Goal: Task Accomplishment & Management: Manage account settings

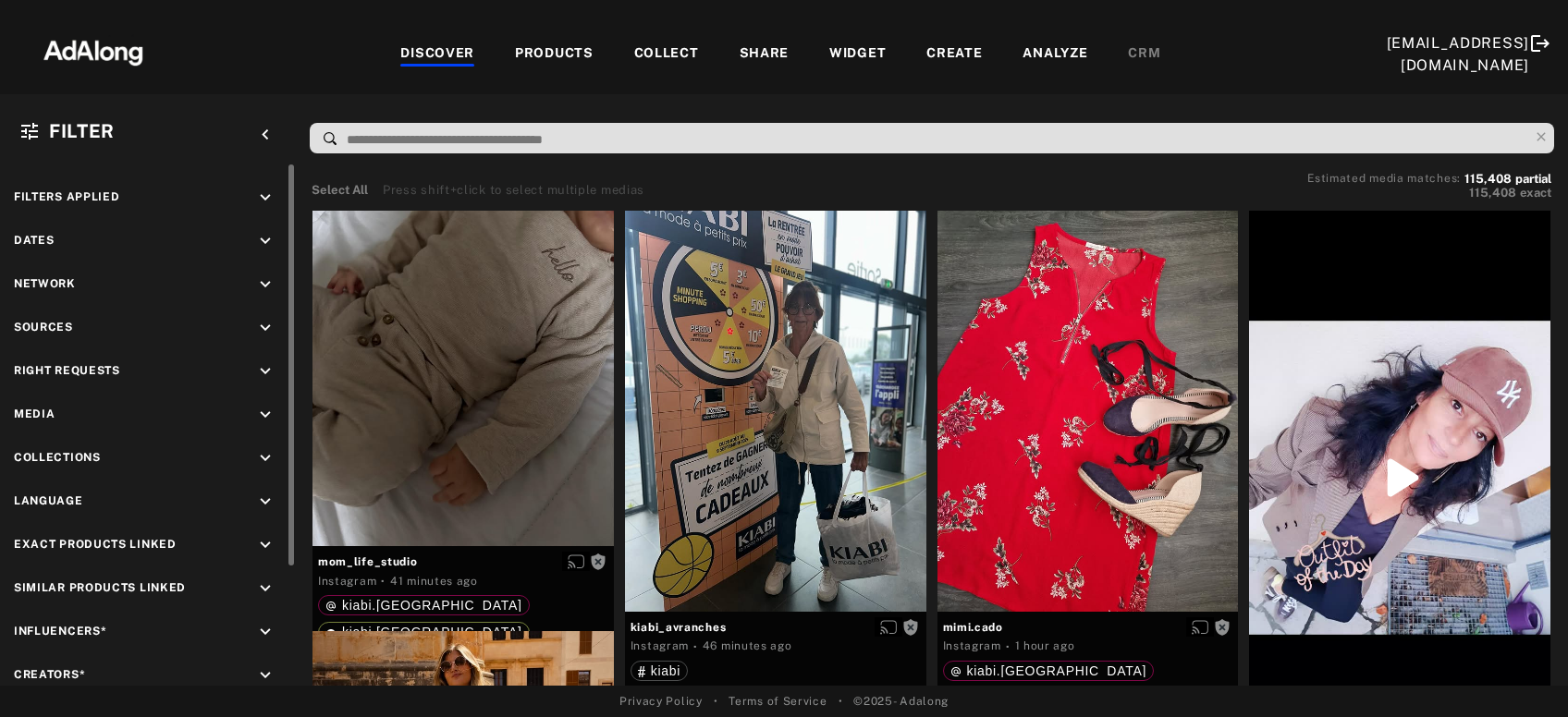
click at [271, 368] on icon "keyboard_arrow_down" at bounding box center [265, 371] width 20 height 20
click at [77, 415] on div "Agreed" at bounding box center [164, 415] width 235 height 20
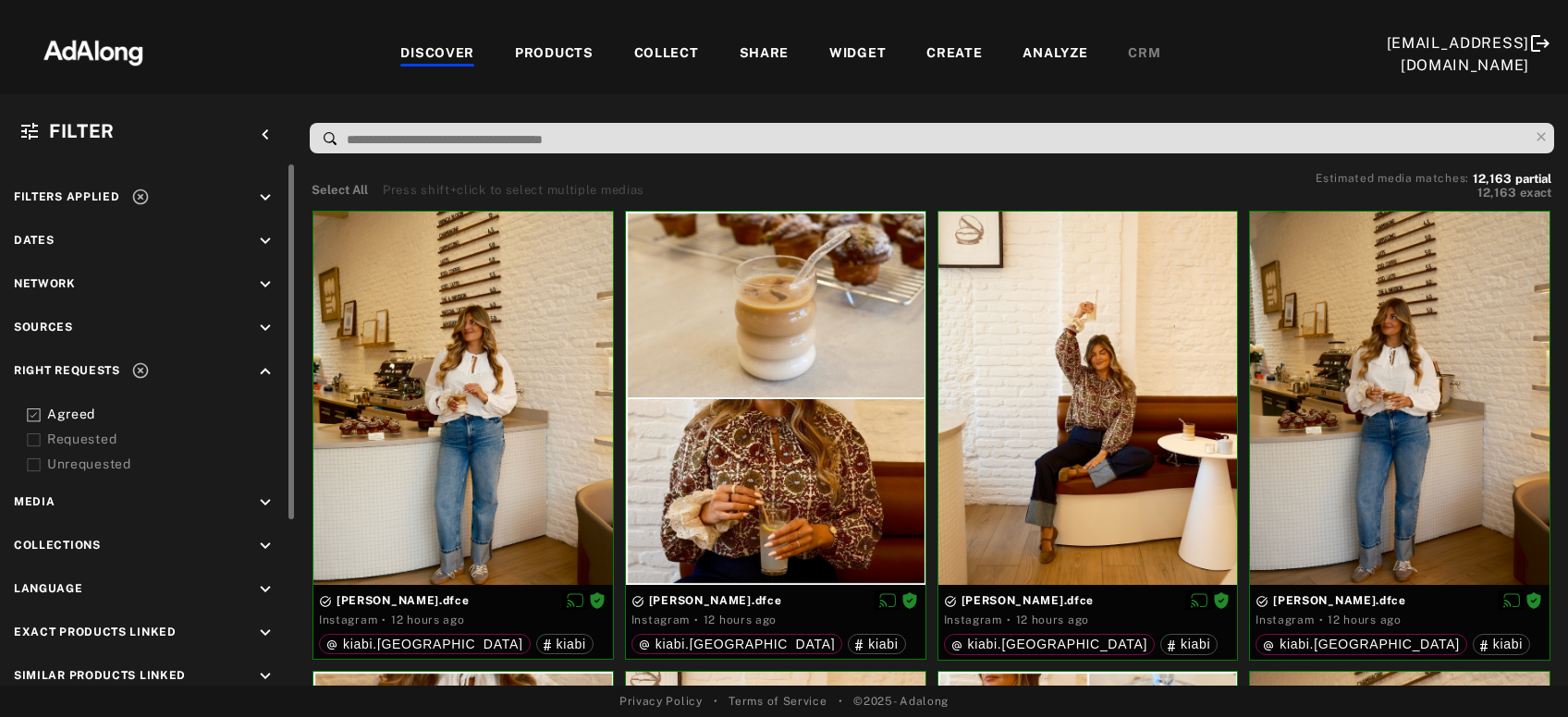
click at [80, 435] on div "Requested" at bounding box center [164, 440] width 235 height 20
click at [138, 200] on icon at bounding box center [140, 197] width 19 height 19
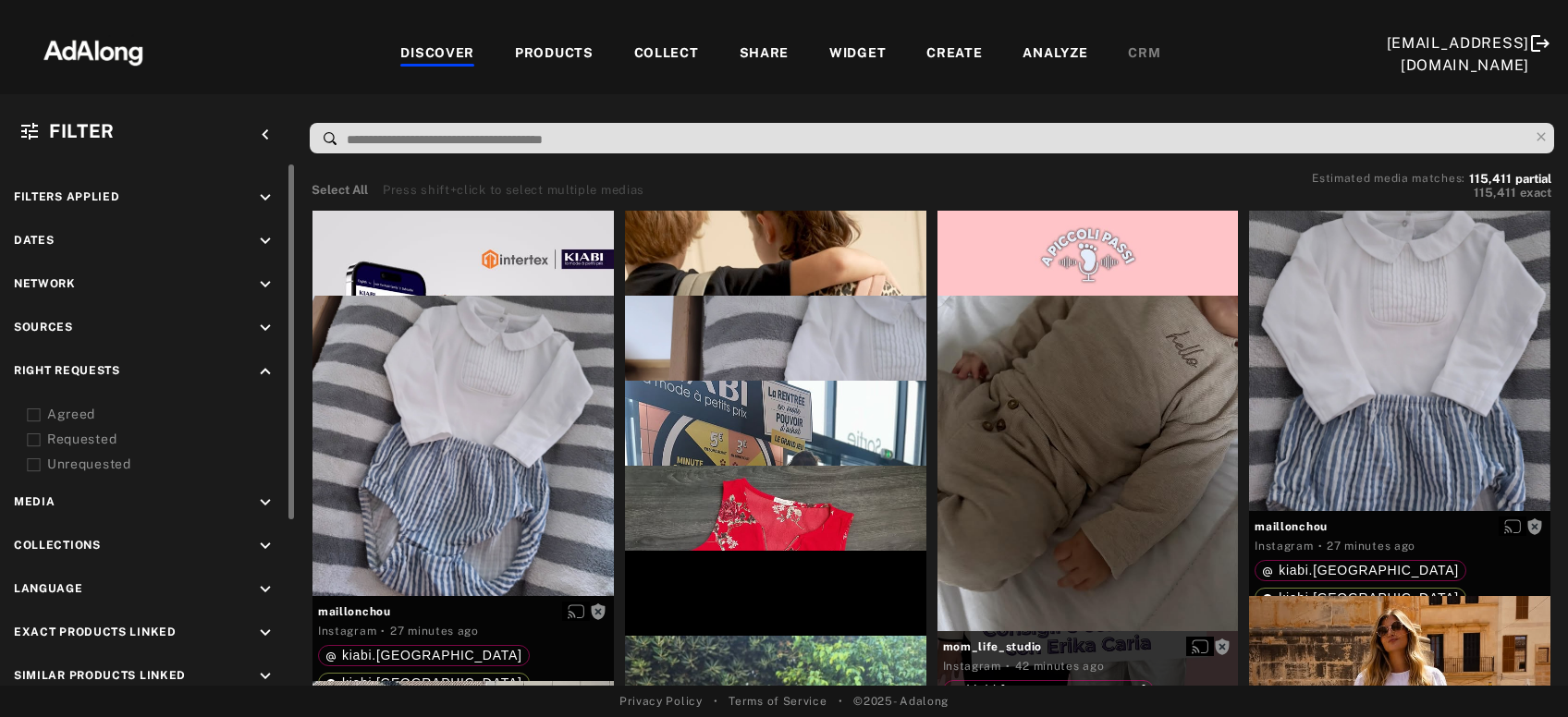
click at [264, 327] on icon "keyboard_arrow_down" at bounding box center [265, 328] width 20 height 20
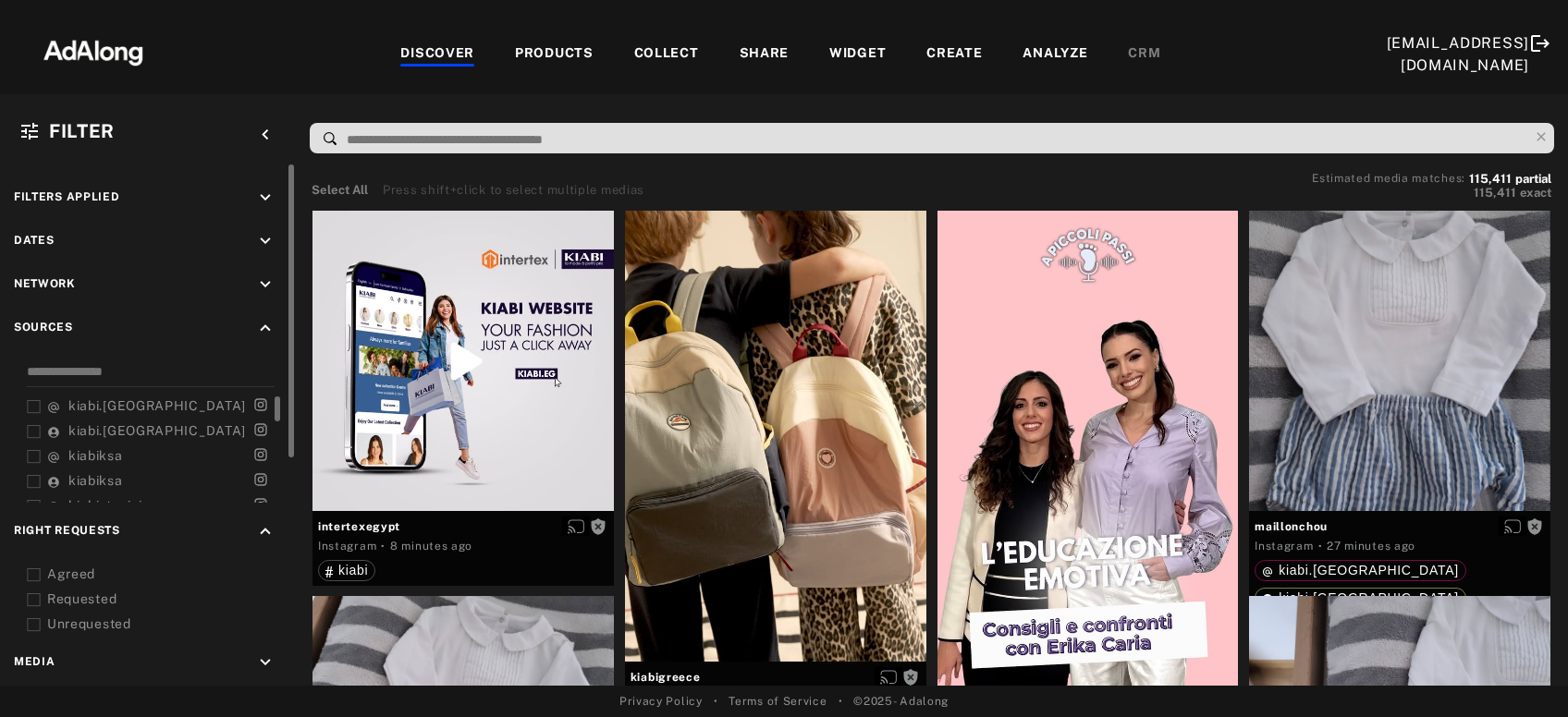
click at [103, 401] on span "kiabi.france" at bounding box center [157, 405] width 177 height 15
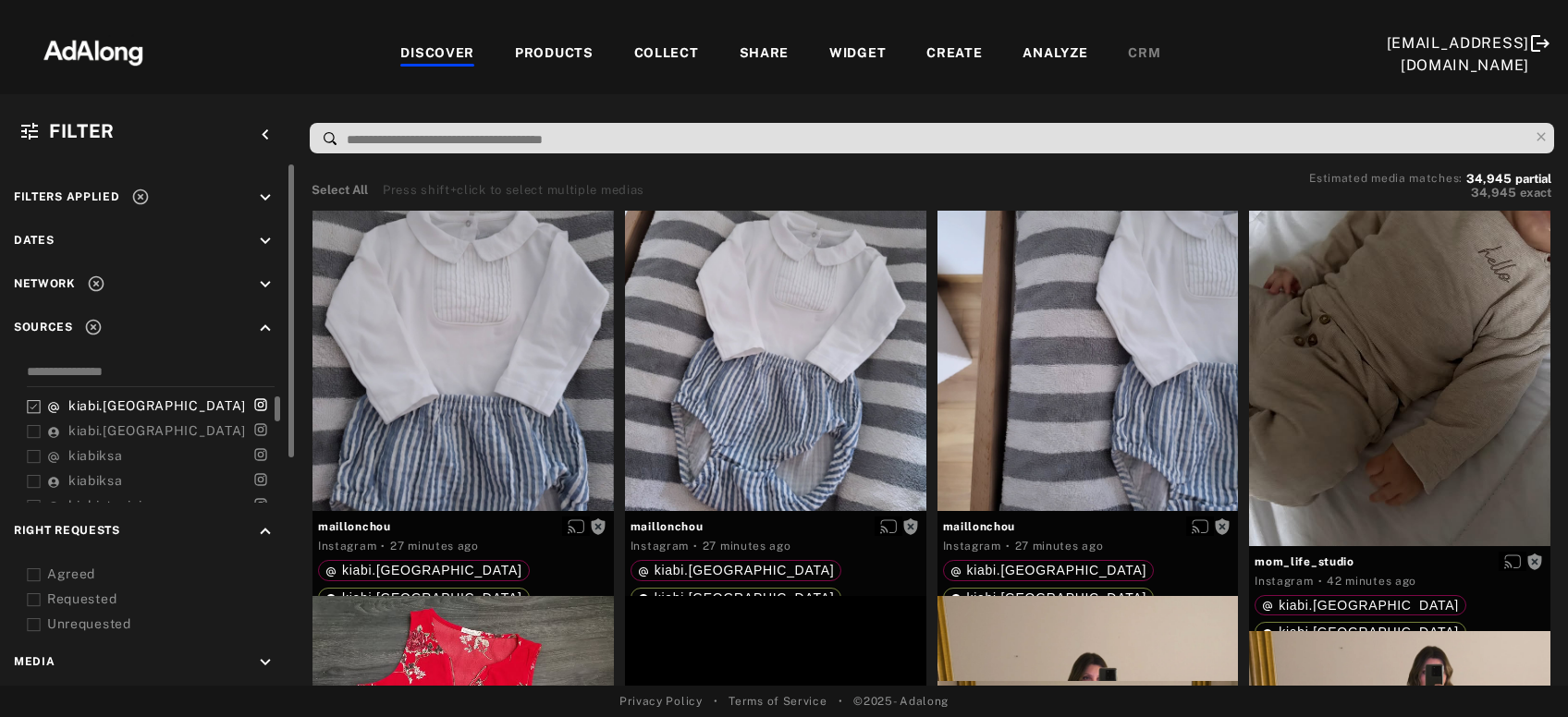
click at [104, 430] on span "kiabi.france" at bounding box center [157, 431] width 177 height 15
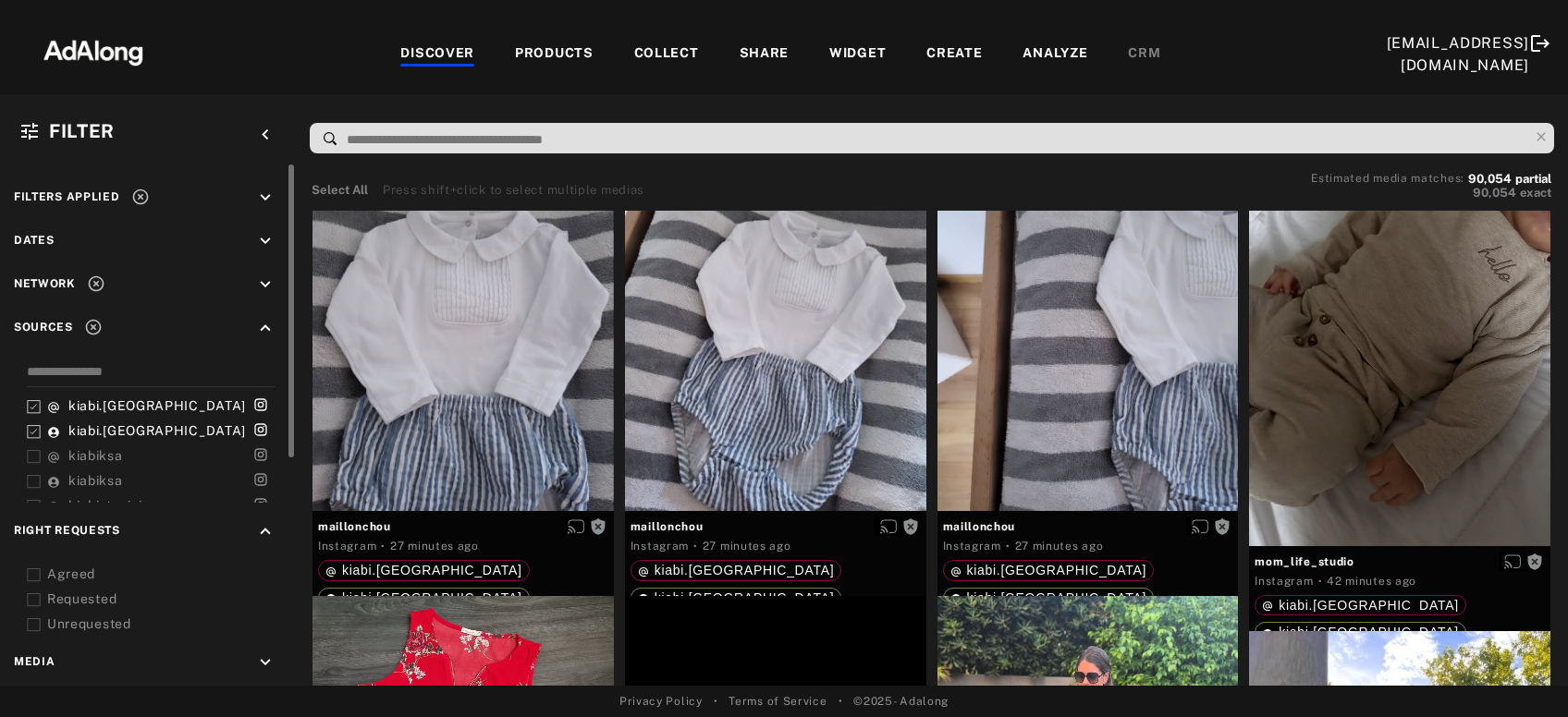
click at [266, 239] on icon "keyboard_arrow_down" at bounding box center [265, 241] width 20 height 20
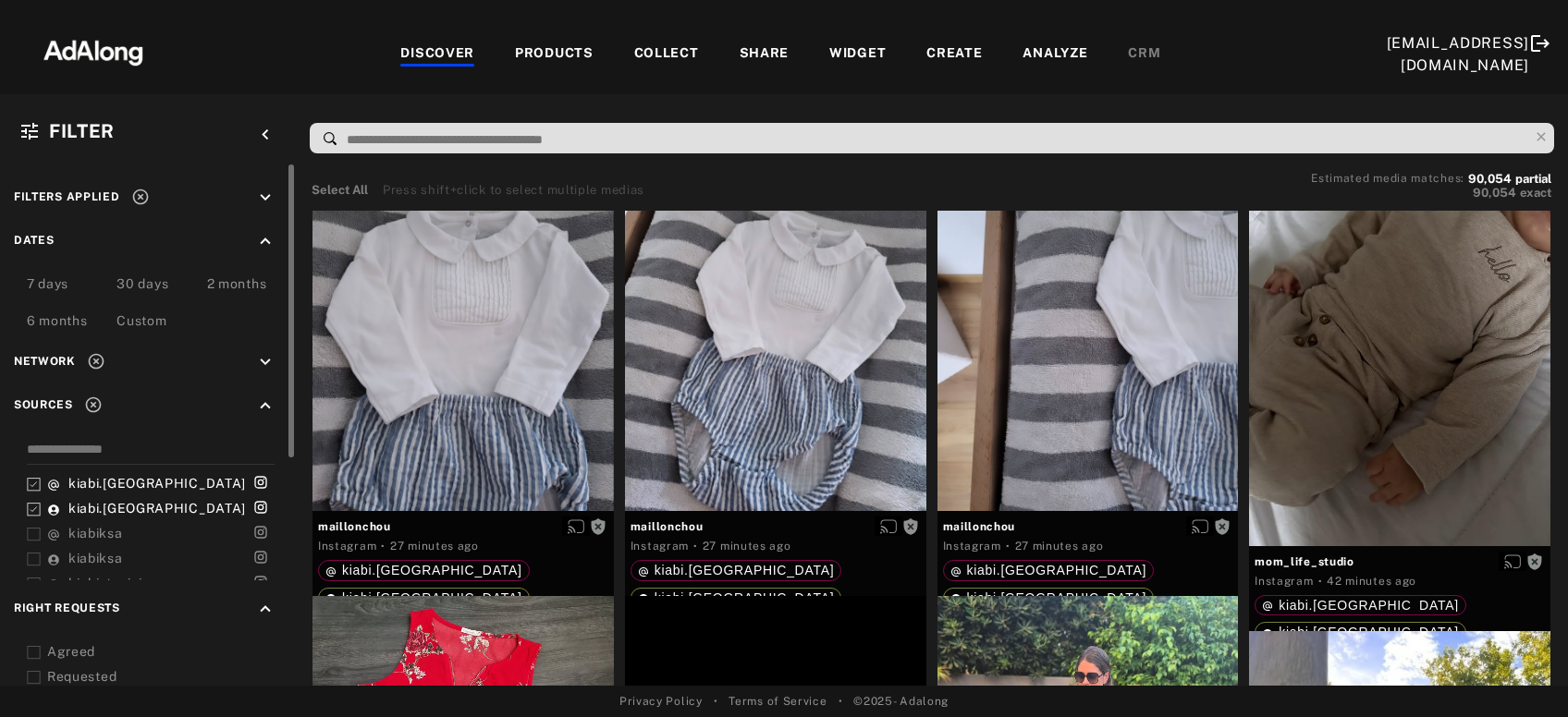
click at [59, 279] on div "7 days" at bounding box center [48, 285] width 42 height 22
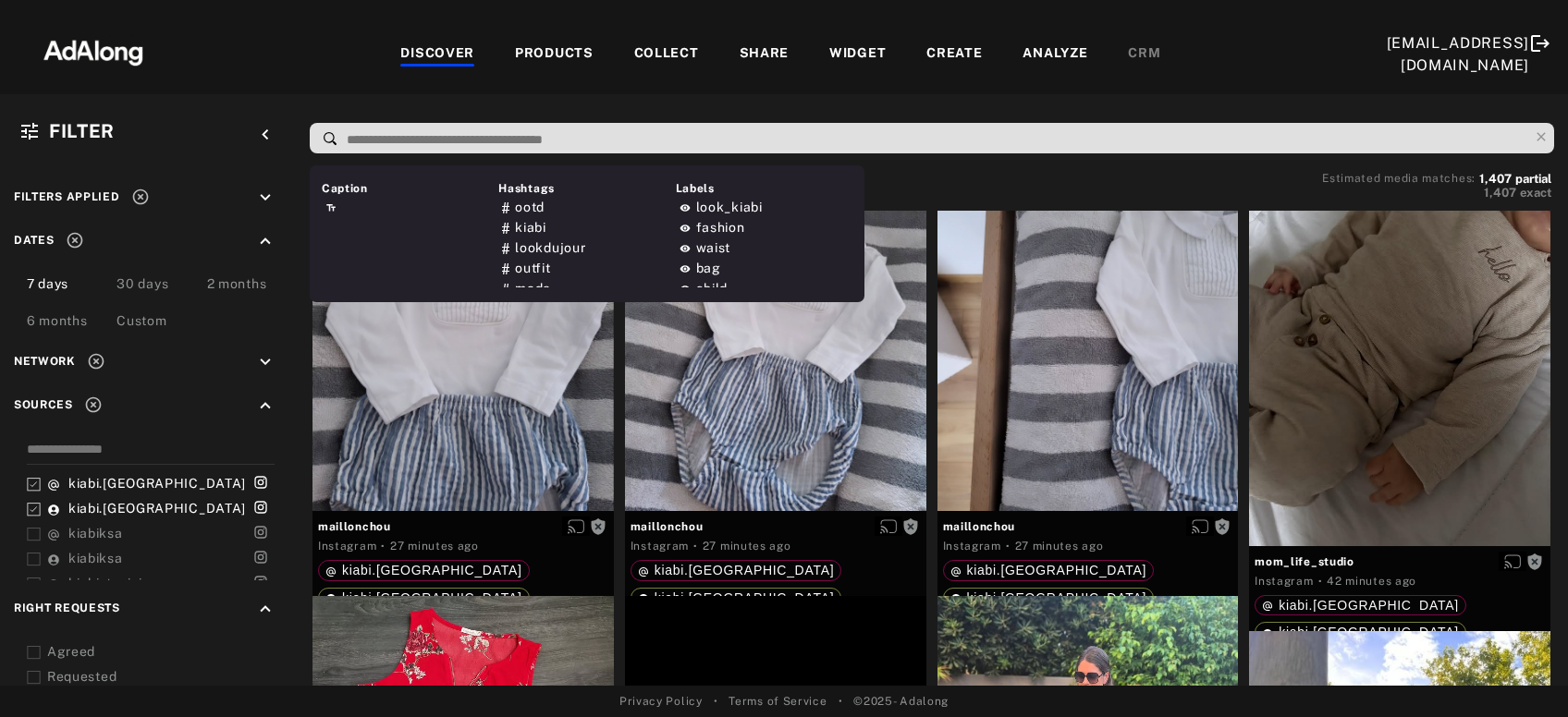
click at [417, 143] on input at bounding box center [936, 139] width 1183 height 25
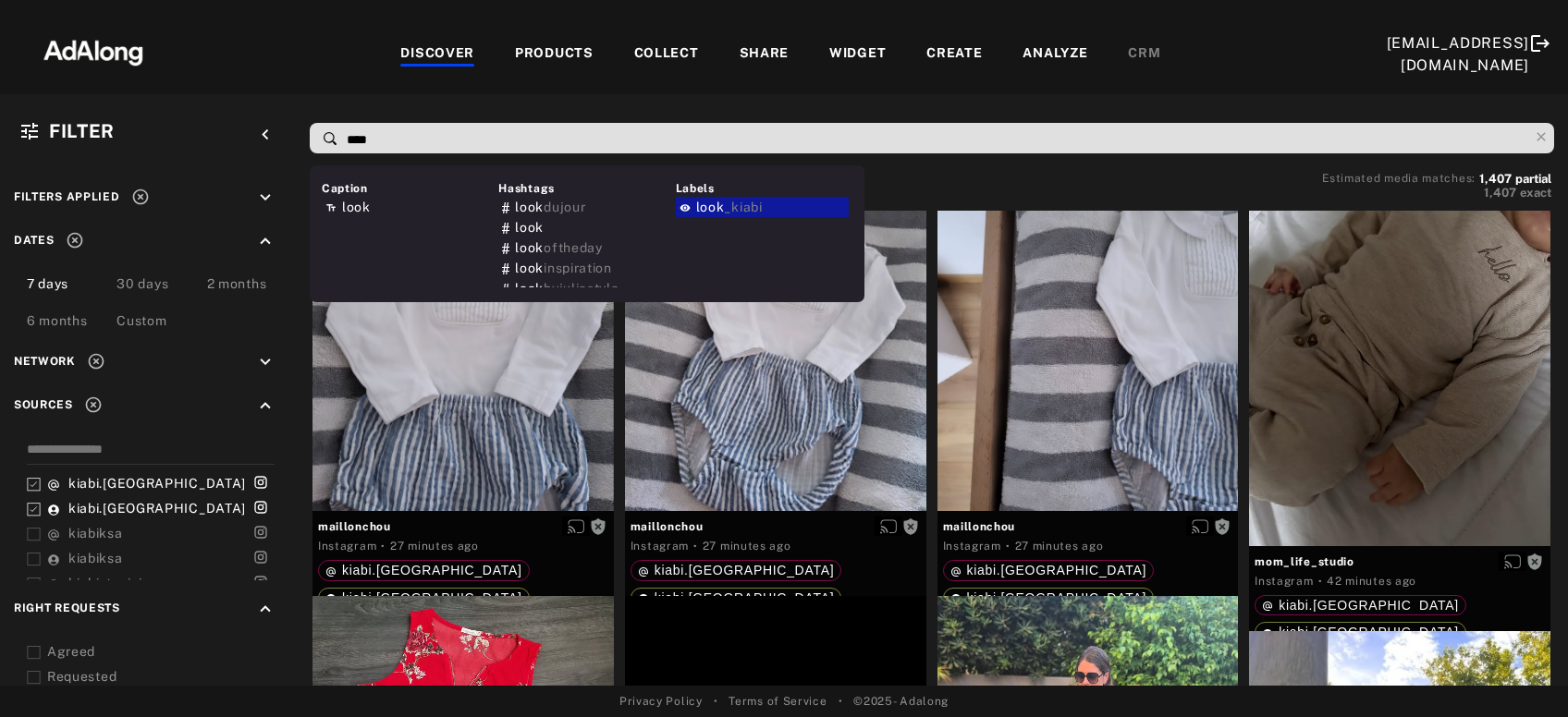
type input "****"
click at [760, 209] on span "_kiabi" at bounding box center [742, 207] width 38 height 15
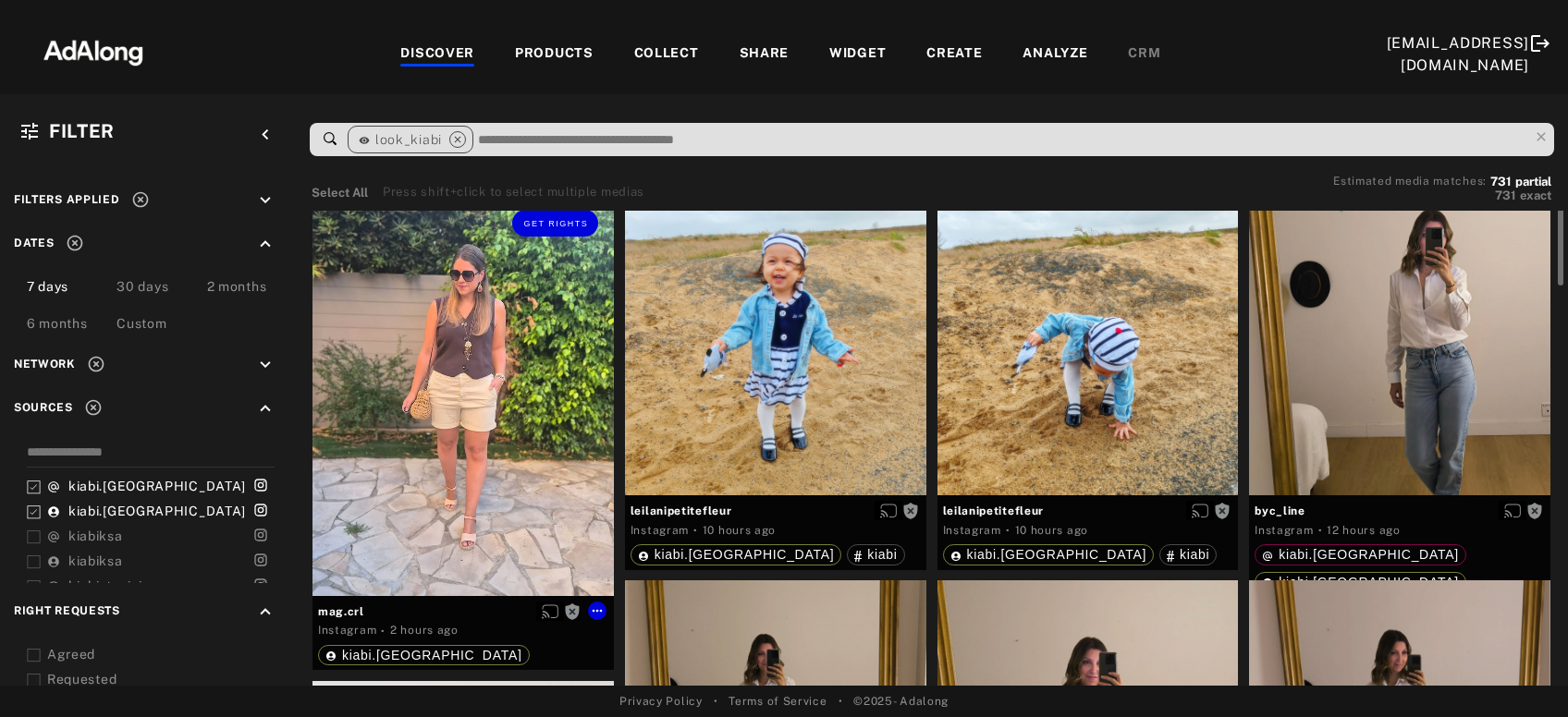
scroll to position [14, 0]
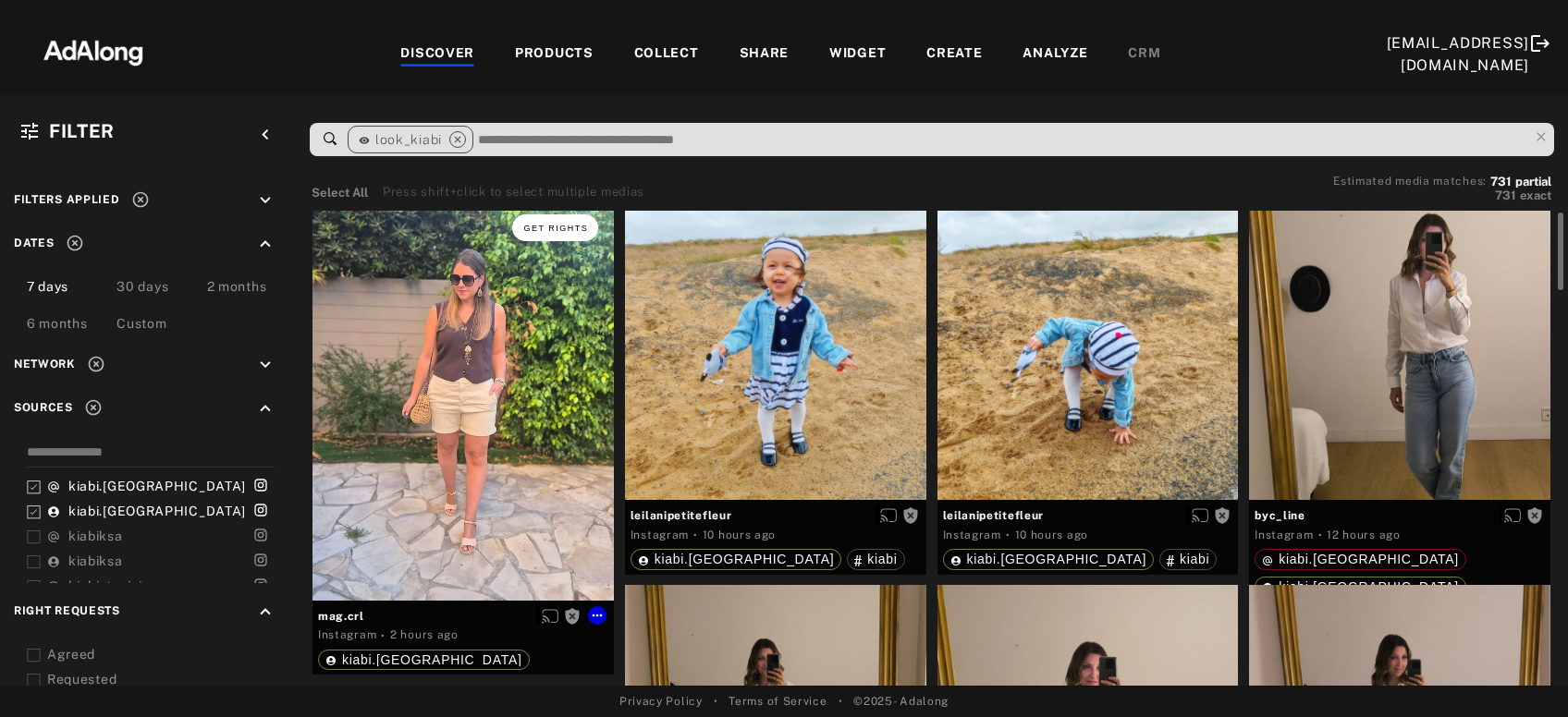
click at [564, 216] on button "Get rights" at bounding box center [554, 228] width 85 height 26
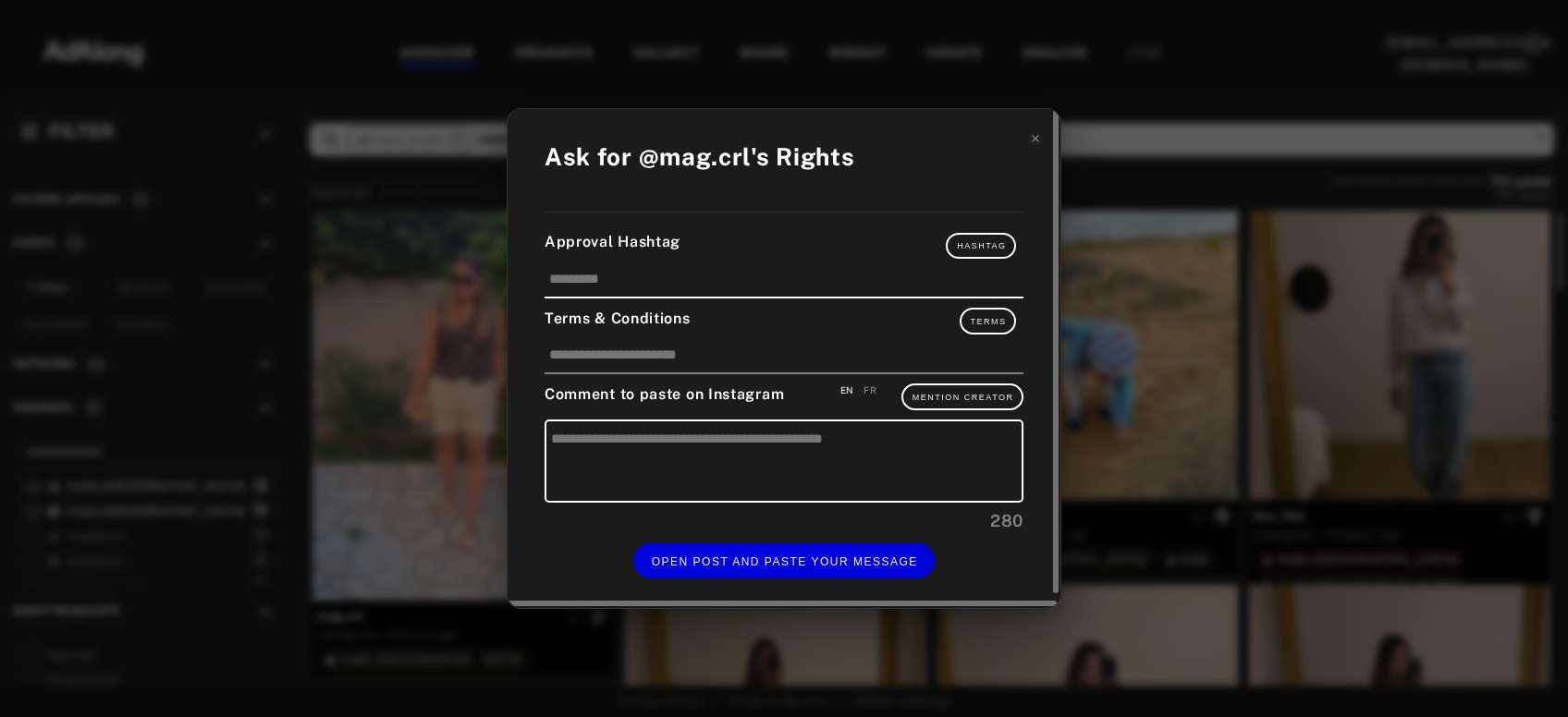
click at [873, 391] on div "FR" at bounding box center [870, 391] width 13 height 14
type textarea "**********"
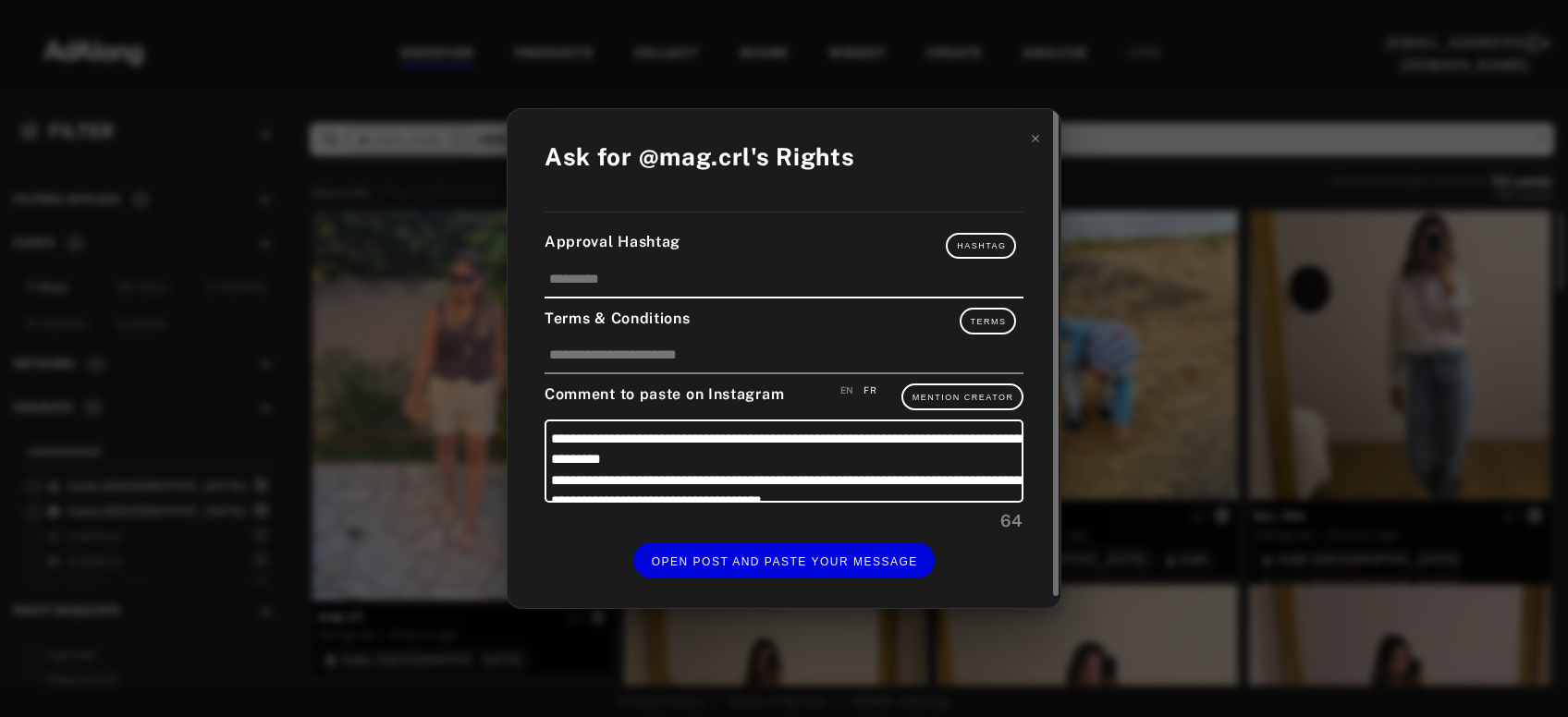
scroll to position [18, 0]
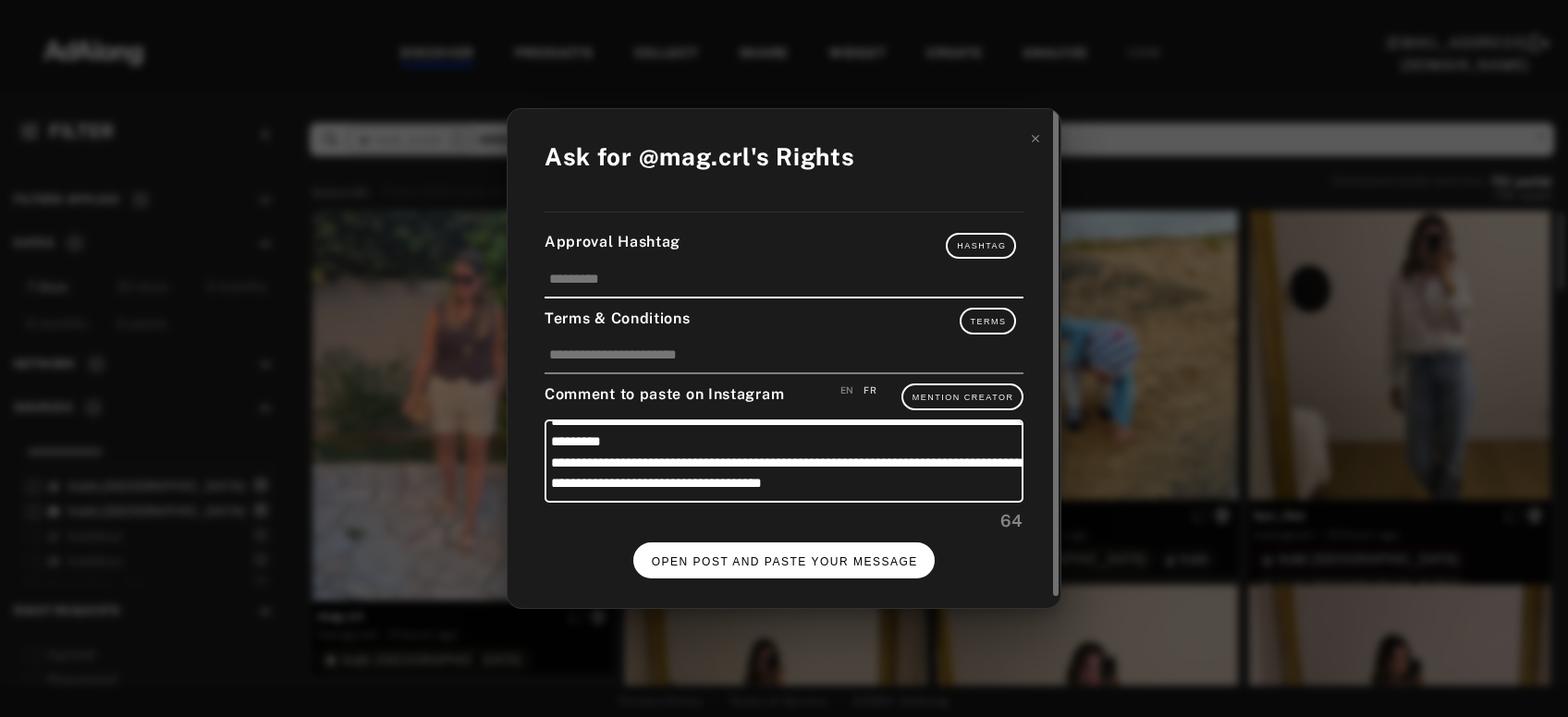
click at [821, 555] on span "OPEN POST AND PASTE YOUR MESSAGE" at bounding box center [785, 561] width 267 height 13
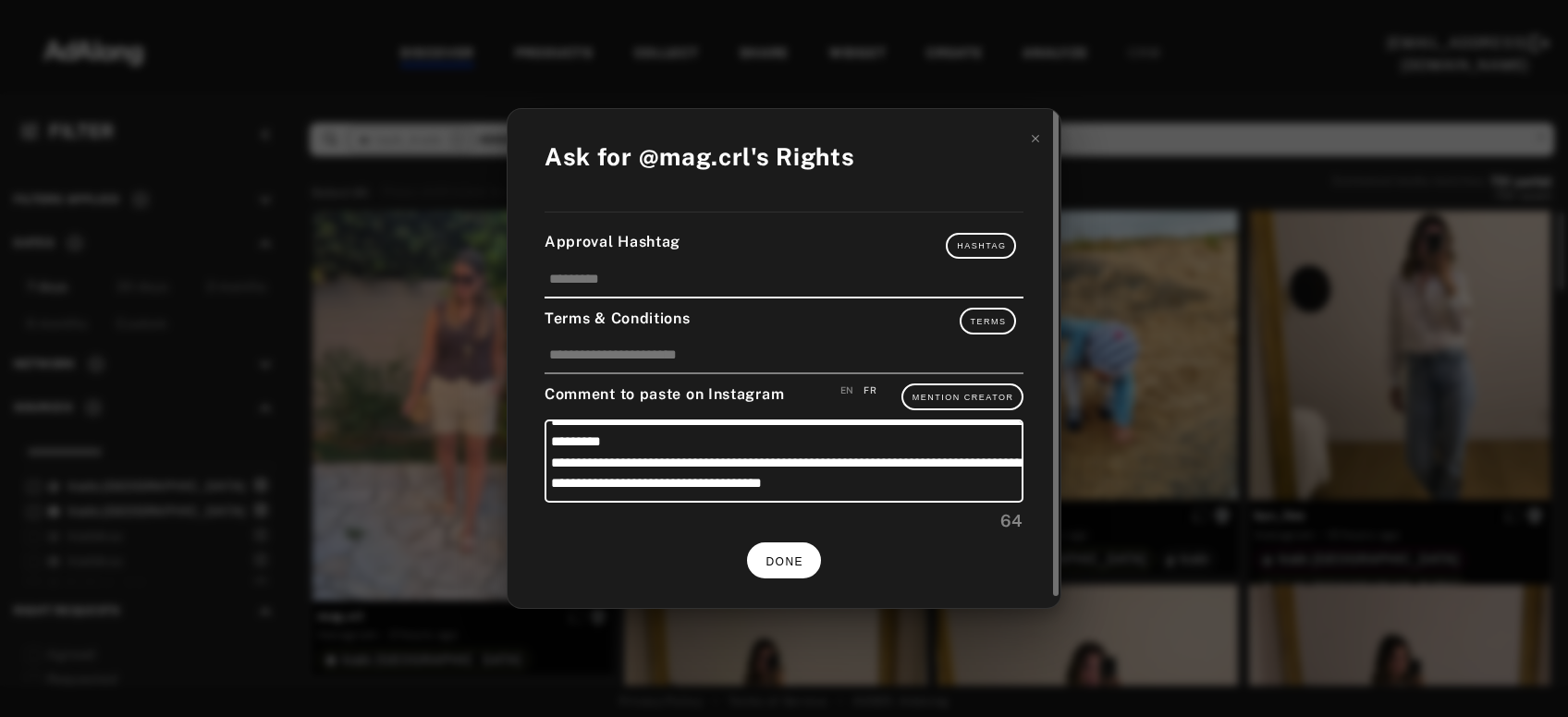
scroll to position [14, 0]
click at [787, 560] on span "DONE" at bounding box center [784, 561] width 38 height 13
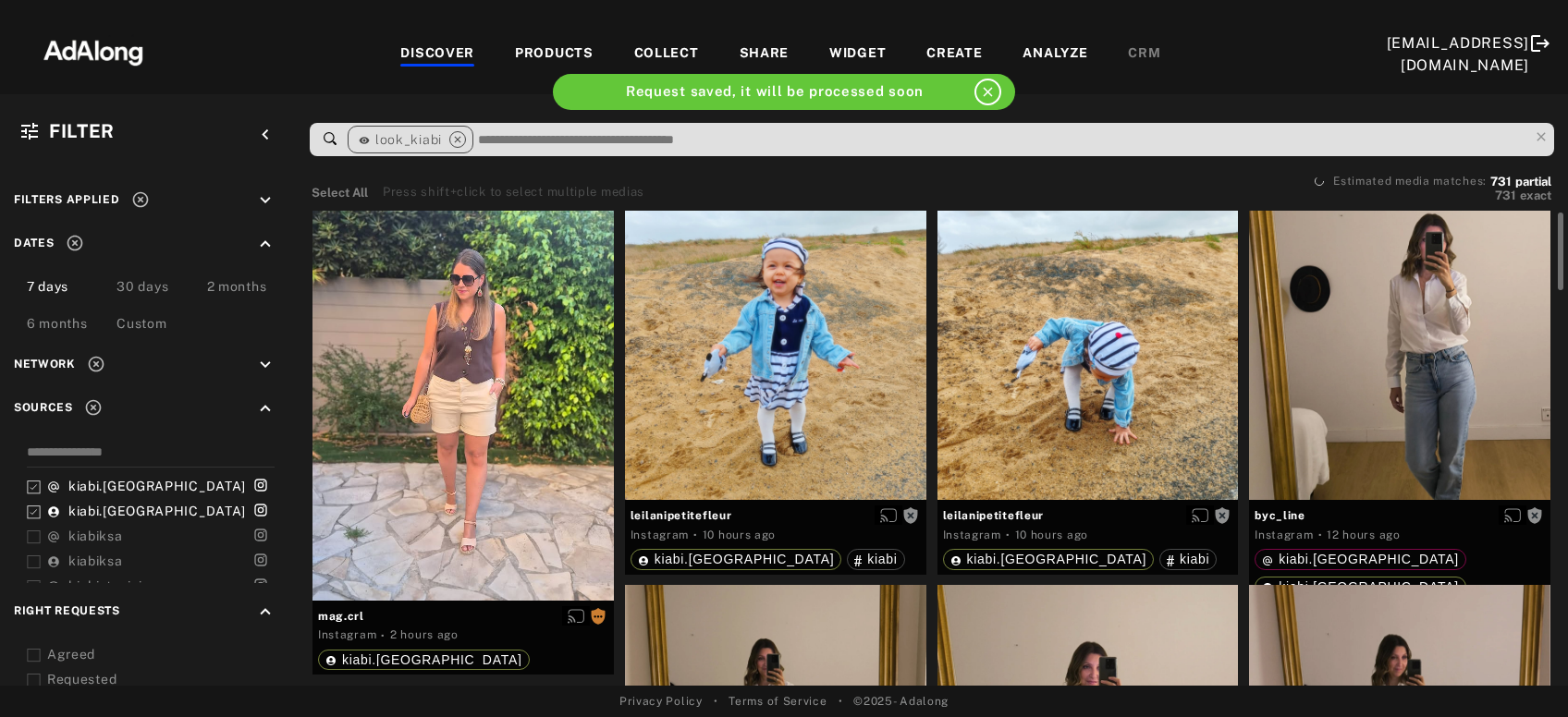
scroll to position [14, 0]
click at [854, 241] on div at bounding box center [775, 349] width 301 height 301
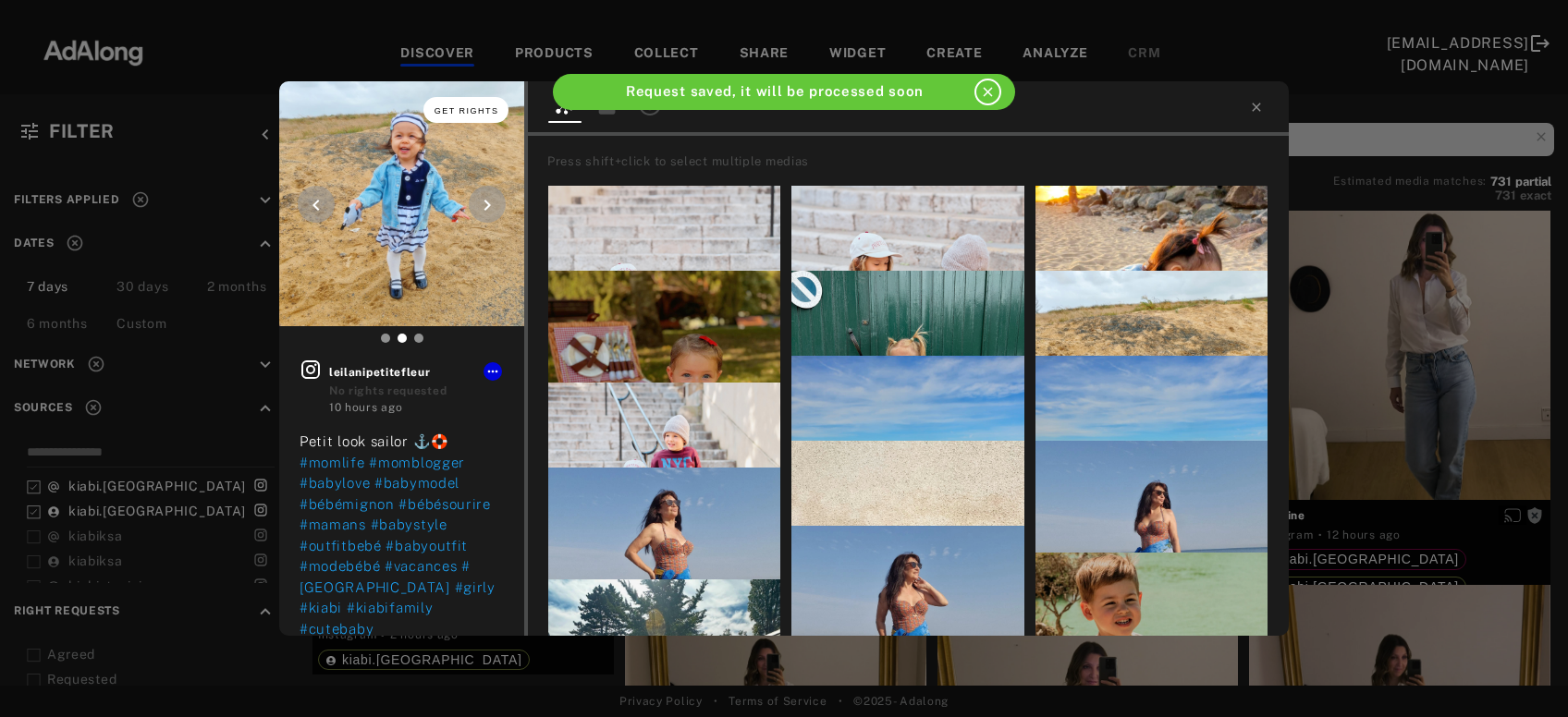
click at [480, 110] on span "Get rights" at bounding box center [467, 110] width 65 height 9
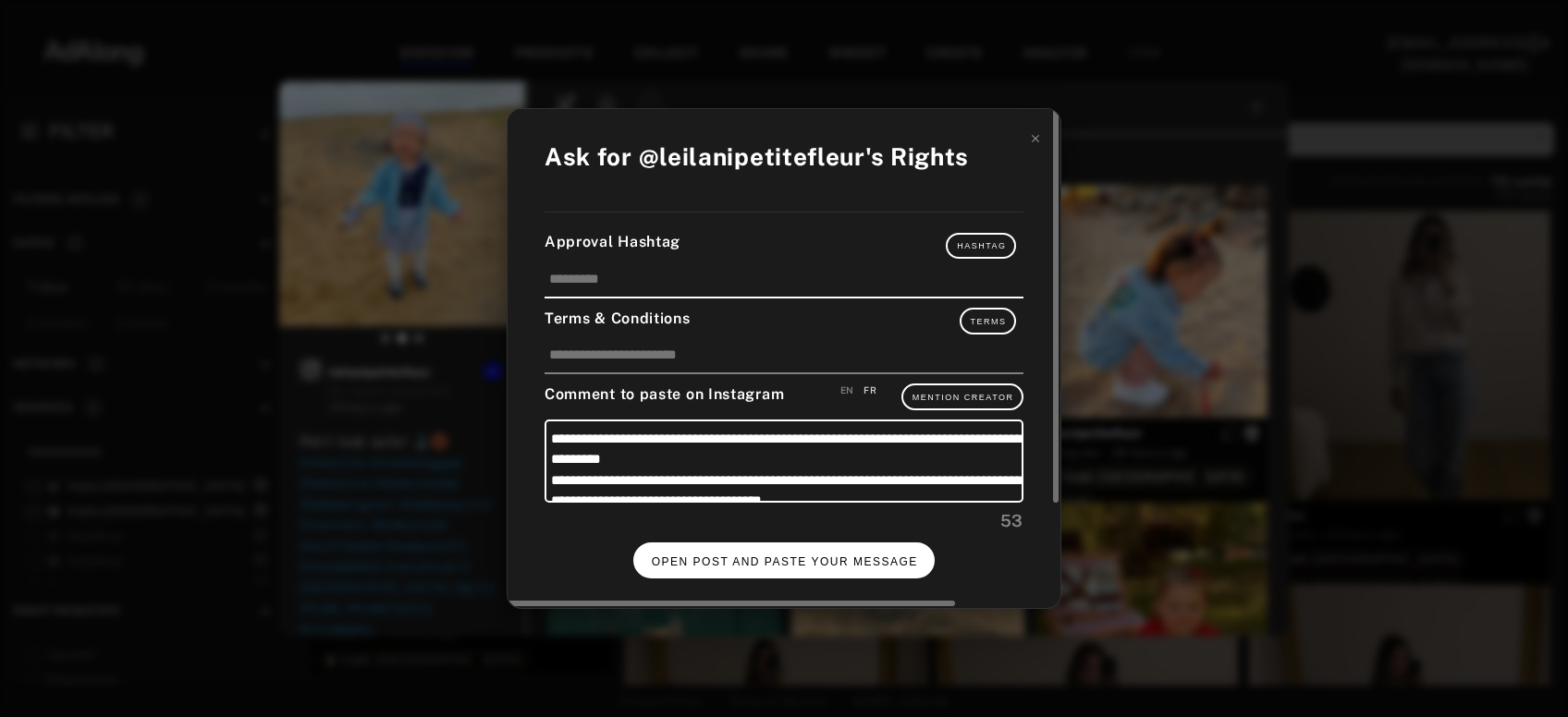
click at [734, 542] on button "OPEN POST AND PASTE YOUR MESSAGE" at bounding box center [784, 560] width 302 height 36
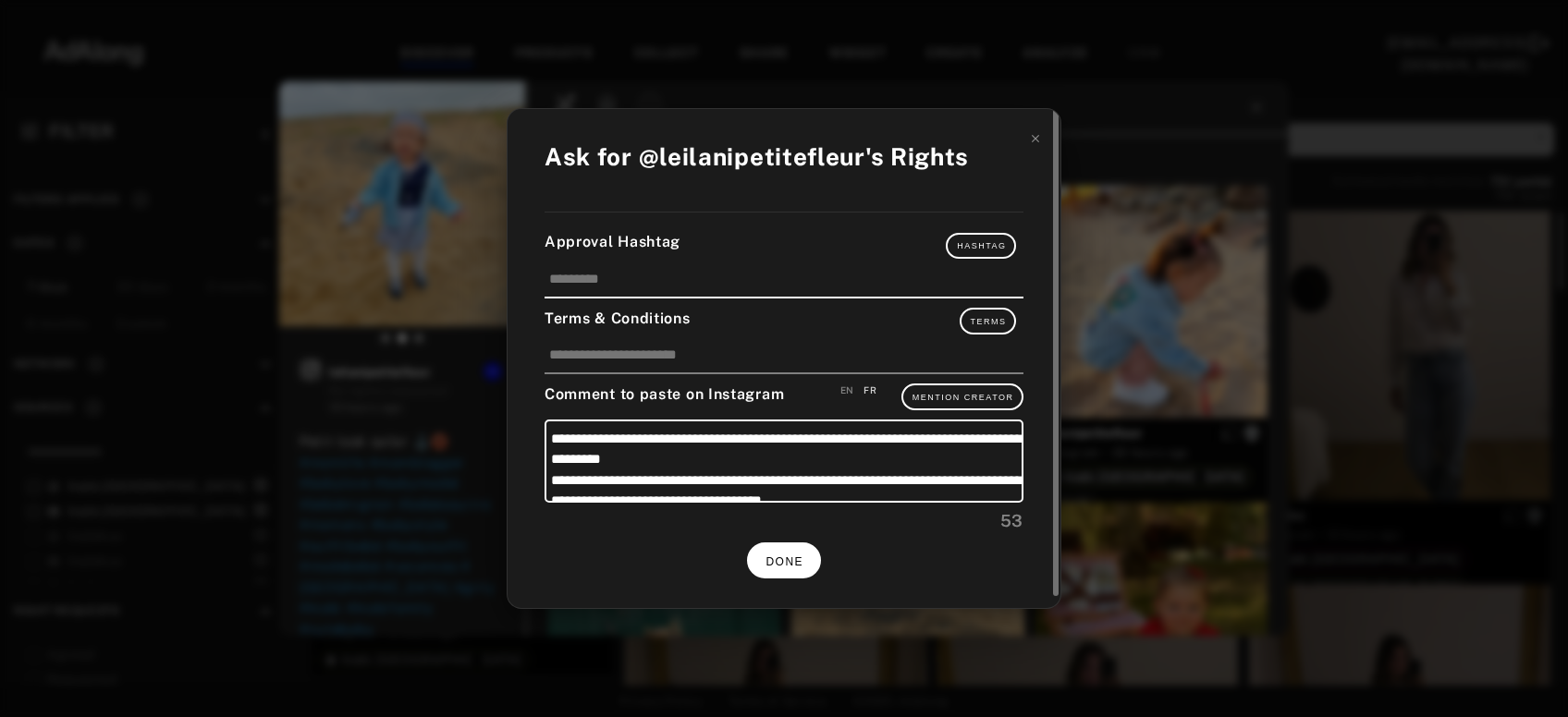
scroll to position [14, 0]
click at [792, 549] on button "DONE" at bounding box center [784, 560] width 74 height 36
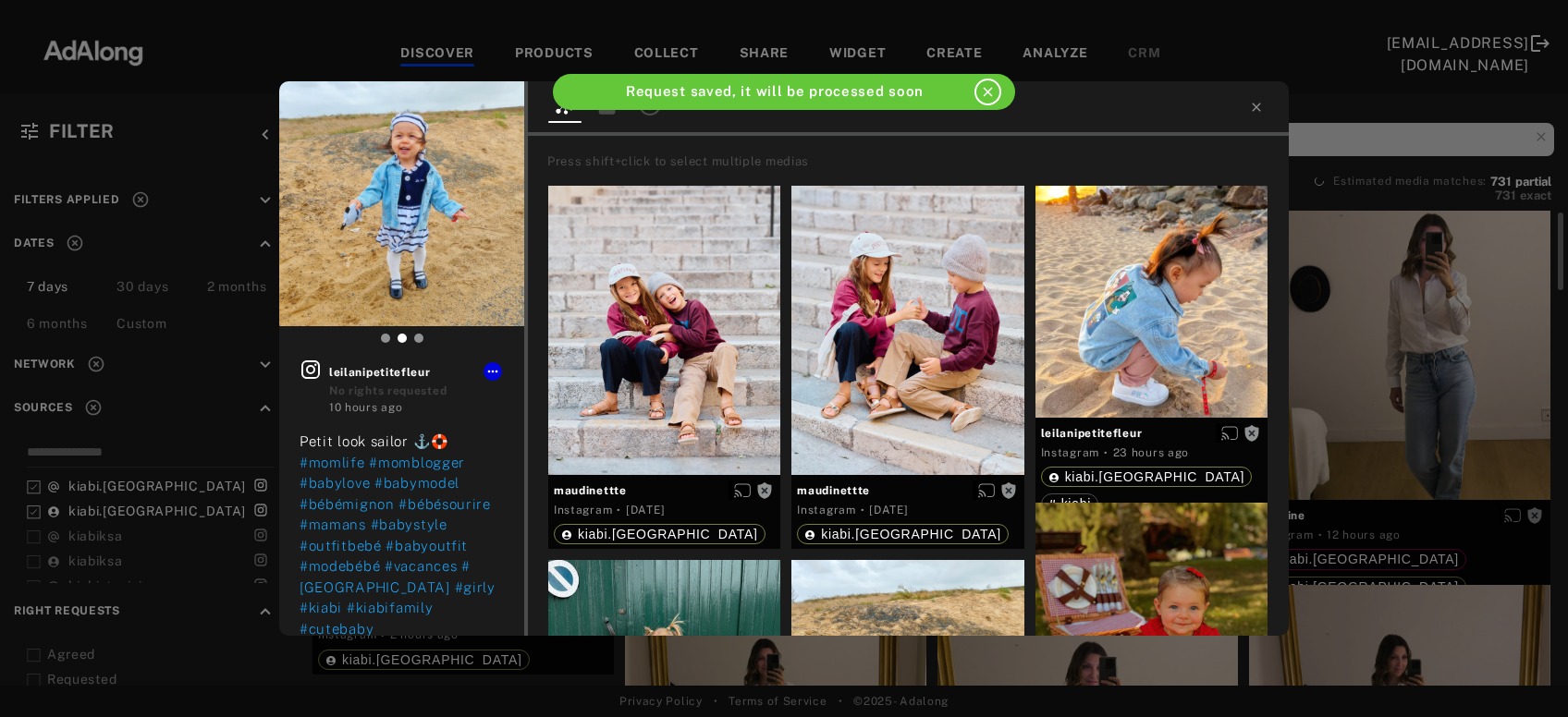
scroll to position [14, 0]
click at [1257, 104] on icon at bounding box center [1256, 106] width 15 height 15
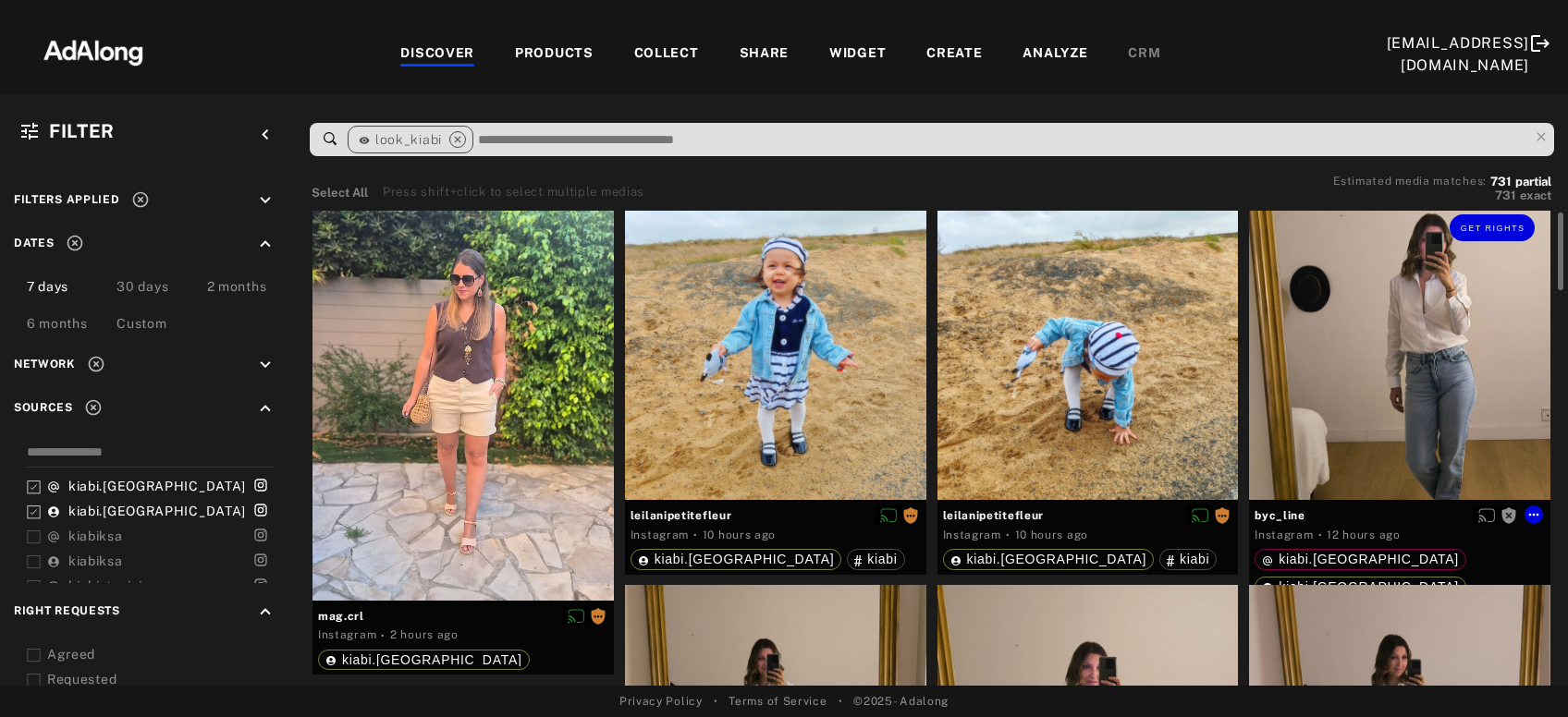
click at [1395, 357] on div "Get rights" at bounding box center [1399, 349] width 301 height 301
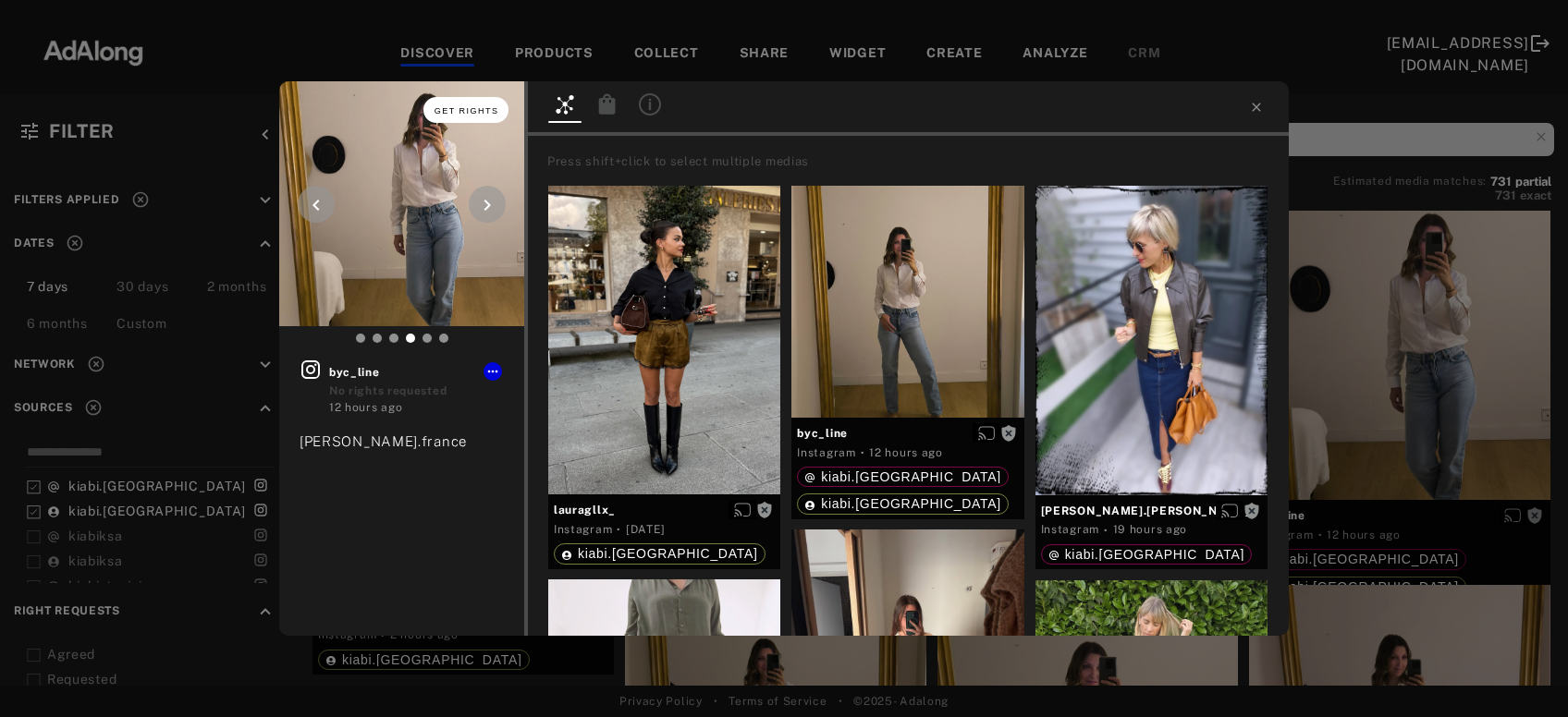
click at [486, 108] on span "Get rights" at bounding box center [467, 110] width 65 height 9
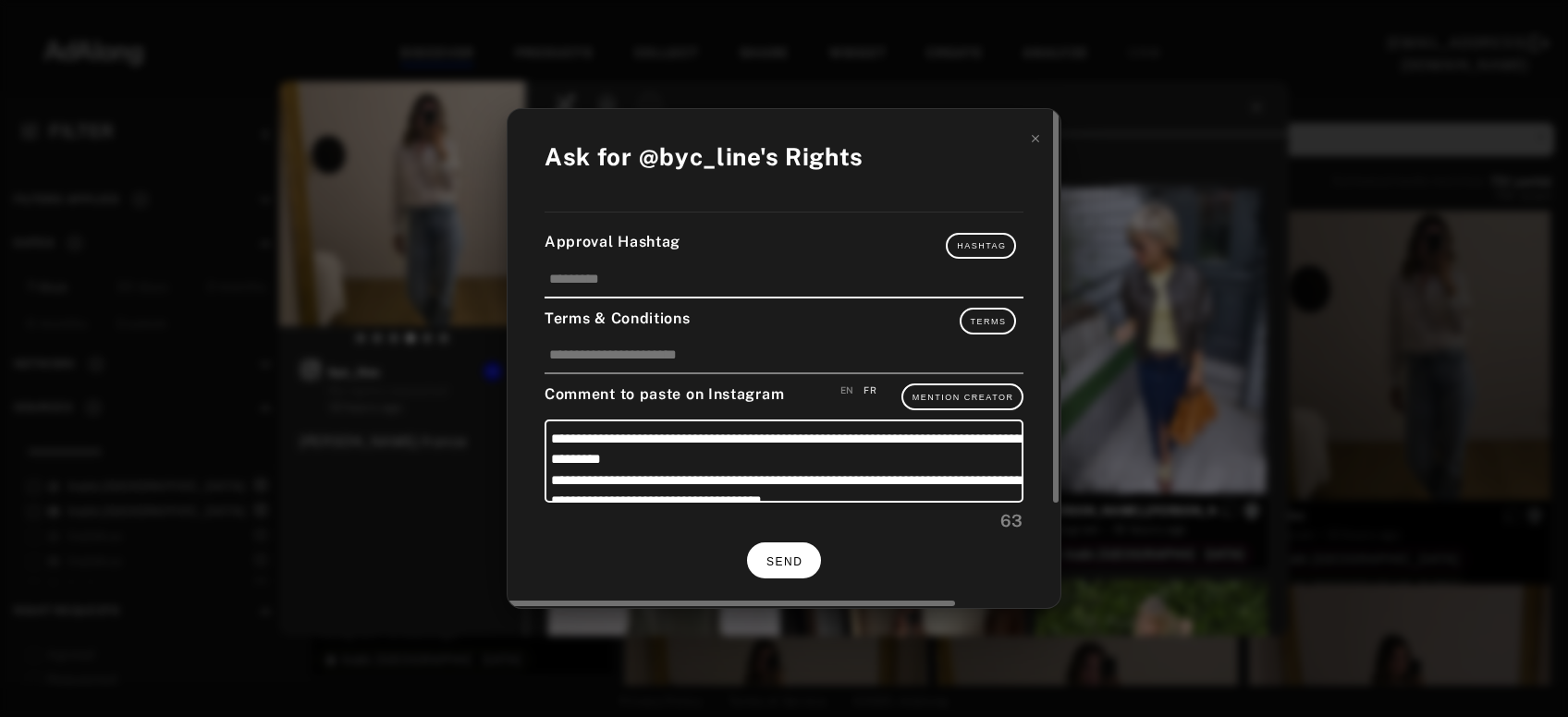
click at [797, 566] on button "SEND" at bounding box center [784, 560] width 74 height 36
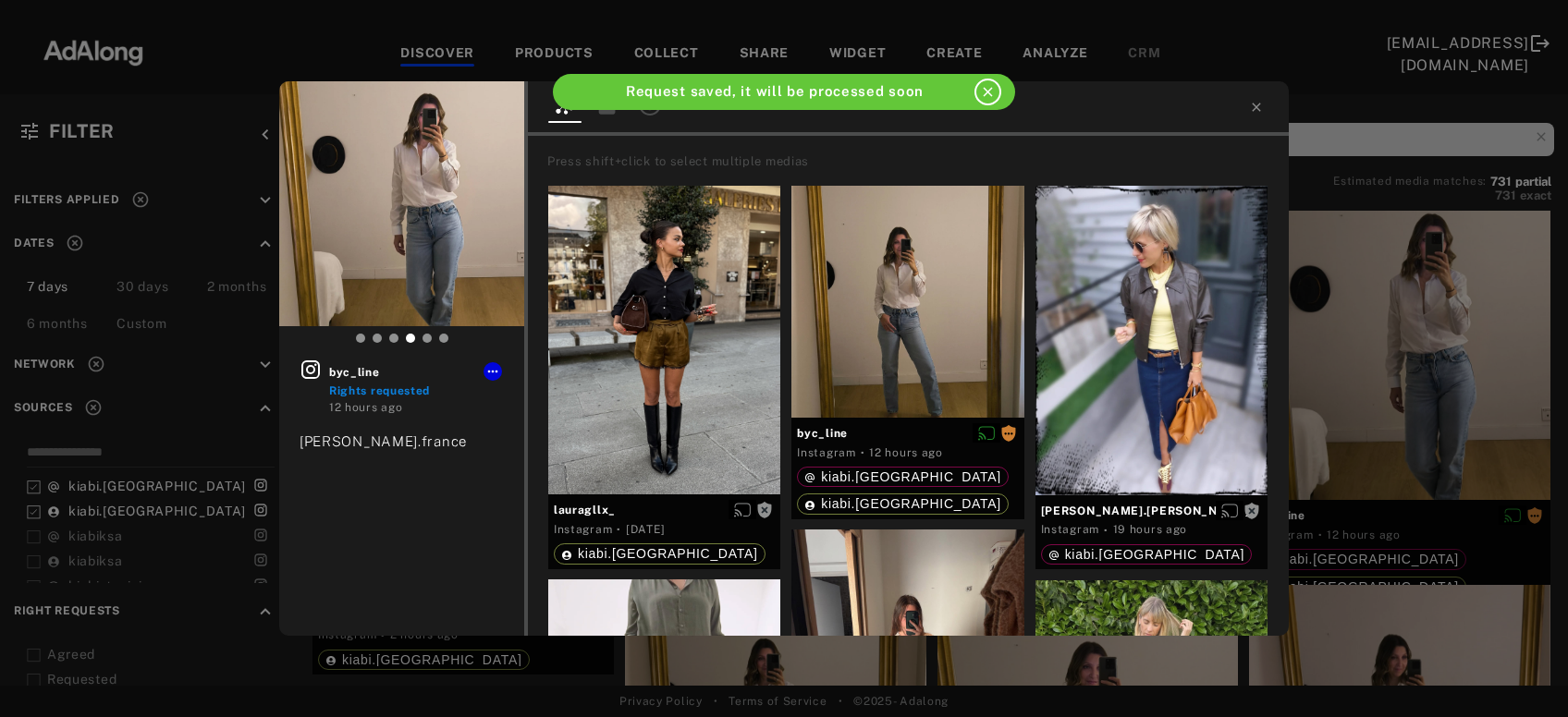
click at [1432, 344] on div "byc_line Rights requested 12 hours ago zara kiabi.france Press shift+click to s…" at bounding box center [784, 358] width 1568 height 717
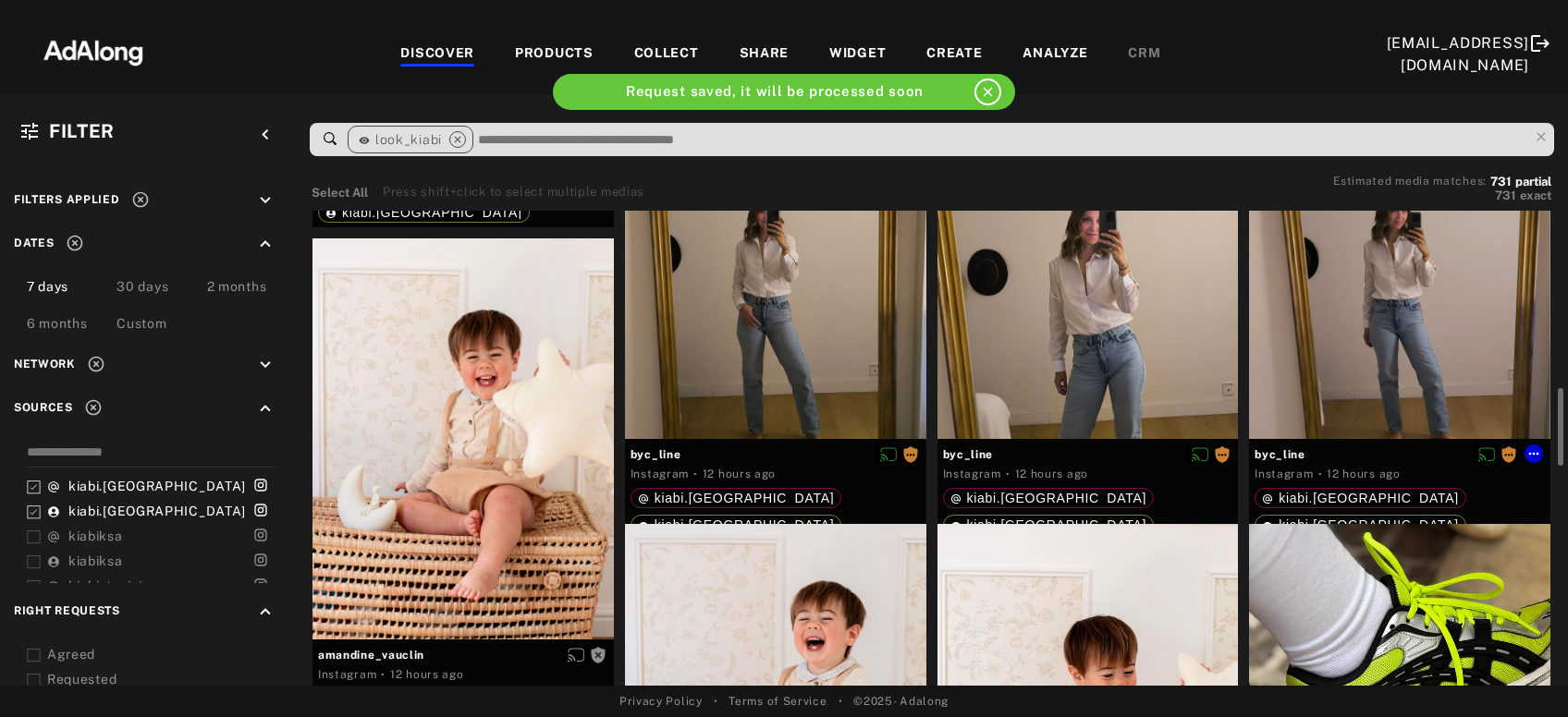
scroll to position [556, 0]
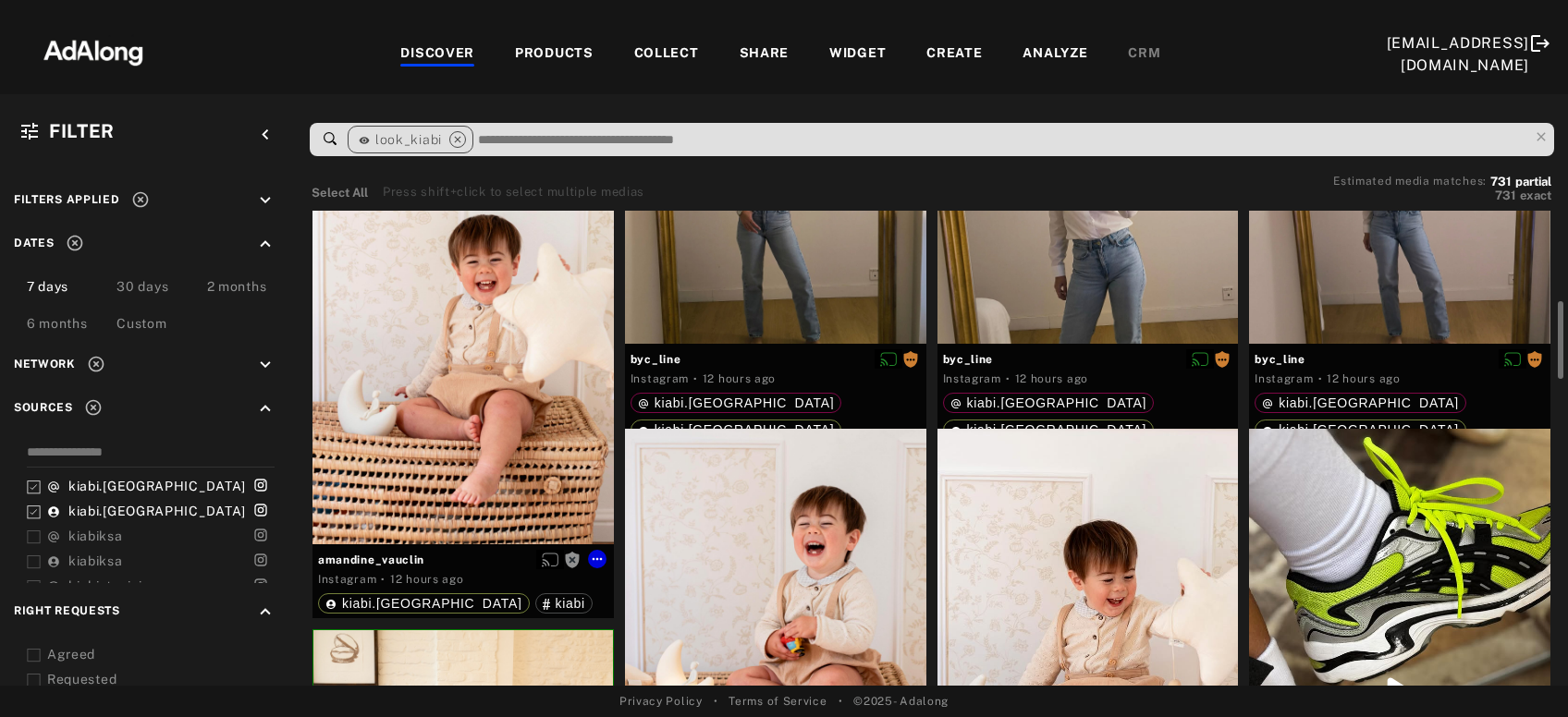
click at [475, 402] on div "Get rights" at bounding box center [463, 343] width 301 height 401
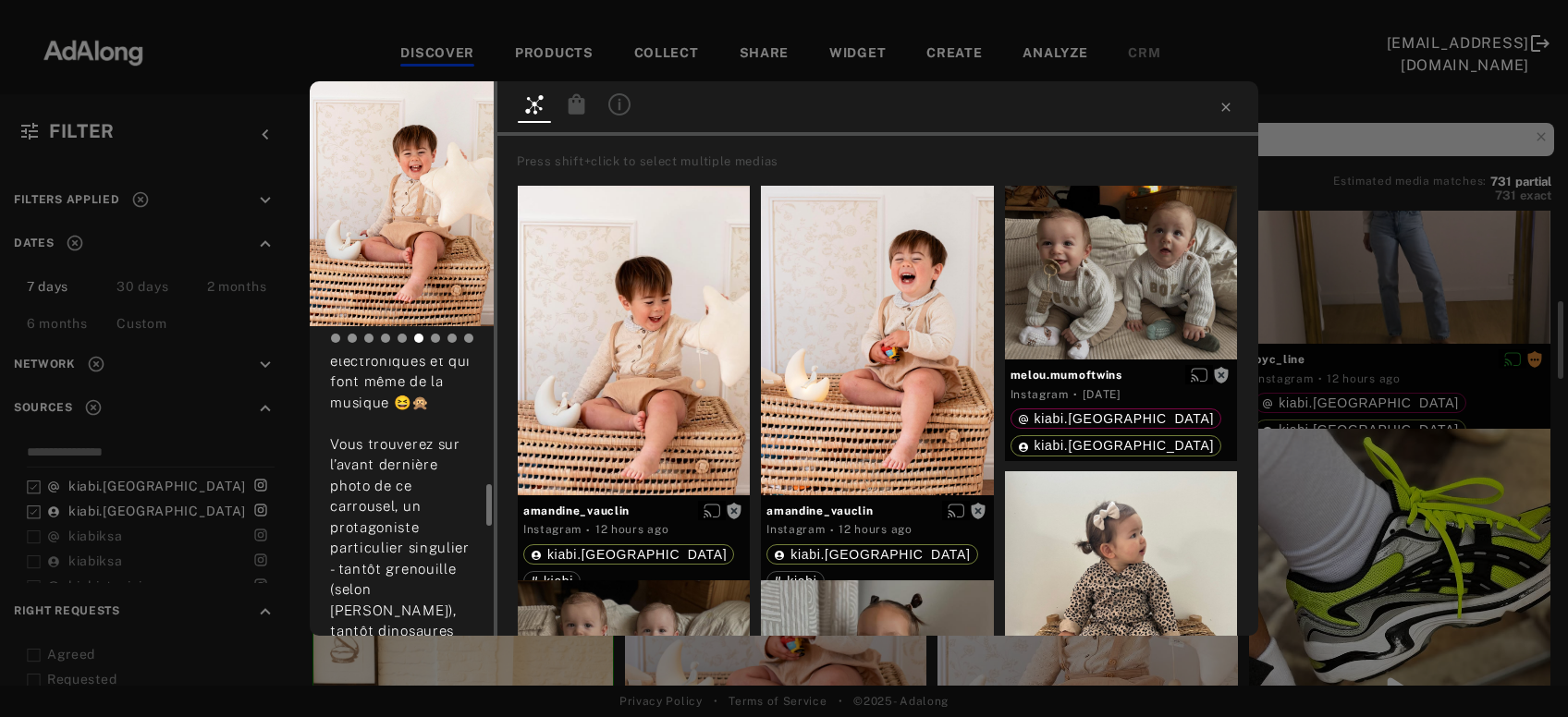
scroll to position [790, 0]
click at [456, 110] on span "Get rights" at bounding box center [436, 110] width 65 height 9
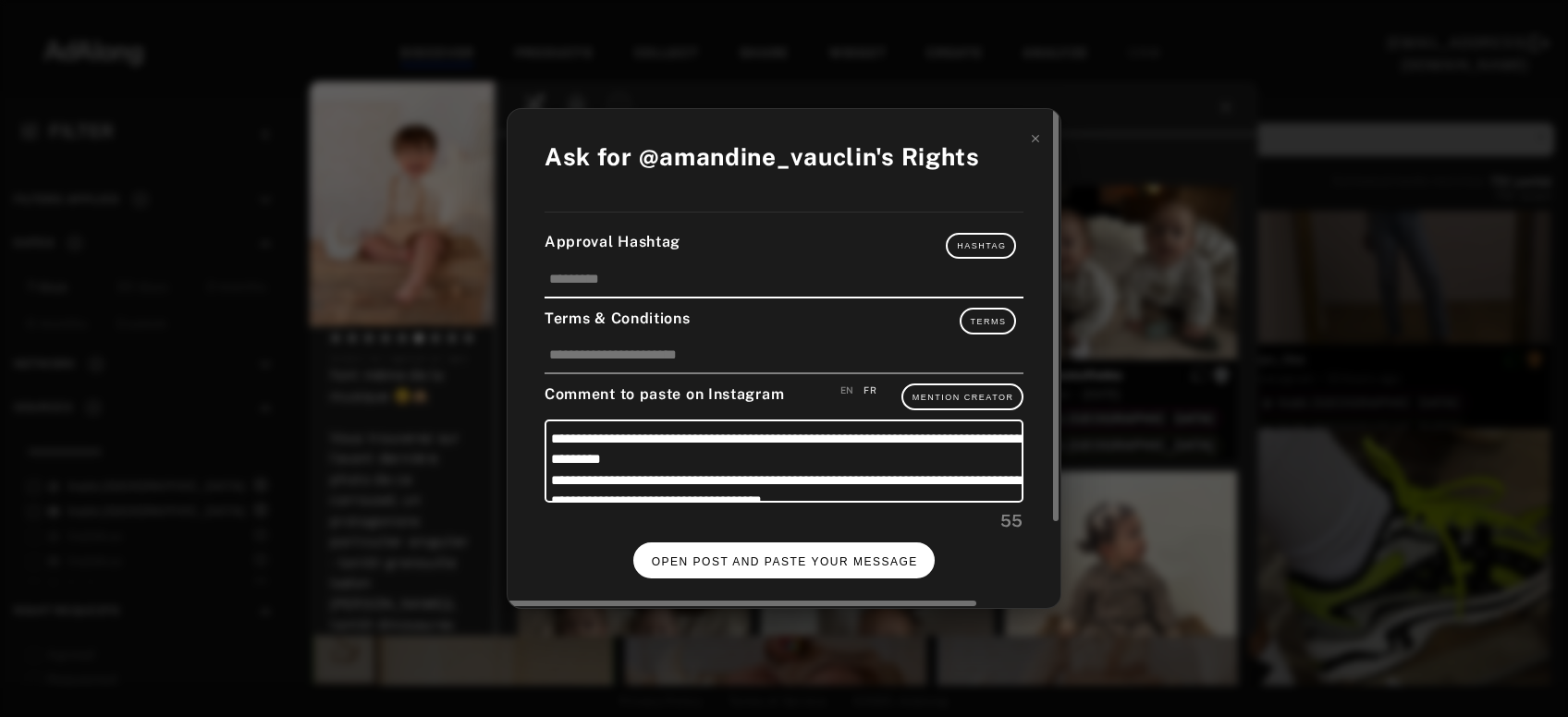
click at [763, 555] on span "OPEN POST AND PASTE YOUR MESSAGE" at bounding box center [785, 561] width 267 height 13
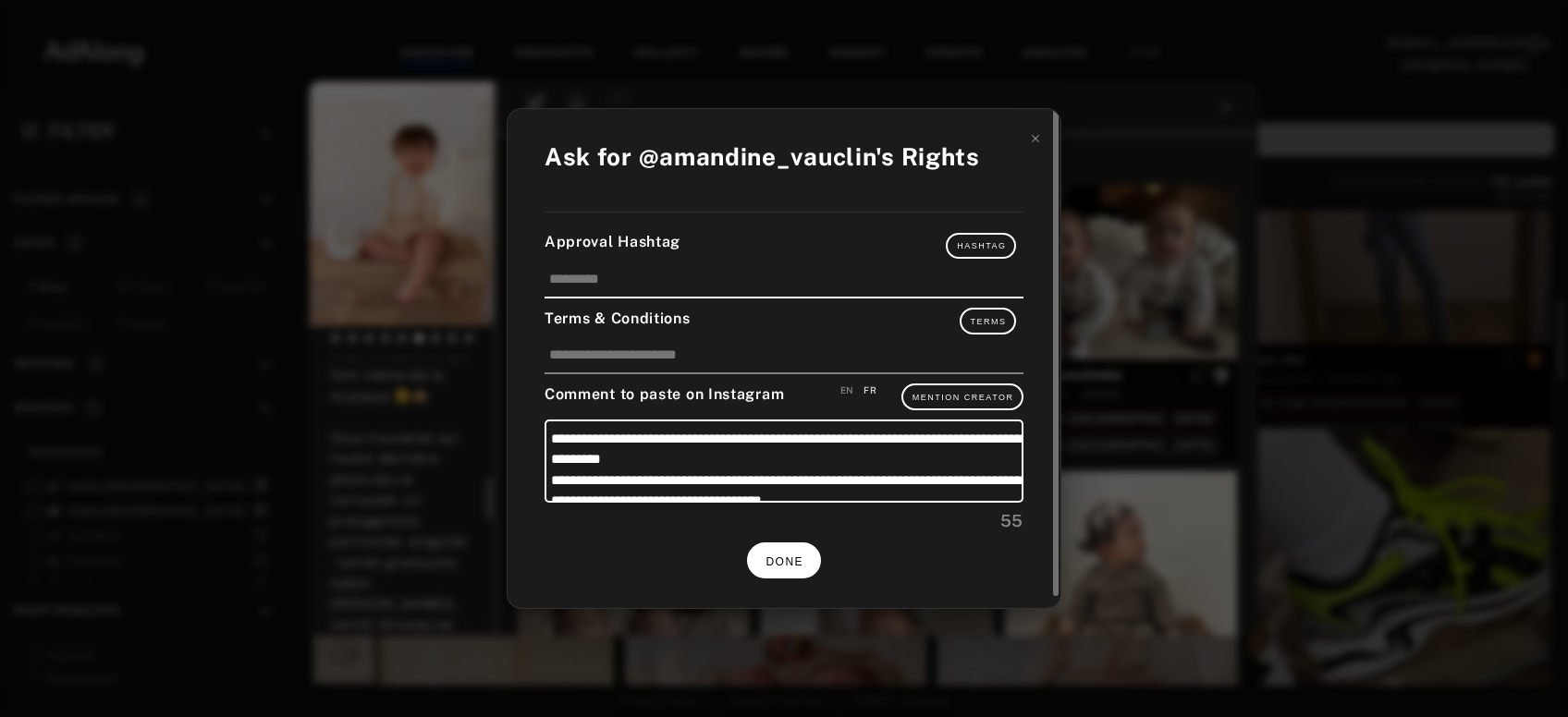
scroll to position [790, 0]
click at [789, 566] on button "DONE" at bounding box center [784, 560] width 74 height 36
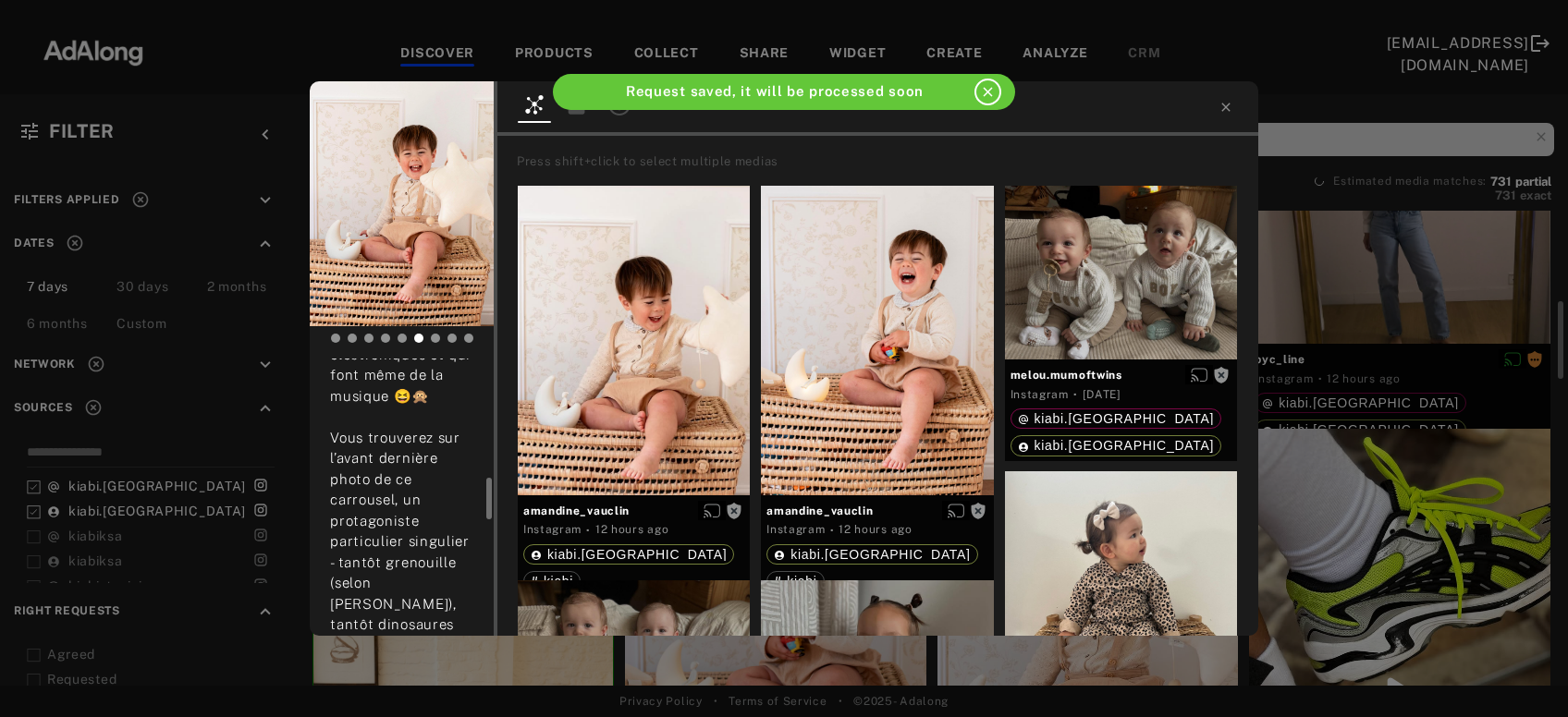
scroll to position [790, 0]
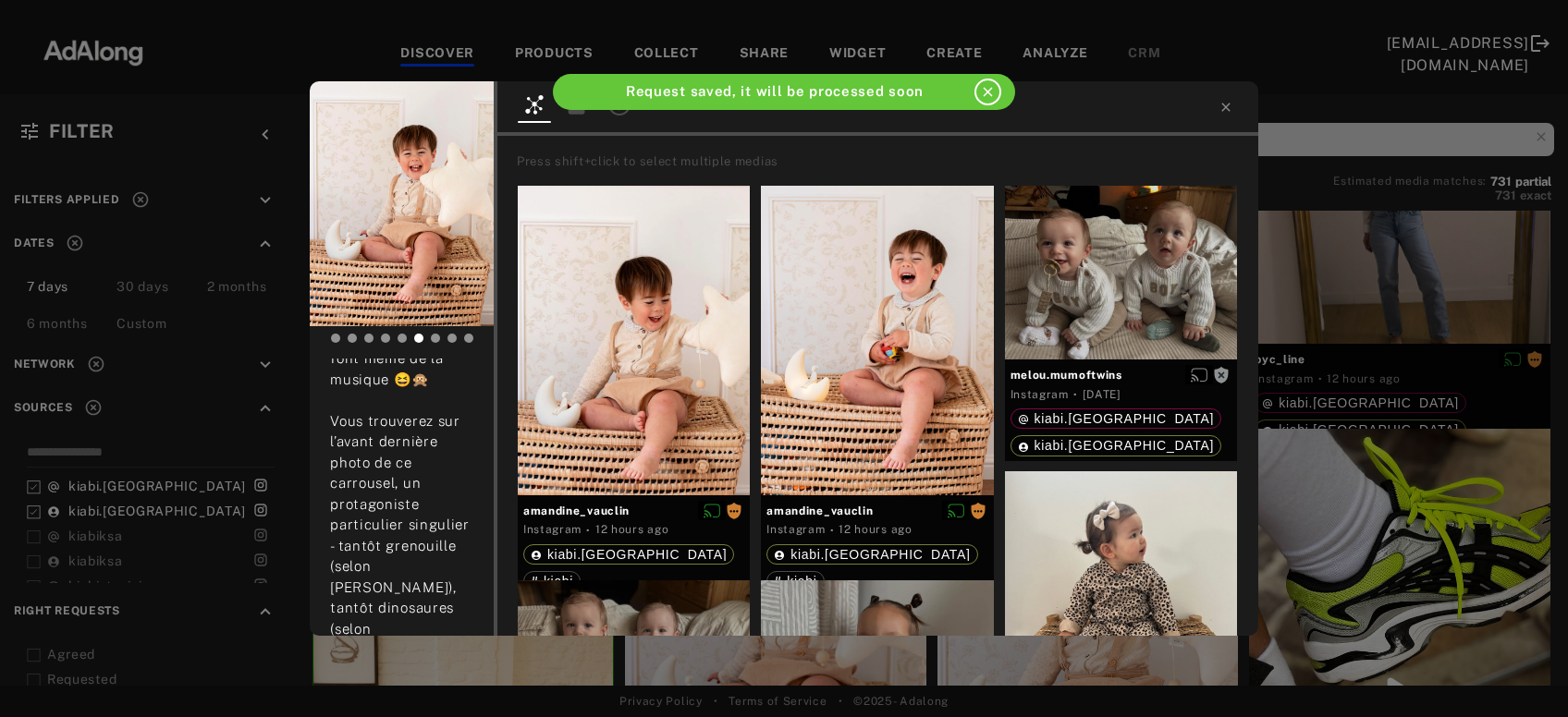
click at [1407, 249] on div "amandine_vauclin Rights requested 12 hours ago Nos Mercredi à la maison quand l…" at bounding box center [784, 358] width 1568 height 717
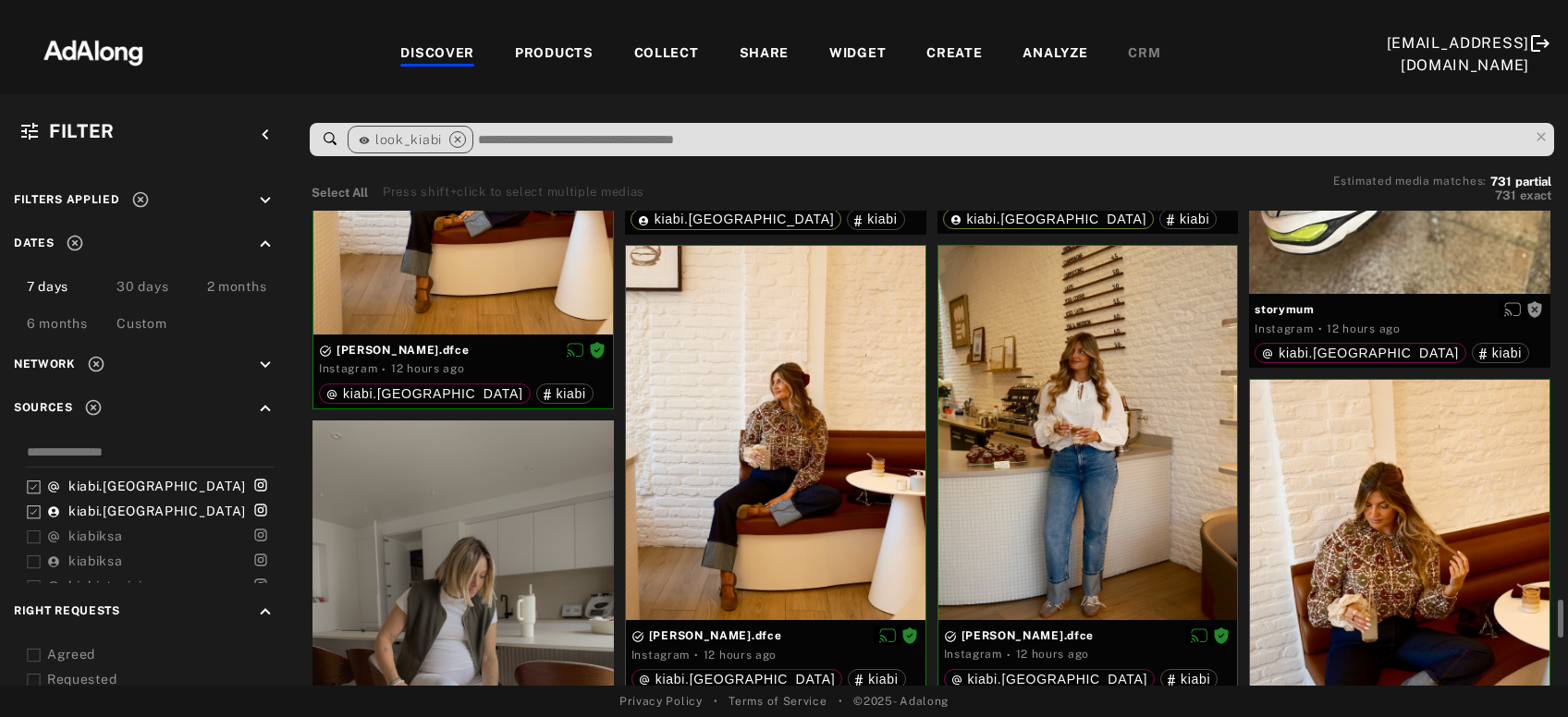
scroll to position [1550, 0]
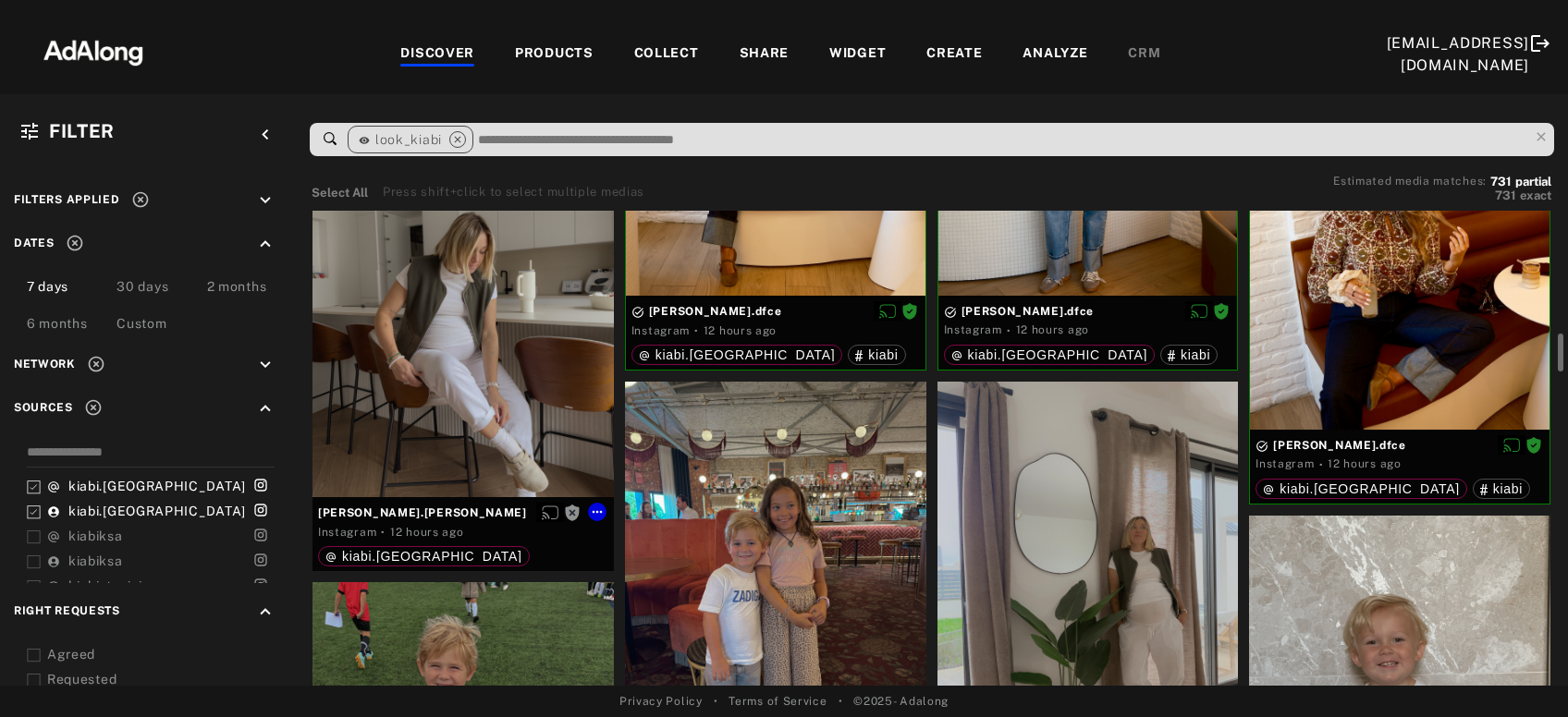
click at [437, 385] on div "Get rights" at bounding box center [463, 296] width 301 height 401
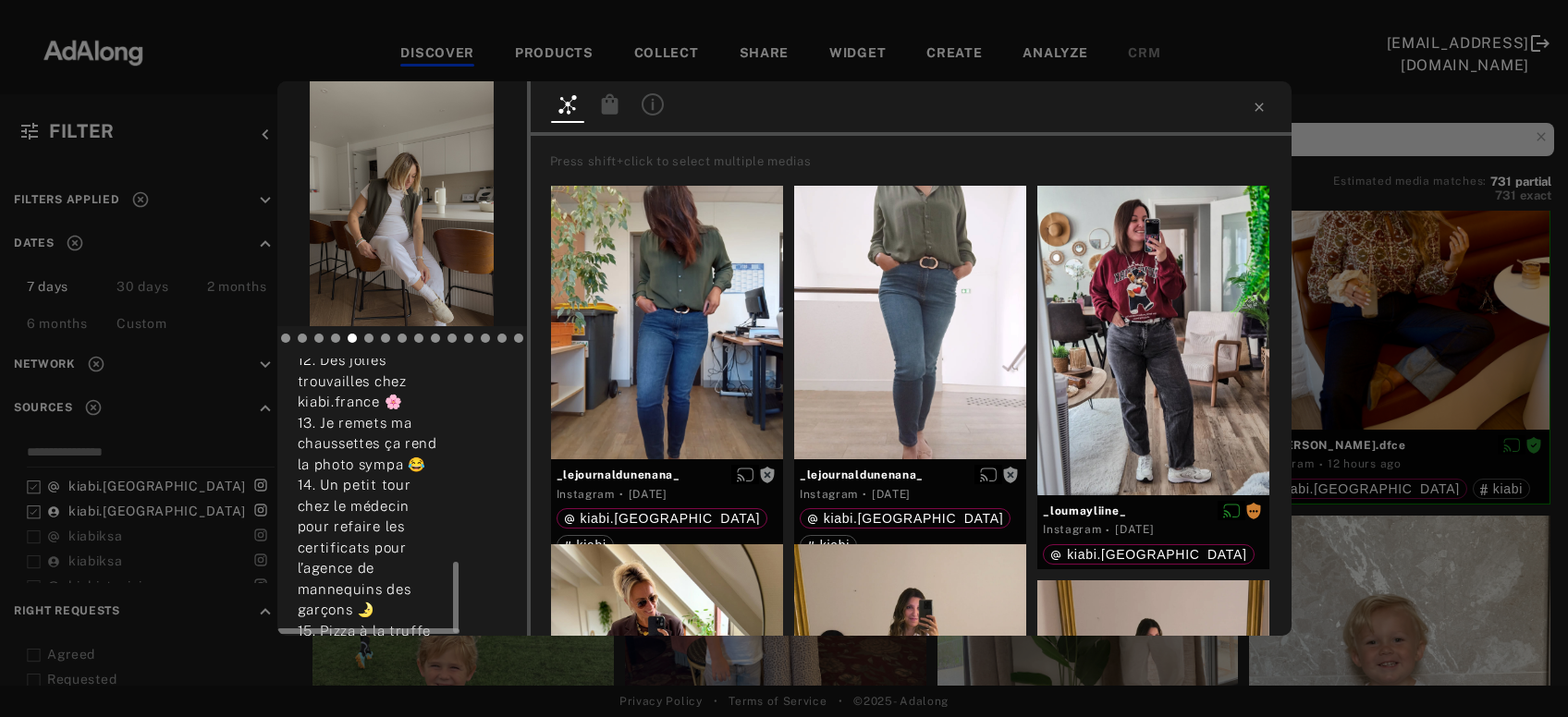
scroll to position [789, 0]
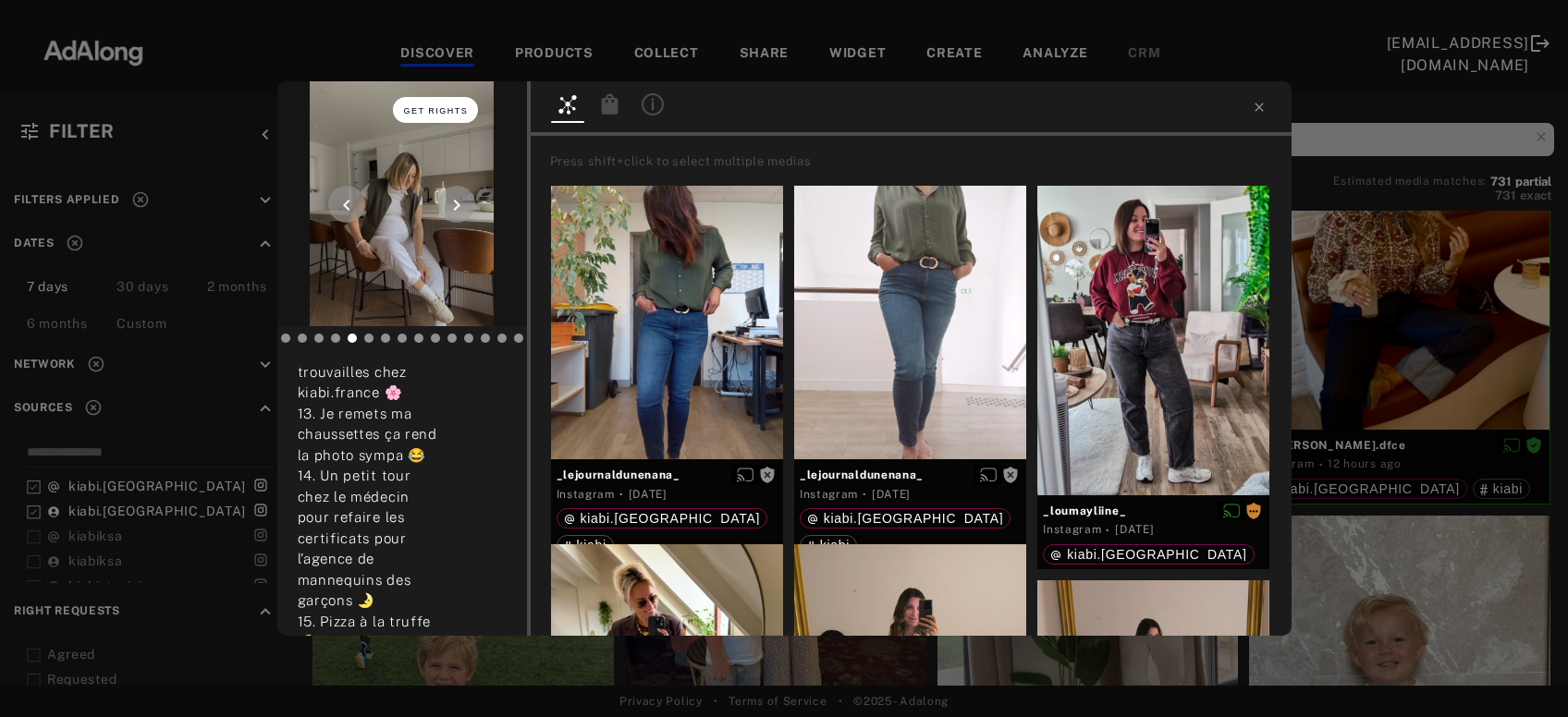
click at [461, 108] on span "Get rights" at bounding box center [436, 110] width 65 height 9
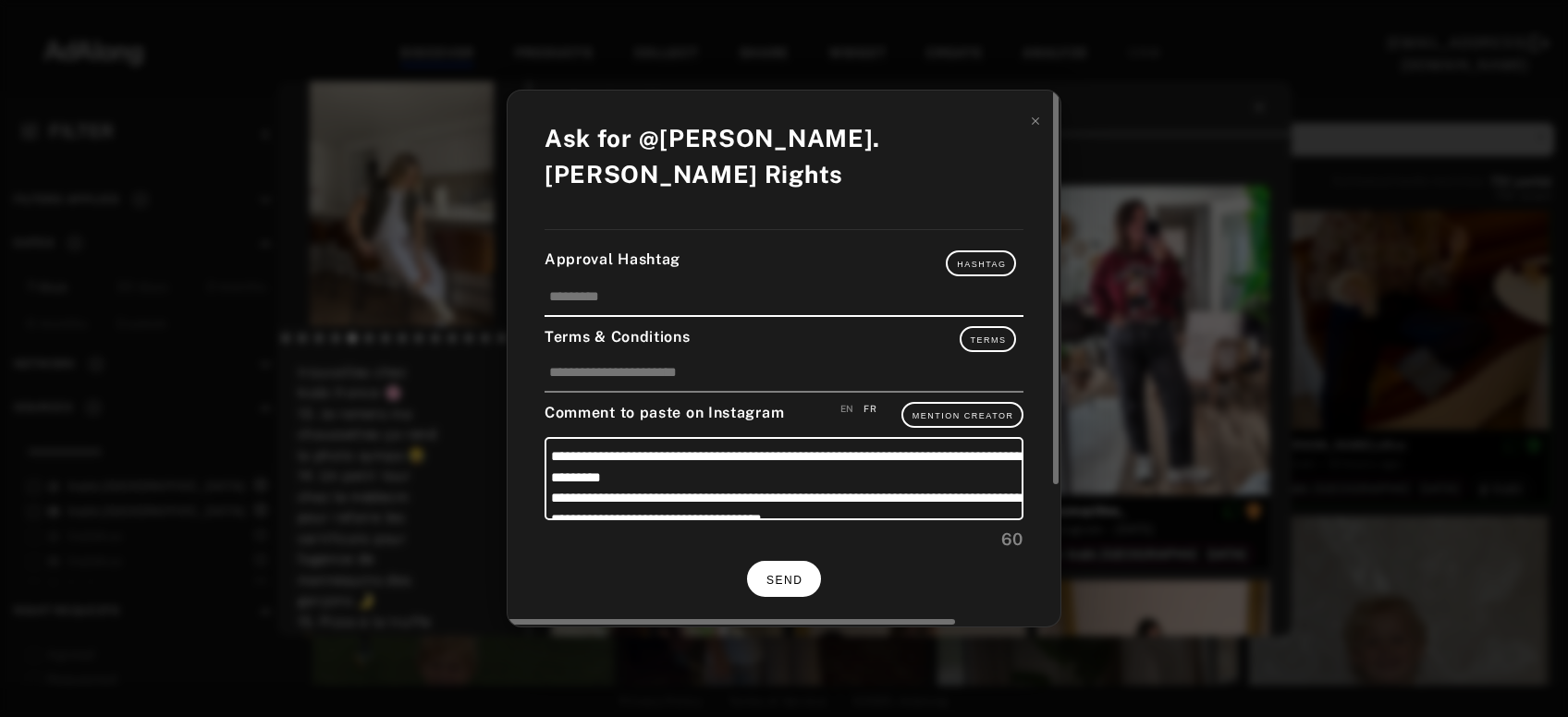
click at [809, 561] on button "SEND" at bounding box center [784, 579] width 74 height 36
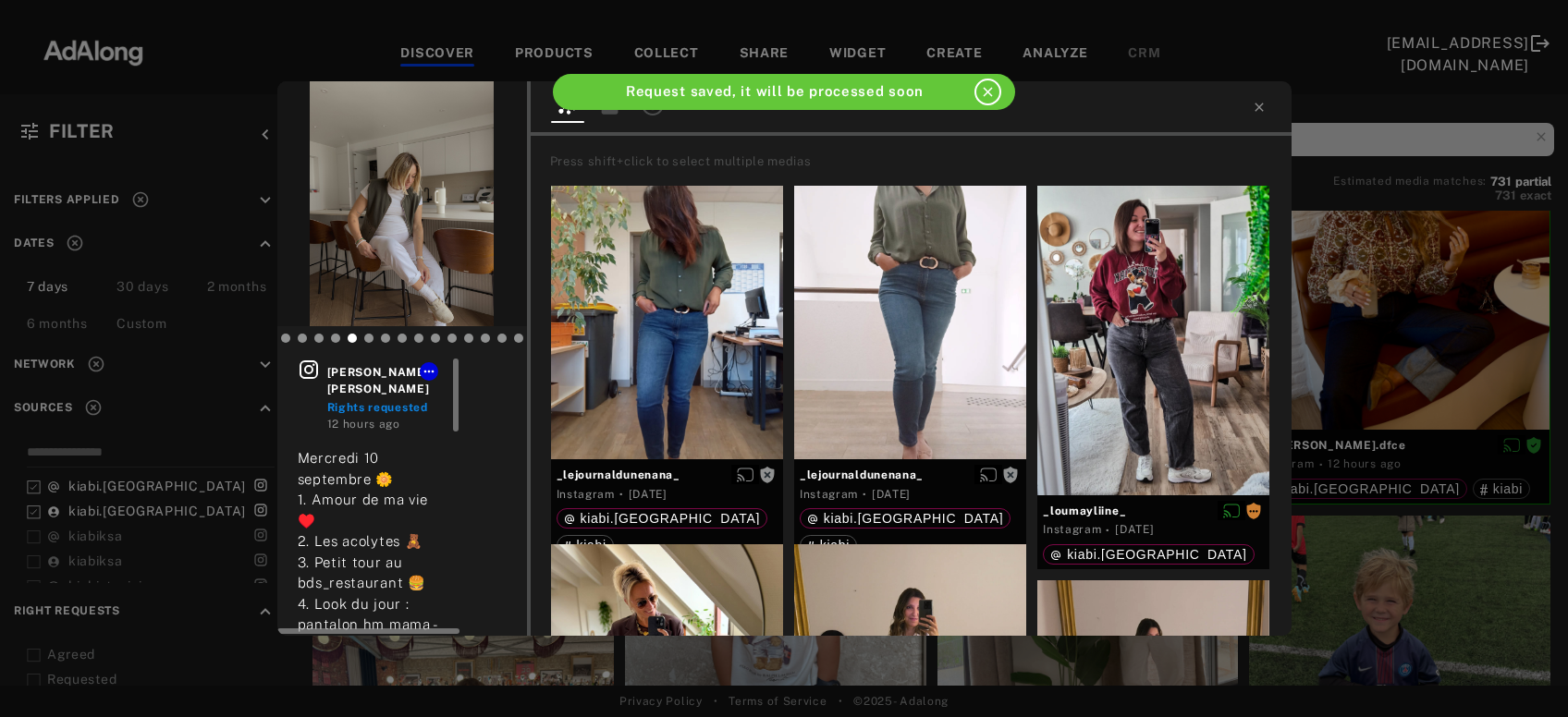
click at [311, 366] on icon at bounding box center [308, 369] width 22 height 22
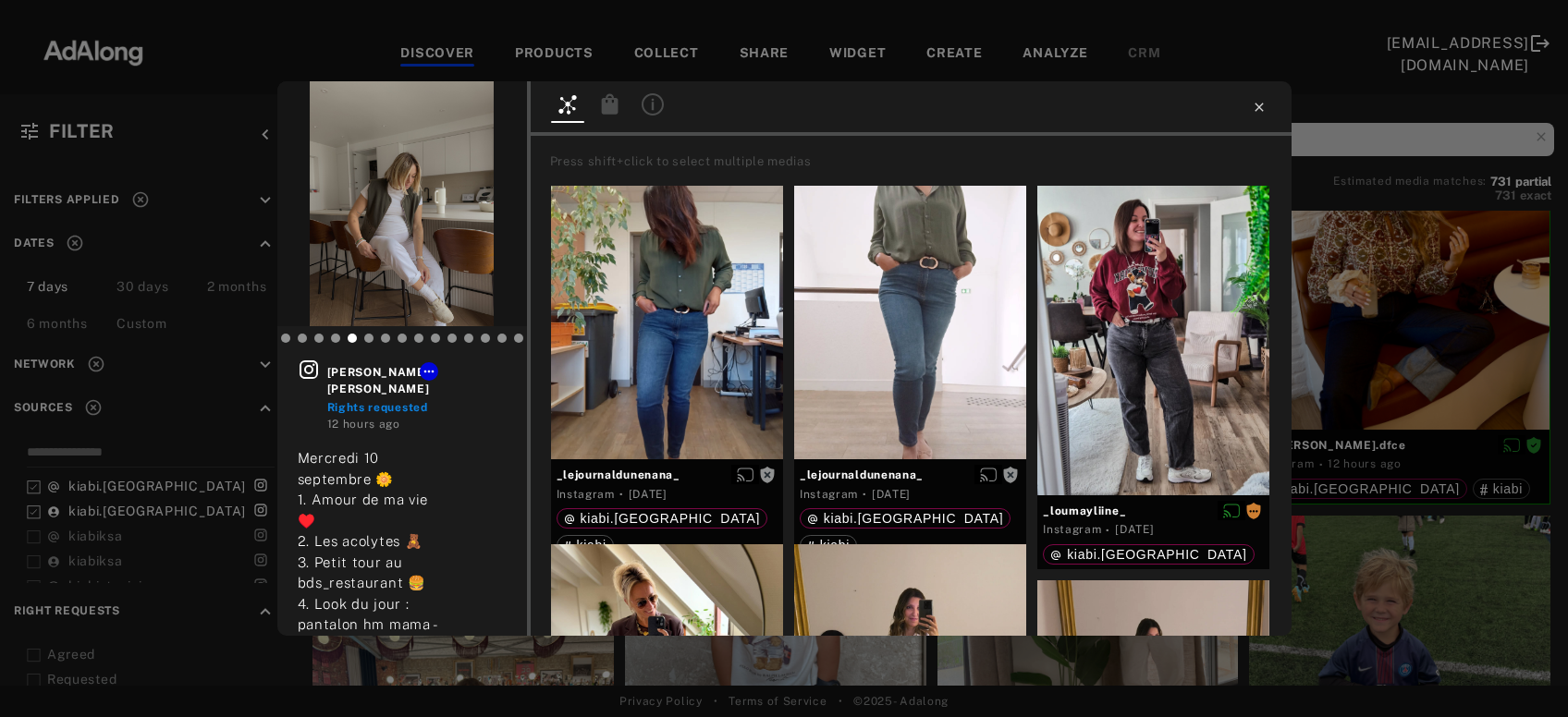
click at [1260, 111] on icon at bounding box center [1259, 106] width 15 height 15
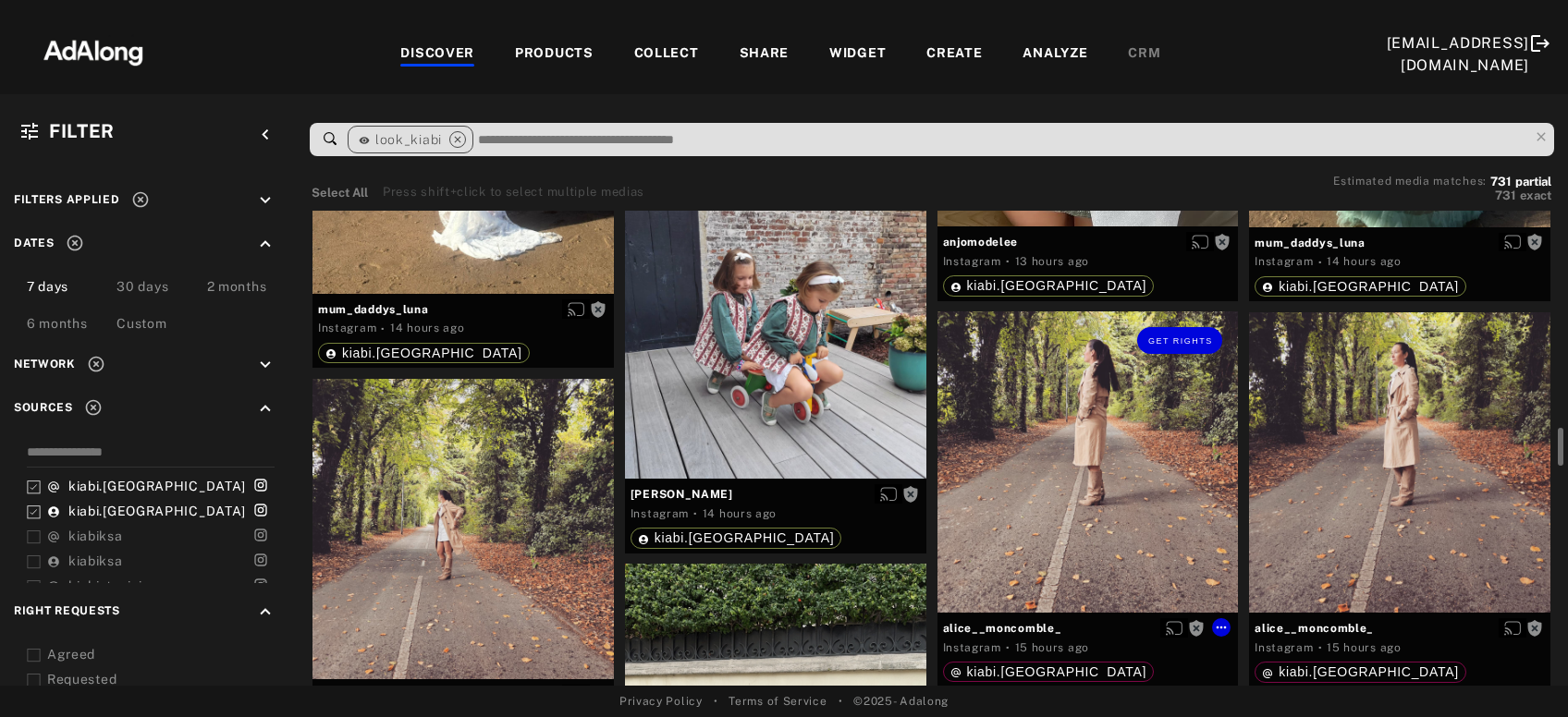
scroll to position [2726, 0]
click at [820, 389] on div "Get rights" at bounding box center [775, 329] width 301 height 301
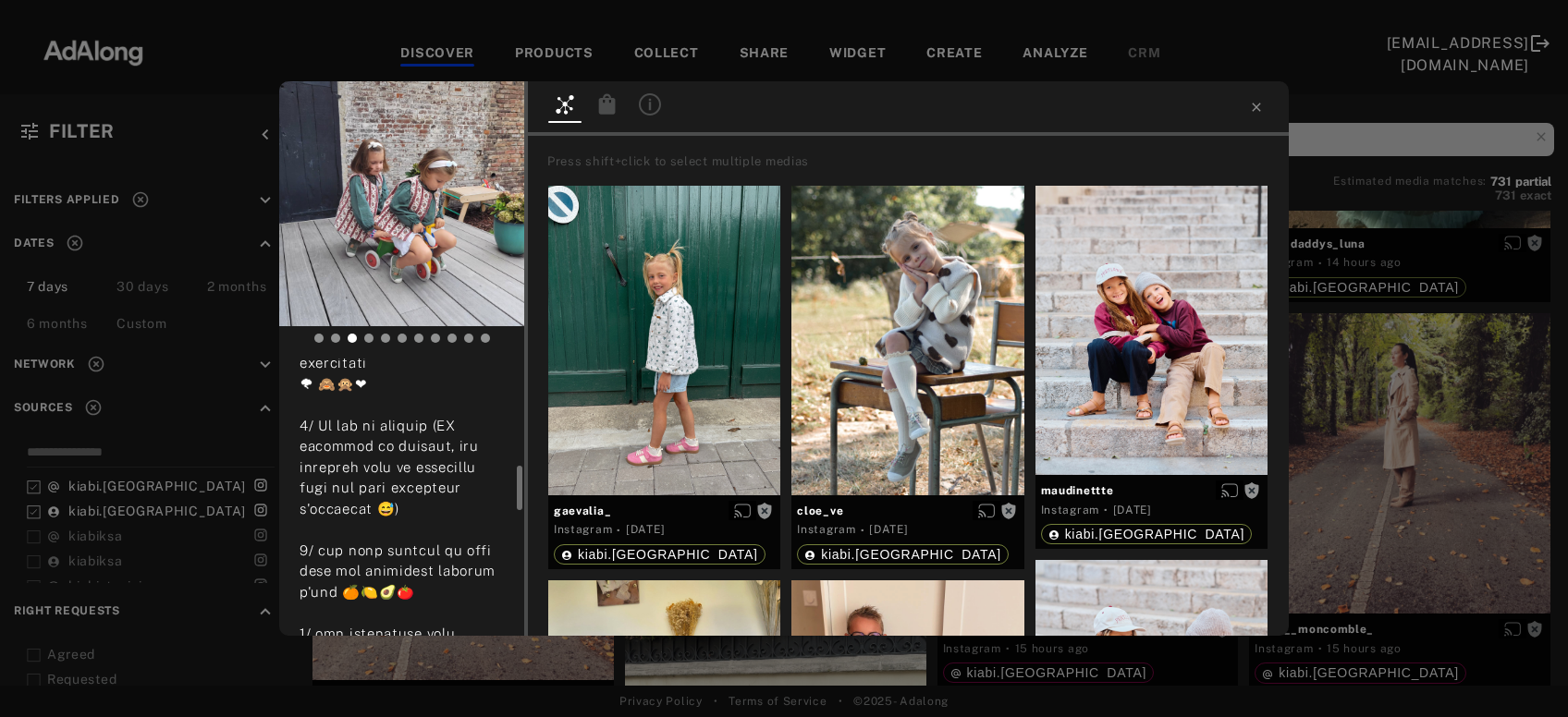
scroll to position [236, 0]
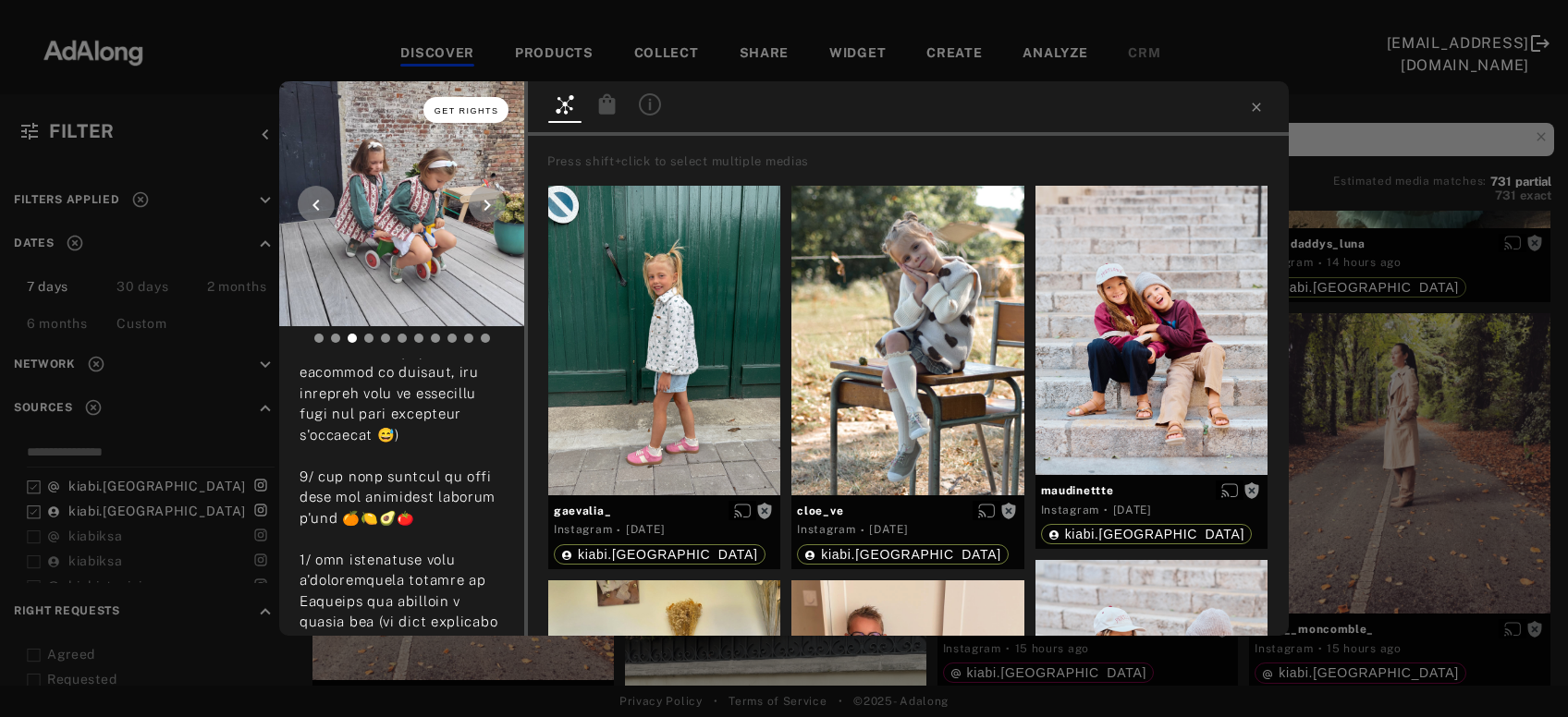
click at [468, 109] on span "Get rights" at bounding box center [467, 110] width 65 height 9
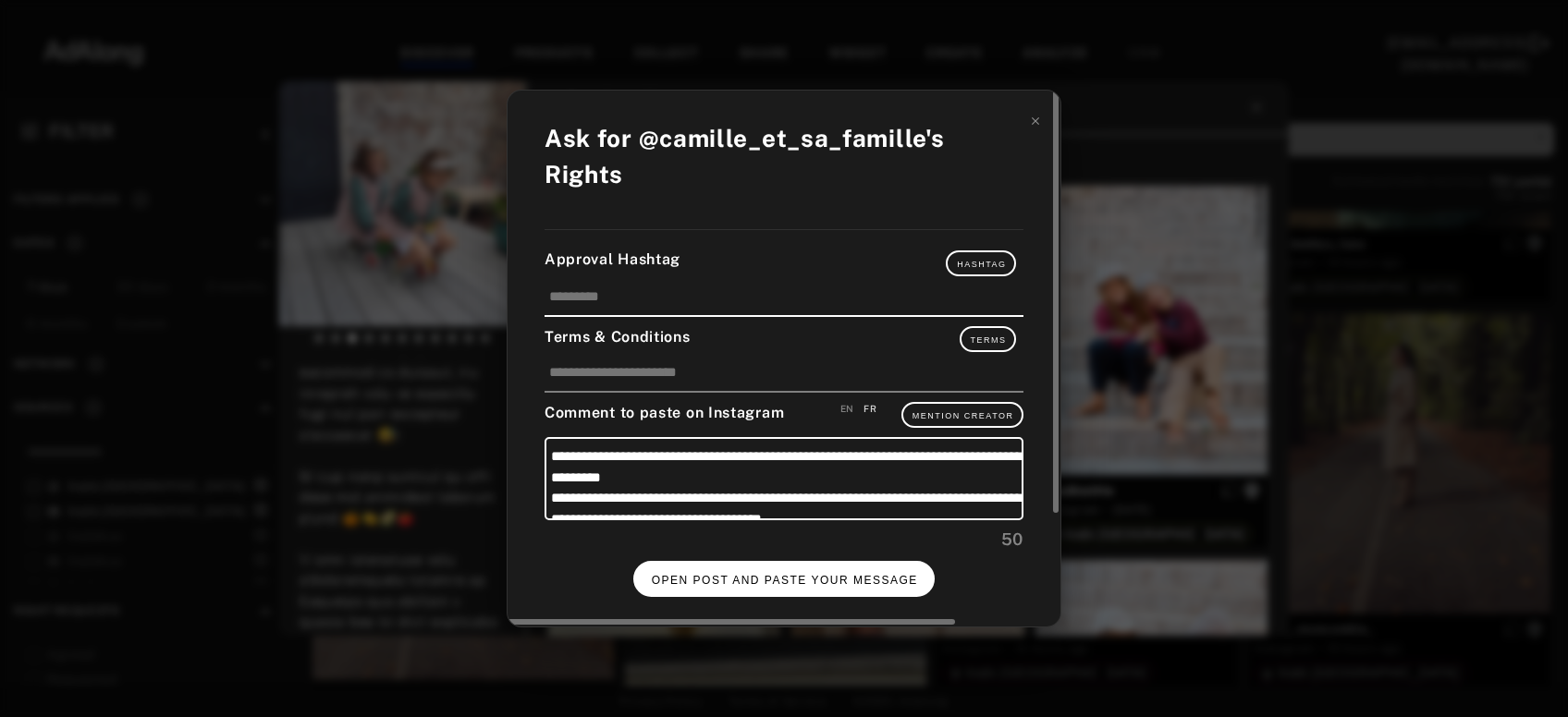
click at [653, 563] on button "OPEN POST AND PASTE YOUR MESSAGE" at bounding box center [784, 579] width 302 height 36
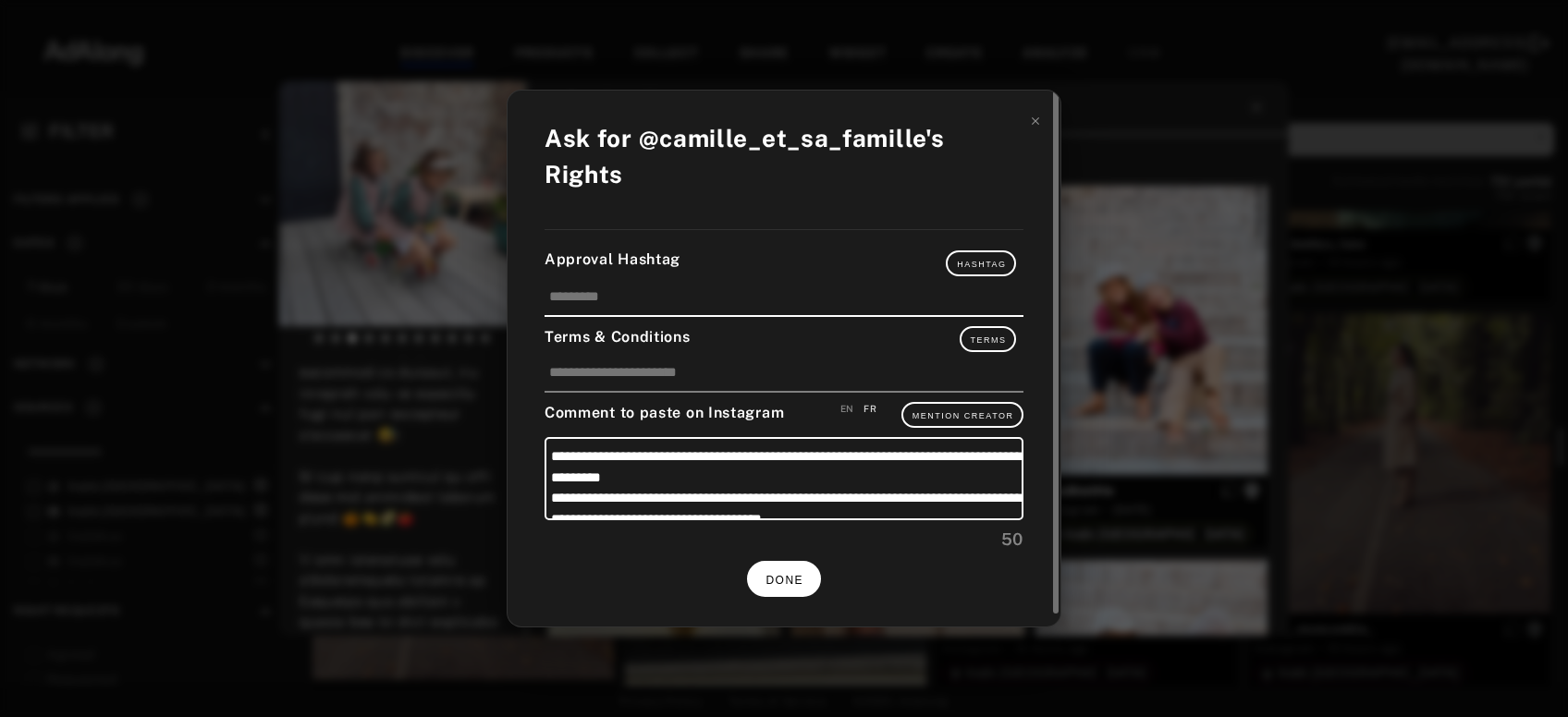
scroll to position [236, 0]
click at [1034, 127] on icon at bounding box center [1035, 120] width 13 height 13
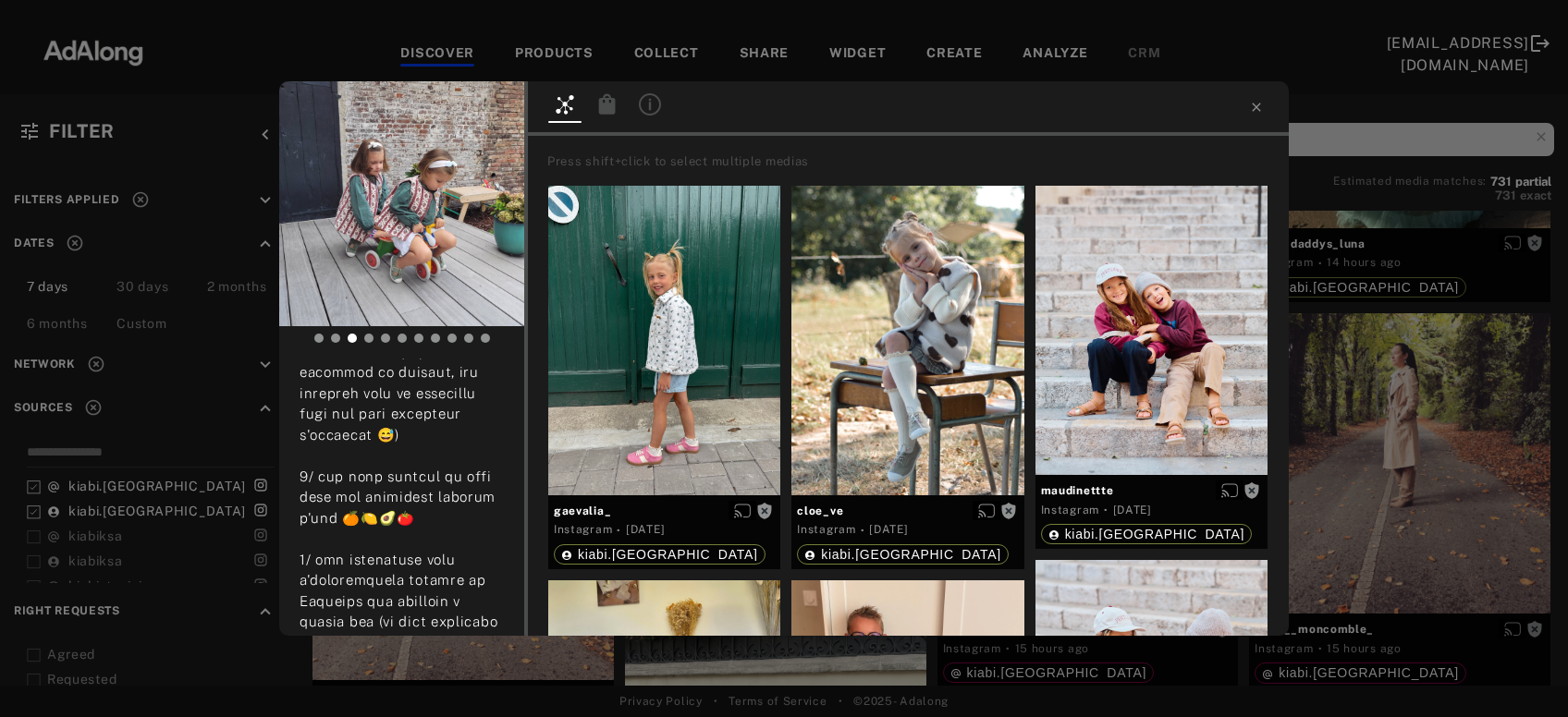
scroll to position [236, 0]
click at [1254, 105] on icon at bounding box center [1256, 106] width 8 height 8
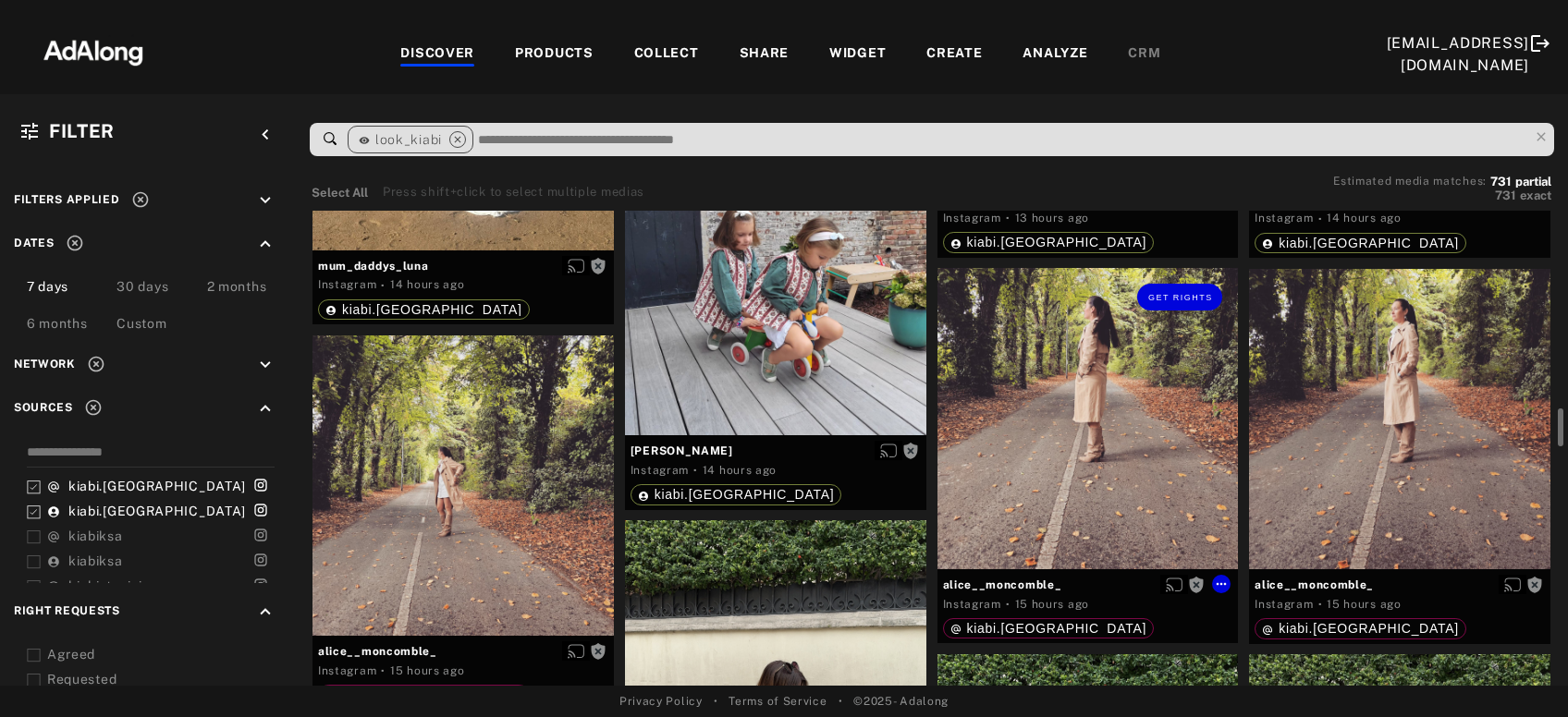
scroll to position [2797, 0]
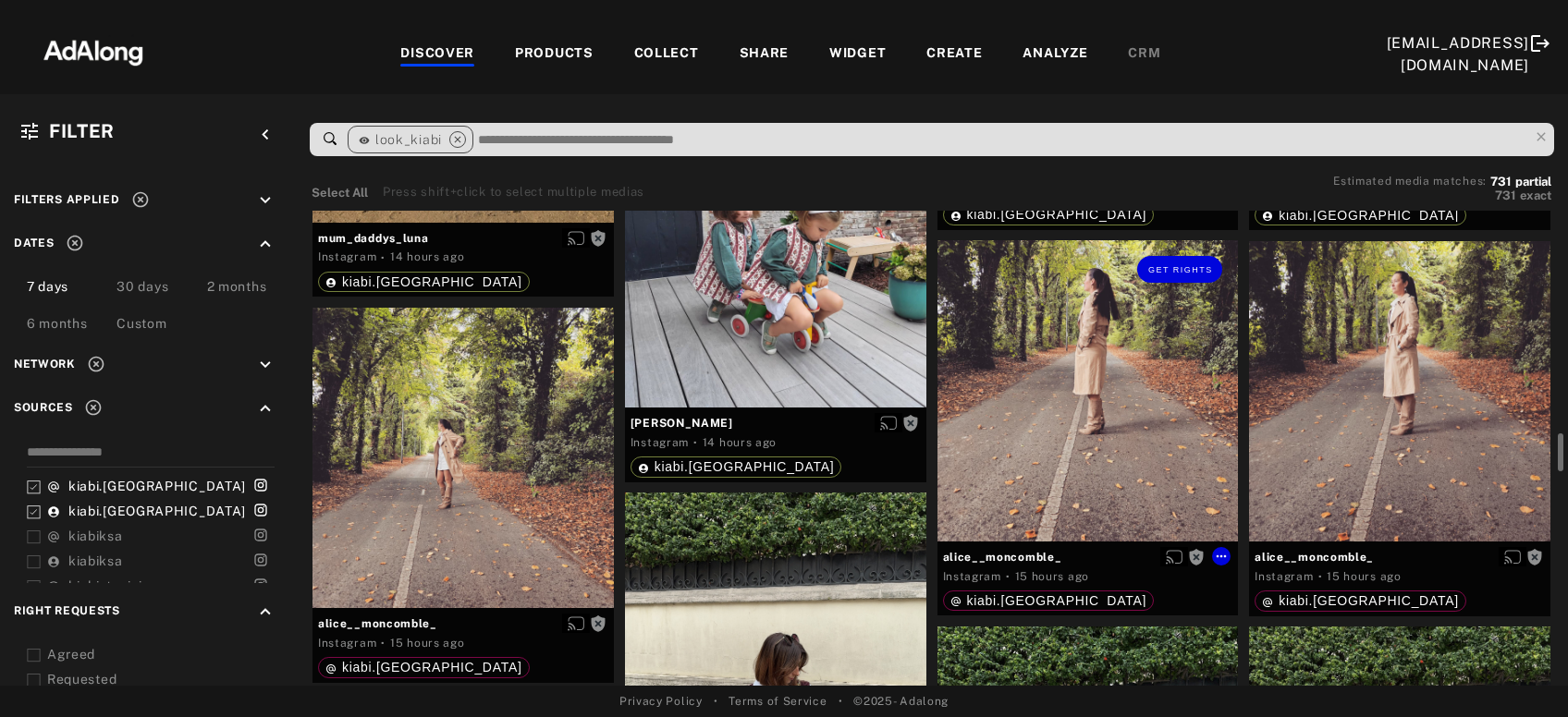
click at [1086, 442] on div "Get rights" at bounding box center [1087, 391] width 301 height 301
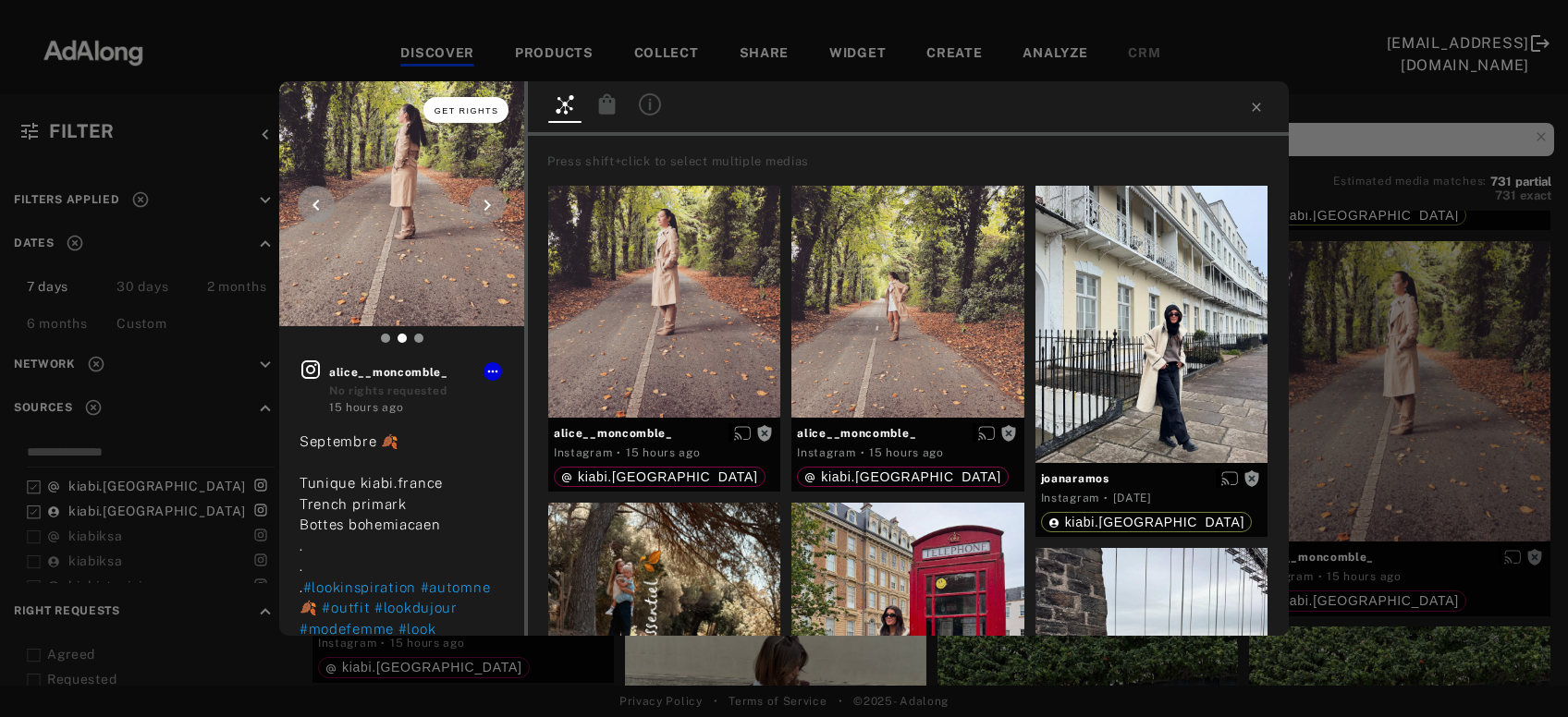
click at [469, 111] on span "Get rights" at bounding box center [467, 110] width 65 height 9
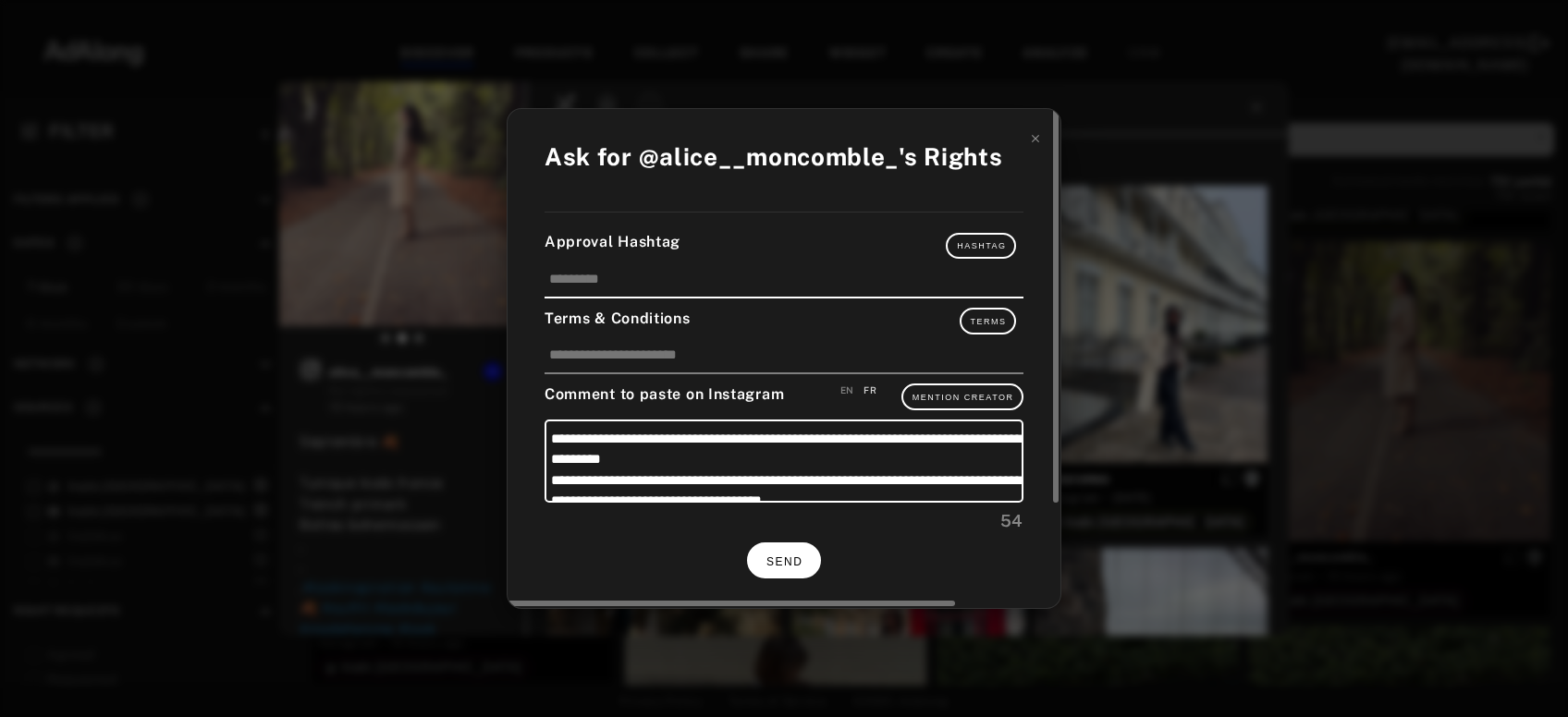
click at [774, 566] on button "SEND" at bounding box center [784, 560] width 74 height 36
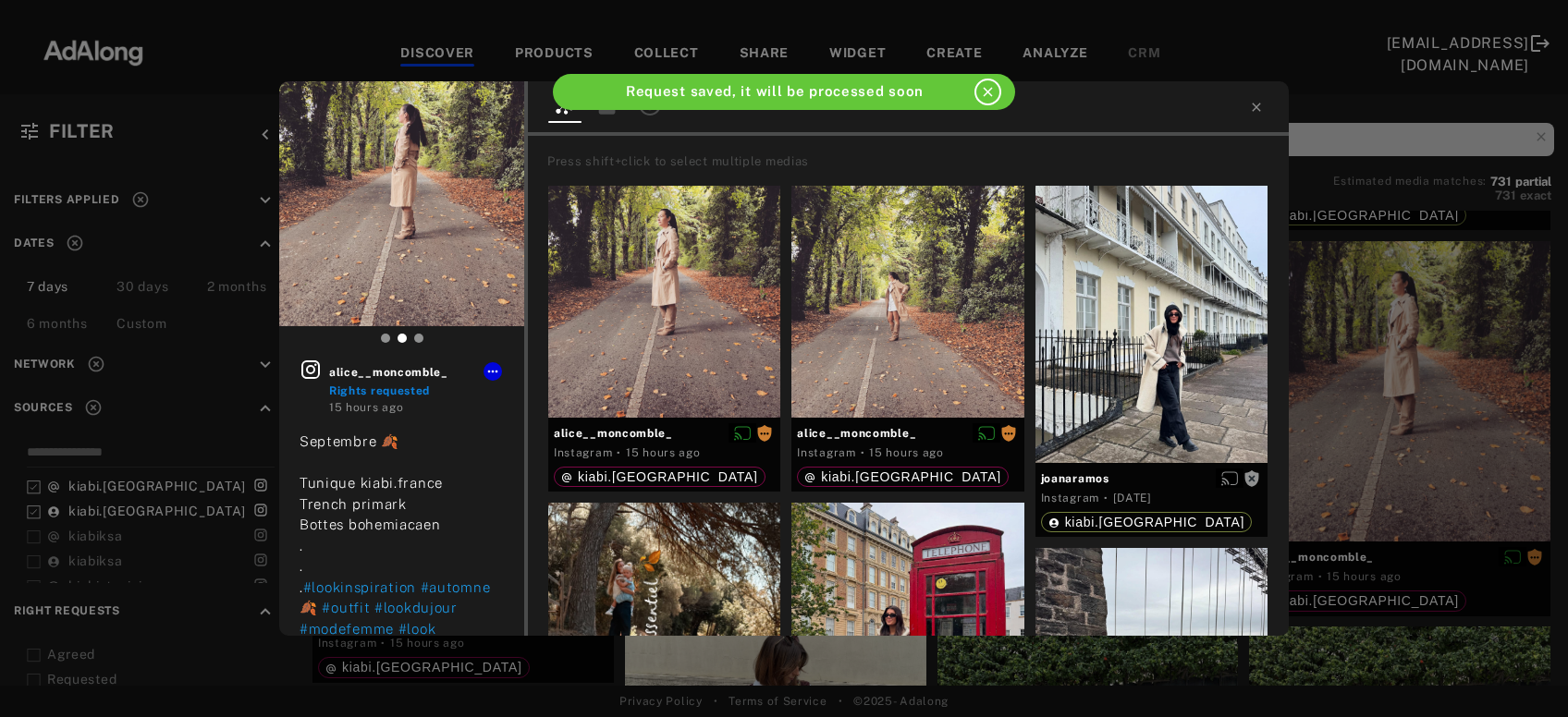
click at [1389, 434] on div "alice__moncomble_ Rights requested 15 hours ago Septembre 🍂 Tunique kiabi.franc…" at bounding box center [784, 358] width 1568 height 717
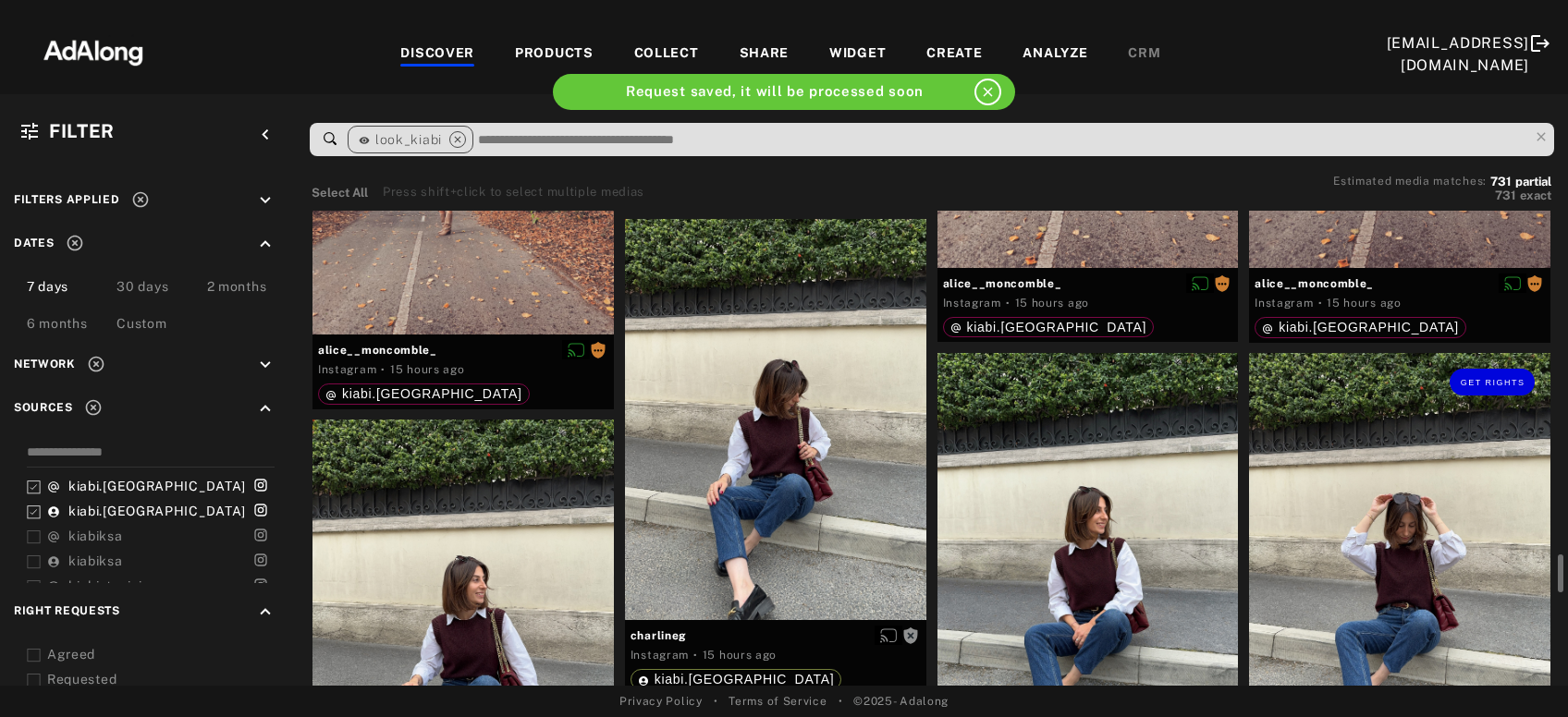
scroll to position [3207, 0]
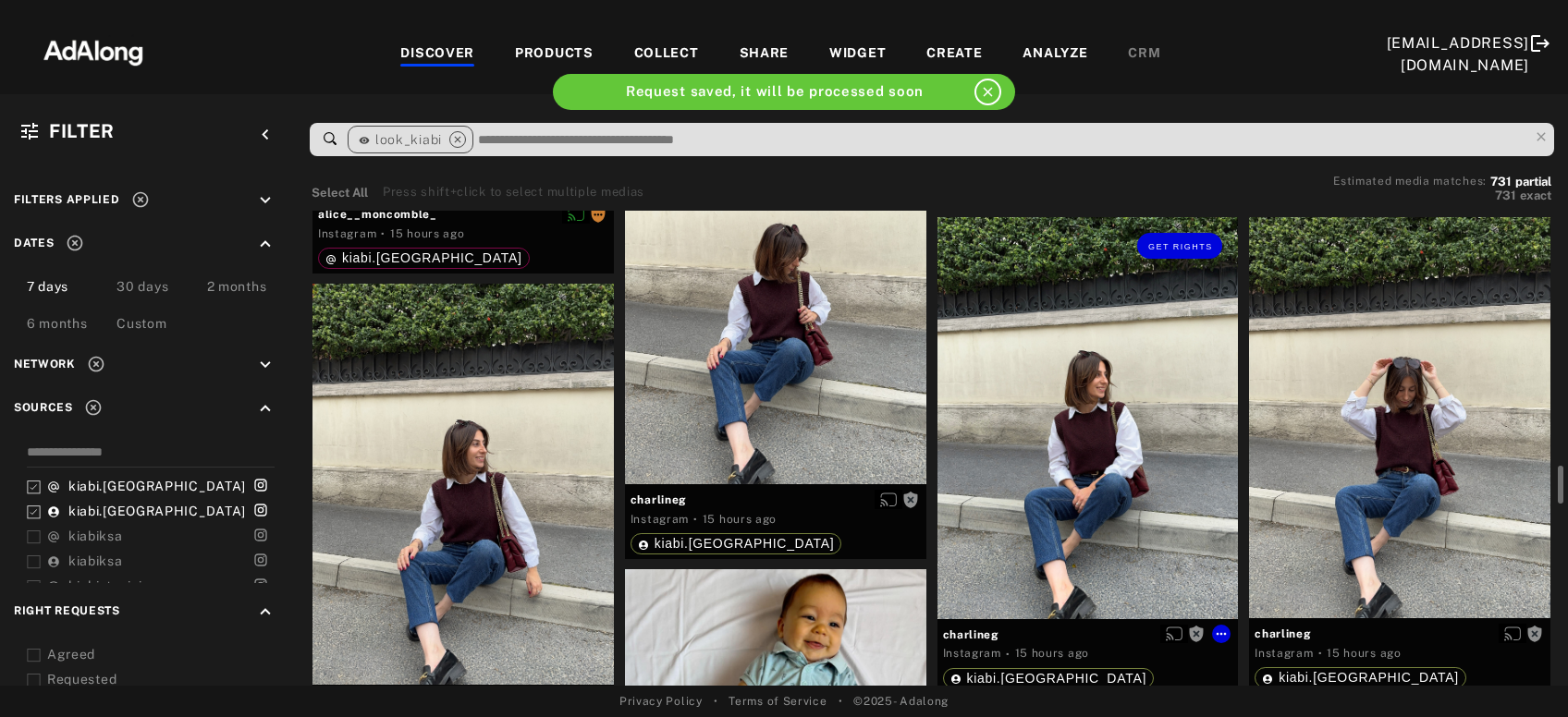
click at [1126, 476] on div "Get rights" at bounding box center [1087, 417] width 301 height 401
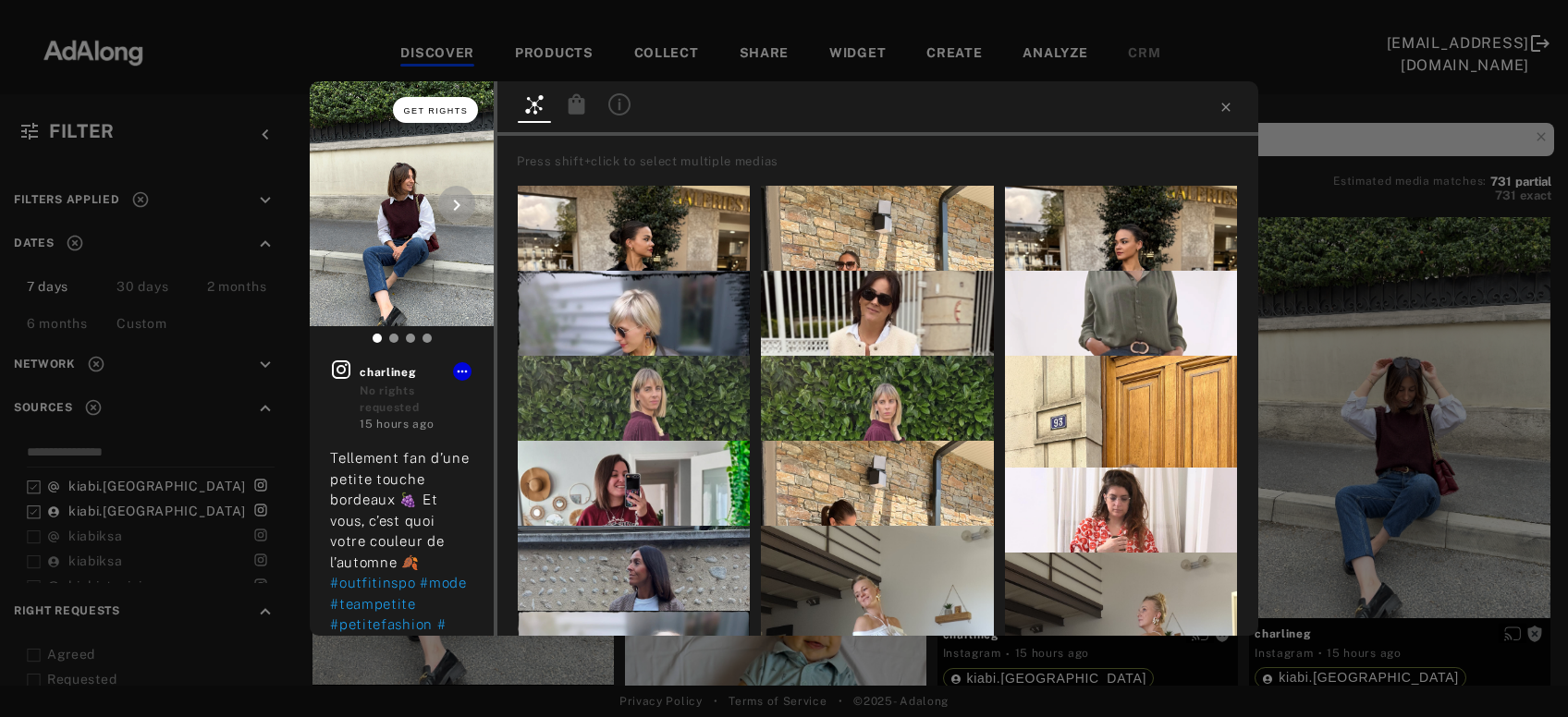
click at [449, 108] on span "Get rights" at bounding box center [436, 110] width 65 height 9
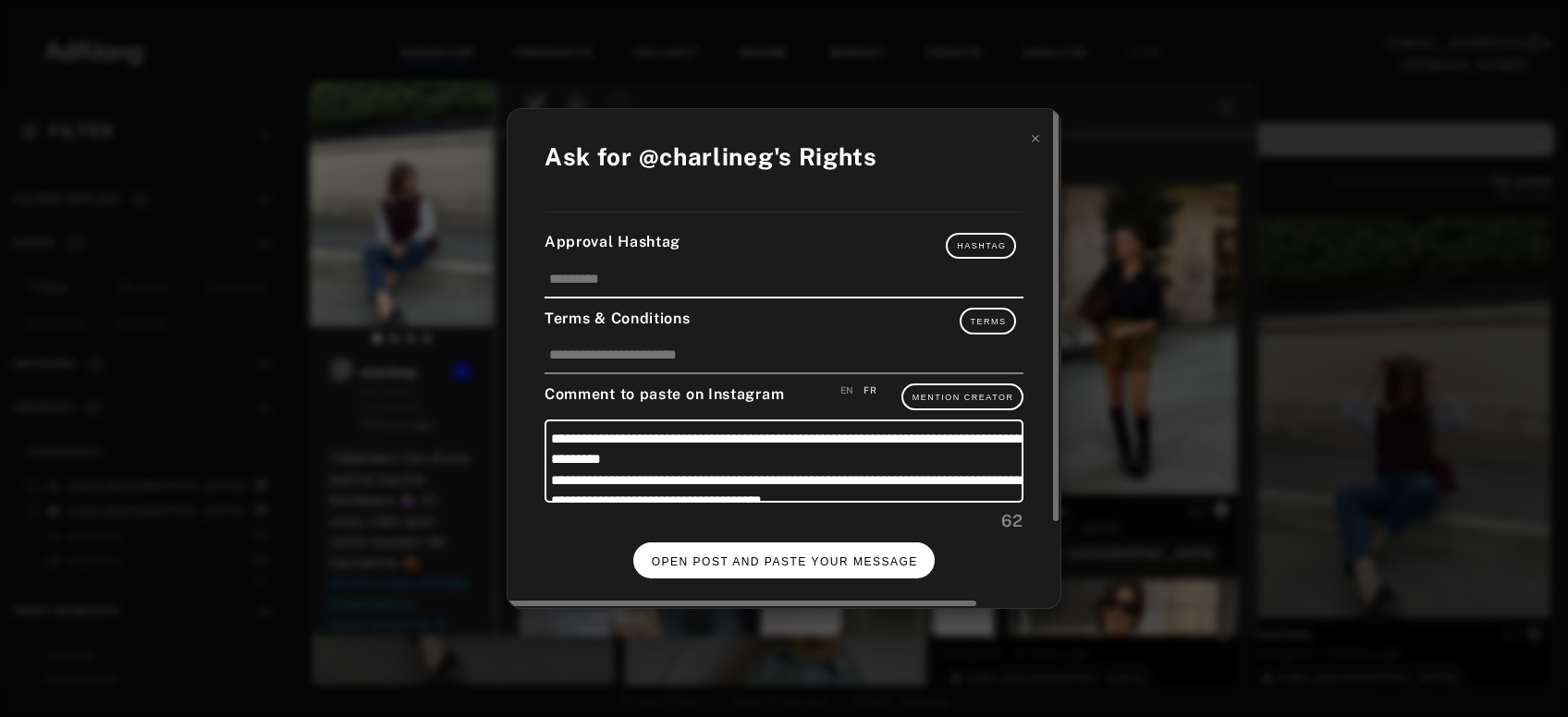
click at [702, 549] on button "OPEN POST AND PASTE YOUR MESSAGE" at bounding box center [784, 560] width 302 height 36
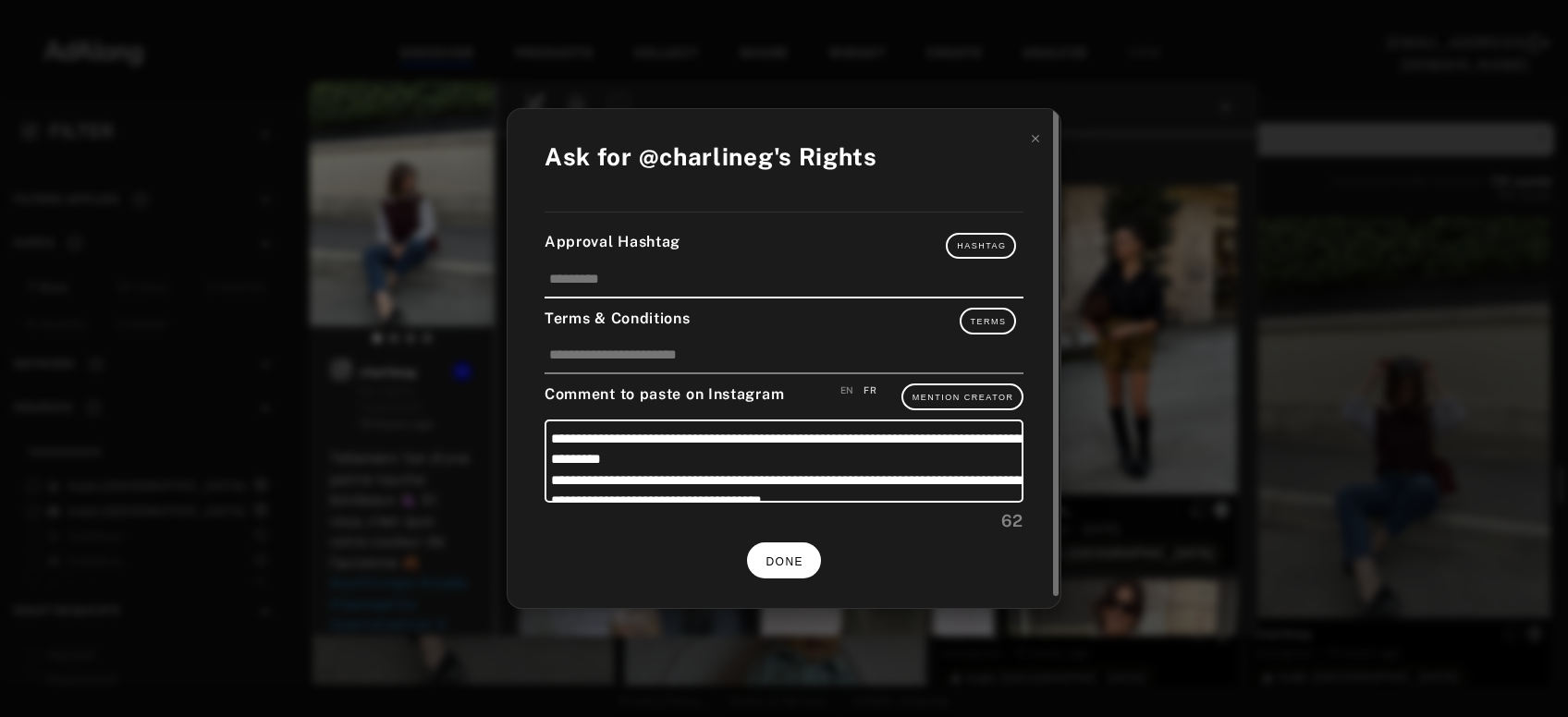
scroll to position [3207, 0]
click at [790, 556] on span "DONE" at bounding box center [784, 561] width 38 height 13
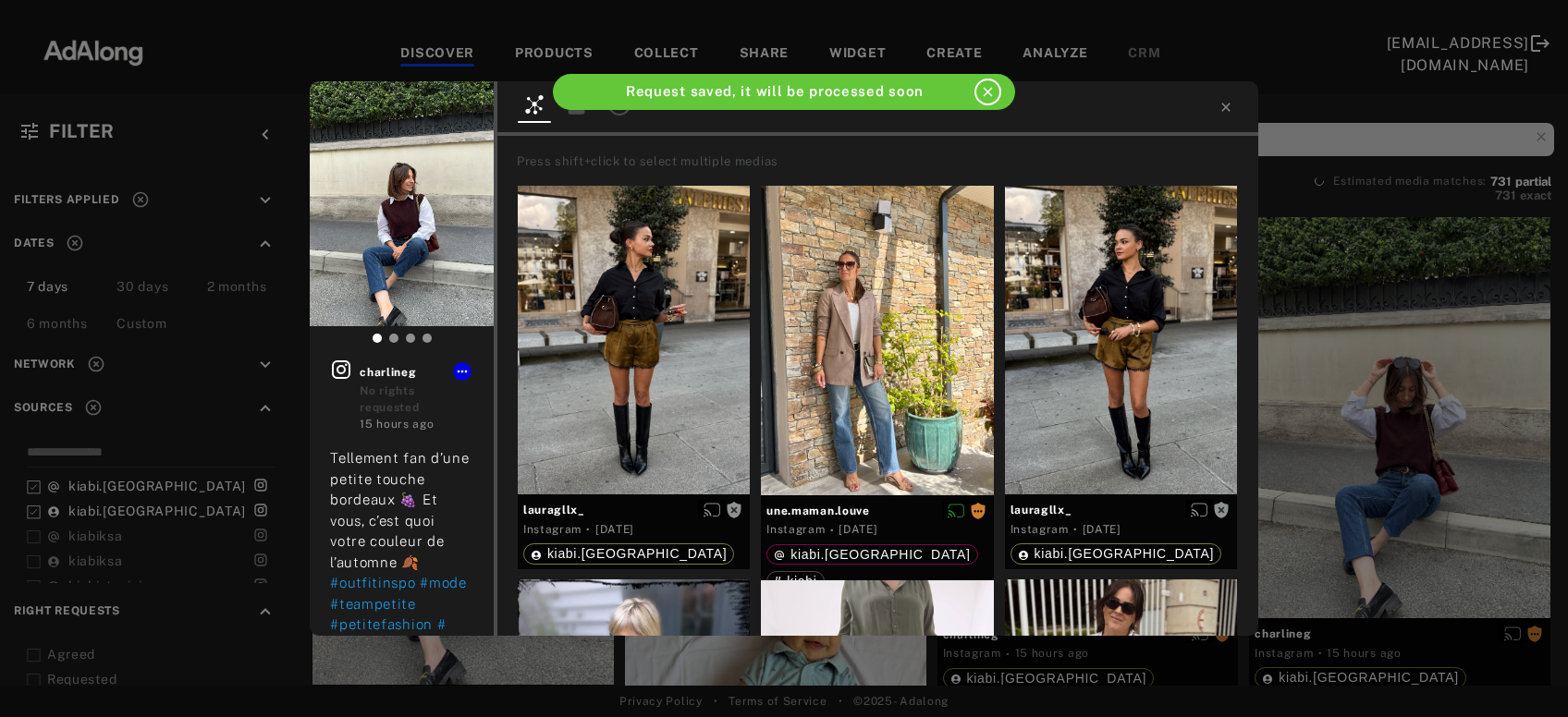
scroll to position [3207, 0]
click at [1225, 107] on icon at bounding box center [1225, 106] width 8 height 8
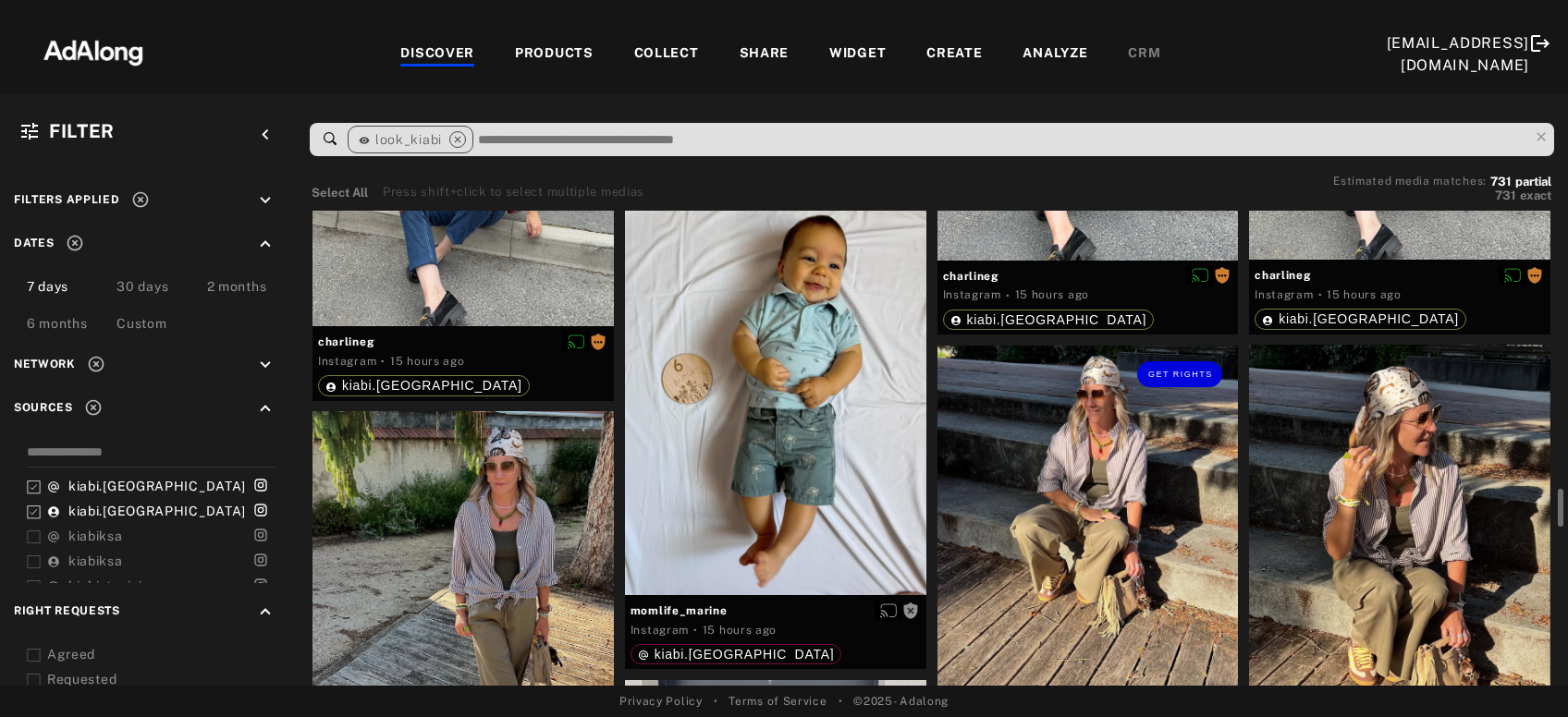
scroll to position [3570, 0]
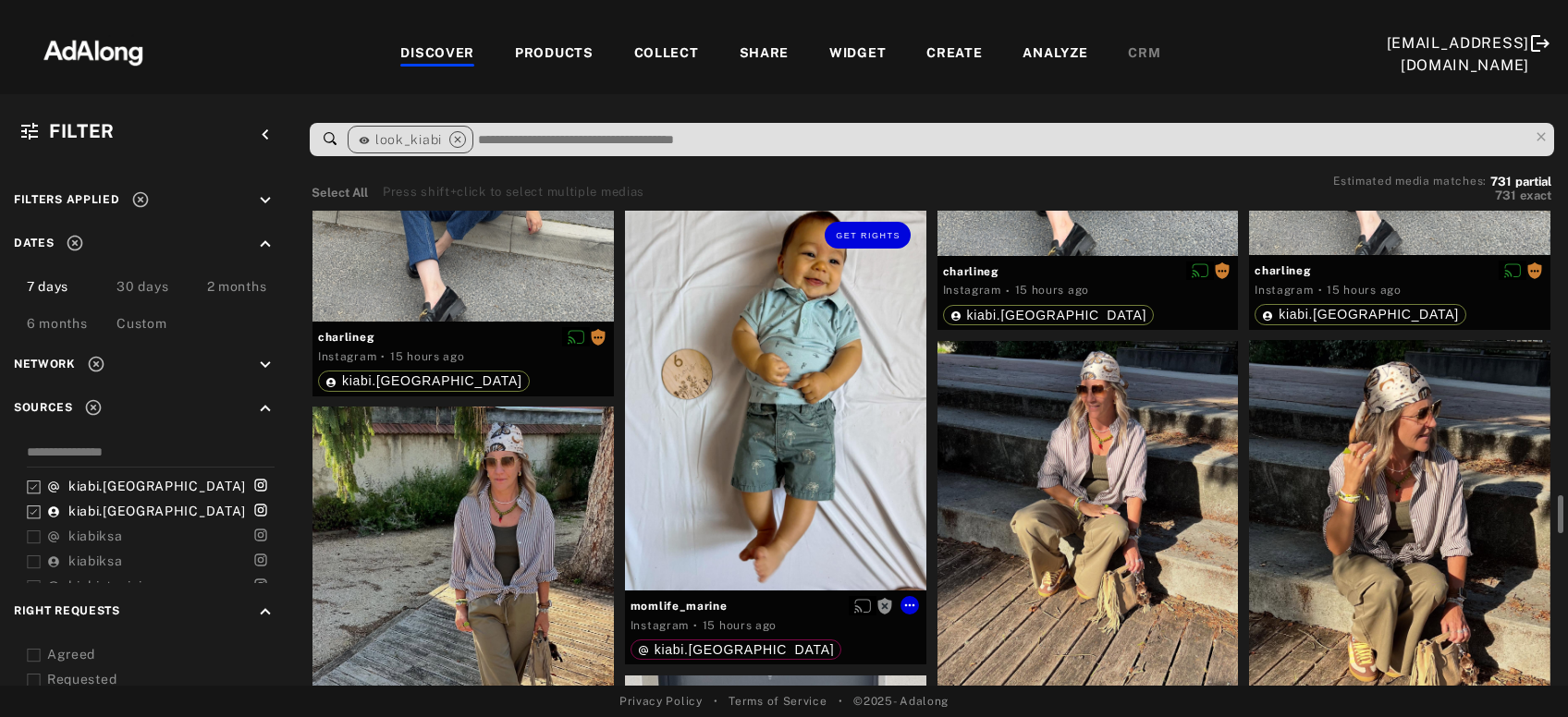
click at [709, 516] on div "Get rights" at bounding box center [775, 398] width 301 height 384
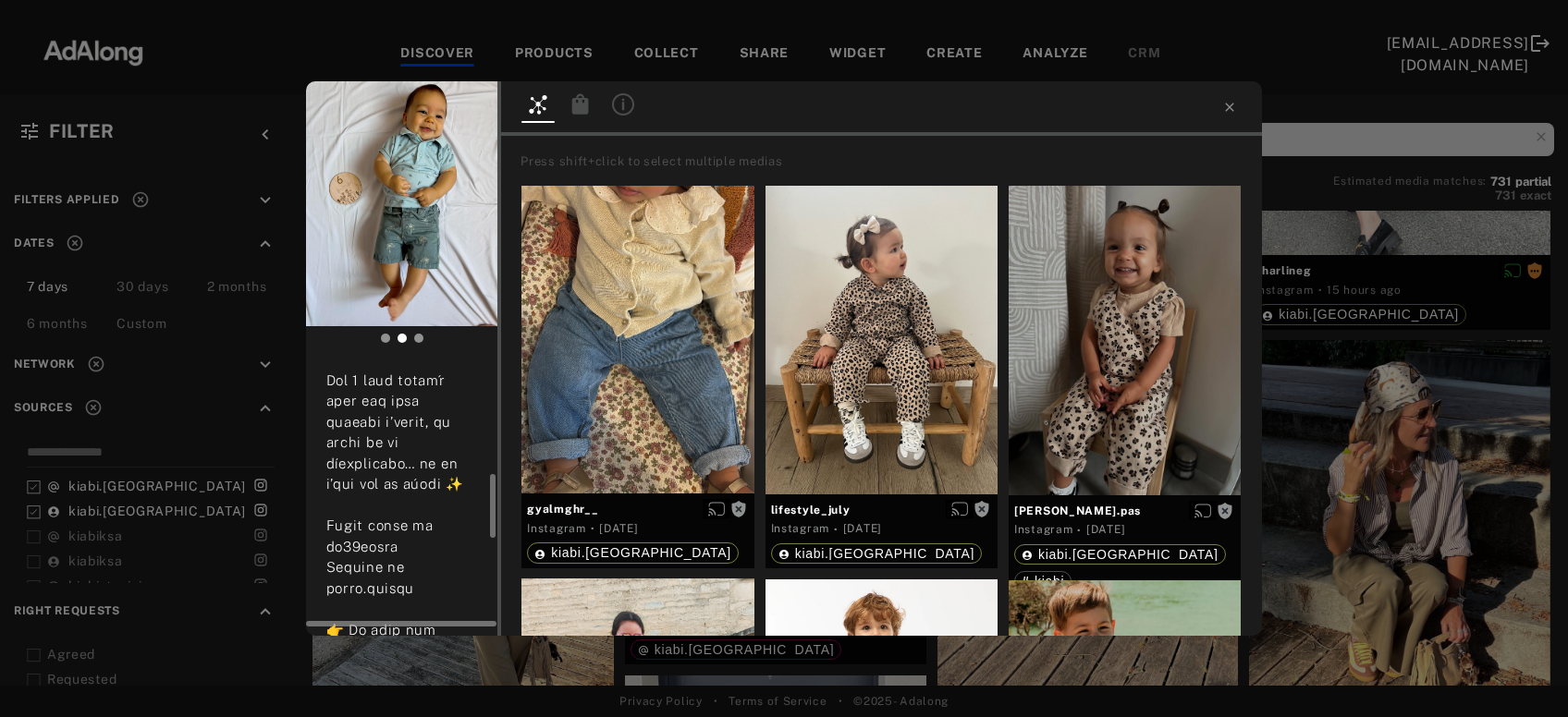
scroll to position [562, 0]
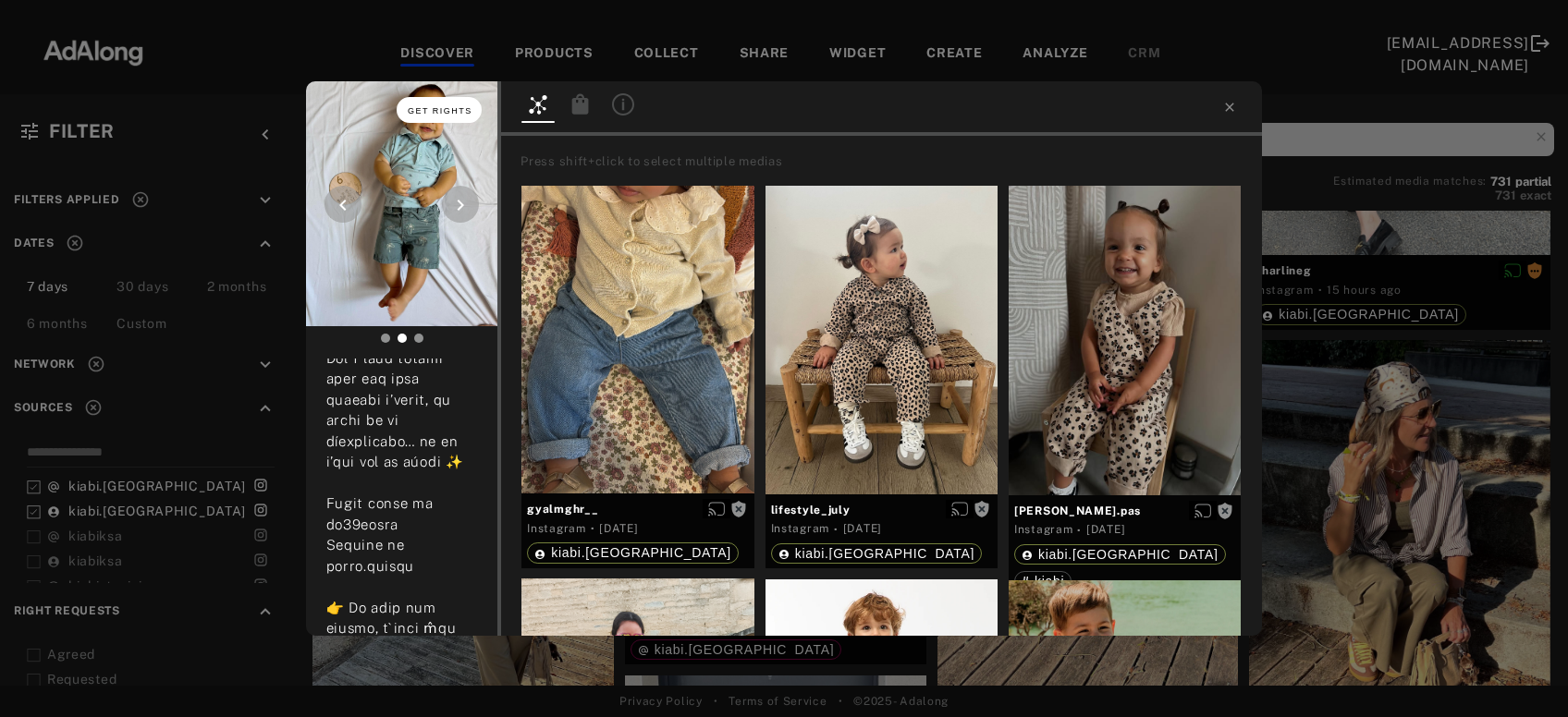
click at [458, 102] on button "Get rights" at bounding box center [439, 110] width 85 height 26
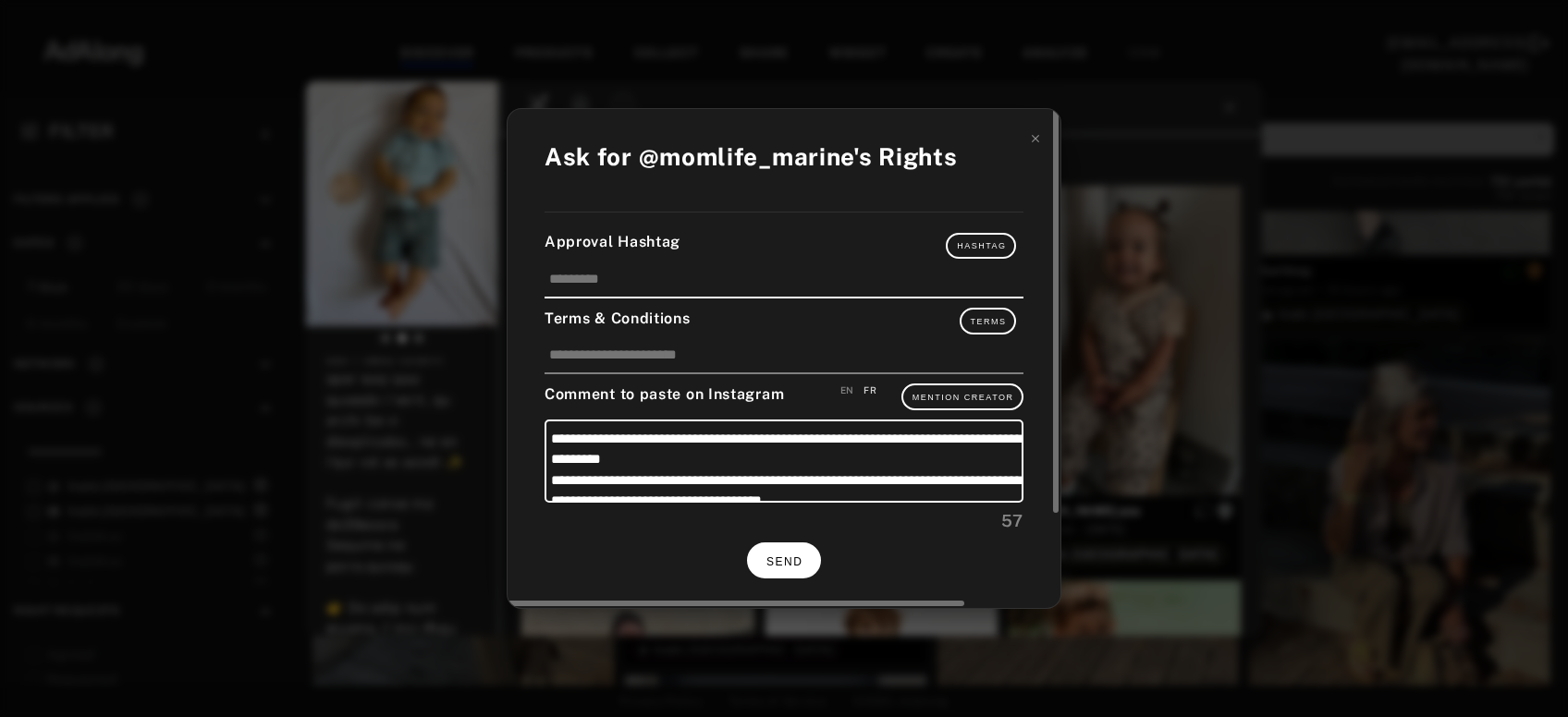
click at [780, 555] on span "SEND" at bounding box center [784, 561] width 36 height 13
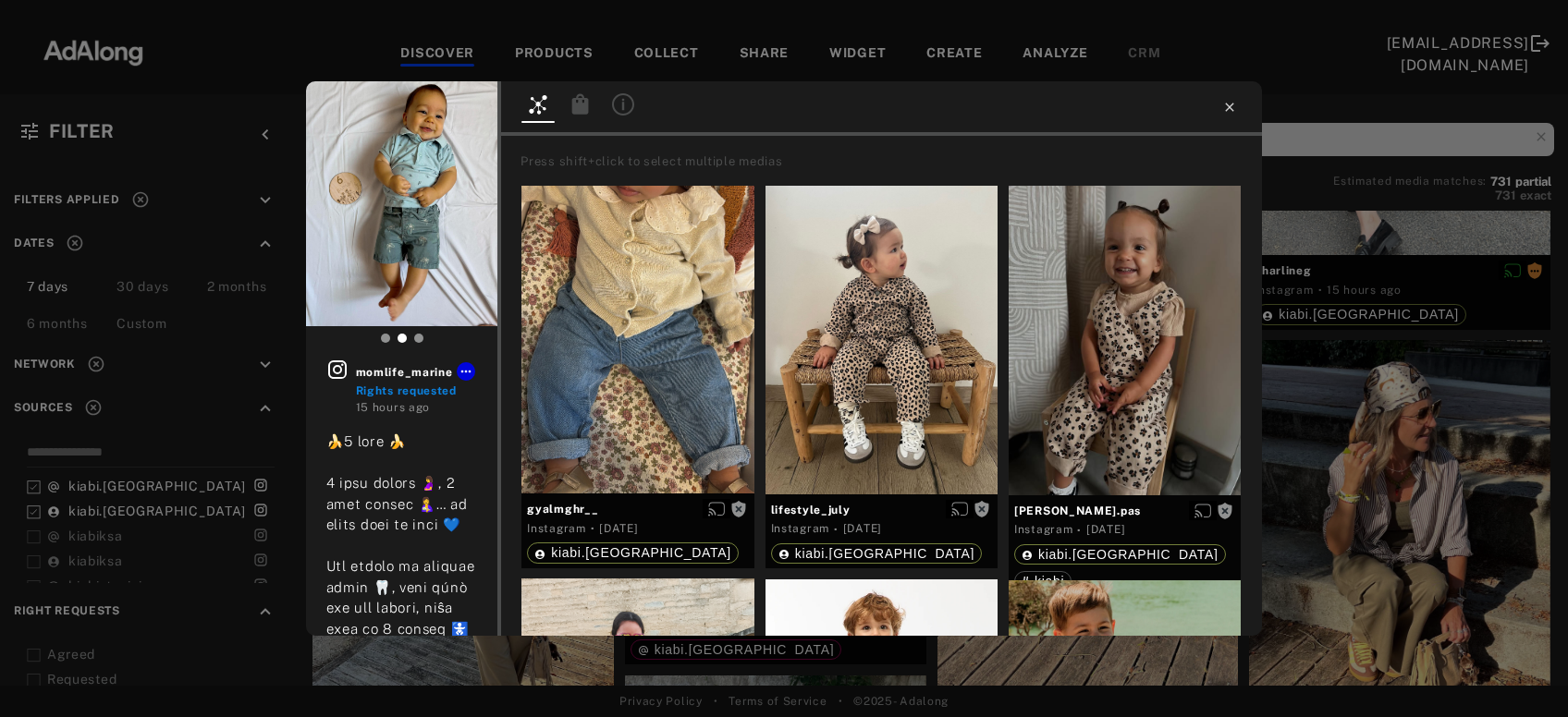
click at [1235, 101] on icon at bounding box center [1229, 106] width 15 height 15
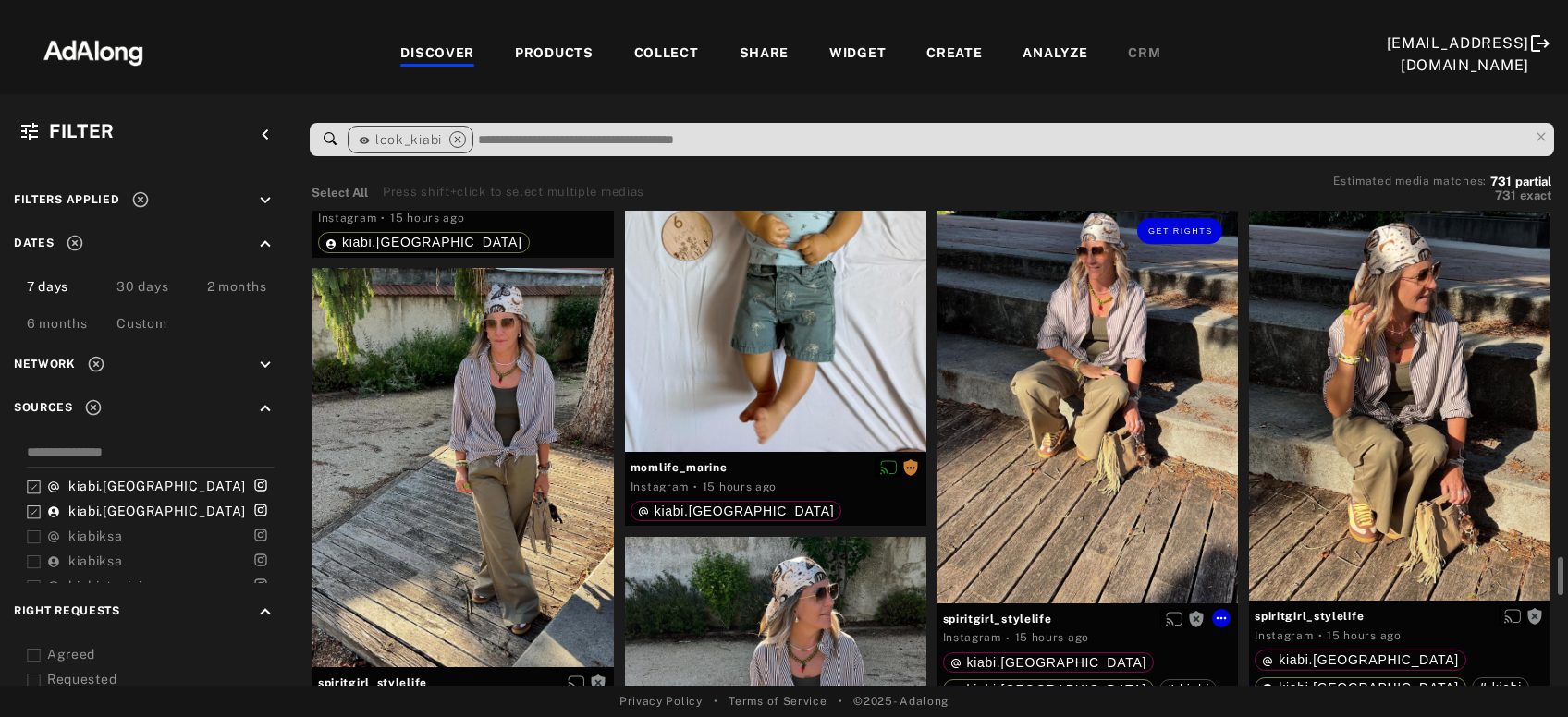
scroll to position [3706, 0]
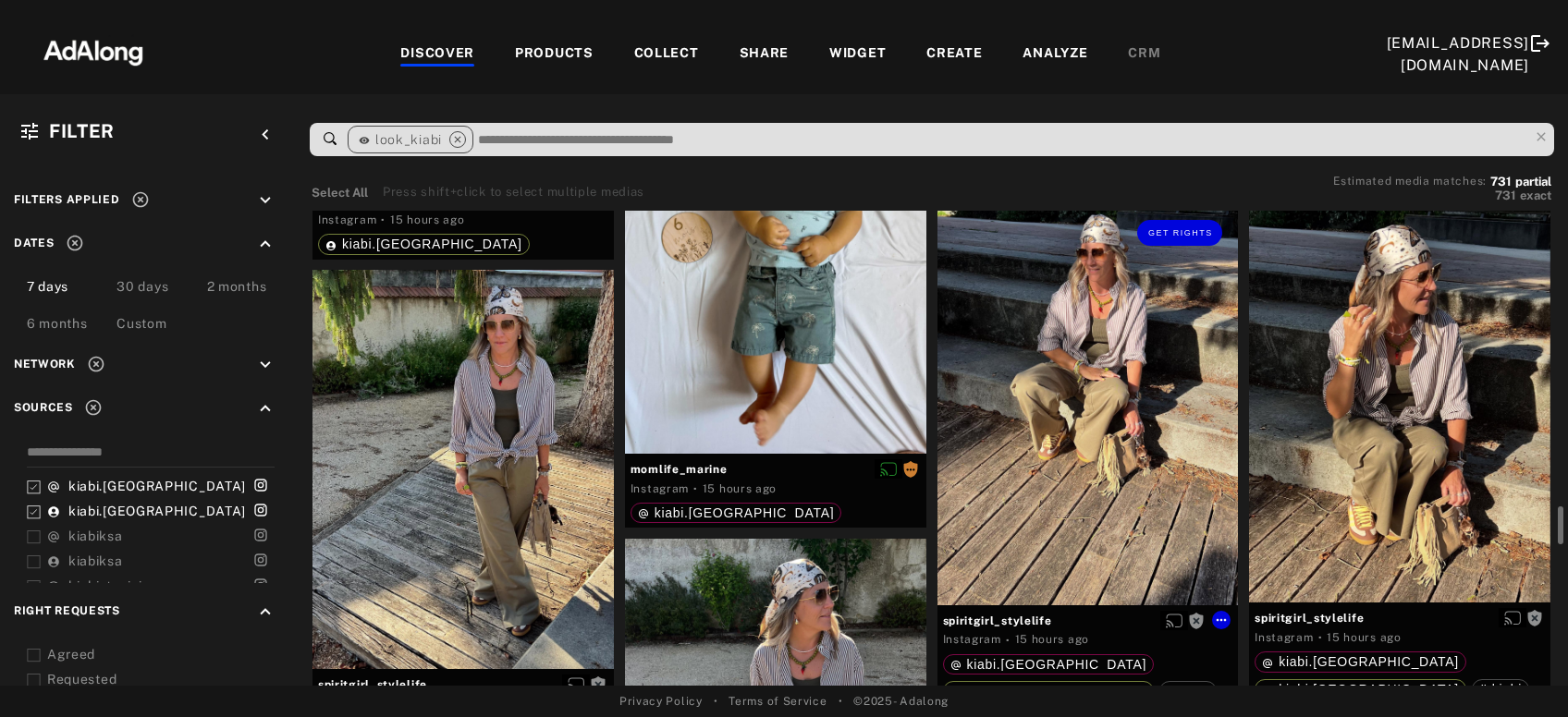
click at [1118, 523] on div "Get rights" at bounding box center [1087, 404] width 301 height 401
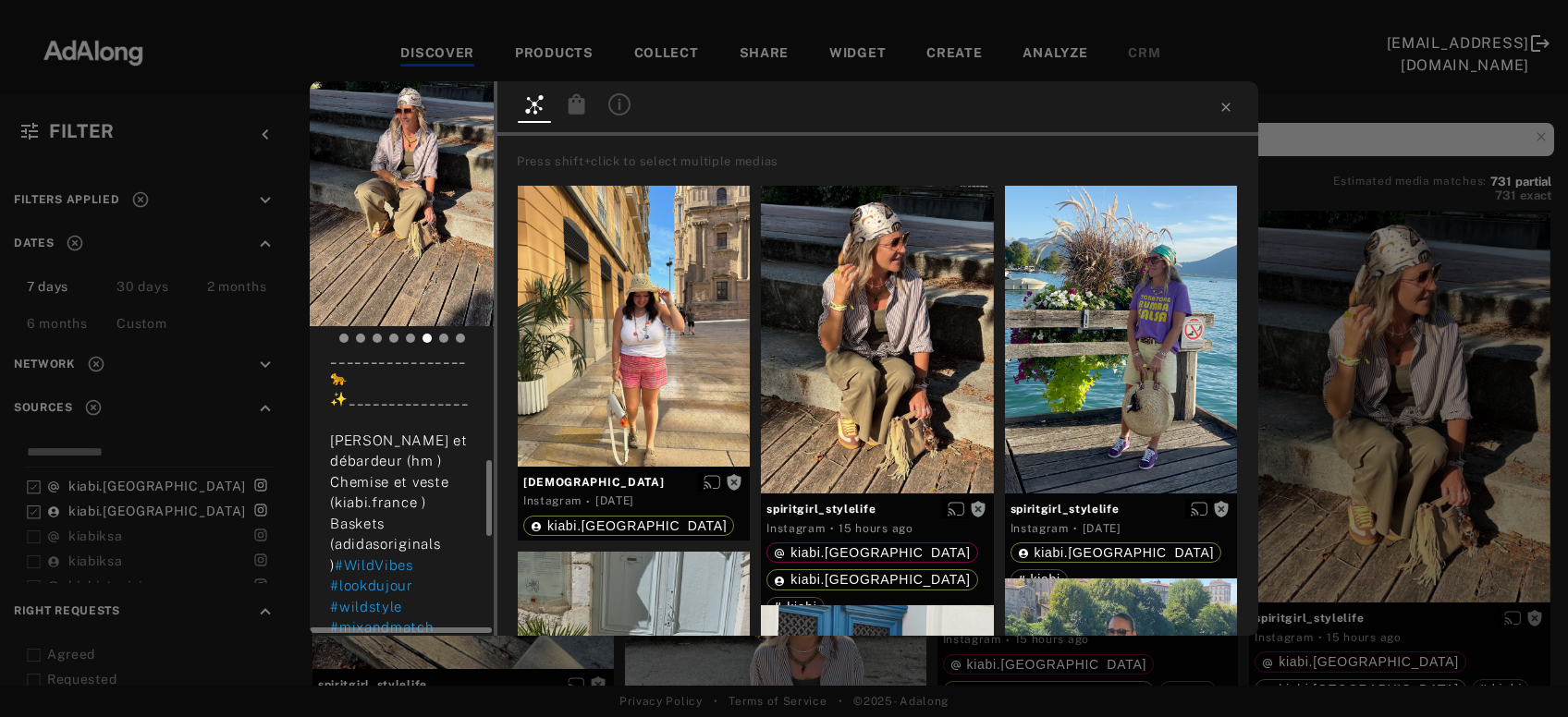
scroll to position [372, 0]
click at [449, 111] on span "Get rights" at bounding box center [436, 110] width 65 height 9
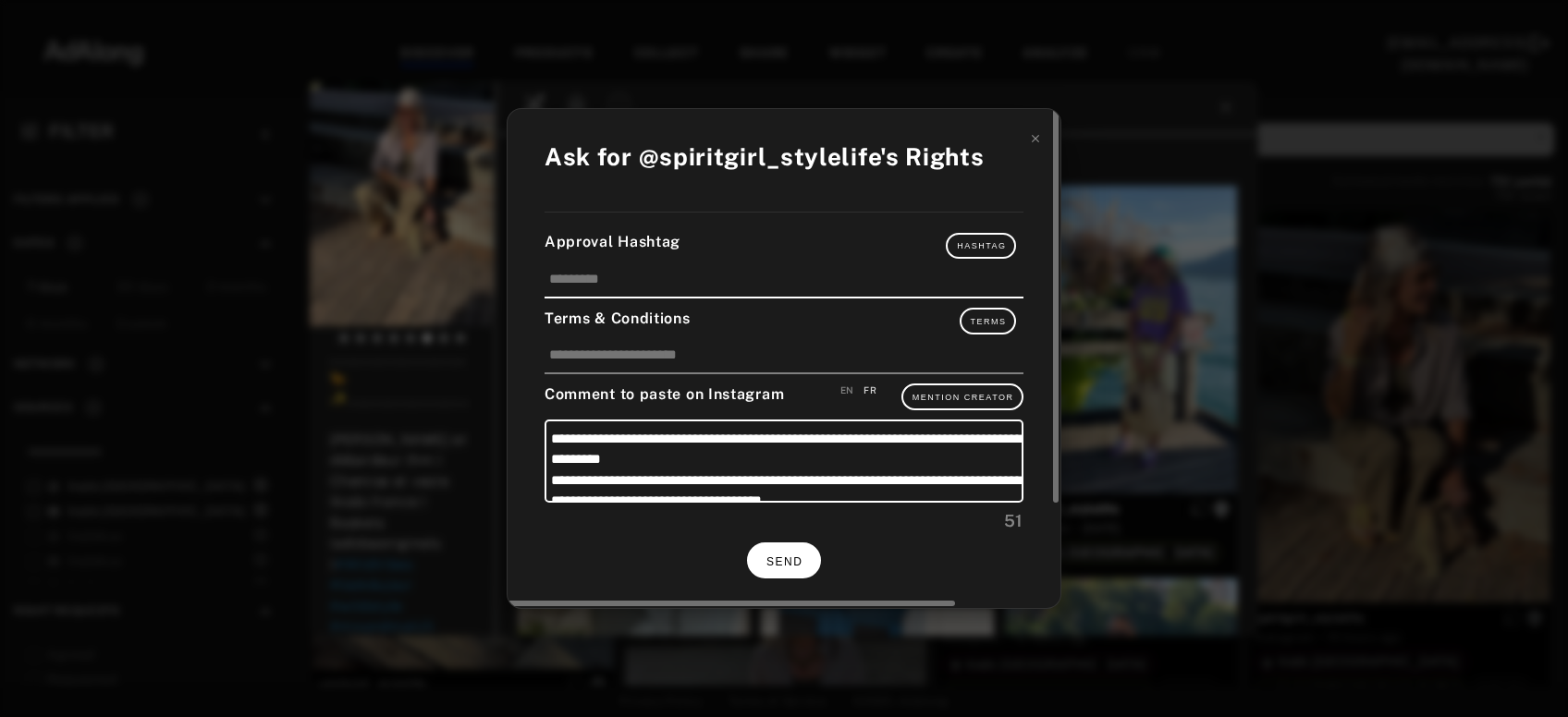
click at [779, 562] on span "SEND" at bounding box center [784, 561] width 36 height 13
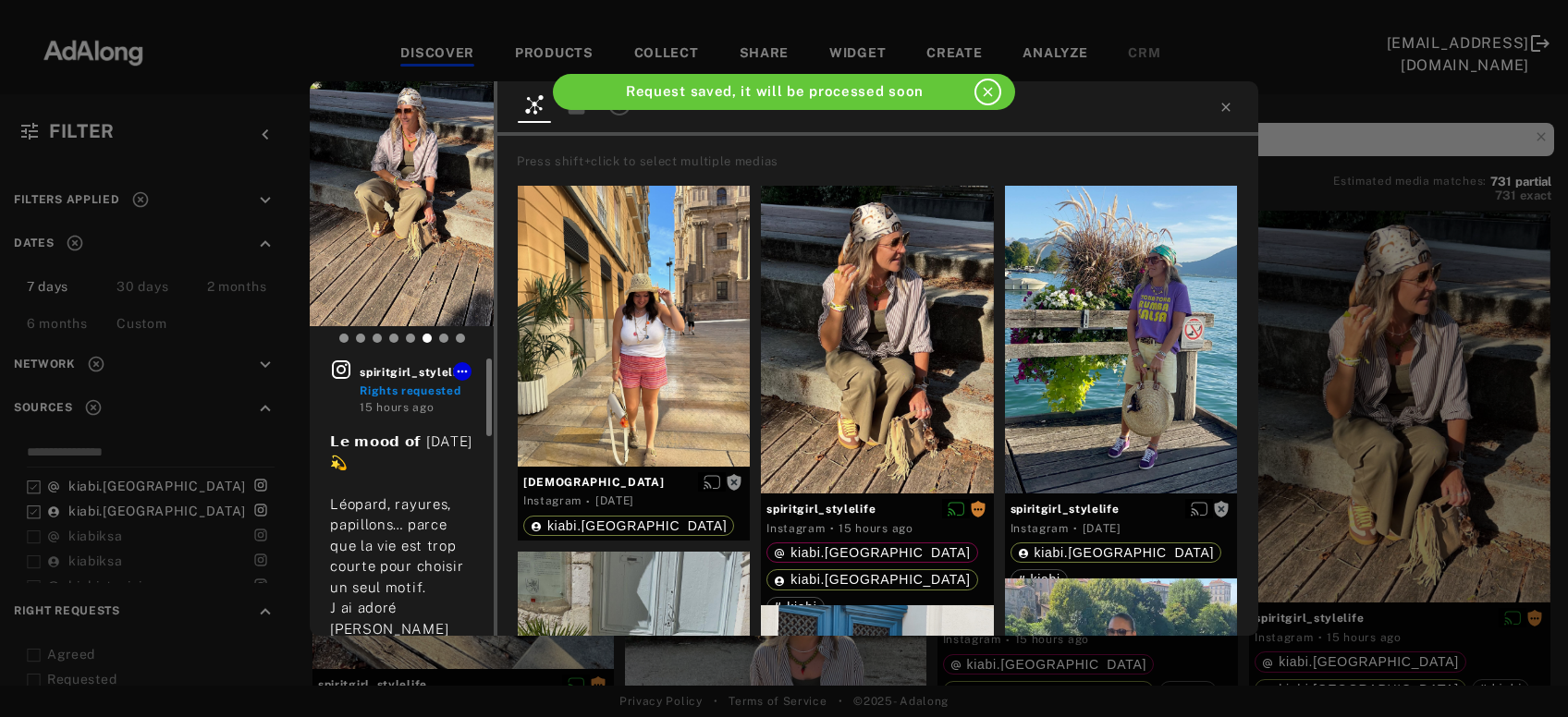
click at [1379, 484] on div "spiritgirl_stylelife Rights requested 15 hours ago 𝗟𝗲 𝗺𝗼𝗼𝗱 𝗼𝗳 𝘄𝗲𝗱𝗻𝗲𝘀𝗱𝗮𝘆 💫 Léopa…" at bounding box center [784, 358] width 1568 height 717
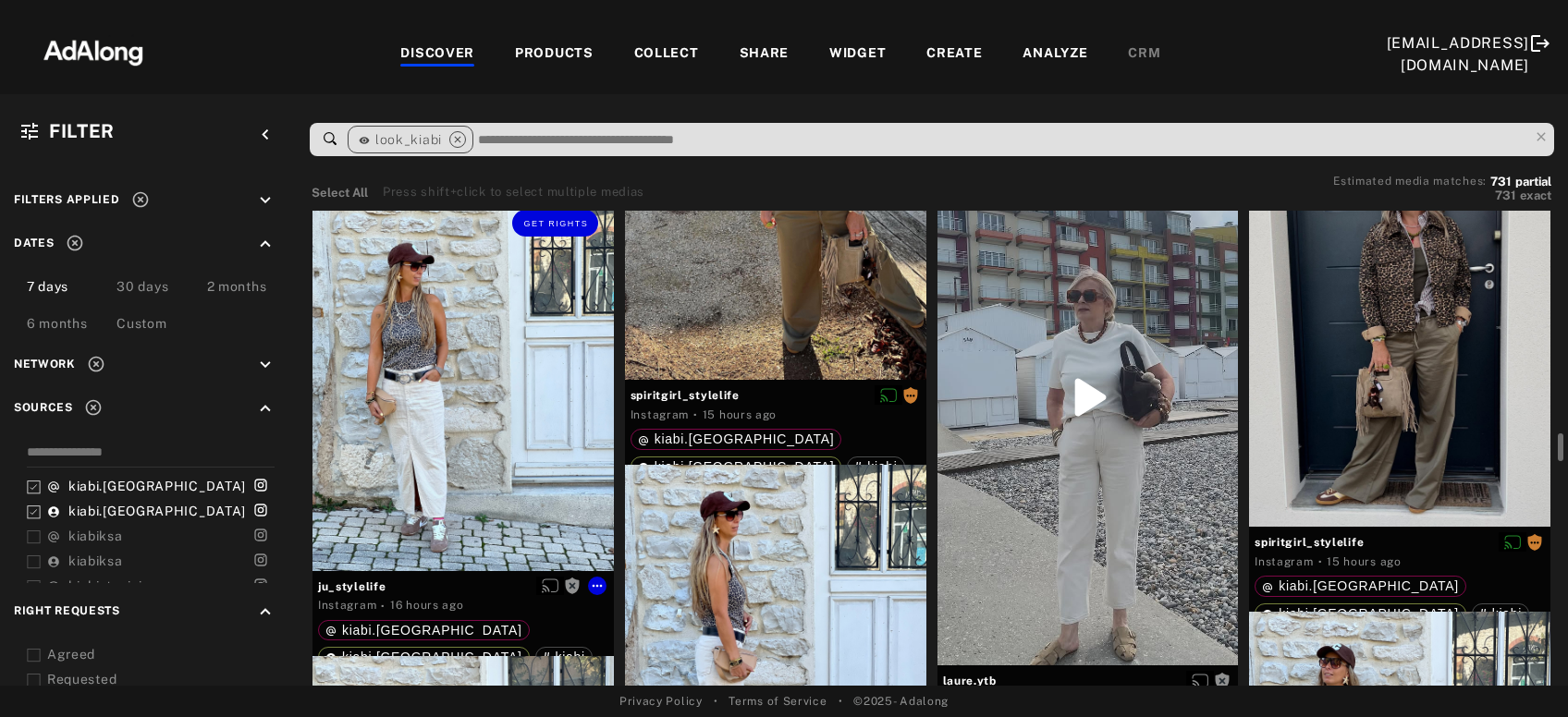
scroll to position [4266, 0]
click at [495, 452] on div "Get rights" at bounding box center [463, 382] width 301 height 376
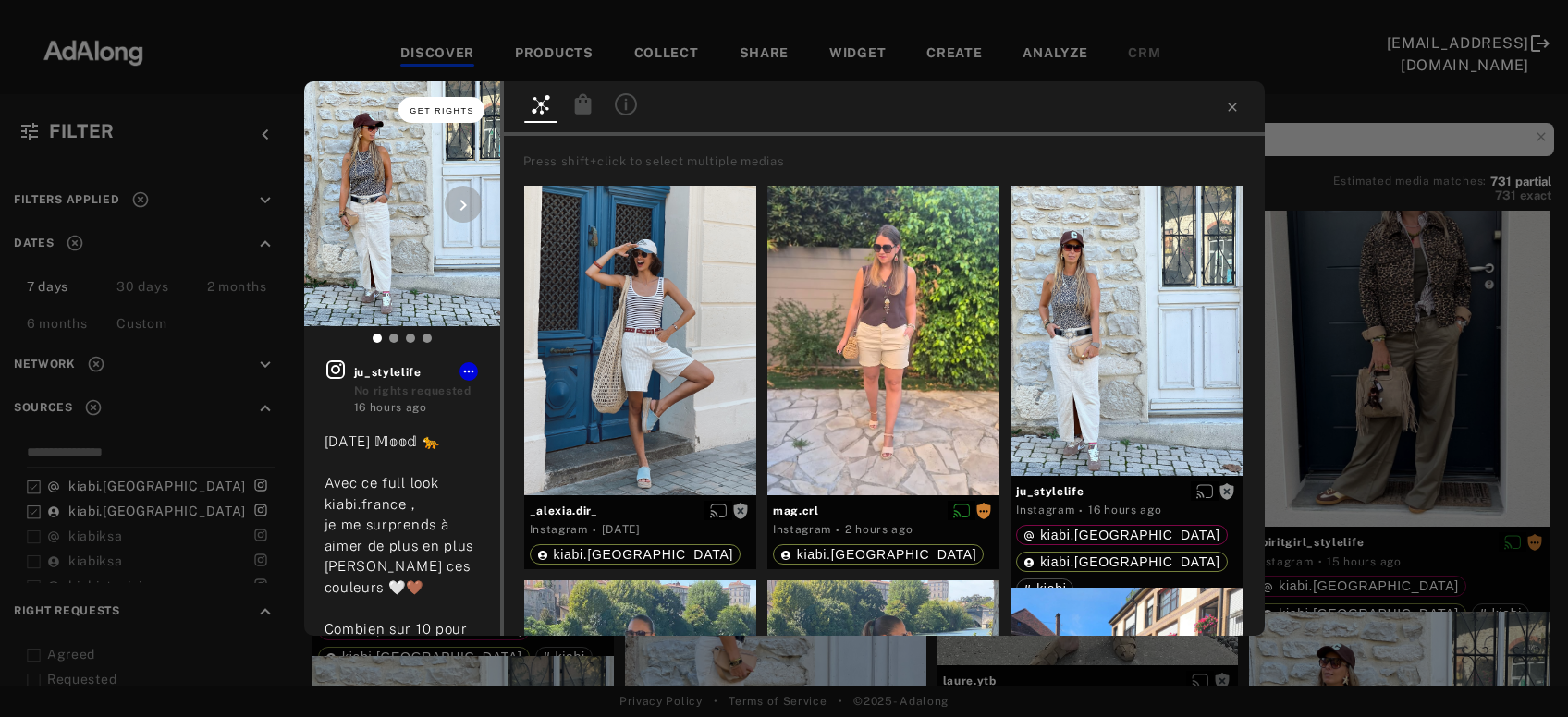
click at [450, 121] on button "Get rights" at bounding box center [440, 110] width 85 height 26
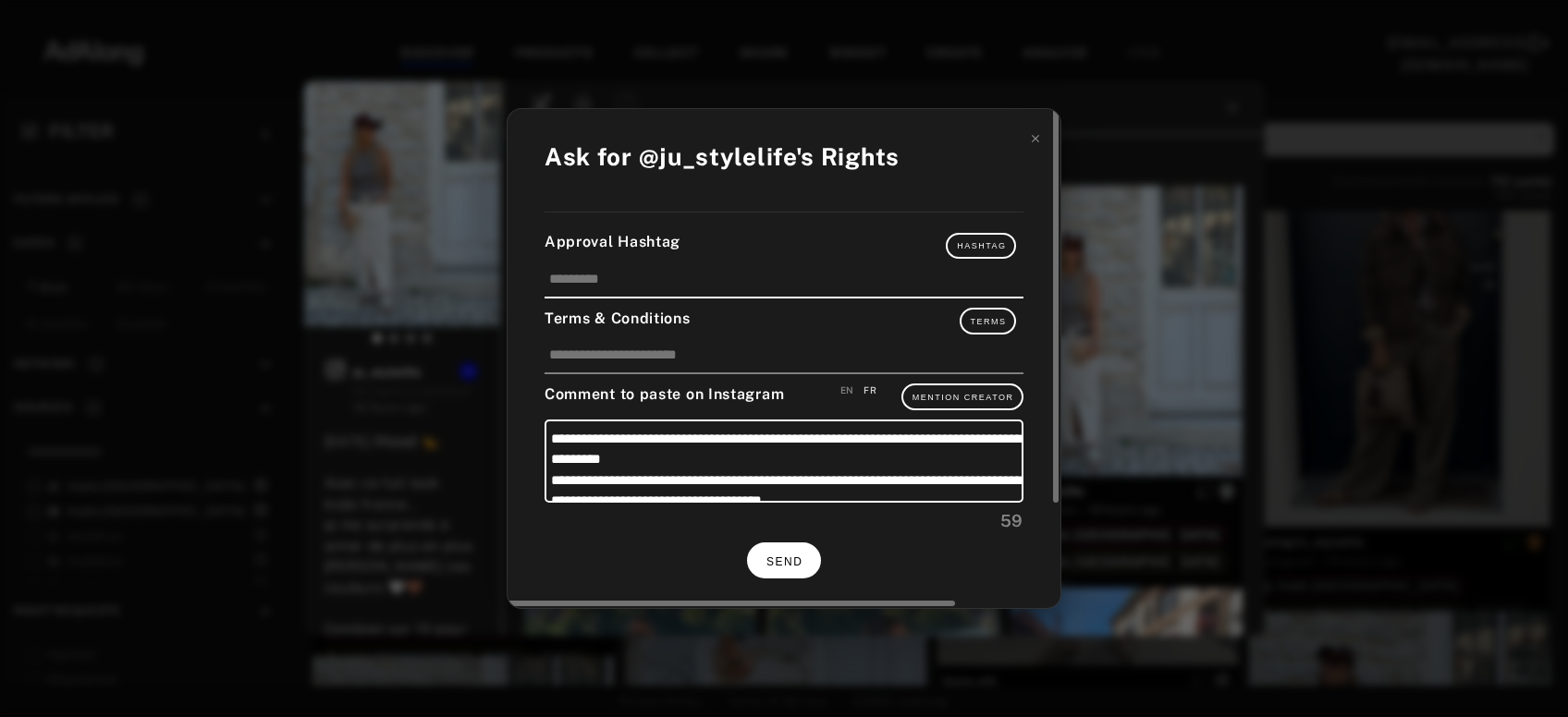
click at [783, 549] on button "SEND" at bounding box center [784, 560] width 74 height 36
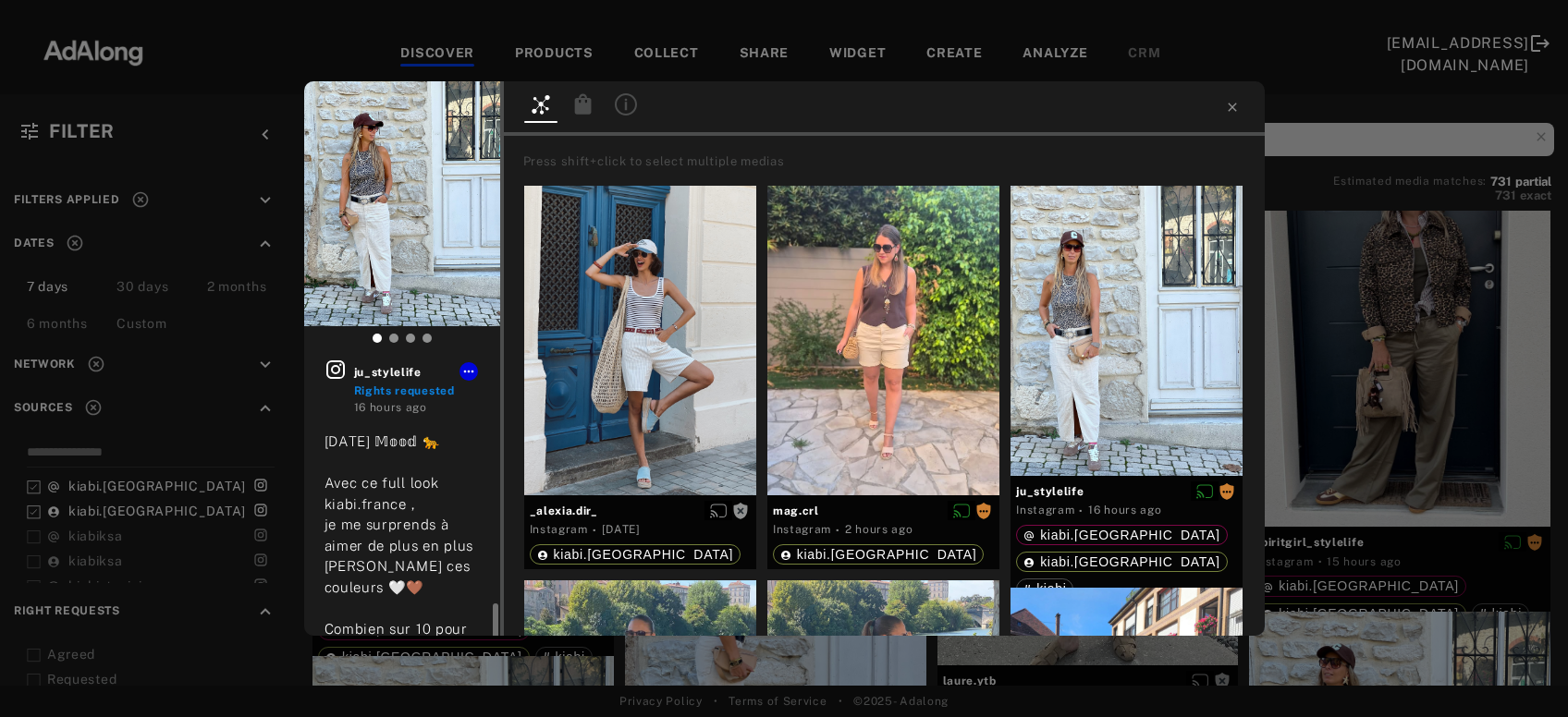
scroll to position [245, 0]
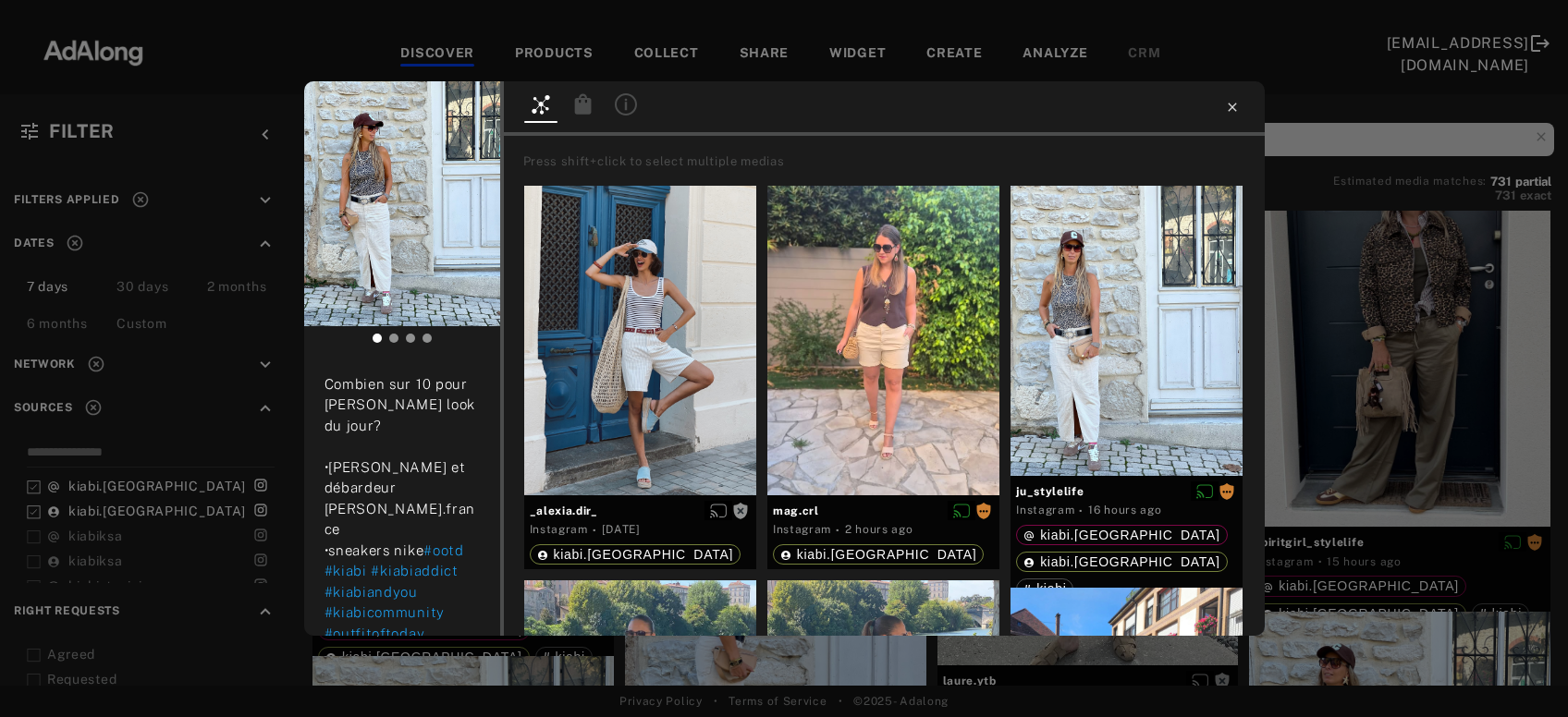
click at [1232, 107] on icon at bounding box center [1232, 106] width 8 height 8
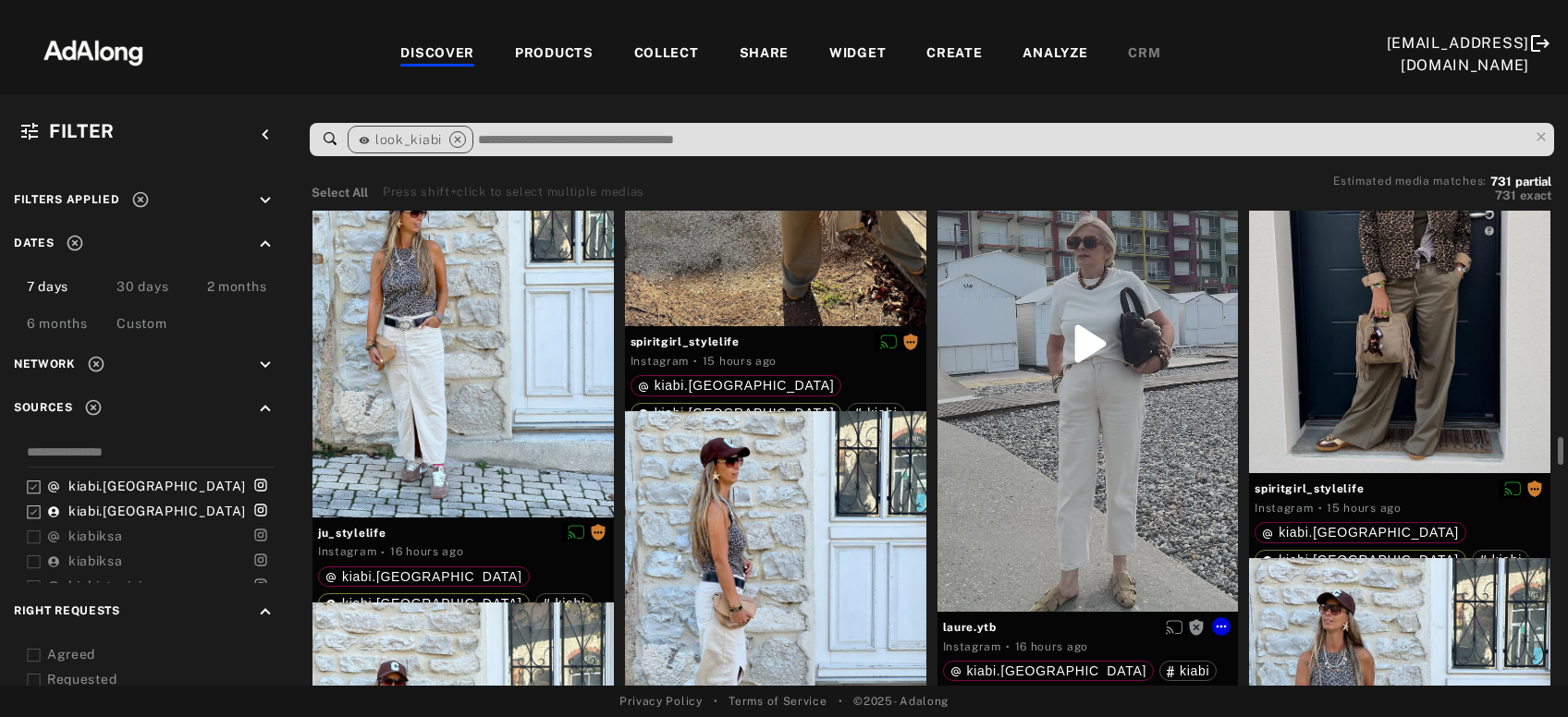
scroll to position [4321, 0]
click at [1095, 368] on div "Get rights" at bounding box center [1087, 343] width 301 height 535
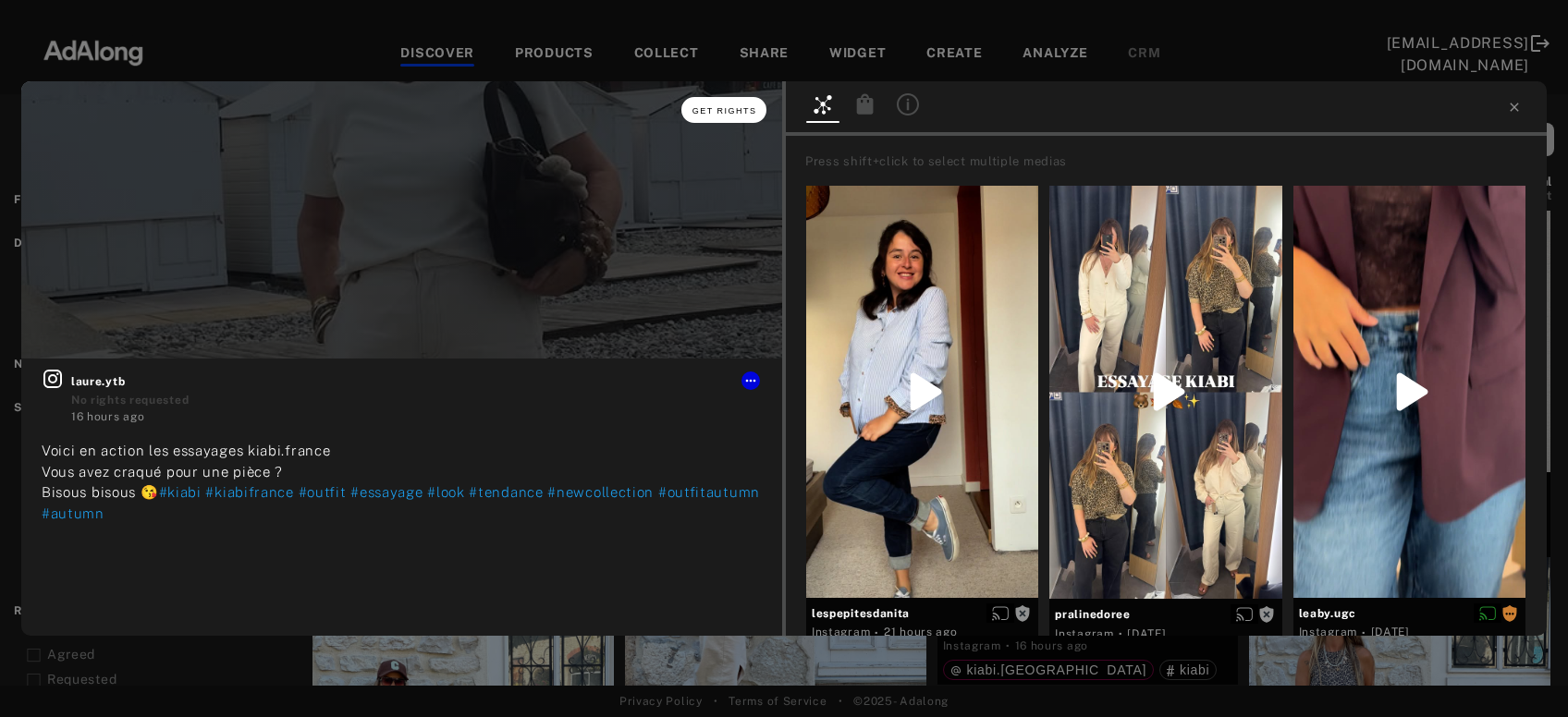
click at [721, 116] on button "Get rights" at bounding box center [723, 110] width 85 height 26
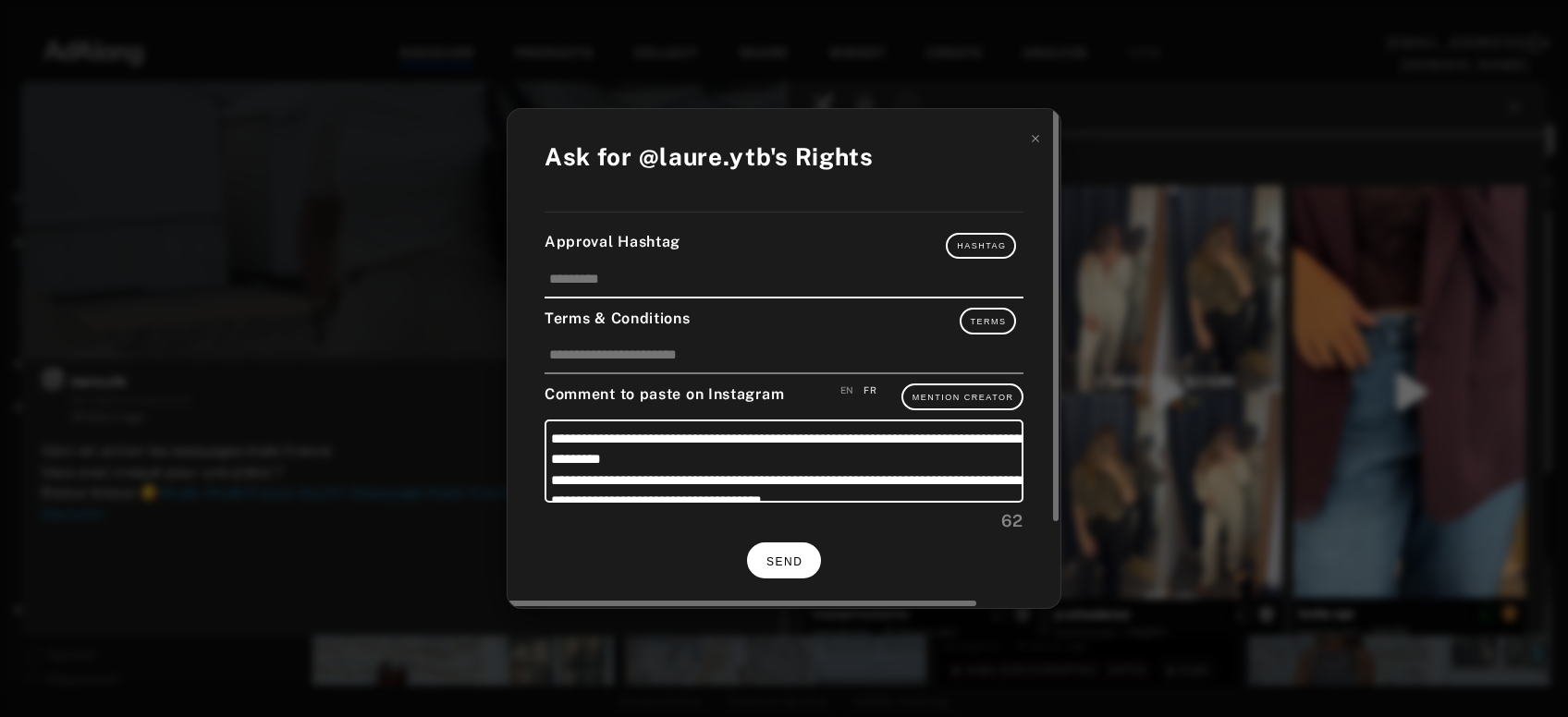
click at [774, 549] on button "SEND" at bounding box center [784, 560] width 74 height 36
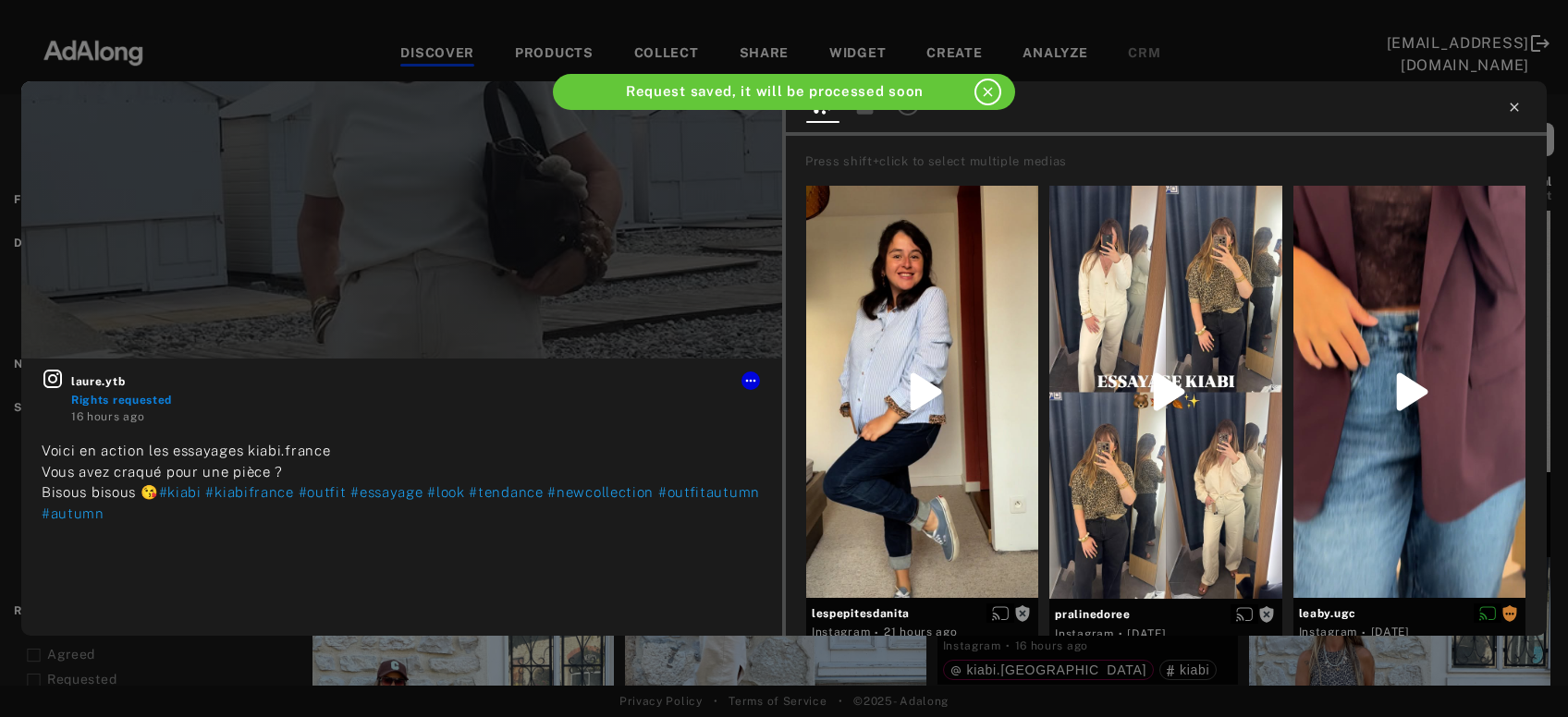
click at [1515, 104] on icon at bounding box center [1513, 106] width 15 height 15
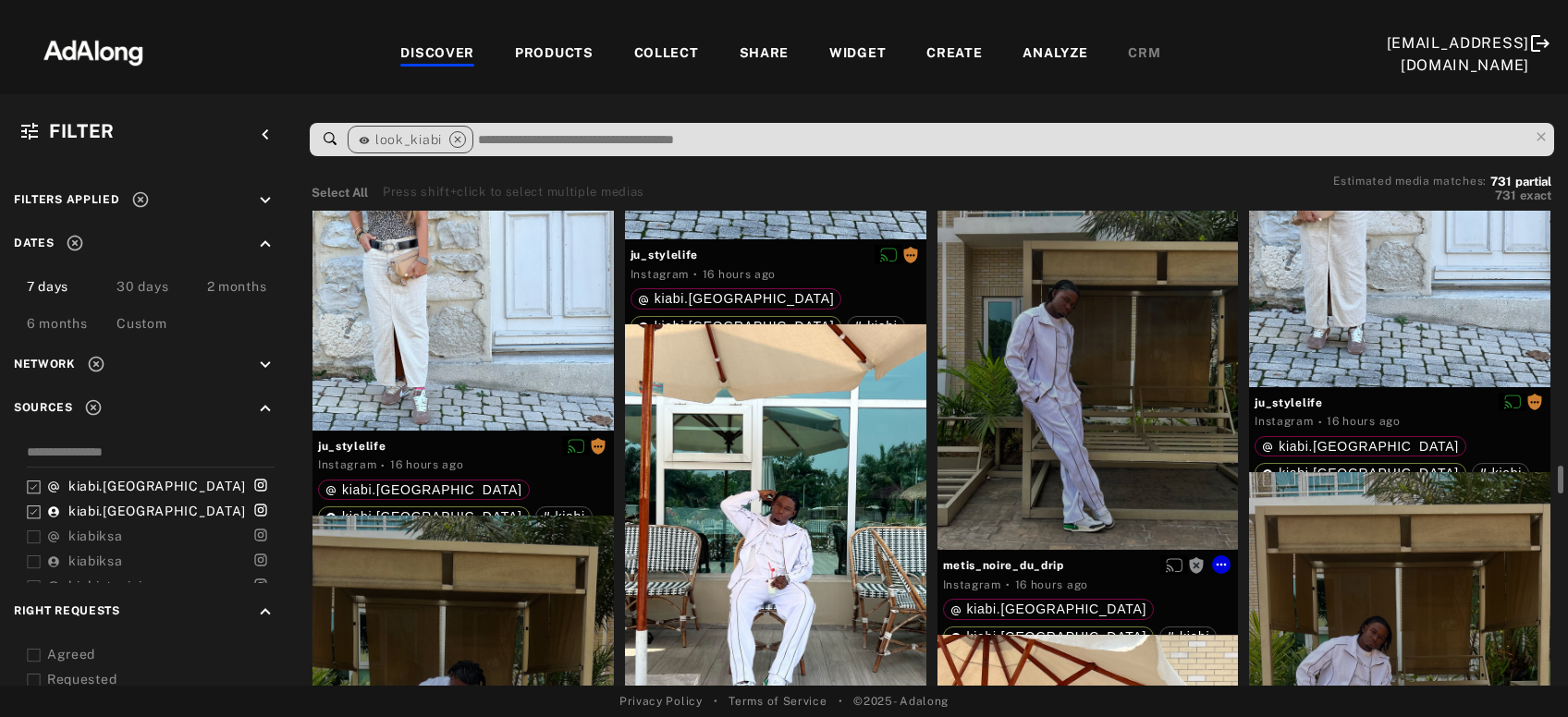
scroll to position [4869, 0]
click at [1132, 457] on div "Get rights" at bounding box center [1087, 348] width 301 height 401
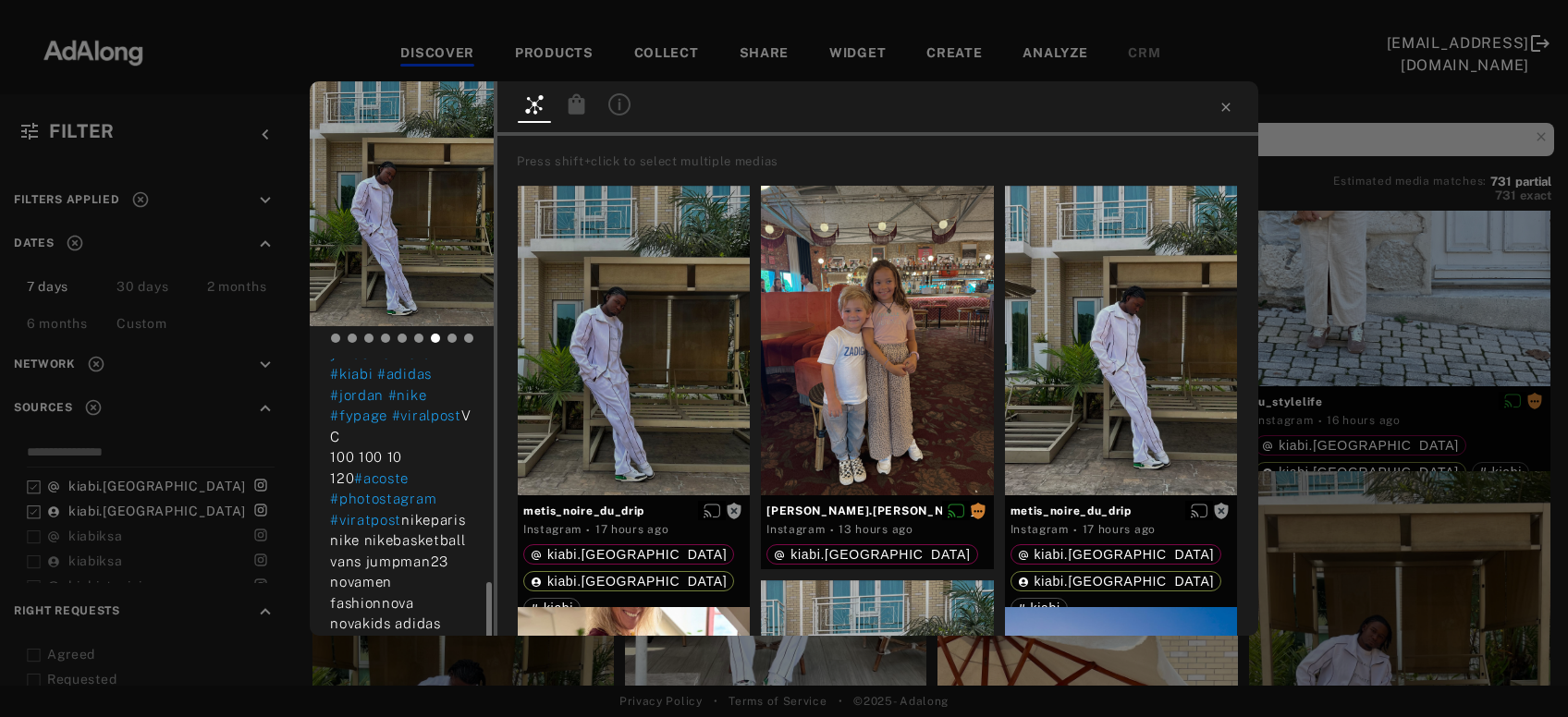
scroll to position [398, 0]
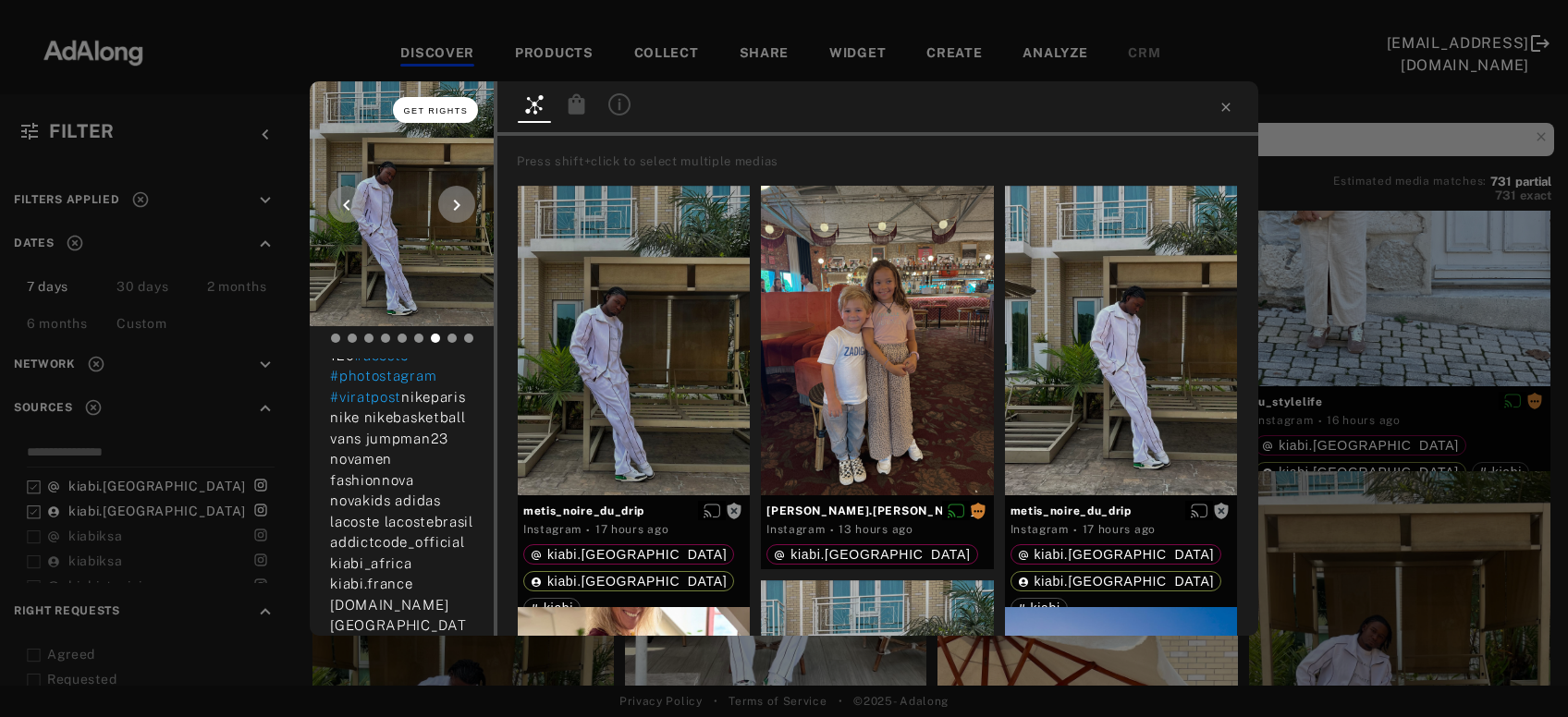
click at [441, 115] on button "Get rights" at bounding box center [435, 110] width 85 height 26
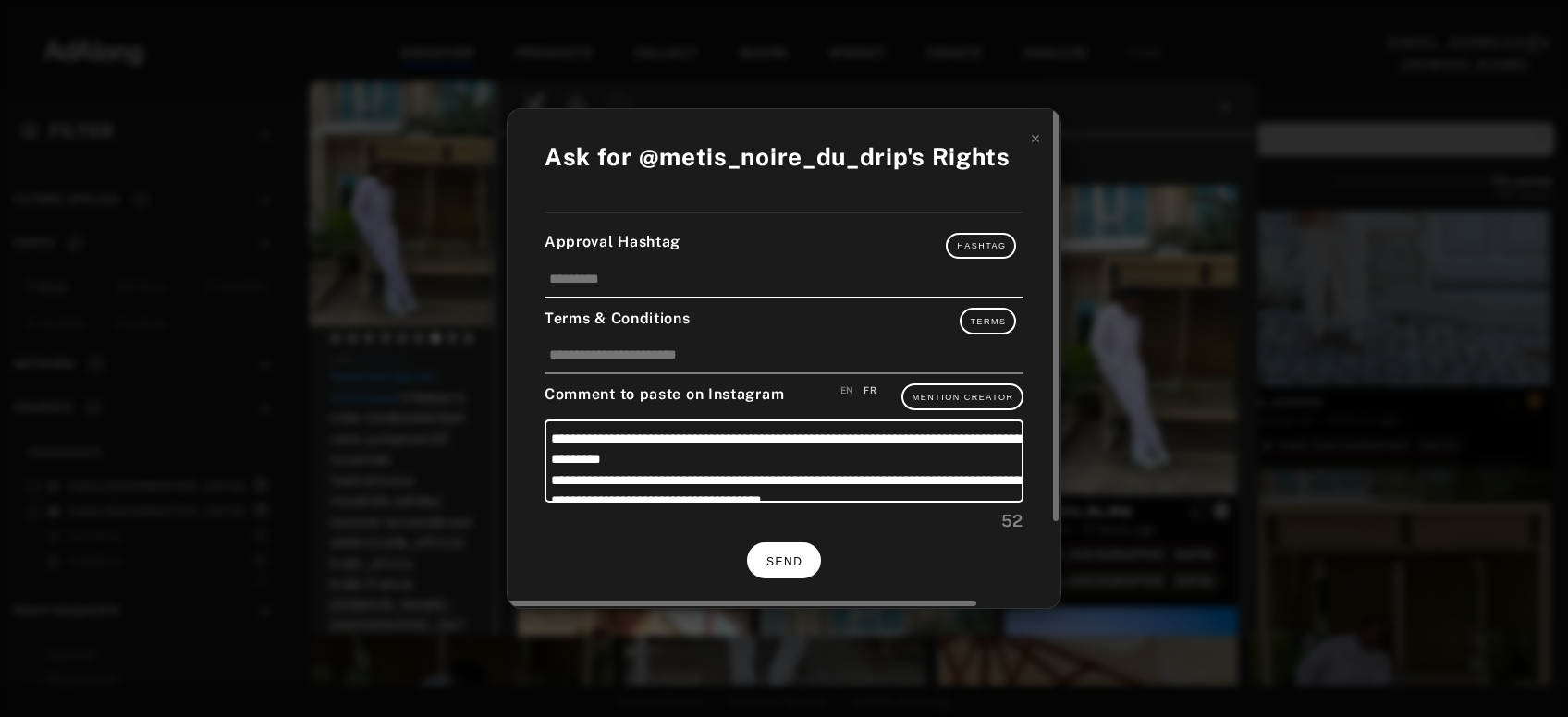
click at [785, 565] on button "SEND" at bounding box center [784, 560] width 74 height 36
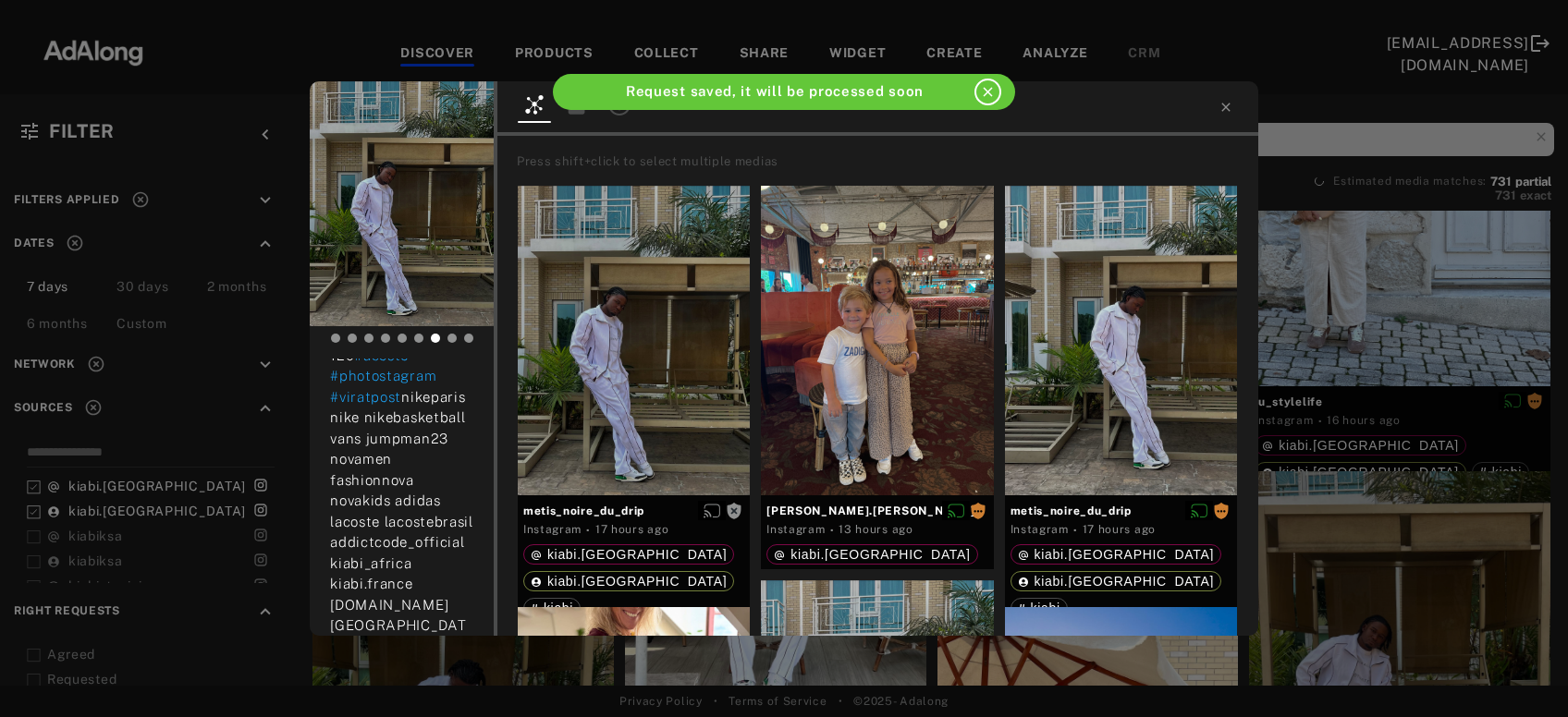
click at [1345, 314] on div "metis_noire_du_drip Rights requested 17 hours ago streetwear! » #Style #Streetw…" at bounding box center [784, 358] width 1568 height 717
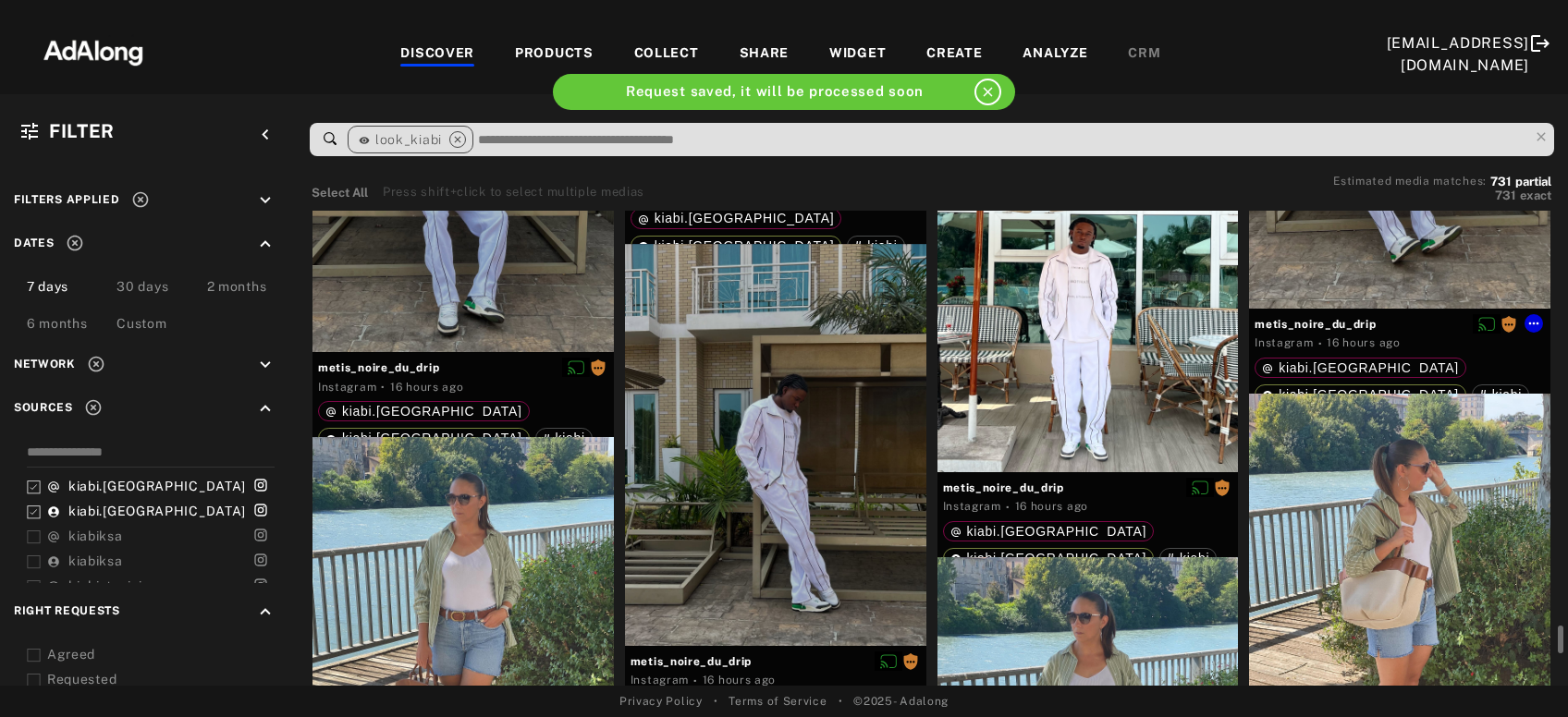
scroll to position [5645, 0]
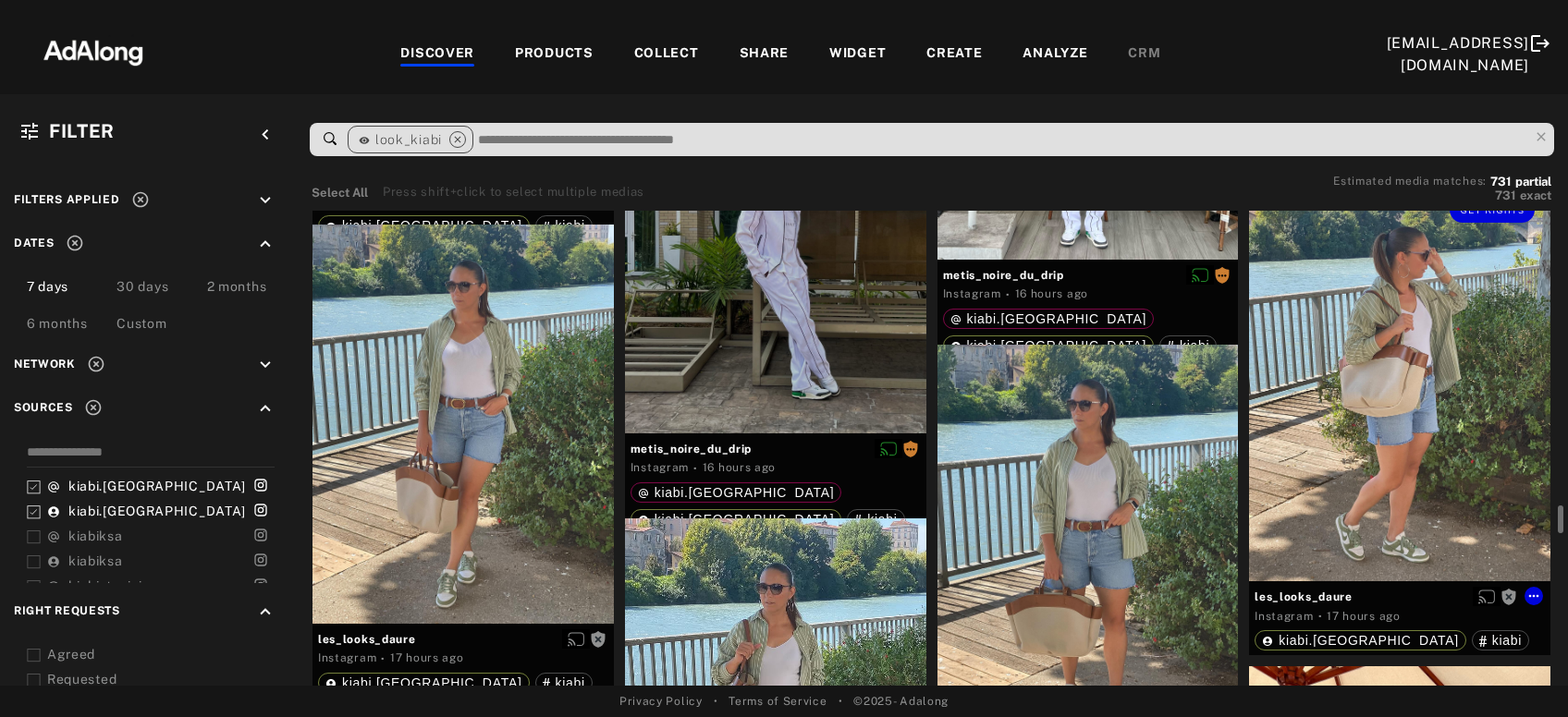
click at [1394, 414] on div "Get rights" at bounding box center [1399, 381] width 301 height 400
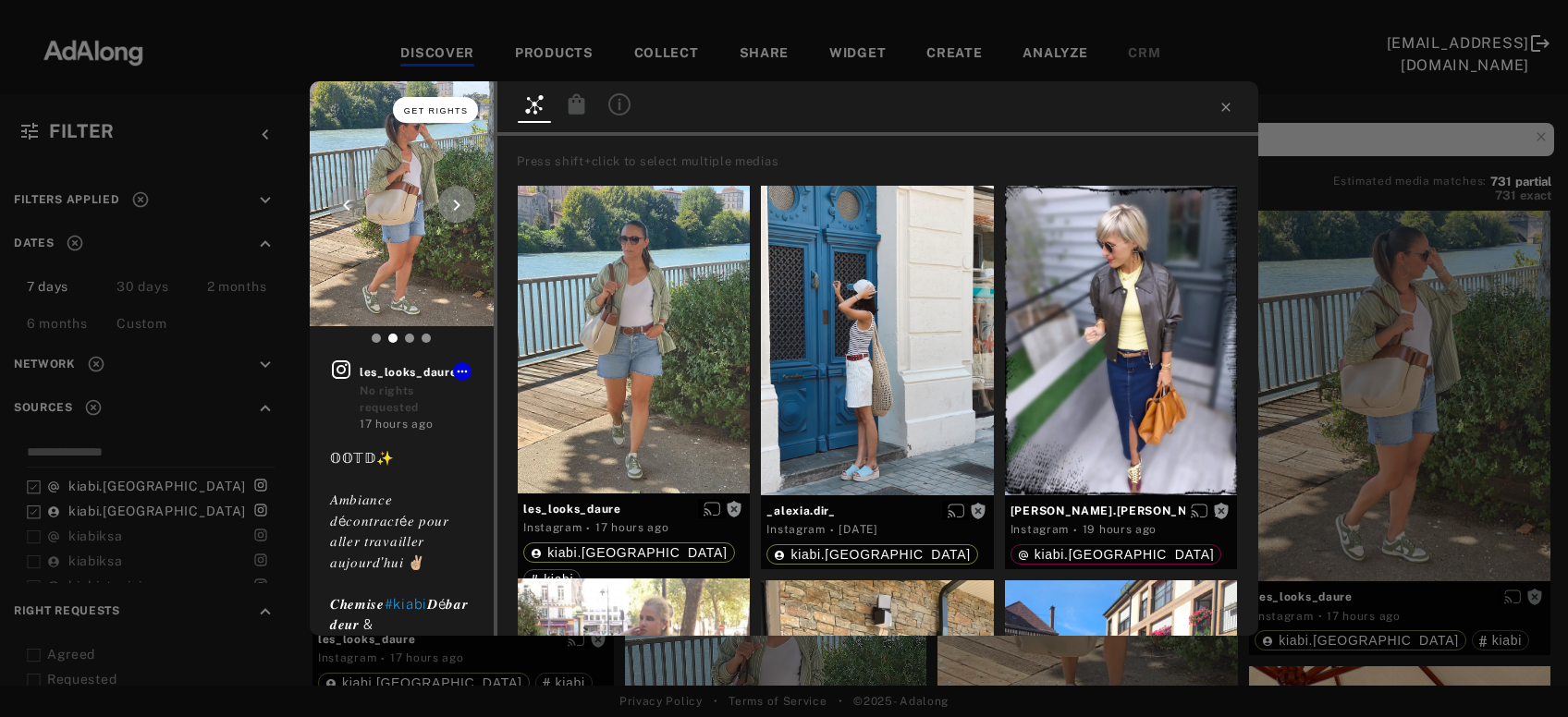
click at [425, 110] on span "Get rights" at bounding box center [436, 110] width 65 height 9
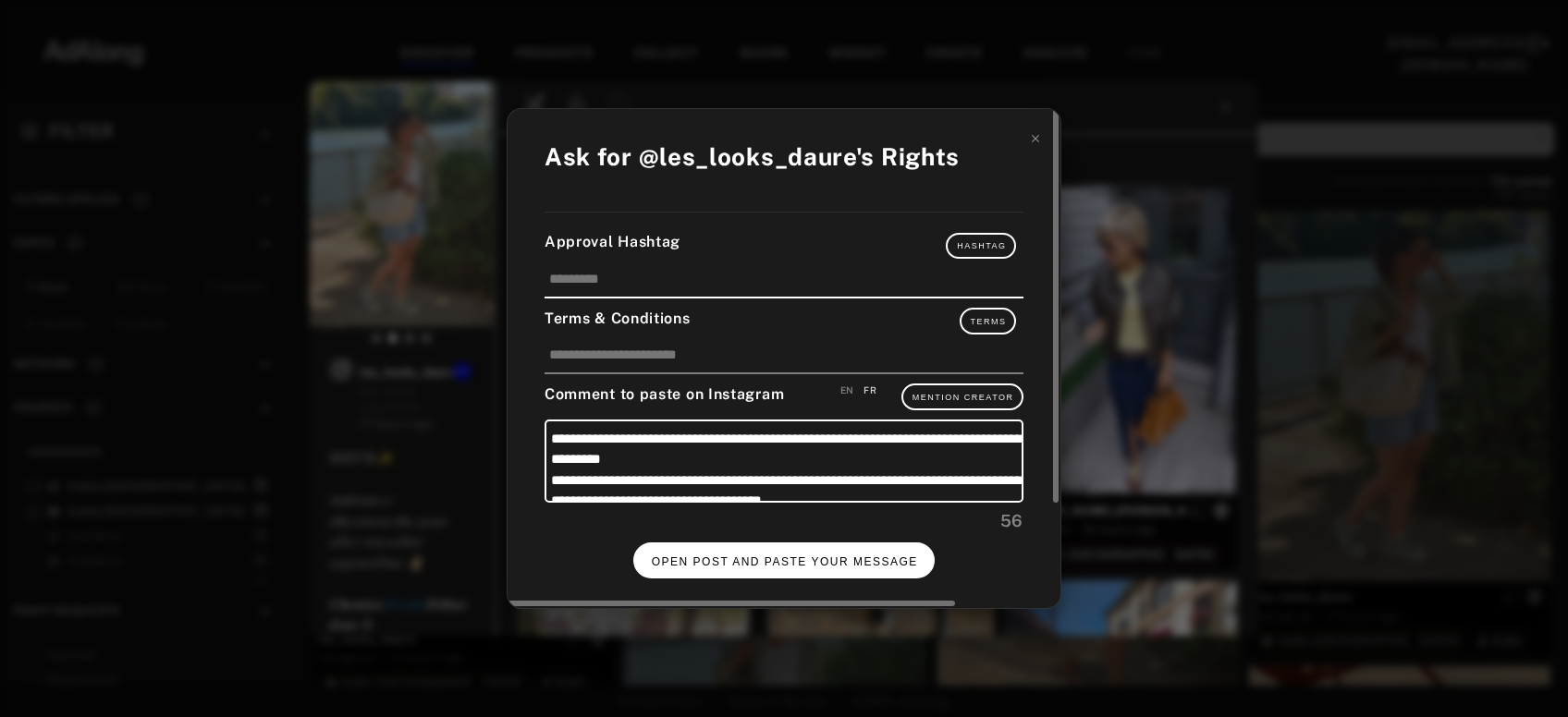
click at [724, 569] on button "OPEN POST AND PASTE YOUR MESSAGE" at bounding box center [784, 560] width 302 height 36
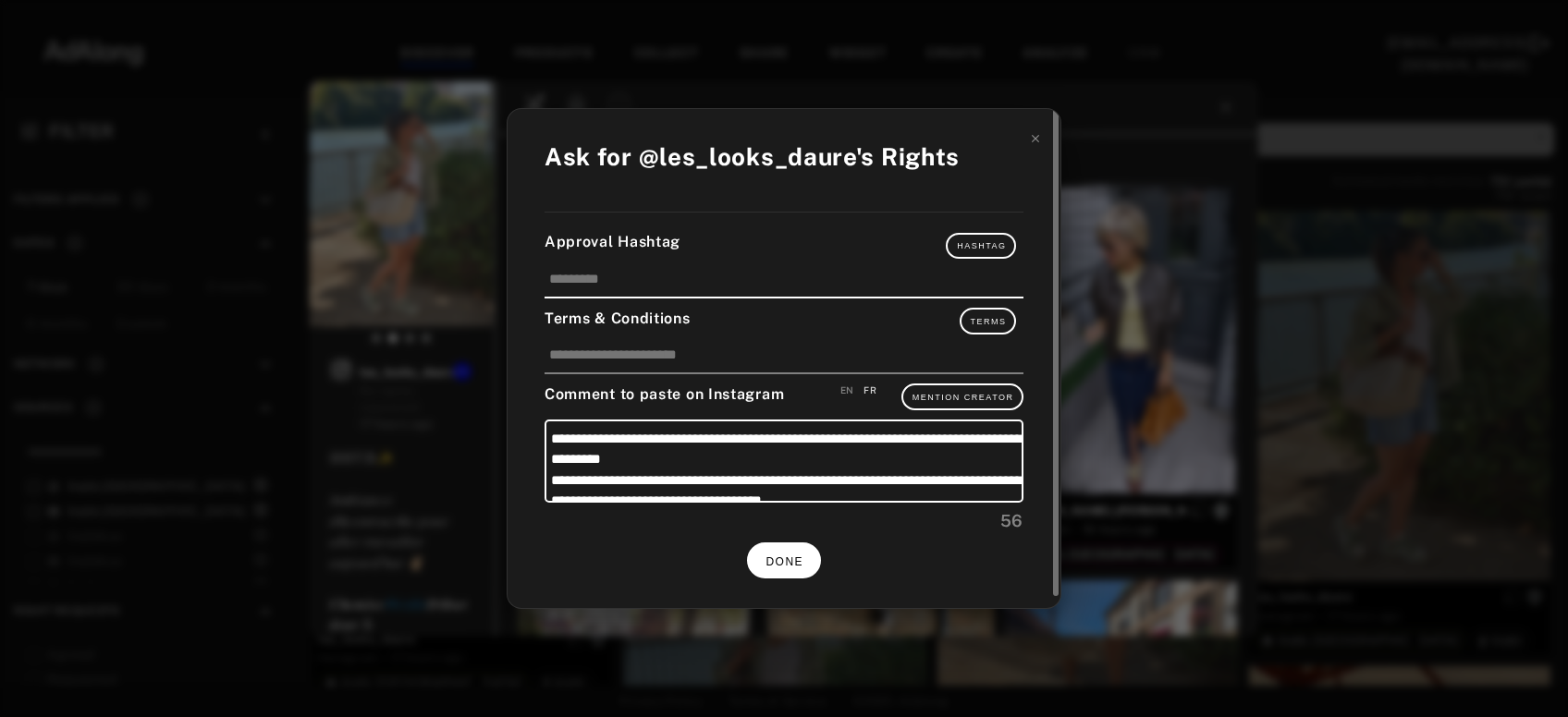
scroll to position [5645, 0]
click at [775, 564] on button "DONE" at bounding box center [784, 560] width 74 height 36
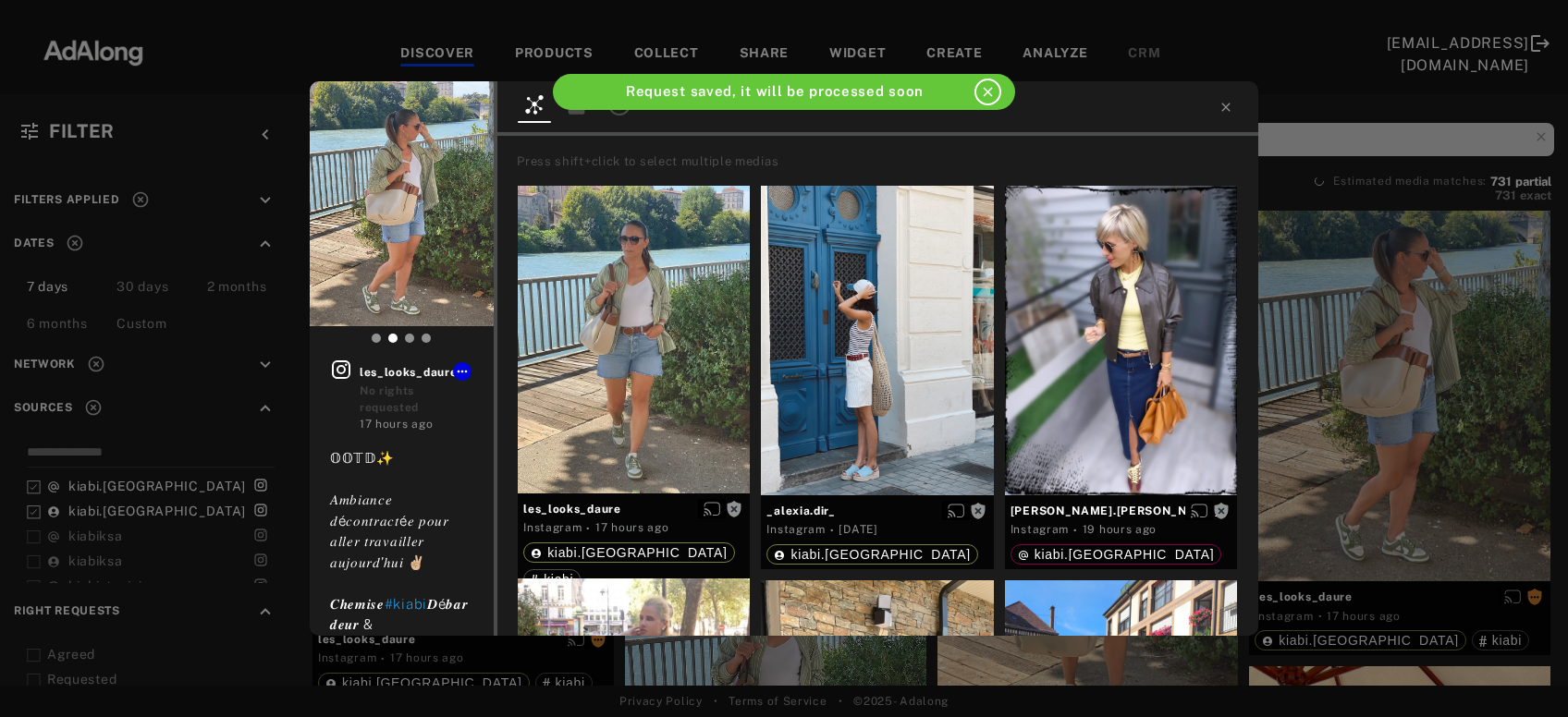
scroll to position [5645, 0]
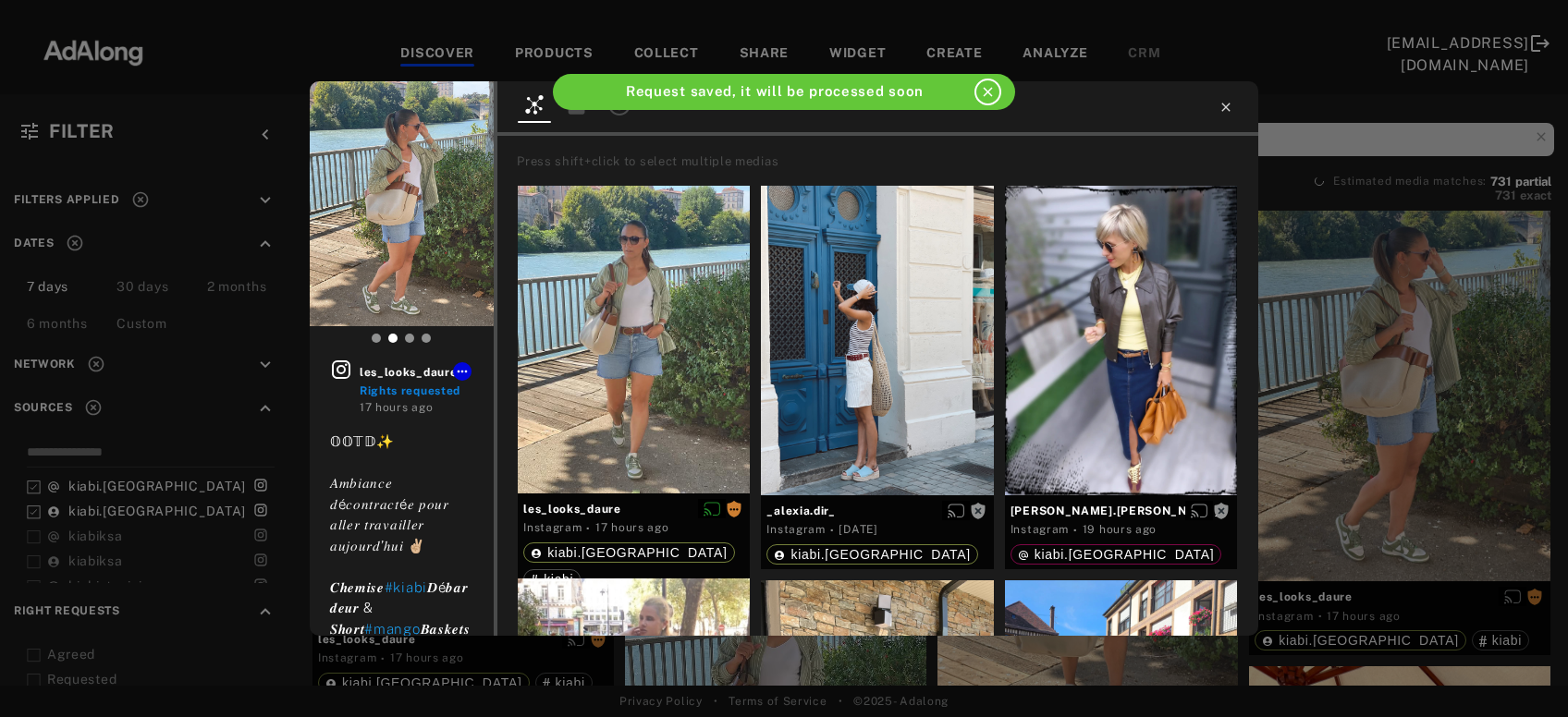
click at [1227, 113] on icon at bounding box center [1225, 106] width 15 height 15
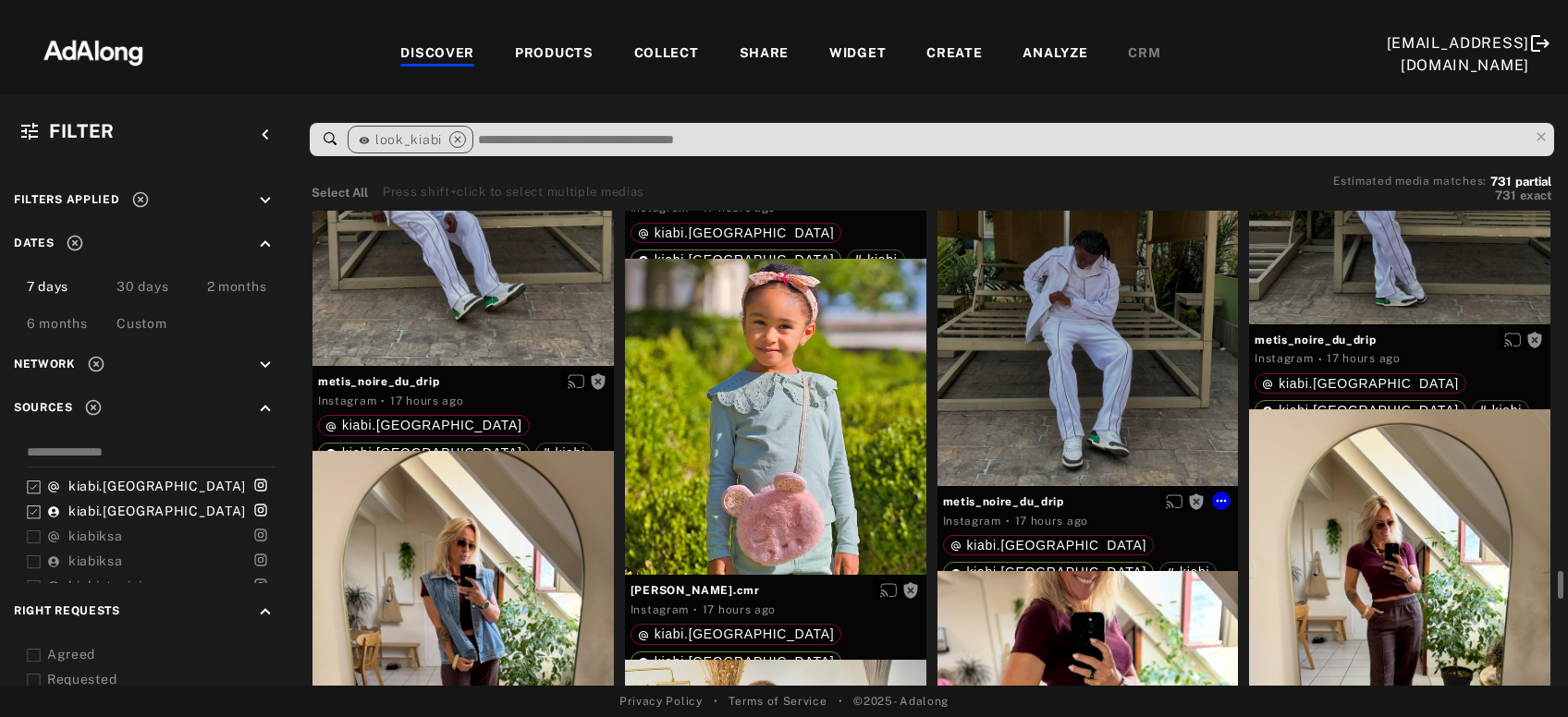
scroll to position [6876, 0]
click at [720, 457] on div "Get rights" at bounding box center [775, 416] width 301 height 317
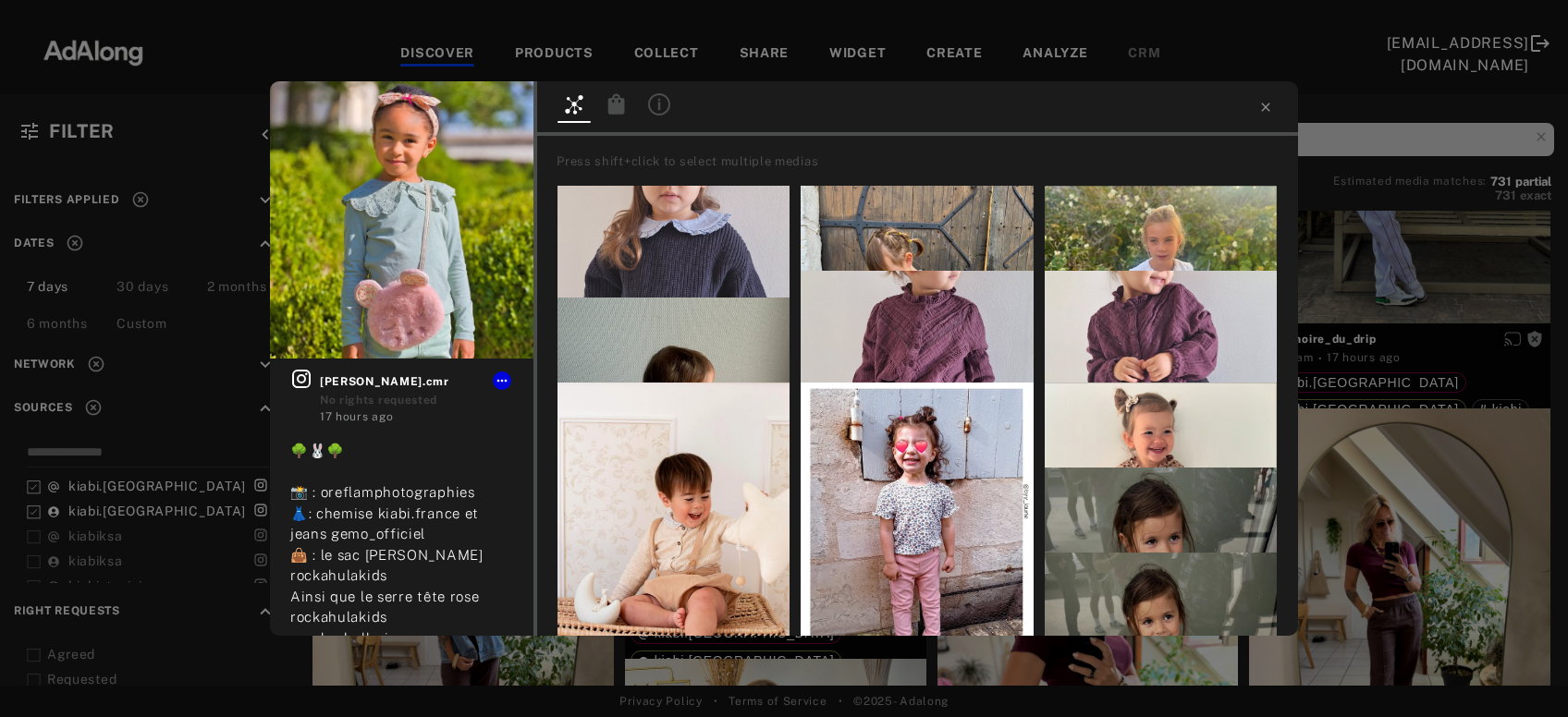
click at [1315, 316] on div "Get rights alicia_olivia.cmr No rights requested 17 hours ago 🌳🐰🌳 📸 : oreflamph…" at bounding box center [784, 358] width 1568 height 717
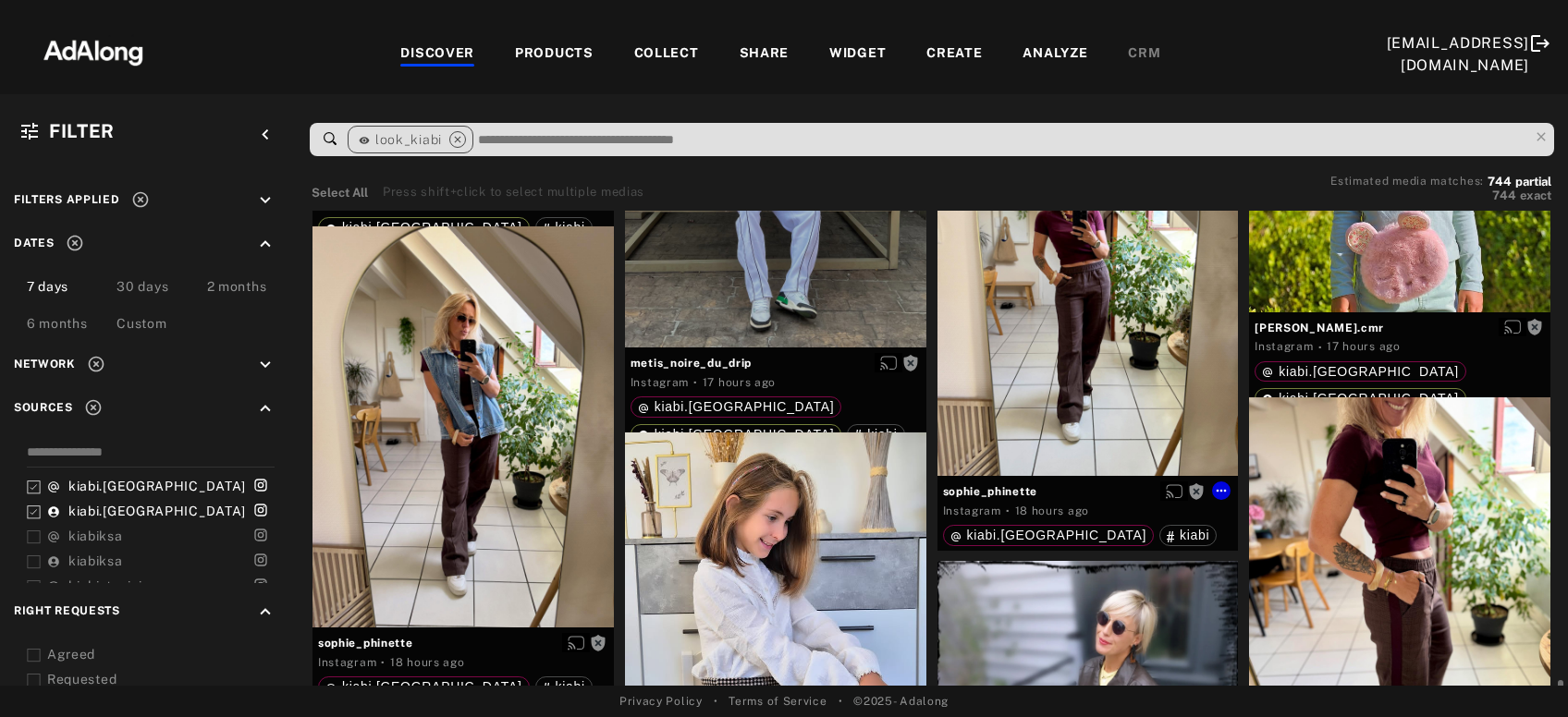
scroll to position [8358, 0]
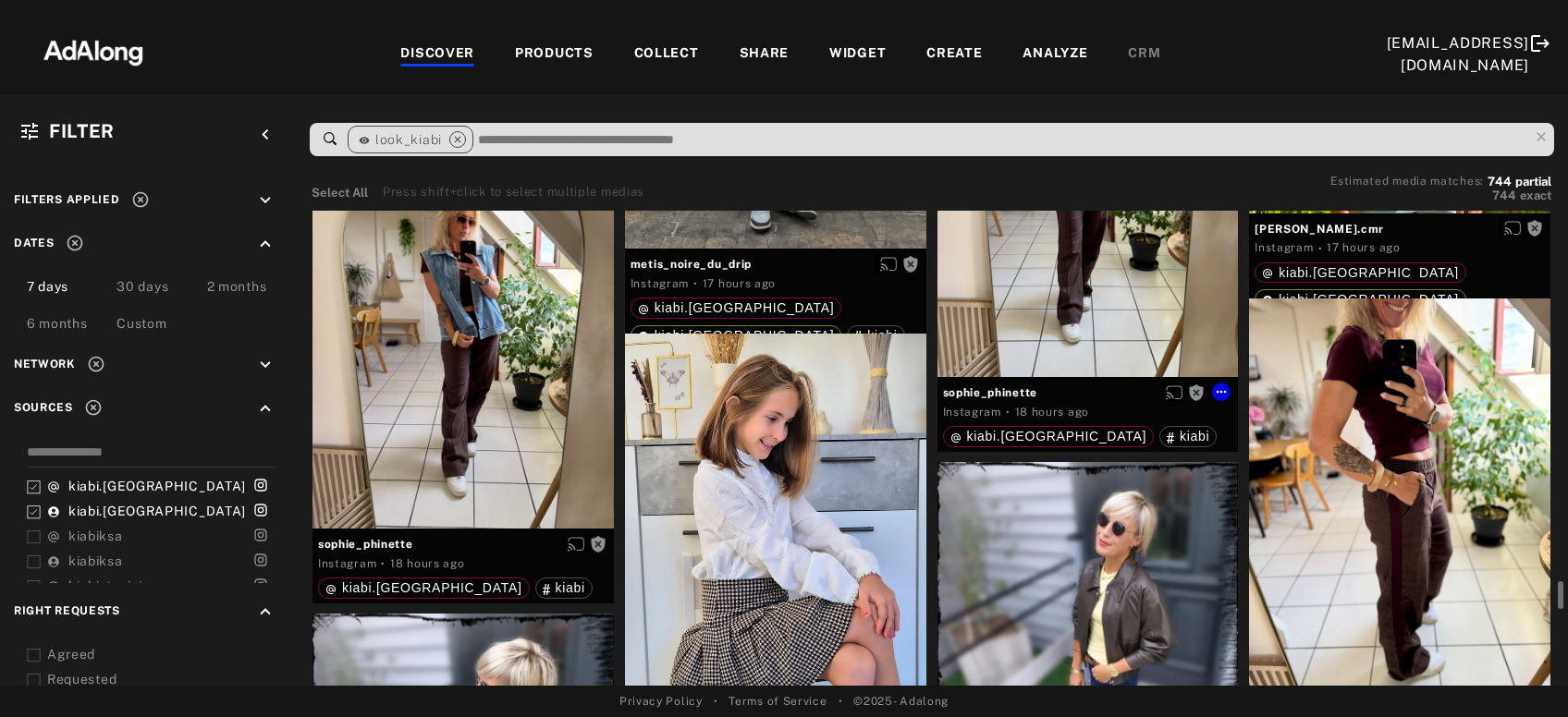
click at [1071, 354] on div "Get rights" at bounding box center [1087, 176] width 301 height 401
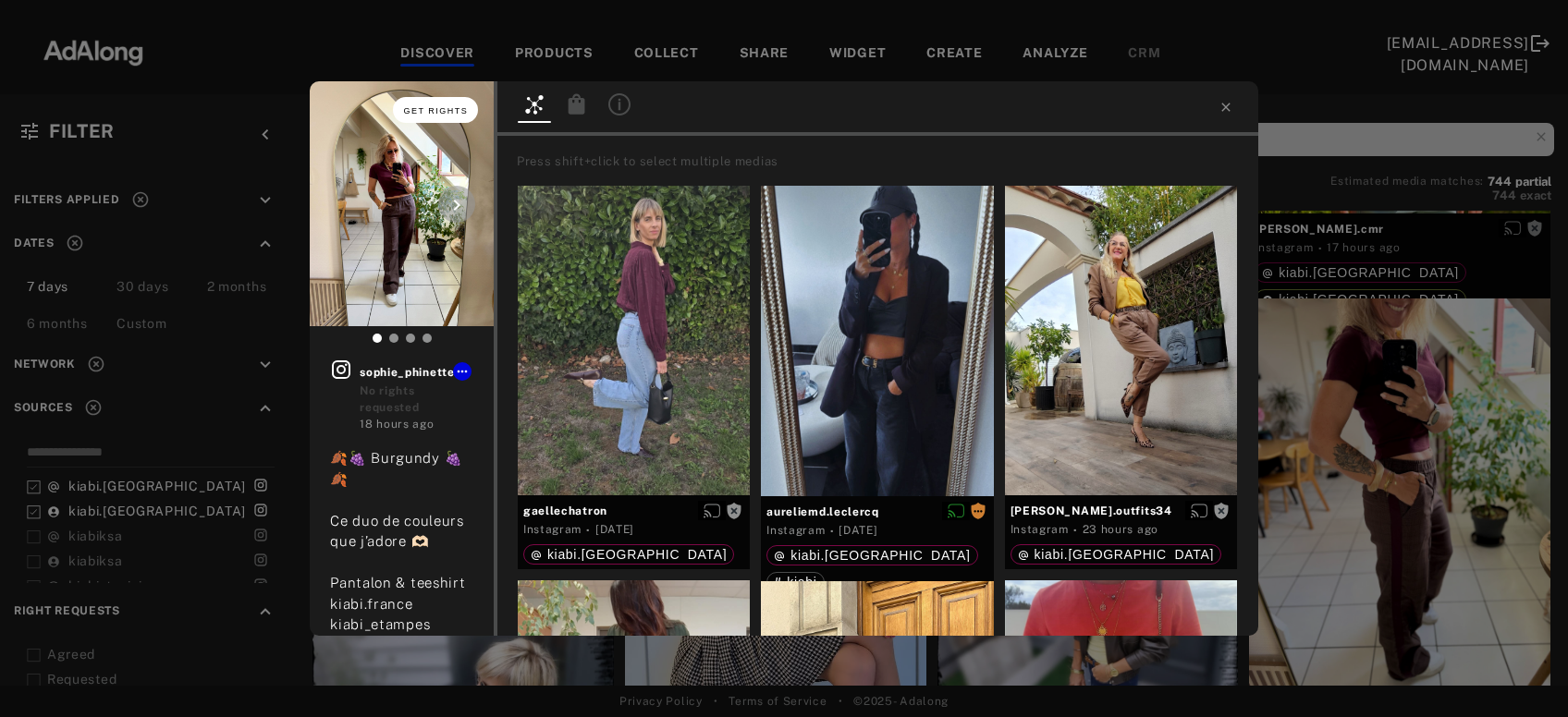
click at [448, 108] on span "Get rights" at bounding box center [436, 110] width 65 height 9
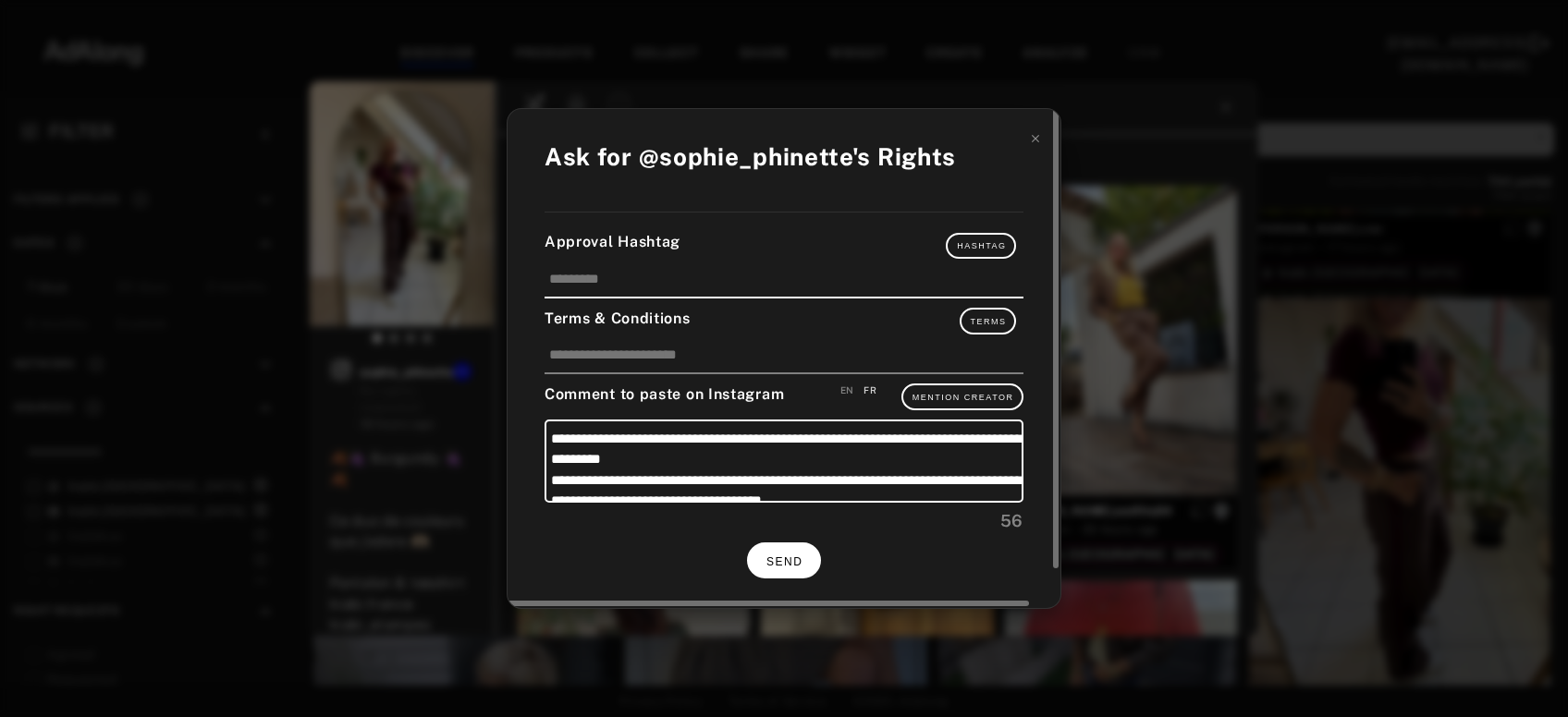
click at [776, 555] on span "SEND" at bounding box center [784, 561] width 36 height 13
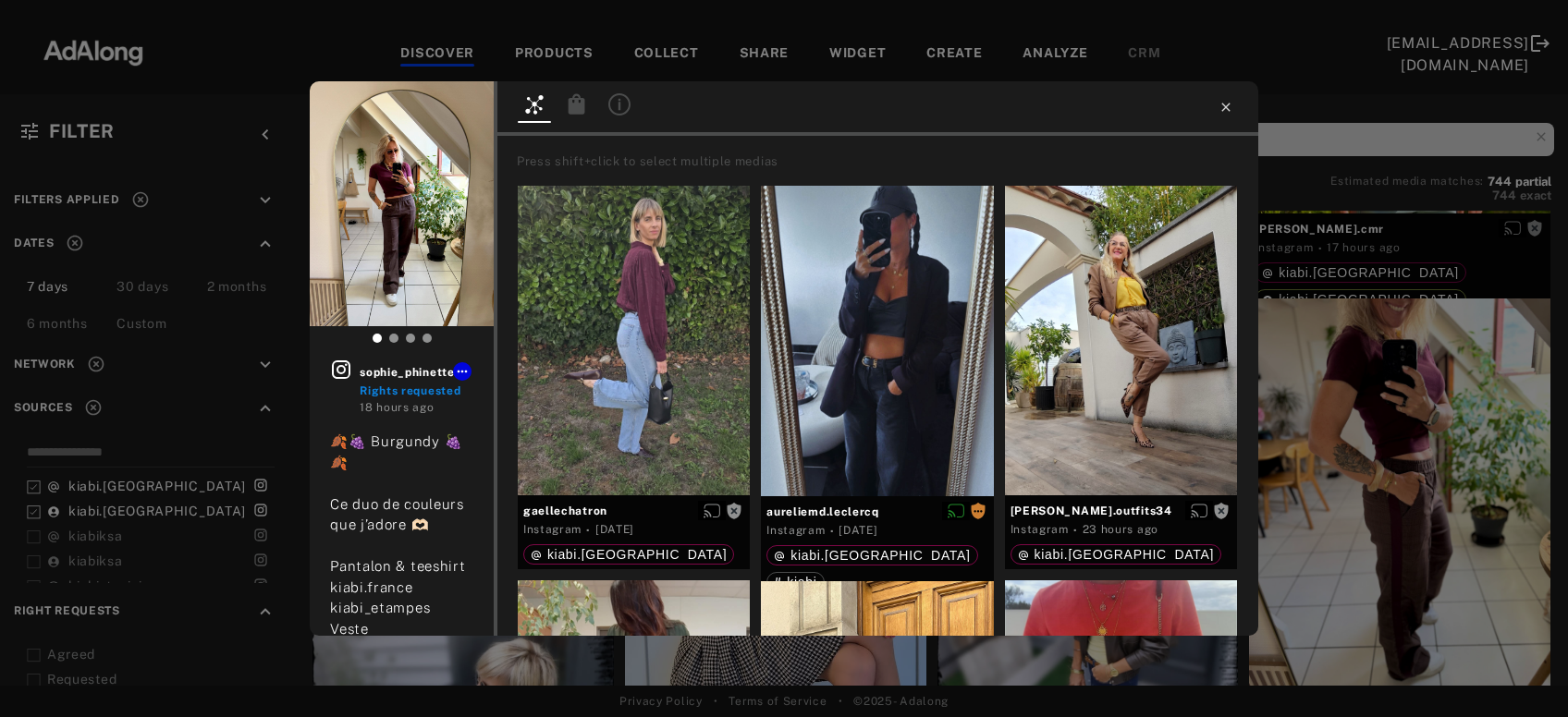
click at [1223, 111] on icon at bounding box center [1225, 106] width 15 height 15
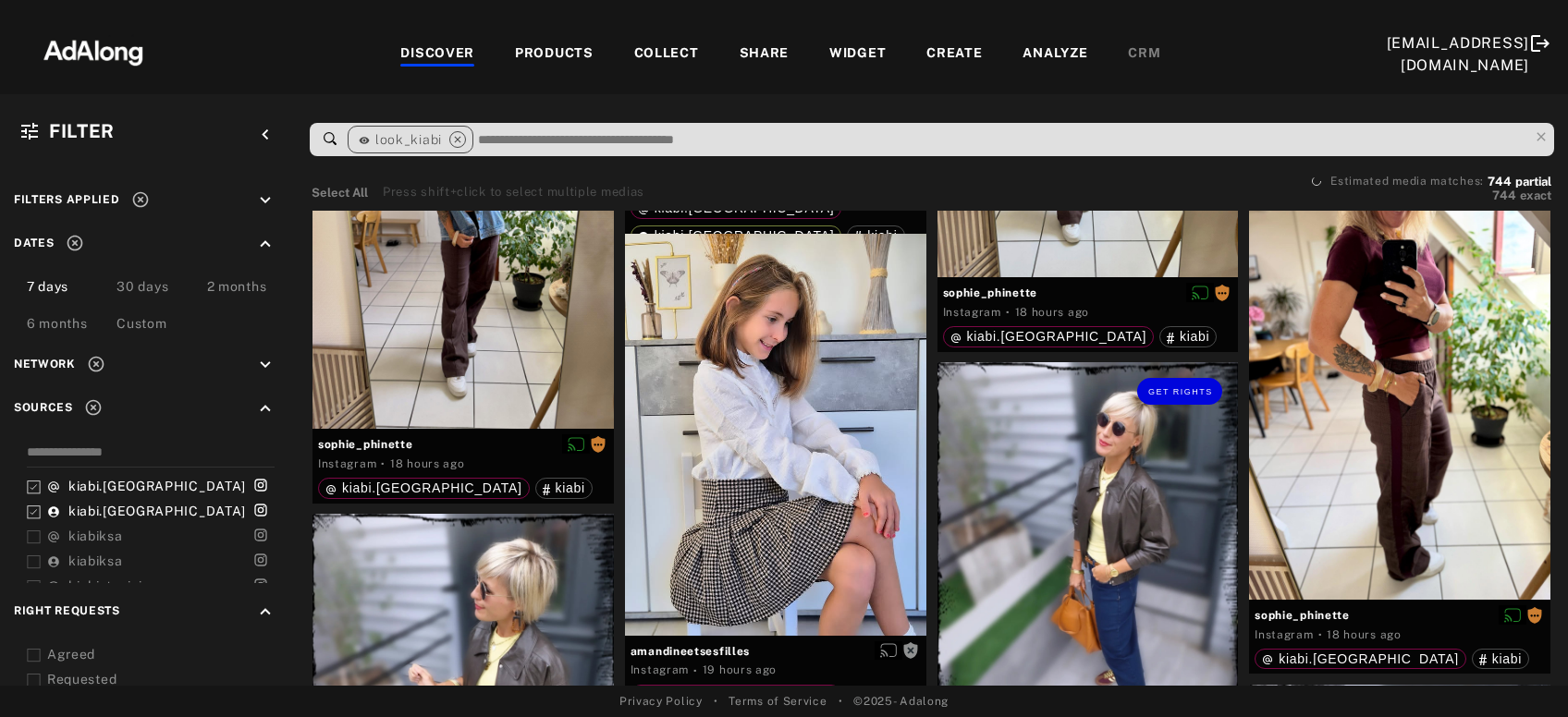
scroll to position [8558, 0]
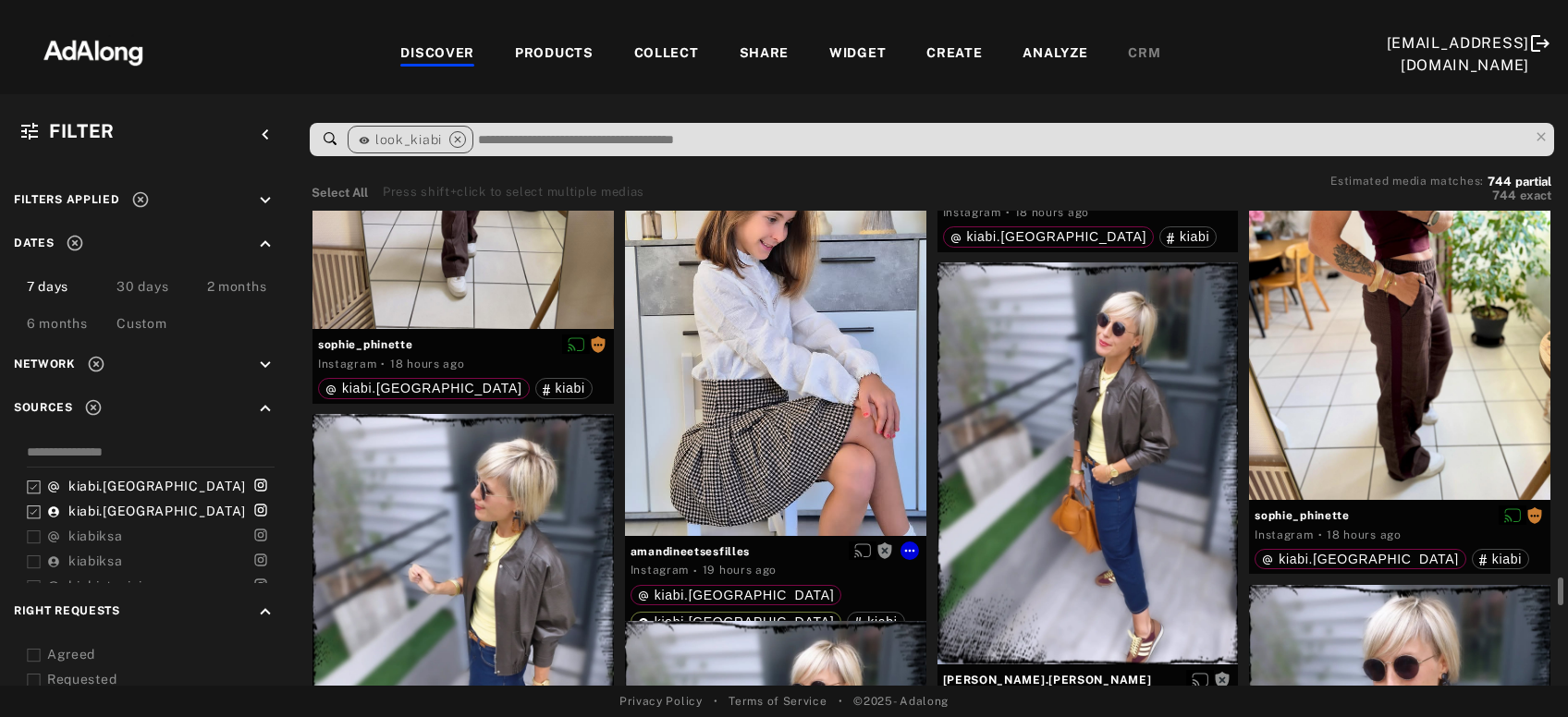
click at [742, 415] on div "Get rights" at bounding box center [775, 334] width 301 height 401
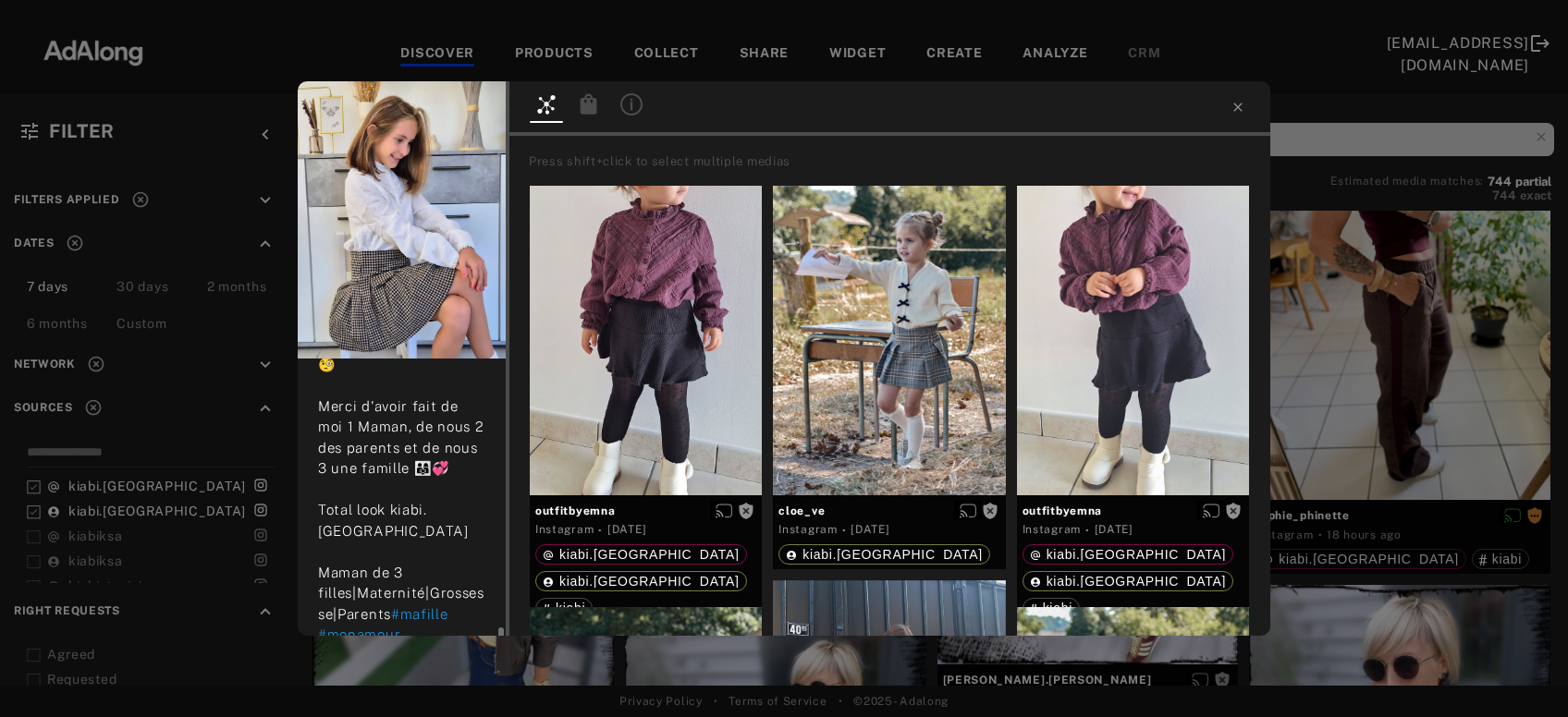
scroll to position [497, 0]
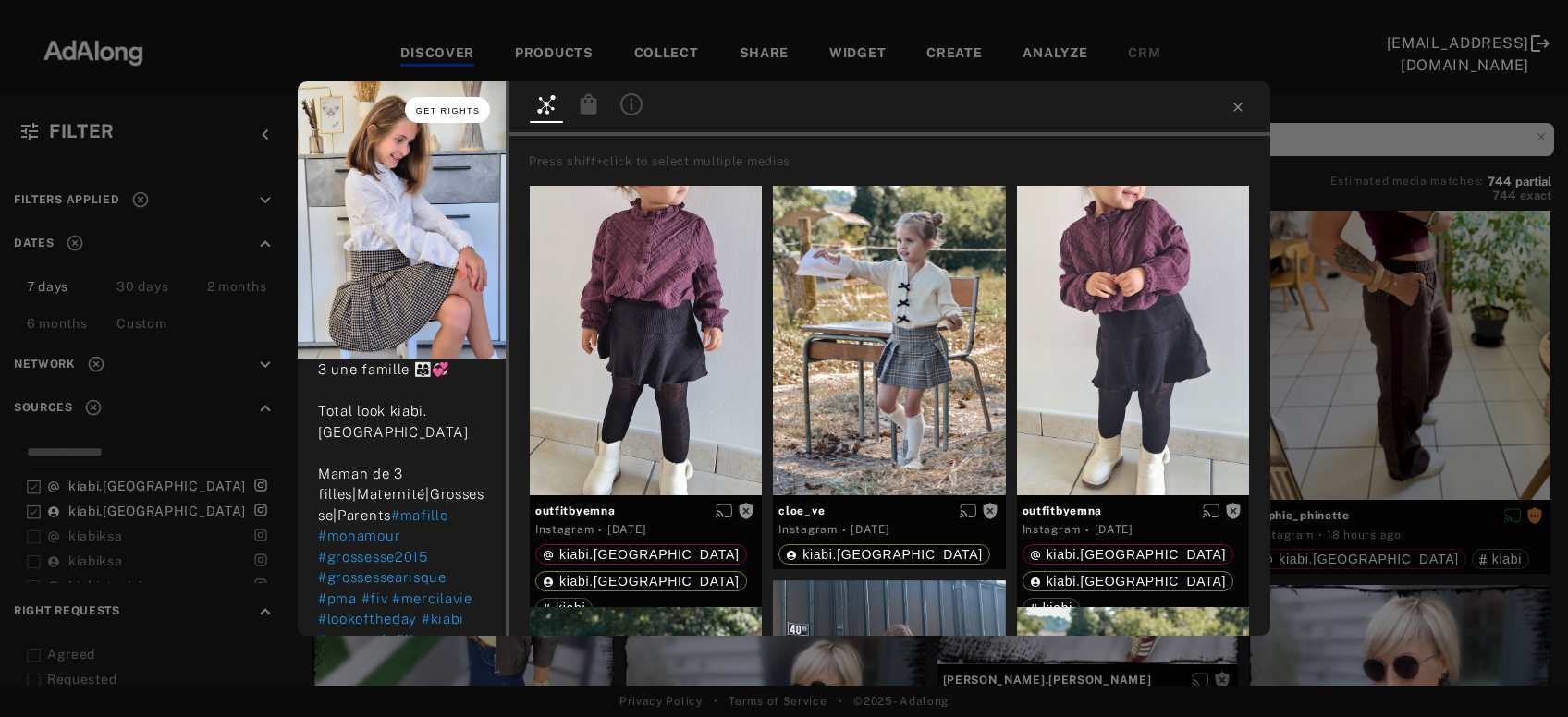
click at [461, 111] on span "Get rights" at bounding box center [448, 110] width 65 height 9
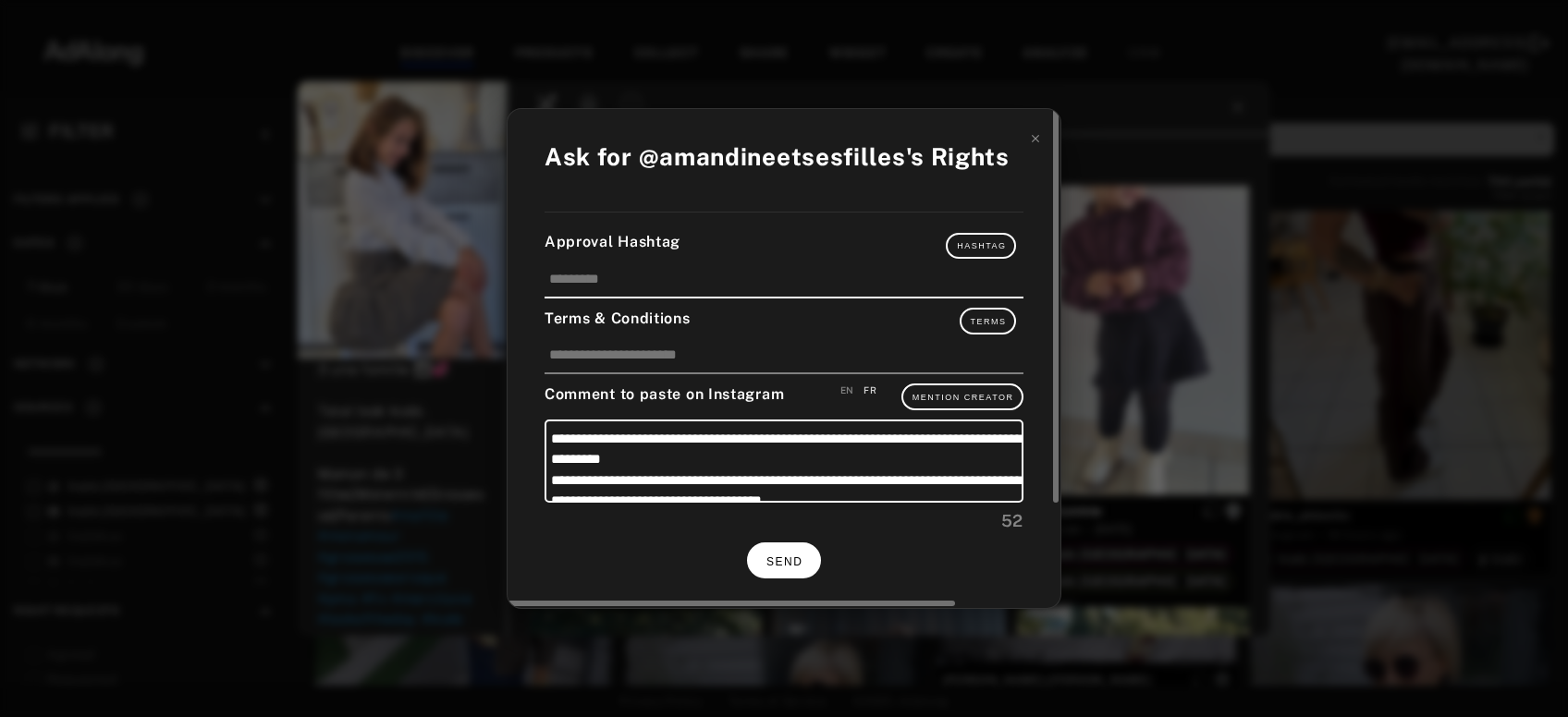
click at [766, 551] on button "SEND" at bounding box center [784, 560] width 74 height 36
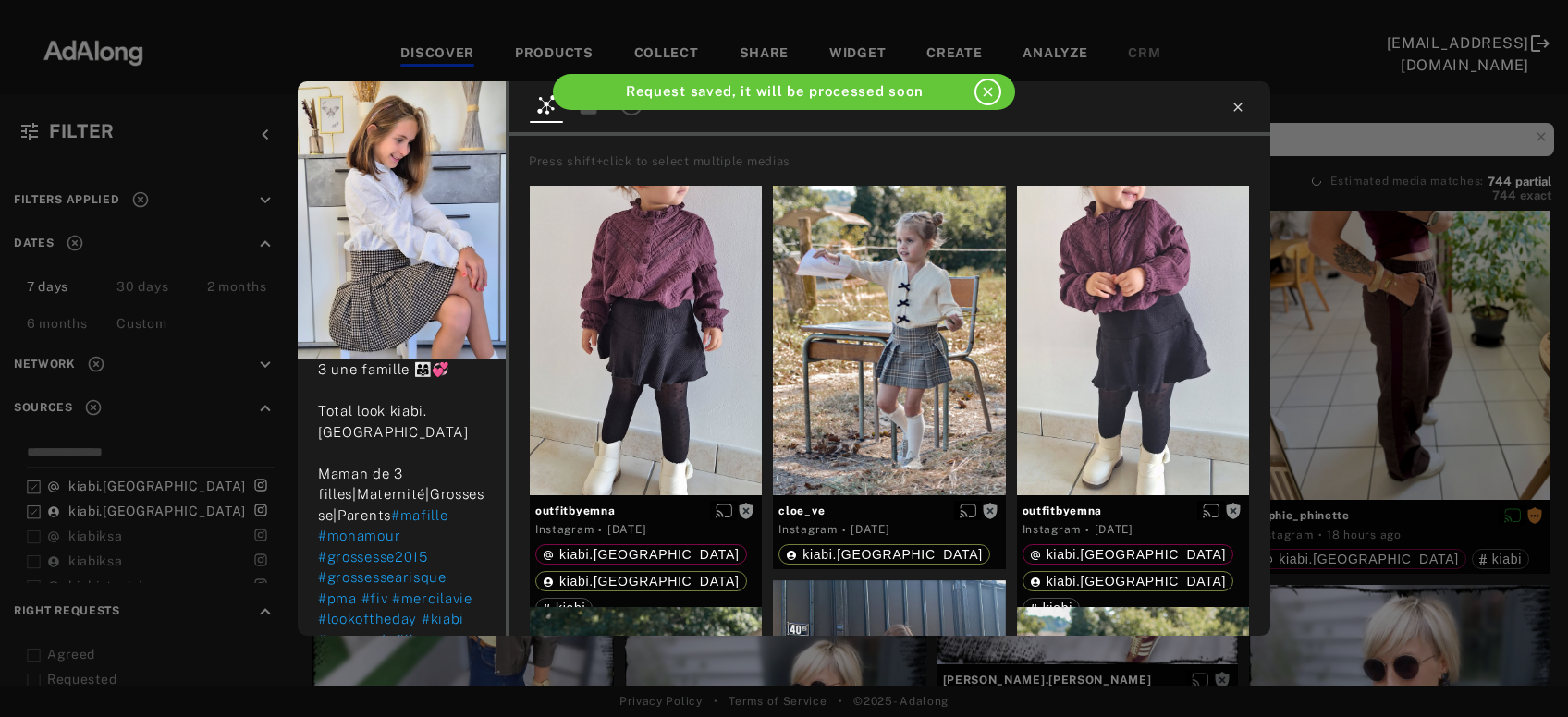
click at [1232, 109] on icon at bounding box center [1238, 106] width 15 height 15
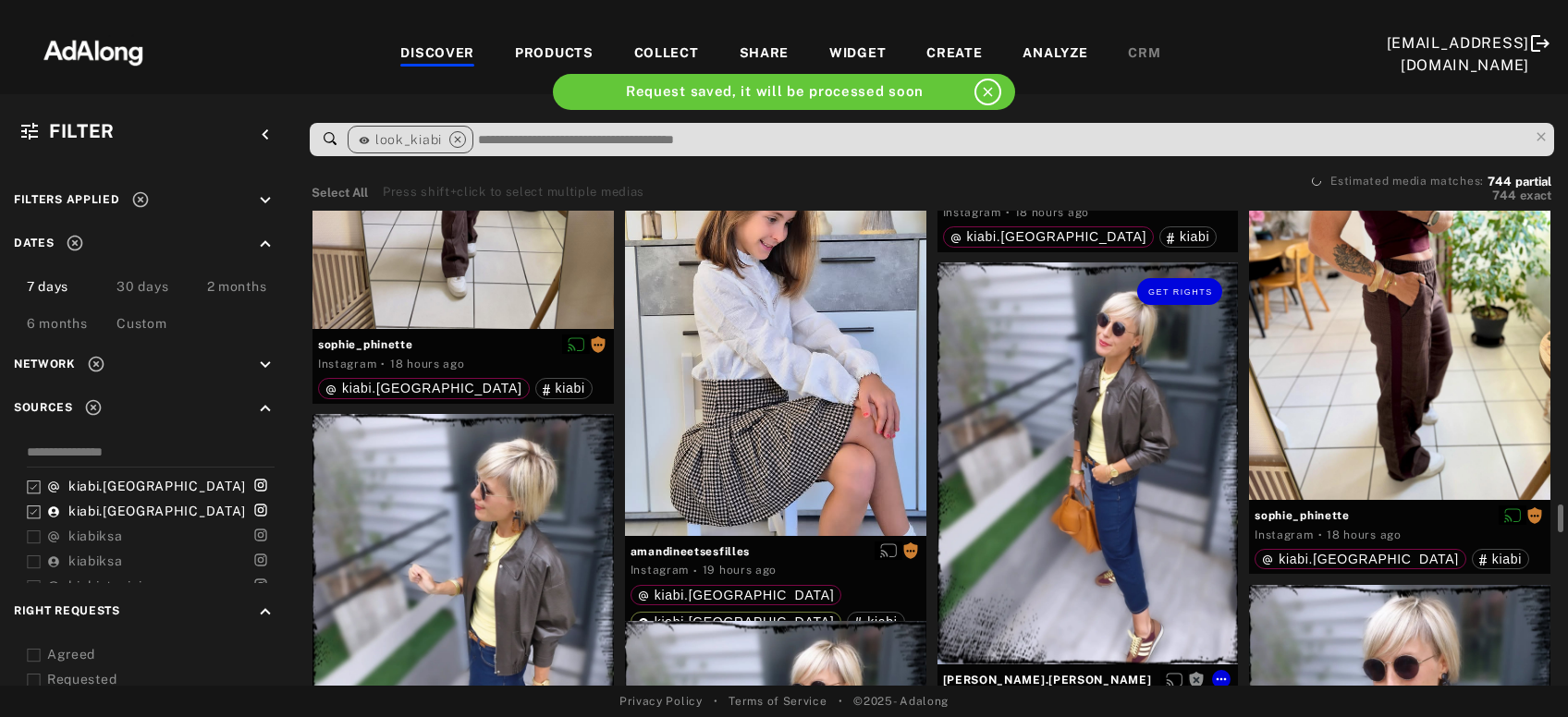
scroll to position [8658, 0]
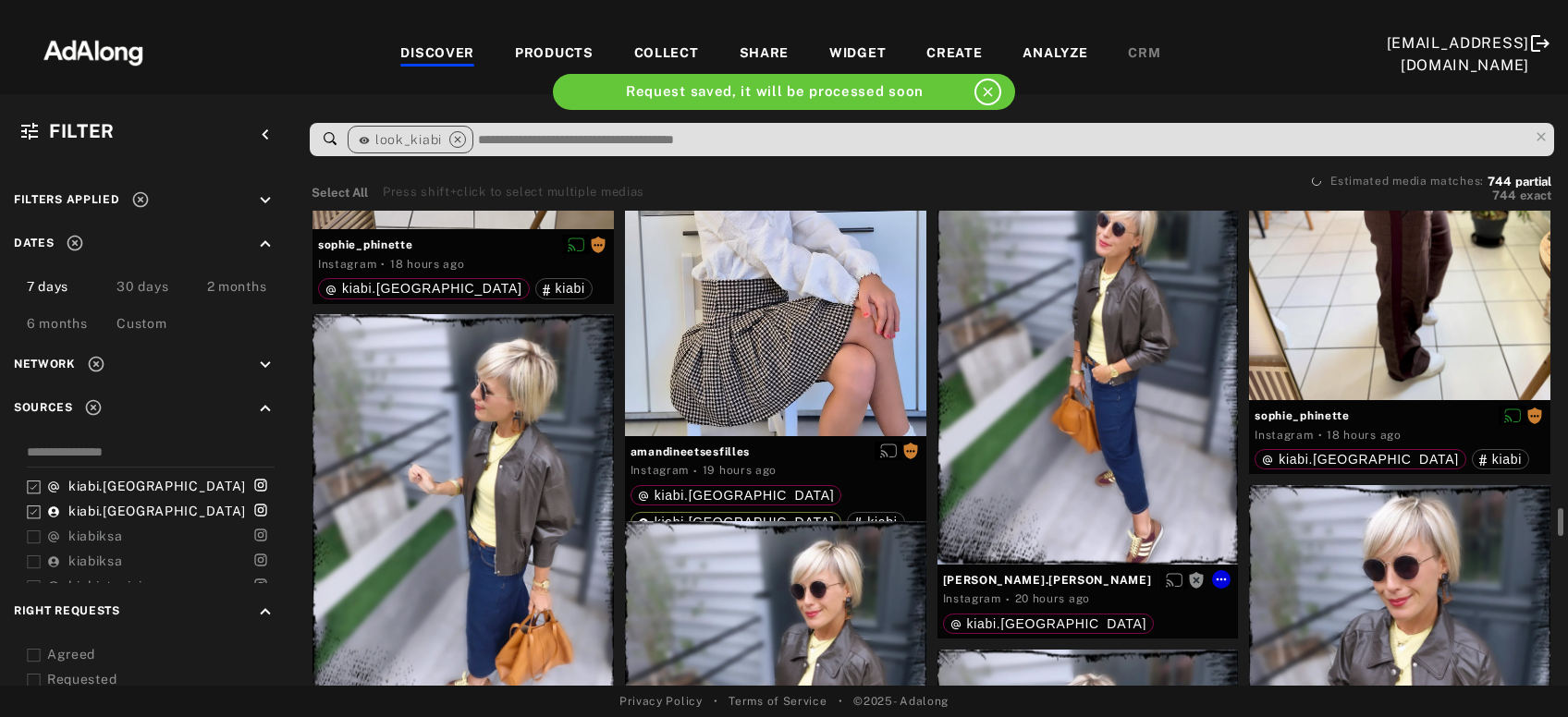
click at [1081, 398] on div "Get rights" at bounding box center [1087, 363] width 301 height 401
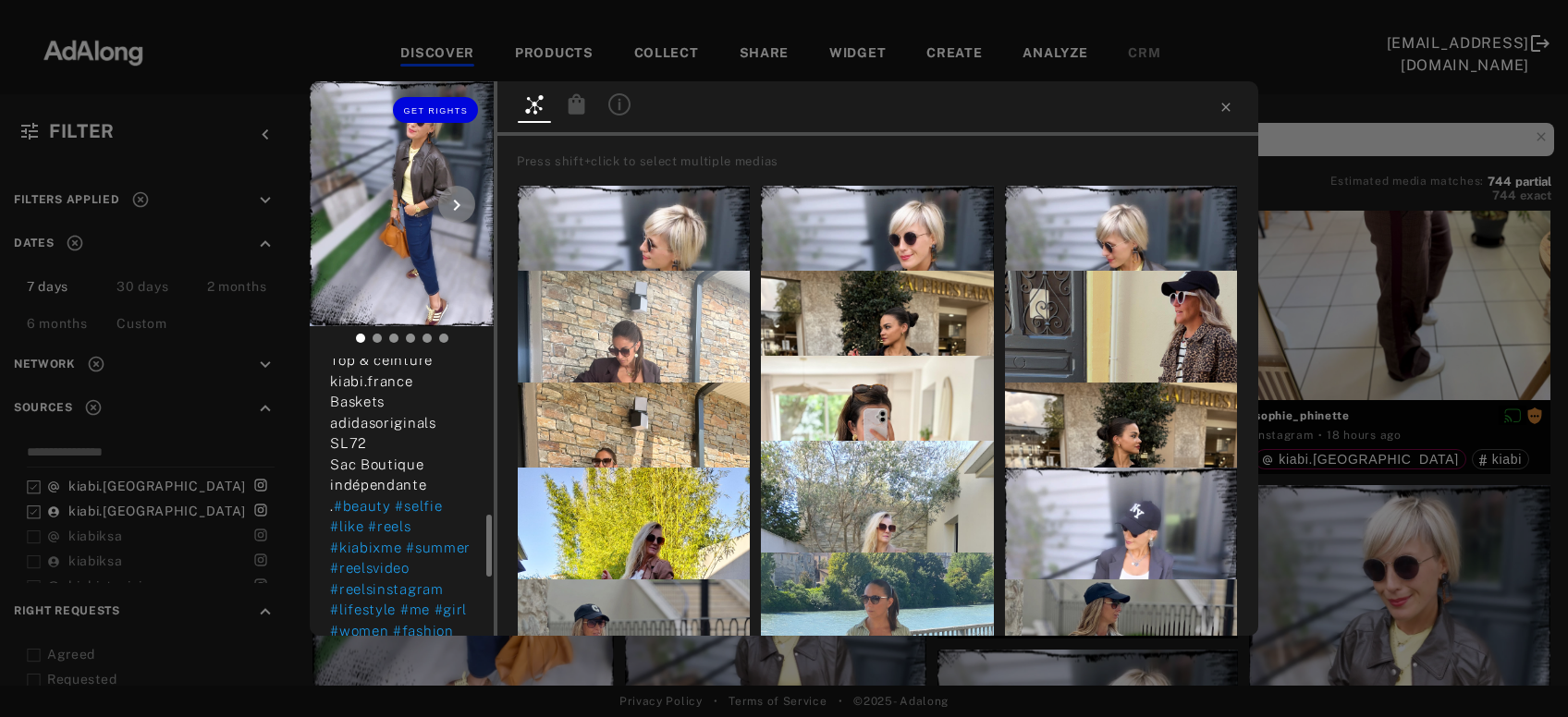
scroll to position [797, 0]
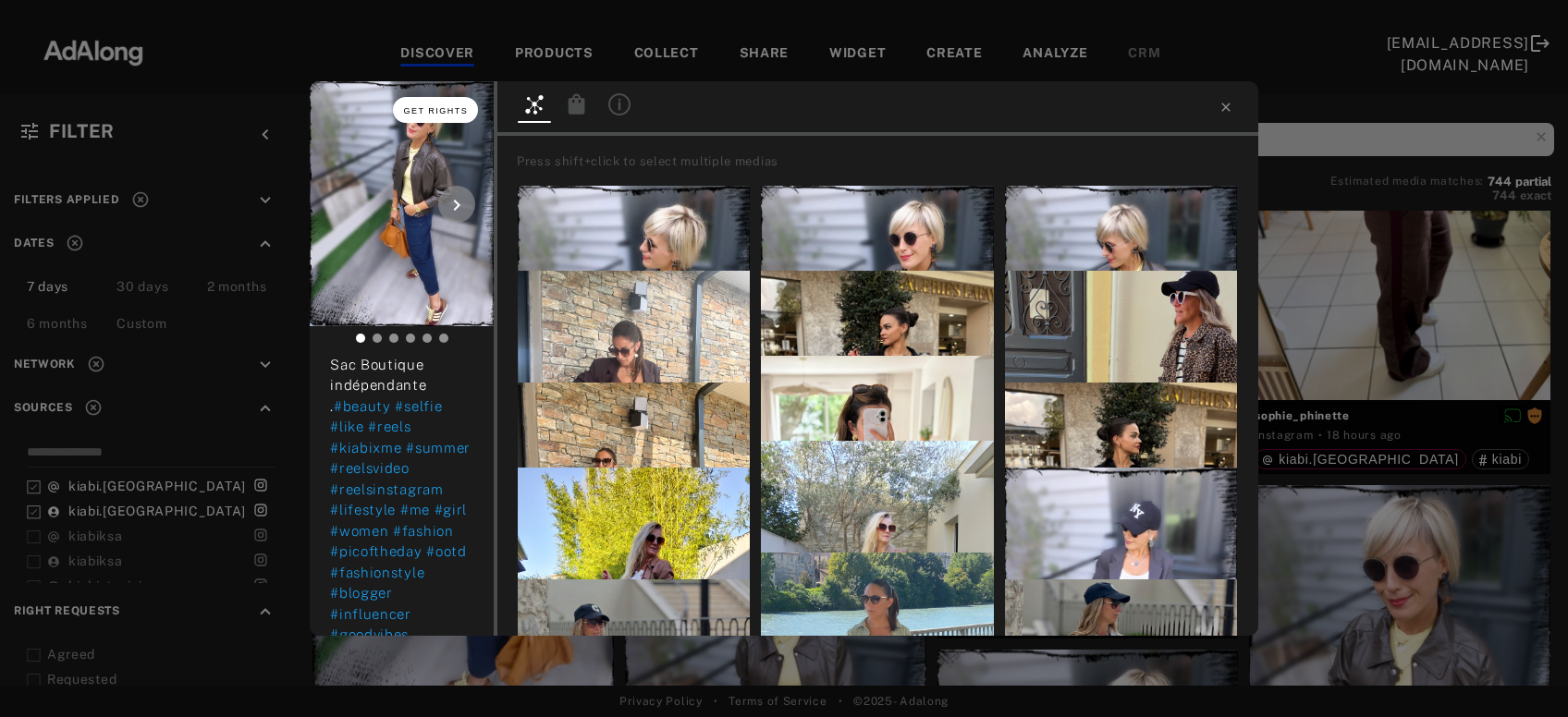
click at [449, 101] on button "Get rights" at bounding box center [435, 110] width 85 height 26
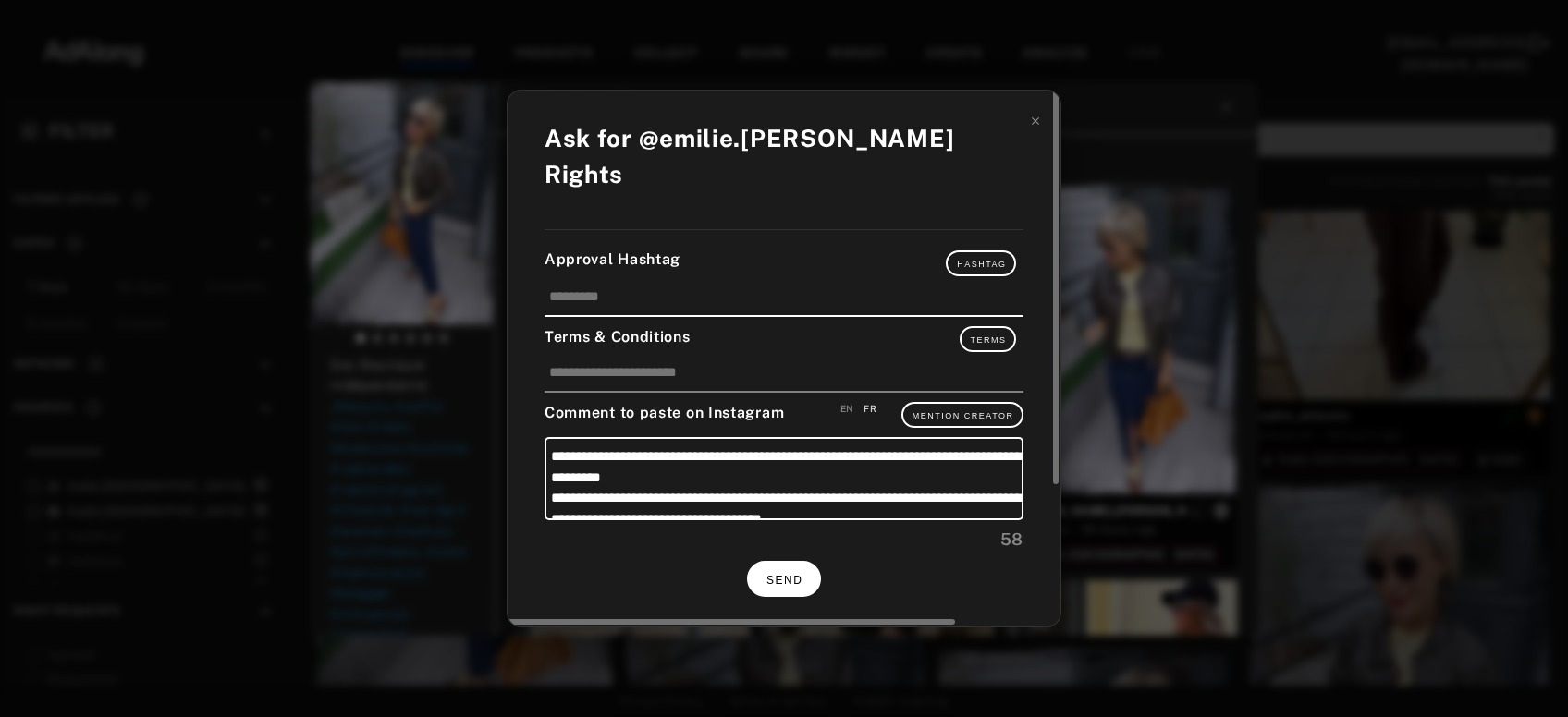
click at [775, 574] on span "SEND" at bounding box center [784, 580] width 36 height 13
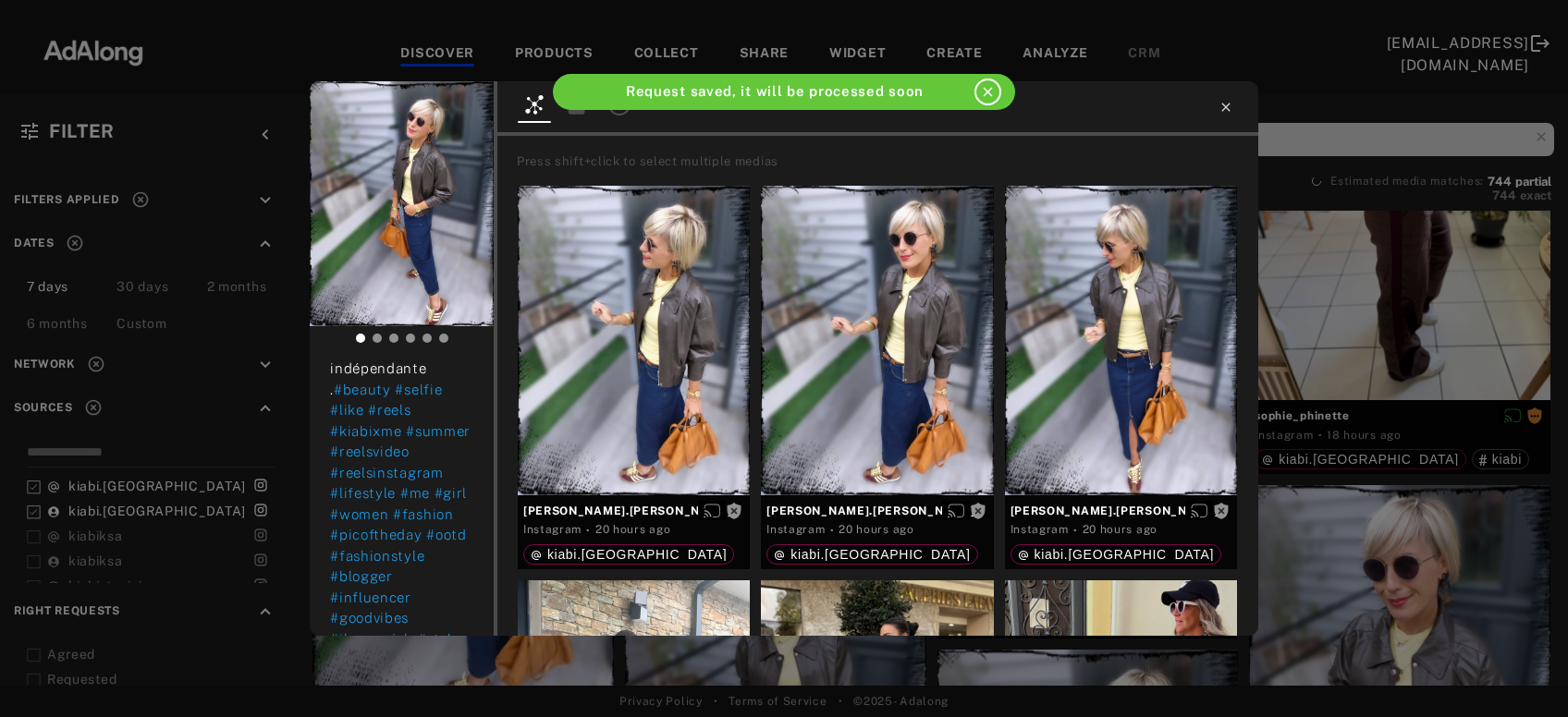
click at [1228, 108] on icon at bounding box center [1225, 106] width 8 height 8
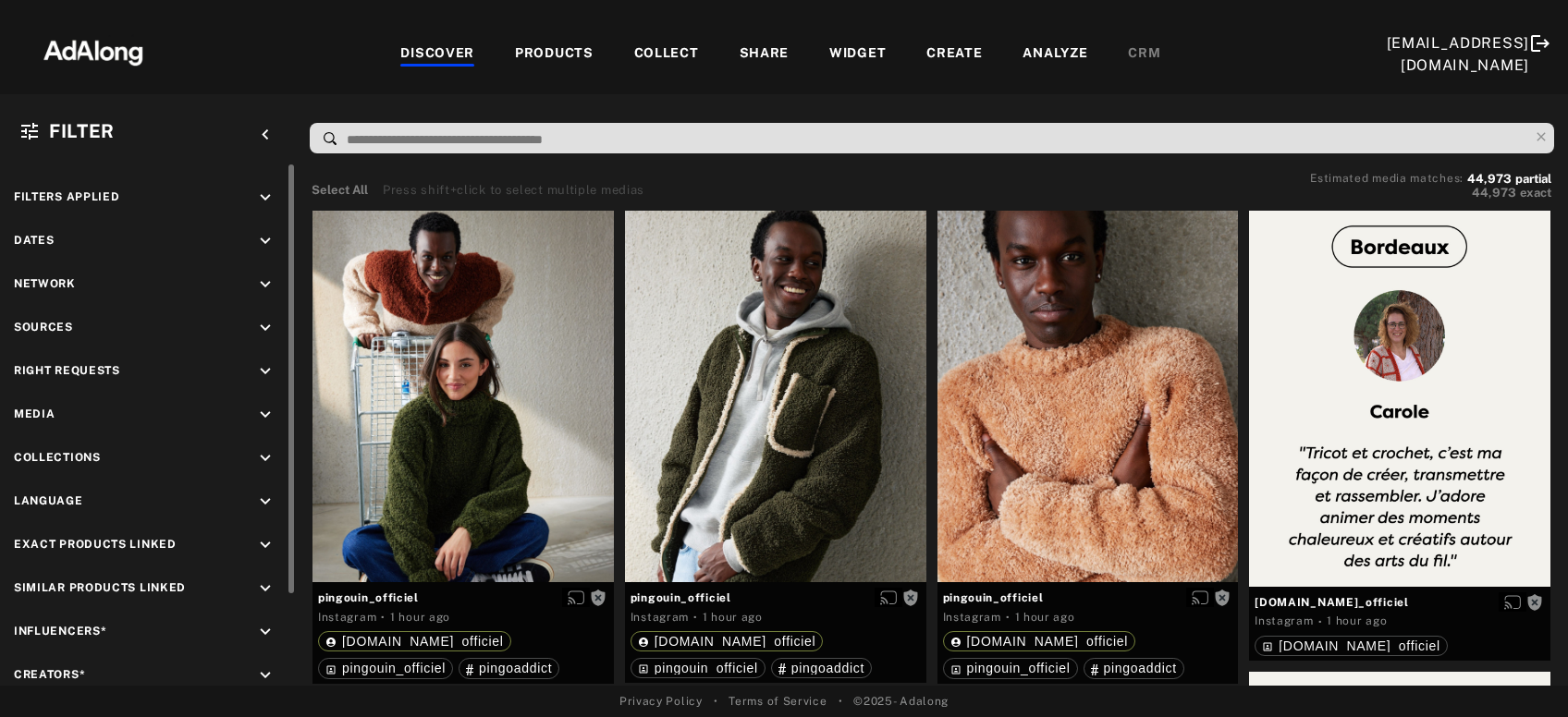
click at [264, 331] on icon "keyboard_arrow_down" at bounding box center [265, 328] width 20 height 20
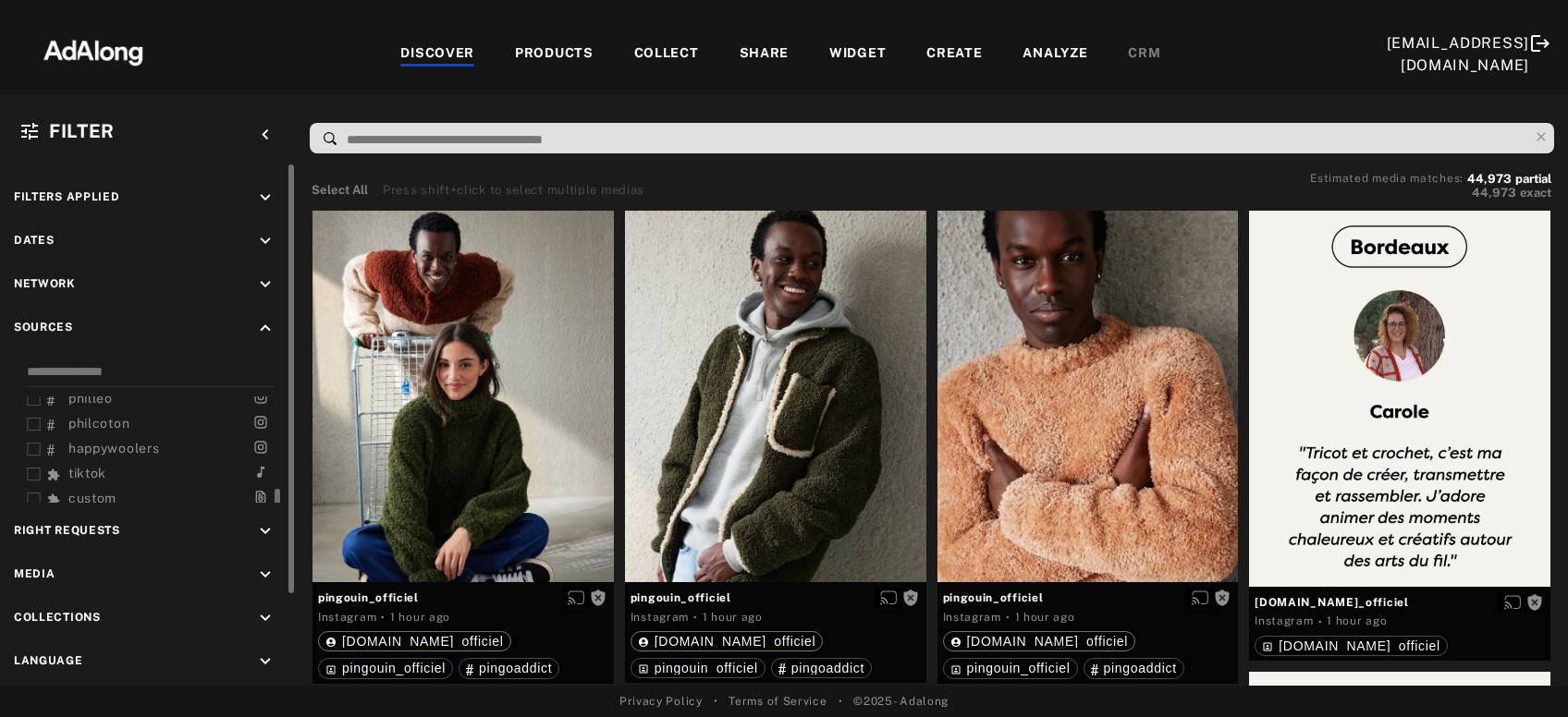
scroll to position [367, 0]
click at [61, 458] on span at bounding box center [55, 463] width 17 height 20
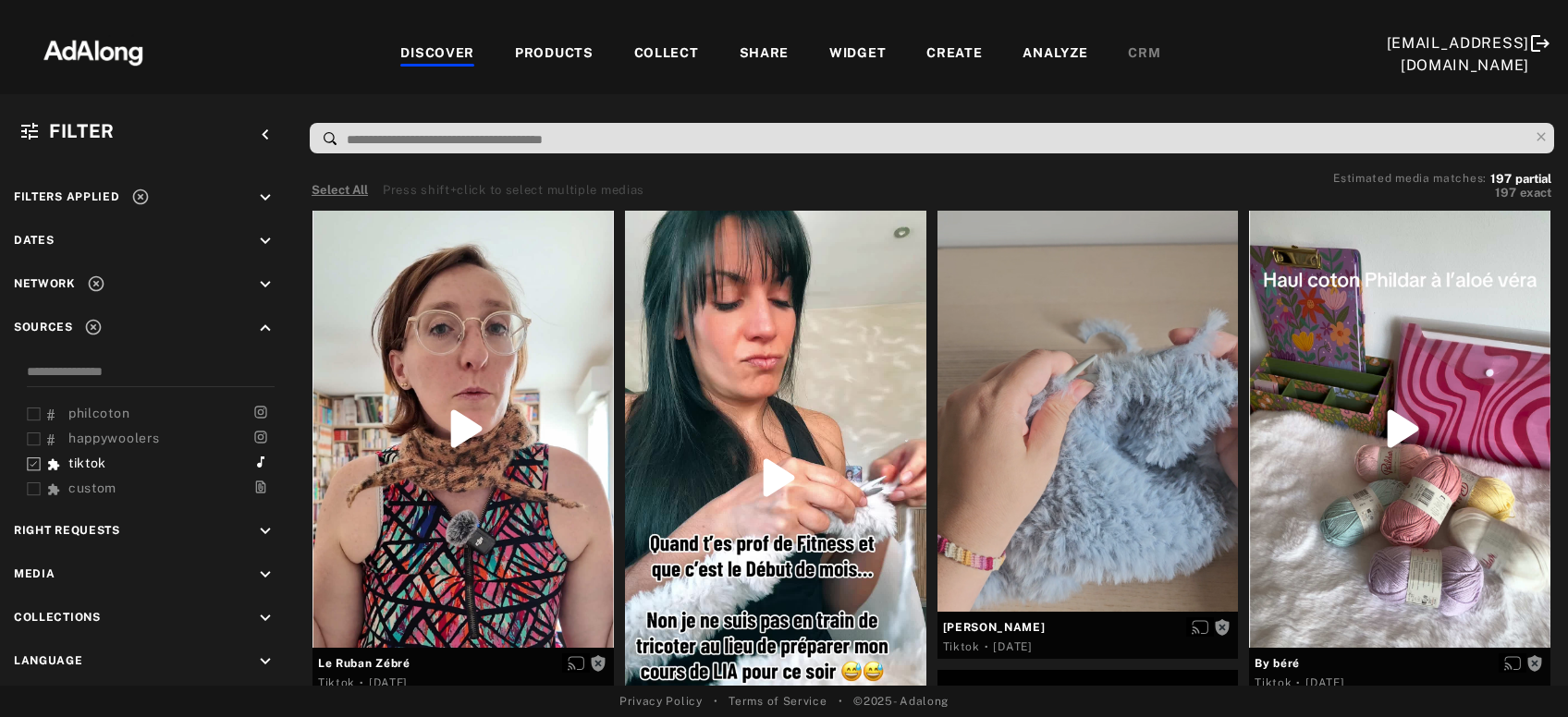
click at [345, 193] on button "Select All" at bounding box center [339, 190] width 57 height 19
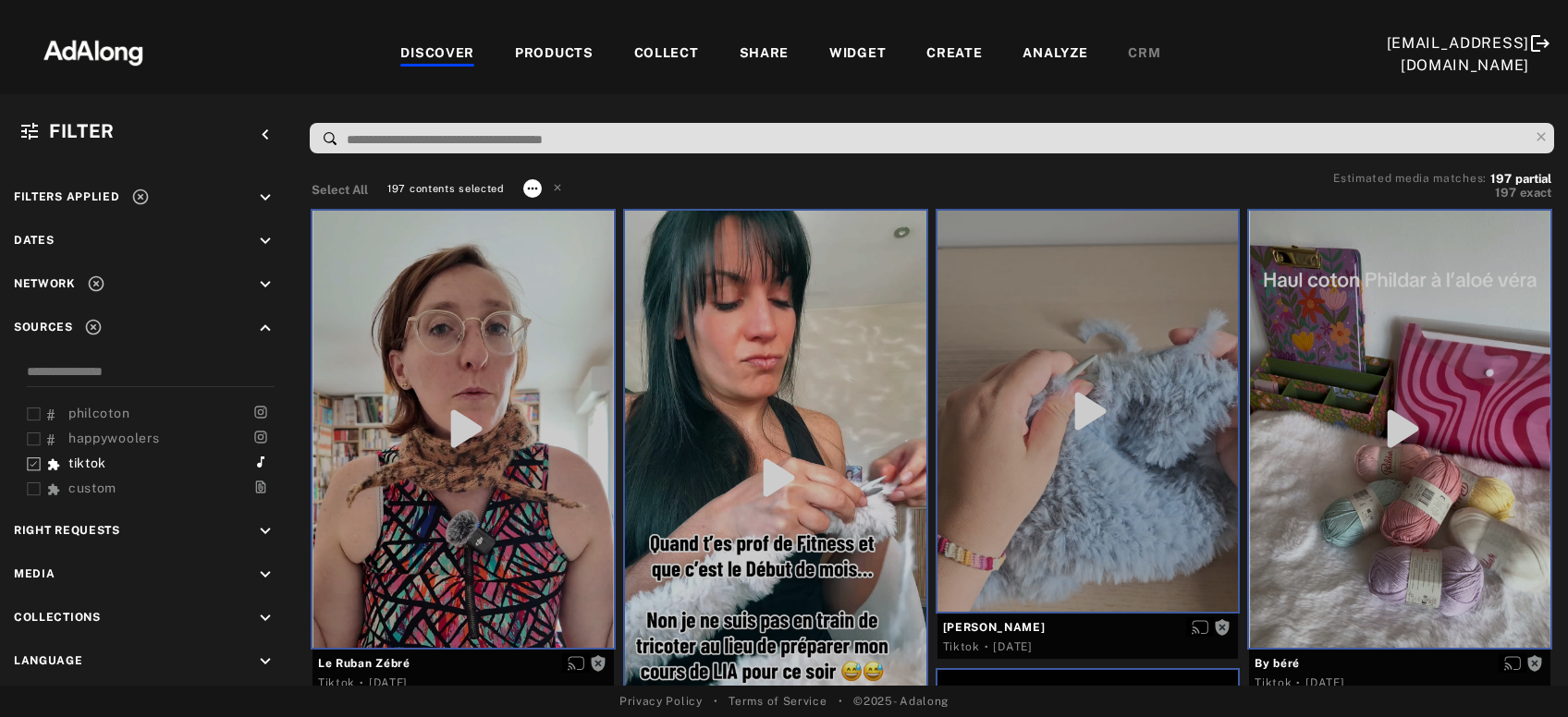
click at [529, 187] on icon at bounding box center [532, 188] width 10 height 3
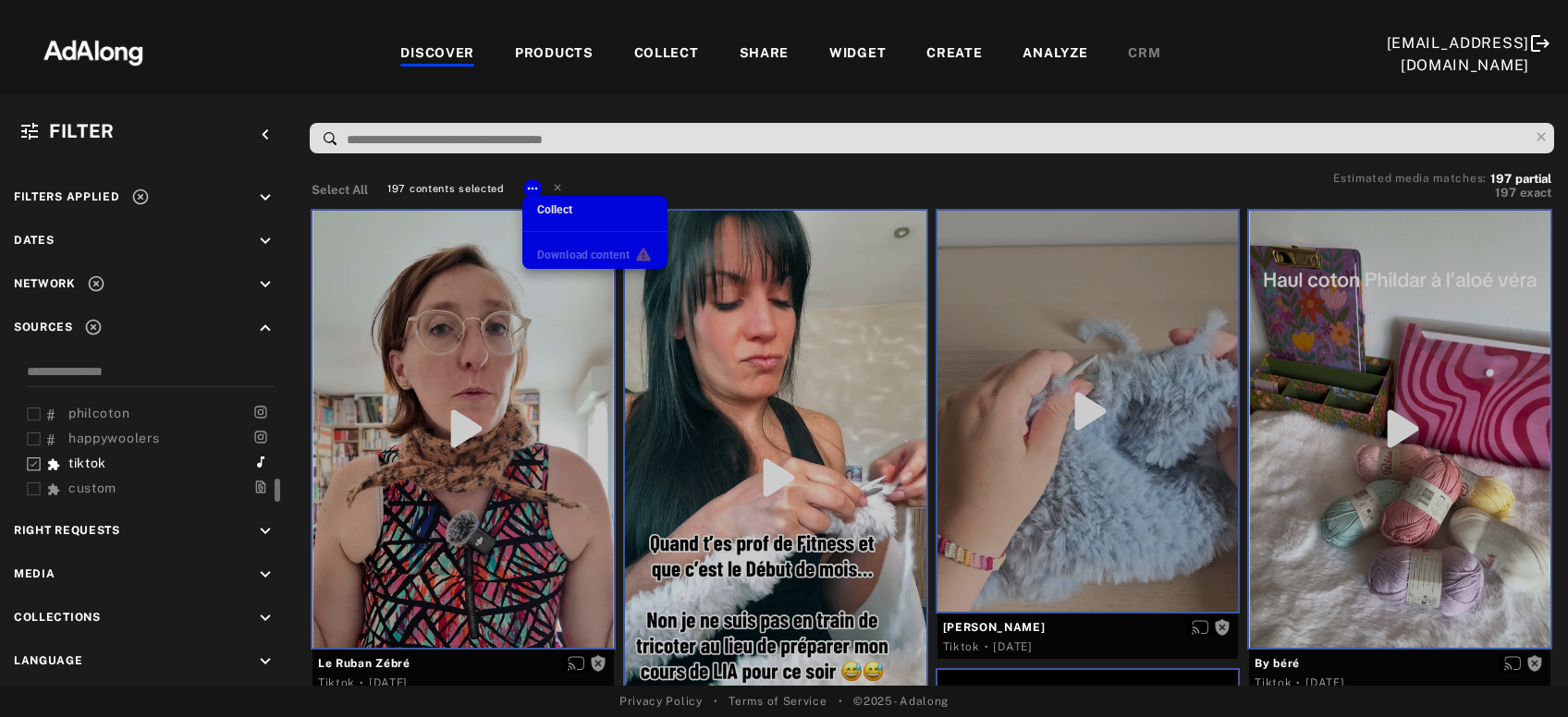
click at [554, 206] on span "Collect" at bounding box center [554, 209] width 35 height 13
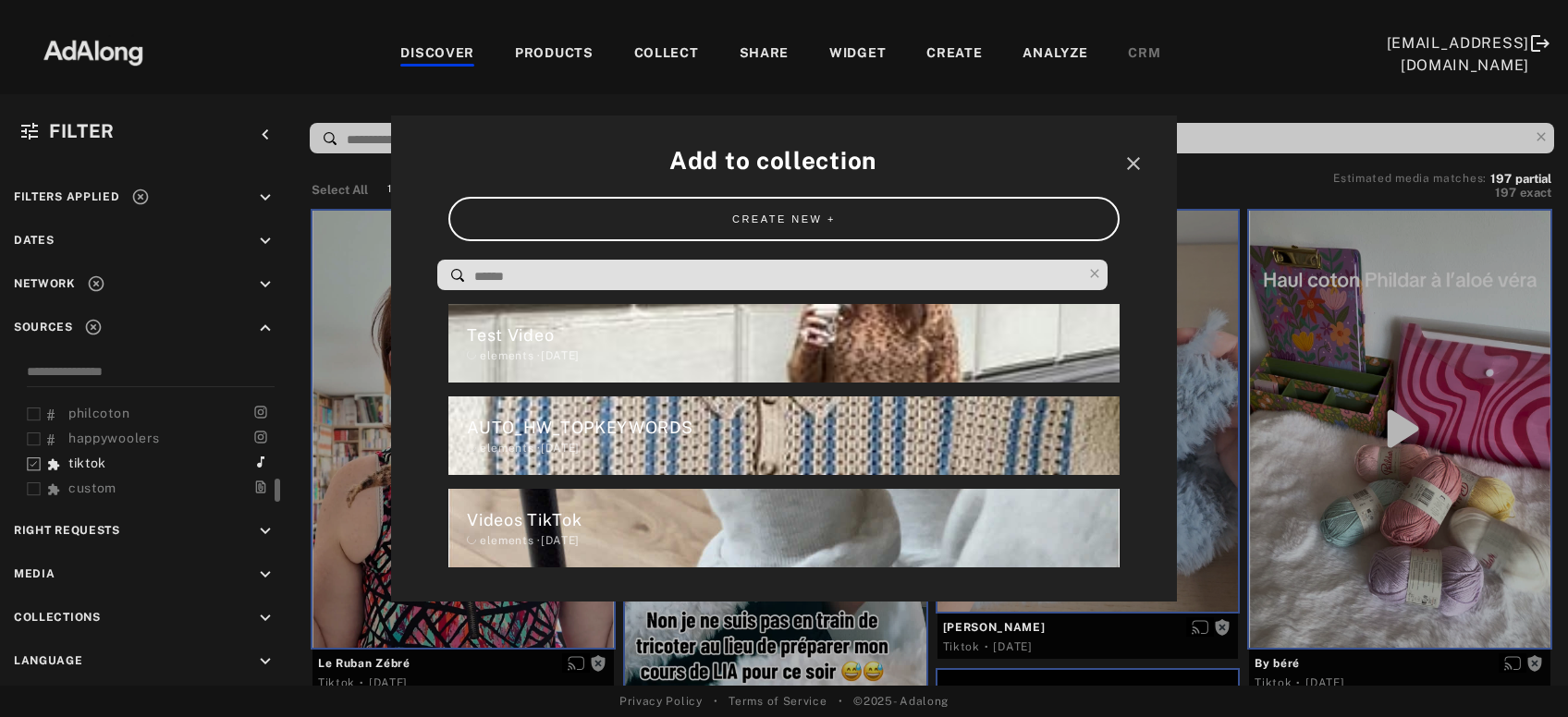
scroll to position [367, 0]
click at [1135, 163] on icon "close" at bounding box center [1133, 163] width 22 height 22
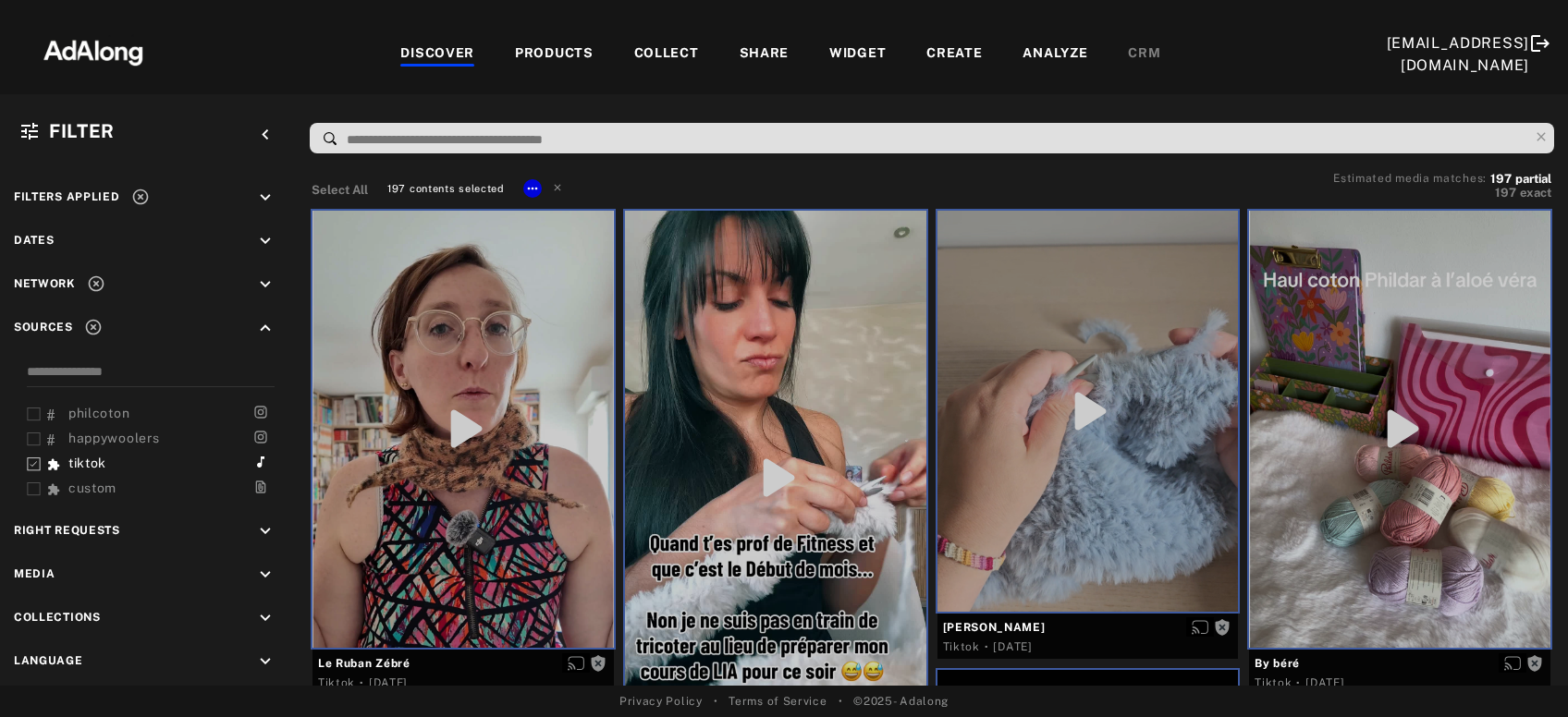
click at [564, 188] on div "197 contents selected" at bounding box center [476, 190] width 186 height 23
click at [557, 181] on icon at bounding box center [557, 186] width 13 height 13
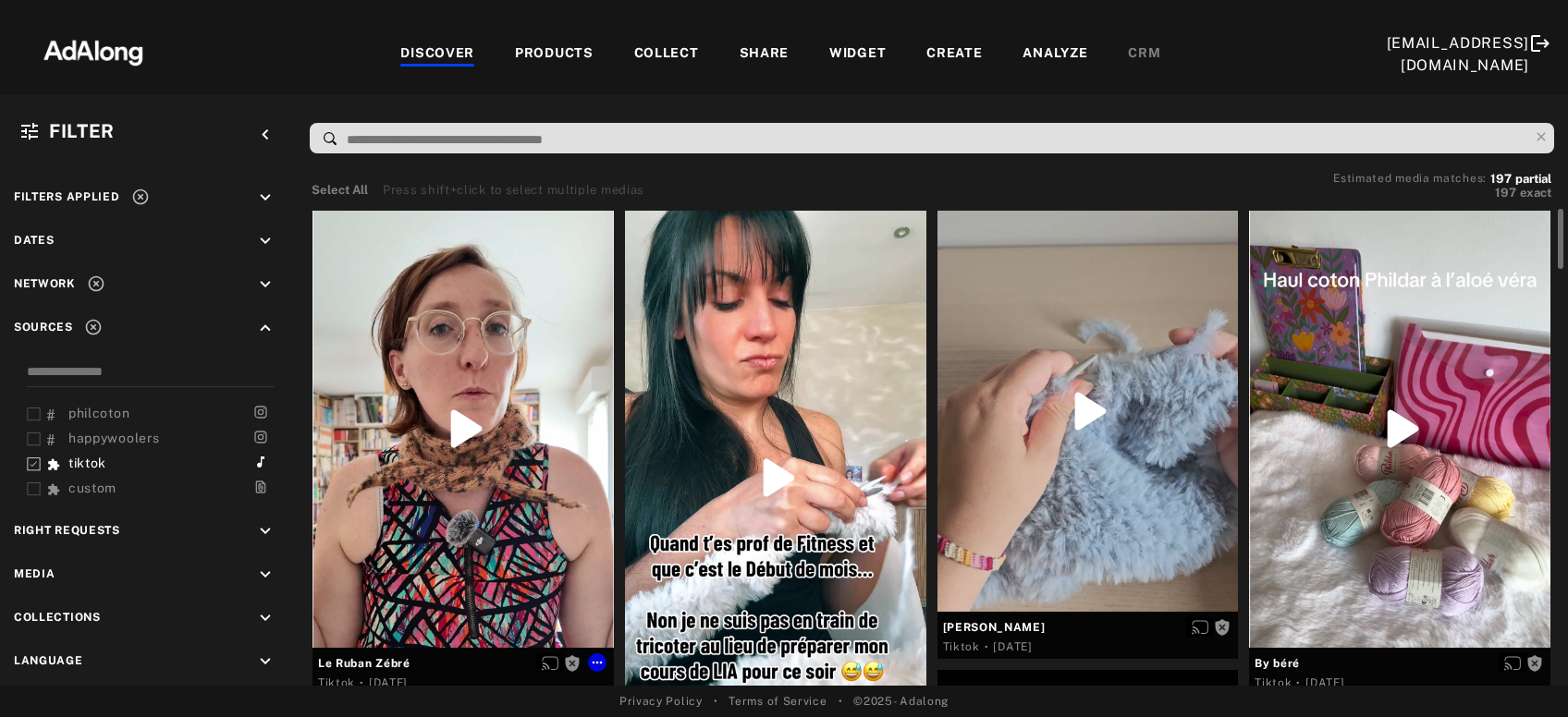
click at [521, 452] on div at bounding box center [463, 429] width 301 height 437
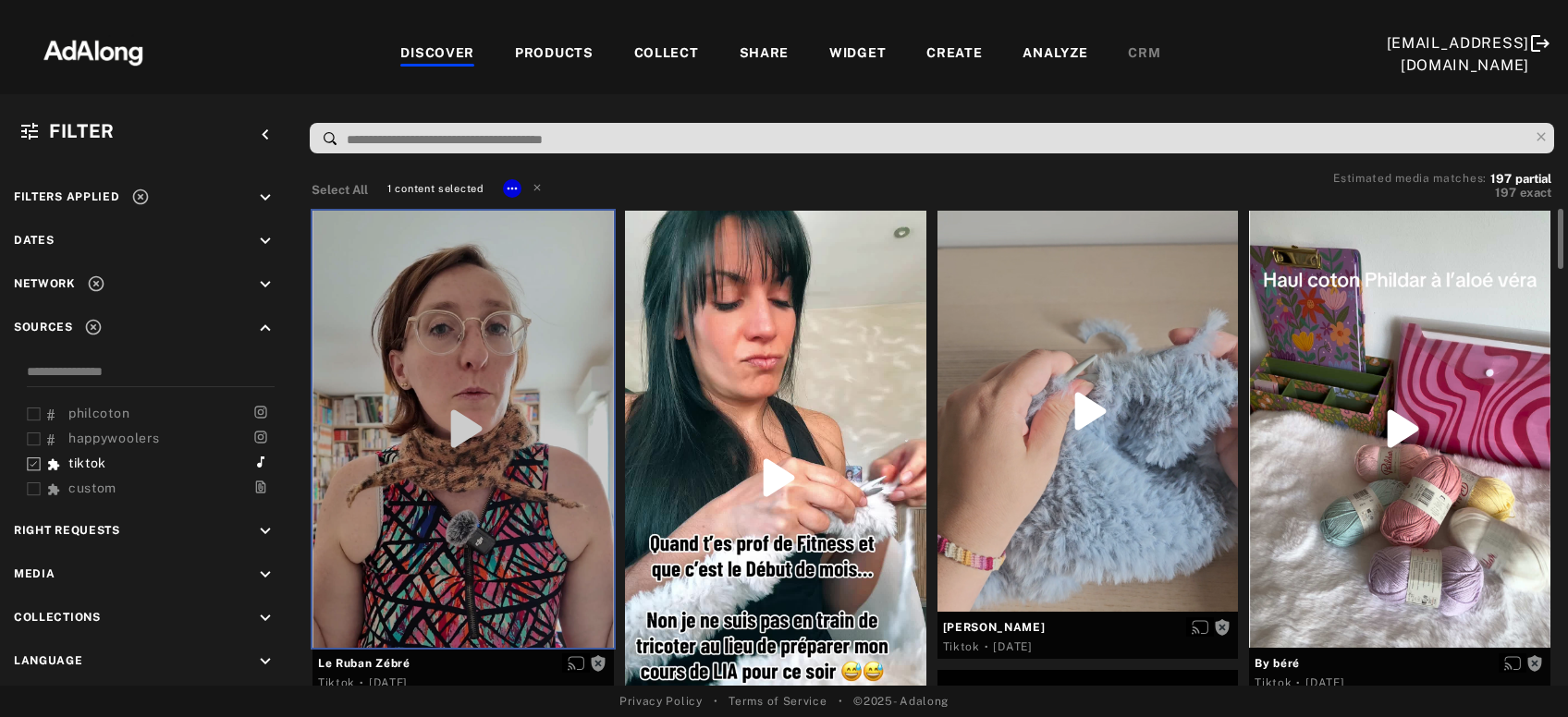
click at [788, 450] on div at bounding box center [775, 478] width 301 height 535
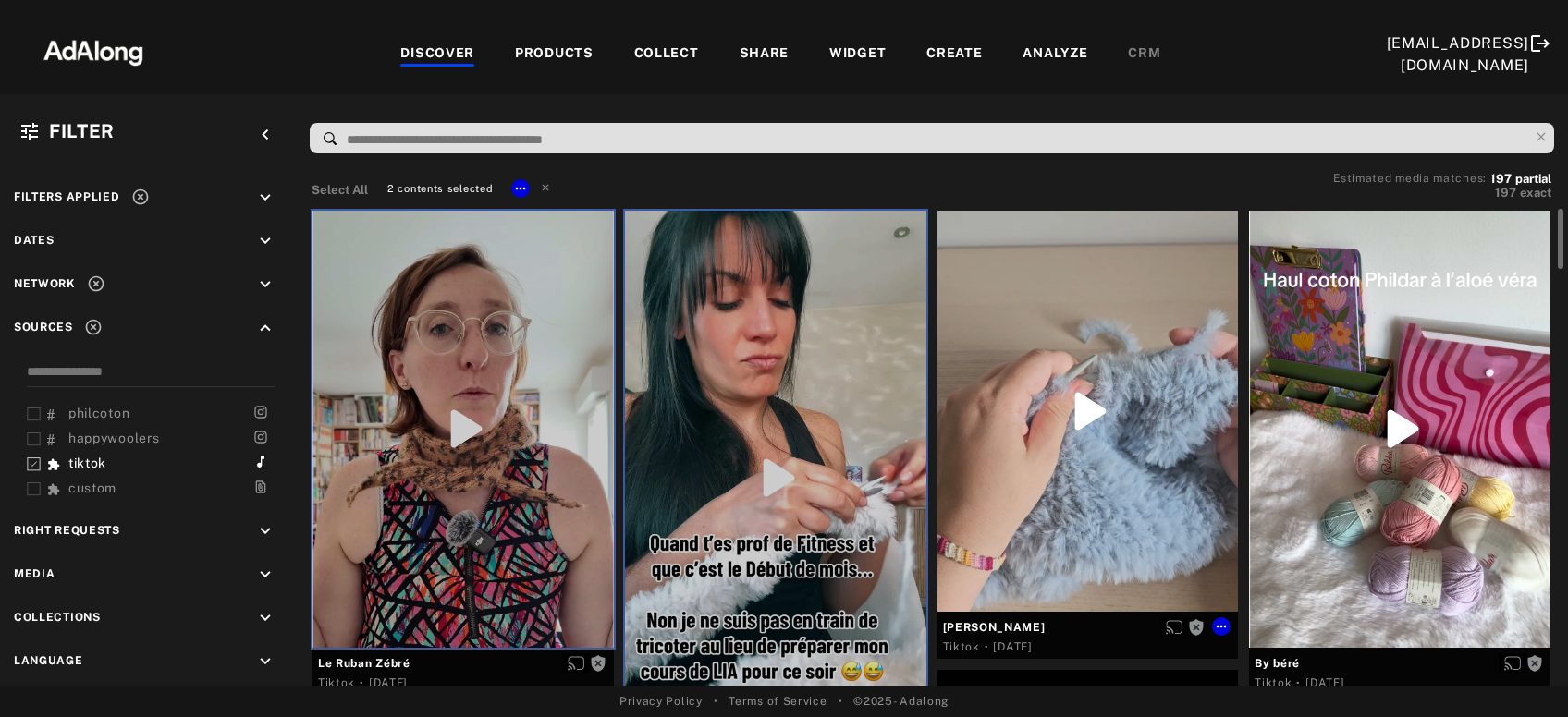
drag, startPoint x: 1069, startPoint y: 445, endPoint x: 1095, endPoint y: 445, distance: 26.0
click at [1074, 445] on div at bounding box center [1087, 411] width 301 height 401
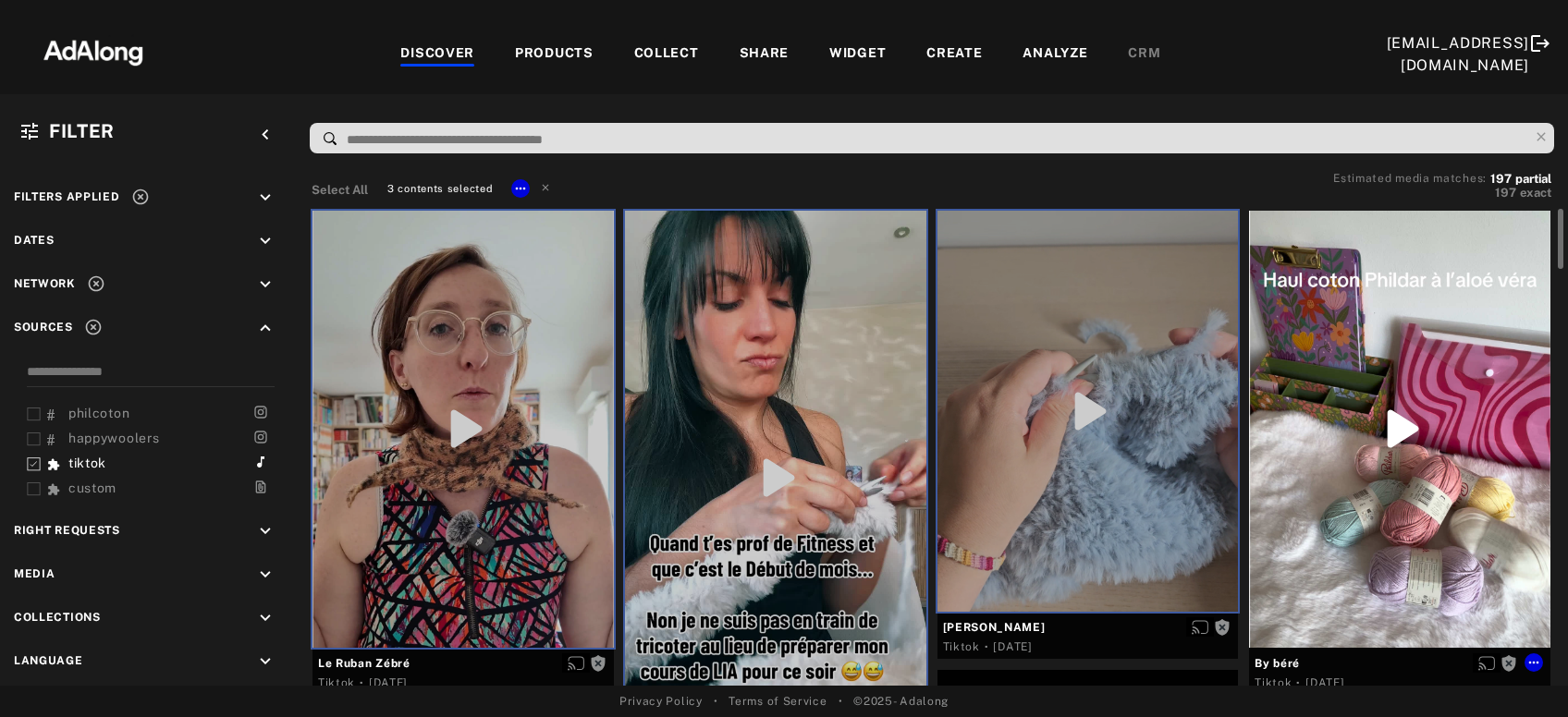
click at [1355, 437] on div at bounding box center [1399, 429] width 301 height 437
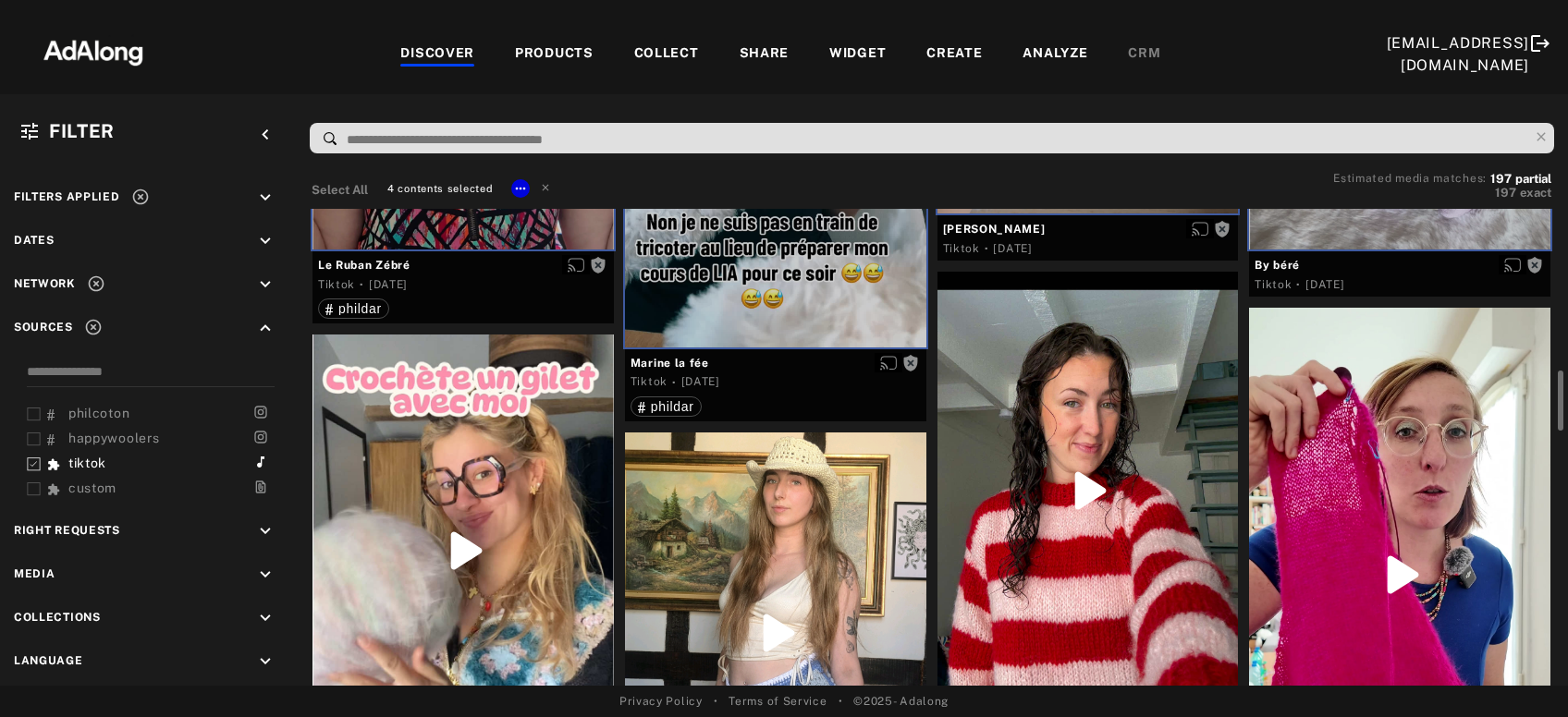
scroll to position [597, 0]
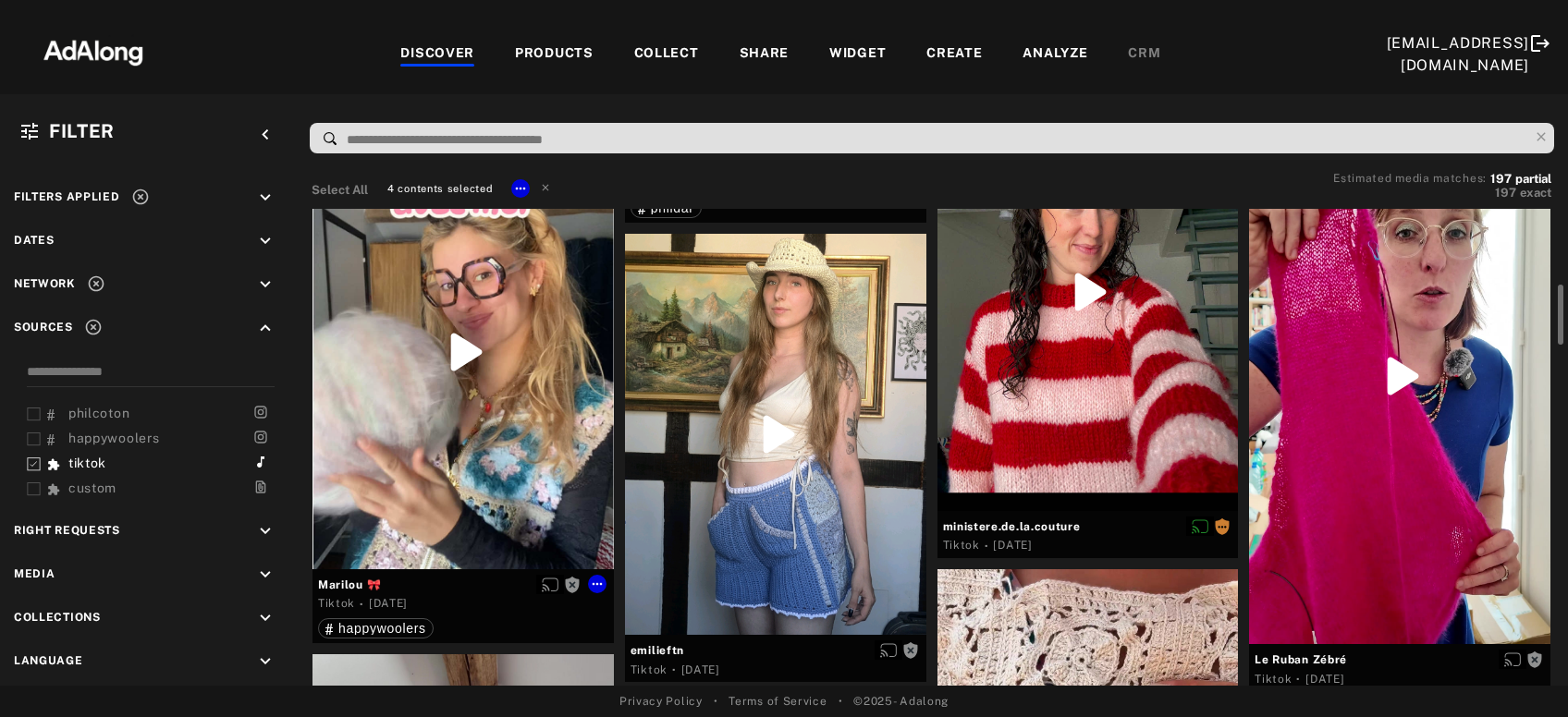
click at [476, 438] on div at bounding box center [463, 353] width 301 height 434
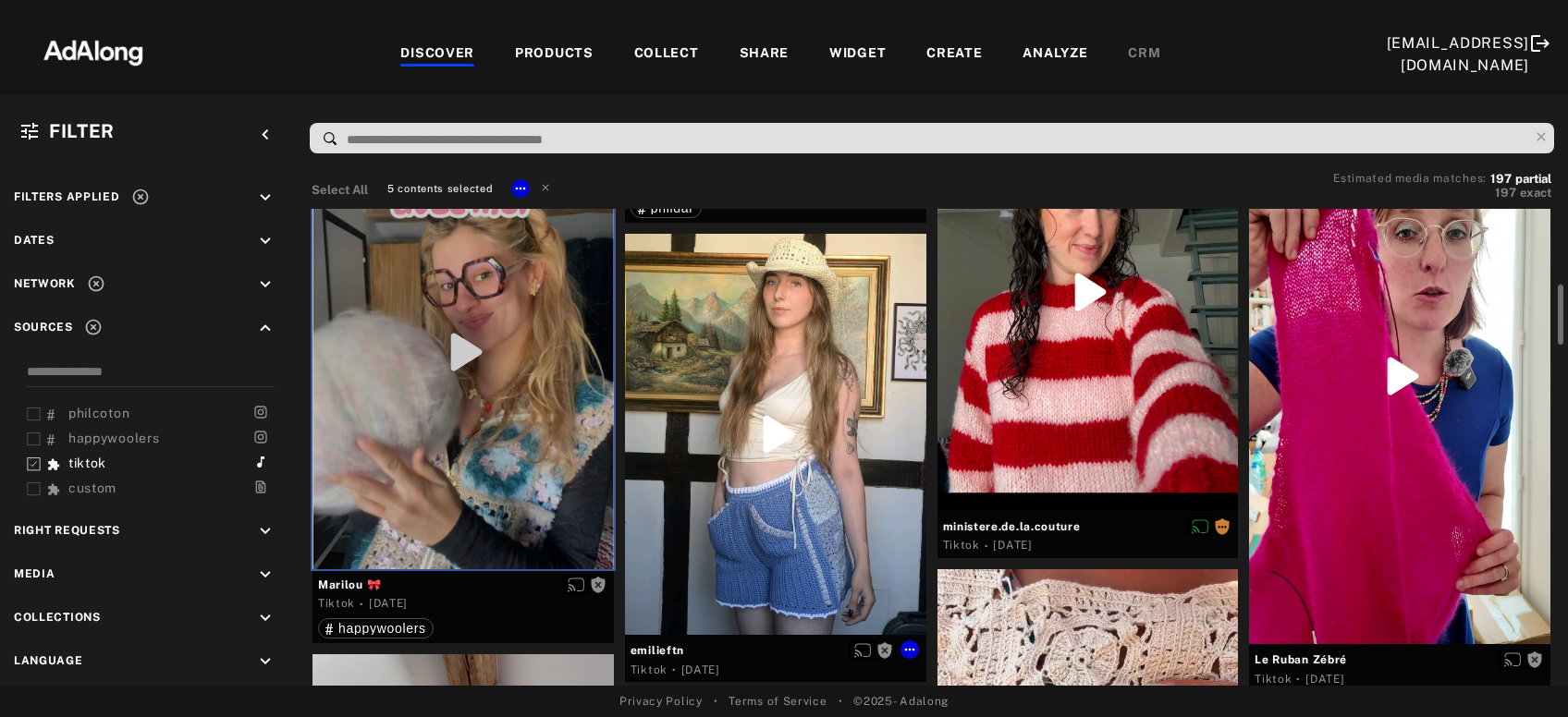
click at [785, 462] on div at bounding box center [775, 434] width 301 height 401
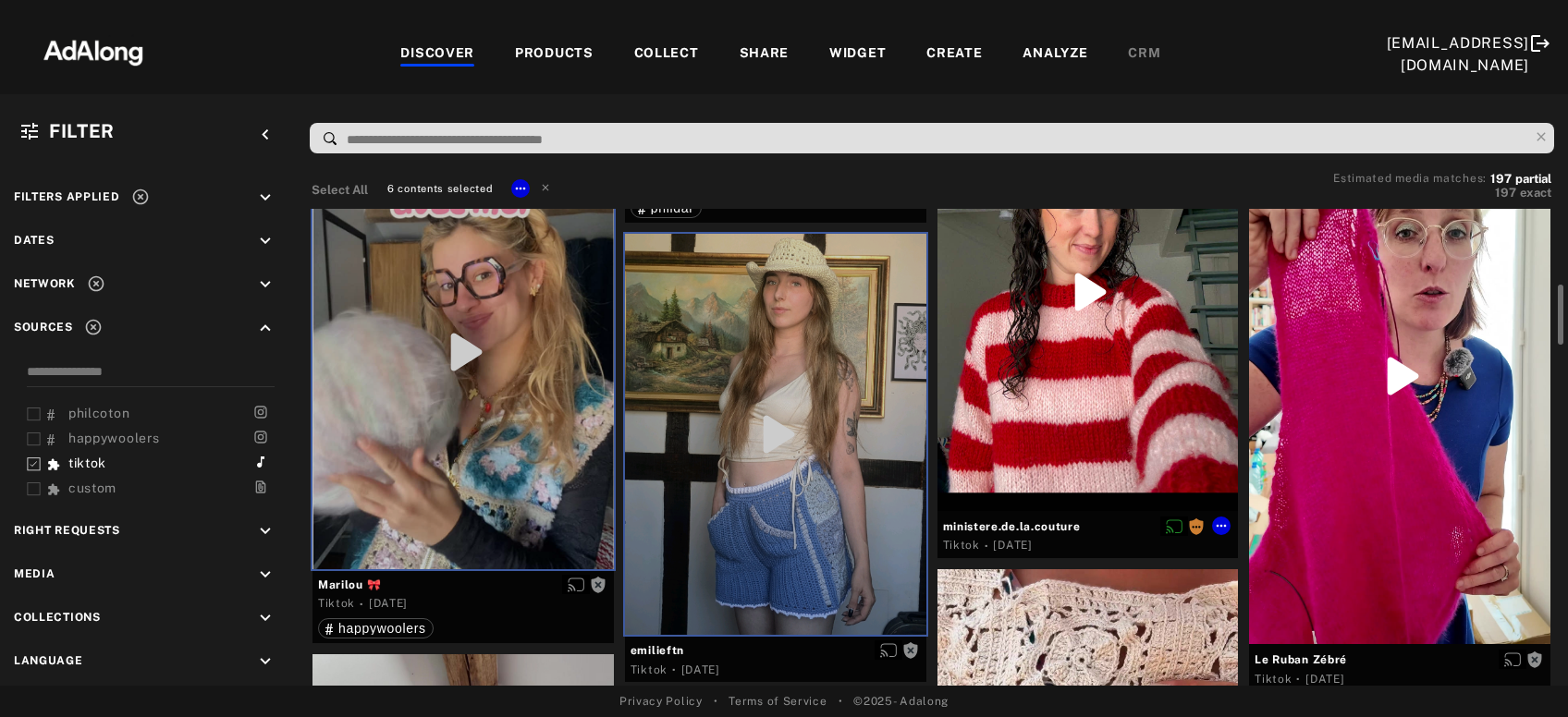
click at [1095, 382] on div at bounding box center [1087, 291] width 301 height 438
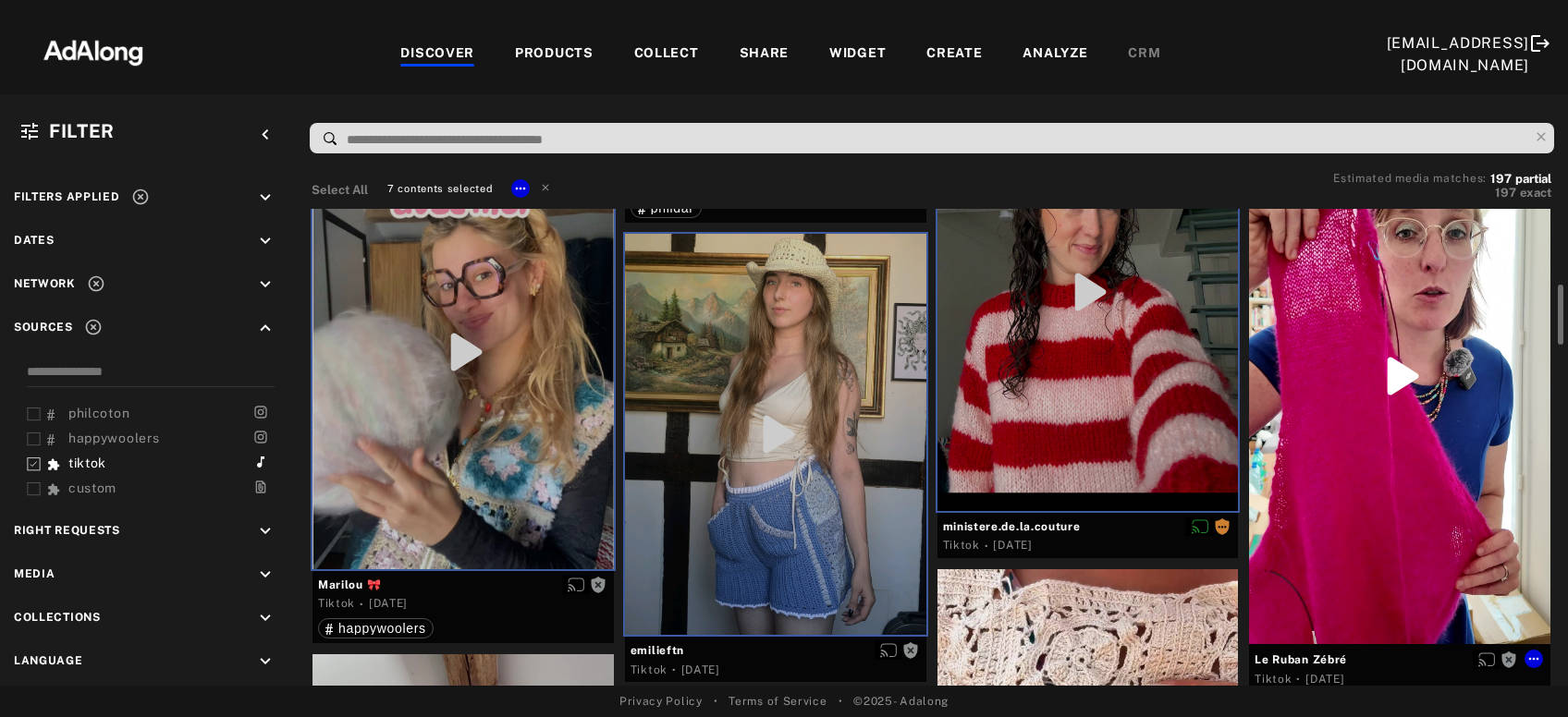
click at [1393, 458] on div at bounding box center [1399, 377] width 301 height 535
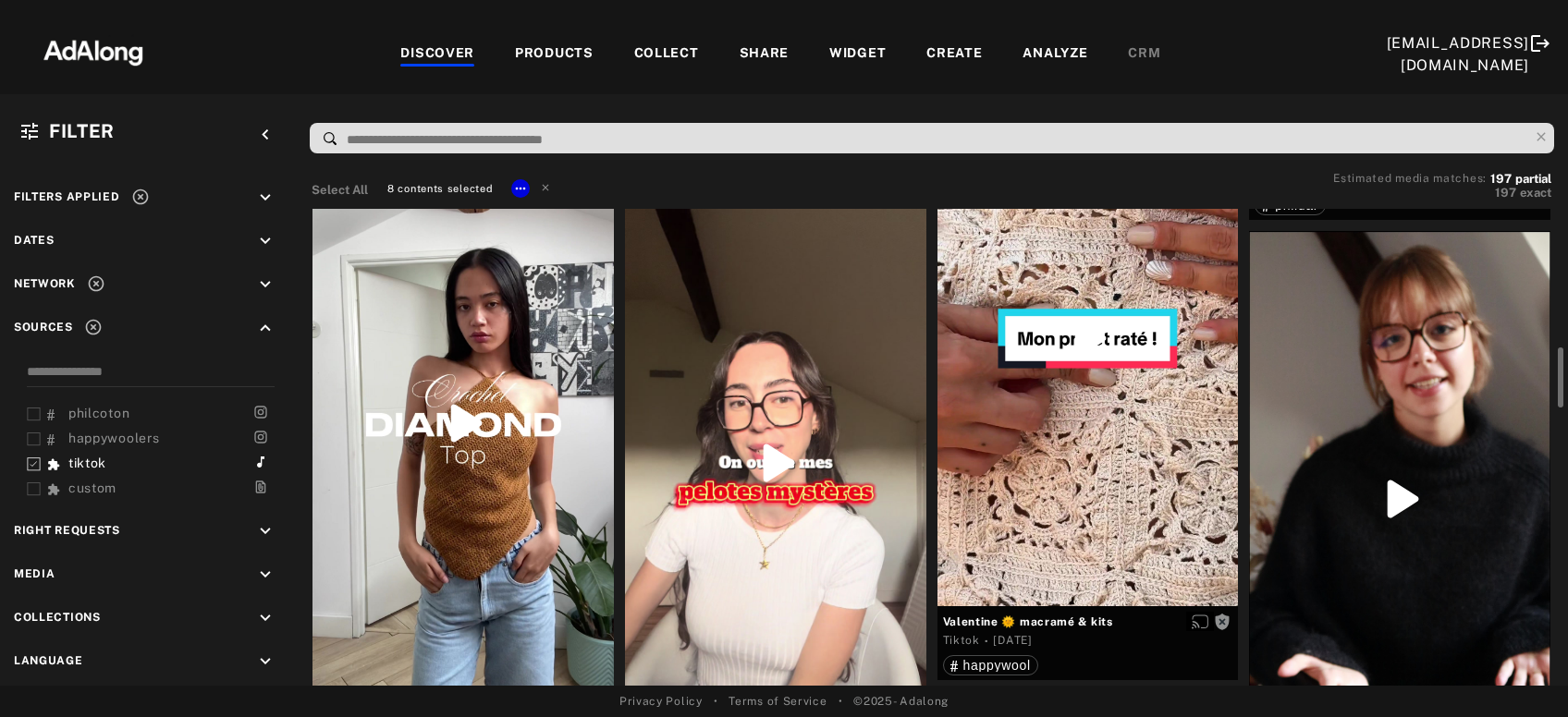
scroll to position [1194, 0]
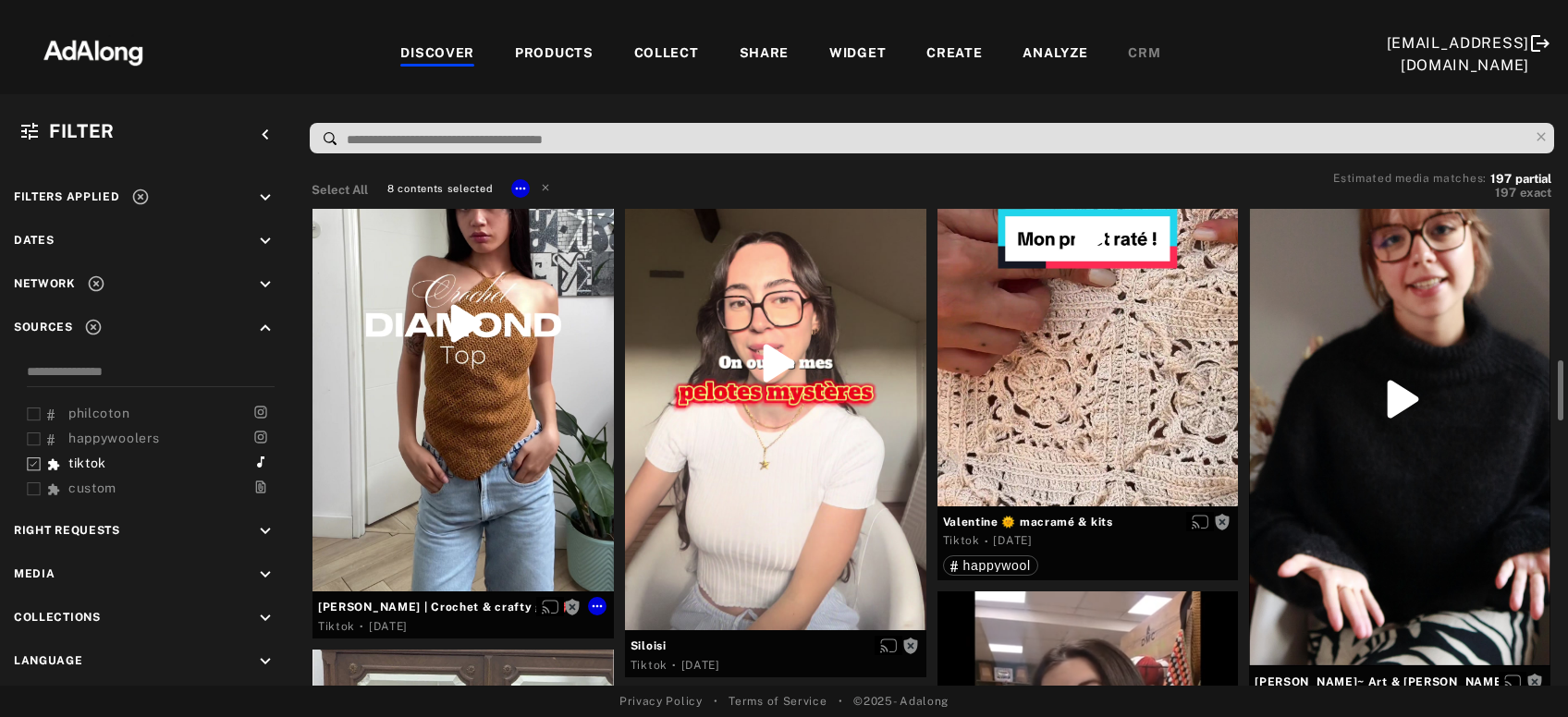
click at [493, 458] on div at bounding box center [463, 324] width 301 height 535
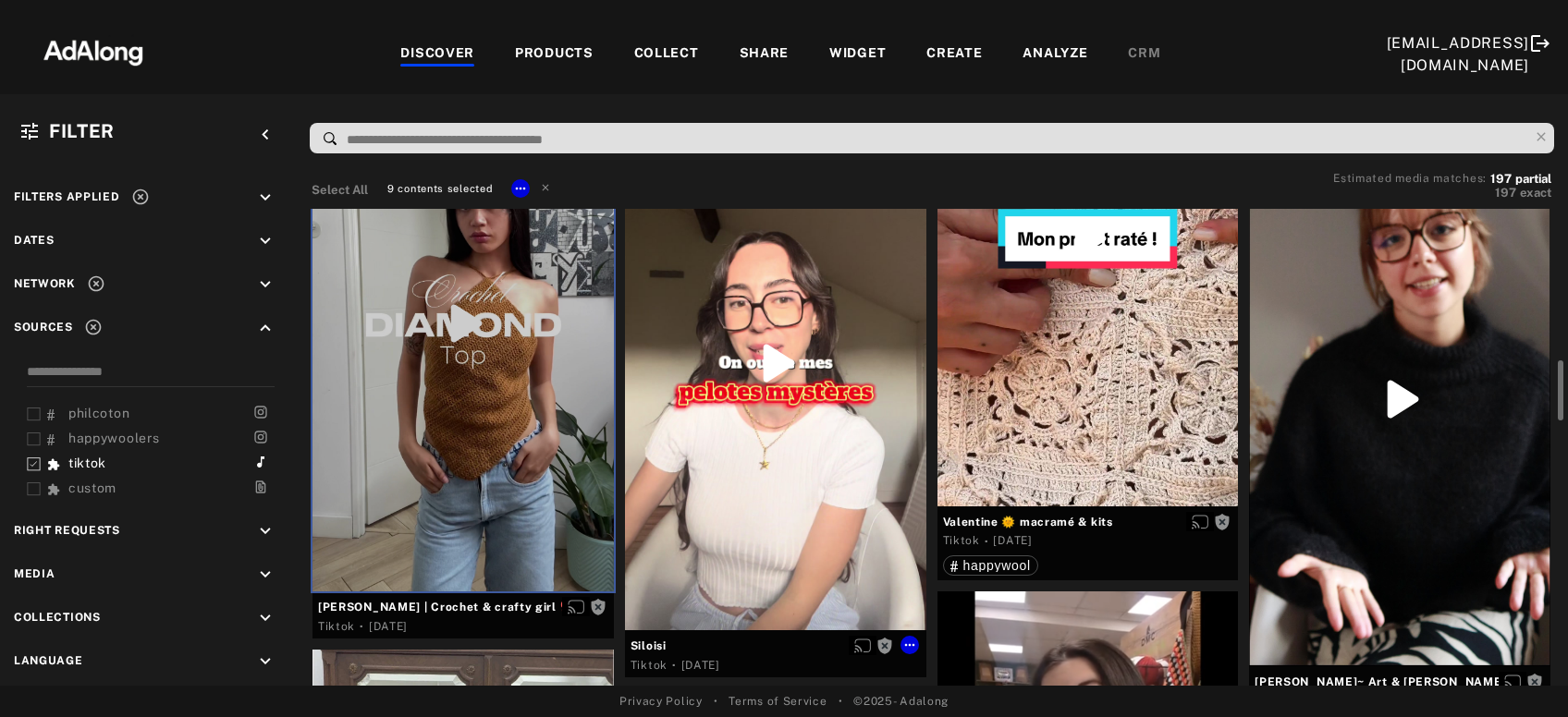
click at [774, 521] on div at bounding box center [775, 363] width 301 height 535
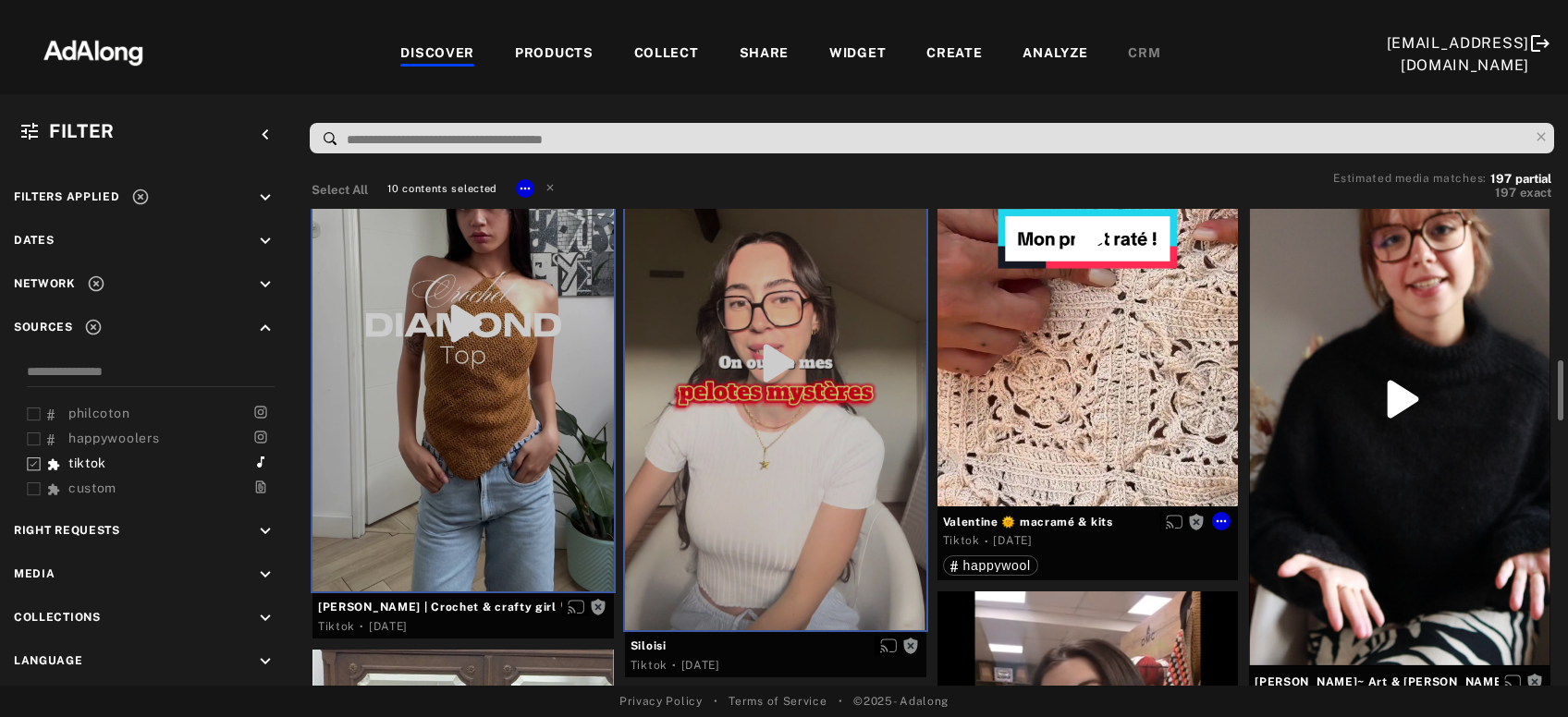
click at [1095, 386] on div at bounding box center [1087, 239] width 301 height 535
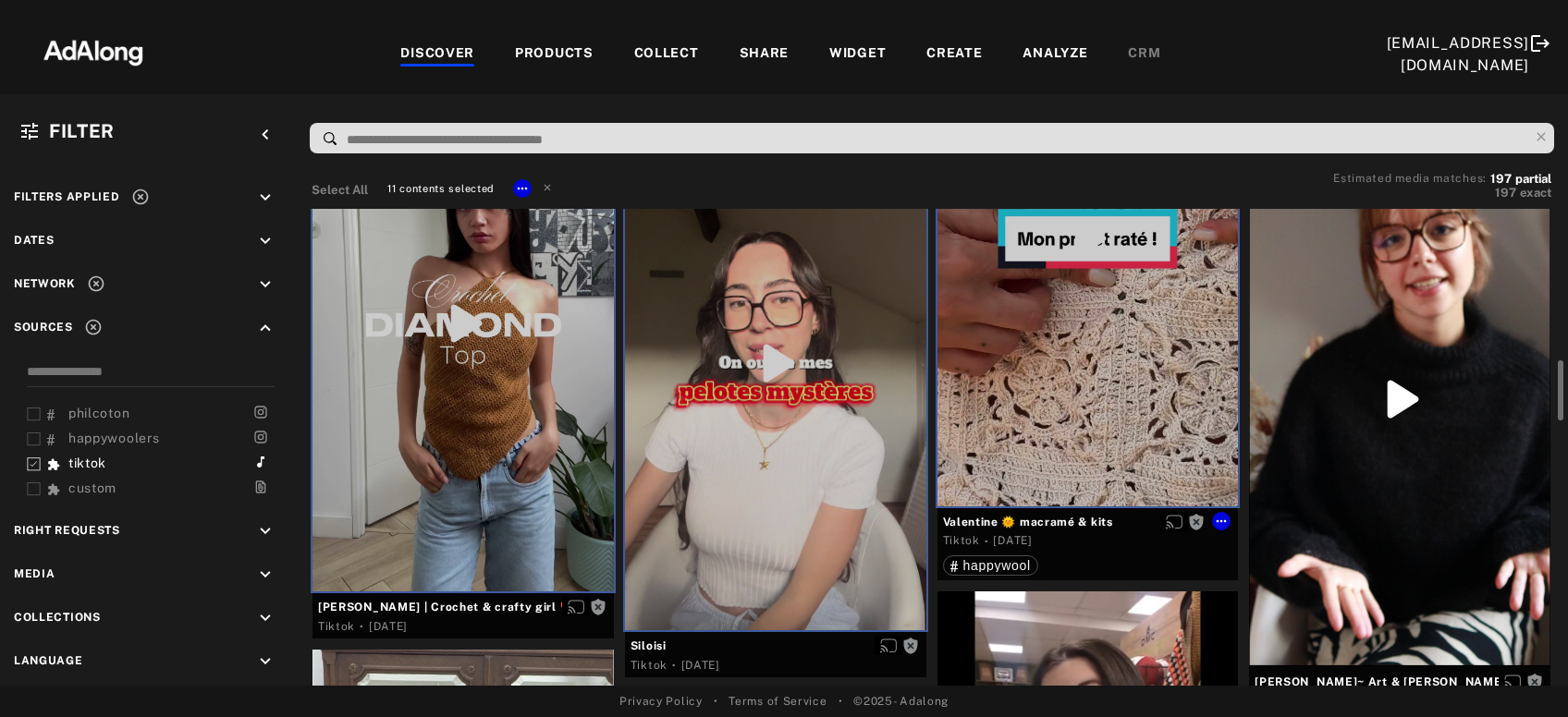
click at [1298, 461] on div at bounding box center [1399, 399] width 301 height 535
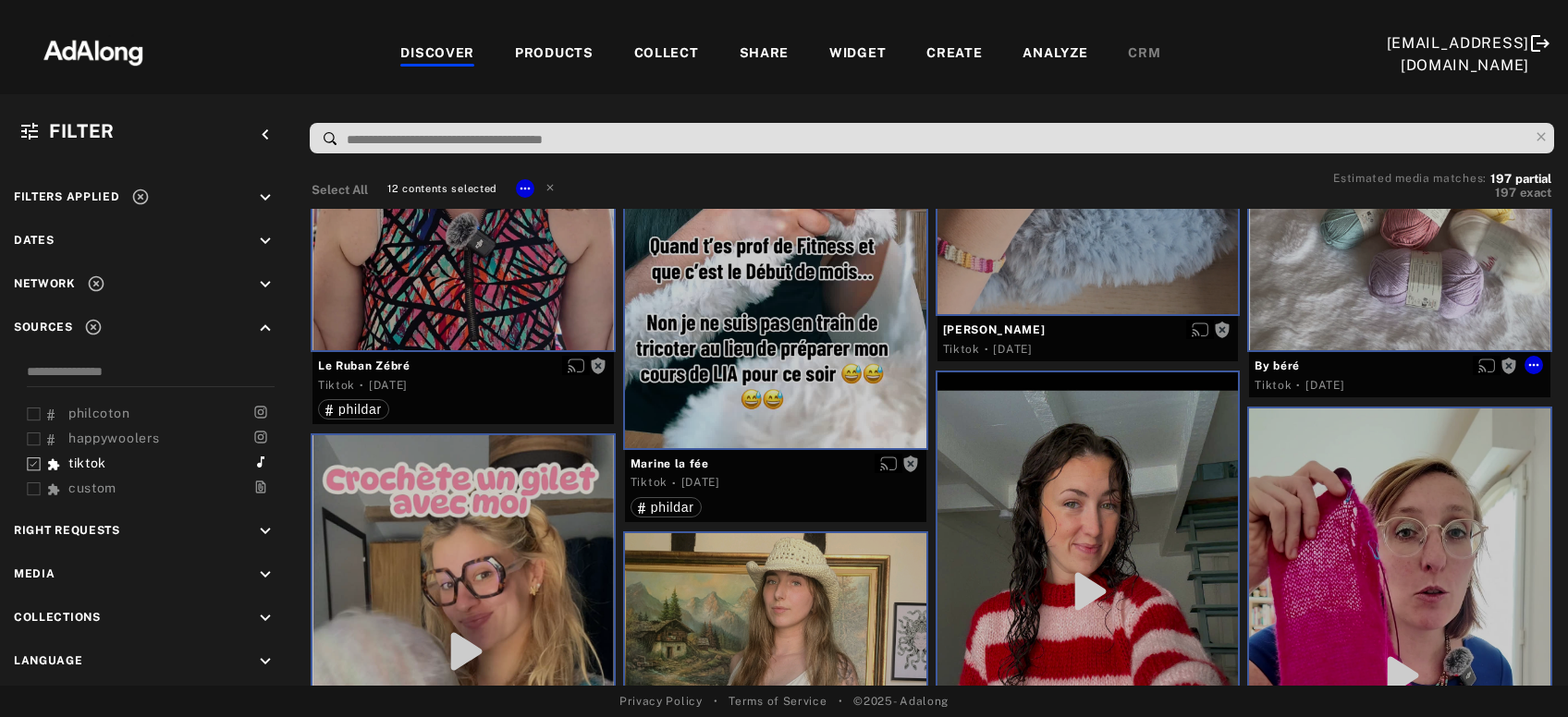
scroll to position [0, 0]
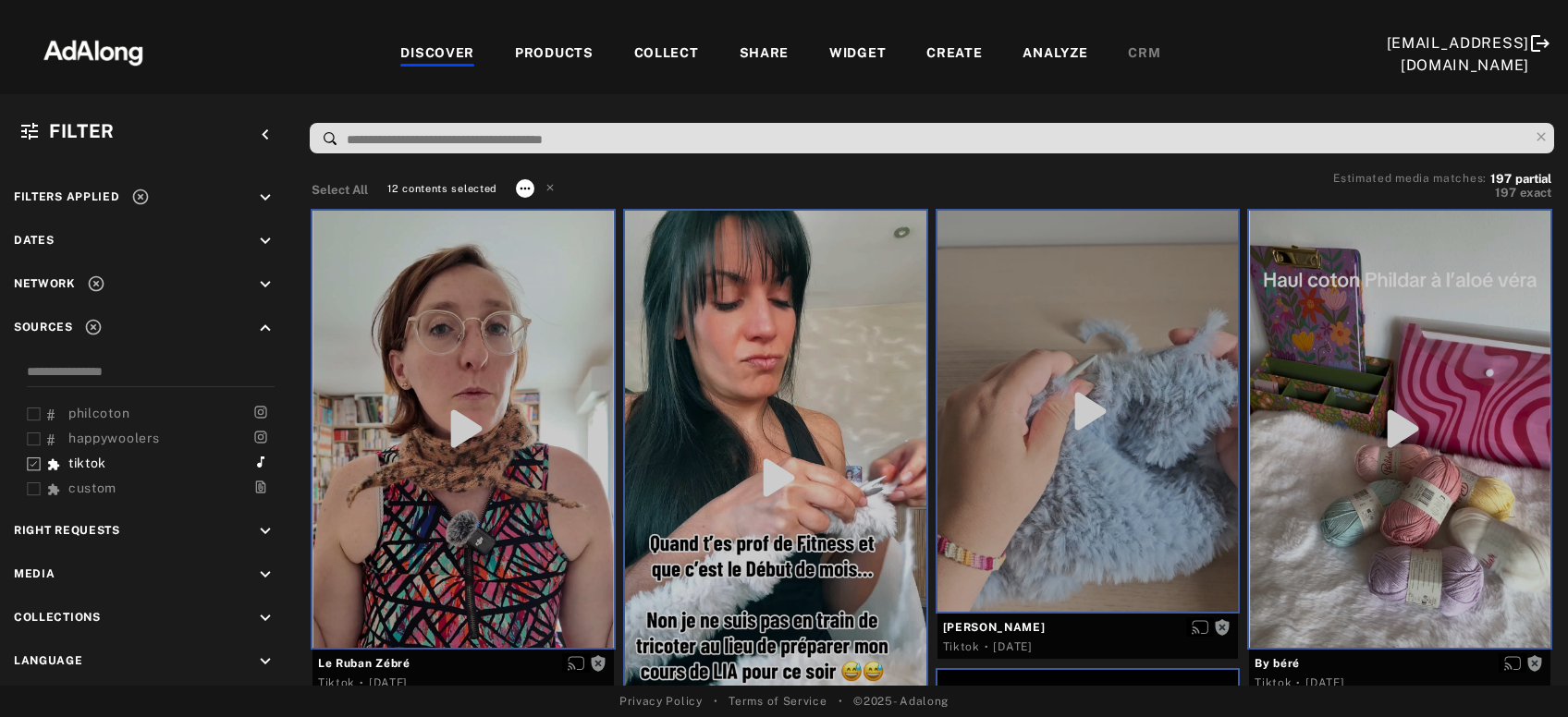
click at [525, 185] on icon at bounding box center [524, 188] width 15 height 15
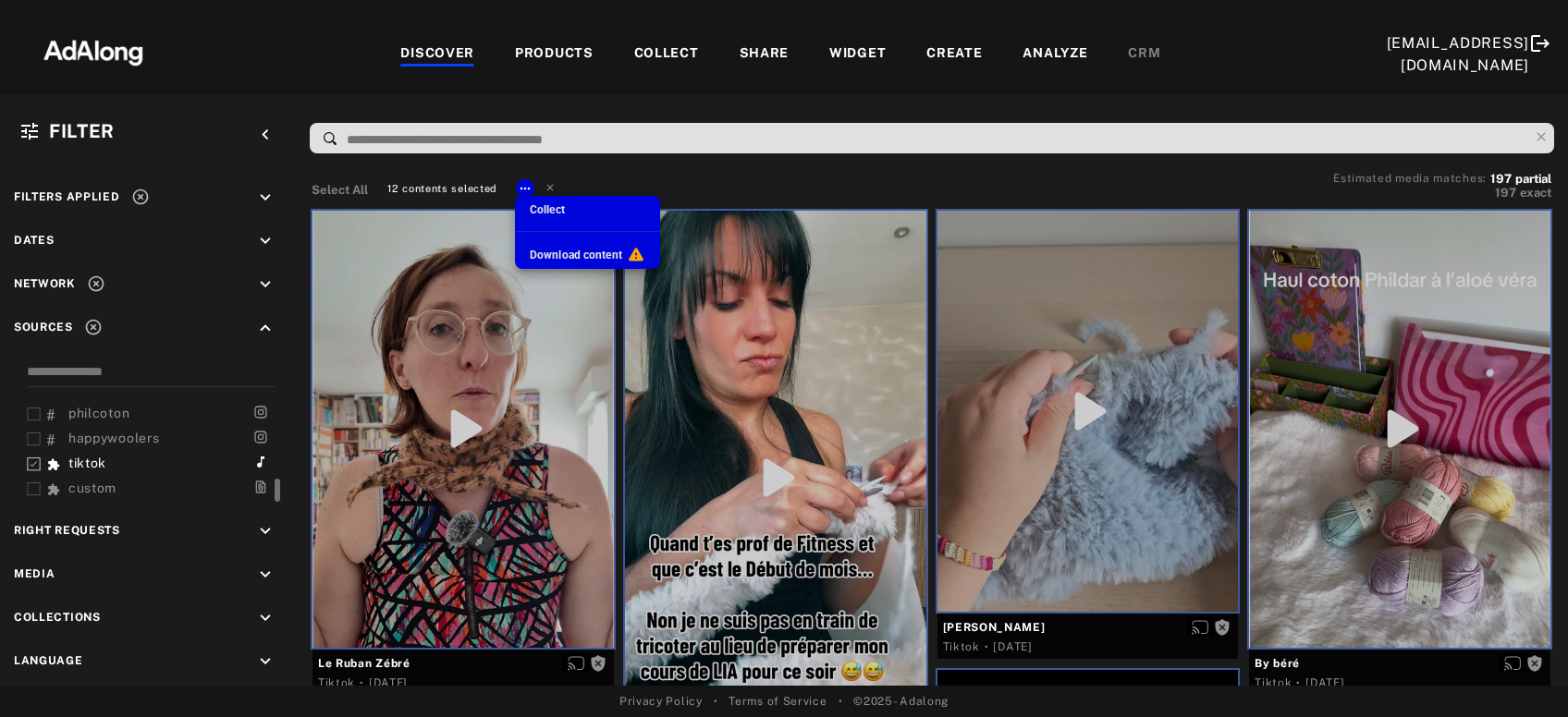
click at [553, 210] on span "Collect" at bounding box center [546, 209] width 35 height 13
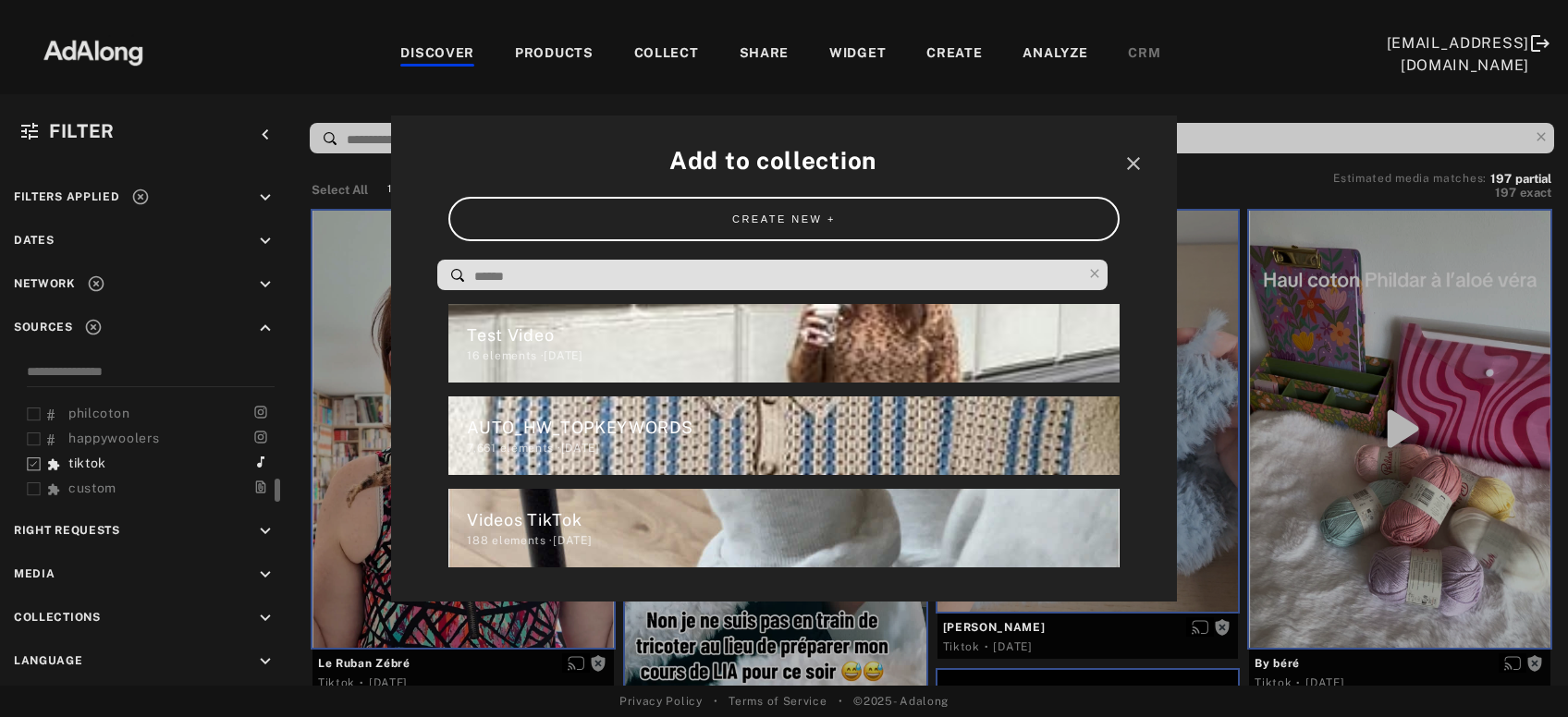
scroll to position [367, 0]
click at [608, 520] on div "Videos TikTok" at bounding box center [792, 519] width 652 height 25
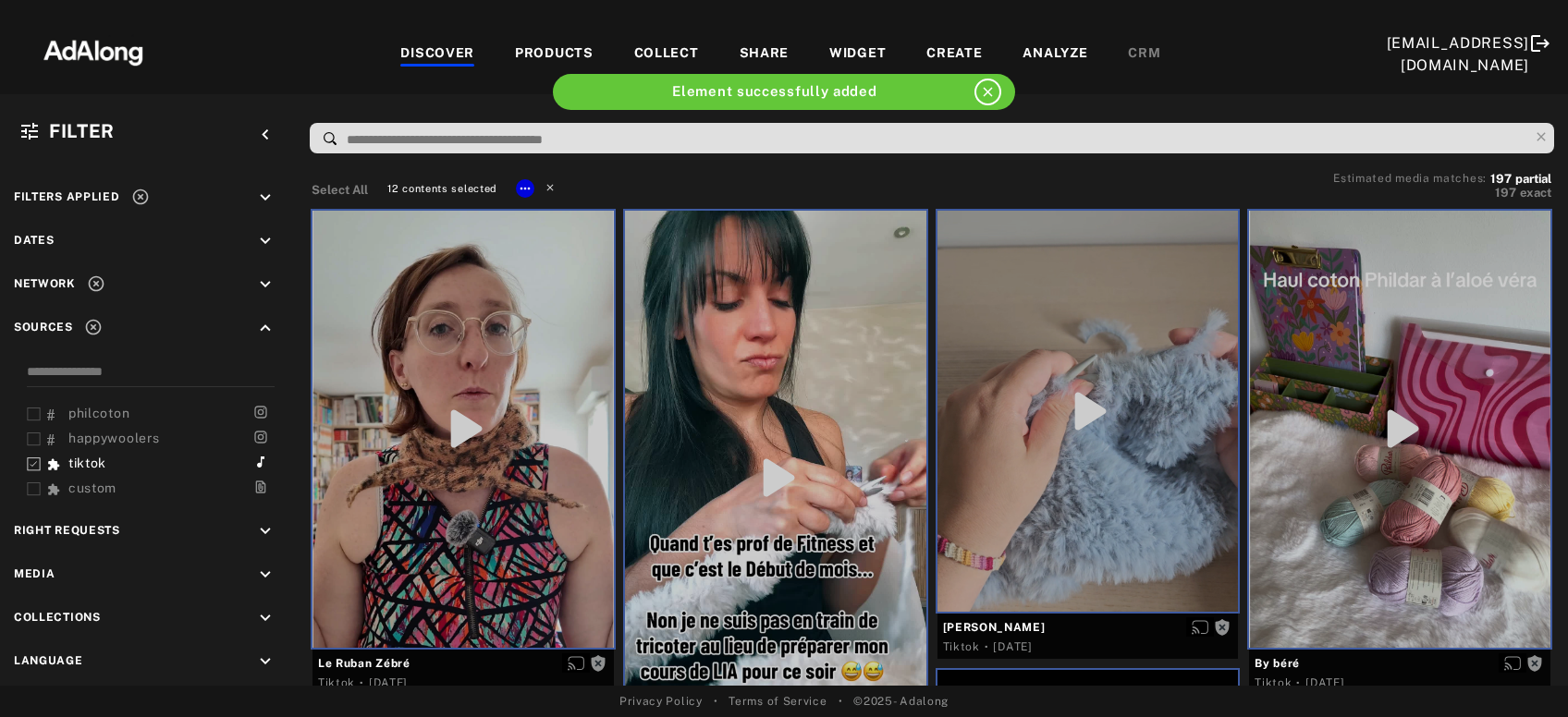
click at [545, 183] on icon at bounding box center [549, 186] width 13 height 13
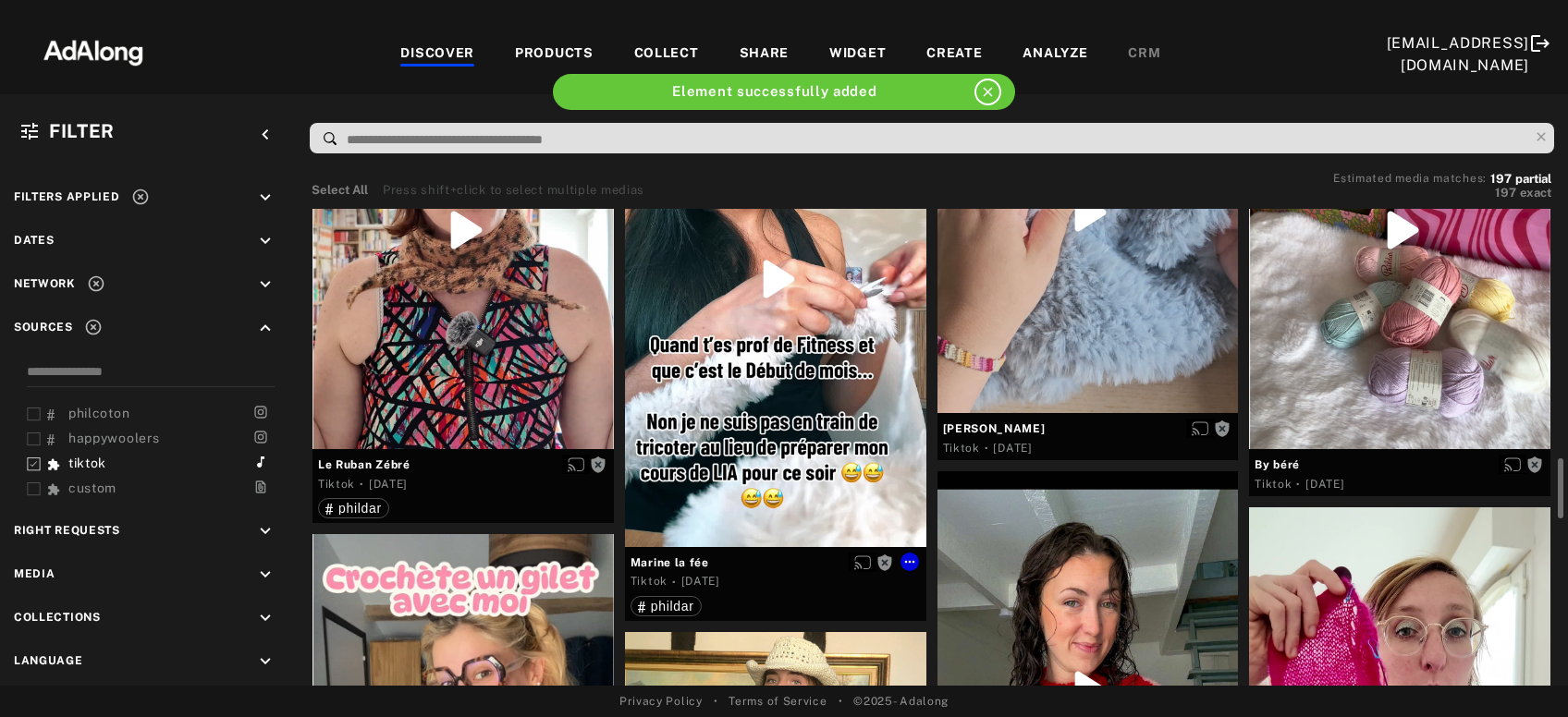
scroll to position [497, 0]
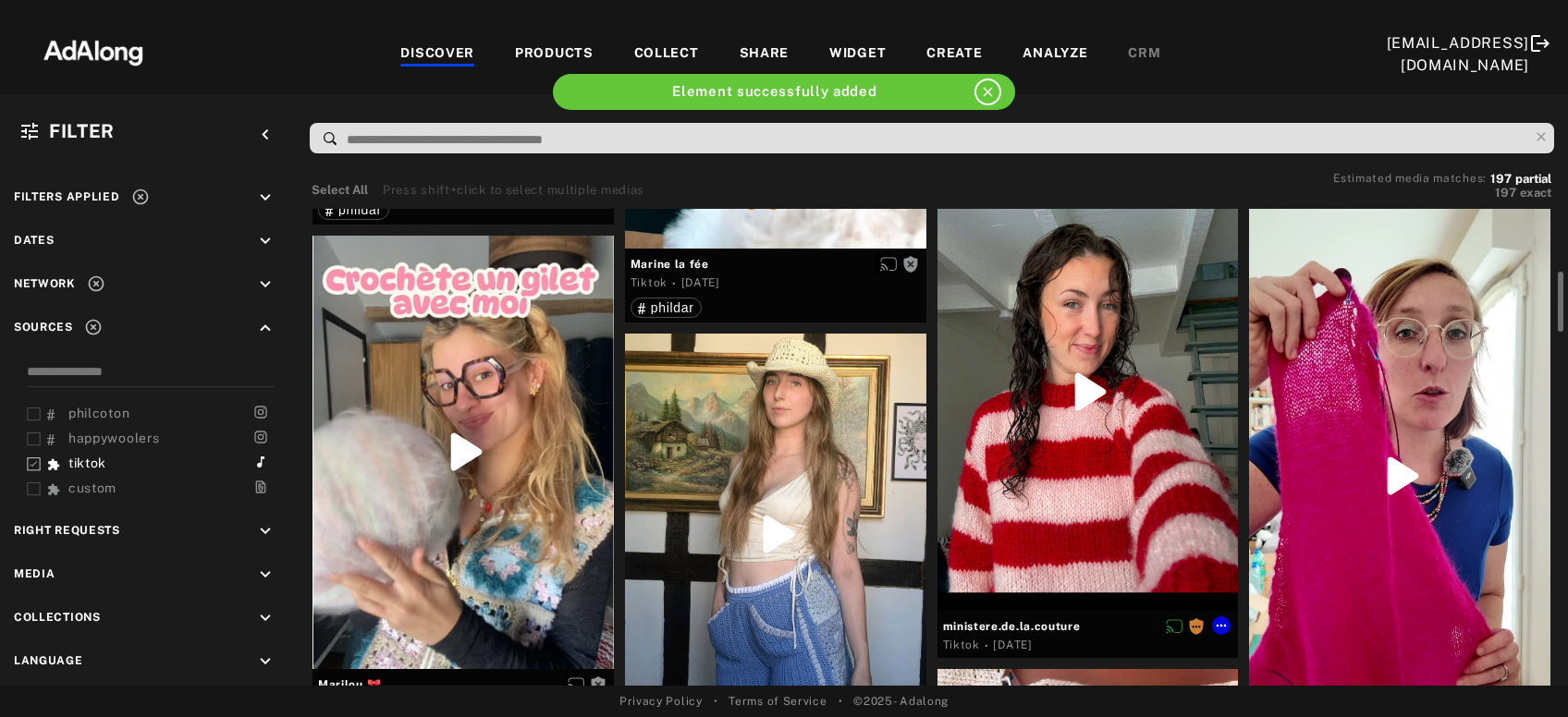
click at [1067, 457] on div at bounding box center [1087, 392] width 301 height 438
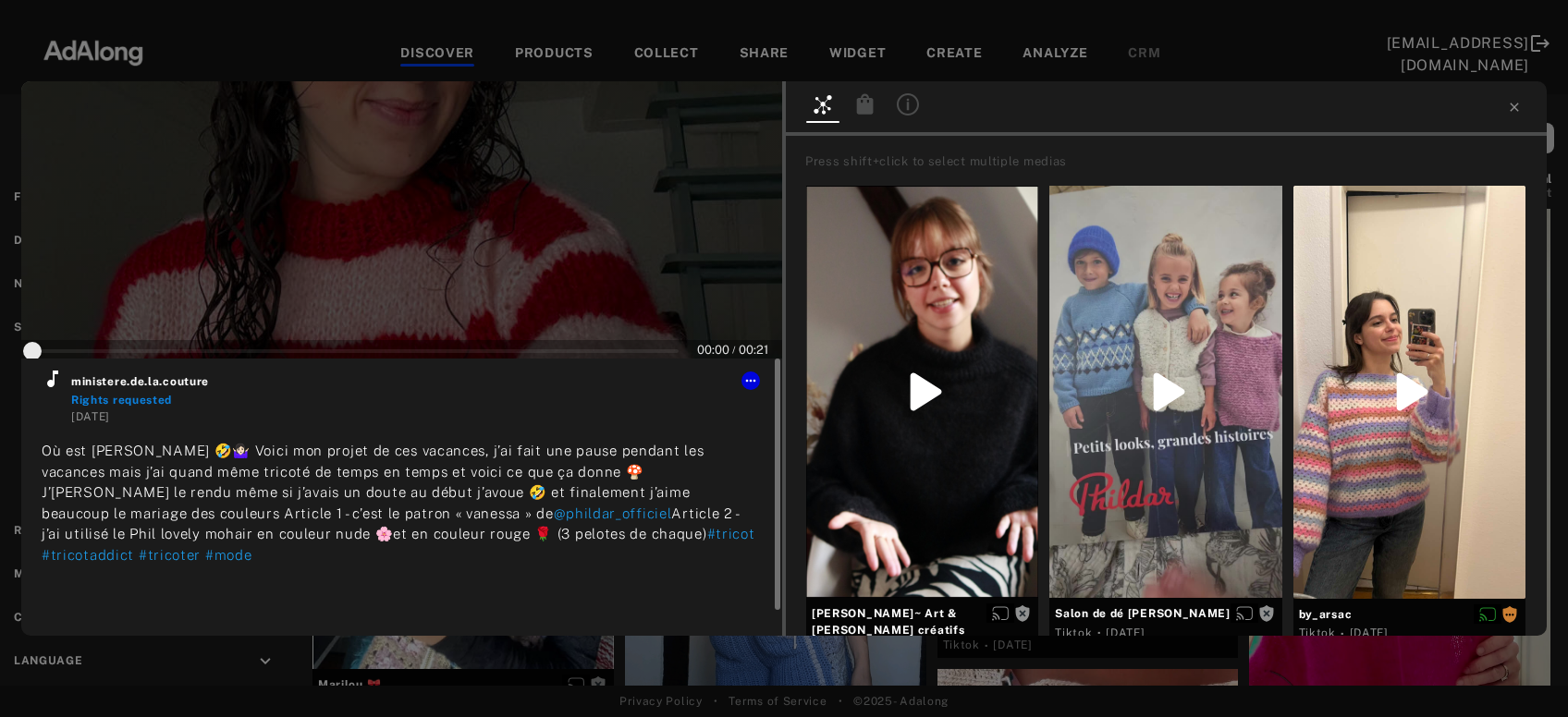
click at [49, 381] on icon at bounding box center [52, 379] width 11 height 17
type input "***"
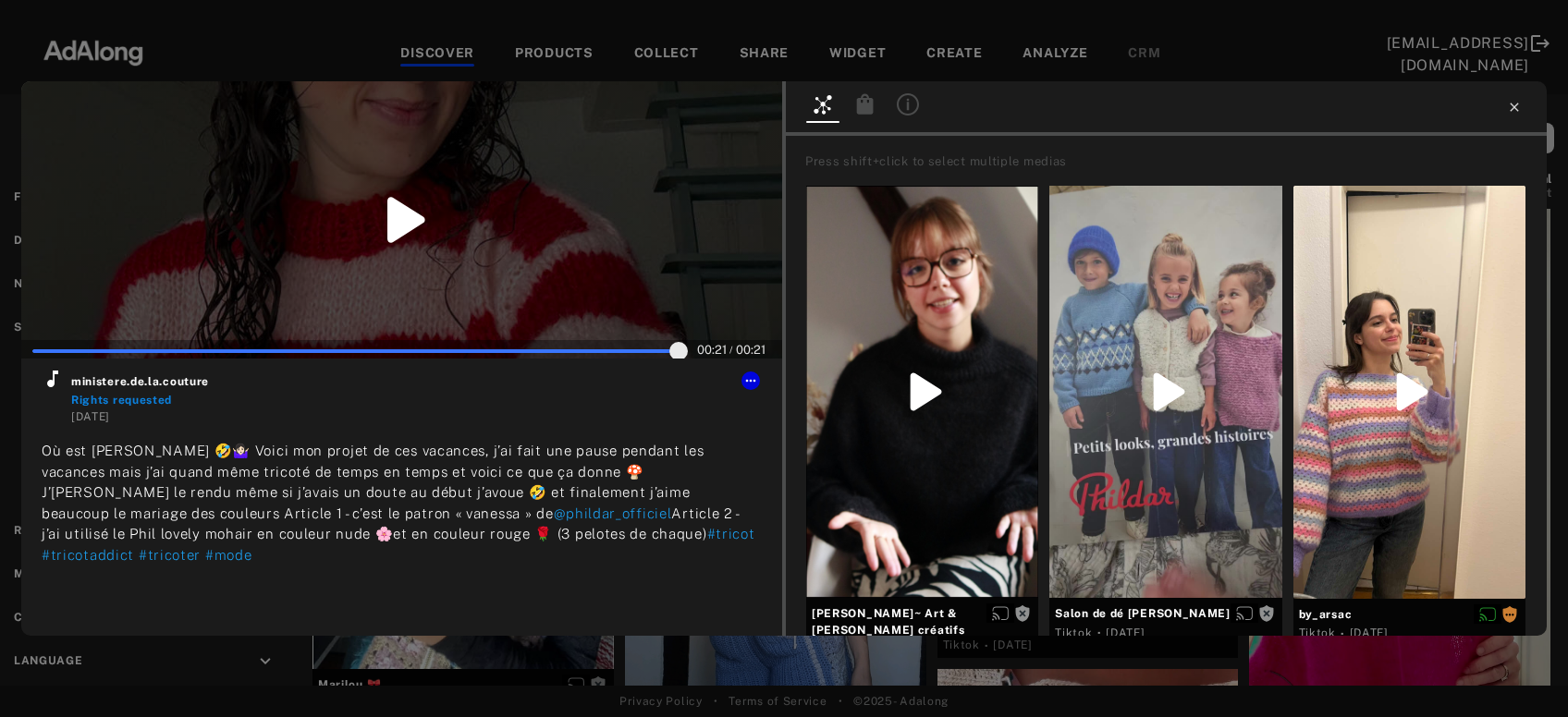
click at [1513, 101] on icon at bounding box center [1513, 106] width 15 height 15
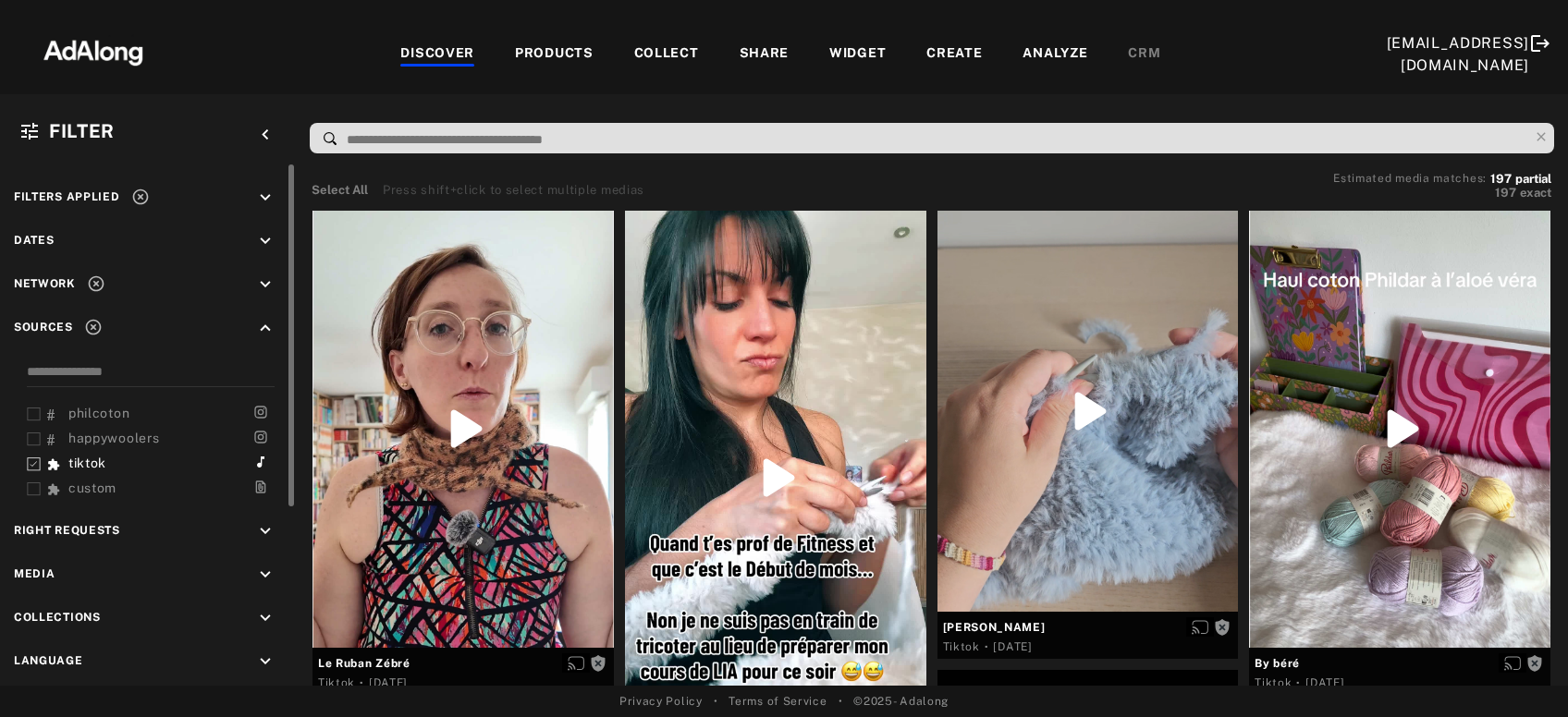
click at [136, 200] on icon at bounding box center [140, 197] width 19 height 19
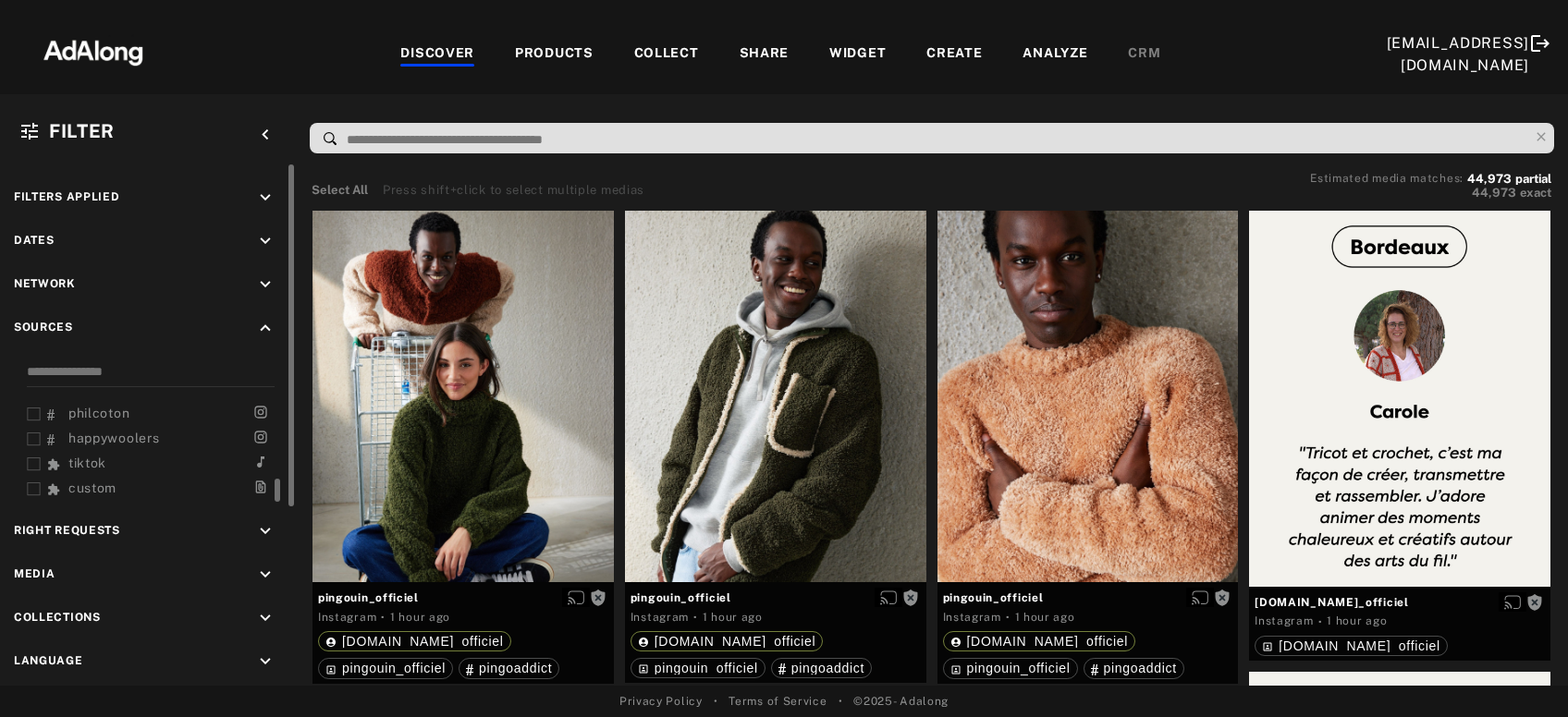
click at [32, 460] on icon at bounding box center [34, 464] width 14 height 14
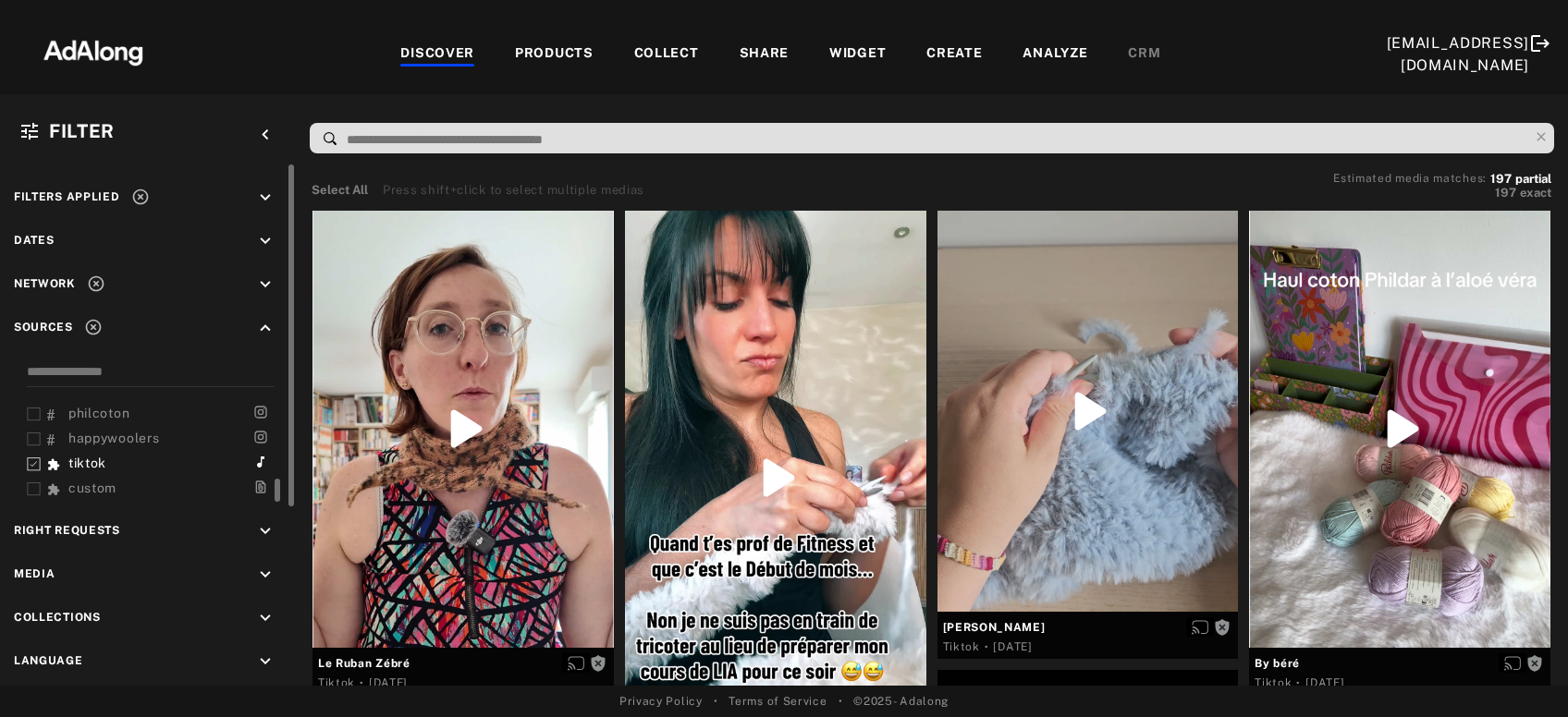
click at [274, 531] on icon "keyboard_arrow_down" at bounding box center [265, 531] width 20 height 20
click at [67, 598] on div "Requested" at bounding box center [164, 600] width 235 height 20
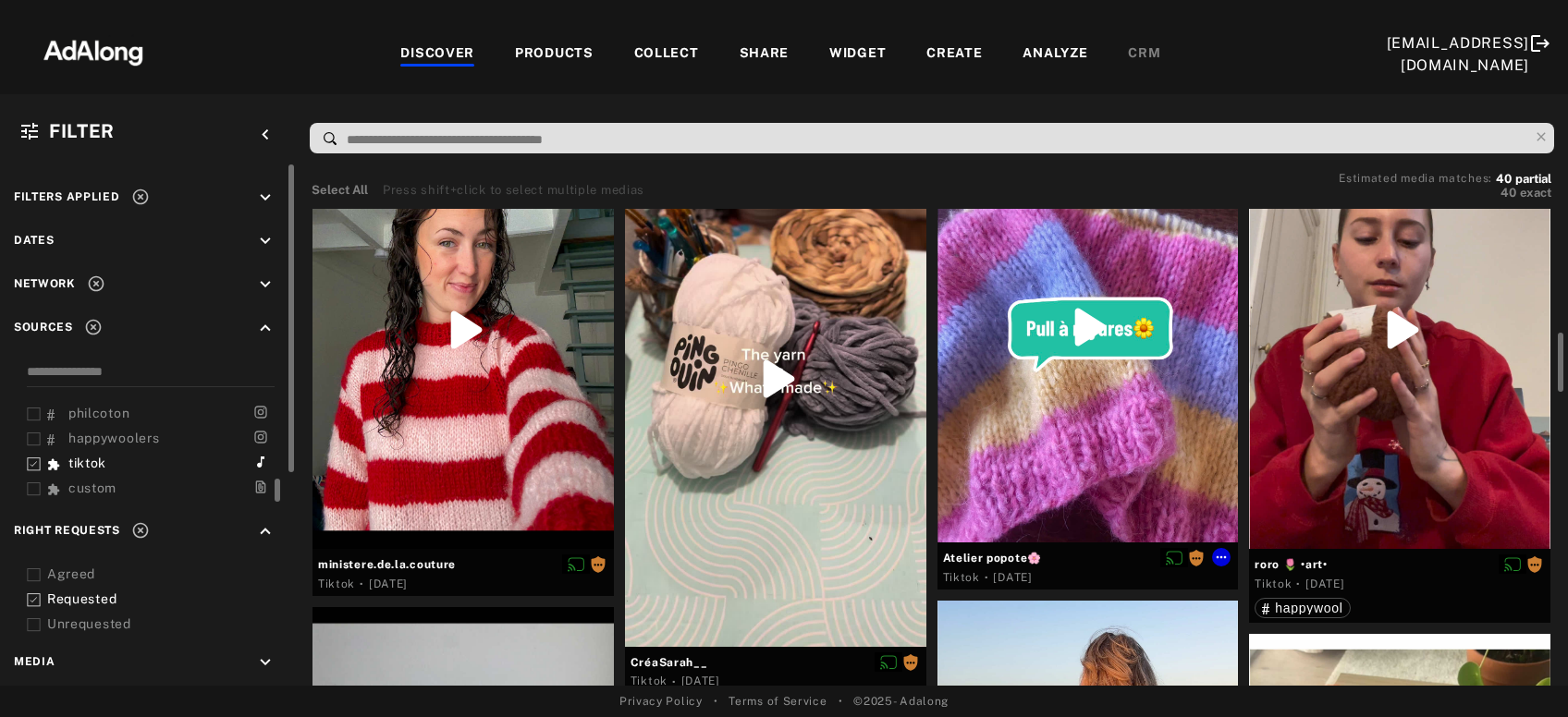
scroll to position [199, 0]
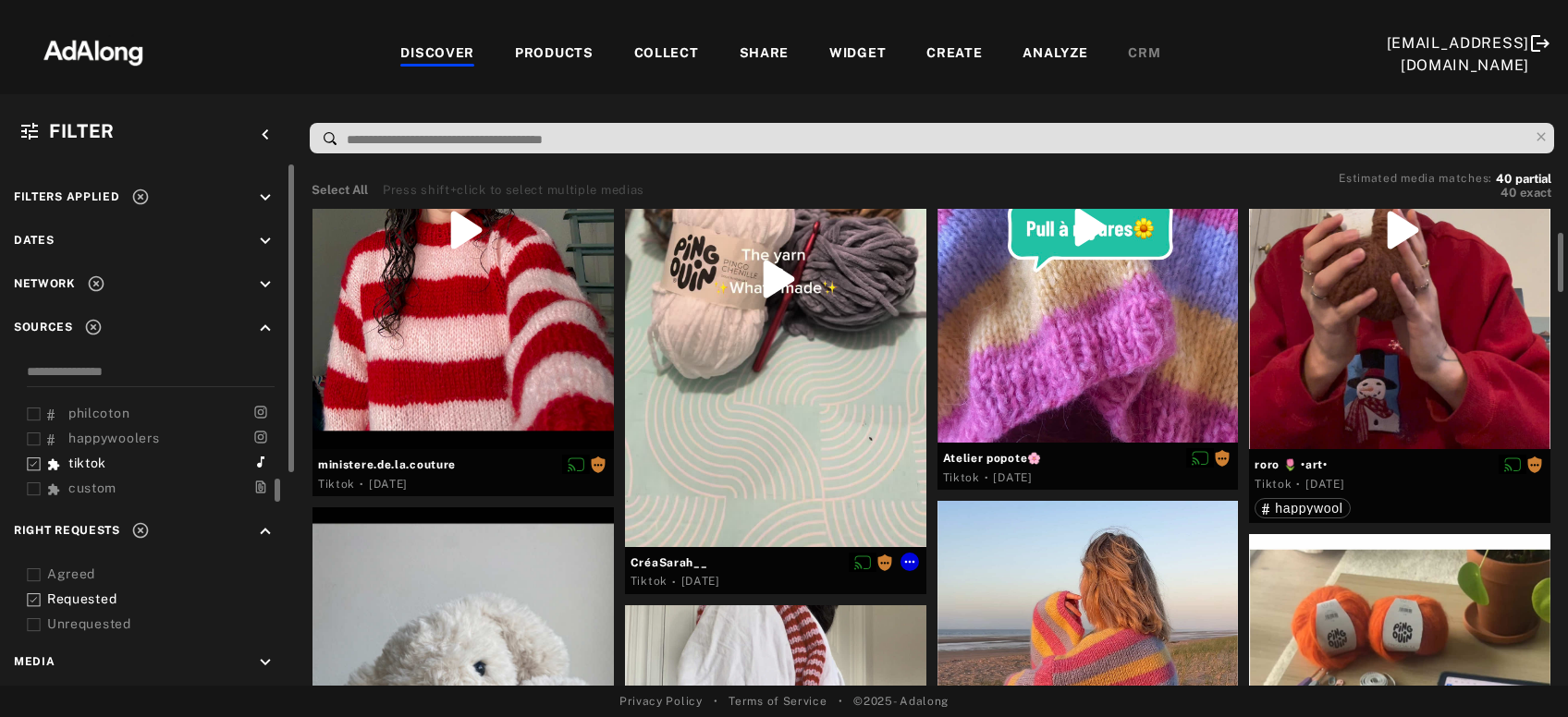
click at [747, 427] on div at bounding box center [775, 279] width 301 height 535
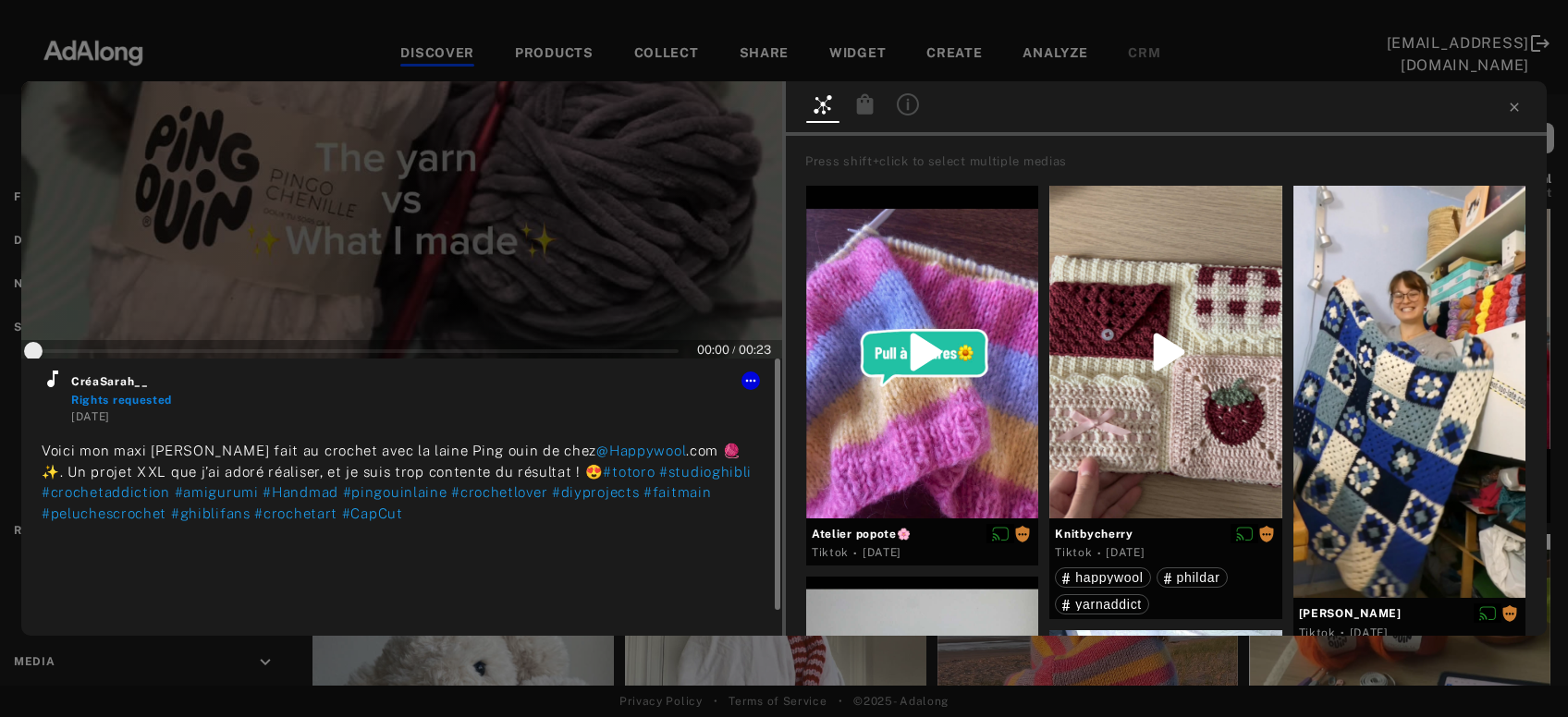
click at [49, 387] on icon at bounding box center [53, 379] width 22 height 22
type input "**"
click at [1520, 108] on icon at bounding box center [1513, 106] width 15 height 15
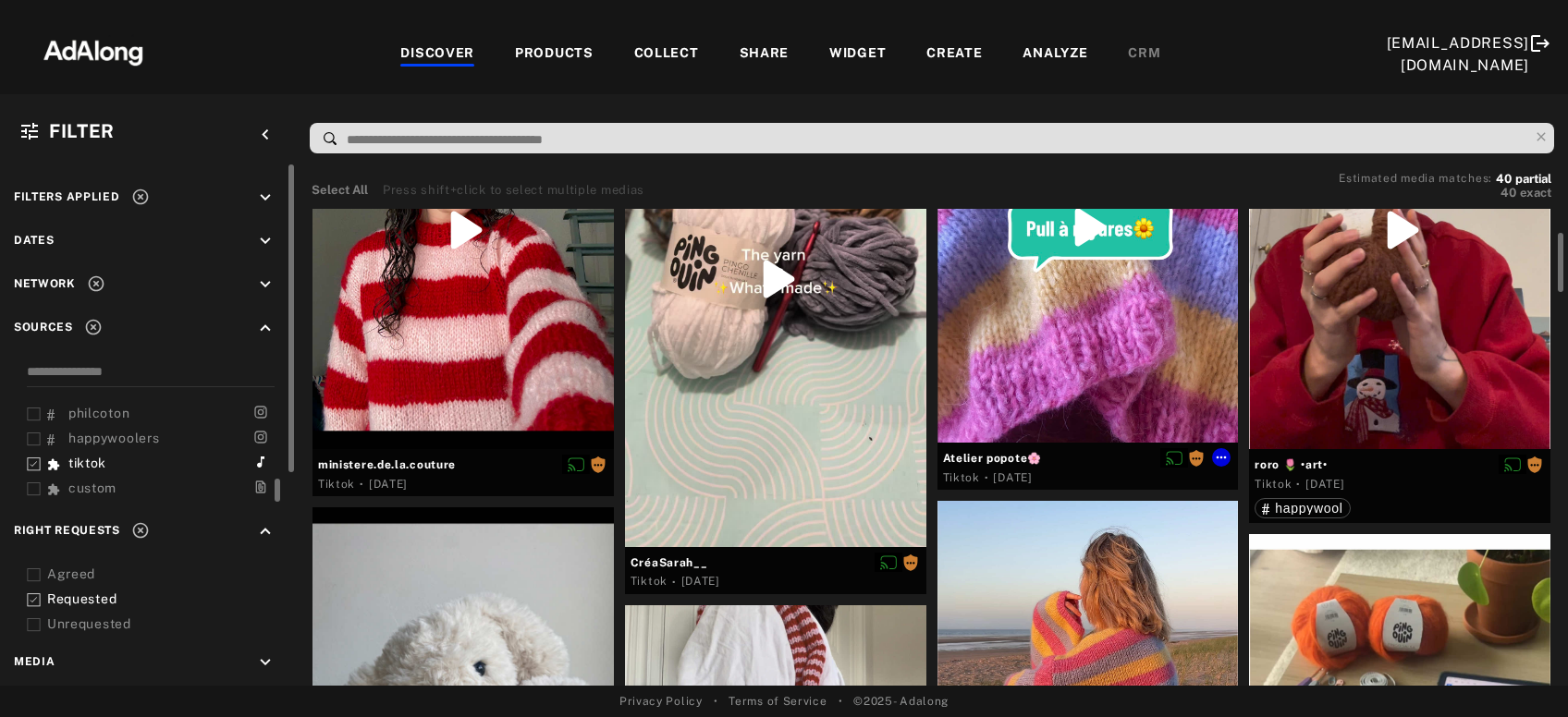
click at [1113, 358] on div at bounding box center [1087, 228] width 301 height 432
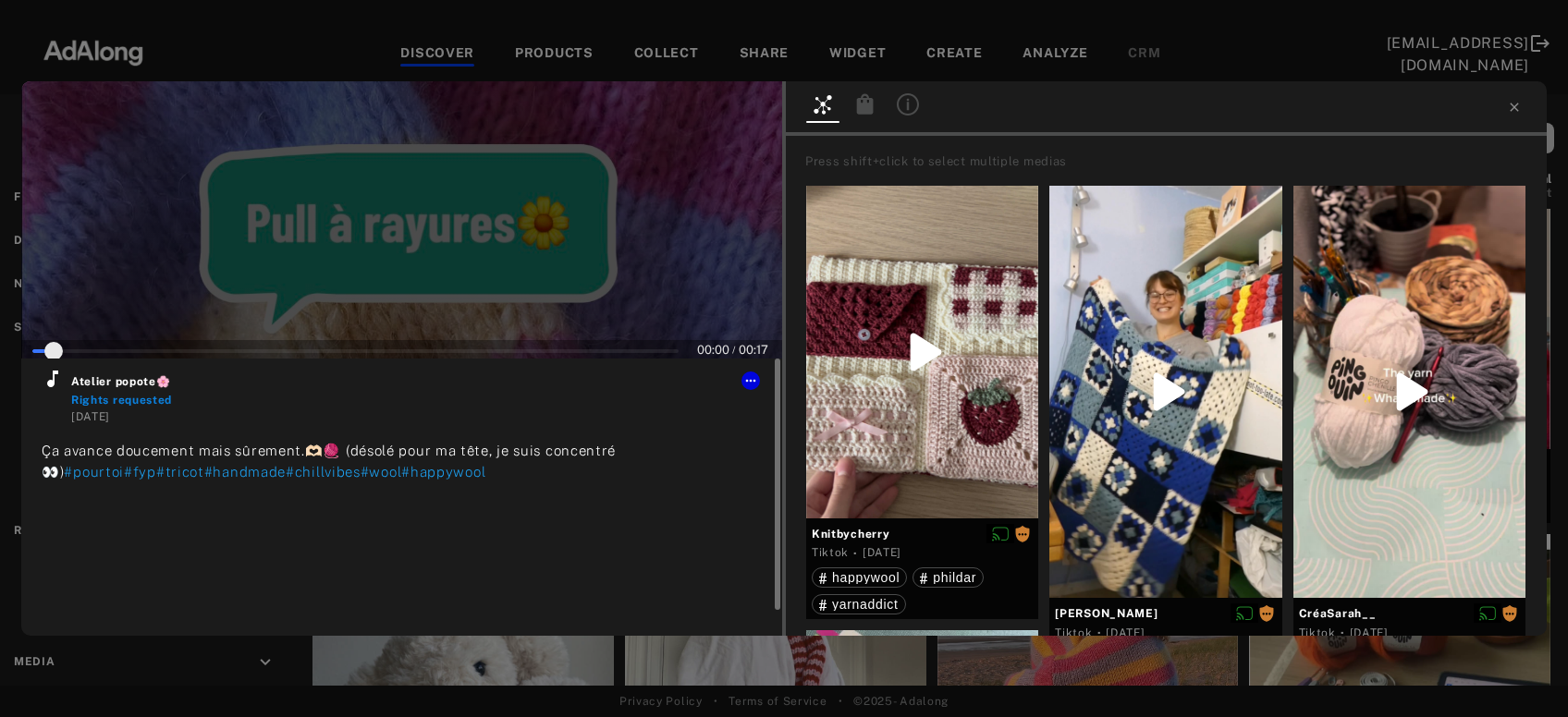
click at [45, 387] on icon at bounding box center [53, 379] width 22 height 22
type input "**"
click at [1515, 103] on icon at bounding box center [1513, 106] width 15 height 15
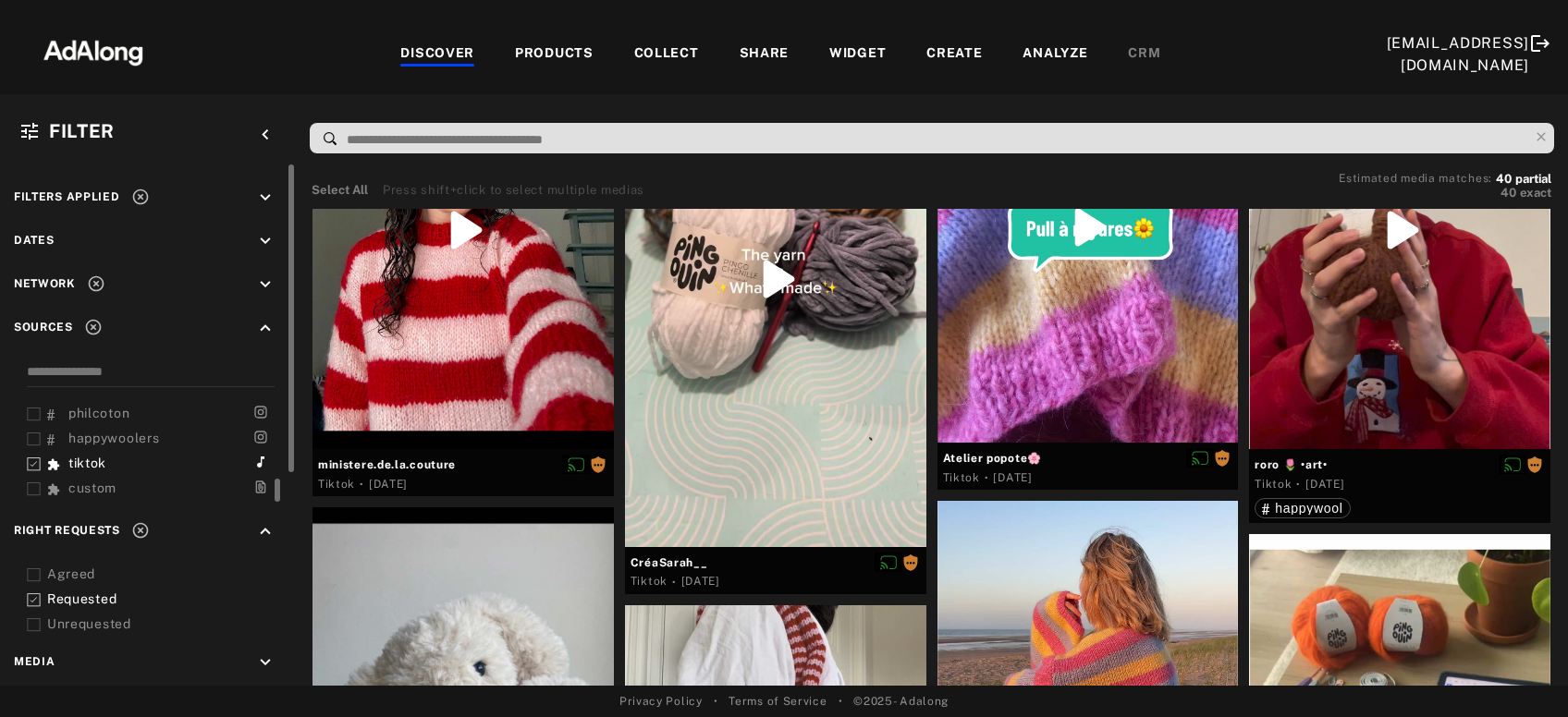
click at [144, 195] on icon at bounding box center [140, 197] width 16 height 16
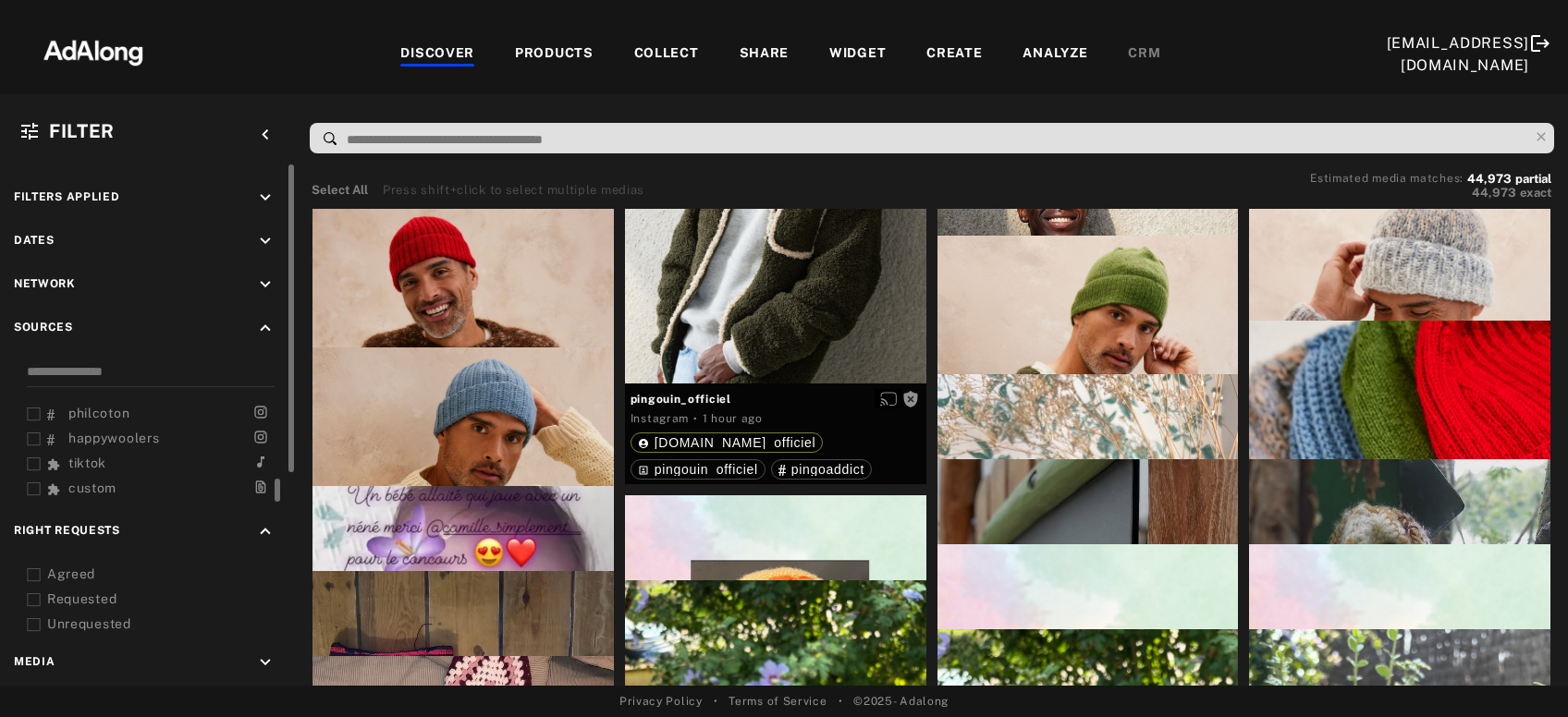
click at [647, 46] on div "COLLECT" at bounding box center [666, 55] width 65 height 22
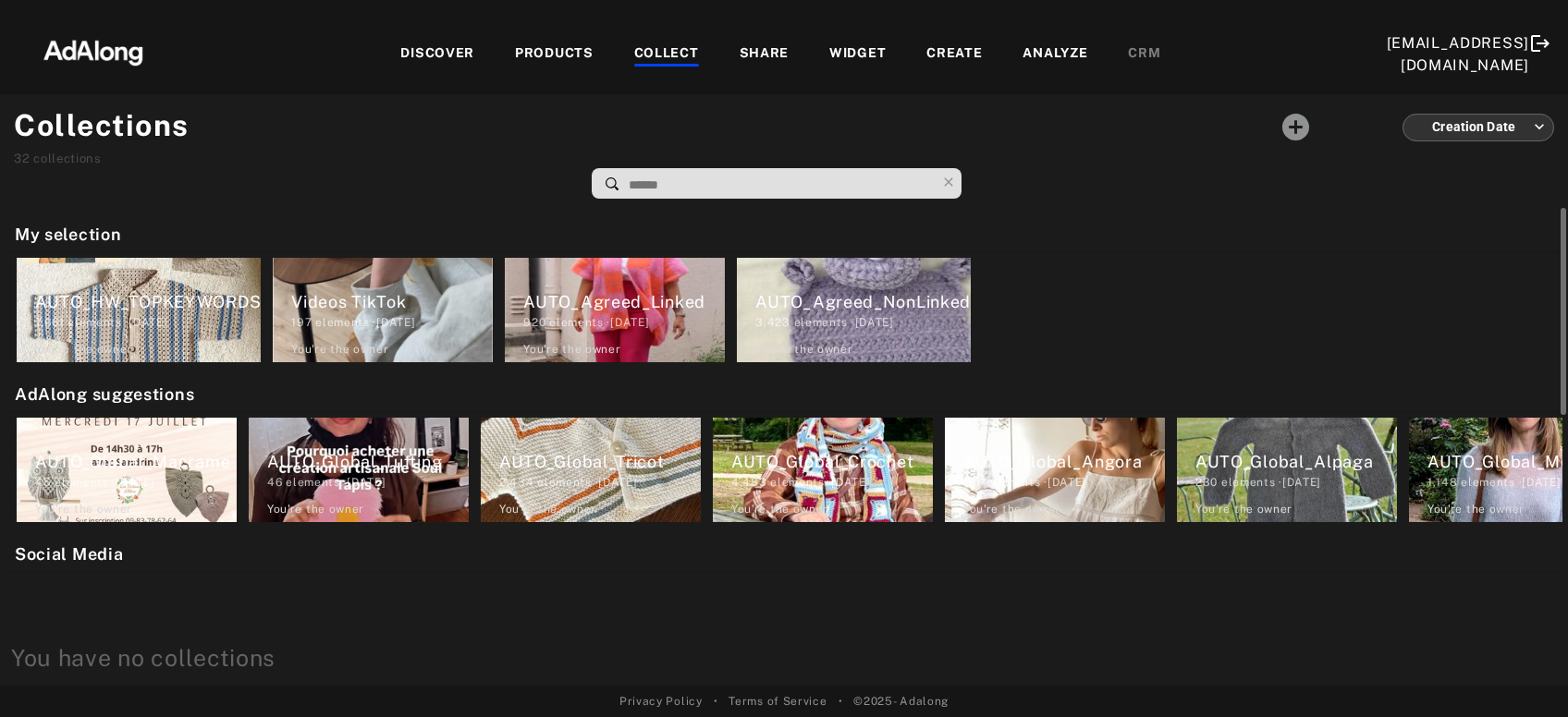
click at [125, 319] on div "7,661 elements · 2025.04.24" at bounding box center [147, 322] width 226 height 17
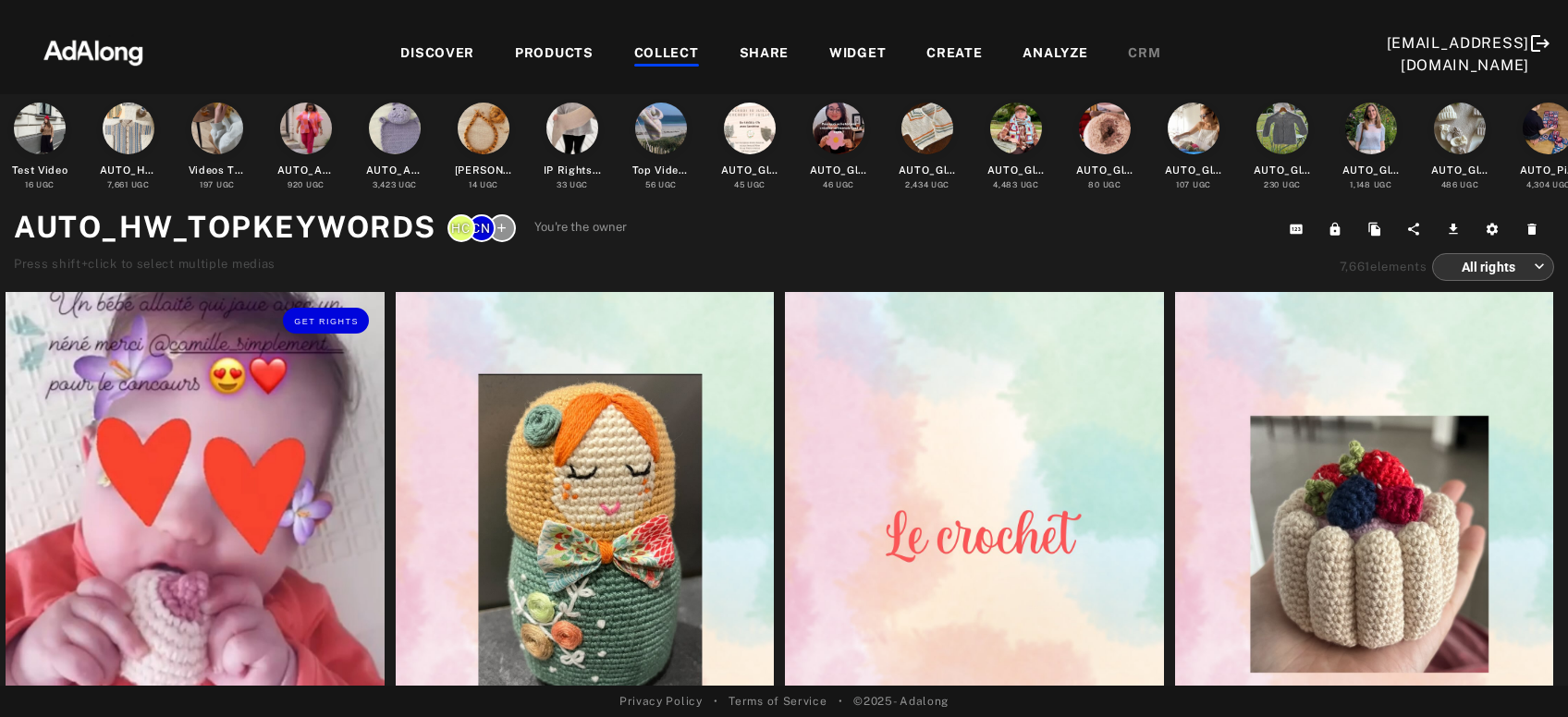
scroll to position [98, 0]
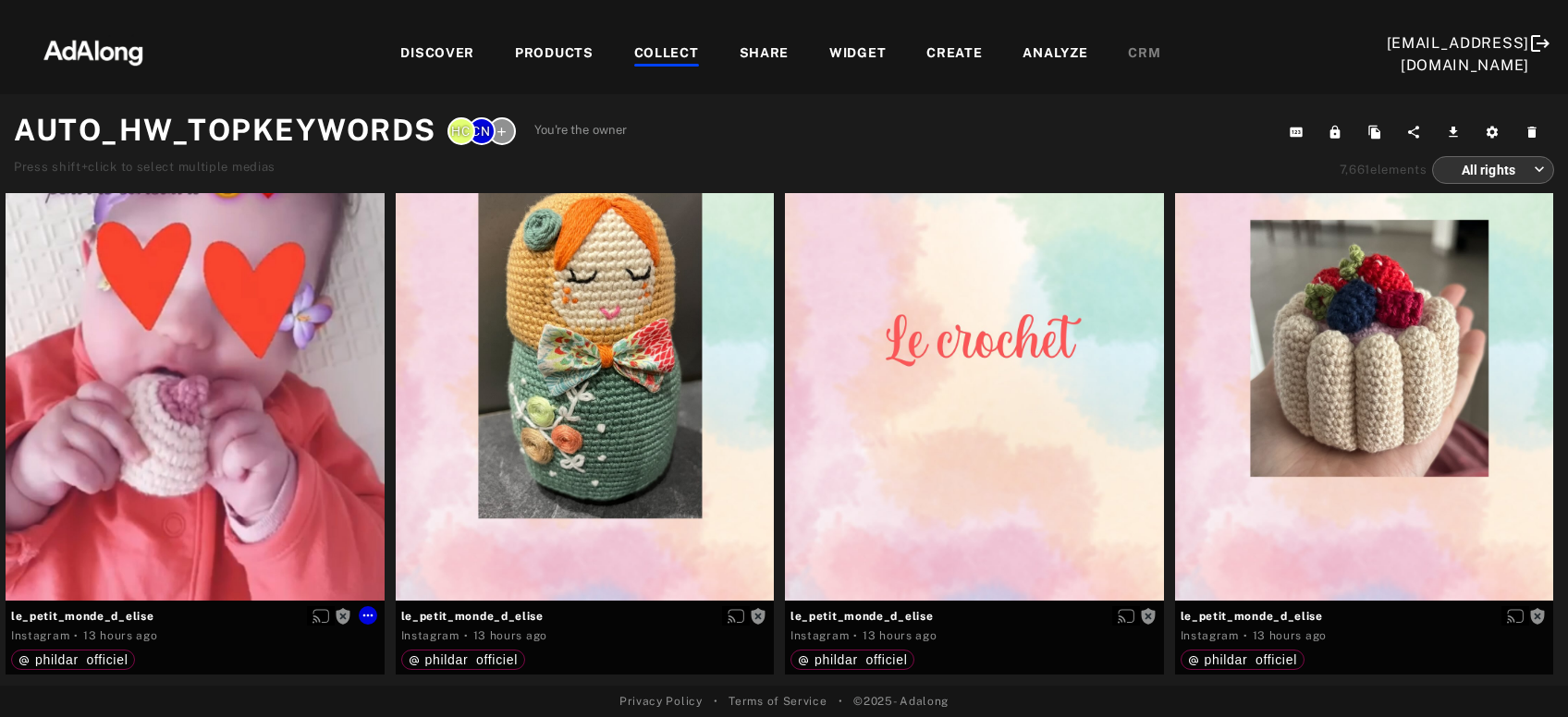
click at [125, 319] on div "Get rights" at bounding box center [195, 348] width 379 height 504
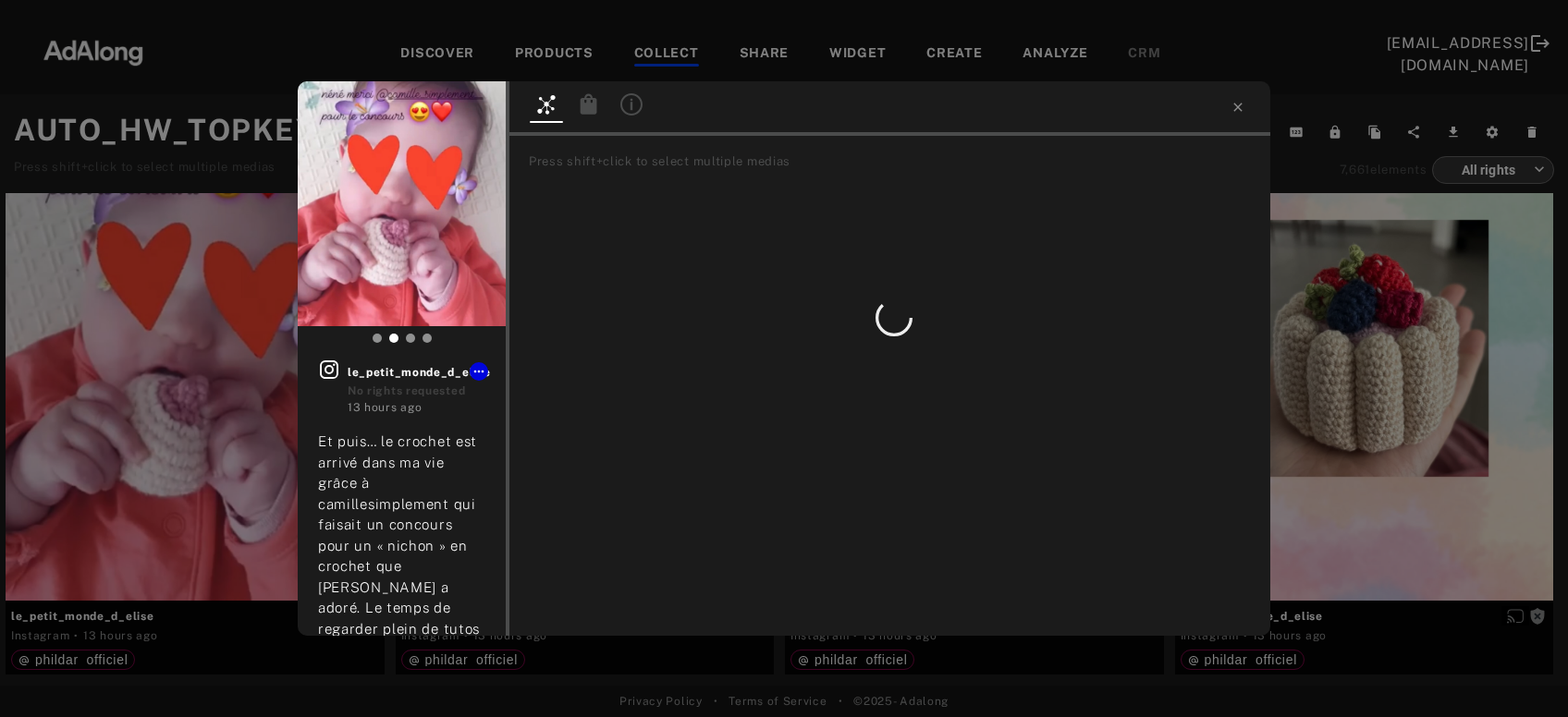
click at [178, 409] on div "Get rights le_petit_monde_d_elise No rights requested 13 hours ago Et puis… le …" at bounding box center [784, 358] width 1568 height 717
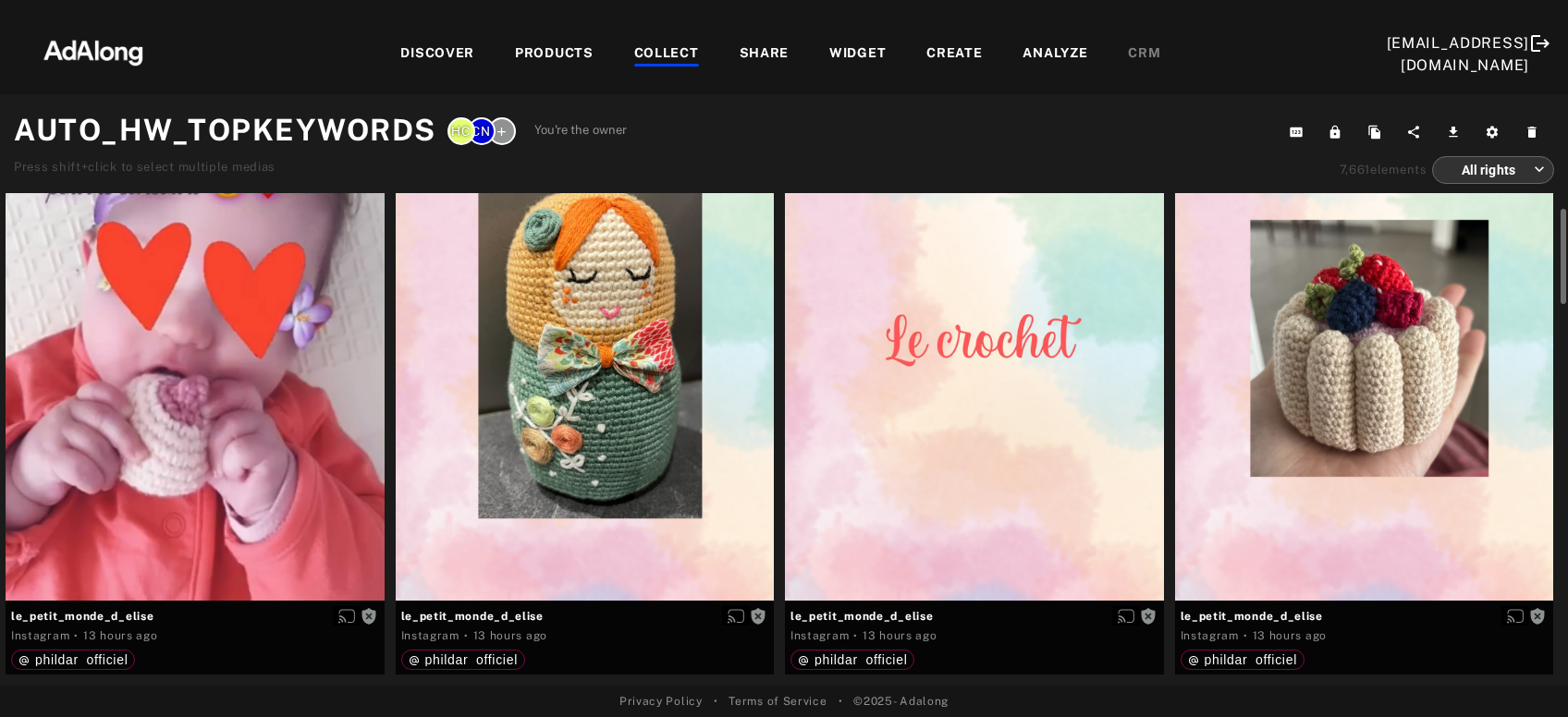
click at [196, 383] on div at bounding box center [195, 348] width 379 height 504
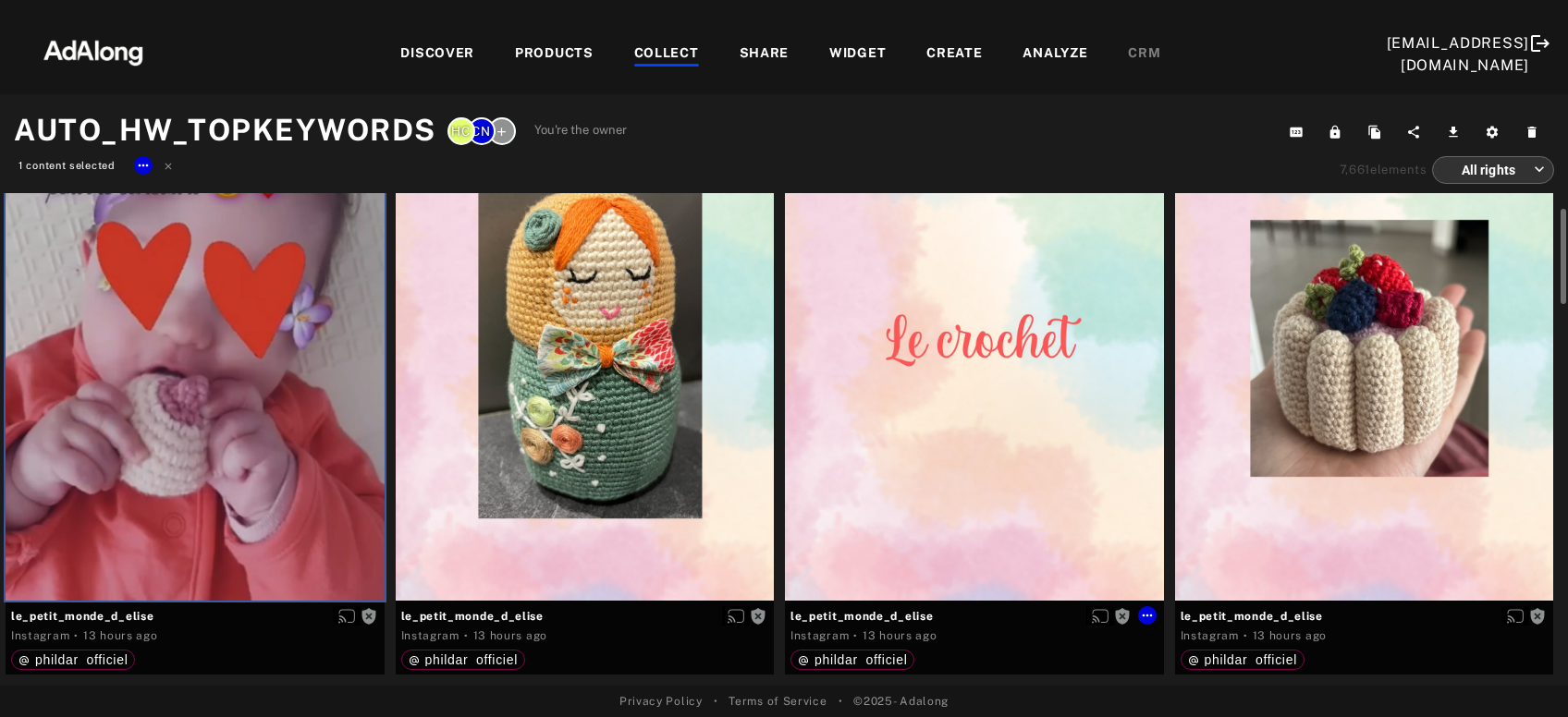
click at [946, 441] on div "Get rights" at bounding box center [974, 348] width 379 height 504
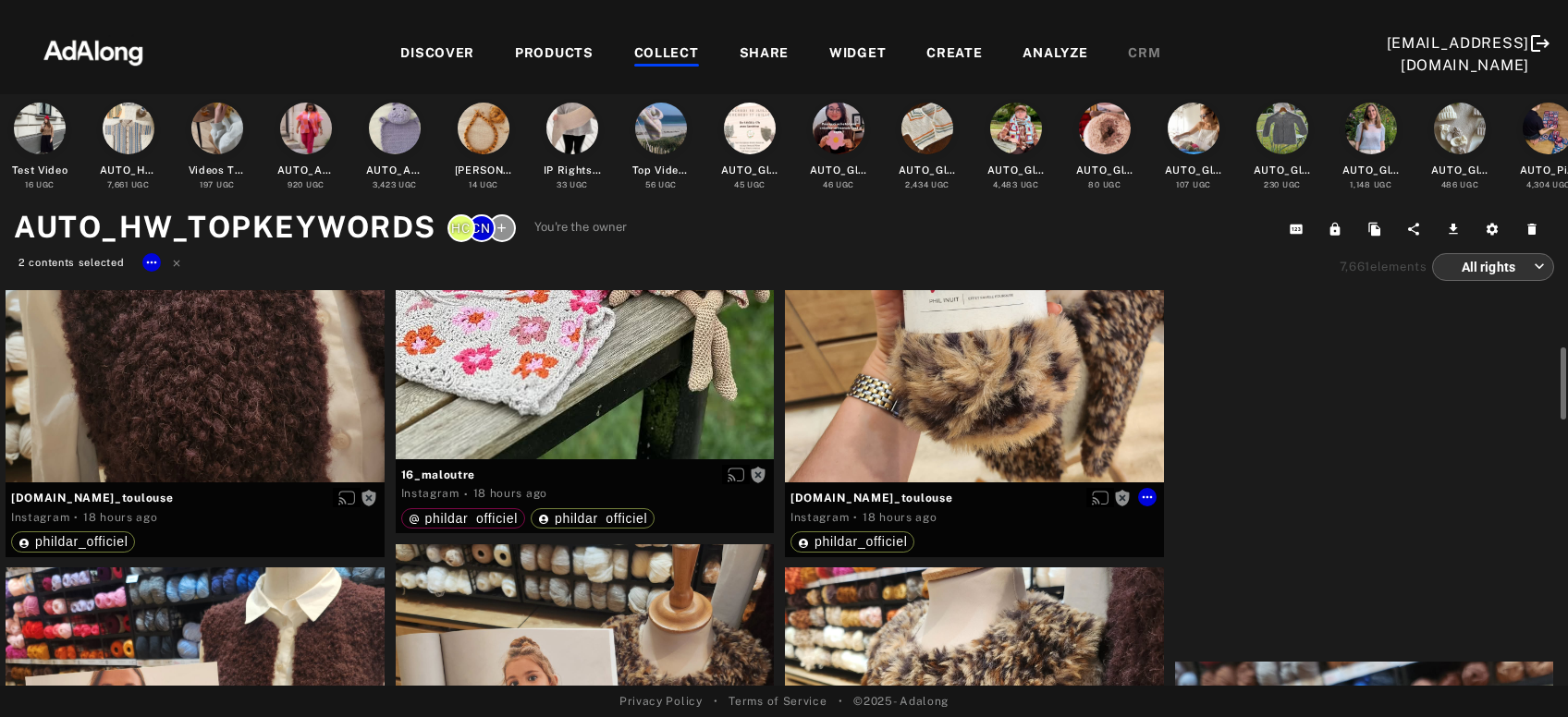
scroll to position [1294, 0]
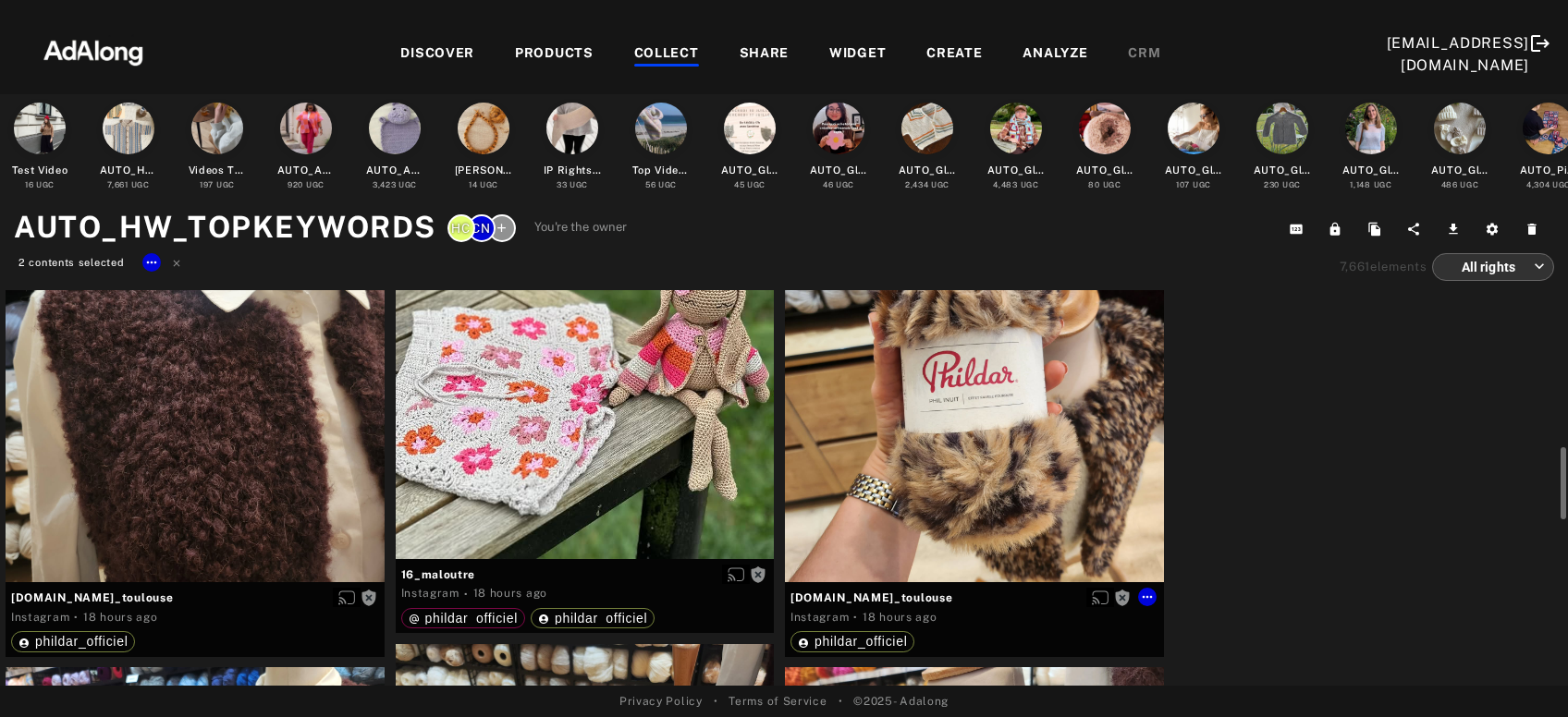
click at [952, 467] on div "Get rights" at bounding box center [974, 393] width 379 height 379
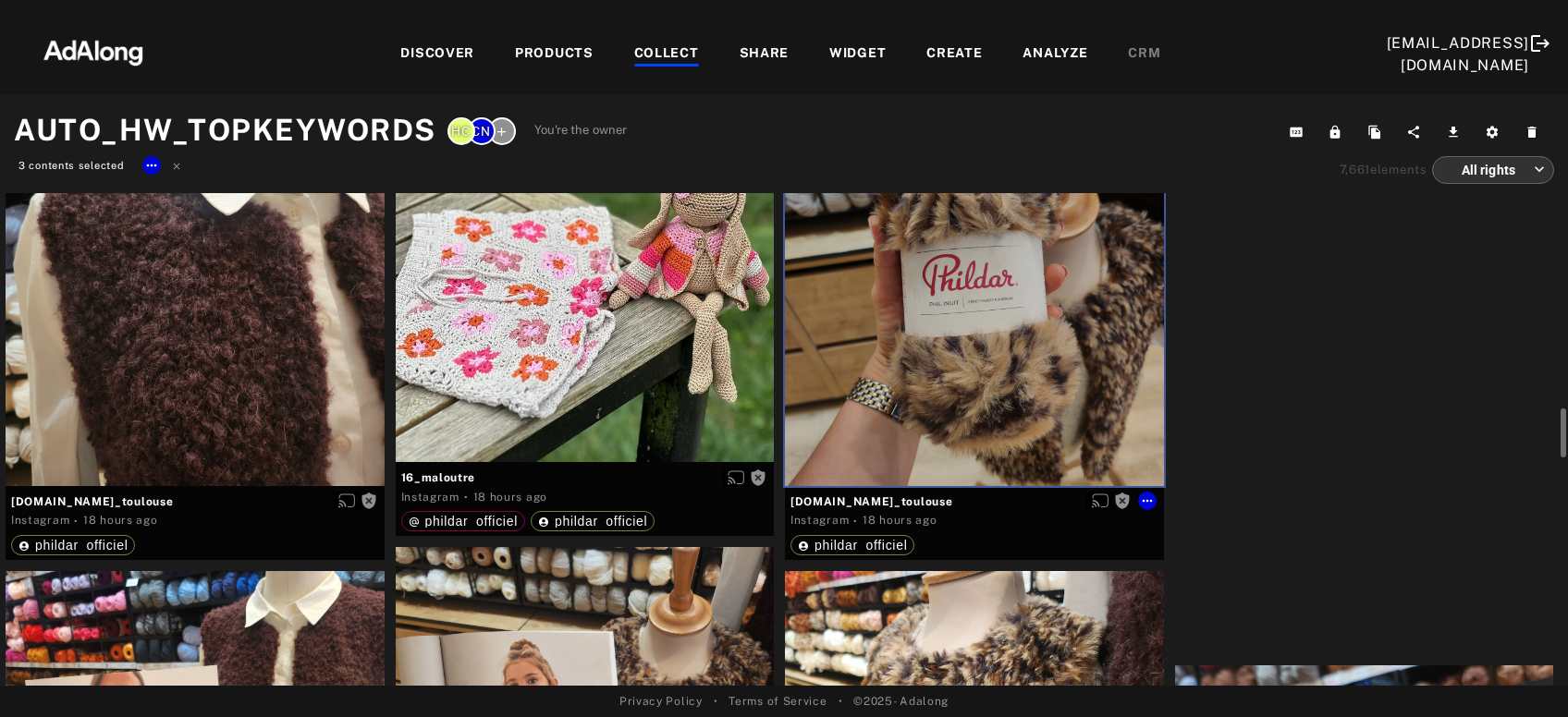
scroll to position [1393, 0]
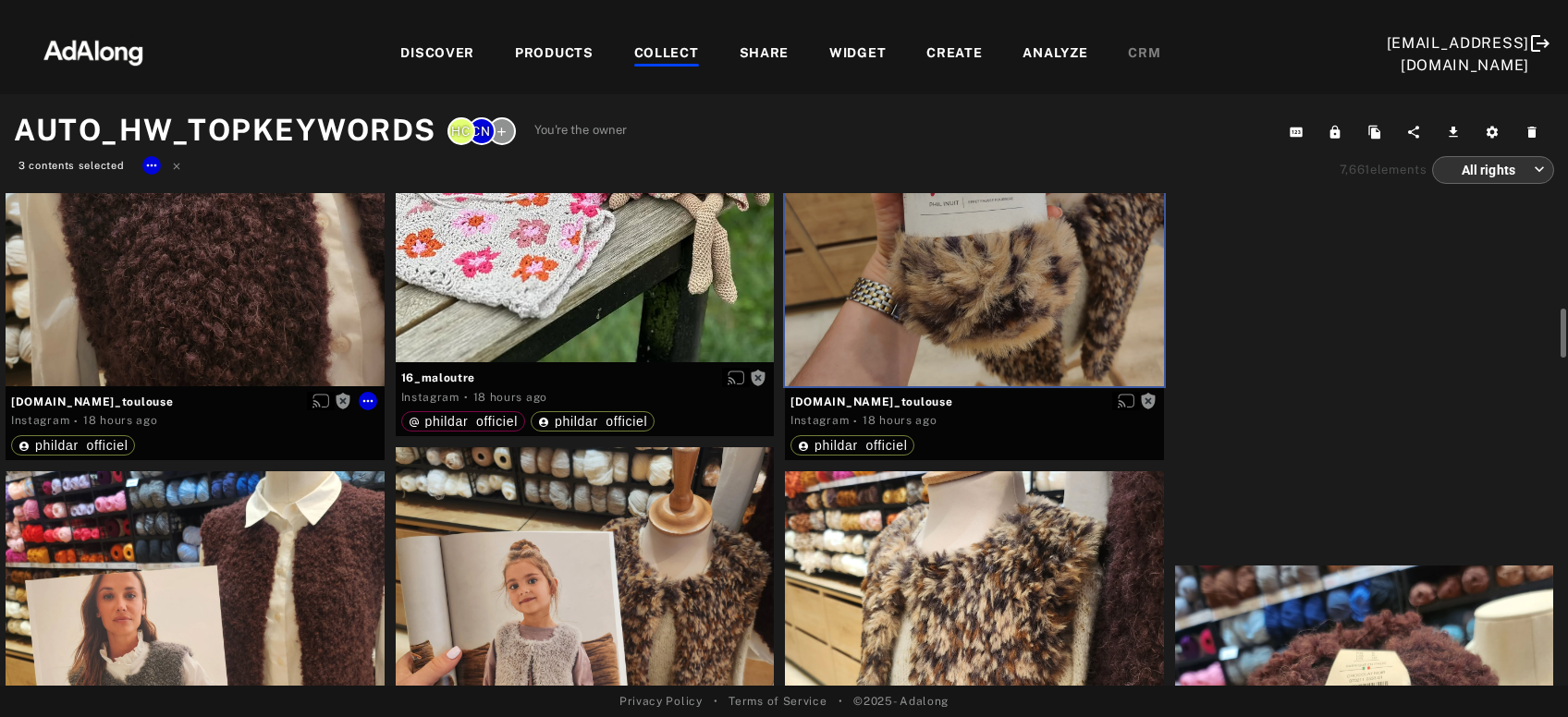
click at [151, 339] on div "Get rights" at bounding box center [195, 196] width 379 height 379
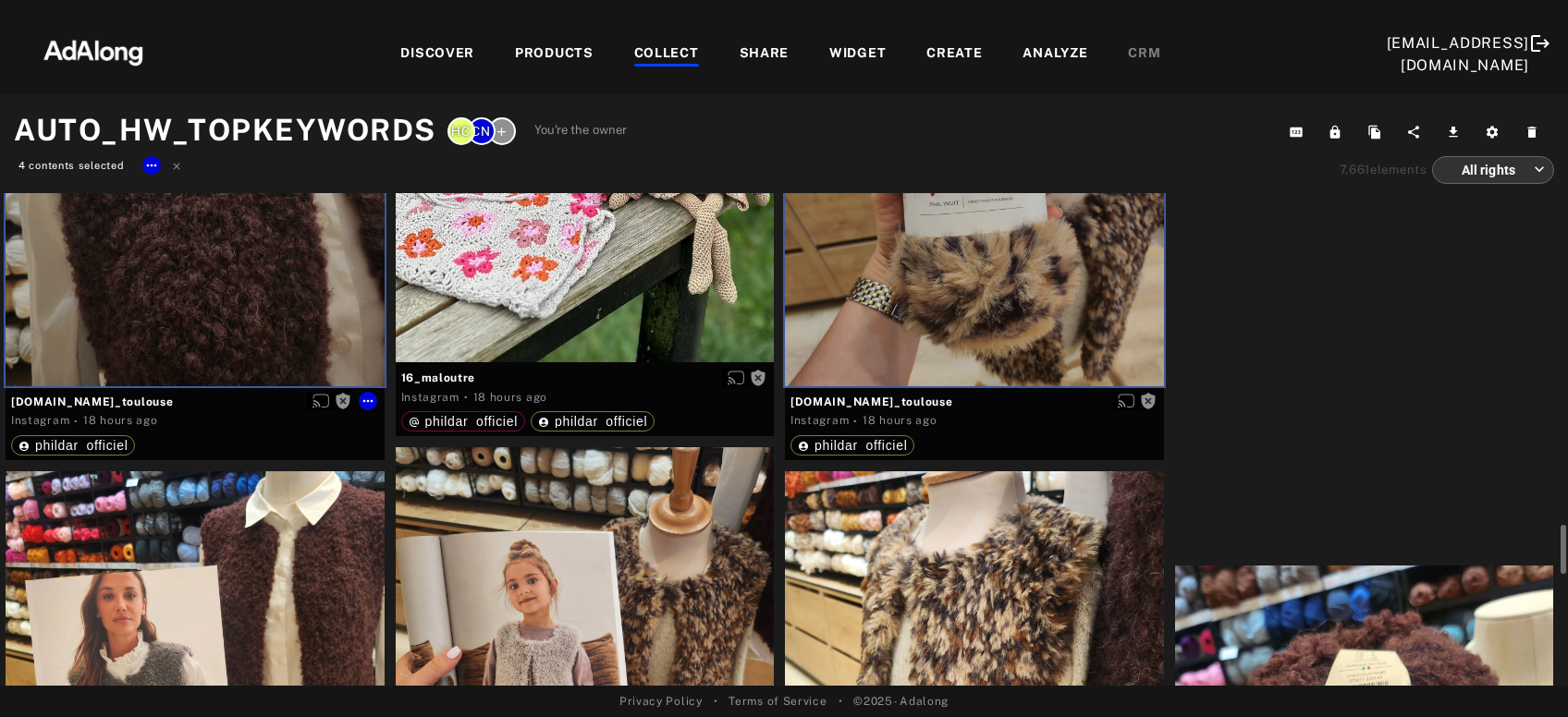
scroll to position [1593, 0]
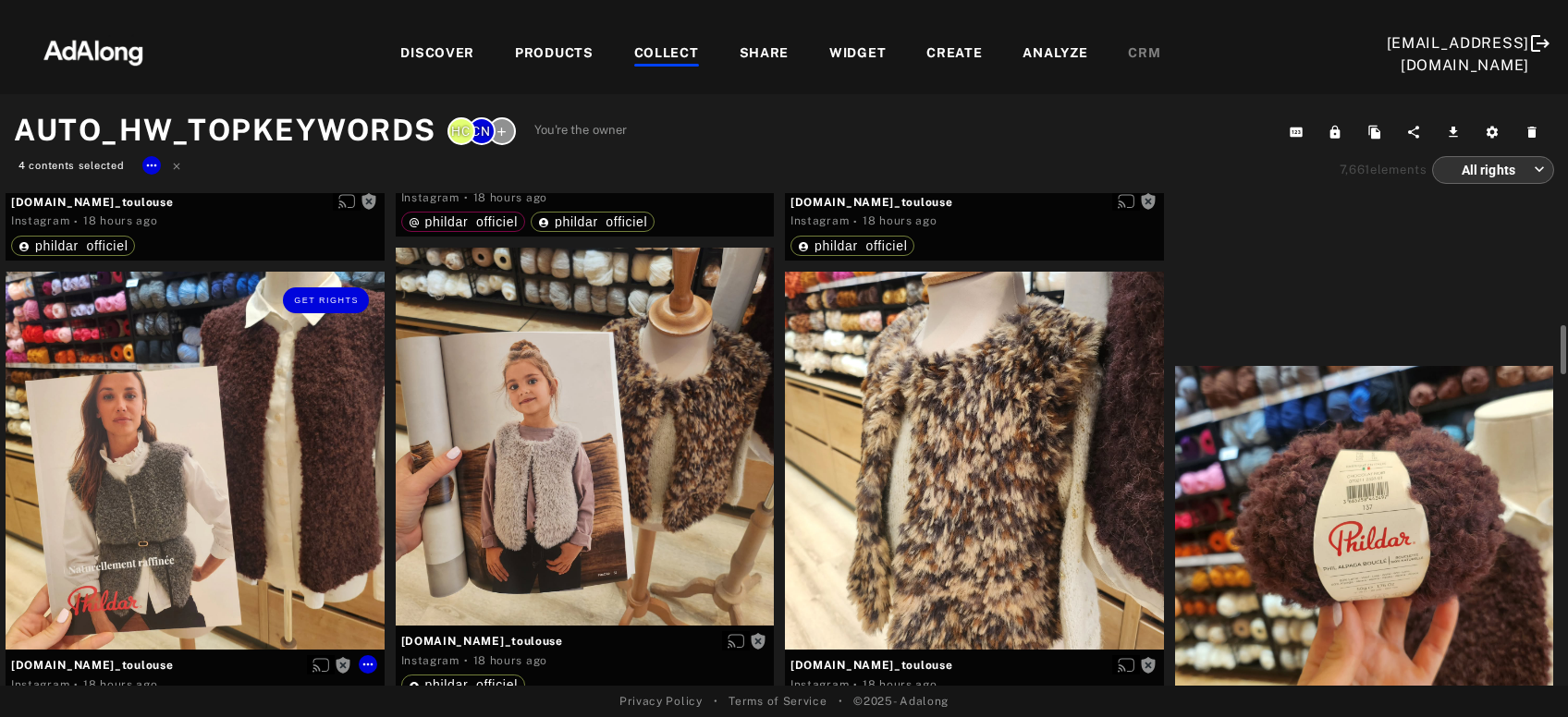
click at [199, 512] on div "Get rights" at bounding box center [195, 460] width 379 height 379
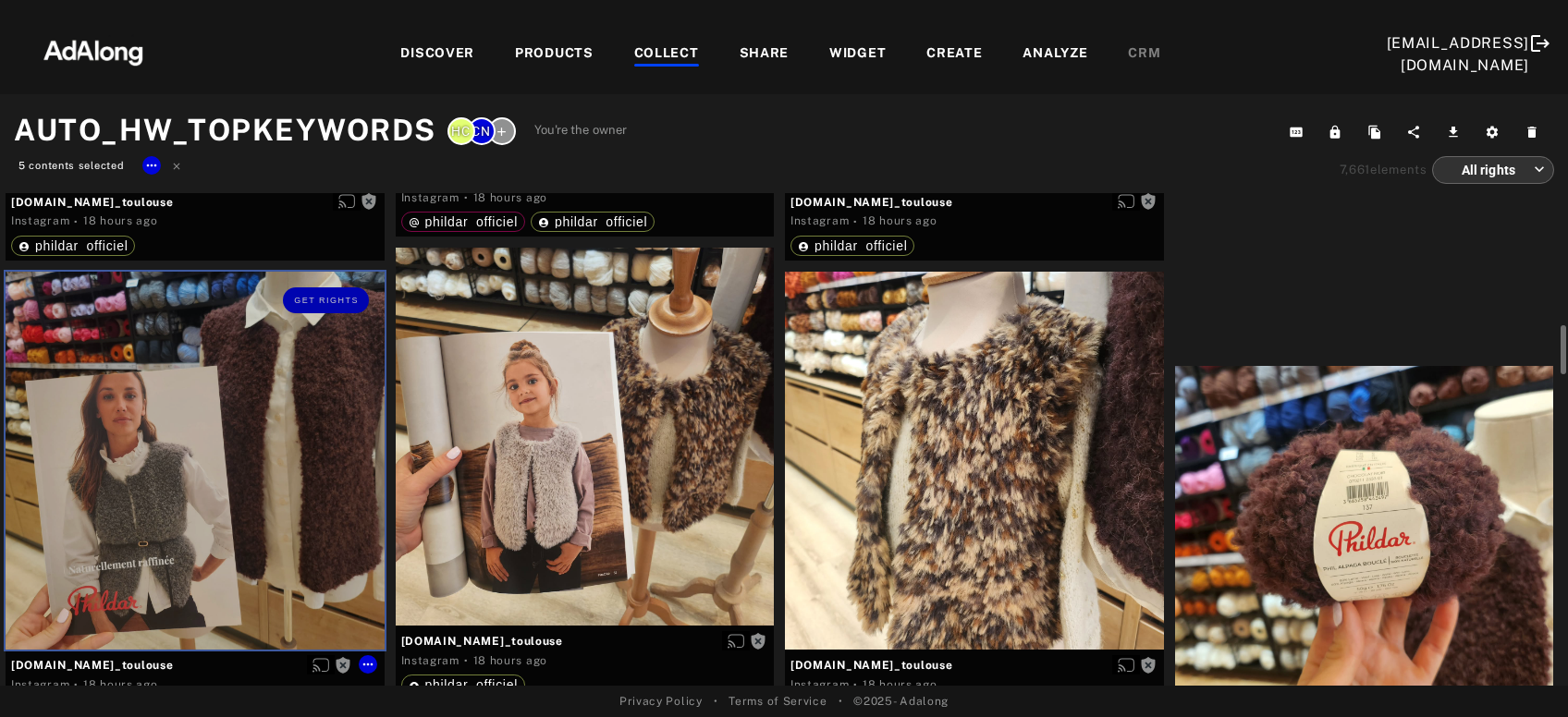
click at [572, 498] on div at bounding box center [585, 437] width 379 height 379
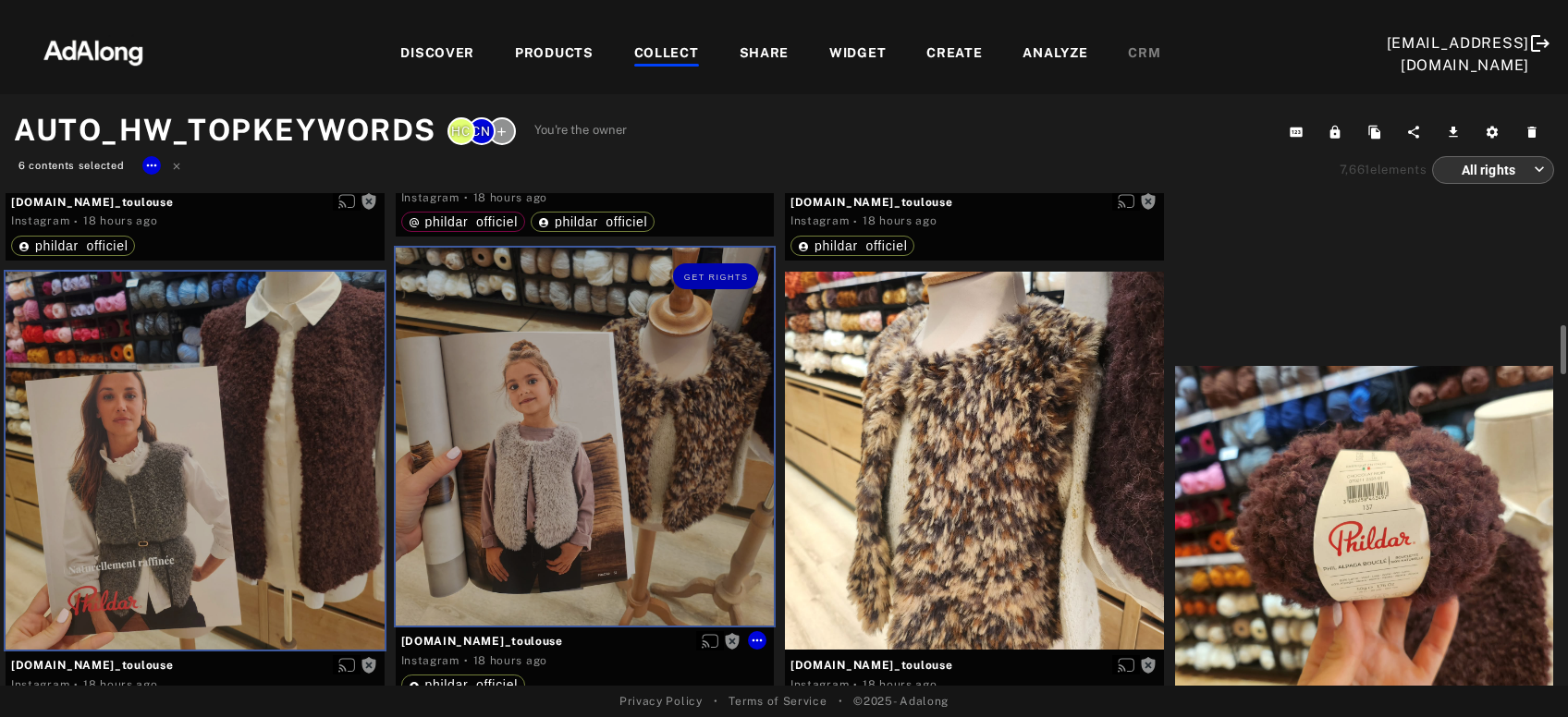
click at [932, 502] on div at bounding box center [974, 460] width 379 height 379
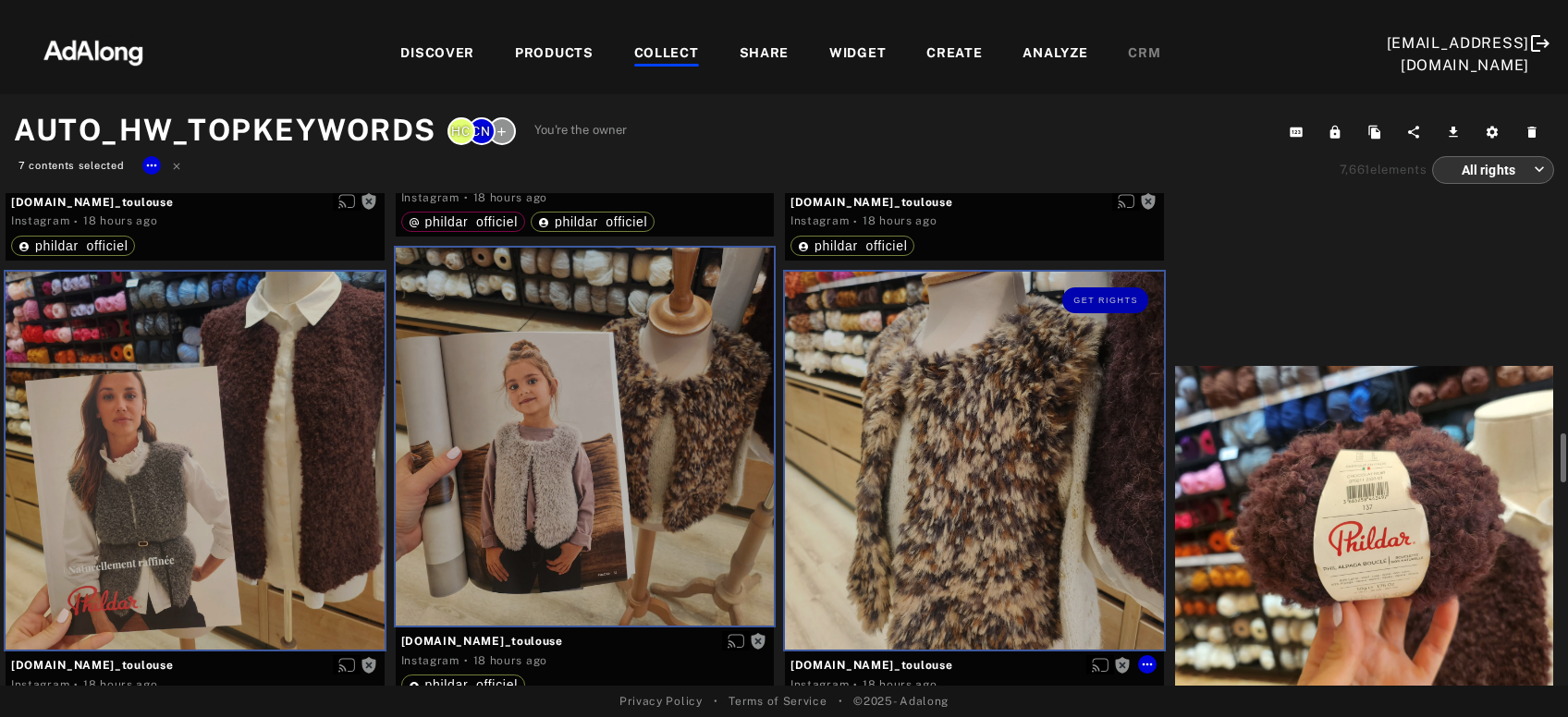
scroll to position [1693, 0]
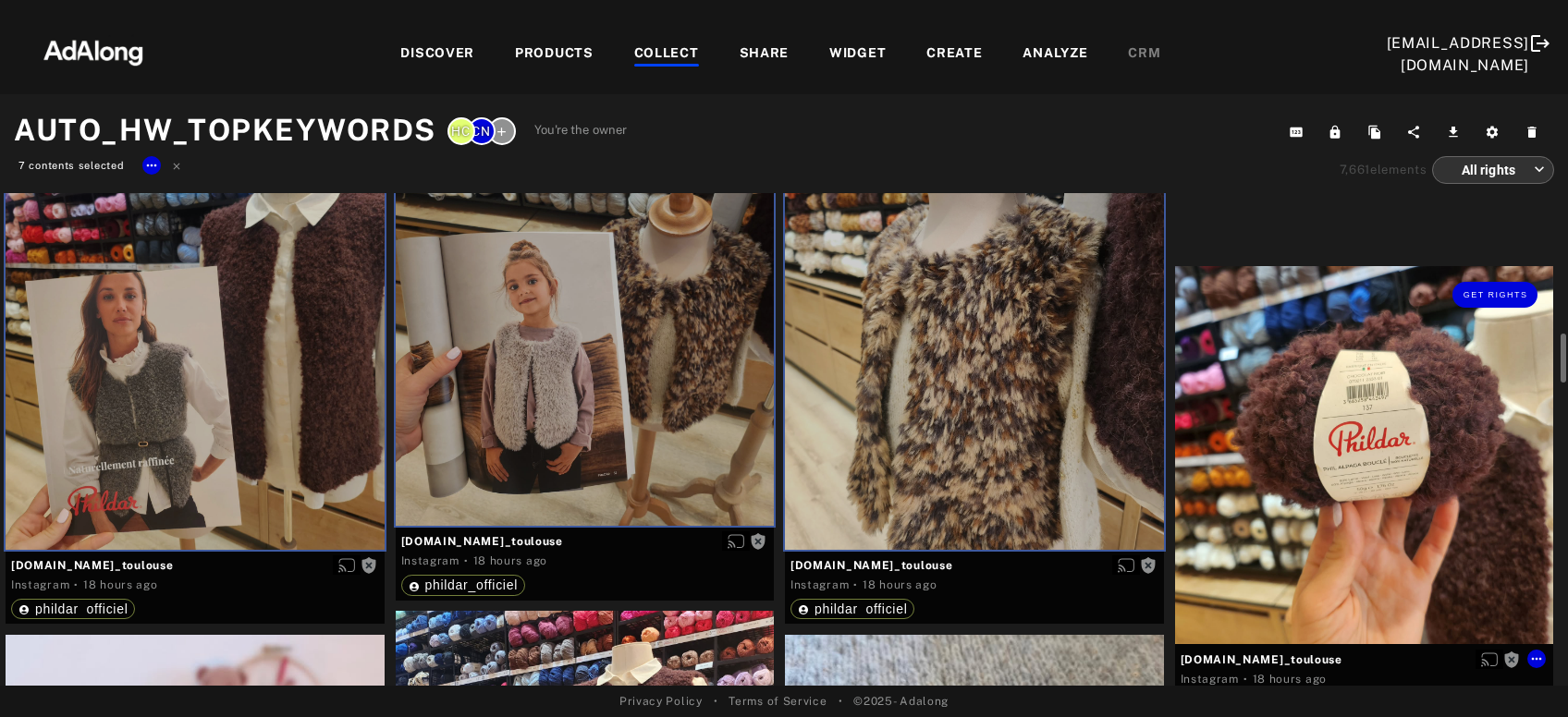
click at [1257, 504] on div "Get rights" at bounding box center [1364, 455] width 379 height 379
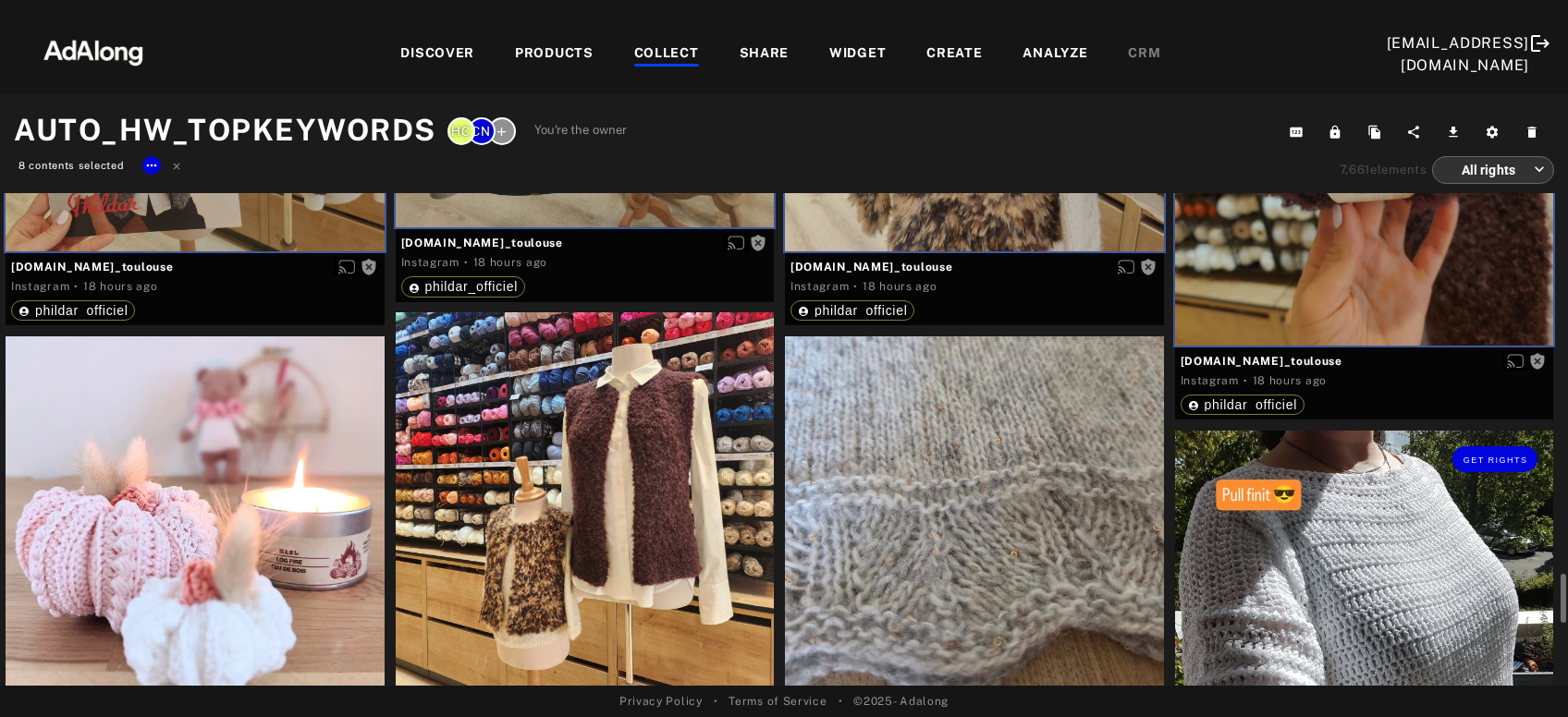
scroll to position [2190, 0]
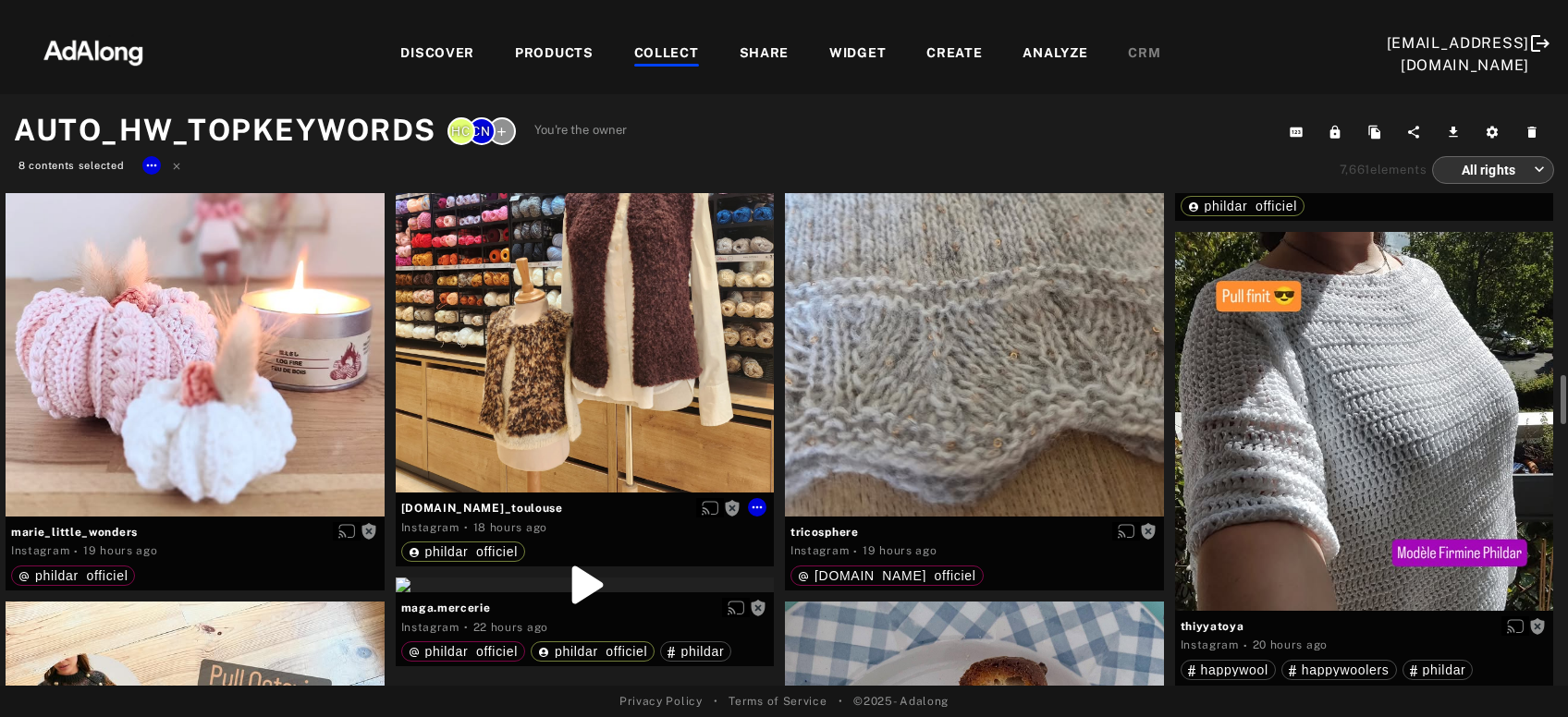
click at [581, 380] on div "Get rights" at bounding box center [585, 302] width 379 height 379
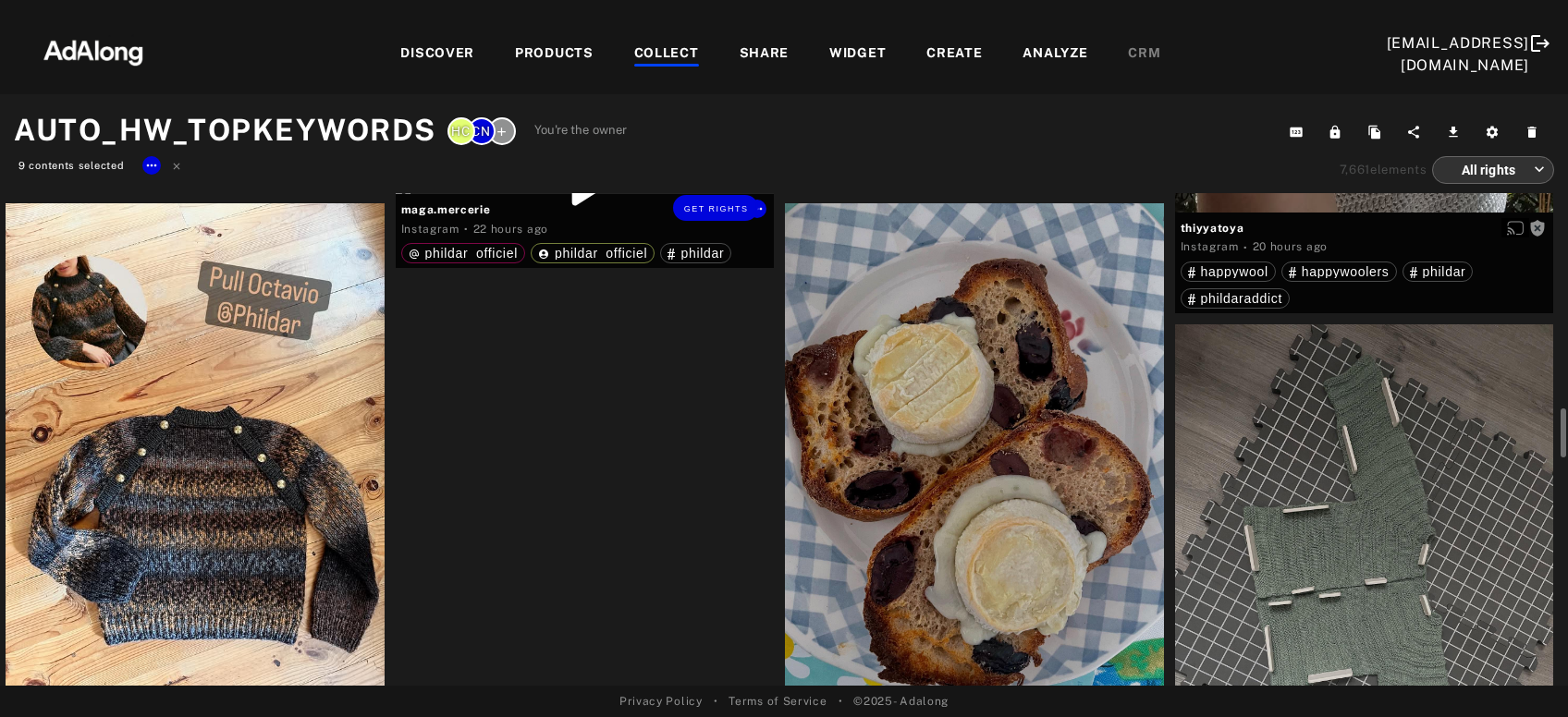
scroll to position [2688, 0]
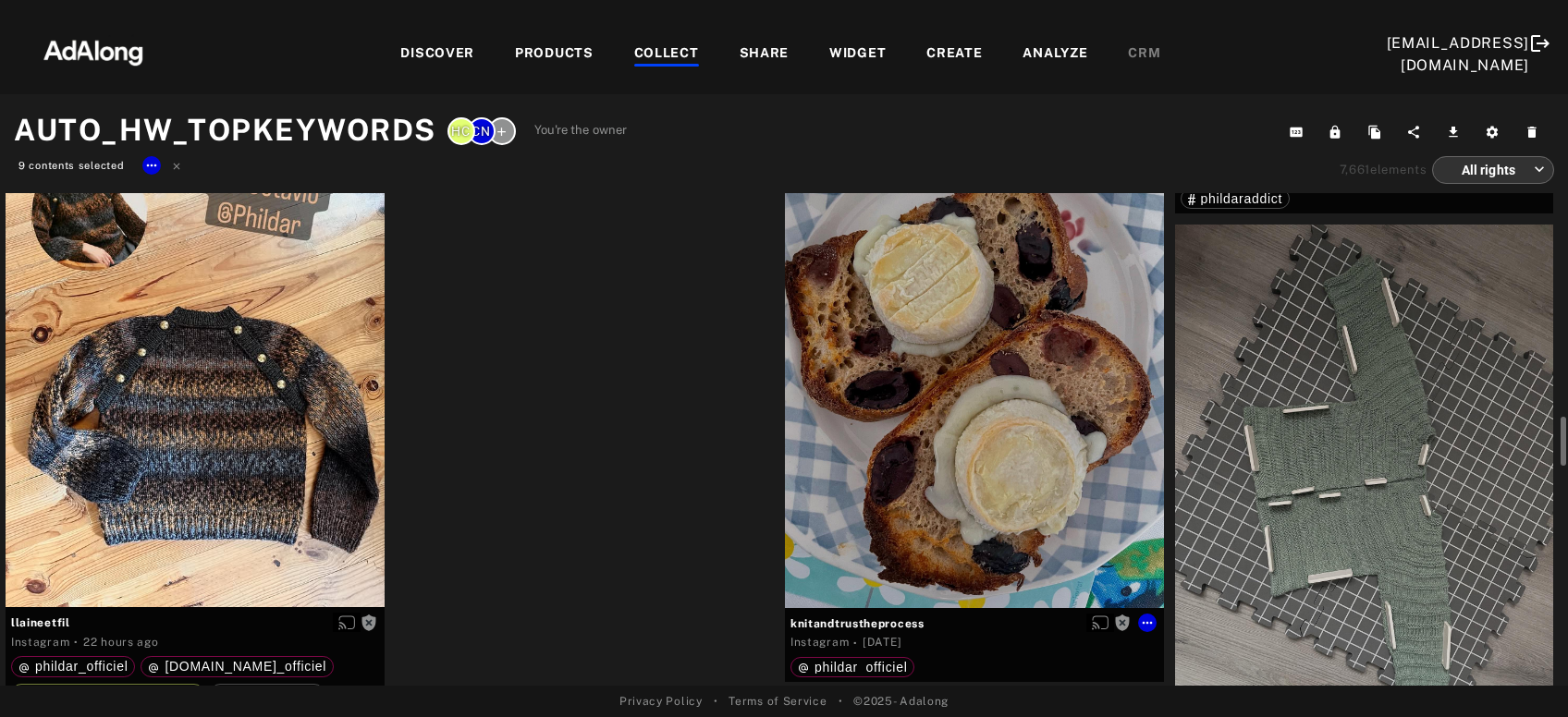
click at [881, 426] on div "Get rights" at bounding box center [974, 355] width 379 height 504
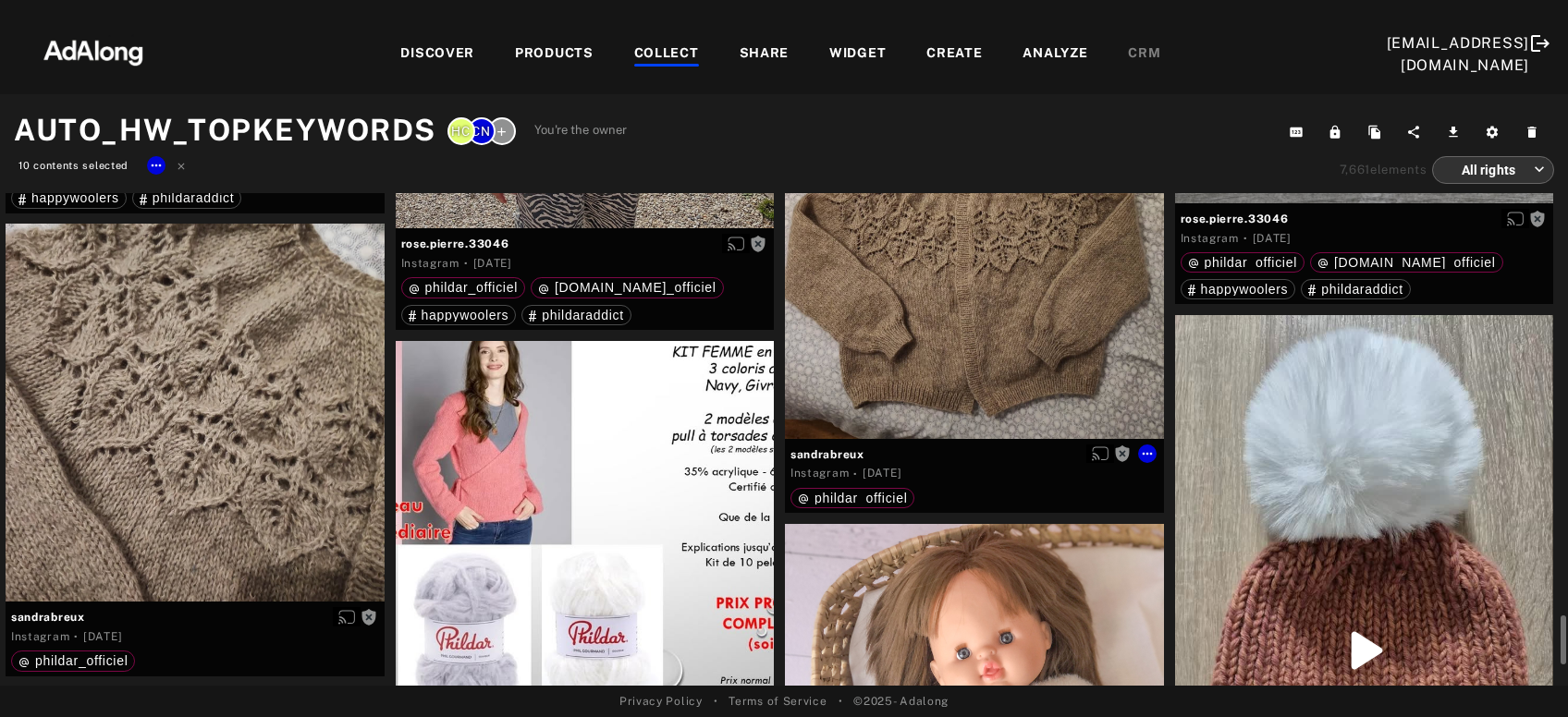
scroll to position [3882, 0]
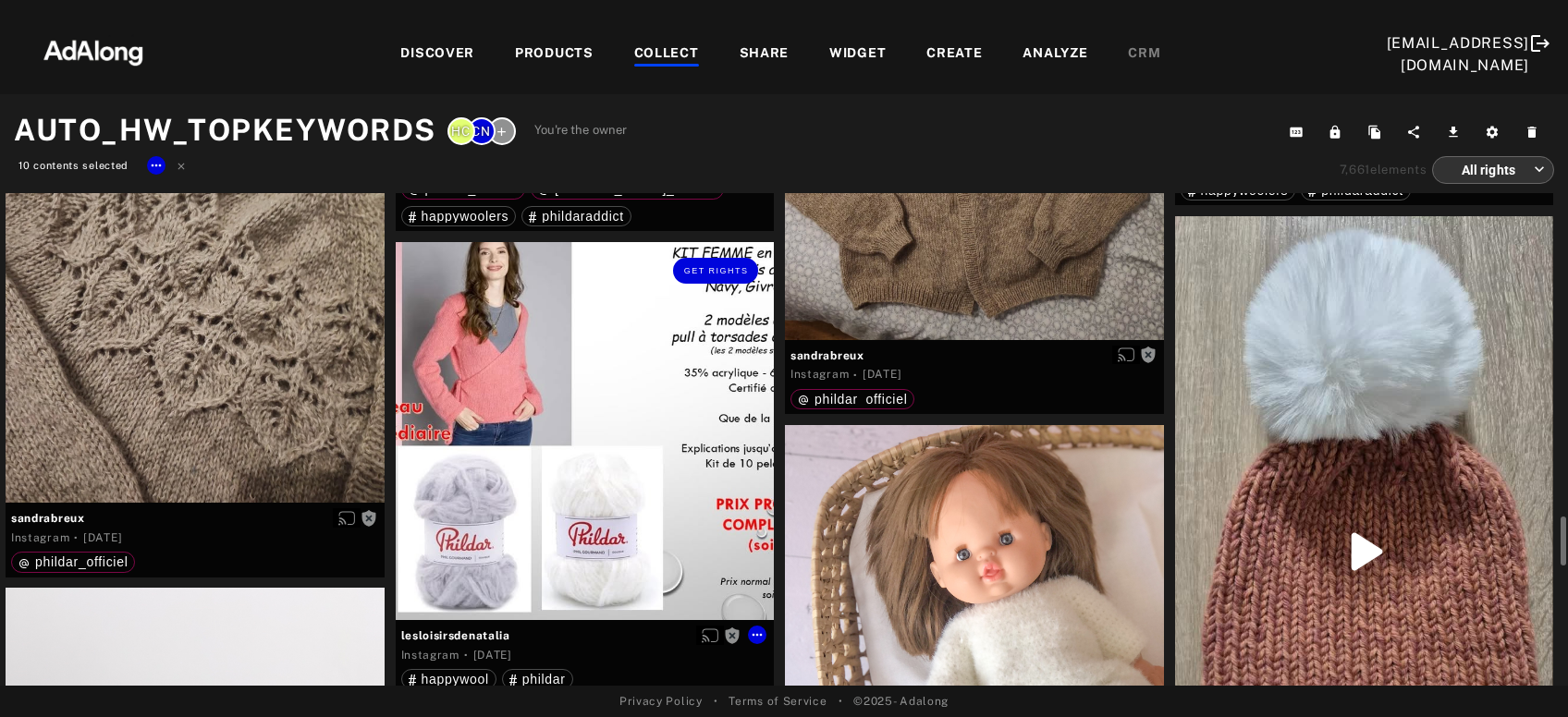
click at [562, 444] on div "Get rights" at bounding box center [585, 431] width 379 height 379
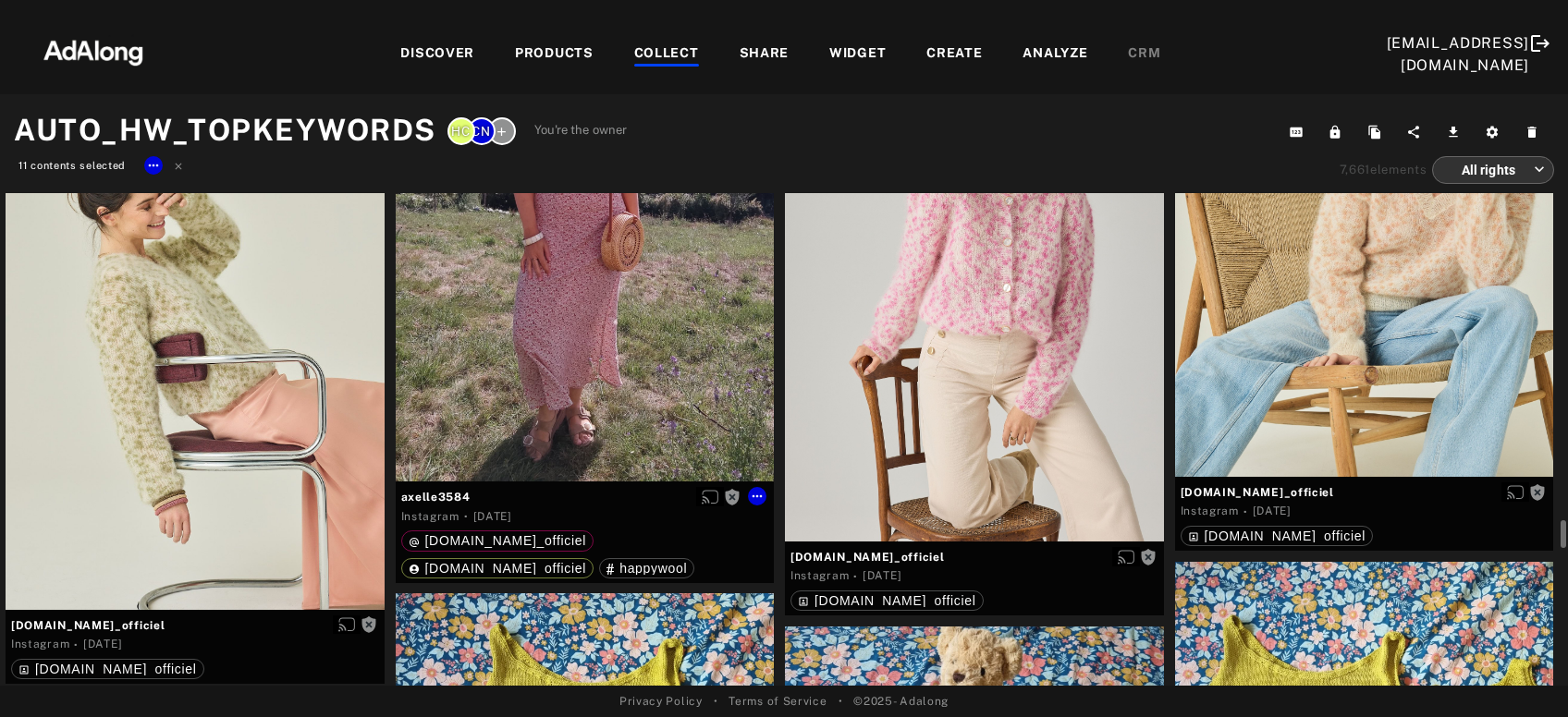
scroll to position [7865, 0]
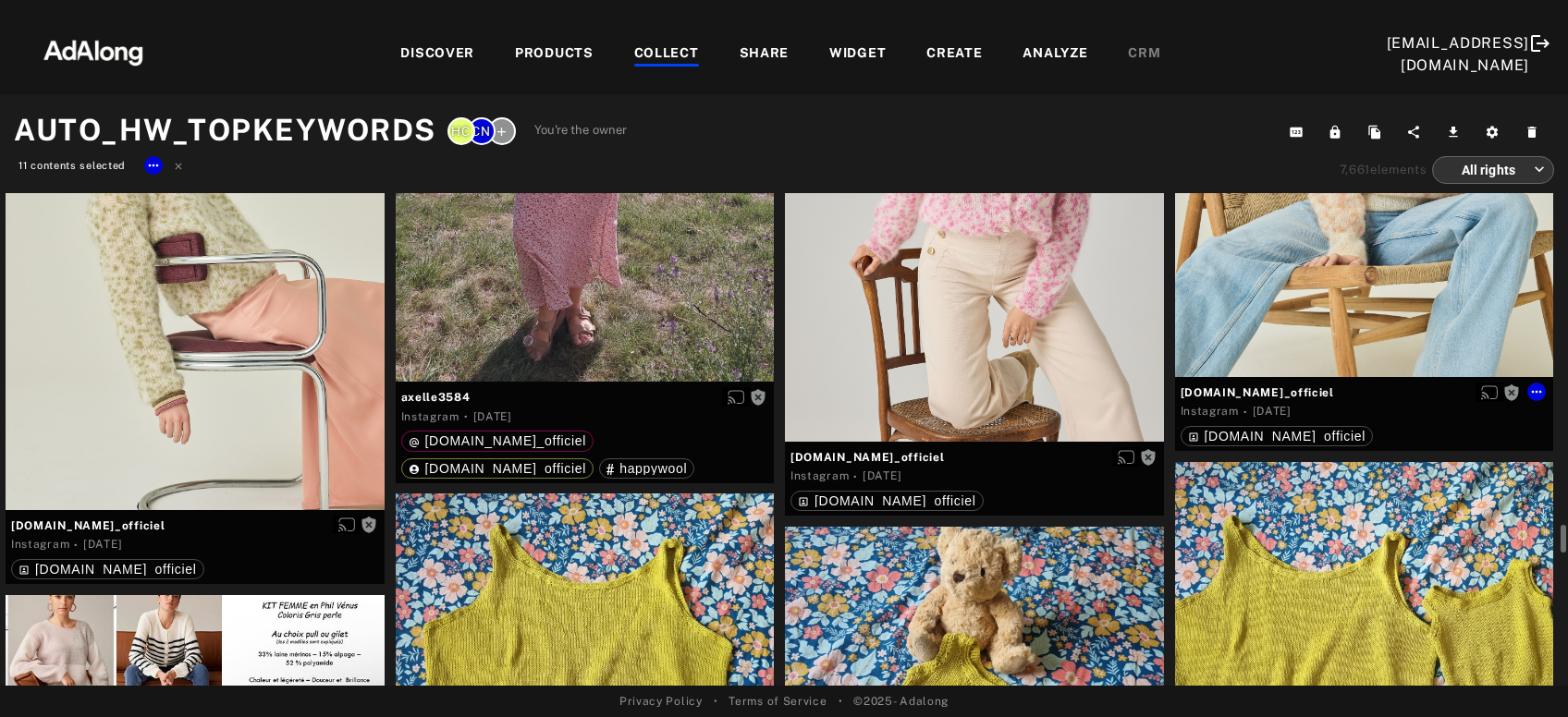
click at [1326, 268] on div "Get rights" at bounding box center [1364, 143] width 379 height 466
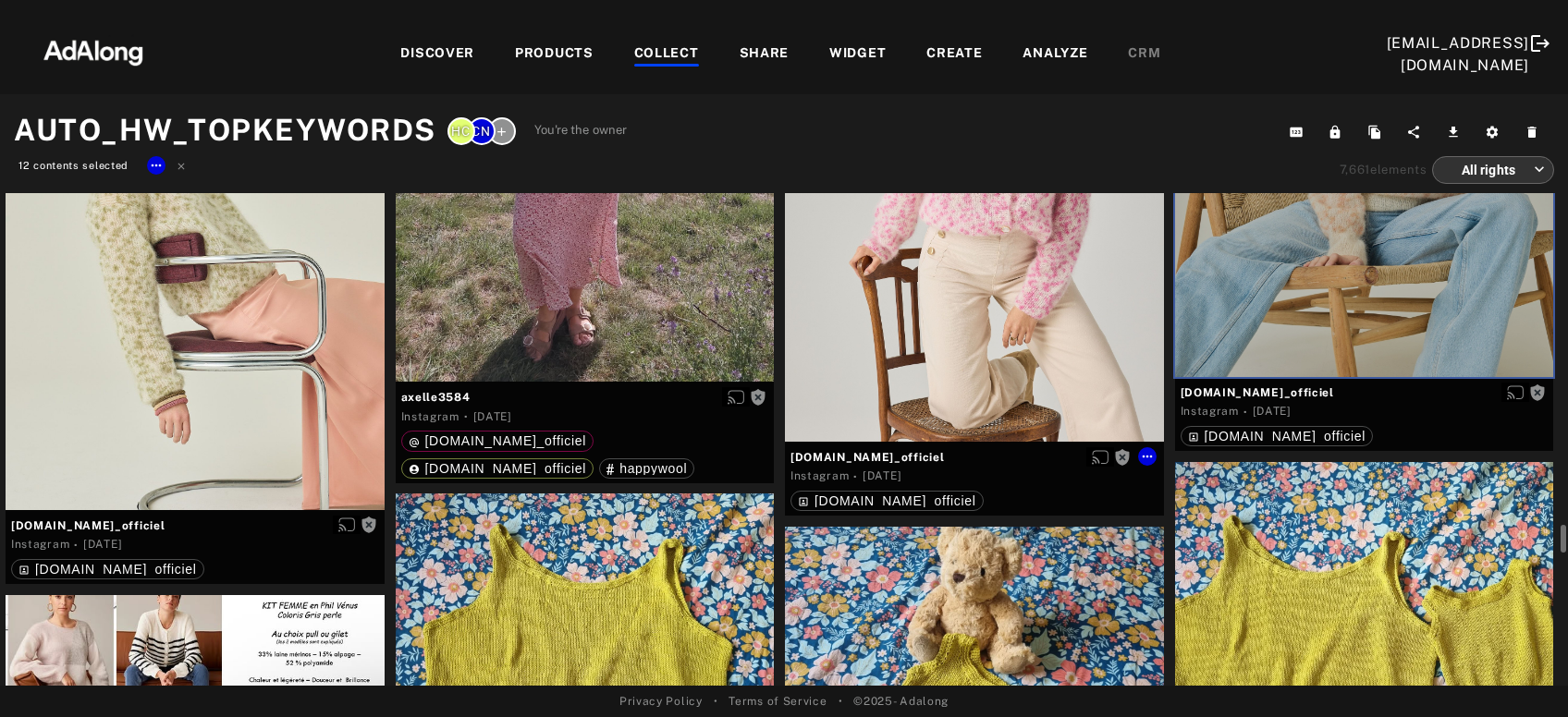
click at [1019, 341] on div "Get rights" at bounding box center [974, 207] width 379 height 467
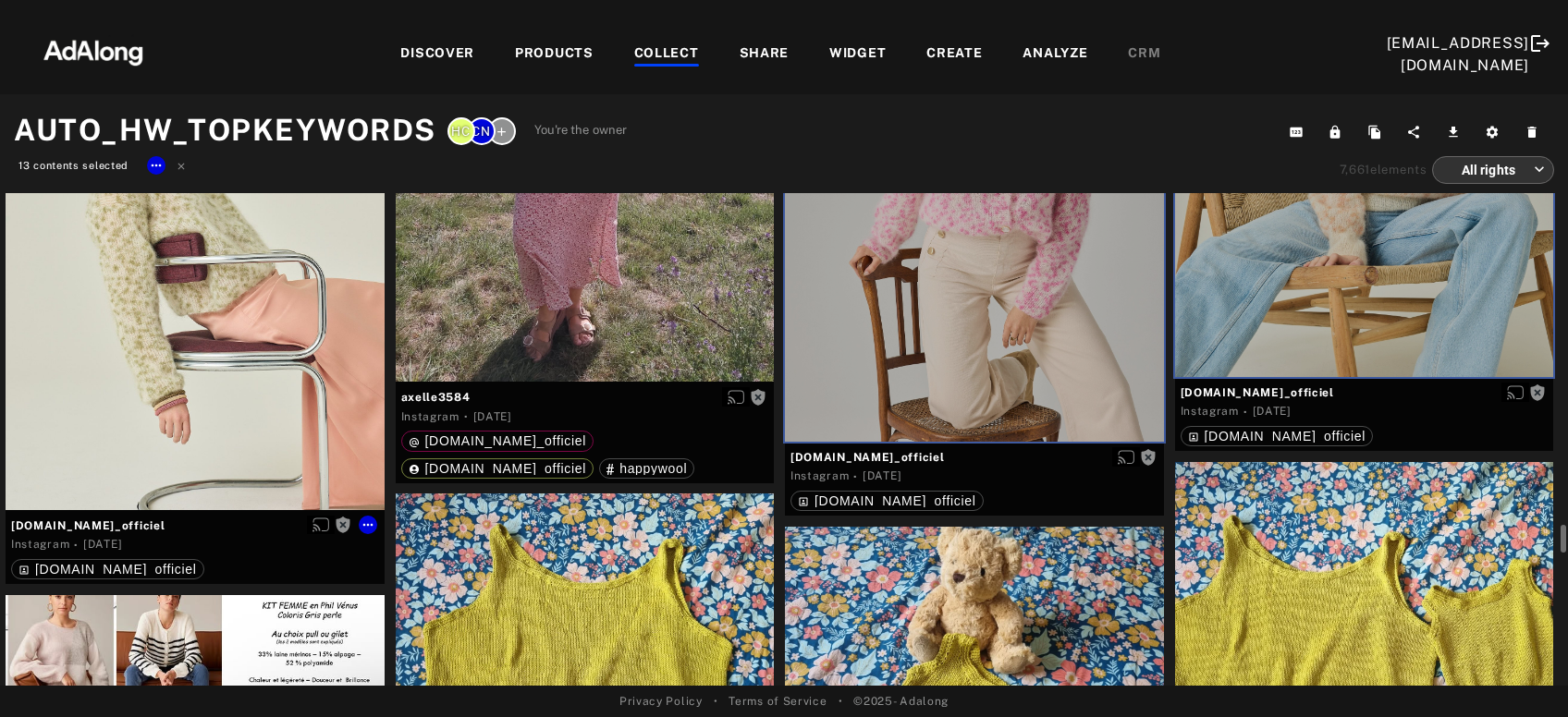
click at [271, 343] on div "Get rights" at bounding box center [195, 276] width 379 height 467
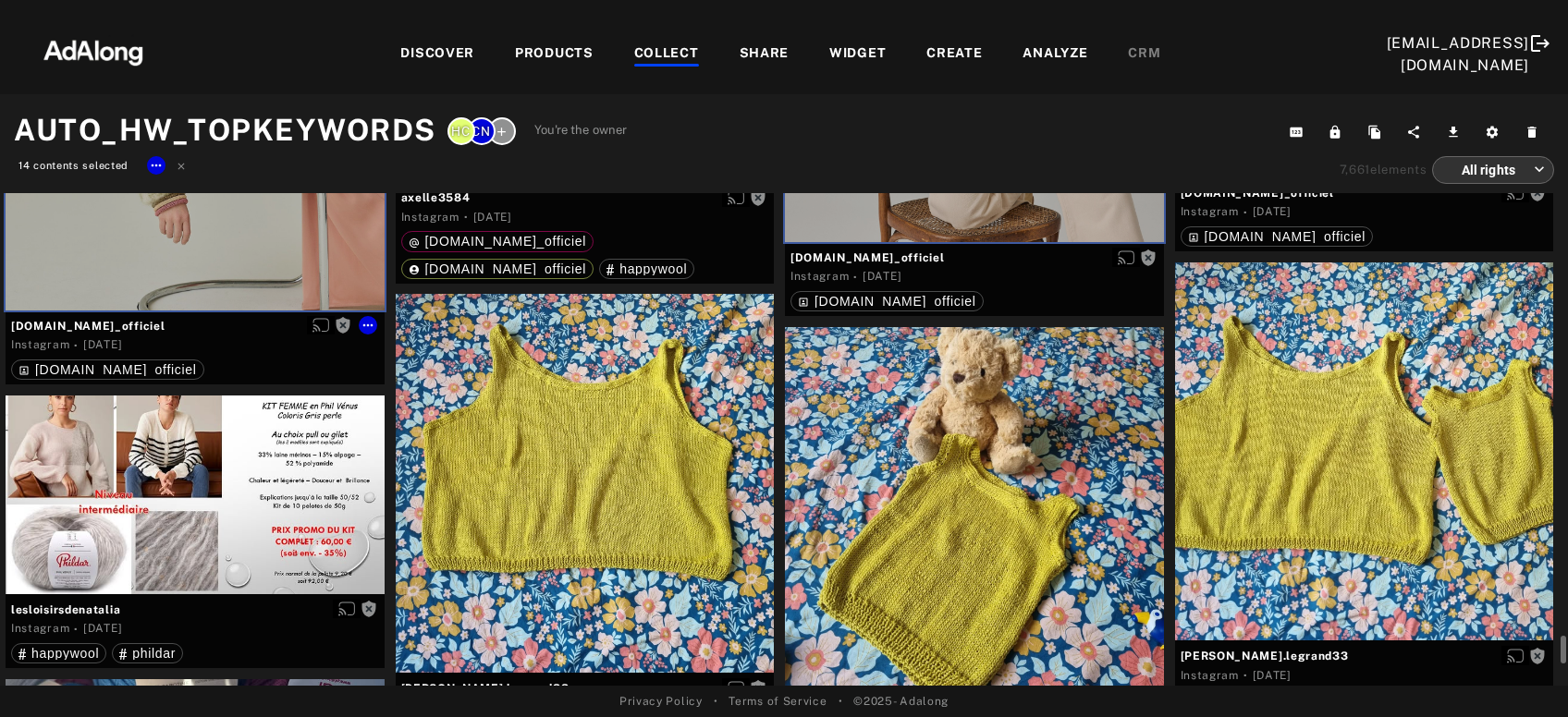
scroll to position [8163, 0]
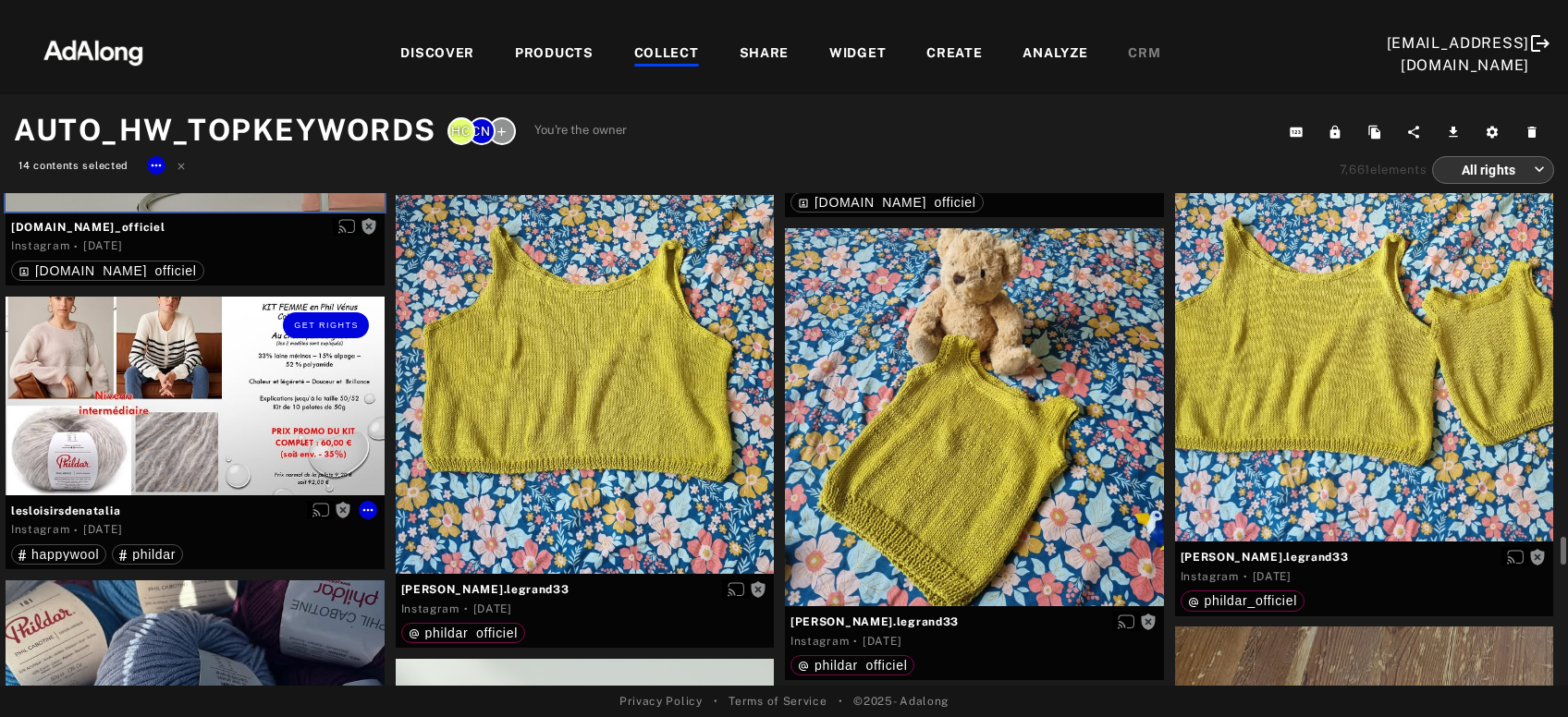
click at [170, 382] on div "Get rights" at bounding box center [195, 396] width 379 height 199
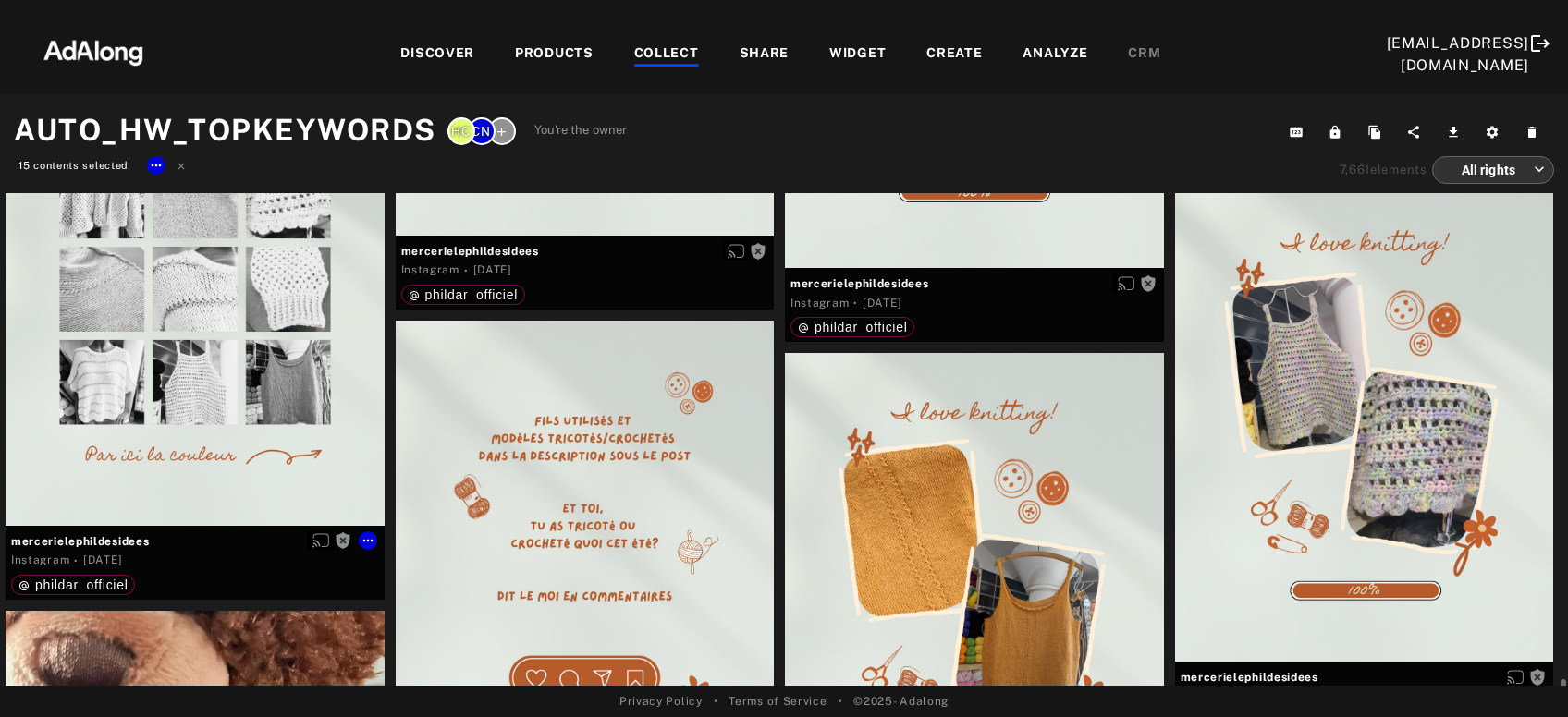
scroll to position [9259, 0]
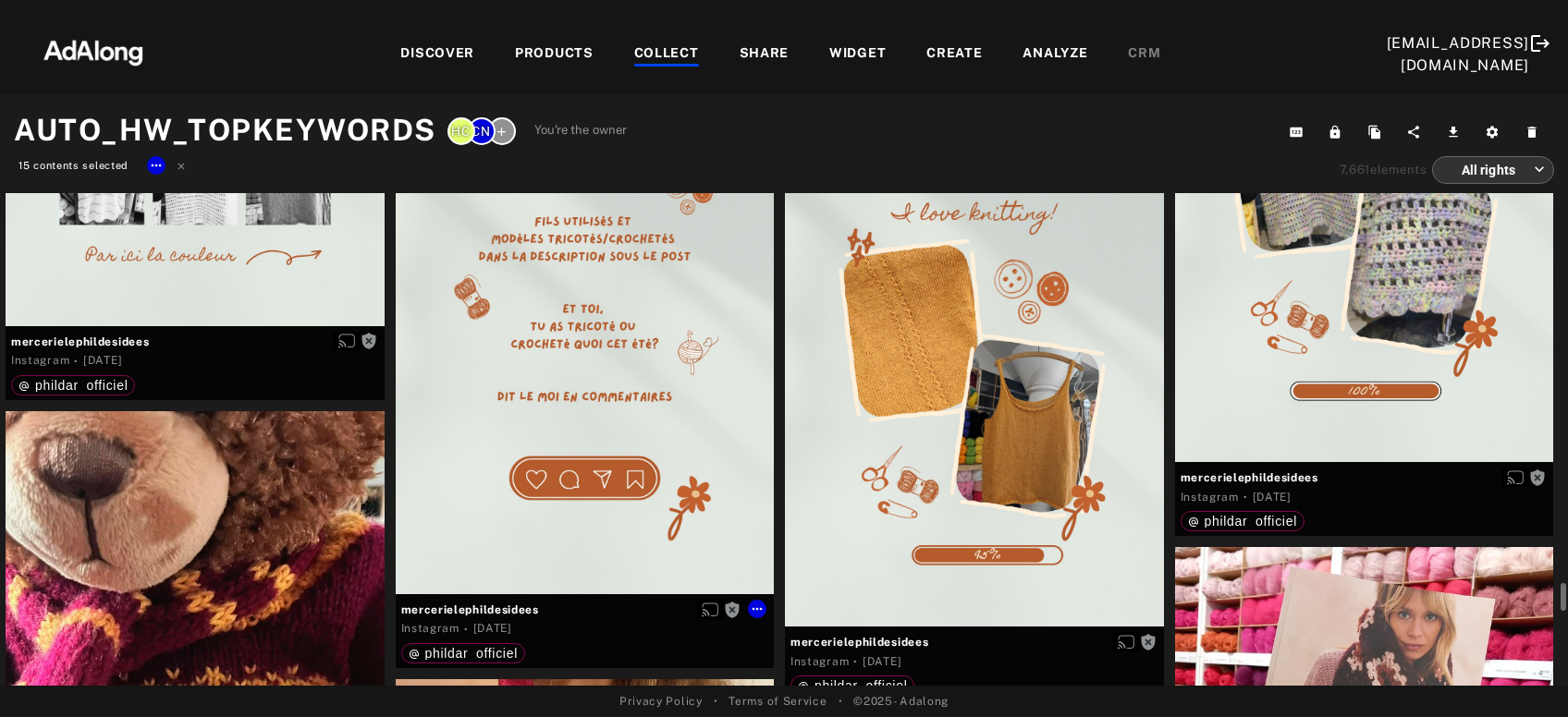
click at [653, 437] on div "Get rights" at bounding box center [585, 358] width 379 height 473
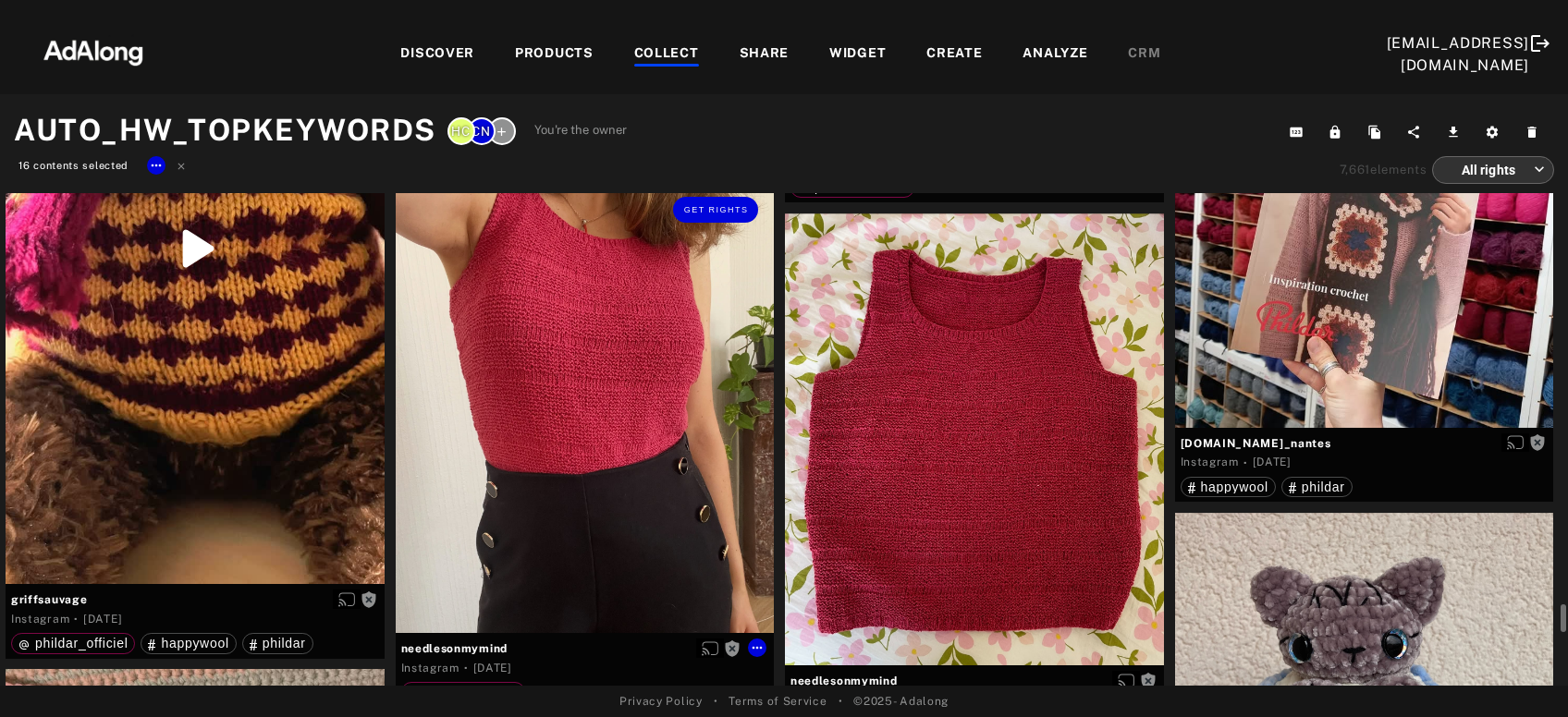
scroll to position [9657, 0]
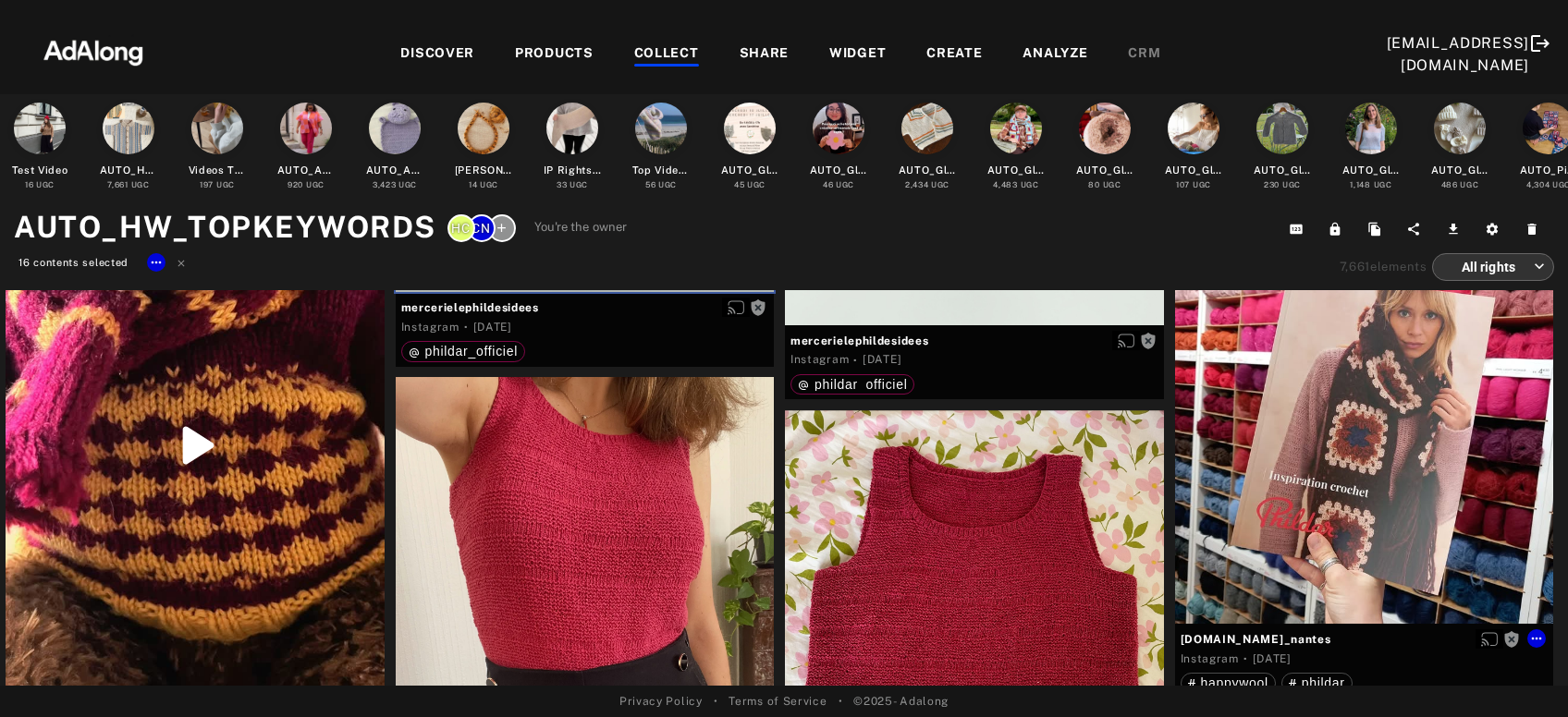
click at [1452, 445] on div "Get rights" at bounding box center [1364, 435] width 379 height 379
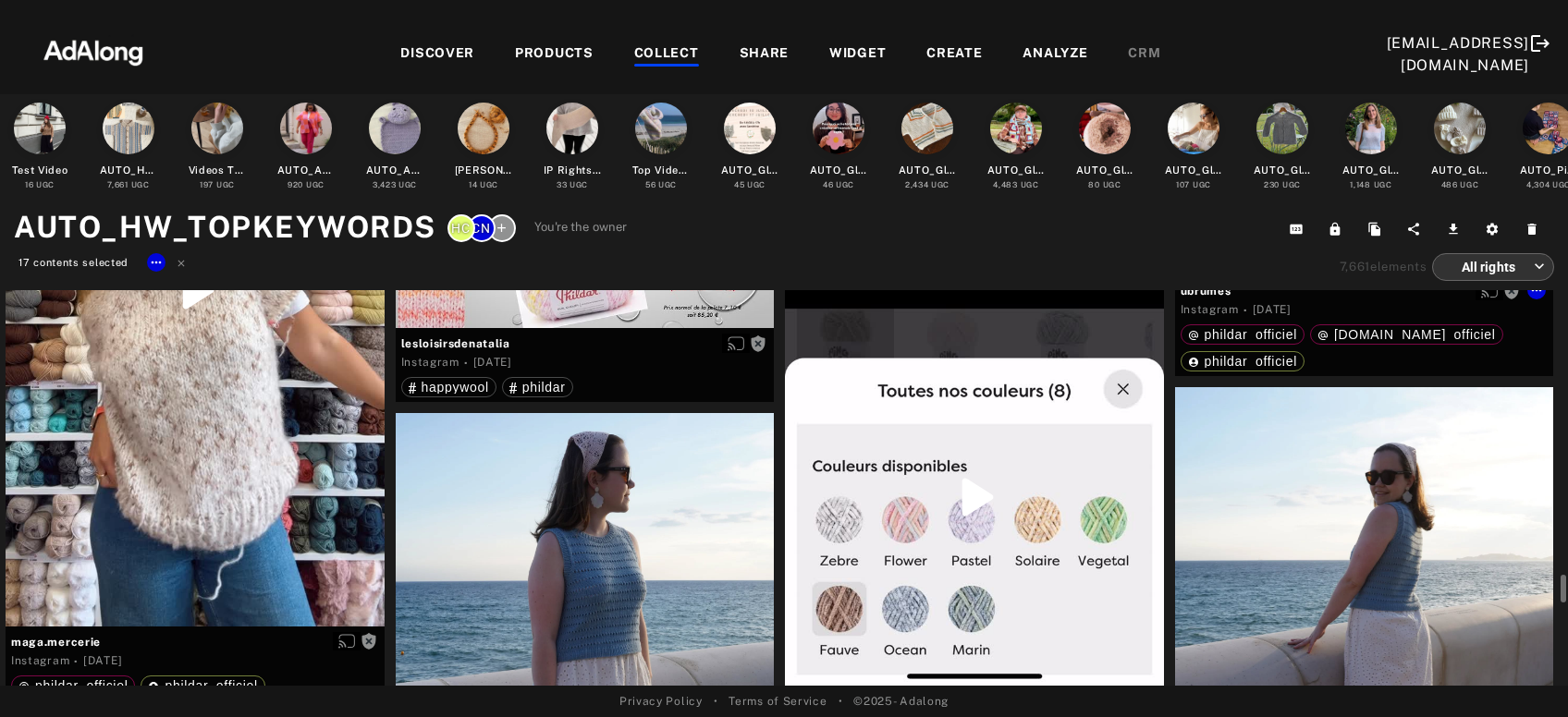
scroll to position [11450, 0]
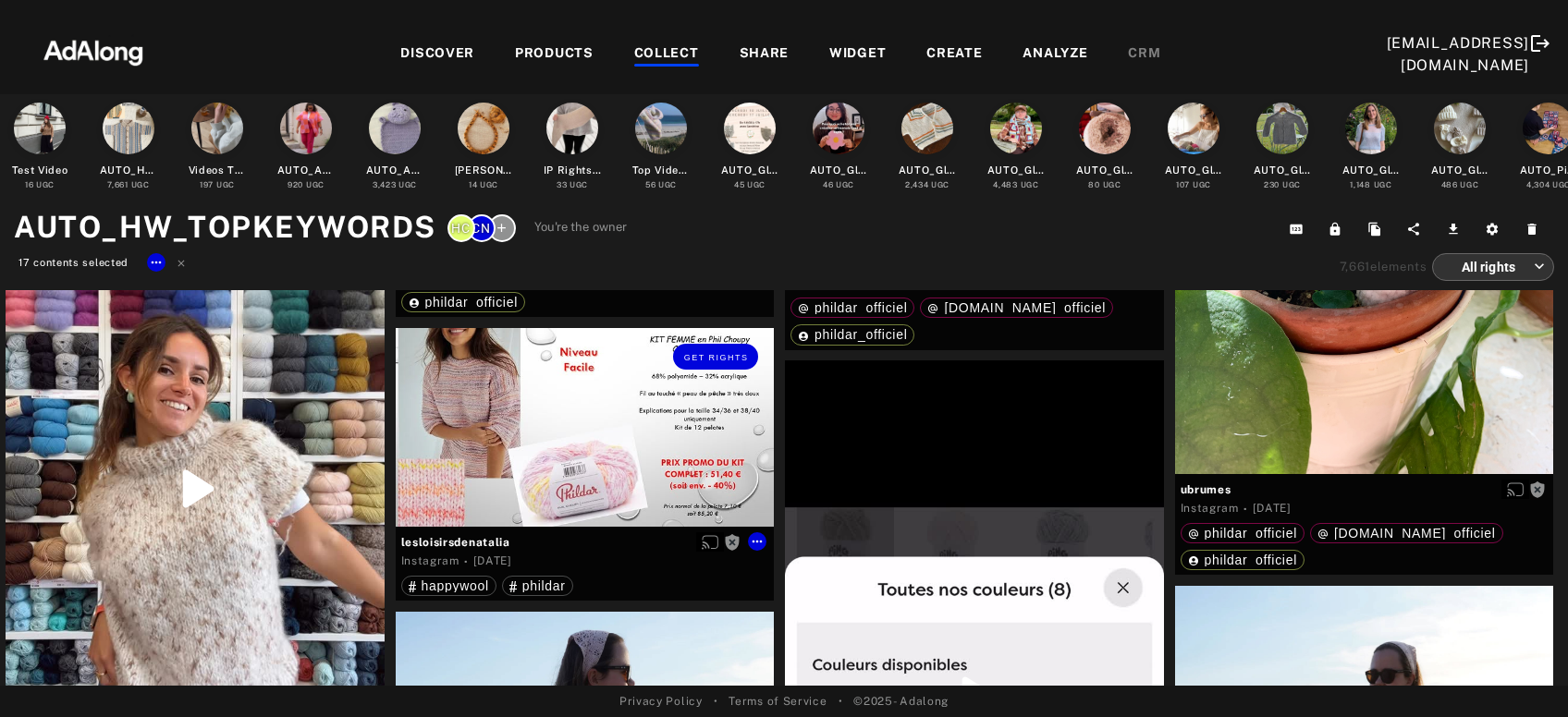
click at [643, 408] on div "Get rights" at bounding box center [585, 428] width 379 height 199
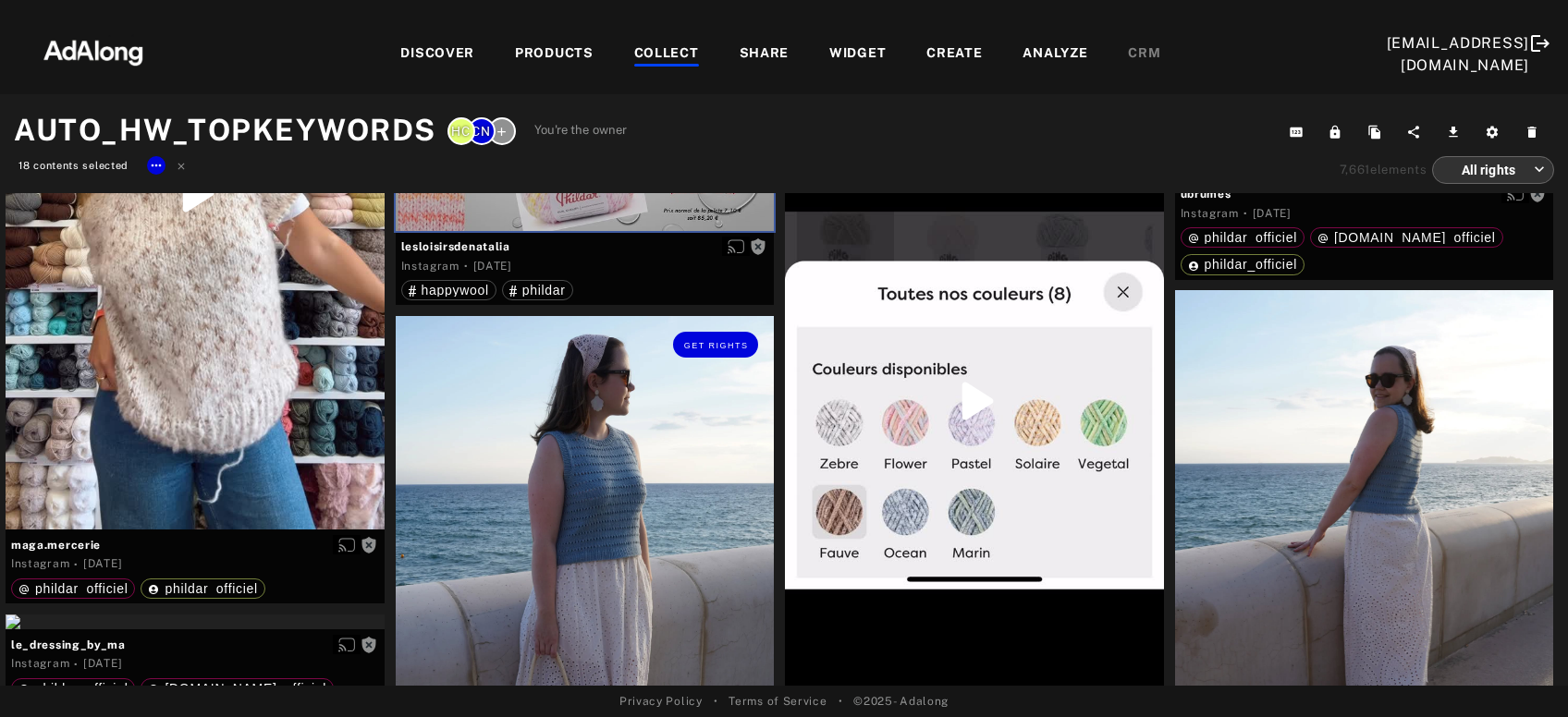
scroll to position [11748, 0]
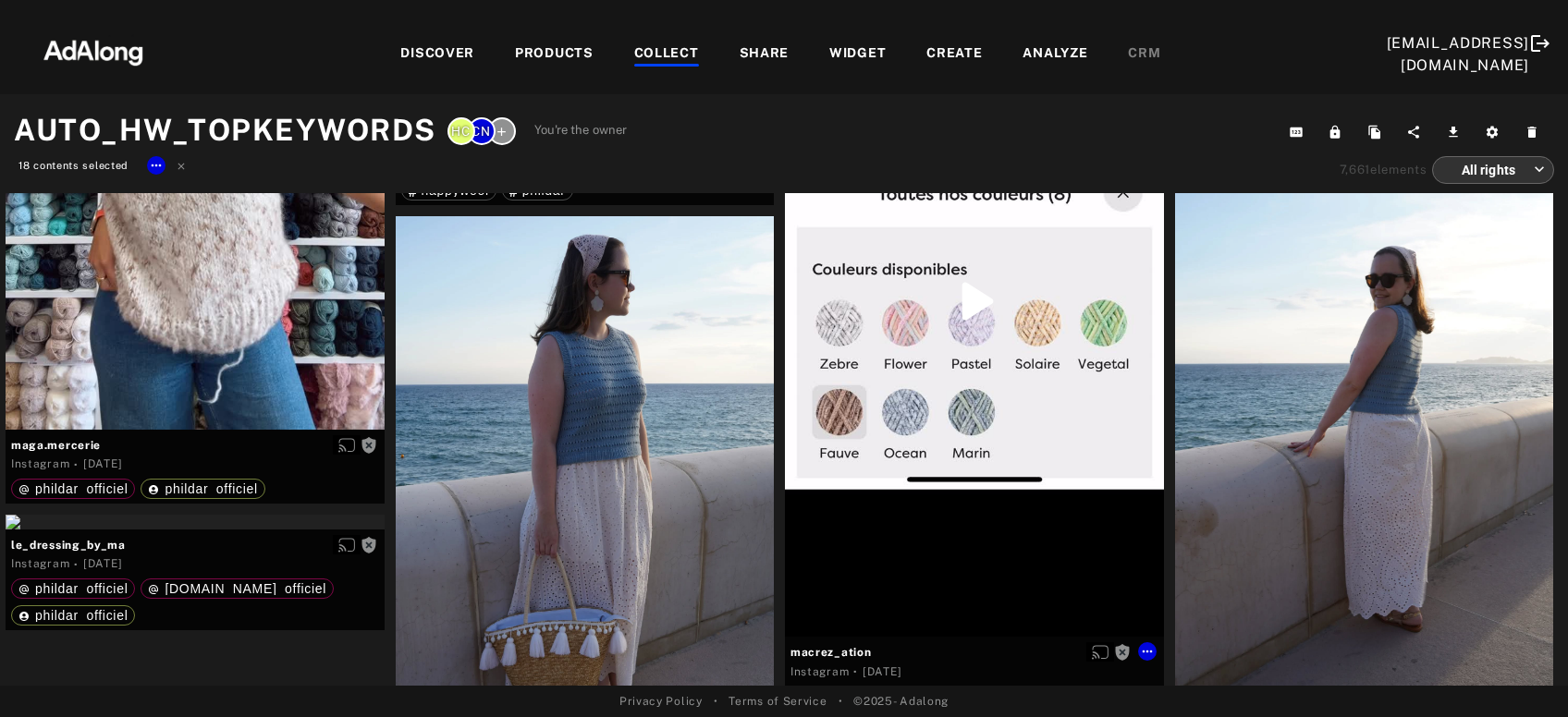
click at [1102, 425] on div "Get rights" at bounding box center [974, 300] width 379 height 671
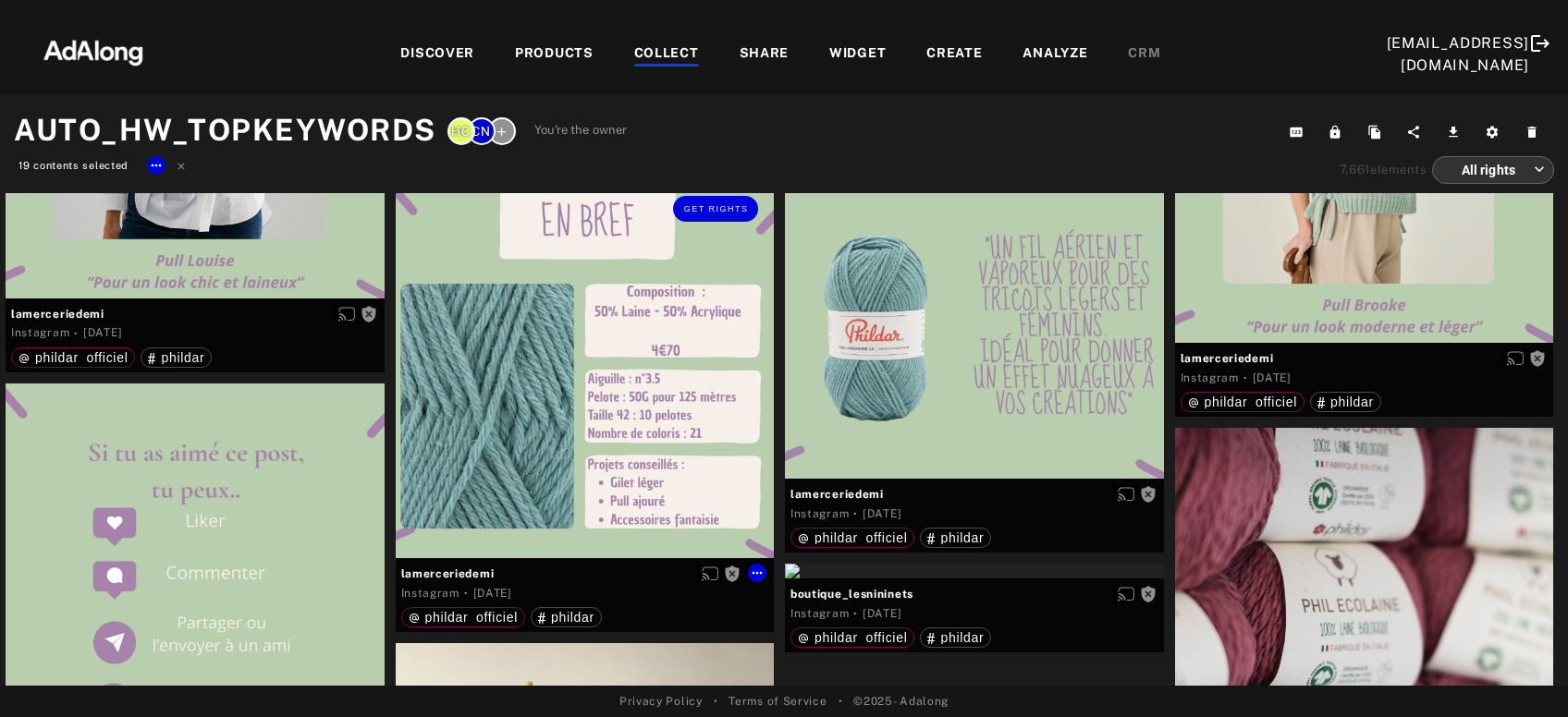
scroll to position [14238, 0]
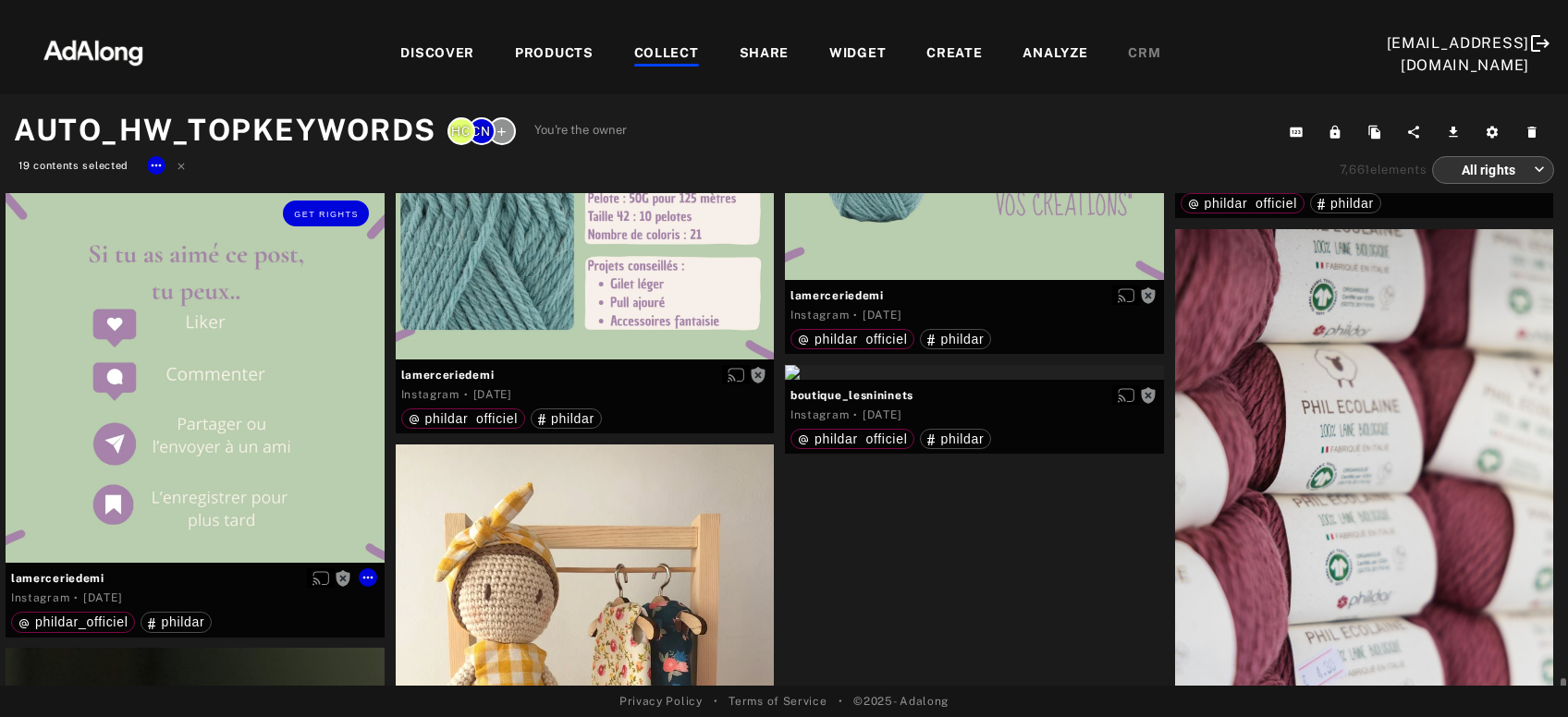
click at [76, 442] on div "Get rights" at bounding box center [195, 374] width 379 height 379
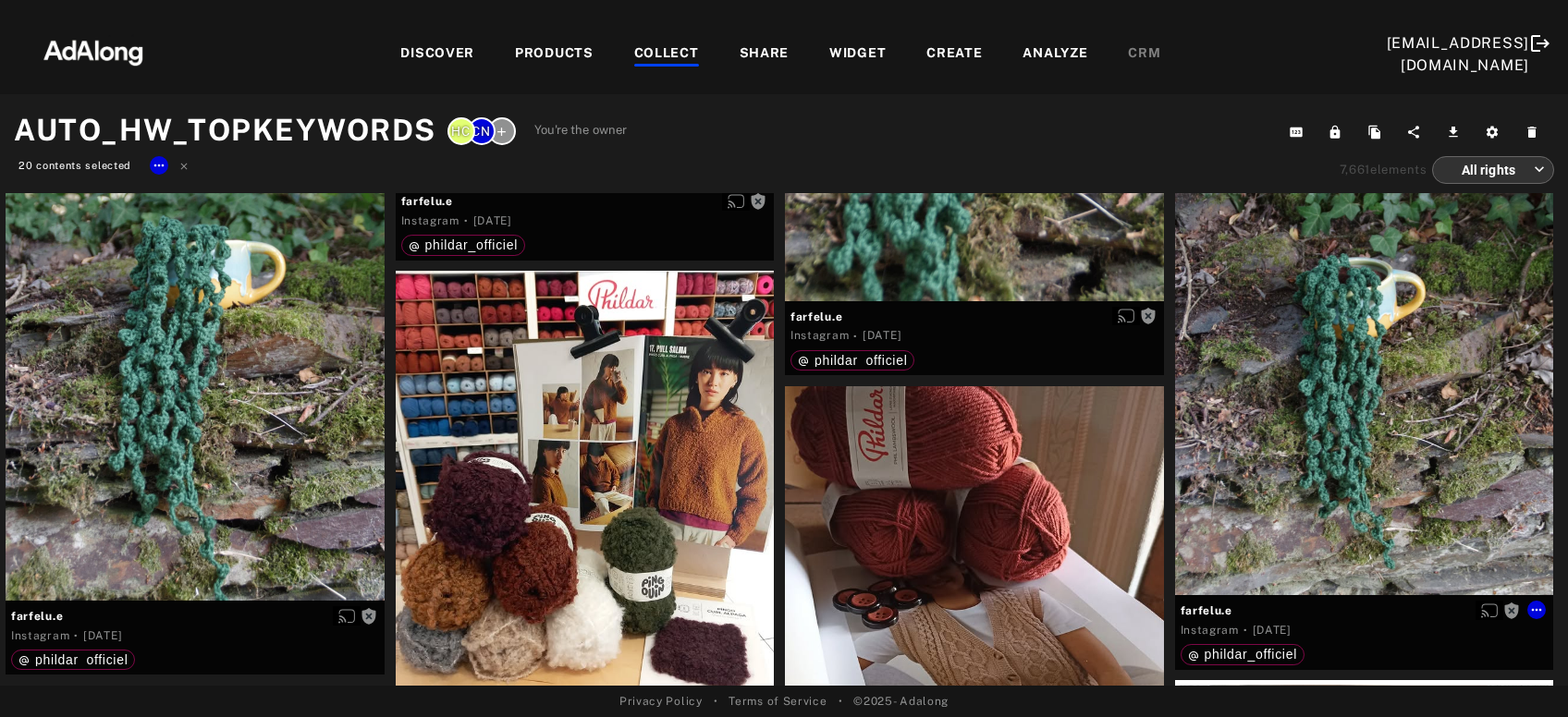
scroll to position [26187, 0]
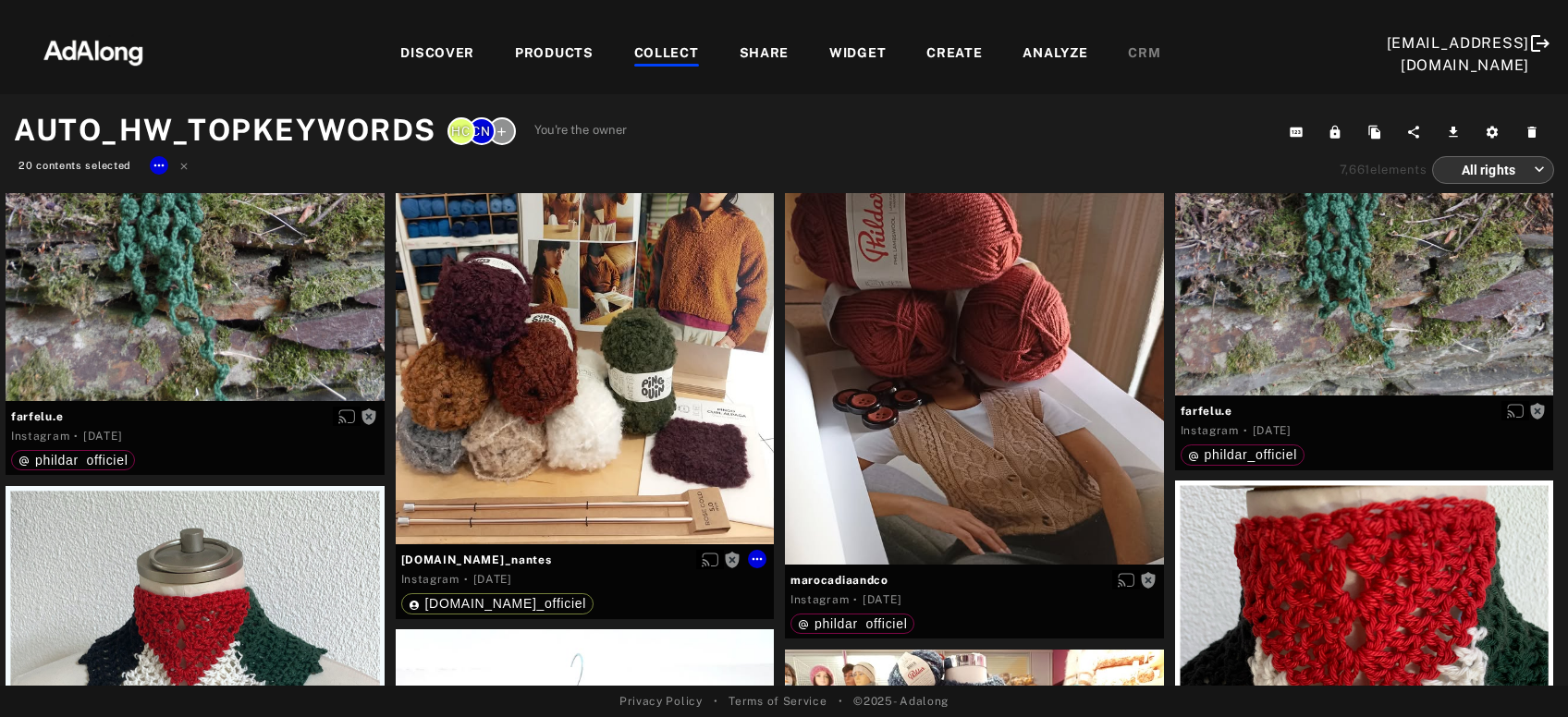
click at [578, 446] on div "Get rights" at bounding box center [585, 308] width 379 height 473
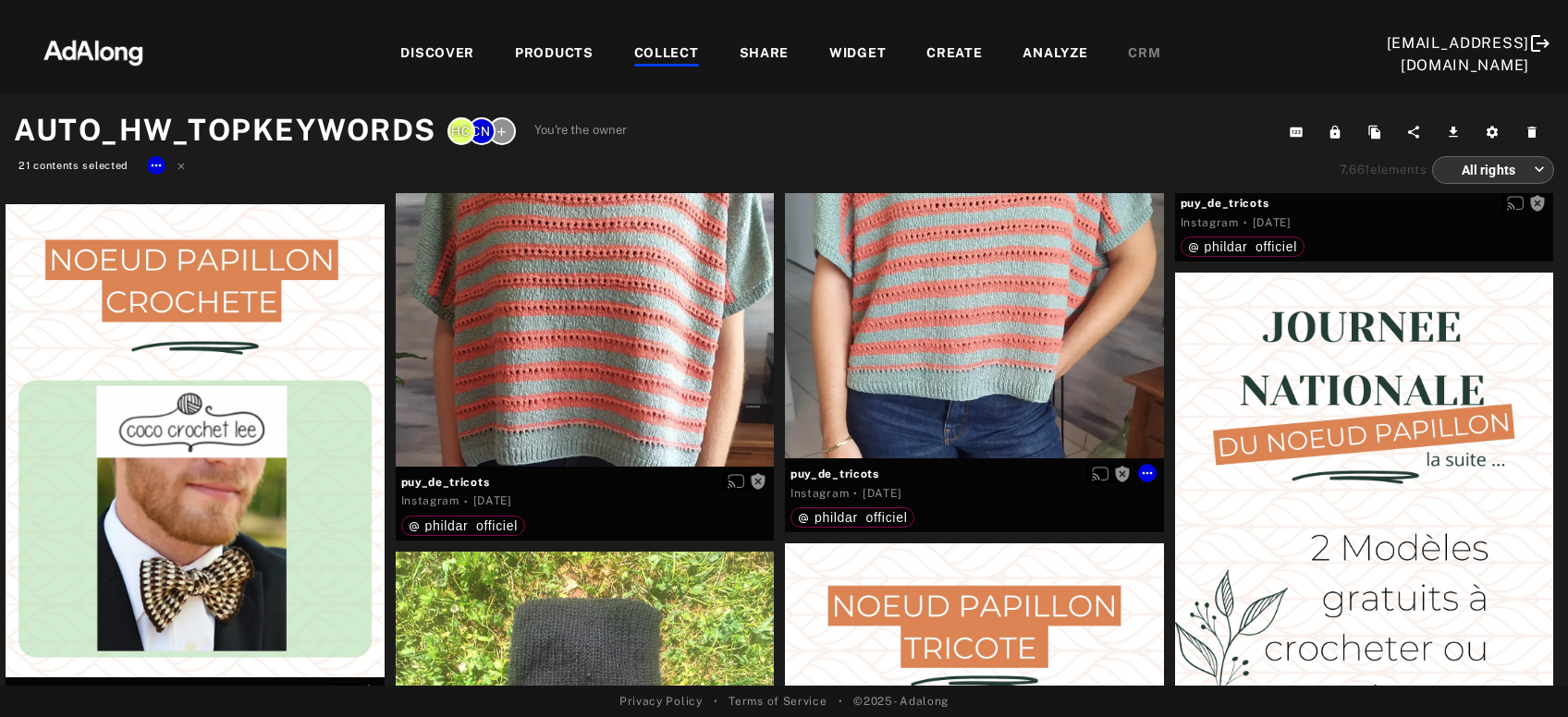
scroll to position [28277, 0]
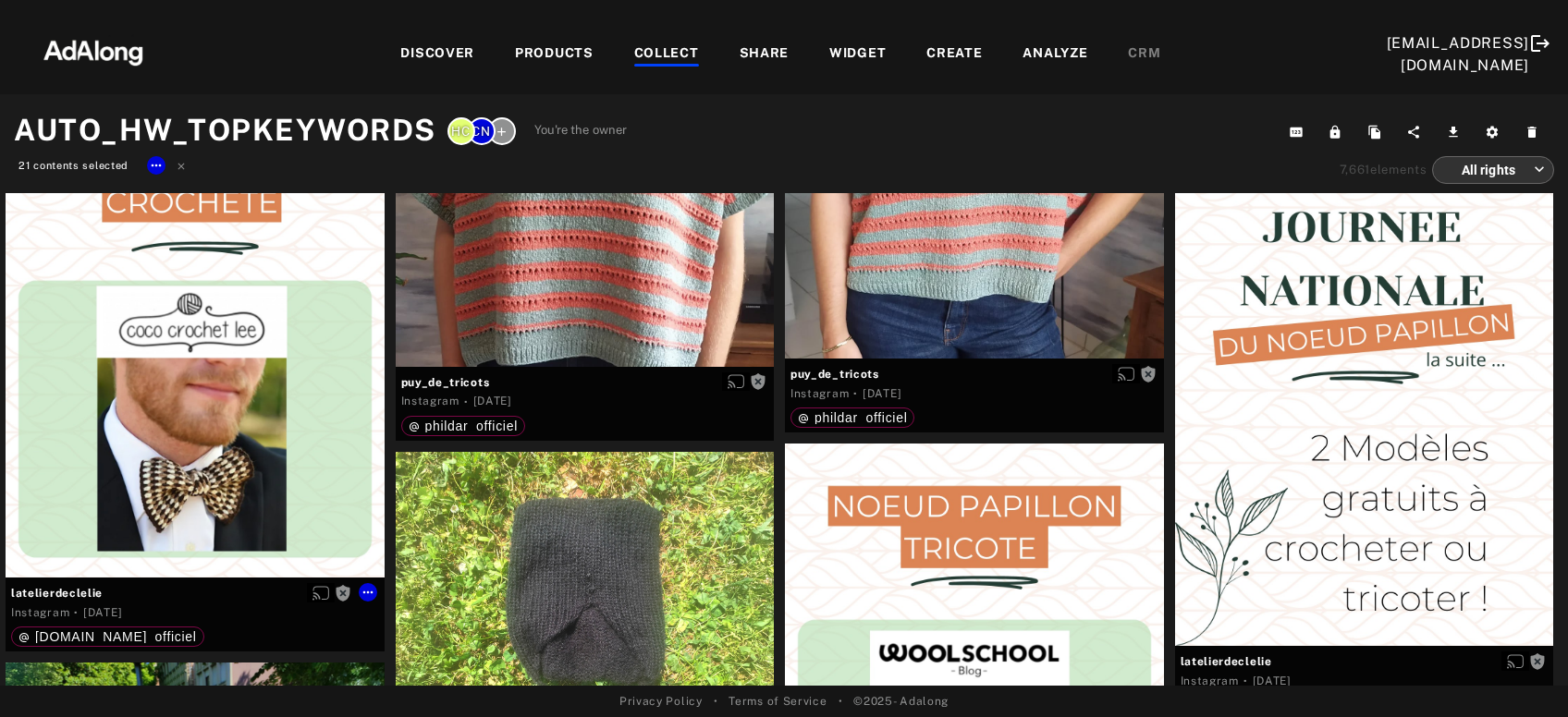
click at [216, 449] on div "Get rights" at bounding box center [195, 341] width 379 height 473
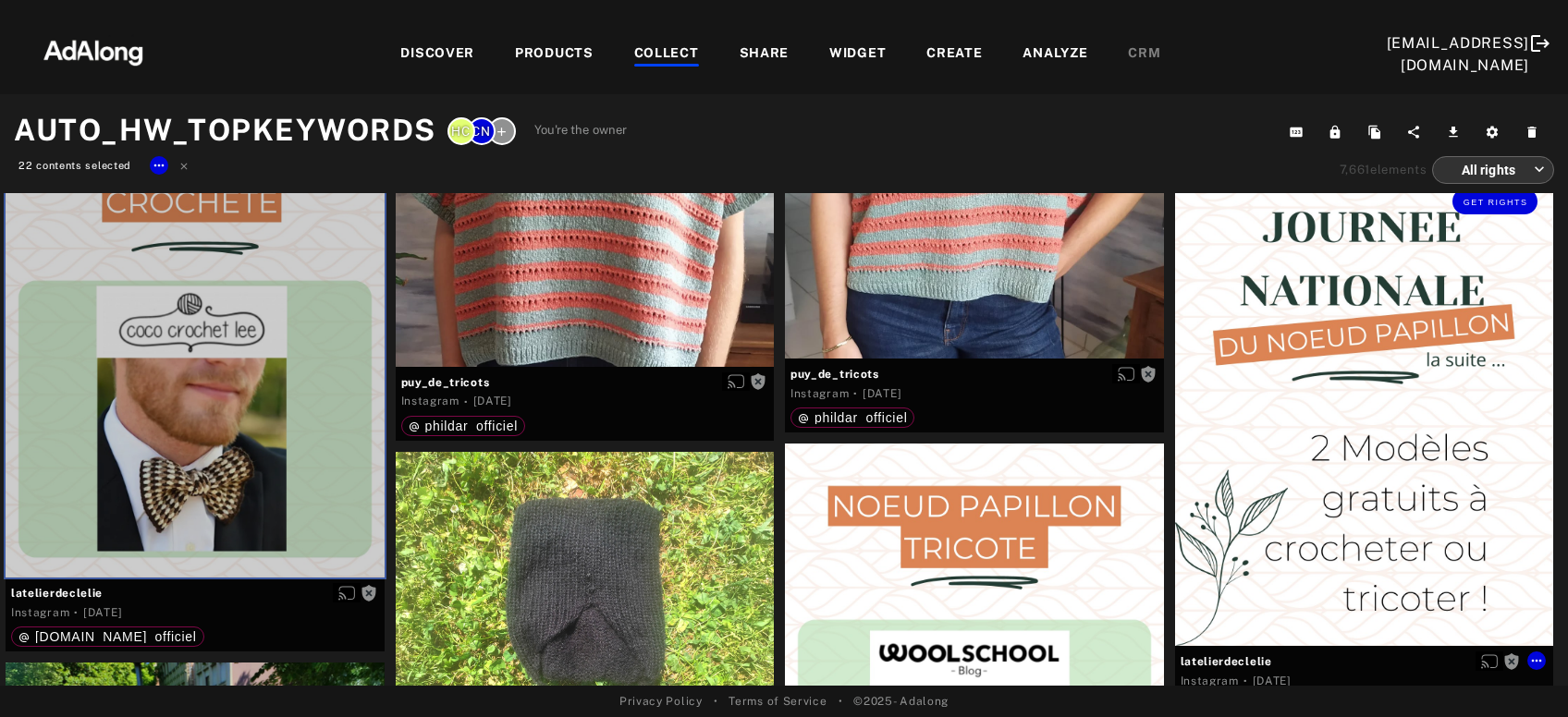
click at [1320, 485] on div "Get rights" at bounding box center [1364, 410] width 379 height 473
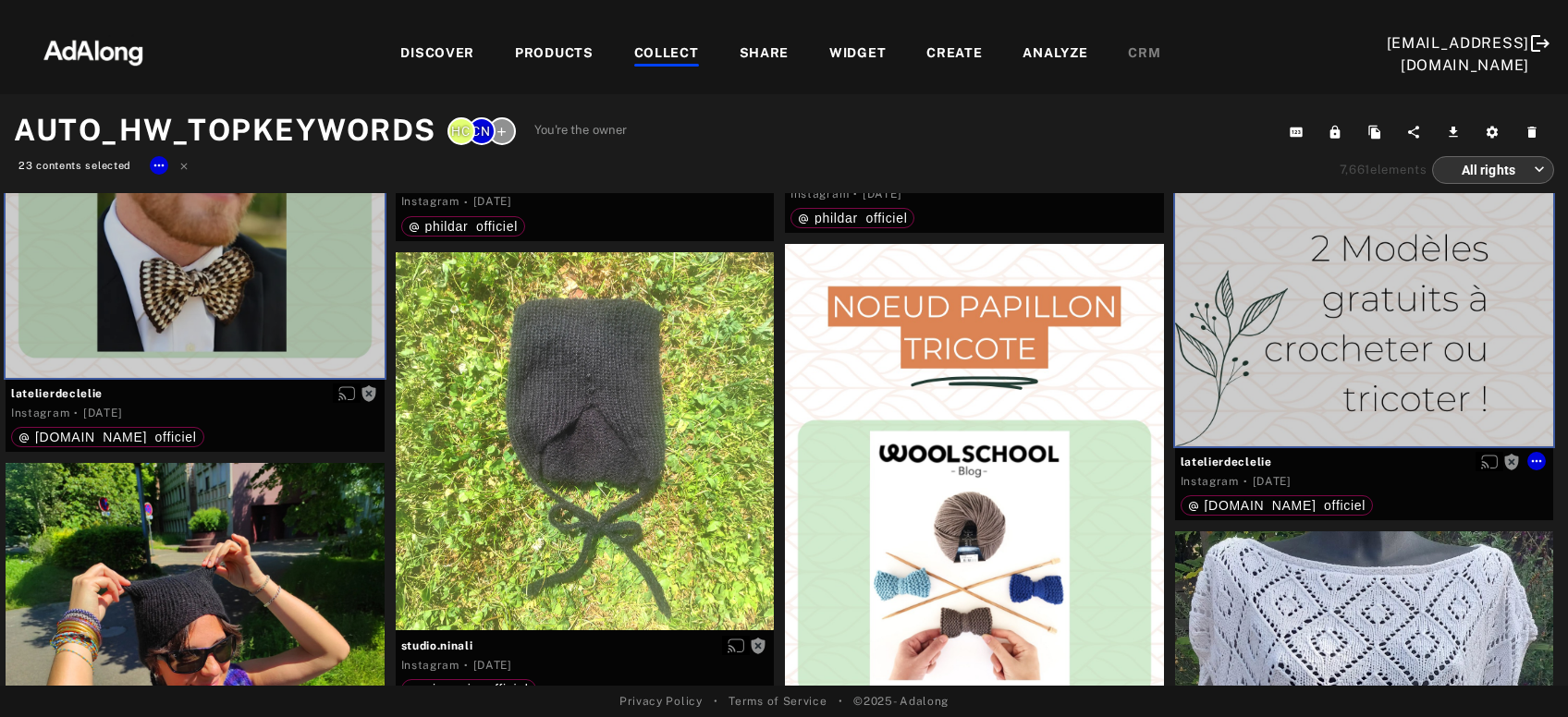
scroll to position [28576, 0]
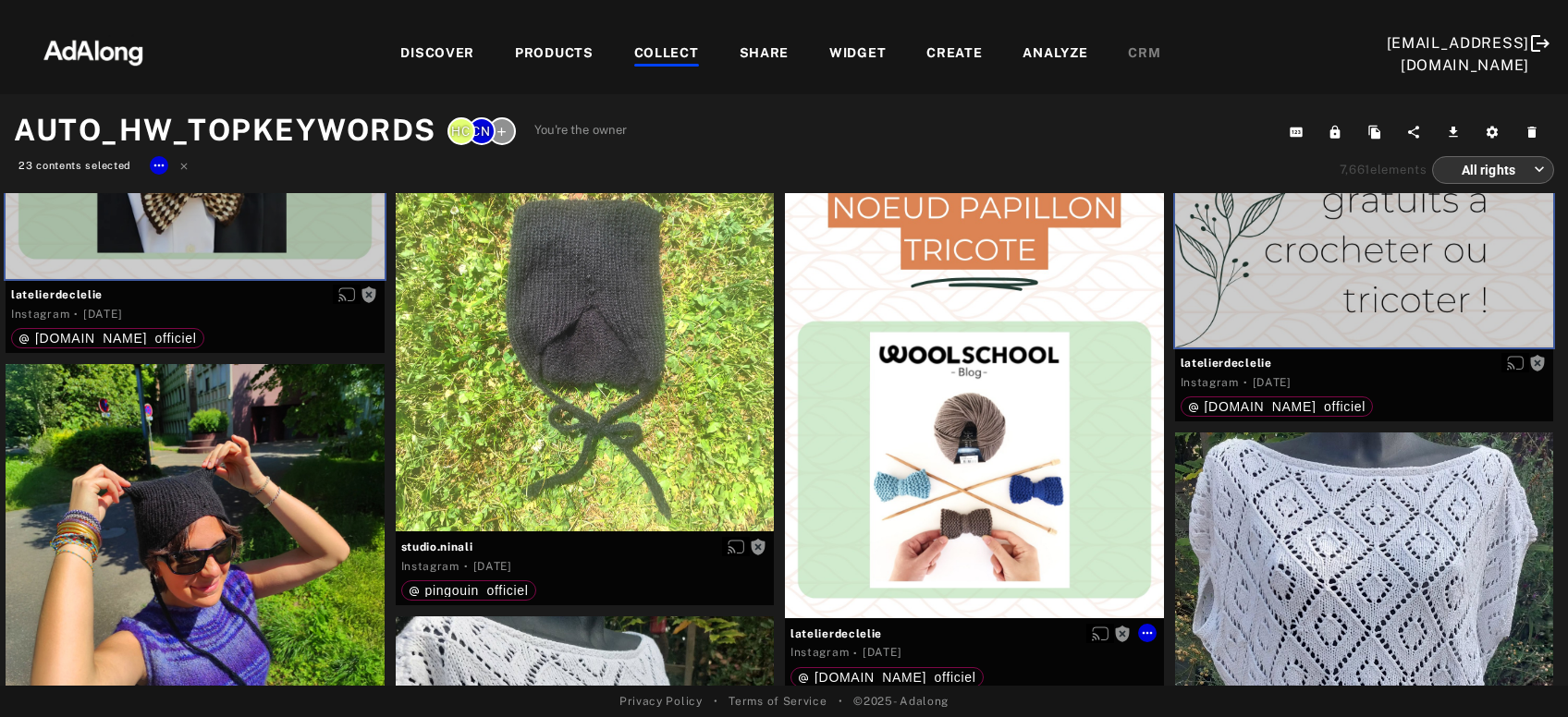
click at [1024, 482] on div "Get rights" at bounding box center [974, 382] width 379 height 473
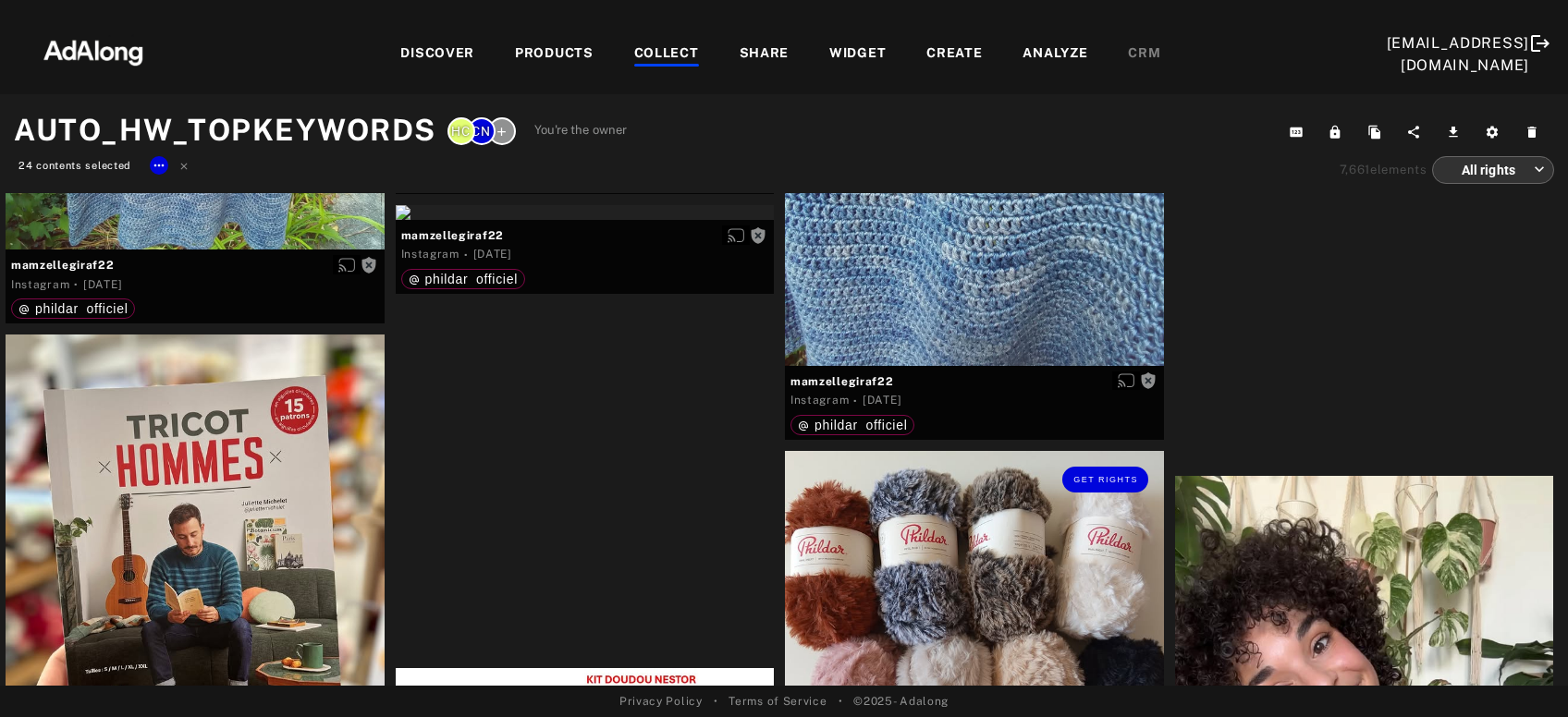
scroll to position [32161, 0]
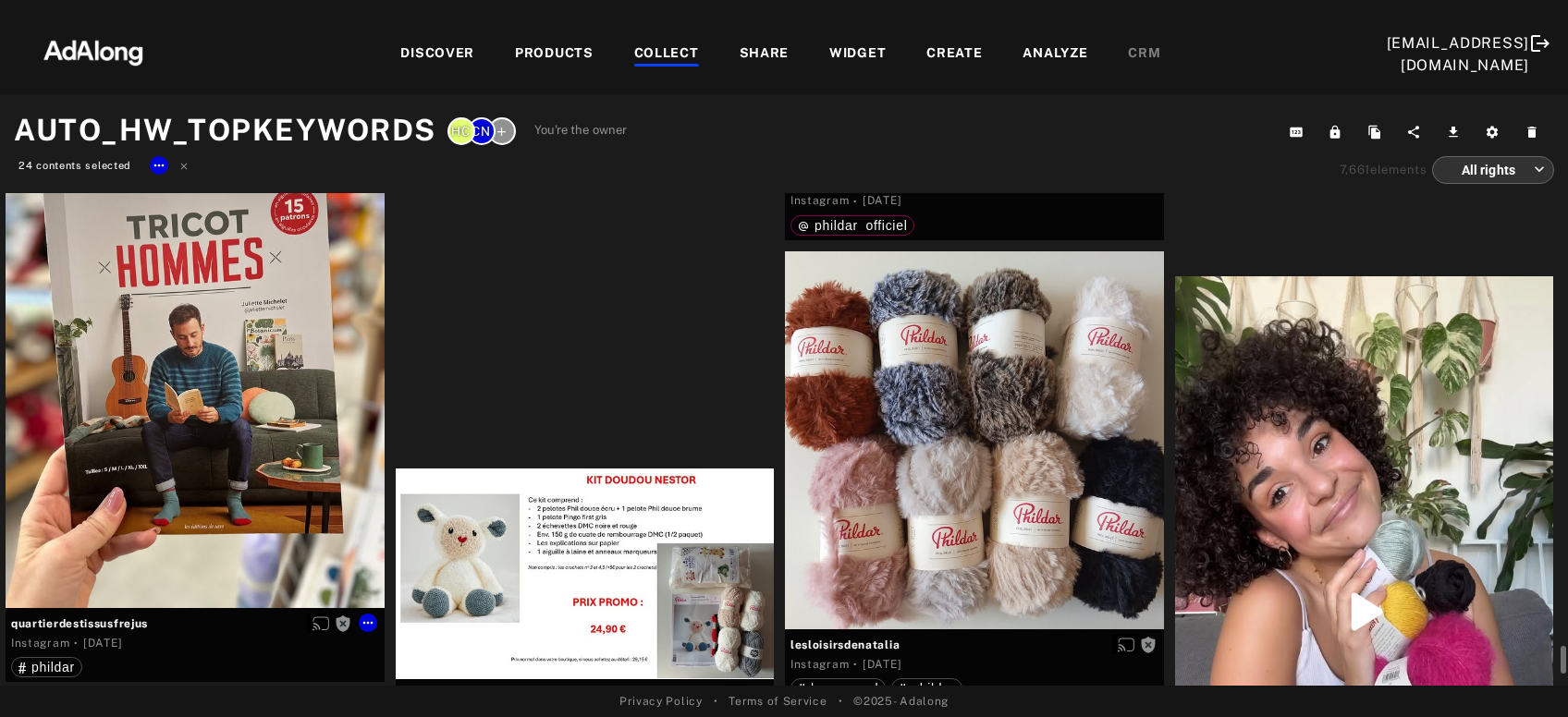
click at [165, 495] on div "Get rights" at bounding box center [195, 372] width 379 height 473
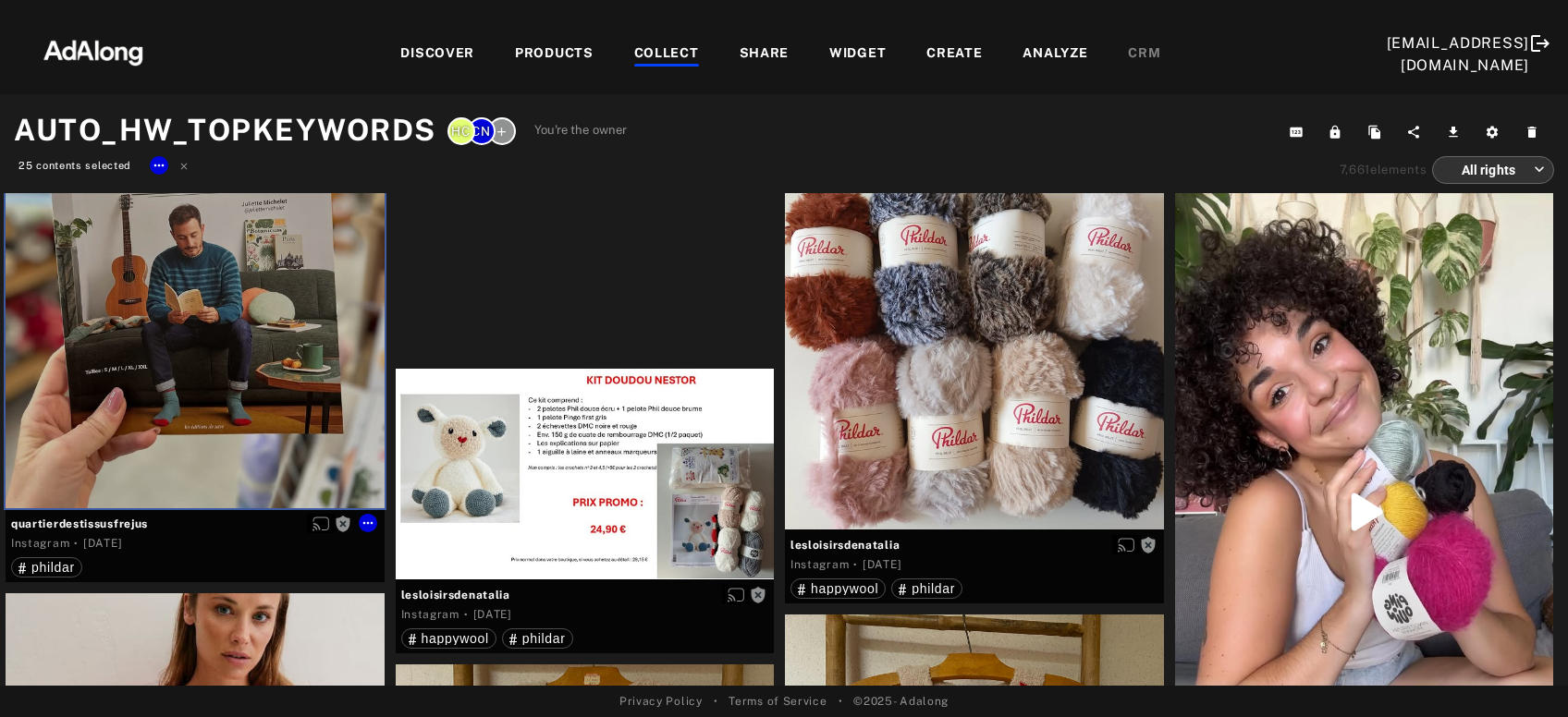
scroll to position [32359, 0]
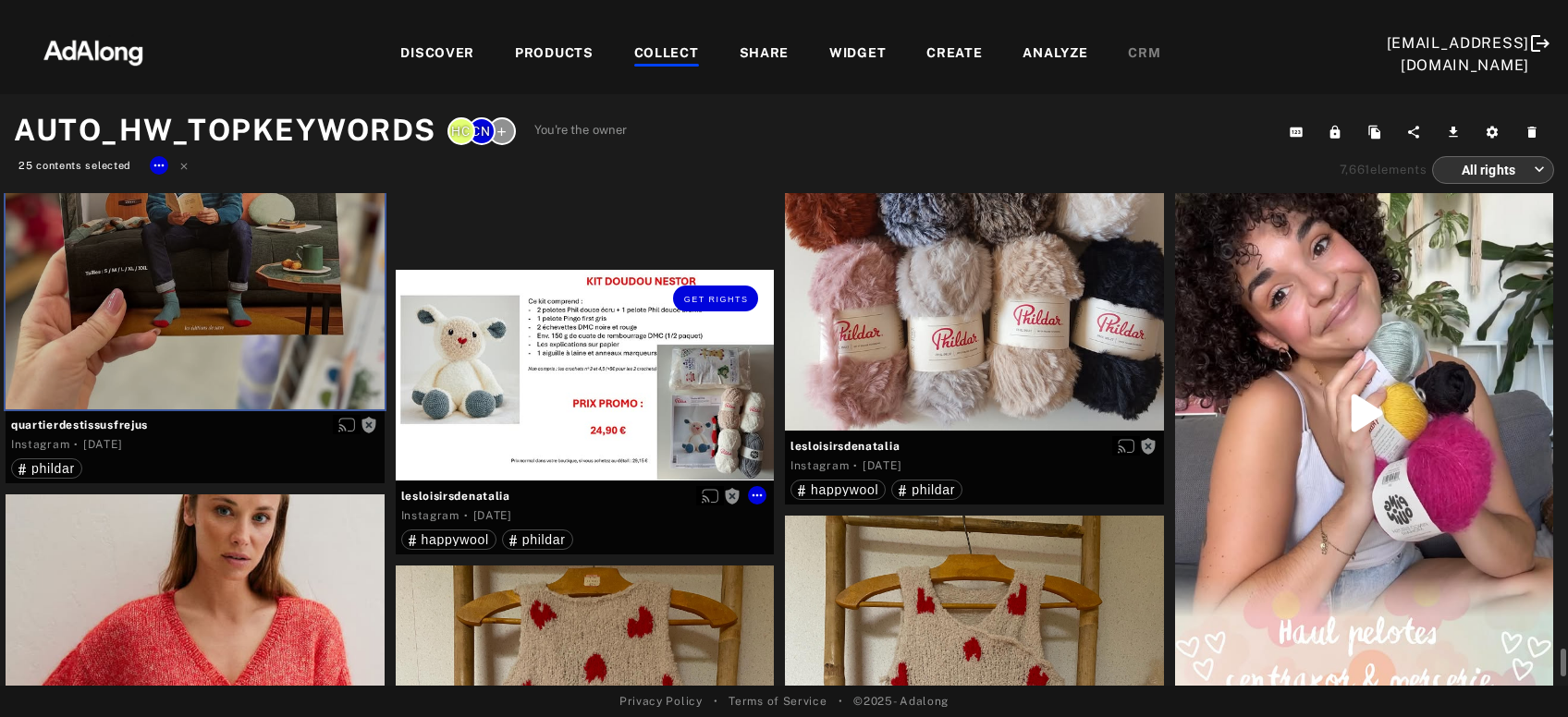
click at [564, 436] on div "Get rights" at bounding box center [585, 375] width 379 height 211
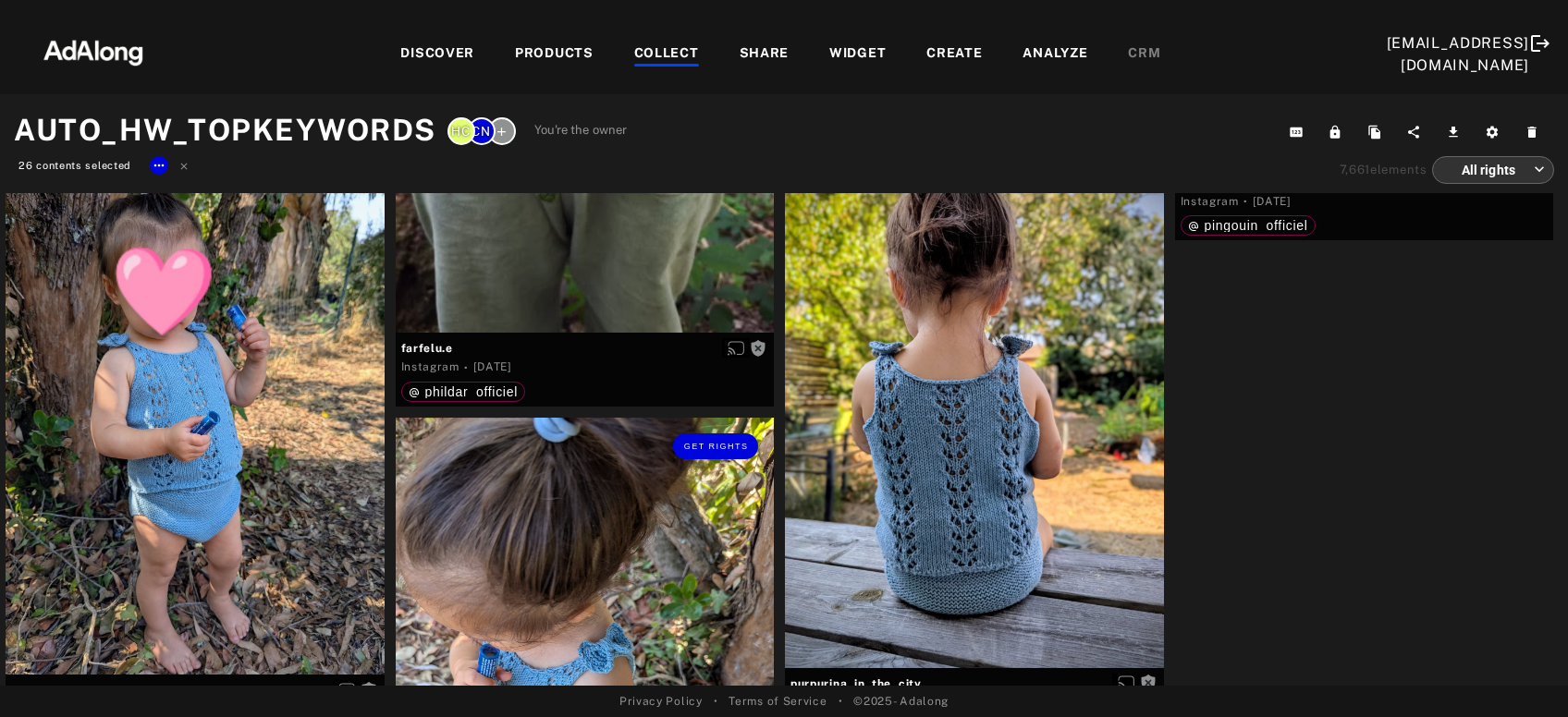
scroll to position [34052, 0]
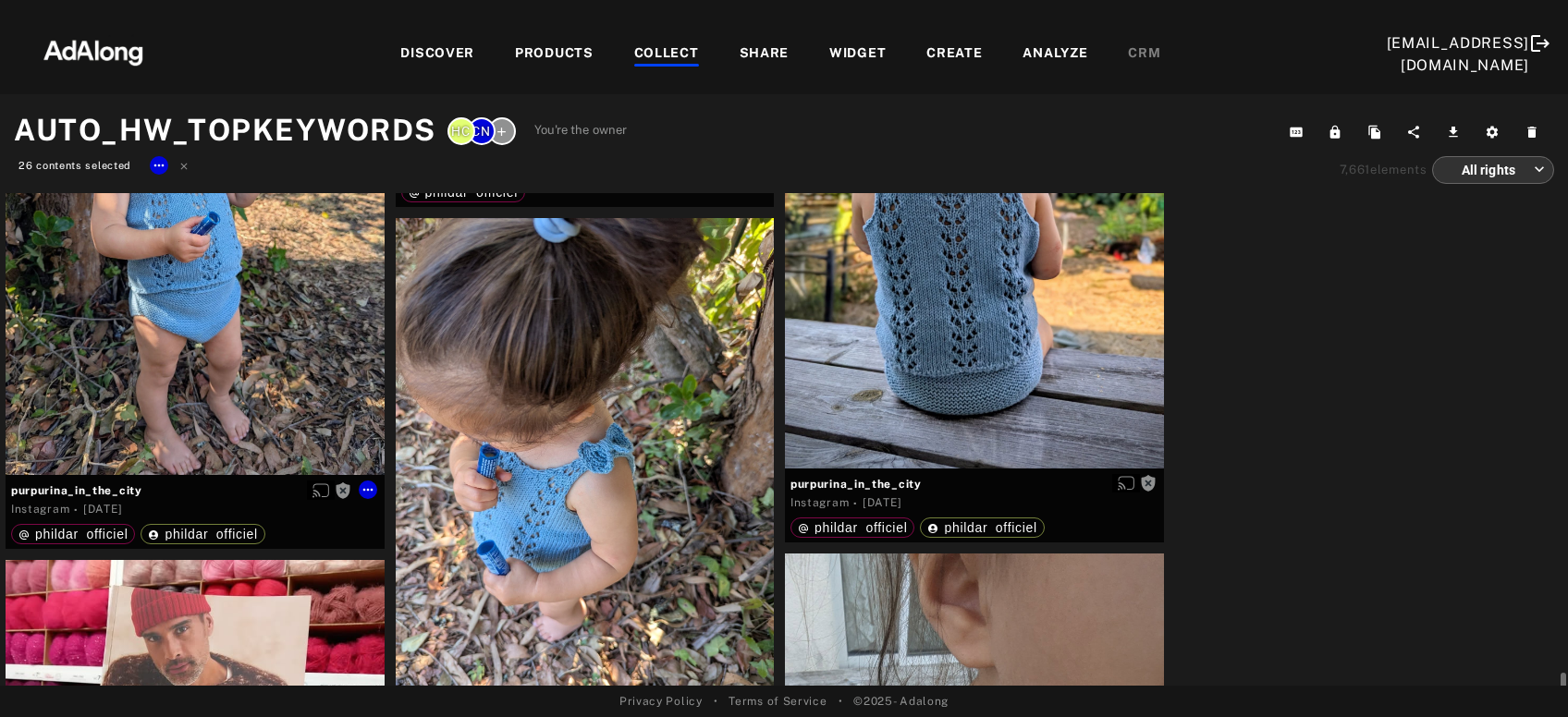
click at [115, 400] on div "Get rights" at bounding box center [195, 223] width 379 height 502
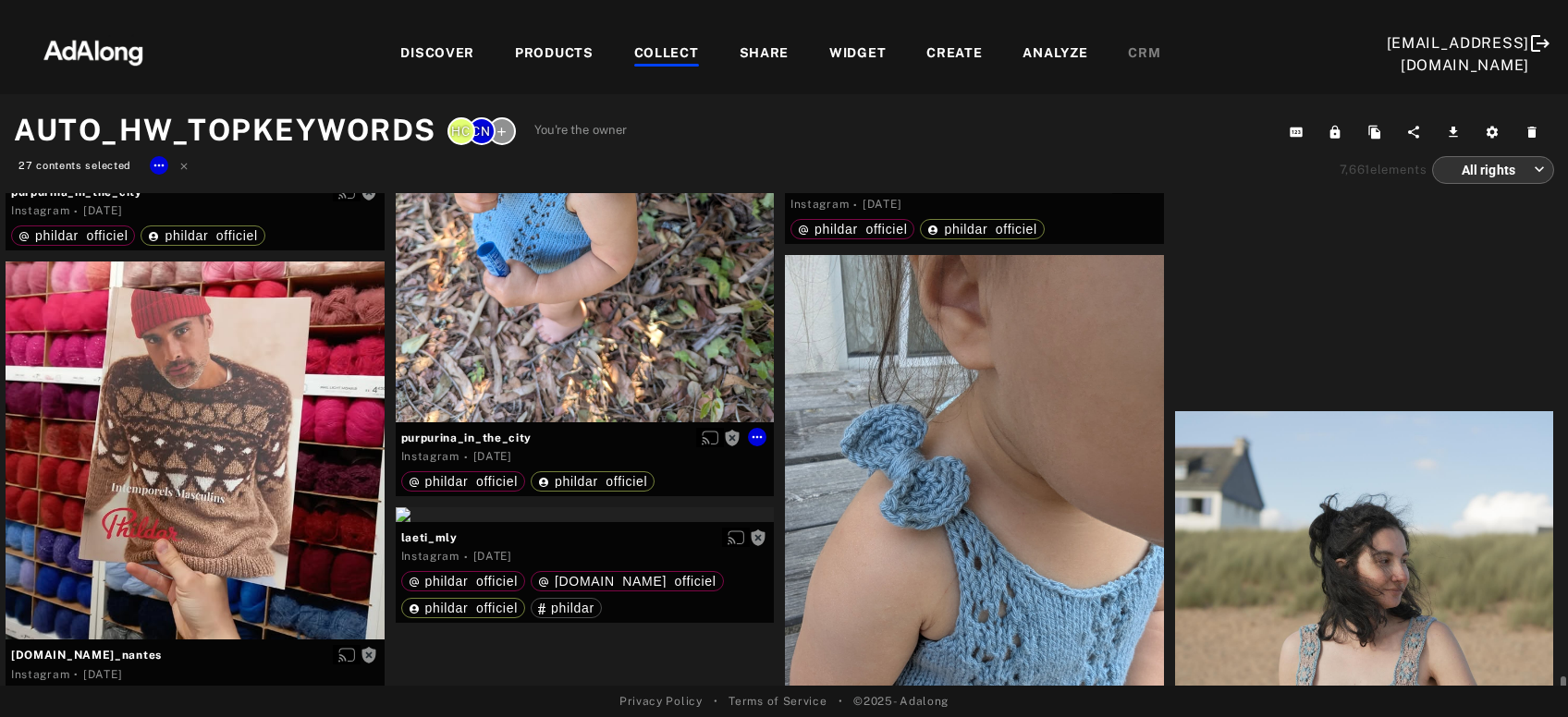
scroll to position [34450, 0]
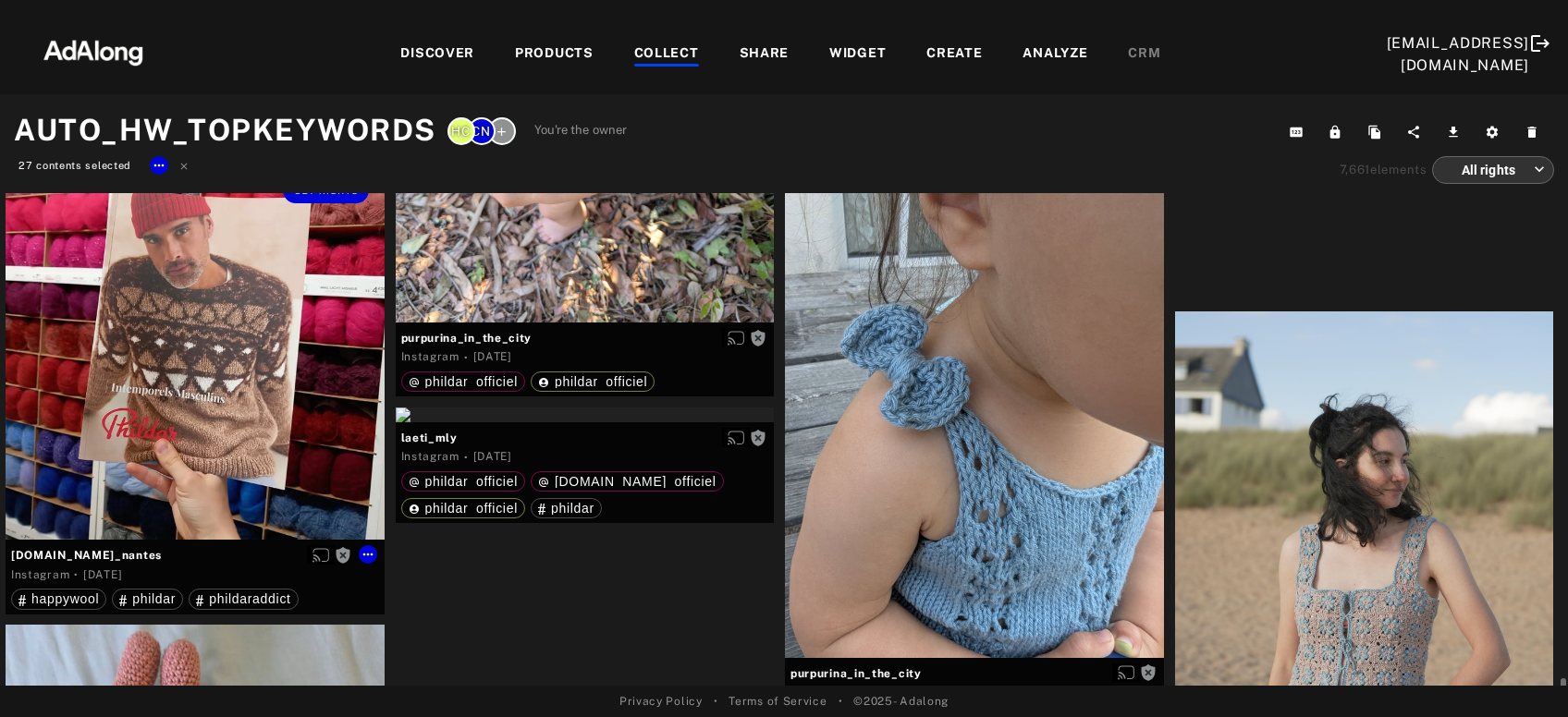
click at [189, 393] on div "Get rights" at bounding box center [195, 351] width 379 height 379
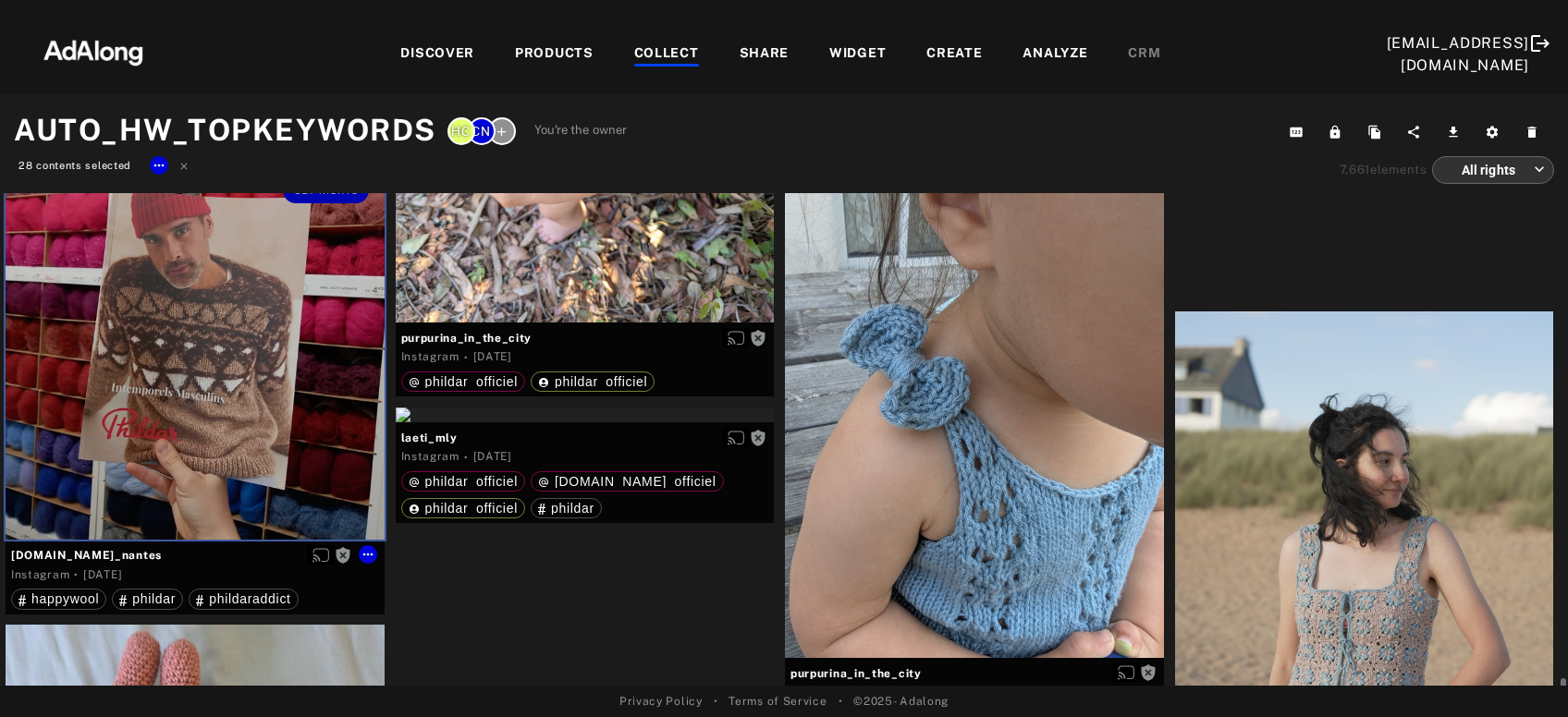
scroll to position [34649, 0]
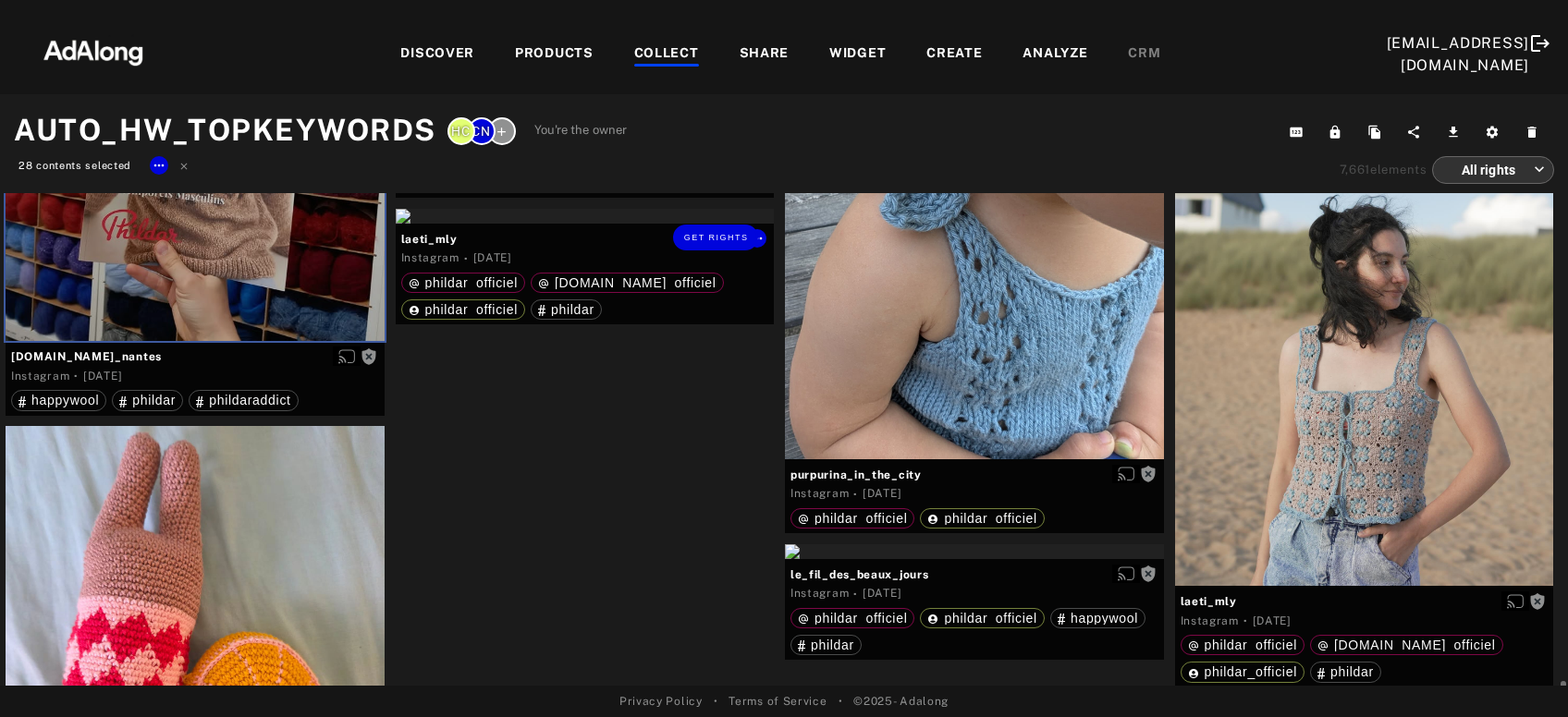
click at [613, 224] on div "Get rights" at bounding box center [585, 216] width 379 height 15
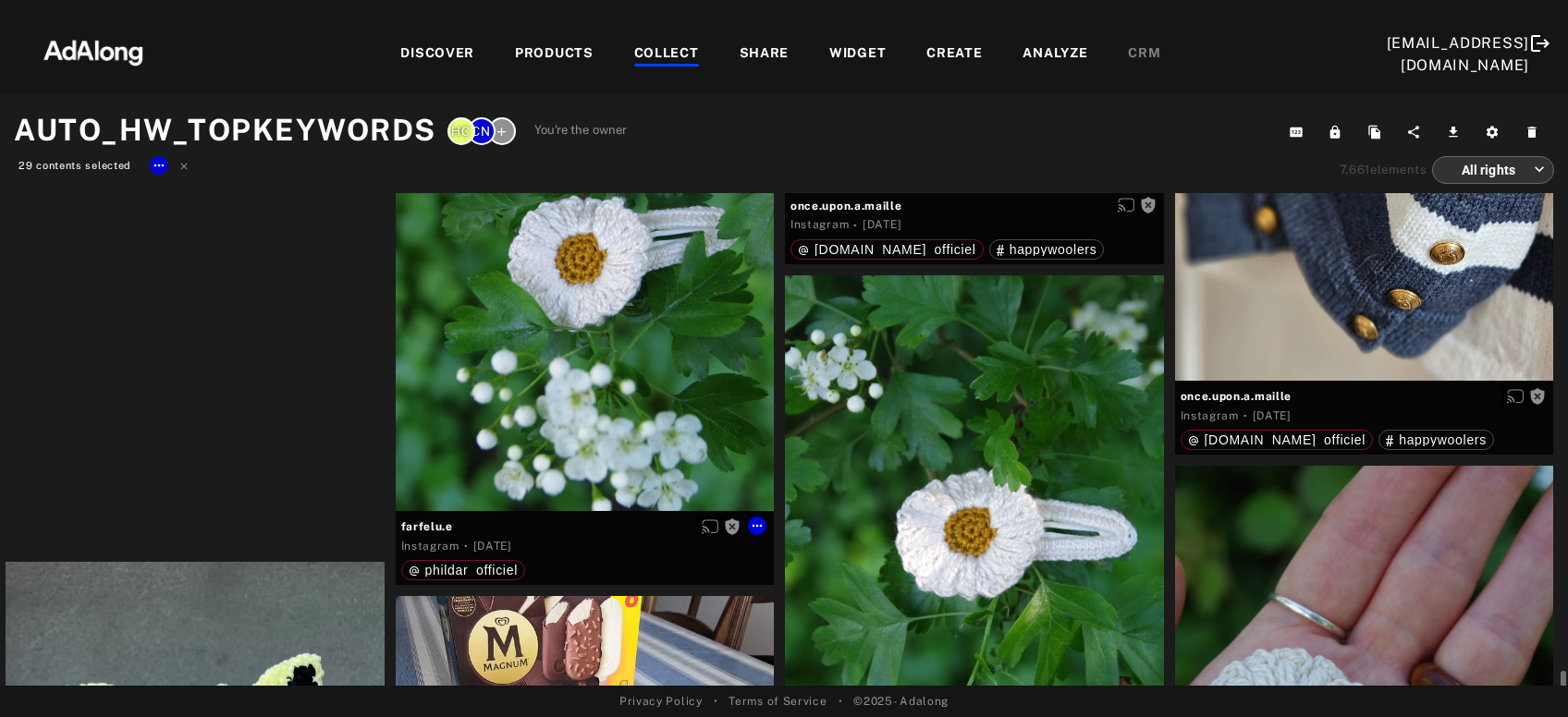
scroll to position [40026, 0]
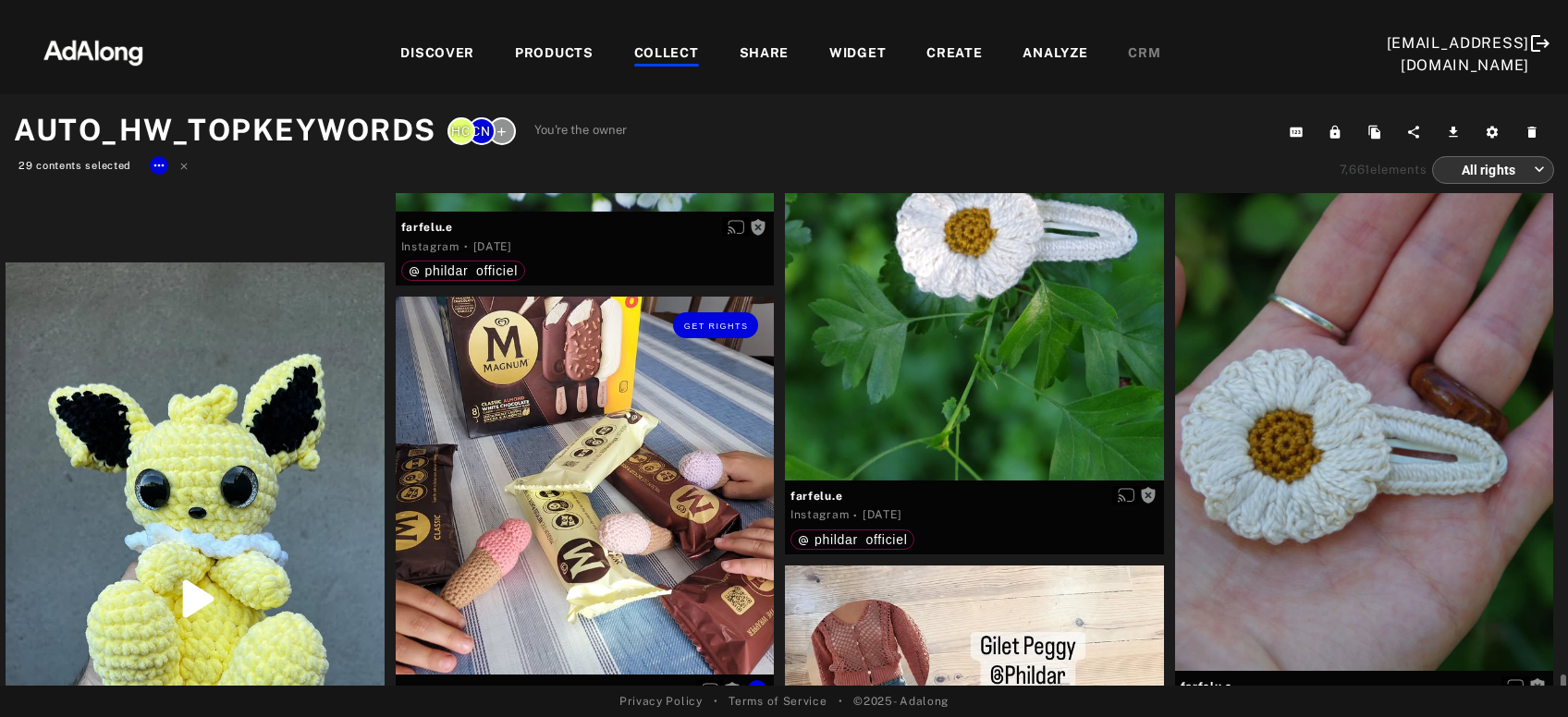
click at [613, 508] on div "Get rights" at bounding box center [585, 485] width 379 height 379
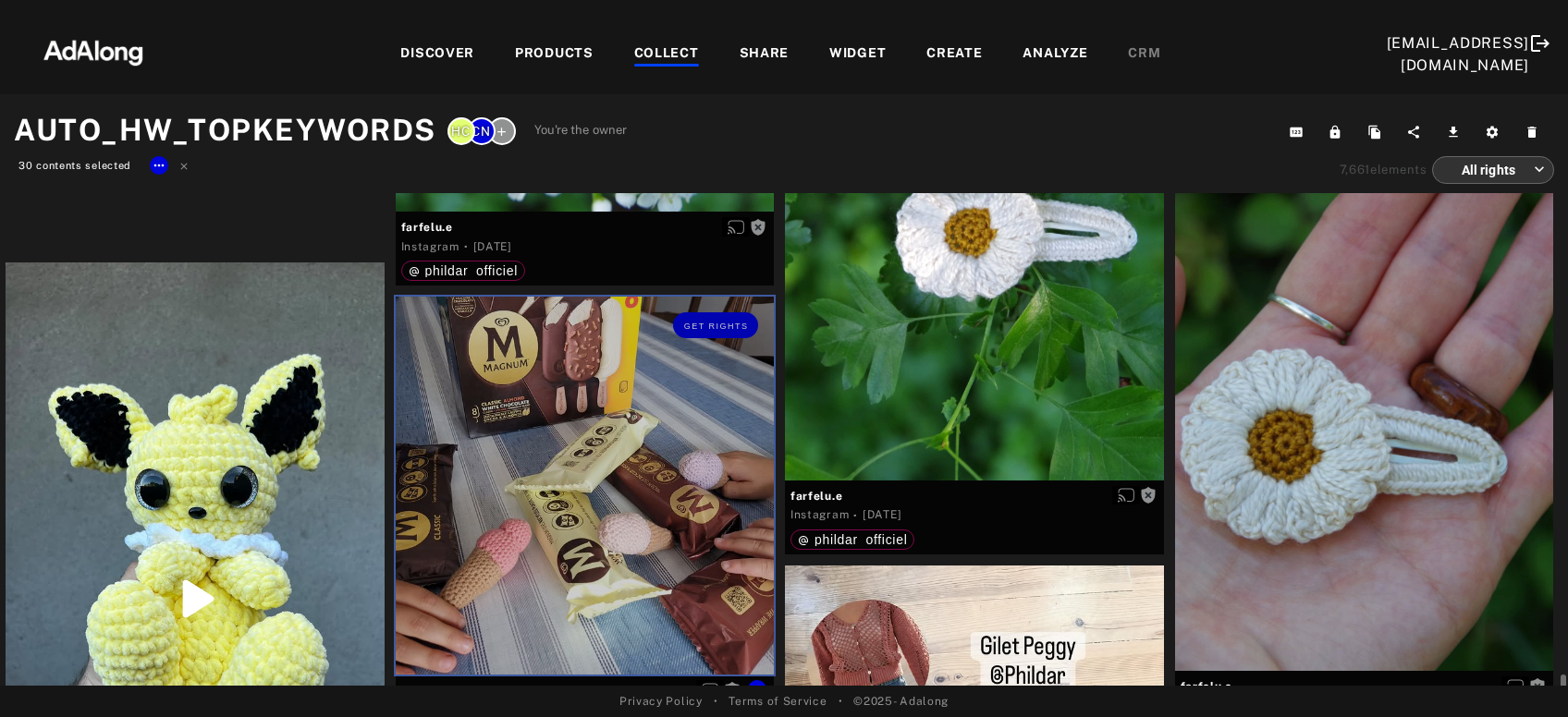
click at [613, 508] on div "Get rights" at bounding box center [585, 485] width 379 height 379
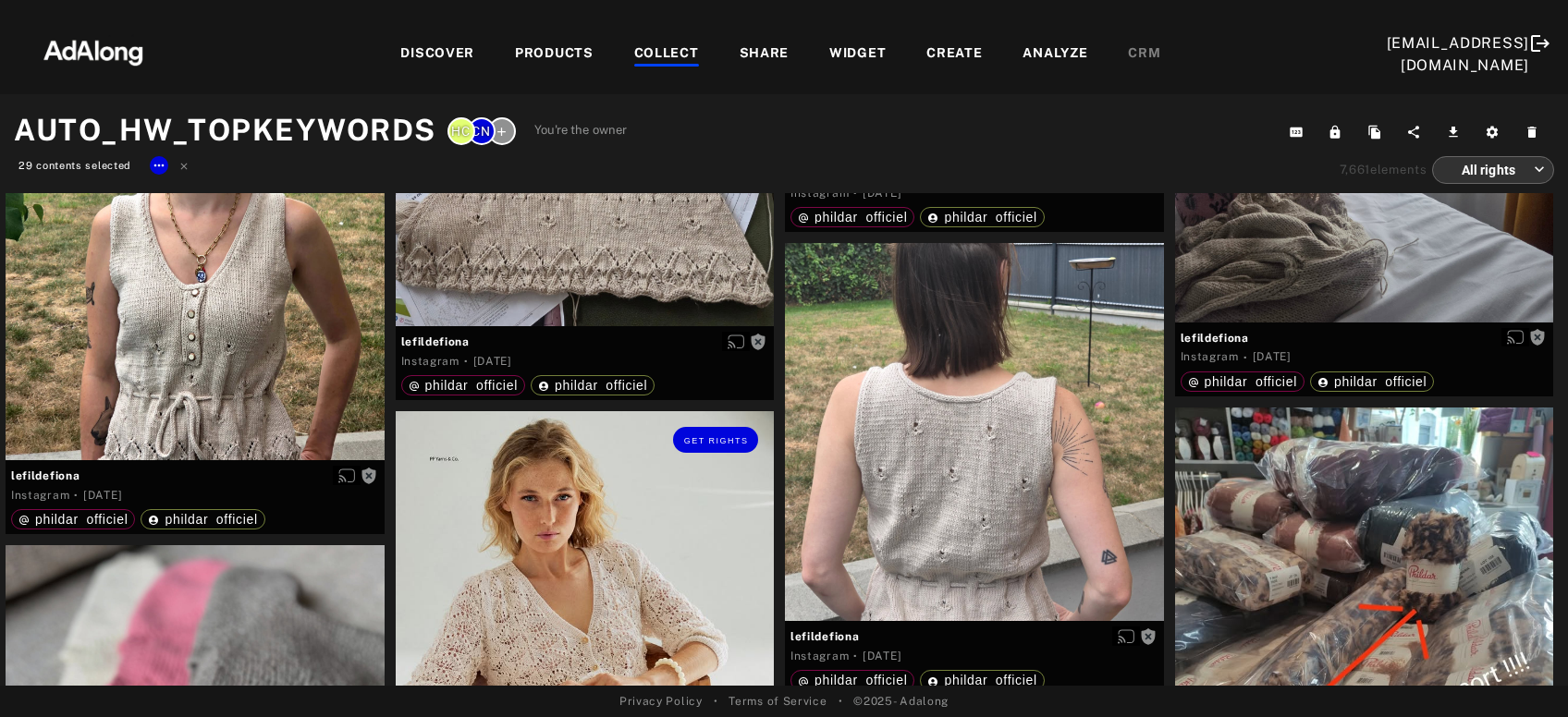
scroll to position [42215, 0]
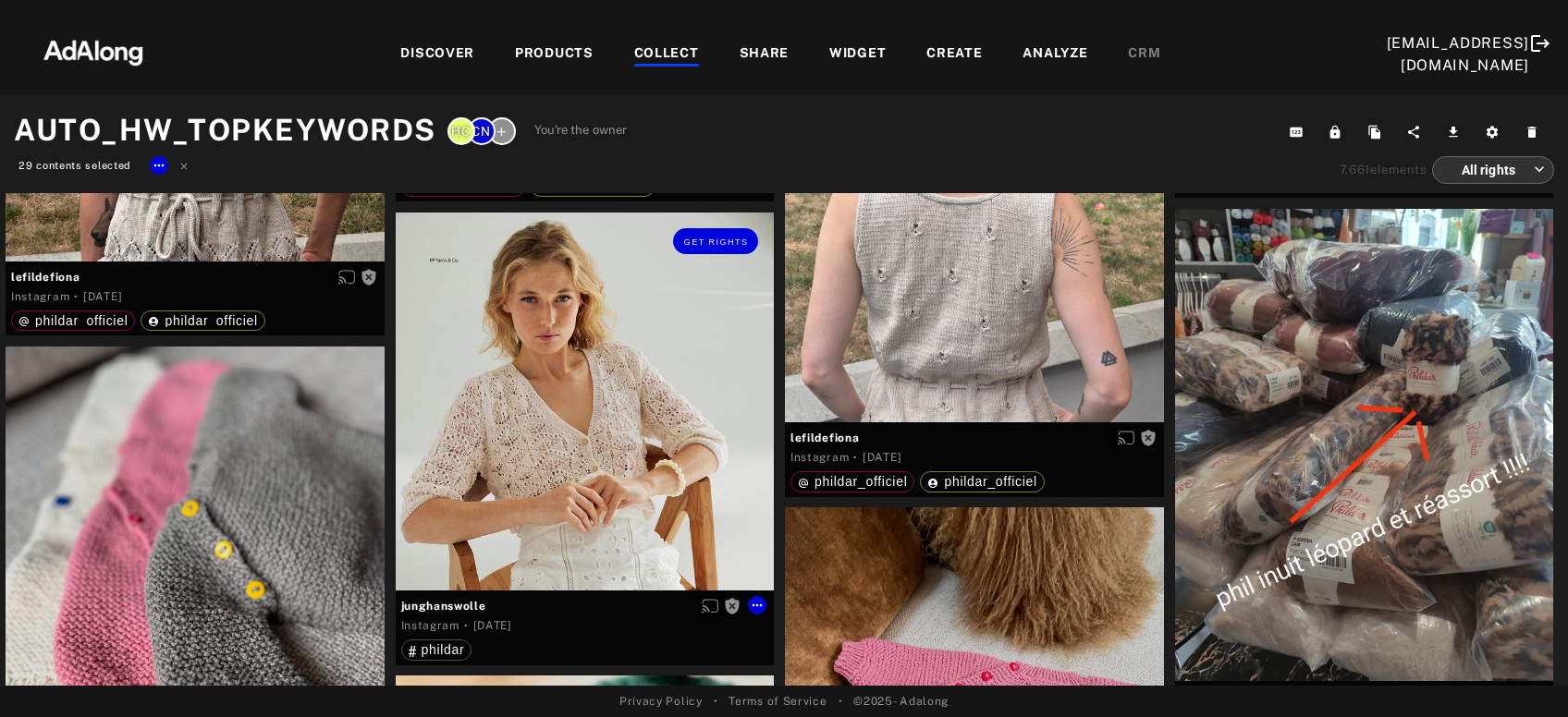
click at [613, 508] on div "Get rights" at bounding box center [585, 402] width 379 height 379
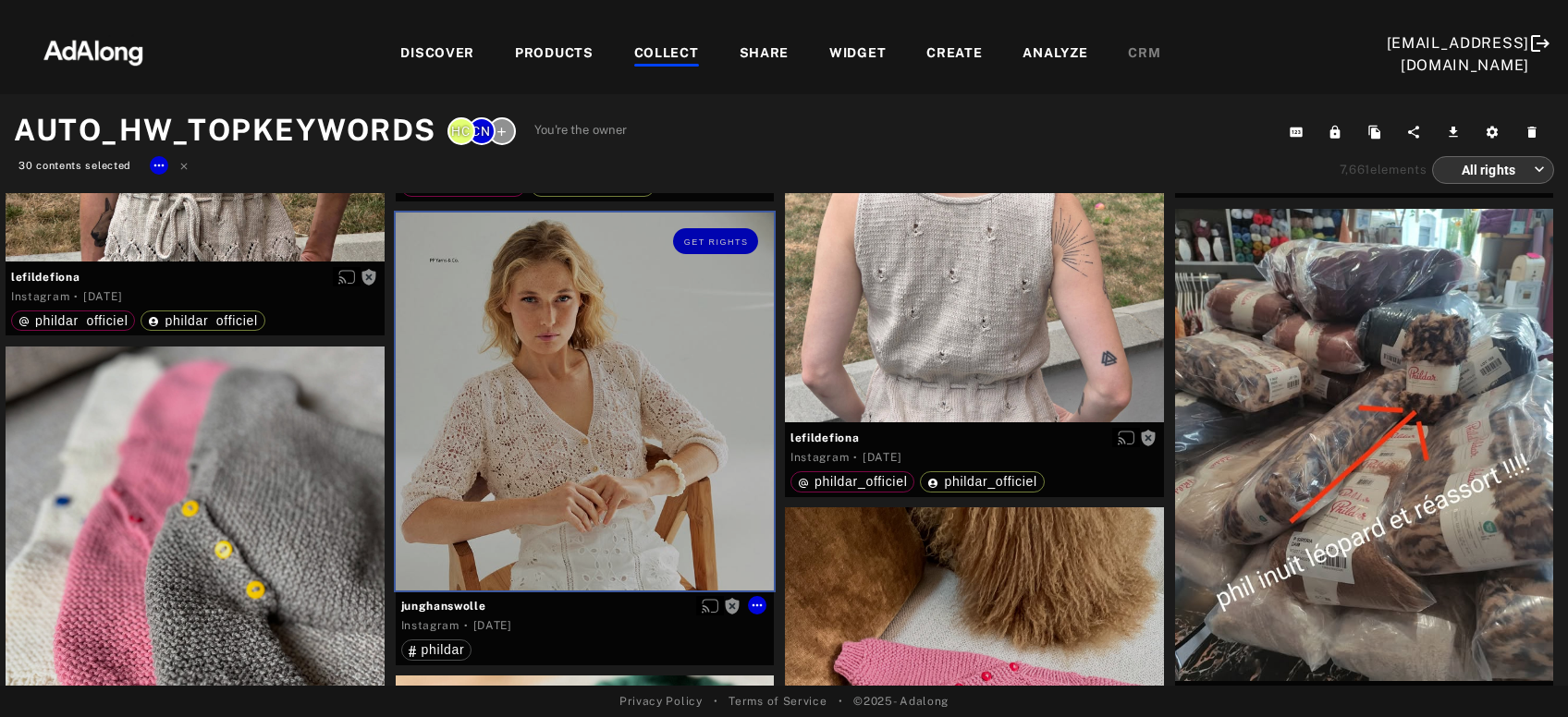
scroll to position [42315, 0]
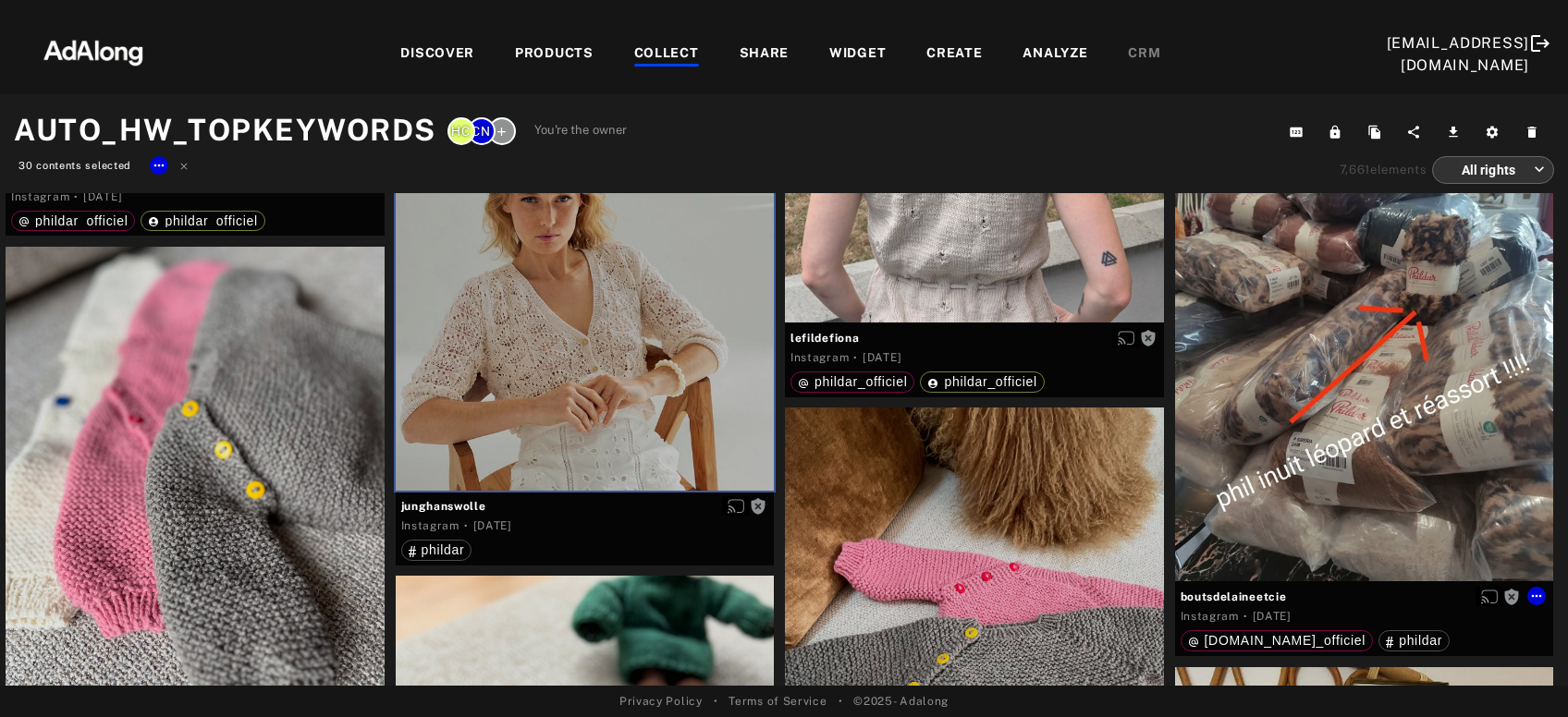
click at [1265, 480] on div "Get rights" at bounding box center [1364, 346] width 379 height 473
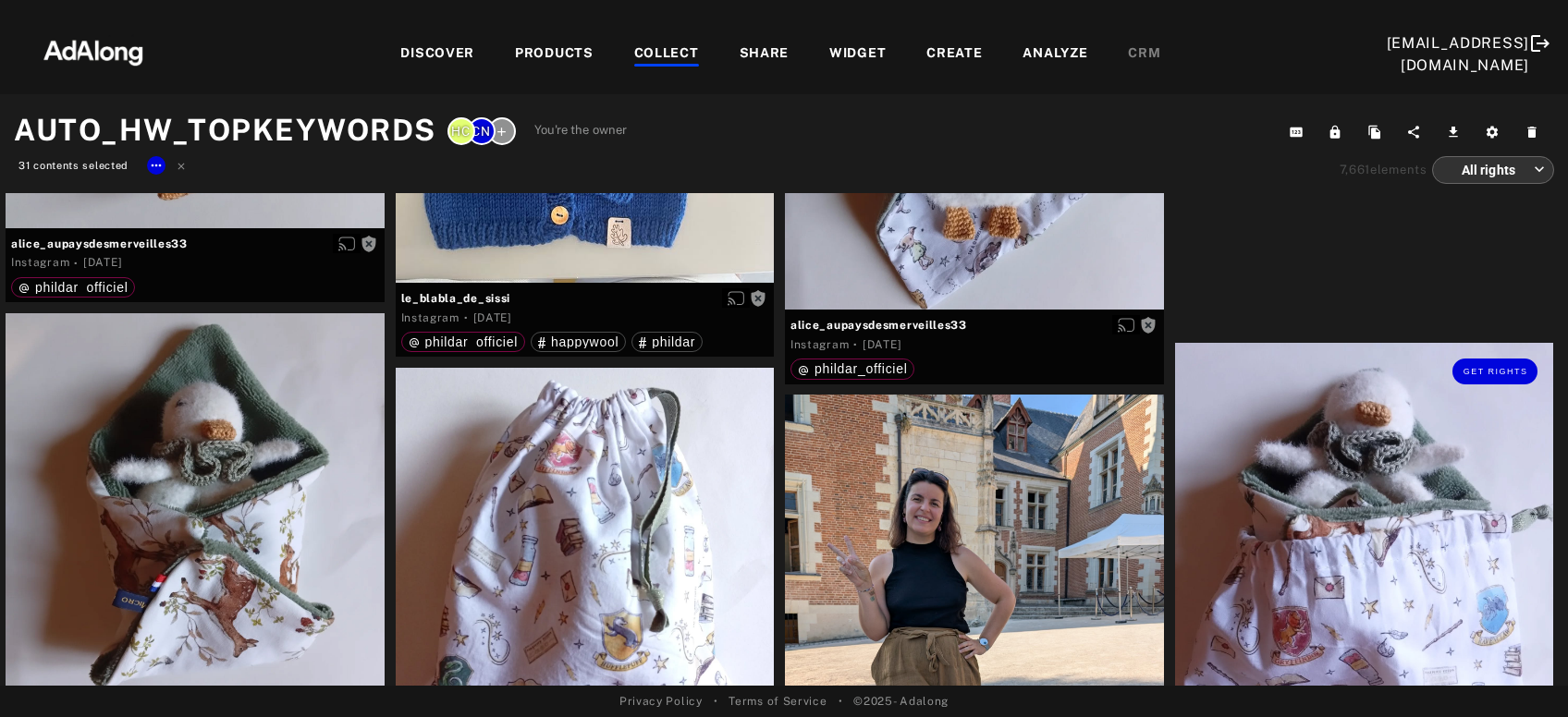
scroll to position [47893, 0]
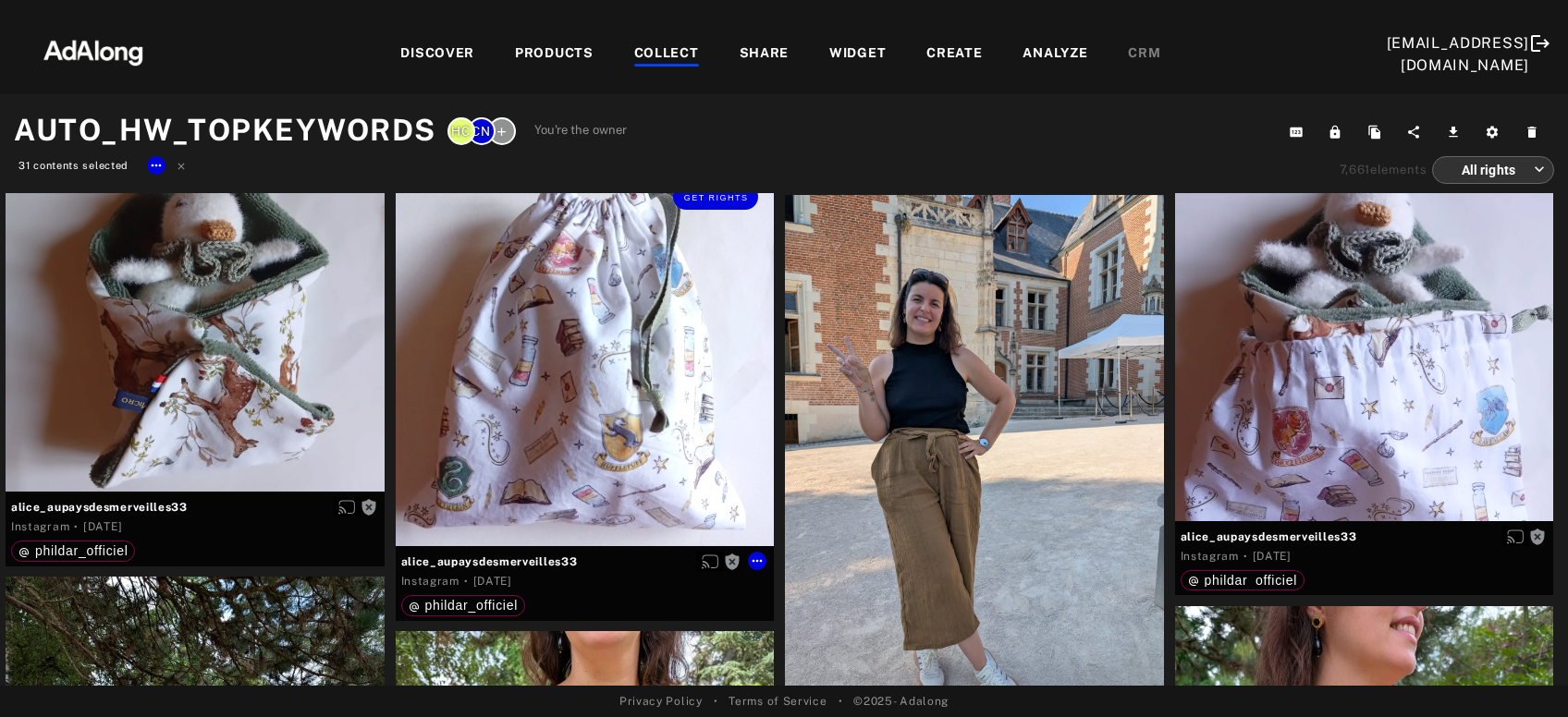
click at [581, 410] on div "Get rights" at bounding box center [585, 357] width 379 height 379
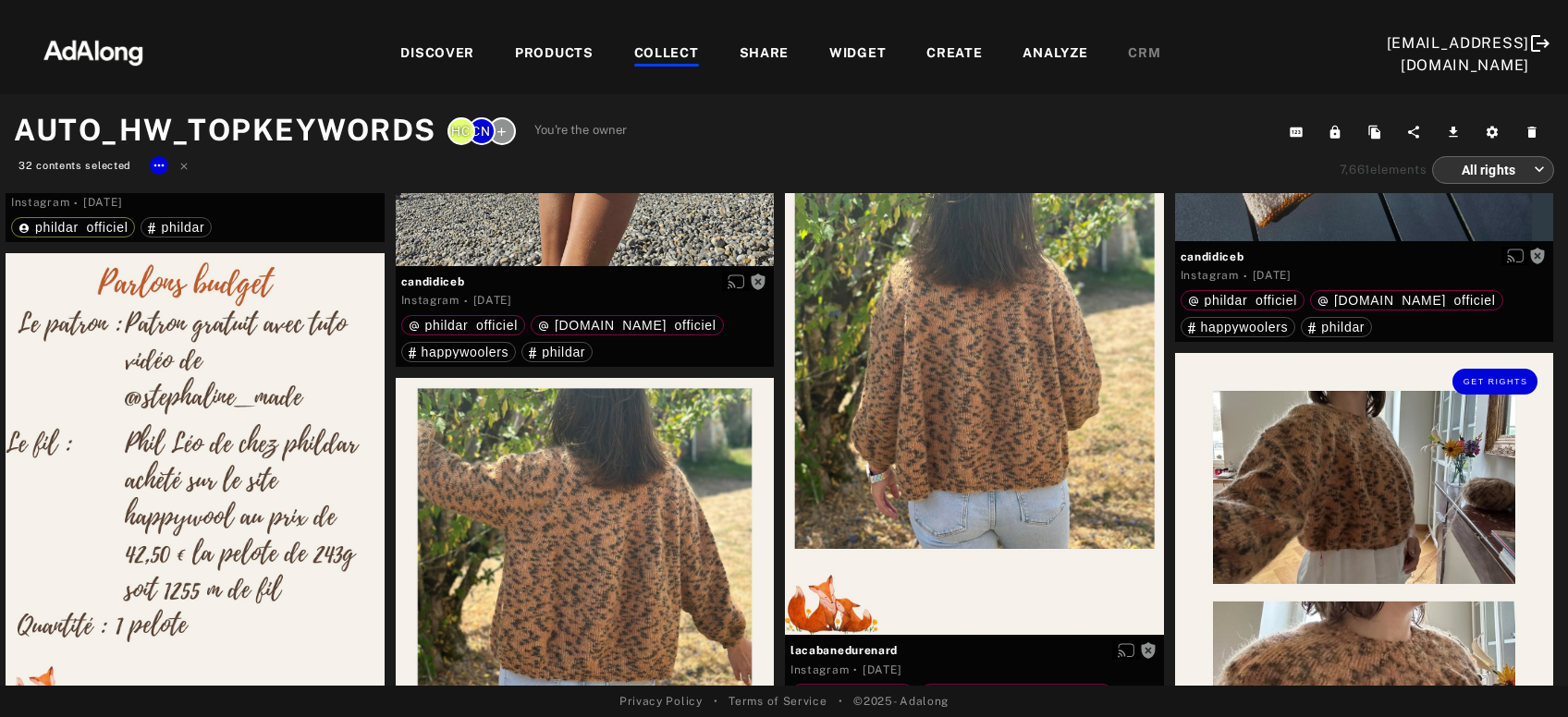
scroll to position [54167, 0]
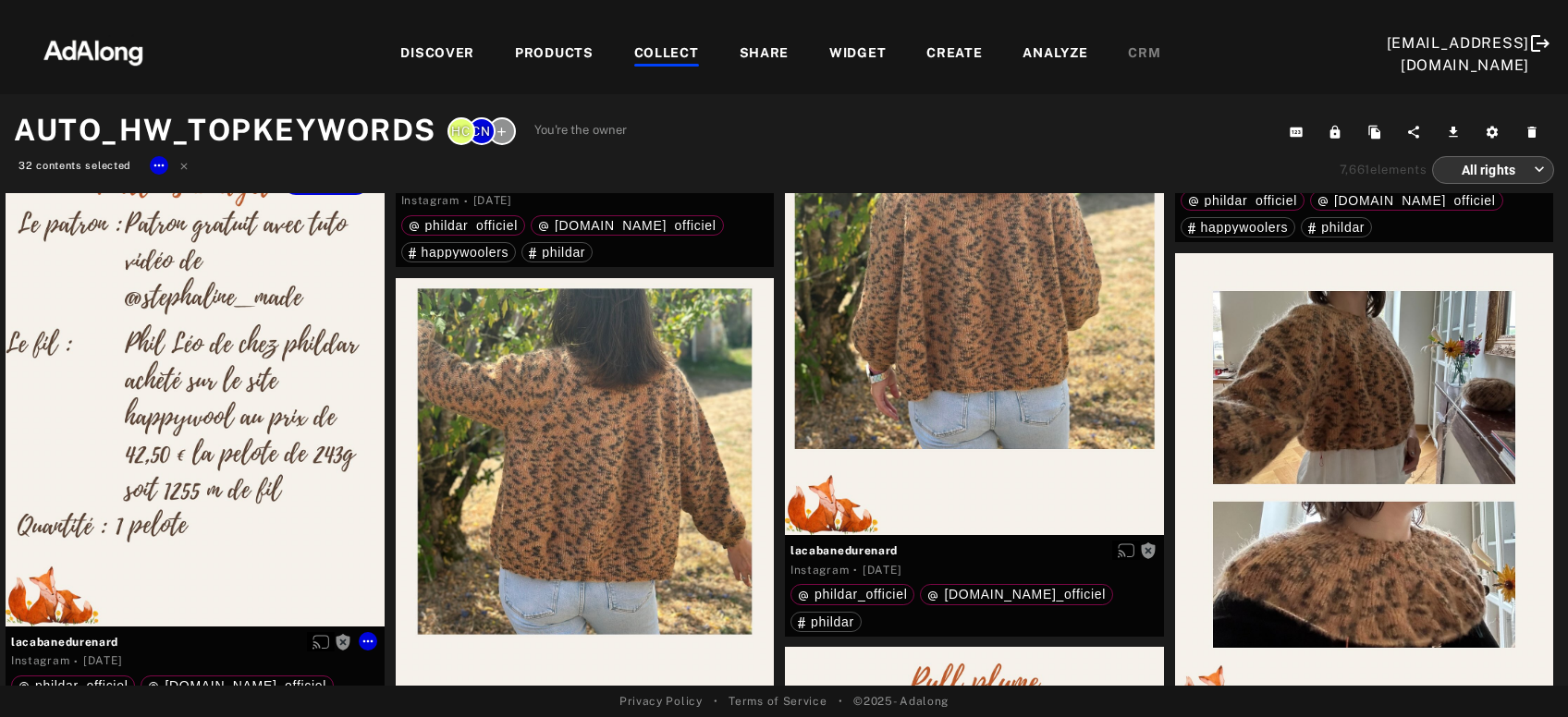
click at [211, 449] on div "Get rights" at bounding box center [195, 390] width 379 height 473
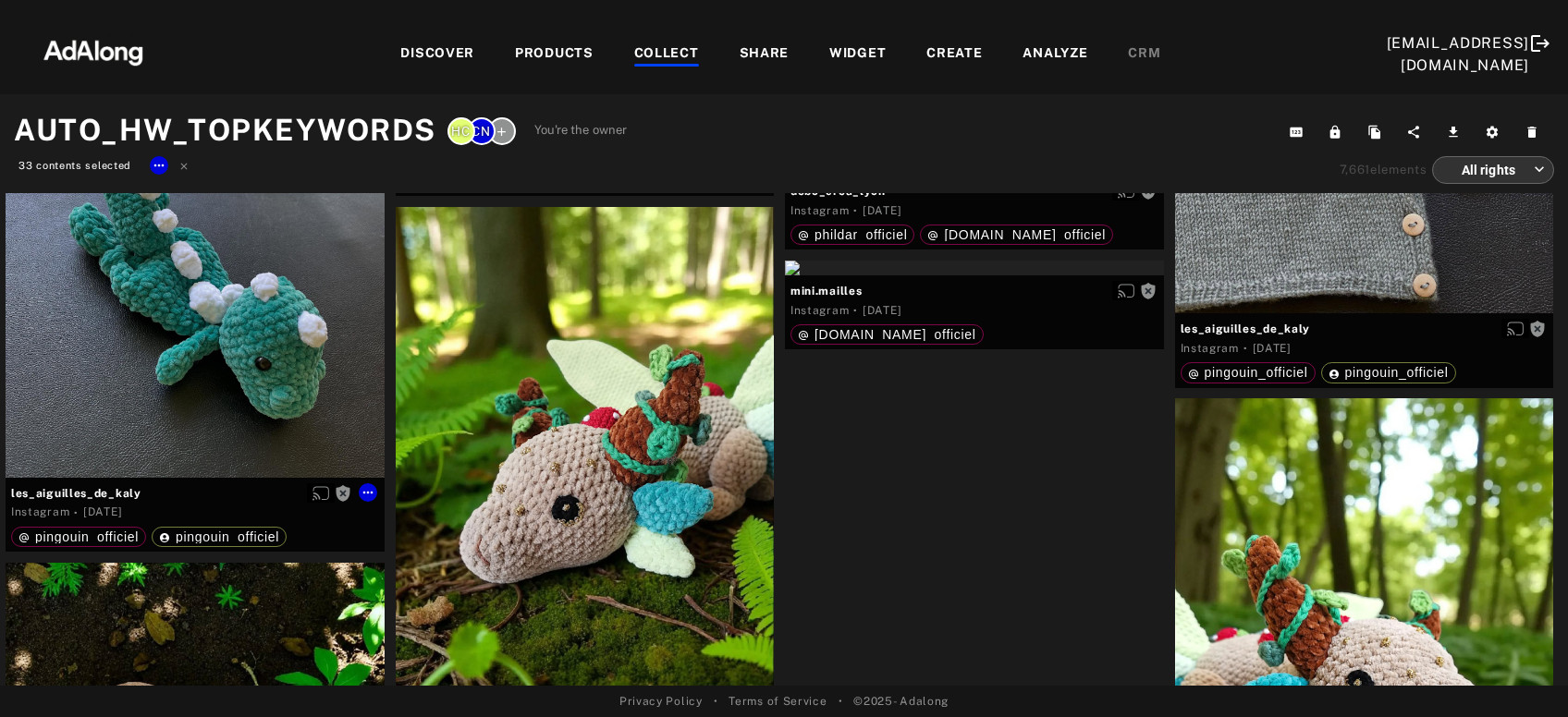
scroll to position [57254, 0]
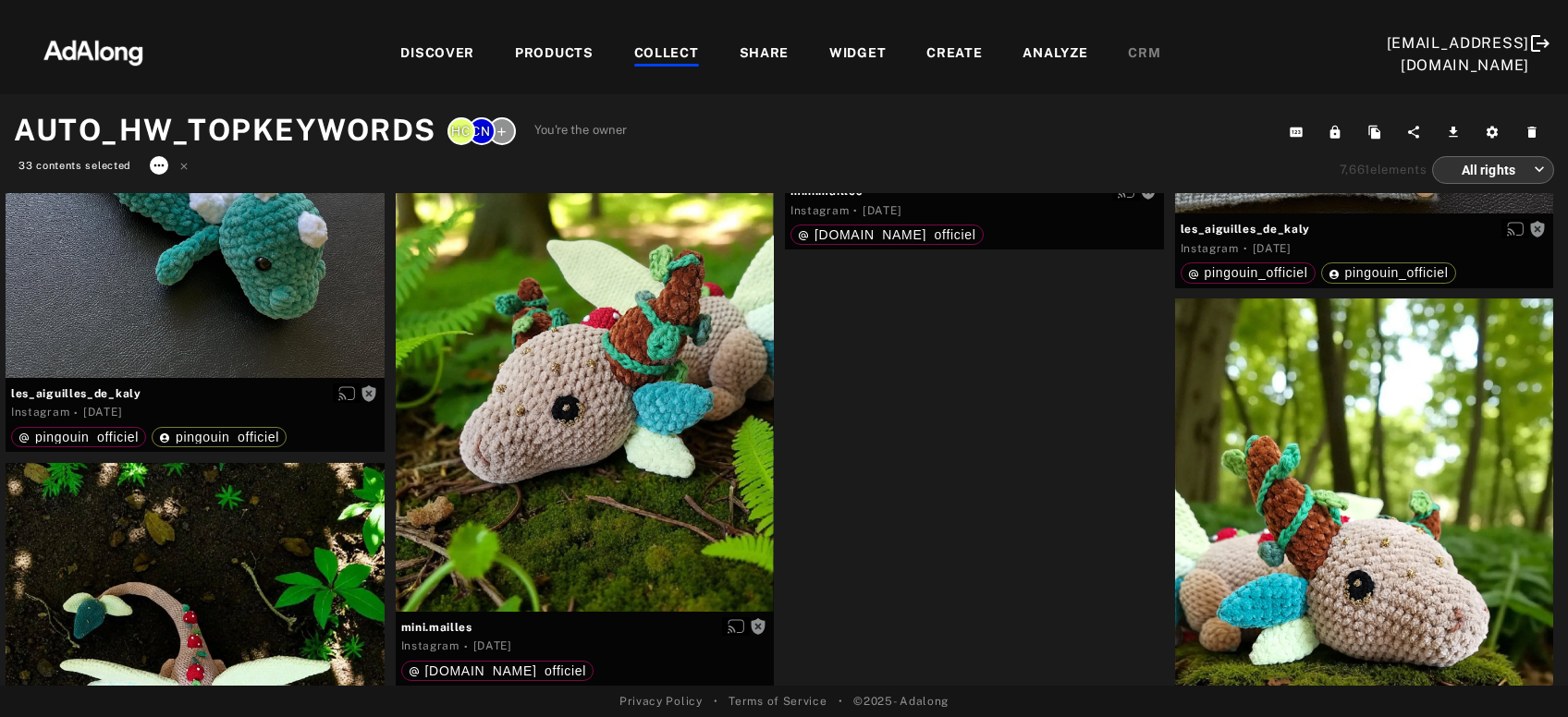
click at [159, 170] on icon at bounding box center [158, 165] width 15 height 15
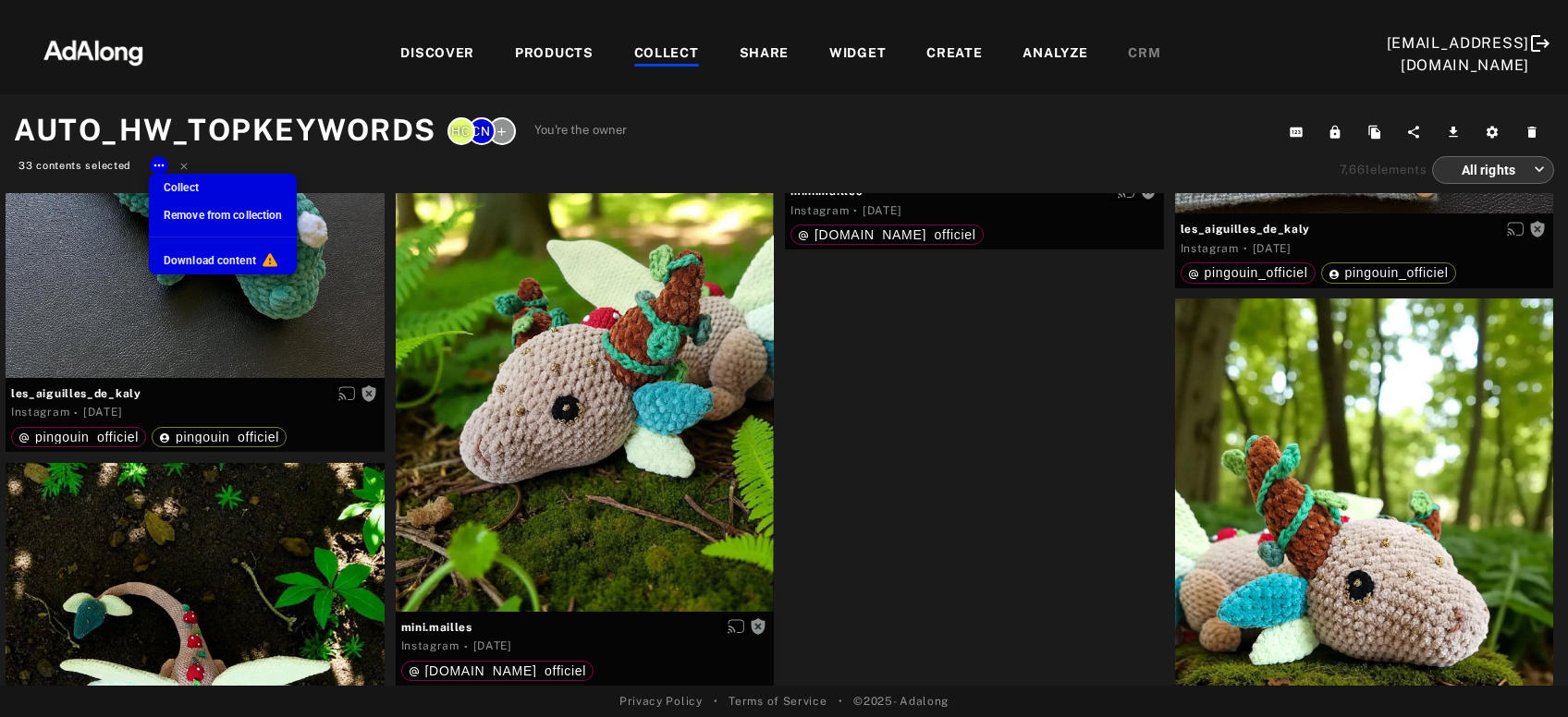
click at [194, 216] on span "Remove from collection" at bounding box center [222, 215] width 118 height 13
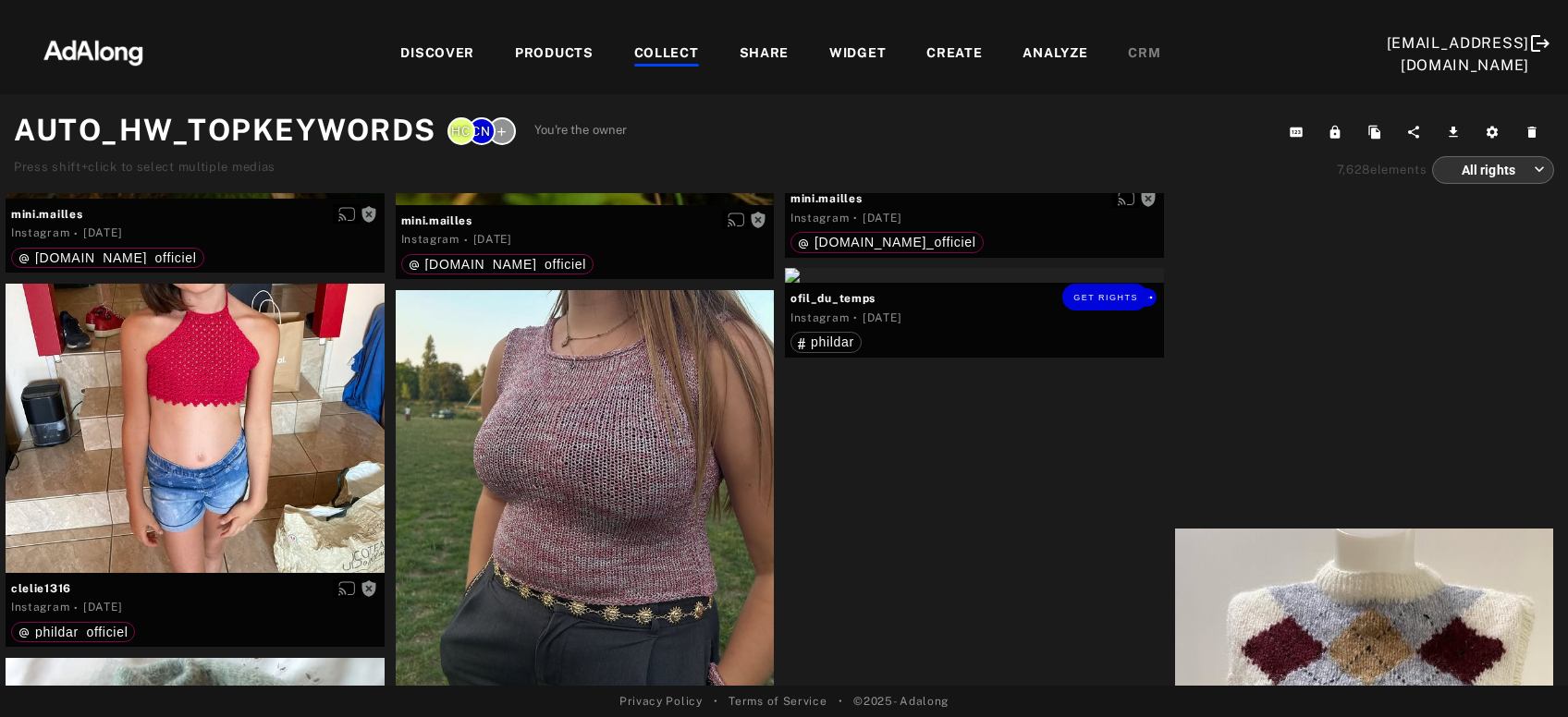
scroll to position [51906, 0]
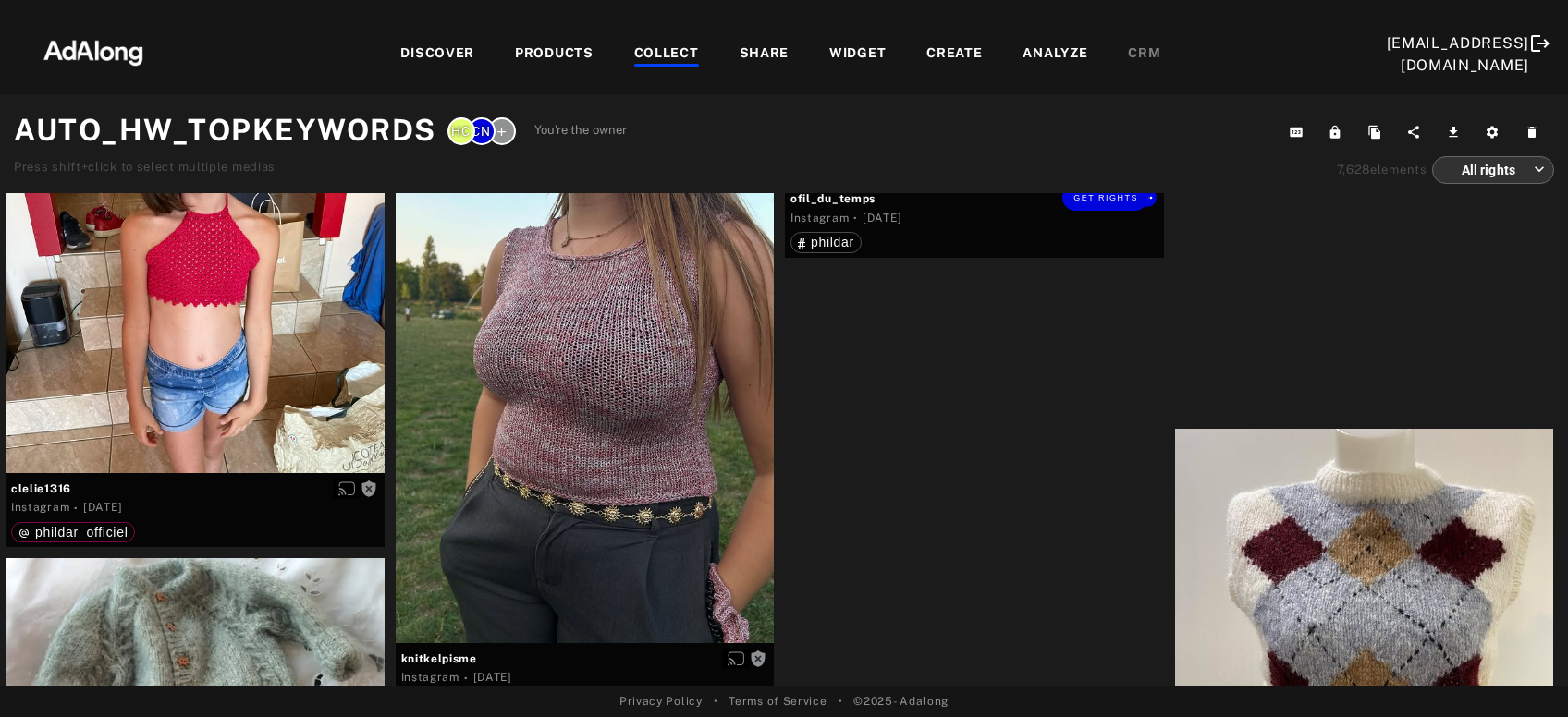
click at [927, 183] on div "Get rights" at bounding box center [974, 175] width 379 height 15
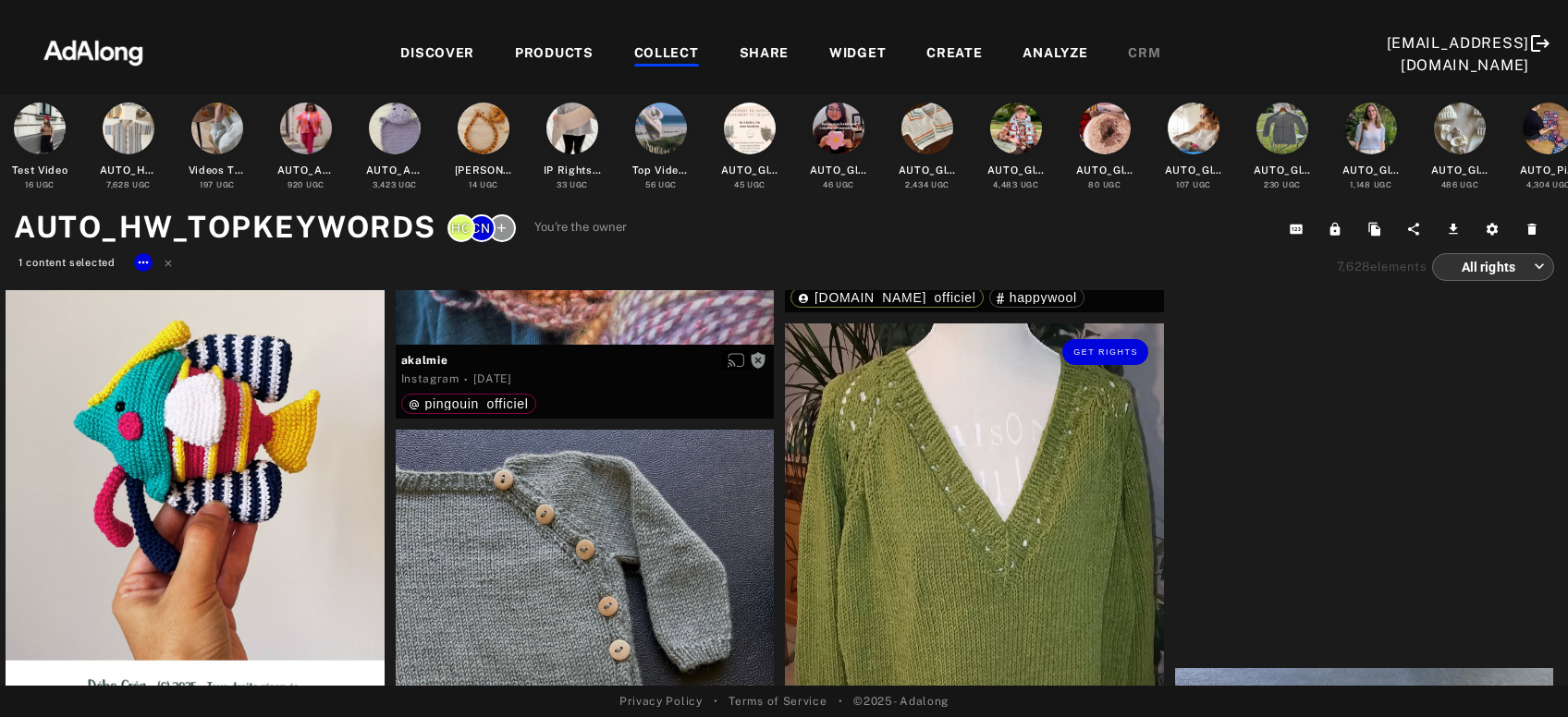
scroll to position [50413, 0]
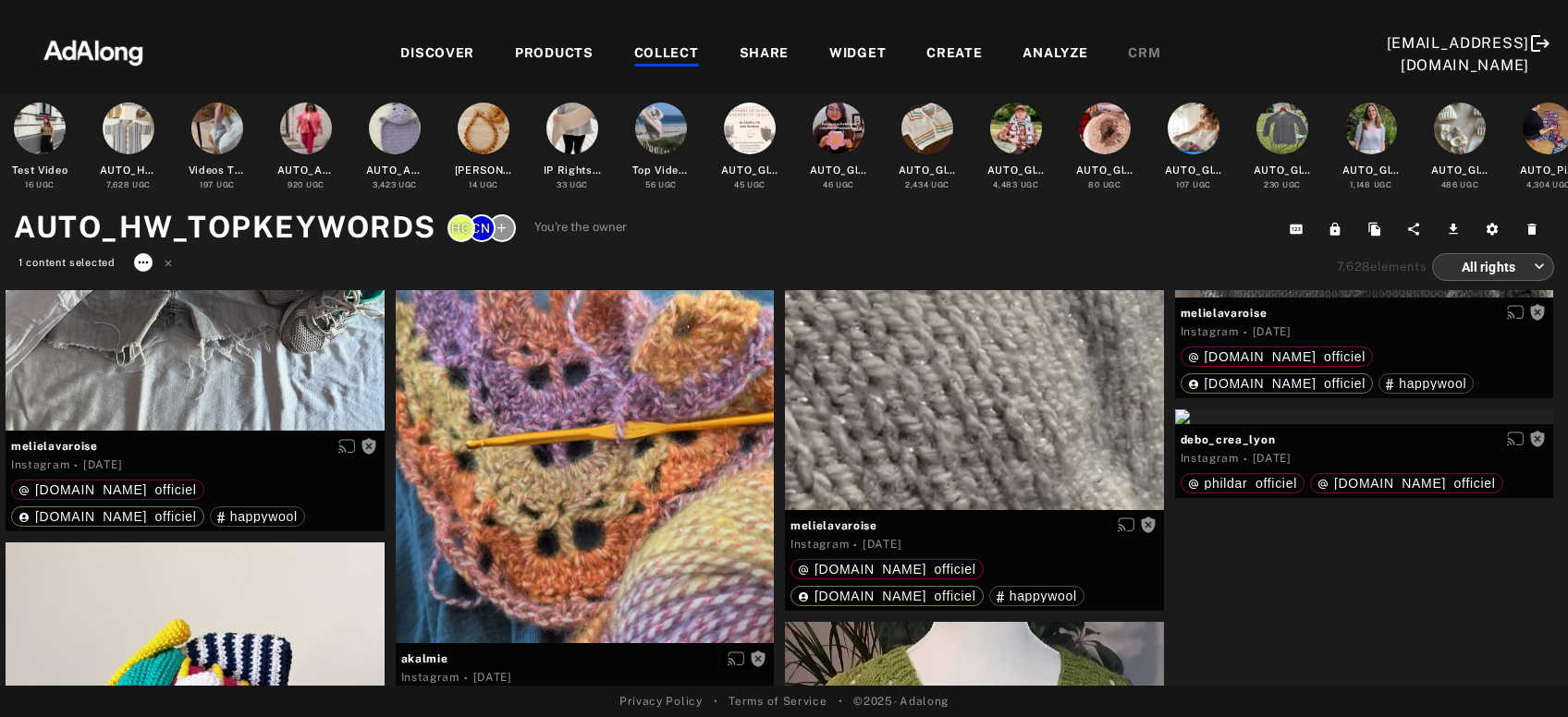
click at [140, 261] on icon at bounding box center [143, 262] width 15 height 15
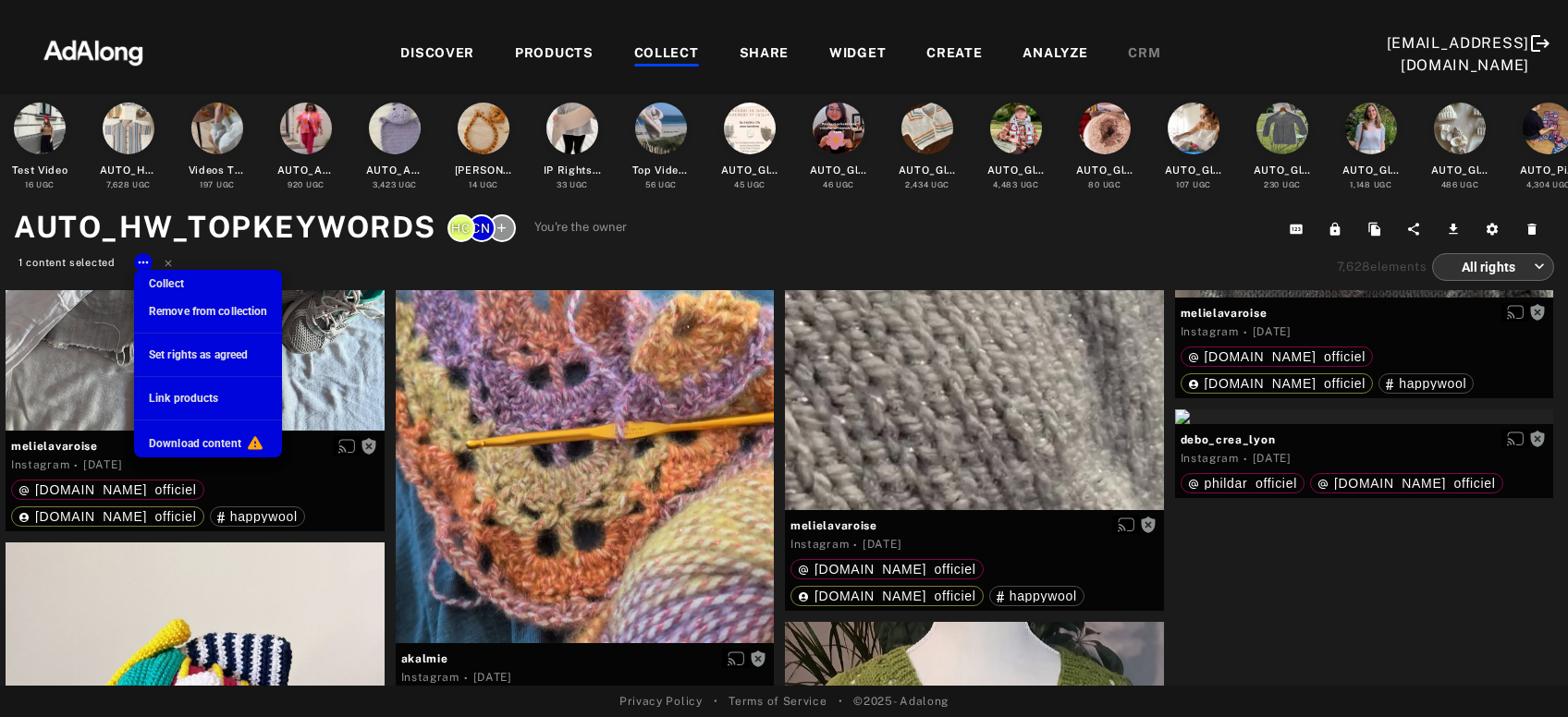
click at [166, 314] on span "Remove from collection" at bounding box center [208, 311] width 118 height 13
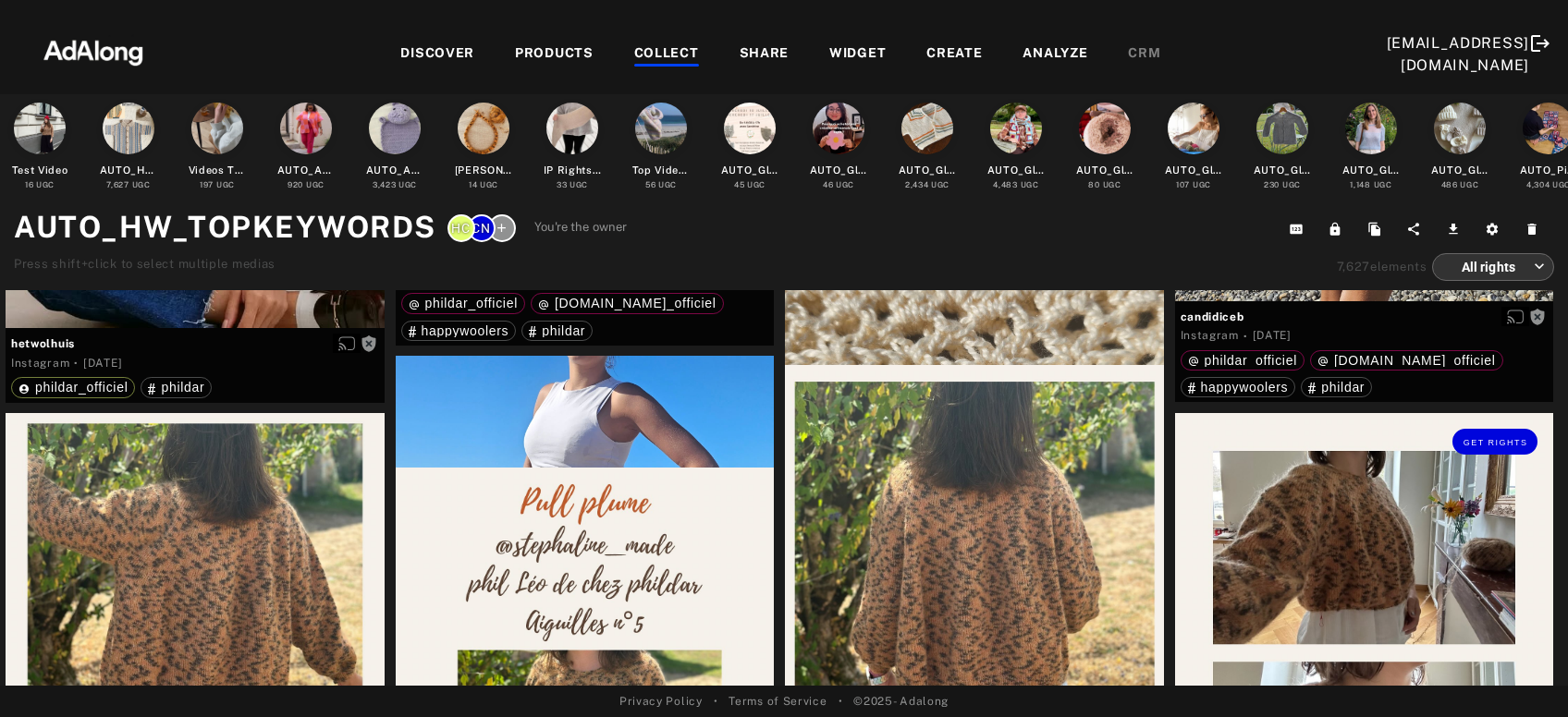
scroll to position [47922, 0]
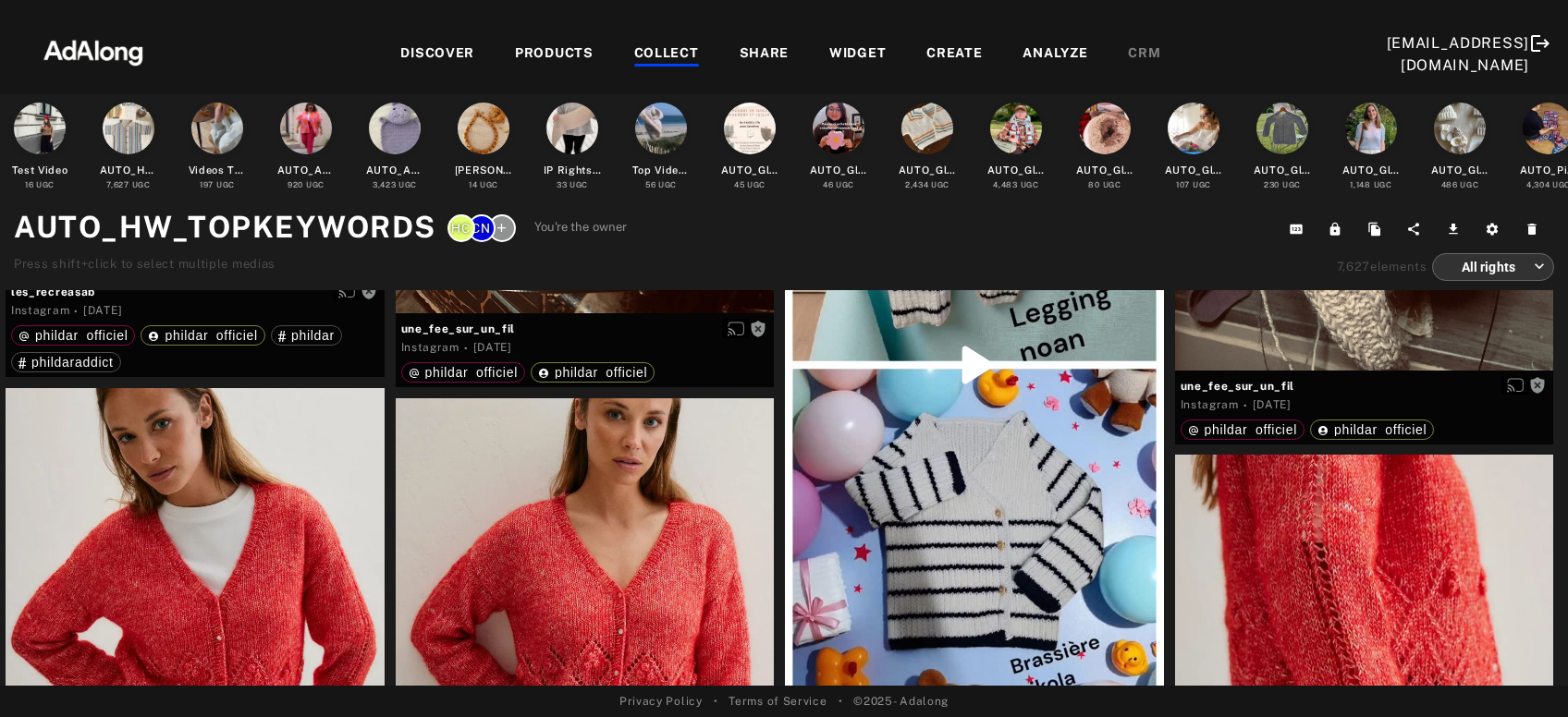
drag, startPoint x: 1563, startPoint y: 553, endPoint x: 1557, endPoint y: 499, distance: 54.3
click at [1557, 499] on div at bounding box center [1561, 586] width 14 height 592
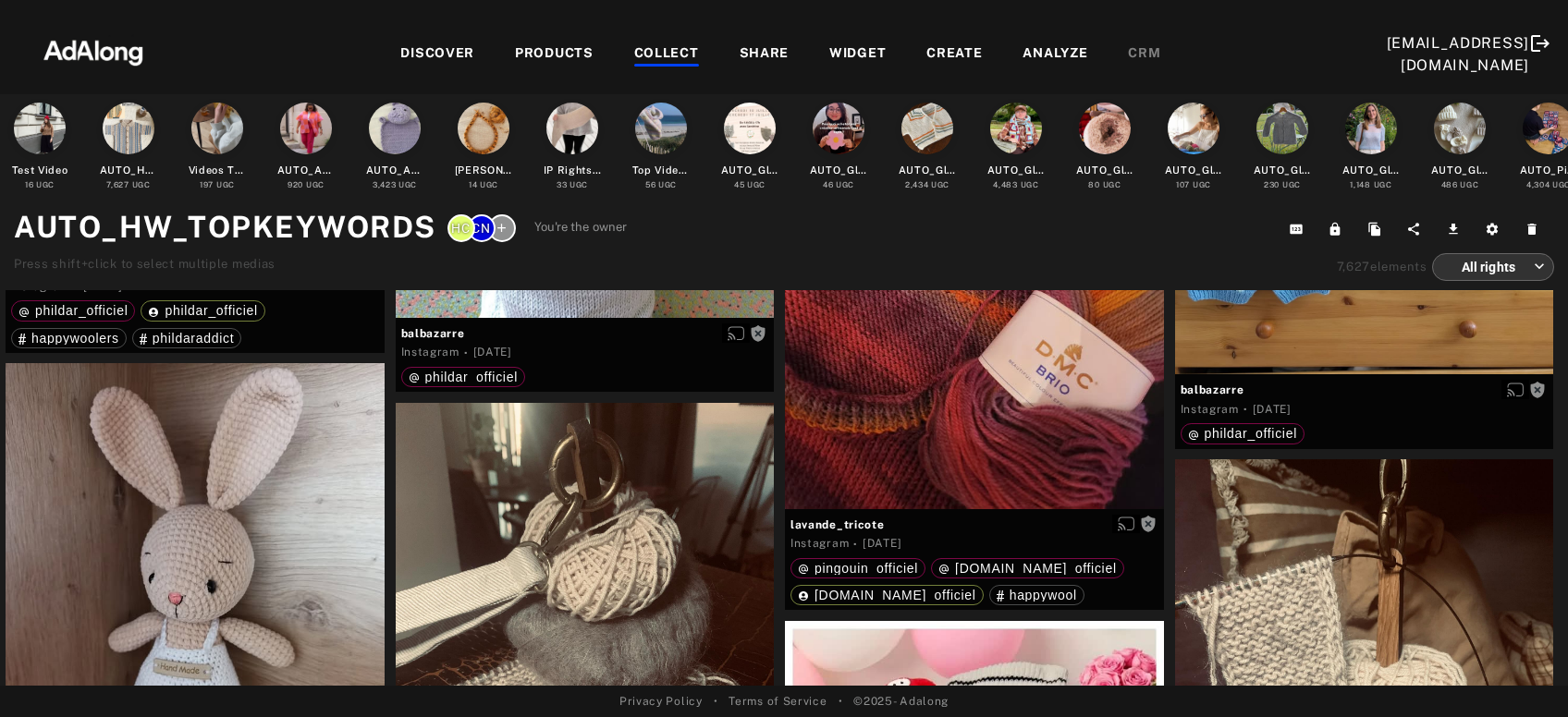
click at [1565, 494] on div at bounding box center [1561, 586] width 14 height 592
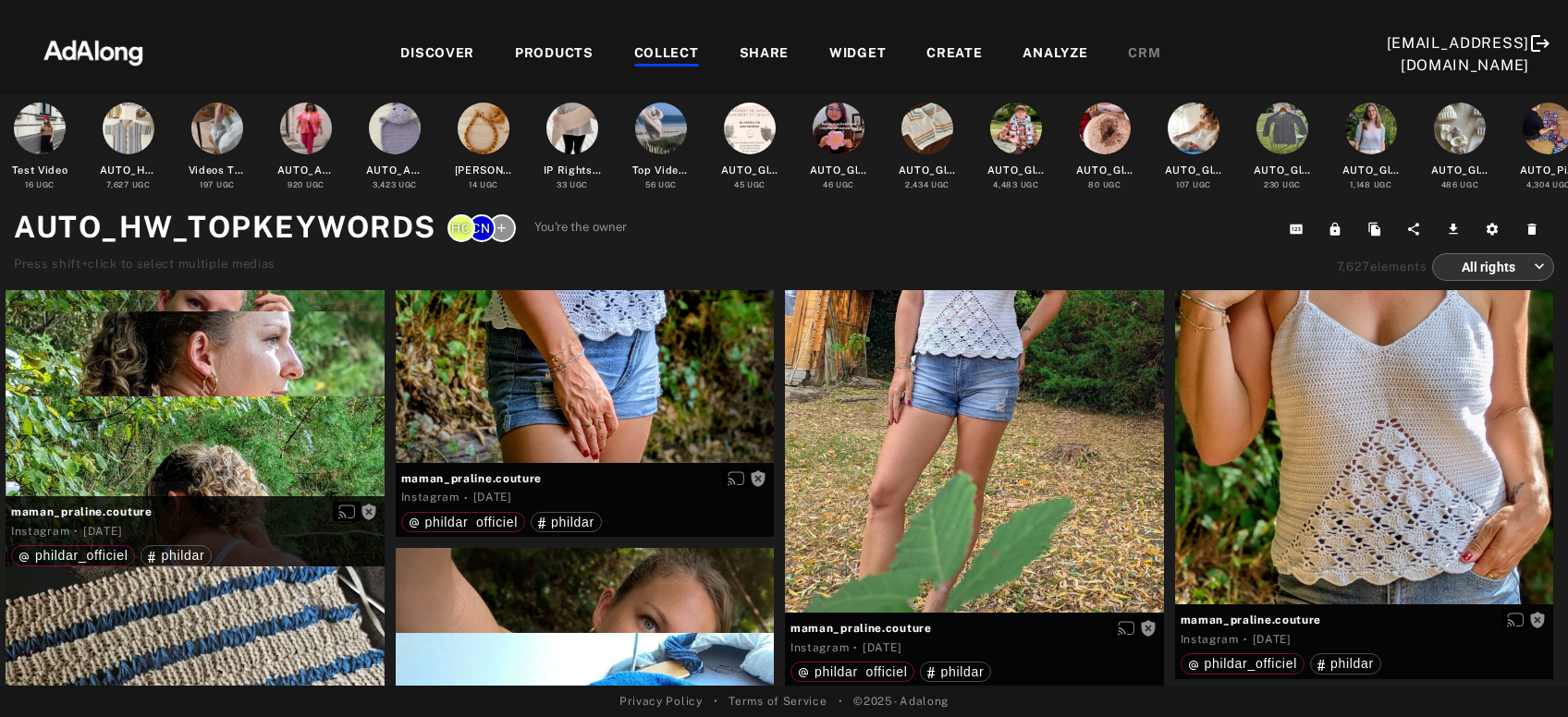
click at [1565, 494] on div at bounding box center [1561, 586] width 14 height 592
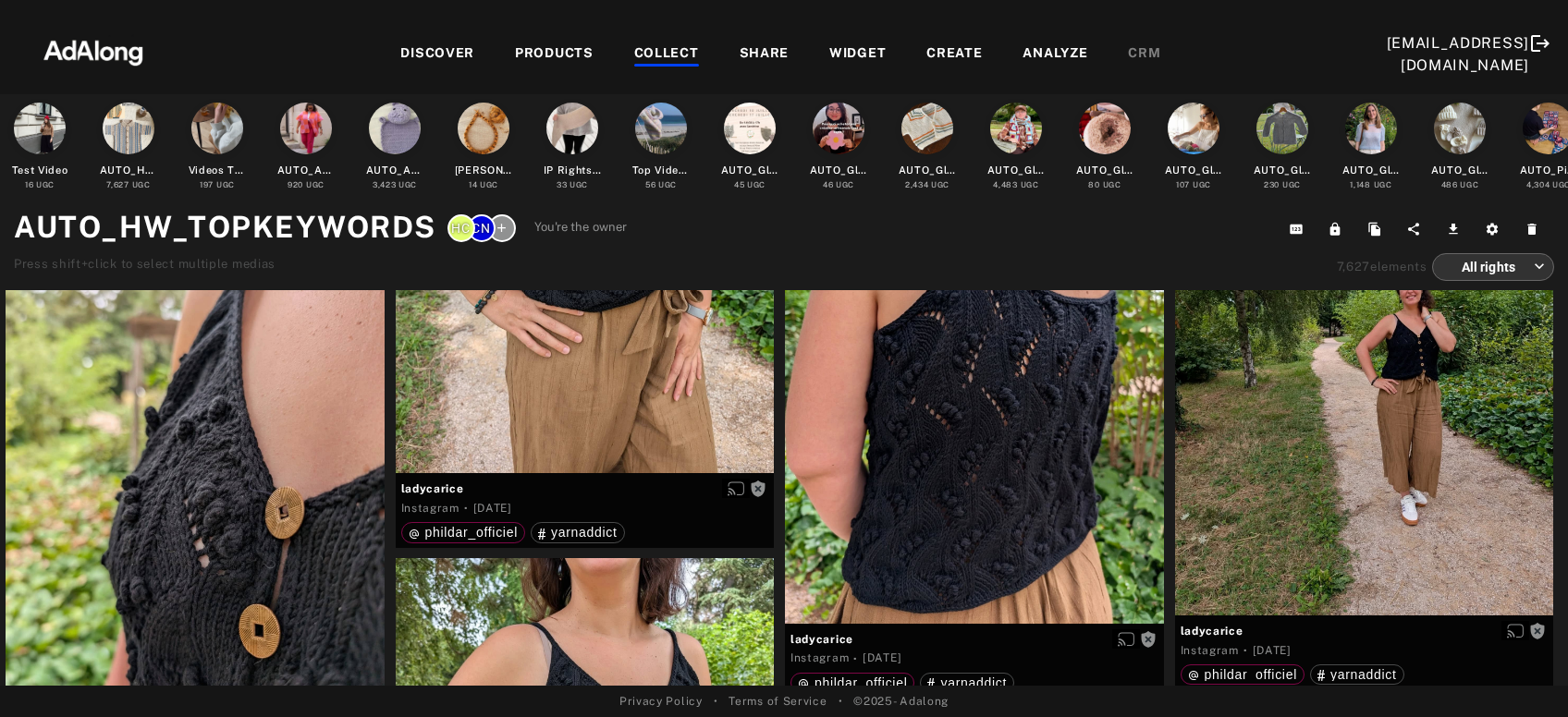
drag, startPoint x: 1564, startPoint y: 552, endPoint x: 1567, endPoint y: 462, distance: 90.0
click at [1567, 462] on div at bounding box center [1561, 586] width 14 height 592
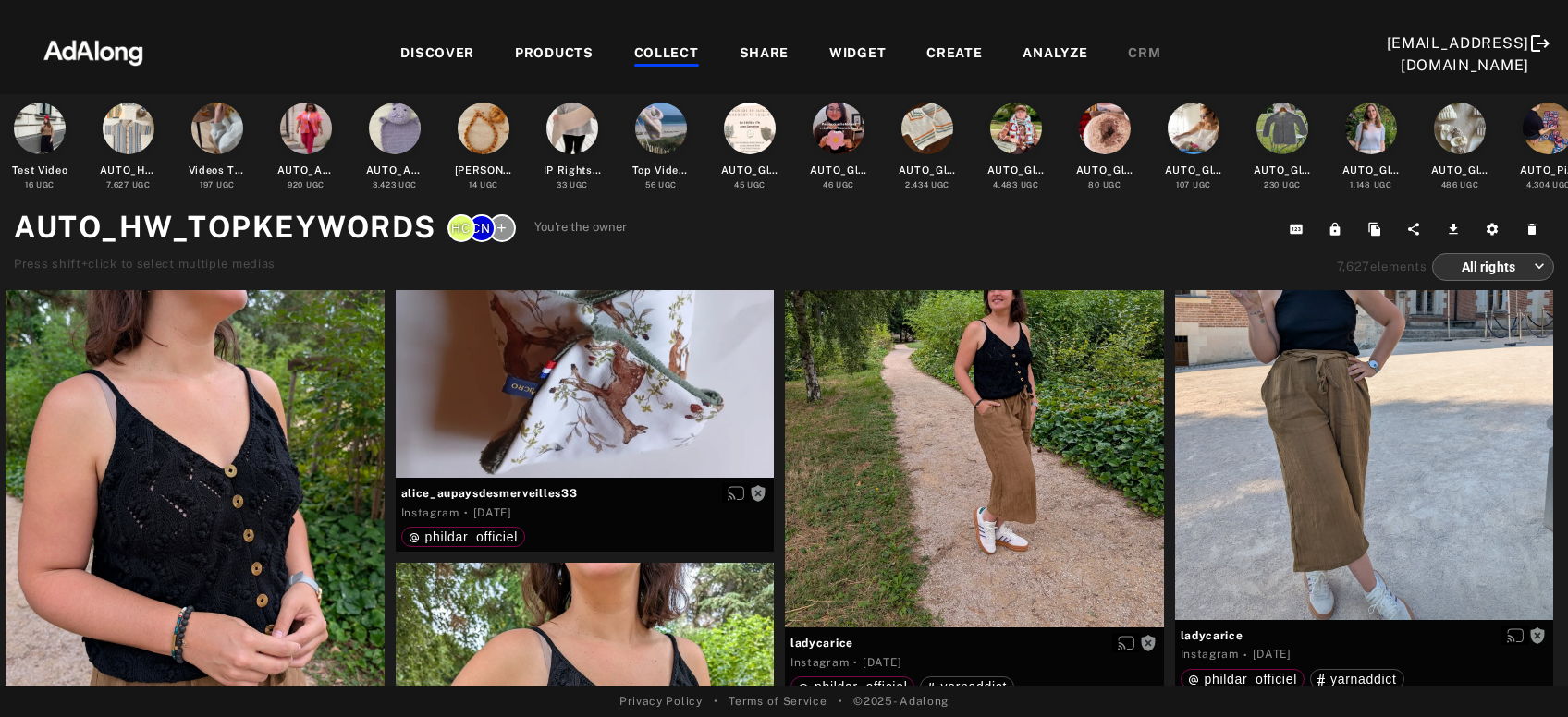
click at [1567, 462] on div at bounding box center [1561, 586] width 14 height 592
click at [1562, 461] on div at bounding box center [1561, 586] width 14 height 592
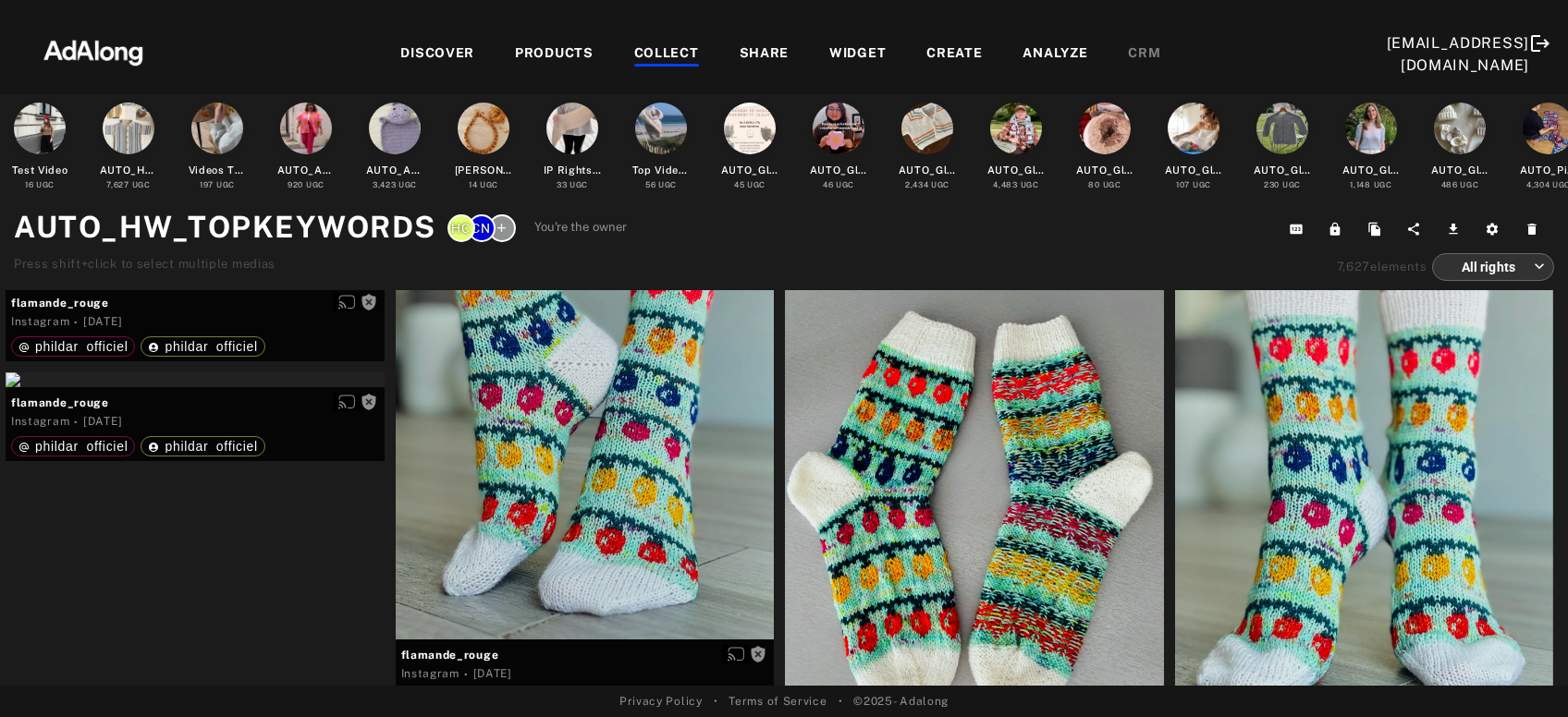
click at [1562, 461] on div at bounding box center [1561, 586] width 14 height 592
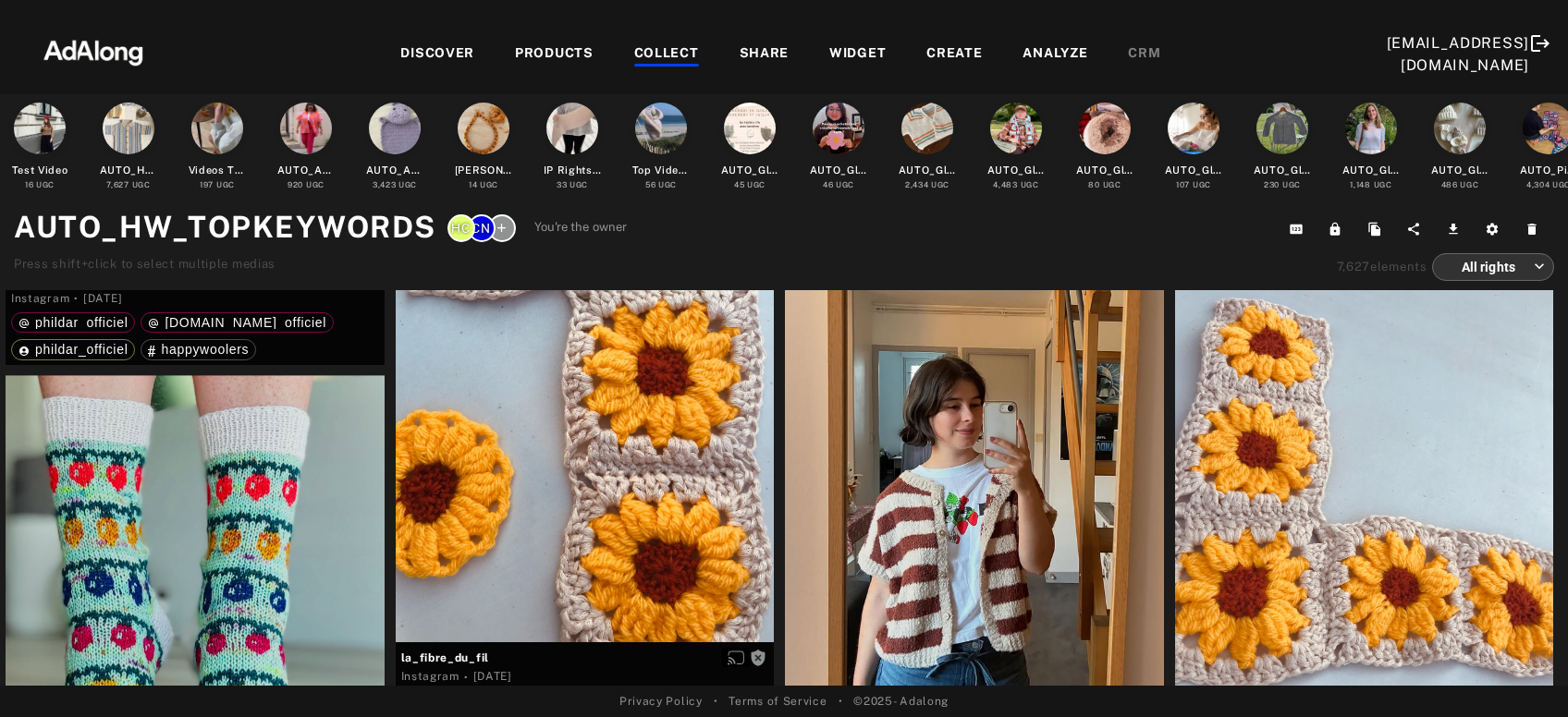
click at [1560, 447] on div at bounding box center [1561, 586] width 14 height 592
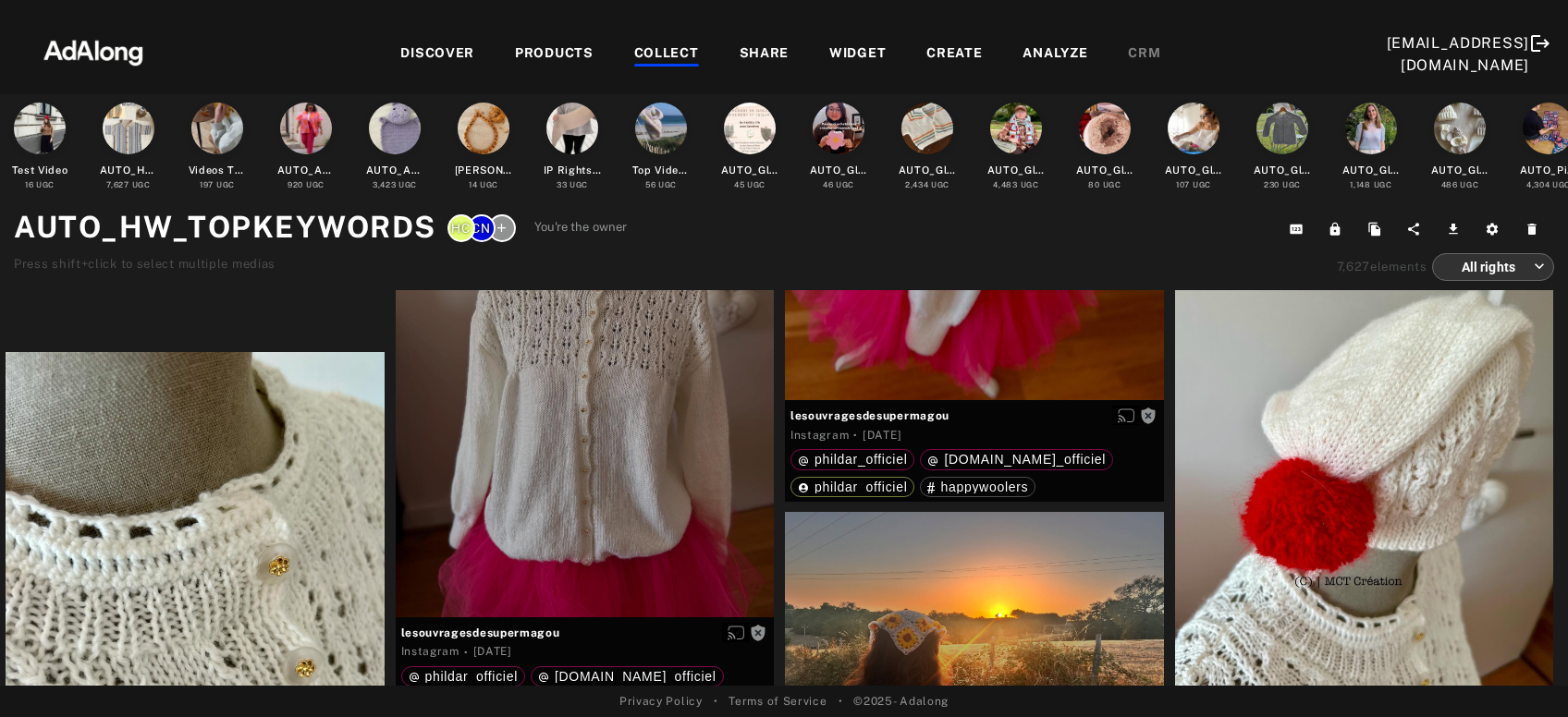
click at [1560, 447] on div at bounding box center [1561, 586] width 14 height 592
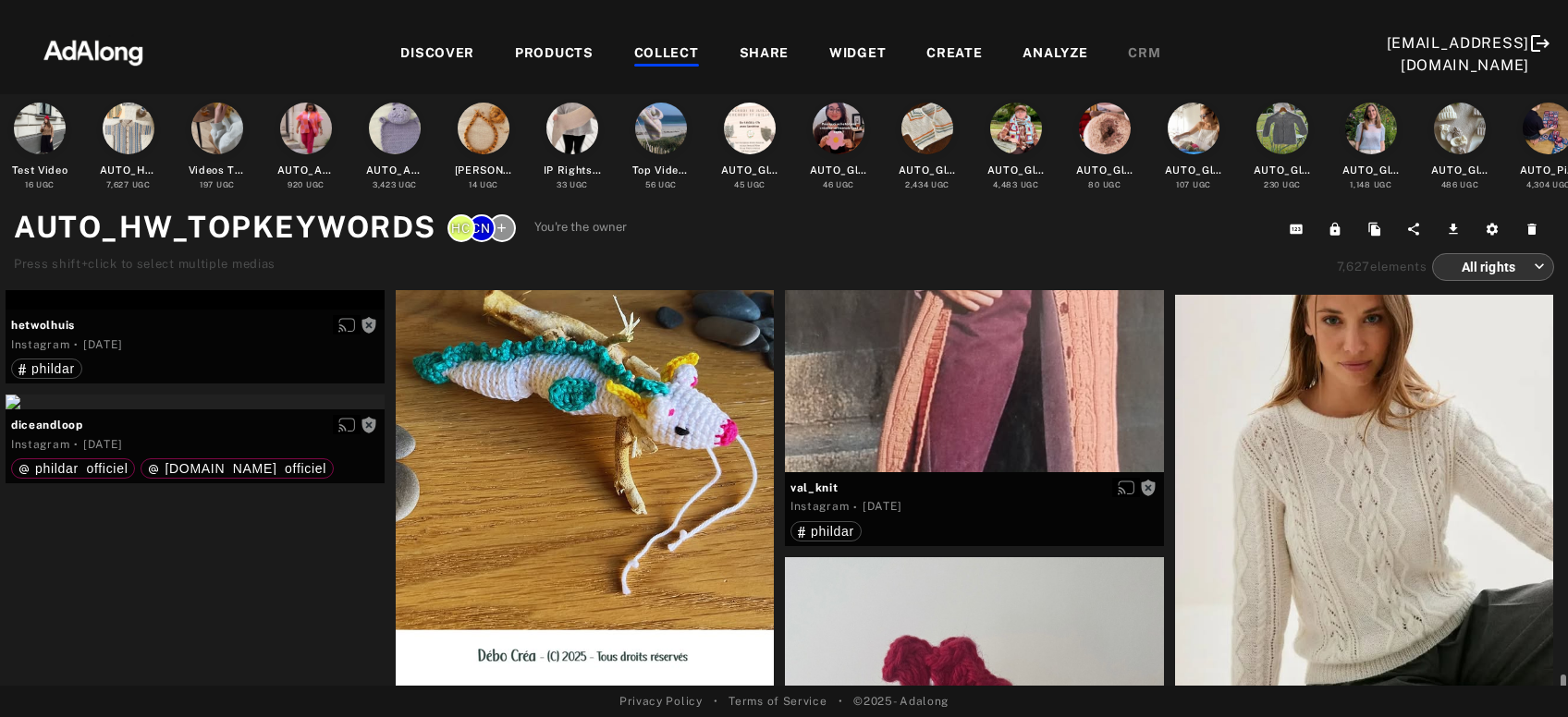
click at [1560, 447] on div at bounding box center [1561, 586] width 14 height 592
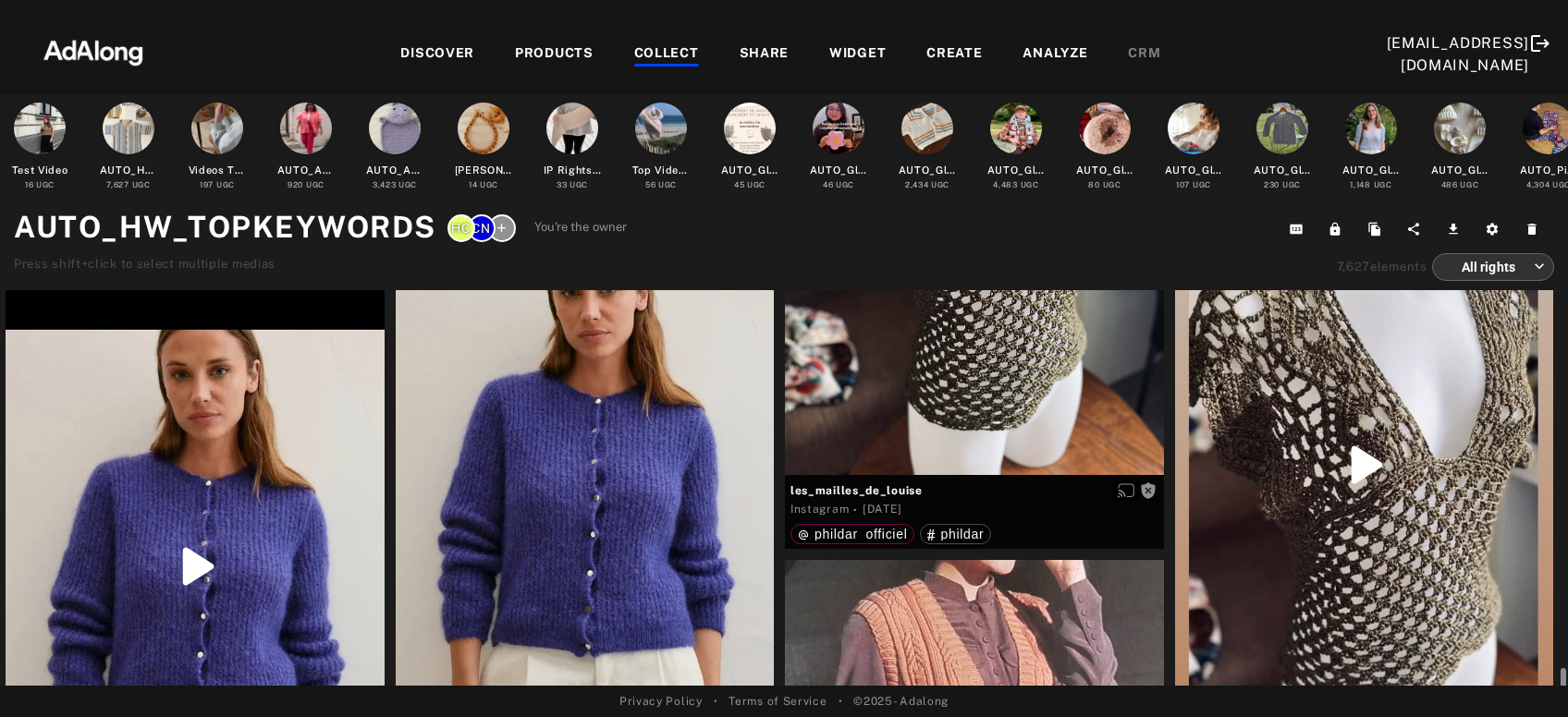
click at [1560, 447] on div at bounding box center [1561, 586] width 14 height 592
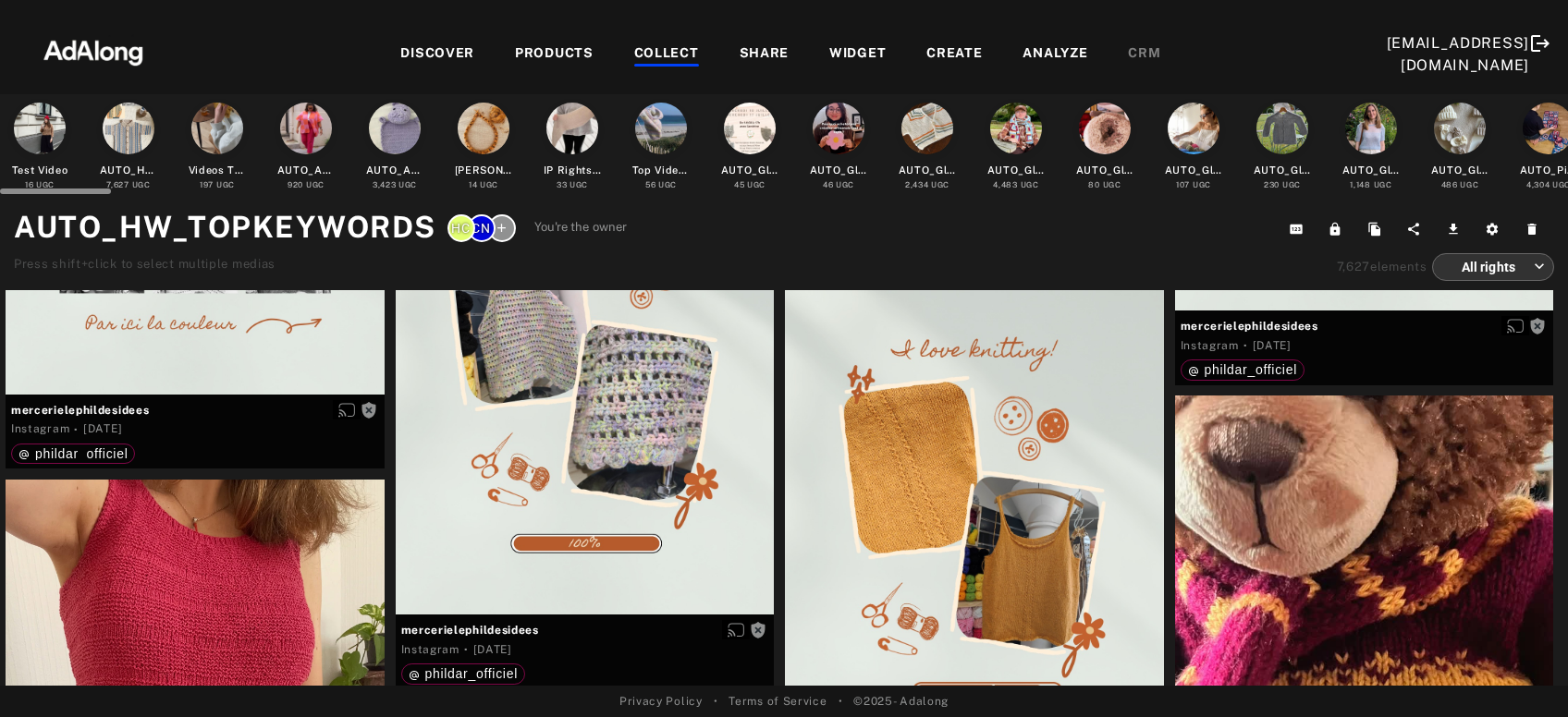
scroll to position [0, 0]
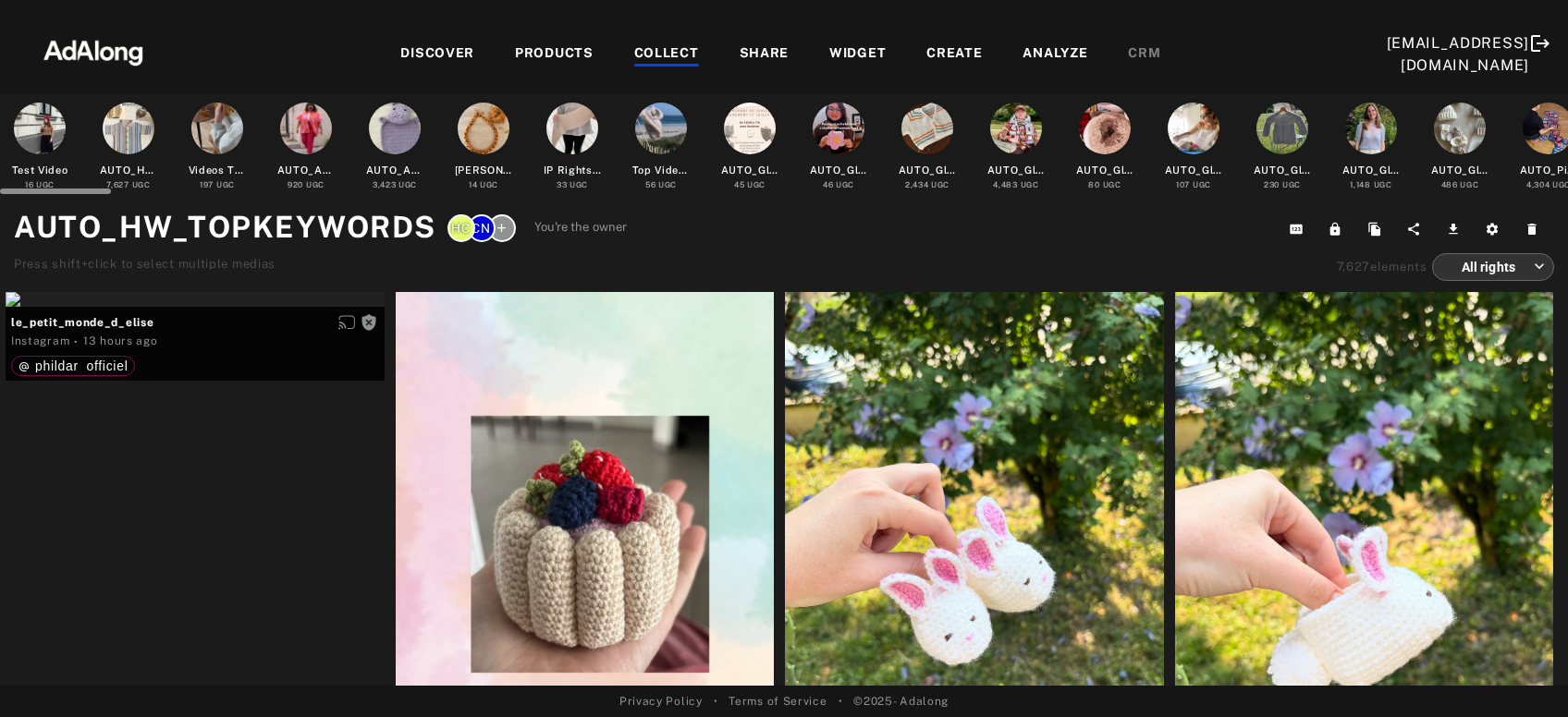
drag, startPoint x: 1561, startPoint y: 669, endPoint x: 1567, endPoint y: 188, distance: 481.0
click at [1567, 188] on div "Test Video 16 UGC AUTO_HW_TOPKEYWORDS 7,627 UGC Videos TikTok 197 UGC AUTO_Agre…" at bounding box center [784, 390] width 1568 height 592
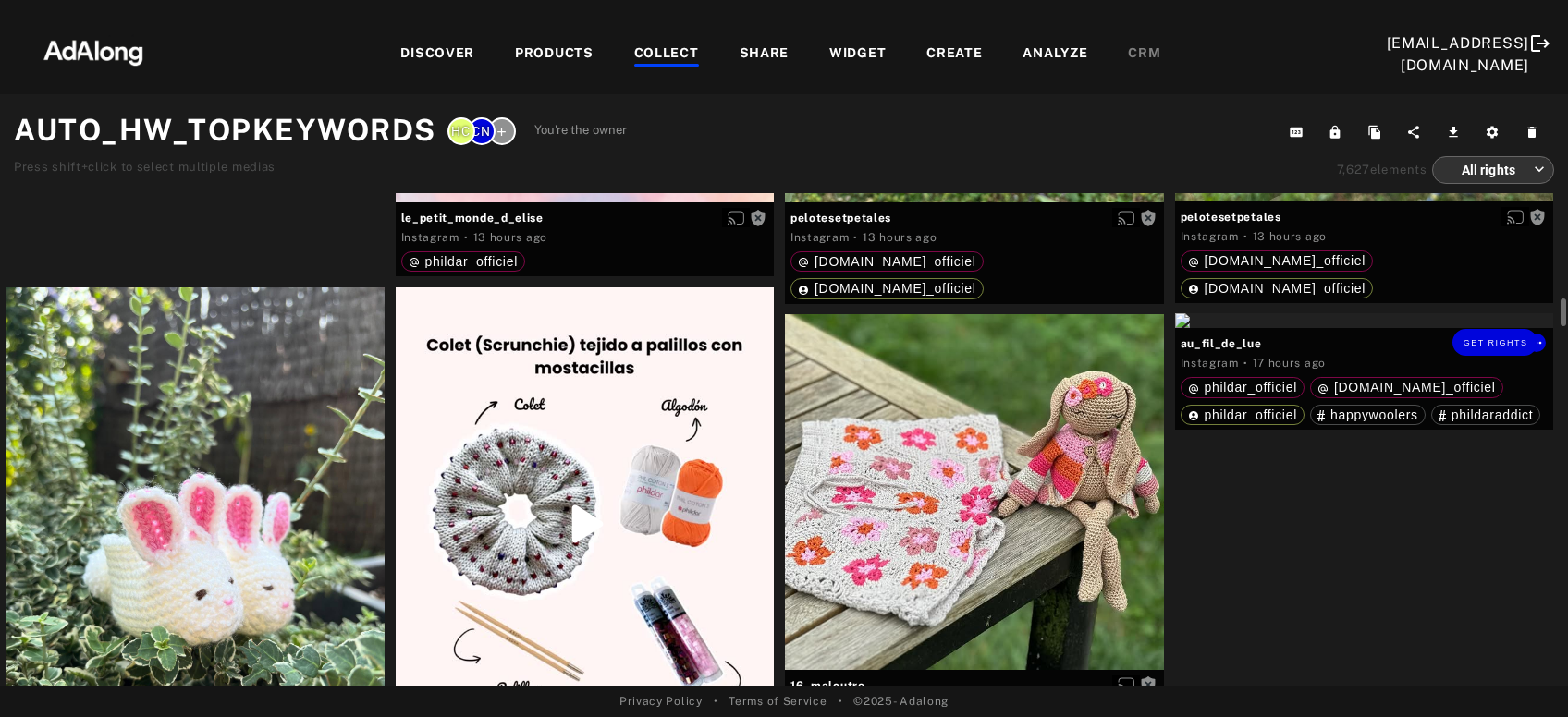
scroll to position [597, 0]
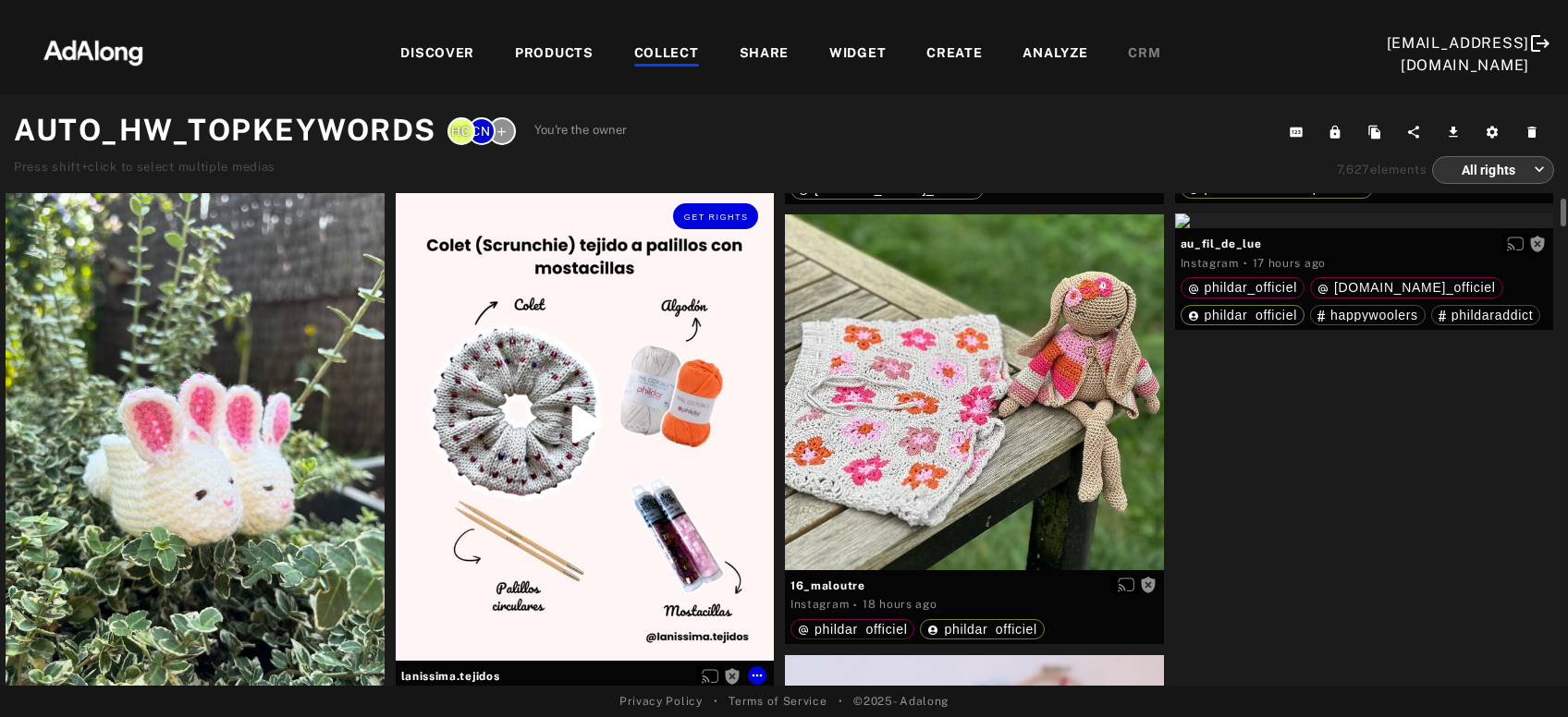
click at [644, 540] on div "Get rights" at bounding box center [585, 425] width 379 height 473
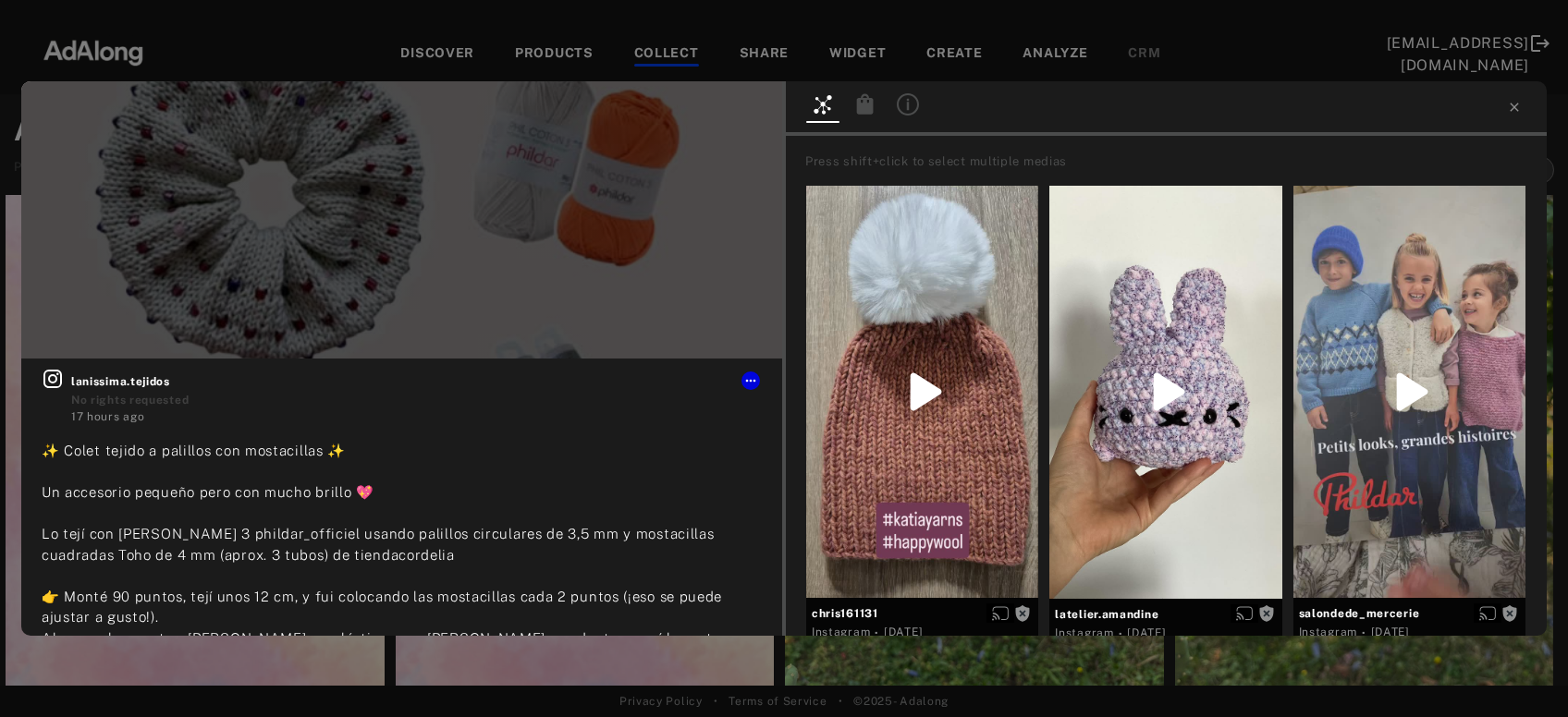
scroll to position [597, 0]
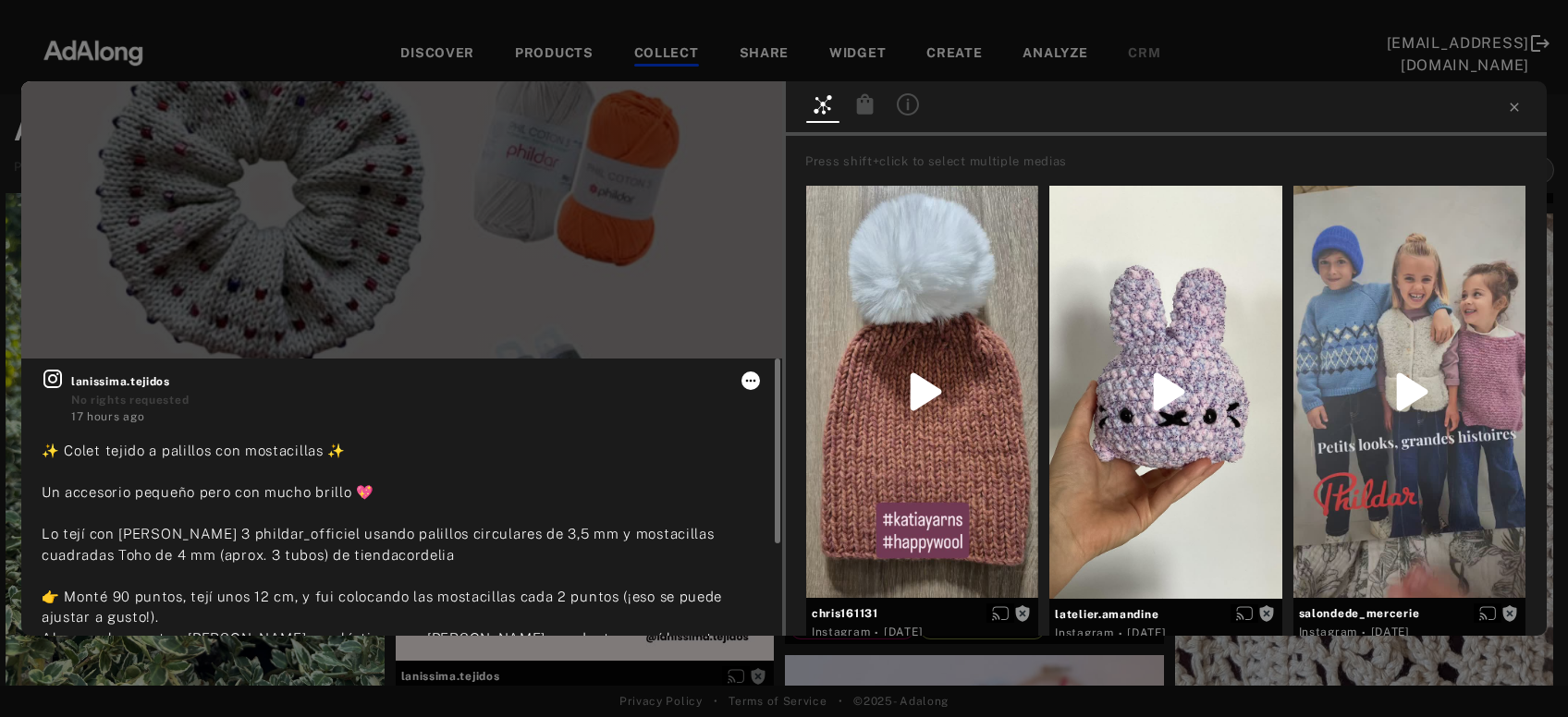
click at [746, 380] on icon at bounding box center [750, 380] width 15 height 15
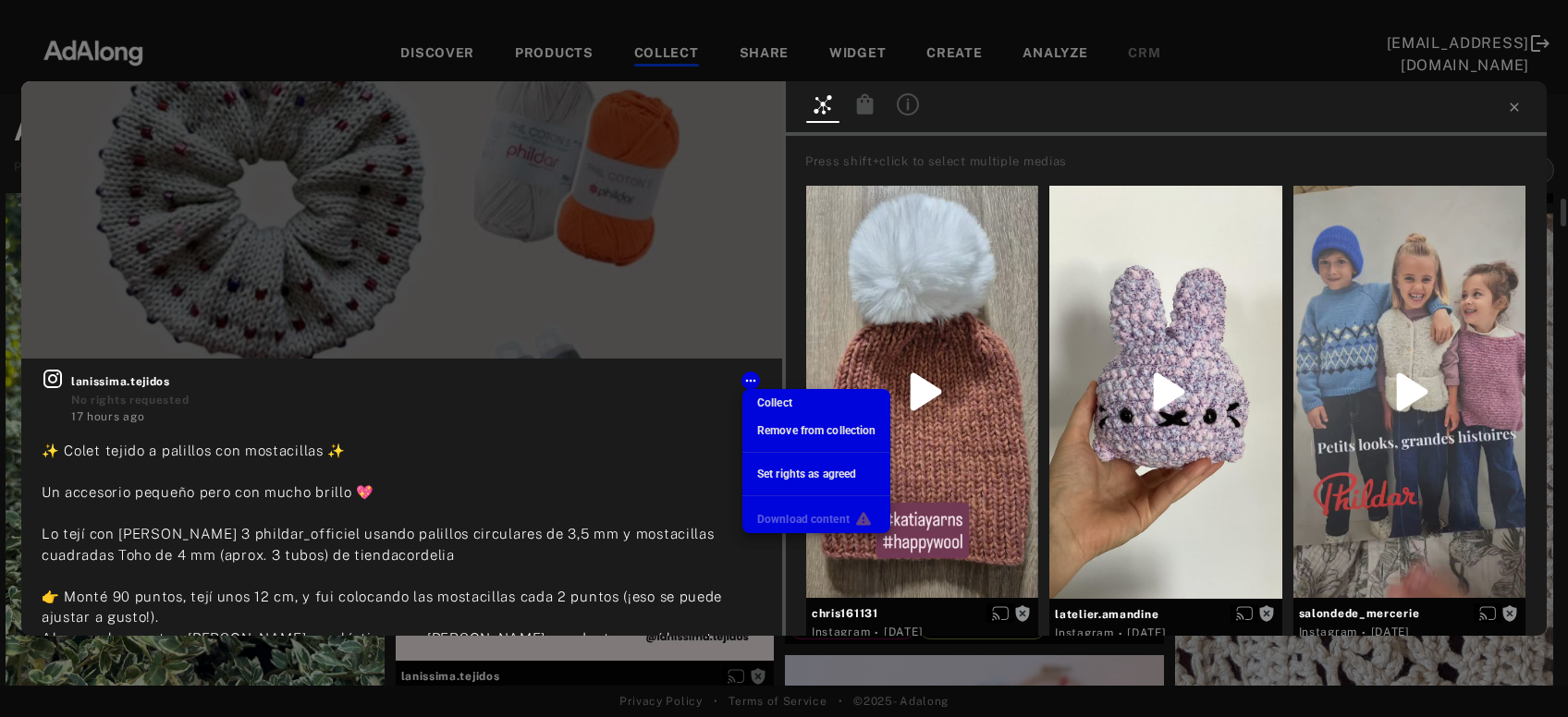
click at [764, 434] on span "Remove from collection" at bounding box center [816, 430] width 118 height 13
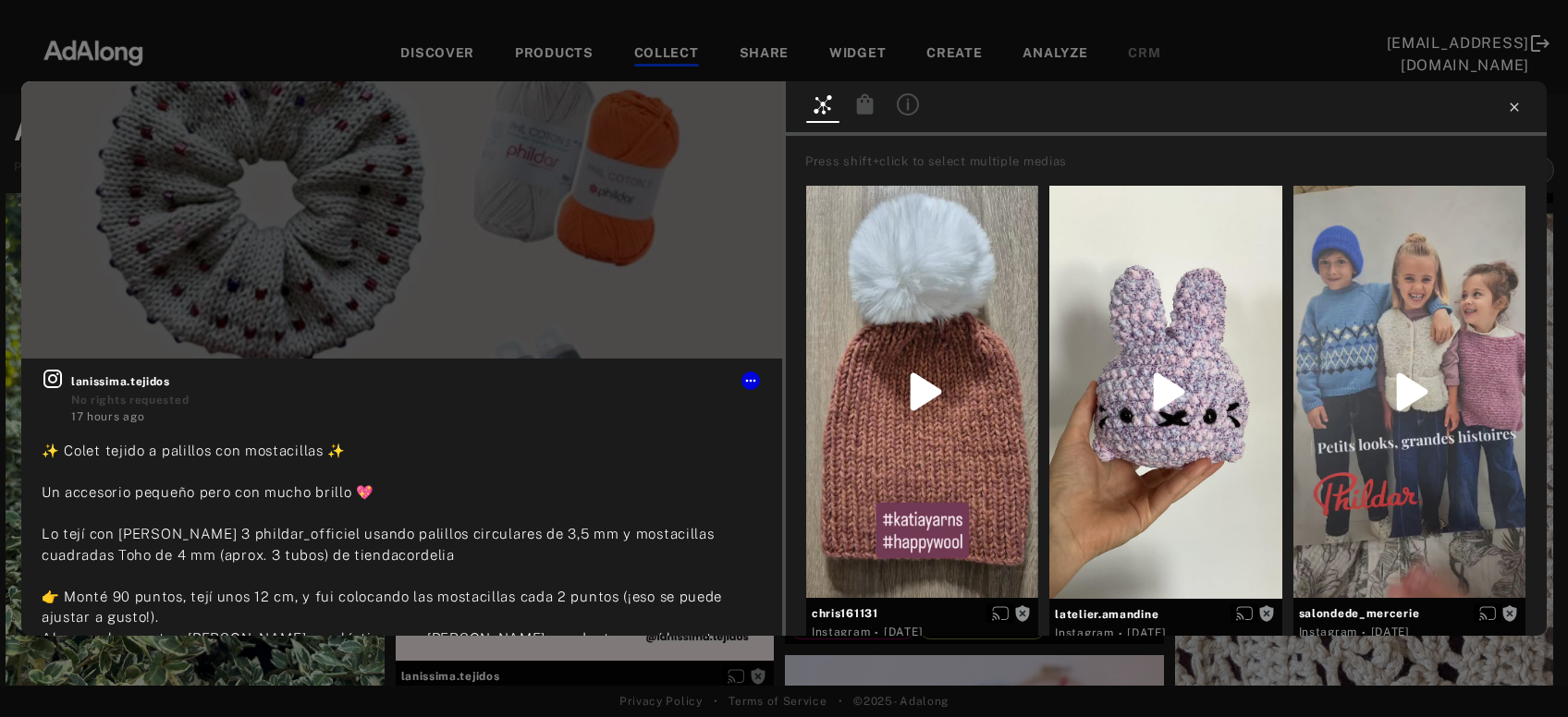
click at [1508, 105] on icon at bounding box center [1513, 106] width 15 height 15
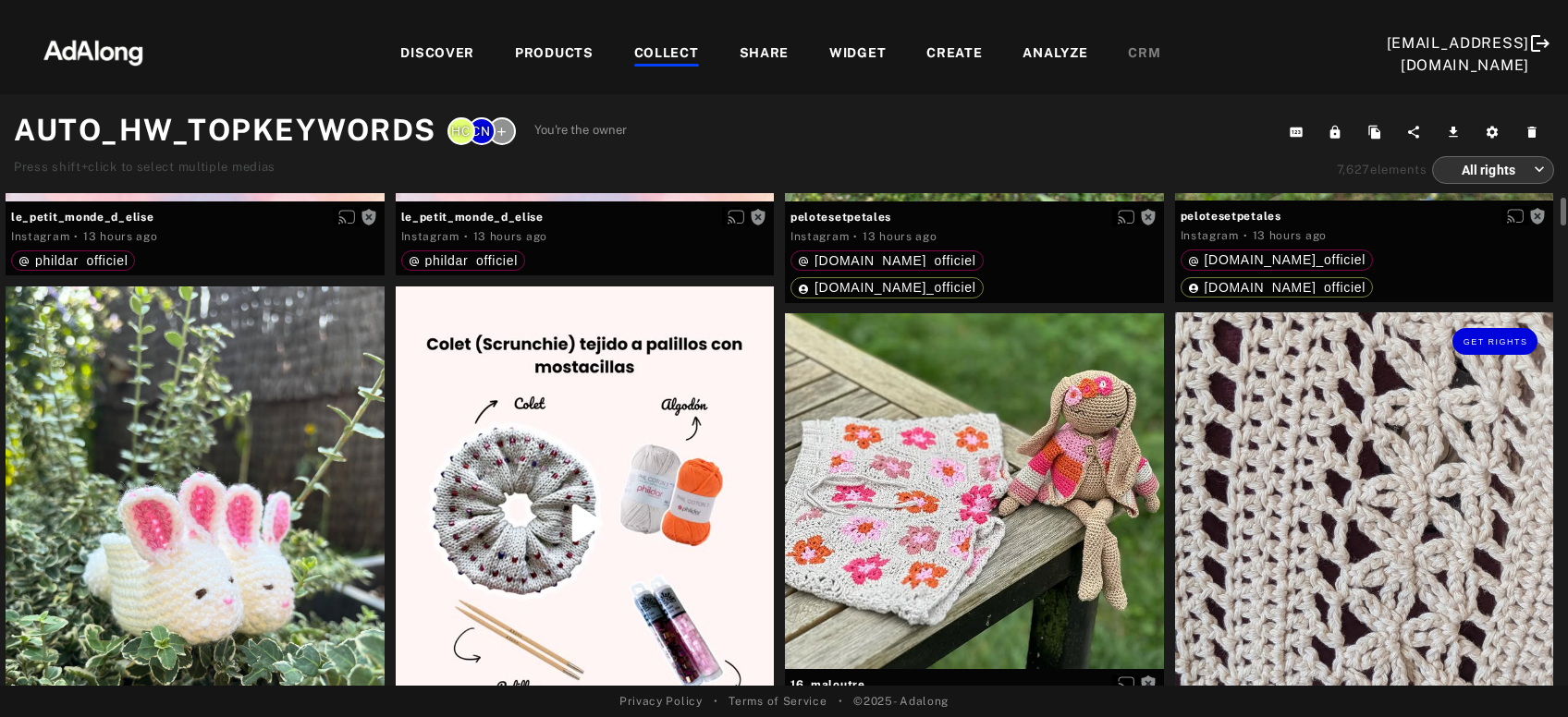
scroll to position [598, 0]
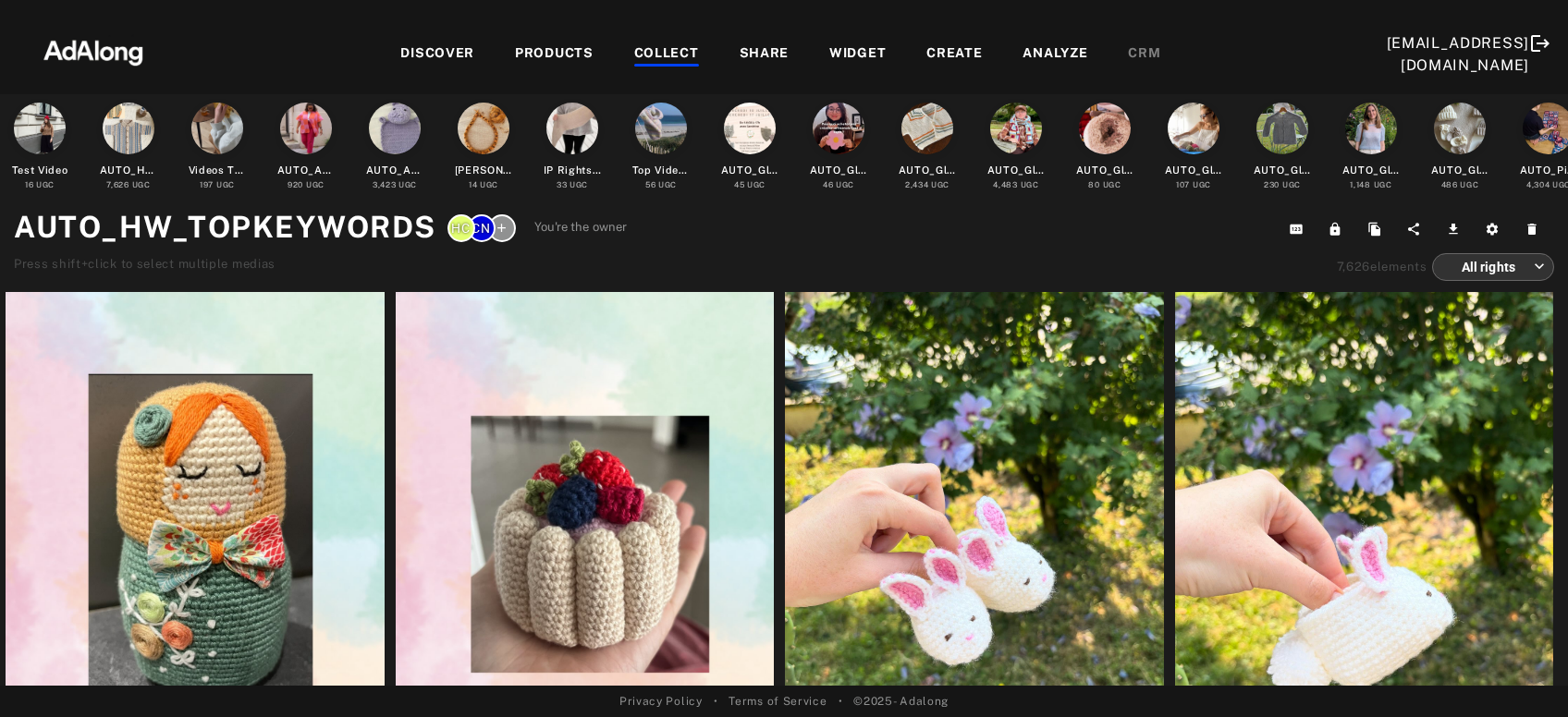
click at [634, 48] on div "COLLECT" at bounding box center [666, 55] width 65 height 22
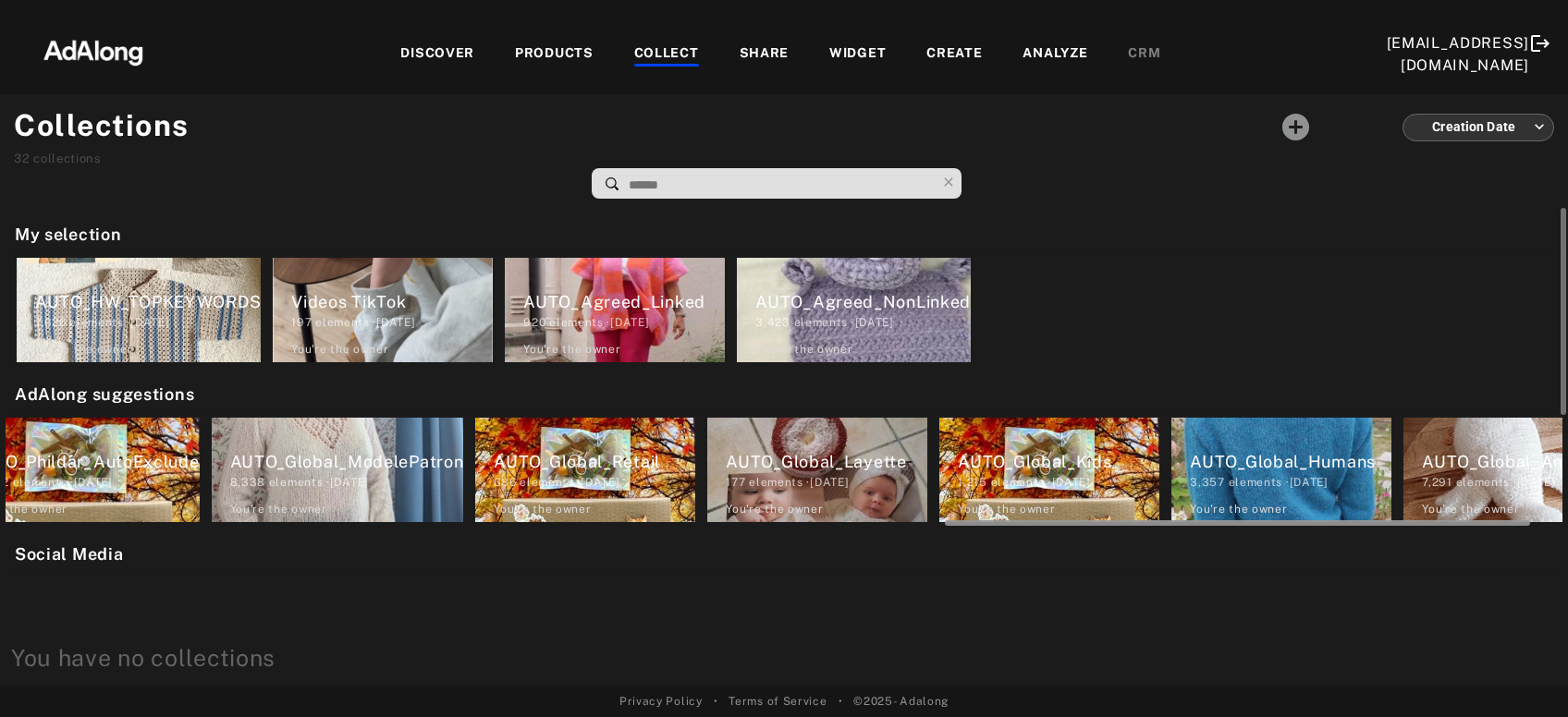
scroll to position [0, 2577]
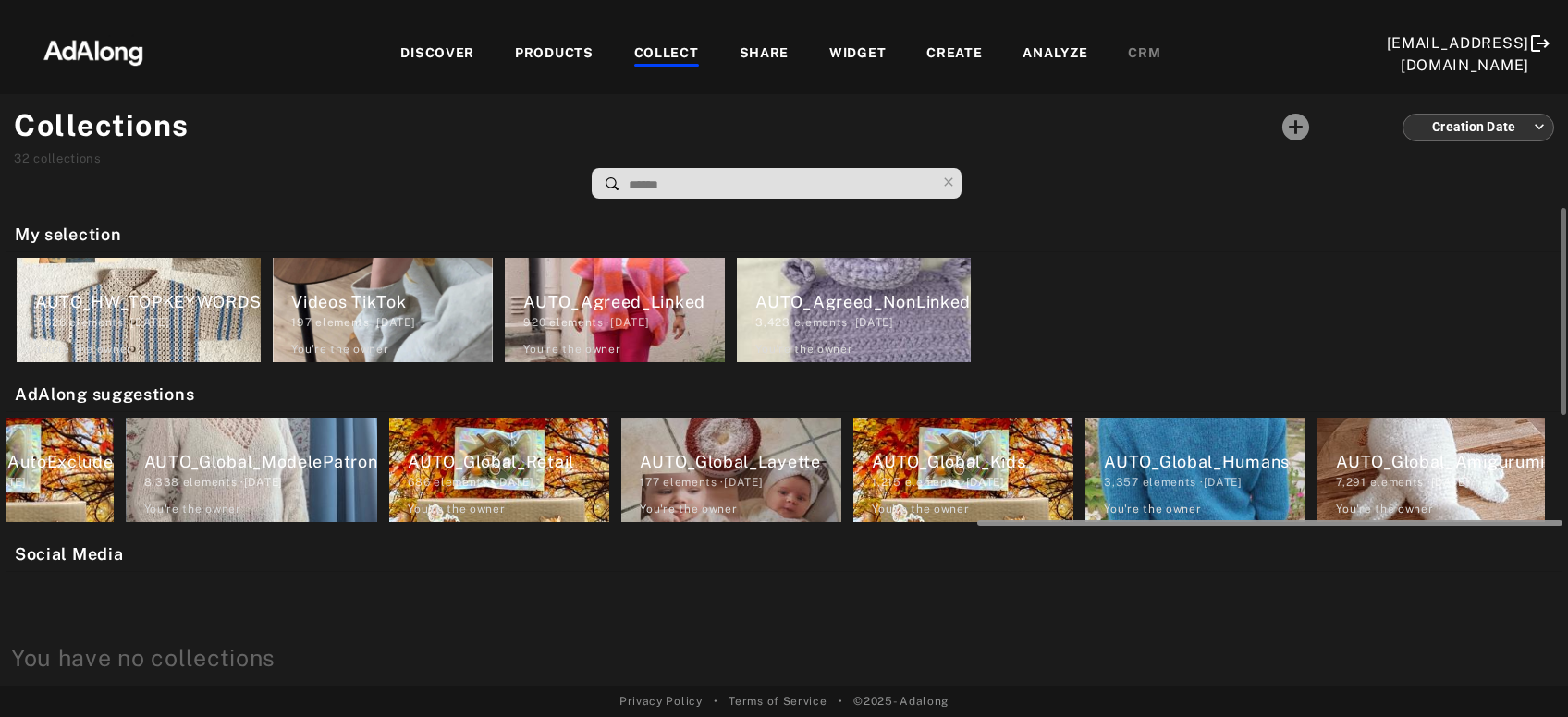
drag, startPoint x: 491, startPoint y: 525, endPoint x: 1534, endPoint y: 593, distance: 1045.2
click at [1534, 593] on div "My selection AUTO_HW_TOPKEYWORDS 7,626 elements · 2025.04.24 You're the owner d…" at bounding box center [784, 447] width 1568 height 477
click at [1242, 479] on div "3,357 elements · 2024.03.26" at bounding box center [1204, 482] width 202 height 17
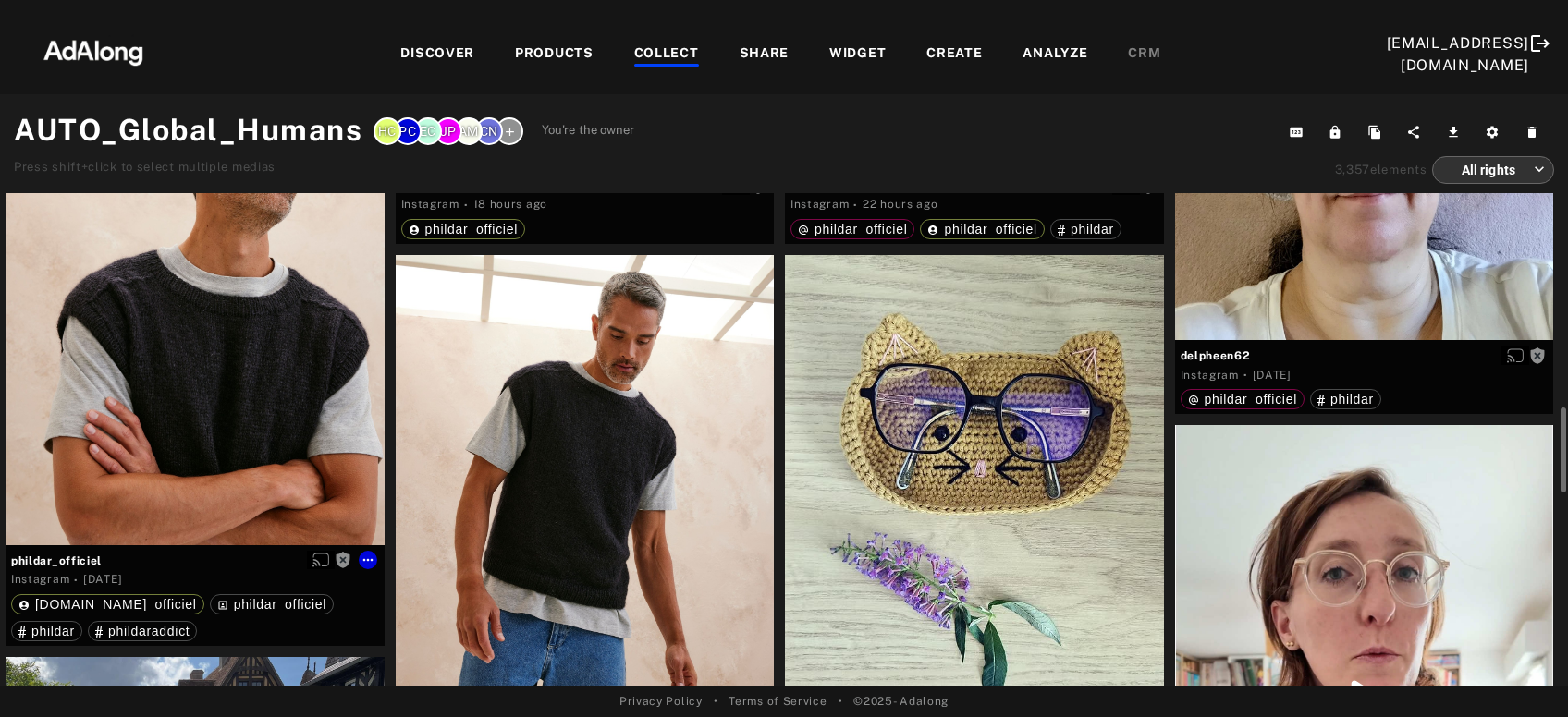
scroll to position [797, 0]
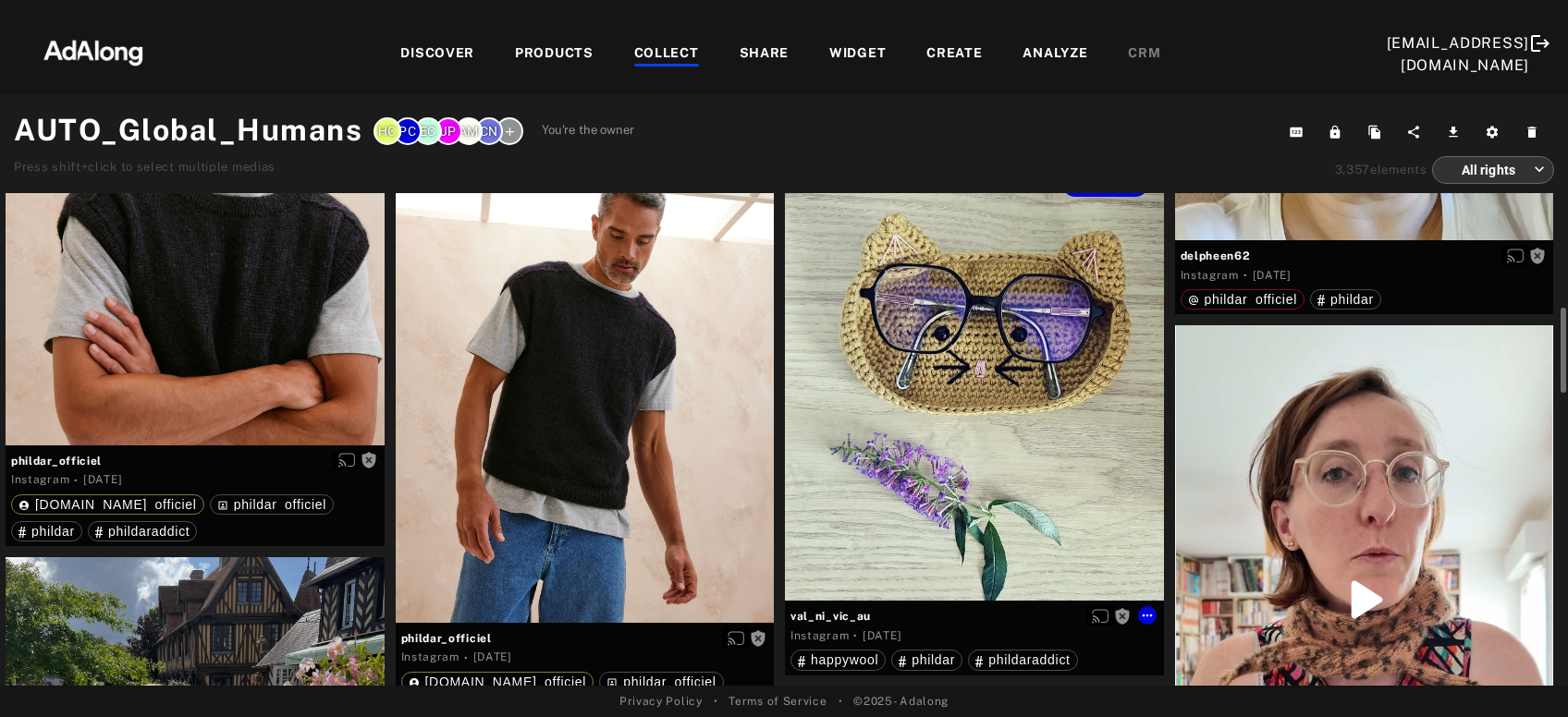
click at [868, 450] on div "Get rights" at bounding box center [974, 378] width 379 height 446
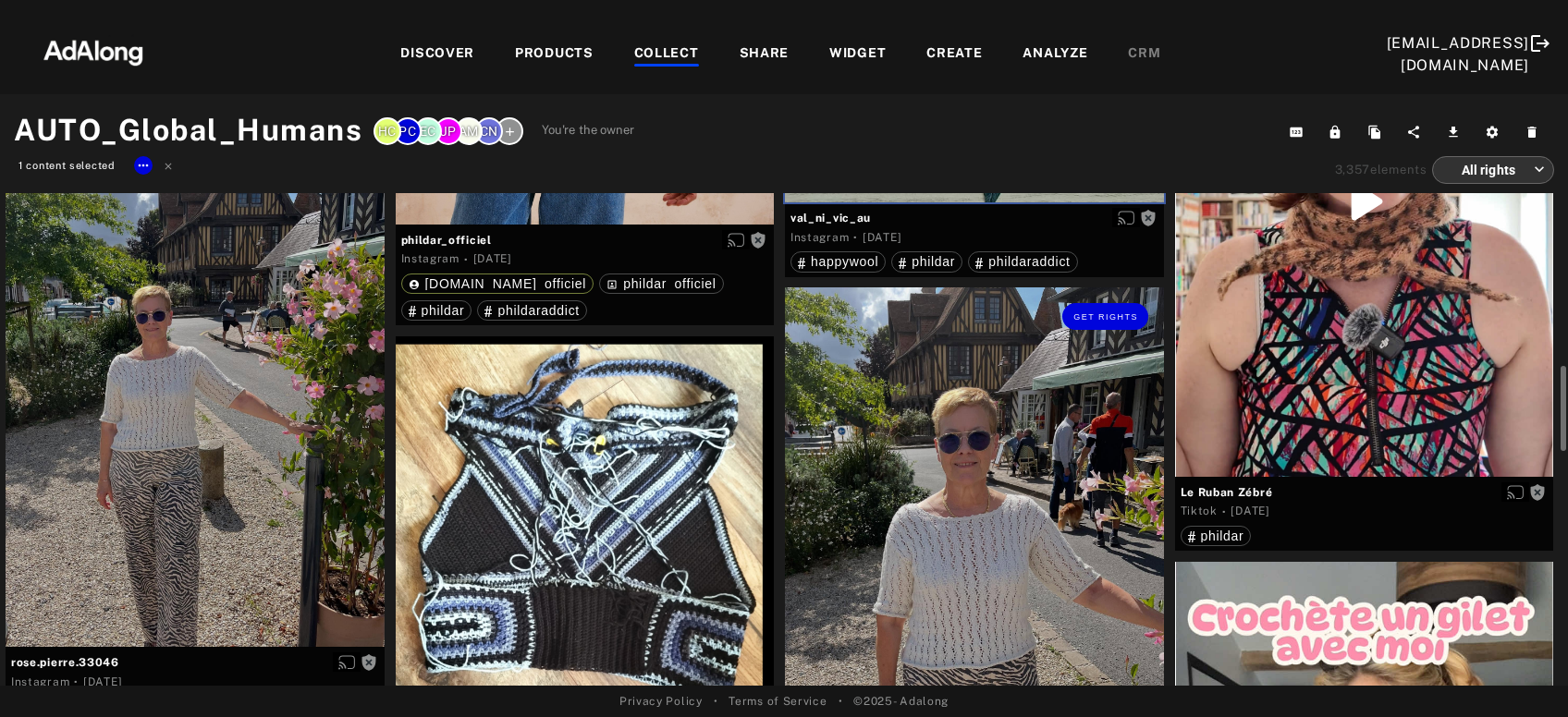
scroll to position [1294, 0]
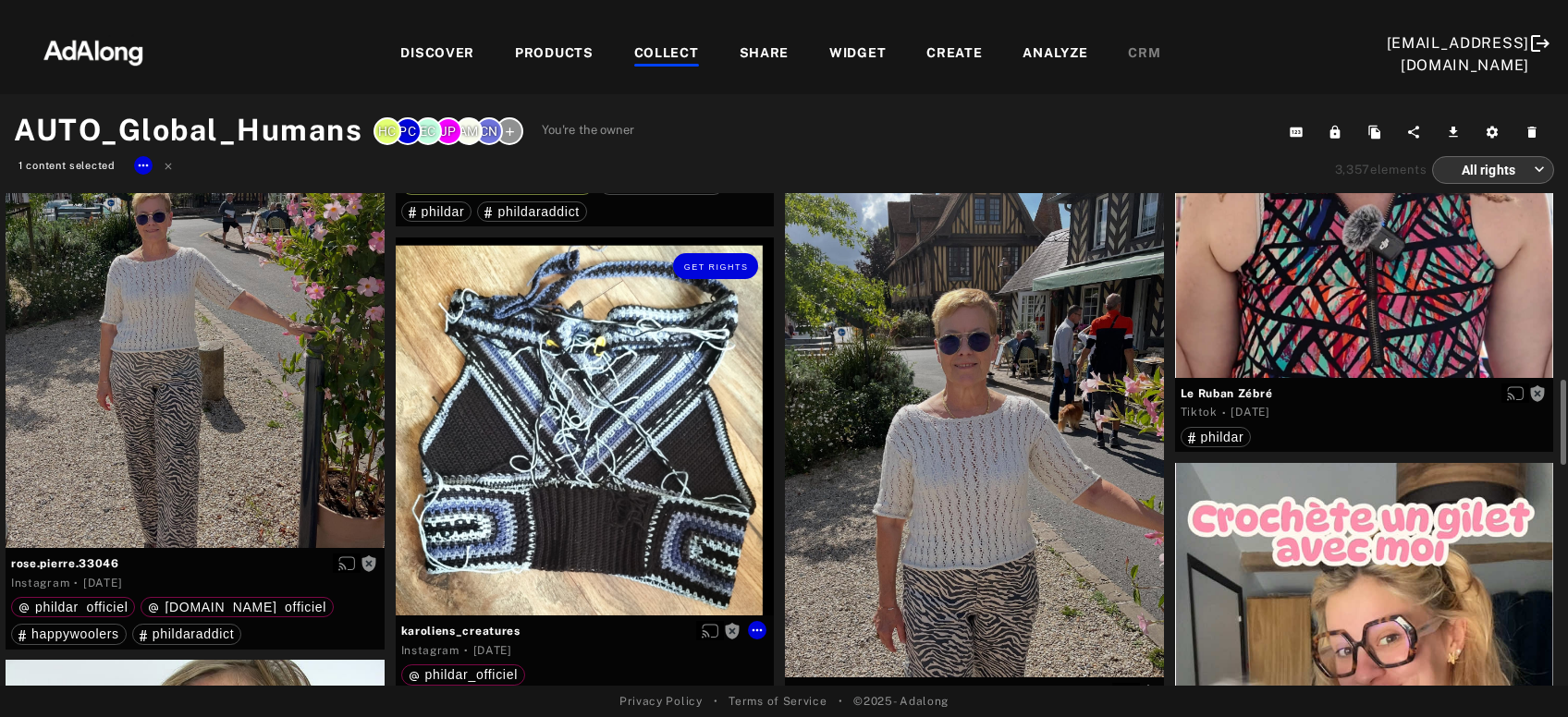
click at [675, 507] on div "Get rights" at bounding box center [585, 427] width 379 height 379
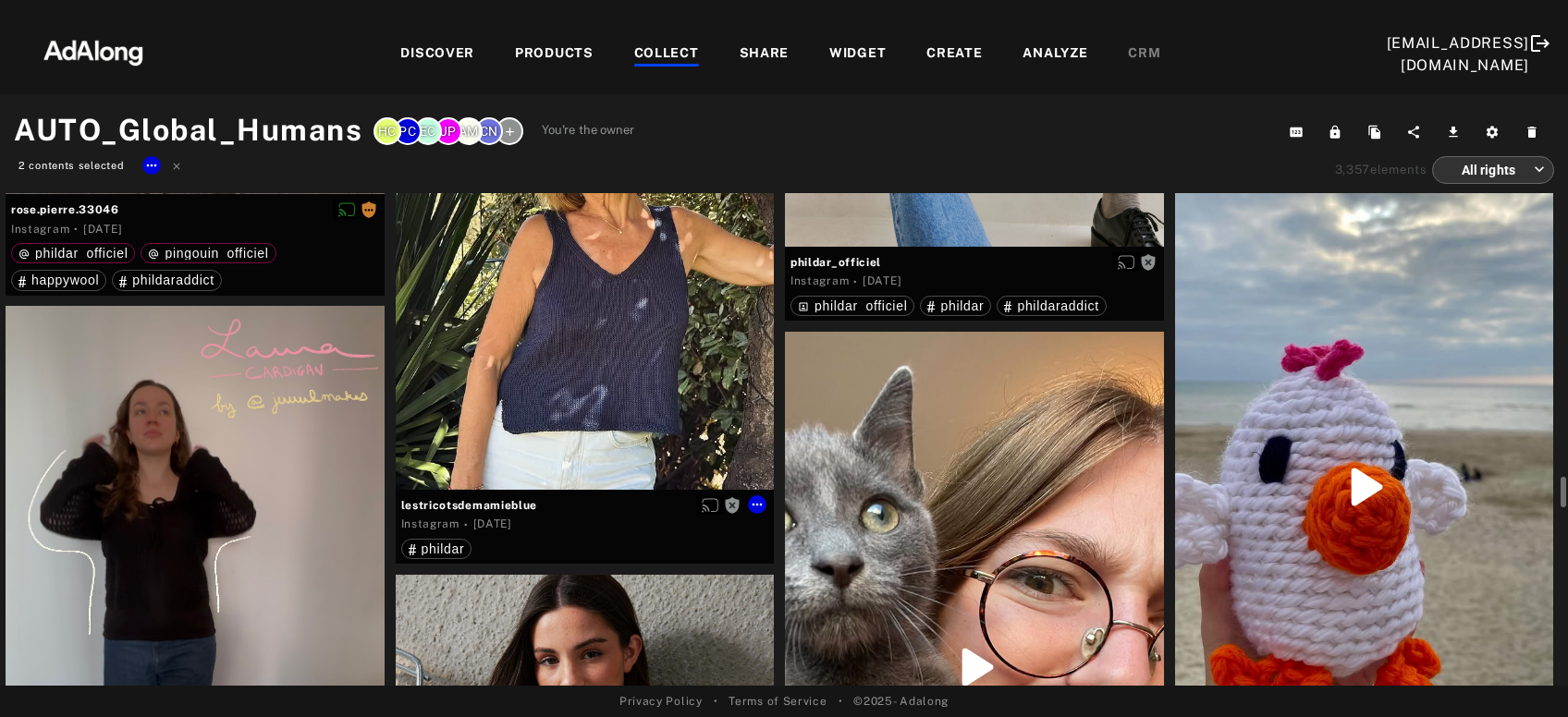
scroll to position [5475, 0]
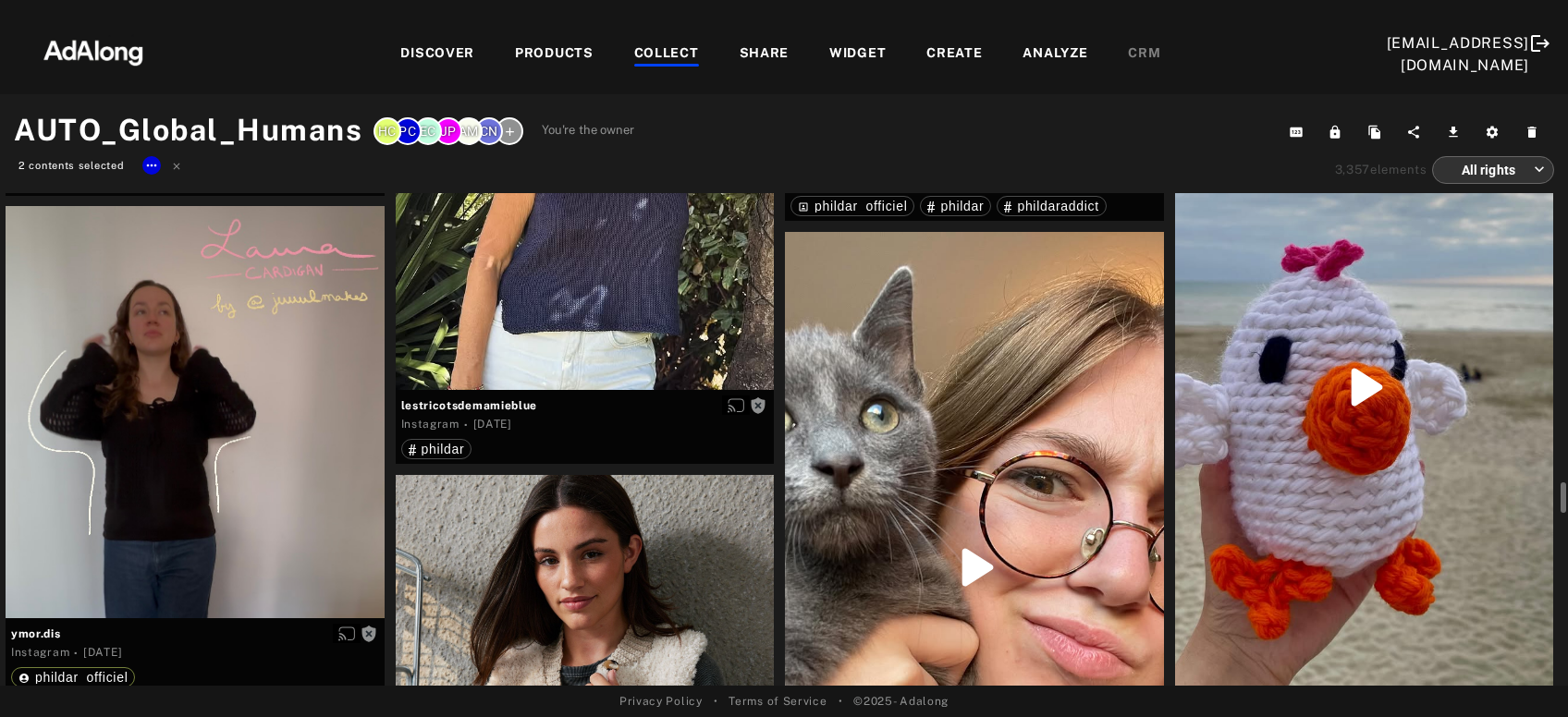
click at [1478, 479] on div "Get rights" at bounding box center [1364, 387] width 379 height 672
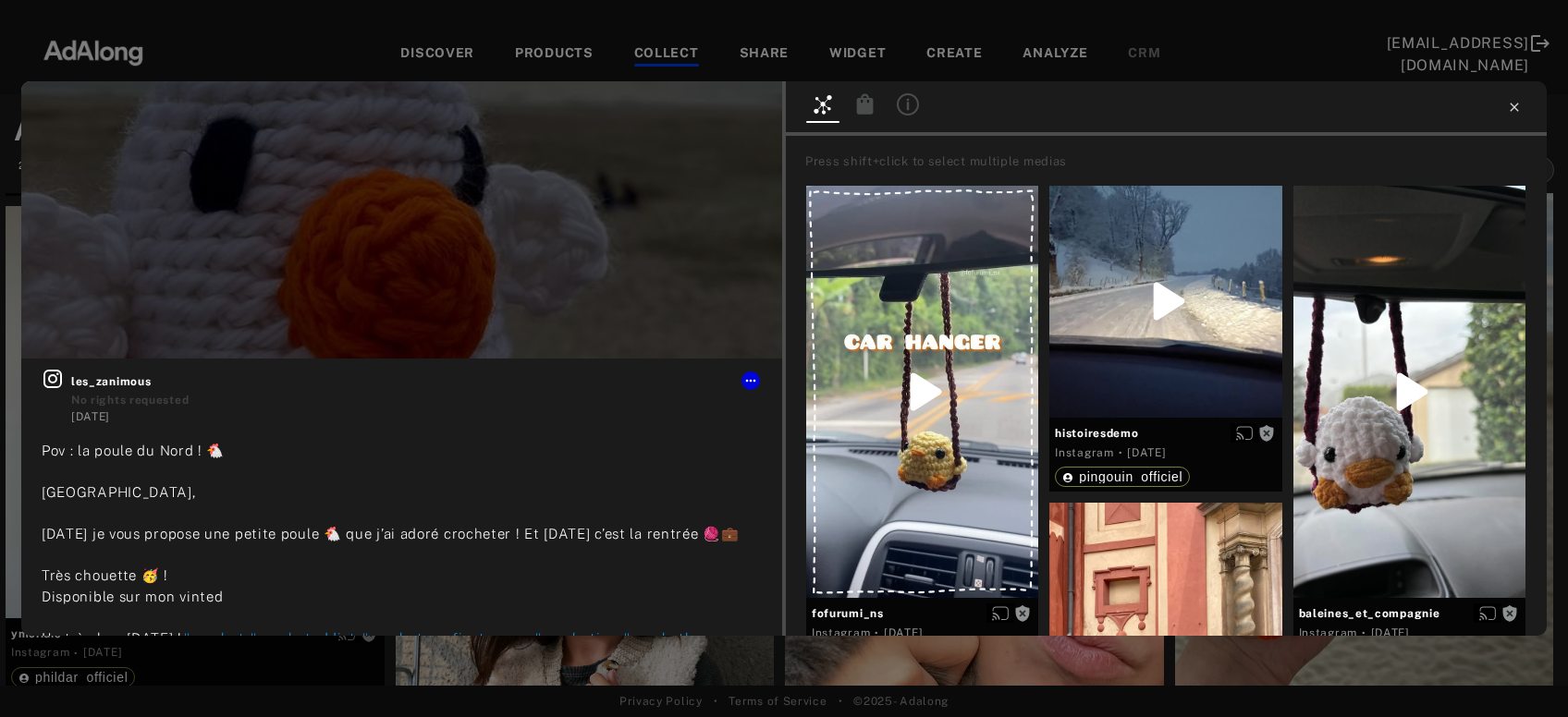
click at [1520, 106] on icon at bounding box center [1513, 106] width 15 height 15
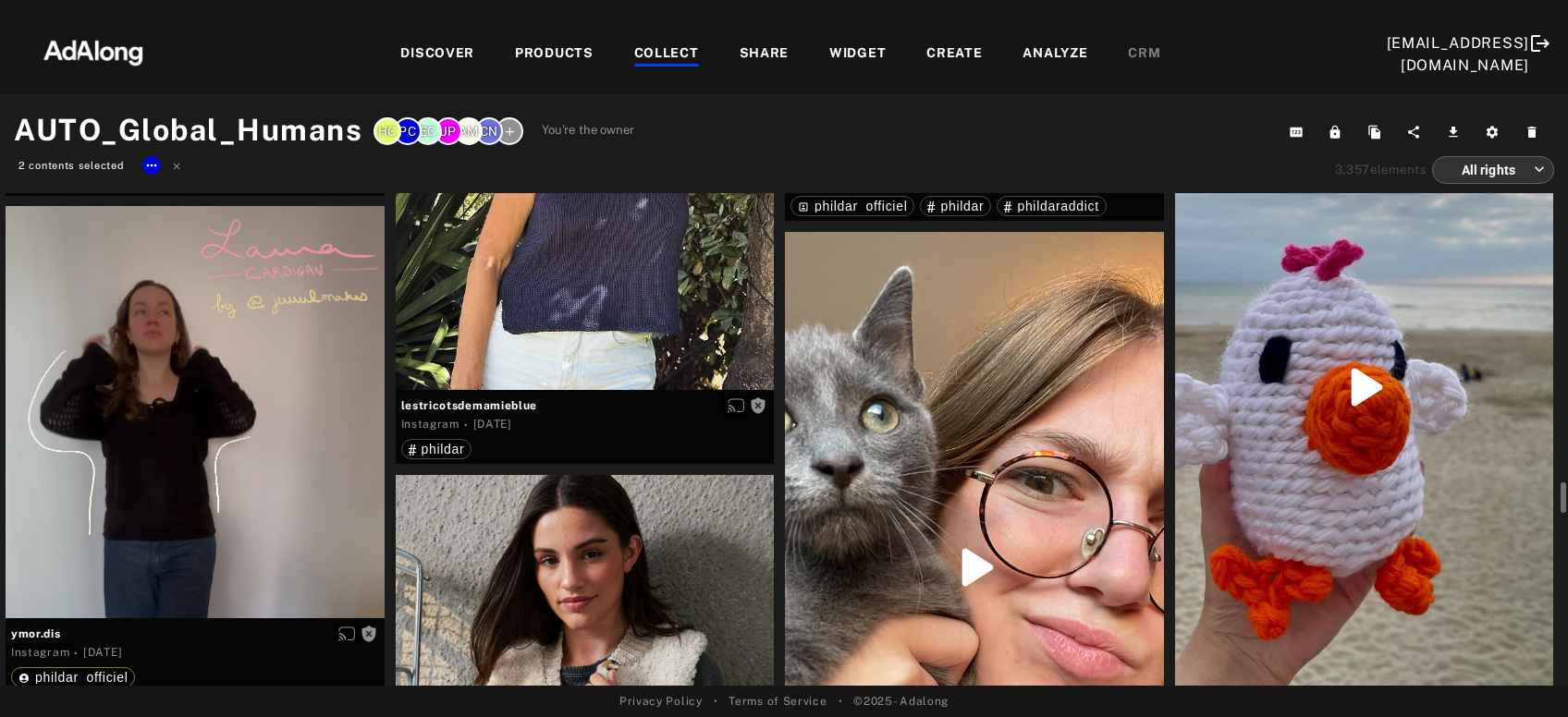
click at [1370, 404] on div "Get rights" at bounding box center [1364, 387] width 379 height 672
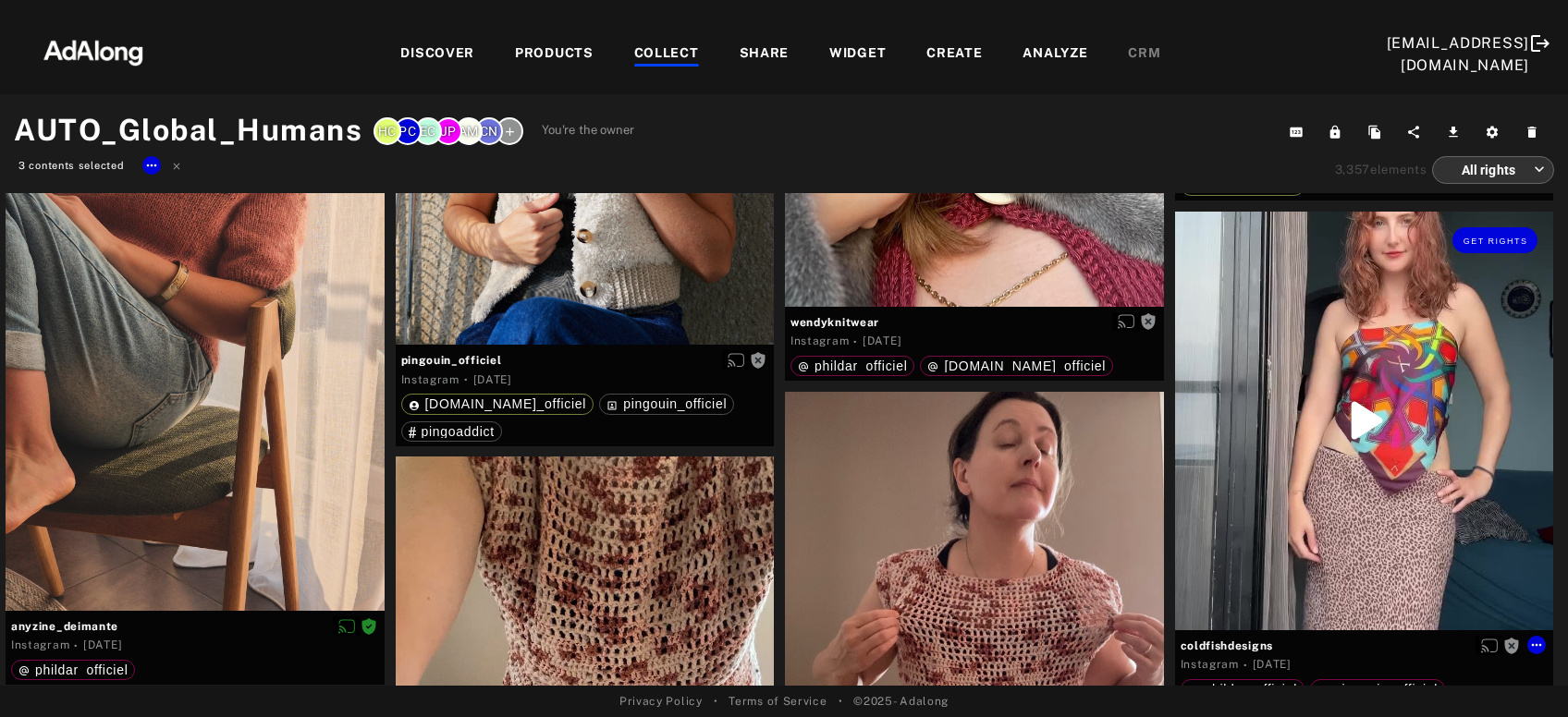
scroll to position [6272, 0]
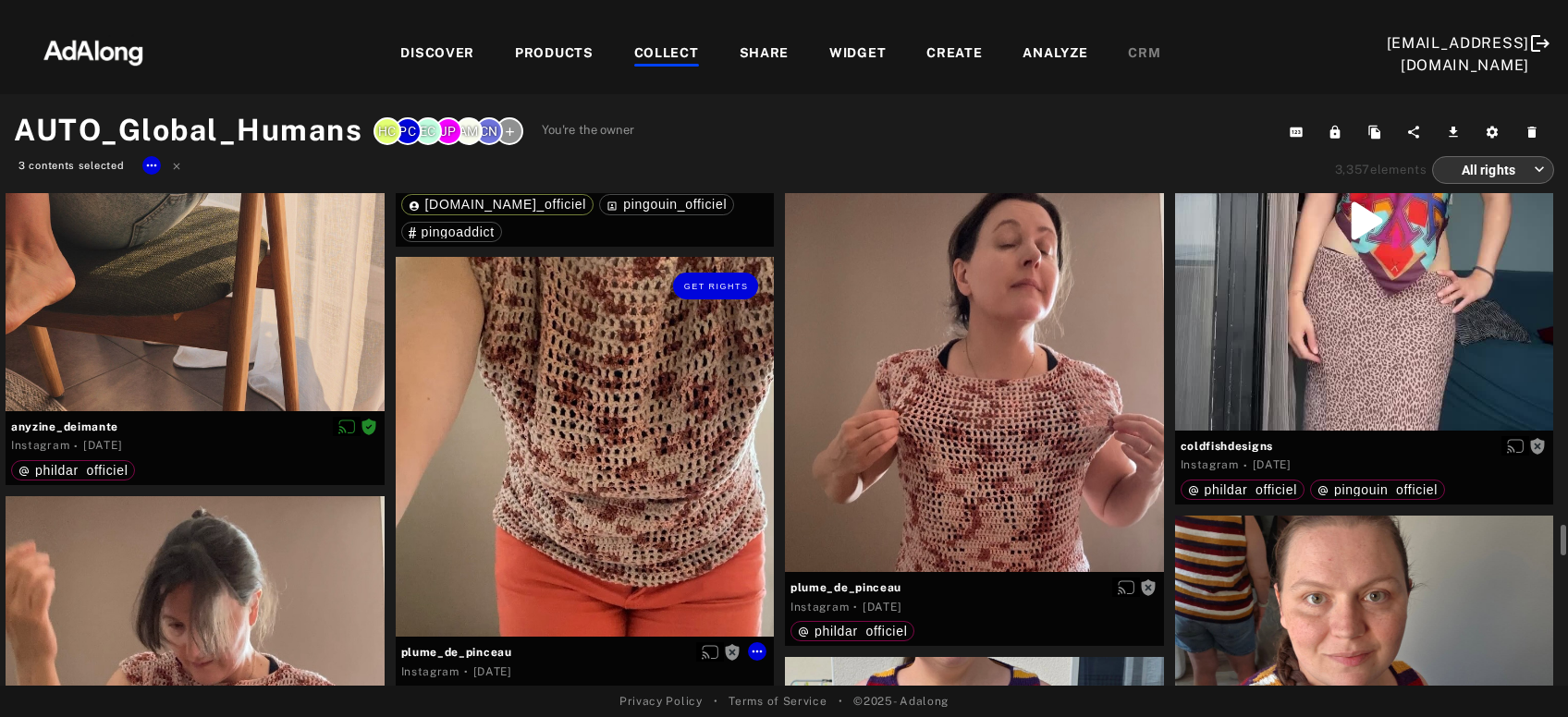
click at [657, 536] on div "Get rights" at bounding box center [585, 447] width 379 height 380
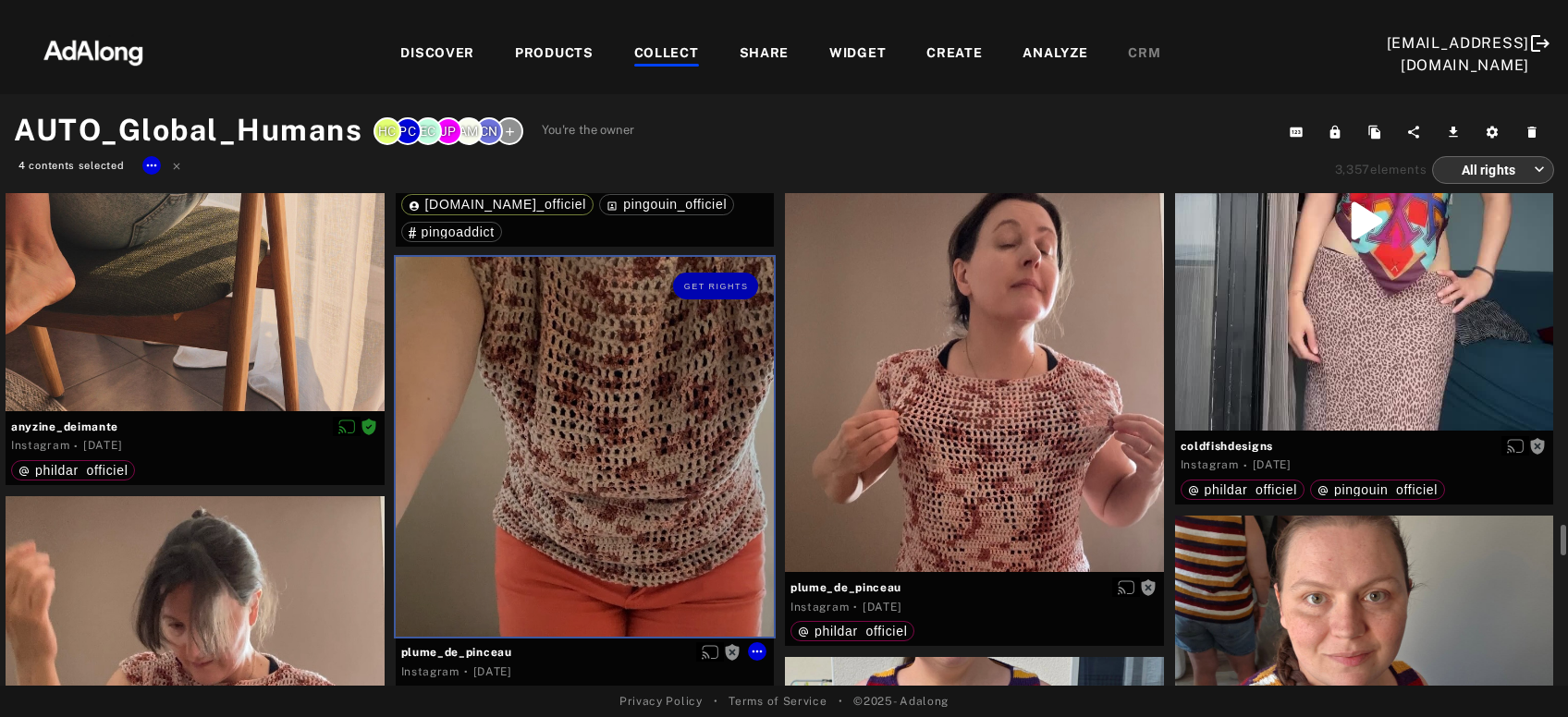
scroll to position [6073, 0]
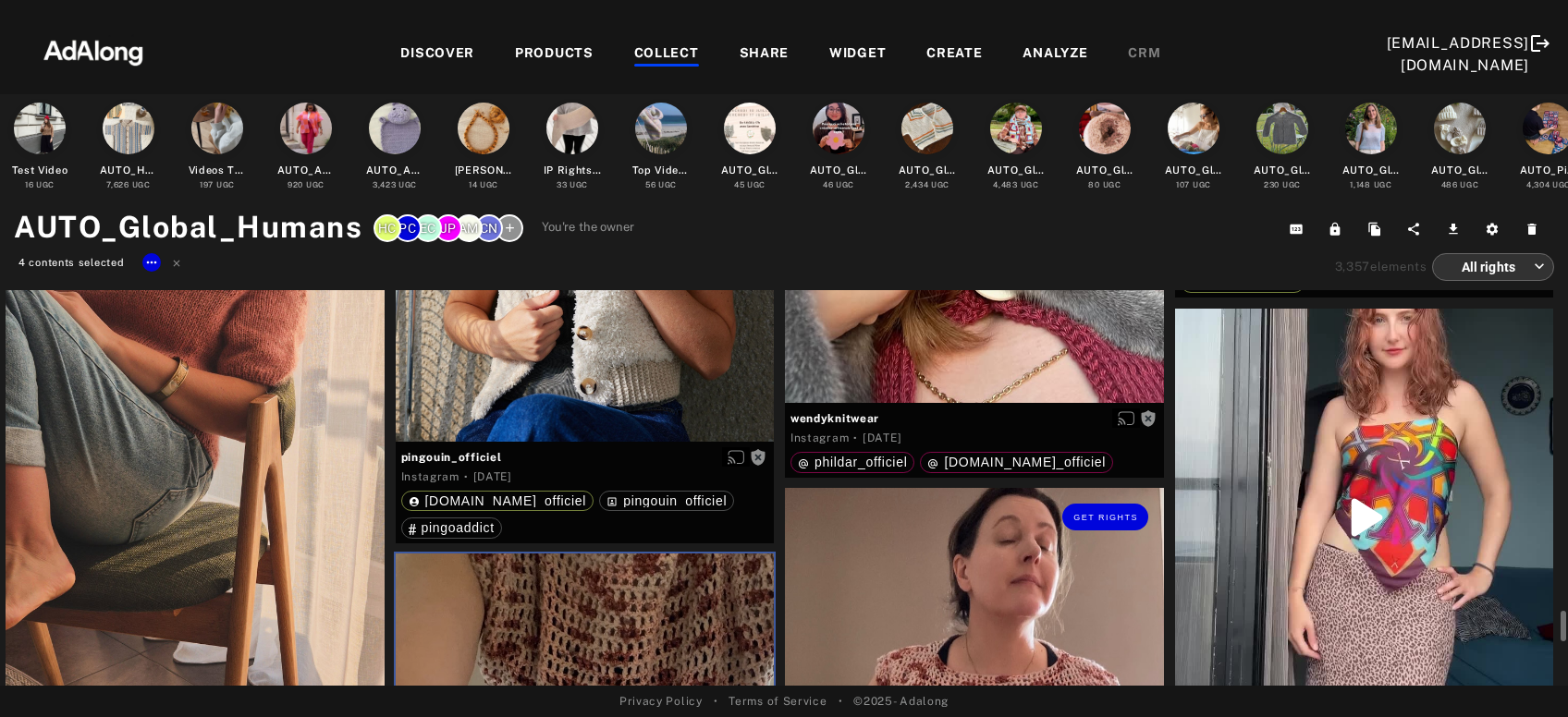
click at [961, 581] on div "Get rights" at bounding box center [974, 678] width 379 height 381
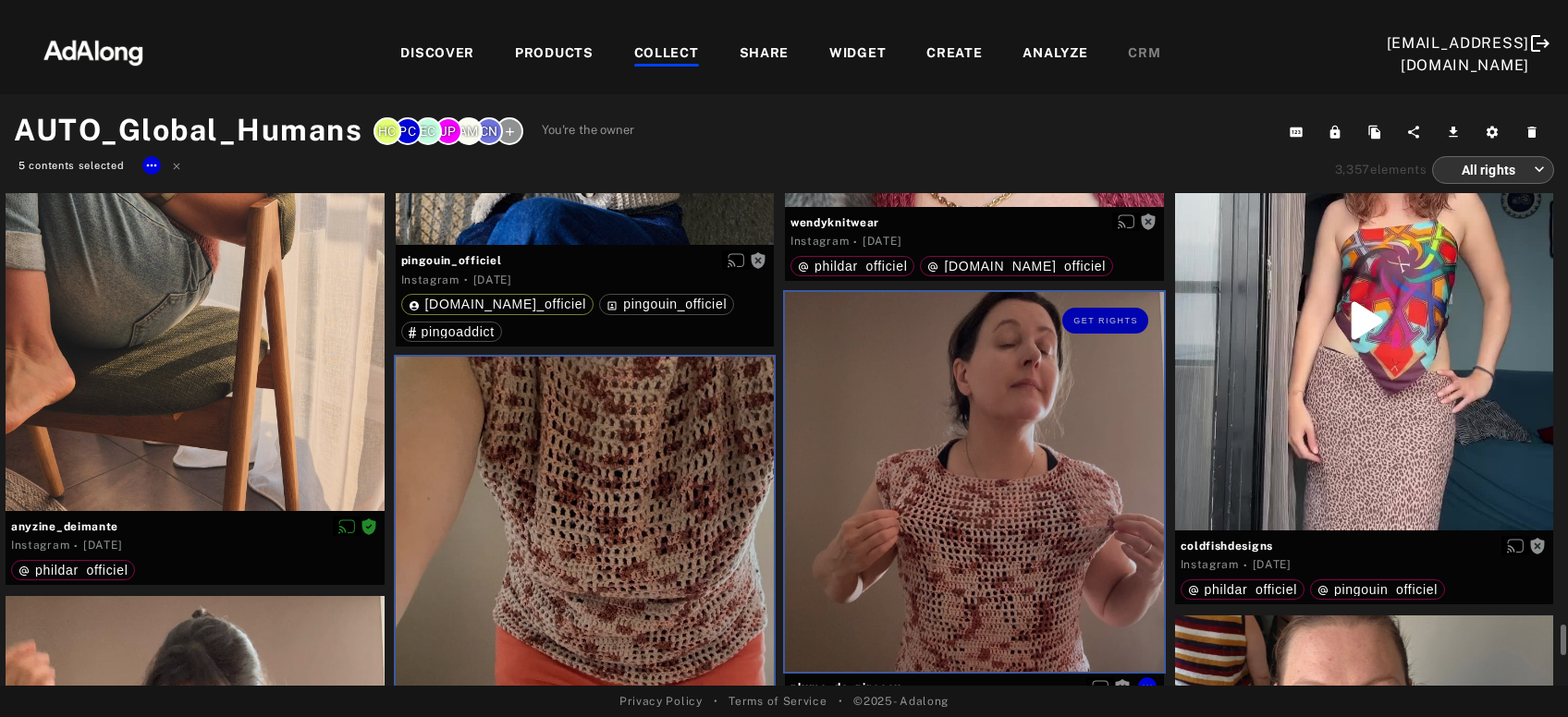
scroll to position [6272, 0]
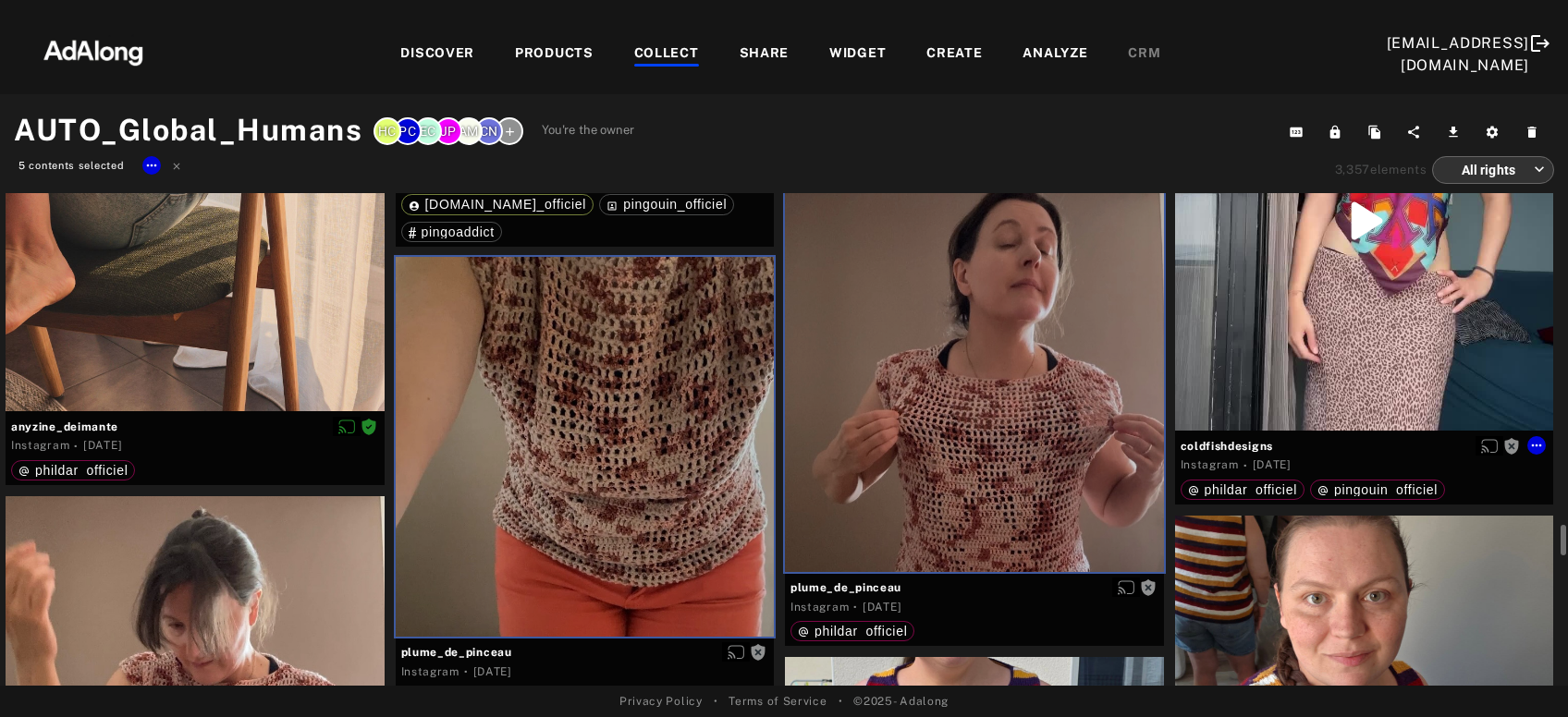
click at [1457, 303] on div "Get rights" at bounding box center [1364, 221] width 379 height 419
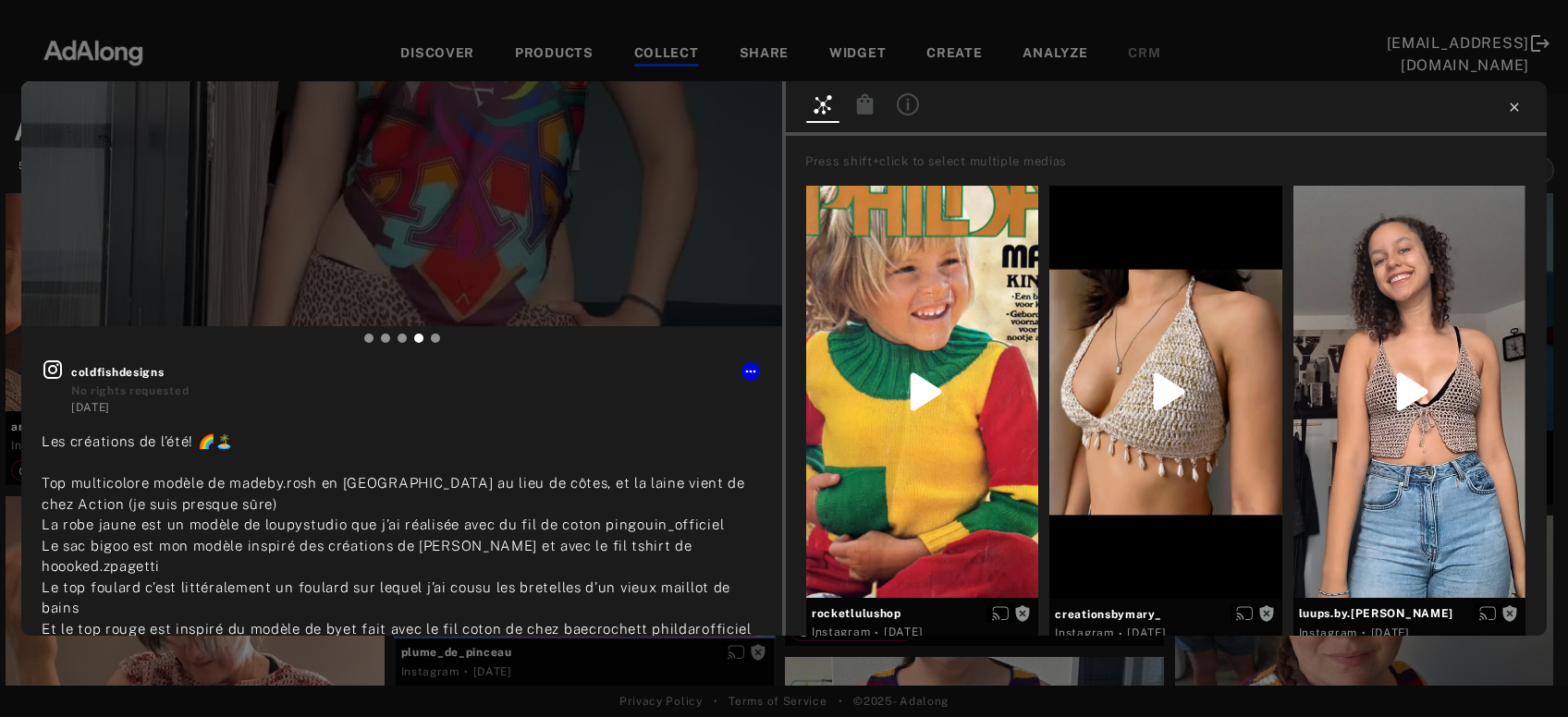
type input "**"
click at [1508, 110] on icon at bounding box center [1513, 106] width 15 height 15
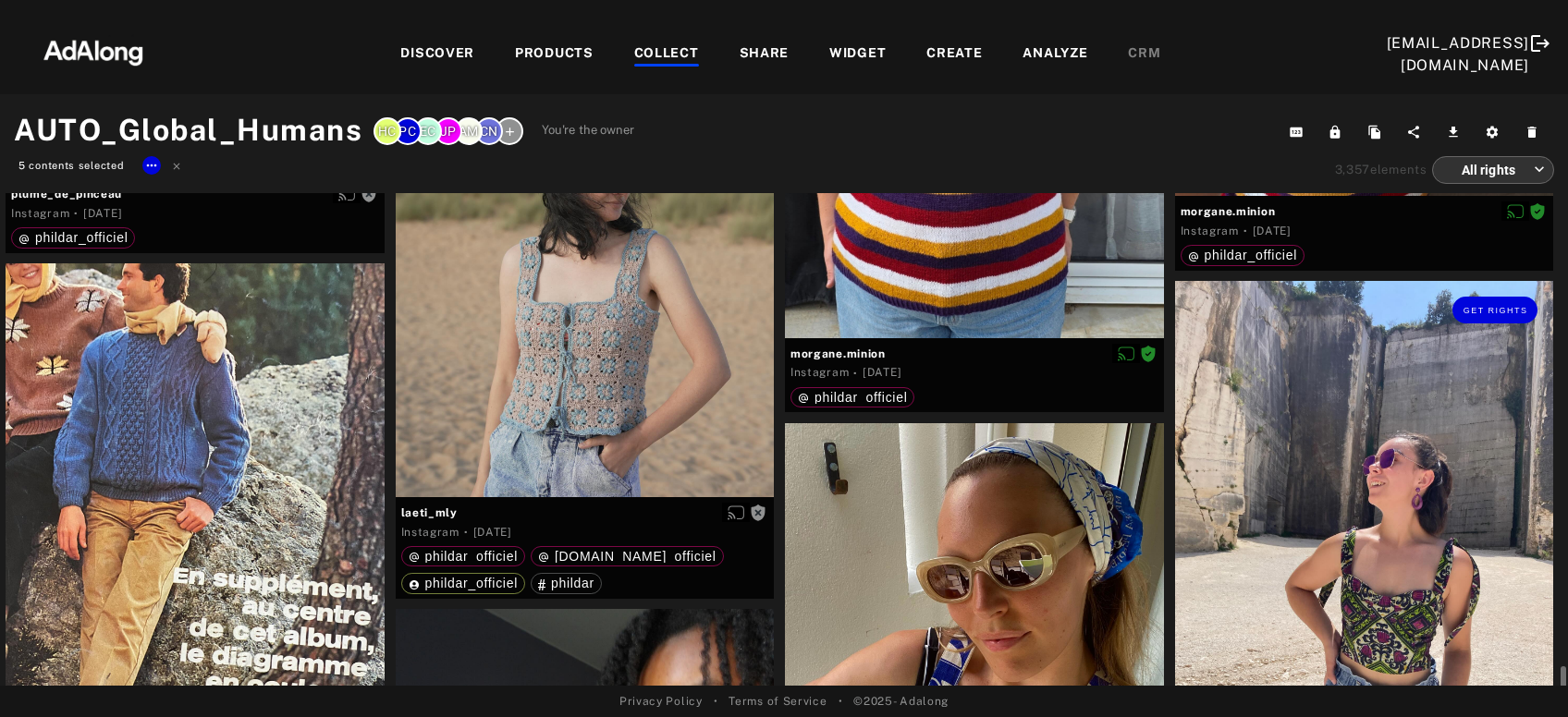
scroll to position [7070, 0]
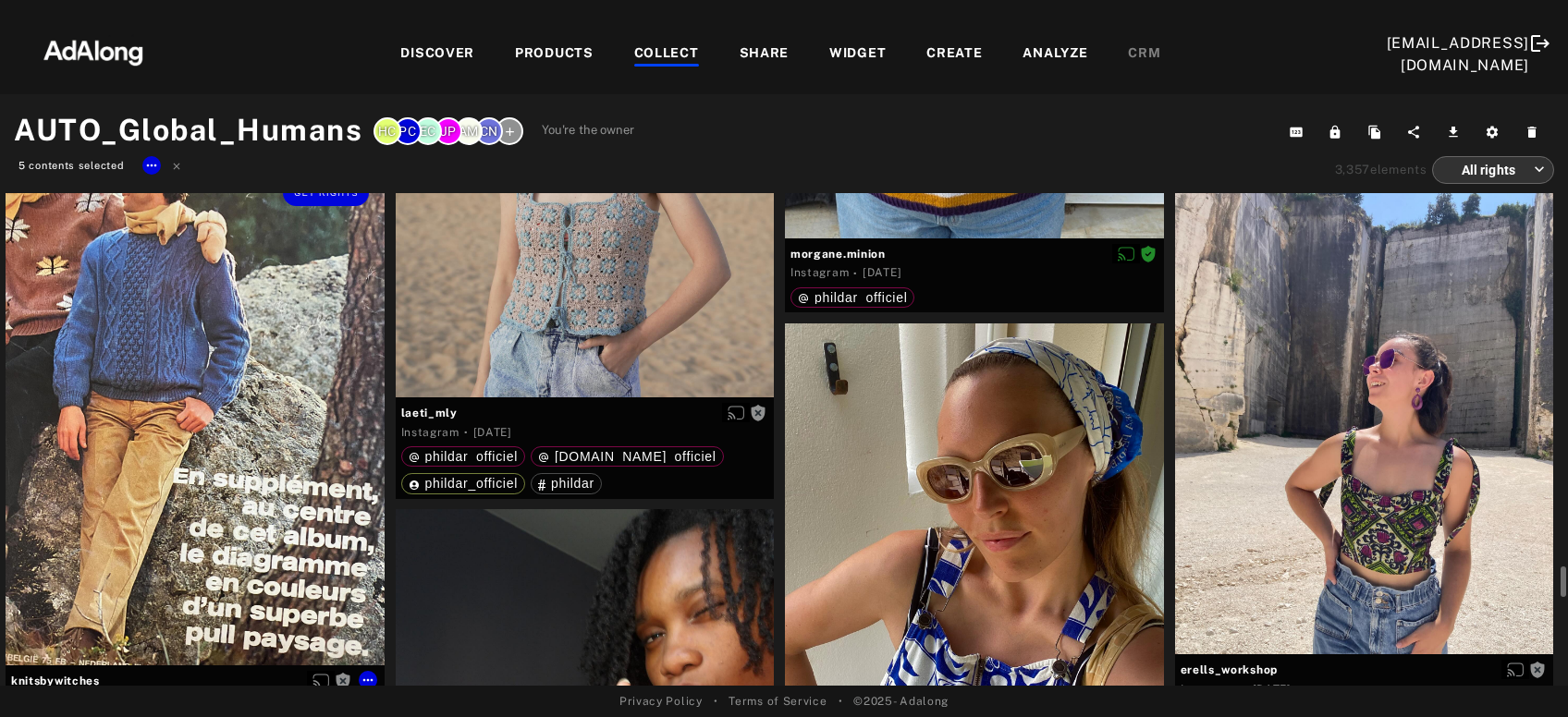
click at [215, 558] on div "Get rights" at bounding box center [195, 414] width 379 height 501
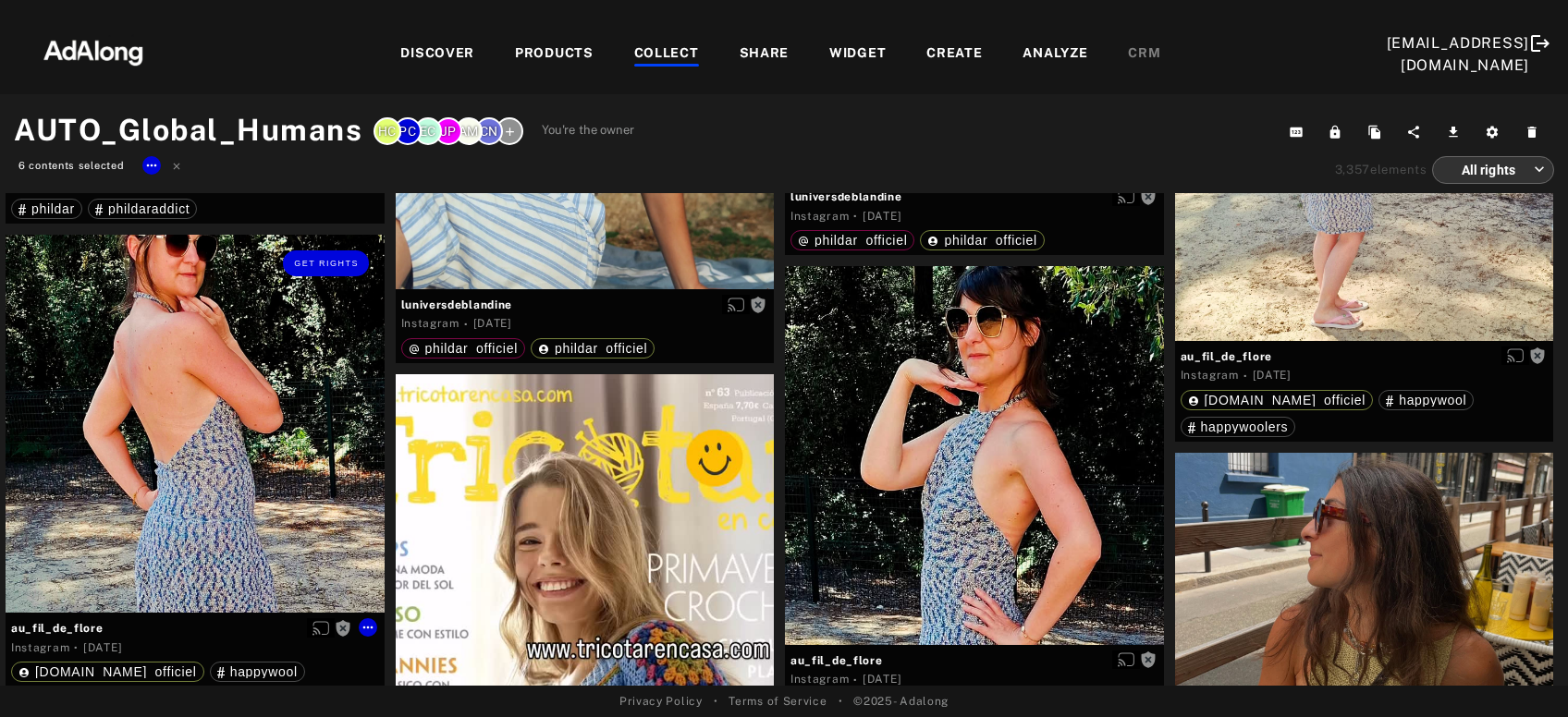
scroll to position [11251, 0]
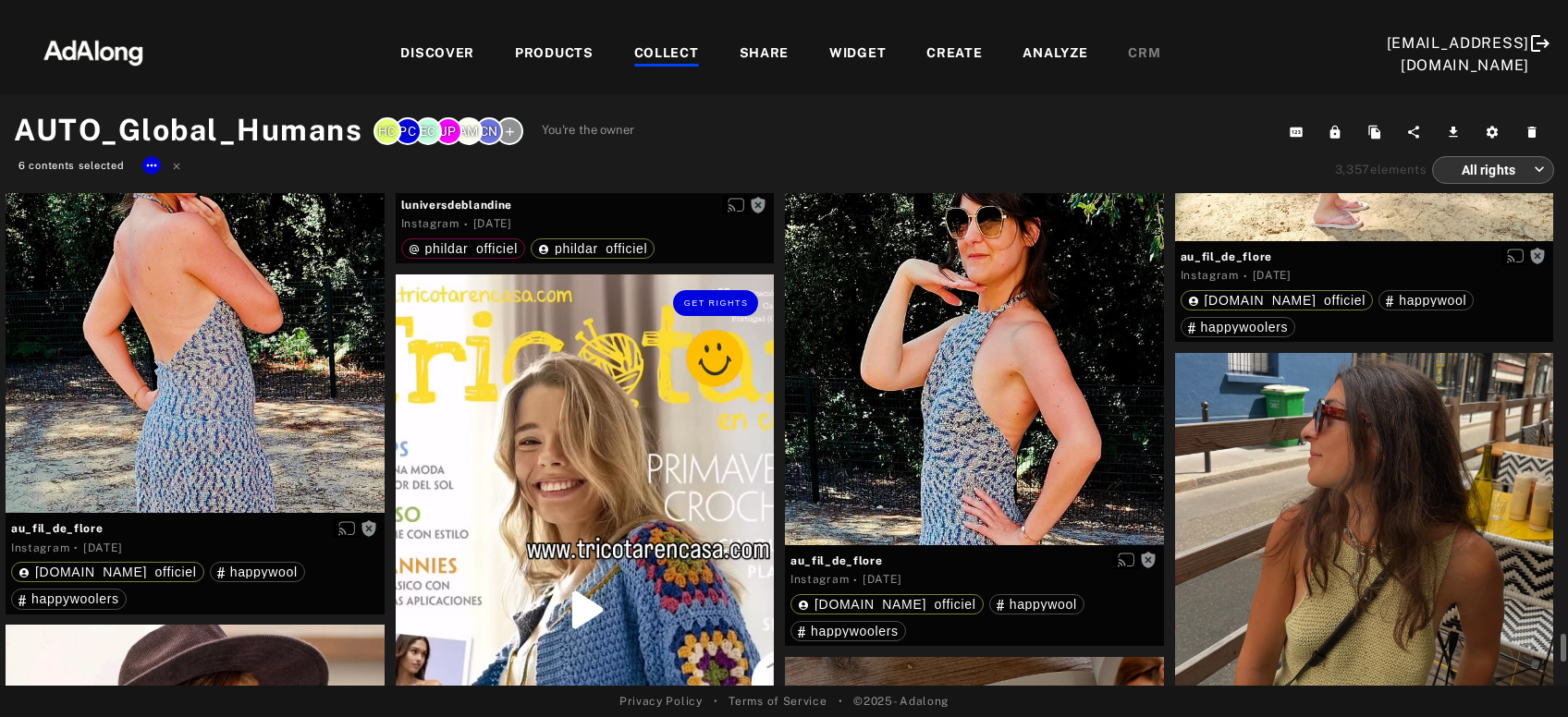
click at [580, 482] on div "Get rights" at bounding box center [585, 610] width 379 height 671
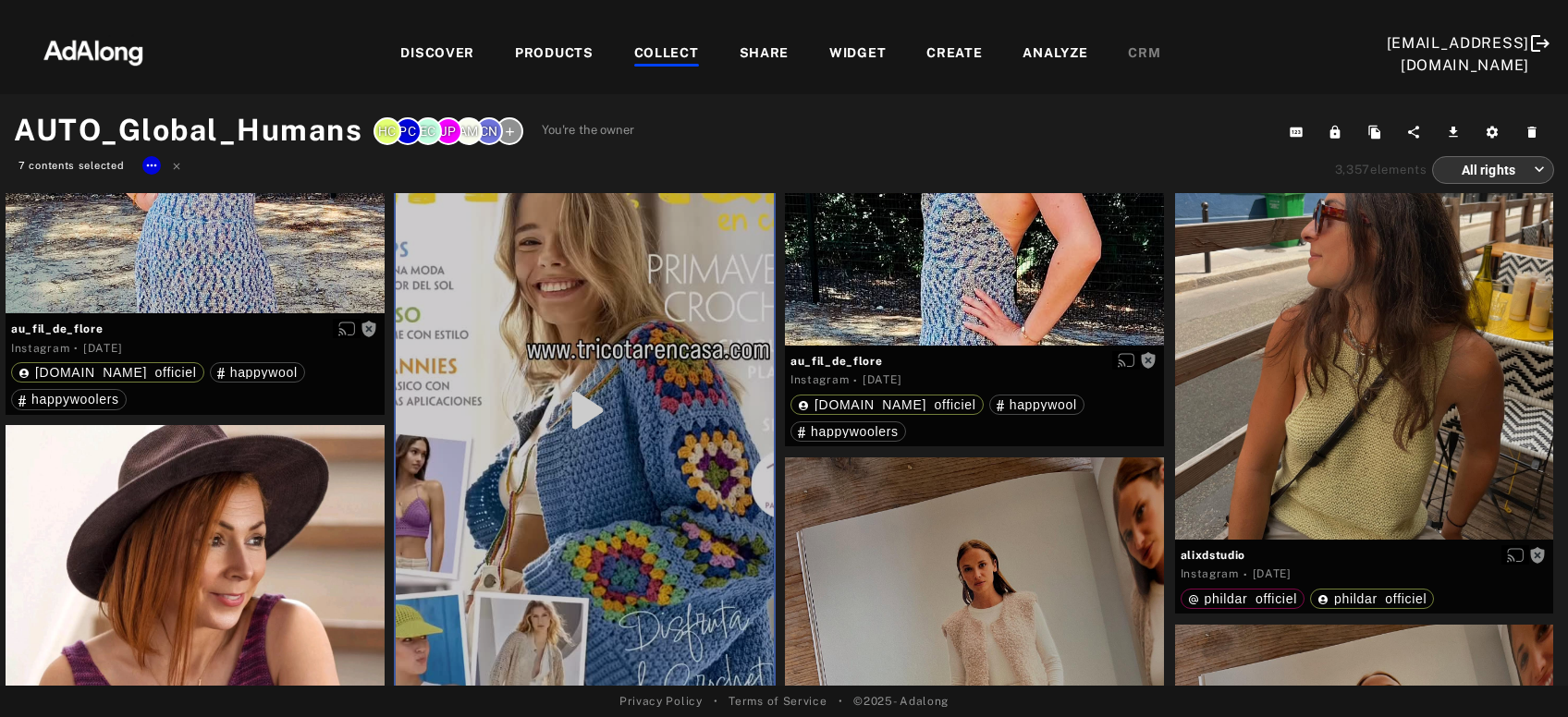
scroll to position [11649, 0]
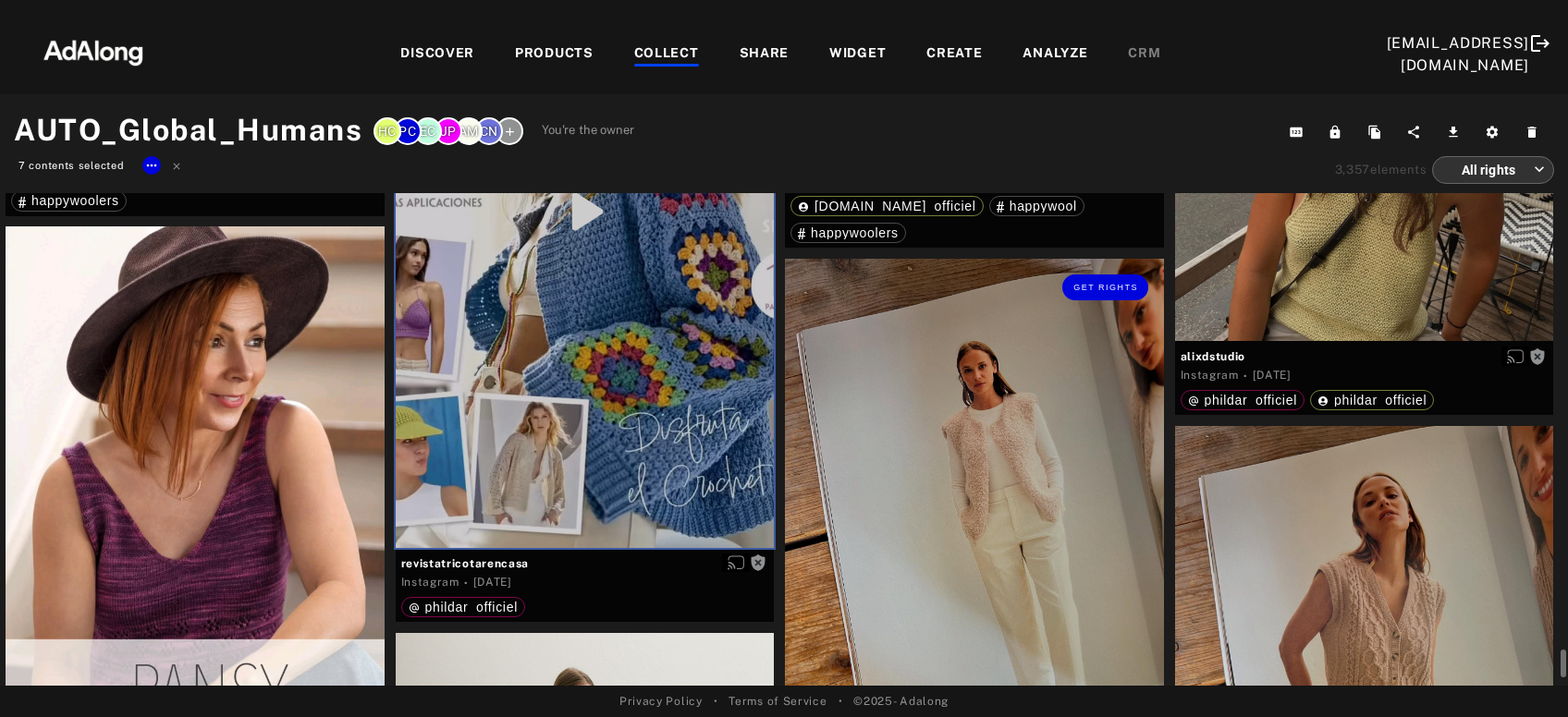
click at [951, 484] on div "Get rights" at bounding box center [974, 510] width 379 height 504
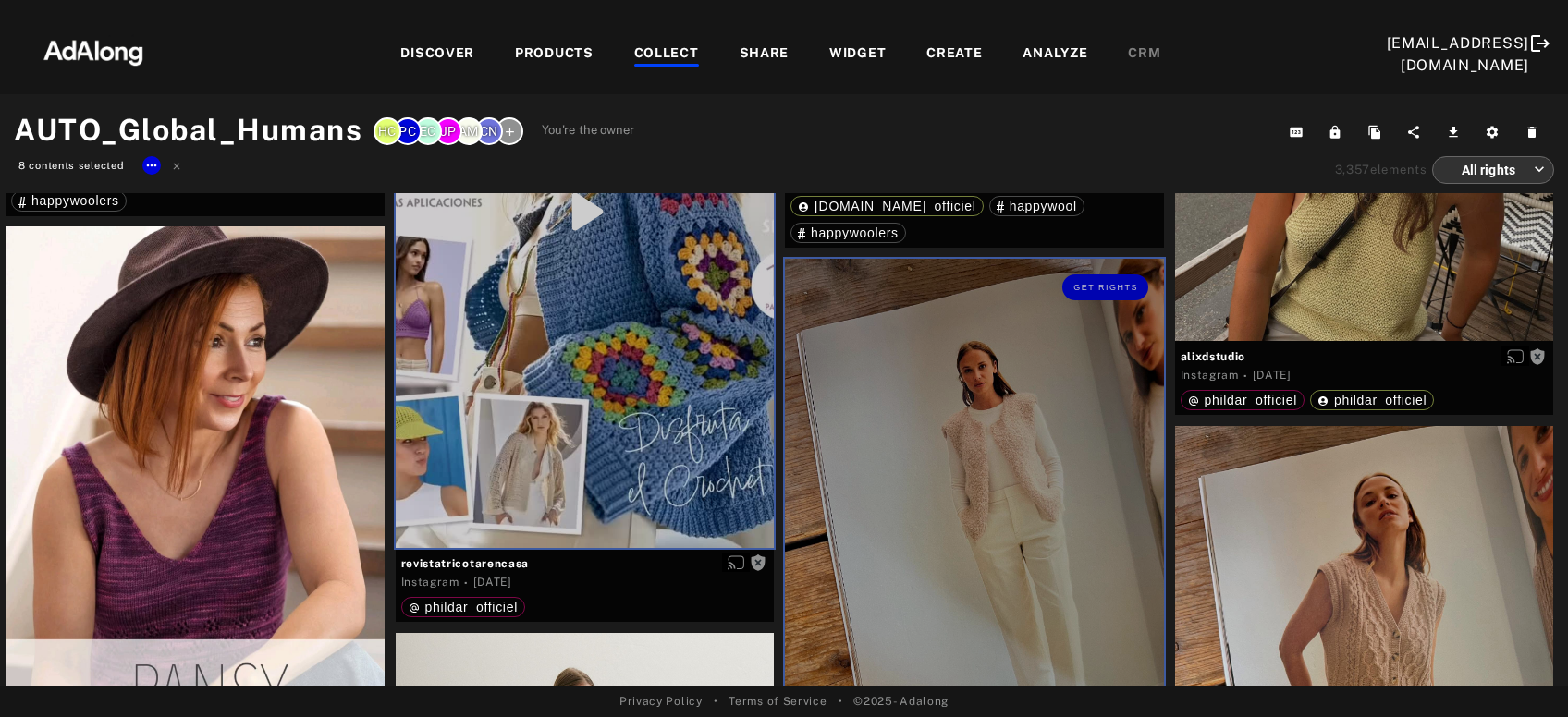
scroll to position [11749, 0]
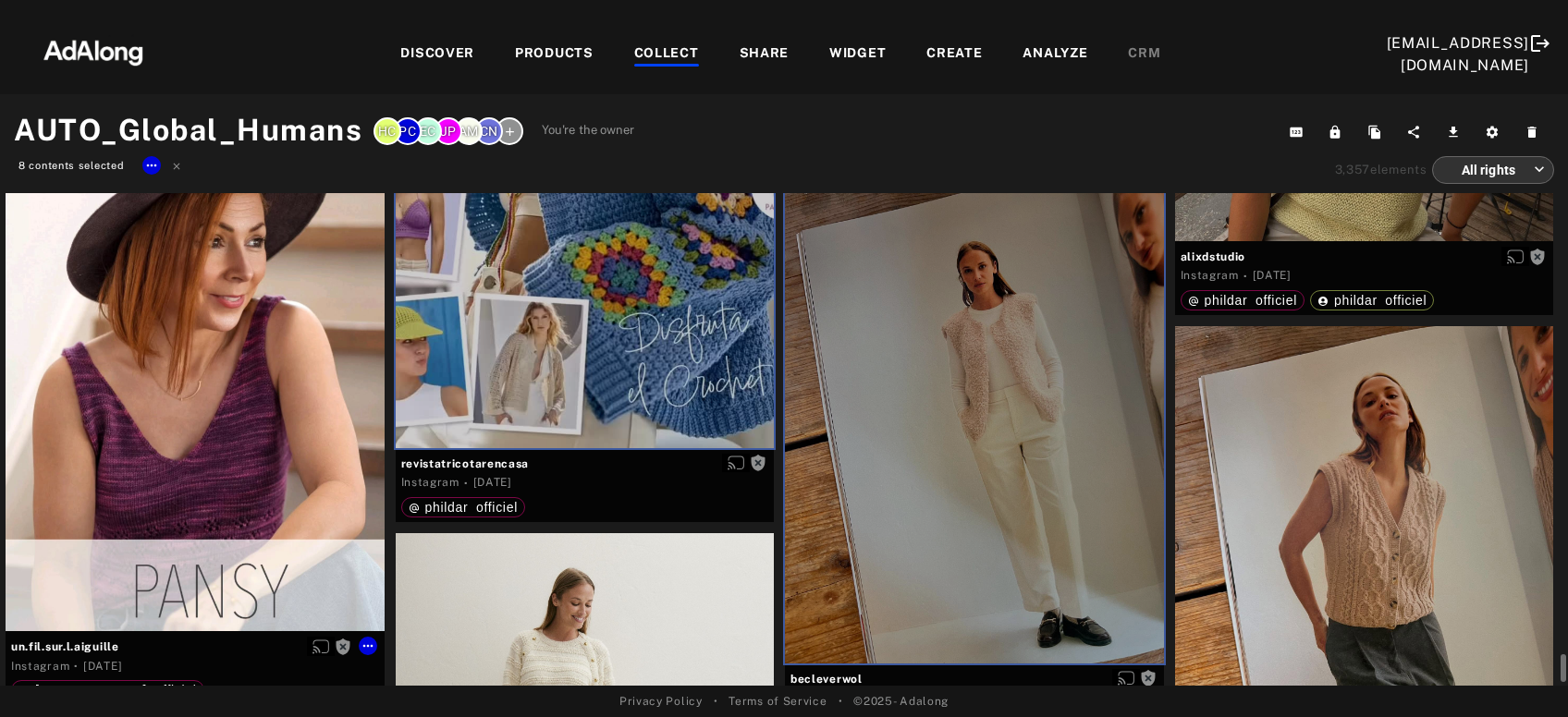
click at [223, 445] on div "Get rights" at bounding box center [195, 378] width 379 height 504
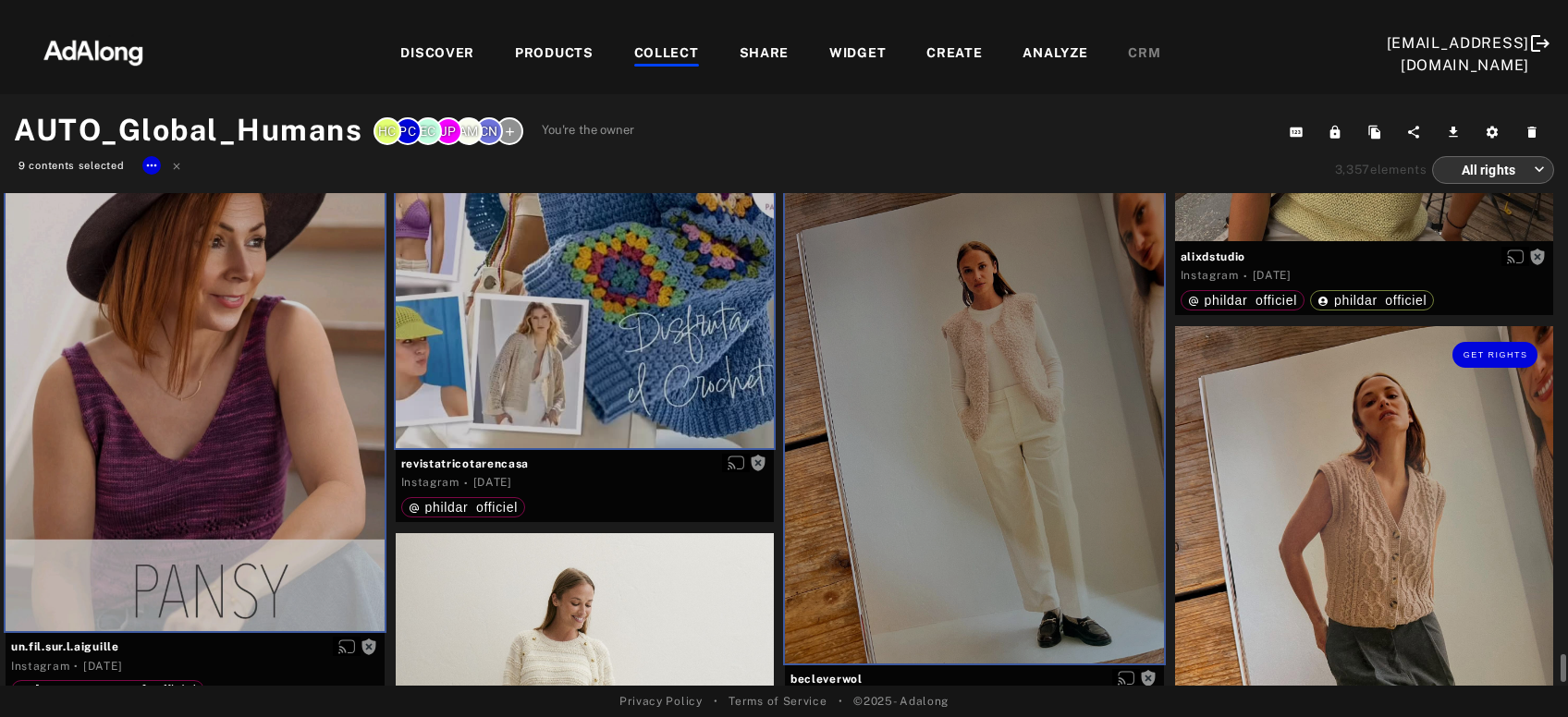
click at [1276, 509] on div "Get rights" at bounding box center [1364, 578] width 379 height 504
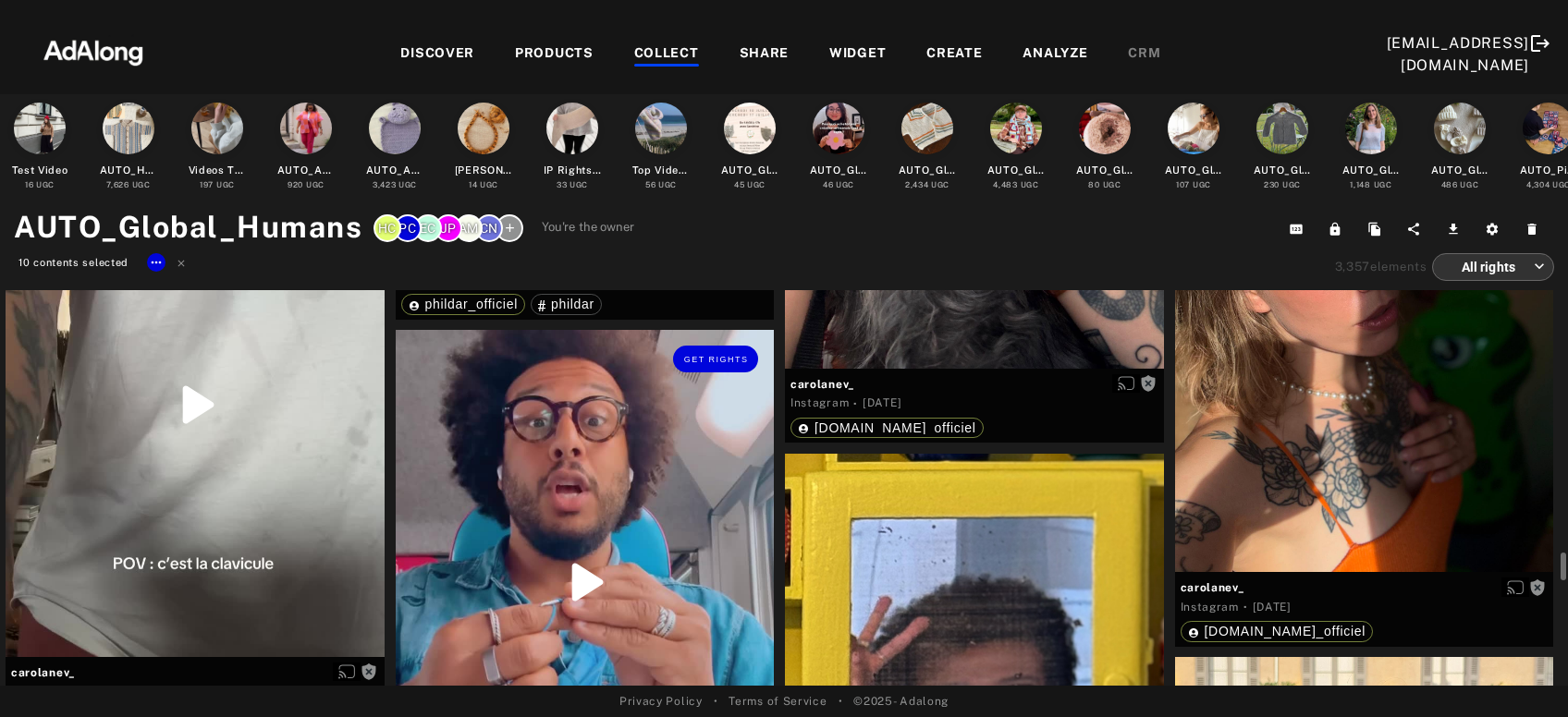
scroll to position [17524, 0]
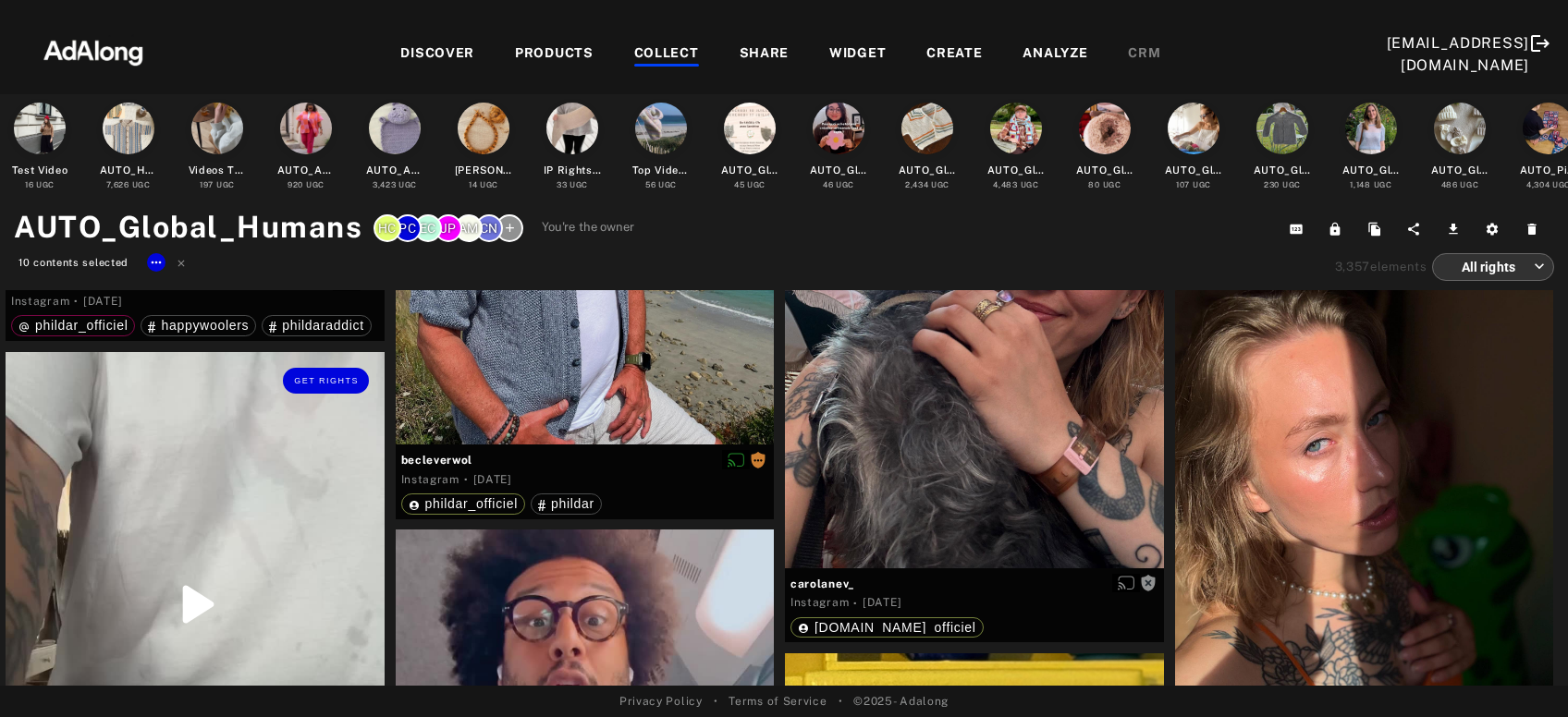
click at [329, 532] on div "Get rights" at bounding box center [195, 604] width 379 height 504
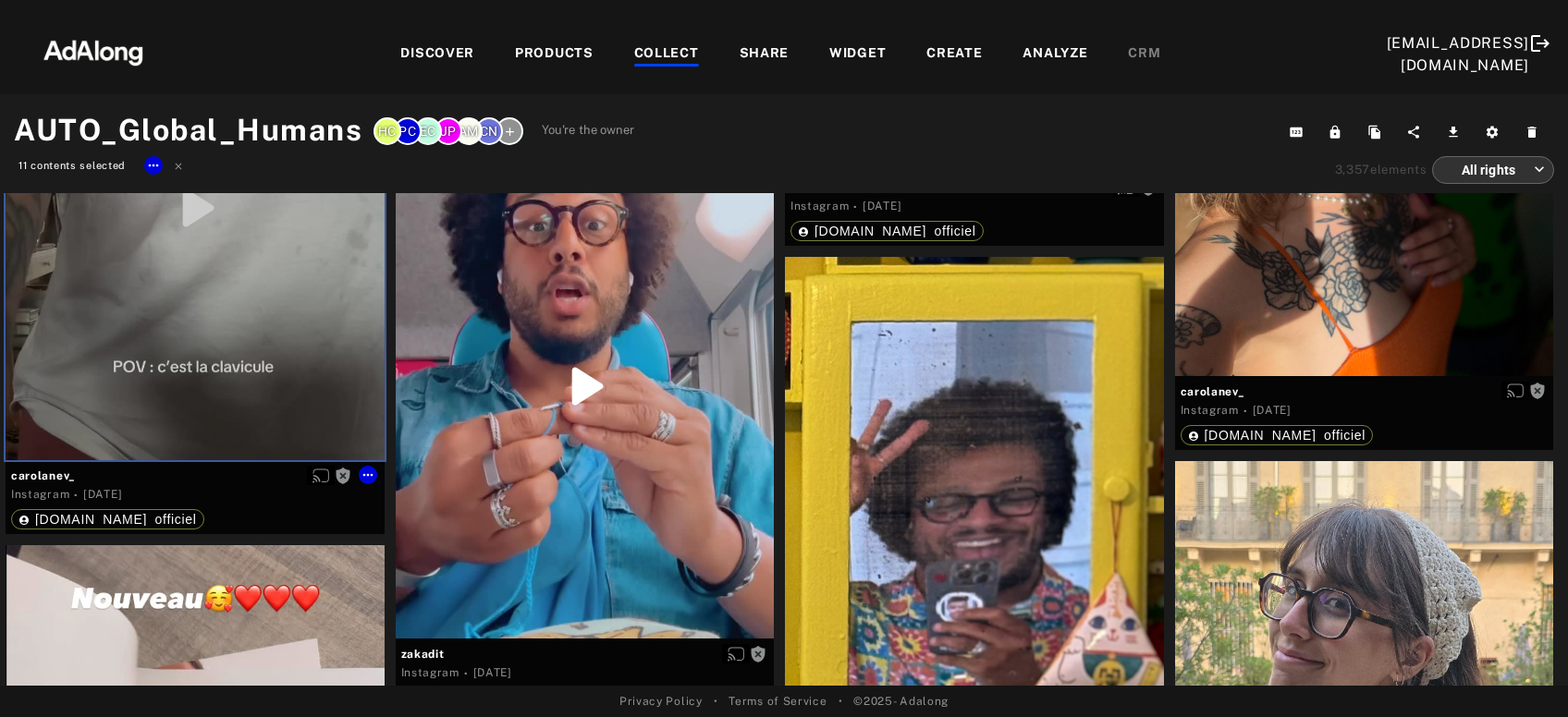
scroll to position [18023, 0]
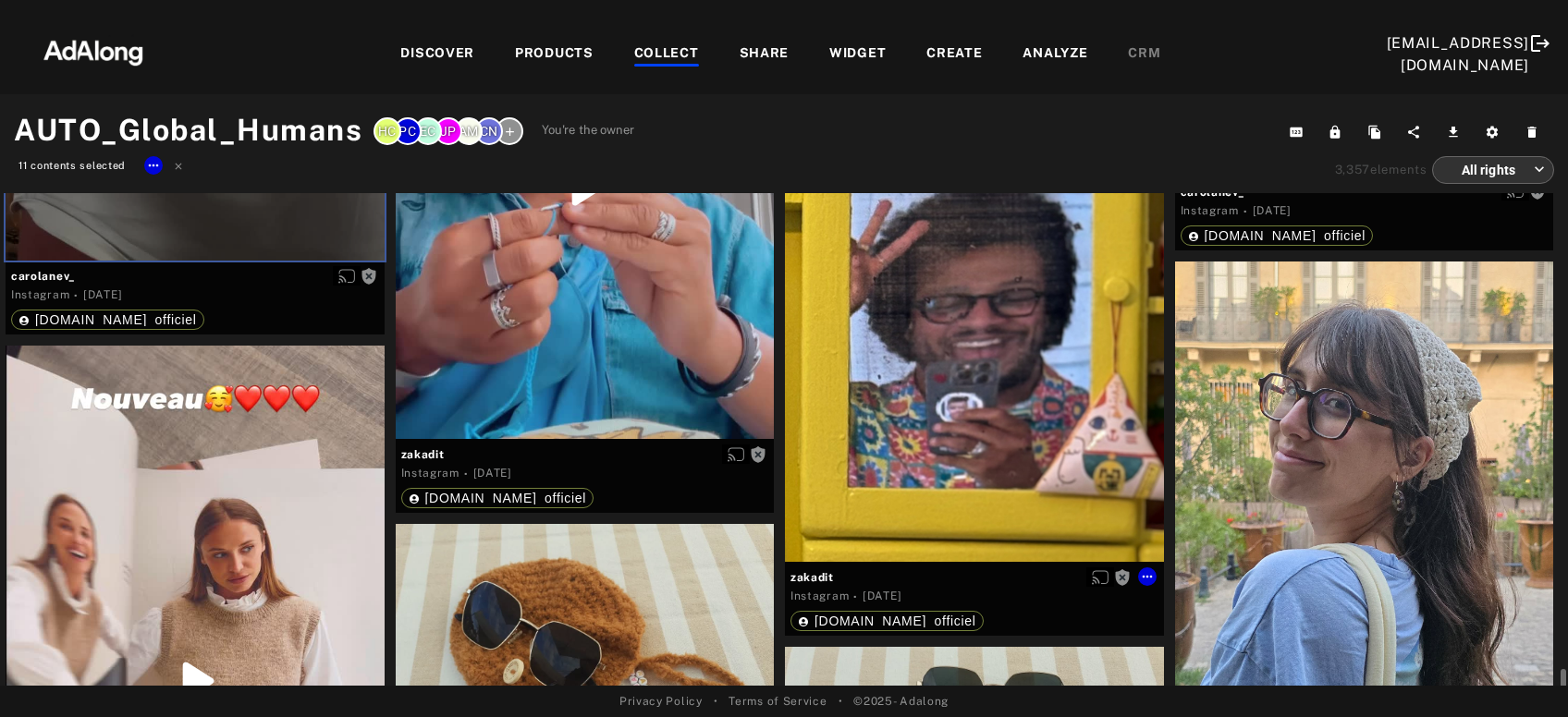
click at [929, 415] on div "Get rights" at bounding box center [974, 309] width 379 height 504
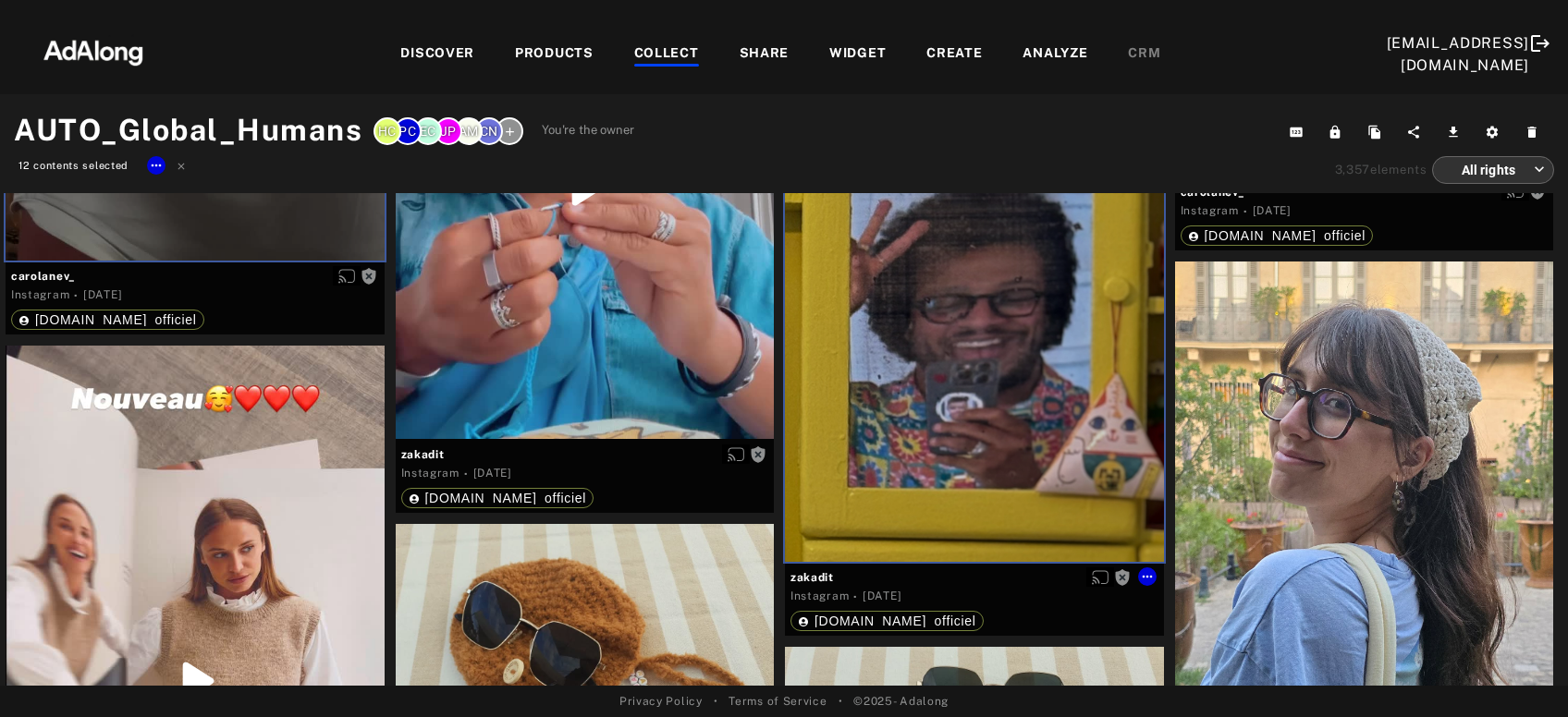
scroll to position [18322, 0]
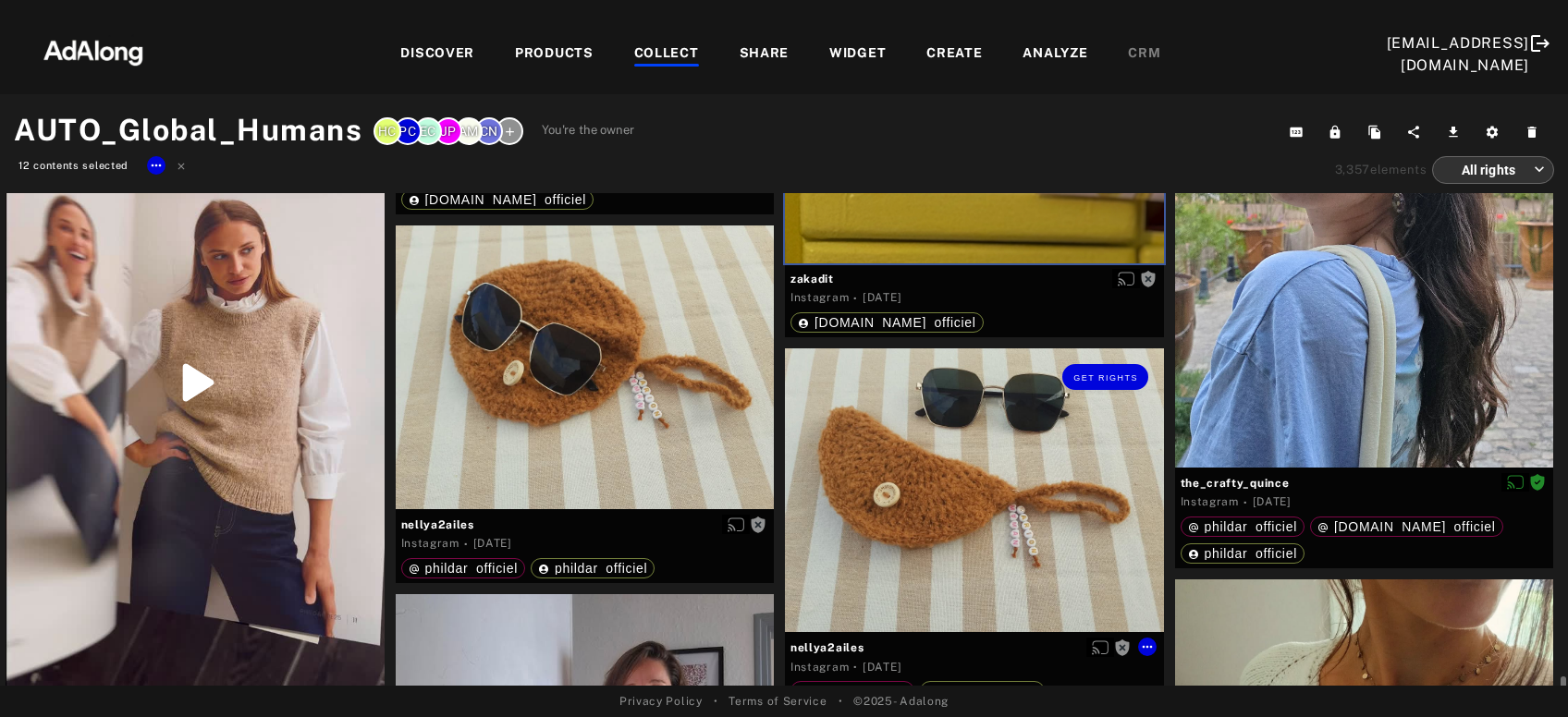
click at [932, 514] on div "Get rights" at bounding box center [974, 489] width 379 height 283
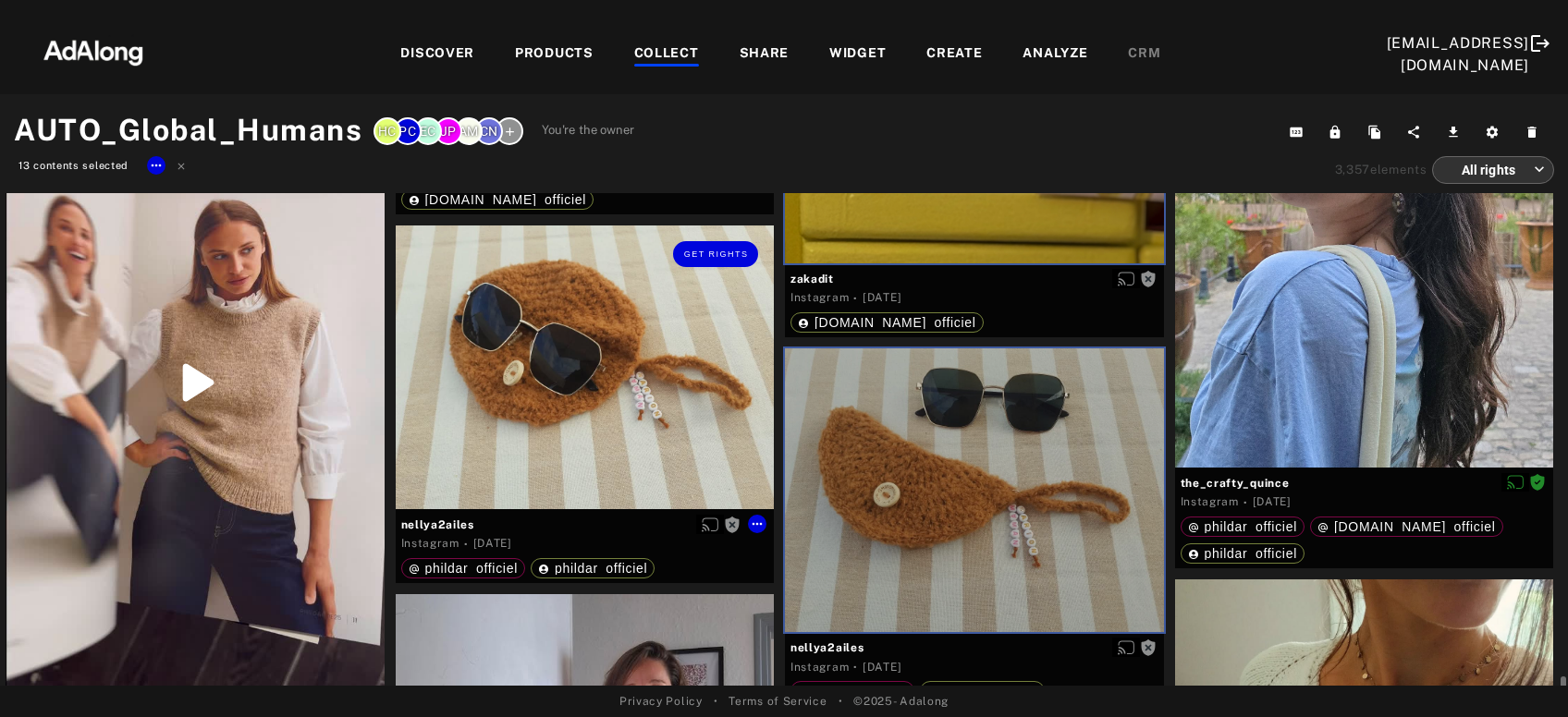
click at [624, 430] on div "Get rights" at bounding box center [585, 367] width 379 height 283
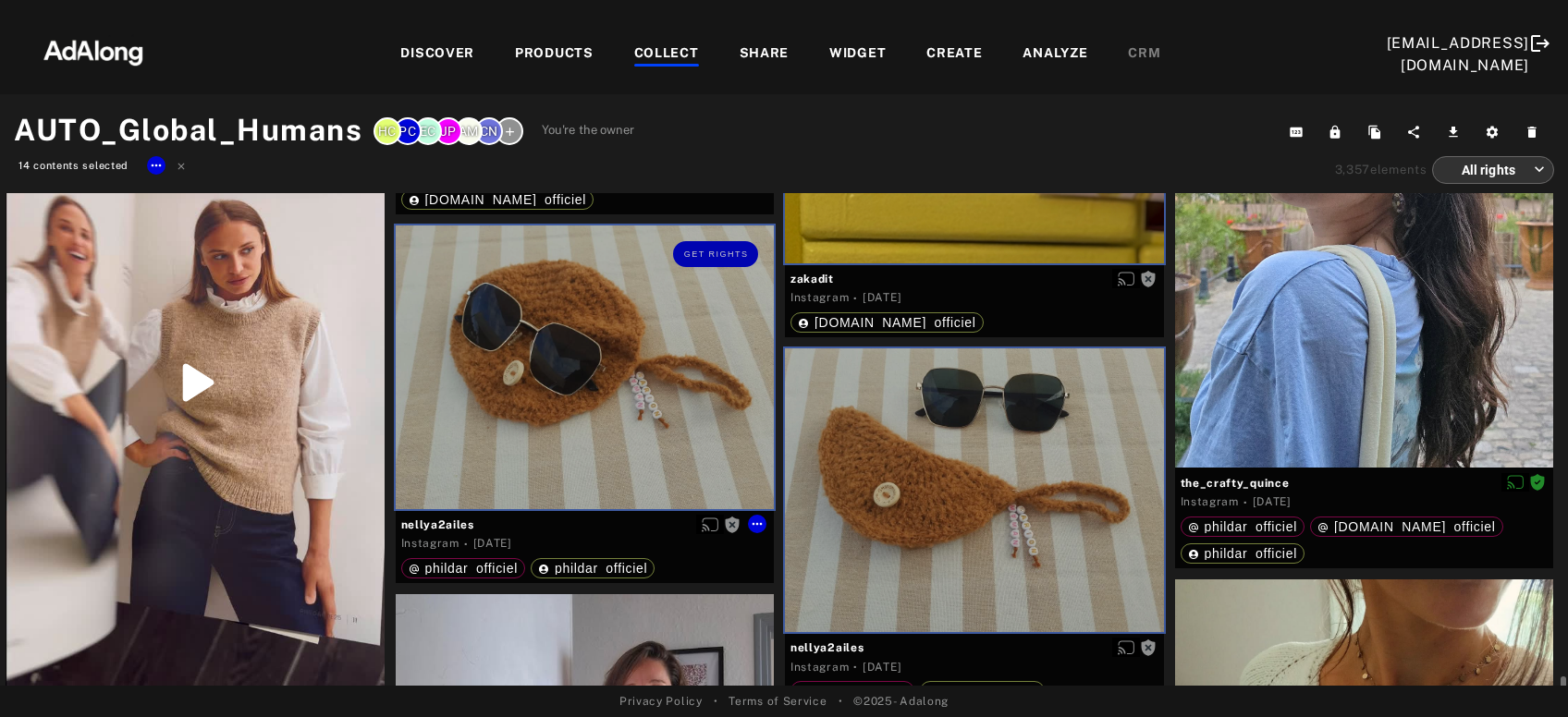
scroll to position [18621, 0]
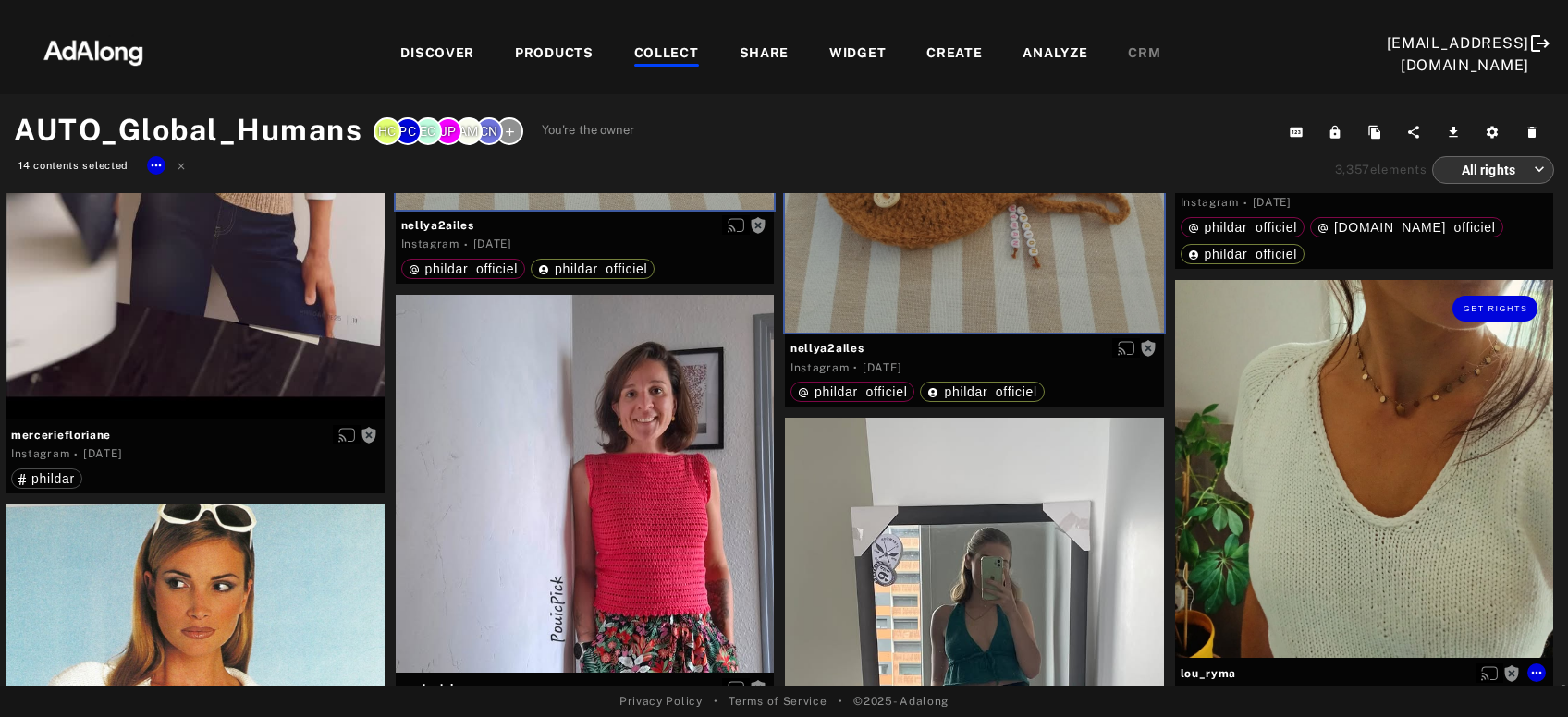
click at [1403, 459] on div "Get rights" at bounding box center [1364, 468] width 379 height 379
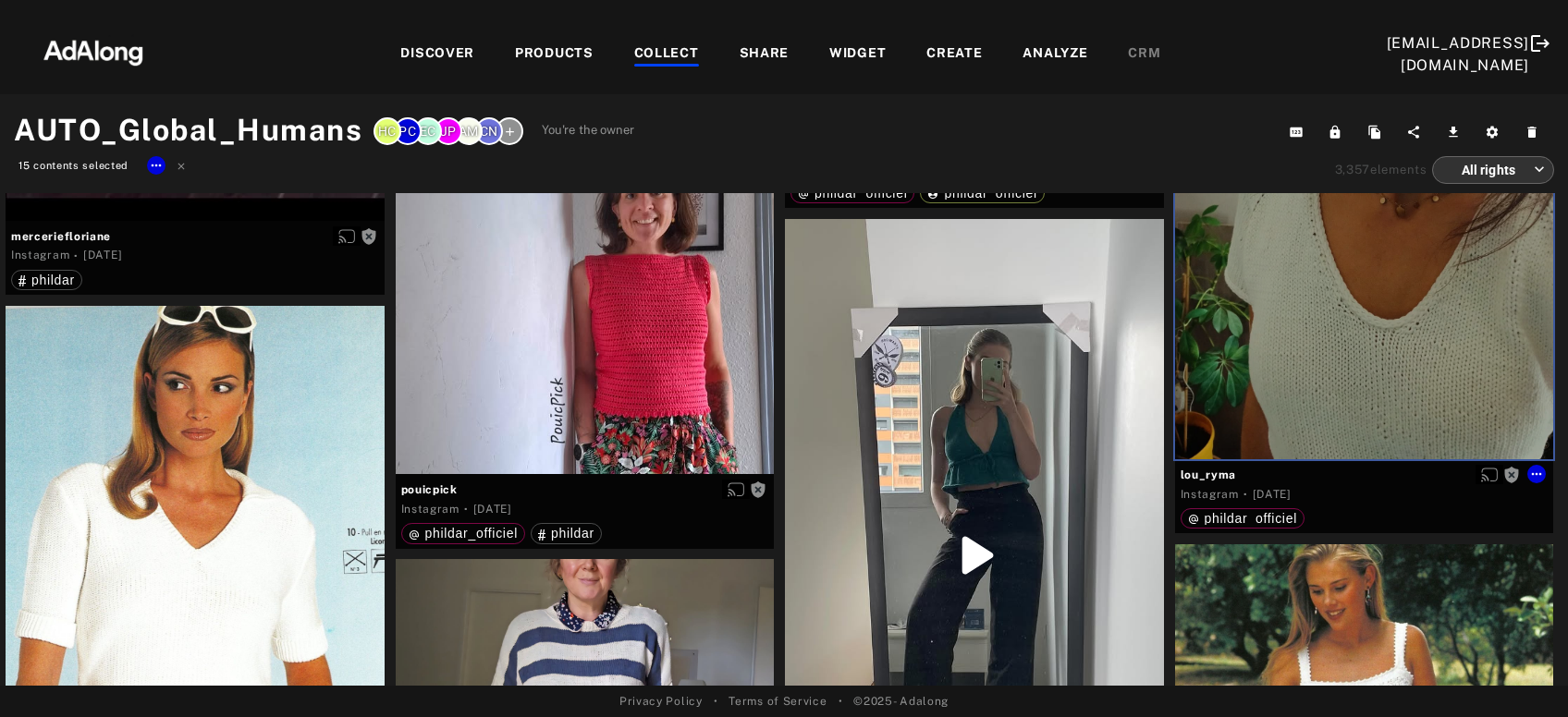
scroll to position [19019, 0]
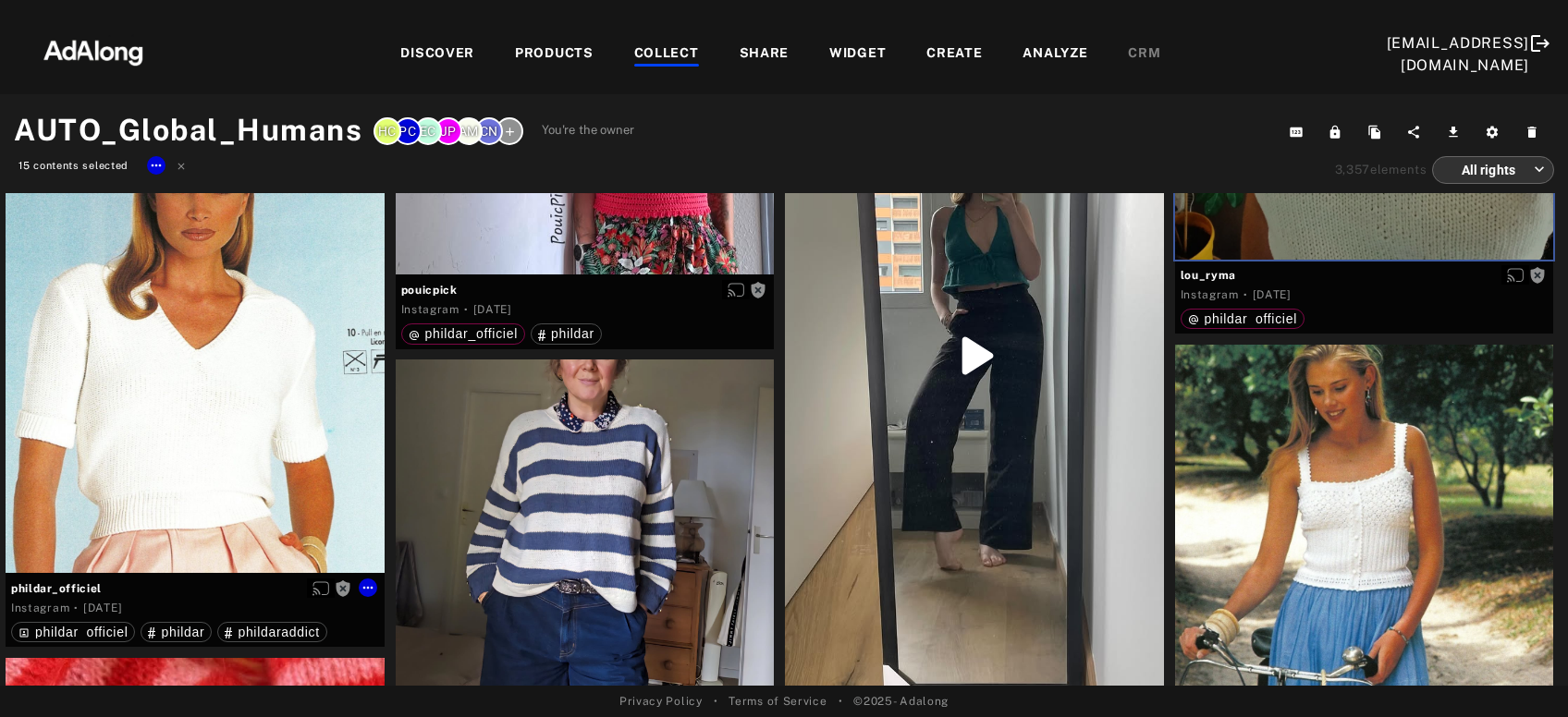
click at [285, 453] on div "Get rights" at bounding box center [195, 339] width 379 height 466
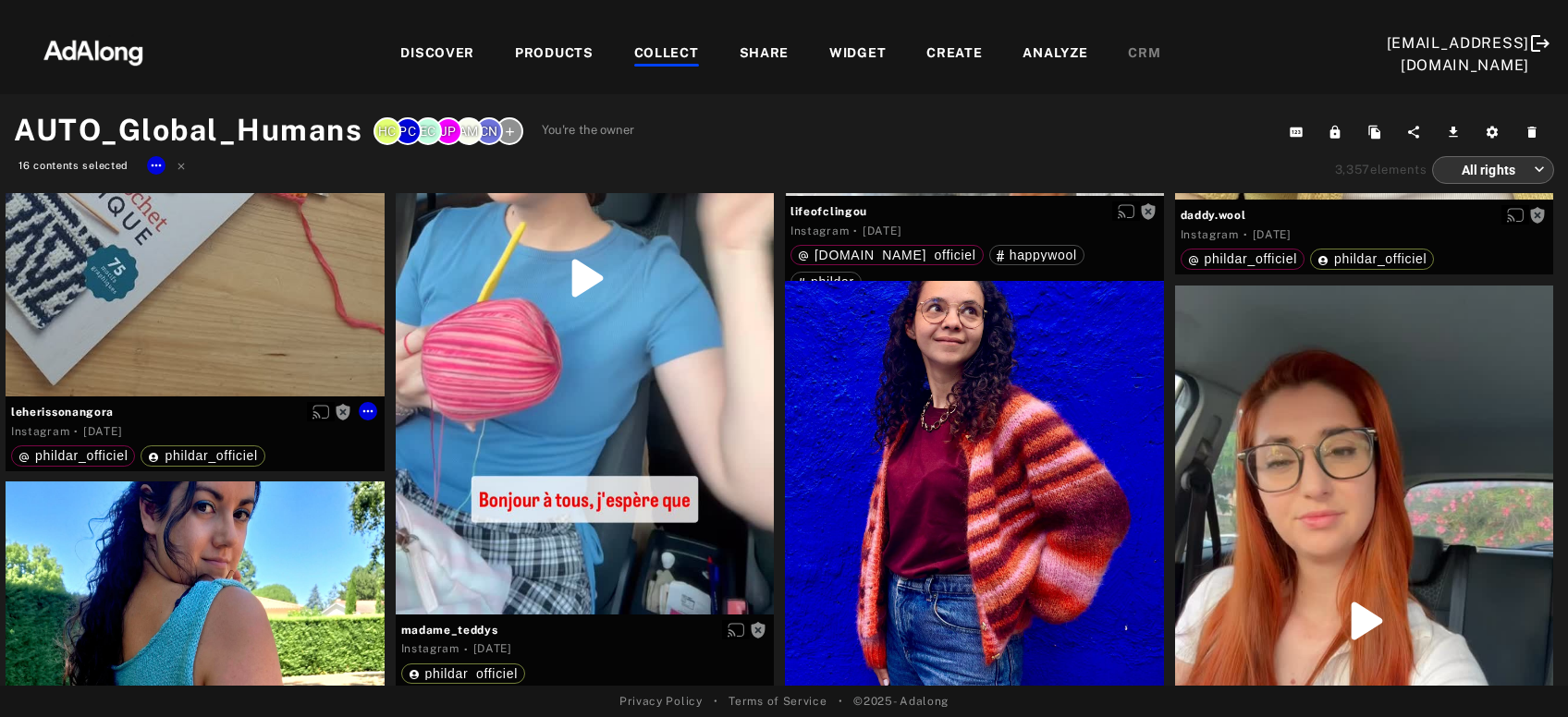
scroll to position [22803, 0]
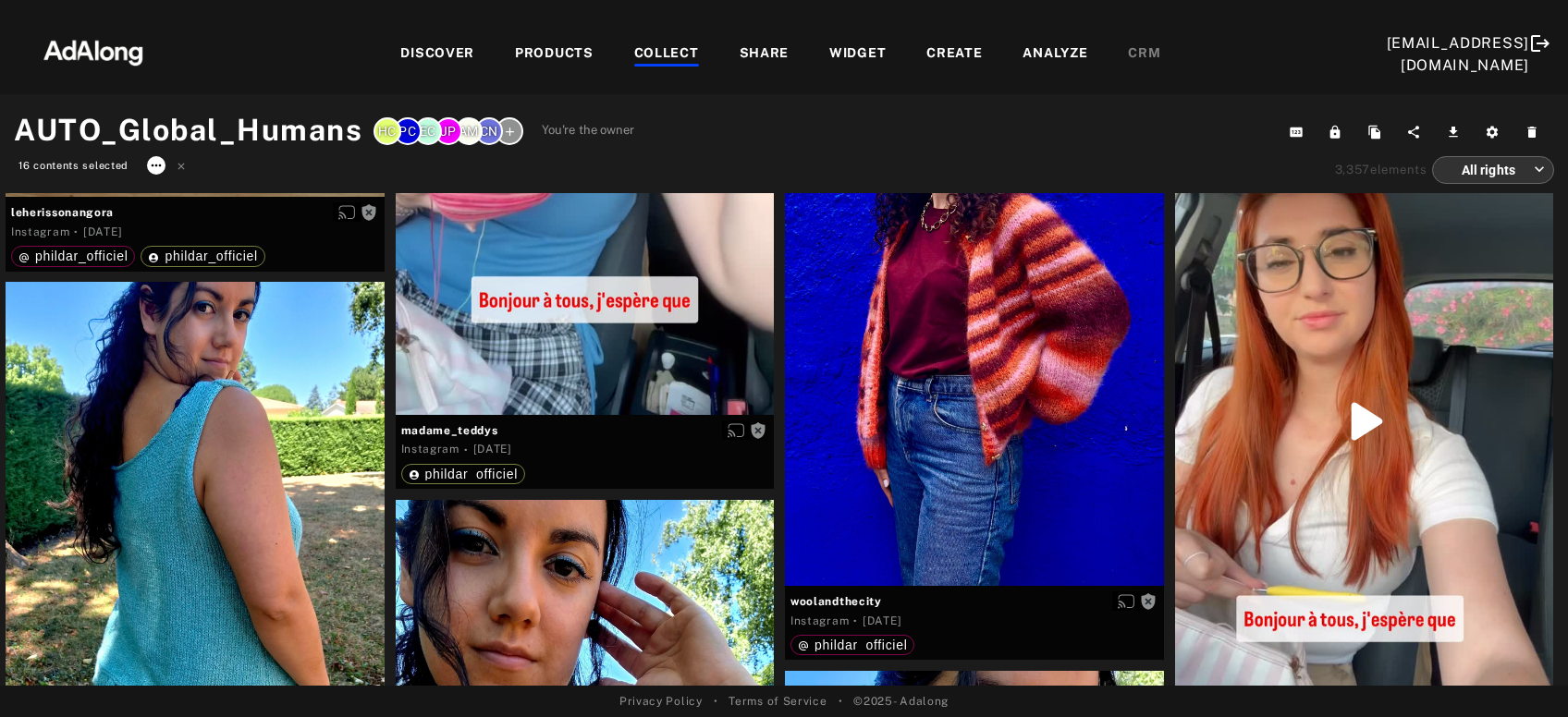
click at [150, 170] on icon at bounding box center [156, 165] width 15 height 15
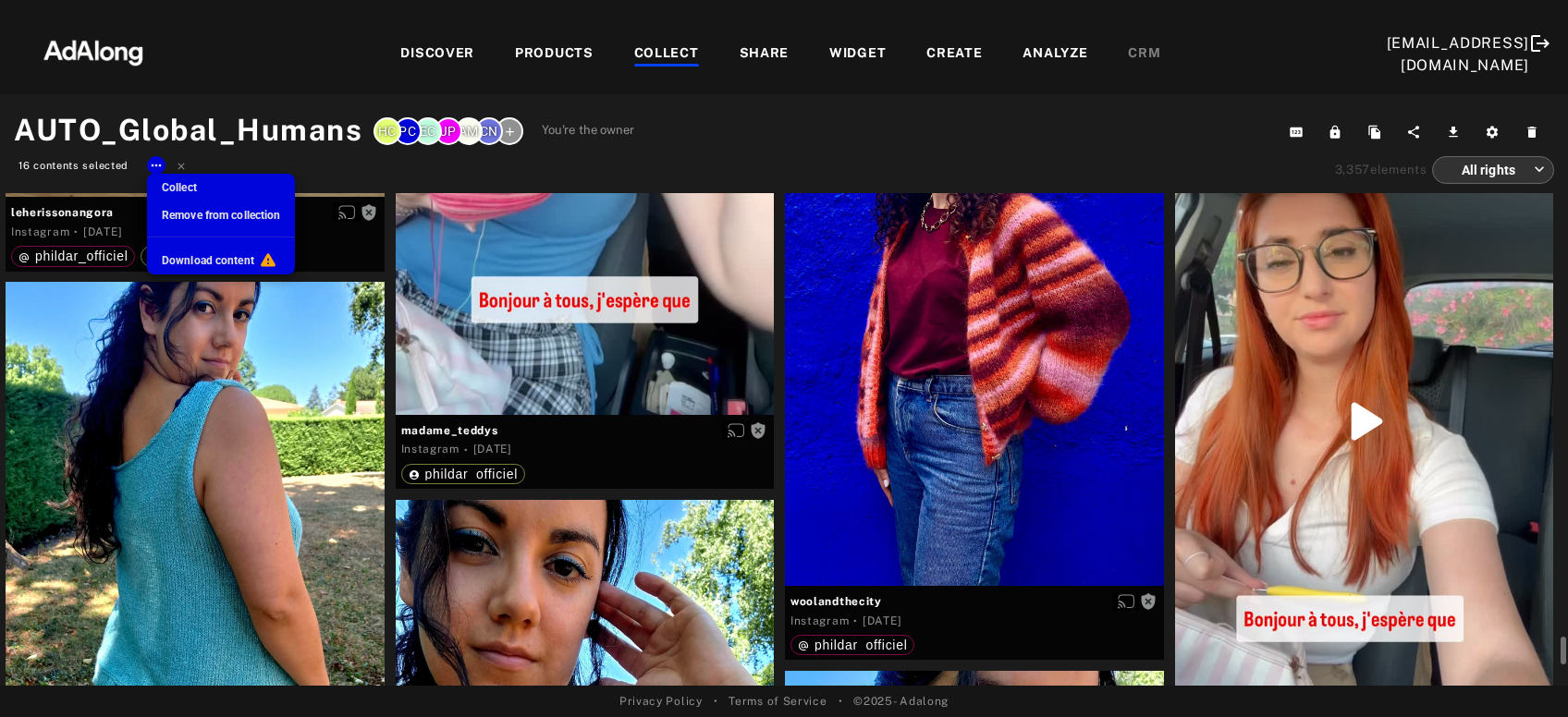
click at [186, 216] on span "Remove from collection" at bounding box center [221, 215] width 118 height 13
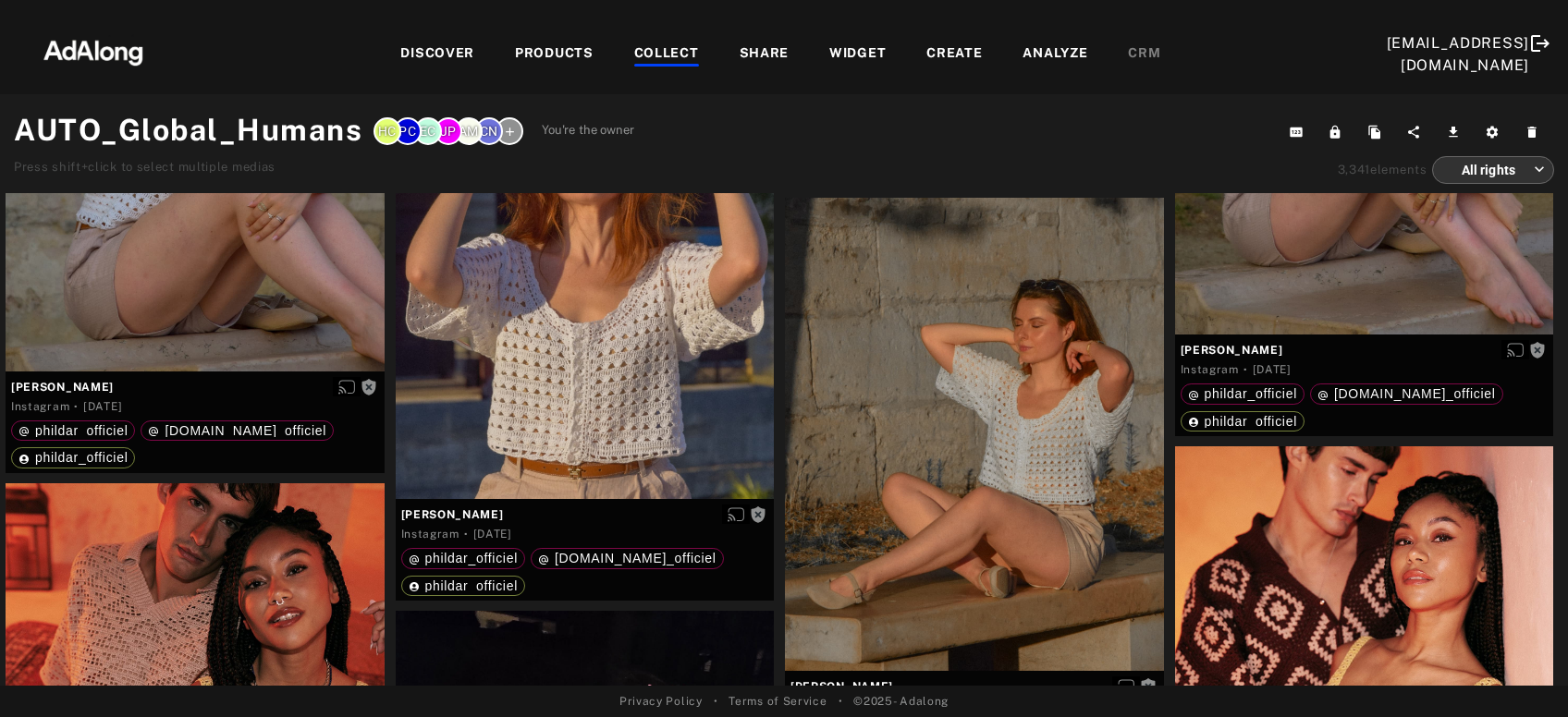
click at [660, 55] on div "COLLECT" at bounding box center [666, 55] width 65 height 22
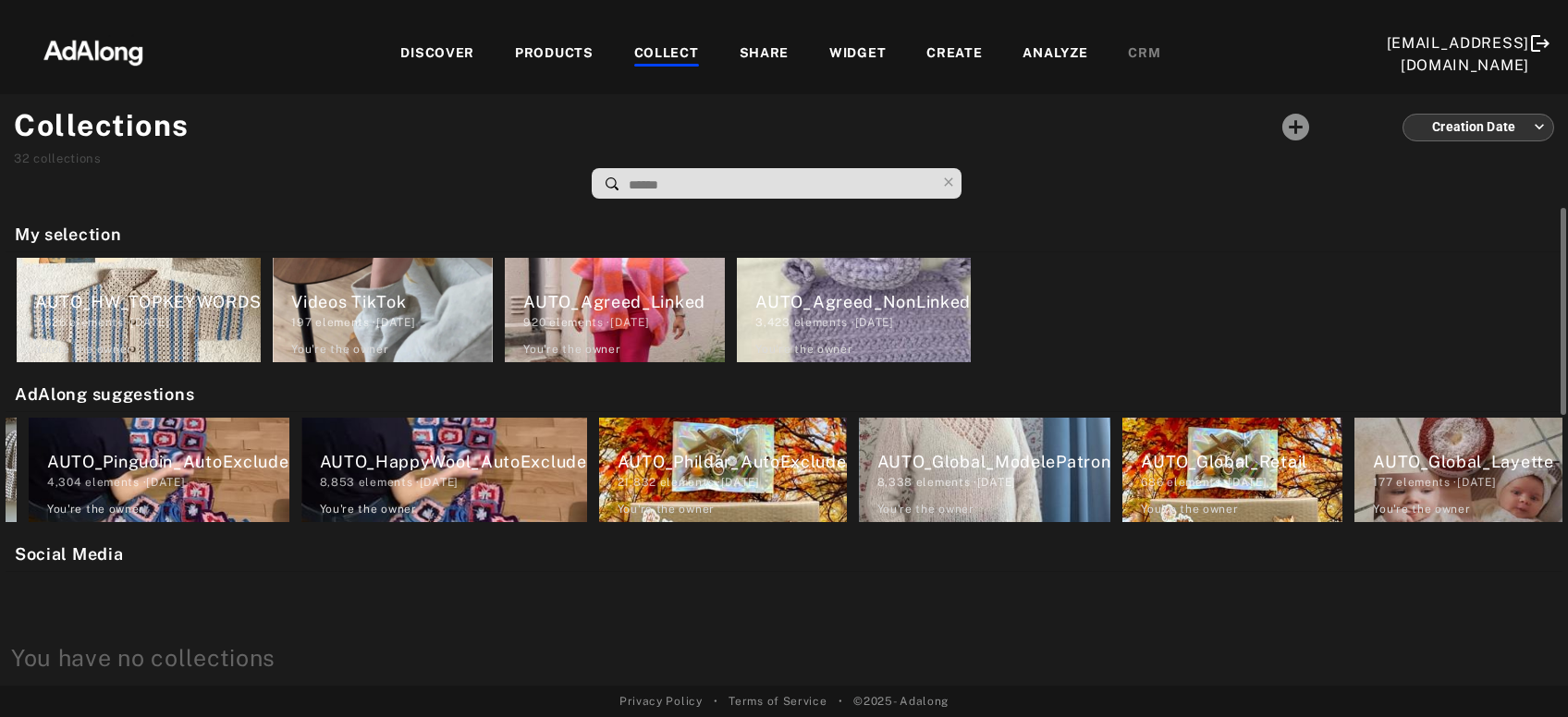
scroll to position [0, 2577]
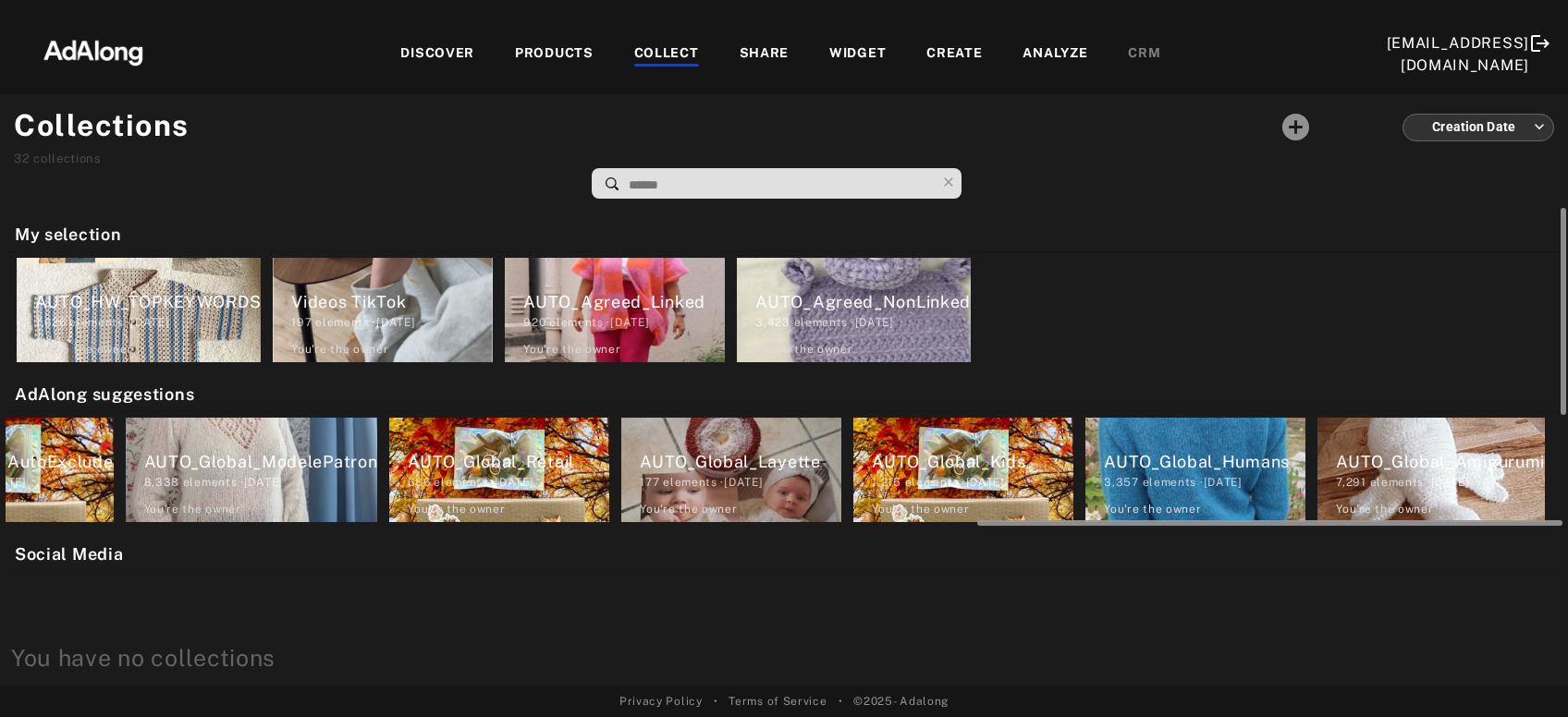
drag, startPoint x: 497, startPoint y: 524, endPoint x: 1567, endPoint y: 470, distance: 1071.4
click at [1567, 470] on div "My selection AUTO_HW_TOPKEYWORDS 7,626 elements · 2025.04.24 You're the owner d…" at bounding box center [784, 447] width 1568 height 477
click at [1201, 489] on div "3,341 elements · 2024.03.26" at bounding box center [1204, 482] width 202 height 17
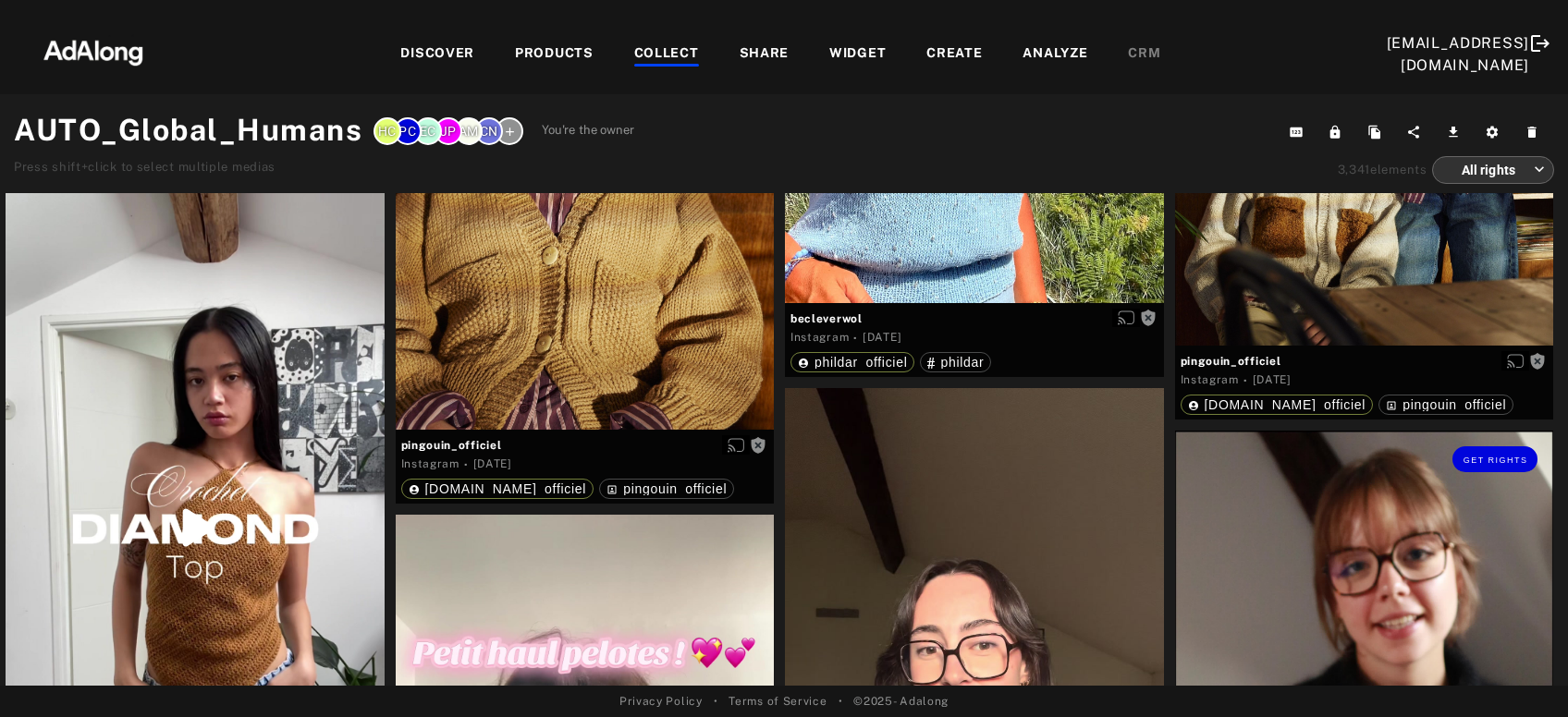
scroll to position [13143, 0]
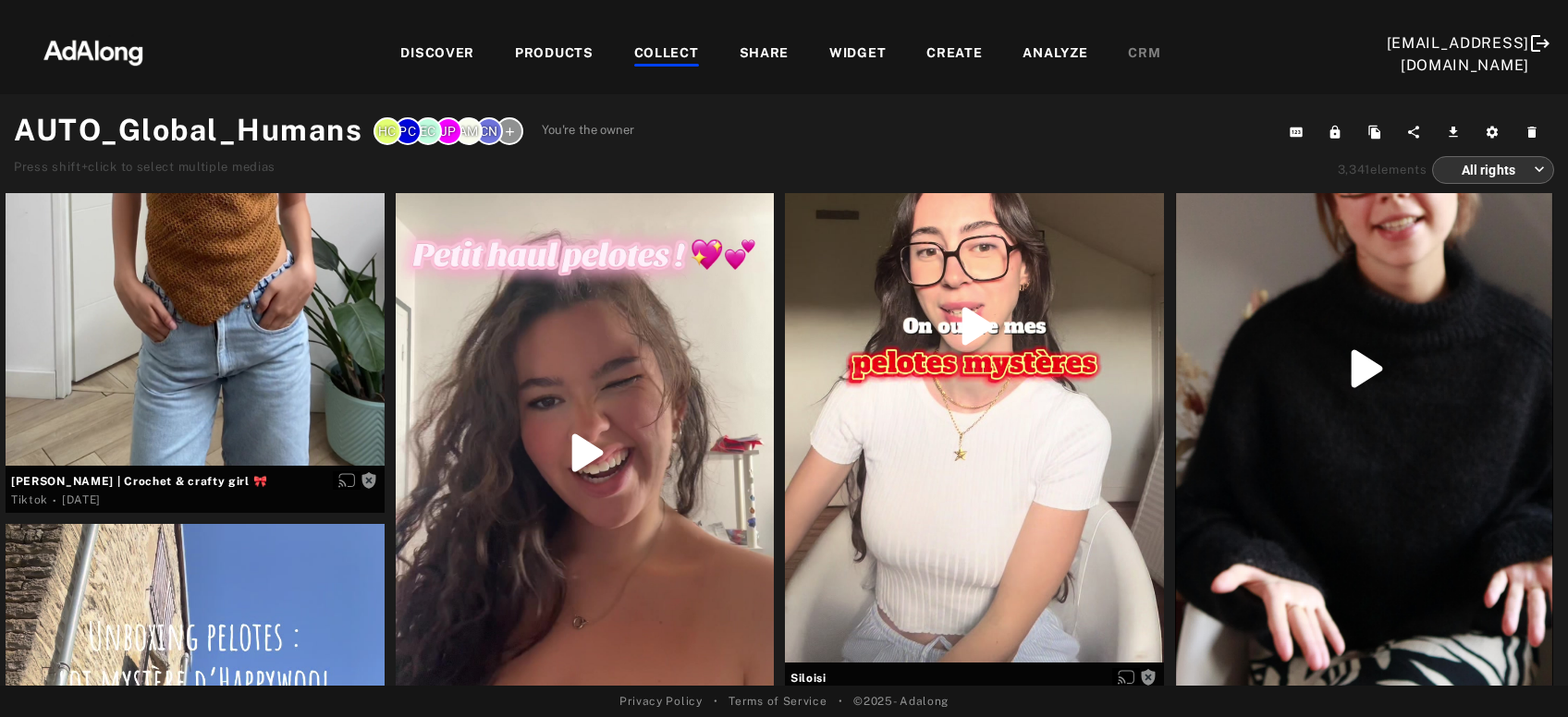
click at [655, 55] on div "COLLECT" at bounding box center [666, 55] width 65 height 22
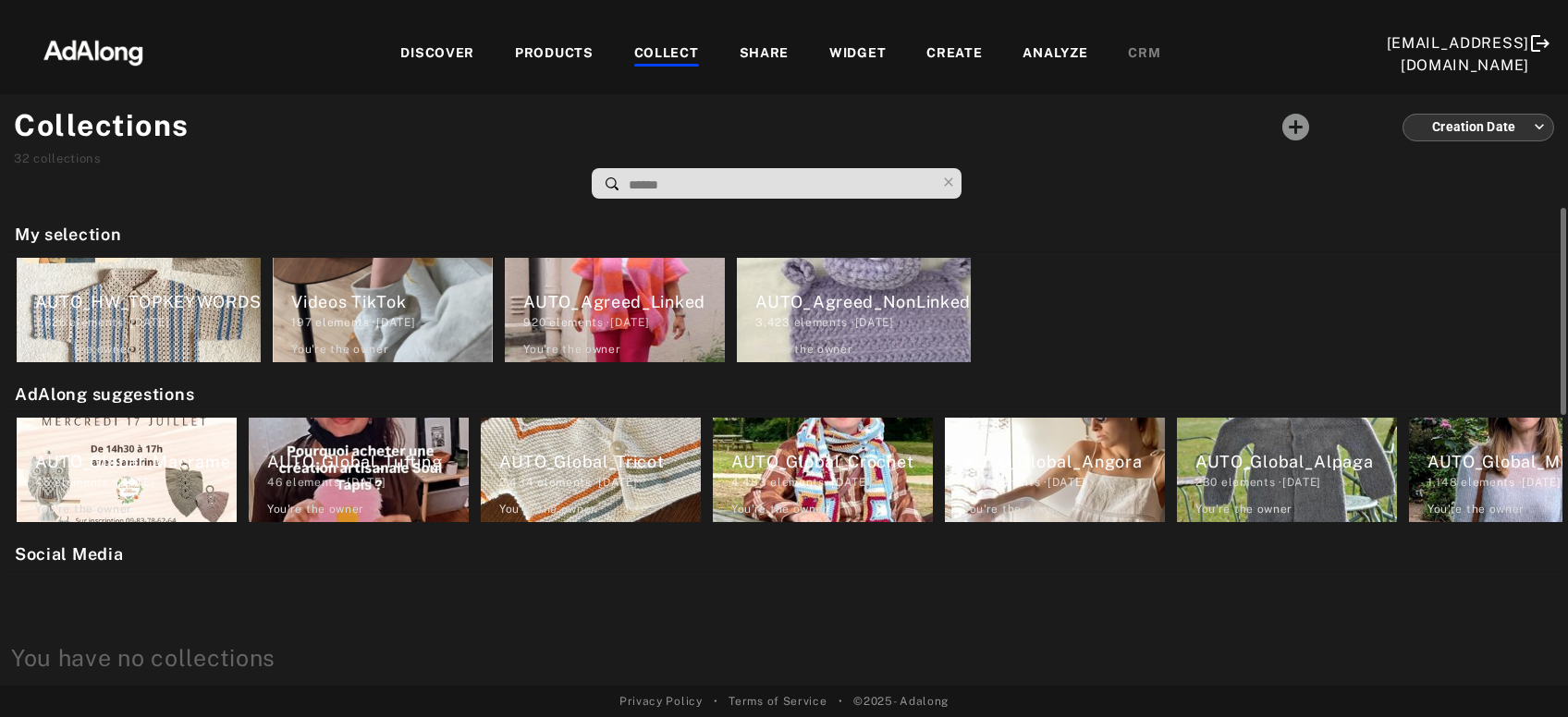
click at [180, 324] on div "7,626 elements · 2025.04.24" at bounding box center [147, 322] width 226 height 17
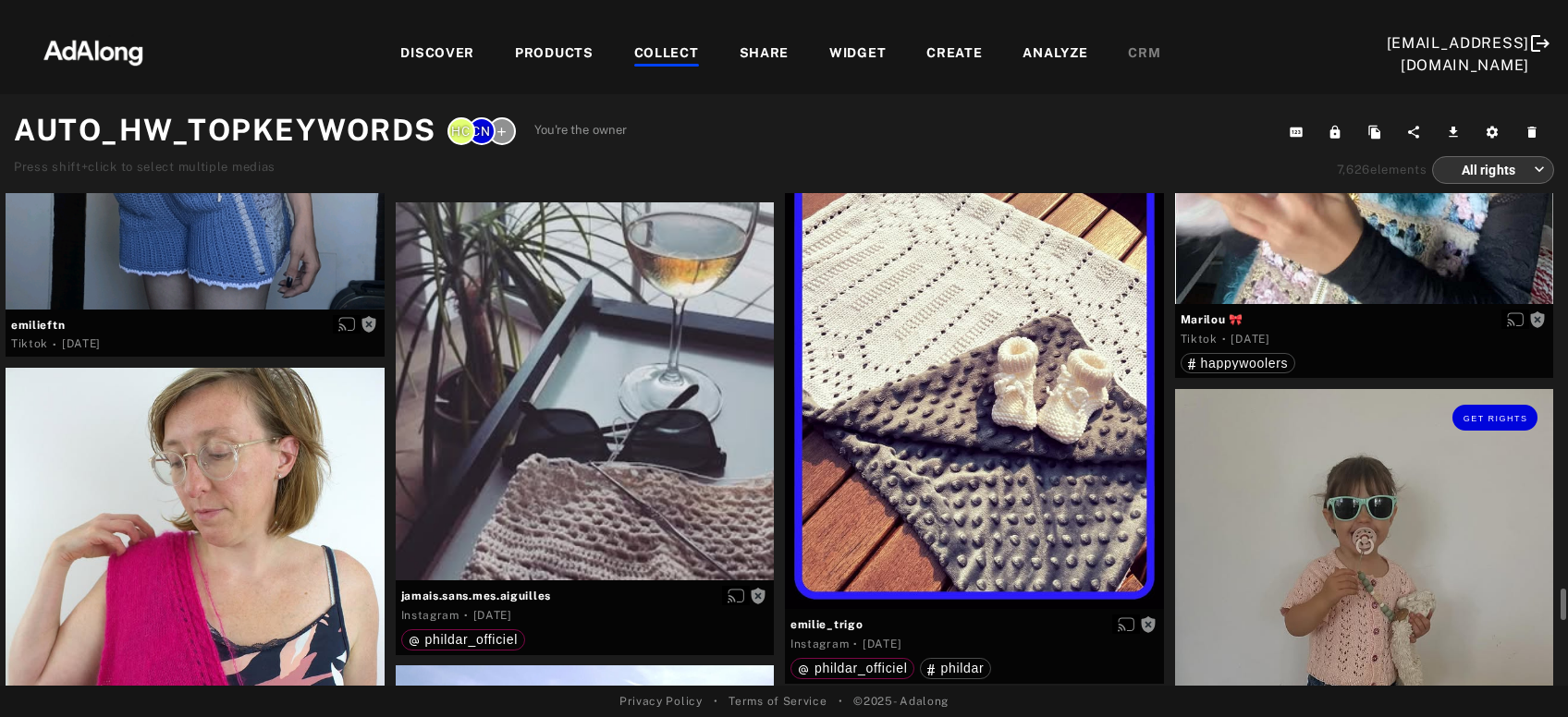
scroll to position [5475, 0]
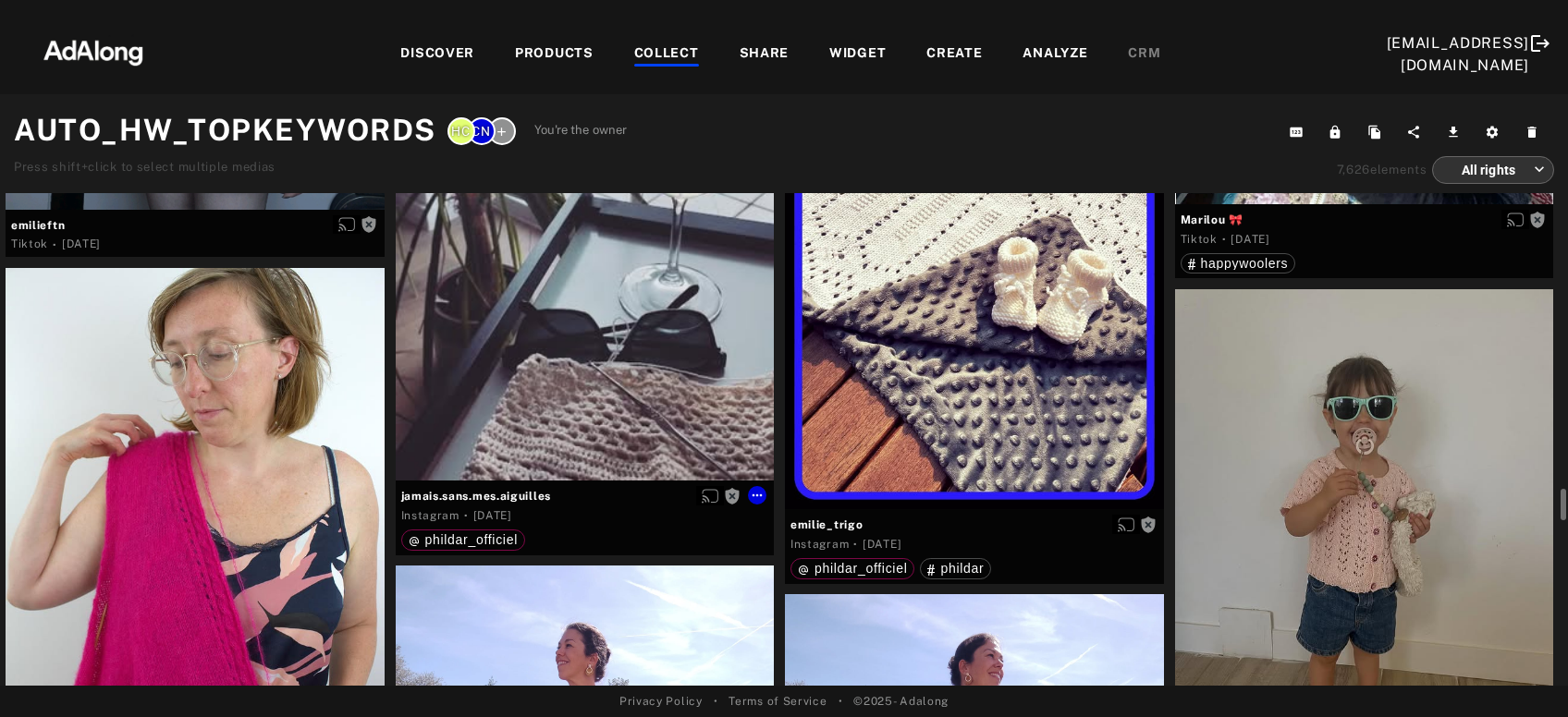
click at [623, 361] on div "Get rights" at bounding box center [585, 291] width 379 height 379
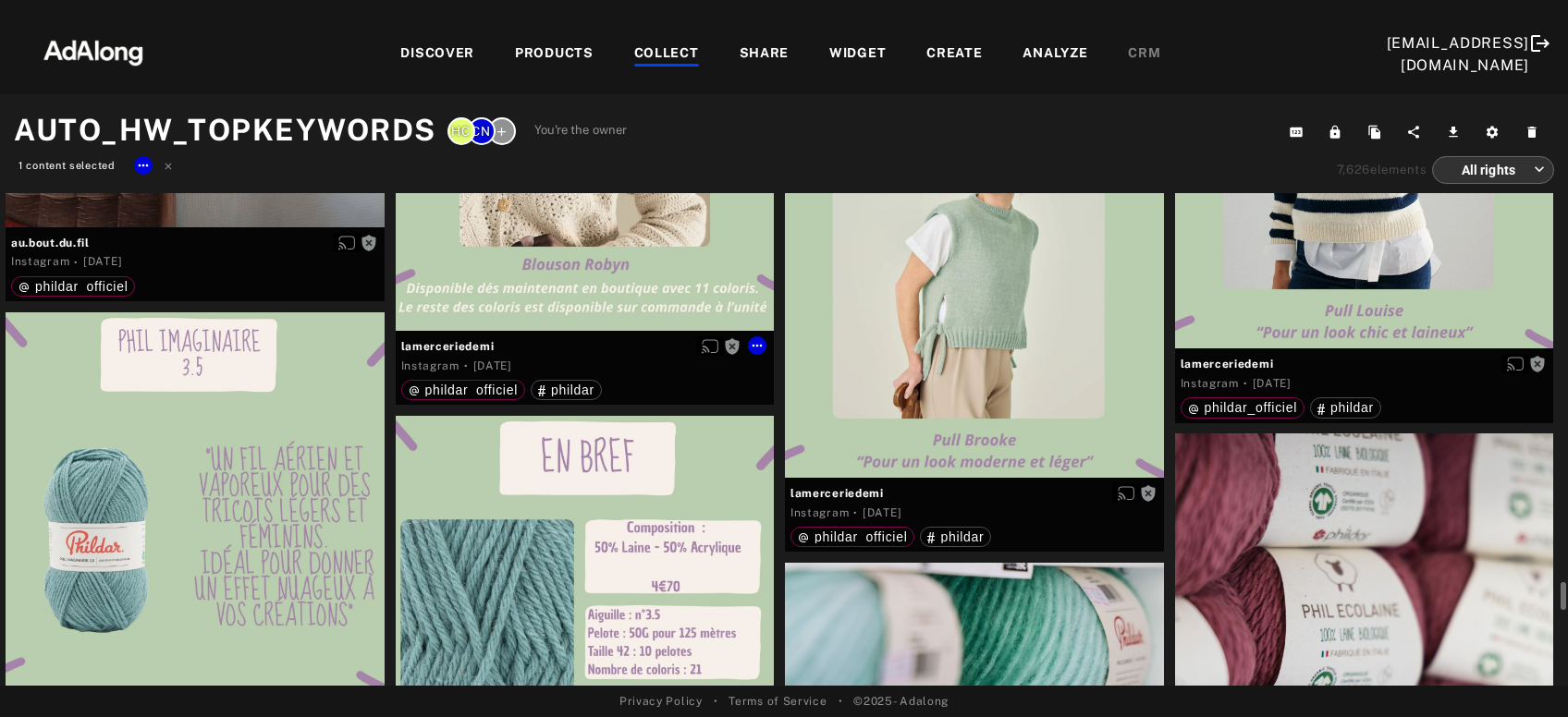
scroll to position [11749, 0]
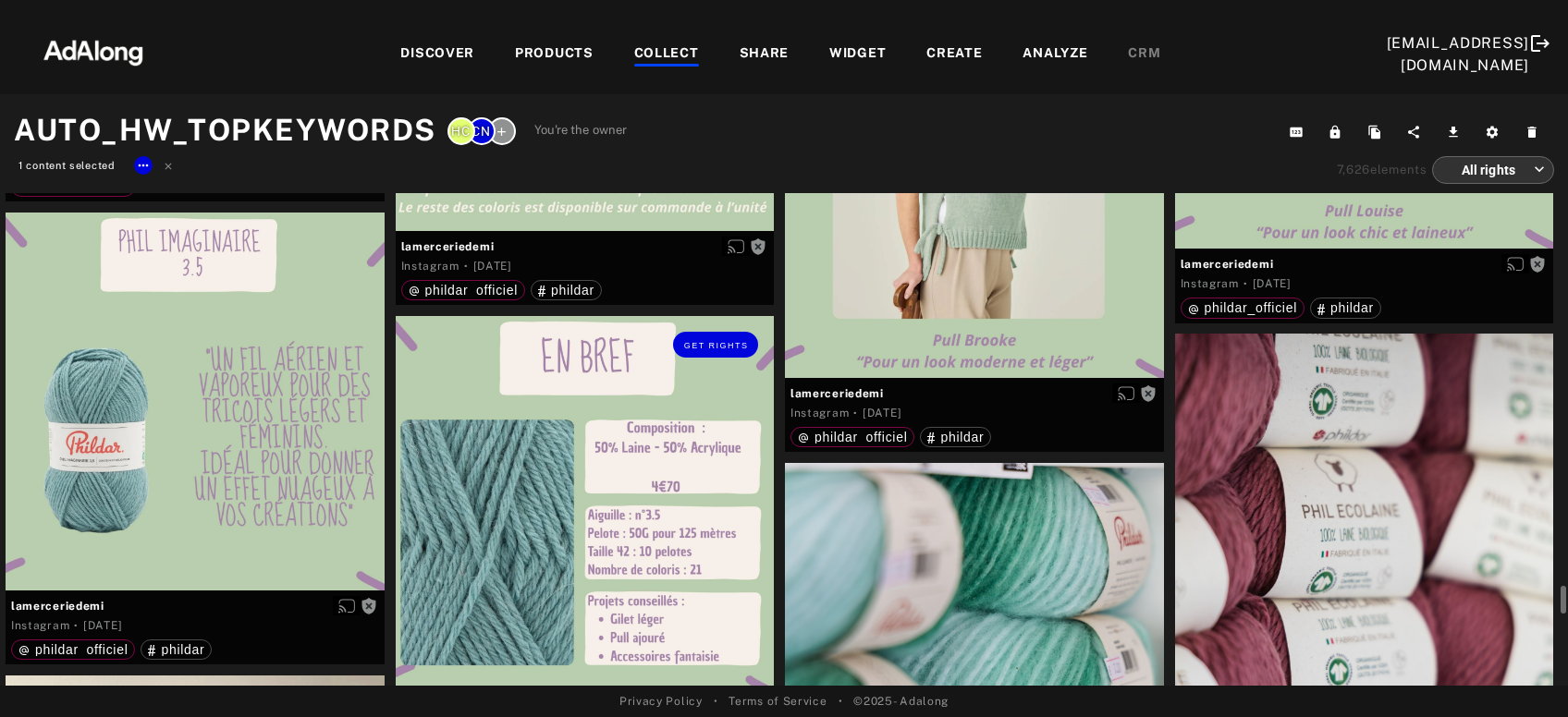
click at [586, 510] on div "Get rights" at bounding box center [585, 505] width 379 height 379
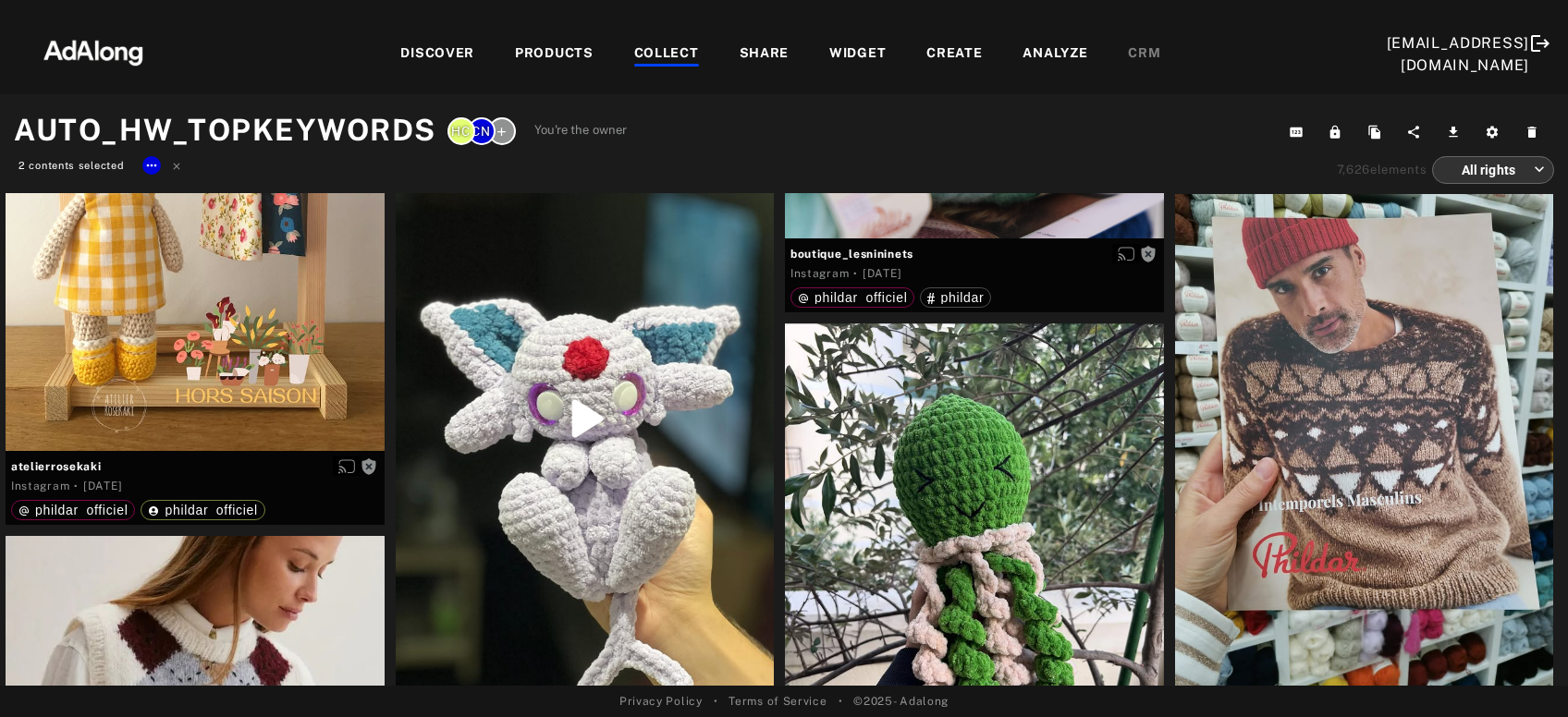
scroll to position [12546, 0]
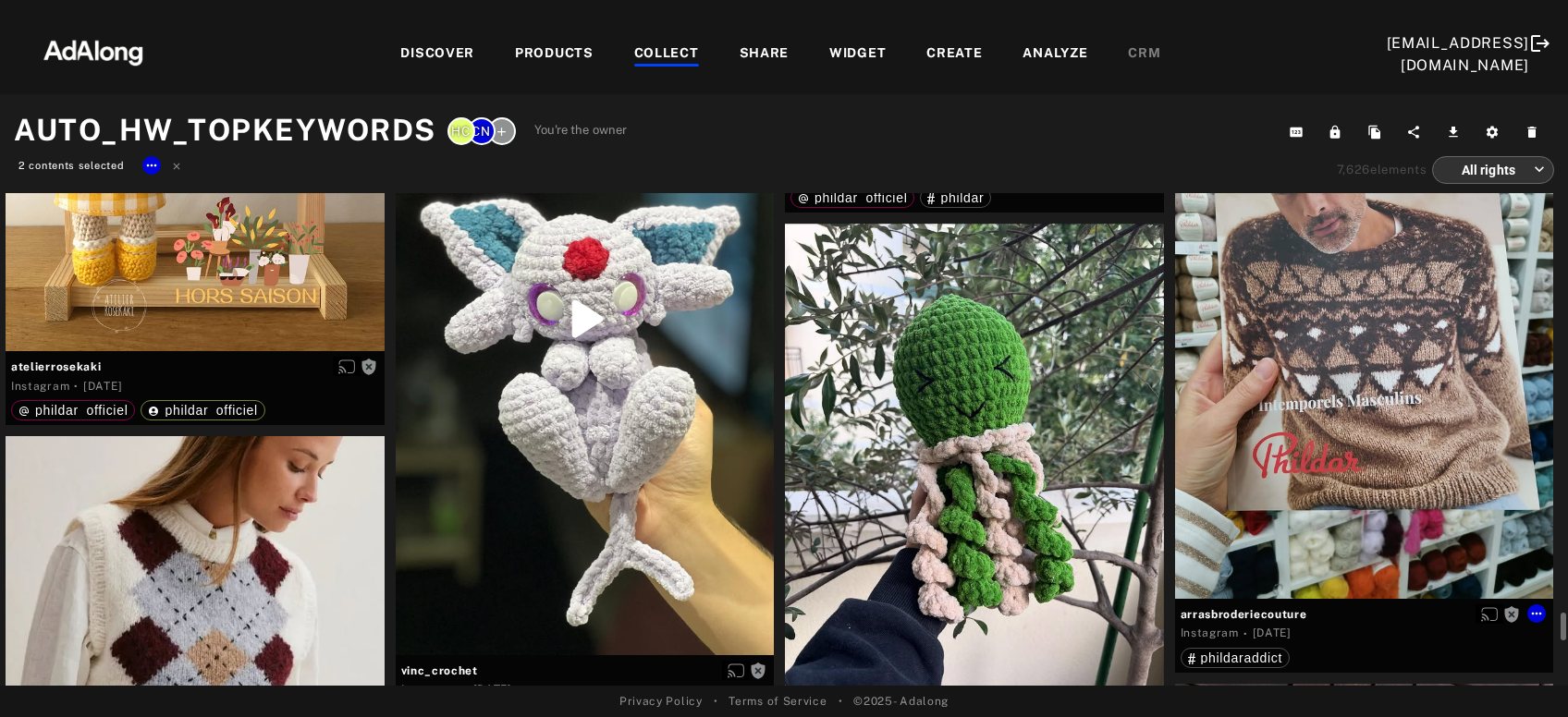
click at [1397, 396] on div "Get rights" at bounding box center [1364, 346] width 379 height 504
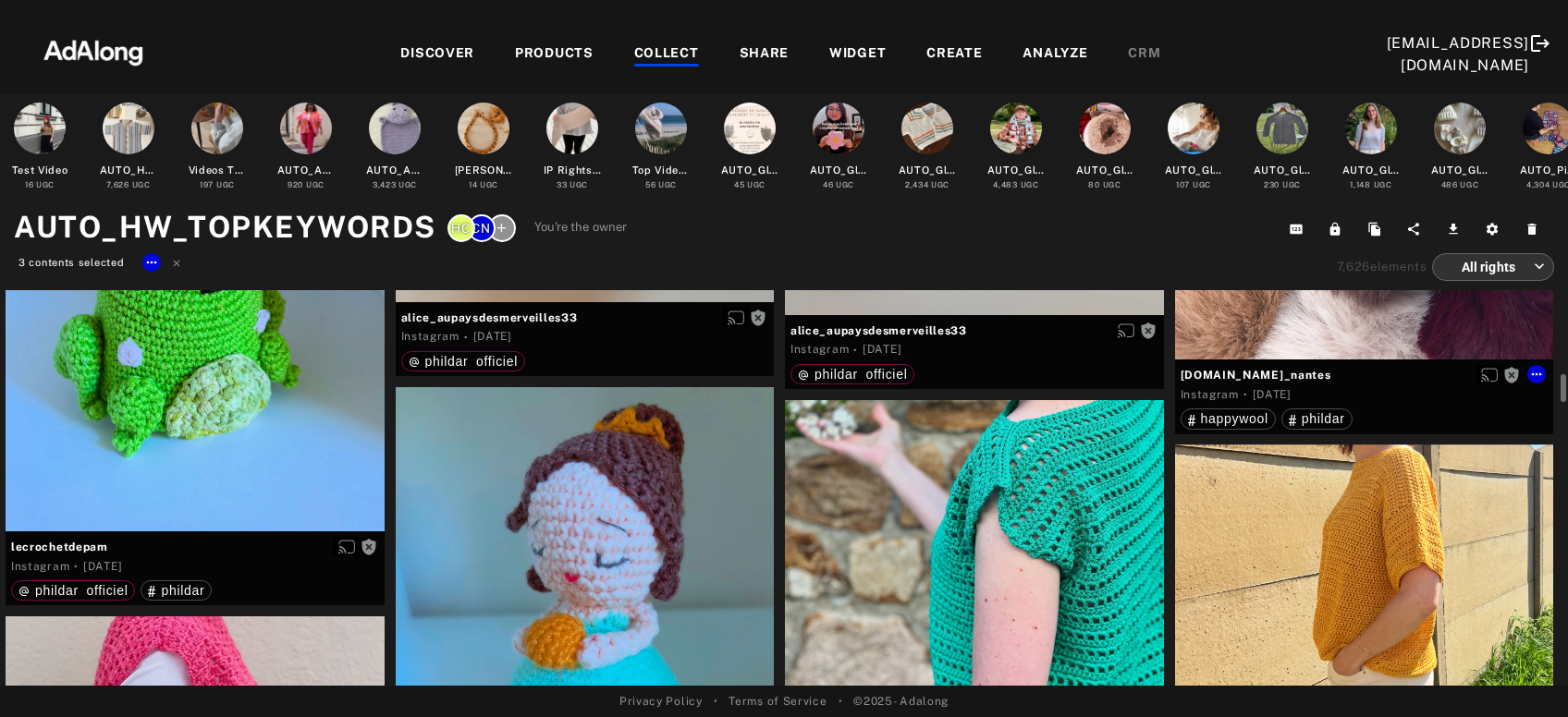
scroll to position [16031, 0]
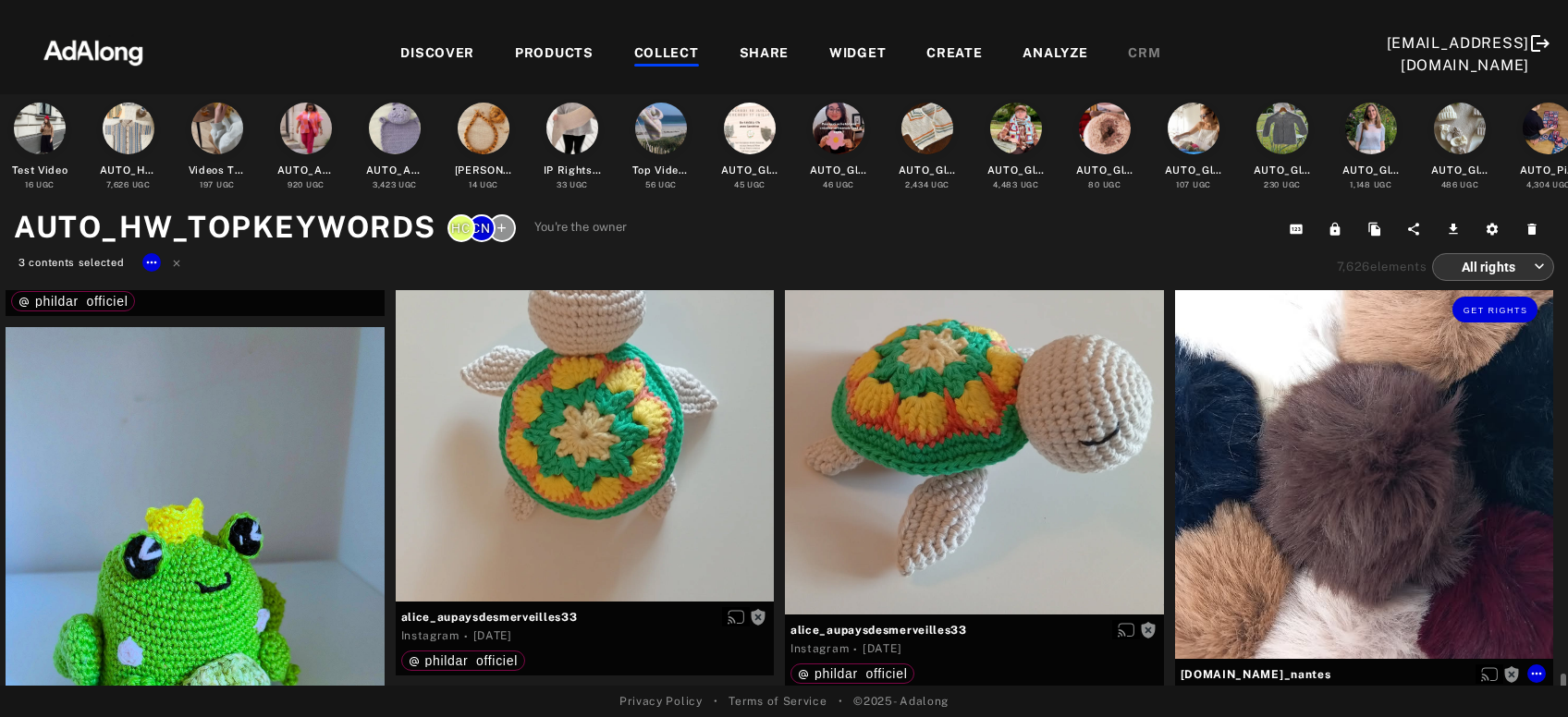
click at [1402, 414] on div "Get rights" at bounding box center [1364, 469] width 379 height 379
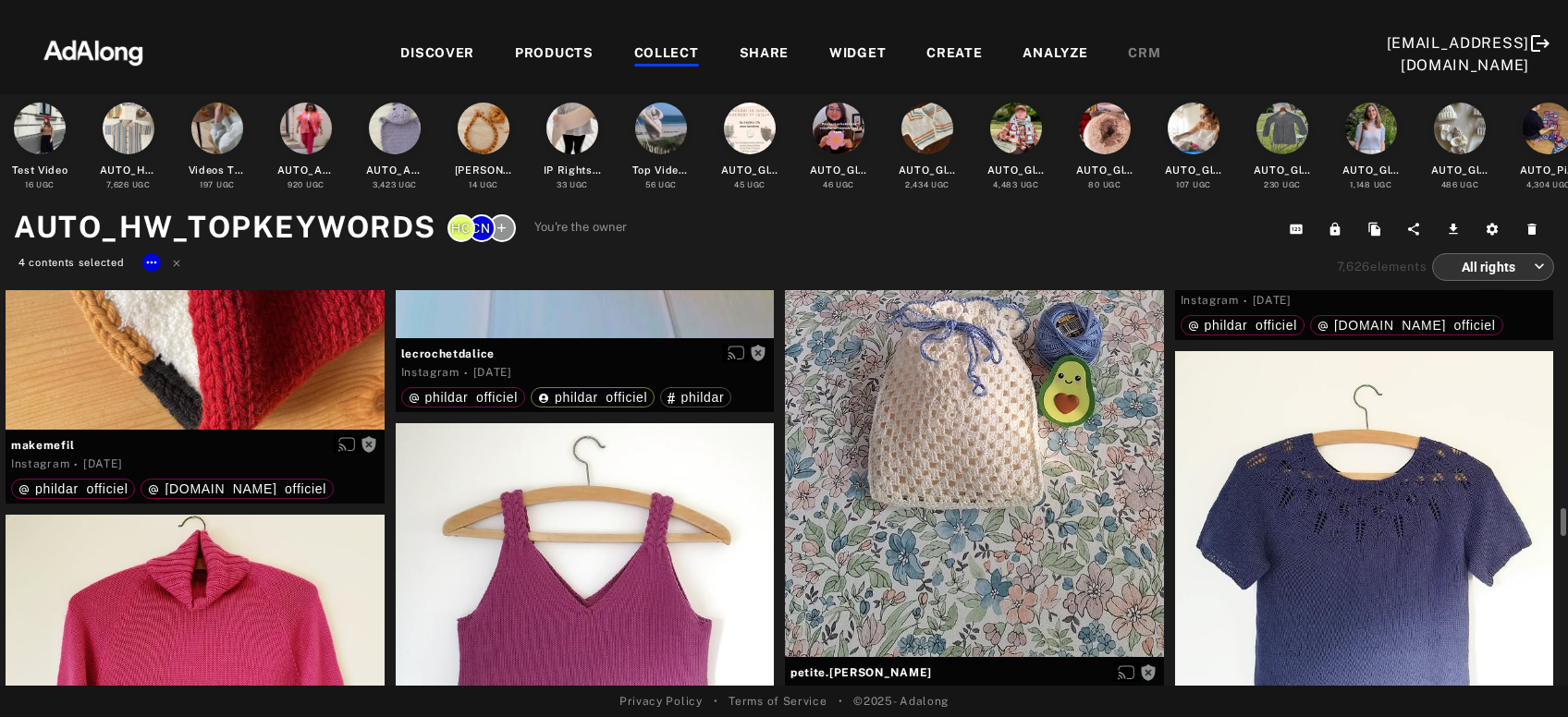
scroll to position [21606, 0]
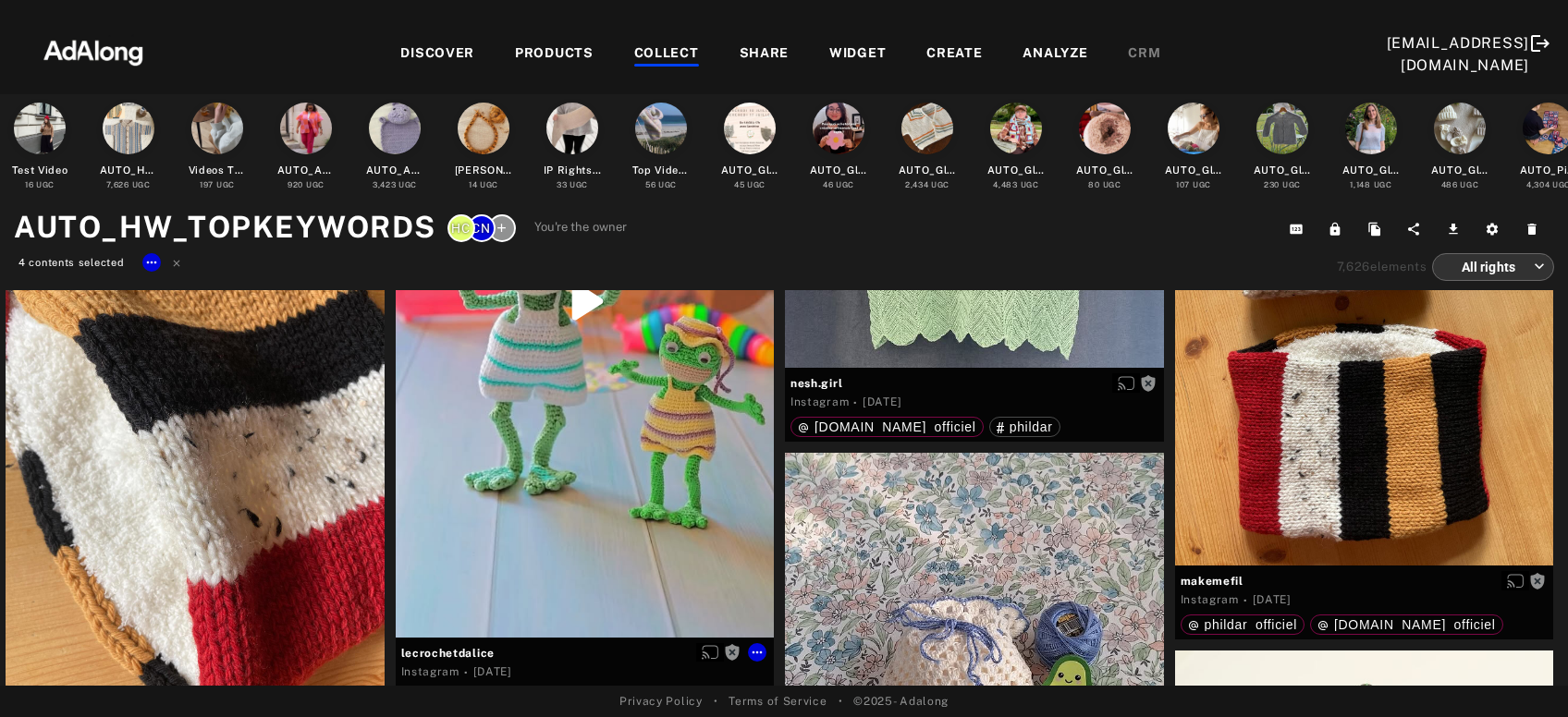
click at [699, 431] on div "Get rights" at bounding box center [585, 300] width 379 height 672
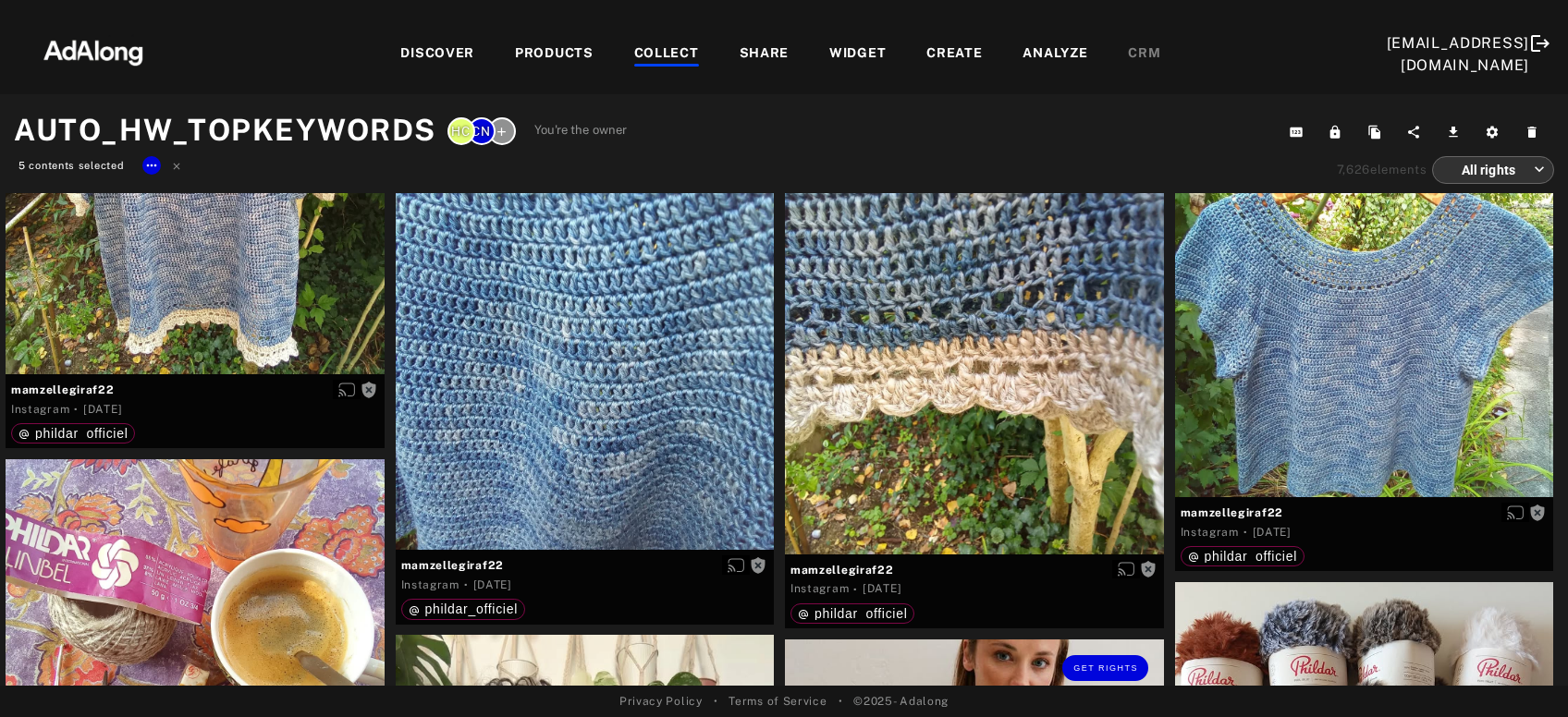
scroll to position [28776, 0]
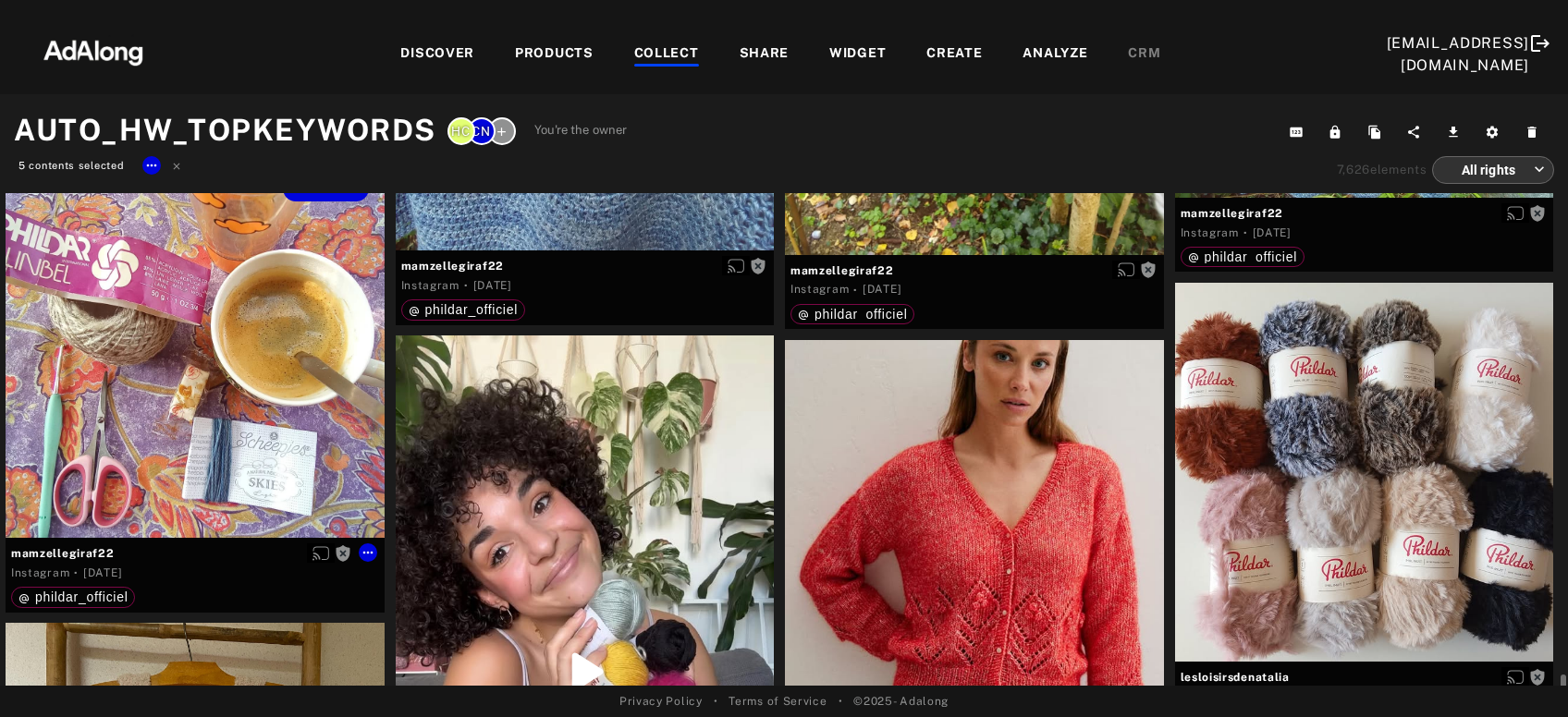
click at [105, 420] on div "Get rights" at bounding box center [195, 349] width 379 height 379
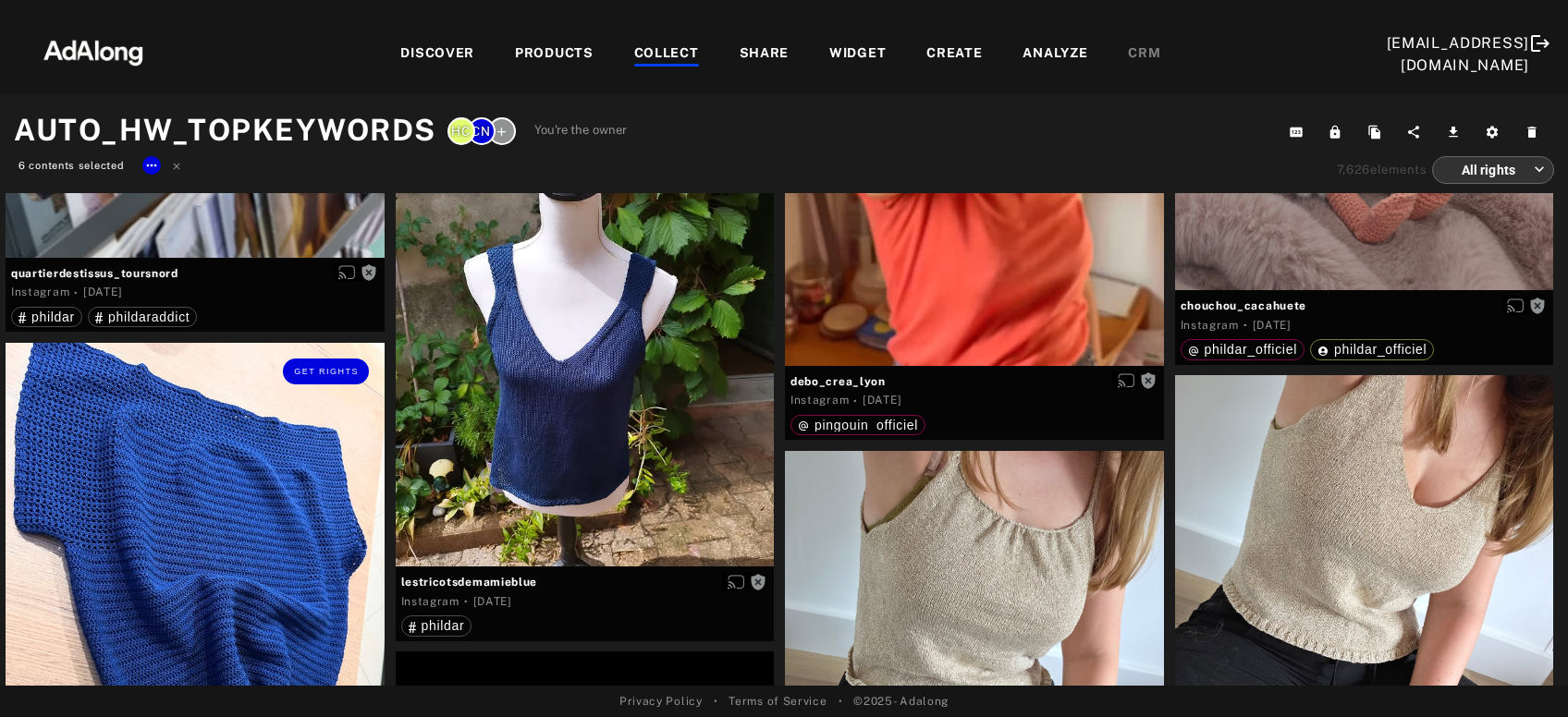
scroll to position [33355, 0]
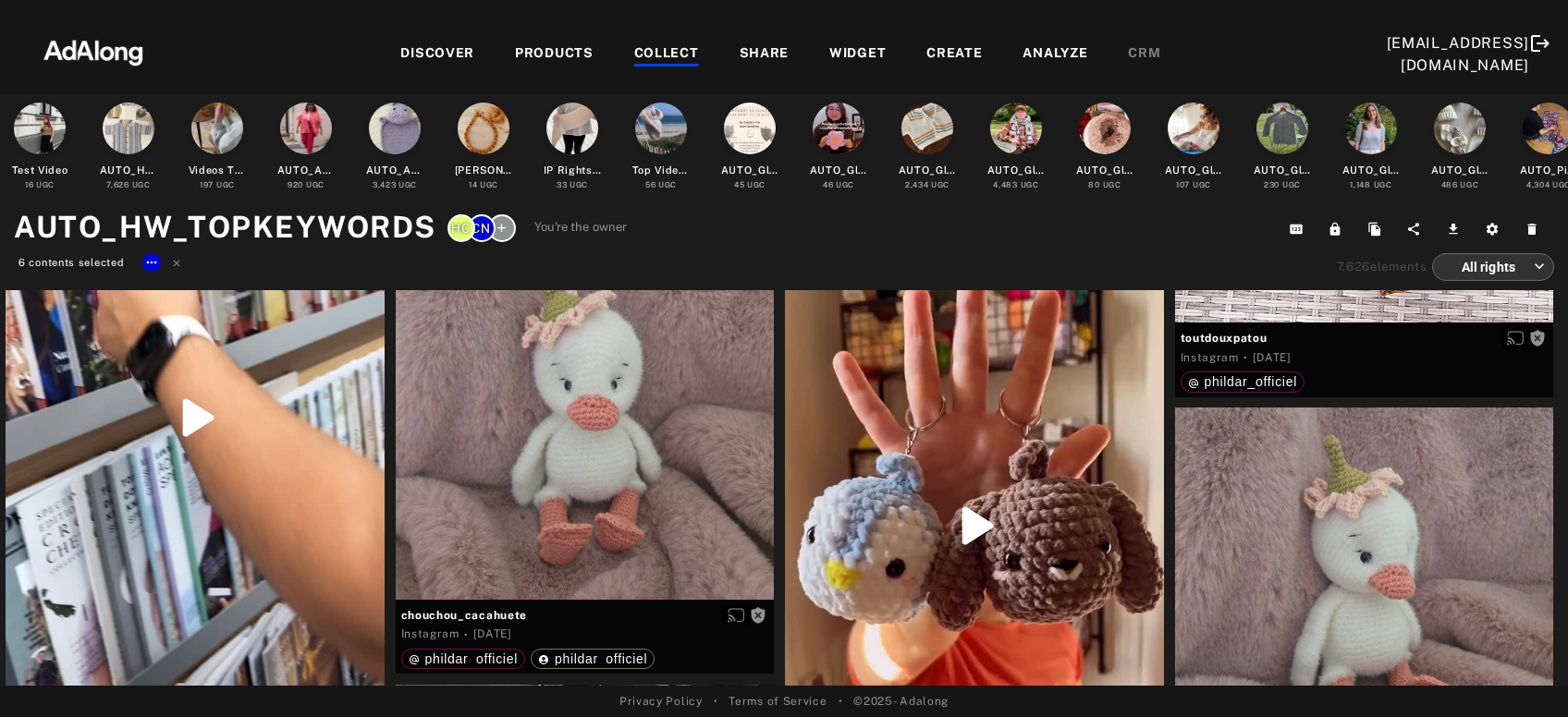
click at [105, 420] on div "Get rights" at bounding box center [195, 417] width 379 height 671
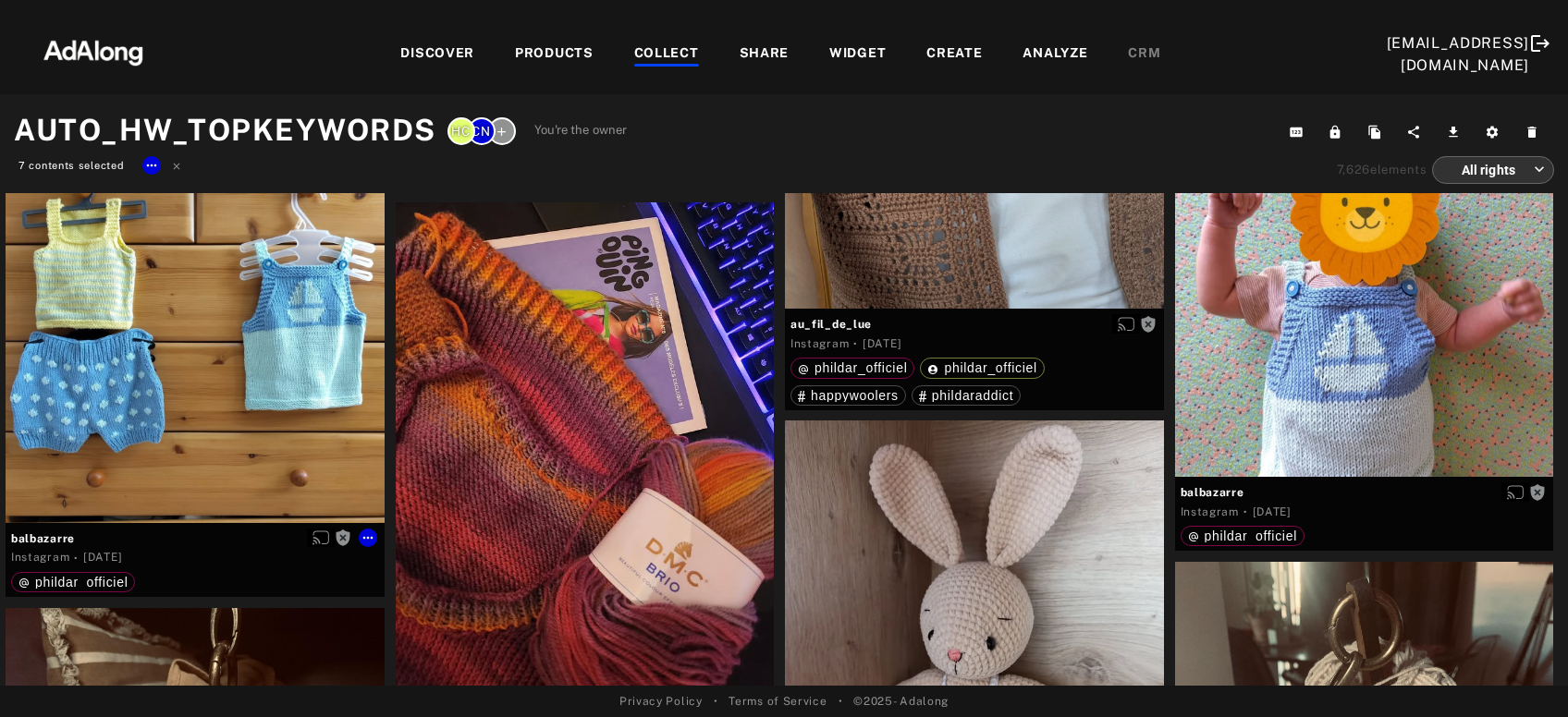
scroll to position [48492, 0]
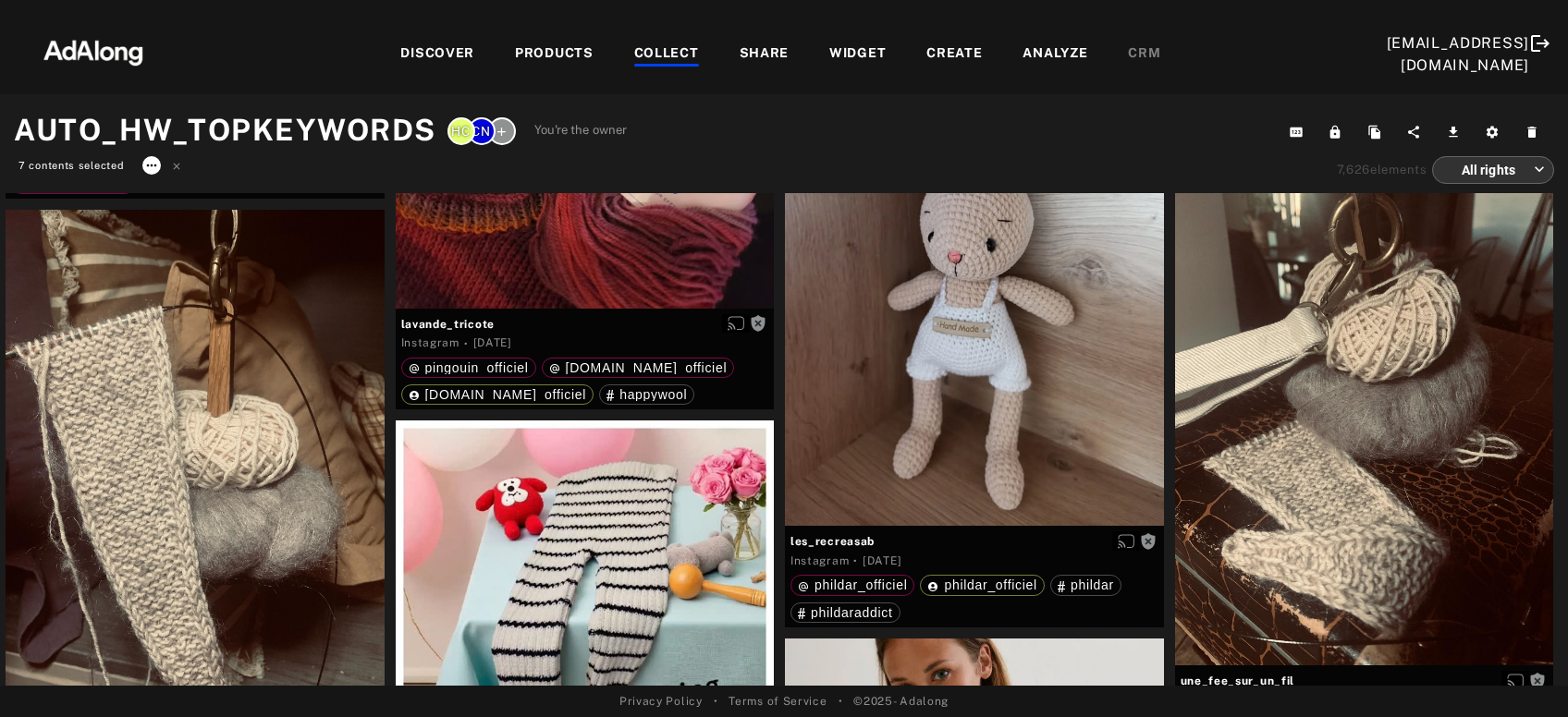
click at [148, 170] on icon at bounding box center [151, 165] width 15 height 15
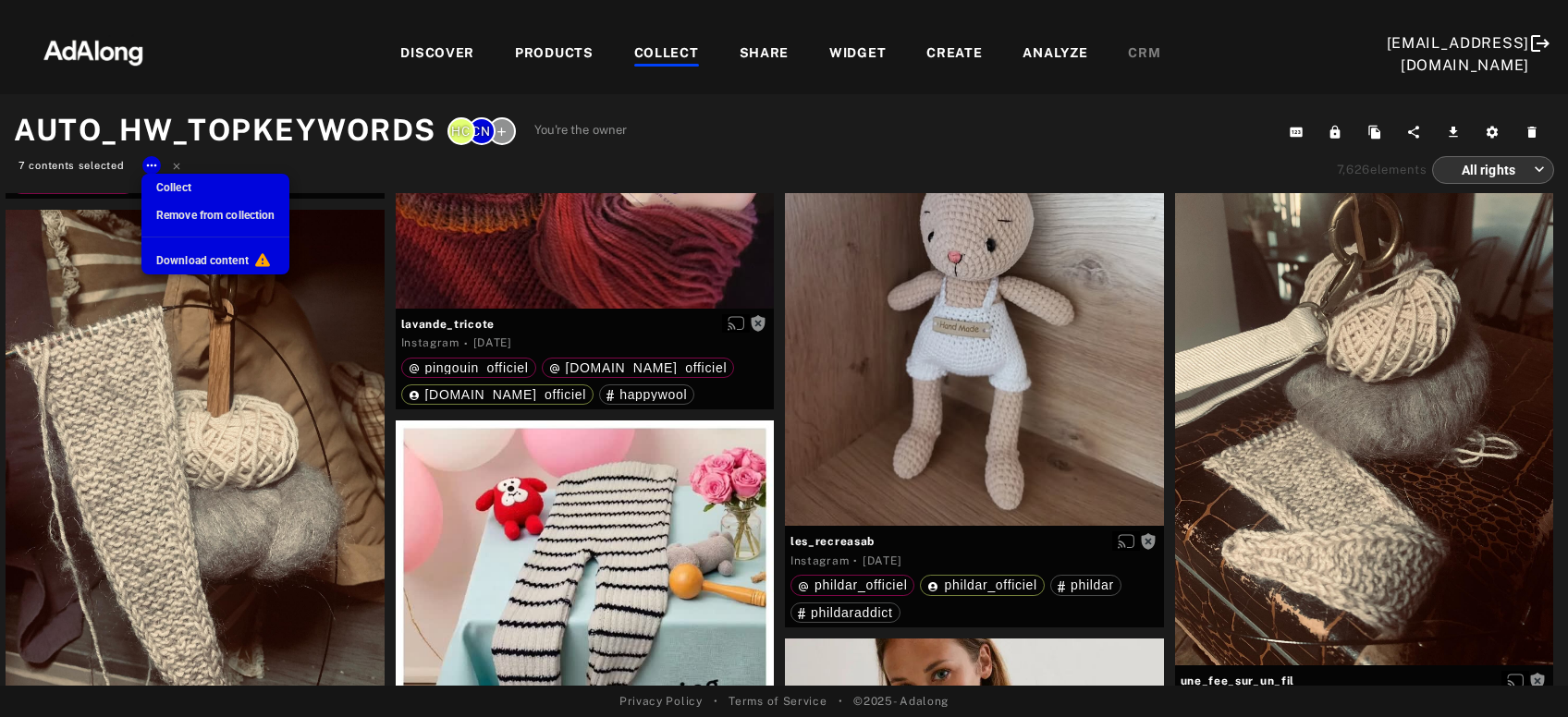
click at [178, 216] on span "Remove from collection" at bounding box center [215, 215] width 118 height 13
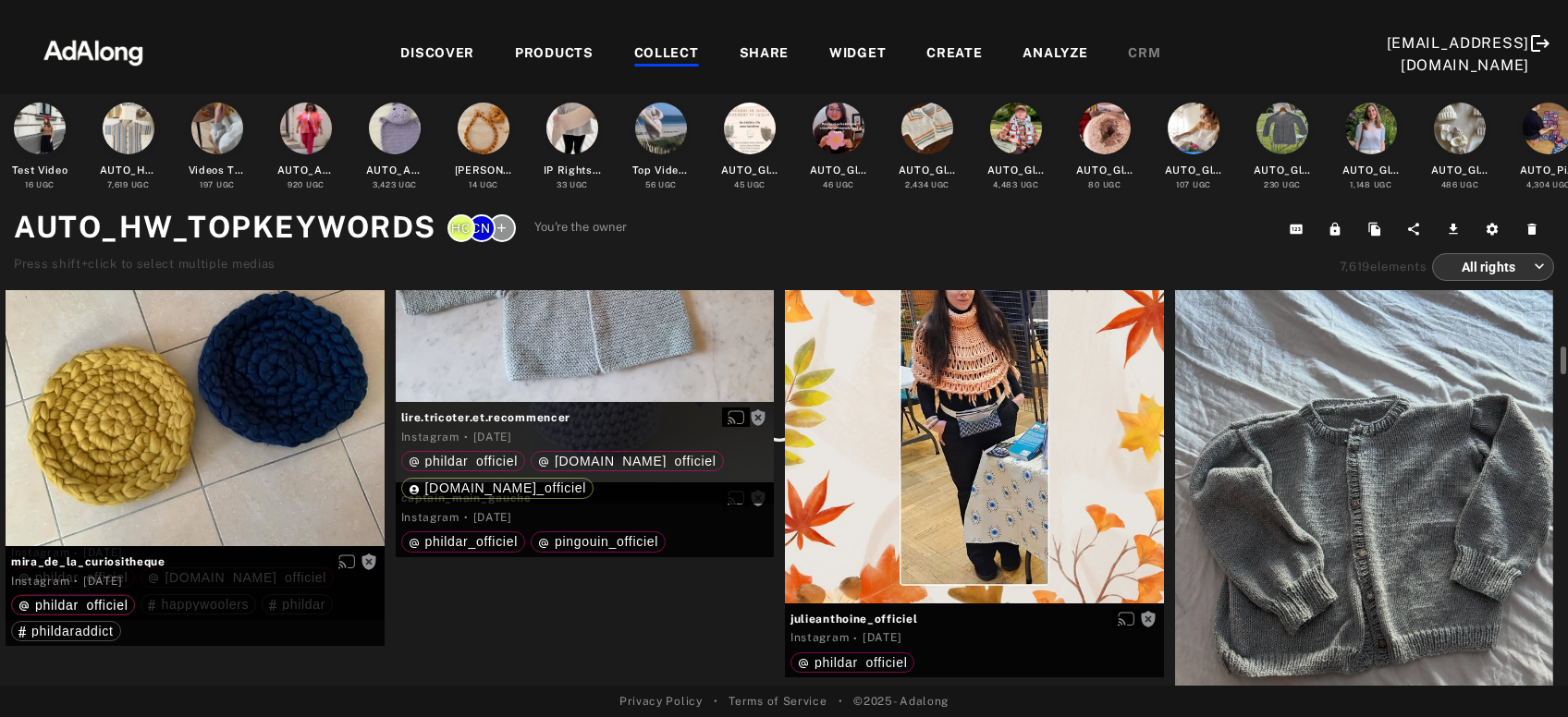
scroll to position [47897, 0]
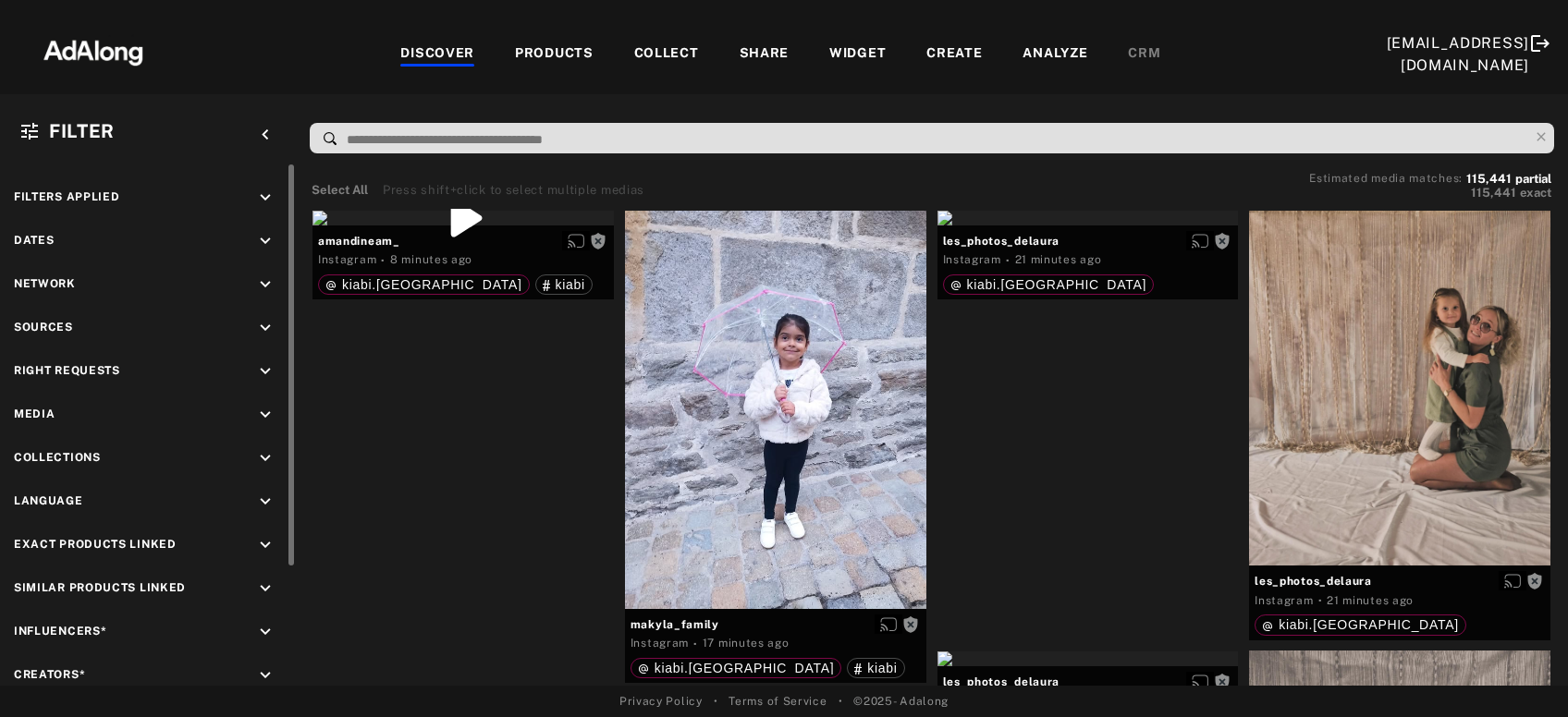
click at [265, 325] on icon "keyboard_arrow_down" at bounding box center [265, 328] width 20 height 20
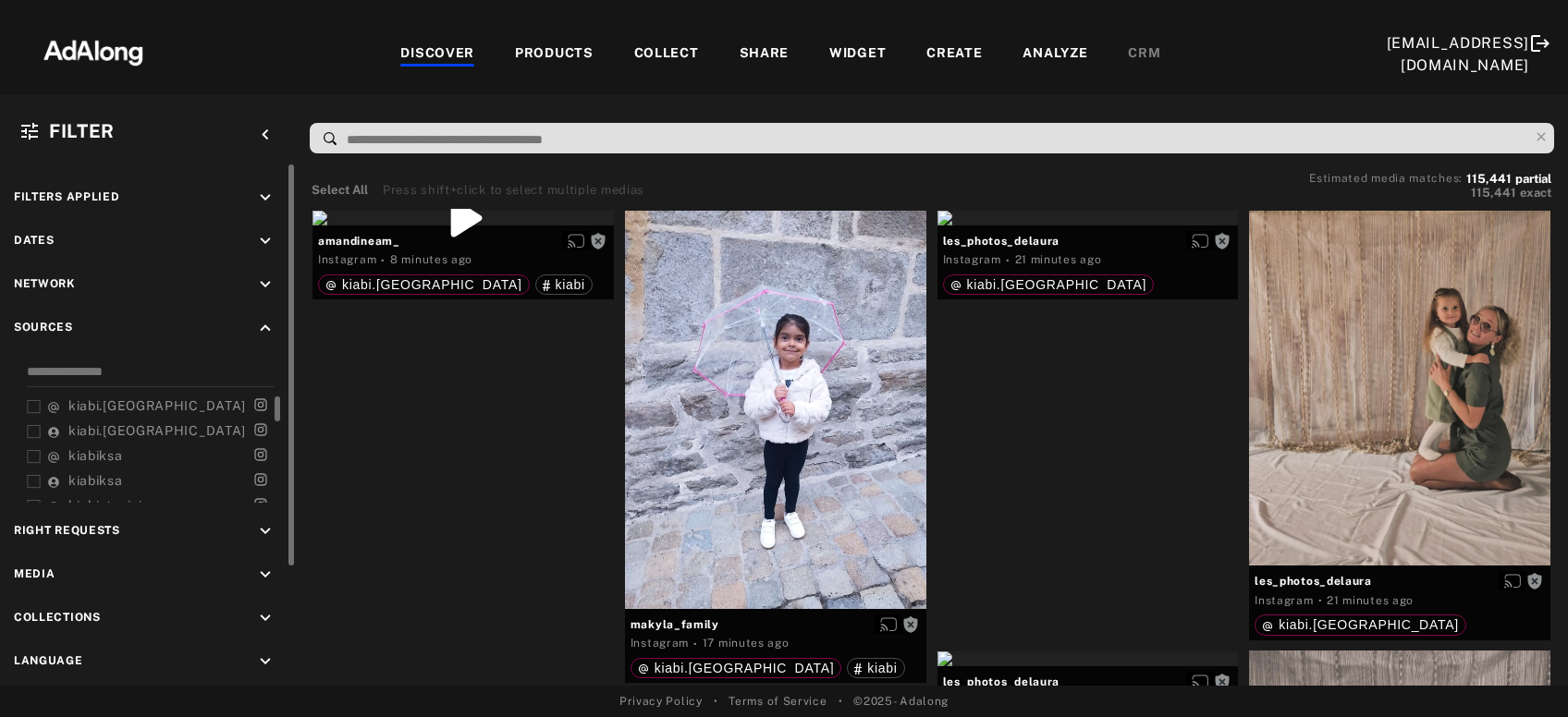
click at [55, 410] on icon at bounding box center [53, 407] width 13 height 13
click at [55, 430] on icon at bounding box center [53, 432] width 13 height 13
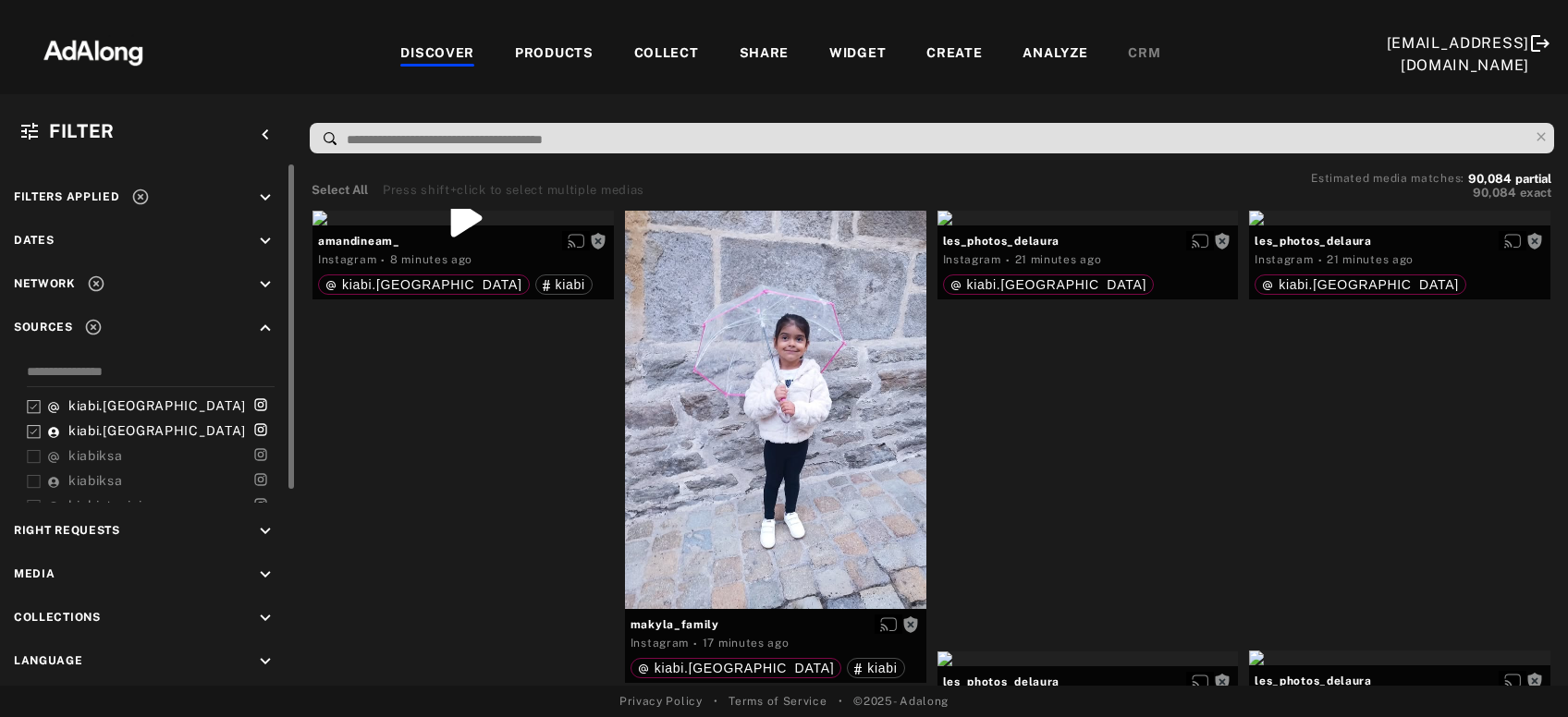
click at [267, 239] on icon "keyboard_arrow_down" at bounding box center [265, 241] width 20 height 20
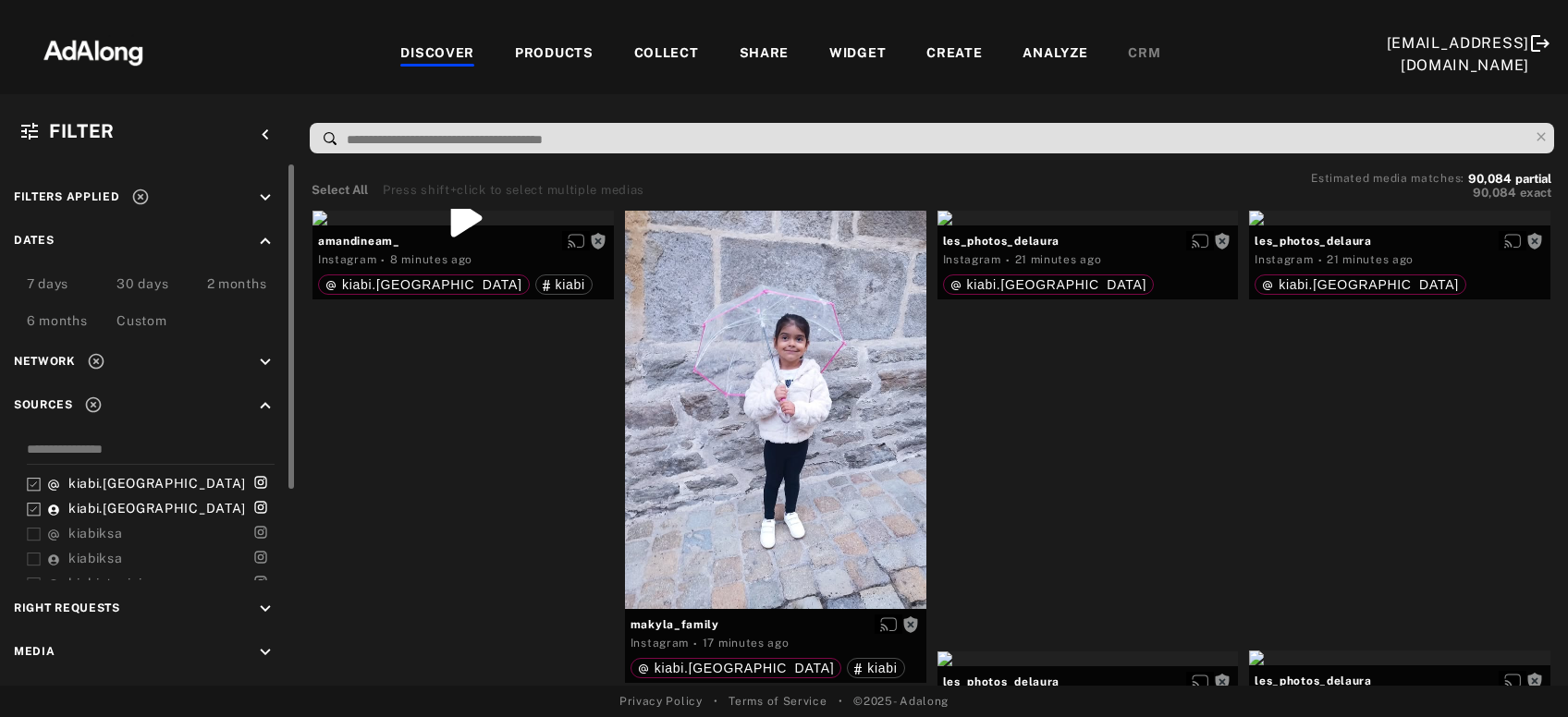
click at [38, 285] on div "7 days" at bounding box center [48, 285] width 42 height 22
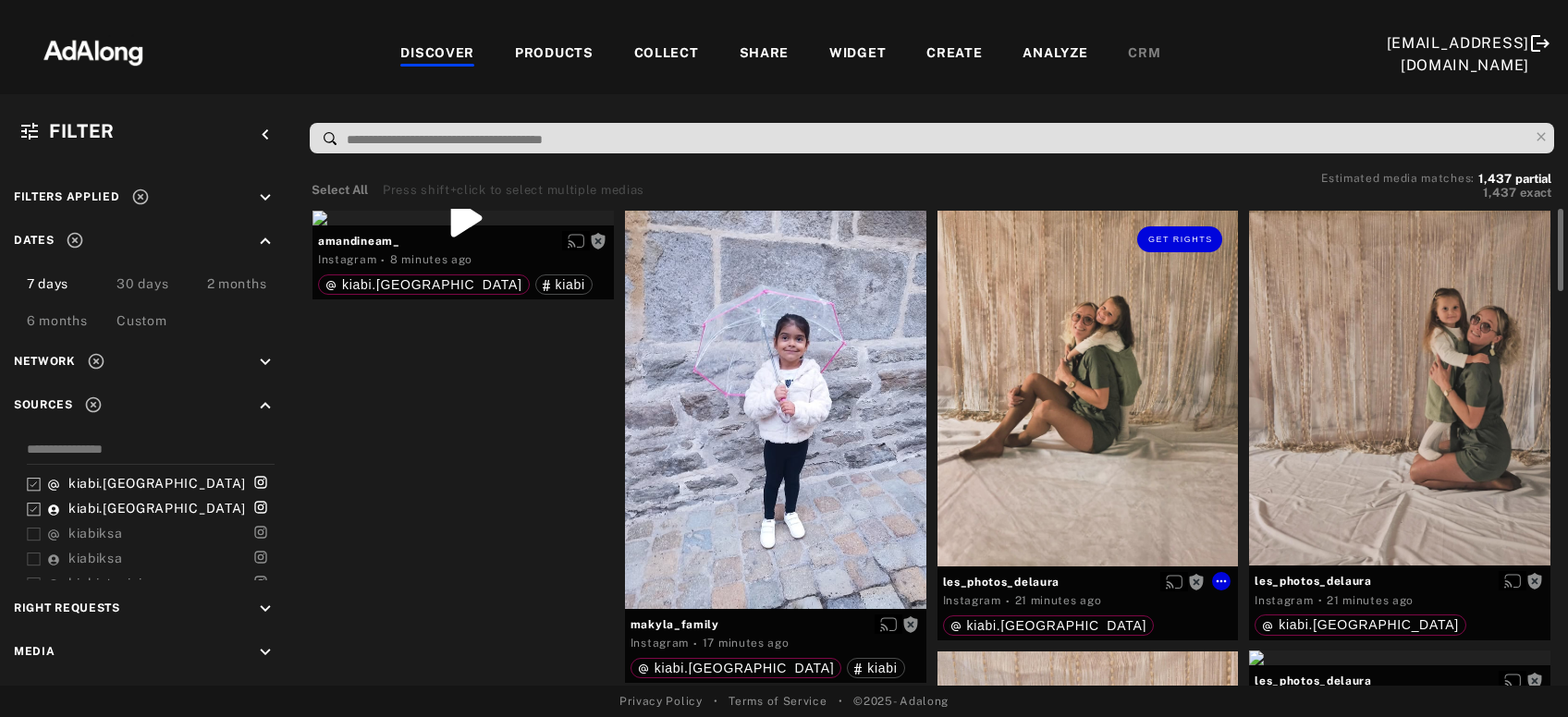
click at [1086, 459] on div "Get rights" at bounding box center [1087, 389] width 301 height 356
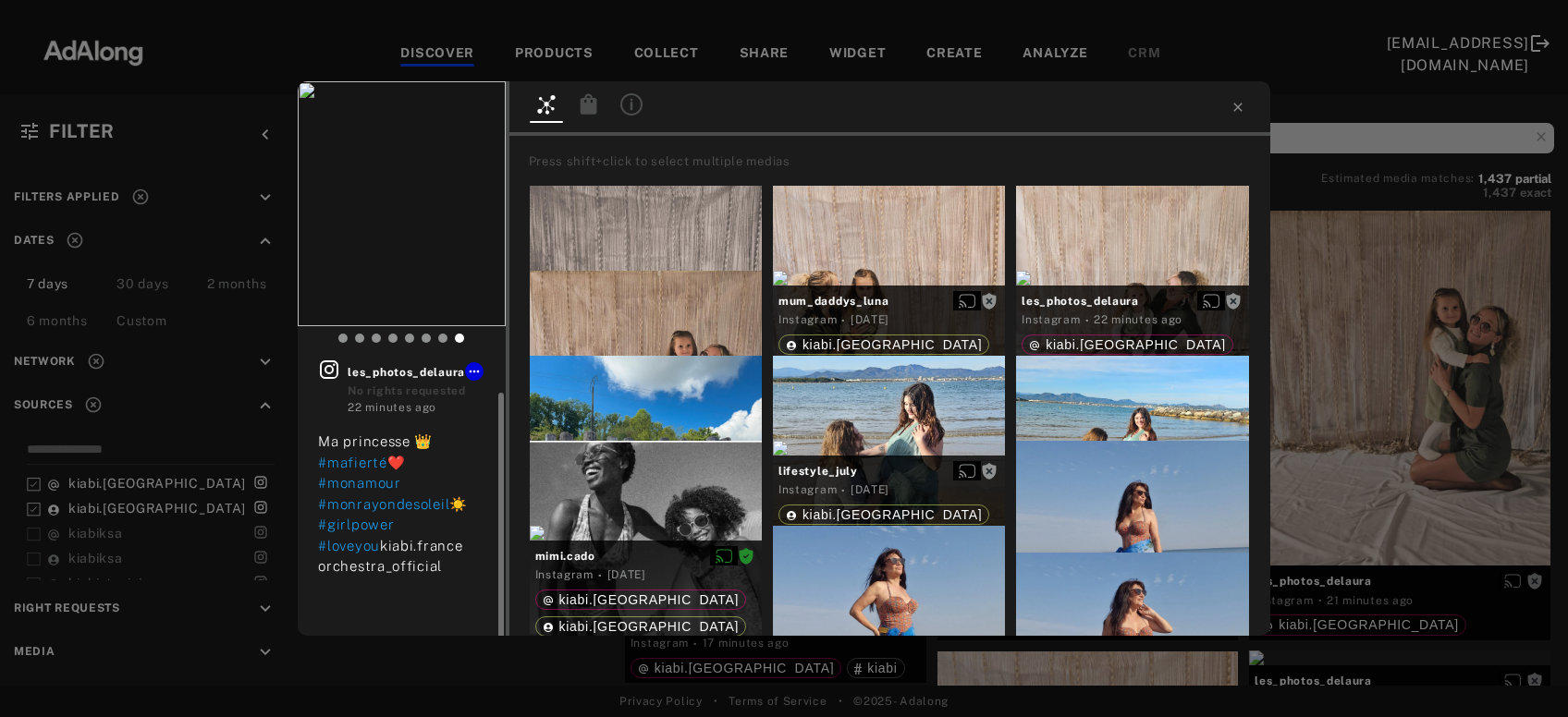
scroll to position [18, 0]
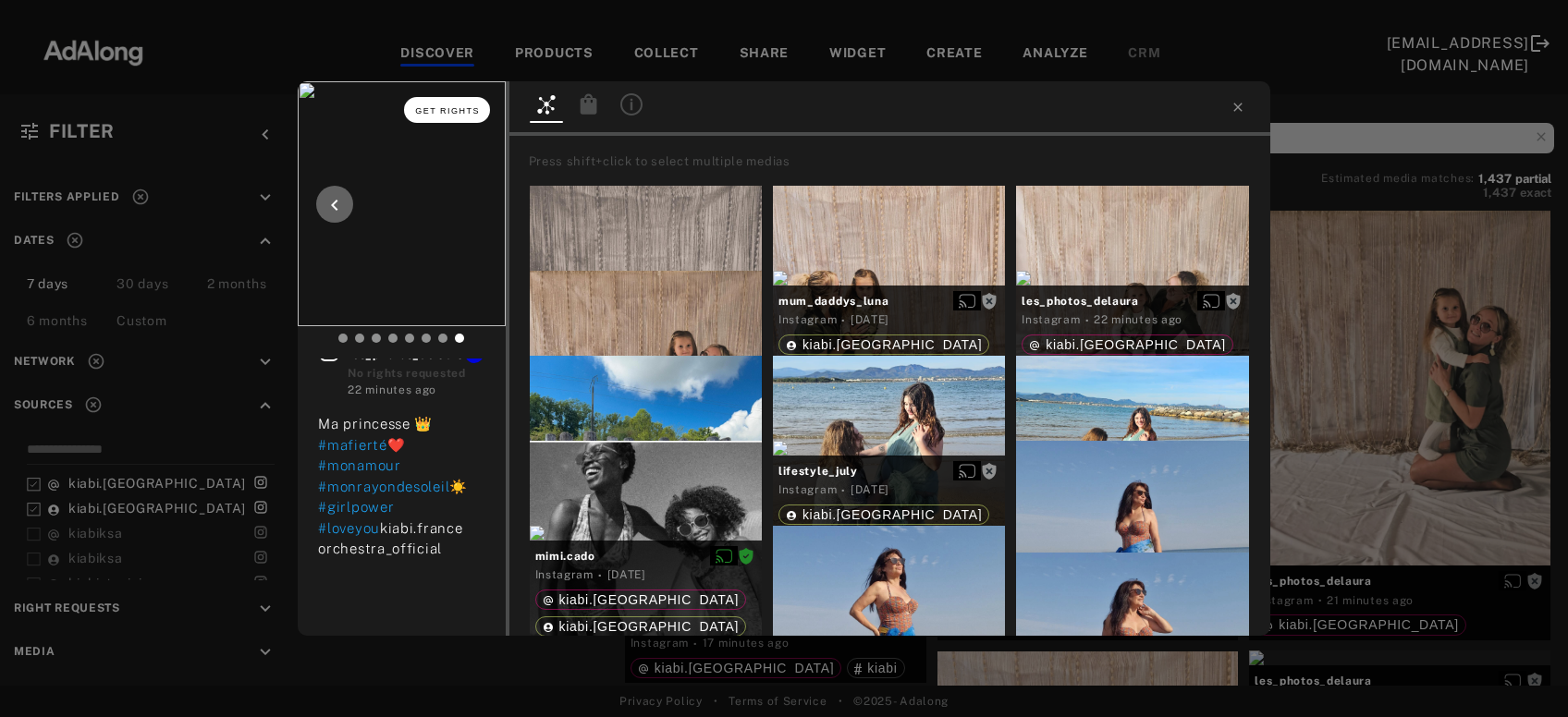
click at [450, 114] on span "Get rights" at bounding box center [447, 110] width 65 height 9
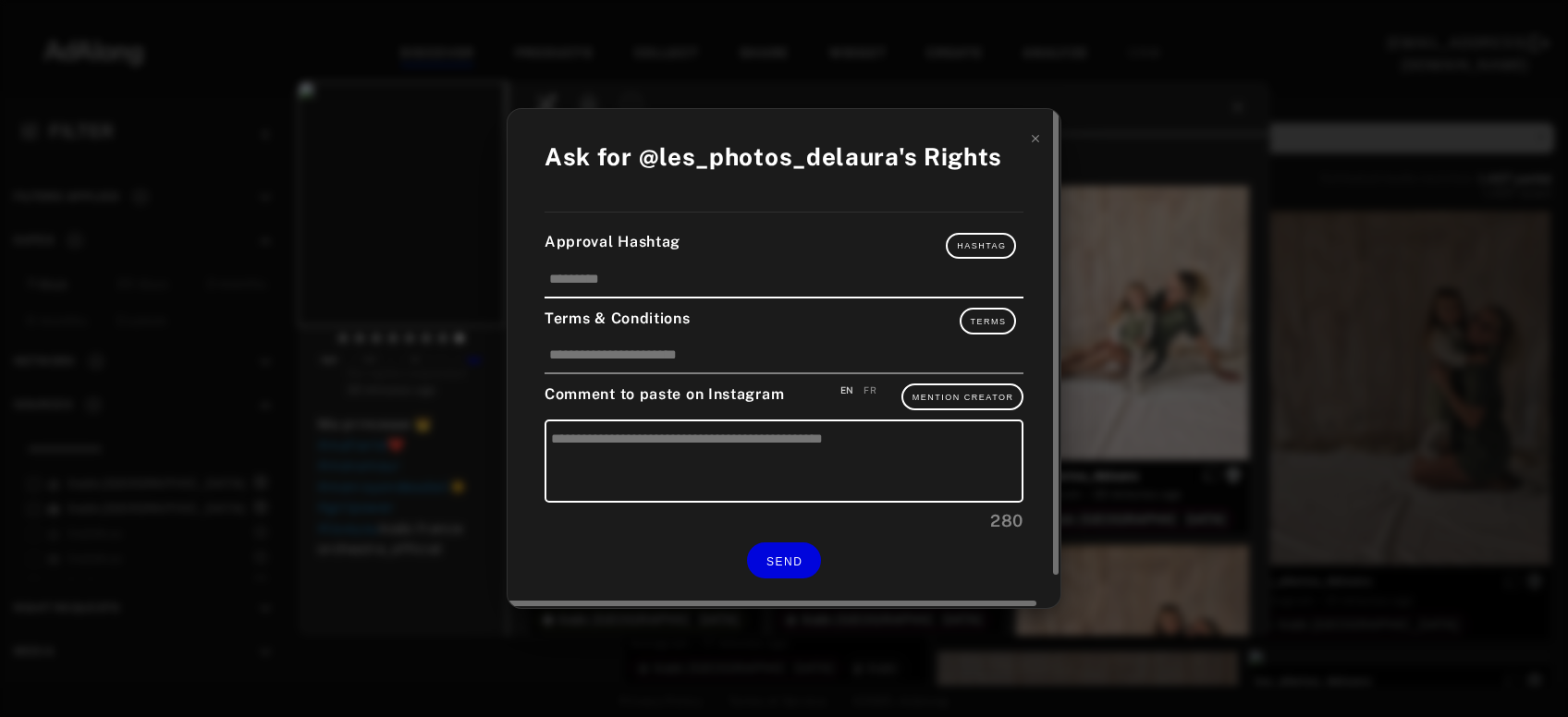
click at [875, 393] on div "FR" at bounding box center [870, 391] width 13 height 14
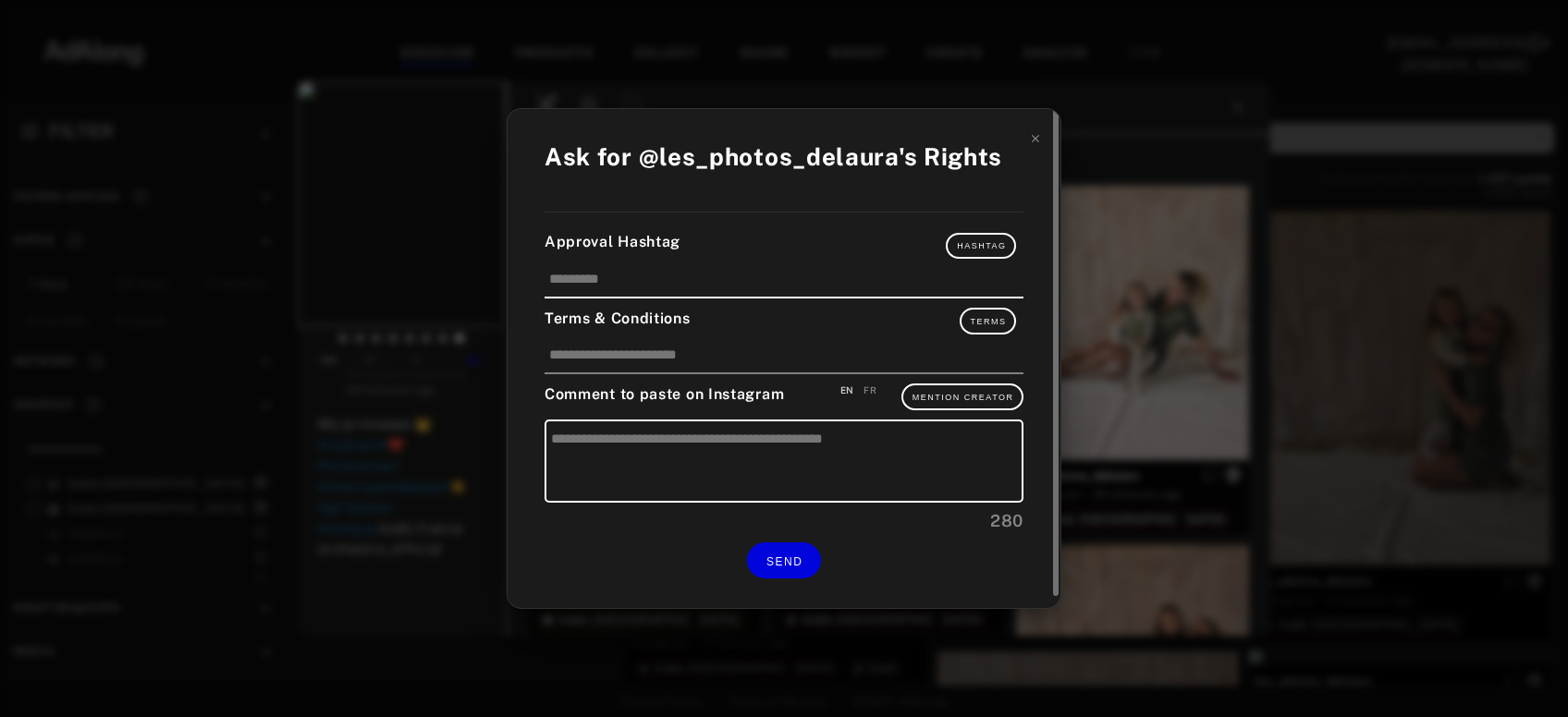
type textarea "**********"
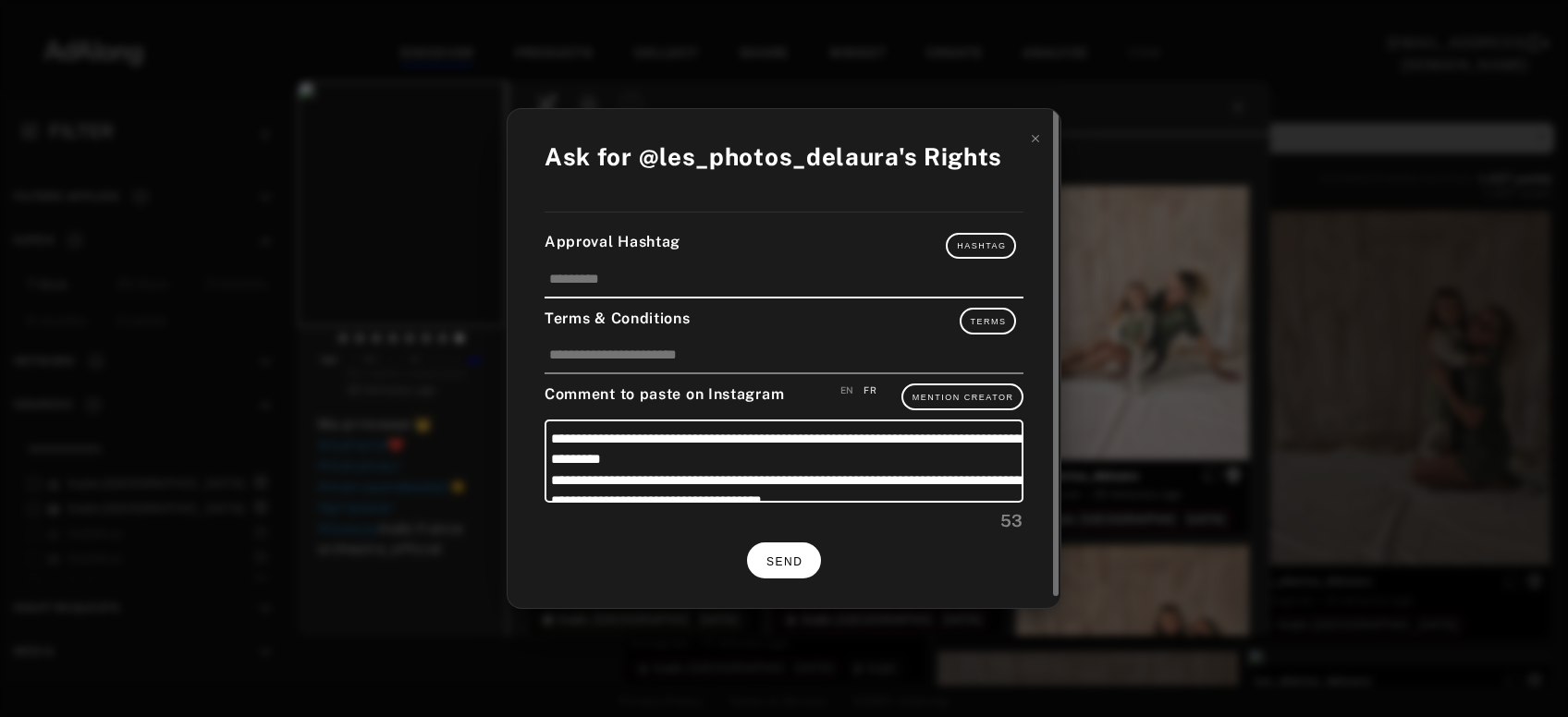
click at [800, 549] on button "SEND" at bounding box center [784, 560] width 74 height 36
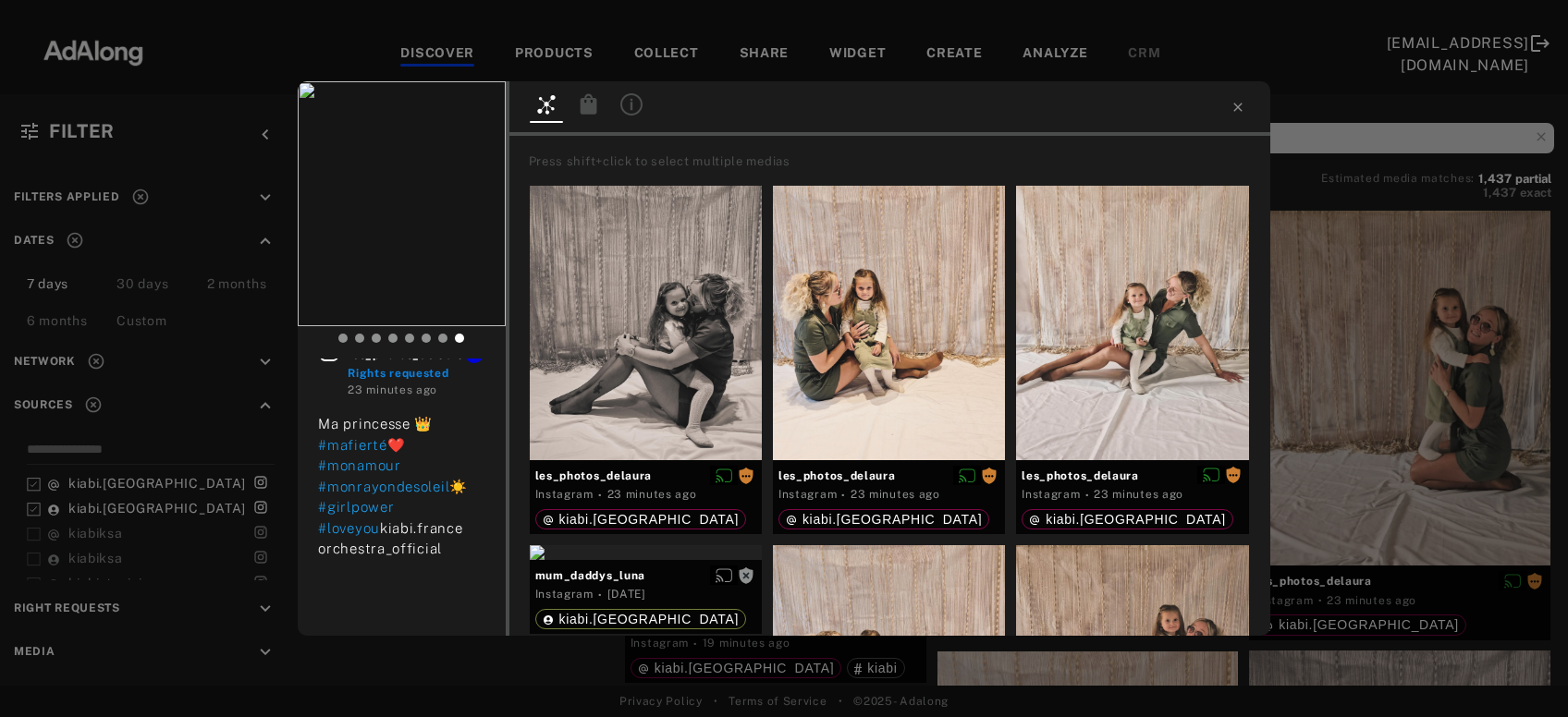
click at [1348, 388] on div "les_photos_delaura Rights requested 23 minutes ago Ma princesse 👑 #mafierté❤️ #…" at bounding box center [784, 358] width 1568 height 717
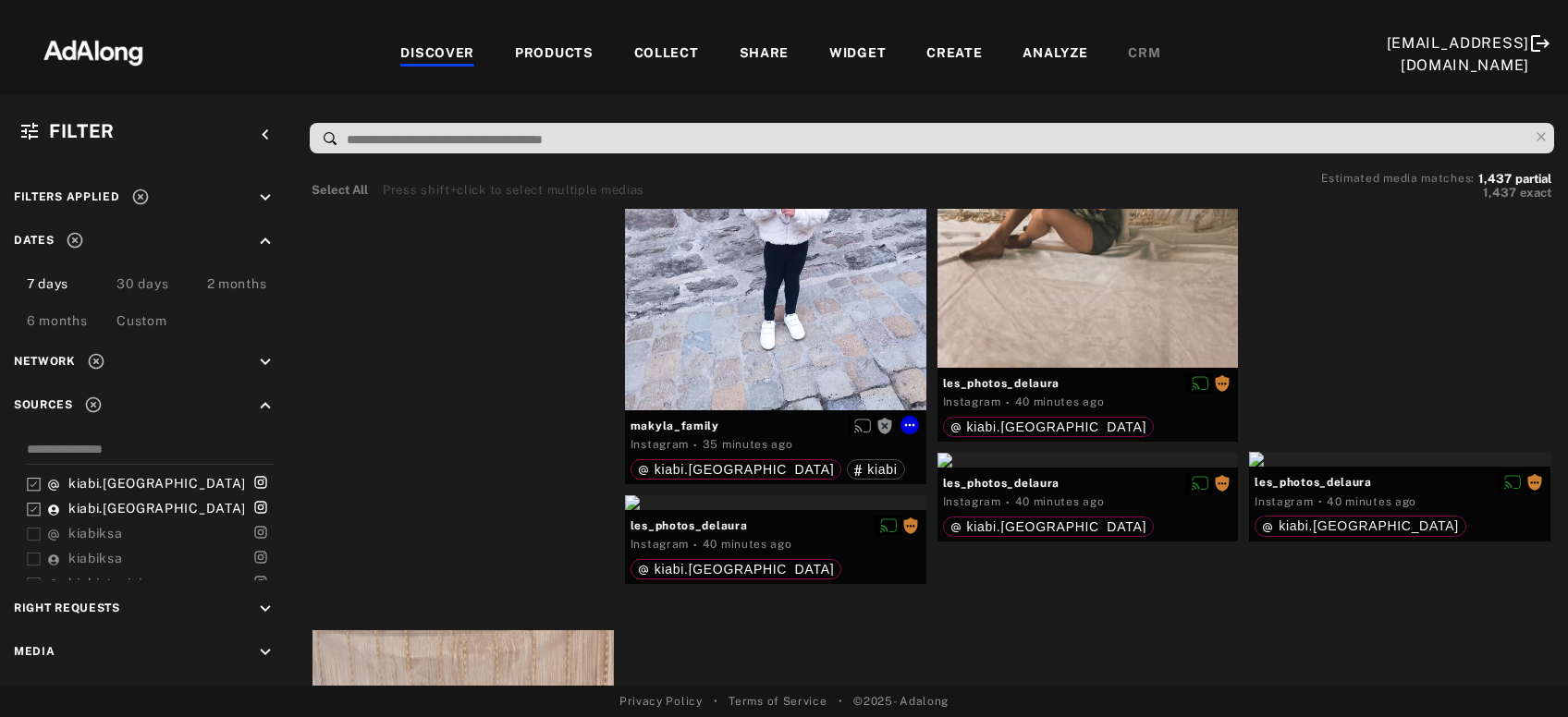
scroll to position [98, 0]
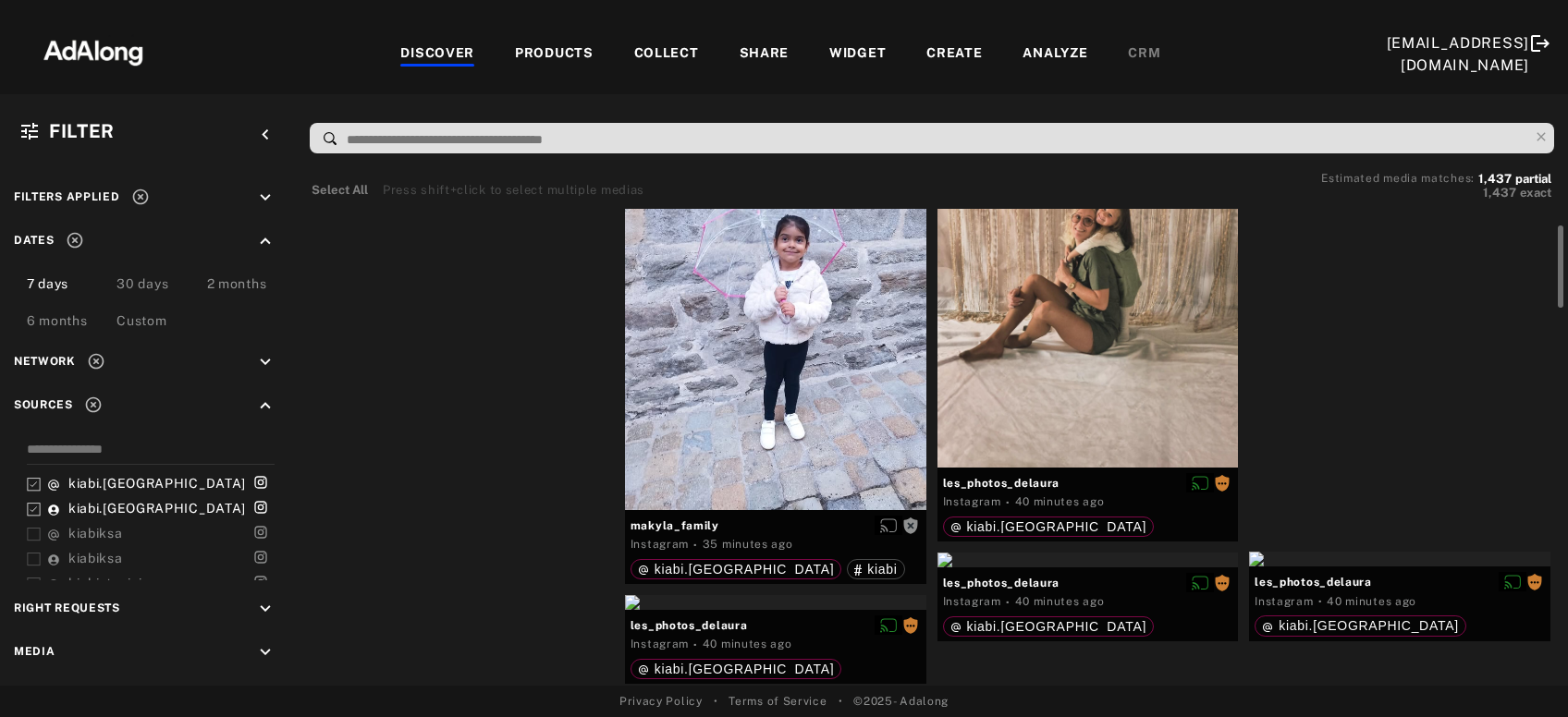
click at [430, 126] on div "Get rights" at bounding box center [463, 118] width 301 height 15
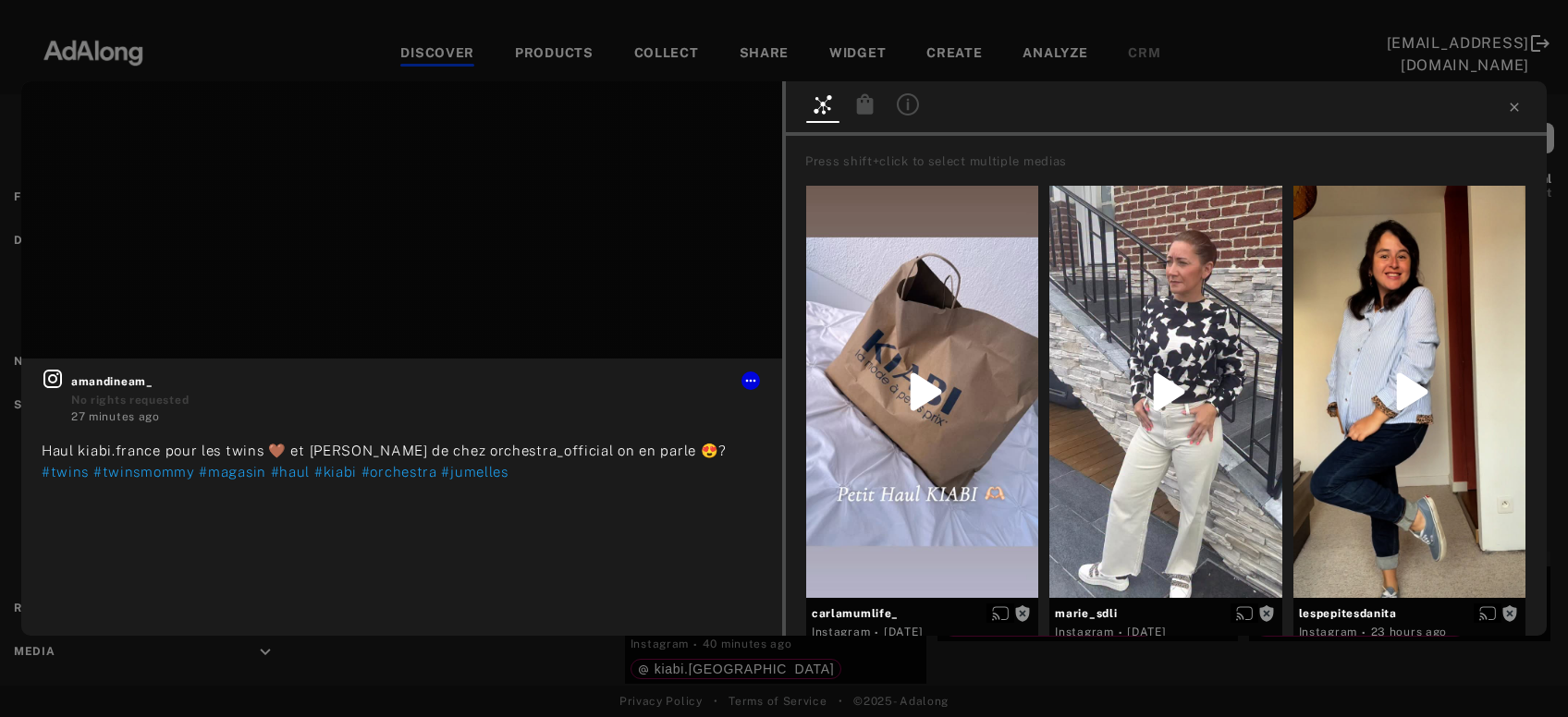
click at [1517, 115] on div at bounding box center [1166, 108] width 761 height 55
click at [1515, 108] on icon at bounding box center [1513, 106] width 8 height 8
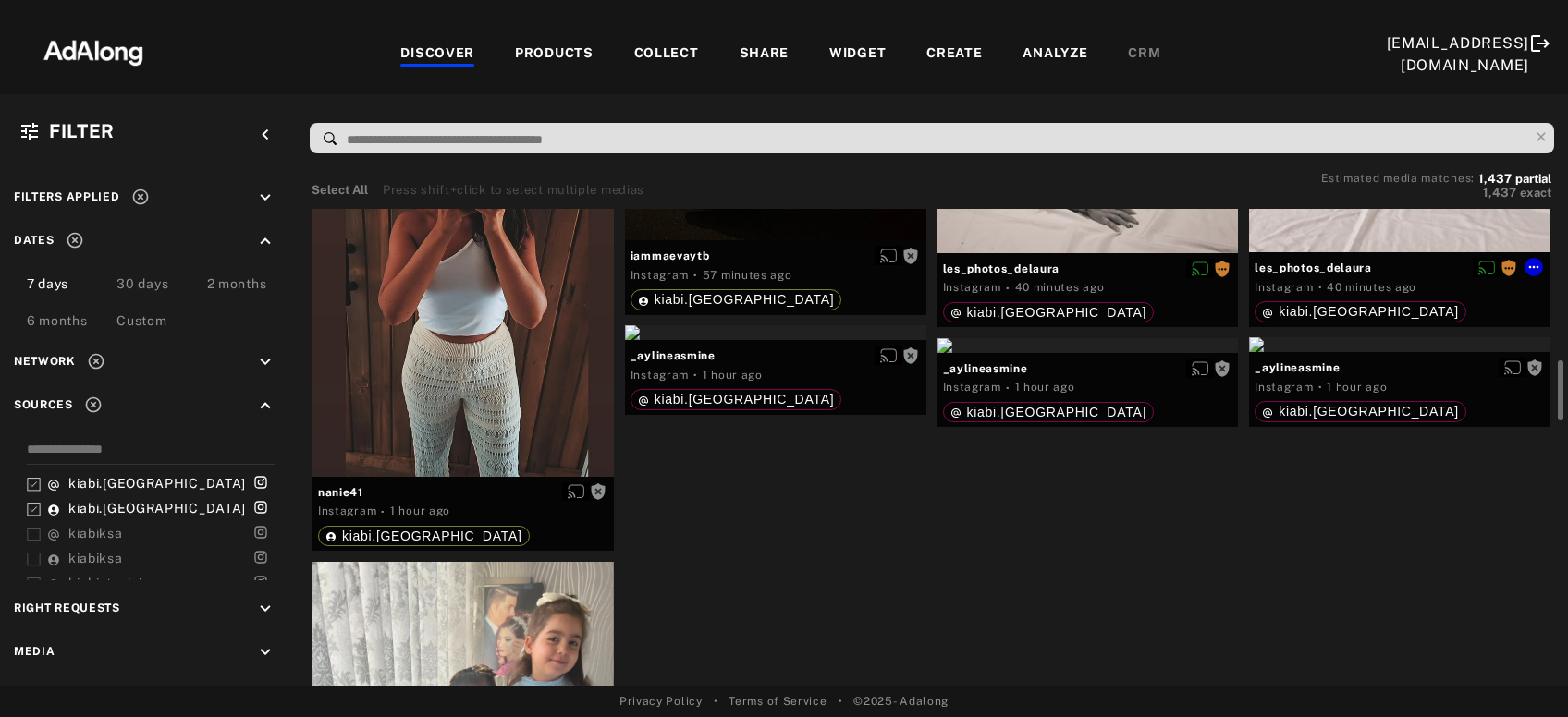
scroll to position [1095, 0]
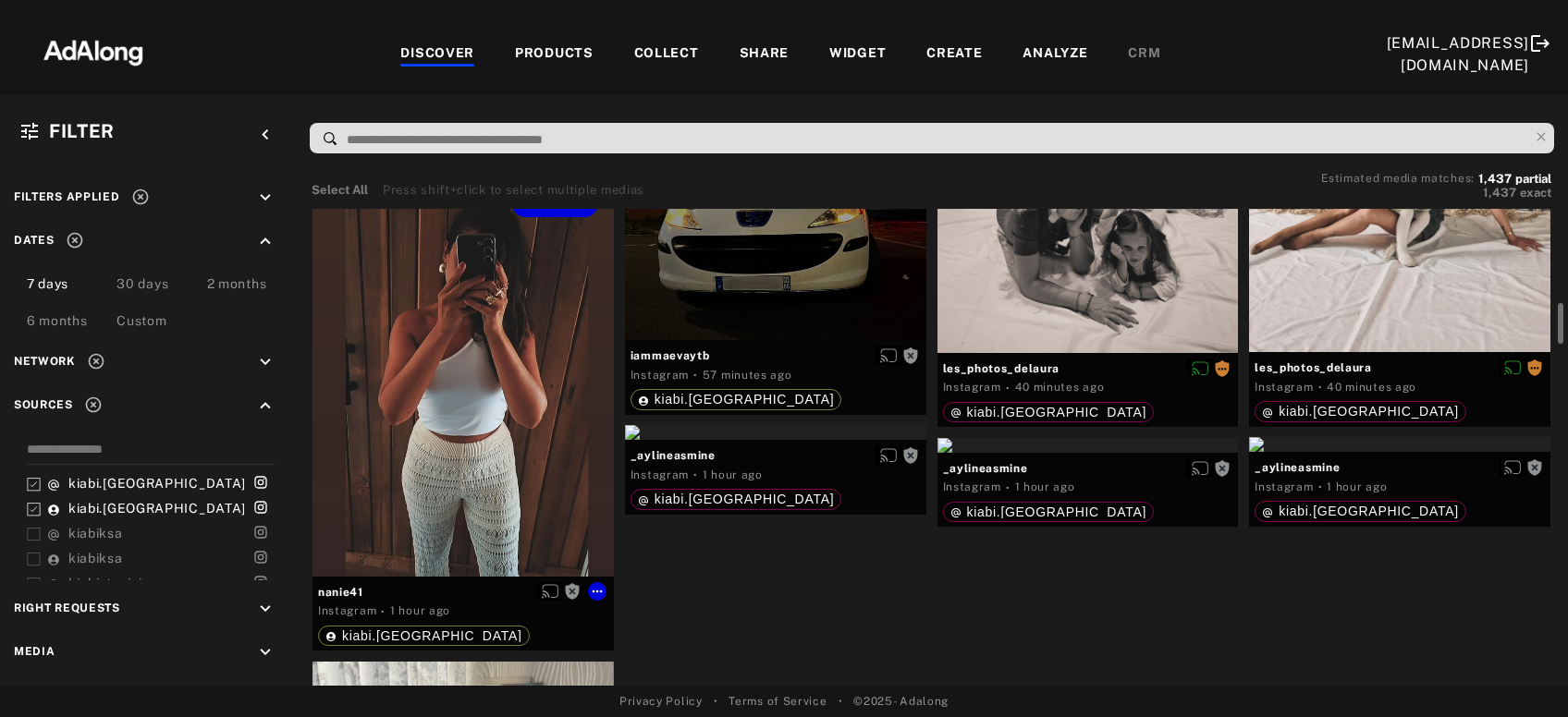
click at [463, 446] on div "Get rights" at bounding box center [463, 375] width 301 height 401
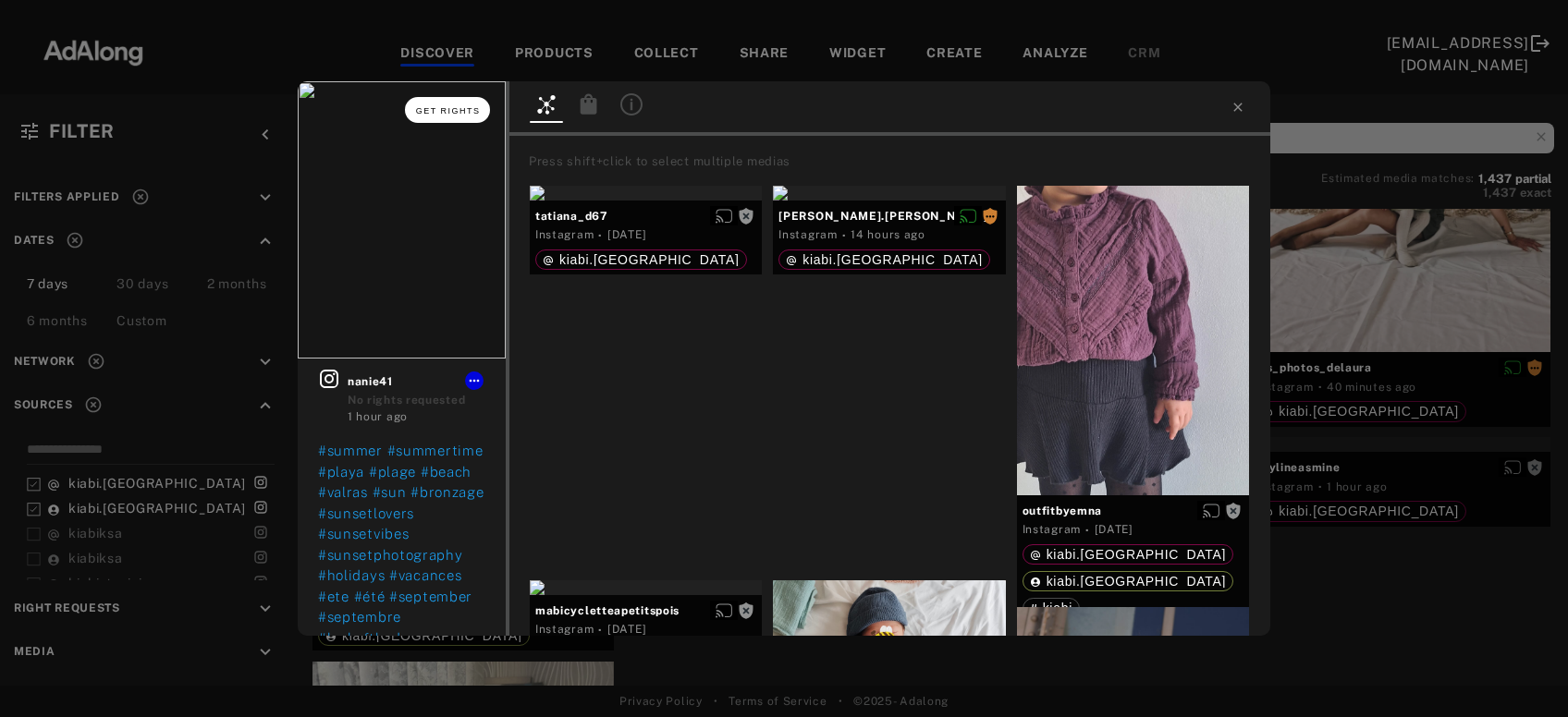
click at [456, 118] on button "Get rights" at bounding box center [447, 110] width 85 height 26
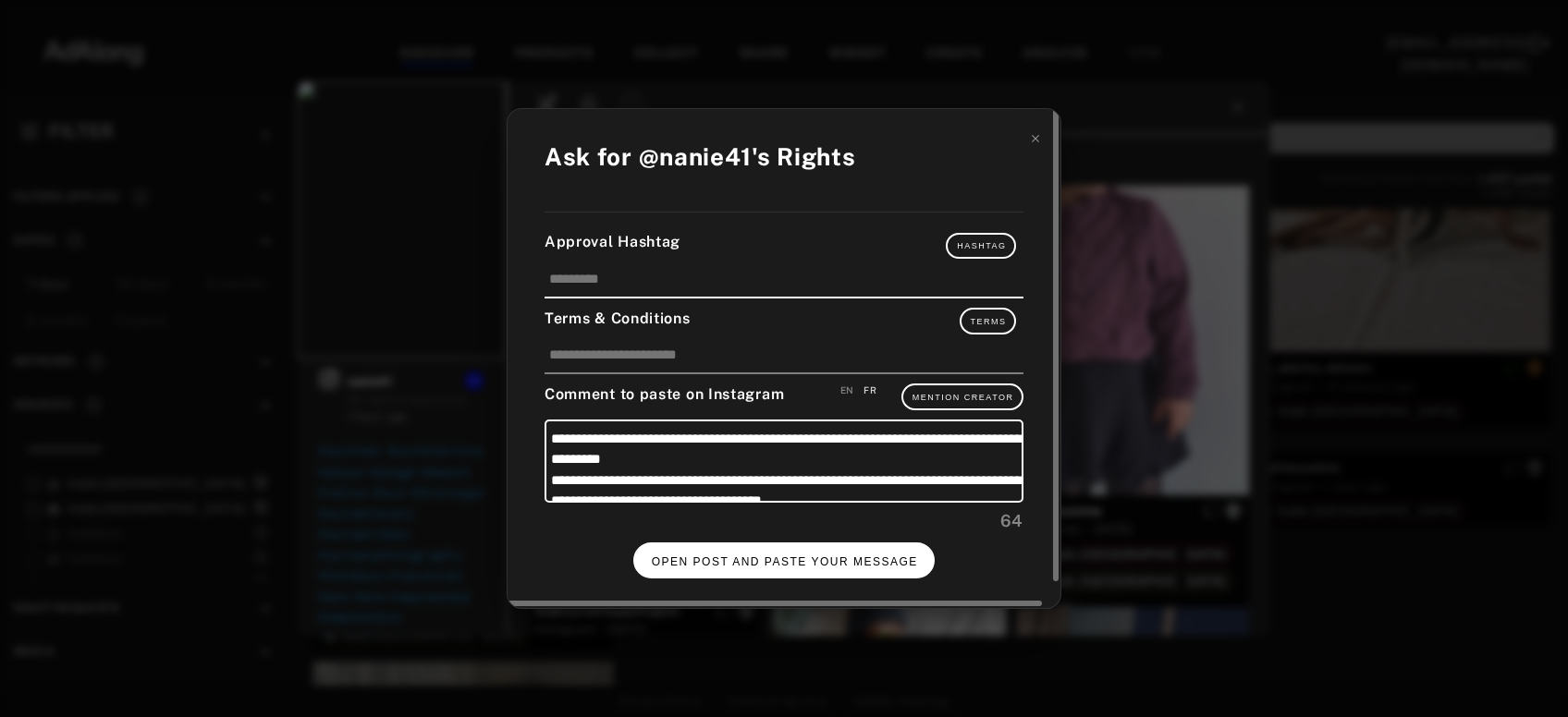
click at [822, 569] on button "OPEN POST AND PASTE YOUR MESSAGE" at bounding box center [784, 560] width 302 height 36
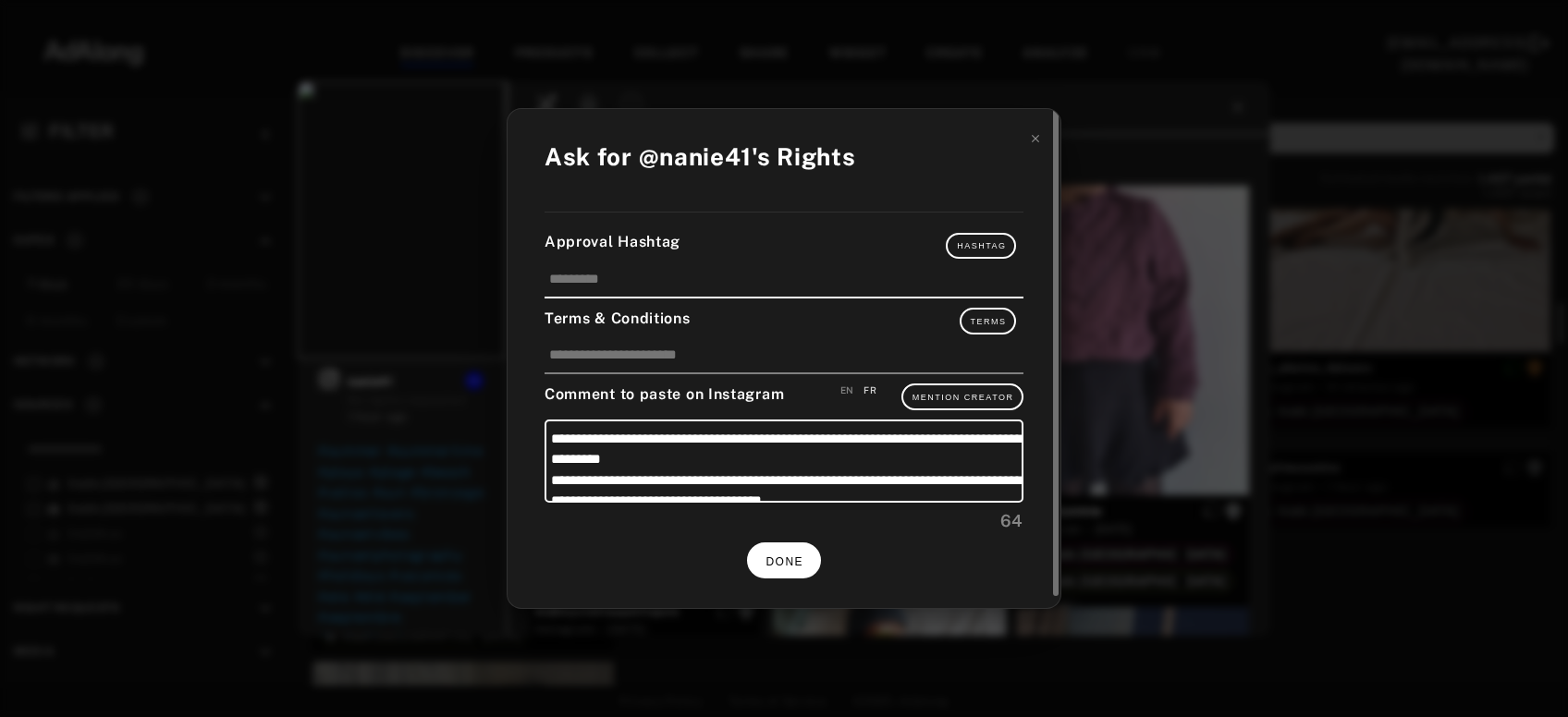
scroll to position [1095, 0]
click at [792, 558] on span "DONE" at bounding box center [784, 561] width 38 height 13
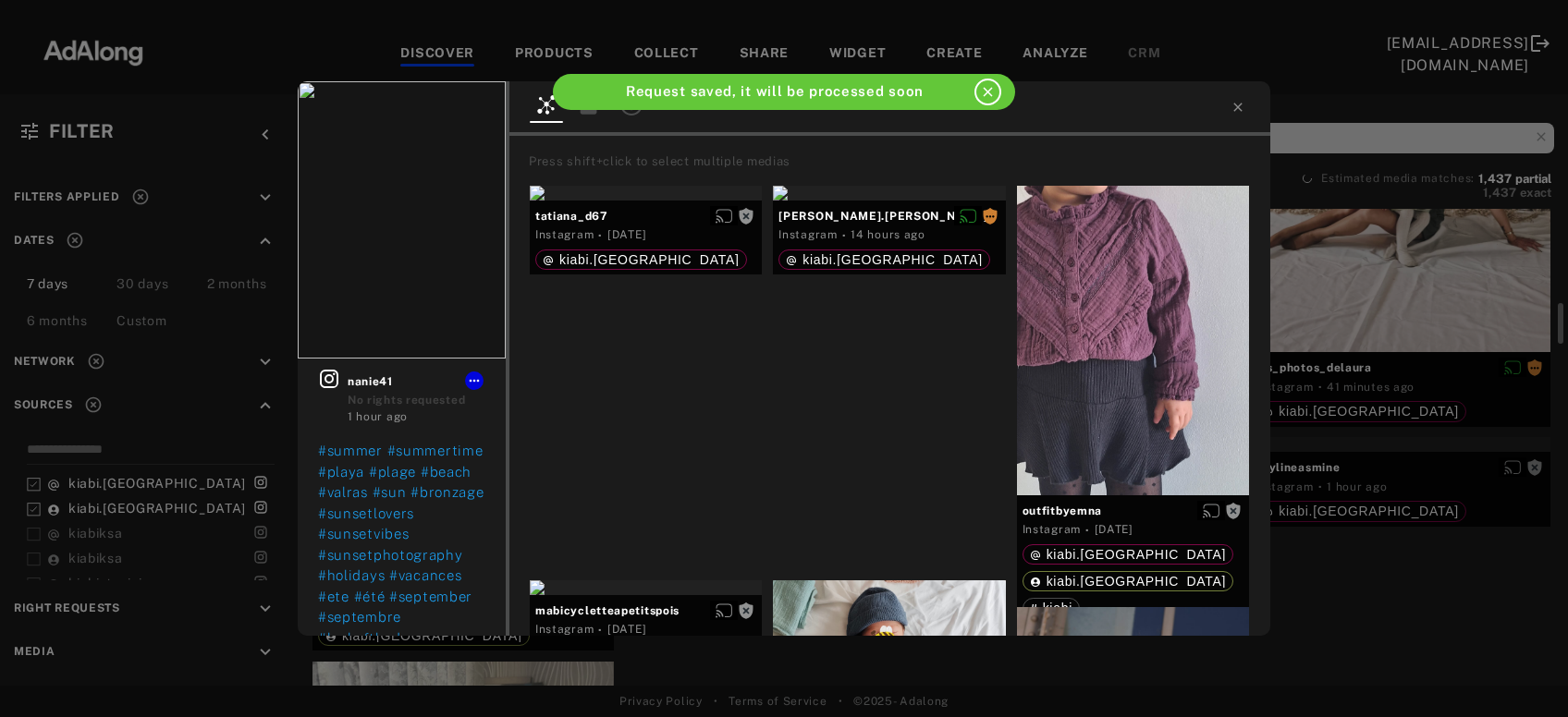
scroll to position [1095, 0]
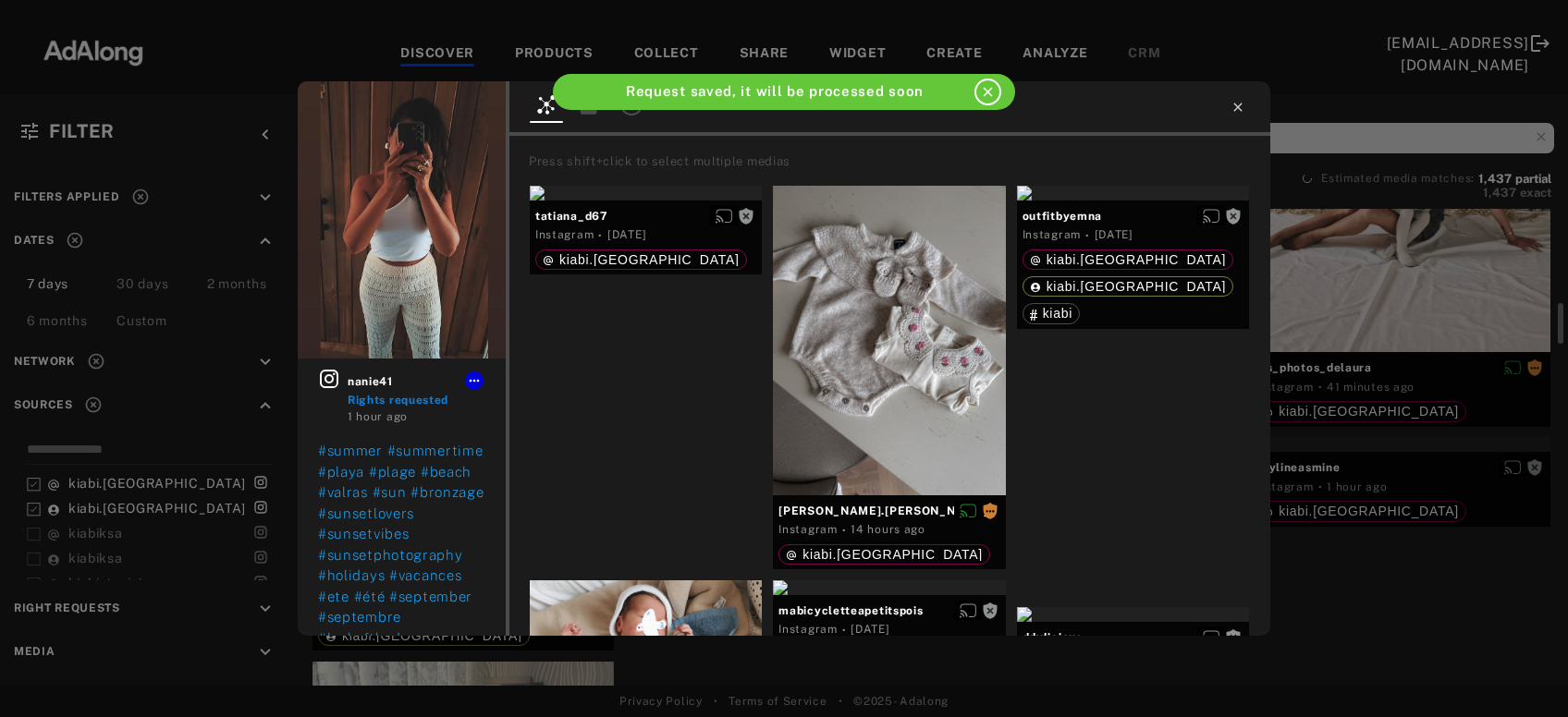
click at [1241, 108] on icon at bounding box center [1237, 106] width 8 height 8
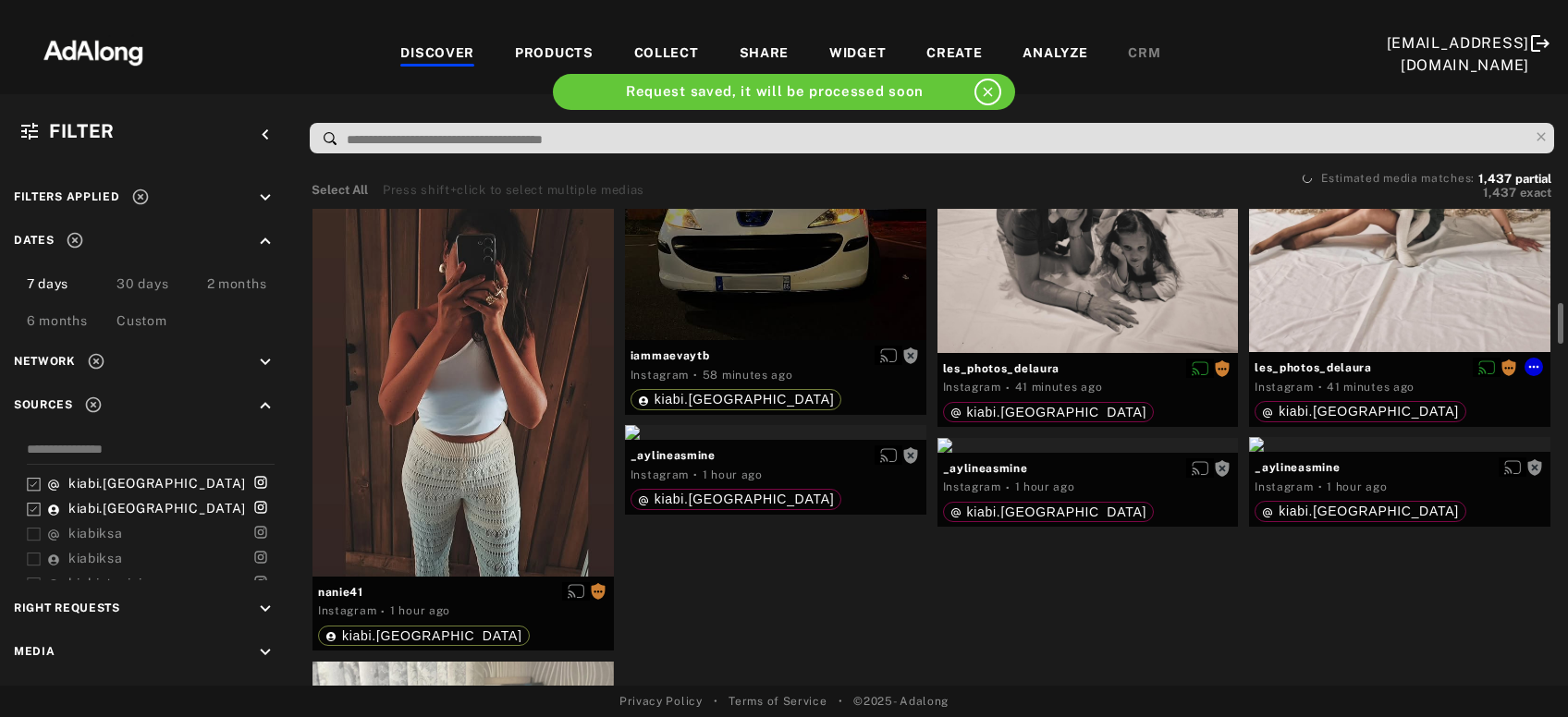
scroll to position [1294, 0]
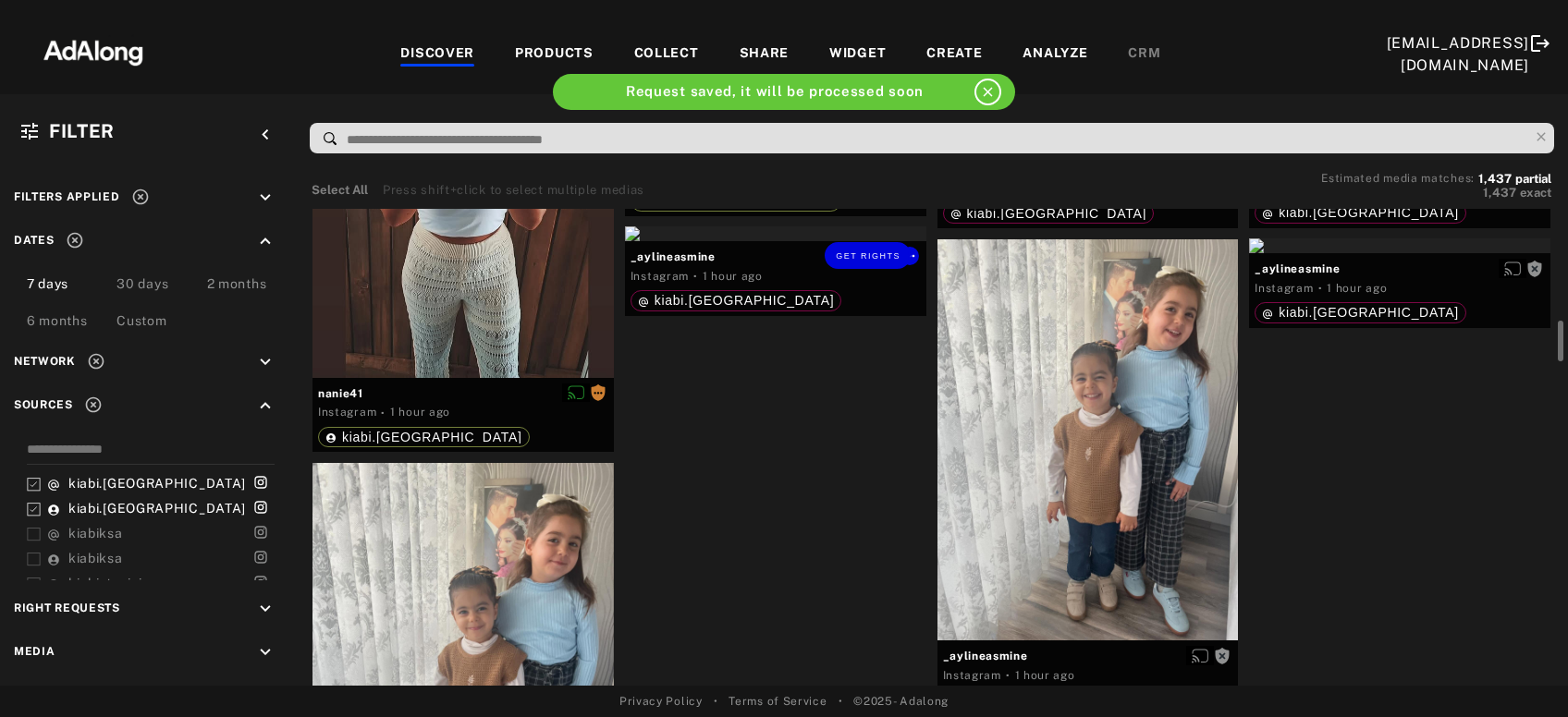
click at [839, 241] on div "Get rights" at bounding box center [775, 234] width 301 height 15
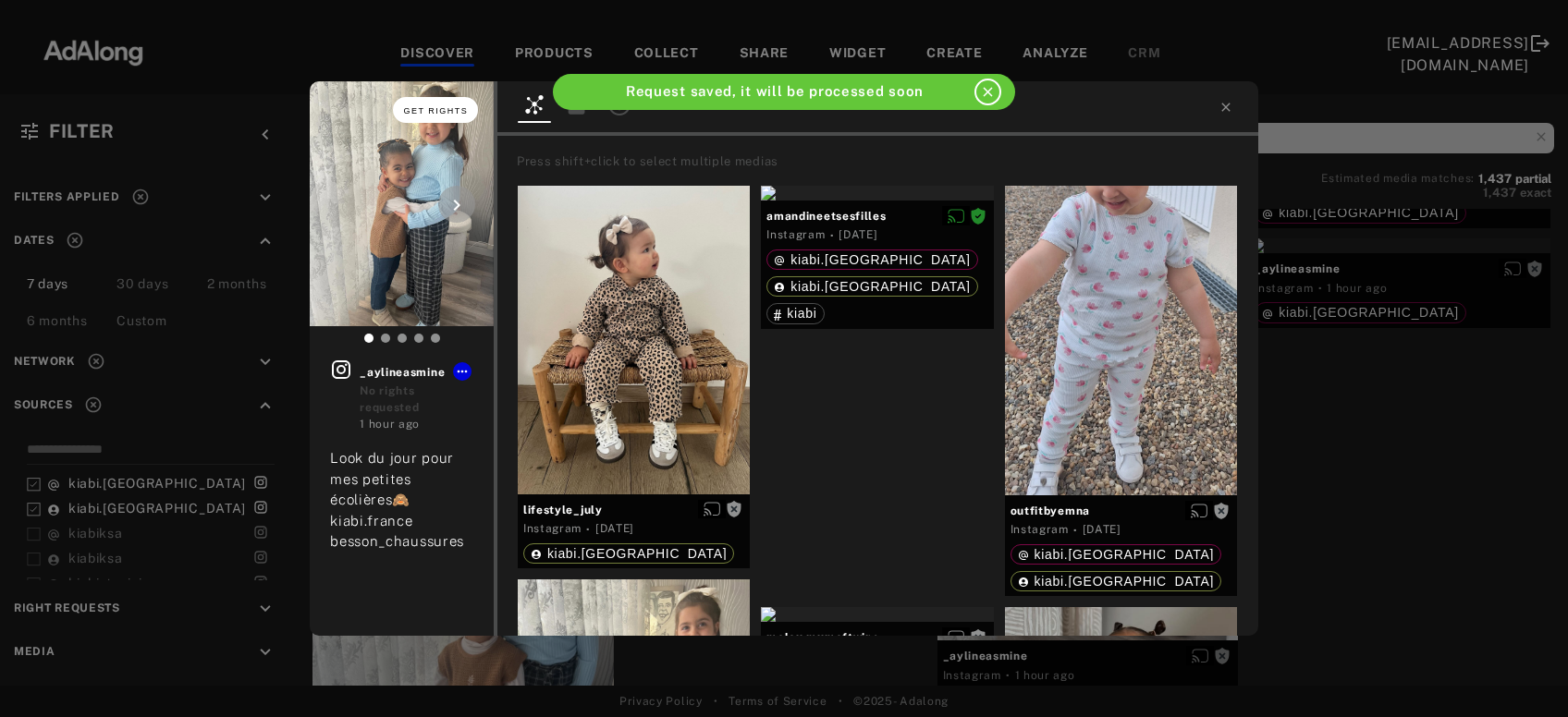
click at [431, 111] on span "Get rights" at bounding box center [436, 110] width 65 height 9
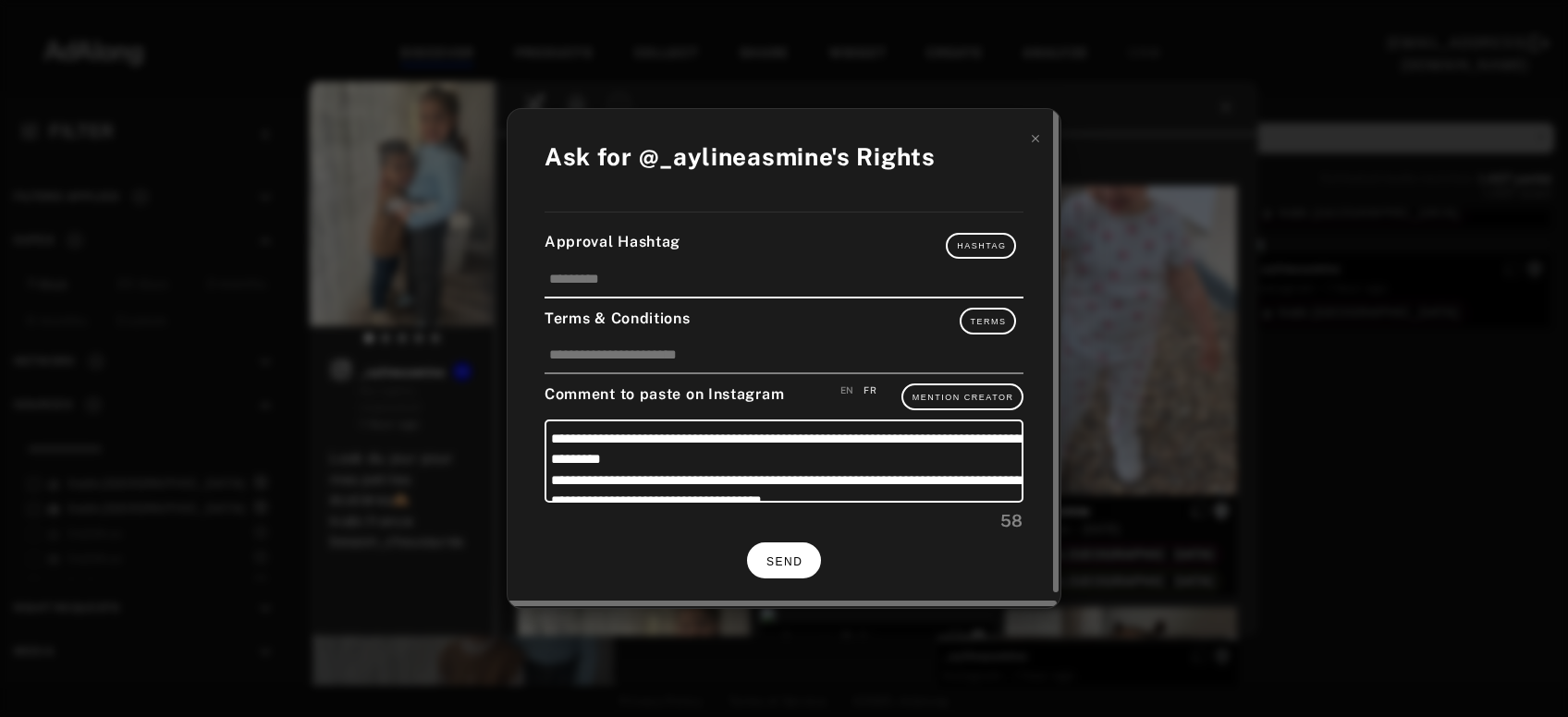
click at [781, 555] on span "SEND" at bounding box center [784, 561] width 36 height 13
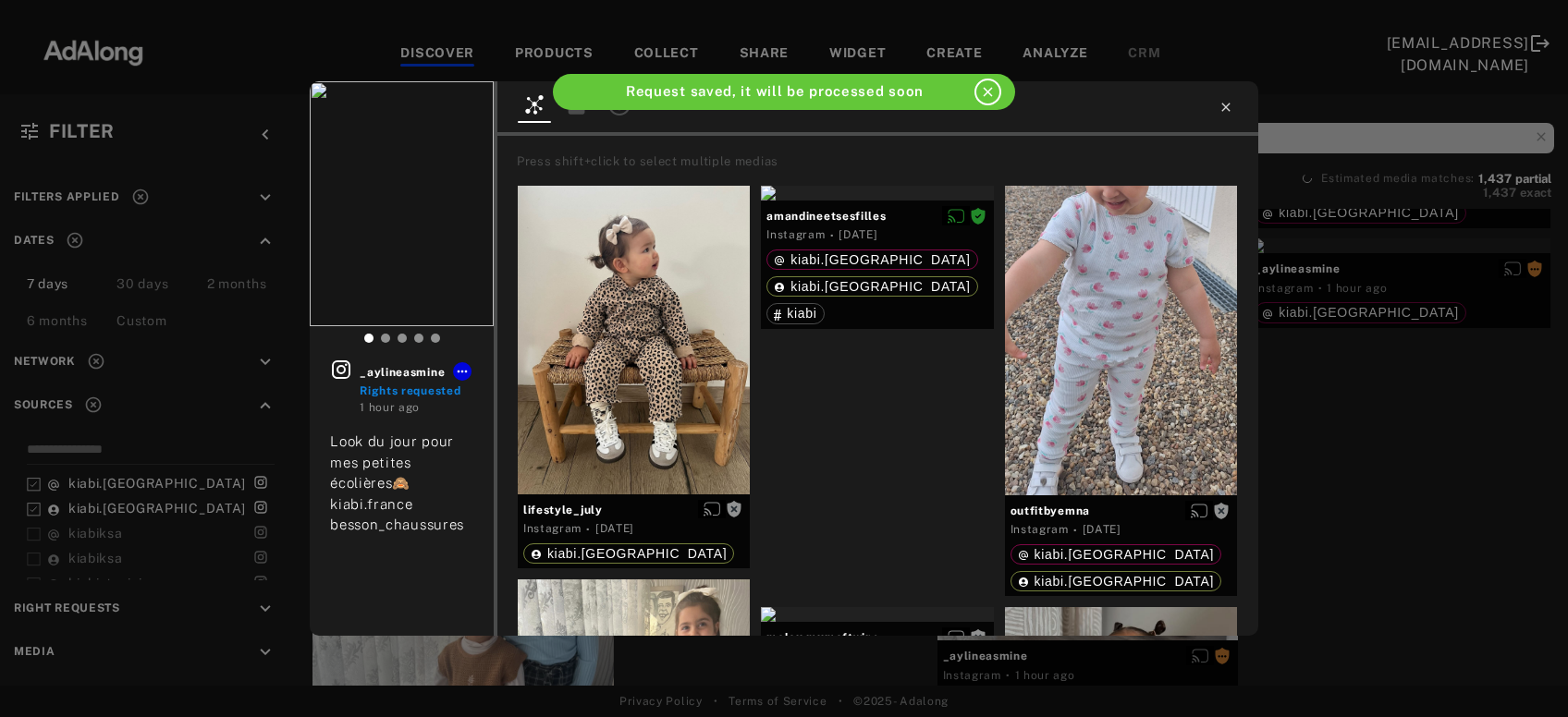
click at [1224, 110] on icon at bounding box center [1225, 106] width 15 height 15
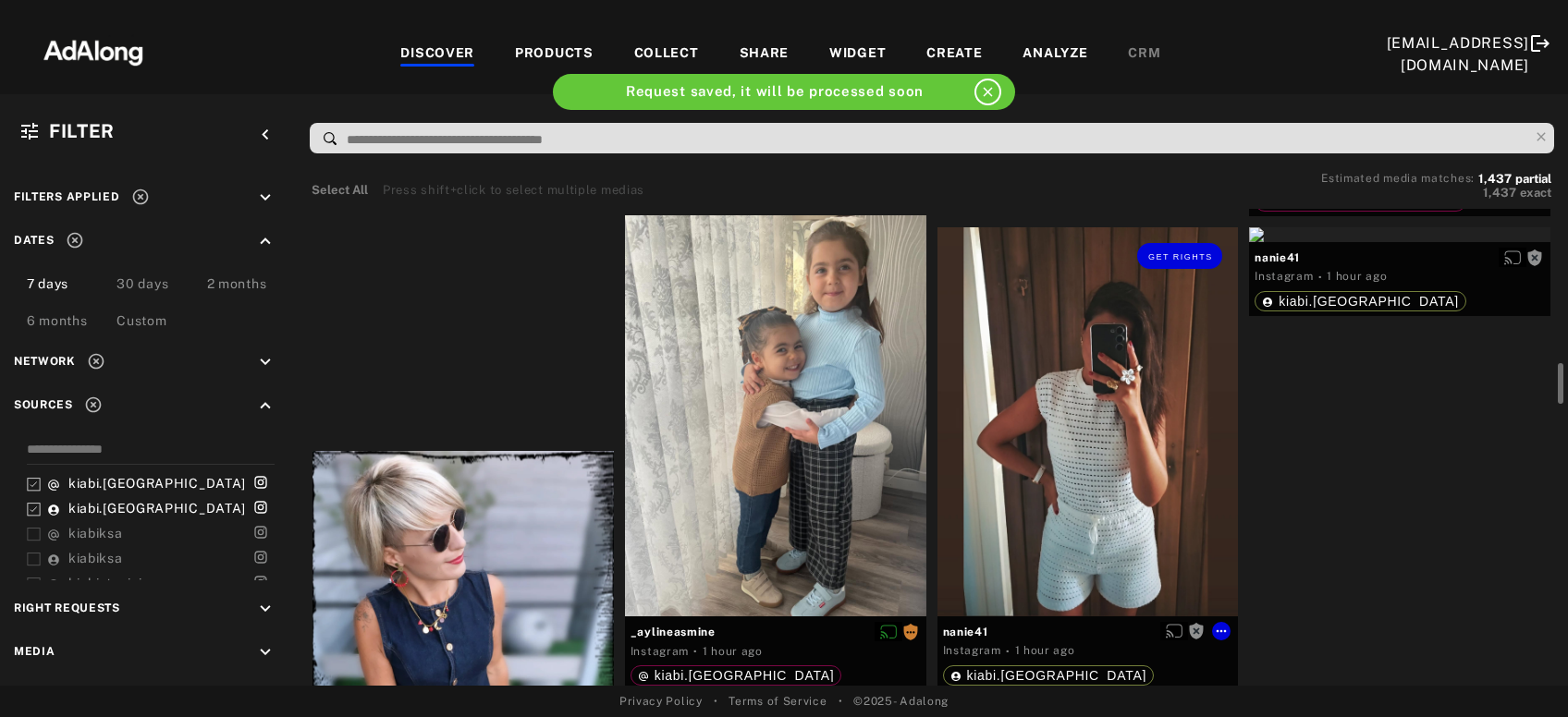
scroll to position [1891, 0]
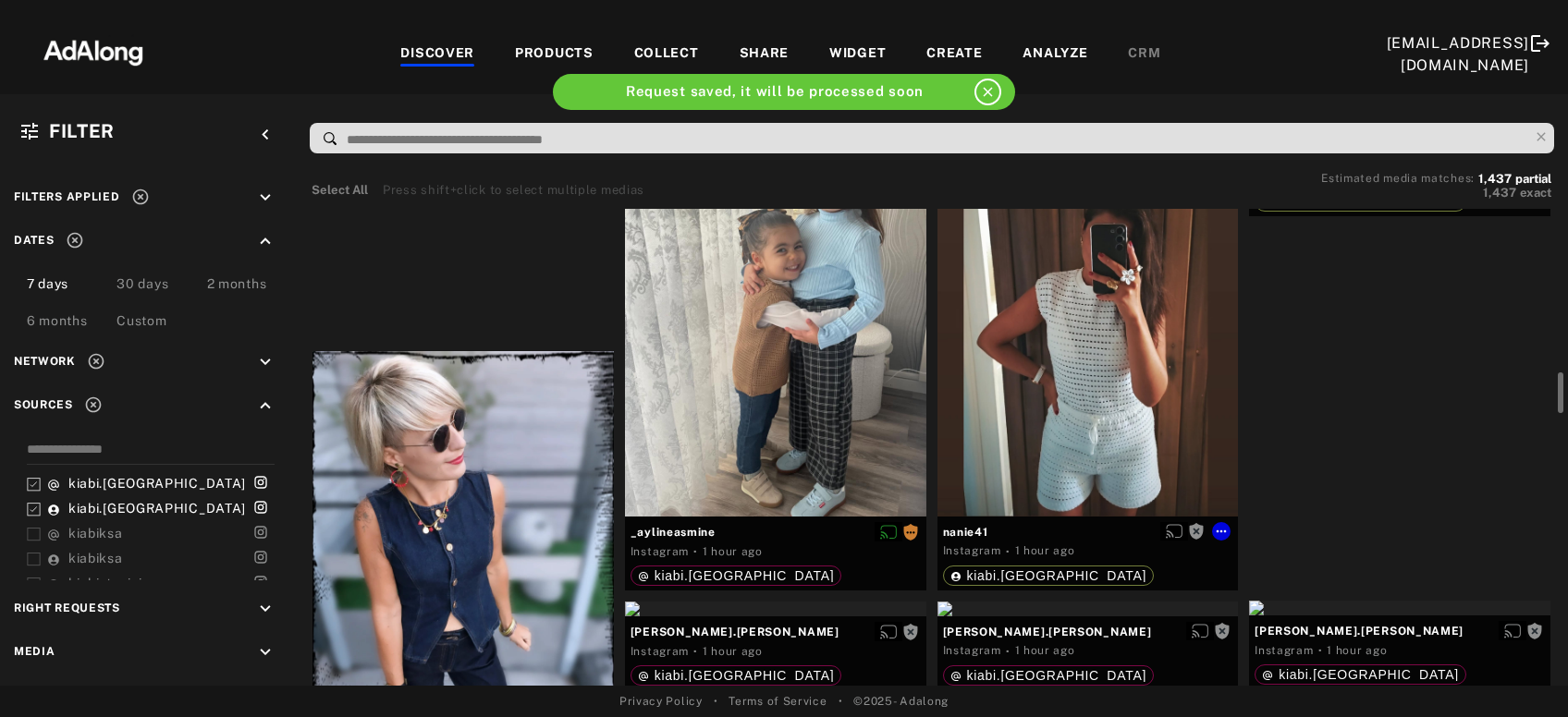
click at [1142, 350] on div "Get rights" at bounding box center [1087, 321] width 301 height 389
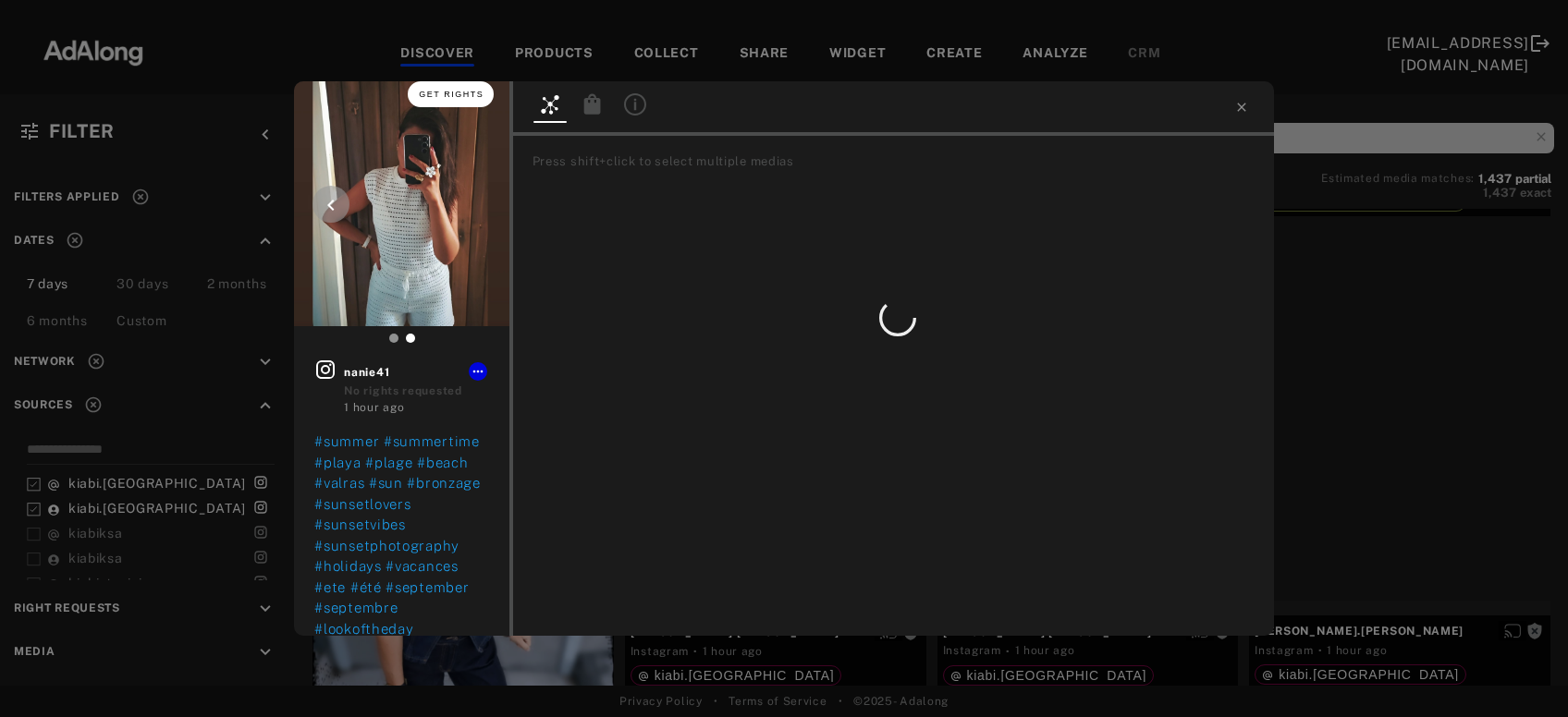
click at [473, 98] on span "Get rights" at bounding box center [451, 93] width 65 height 9
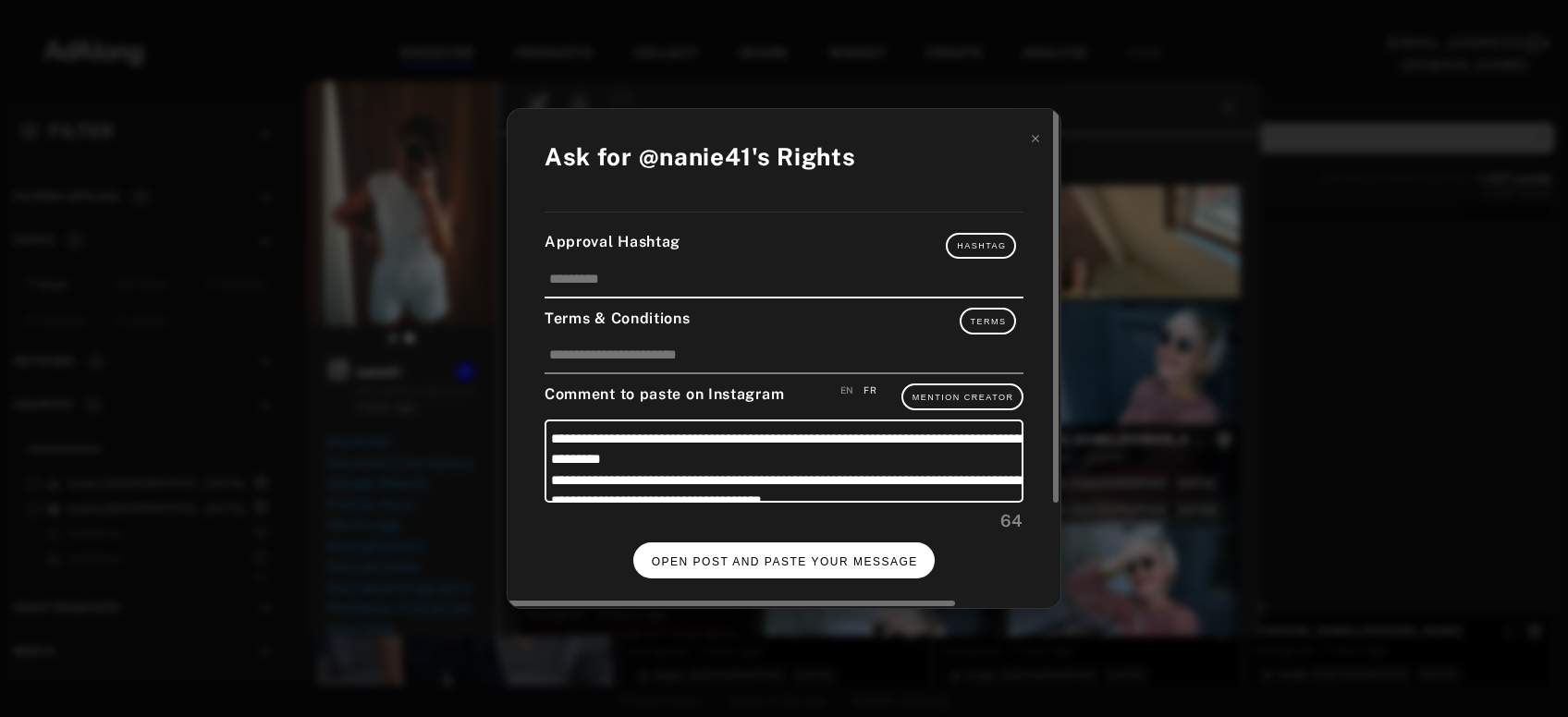
click at [733, 563] on span "OPEN POST AND PASTE YOUR MESSAGE" at bounding box center [785, 561] width 267 height 13
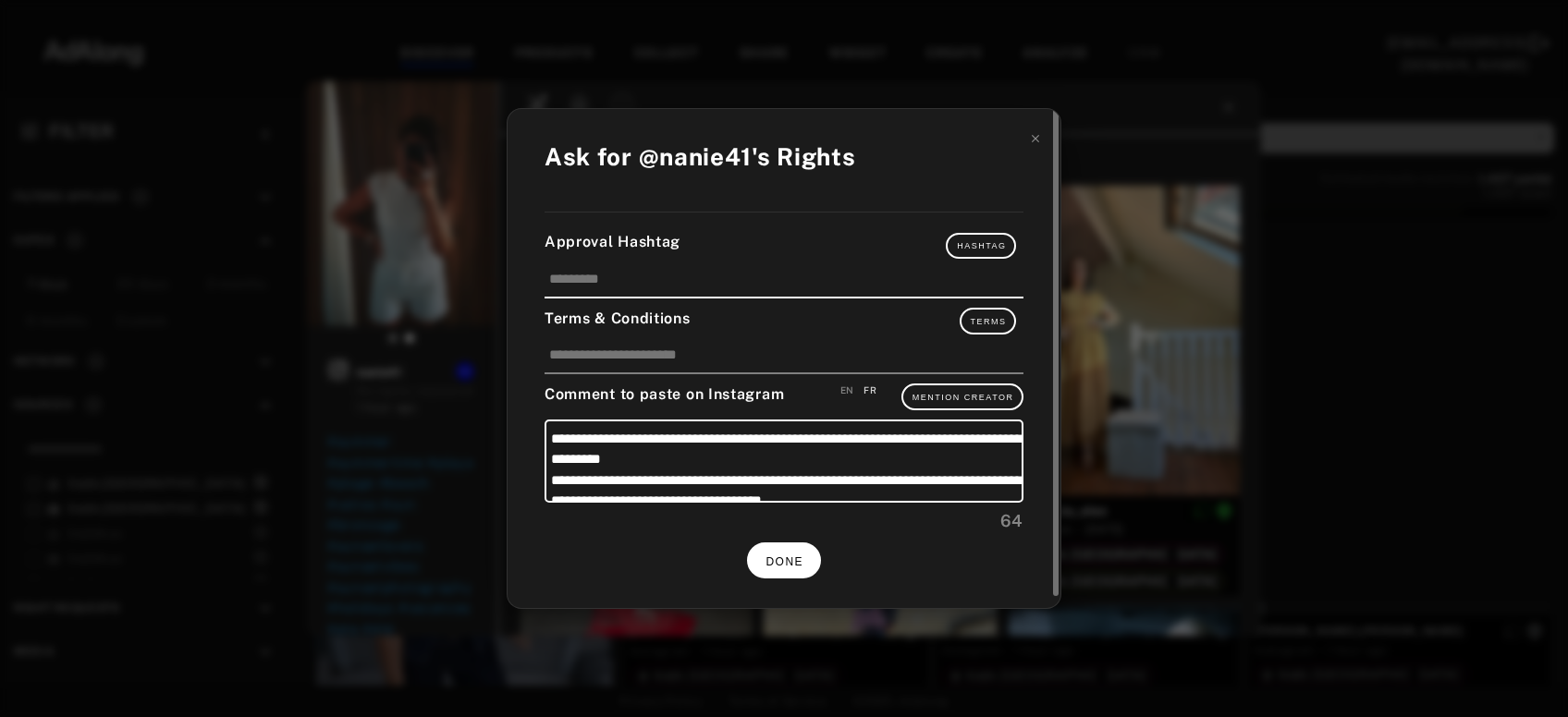
click at [793, 550] on button "DONE" at bounding box center [784, 560] width 74 height 36
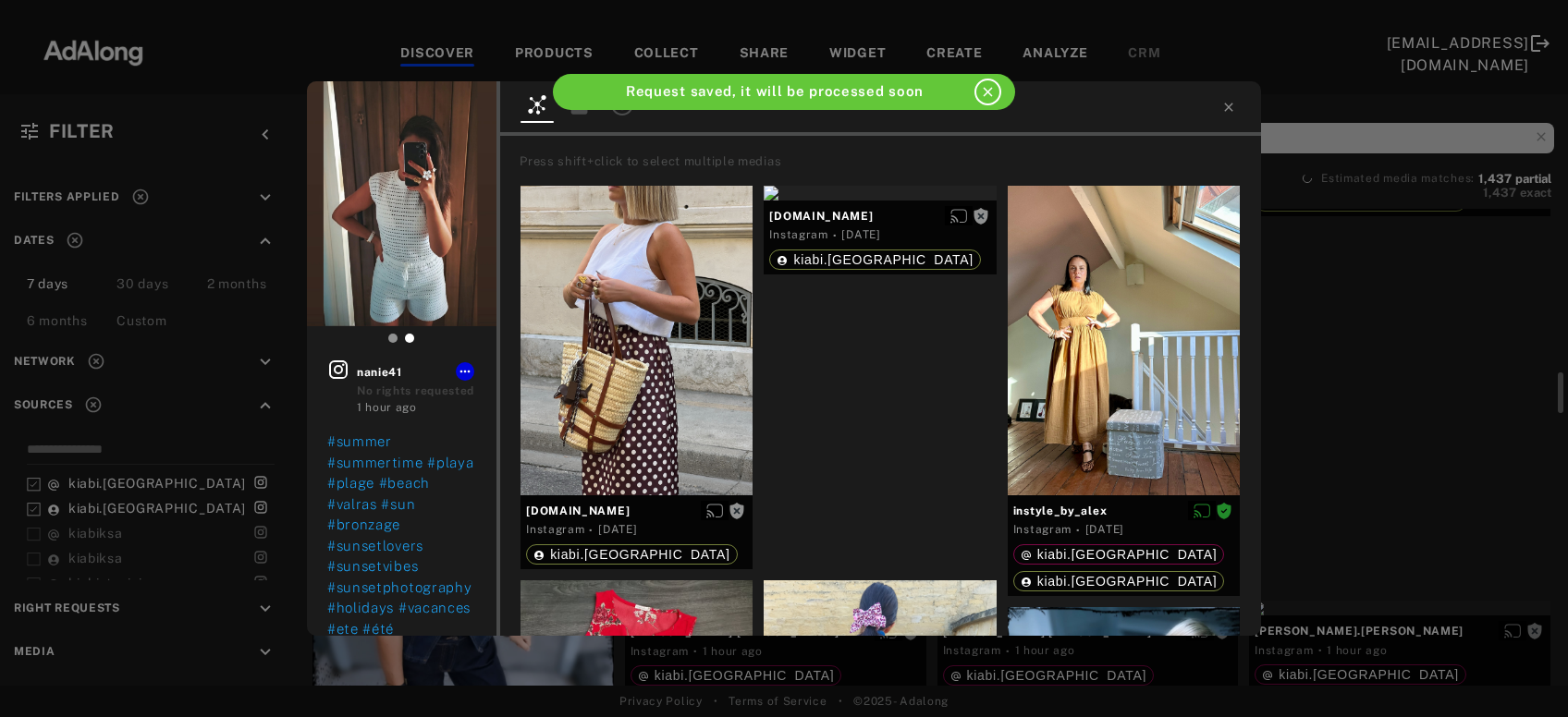
scroll to position [1891, 0]
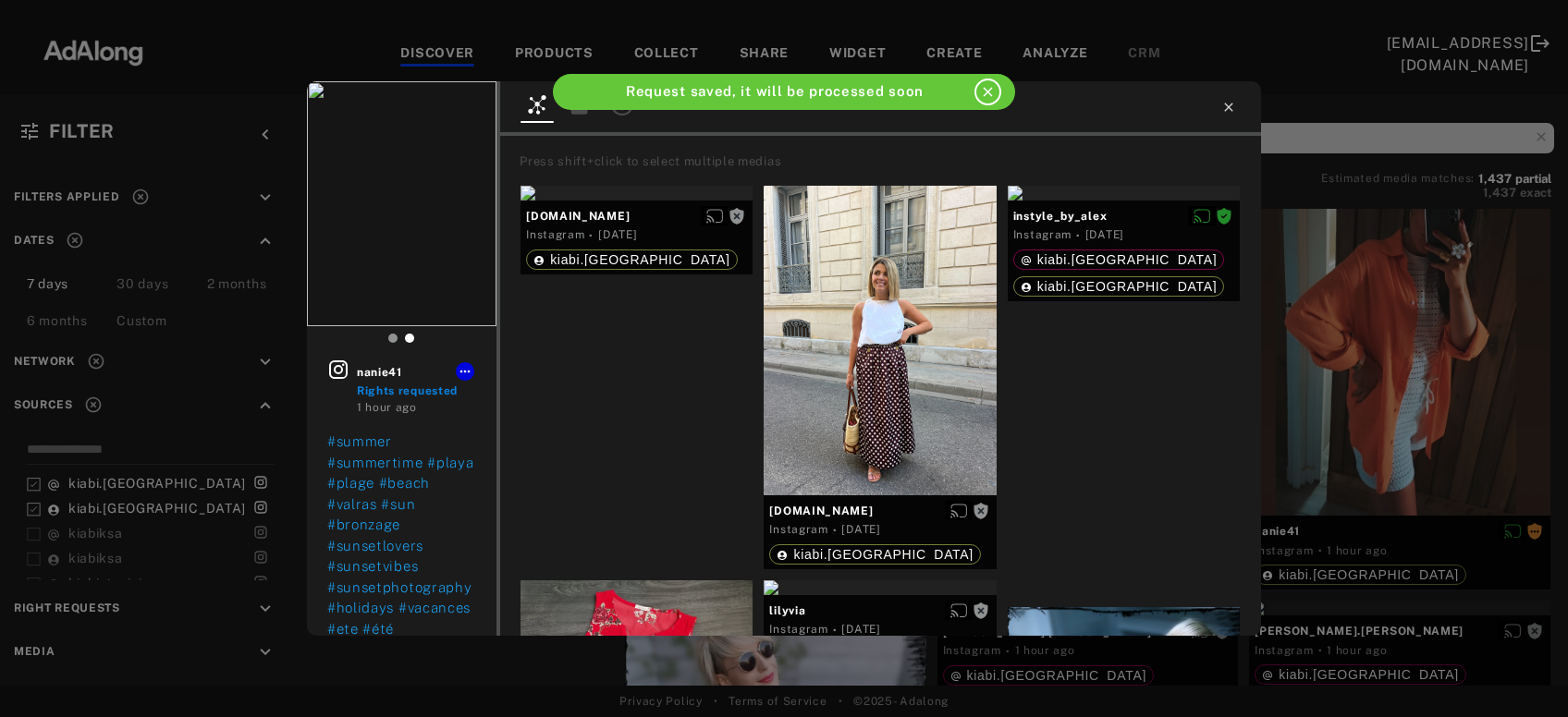
click at [1223, 109] on icon at bounding box center [1228, 106] width 15 height 15
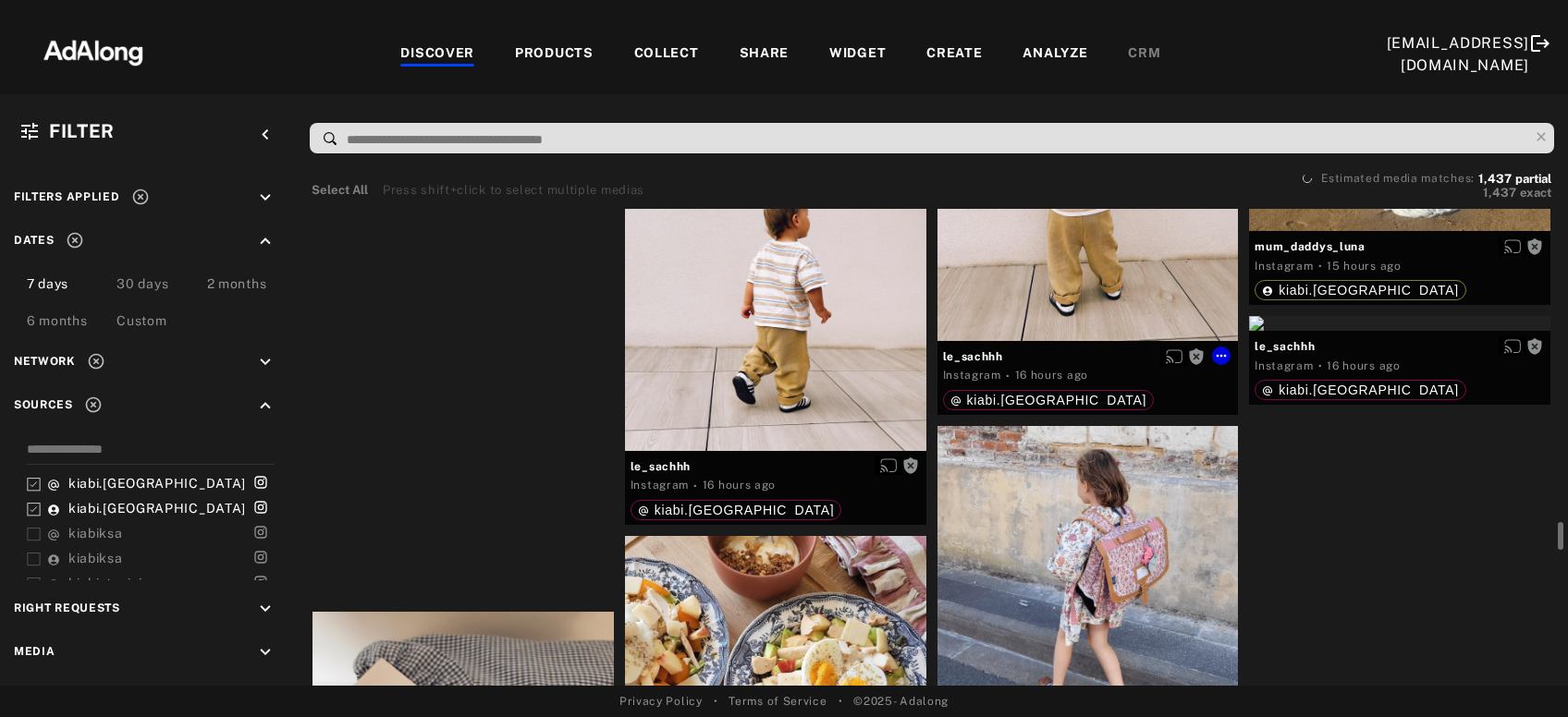
scroll to position [10559, 0]
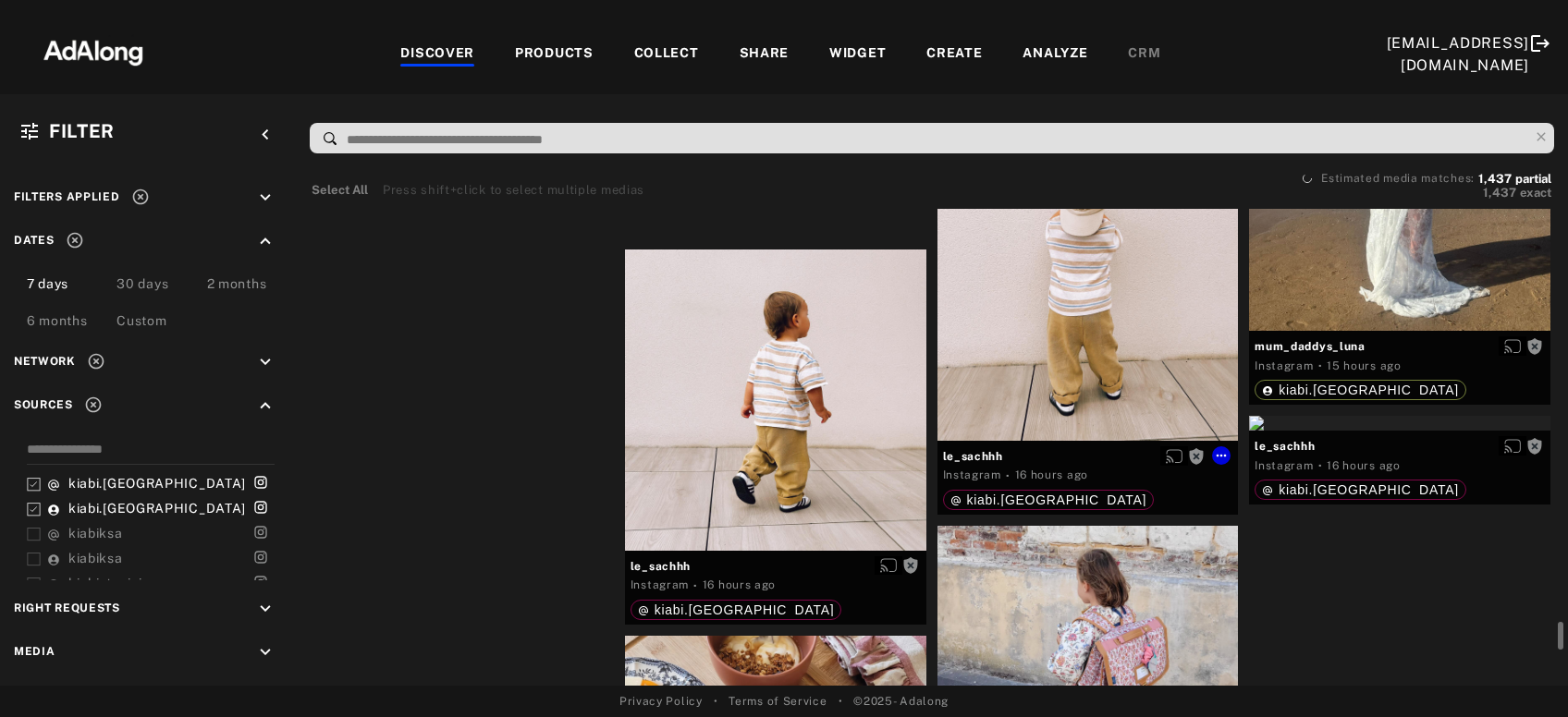
click at [1102, 339] on div "Get rights" at bounding box center [1087, 289] width 301 height 301
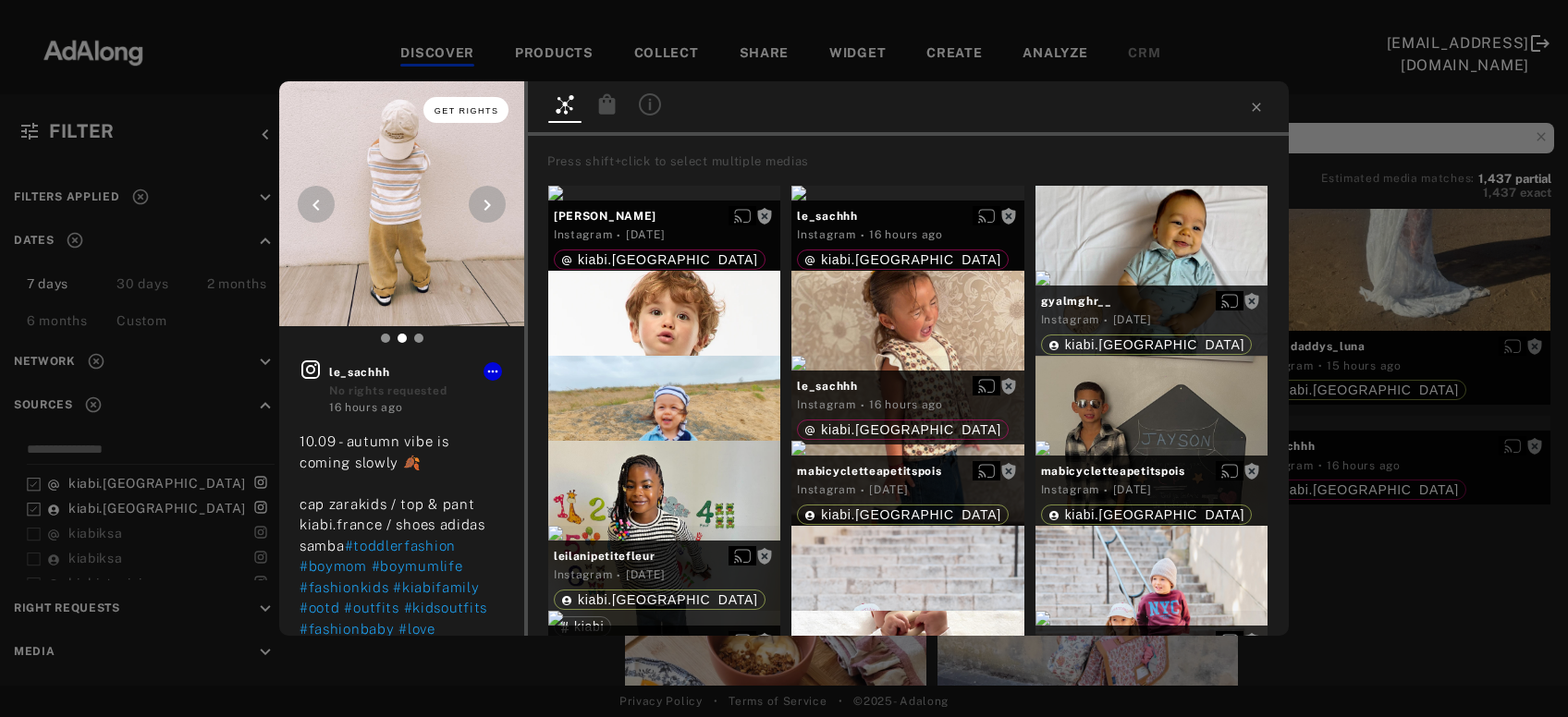
click at [493, 97] on button "Get rights" at bounding box center [466, 110] width 85 height 26
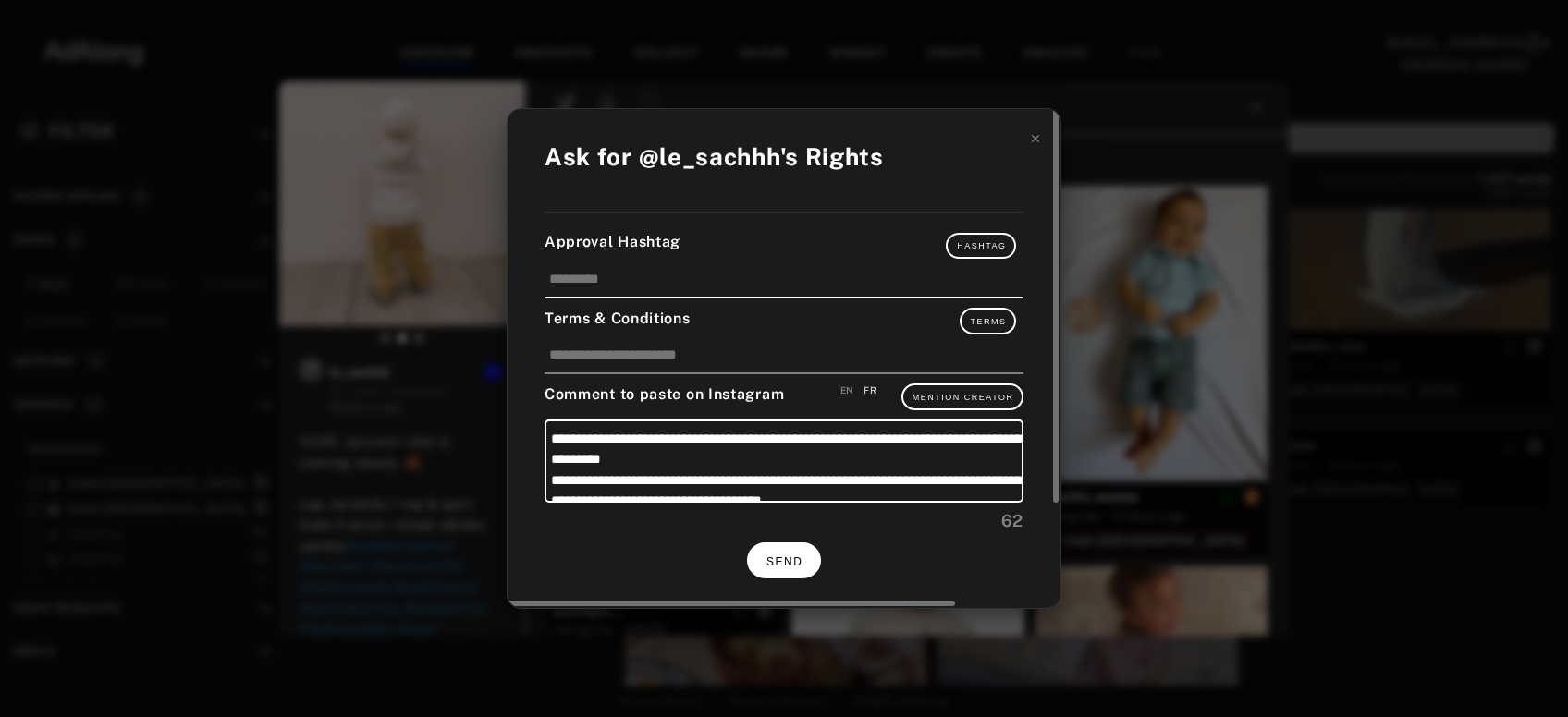
click at [797, 556] on span "SEND" at bounding box center [784, 561] width 36 height 13
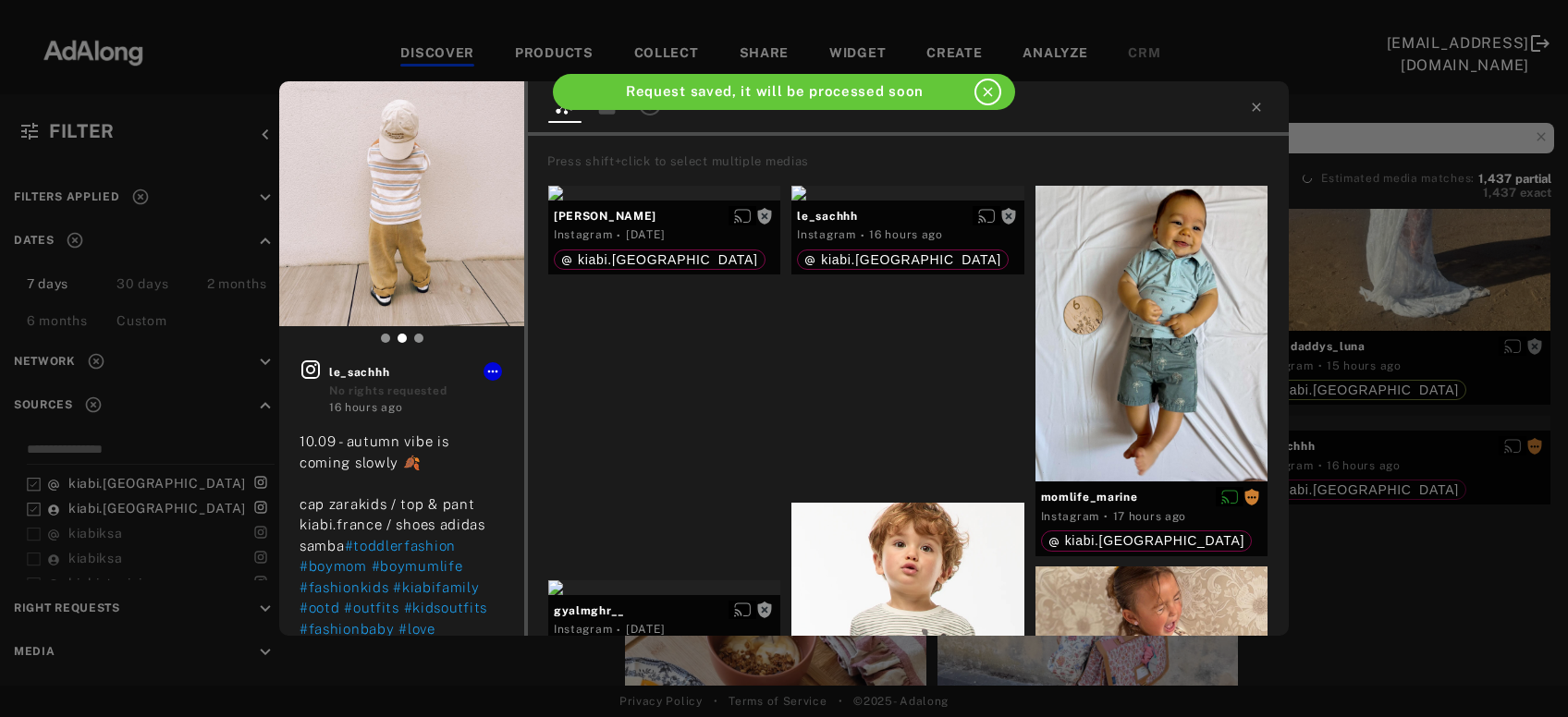
click at [1402, 549] on div "Get rights le_sachhh No rights requested 16 hours ago 10.09 - autumn vibe is co…" at bounding box center [784, 358] width 1568 height 717
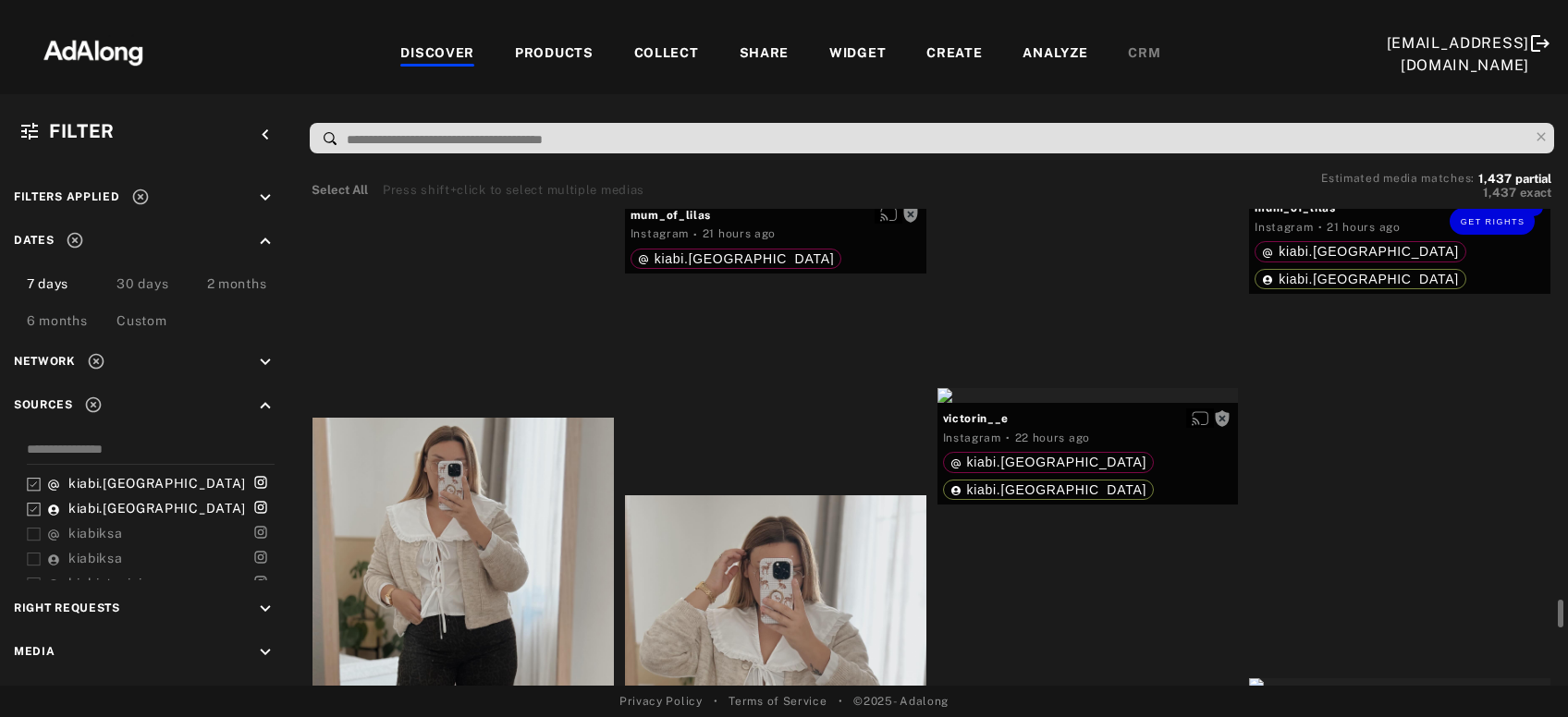
scroll to position [18773, 0]
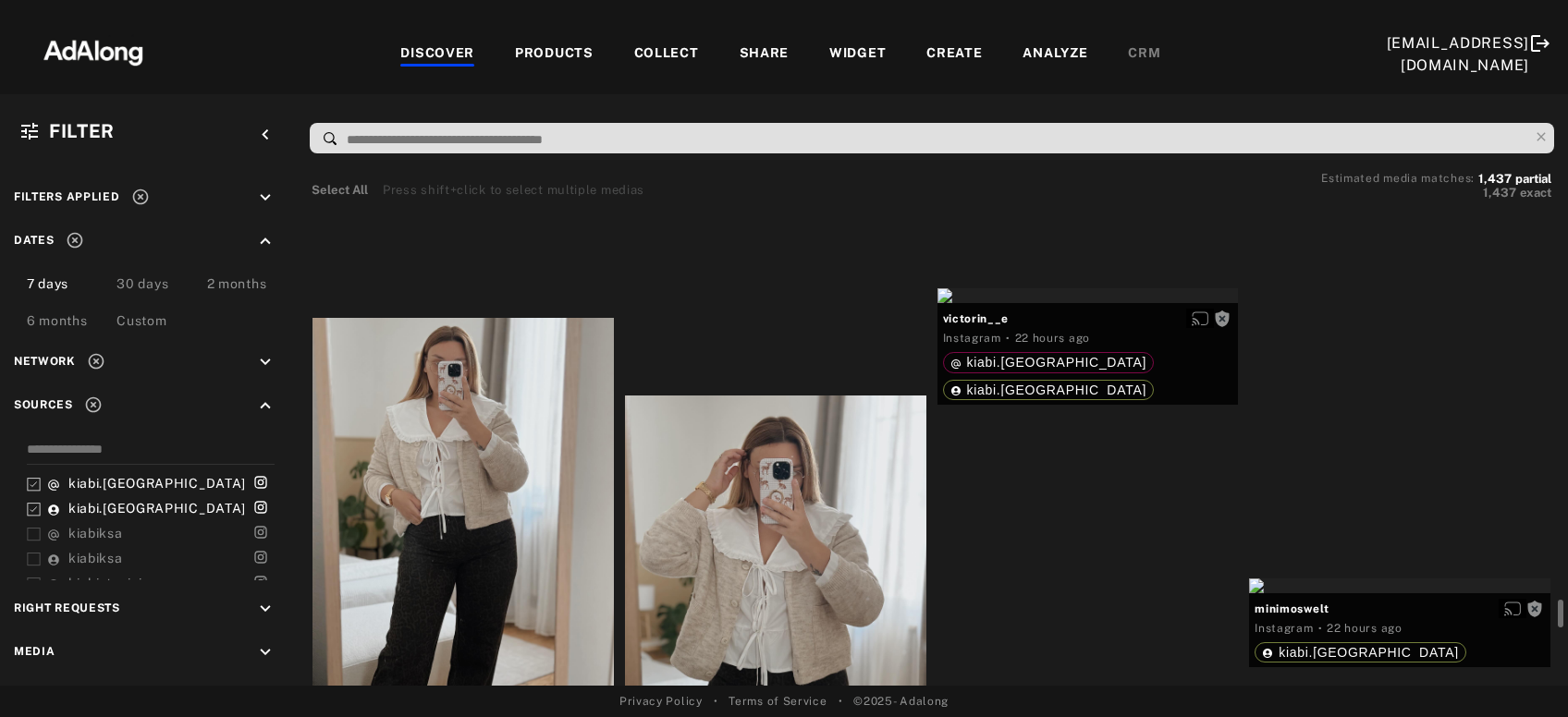
click at [1433, 107] on div "Get rights" at bounding box center [1399, 99] width 301 height 15
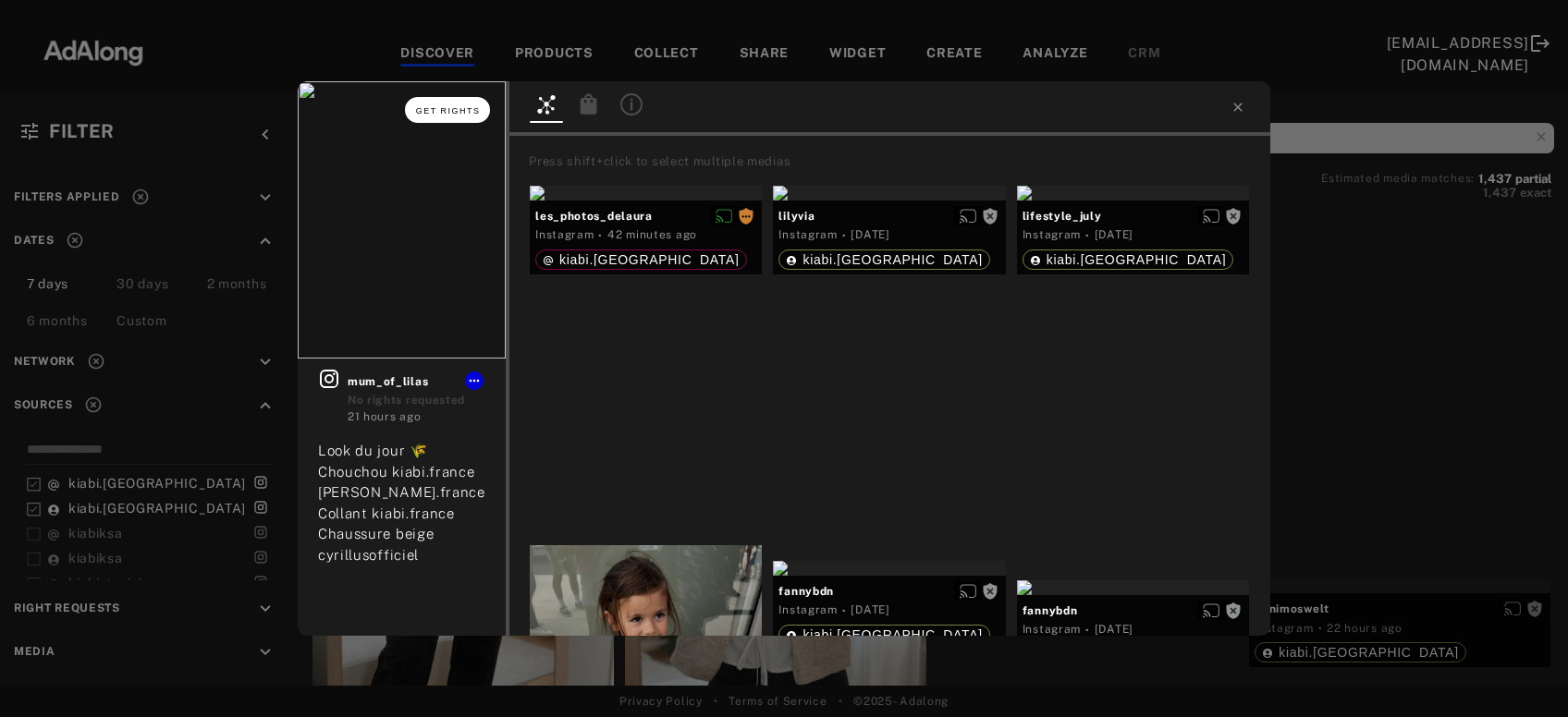
click at [459, 108] on span "Get rights" at bounding box center [448, 110] width 65 height 9
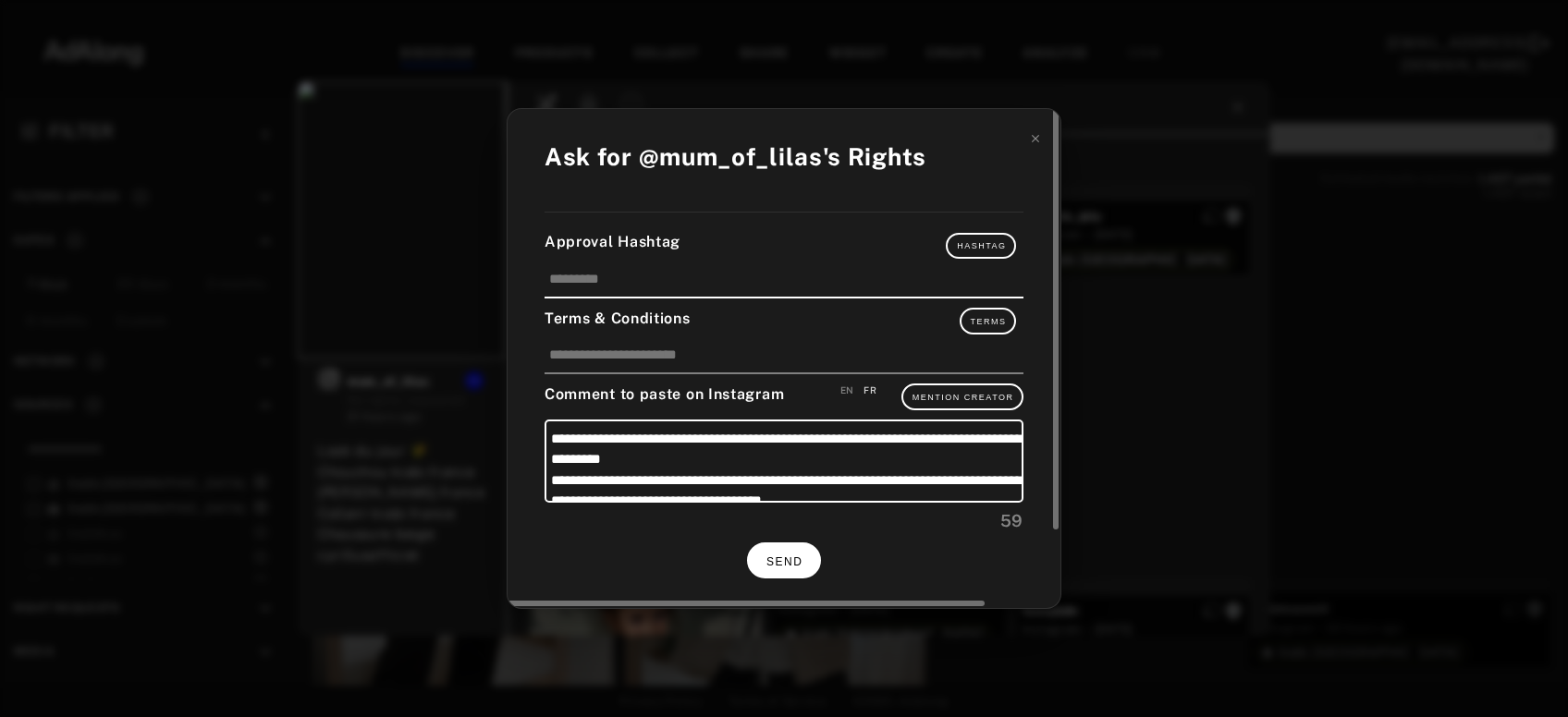
click at [787, 555] on span "SEND" at bounding box center [784, 561] width 36 height 13
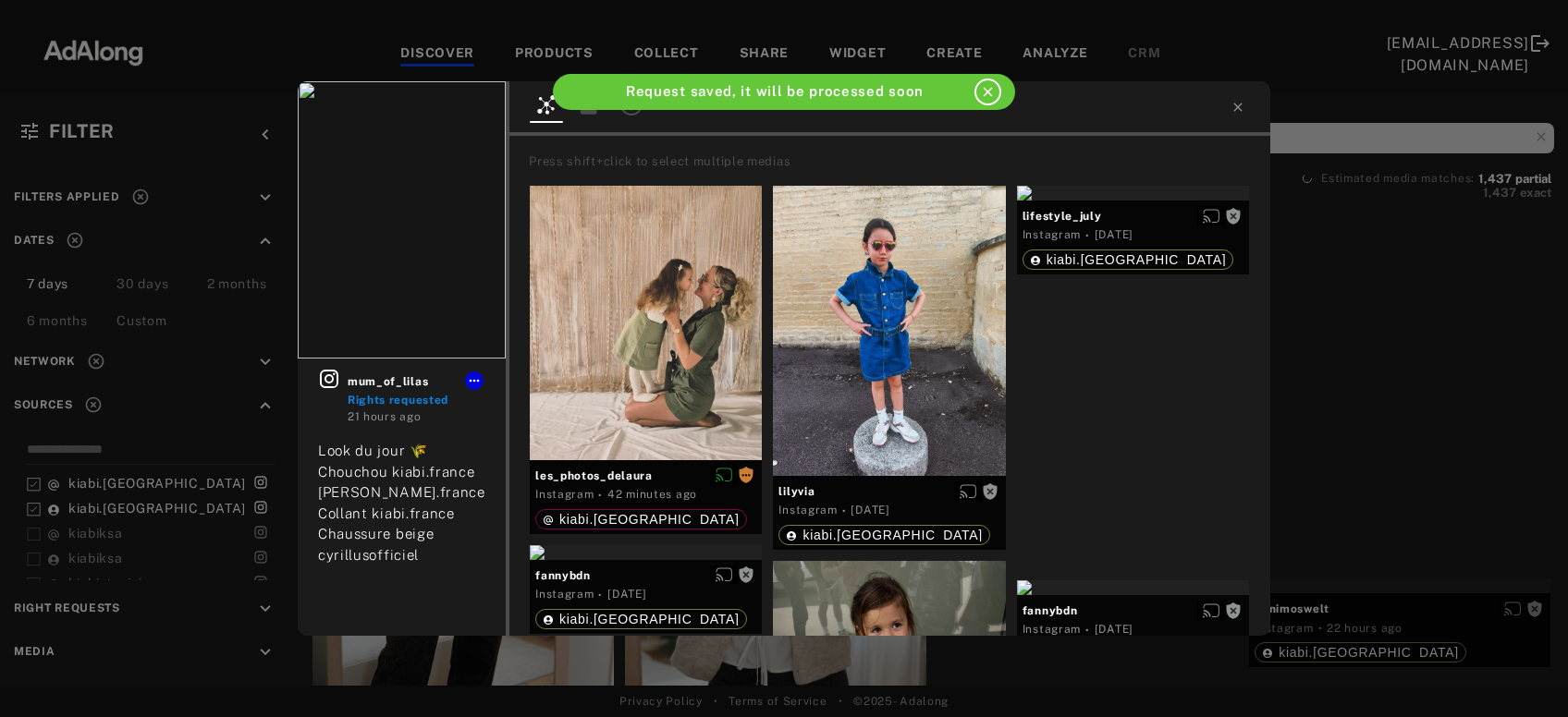
click at [1404, 407] on div "mum_of_lilas Rights requested 21 hours ago Look du jour 🌾 Chouchou kiabi.france…" at bounding box center [784, 358] width 1568 height 717
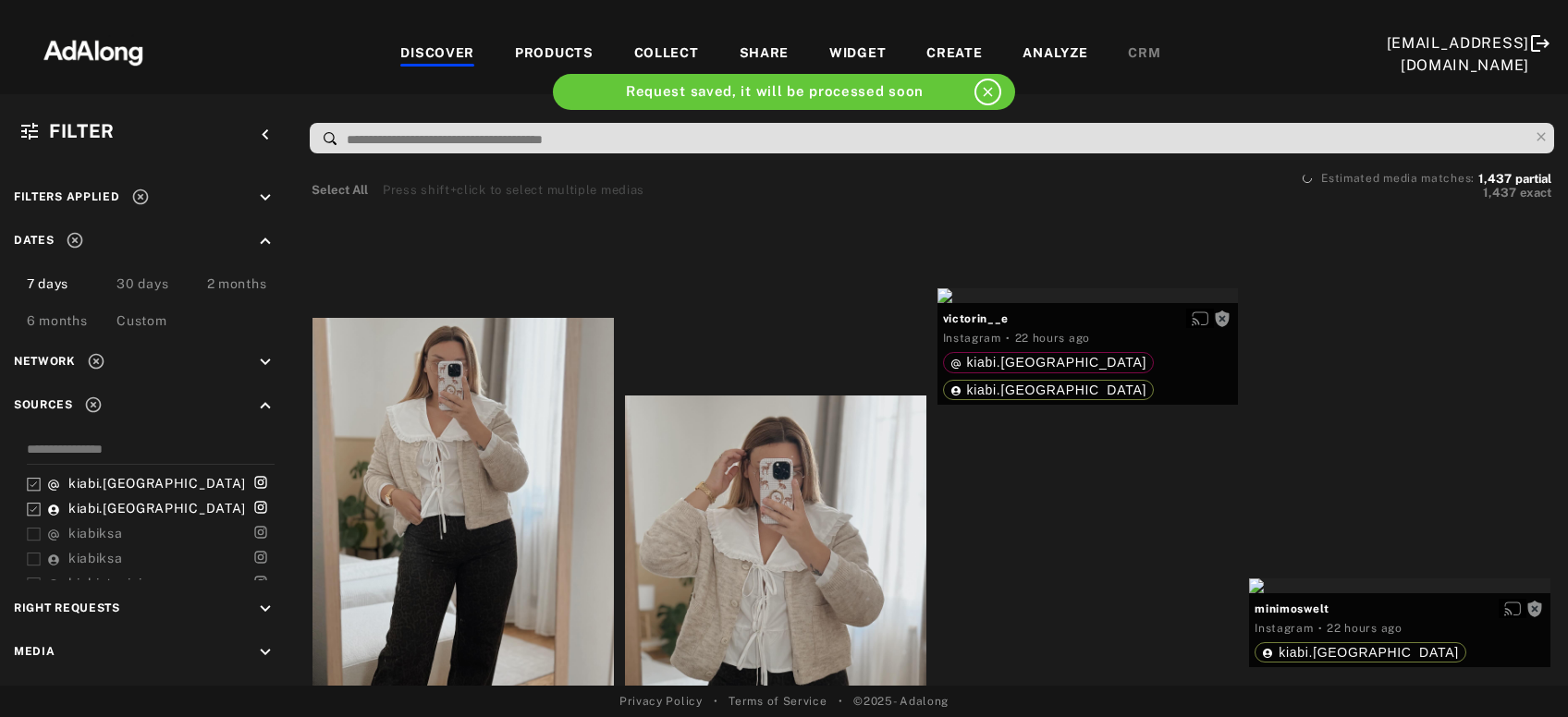
scroll to position [18873, 0]
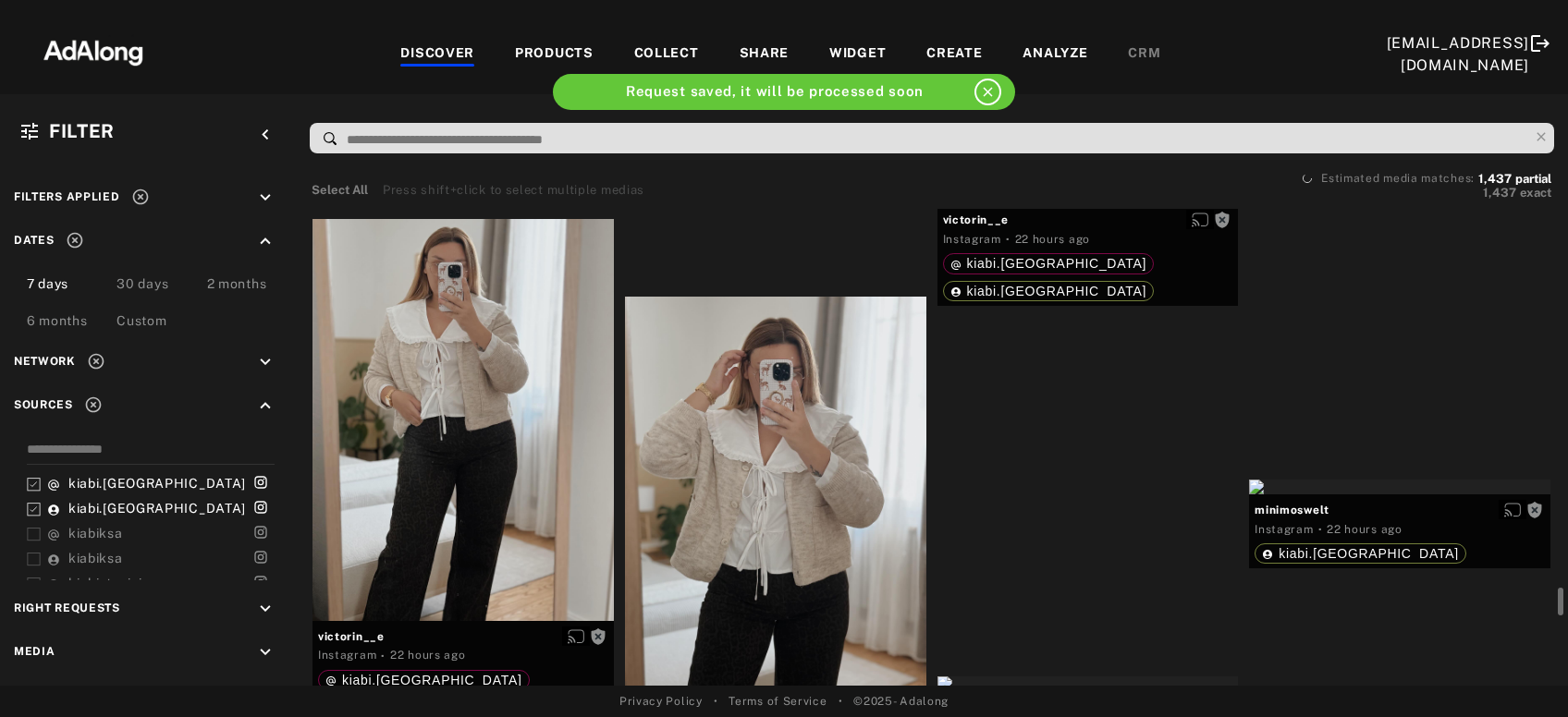
click at [1387, 8] on div at bounding box center [1399, 0] width 301 height 15
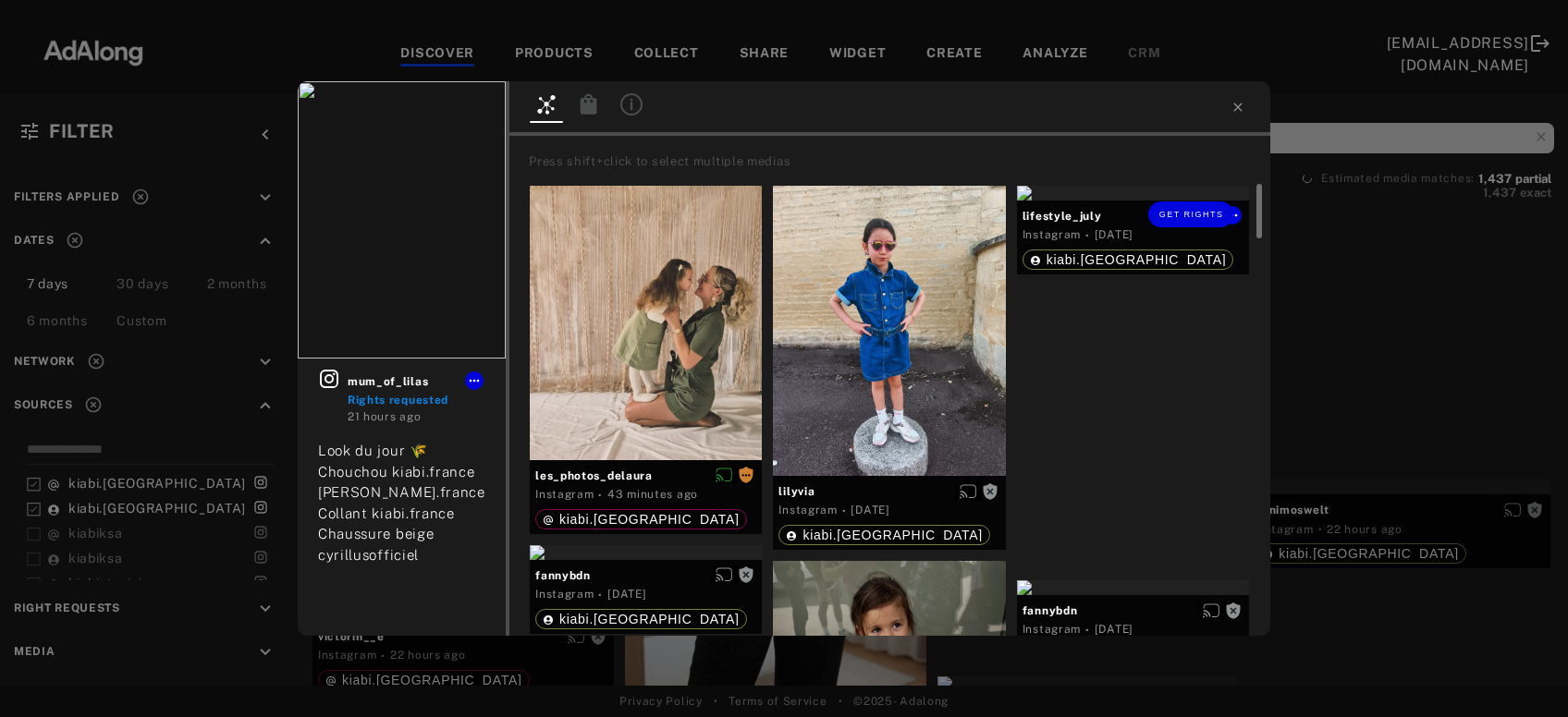
click at [1144, 201] on div "Get rights" at bounding box center [1132, 193] width 232 height 15
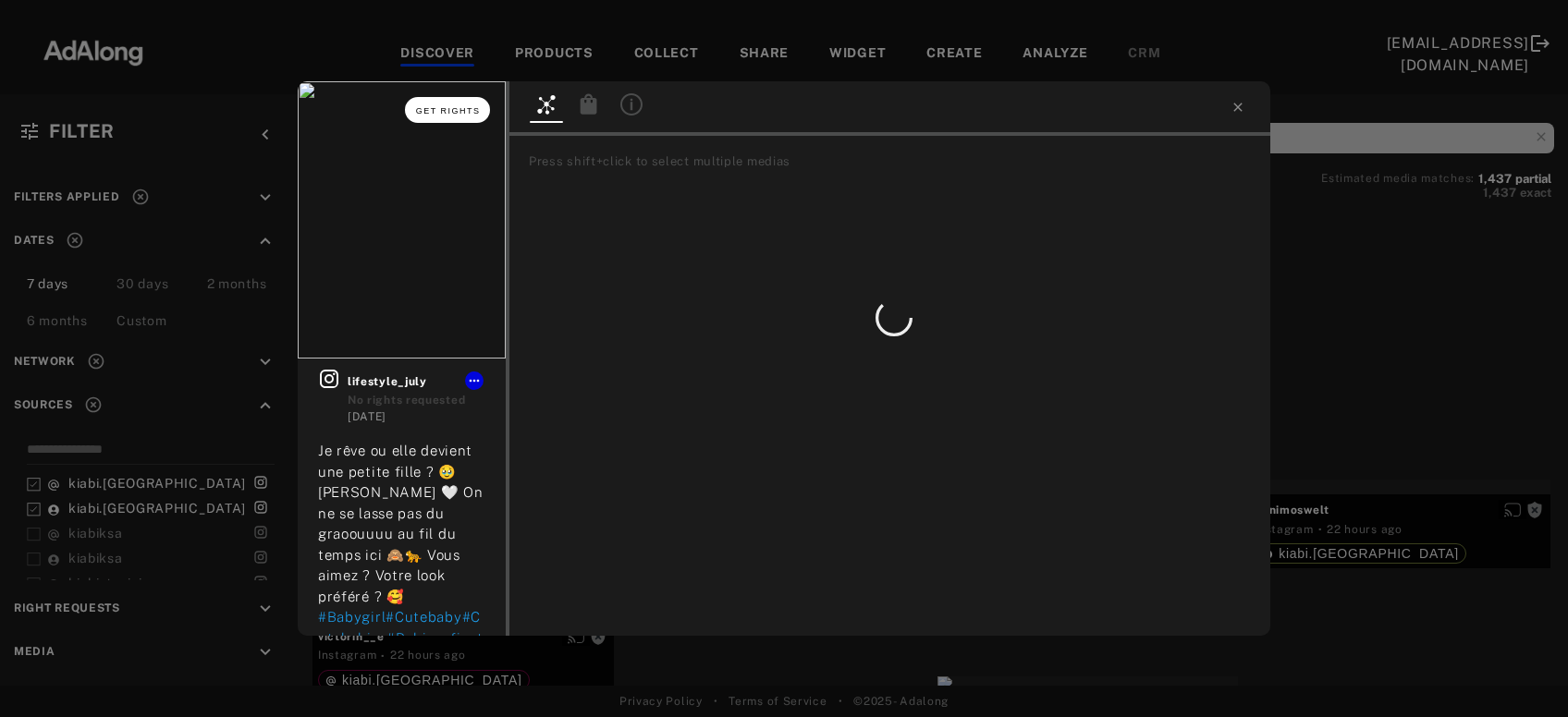
click at [445, 113] on span "Get rights" at bounding box center [448, 110] width 65 height 9
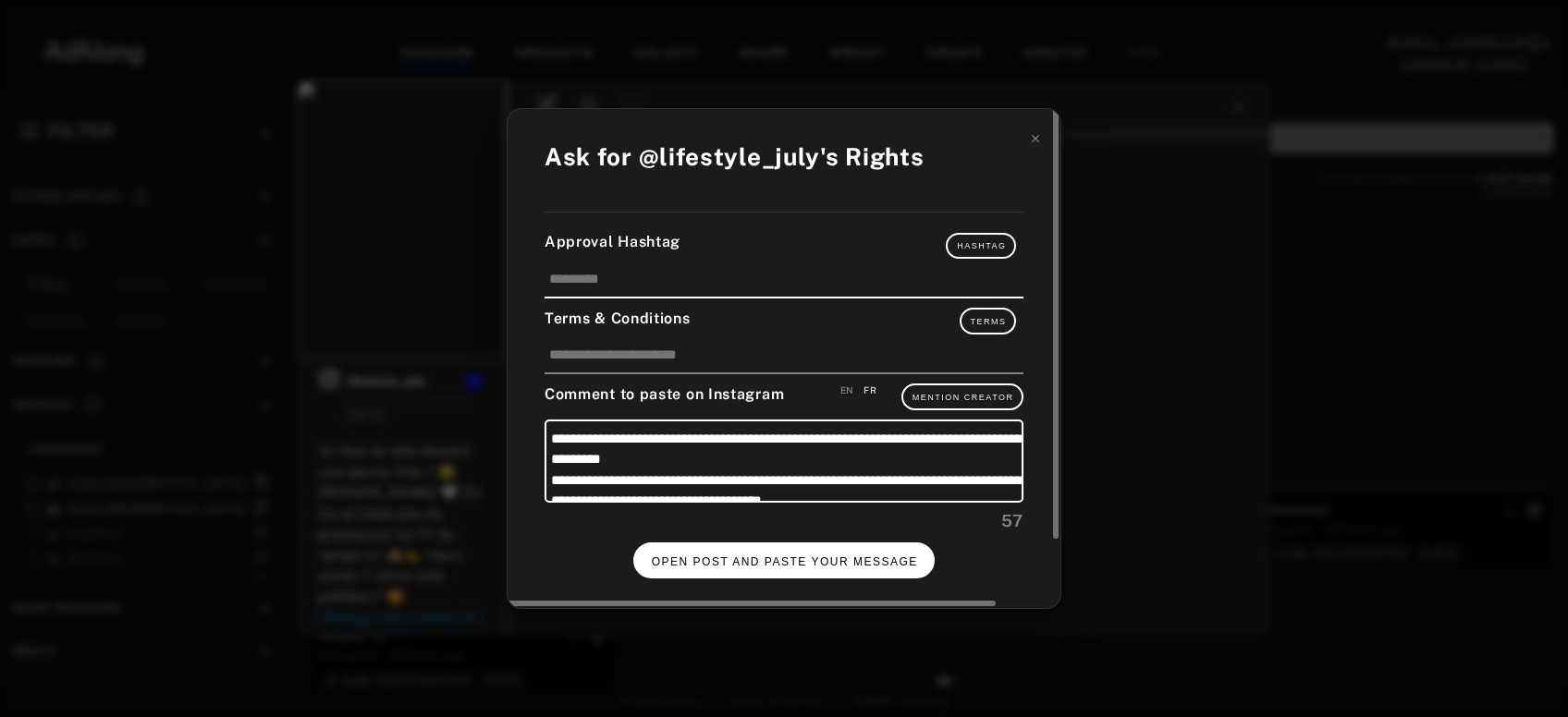
click at [788, 550] on button "OPEN POST AND PASTE YOUR MESSAGE" at bounding box center [784, 560] width 302 height 36
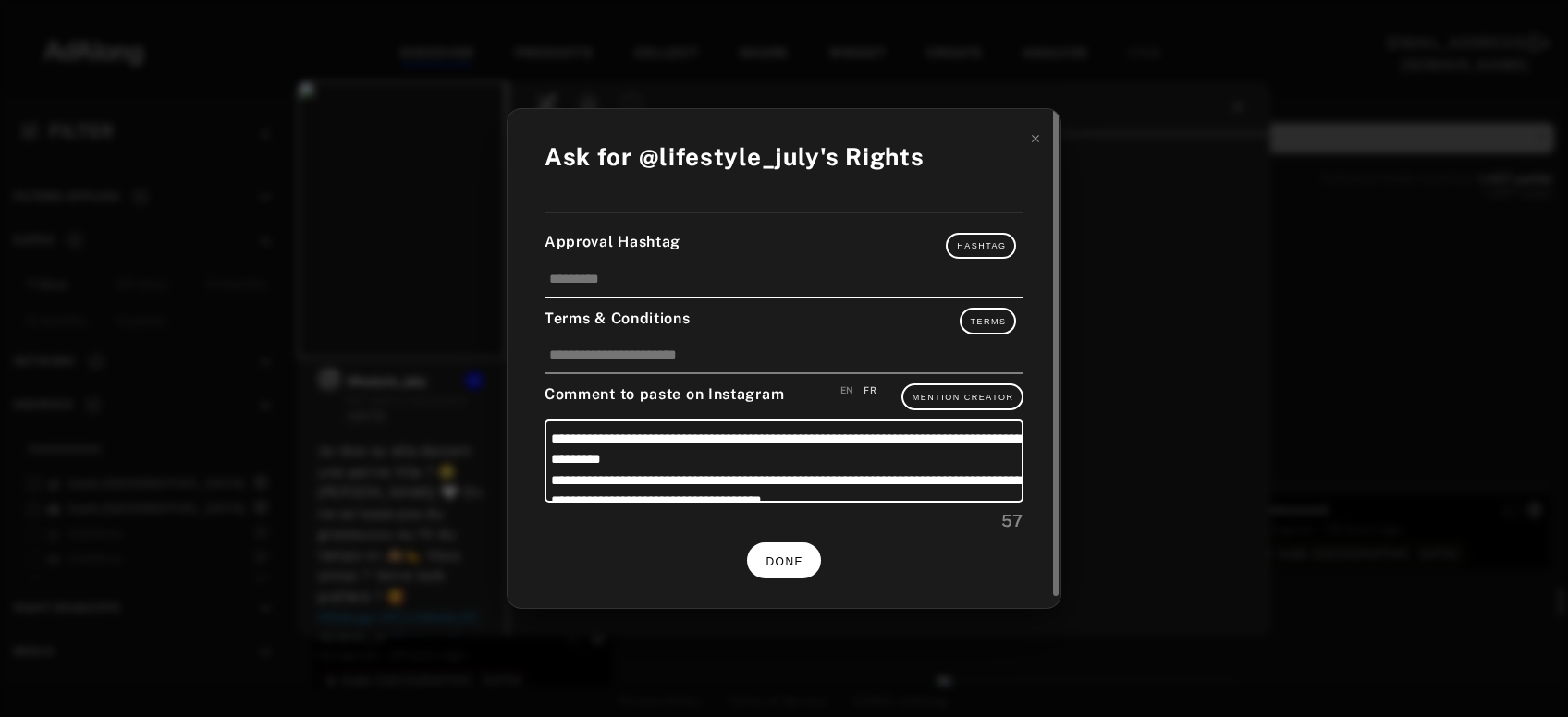
scroll to position [18873, 0]
click at [1032, 139] on icon at bounding box center [1035, 138] width 13 height 13
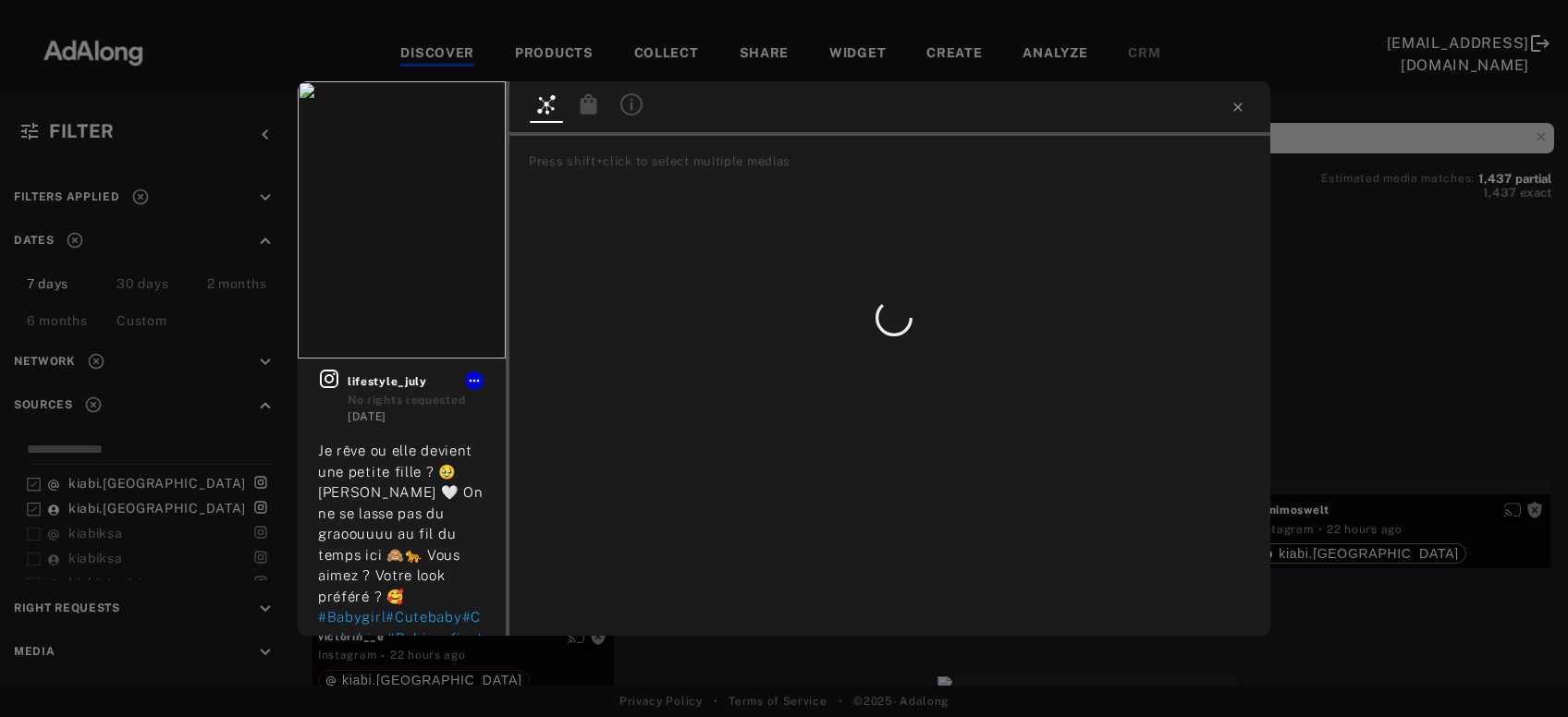
click at [1394, 253] on div "Get rights lifestyle_july No rights requested 3 days ago Je rêve ou elle devien…" at bounding box center [784, 358] width 1568 height 717
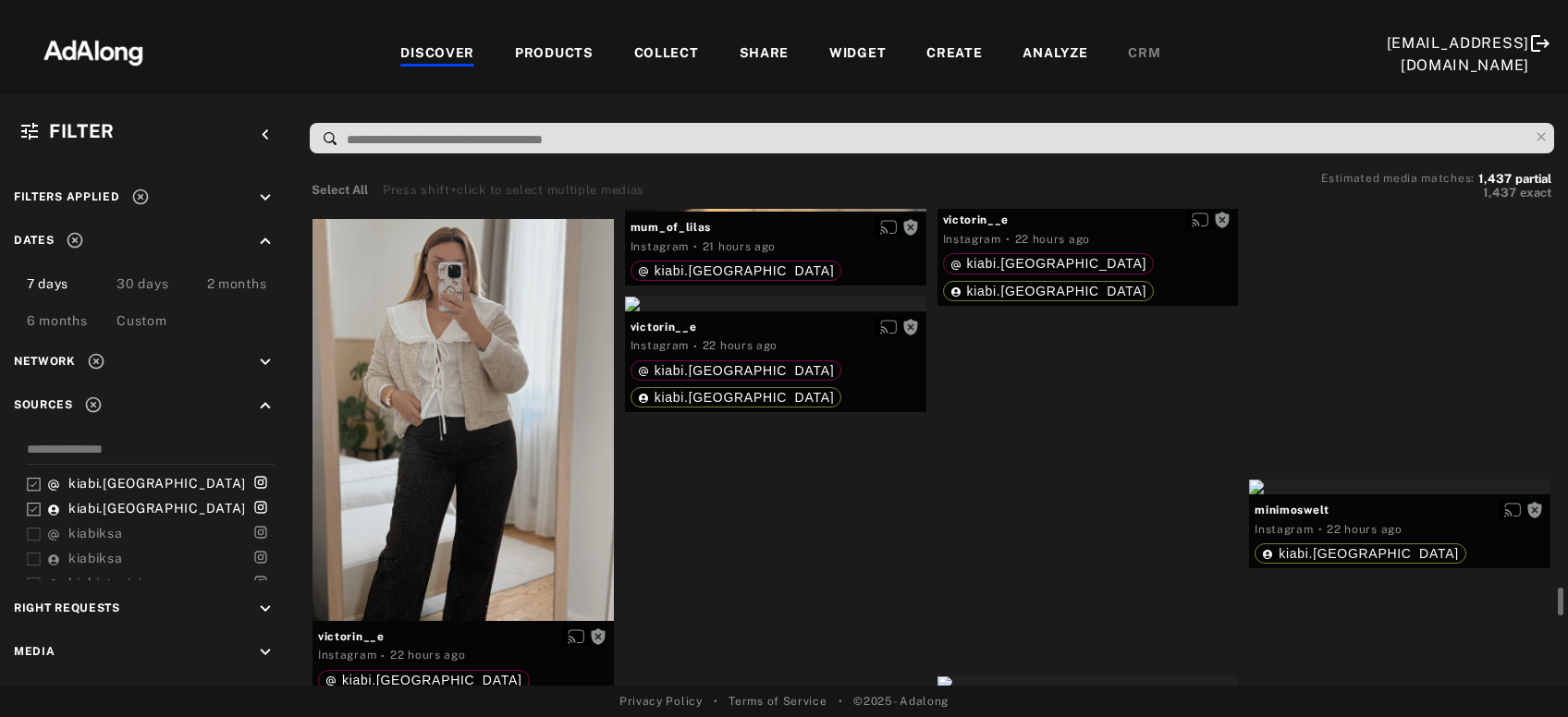
scroll to position [18873, 0]
click at [1069, 204] on div "Get rights" at bounding box center [1087, 196] width 301 height 15
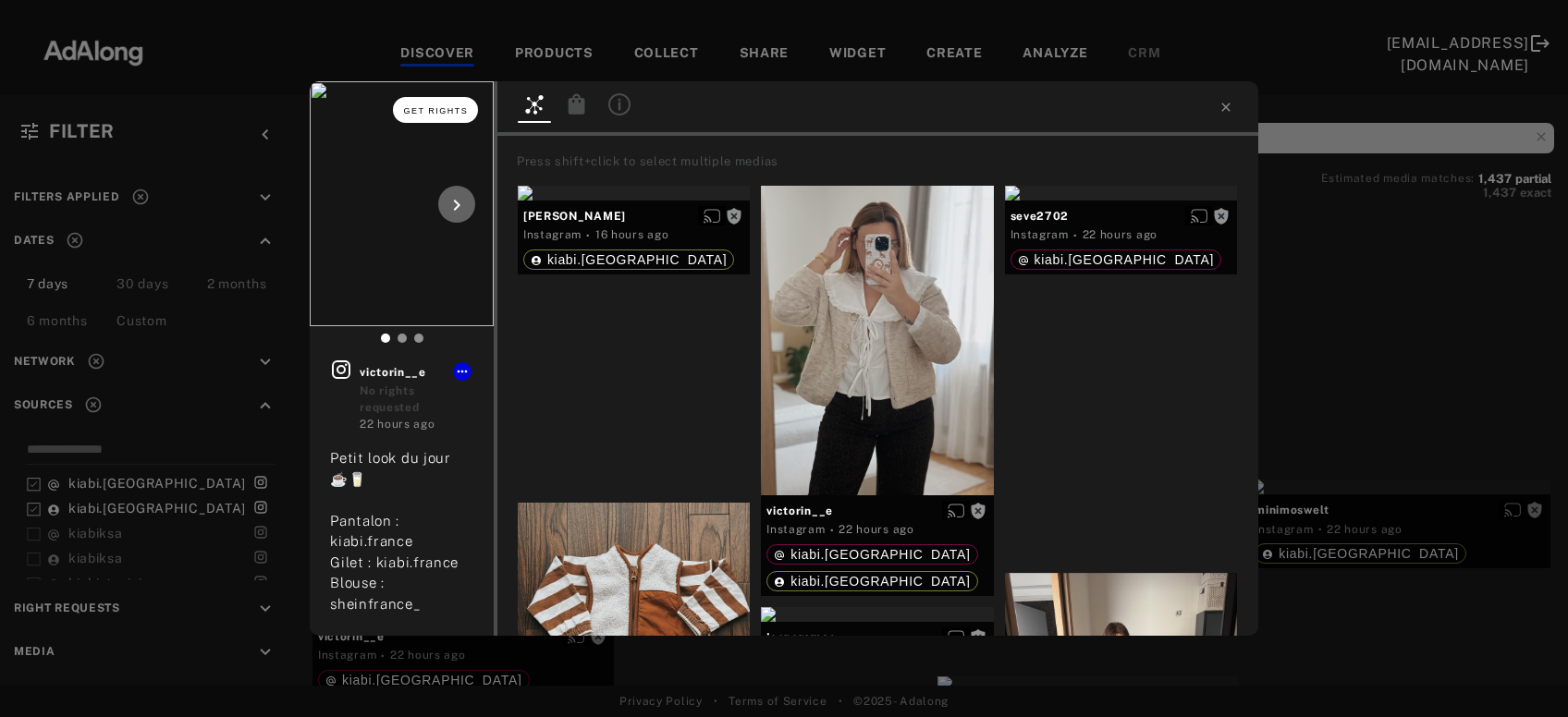
click at [437, 108] on span "Get rights" at bounding box center [436, 110] width 65 height 9
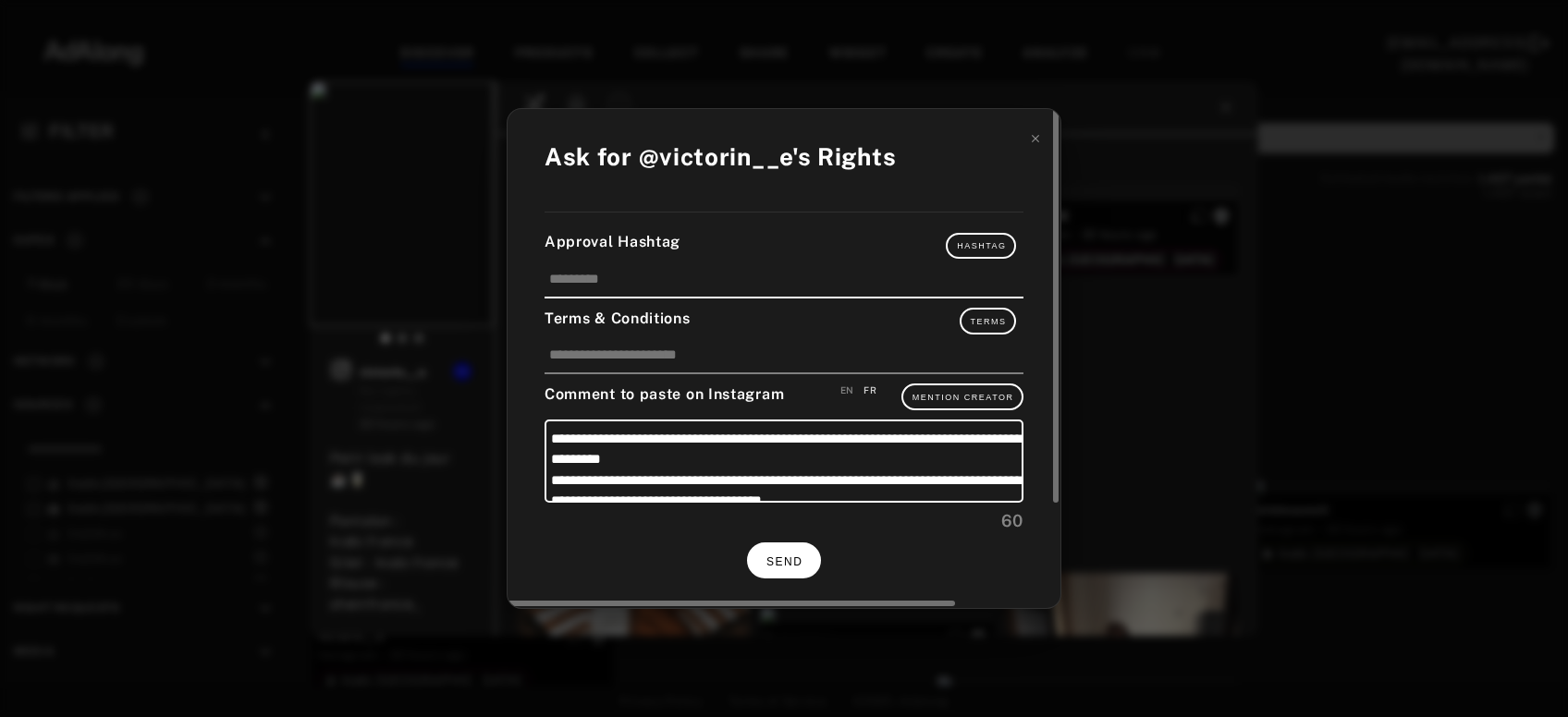
click at [794, 560] on span "SEND" at bounding box center [784, 561] width 36 height 13
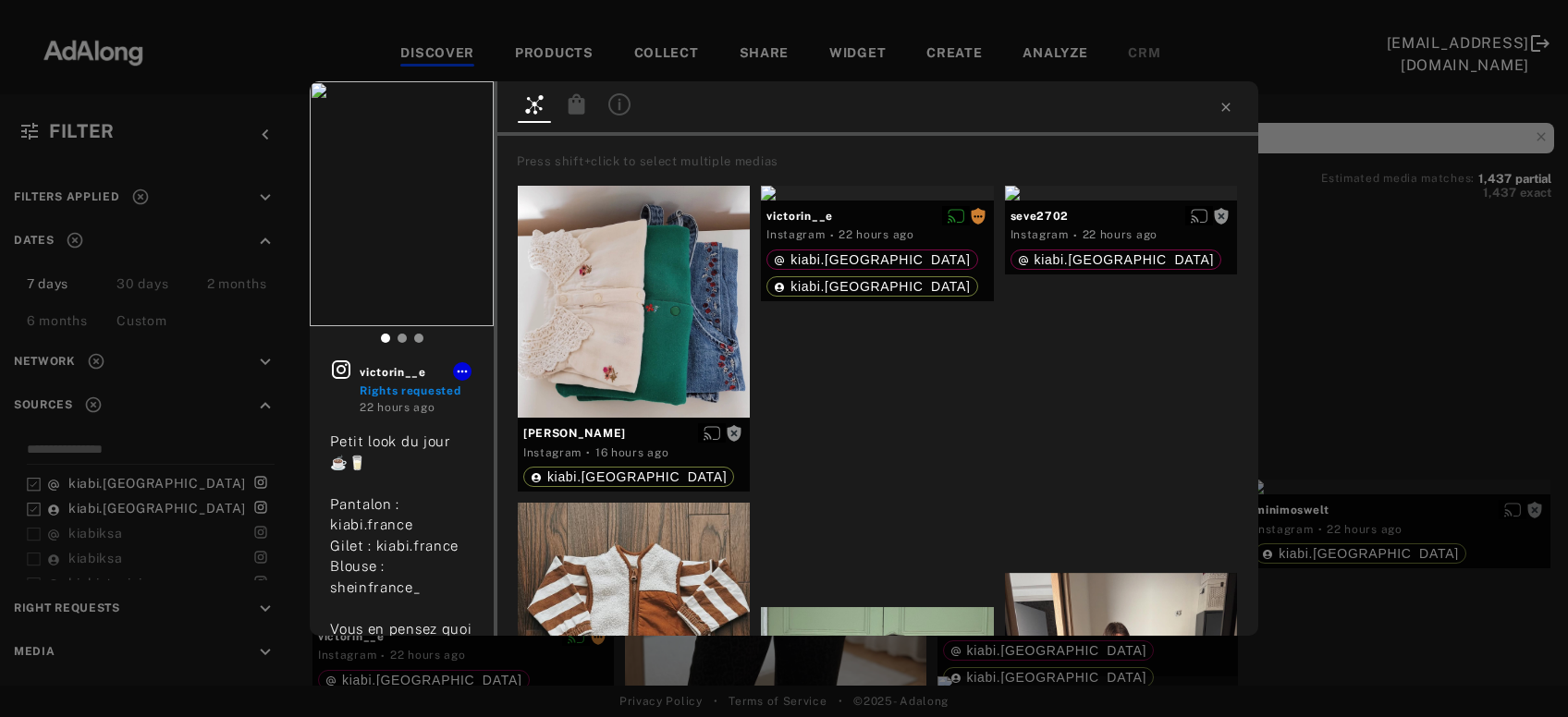
click at [1455, 297] on div "victorin__e Rights requested 22 hours ago Petit look du jour ☕️🥛 Pantalon : kia…" at bounding box center [784, 358] width 1568 height 717
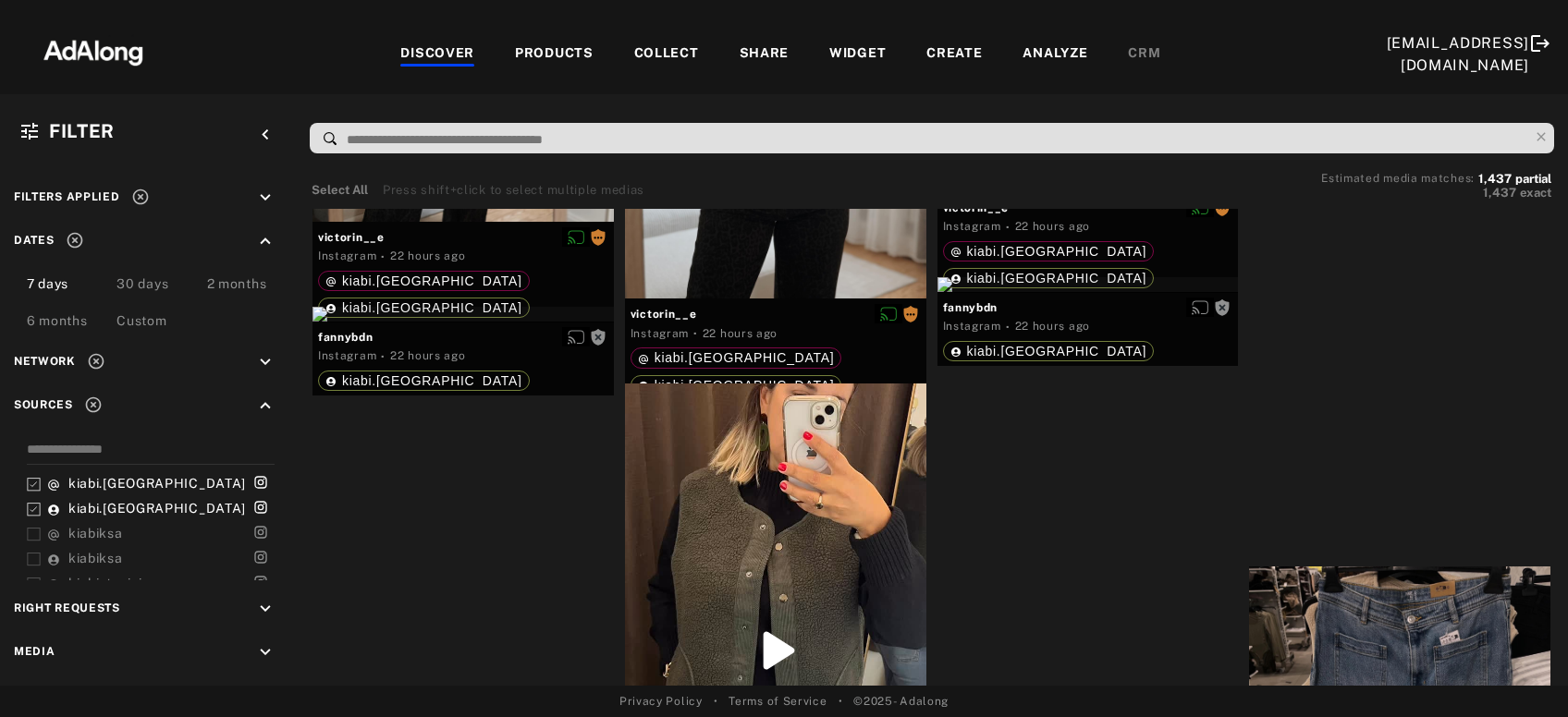
scroll to position [19370, 0]
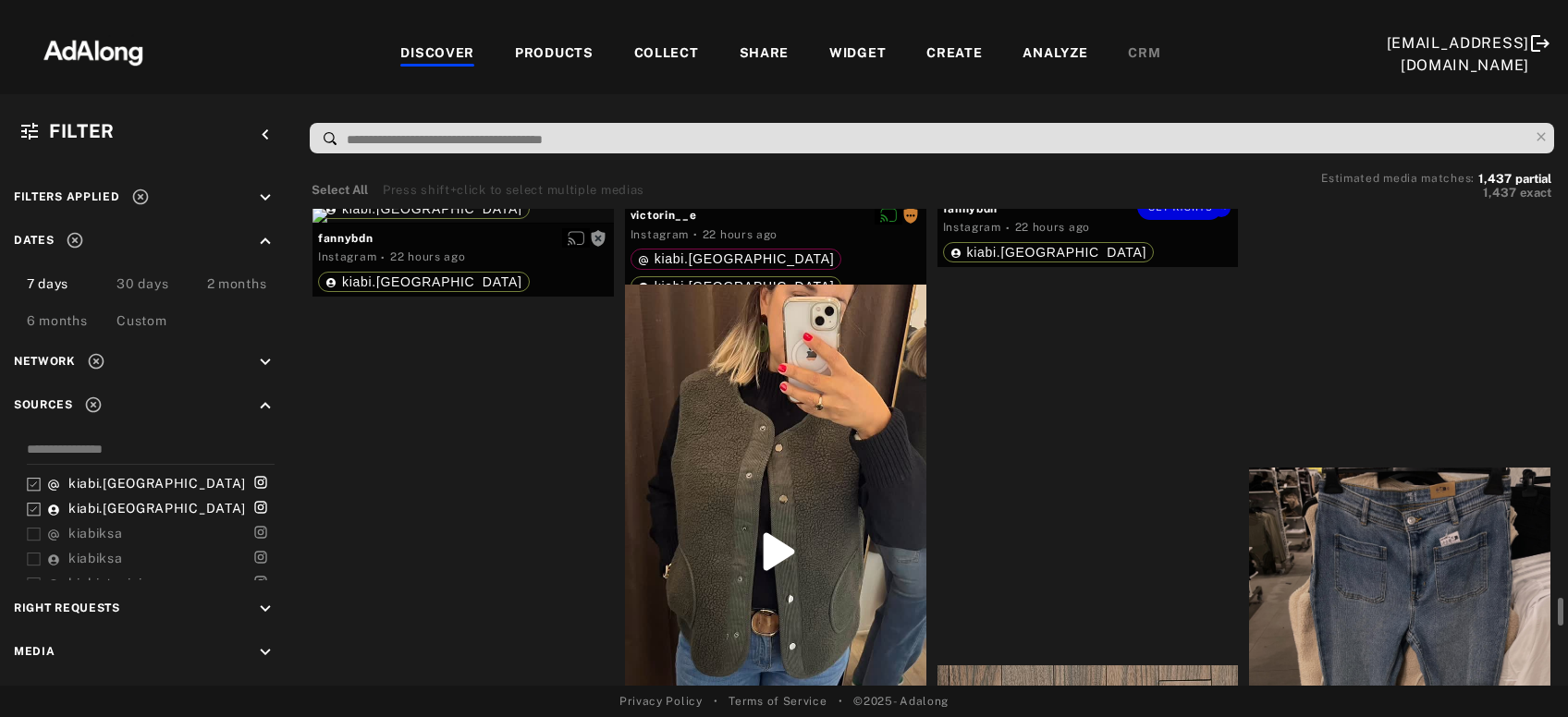
click at [1093, 193] on div "Get rights" at bounding box center [1087, 185] width 301 height 15
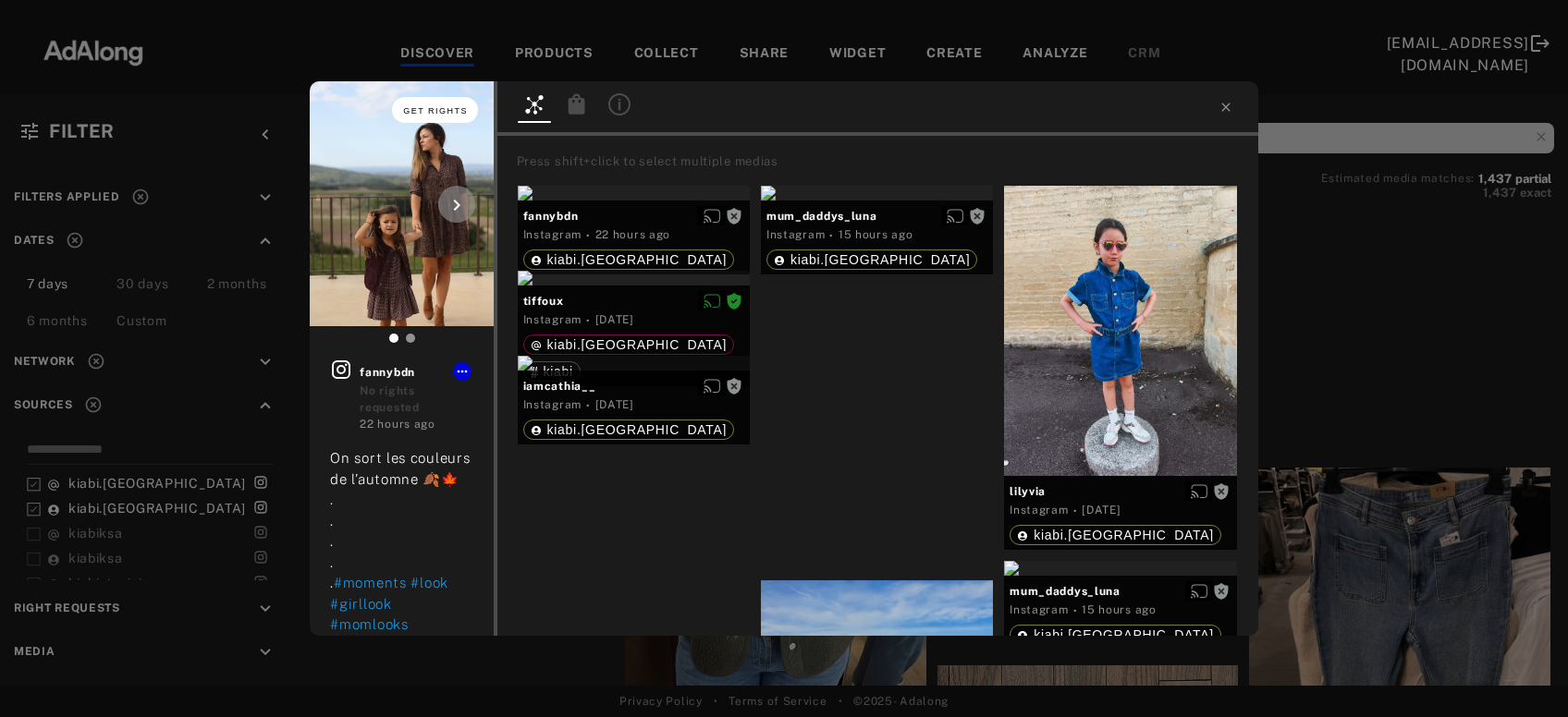
click at [468, 108] on span "Get rights" at bounding box center [435, 110] width 65 height 9
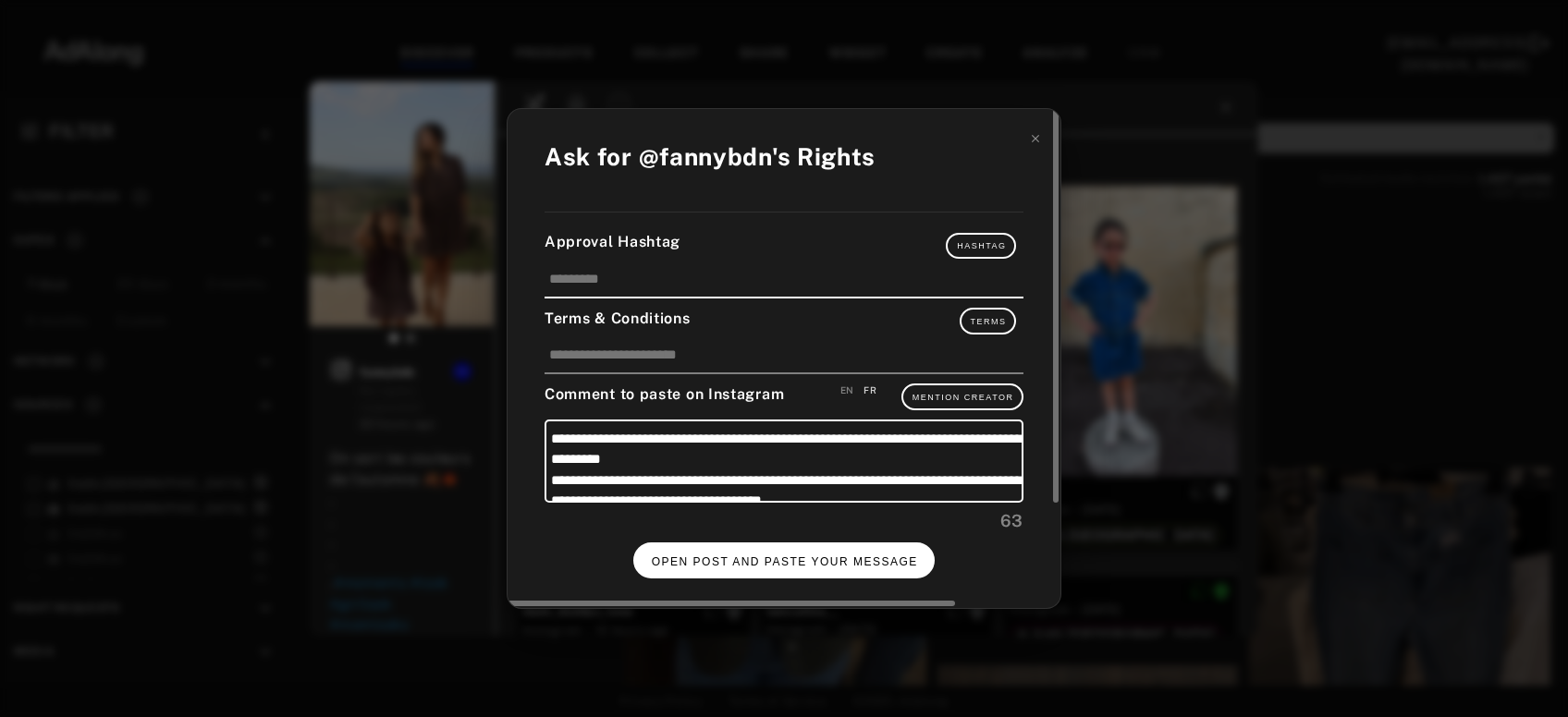
click at [791, 550] on button "OPEN POST AND PASTE YOUR MESSAGE" at bounding box center [784, 560] width 302 height 36
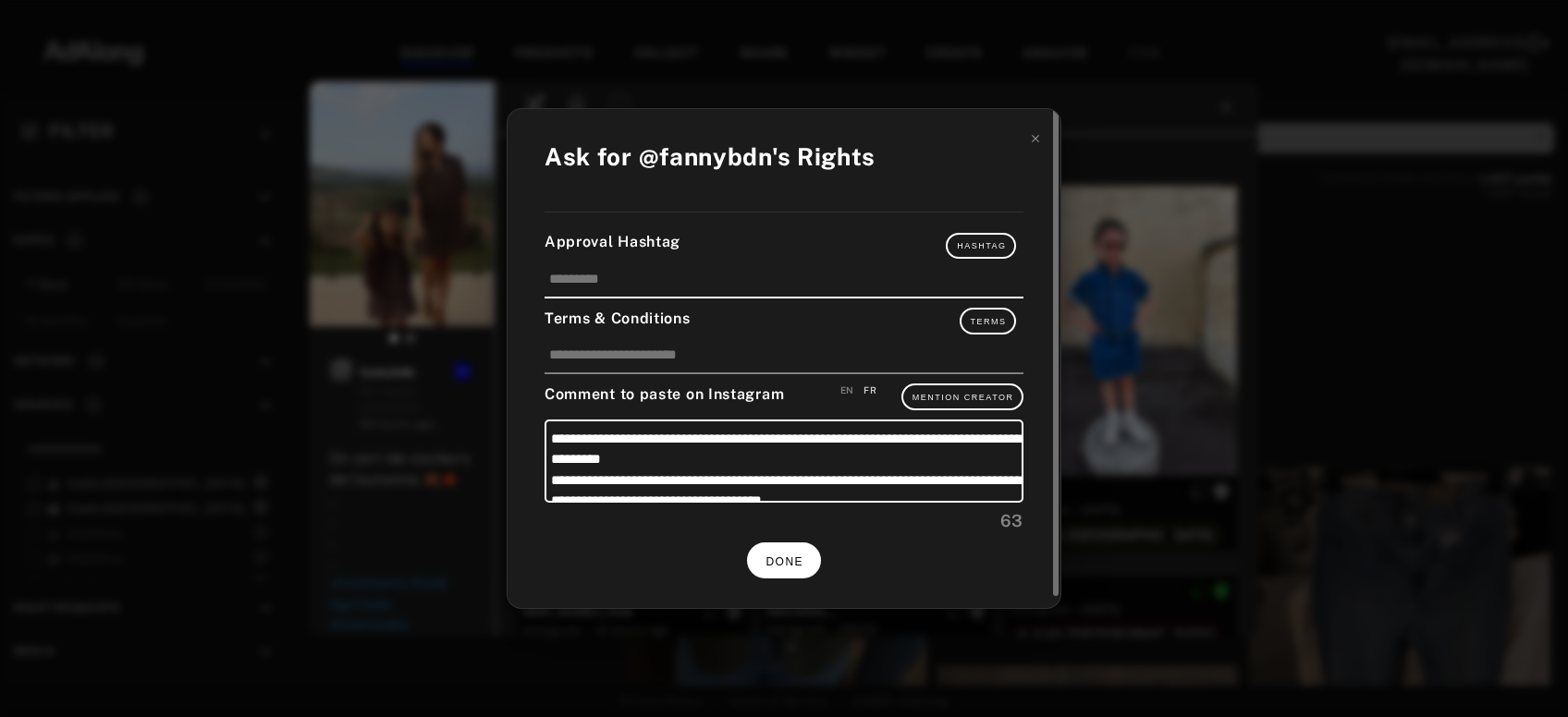
scroll to position [19370, 0]
click at [794, 555] on span "DONE" at bounding box center [784, 561] width 38 height 13
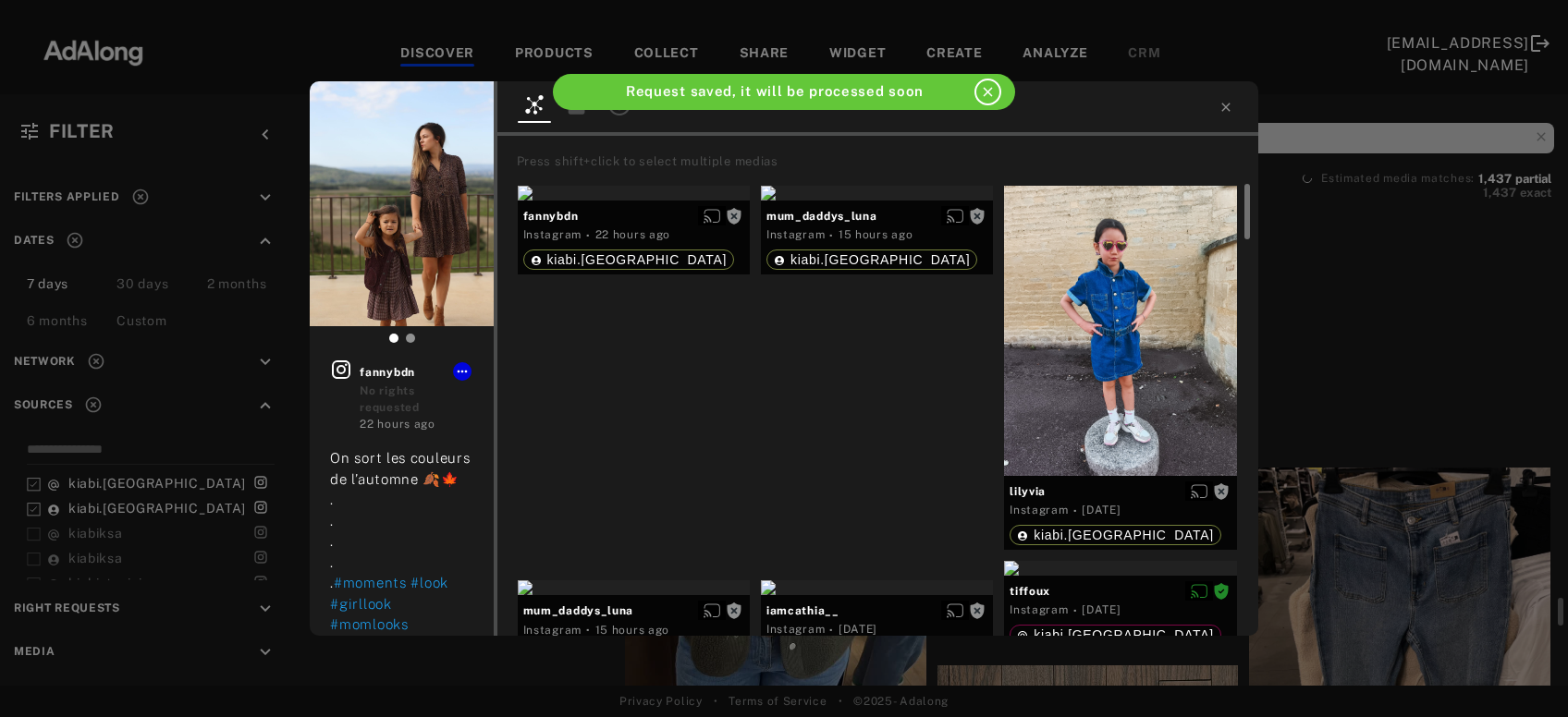
scroll to position [19370, 0]
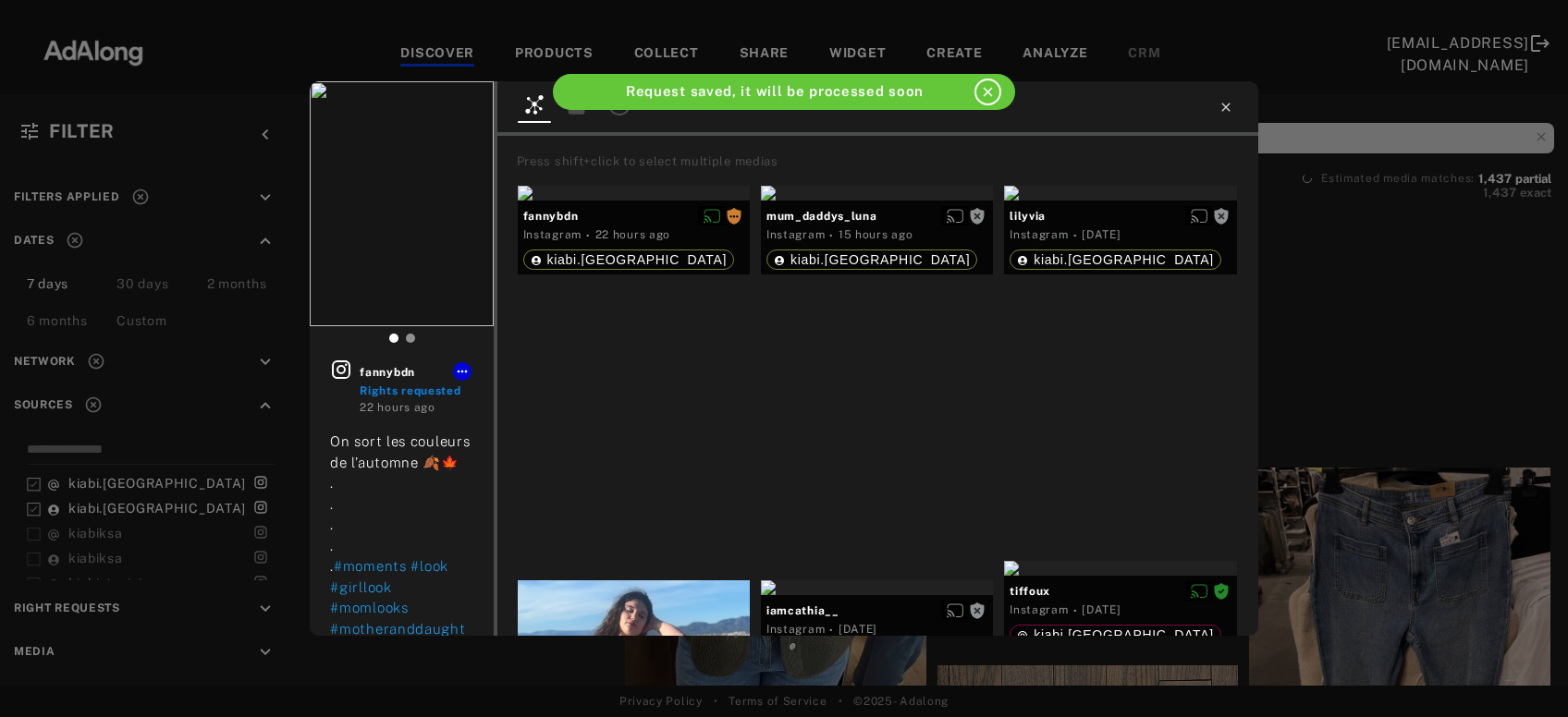
click at [1229, 108] on icon at bounding box center [1225, 106] width 15 height 15
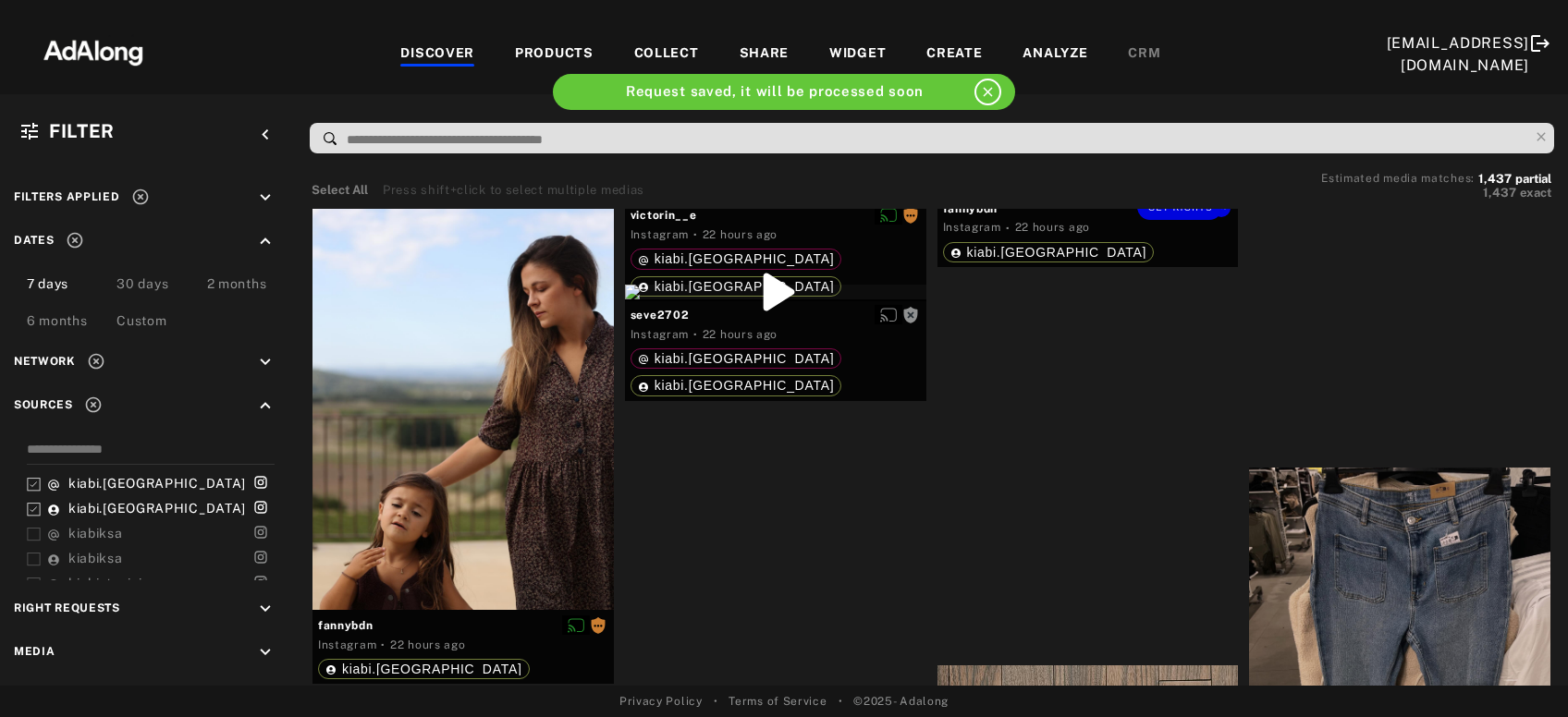
click at [796, 299] on div at bounding box center [775, 291] width 301 height 15
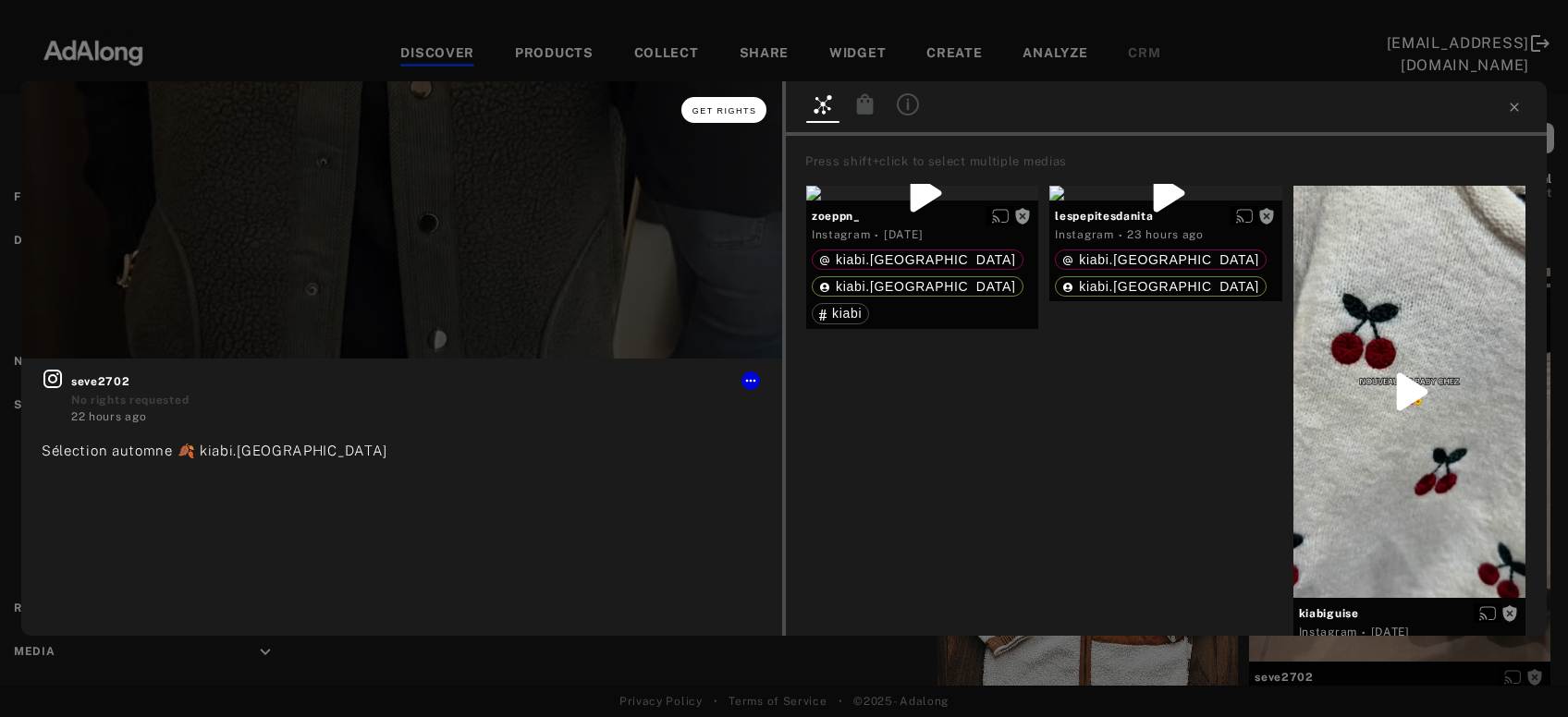
click at [710, 109] on span "Get rights" at bounding box center [724, 110] width 65 height 9
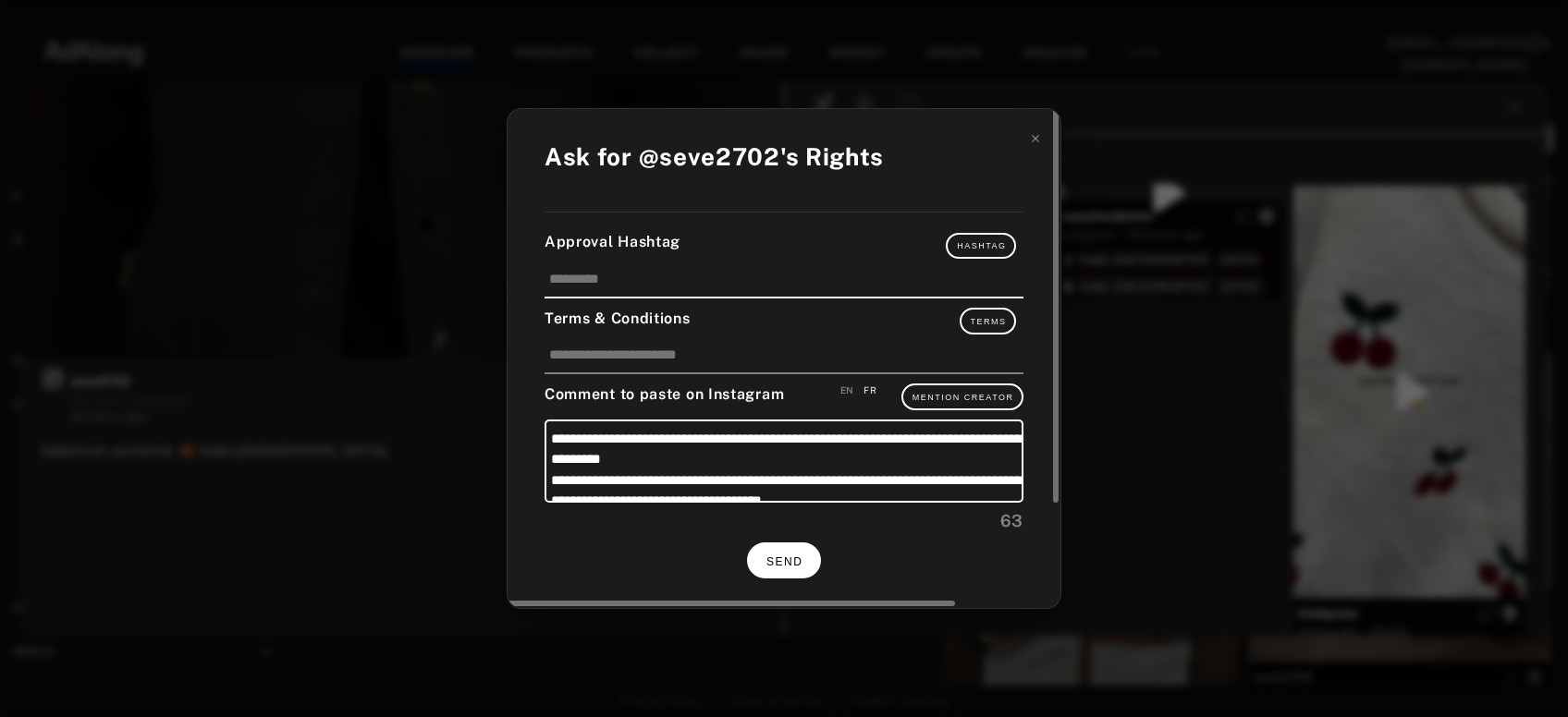
click at [804, 556] on button "SEND" at bounding box center [784, 560] width 74 height 36
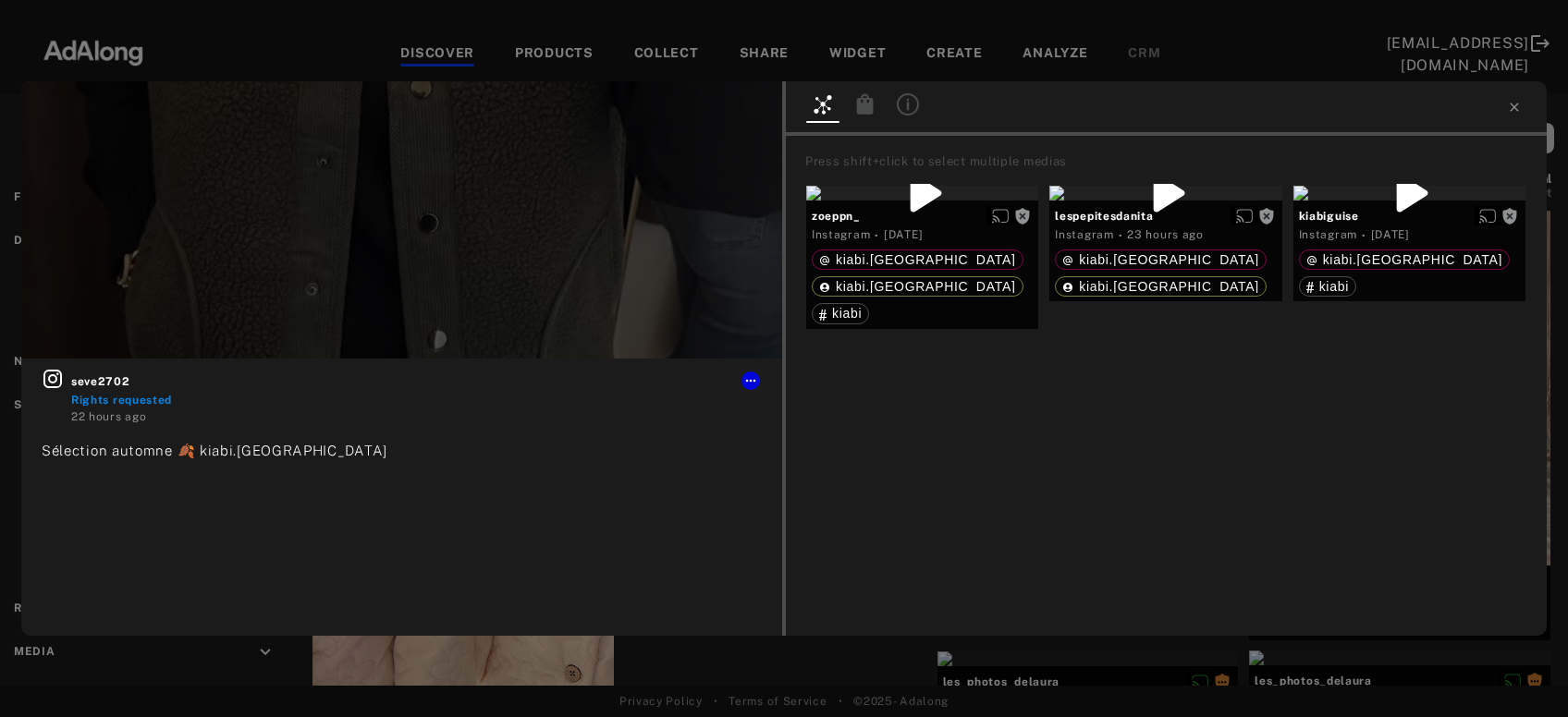
scroll to position [19570, 0]
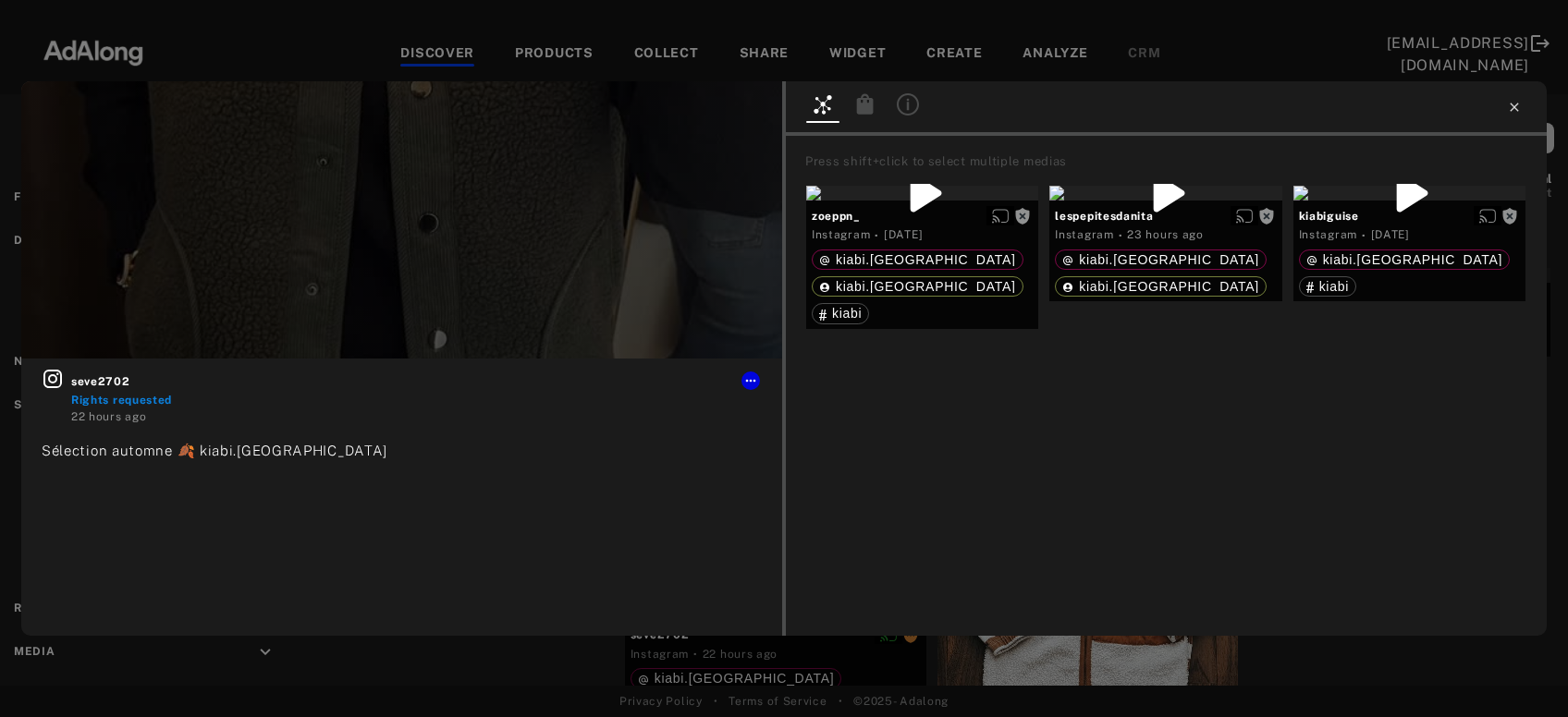
click at [1507, 104] on icon at bounding box center [1513, 106] width 15 height 15
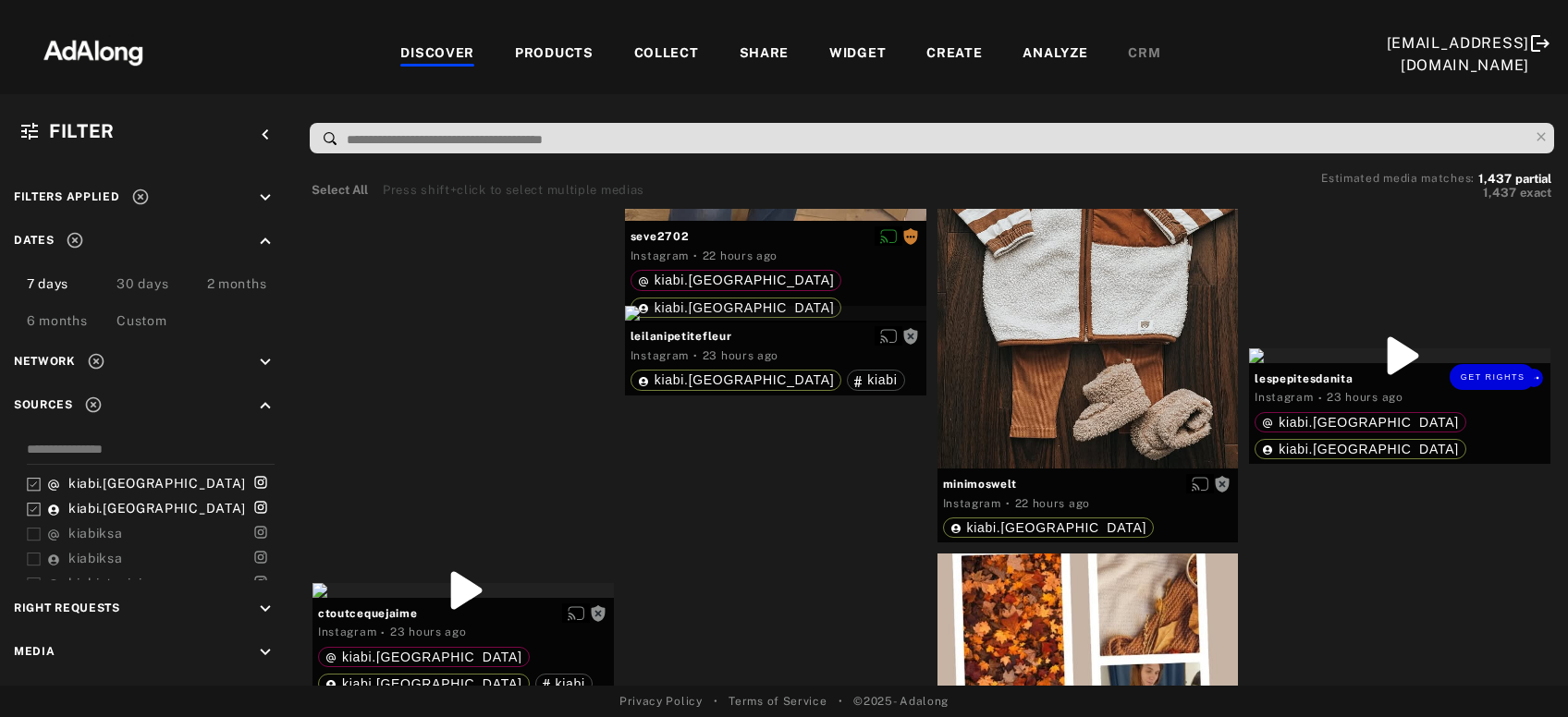
scroll to position [20166, 0]
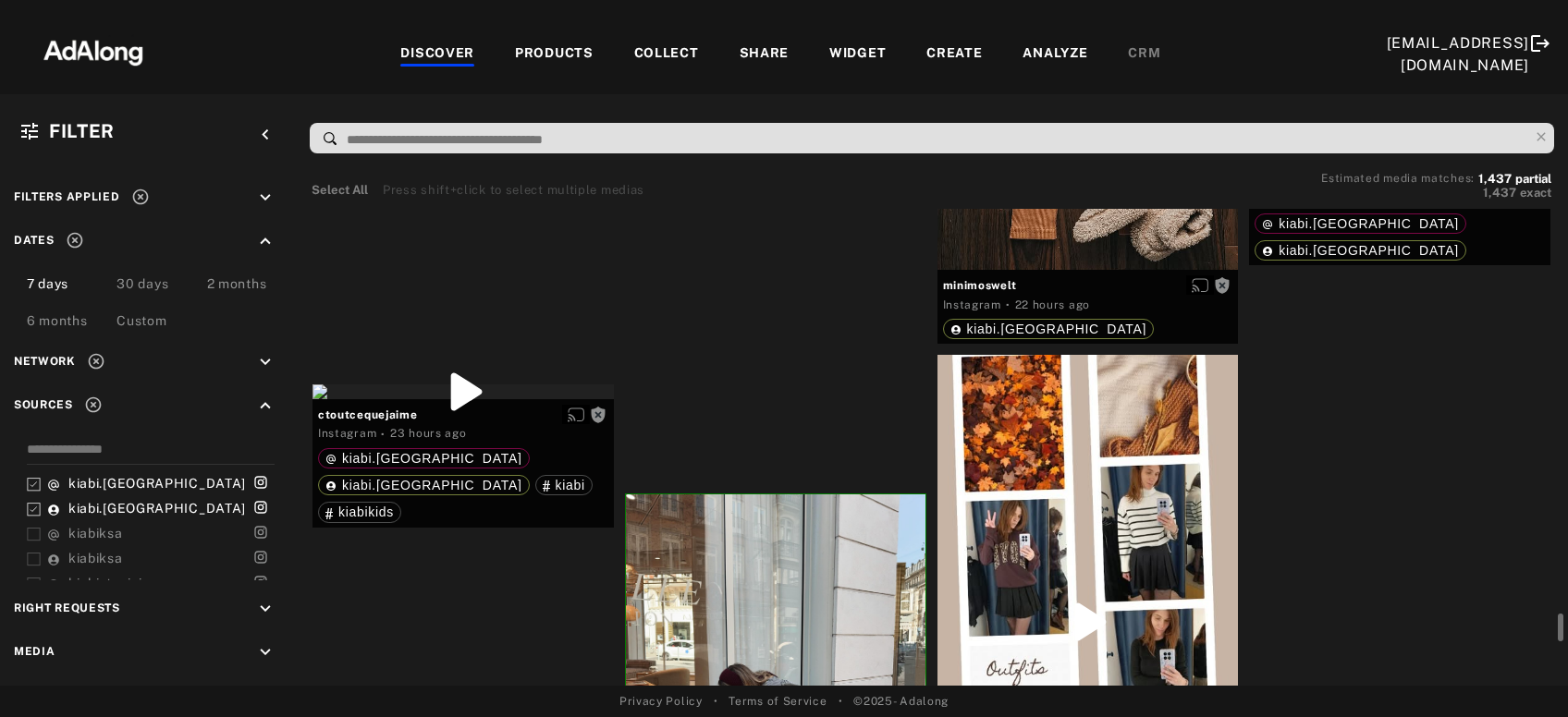
click at [1431, 164] on div "Get rights" at bounding box center [1399, 157] width 301 height 15
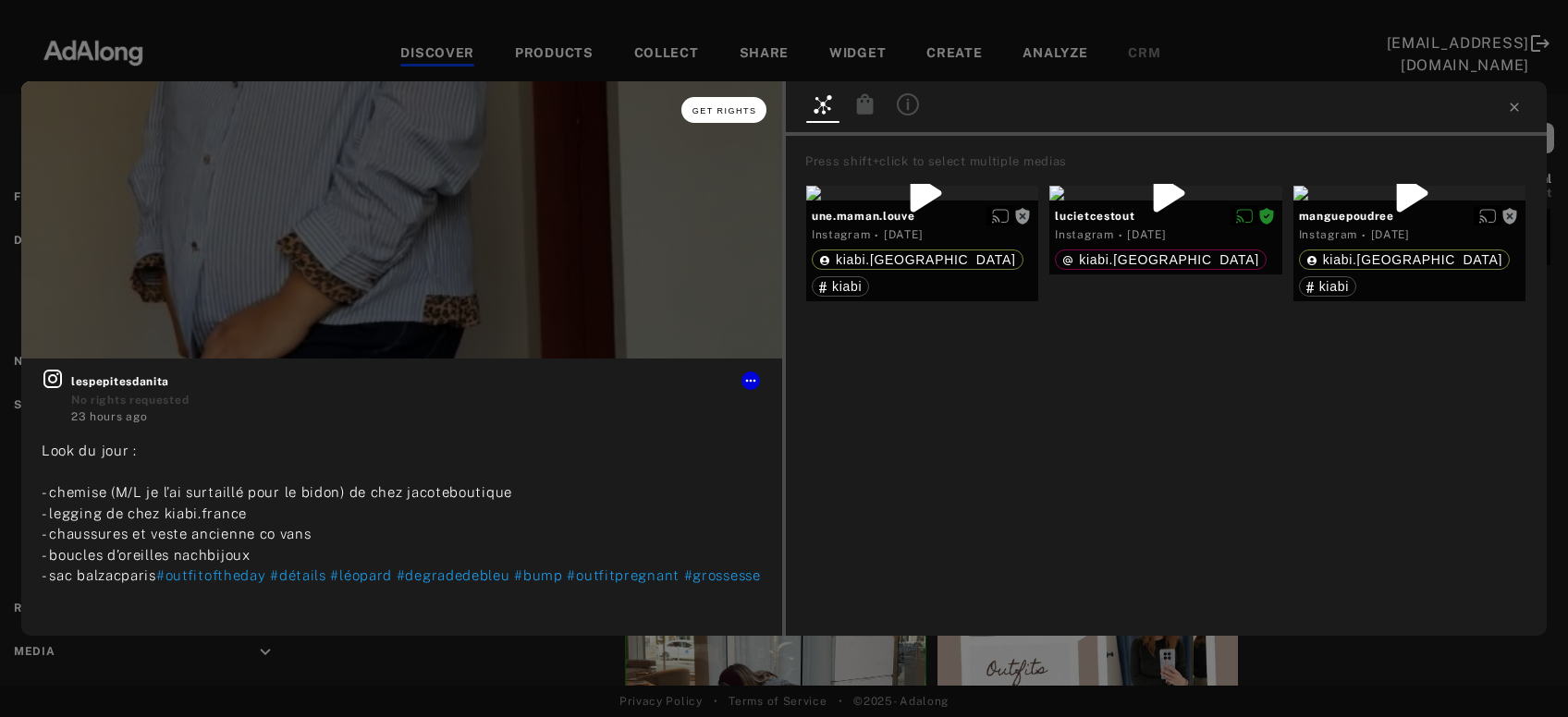
click at [734, 114] on span "Get rights" at bounding box center [724, 110] width 65 height 9
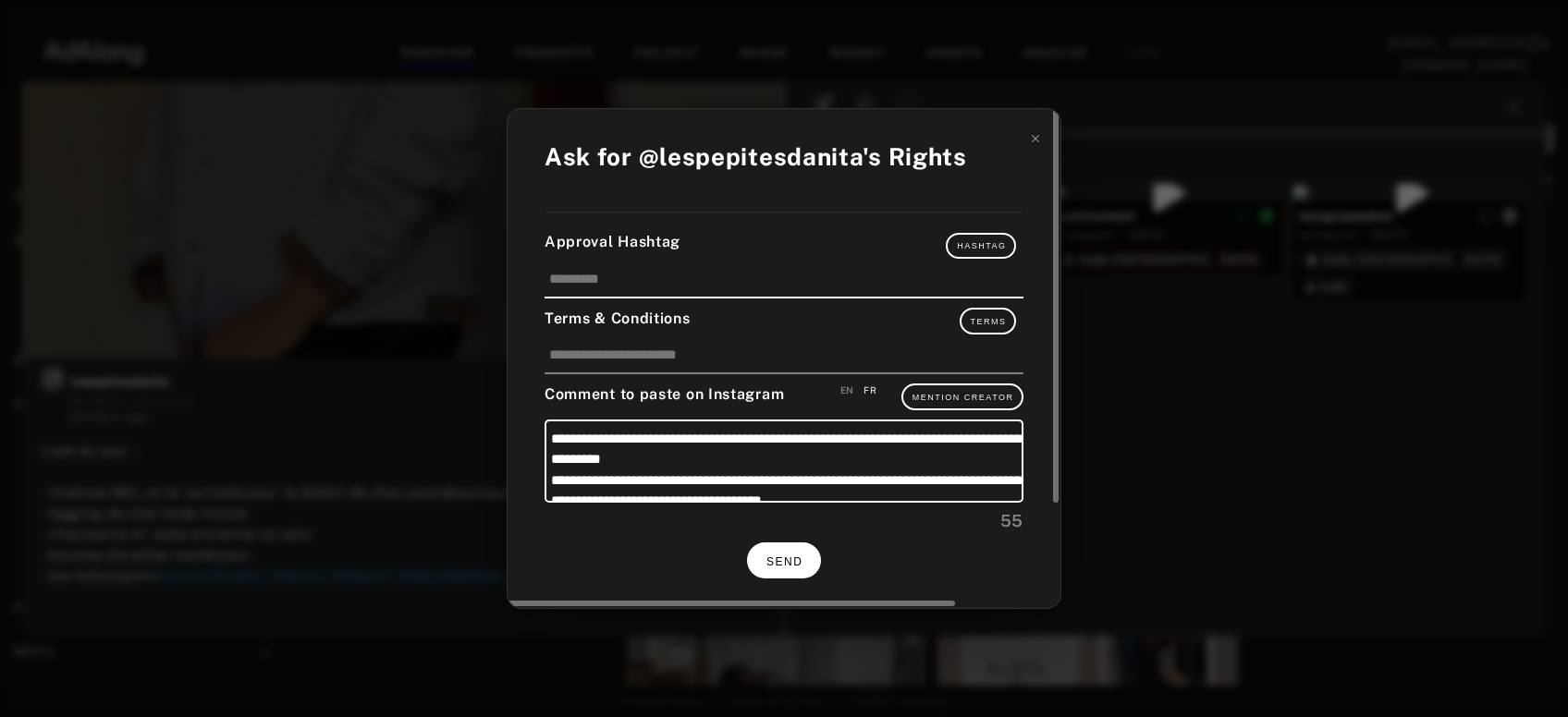
click at [794, 558] on span "SEND" at bounding box center [784, 561] width 36 height 13
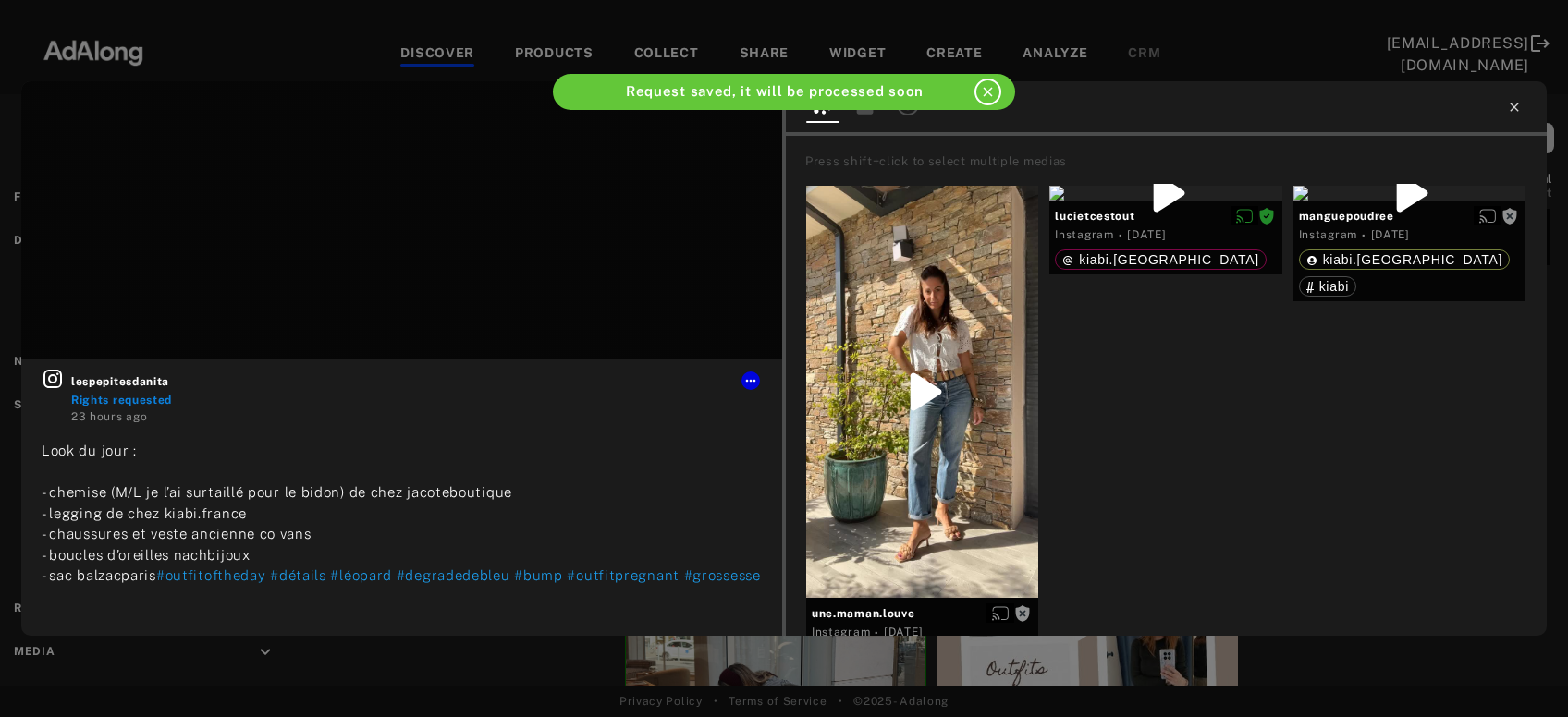
click at [1519, 107] on icon at bounding box center [1513, 106] width 15 height 15
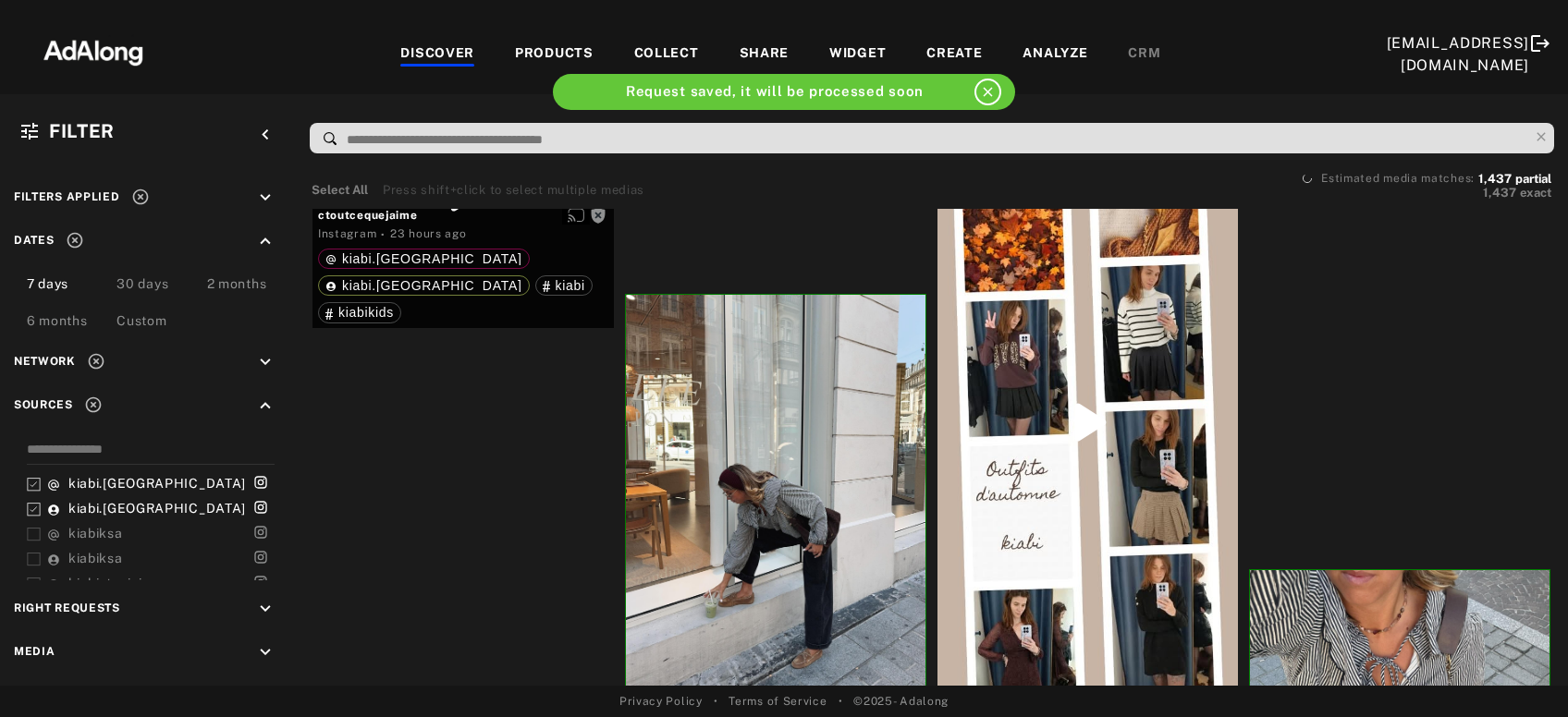
scroll to position [20565, 0]
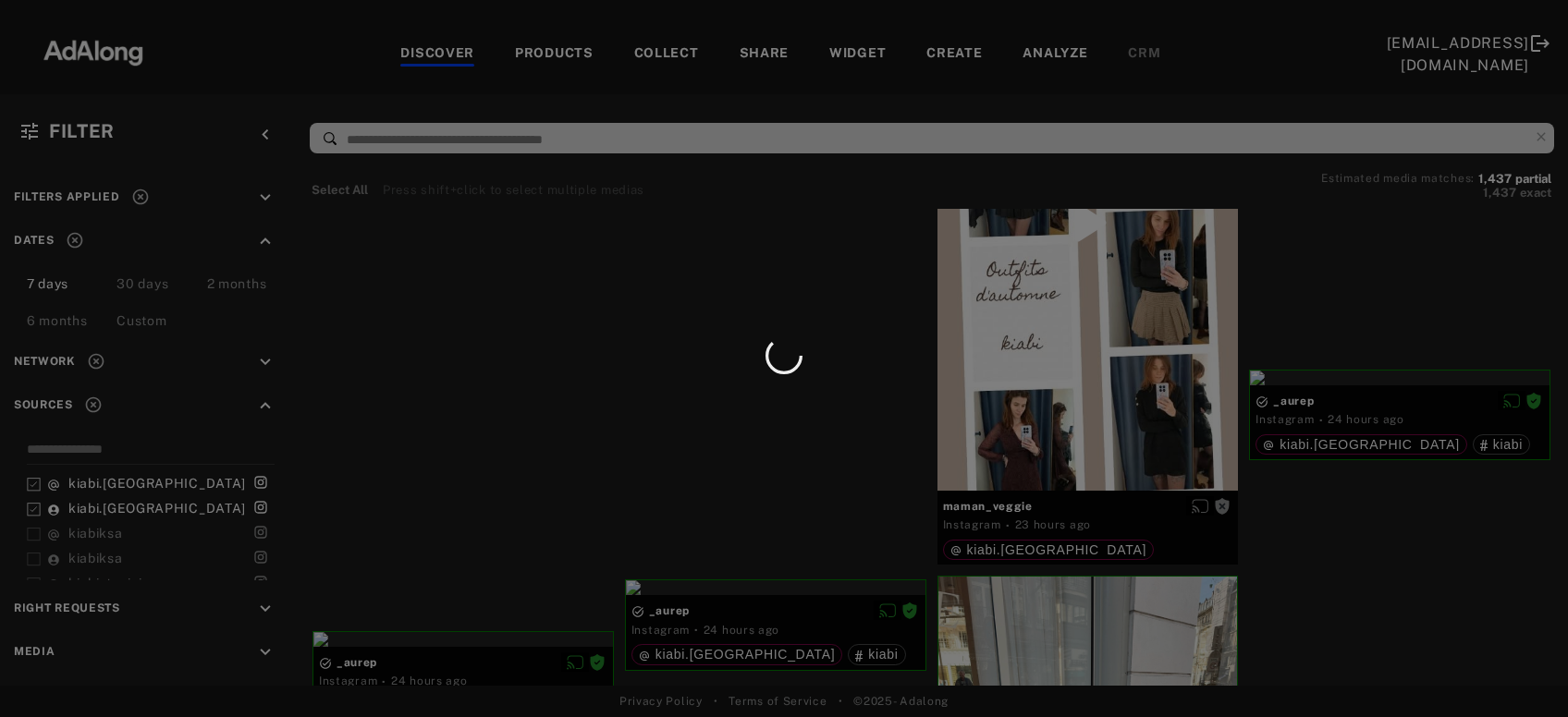
click at [1403, 464] on div at bounding box center [784, 358] width 1568 height 717
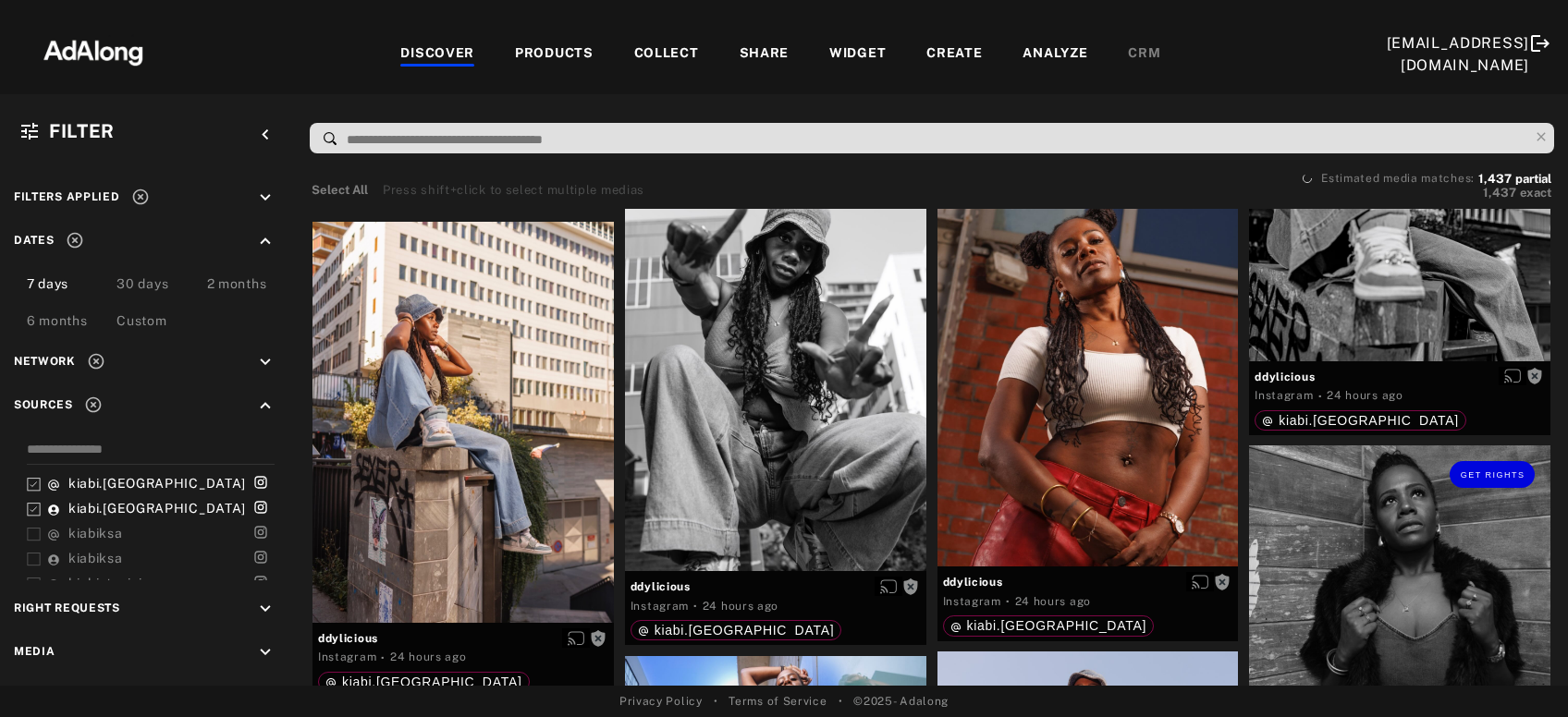
scroll to position [21561, 0]
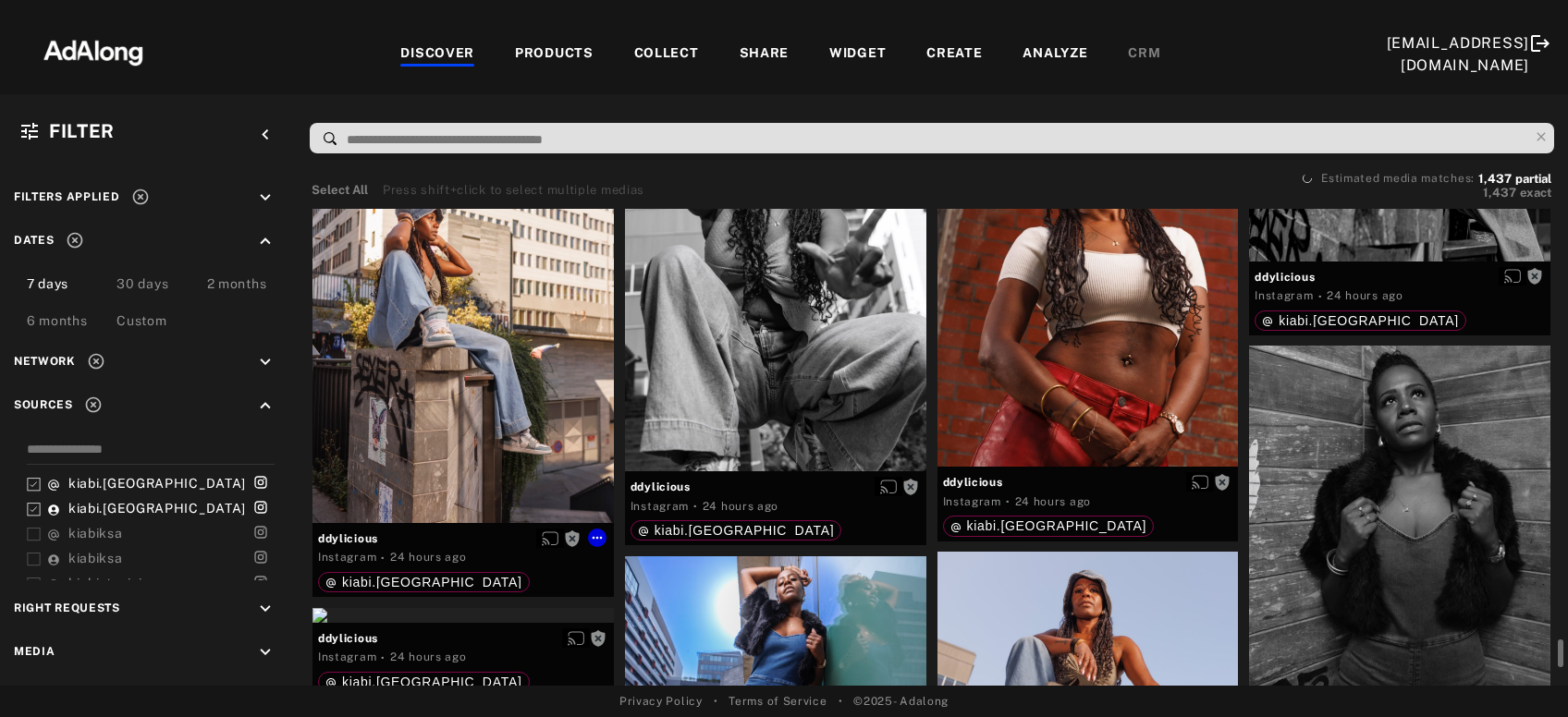
click at [372, 403] on div "Get rights" at bounding box center [463, 322] width 301 height 401
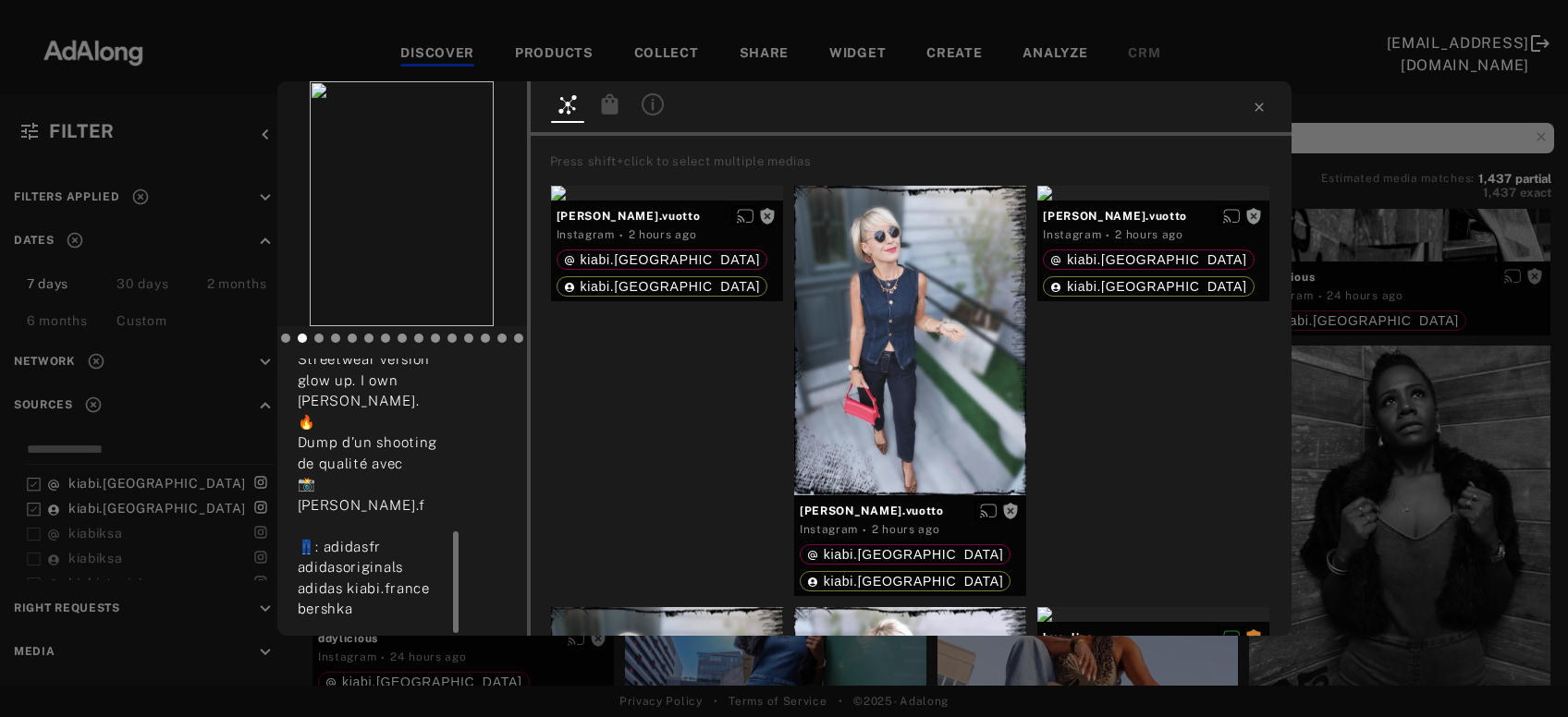
scroll to position [199, 0]
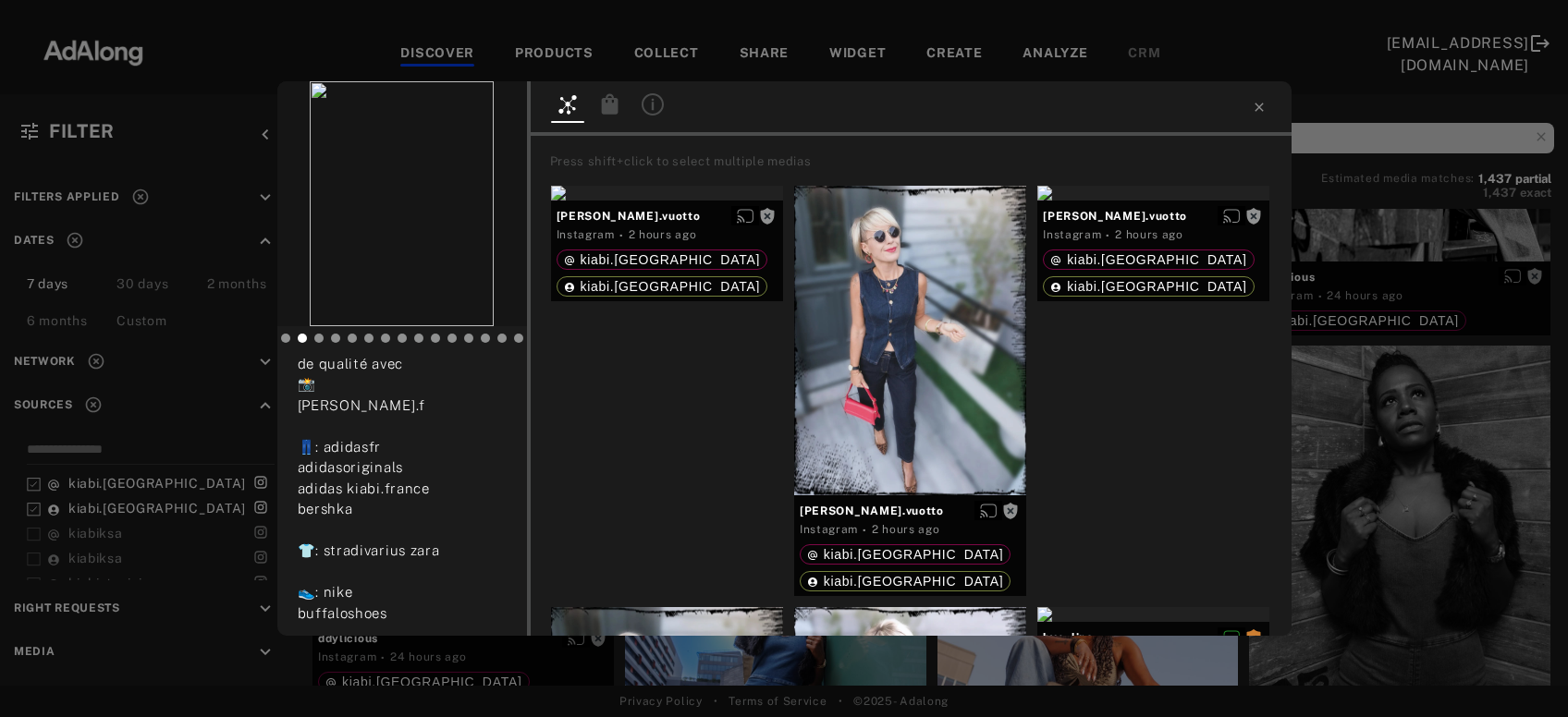
click at [1406, 447] on div "Get rights ddylicious No rights requested 24 hours ago Streetwear version glow …" at bounding box center [784, 358] width 1568 height 717
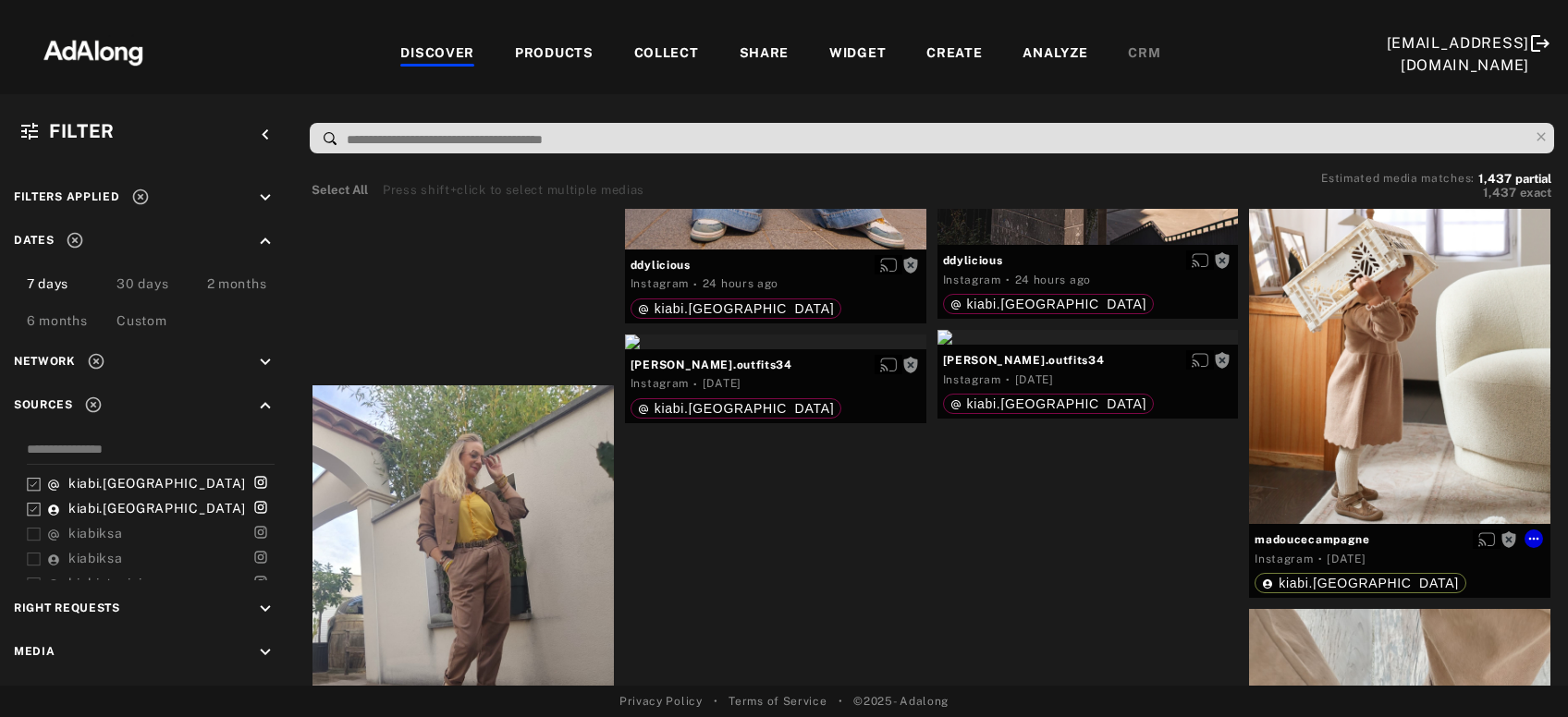
scroll to position [22855, 0]
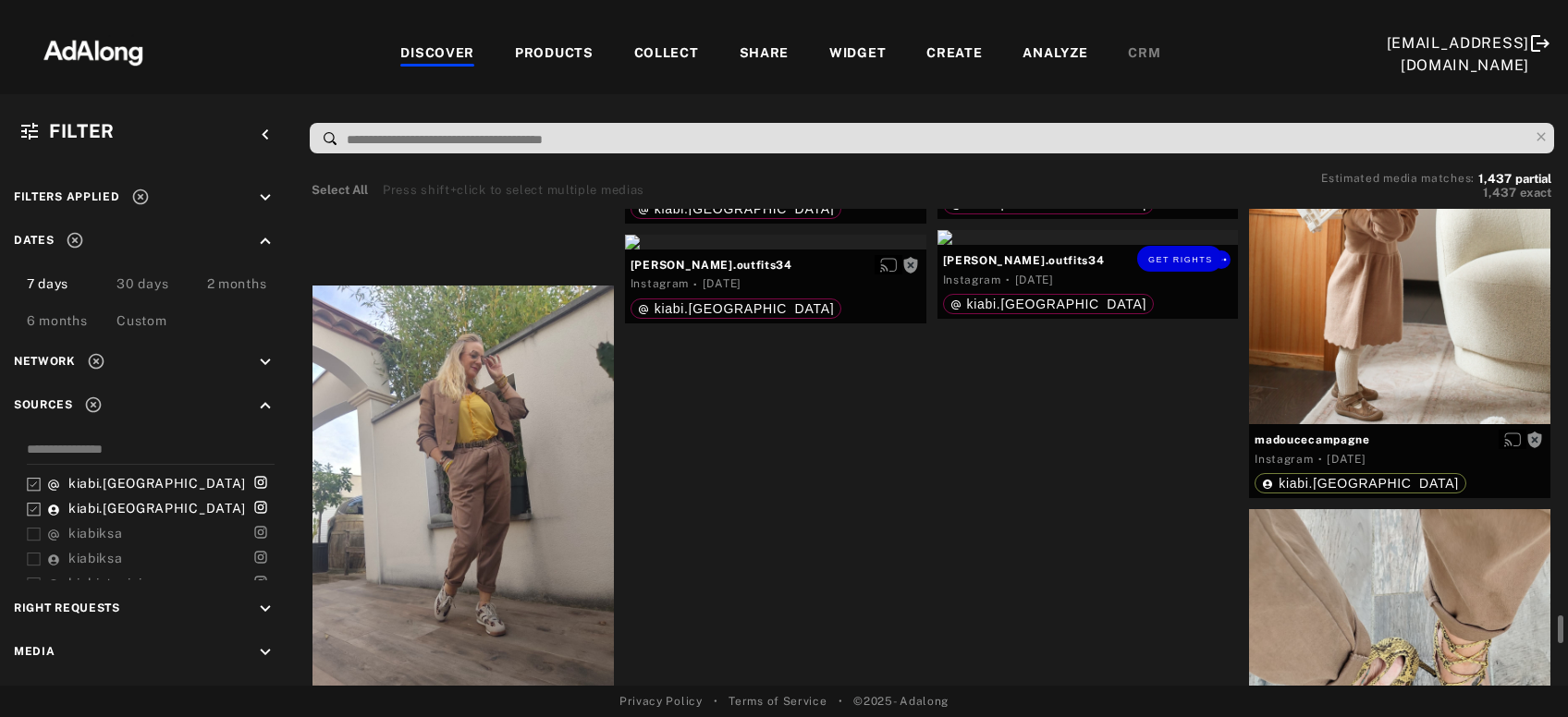
click at [1090, 245] on div "Get rights" at bounding box center [1087, 237] width 301 height 15
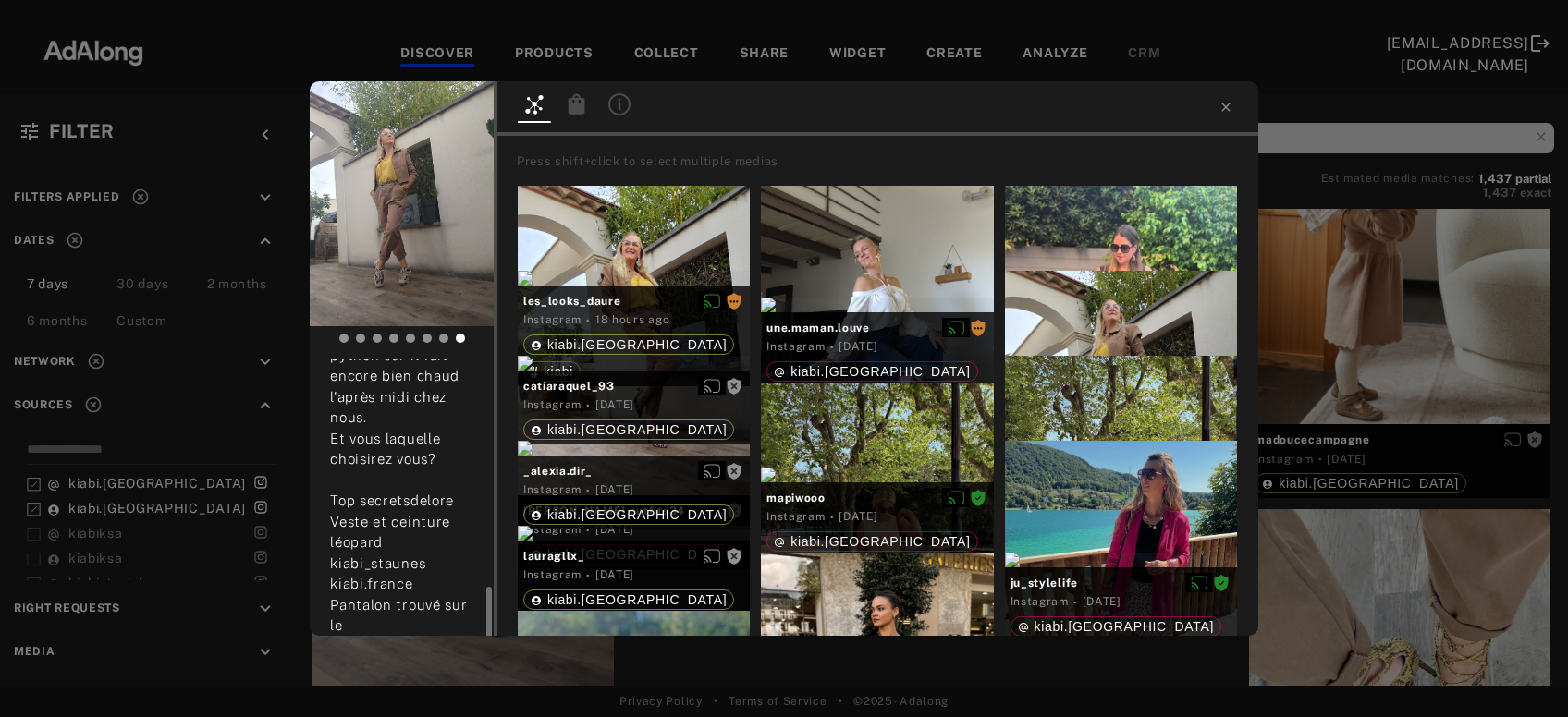
scroll to position [497, 0]
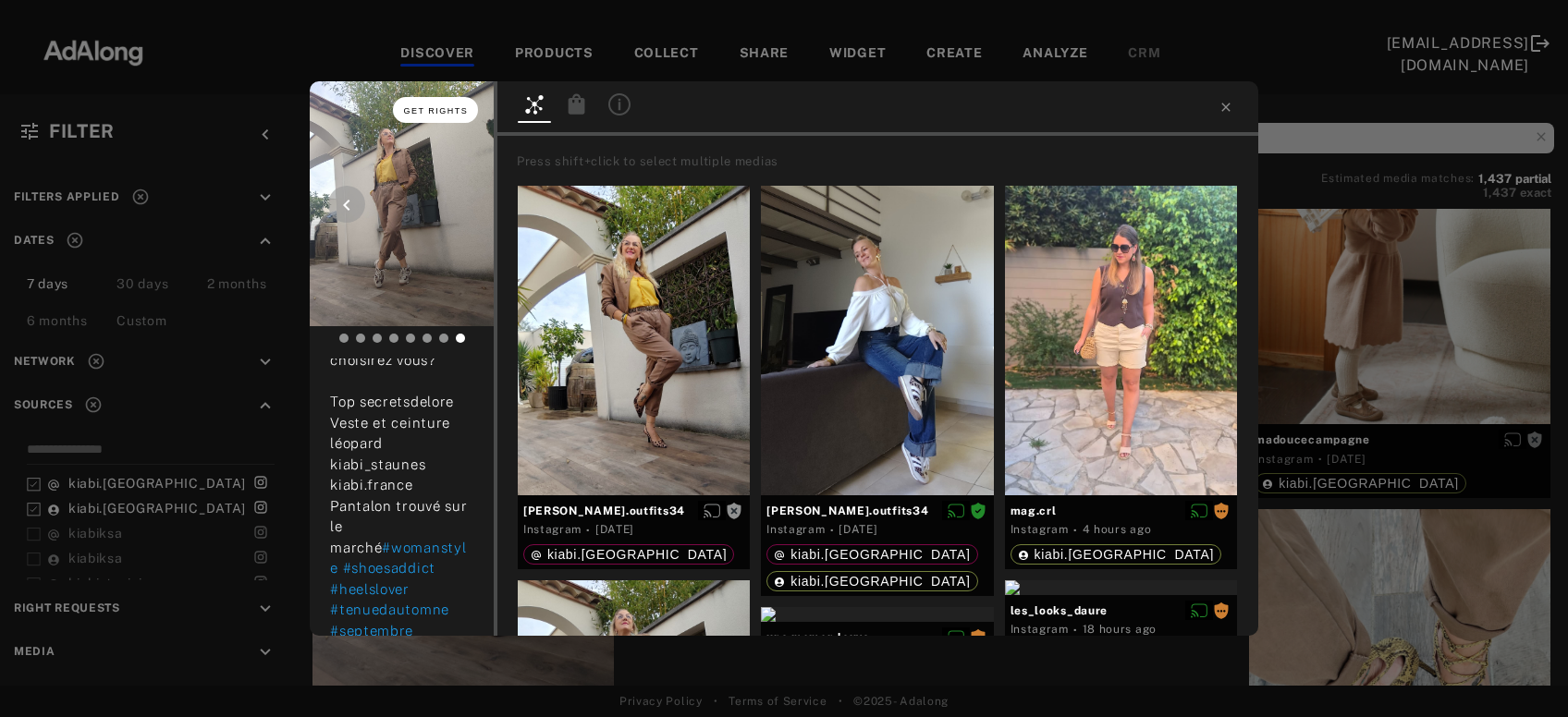
click at [430, 109] on span "Get rights" at bounding box center [436, 110] width 65 height 9
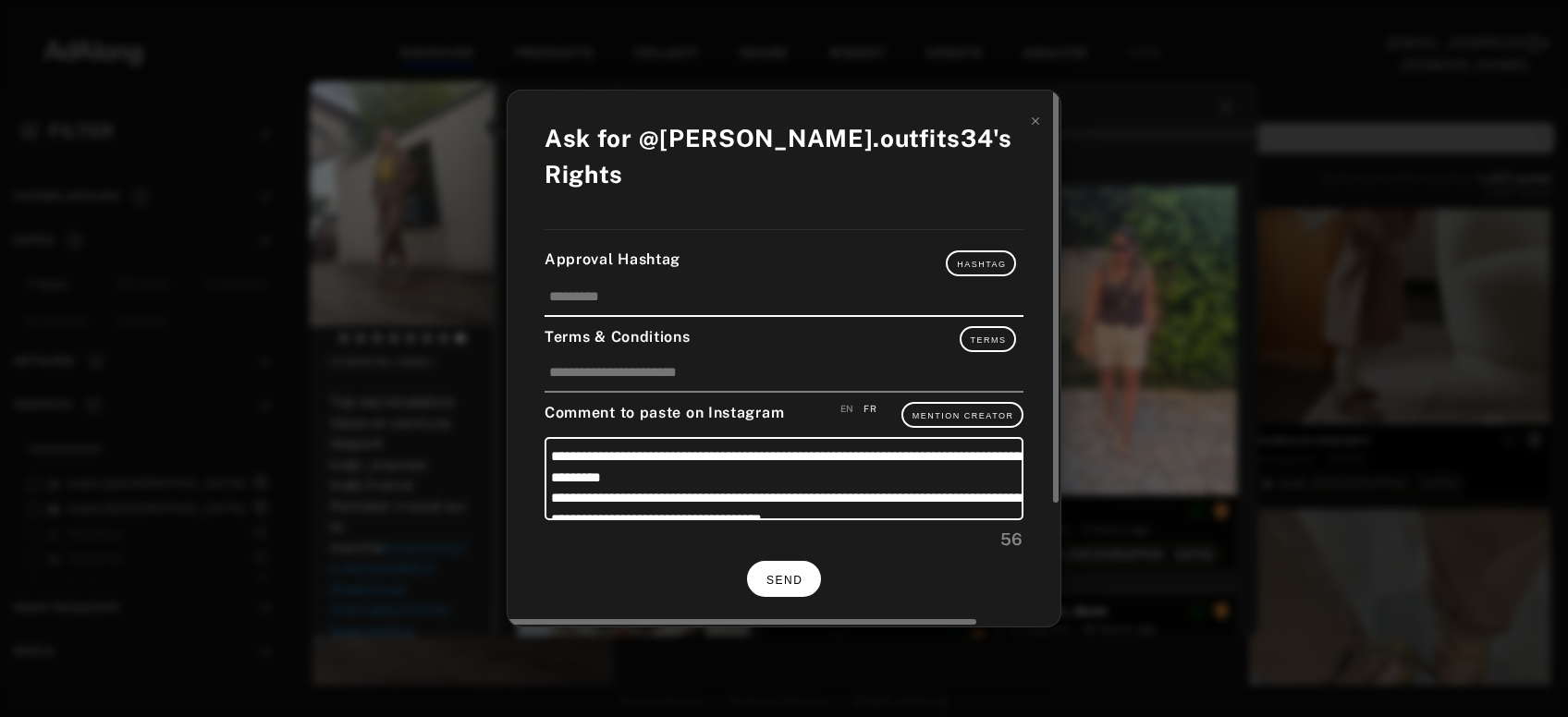
click at [793, 574] on span "SEND" at bounding box center [784, 580] width 36 height 13
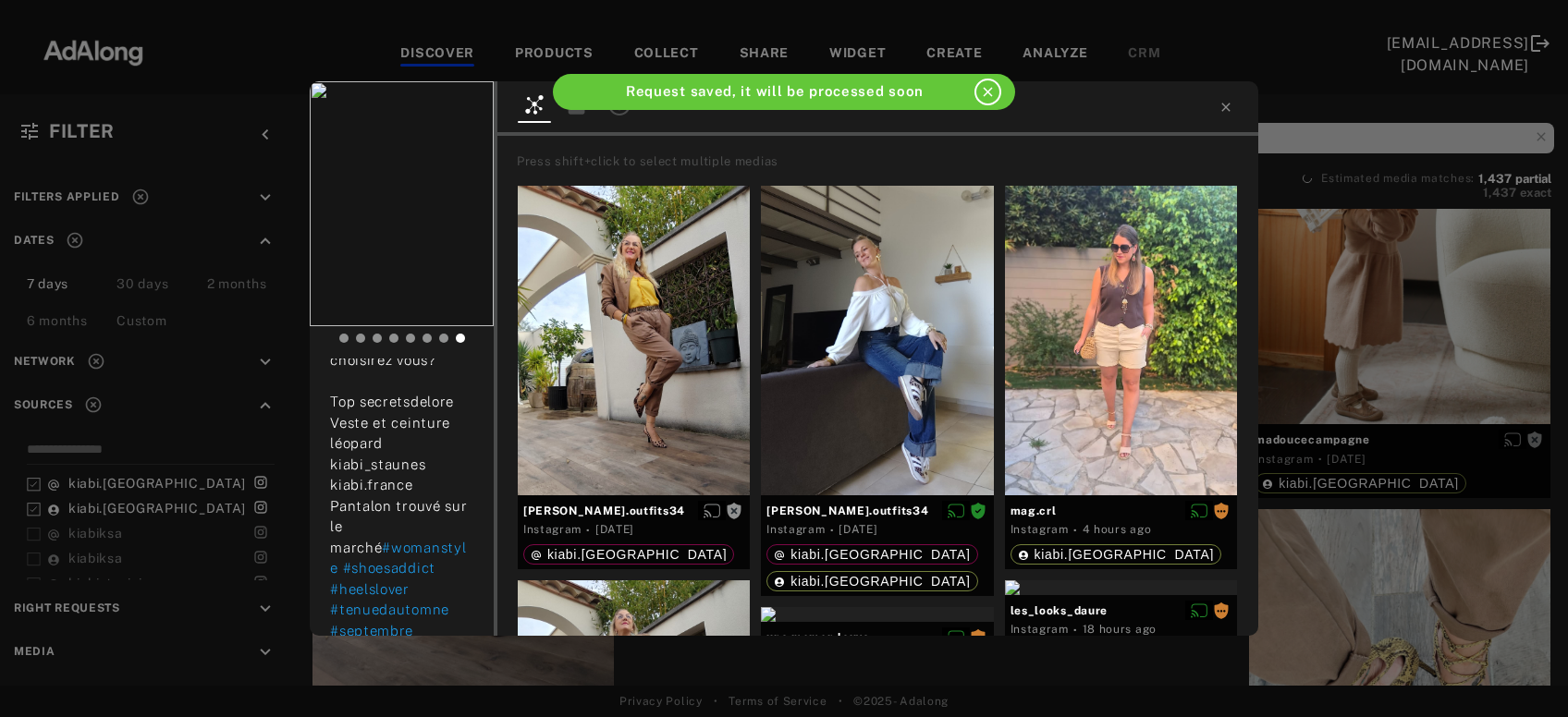
click at [1501, 288] on div "[PERSON_NAME].outfits34 Rights requested [DATE] Un look de rentrée aux tendance…" at bounding box center [784, 358] width 1568 height 717
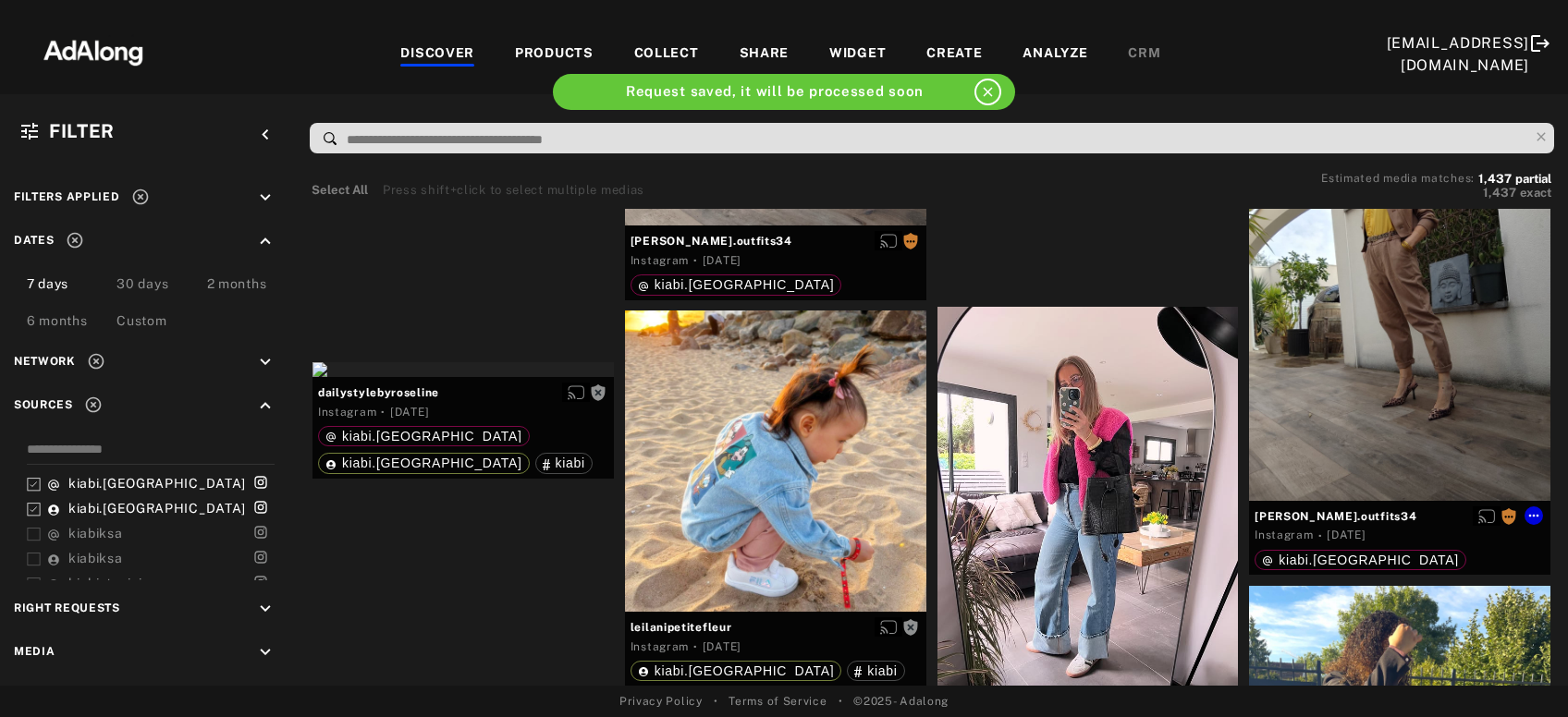
scroll to position [23851, 0]
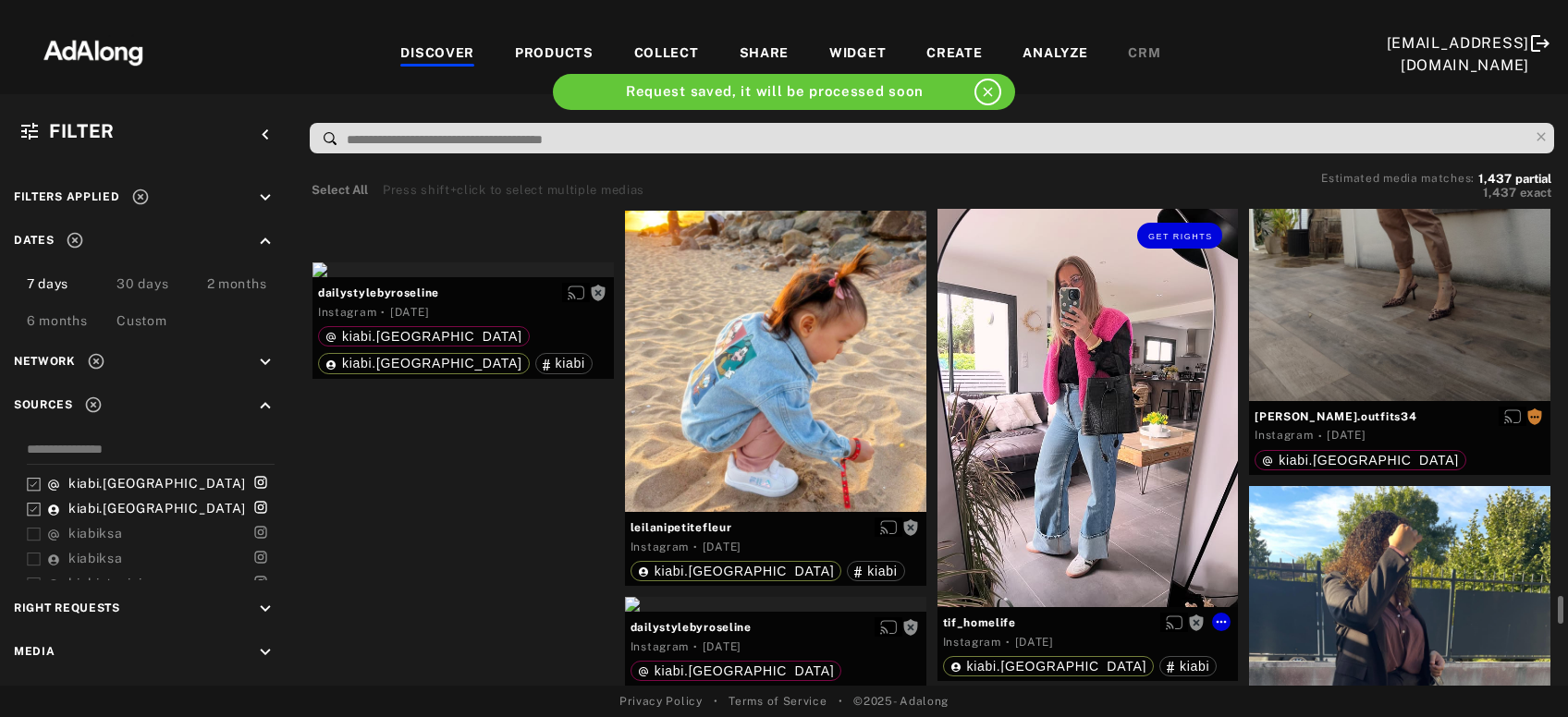
click at [1083, 475] on div "Get rights" at bounding box center [1087, 407] width 301 height 400
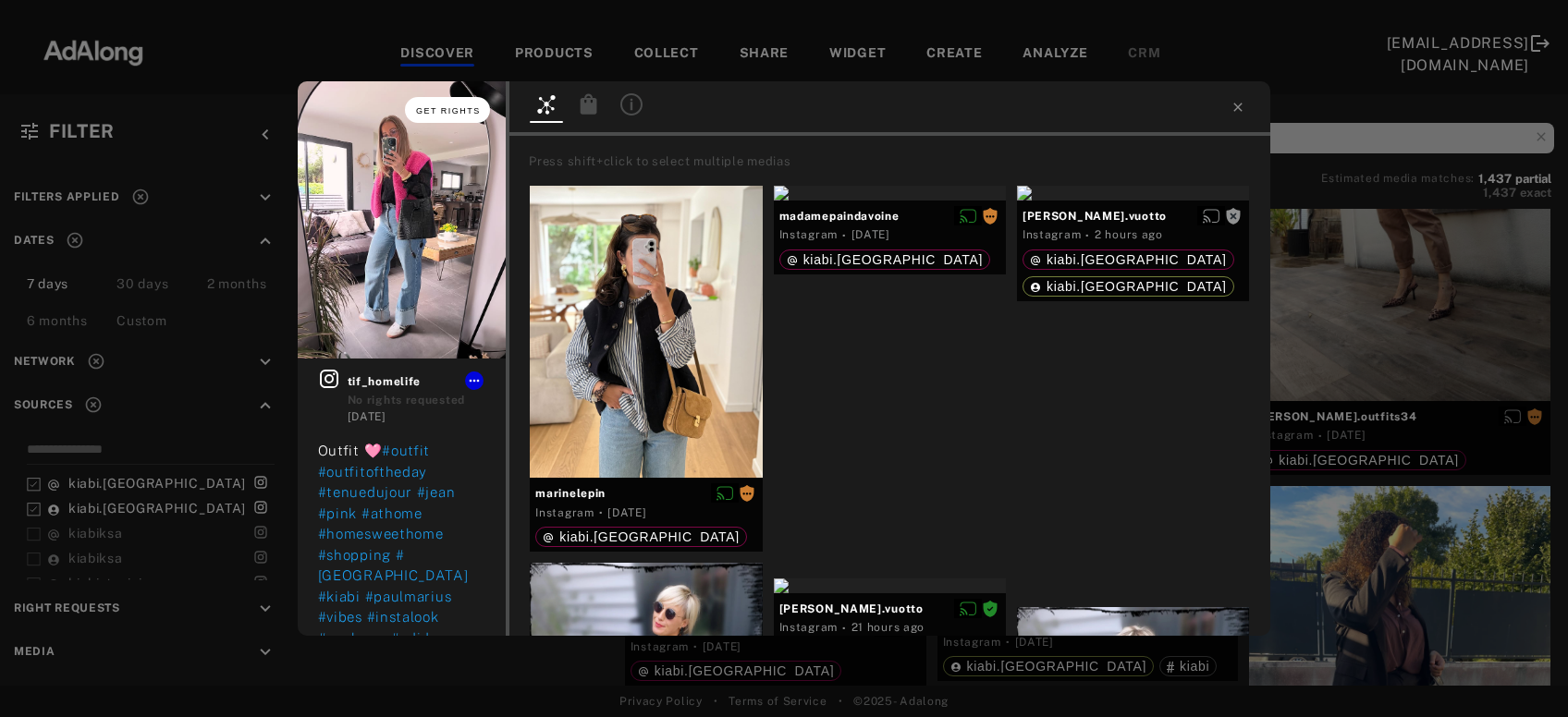
click at [463, 108] on span "Get rights" at bounding box center [448, 110] width 65 height 9
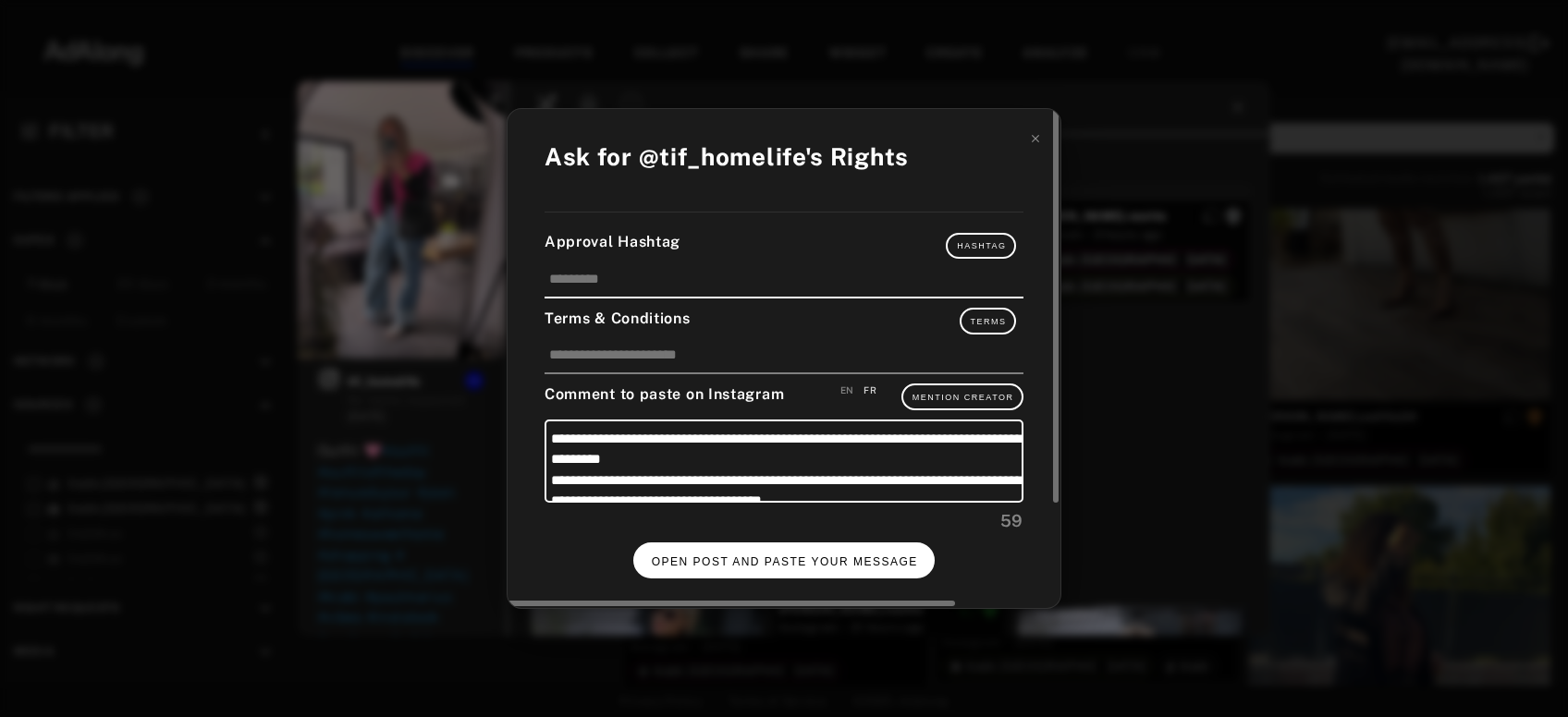
click at [828, 549] on button "OPEN POST AND PASTE YOUR MESSAGE" at bounding box center [784, 560] width 302 height 36
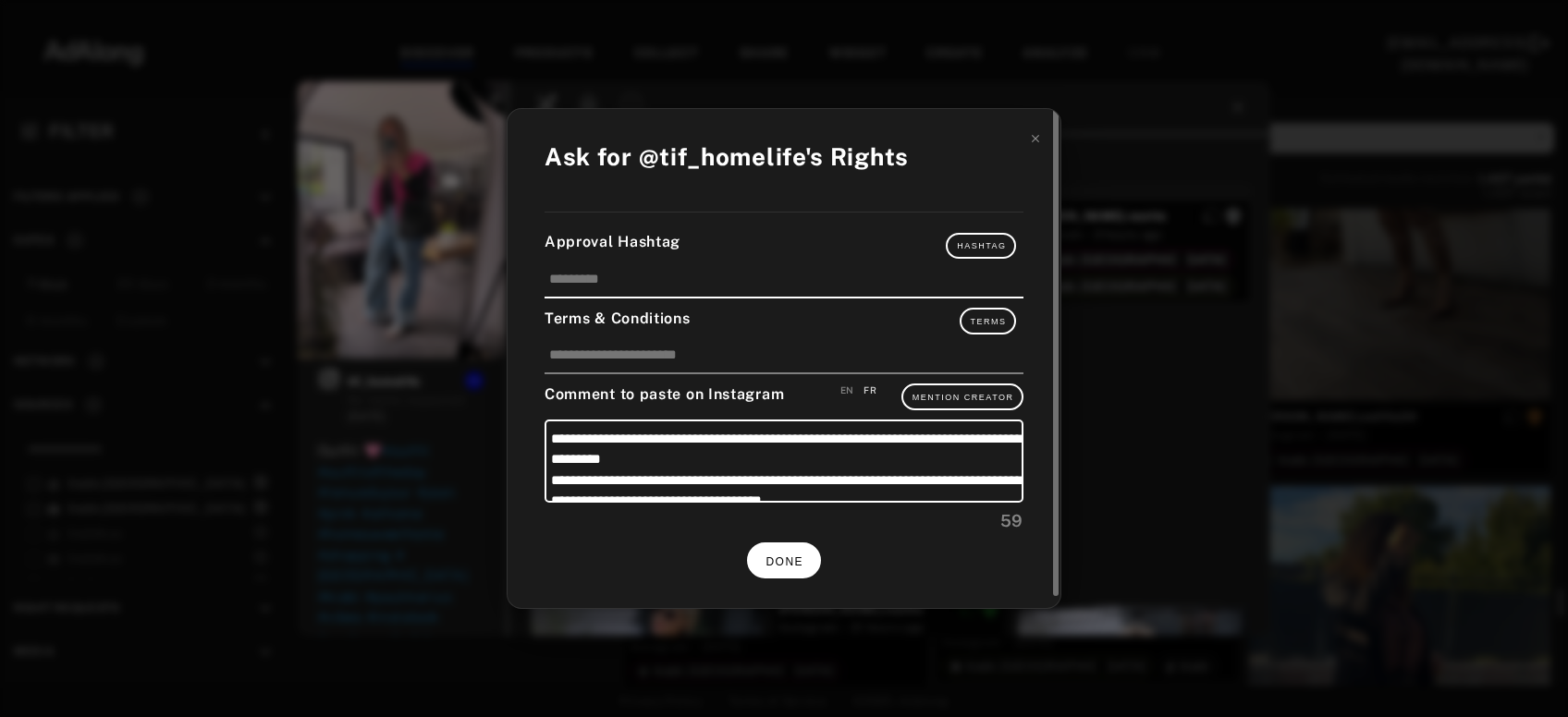
scroll to position [23851, 0]
click at [799, 555] on span "DONE" at bounding box center [784, 561] width 38 height 13
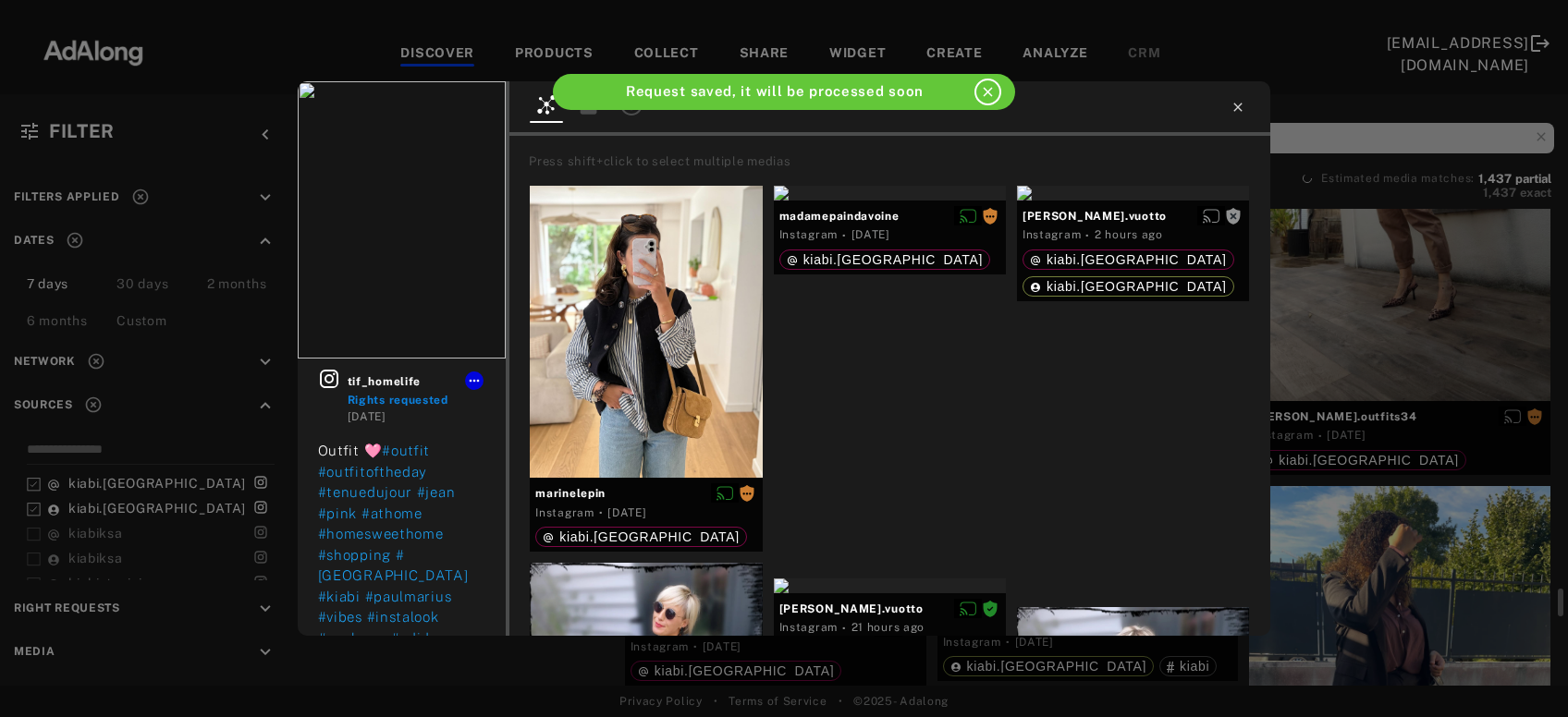
click at [1241, 107] on icon at bounding box center [1238, 106] width 15 height 15
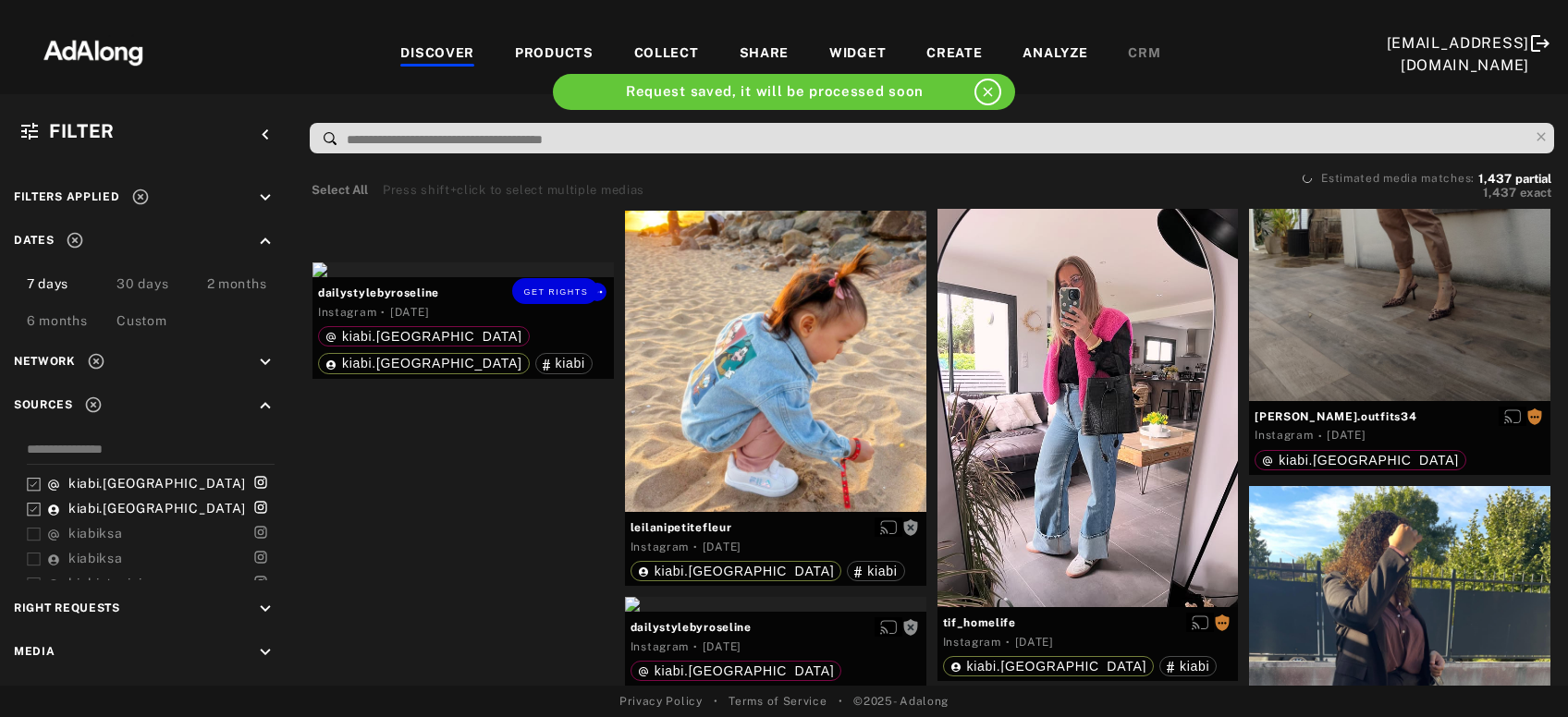
scroll to position [23950, 0]
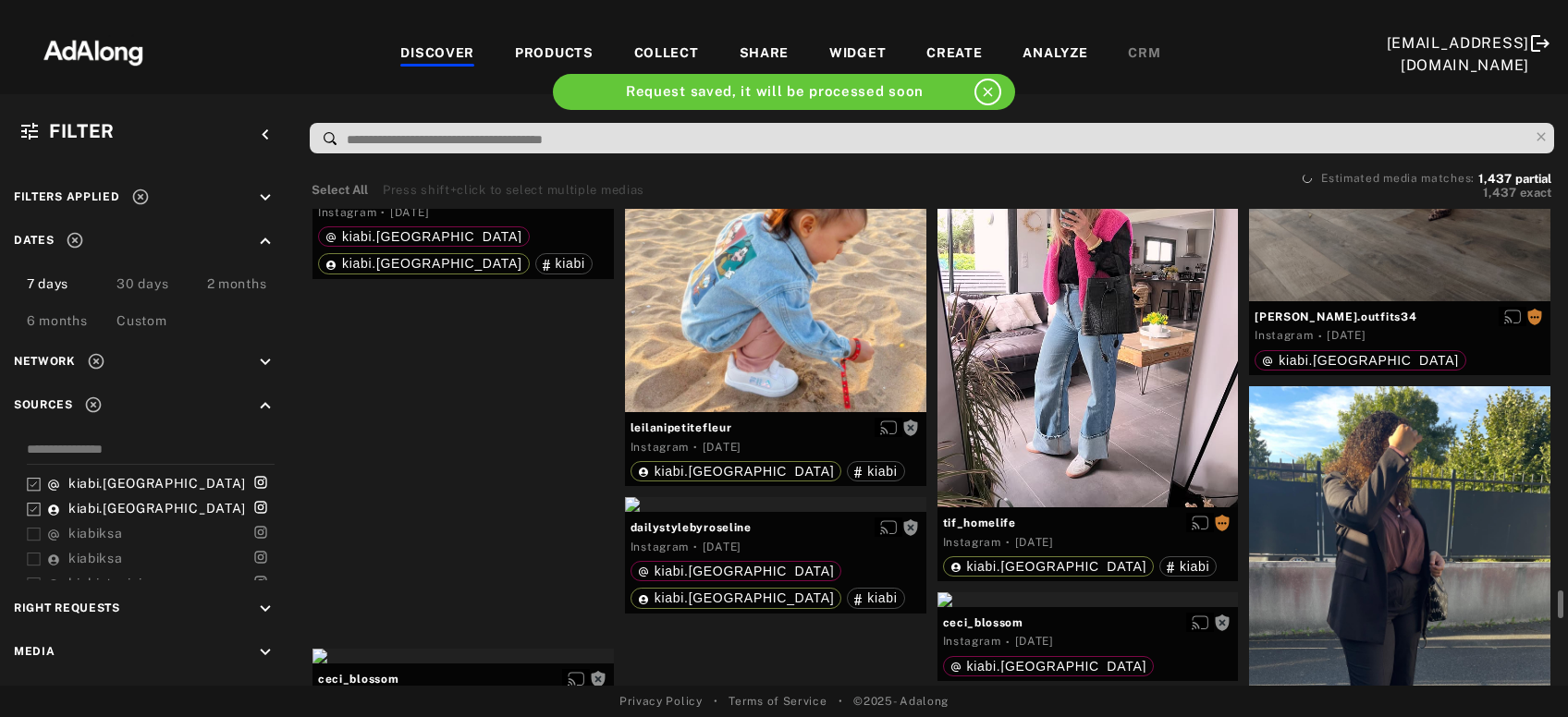
click at [482, 177] on div "Get rights" at bounding box center [463, 170] width 301 height 15
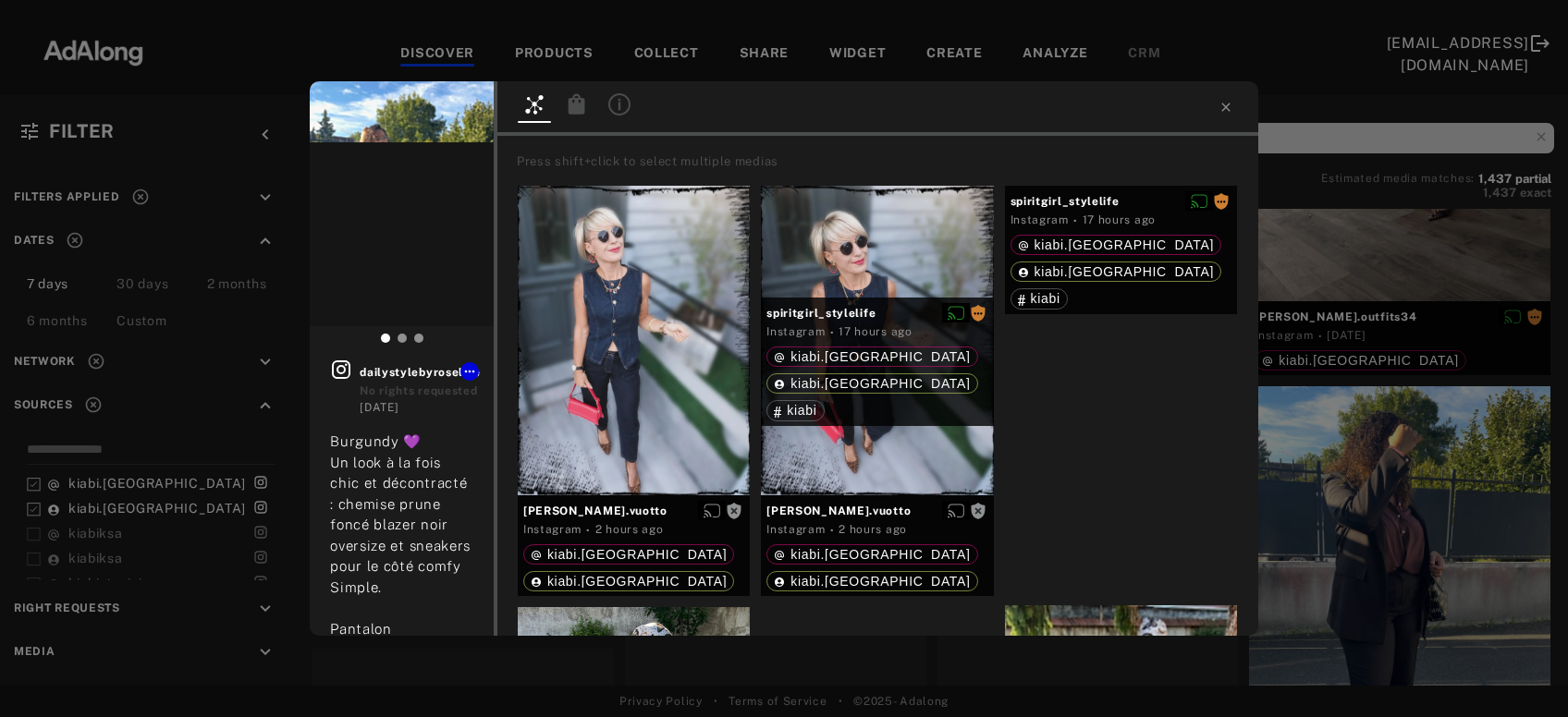
scroll to position [200, 0]
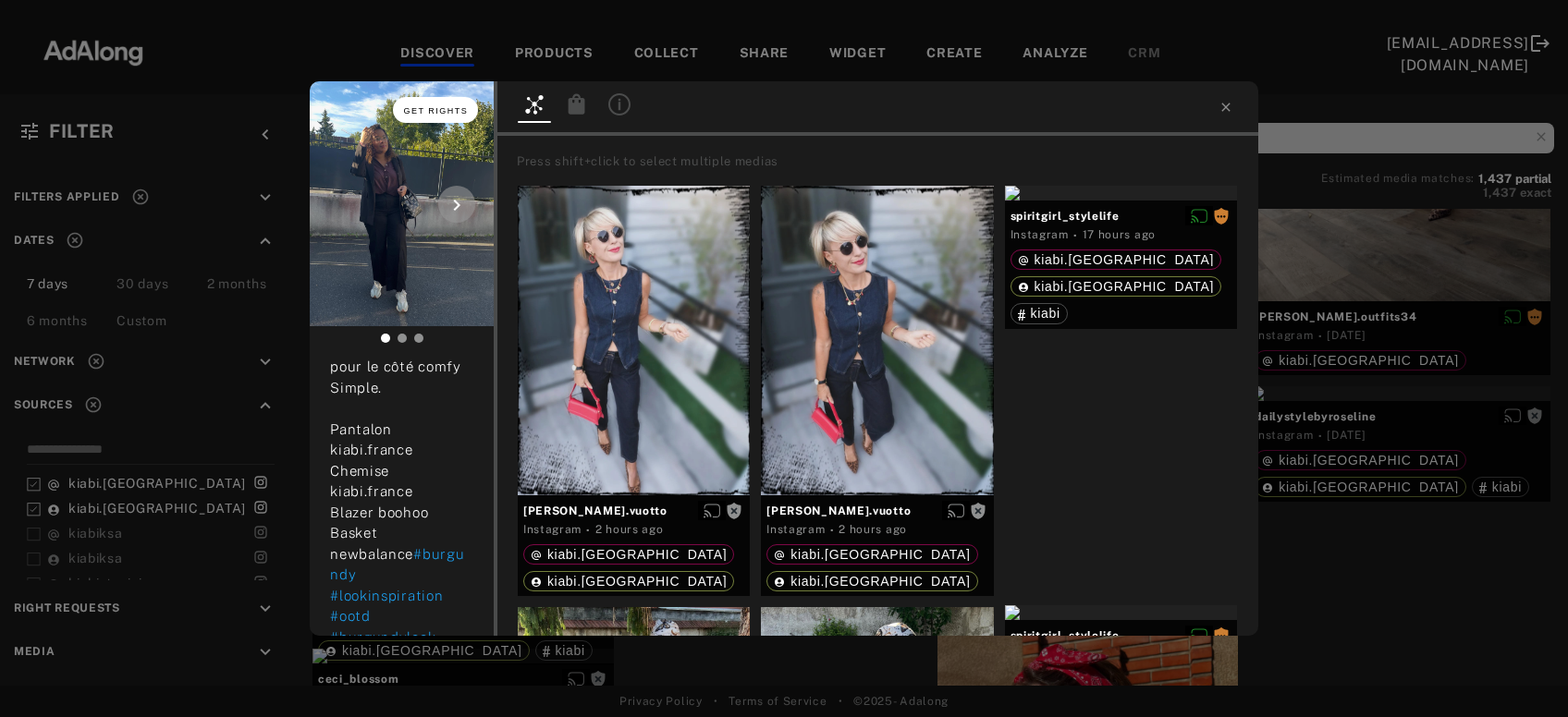
click at [443, 110] on span "Get rights" at bounding box center [436, 110] width 65 height 9
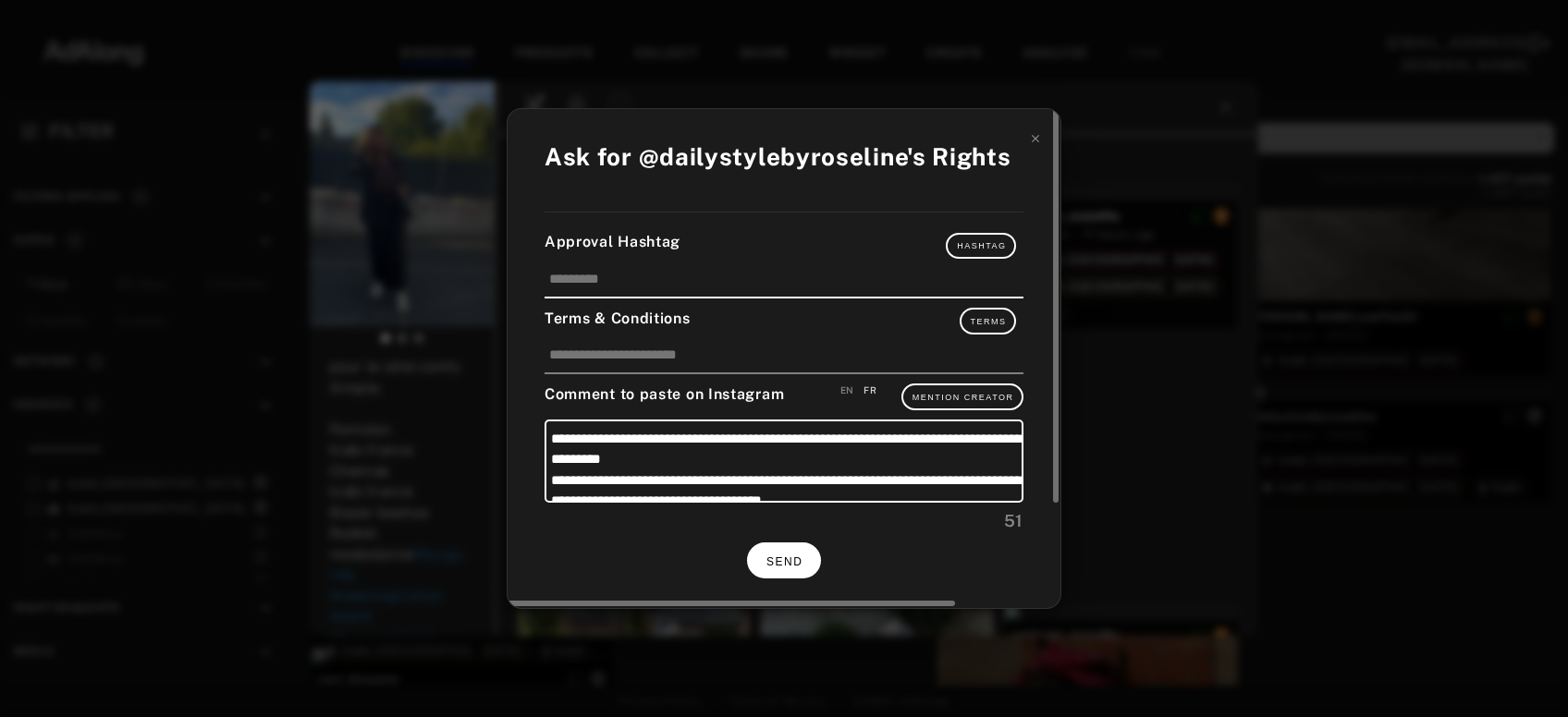
click at [784, 556] on span "SEND" at bounding box center [784, 561] width 36 height 13
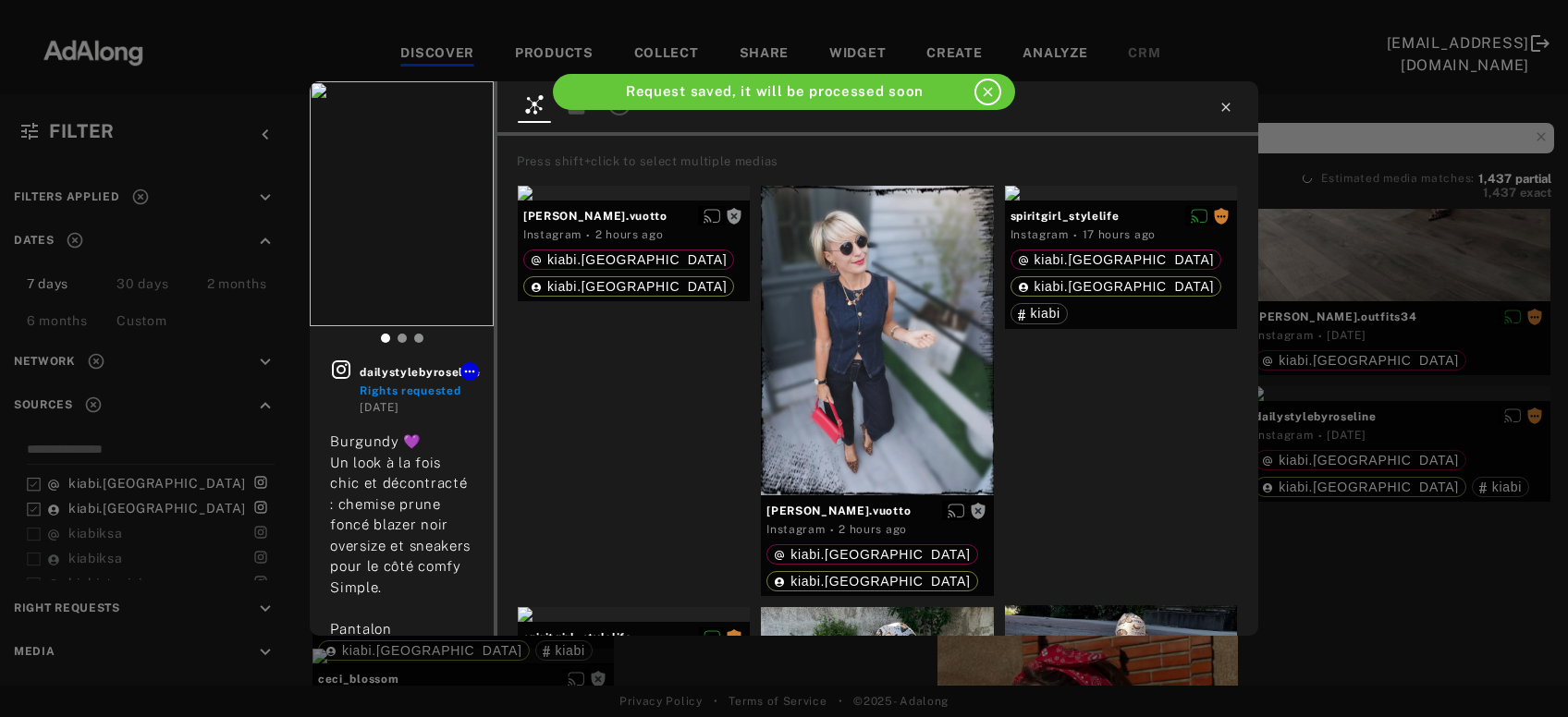
click at [1229, 106] on icon at bounding box center [1225, 106] width 15 height 15
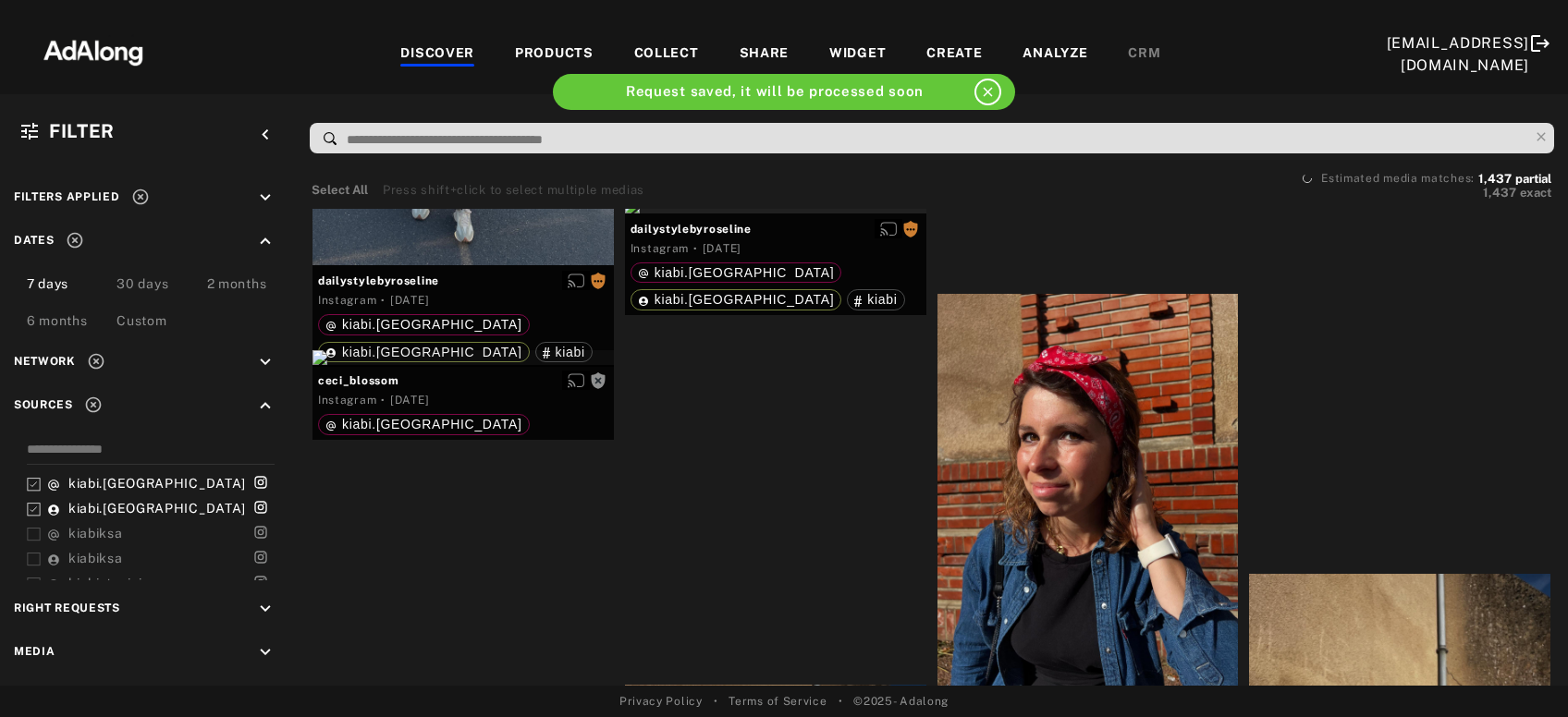
scroll to position [24349, 0]
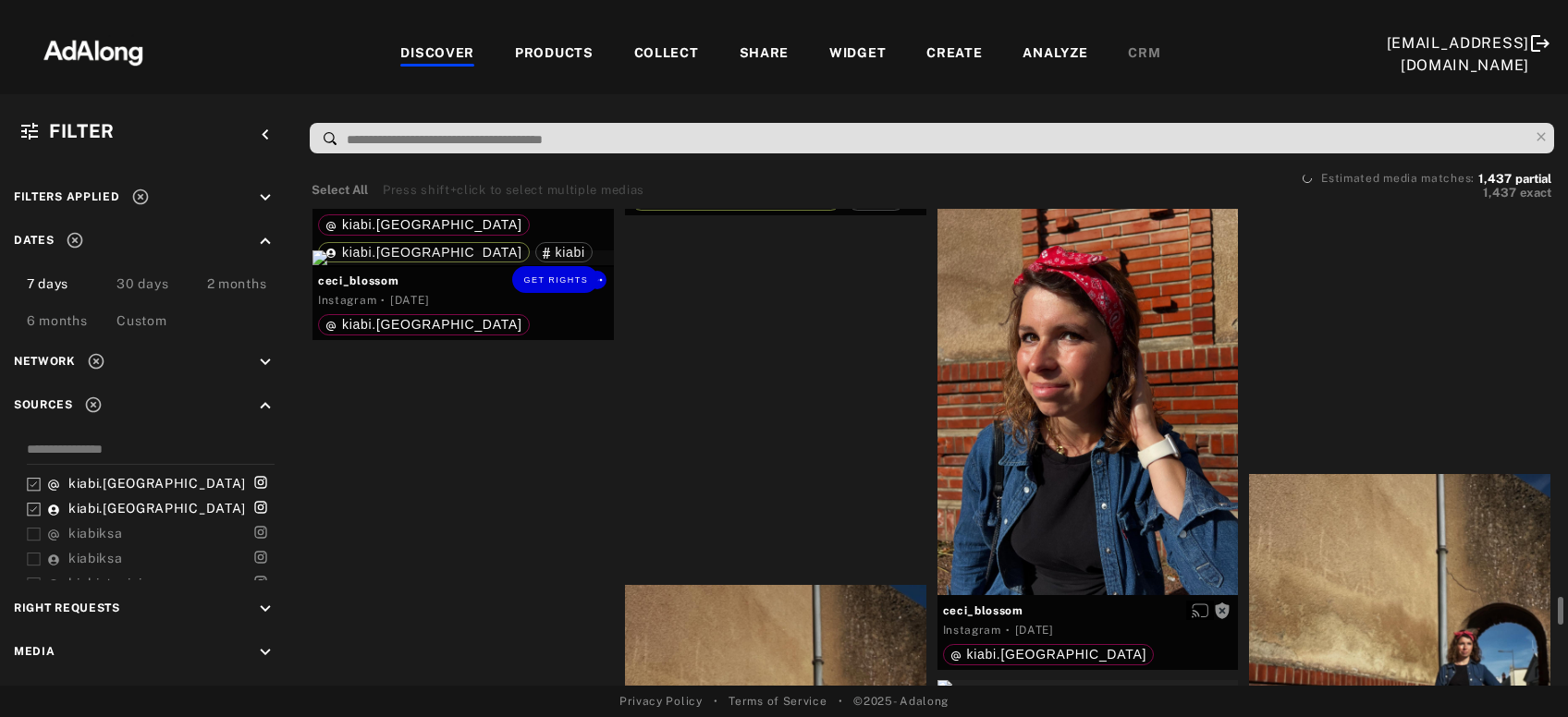
click at [422, 266] on div "Get rights" at bounding box center [463, 258] width 301 height 15
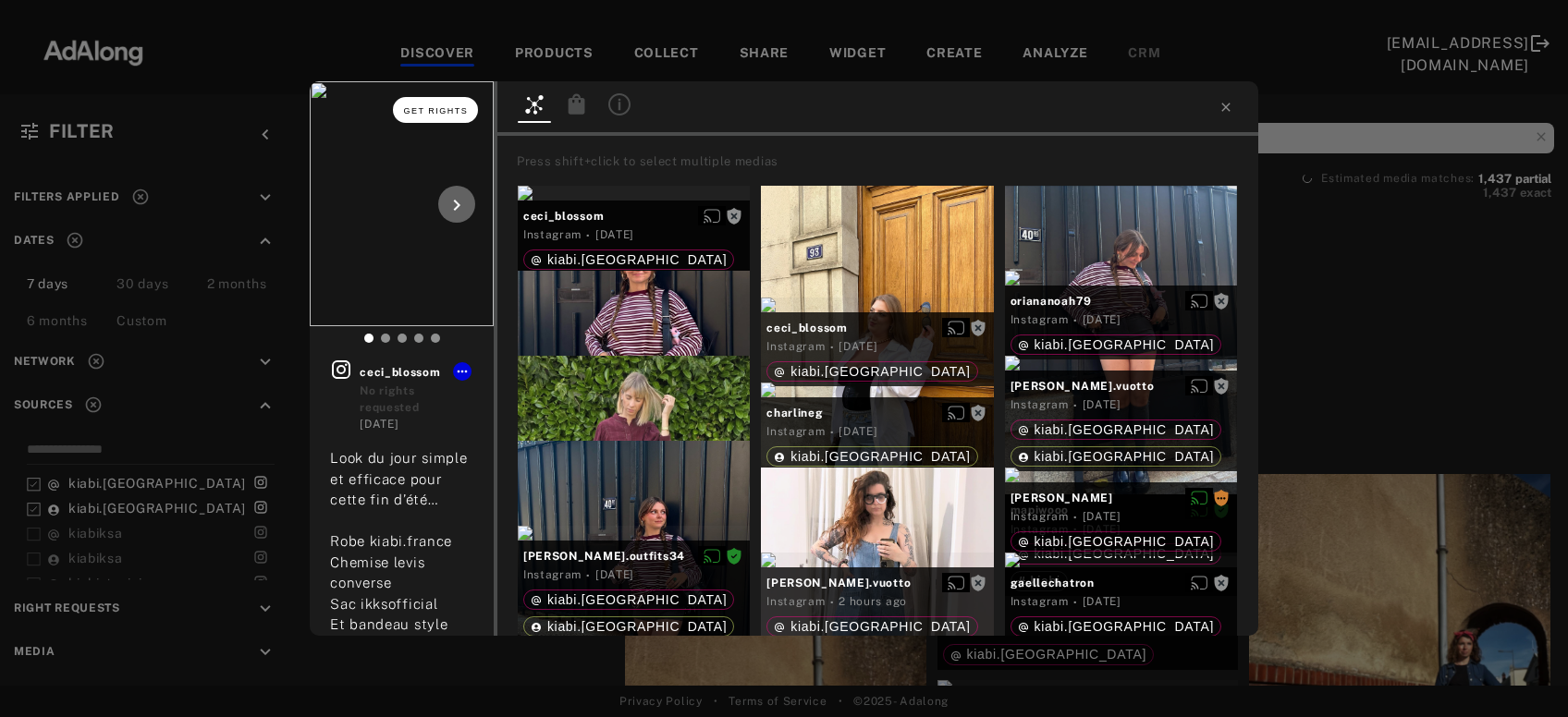
click at [432, 110] on span "Get rights" at bounding box center [436, 110] width 65 height 9
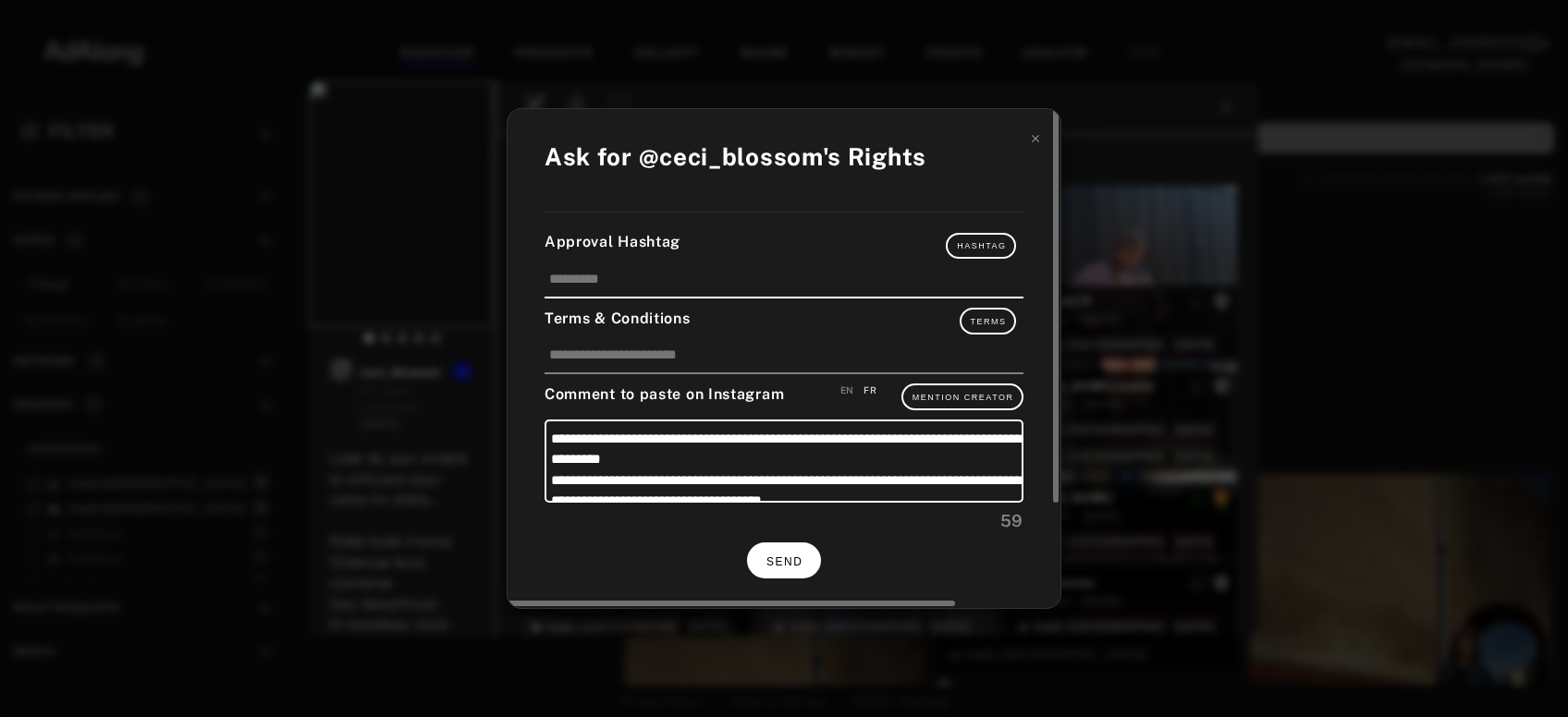
click at [801, 564] on button "SEND" at bounding box center [784, 560] width 74 height 36
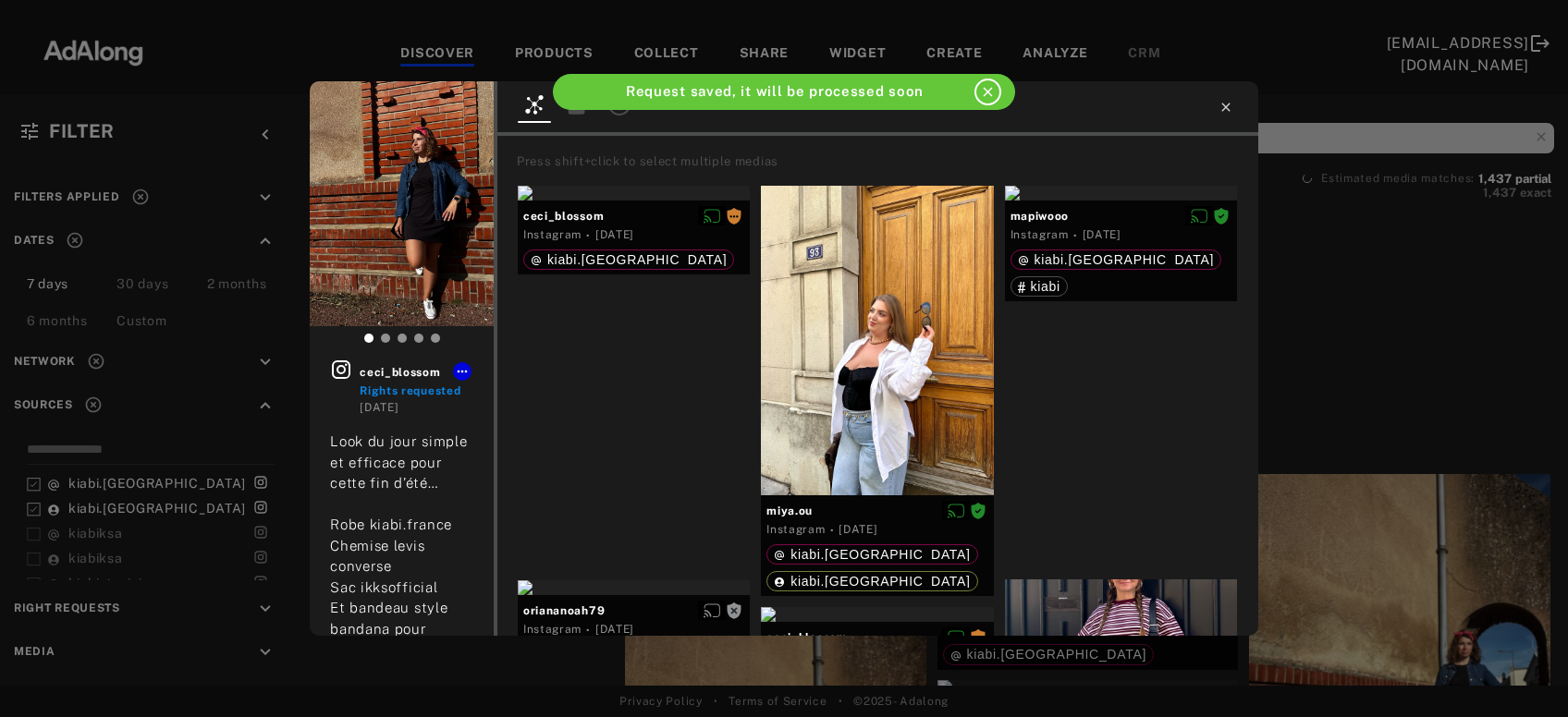
click at [1226, 113] on icon at bounding box center [1225, 106] width 15 height 15
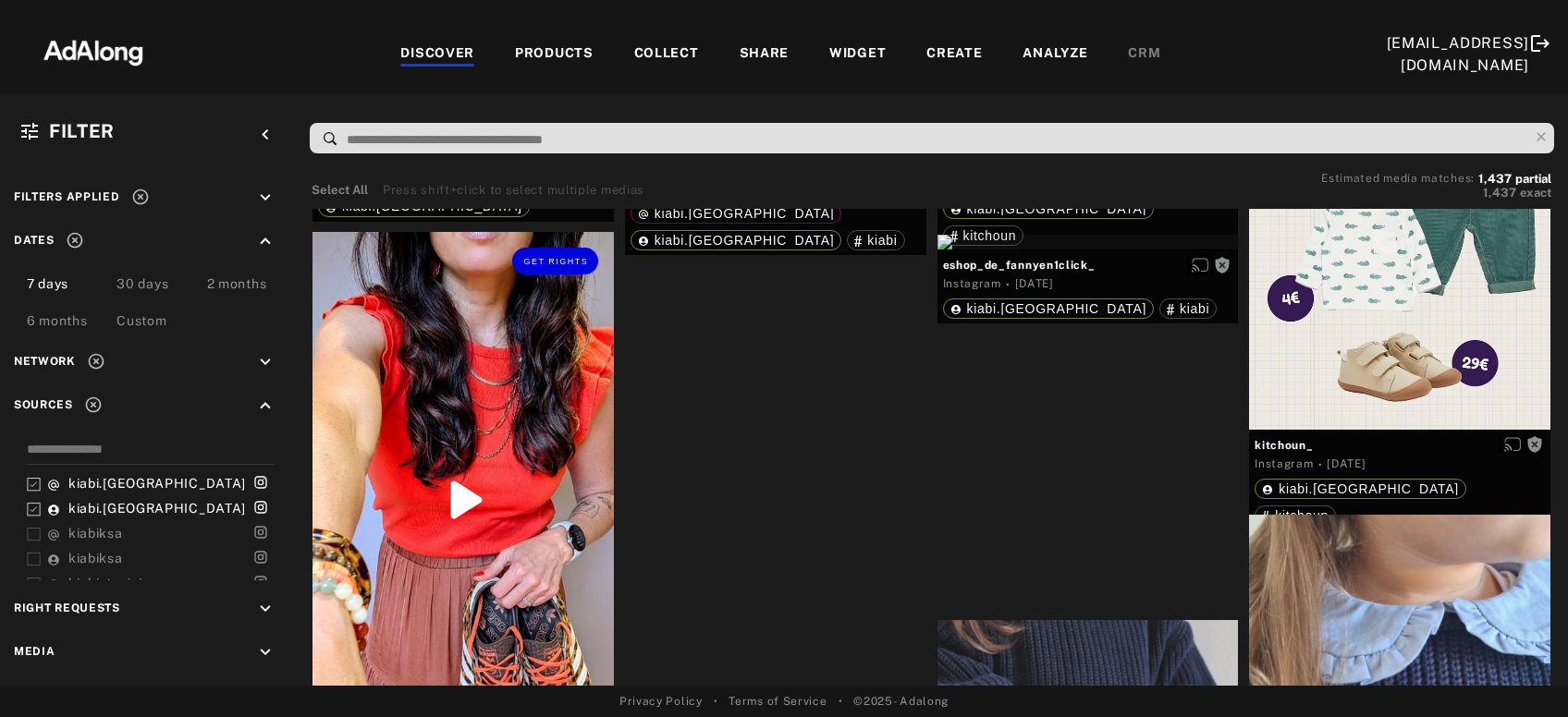
scroll to position [25842, 0]
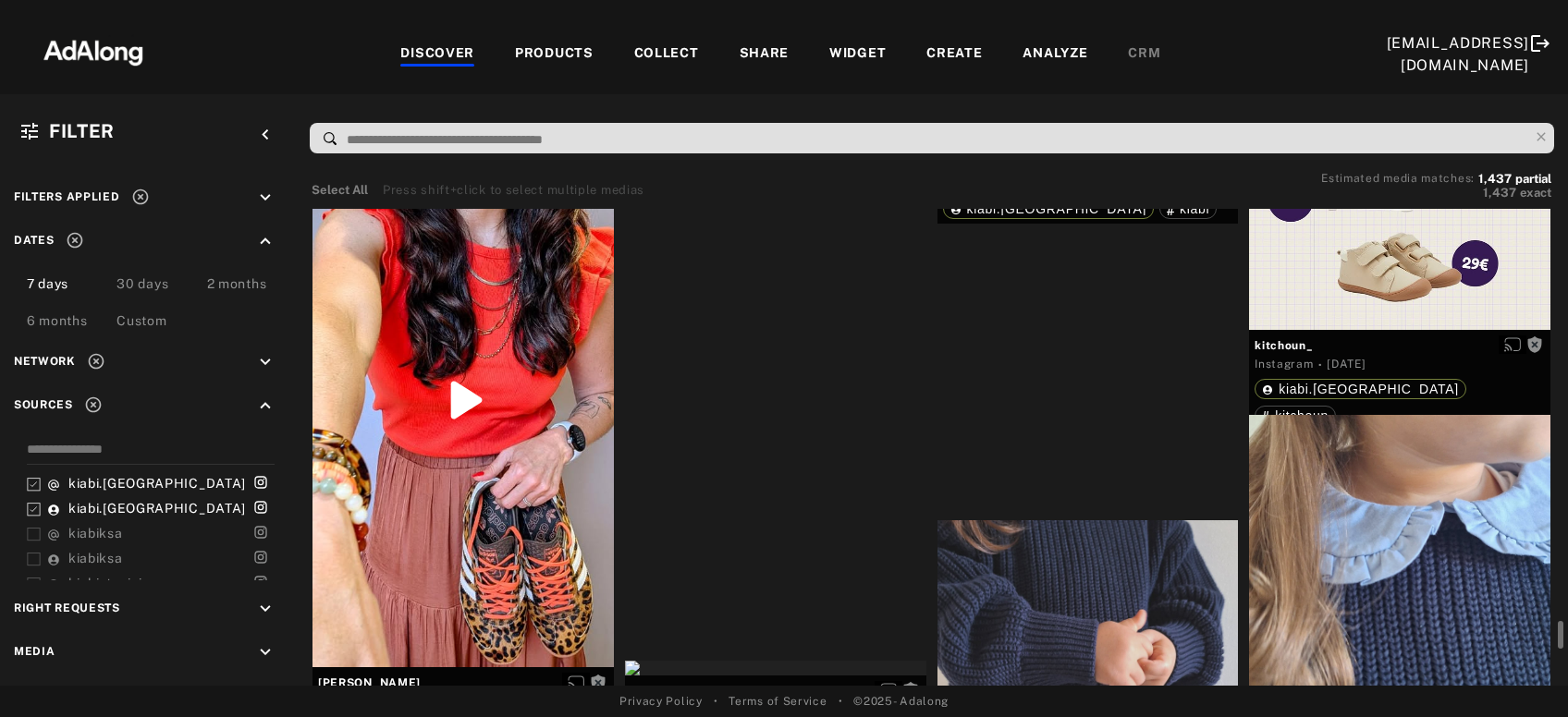
click at [788, 55] on div "Get rights" at bounding box center [775, 47] width 301 height 15
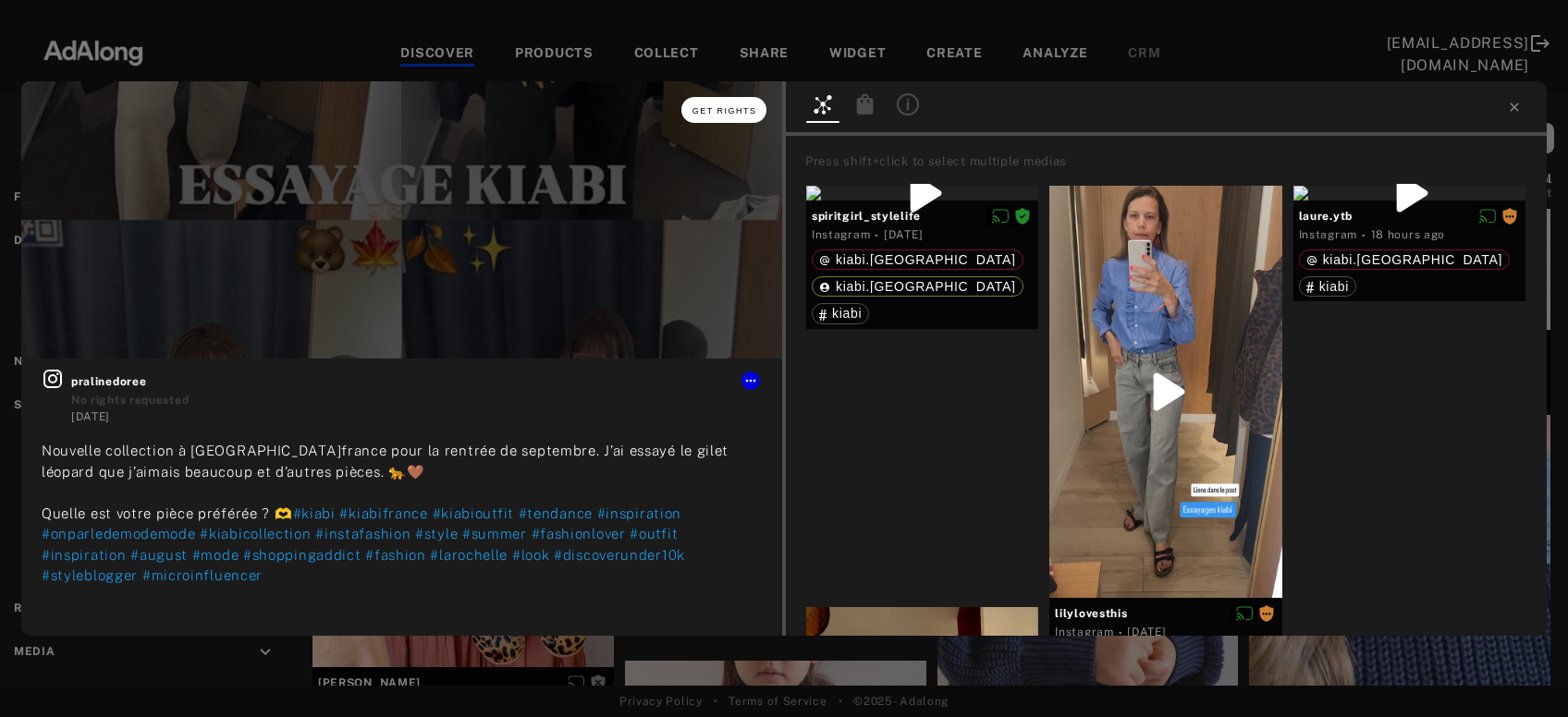
click at [723, 114] on span "Get rights" at bounding box center [724, 110] width 65 height 9
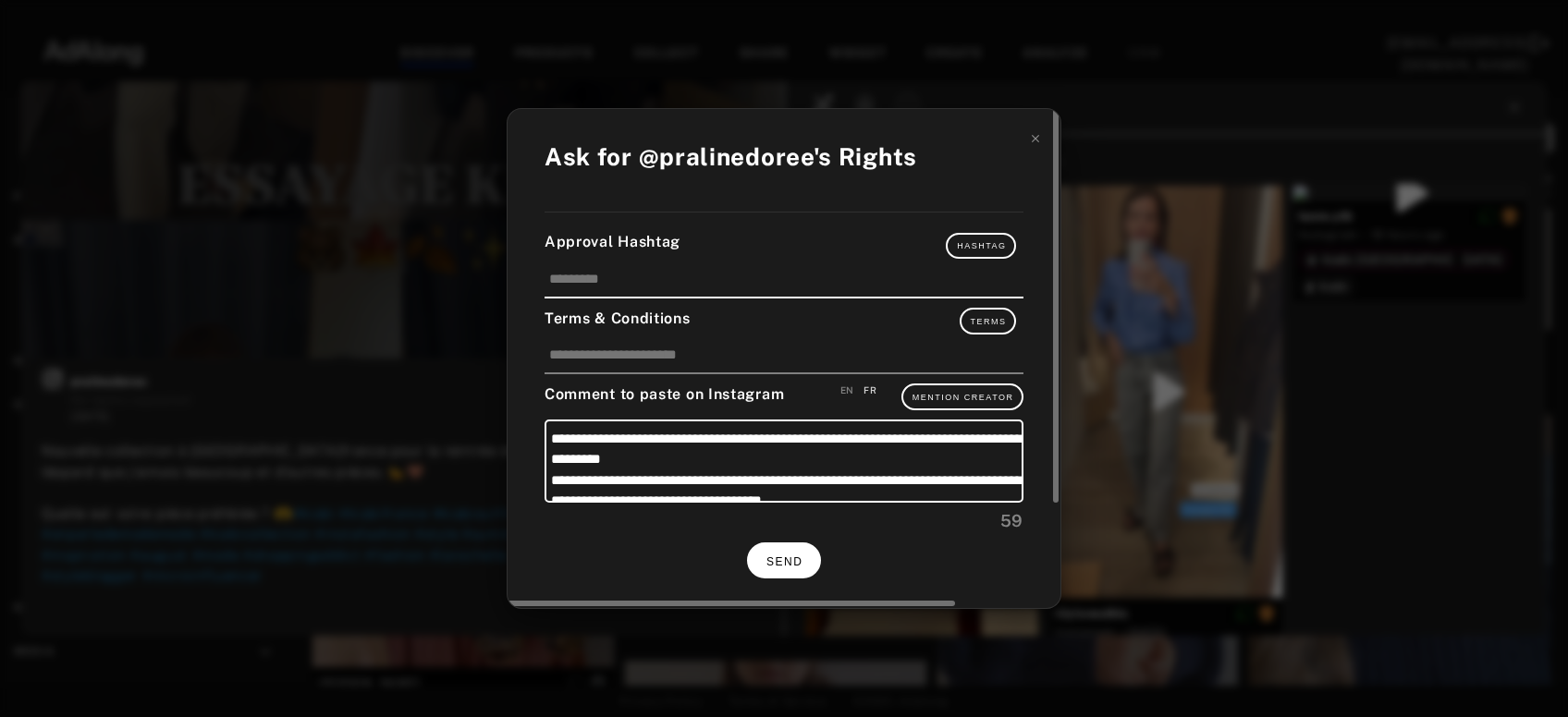
click at [797, 563] on span "SEND" at bounding box center [784, 561] width 36 height 13
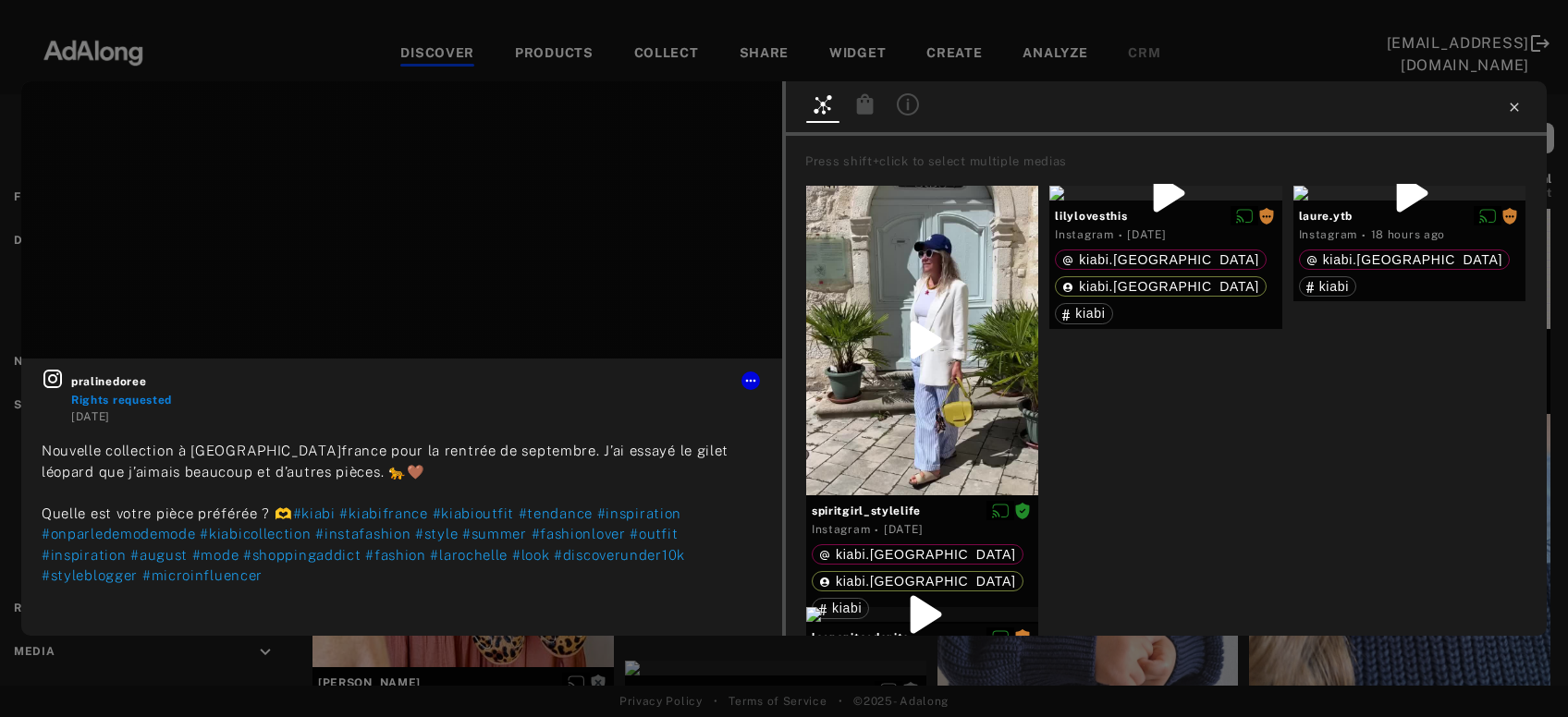
click at [1512, 110] on icon at bounding box center [1513, 106] width 15 height 15
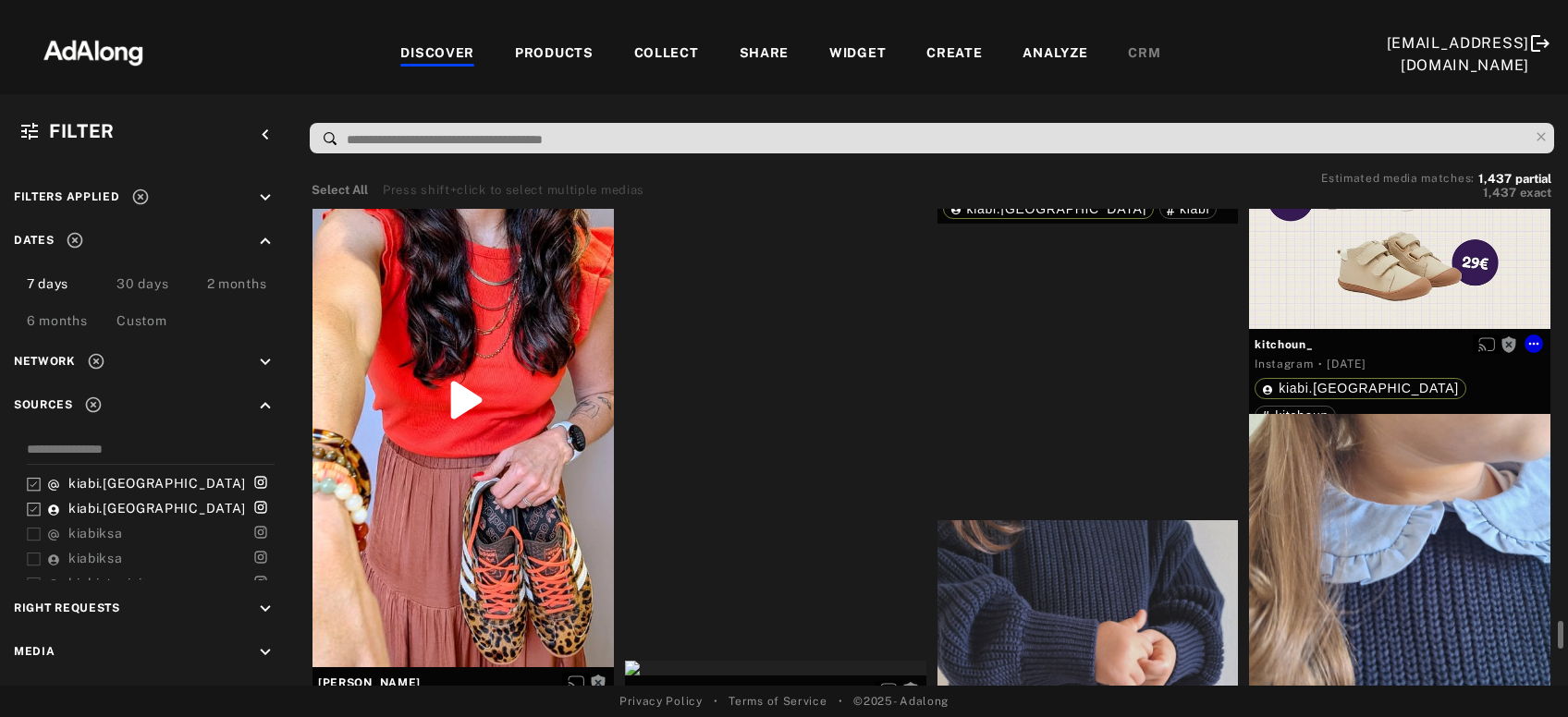
scroll to position [25942, 0]
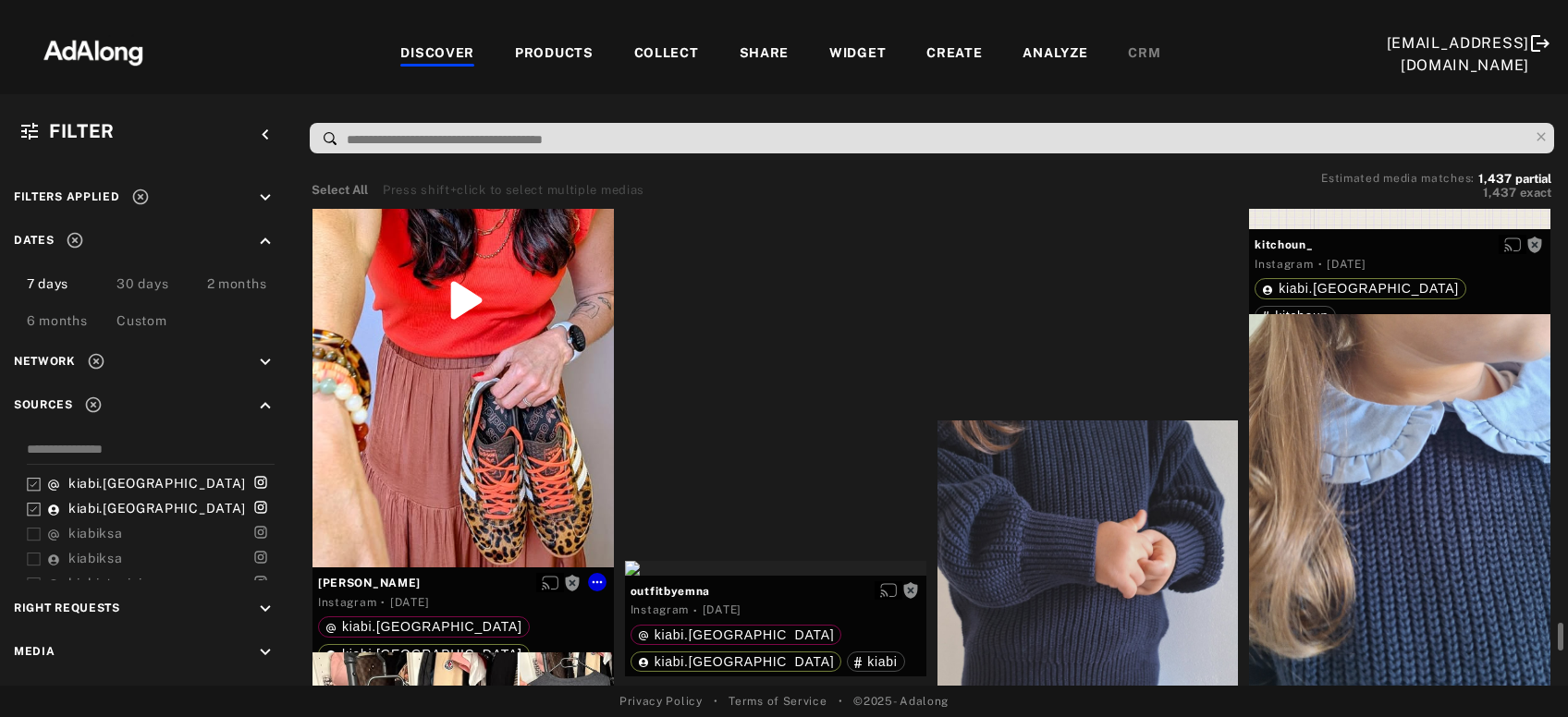
click at [467, 437] on div "Get rights" at bounding box center [463, 300] width 301 height 535
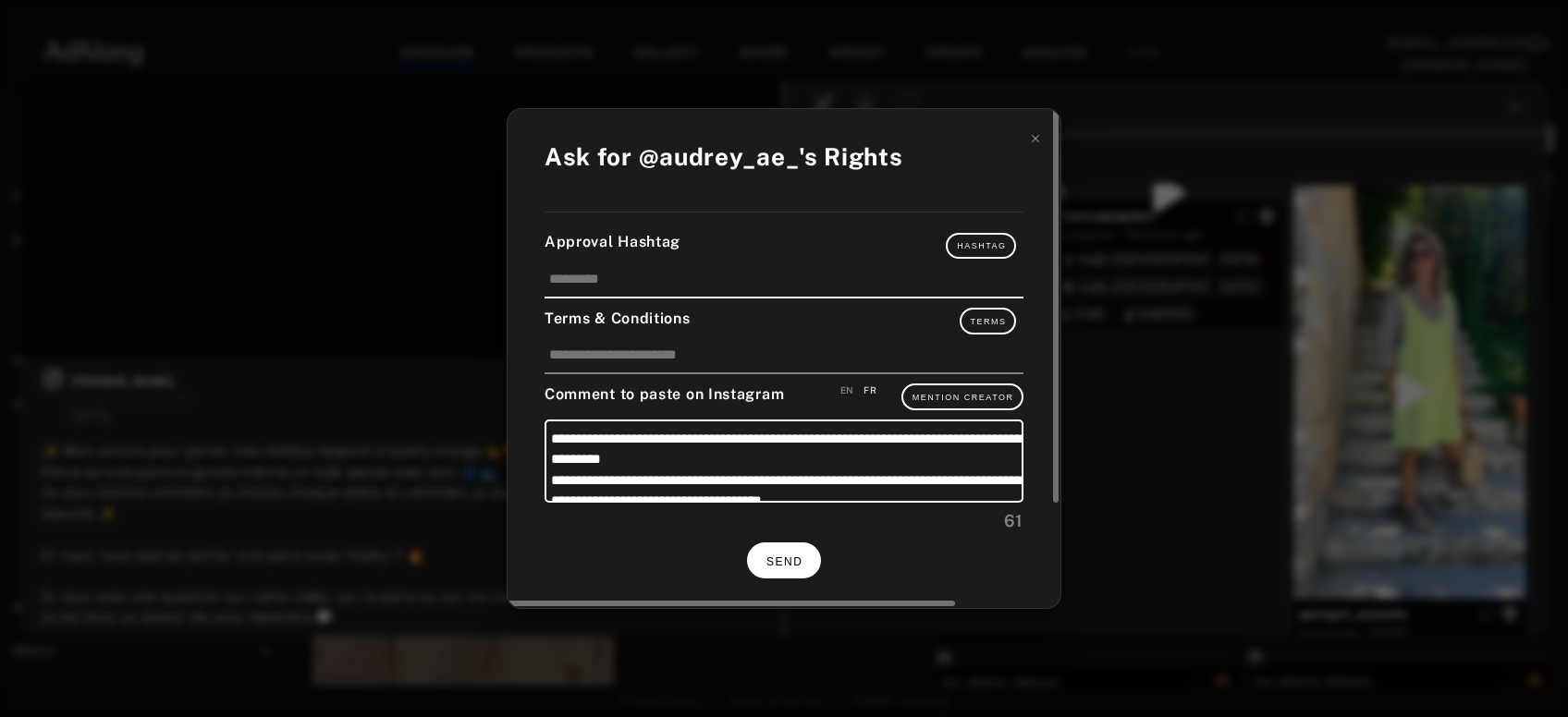
scroll to position [25942, 0]
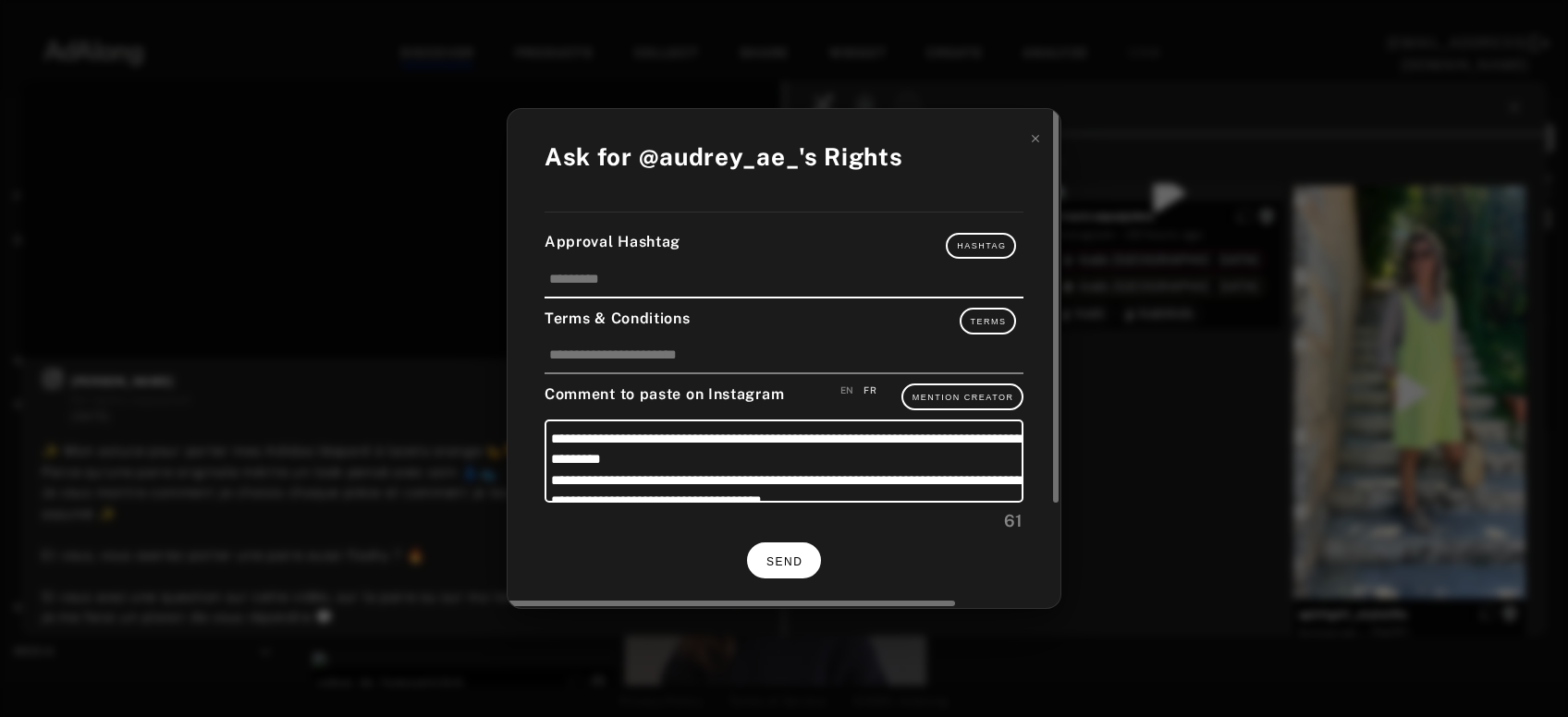
click at [788, 566] on button "SEND" at bounding box center [784, 560] width 74 height 36
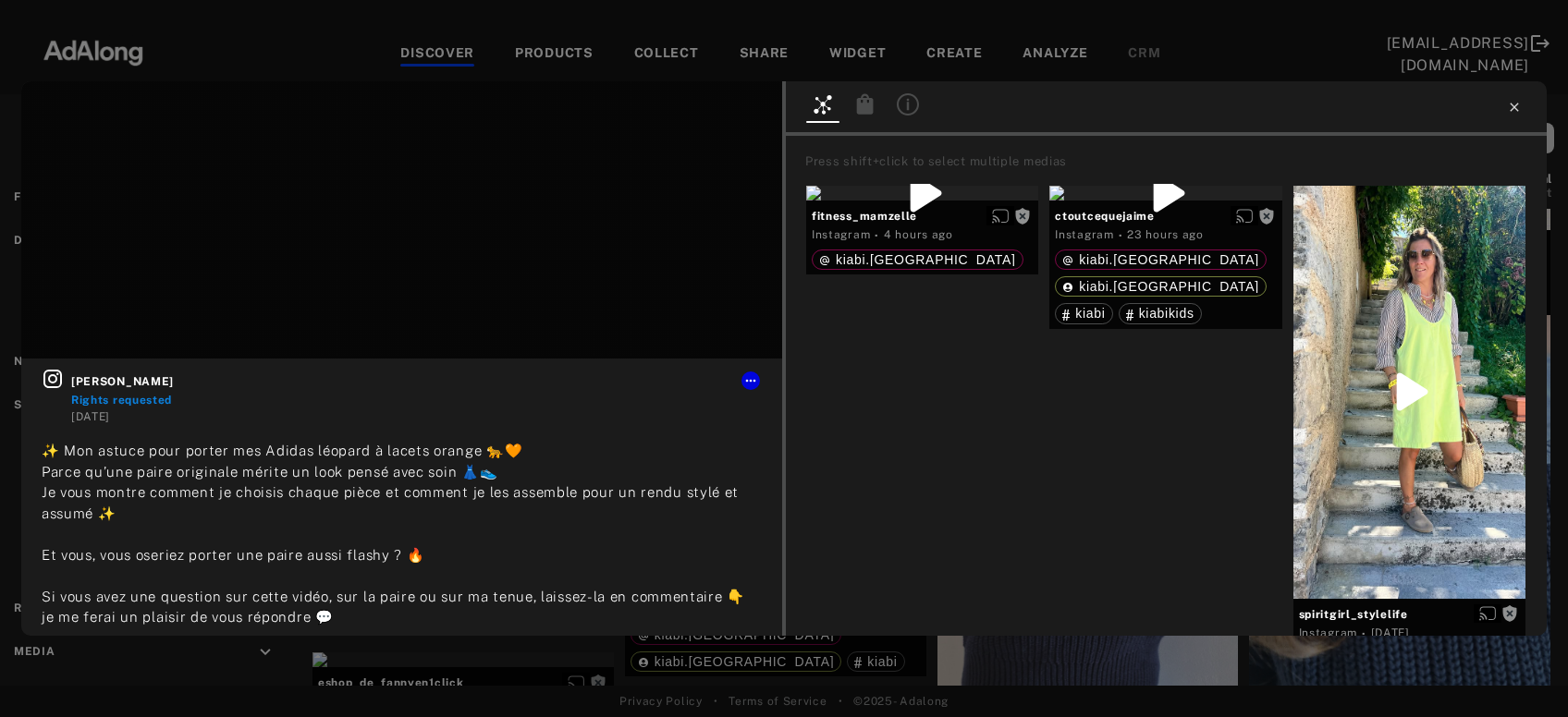
click at [1512, 108] on icon at bounding box center [1513, 106] width 8 height 8
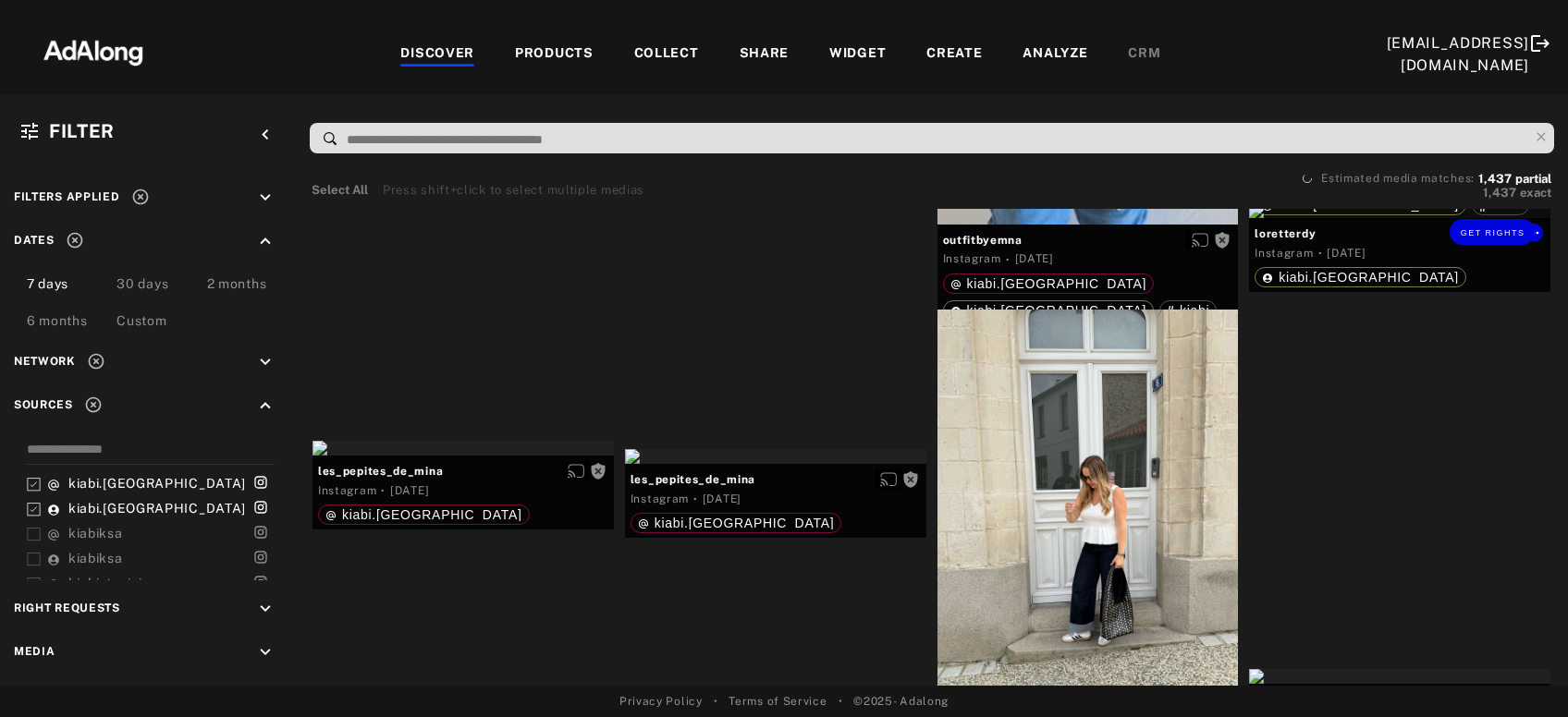
scroll to position [26639, 0]
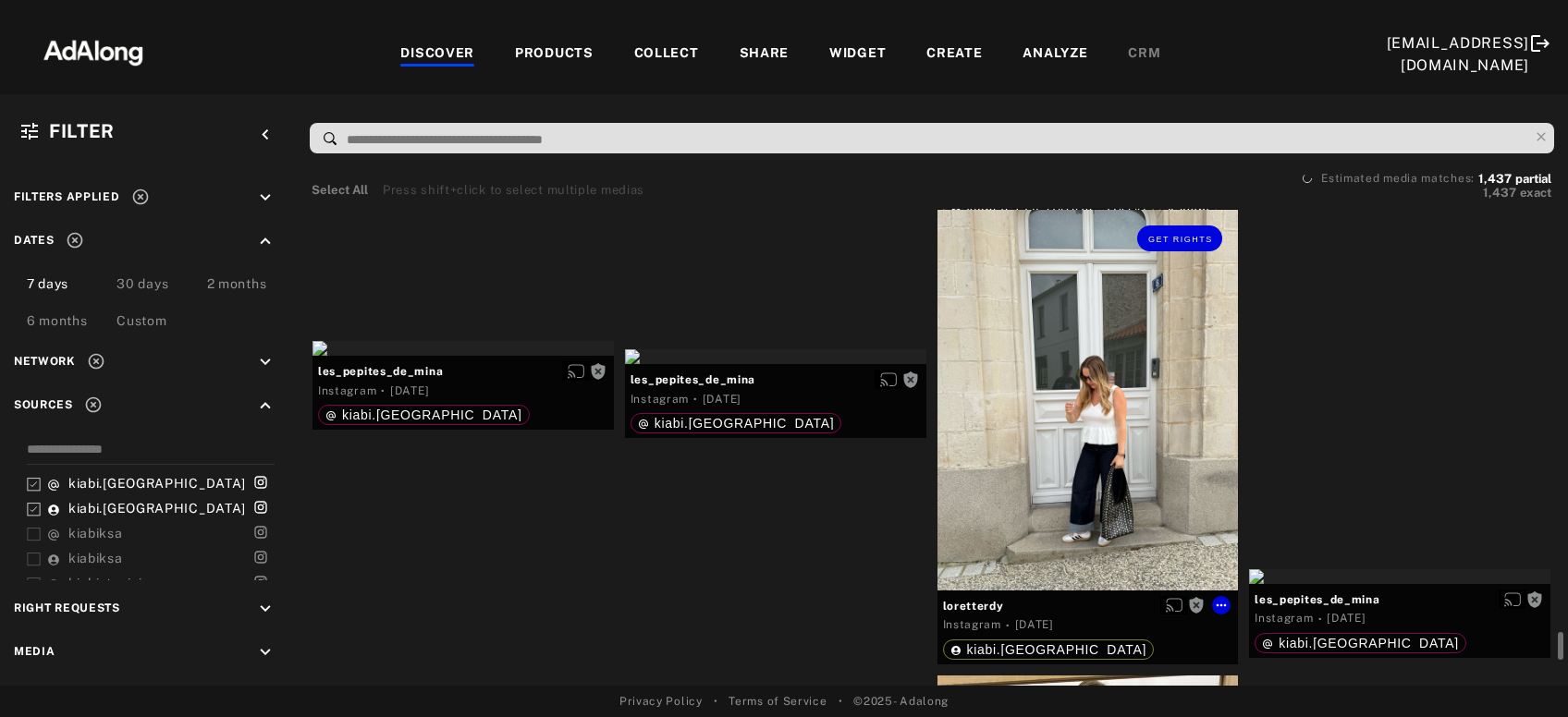
click at [1084, 490] on div "Get rights" at bounding box center [1087, 400] width 301 height 381
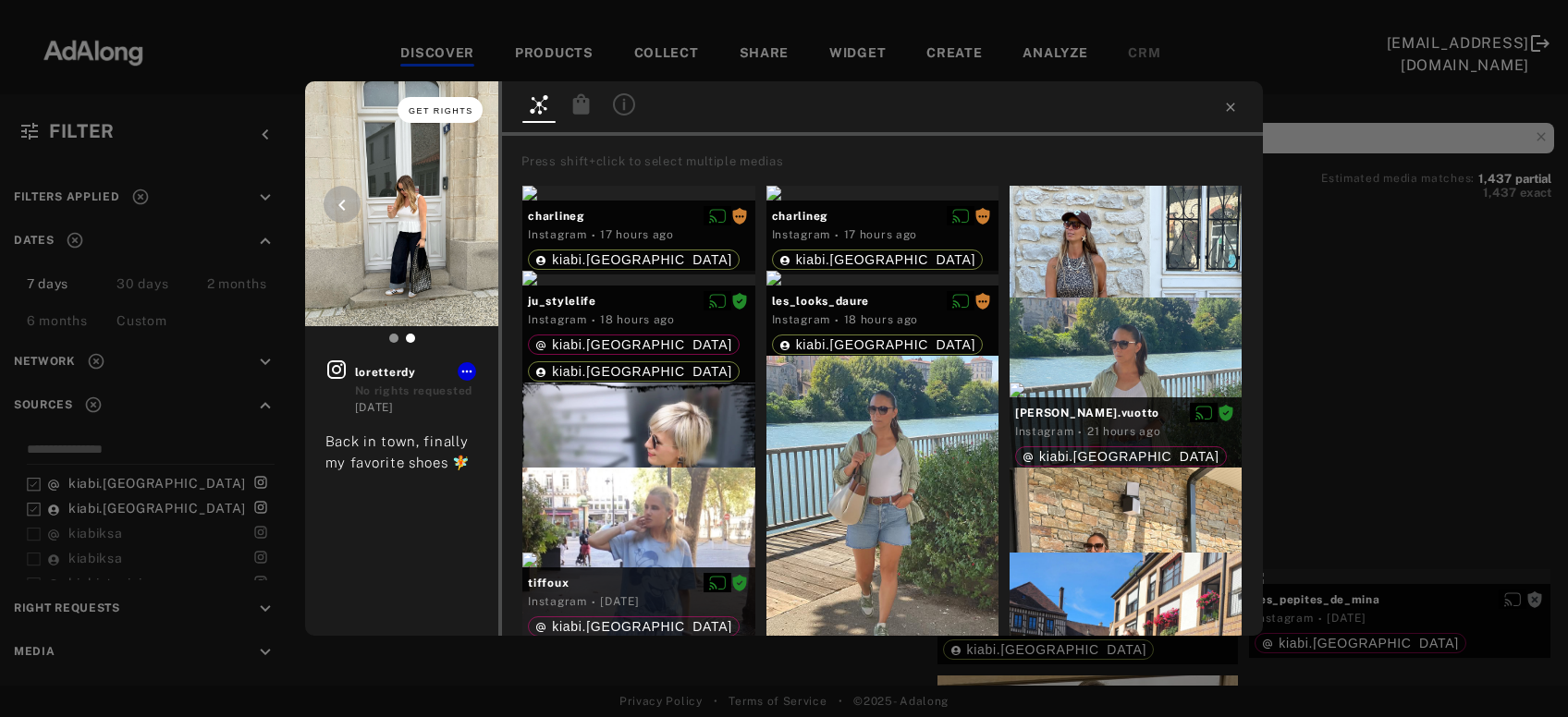
click at [455, 111] on span "Get rights" at bounding box center [441, 110] width 65 height 9
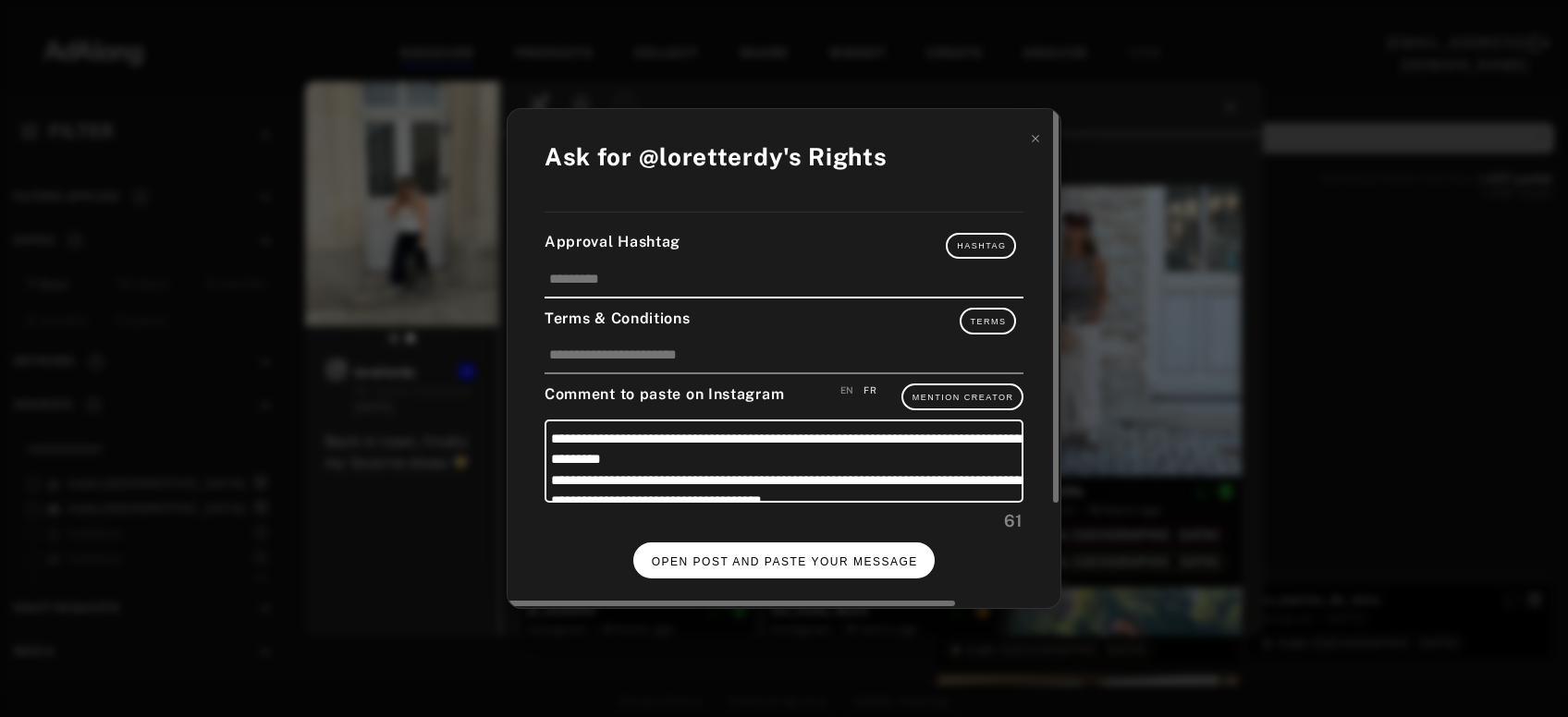
click at [899, 560] on span "OPEN POST AND PASTE YOUR MESSAGE" at bounding box center [785, 561] width 267 height 13
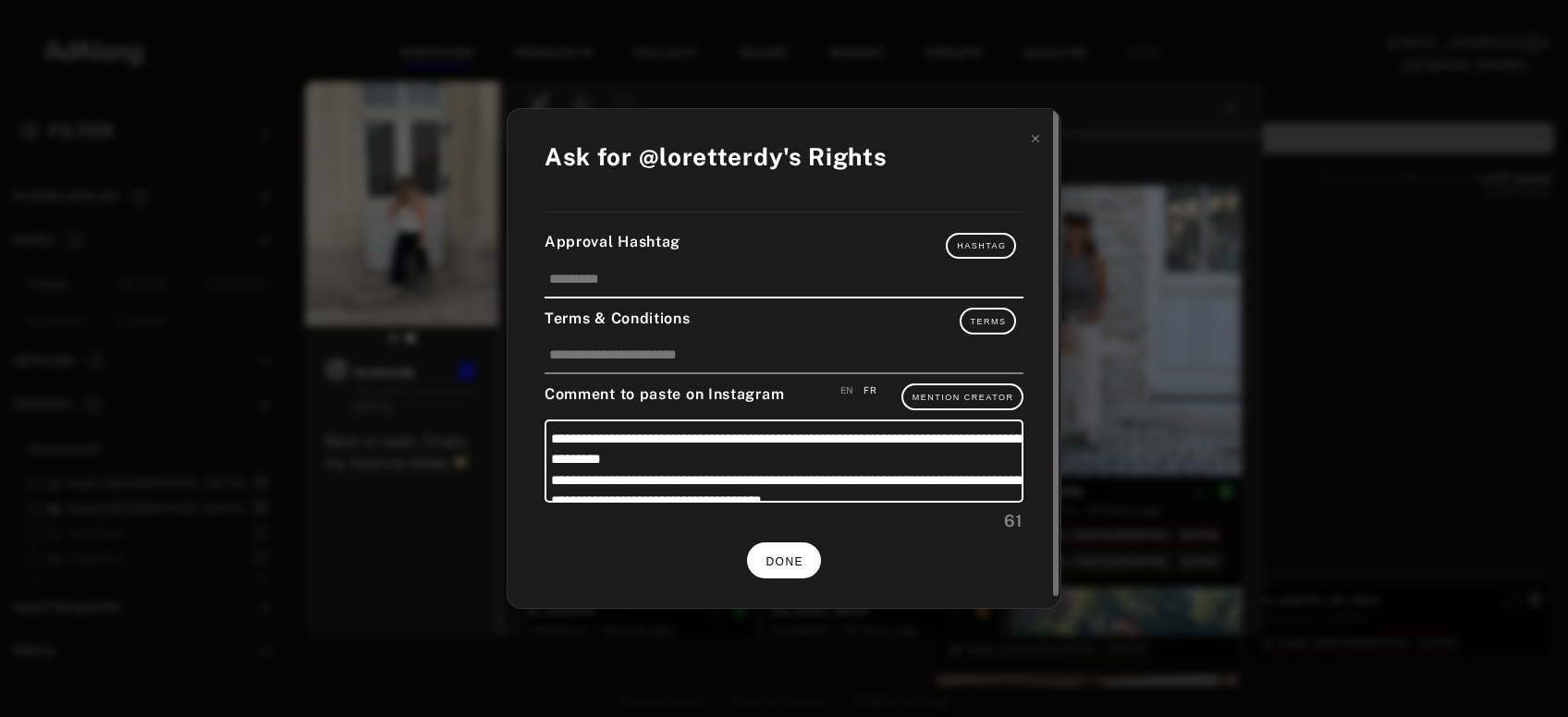
scroll to position [26639, 0]
click at [800, 549] on button "DONE" at bounding box center [784, 560] width 74 height 36
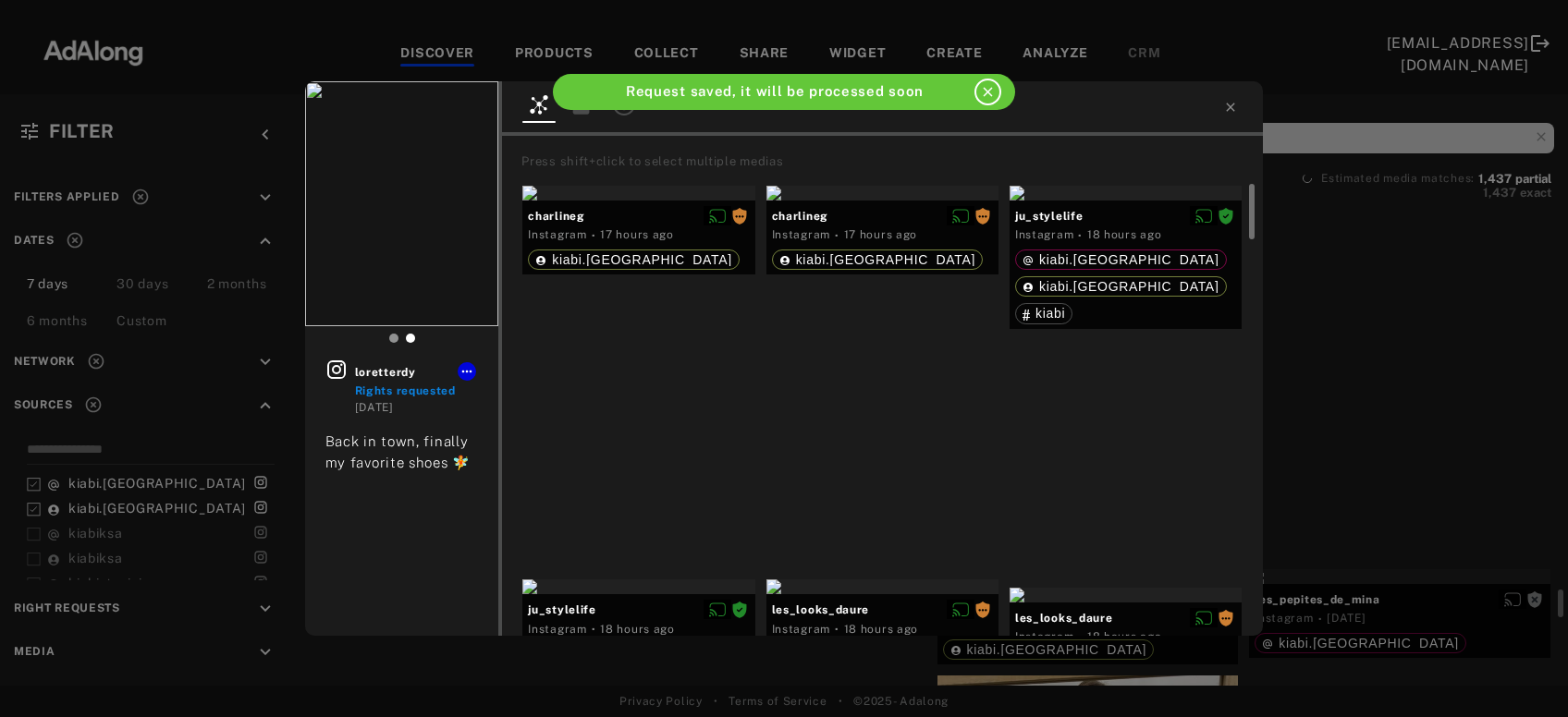
scroll to position [26639, 0]
click at [1232, 108] on icon at bounding box center [1231, 106] width 8 height 8
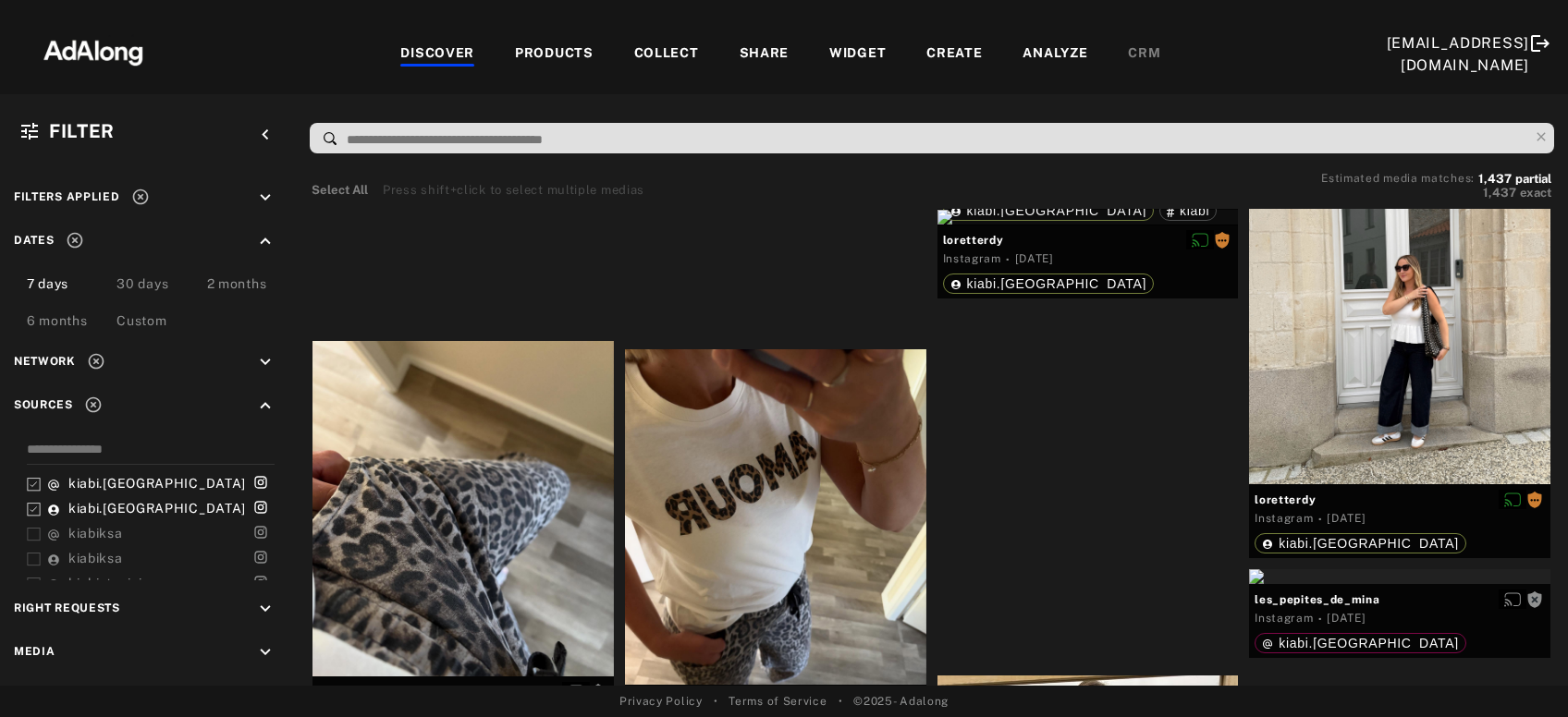
scroll to position [27038, 0]
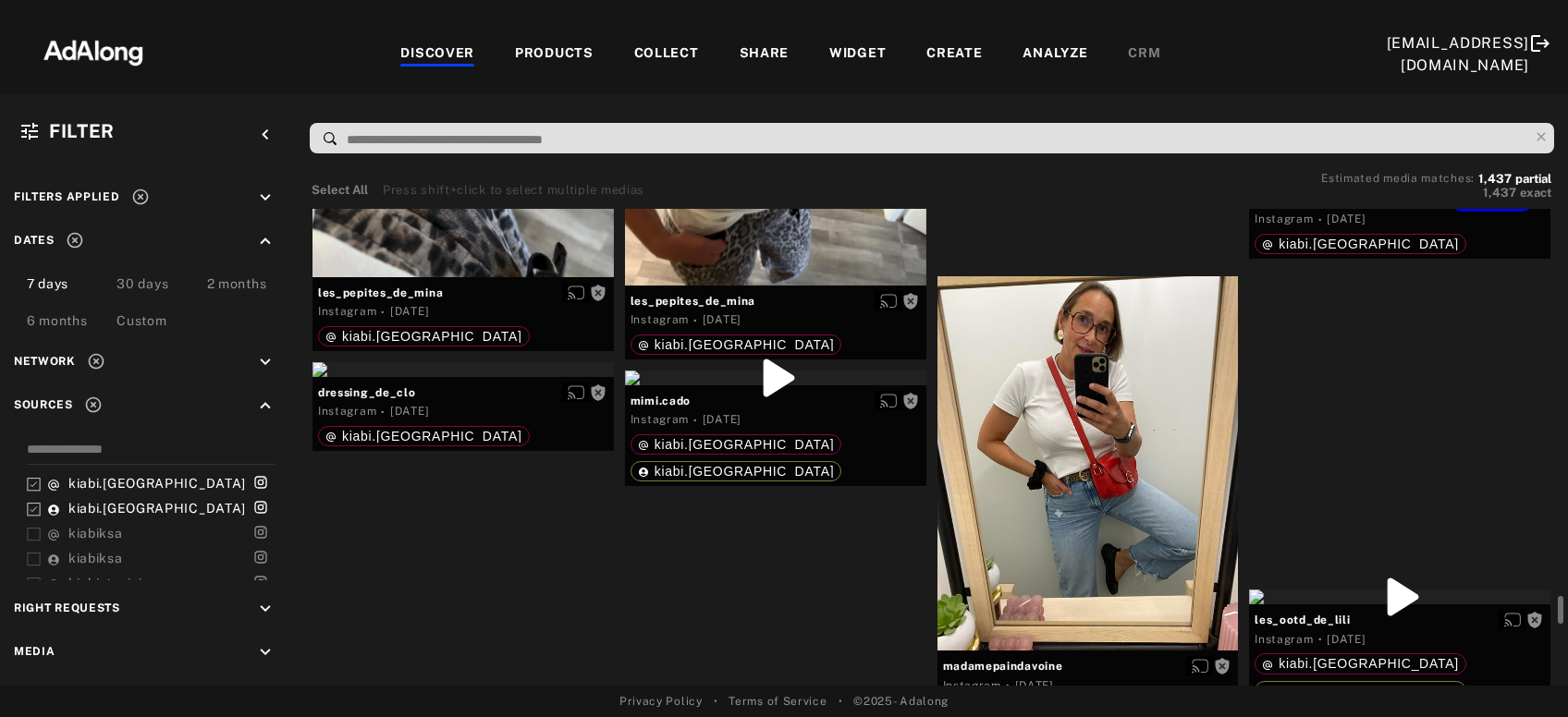
click at [1367, 185] on div "Get rights" at bounding box center [1399, 177] width 301 height 15
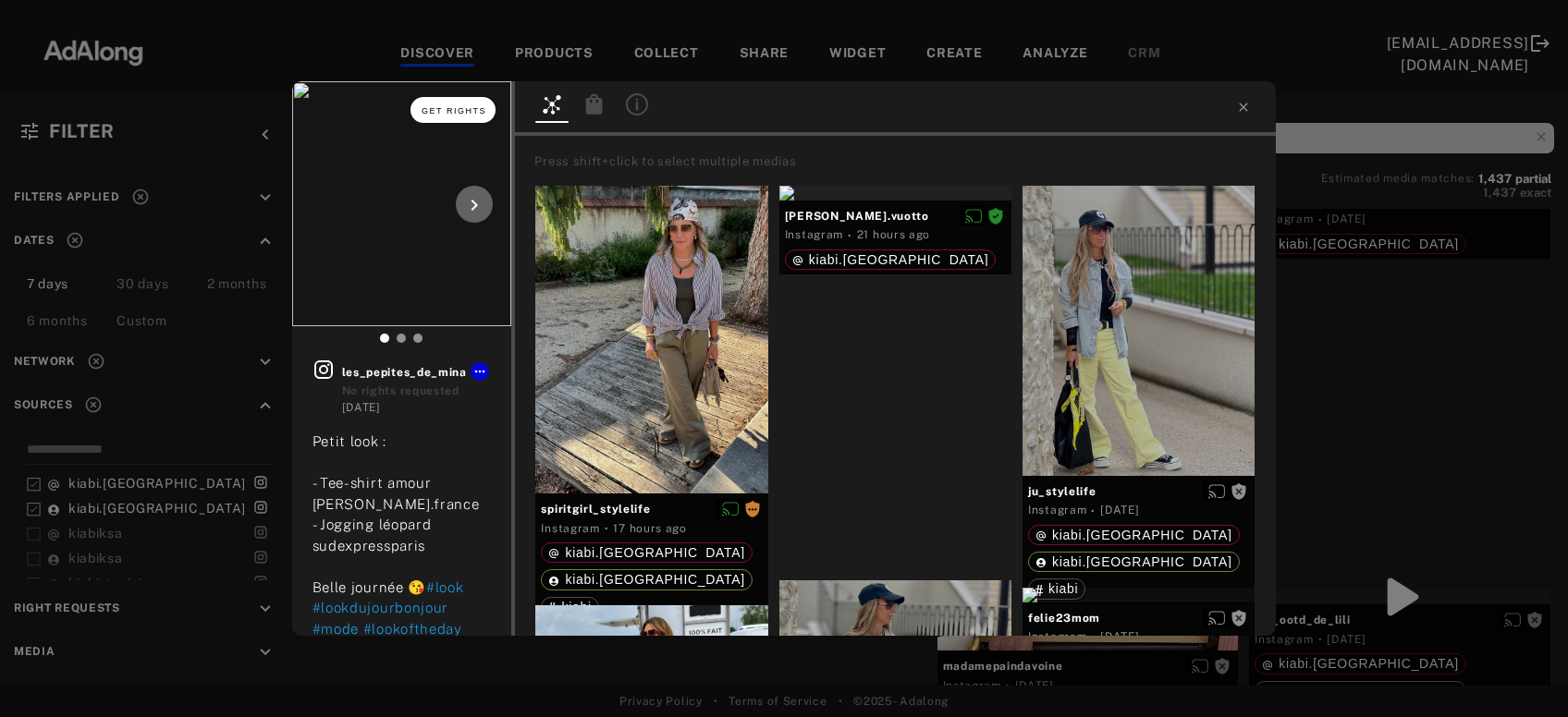
click at [439, 115] on button "Get rights" at bounding box center [452, 110] width 85 height 26
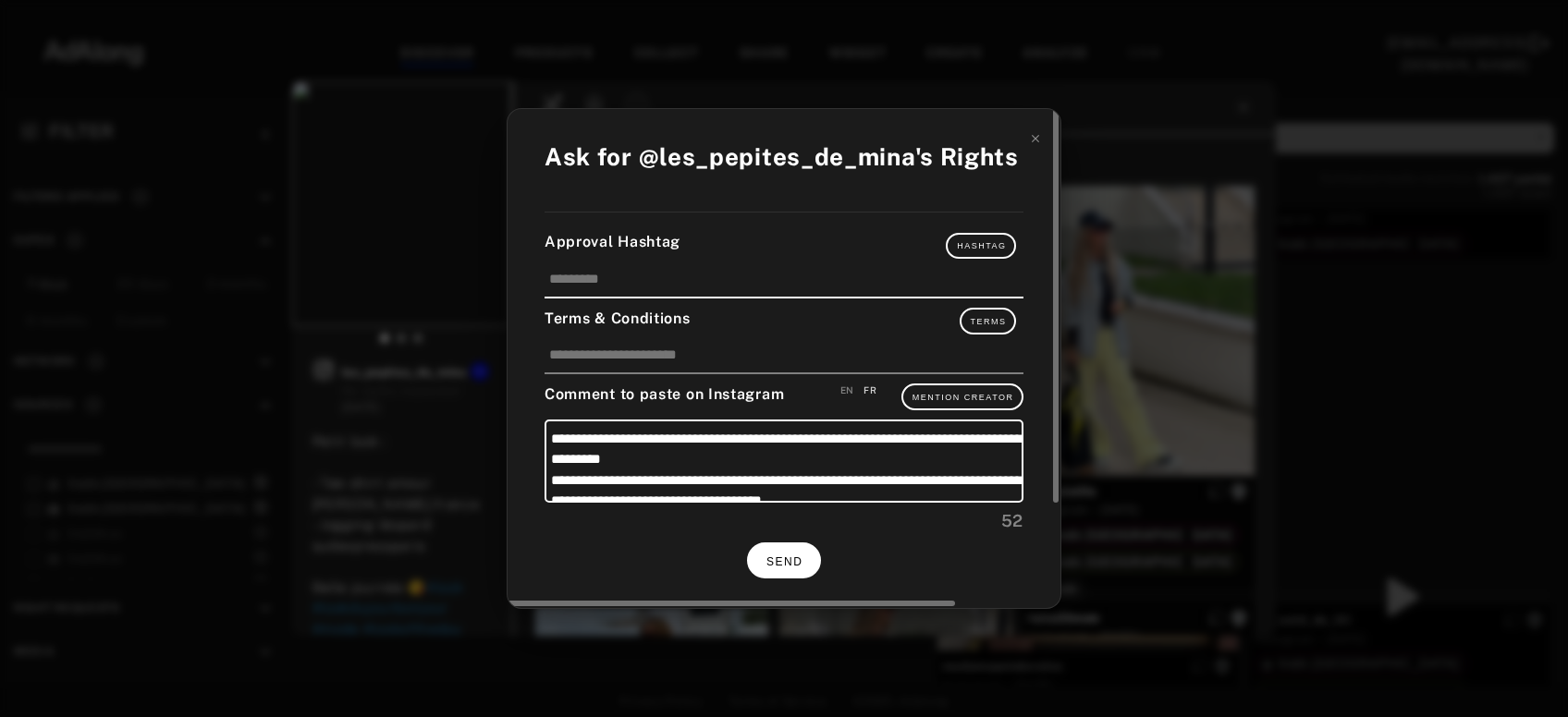
click at [811, 553] on button "SEND" at bounding box center [784, 560] width 74 height 36
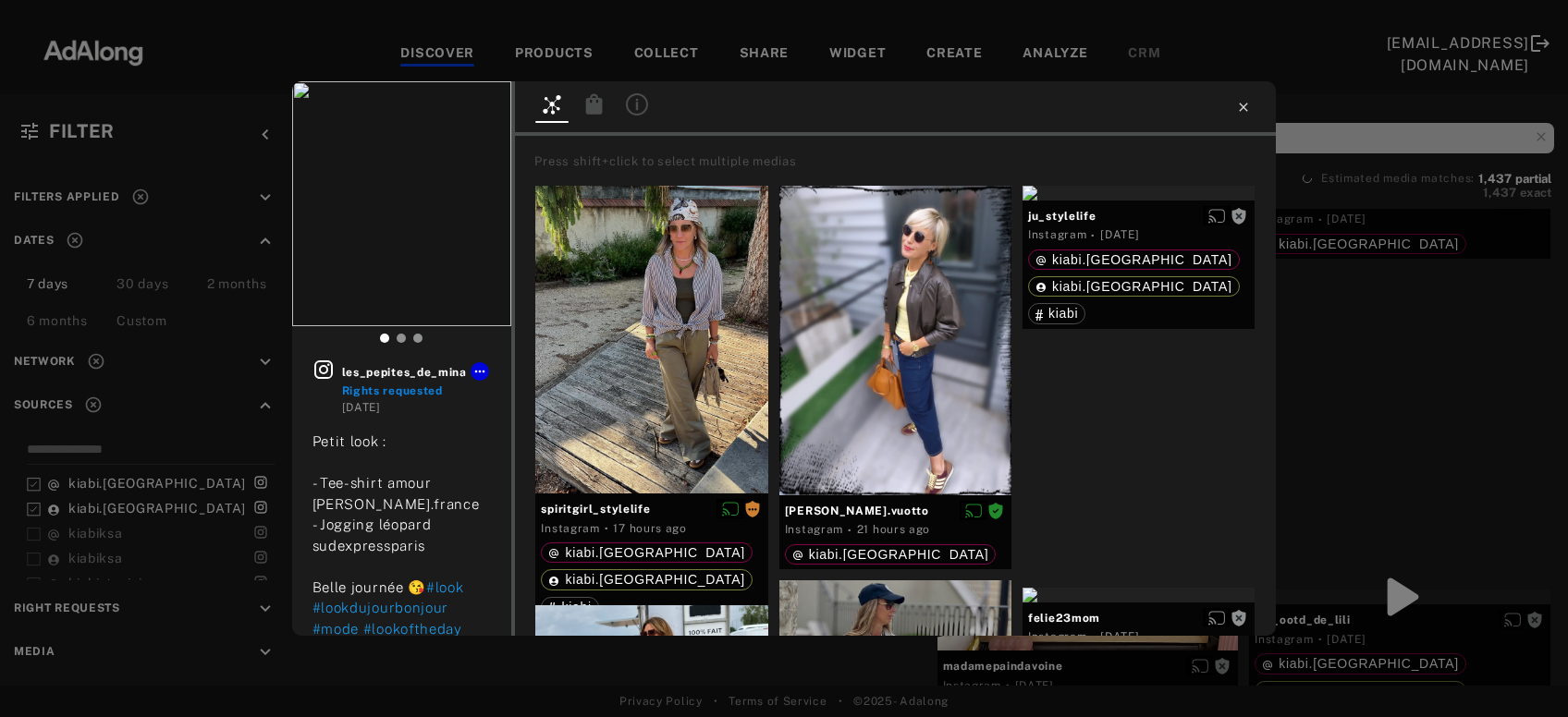
click at [1245, 108] on icon at bounding box center [1244, 106] width 8 height 8
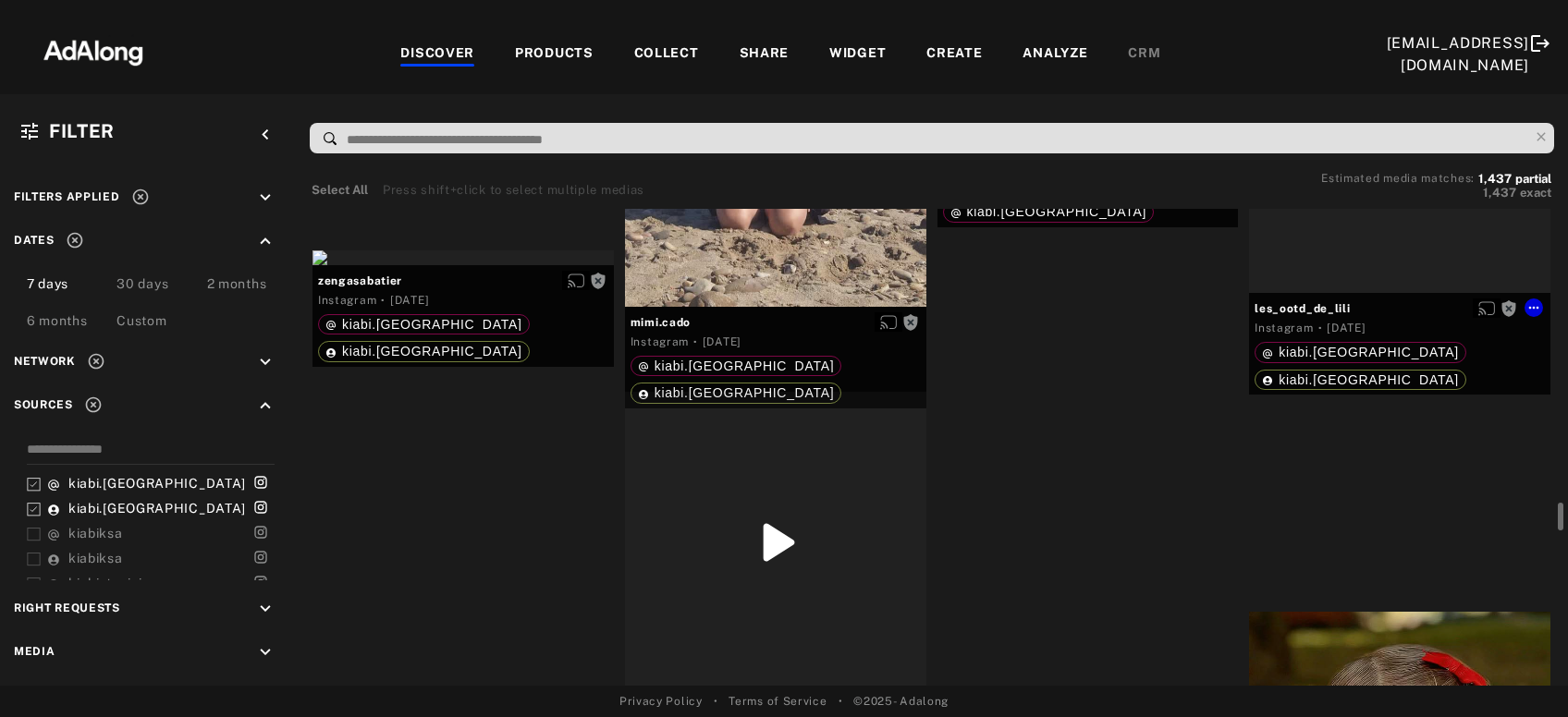
scroll to position [27536, 0]
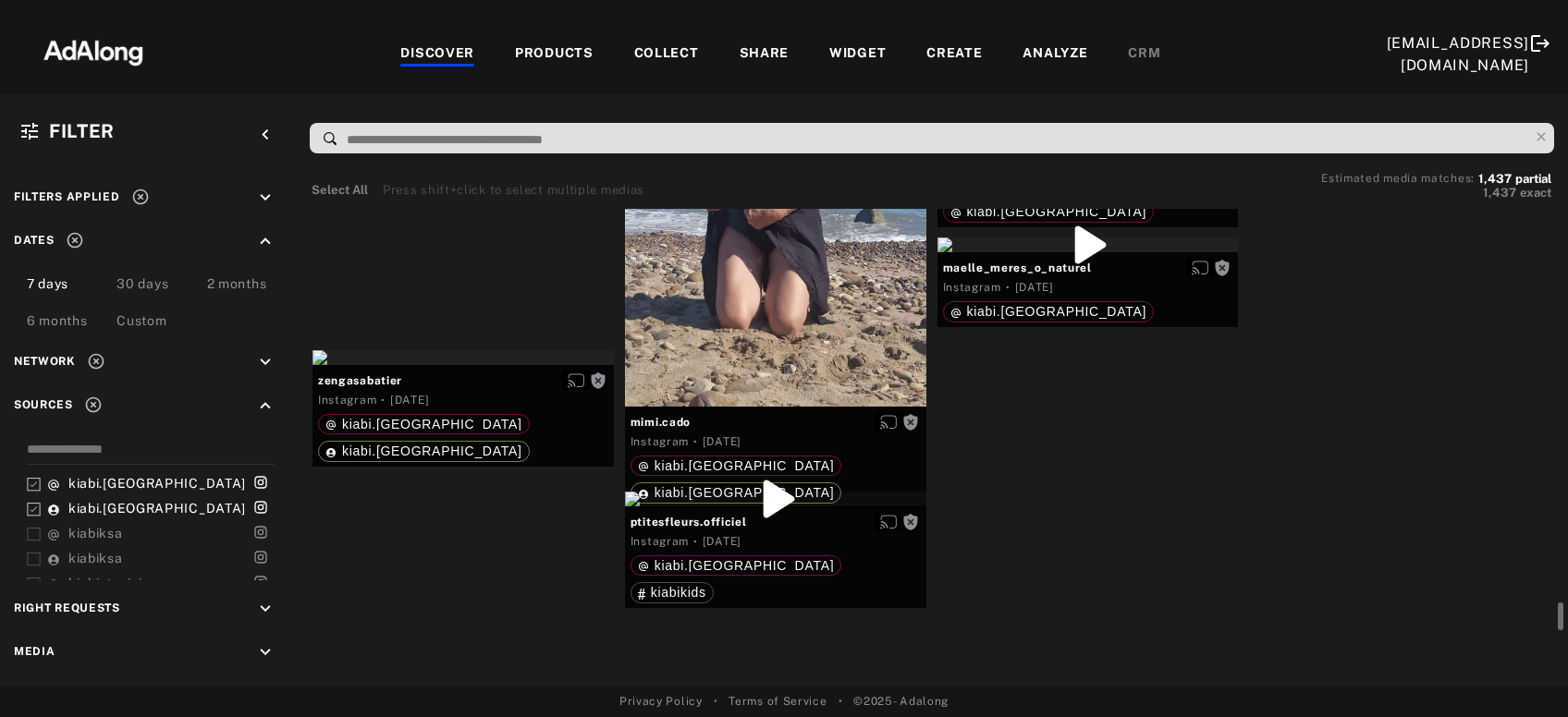
click at [1347, 106] on div "Get rights" at bounding box center [1399, 98] width 301 height 15
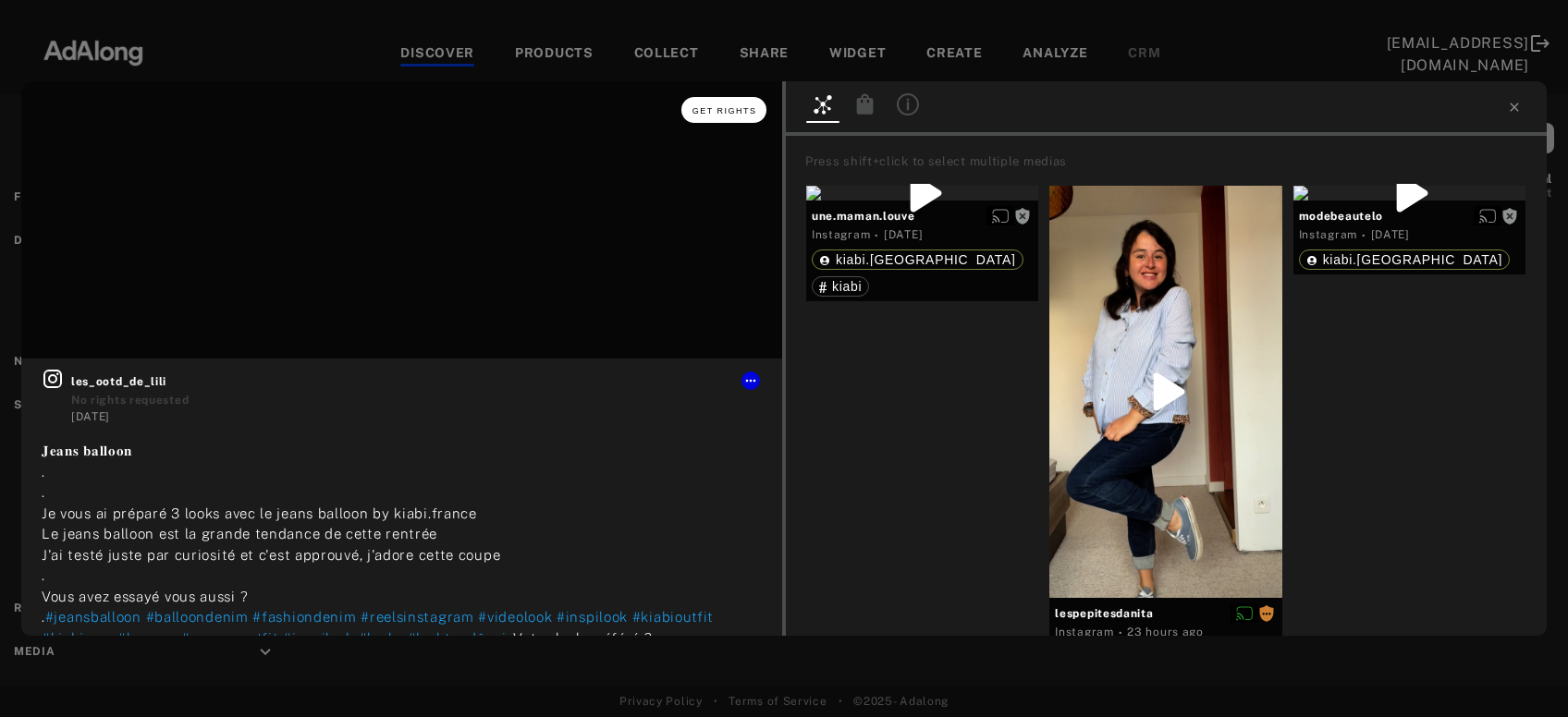
click at [733, 114] on span "Get rights" at bounding box center [724, 110] width 65 height 9
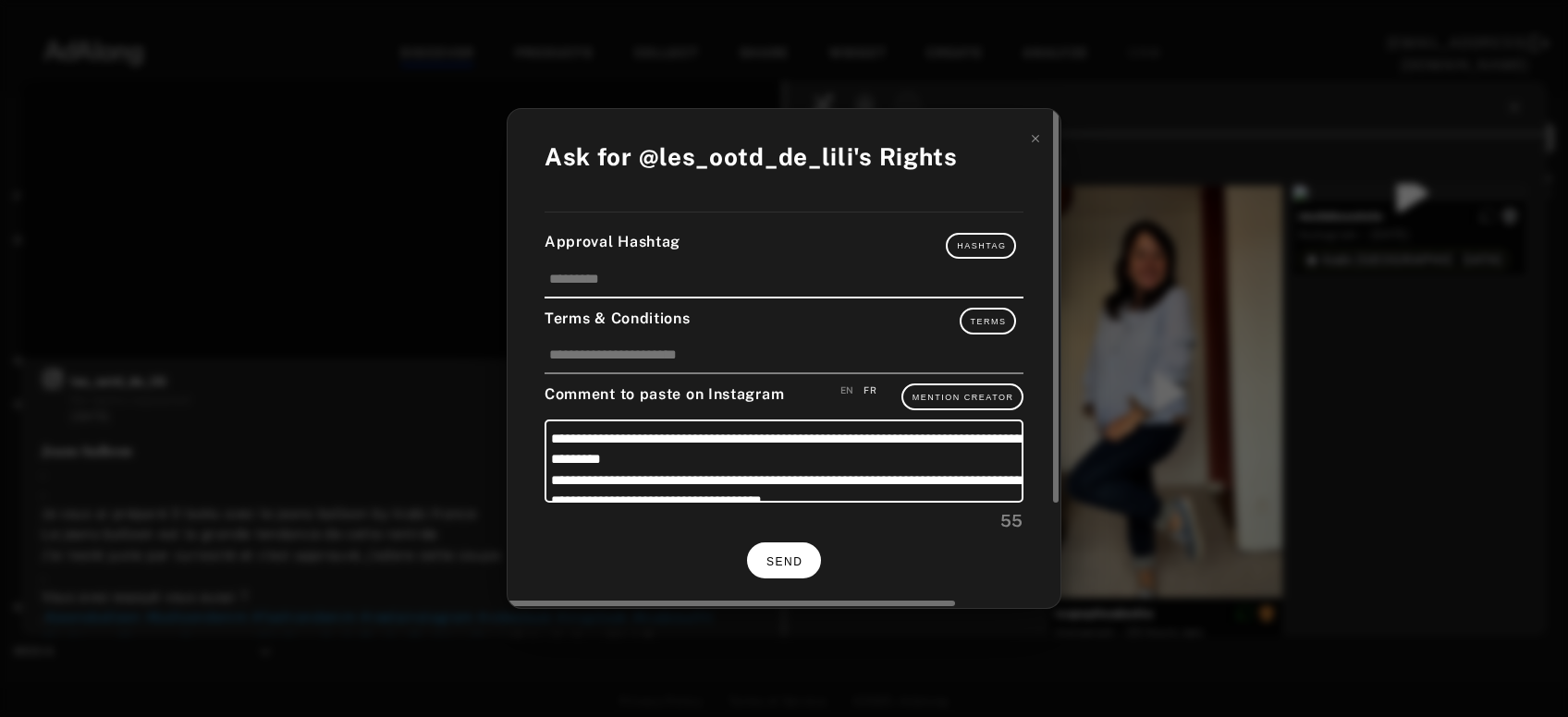
click at [779, 549] on button "SEND" at bounding box center [784, 560] width 74 height 36
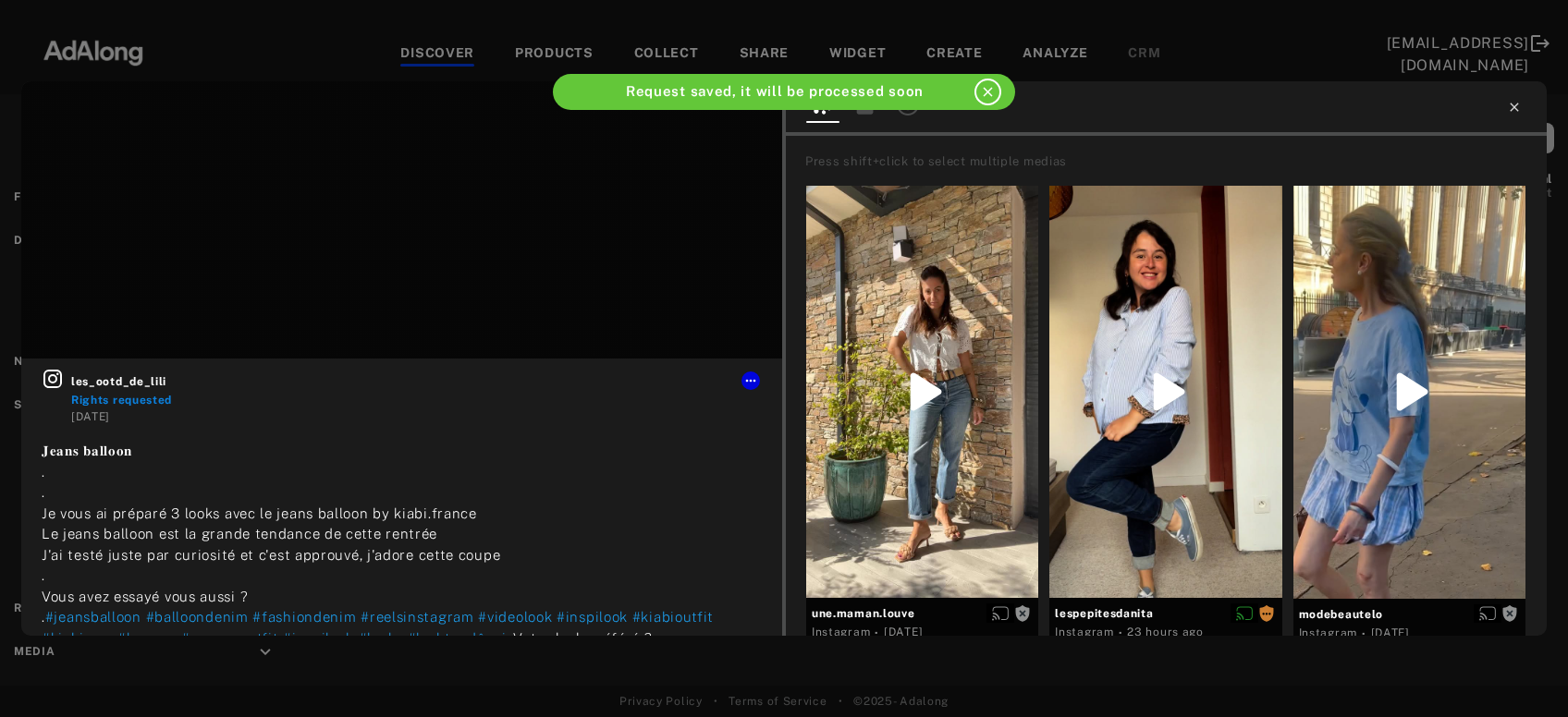
click at [1514, 106] on icon at bounding box center [1513, 106] width 8 height 8
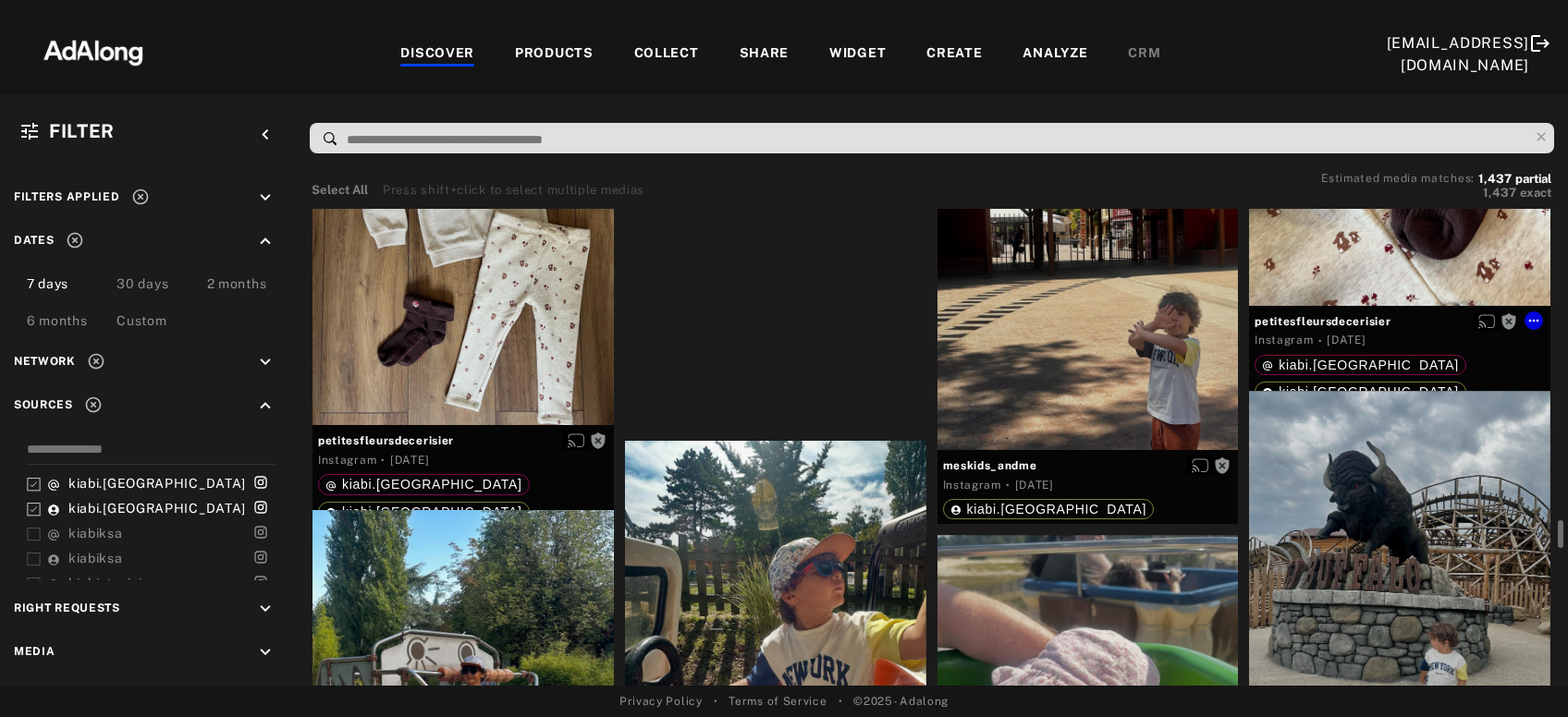
scroll to position [29029, 0]
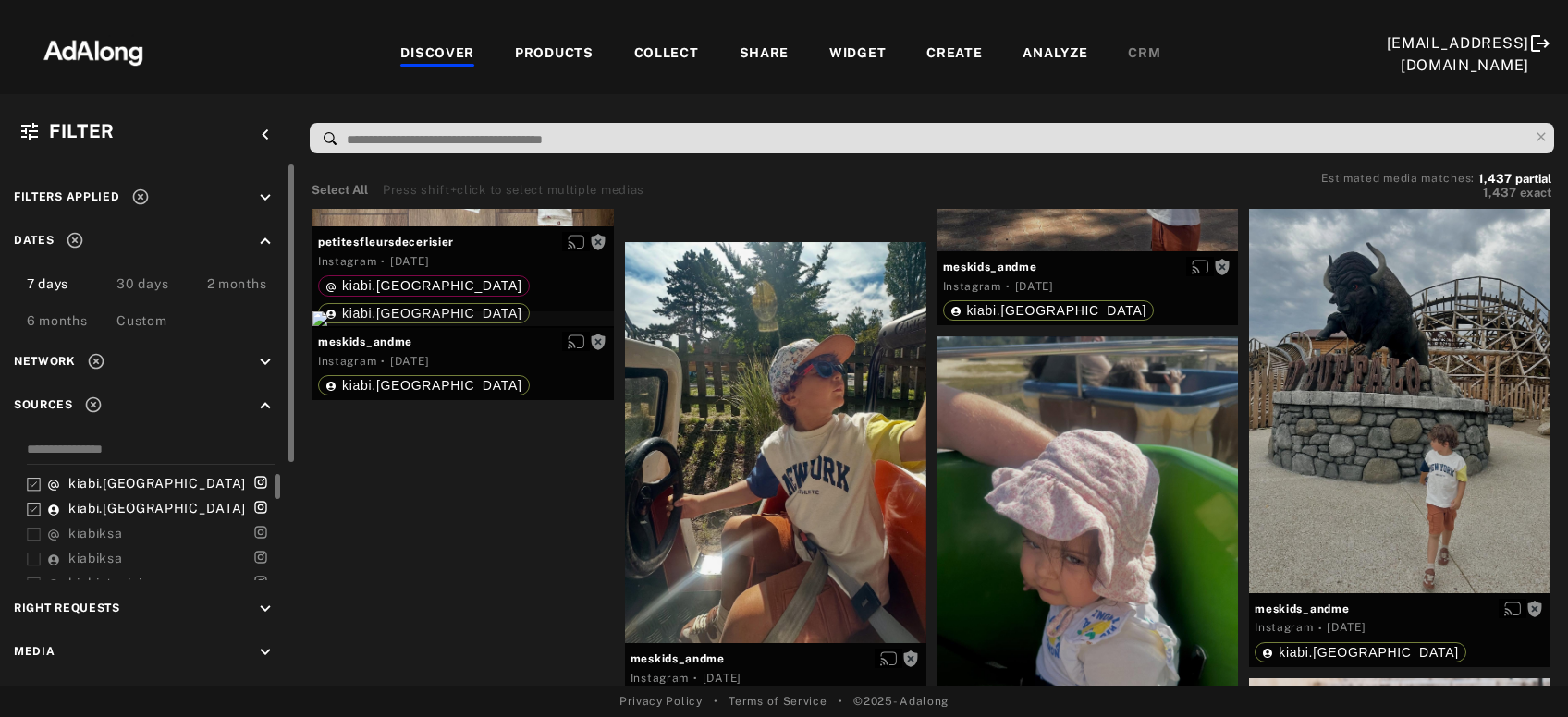
click at [32, 510] on icon at bounding box center [34, 509] width 14 height 14
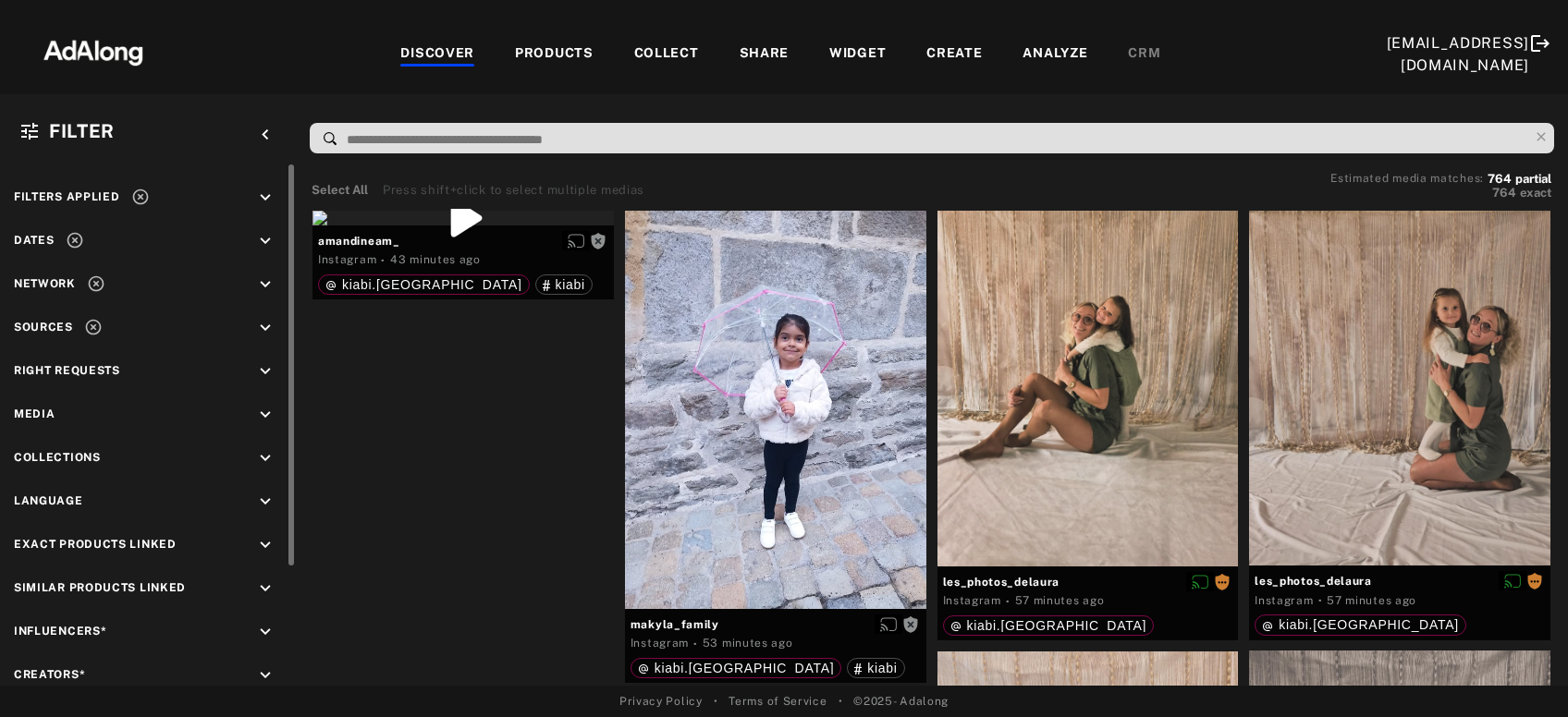
click at [263, 241] on icon "keyboard_arrow_down" at bounding box center [265, 241] width 20 height 20
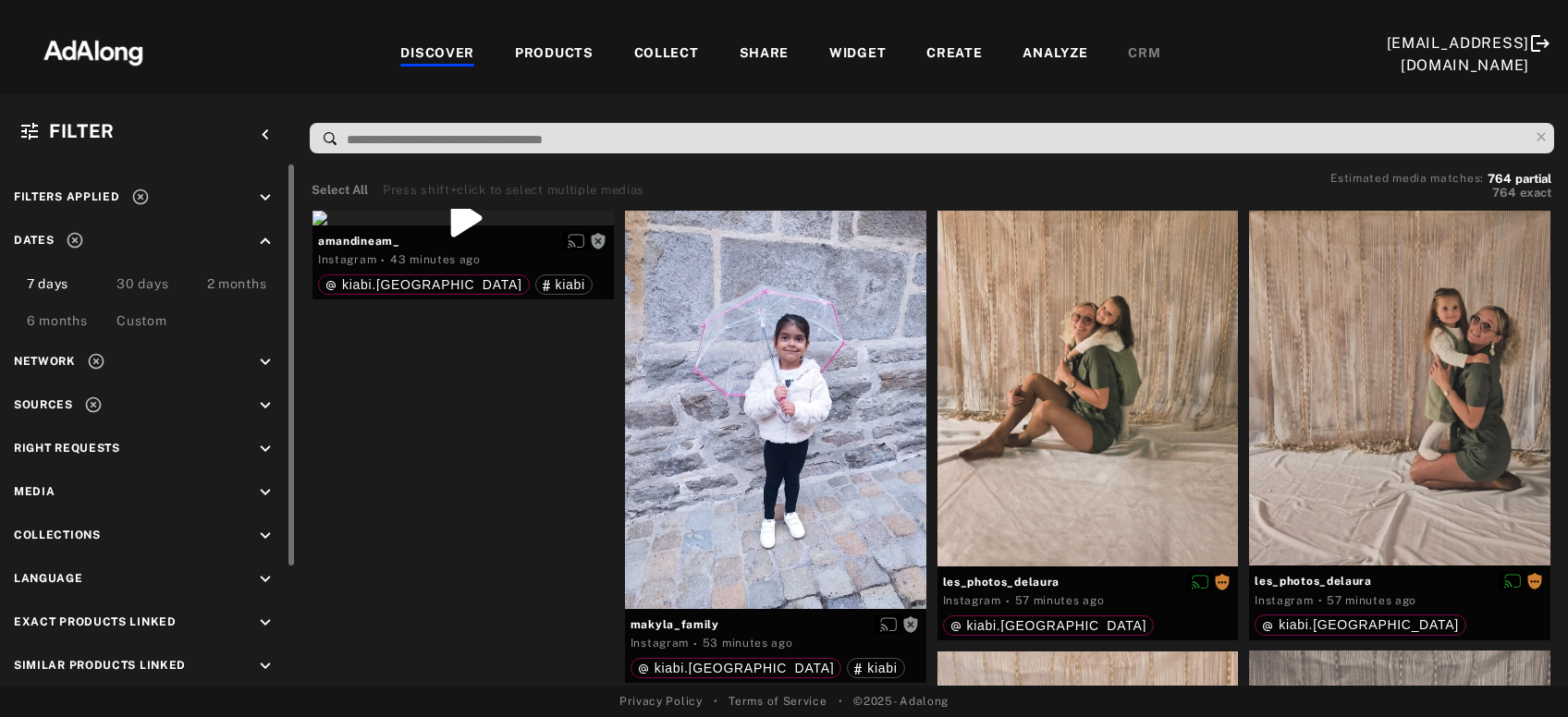
click at [148, 313] on div "Custom" at bounding box center [141, 322] width 50 height 22
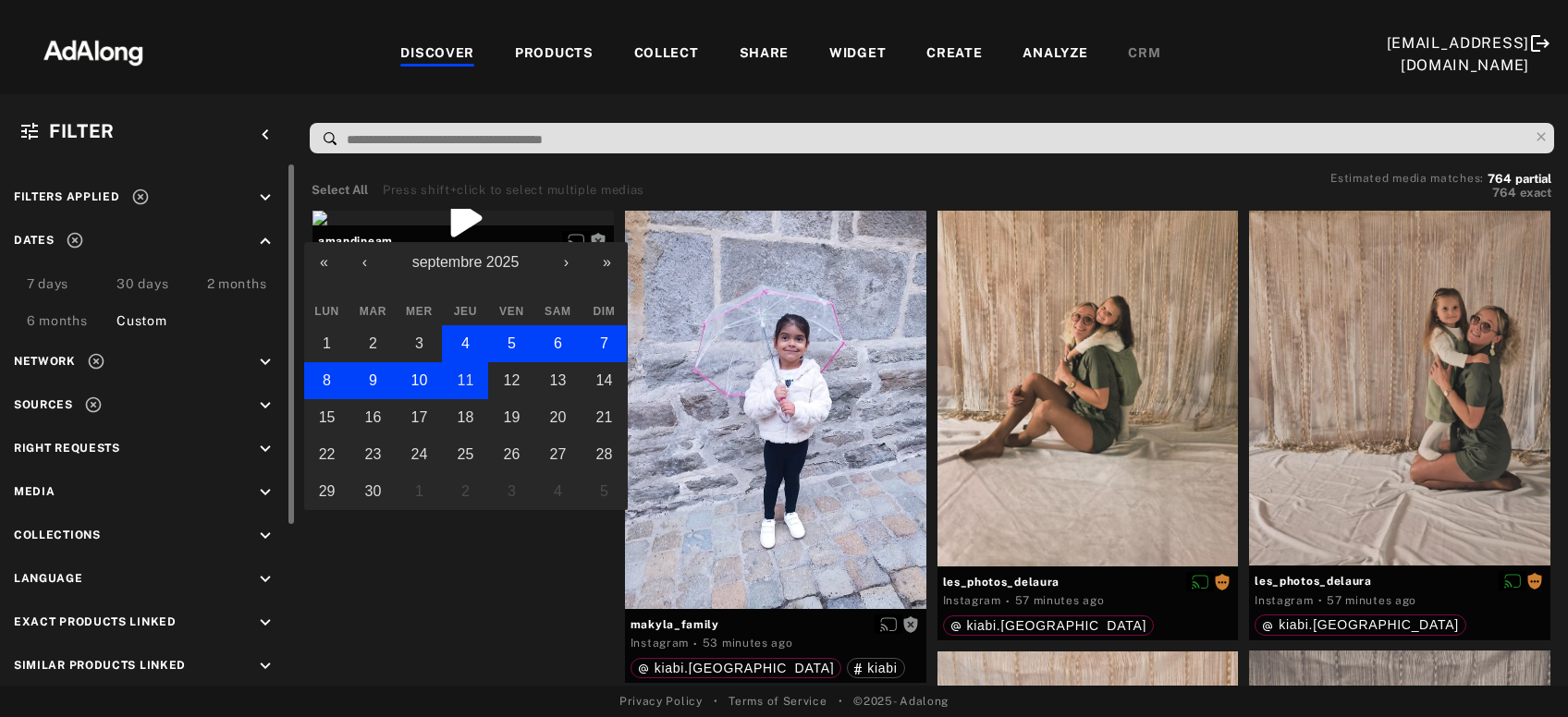
click at [451, 383] on button "11" at bounding box center [465, 380] width 46 height 37
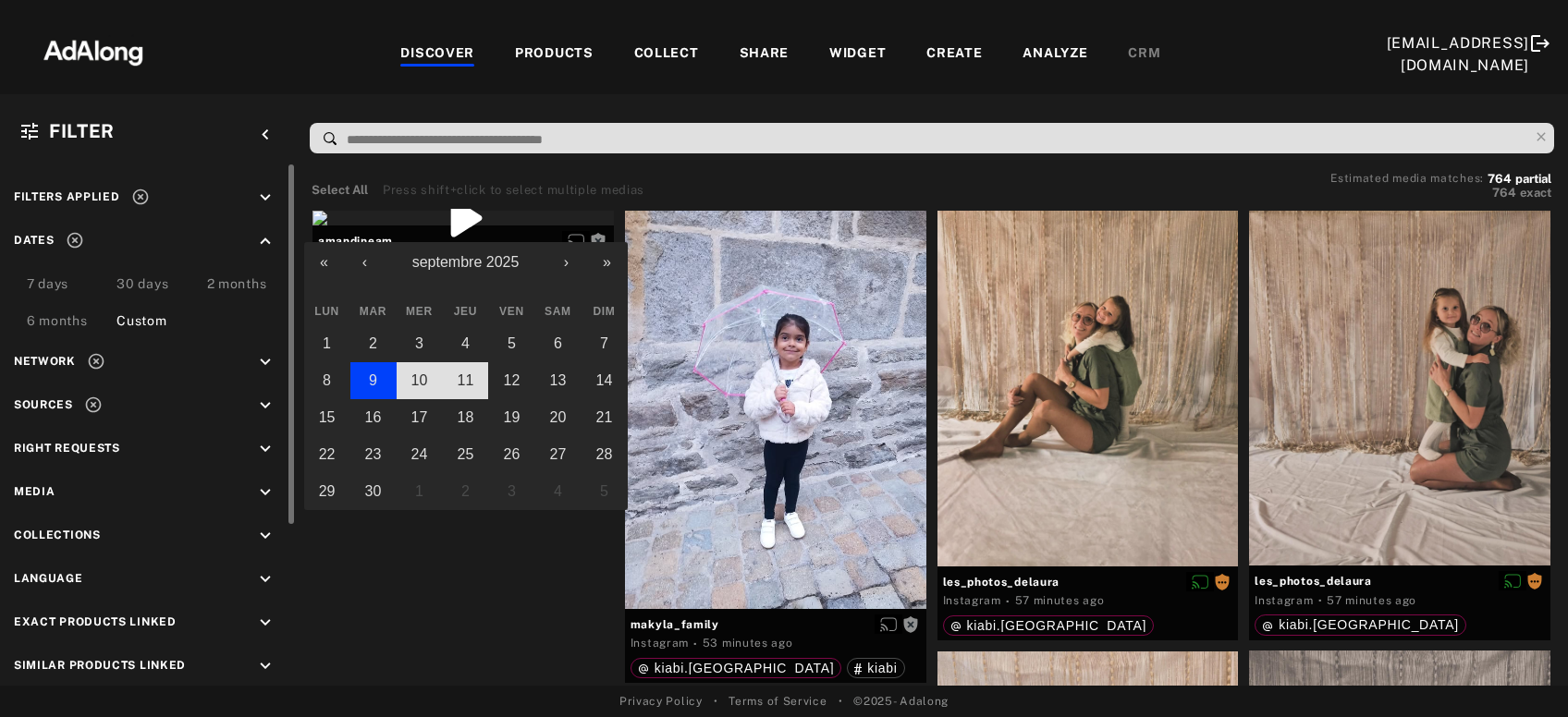
click at [372, 387] on abbr "9" at bounding box center [373, 380] width 8 height 16
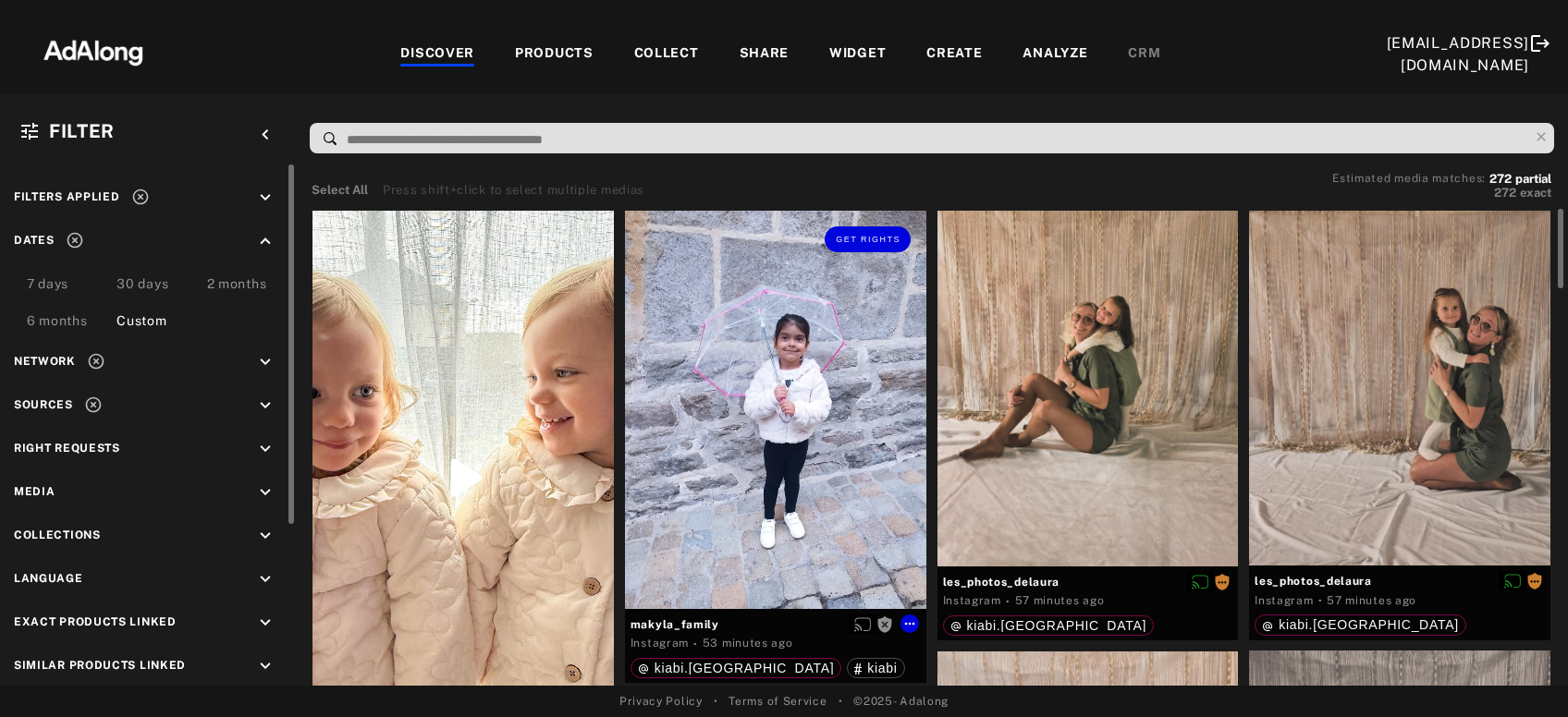
click at [727, 387] on div "Get rights" at bounding box center [775, 410] width 301 height 398
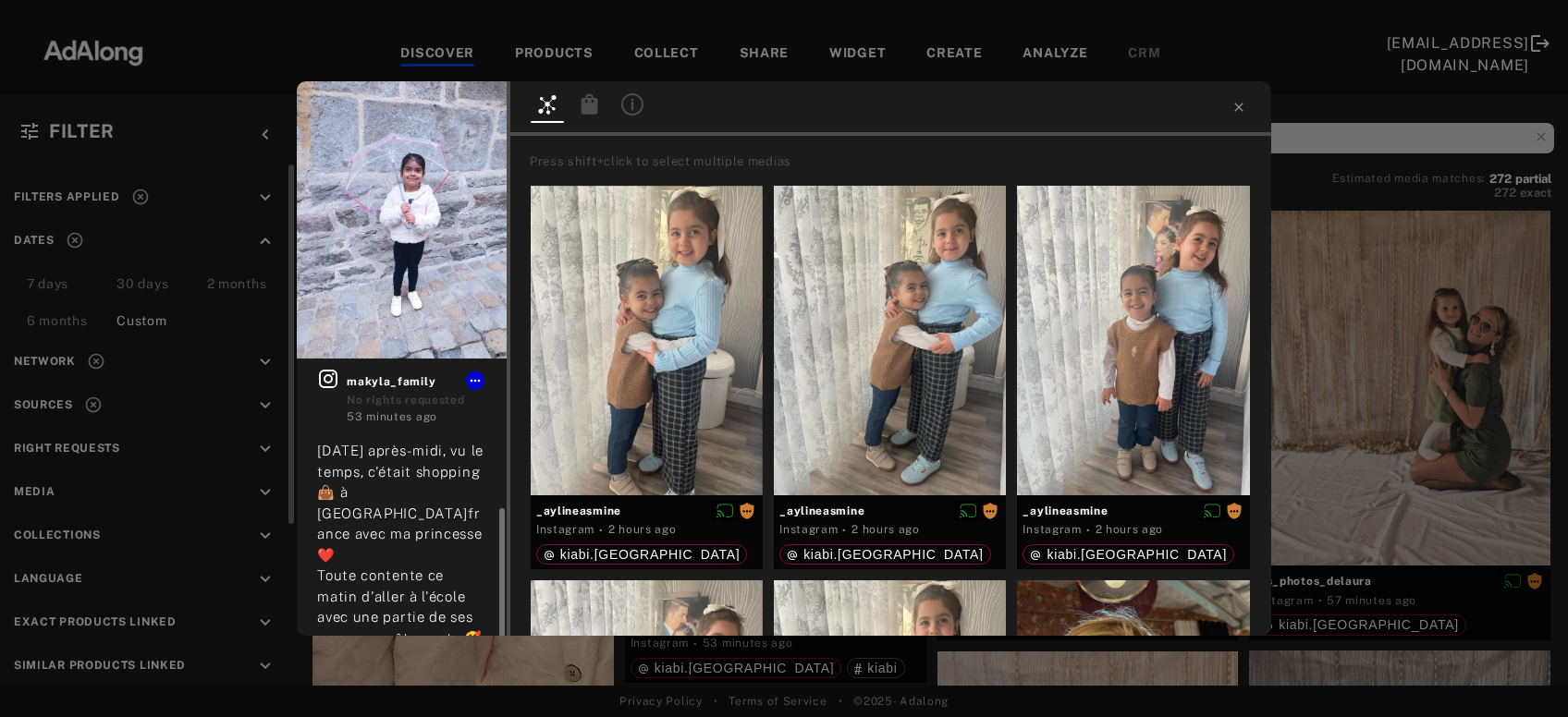
scroll to position [98, 0]
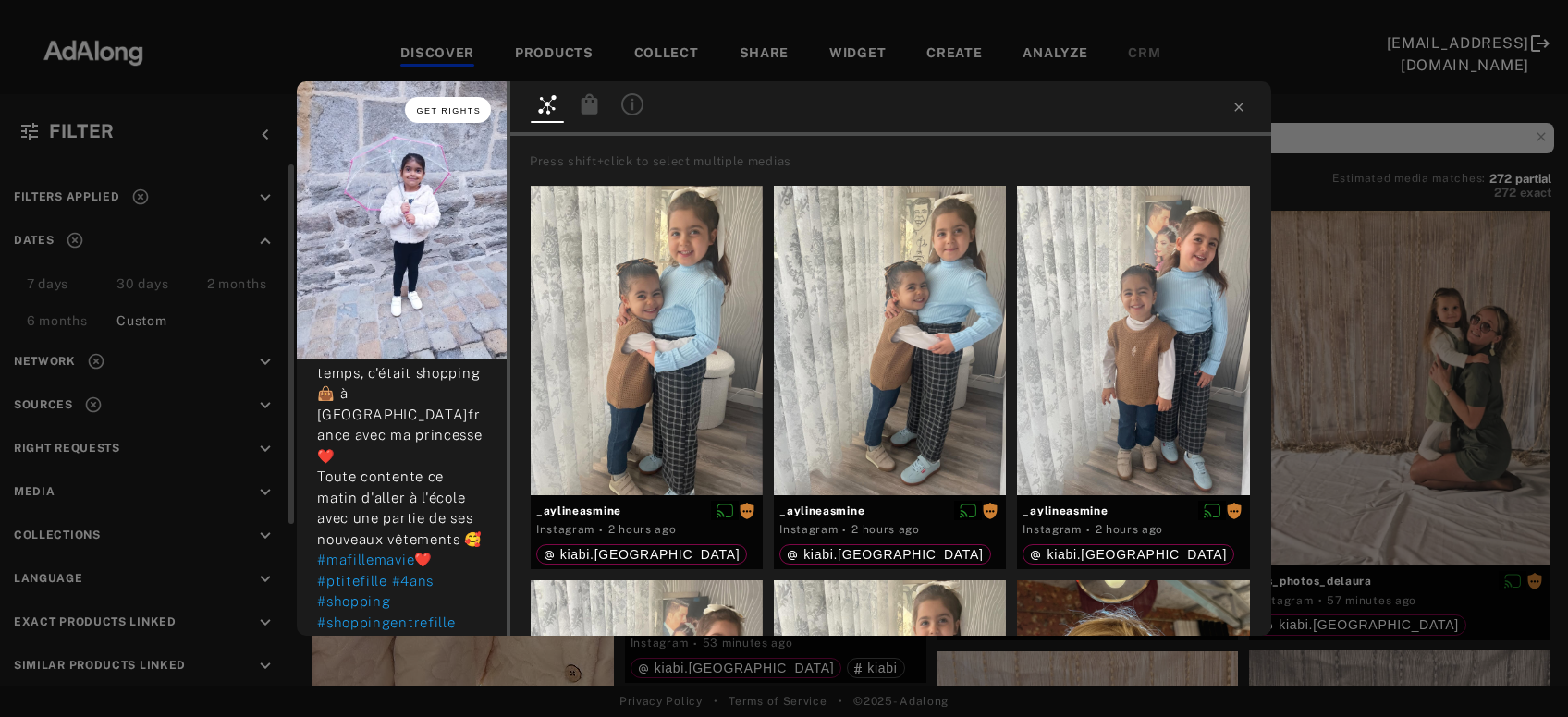
click at [452, 110] on span "Get rights" at bounding box center [448, 110] width 65 height 9
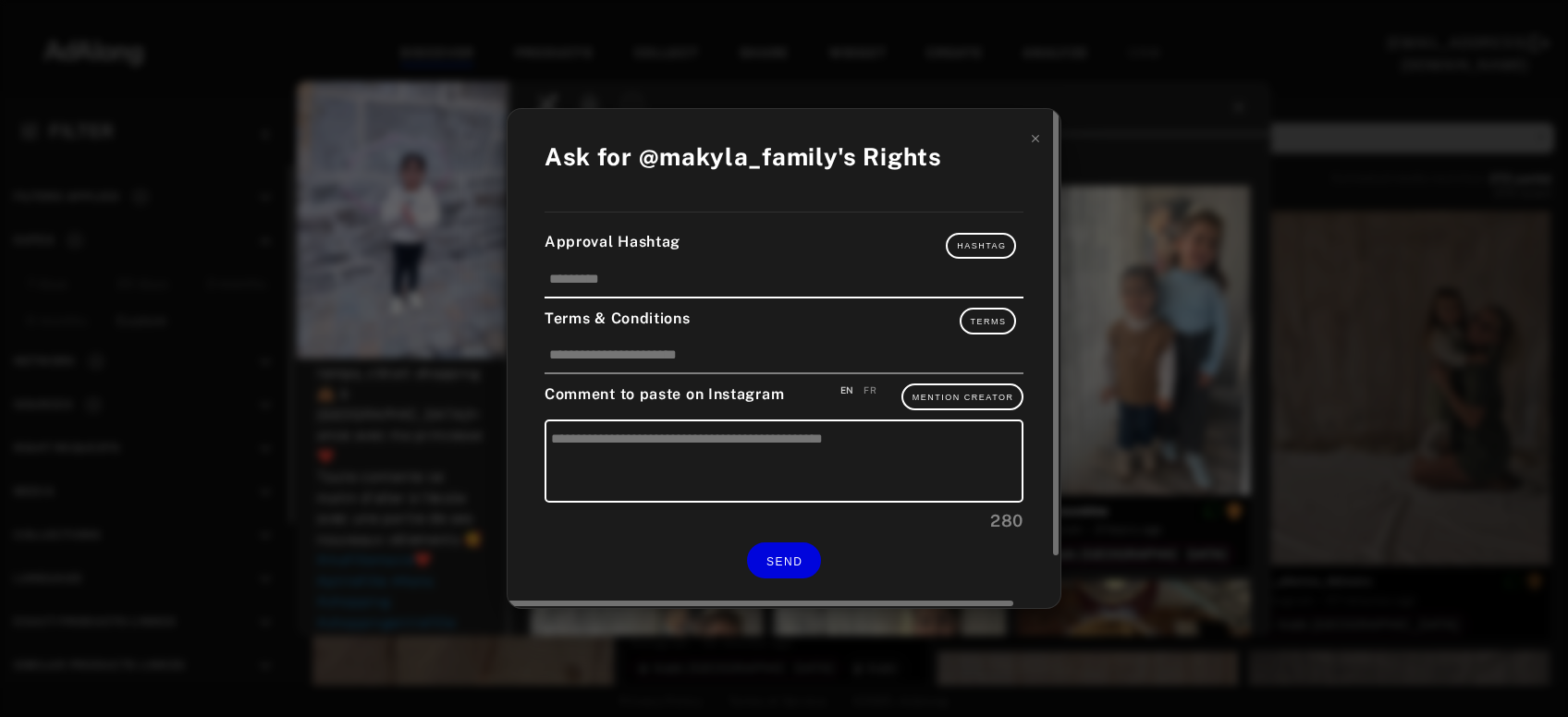
click at [869, 394] on div "FR" at bounding box center [870, 391] width 13 height 14
type textarea "**********"
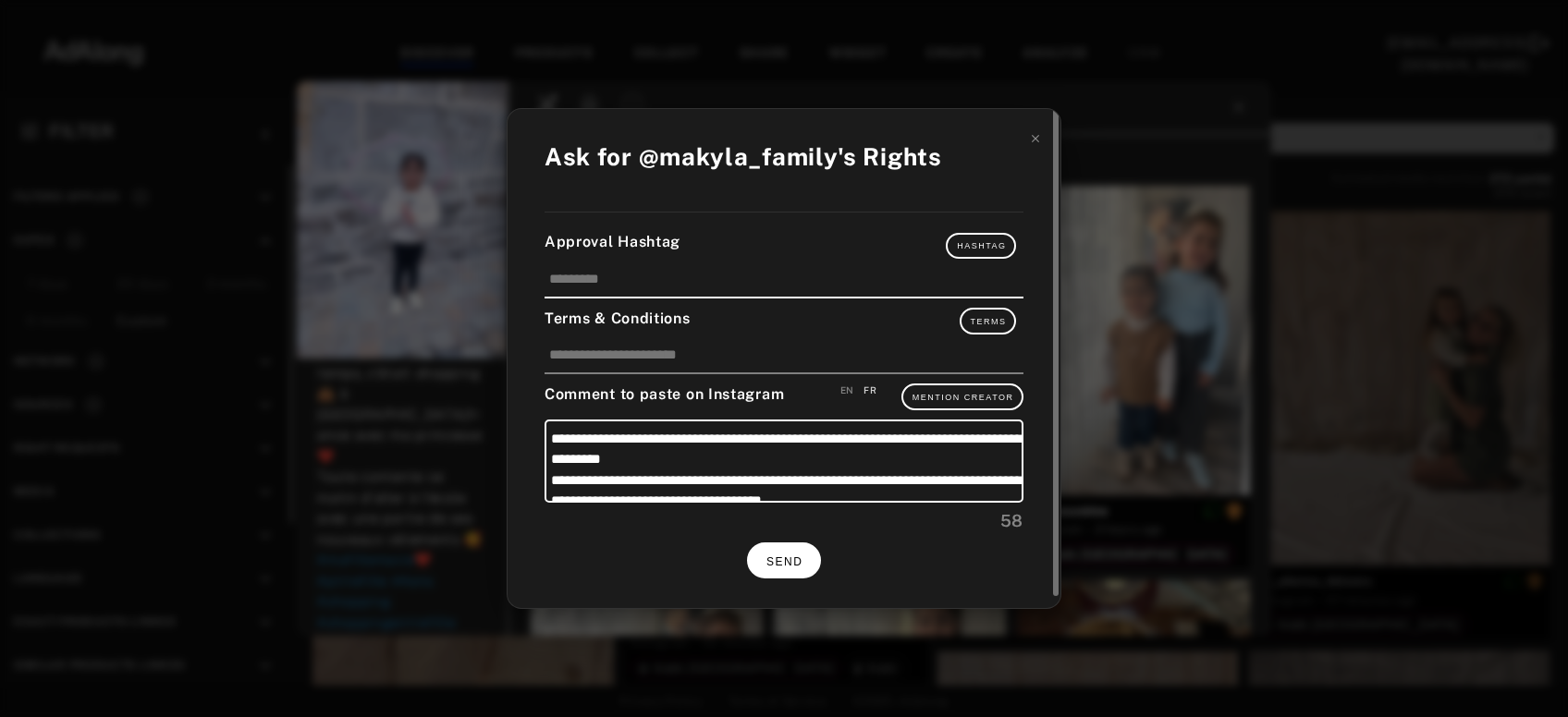
click at [807, 554] on button "SEND" at bounding box center [784, 560] width 74 height 36
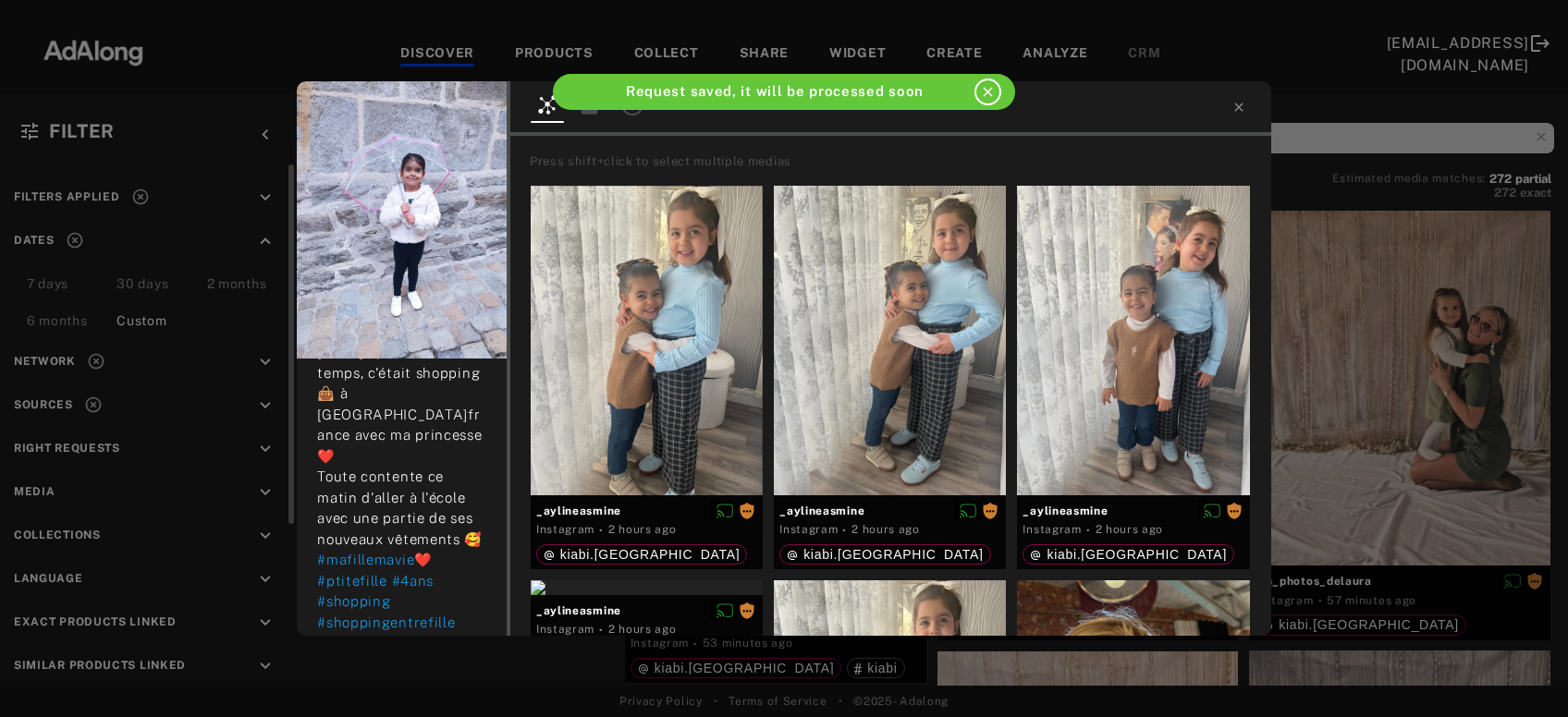
click at [1238, 110] on icon at bounding box center [1238, 106] width 15 height 15
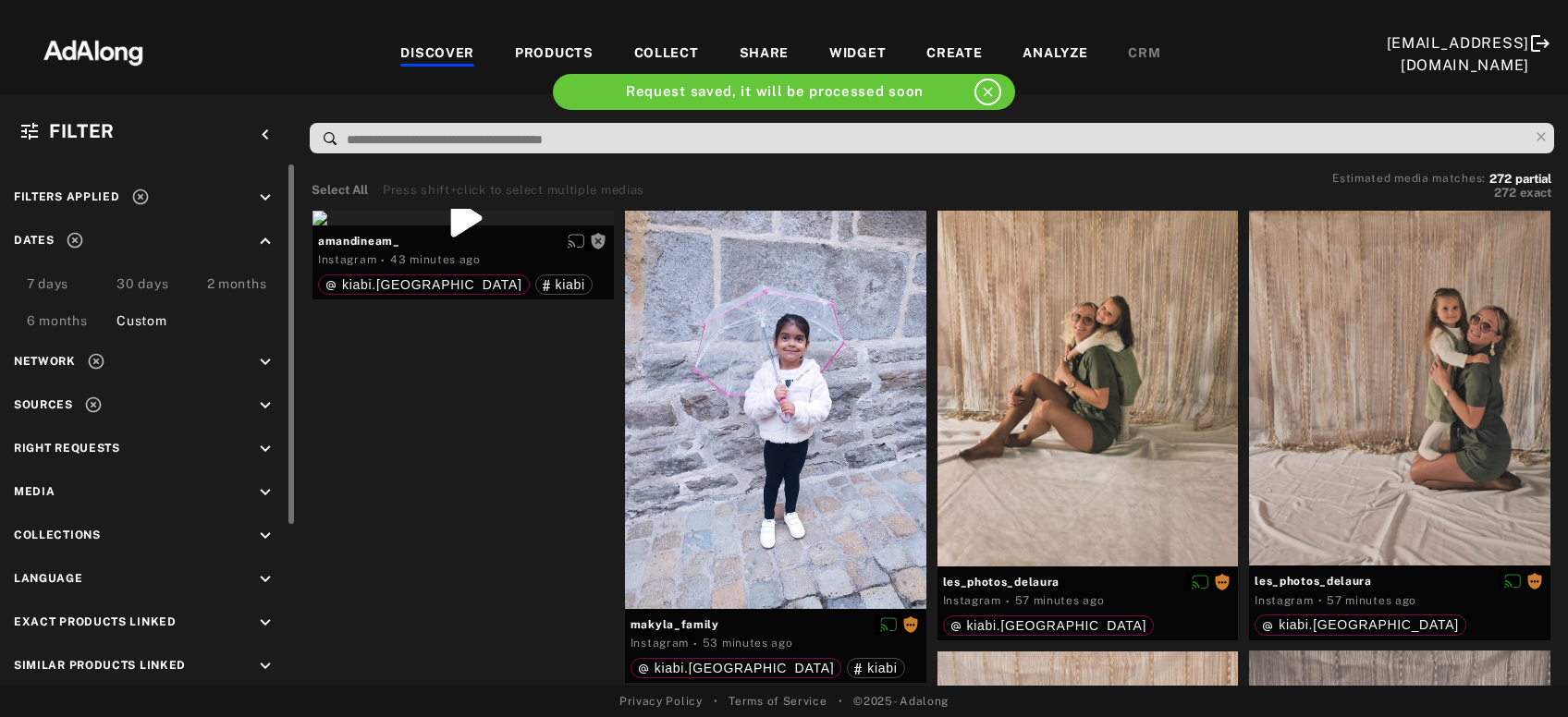
click at [271, 448] on icon "keyboard_arrow_down" at bounding box center [265, 448] width 20 height 20
click at [109, 535] on div "Unrequested" at bounding box center [164, 542] width 235 height 20
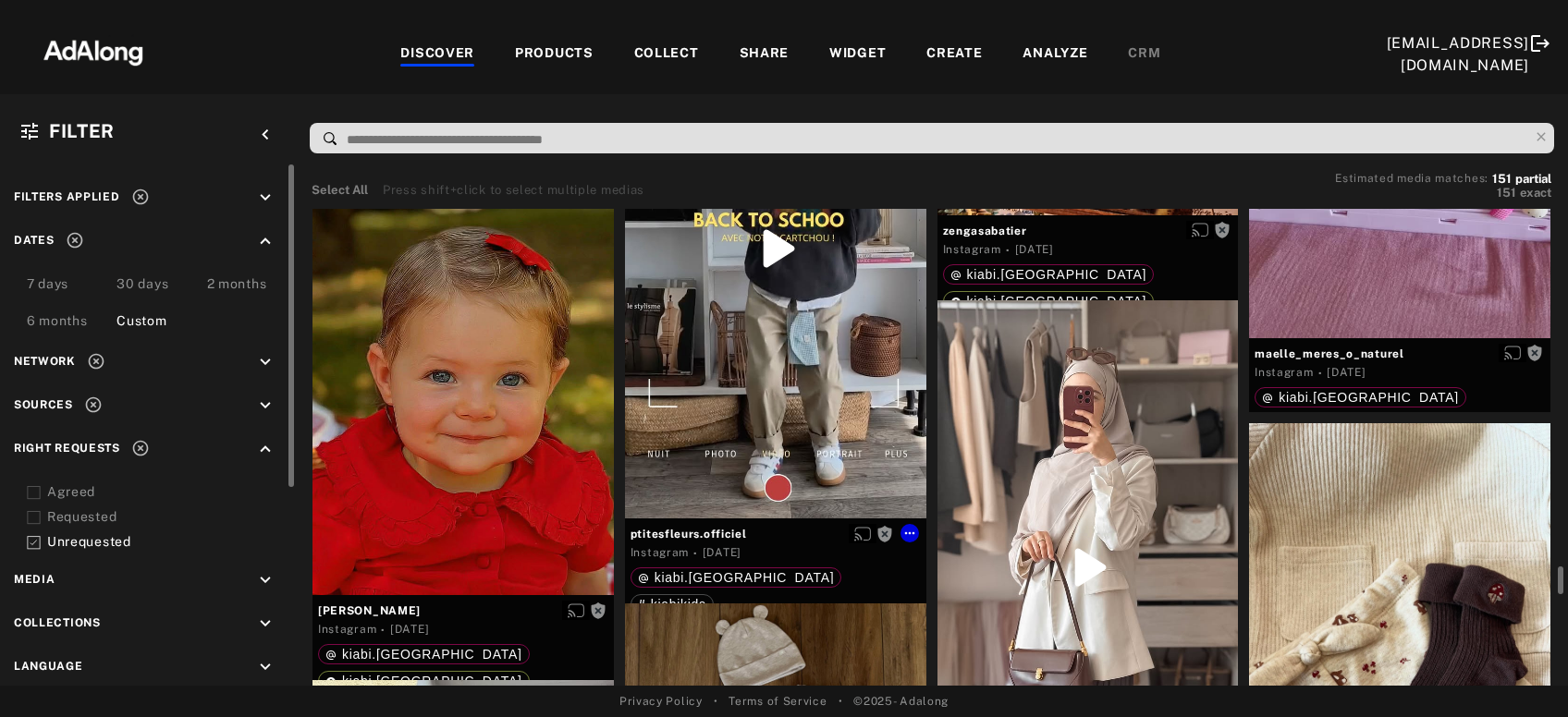
scroll to position [6770, 0]
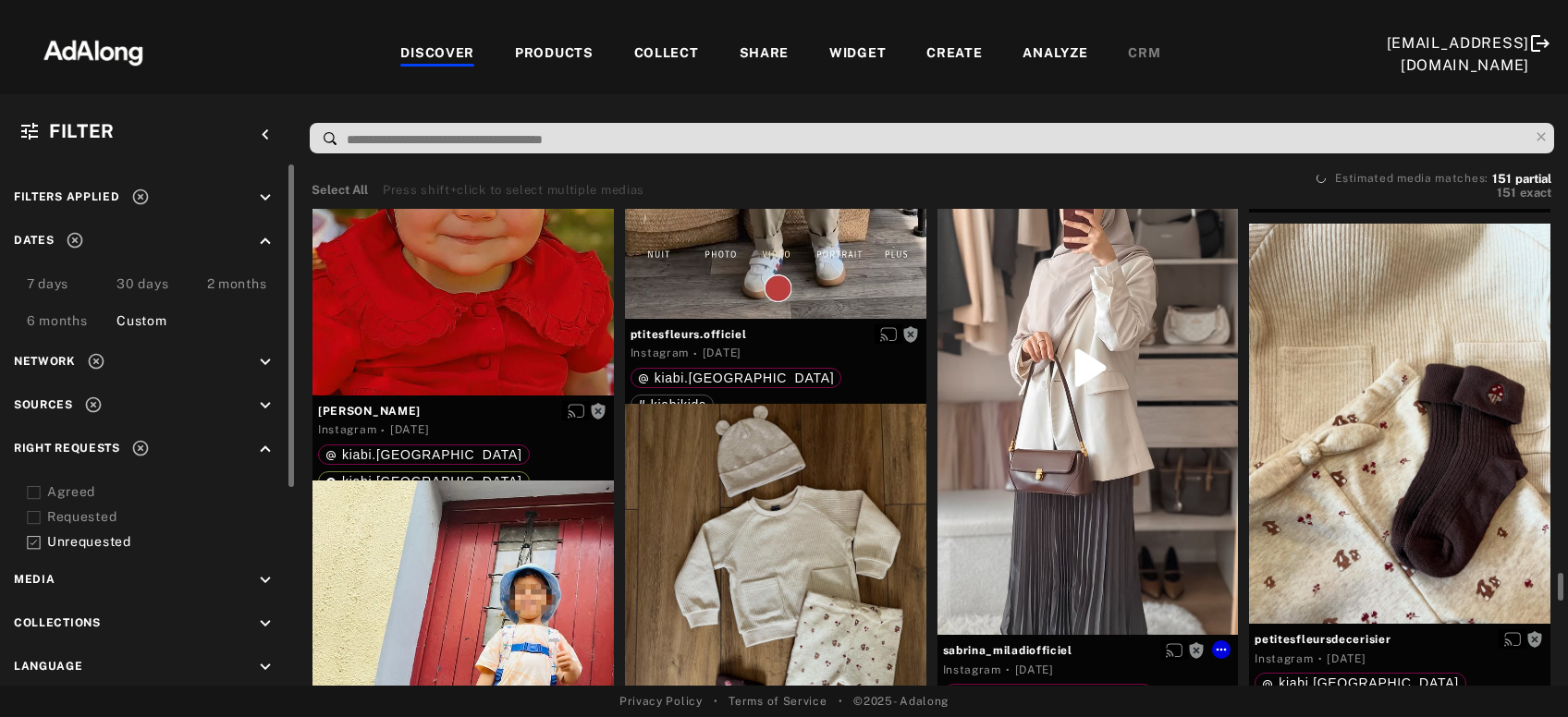
click at [1077, 453] on div "Get rights" at bounding box center [1087, 368] width 301 height 535
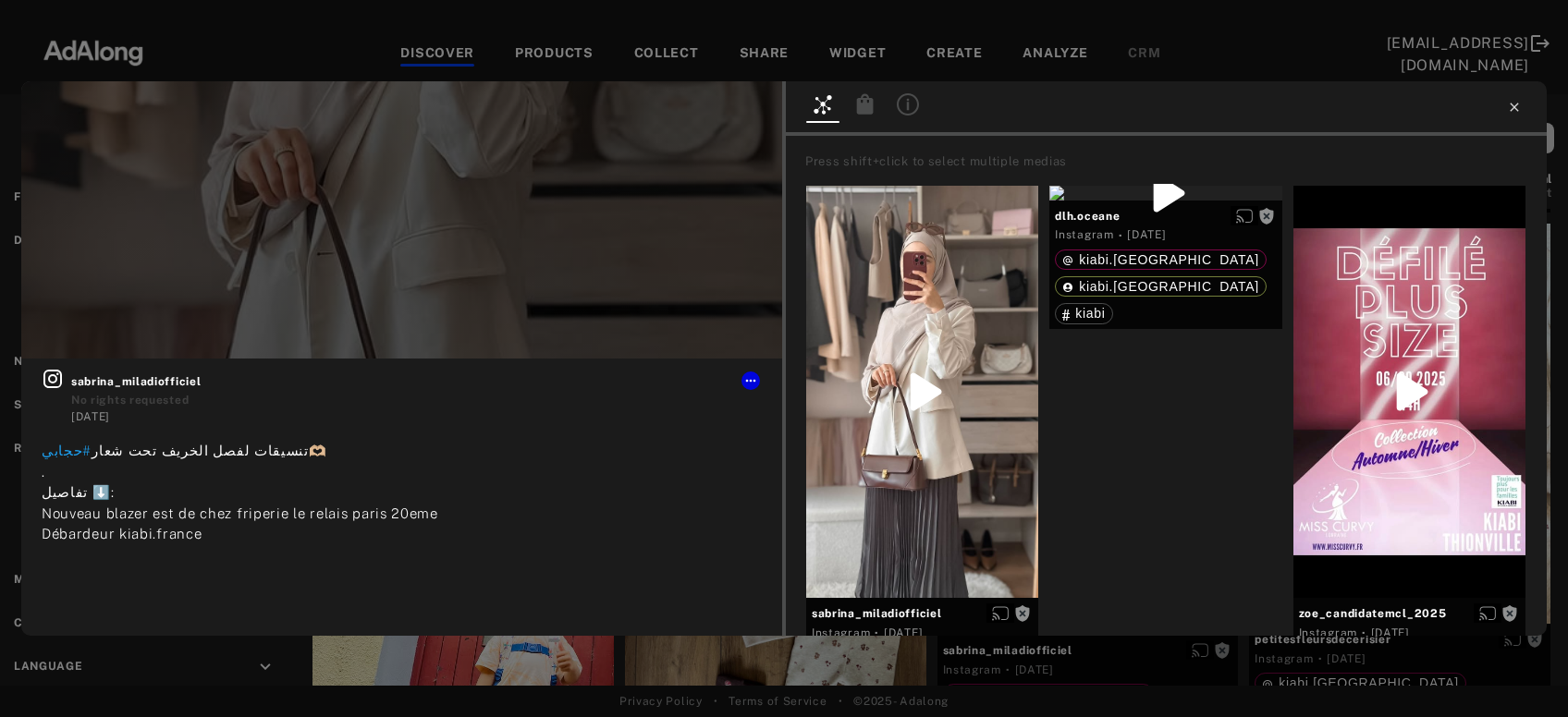
click at [1517, 108] on icon at bounding box center [1513, 106] width 15 height 15
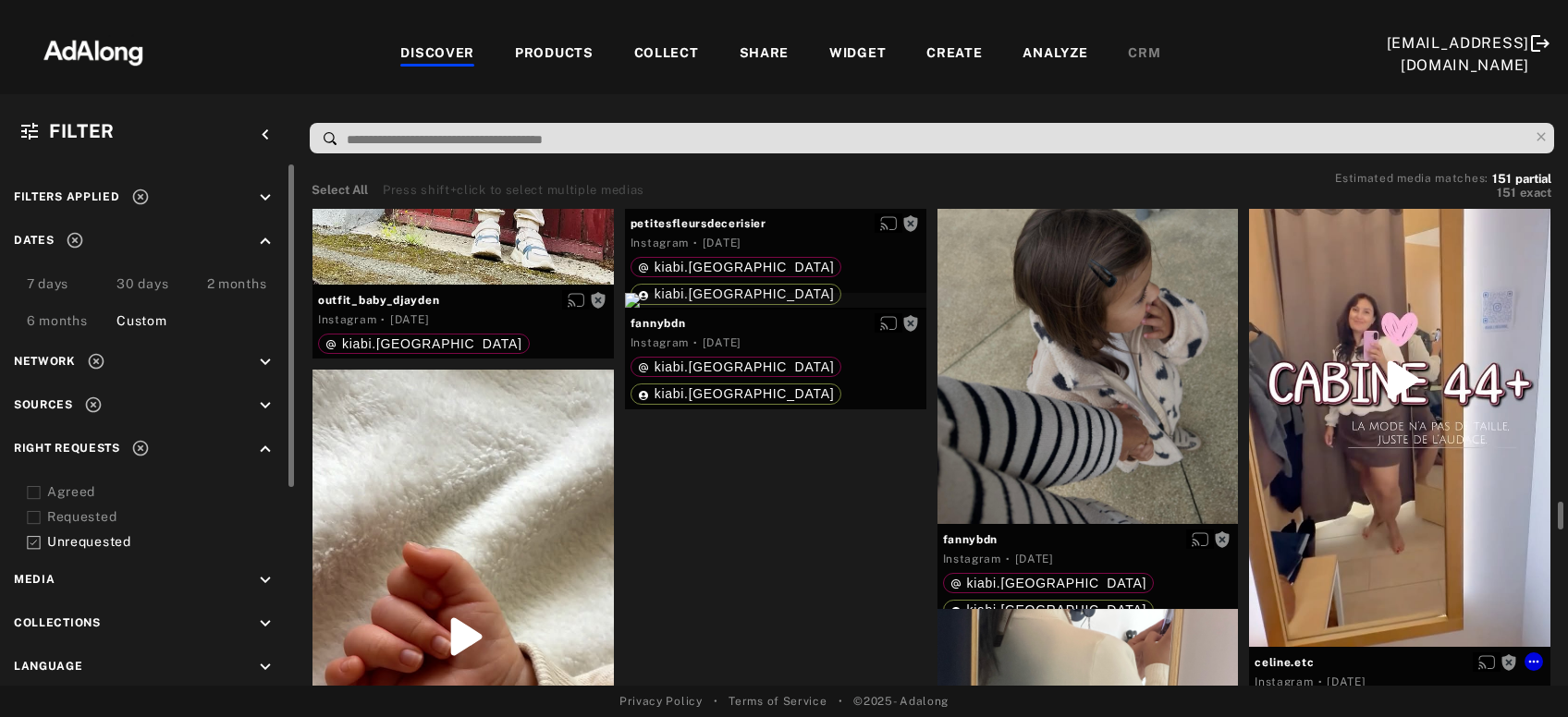
scroll to position [7467, 0]
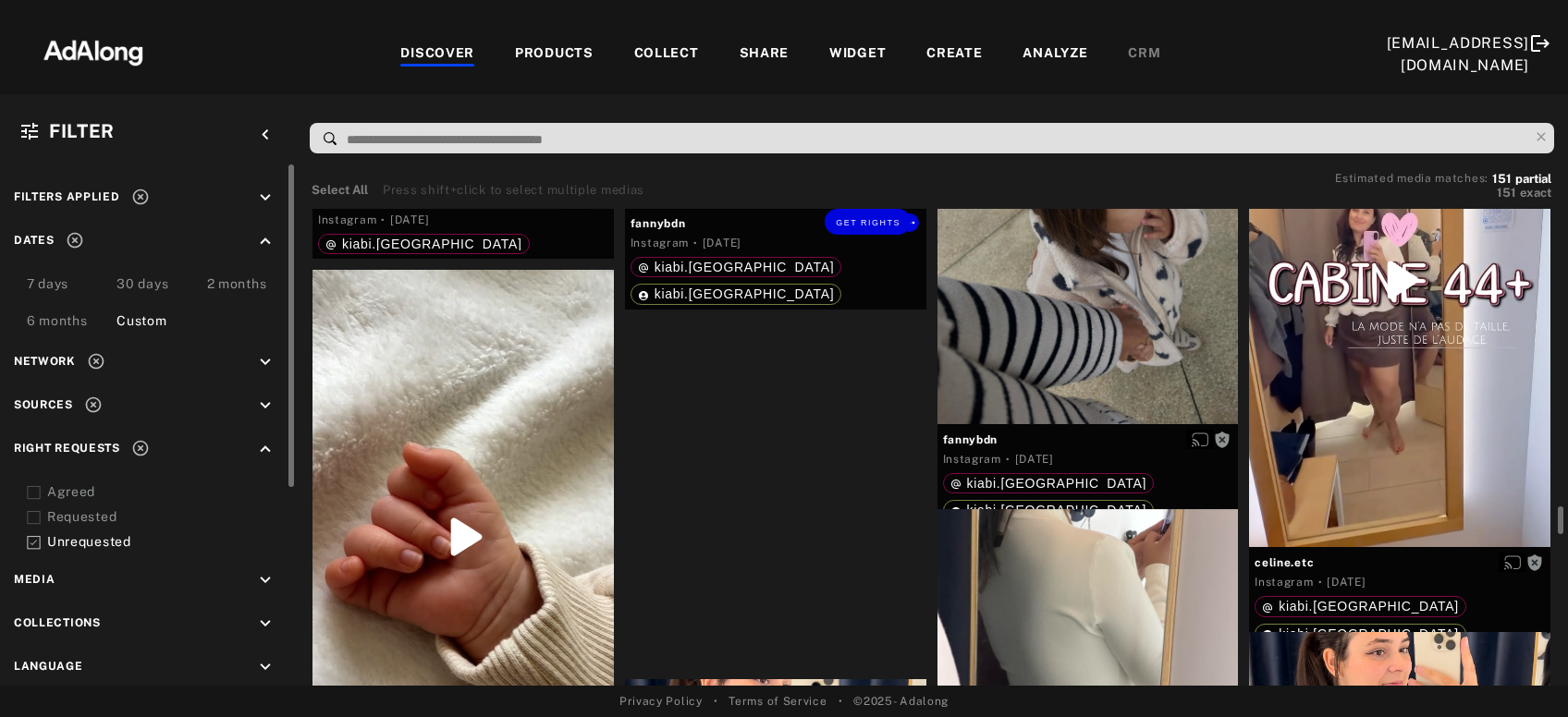
click at [796, 208] on div "Get rights" at bounding box center [775, 200] width 301 height 15
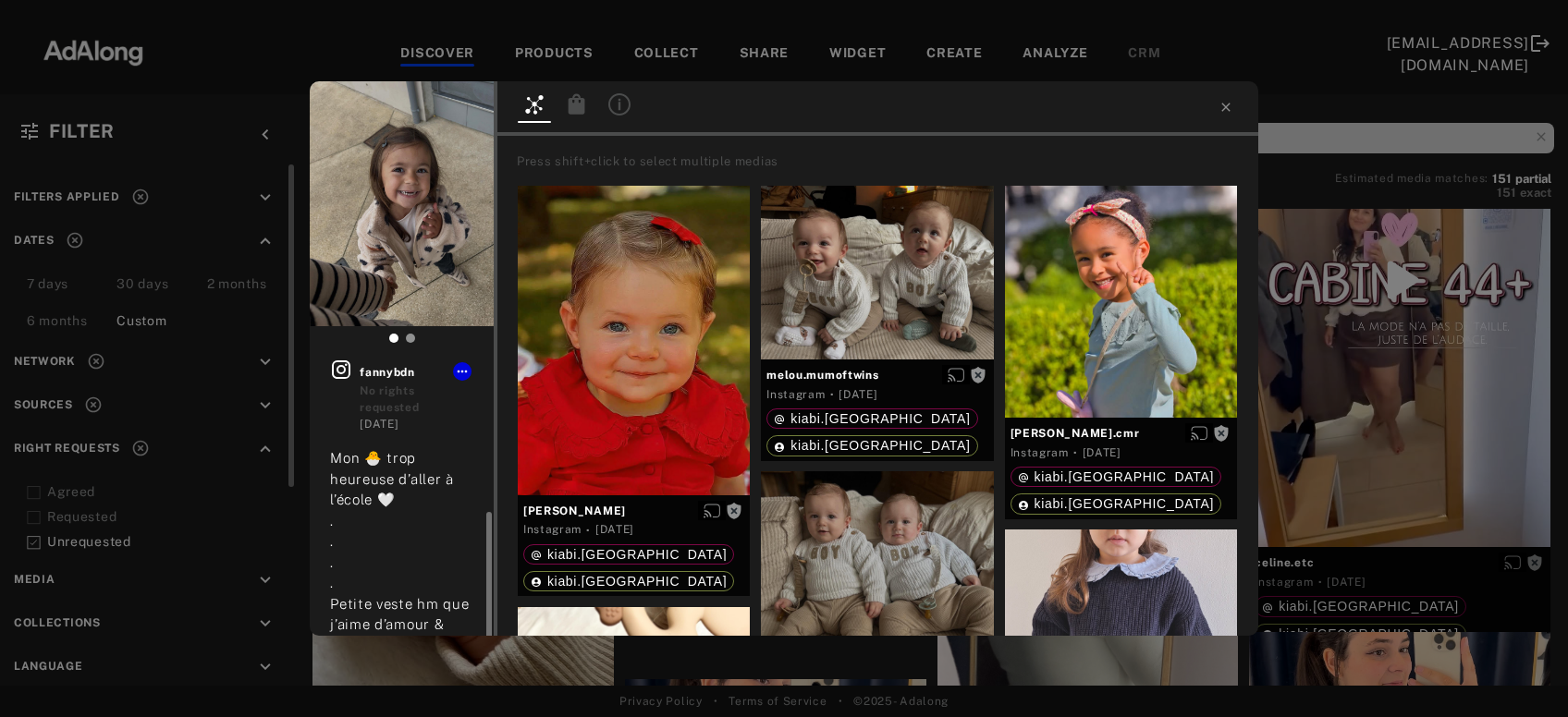
scroll to position [98, 0]
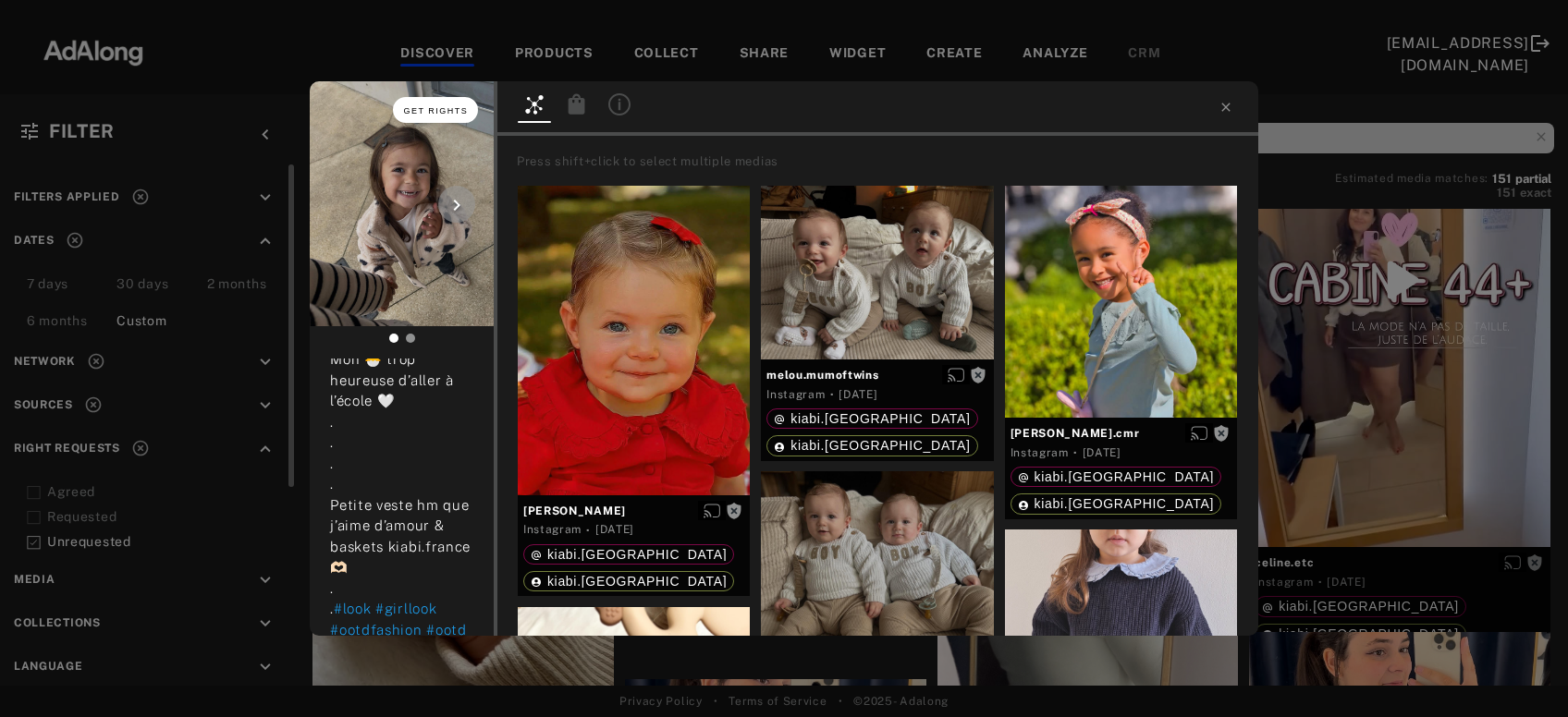
click at [456, 105] on button "Get rights" at bounding box center [435, 110] width 85 height 26
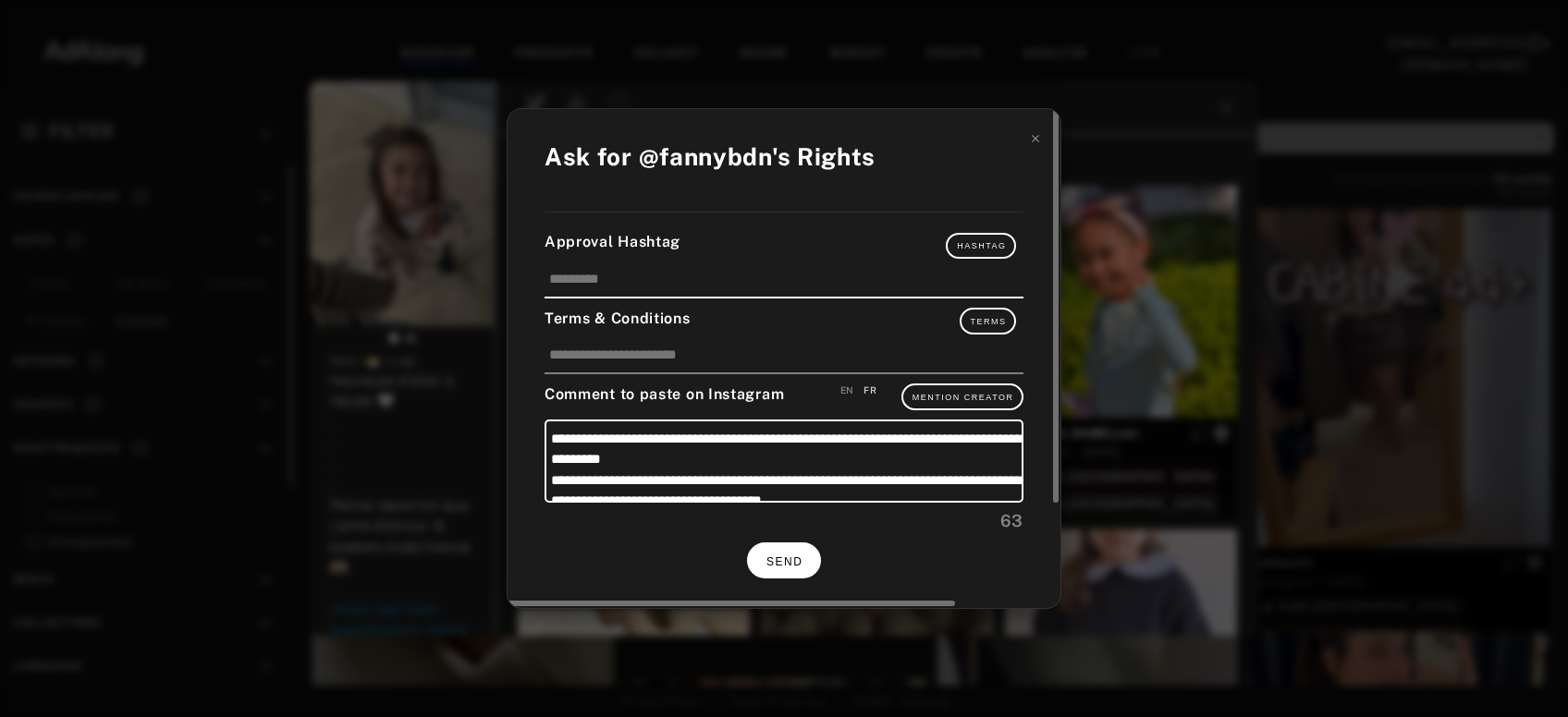
click at [800, 555] on span "SEND" at bounding box center [784, 561] width 36 height 13
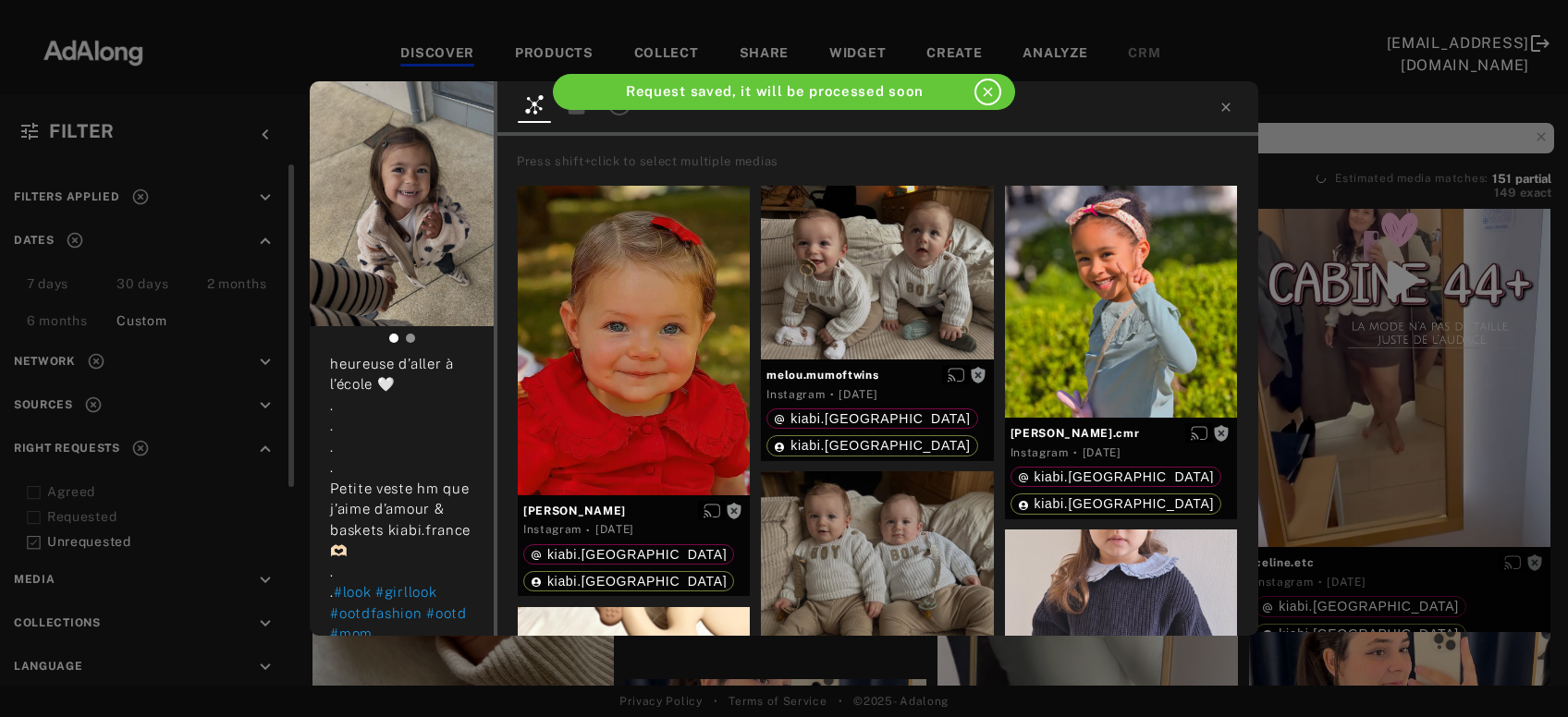
click at [1354, 400] on div "fannybdn Rights requested 2 days ago Mon 🐣 trop heureuse d’aller à l’école 🤍 . …" at bounding box center [784, 358] width 1568 height 717
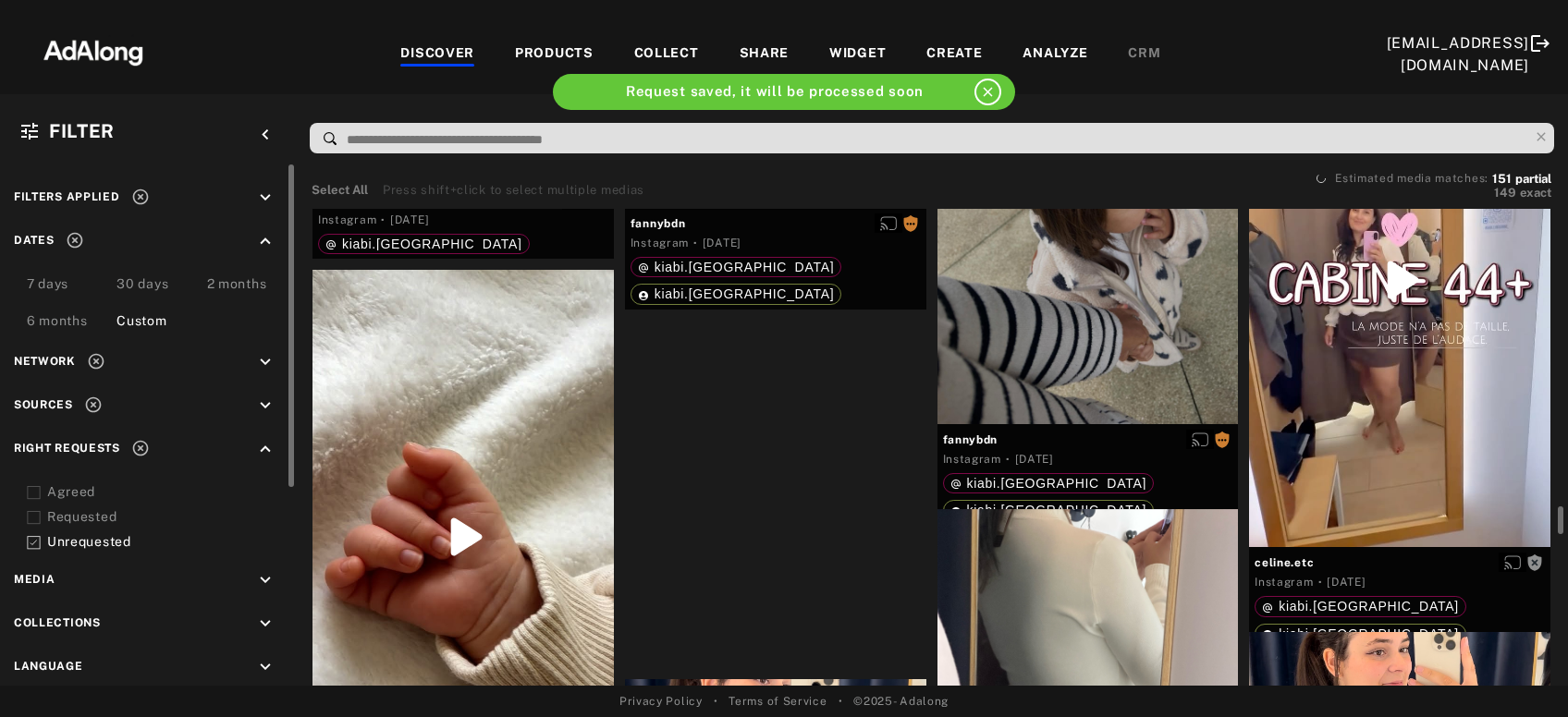
click at [1382, 368] on div at bounding box center [1399, 279] width 301 height 535
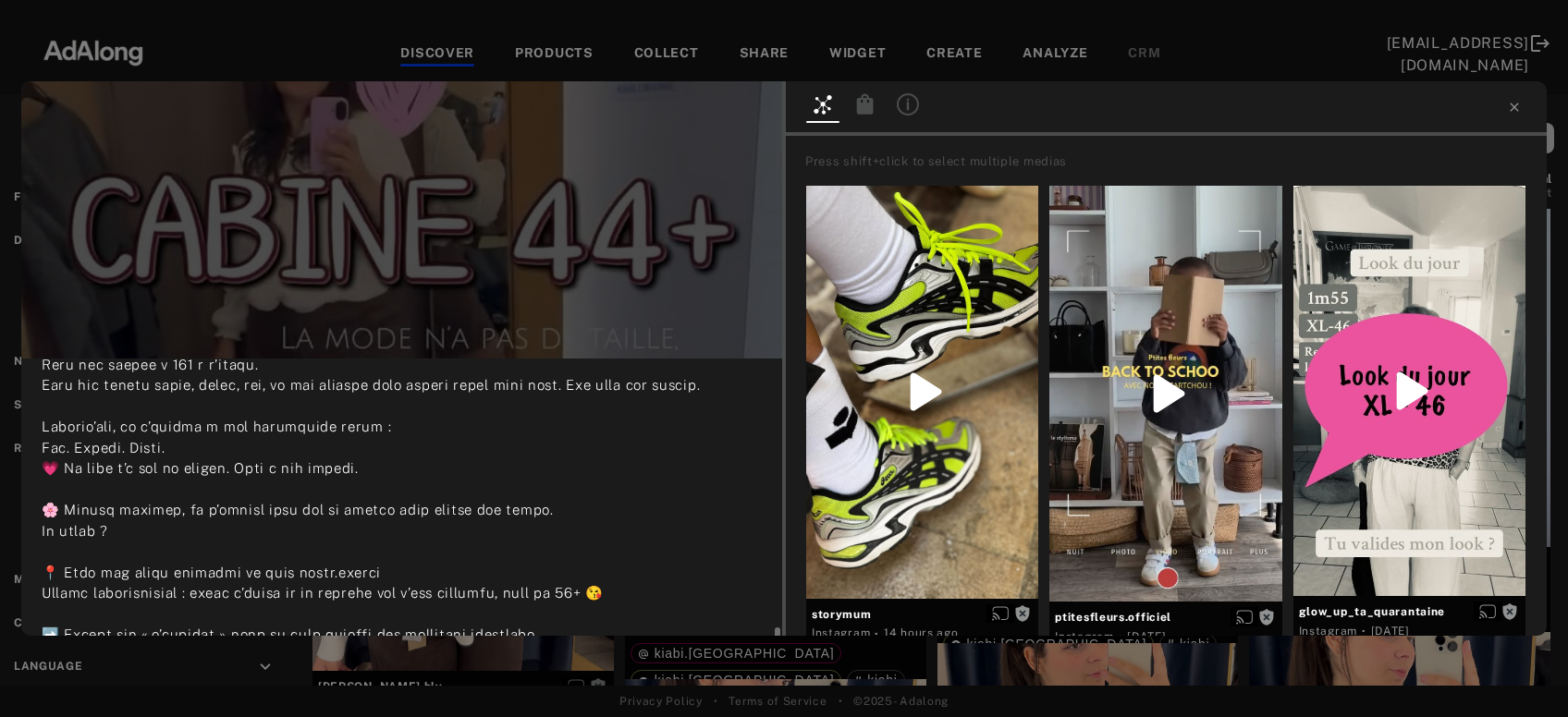
scroll to position [497, 0]
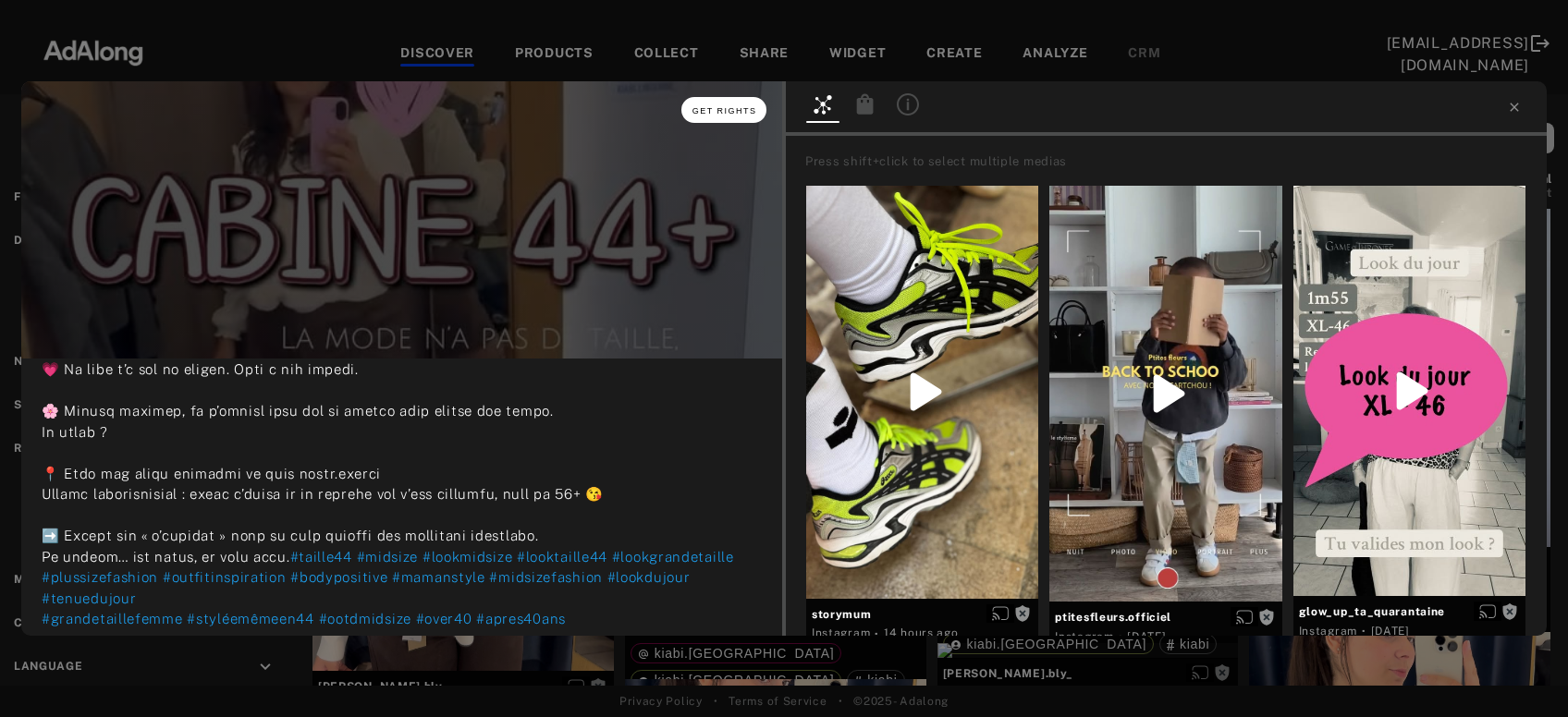
click at [728, 115] on button "Get rights" at bounding box center [723, 110] width 85 height 26
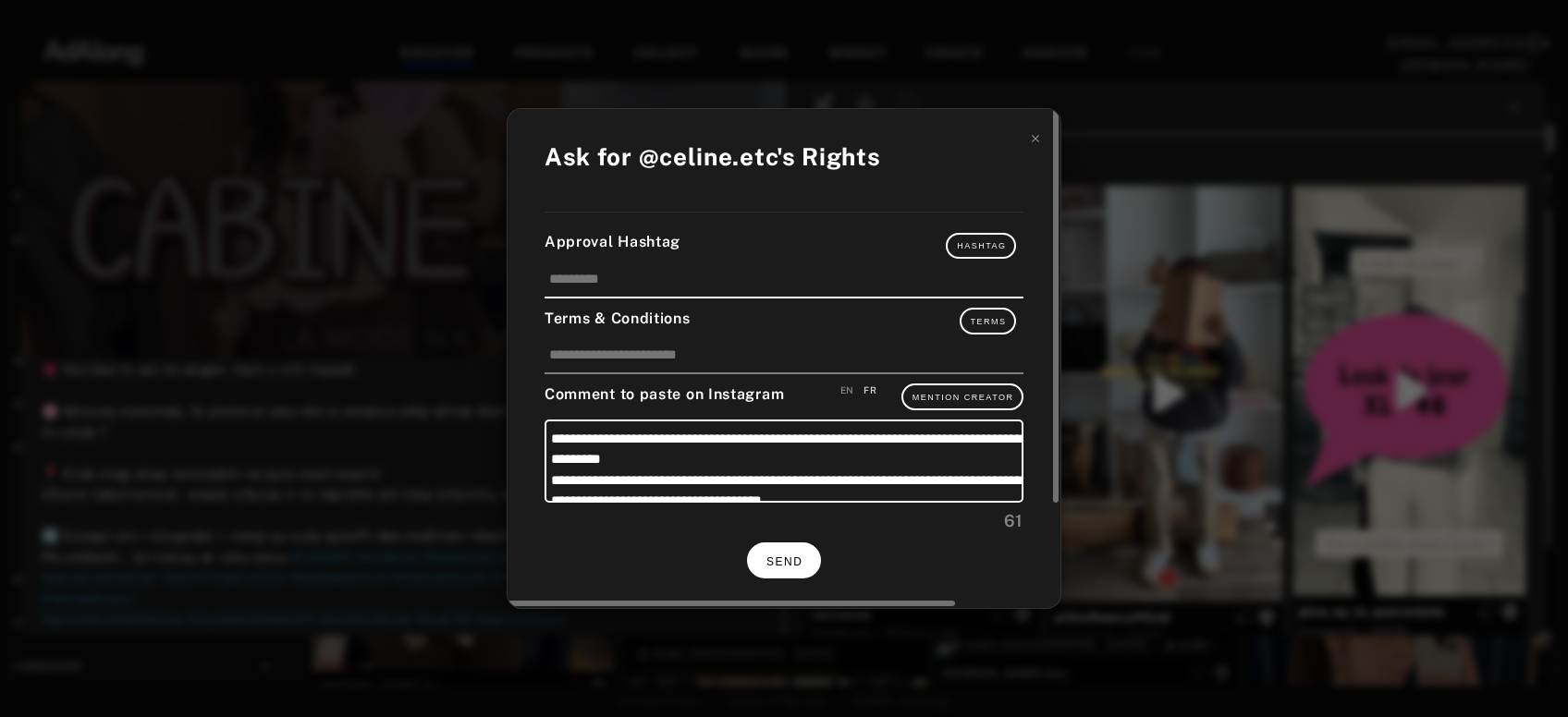
click at [786, 549] on button "SEND" at bounding box center [784, 560] width 74 height 36
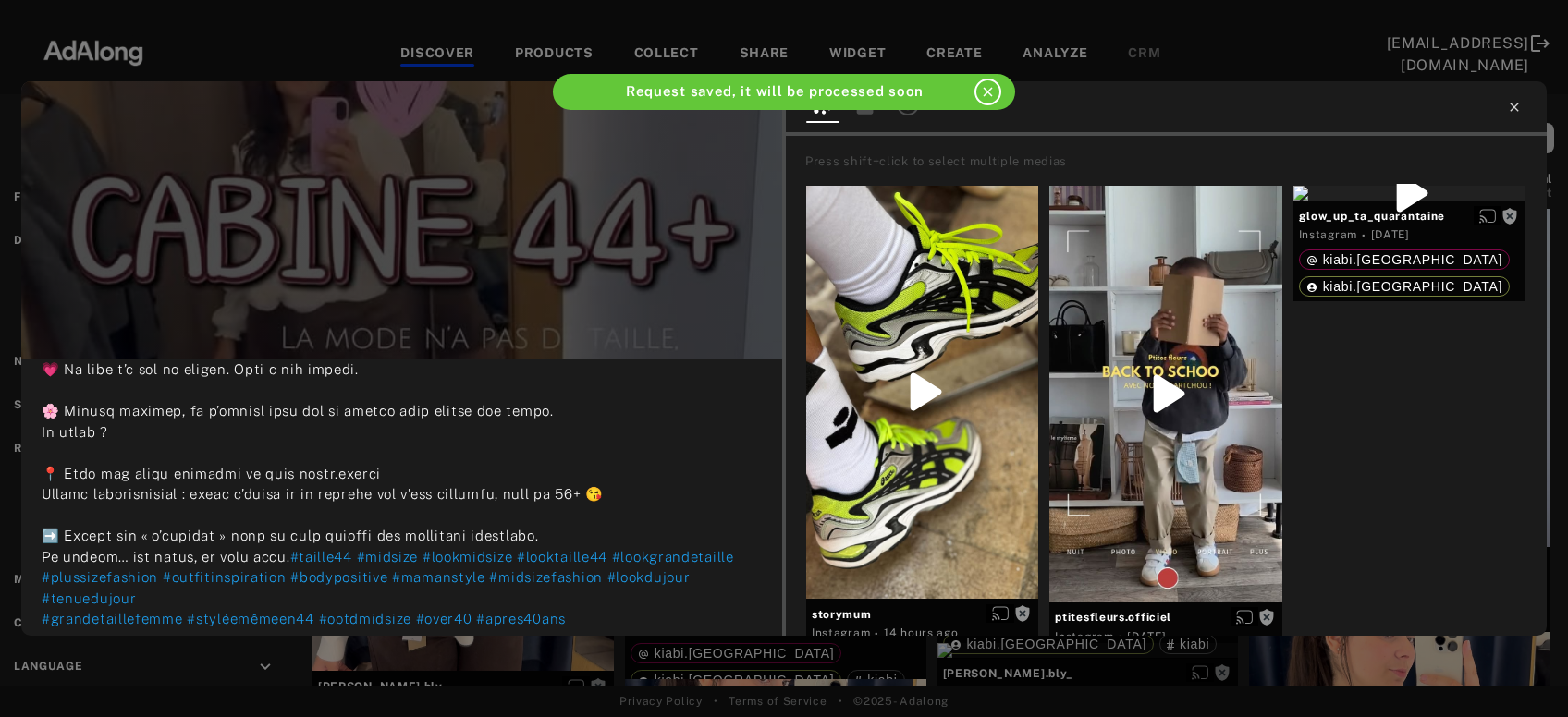
click at [1516, 104] on icon at bounding box center [1513, 106] width 8 height 8
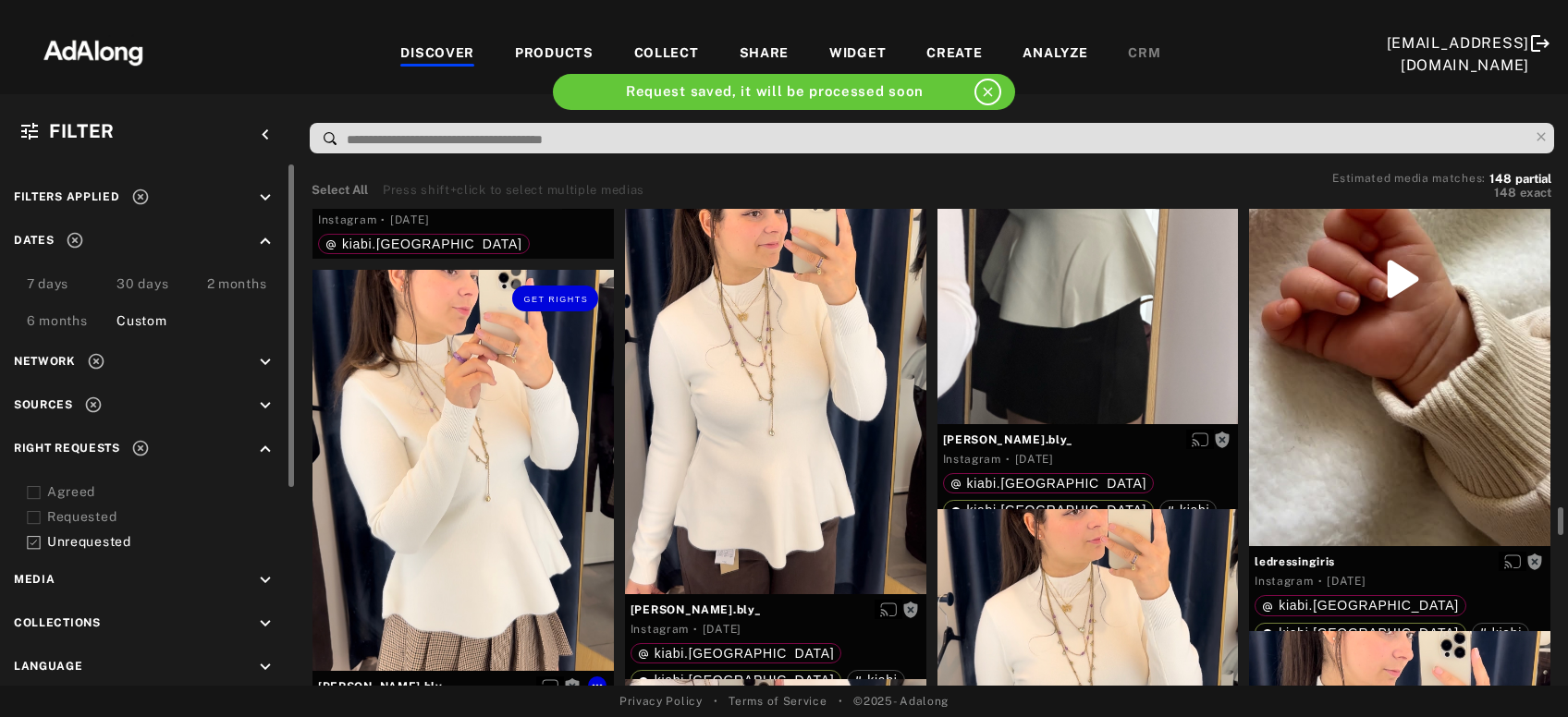
scroll to position [7367, 0]
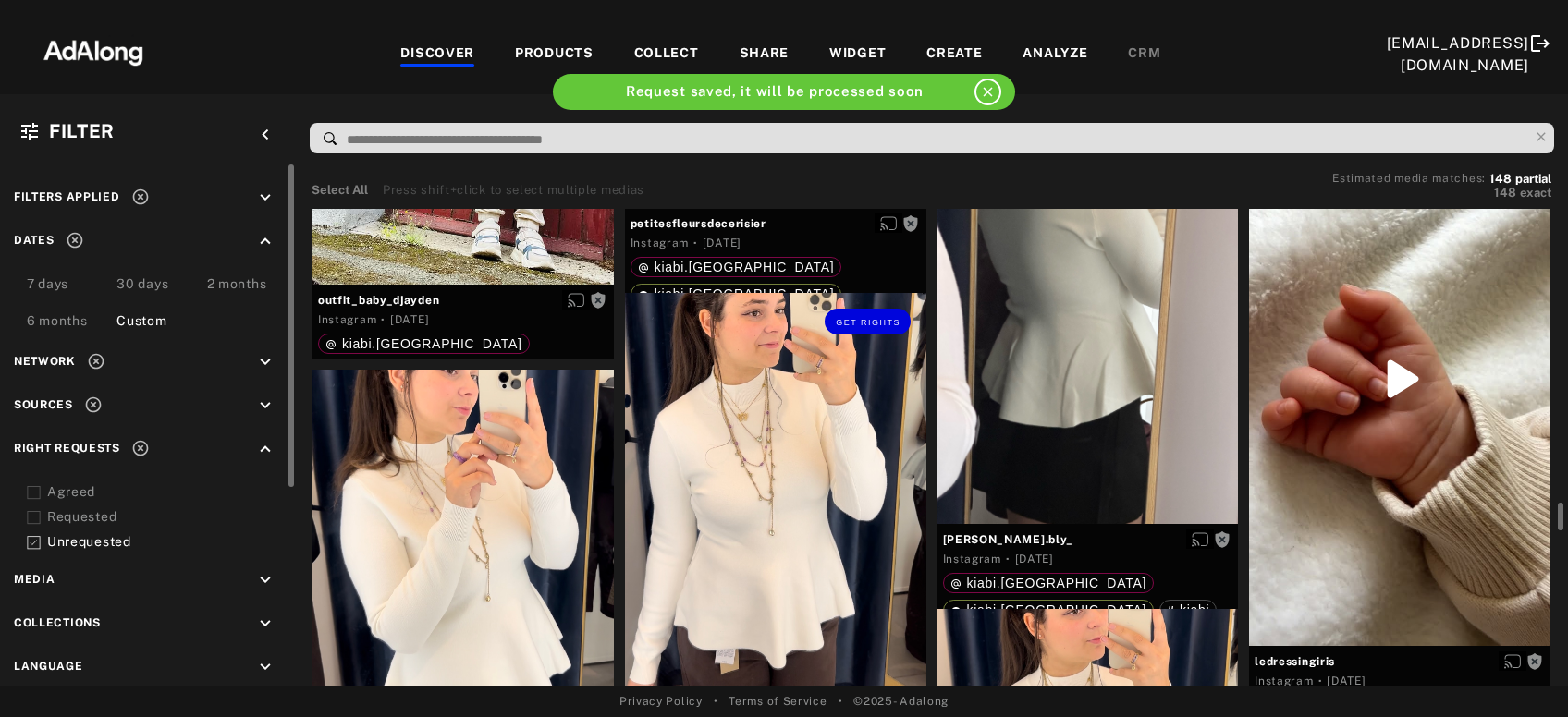
click at [736, 490] on div "Get rights" at bounding box center [775, 493] width 301 height 401
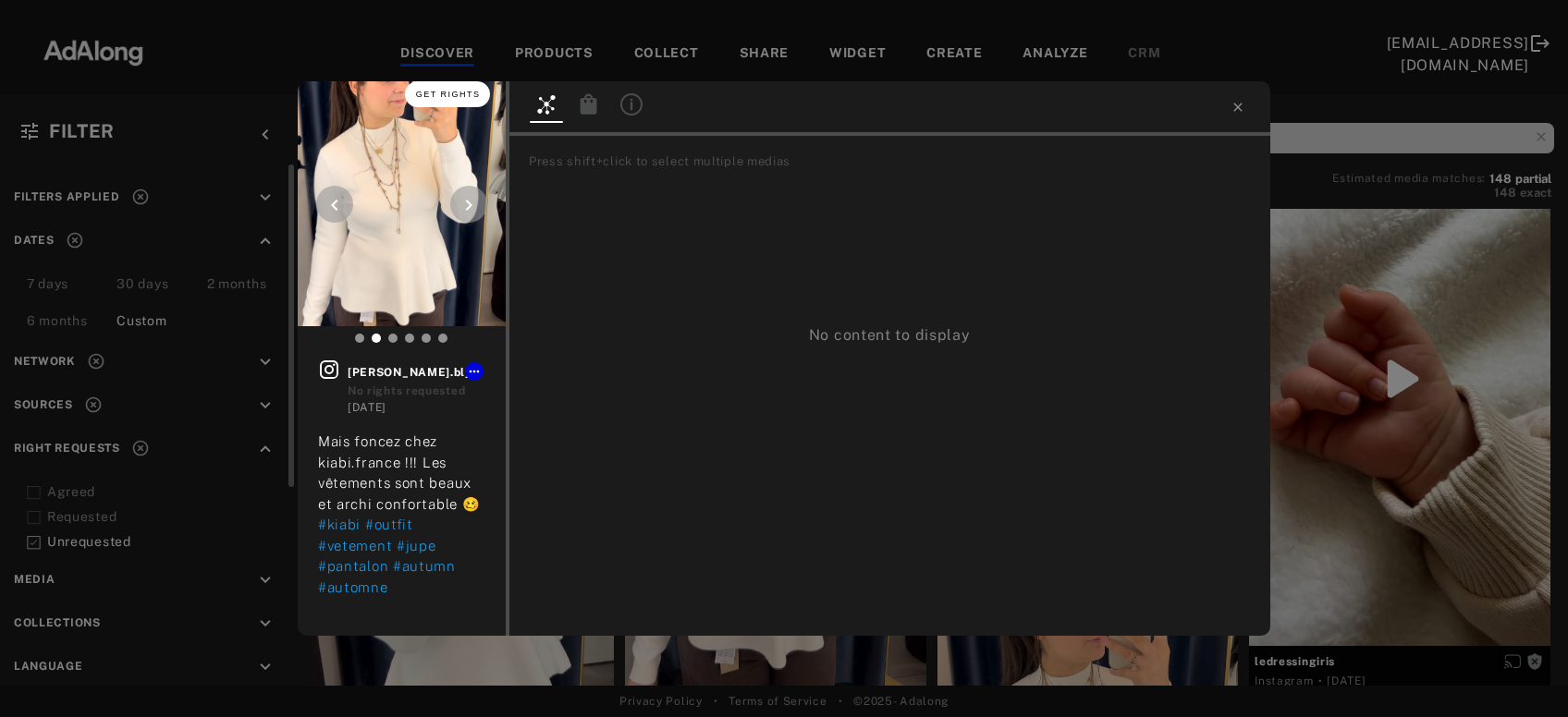
click at [441, 98] on span "Get rights" at bounding box center [448, 93] width 65 height 9
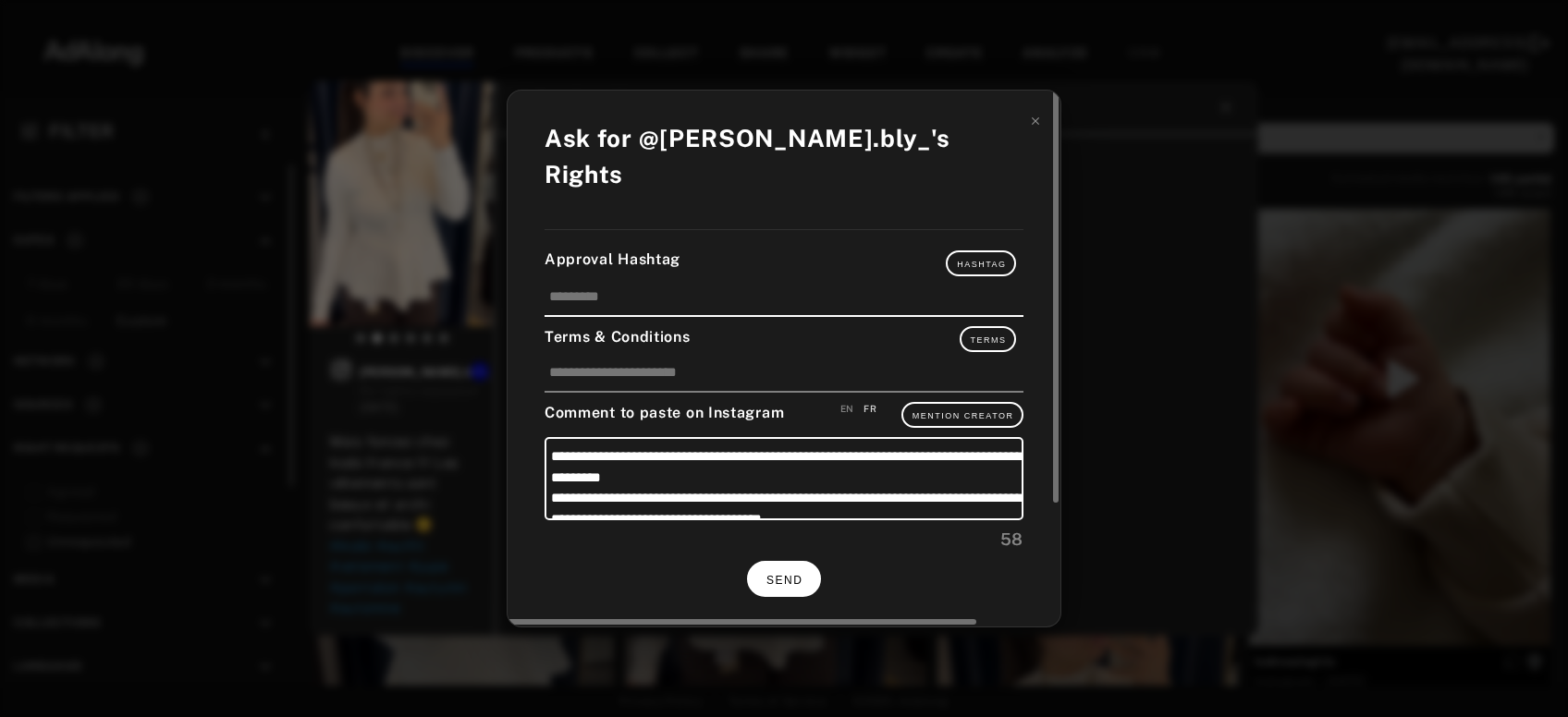
click at [795, 574] on span "SEND" at bounding box center [784, 580] width 36 height 13
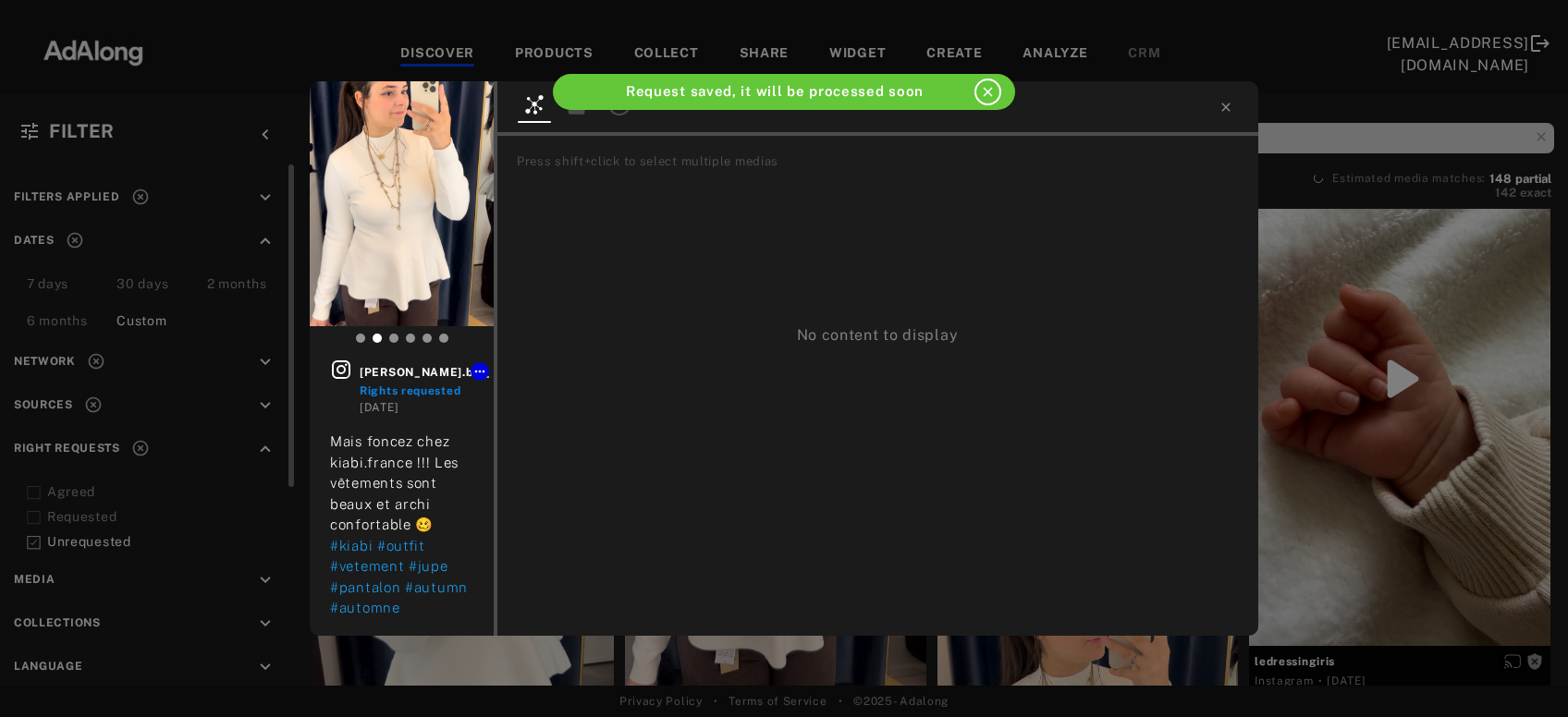
click at [1283, 431] on div "angelina.bly_ Rights requested 2 days ago Mais foncez chez kiabi.france !!! Les…" at bounding box center [784, 358] width 1568 height 717
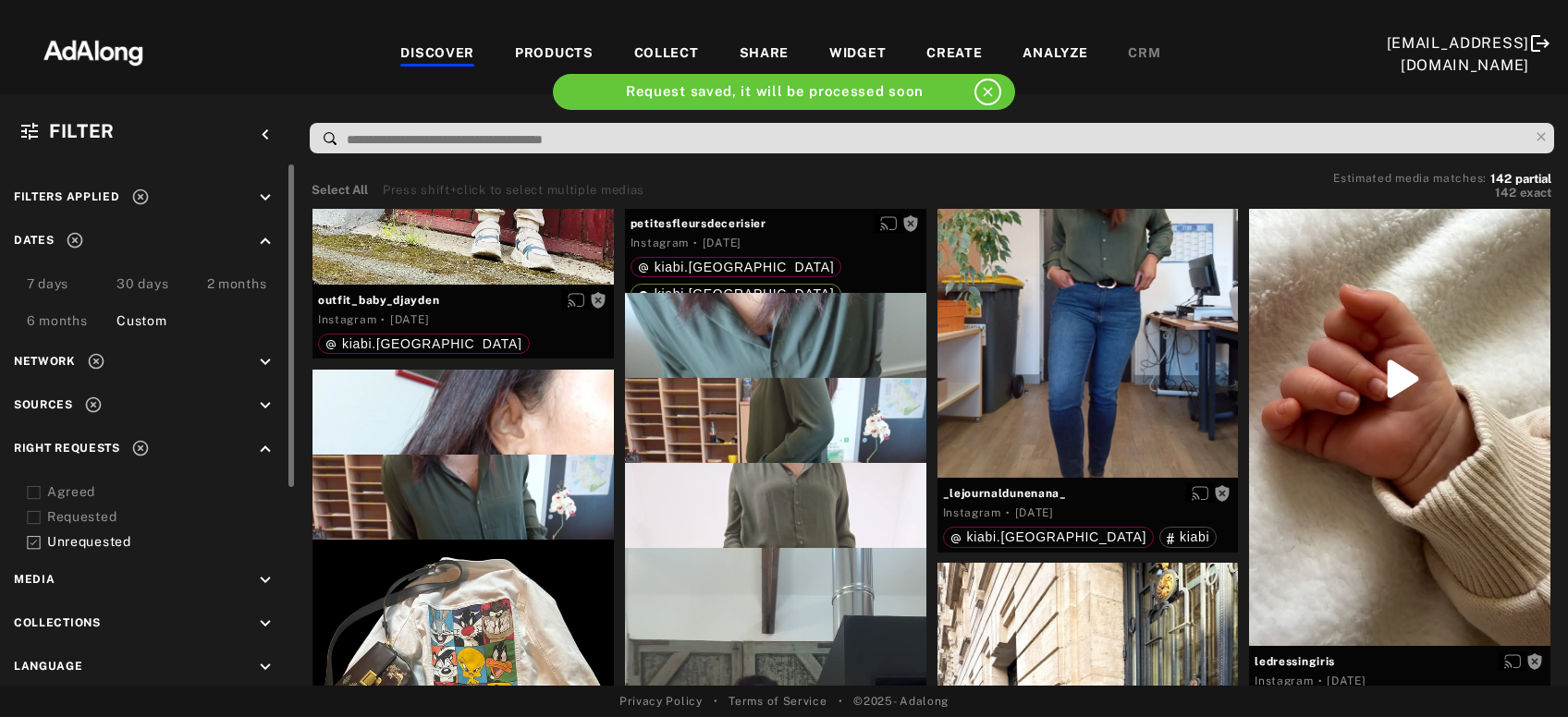
scroll to position [7168, 0]
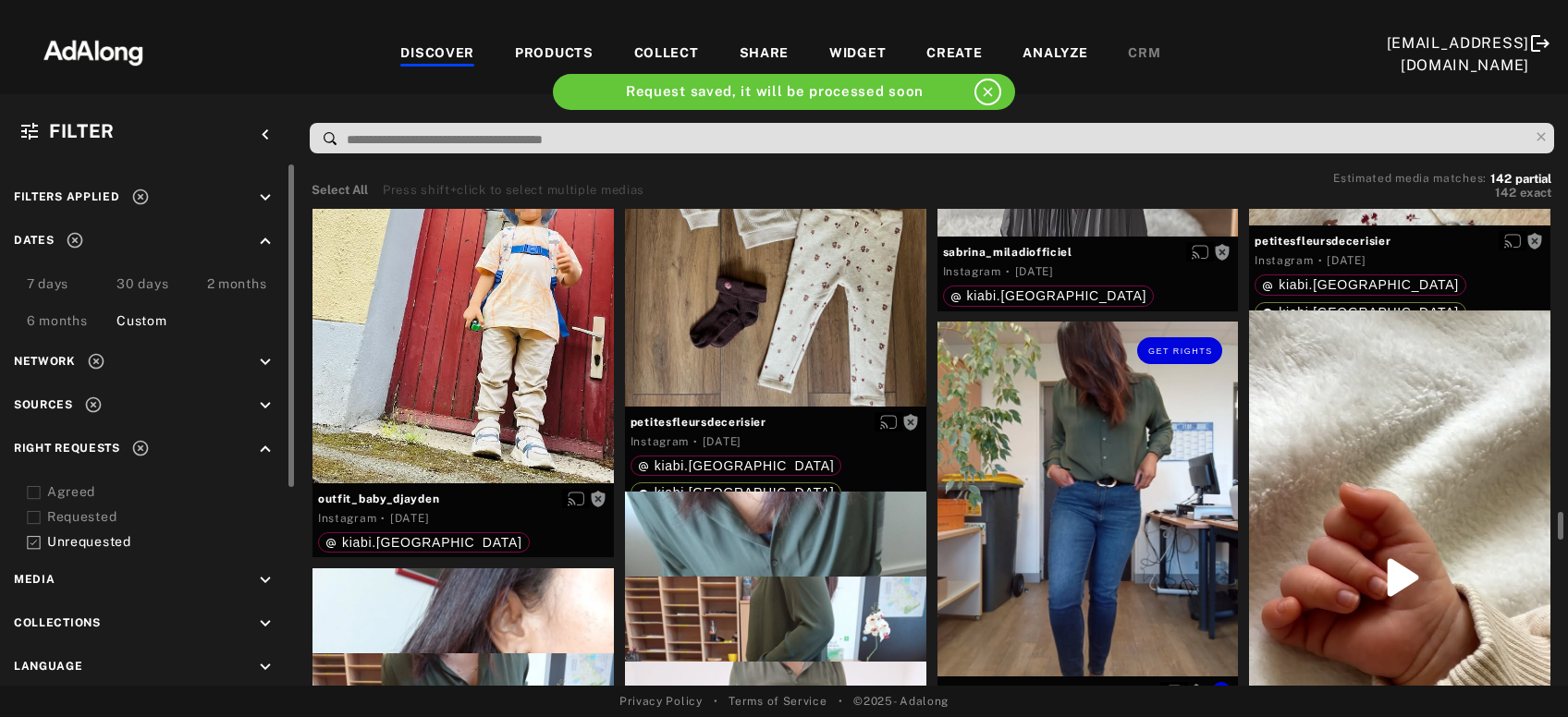
click at [1062, 551] on div "Get rights" at bounding box center [1087, 498] width 301 height 355
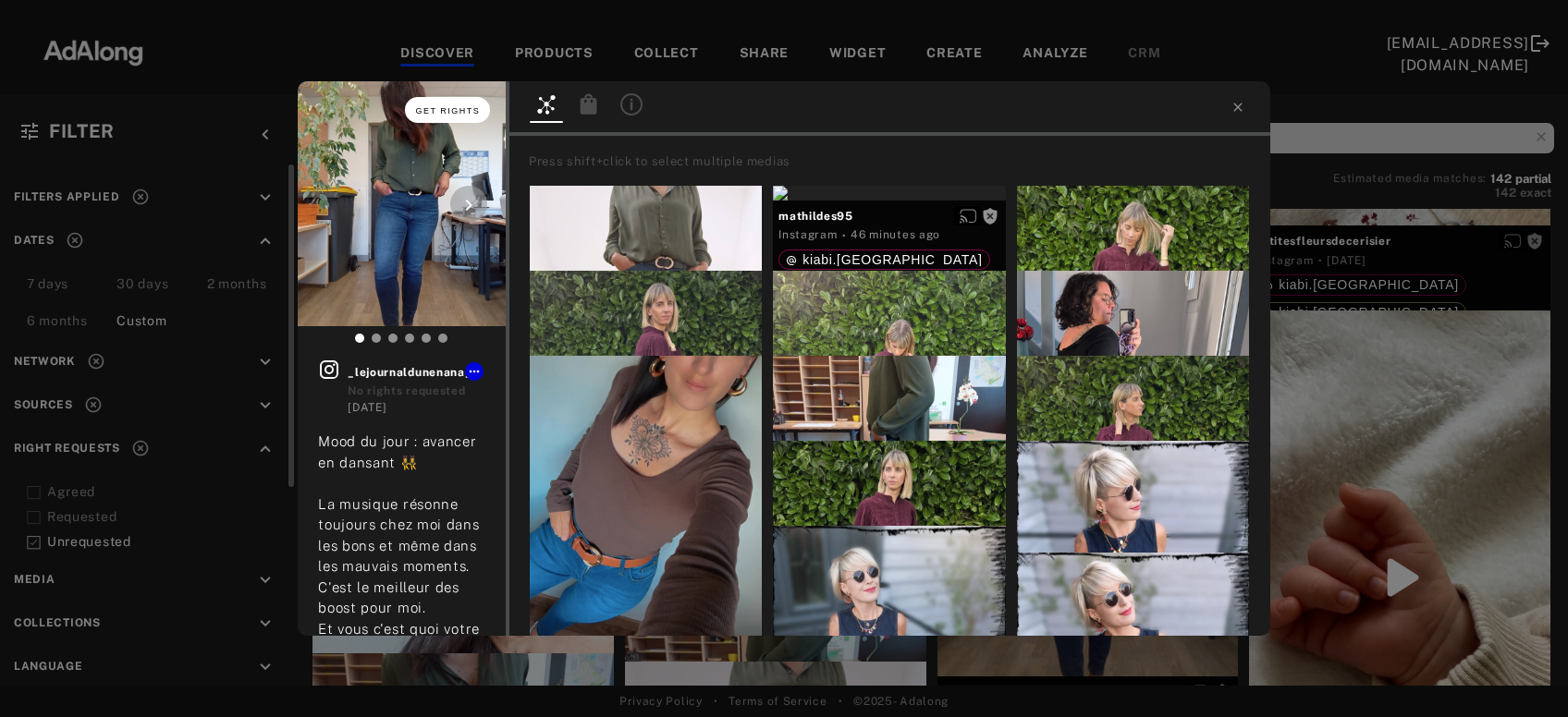
click at [435, 106] on span "Get rights" at bounding box center [448, 110] width 65 height 9
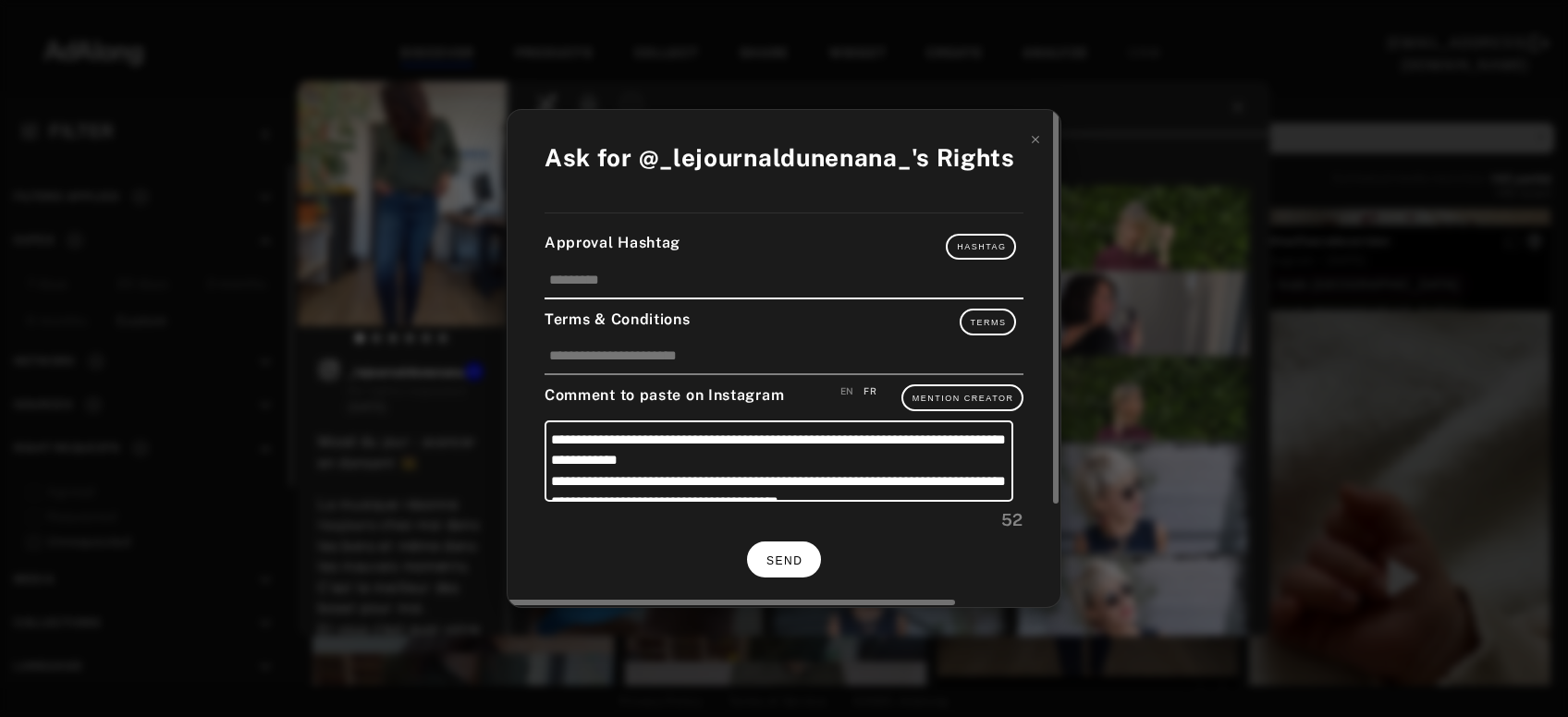
click at [775, 550] on button "SEND" at bounding box center [784, 559] width 74 height 36
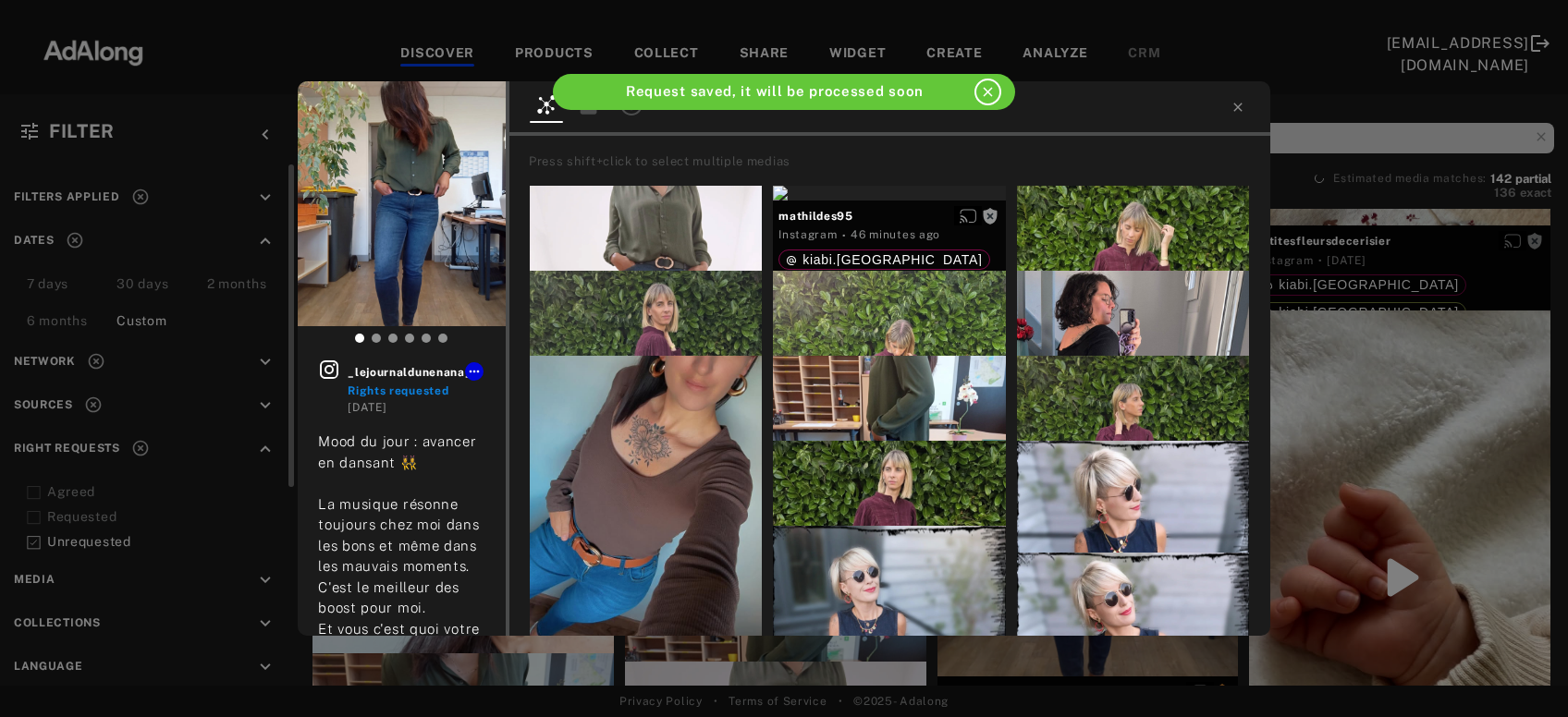
click at [1416, 405] on div "_lejournaldunenana_ Rights requested 2 days ago Mood du jour : avancer en dansa…" at bounding box center [784, 358] width 1568 height 717
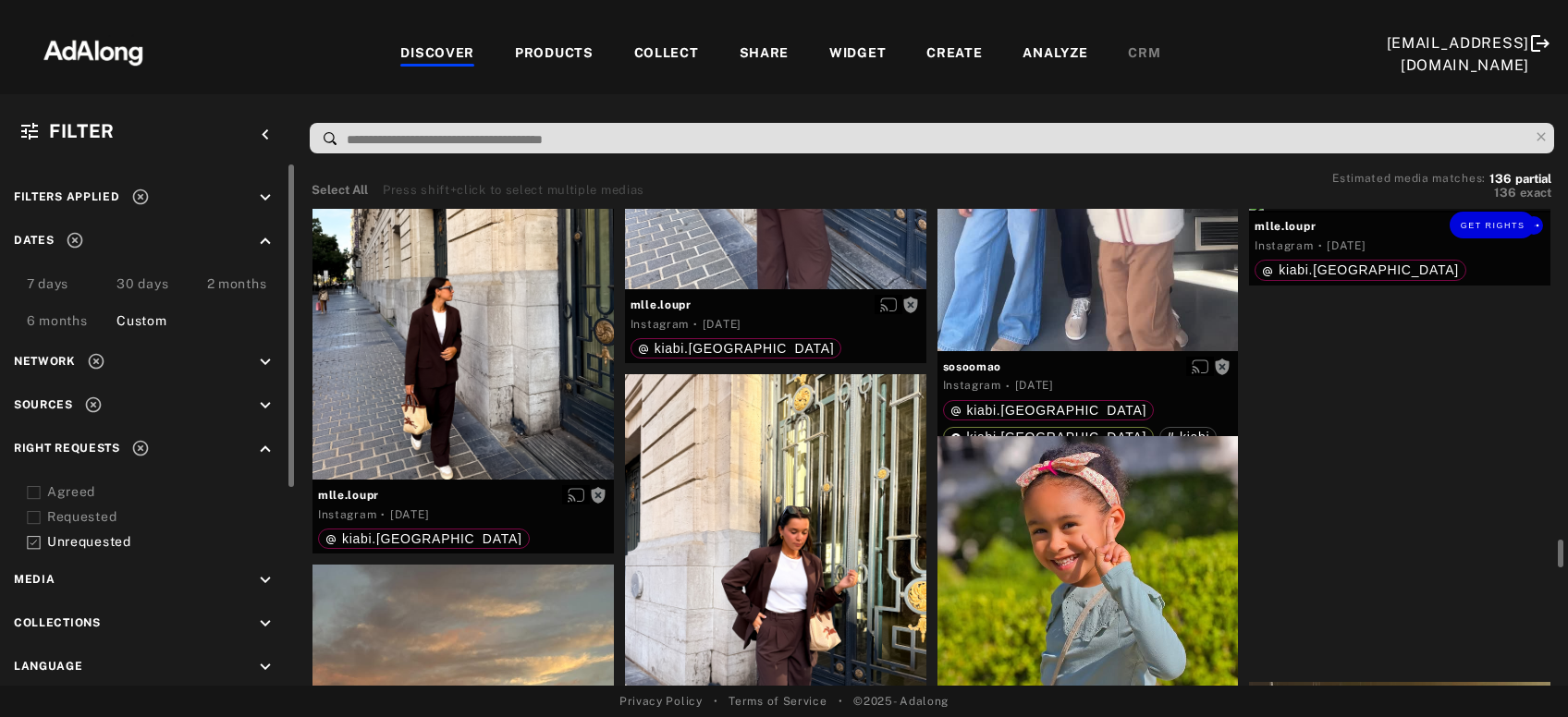
scroll to position [7966, 0]
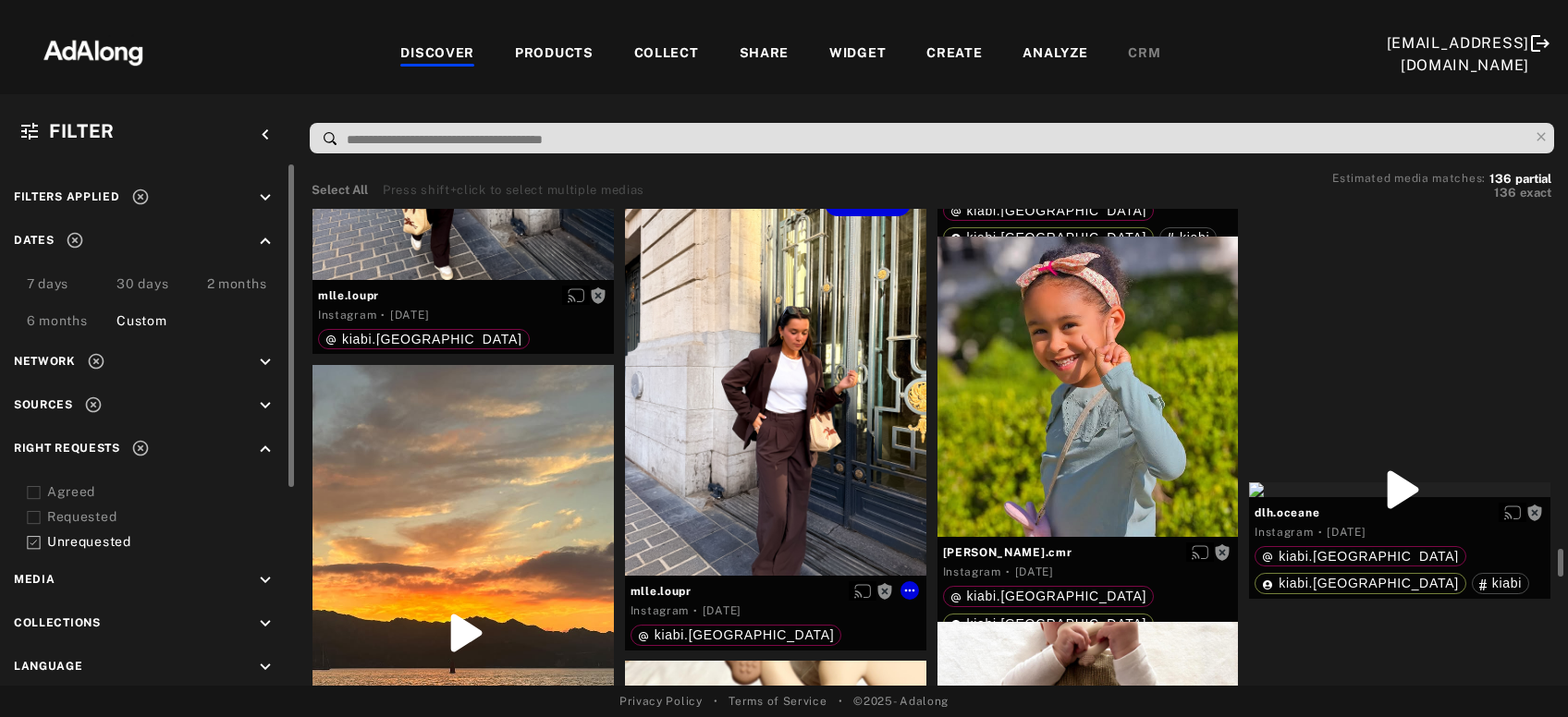
click at [794, 502] on div "Get rights" at bounding box center [775, 375] width 301 height 401
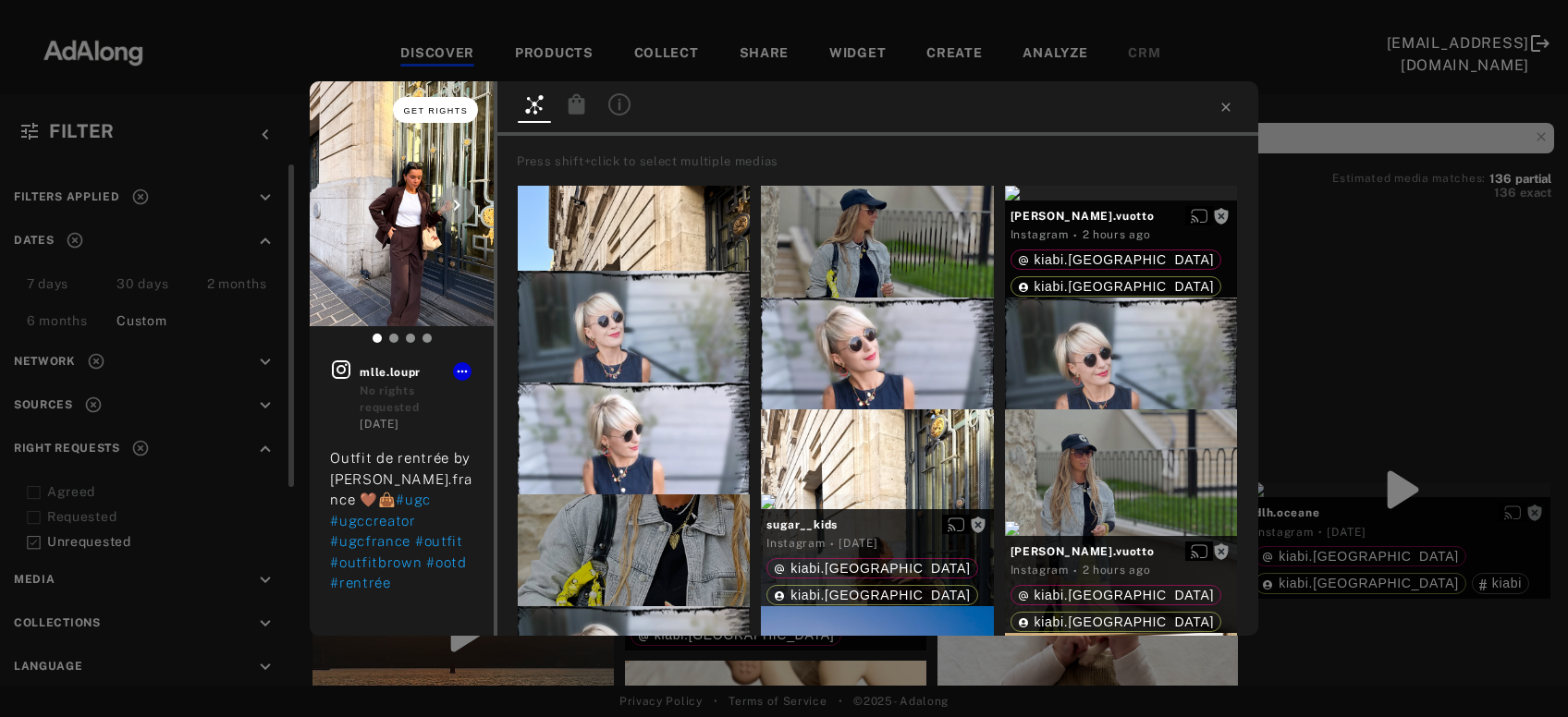
click at [421, 104] on button "Get rights" at bounding box center [435, 110] width 85 height 26
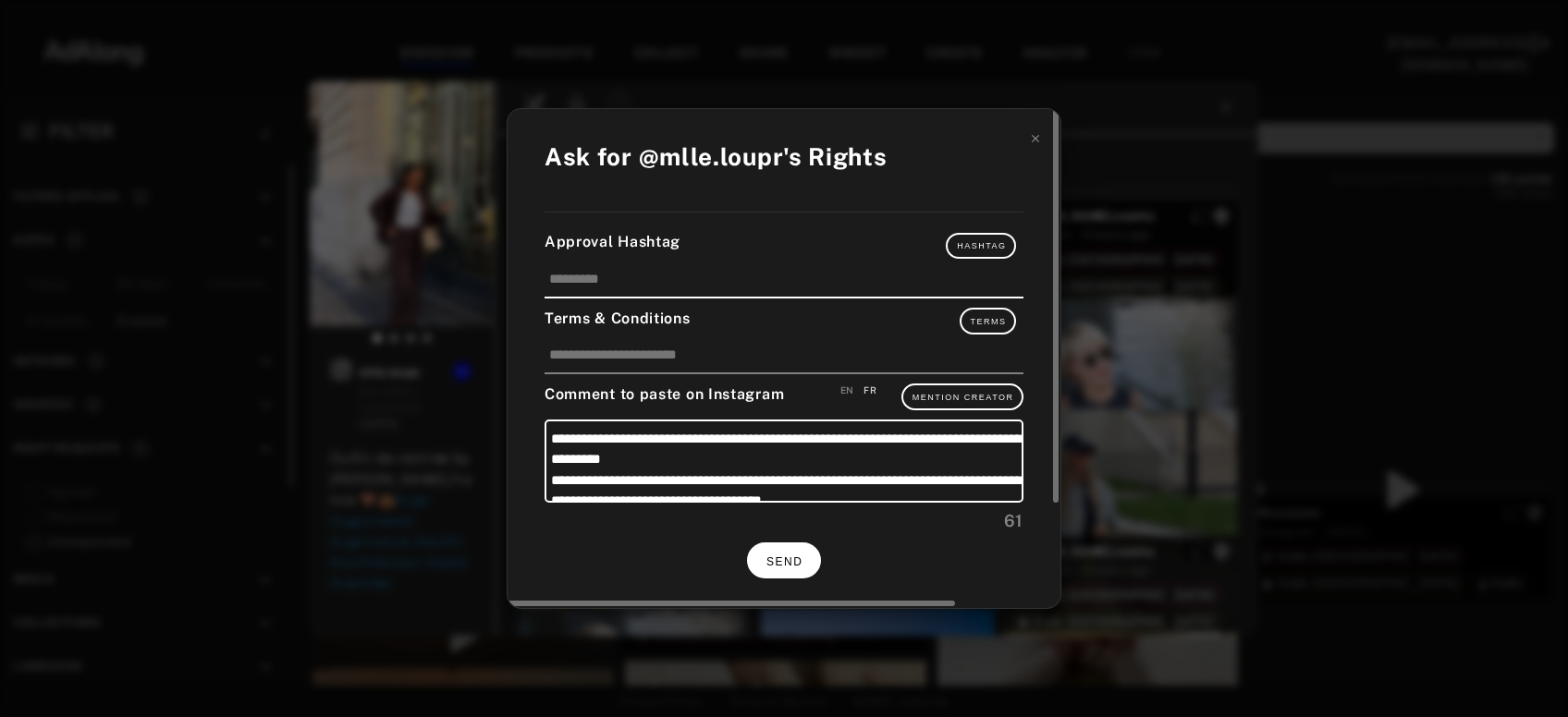
click at [802, 549] on button "SEND" at bounding box center [784, 560] width 74 height 36
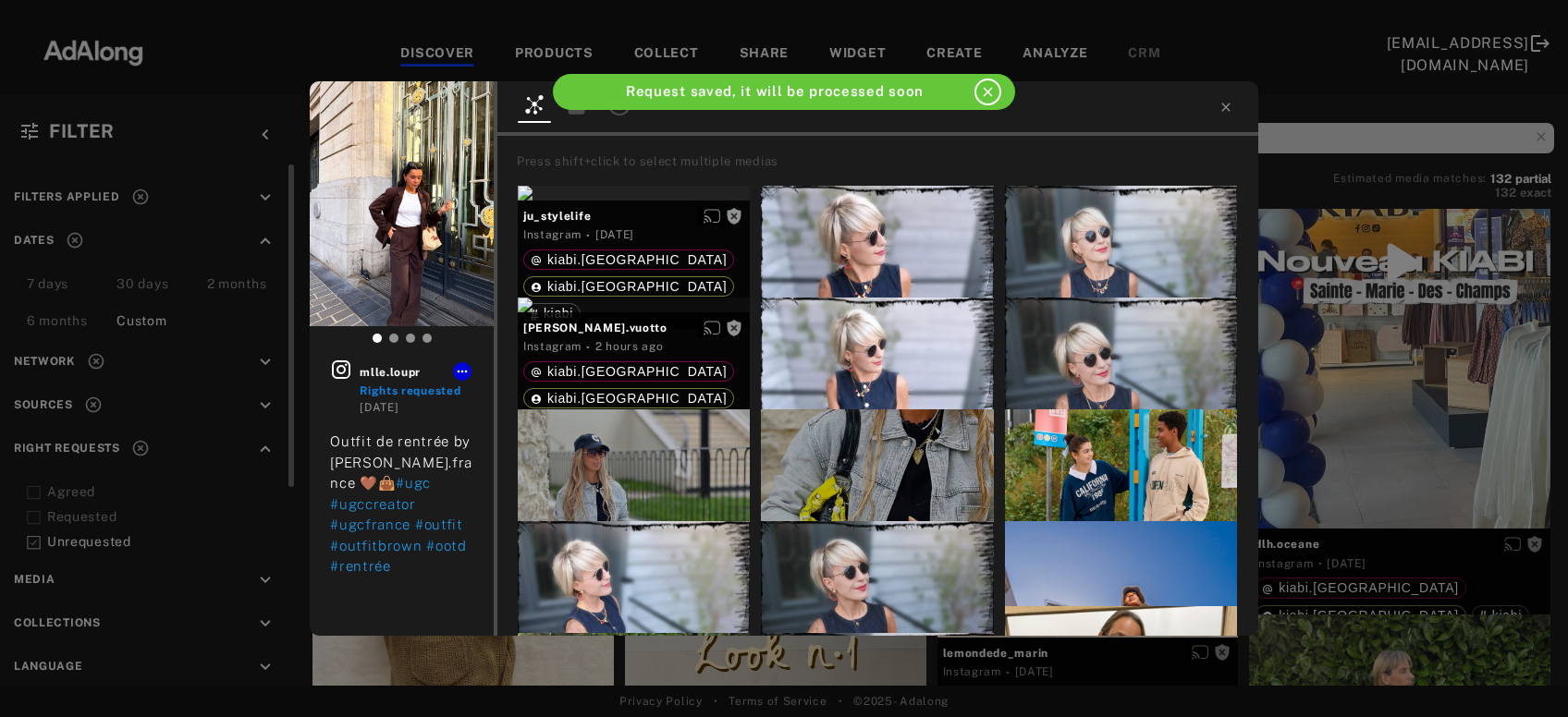
click at [1354, 456] on div "mlle.loupr Rights requested 2 days ago Outfit de rentrée by kiabi.france 🤎👜 #ug…" at bounding box center [784, 358] width 1568 height 717
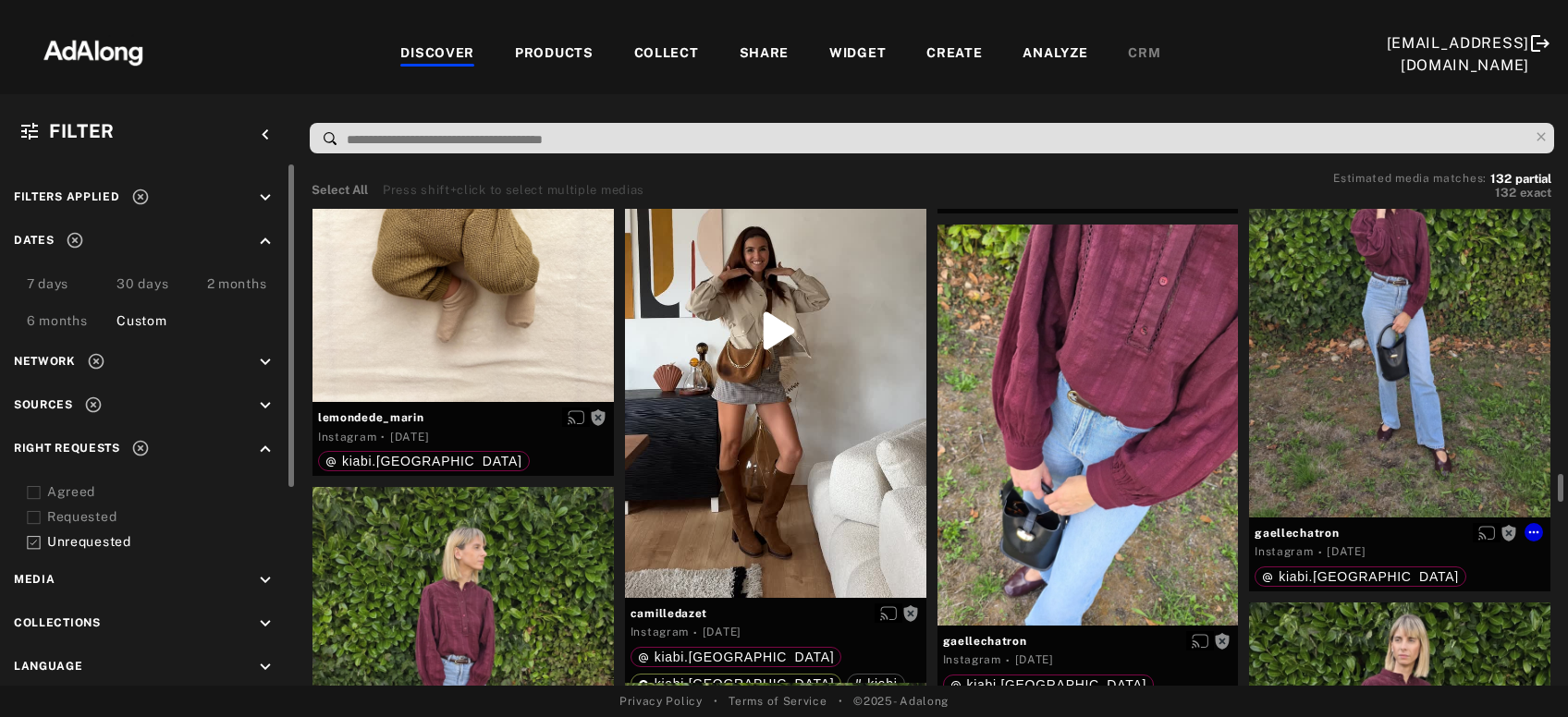
scroll to position [8365, 0]
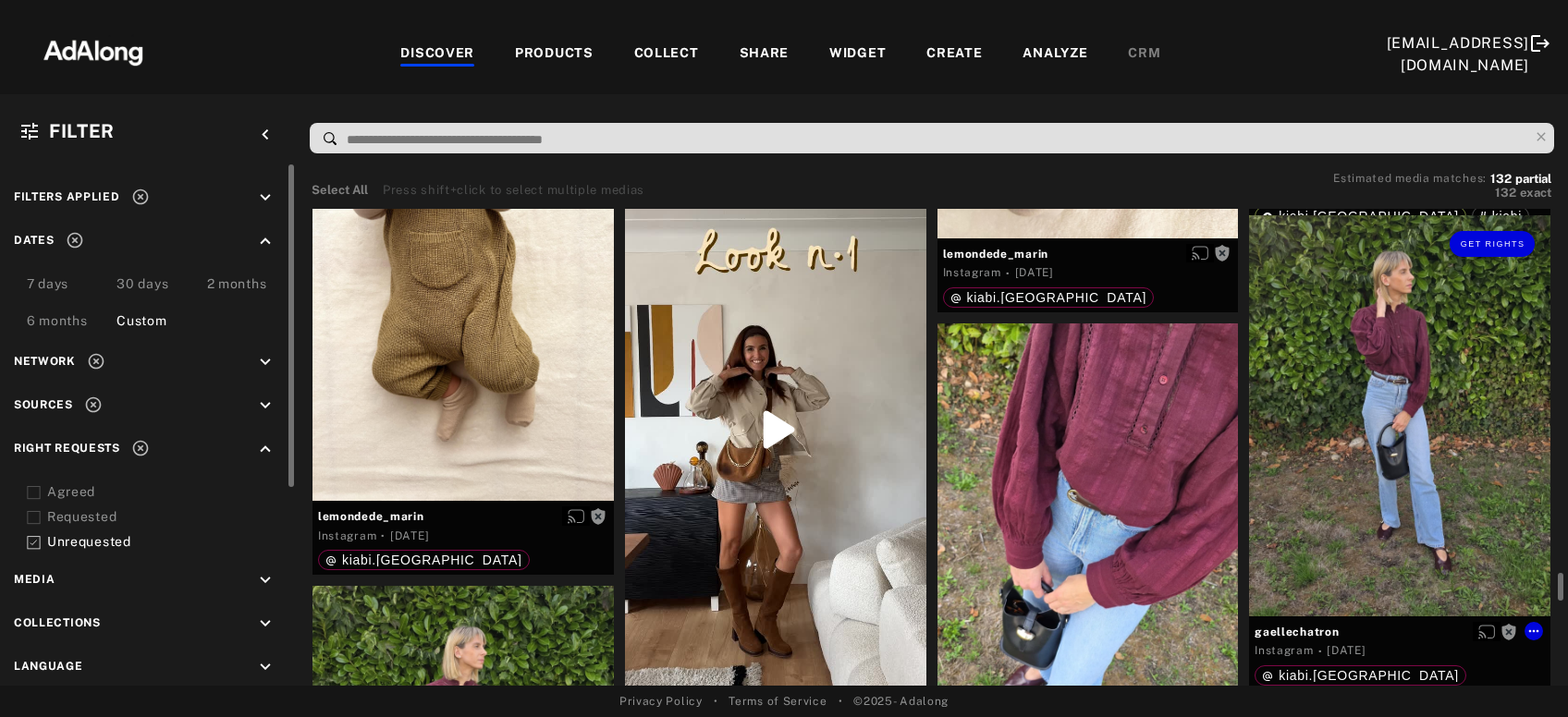
click at [1356, 459] on div "Get rights" at bounding box center [1399, 415] width 301 height 401
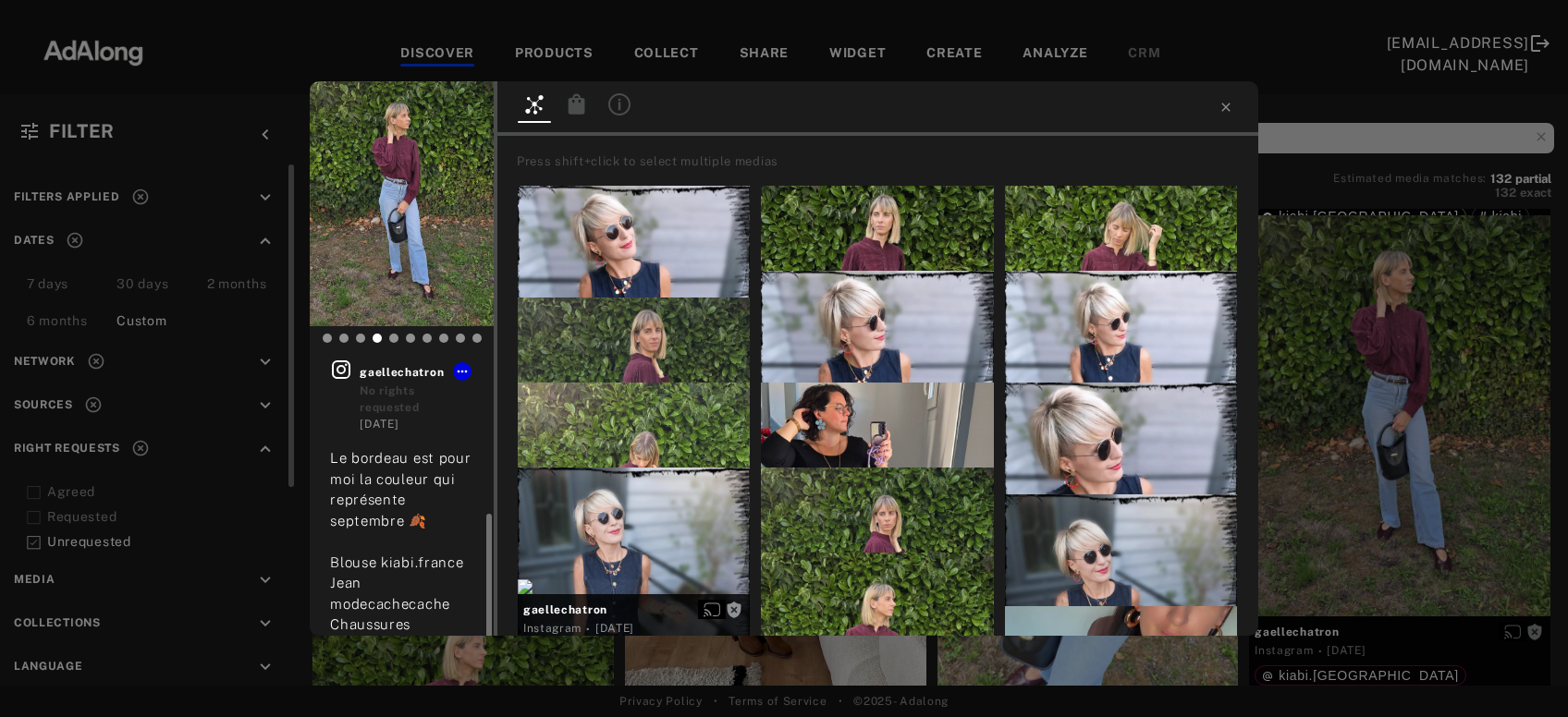
scroll to position [98, 0]
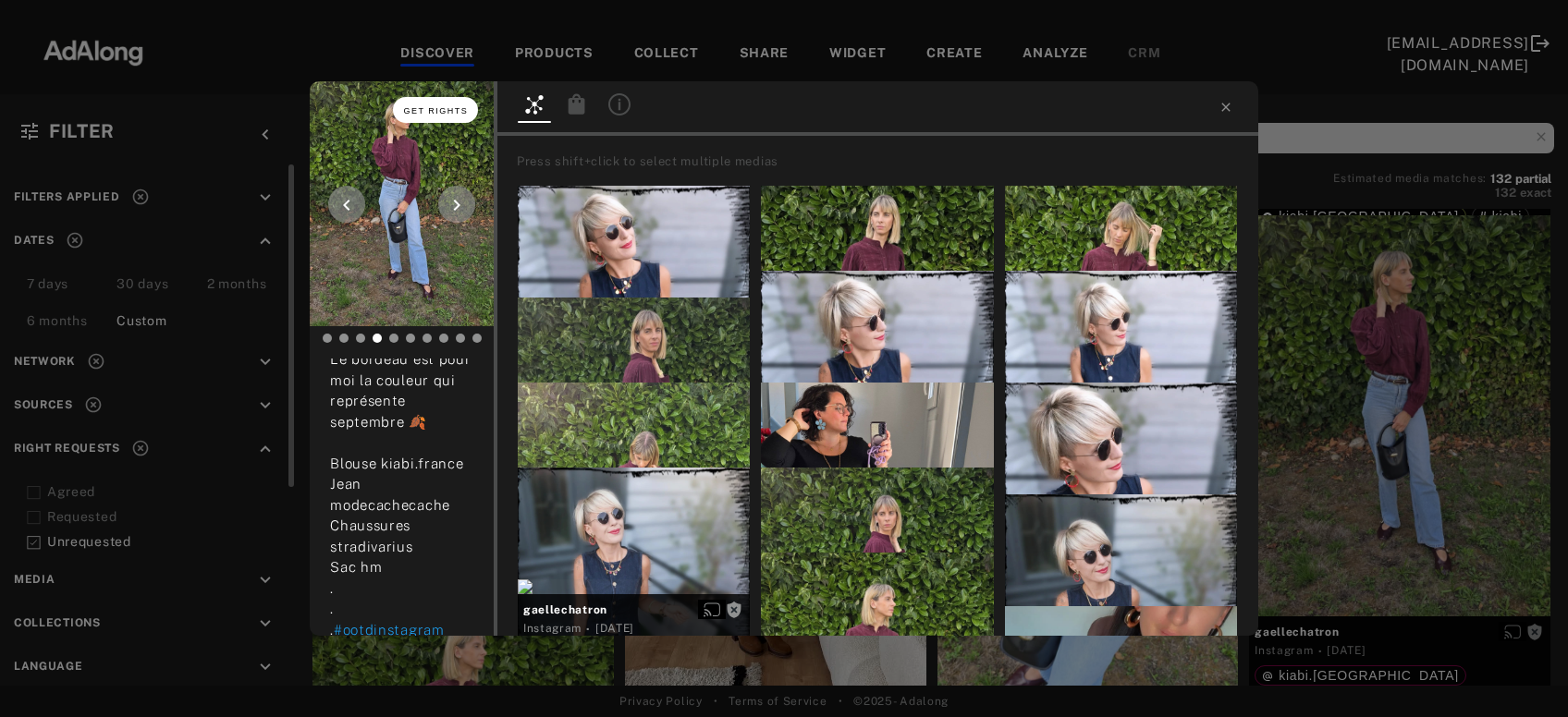
click at [421, 98] on button "Get rights" at bounding box center [435, 110] width 85 height 26
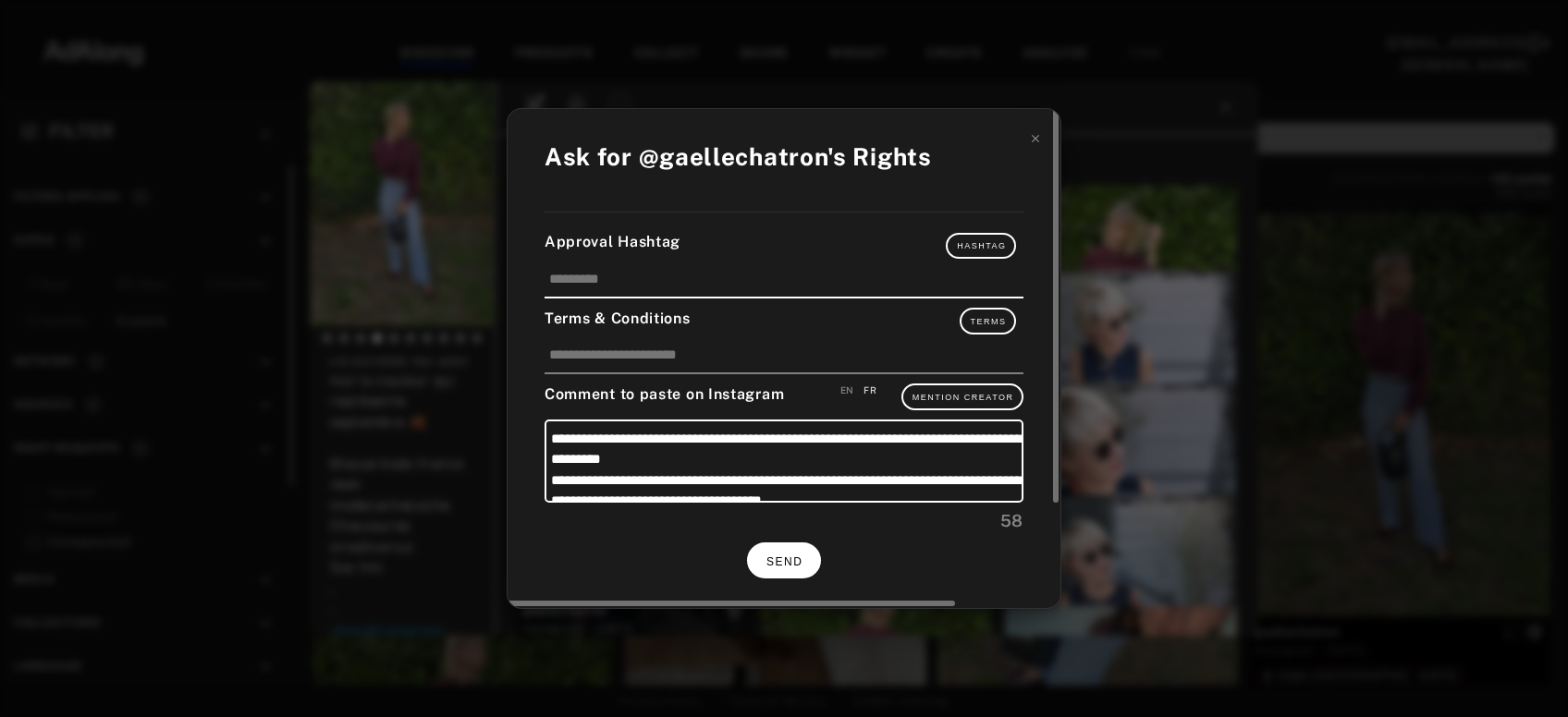
click at [788, 555] on span "SEND" at bounding box center [784, 561] width 36 height 13
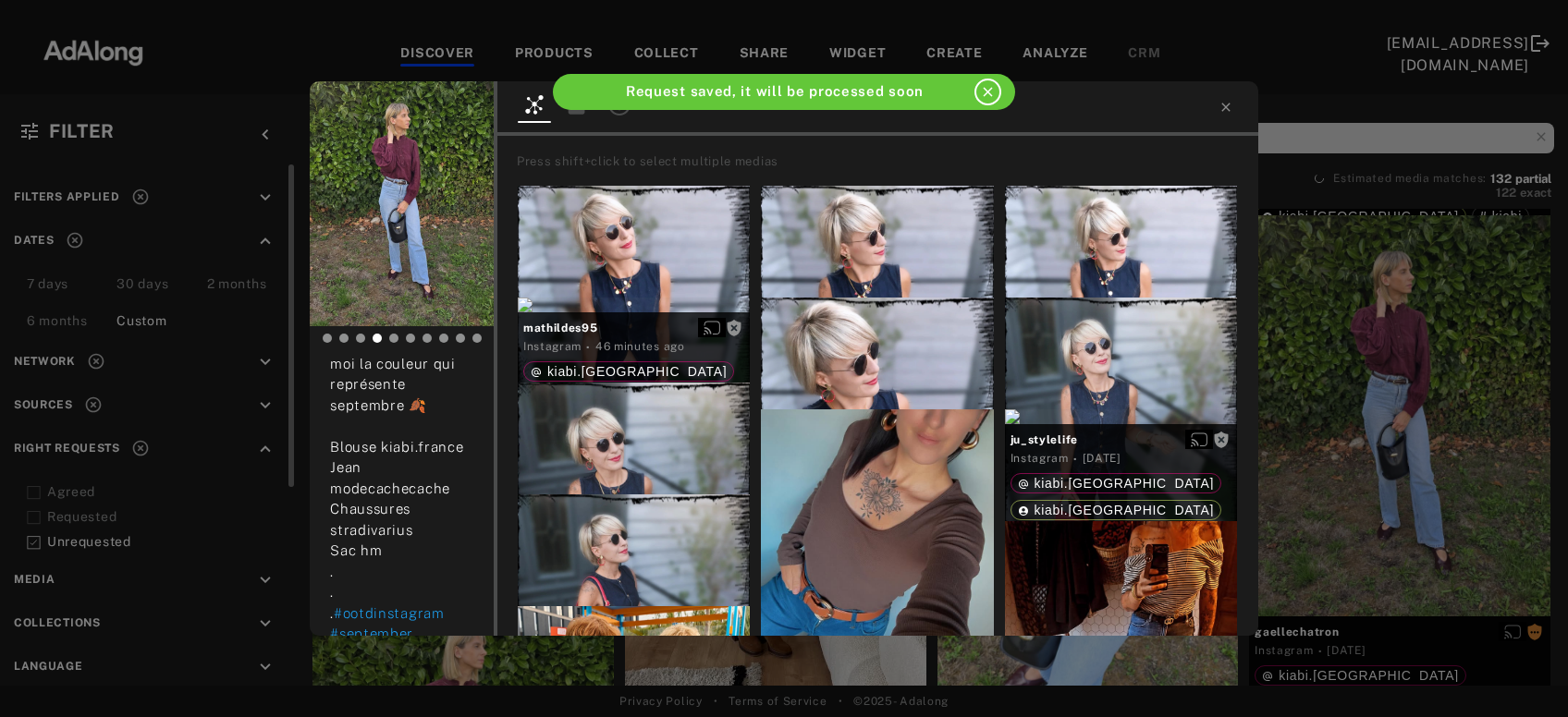
click at [1389, 415] on div "gaellechatron Rights requested 2 days ago Le bordeau est pour moi la couleur qu…" at bounding box center [784, 358] width 1568 height 717
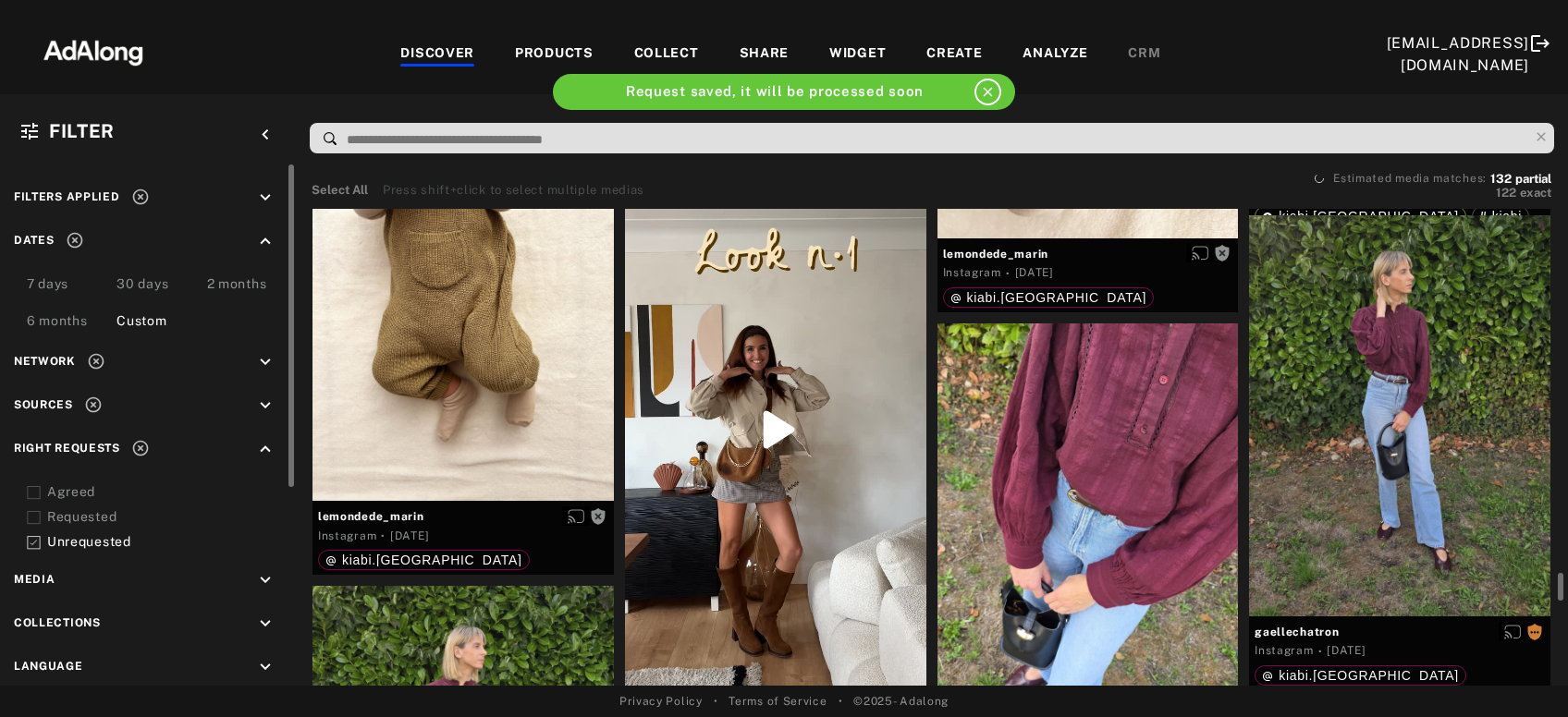
click at [810, 545] on div at bounding box center [775, 429] width 301 height 534
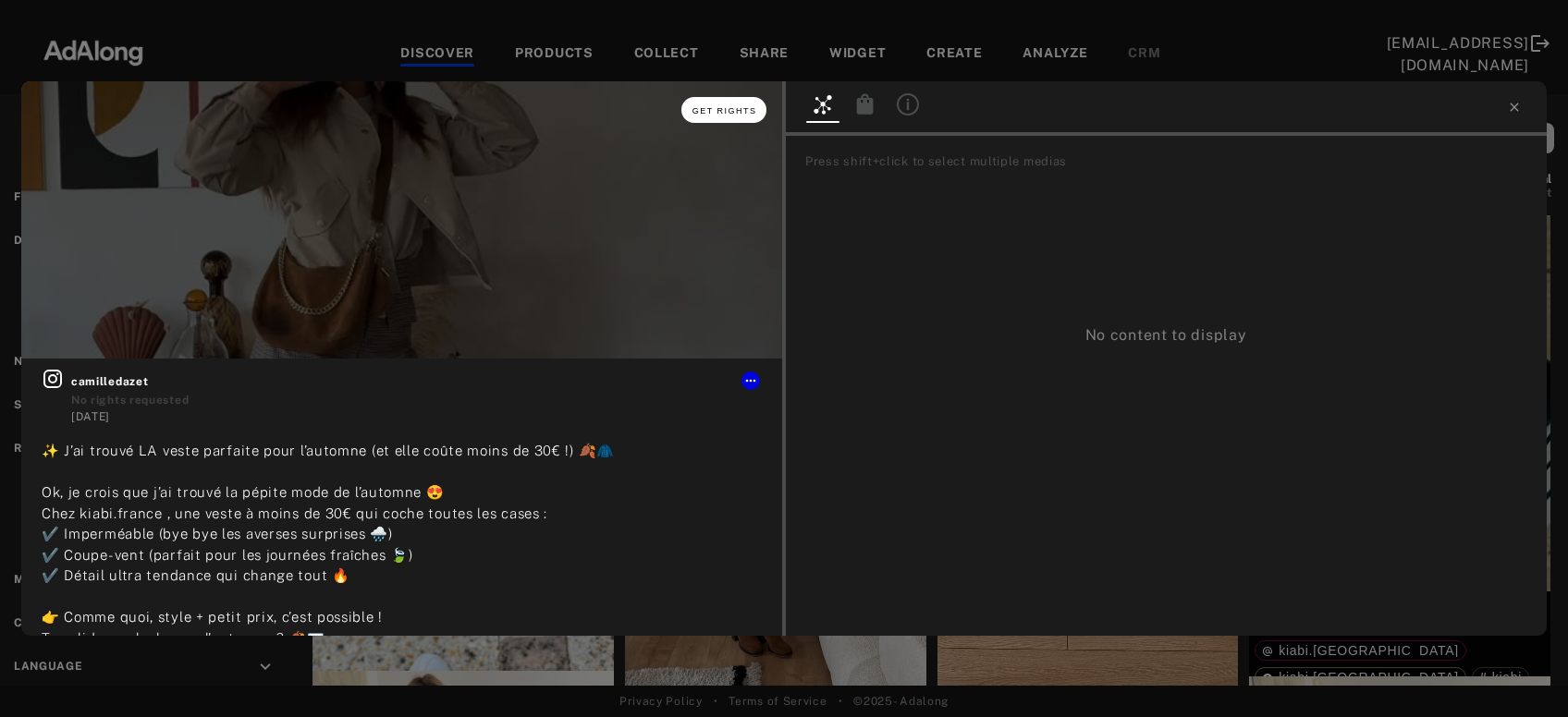
click at [729, 116] on button "Get rights" at bounding box center [723, 110] width 85 height 26
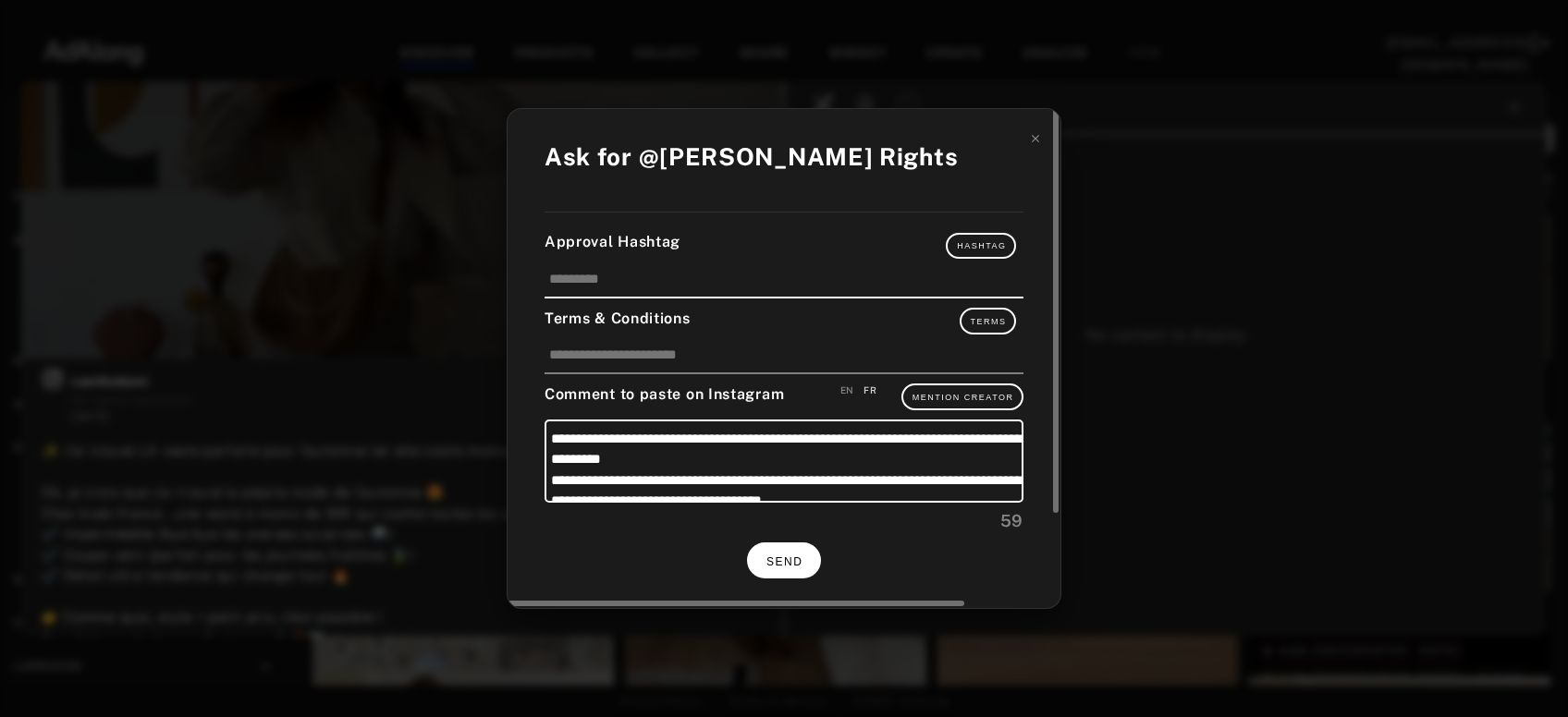
click at [801, 555] on span "SEND" at bounding box center [784, 561] width 36 height 13
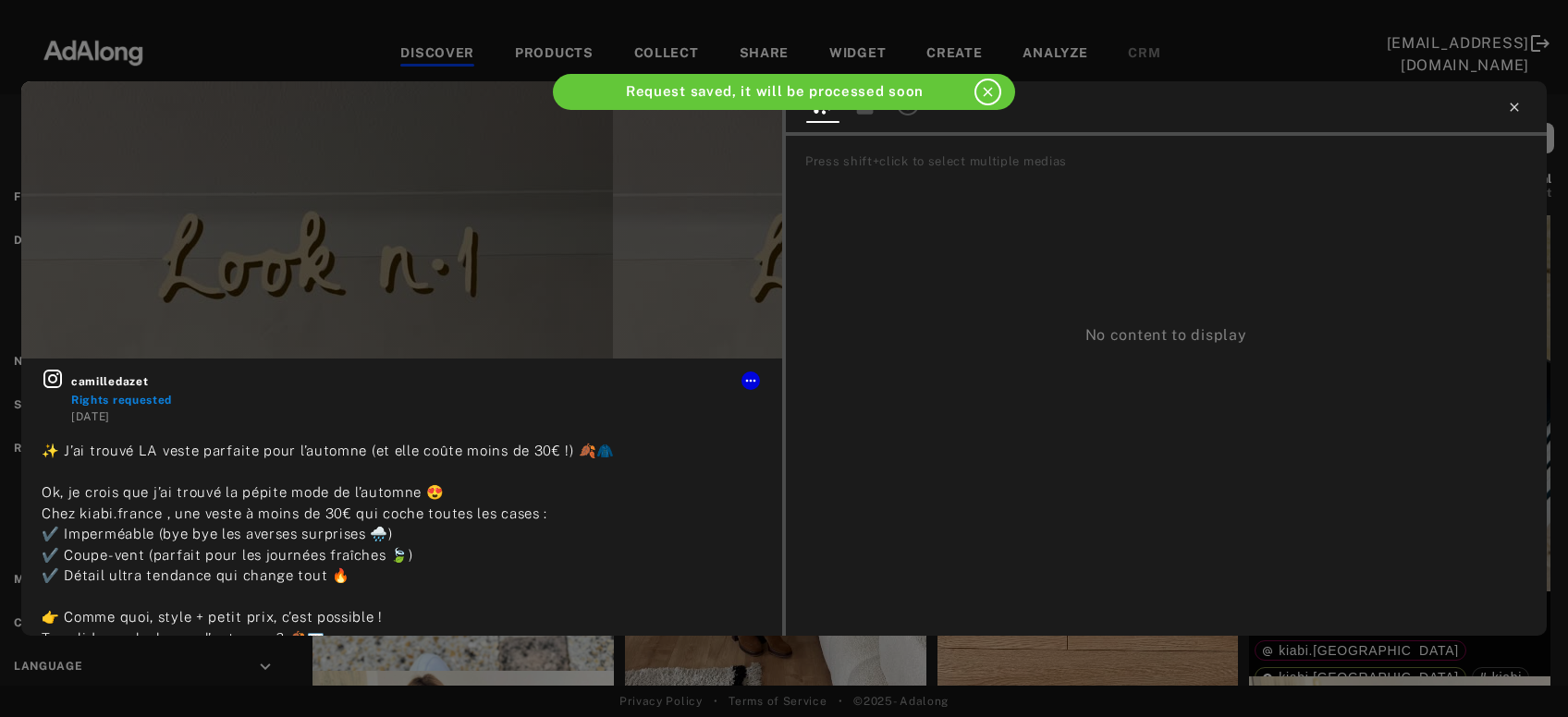
click at [1520, 107] on icon at bounding box center [1513, 106] width 15 height 15
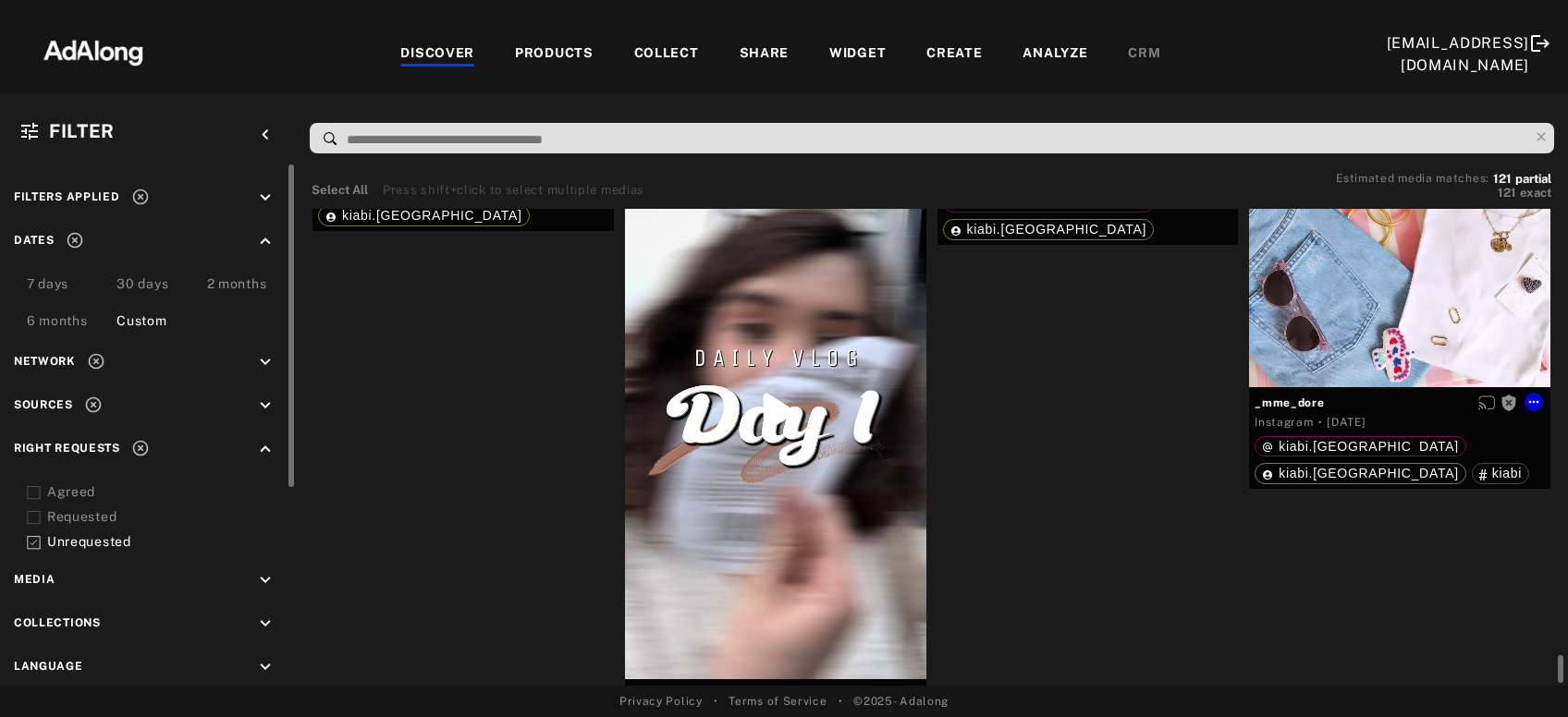
scroll to position [10136, 0]
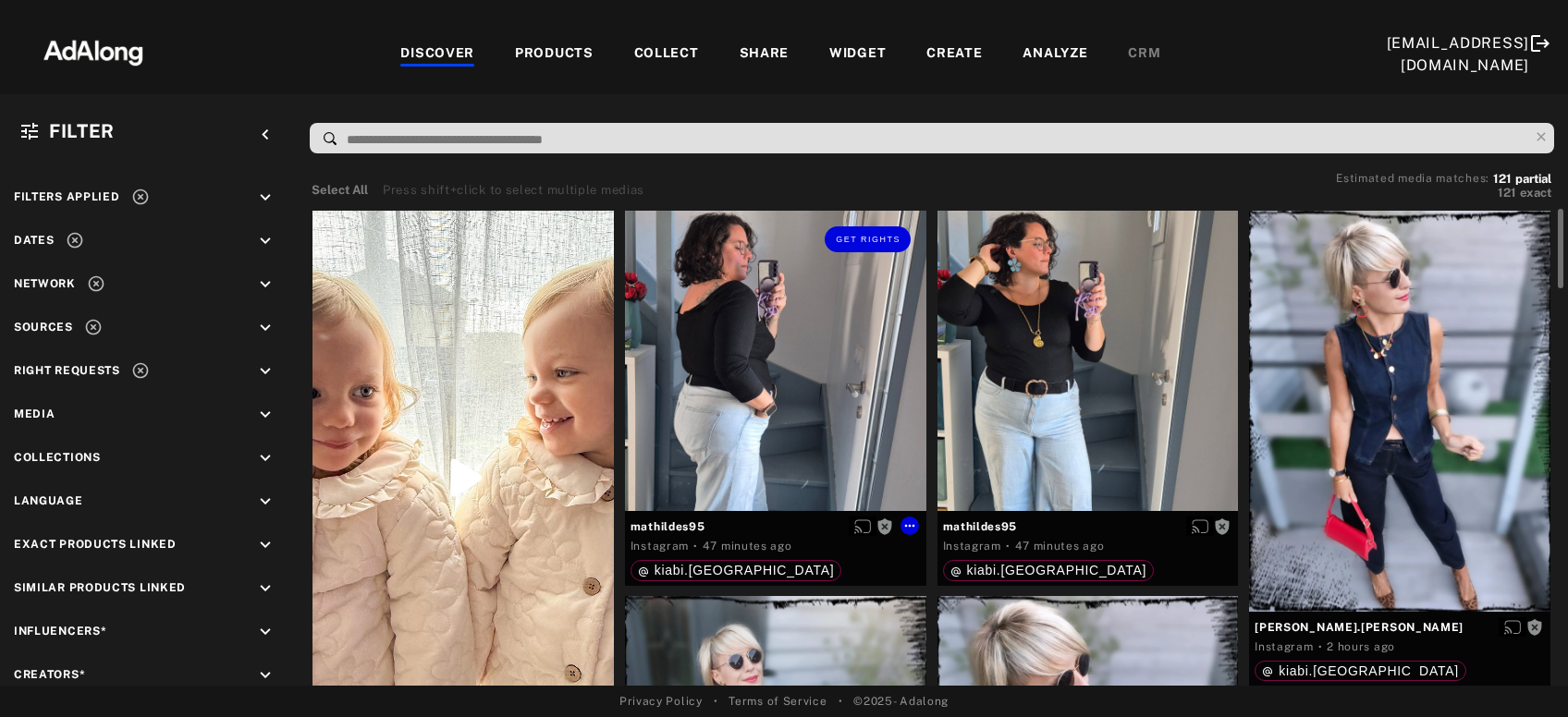
click at [770, 410] on div "Get rights" at bounding box center [775, 361] width 301 height 301
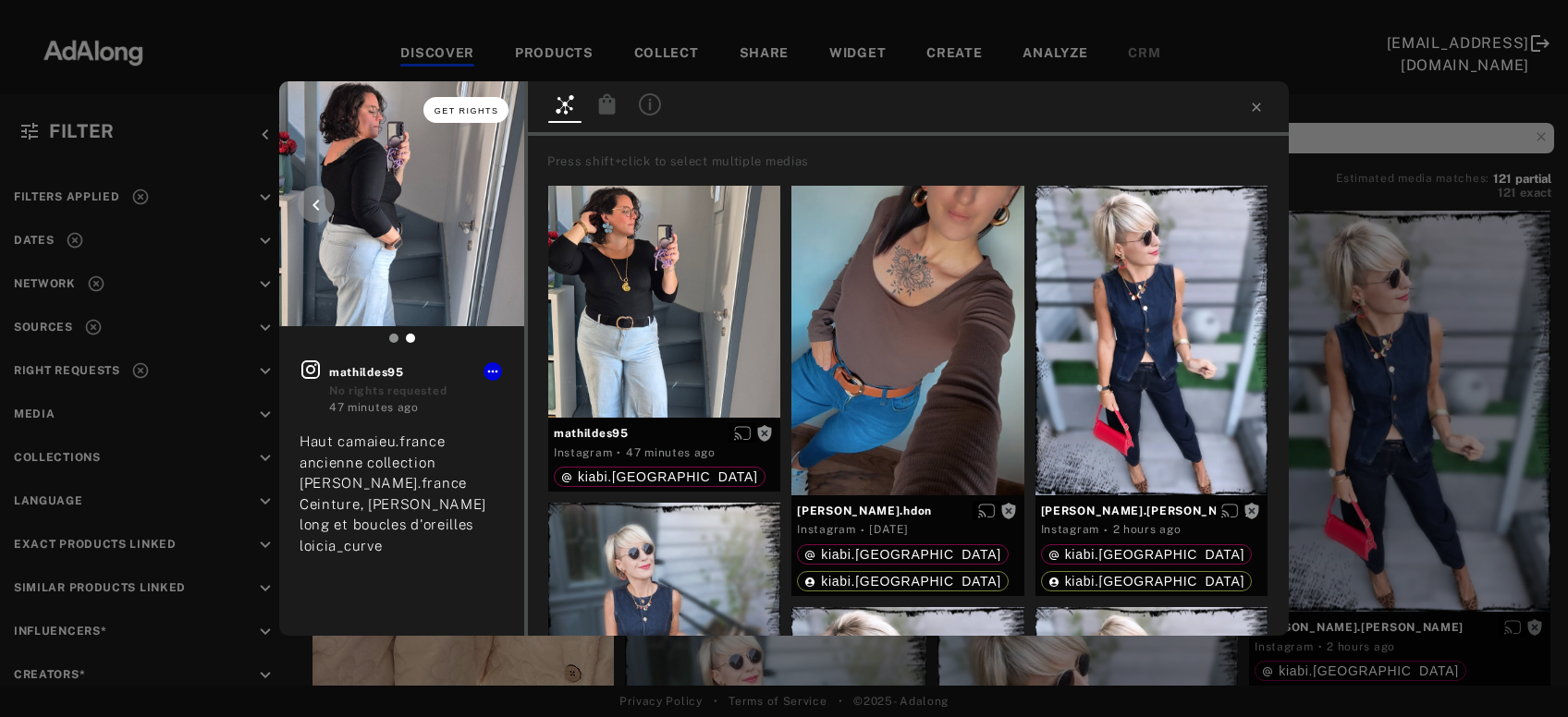
click at [464, 110] on span "Get rights" at bounding box center [467, 110] width 65 height 9
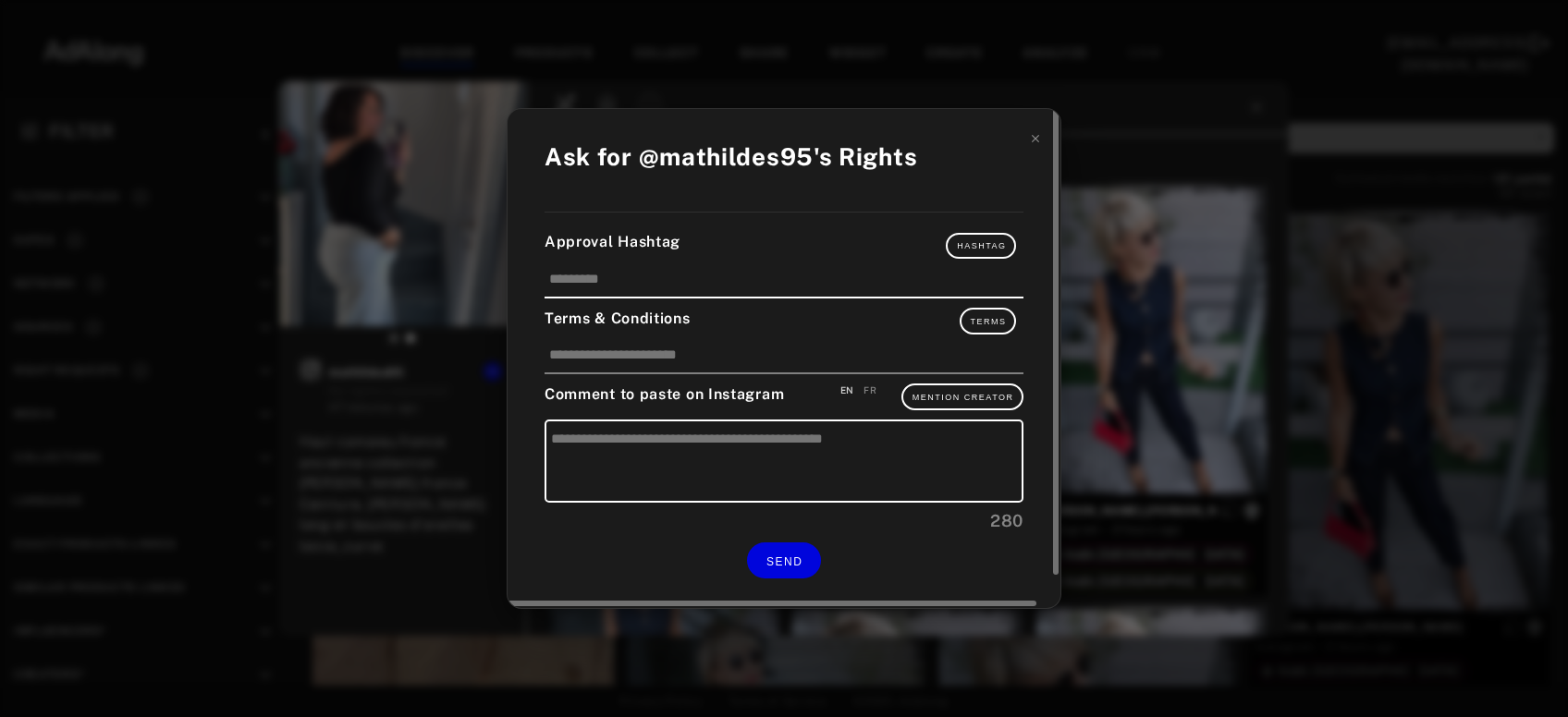
click at [867, 395] on div "FR" at bounding box center [870, 391] width 13 height 14
type textarea "**********"
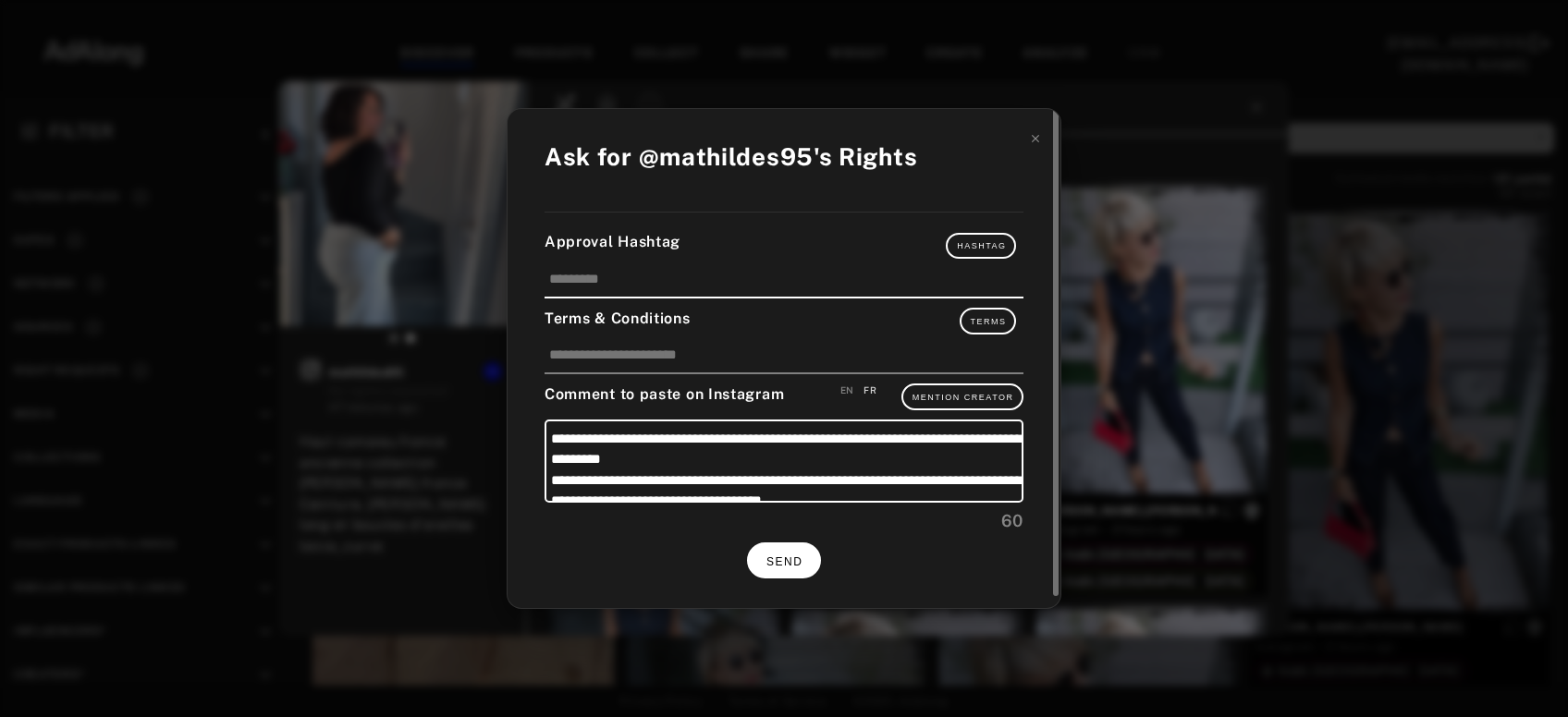
click at [804, 548] on button "SEND" at bounding box center [784, 560] width 74 height 36
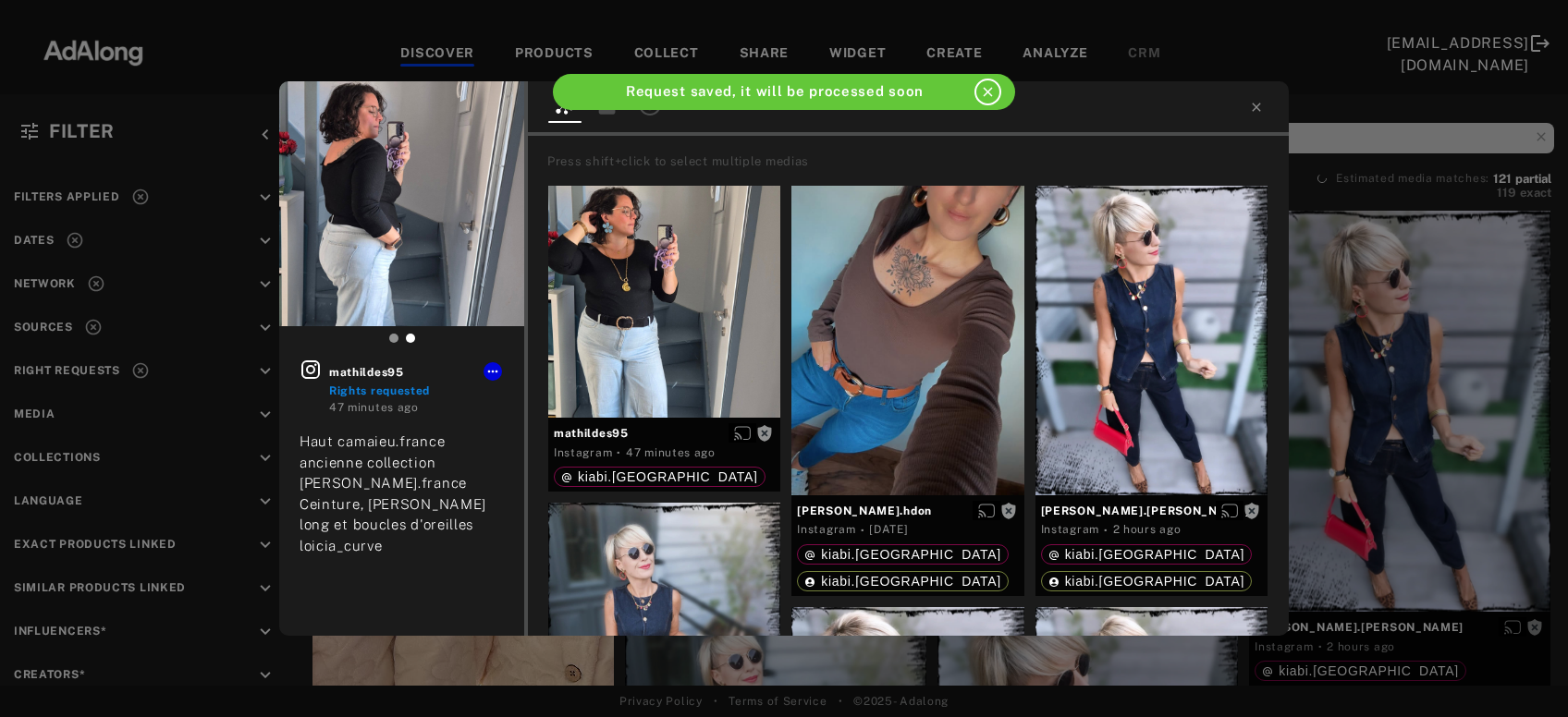
click at [1359, 419] on div "mathildes95 Rights requested 47 minutes ago Haut camaieu.france ancienne collec…" at bounding box center [784, 358] width 1568 height 717
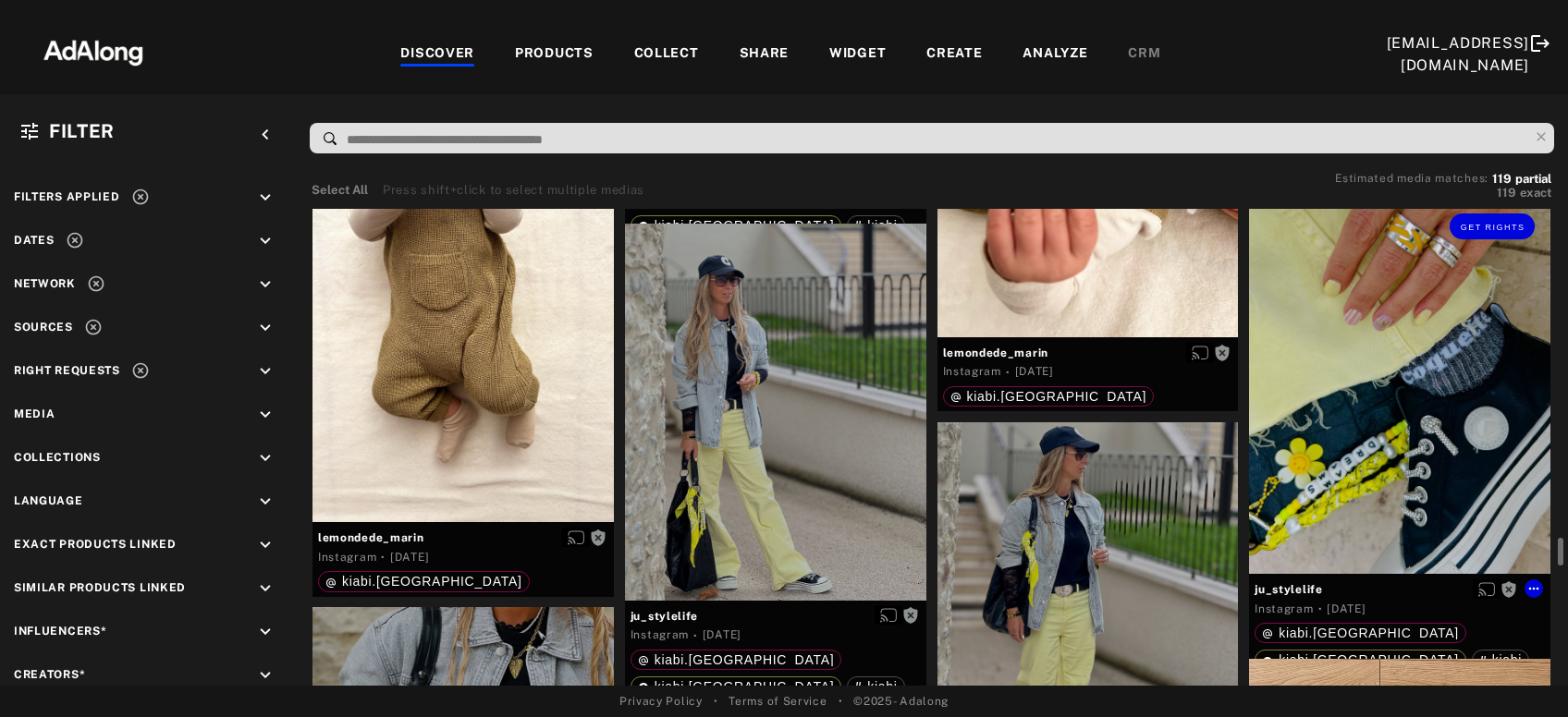
scroll to position [8866, 0]
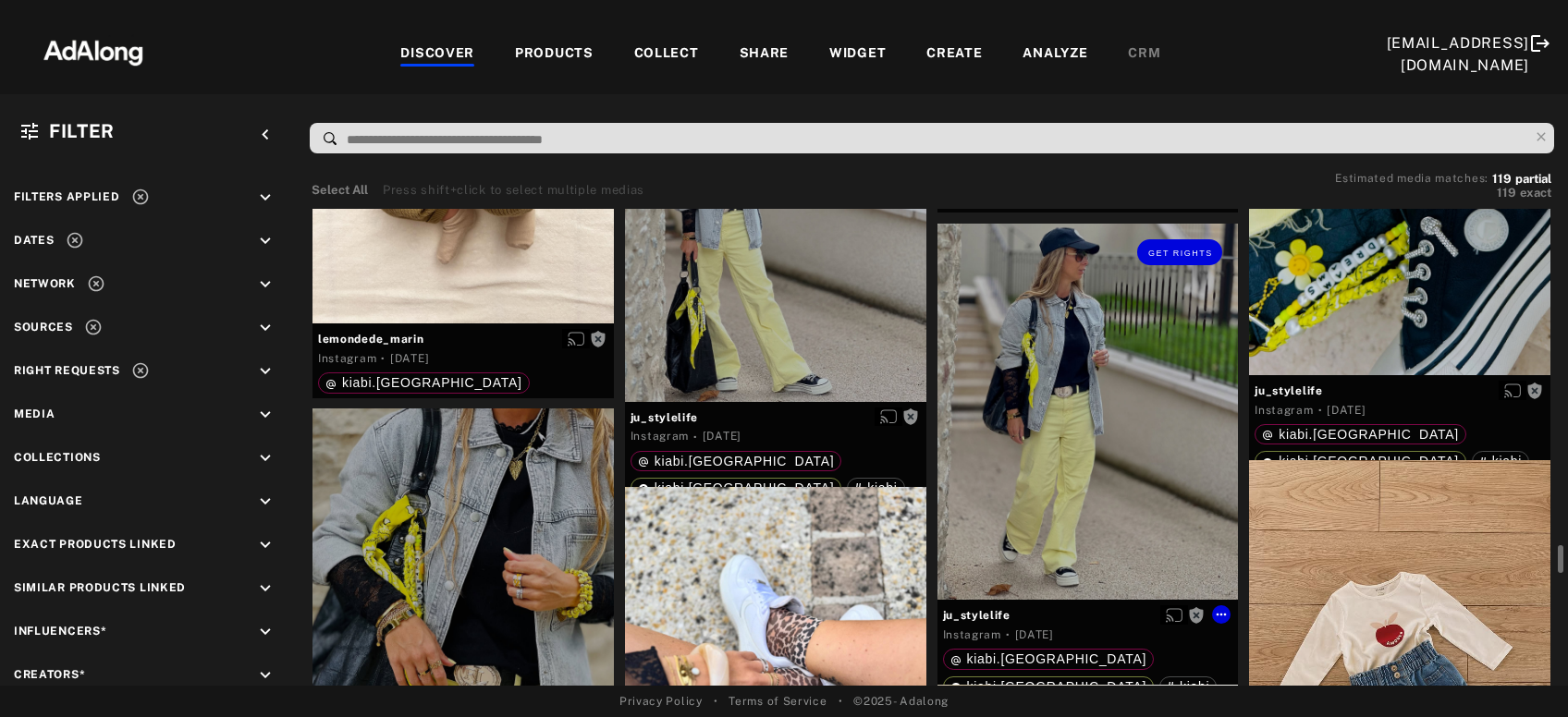
click at [1100, 477] on div "Get rights" at bounding box center [1087, 412] width 301 height 376
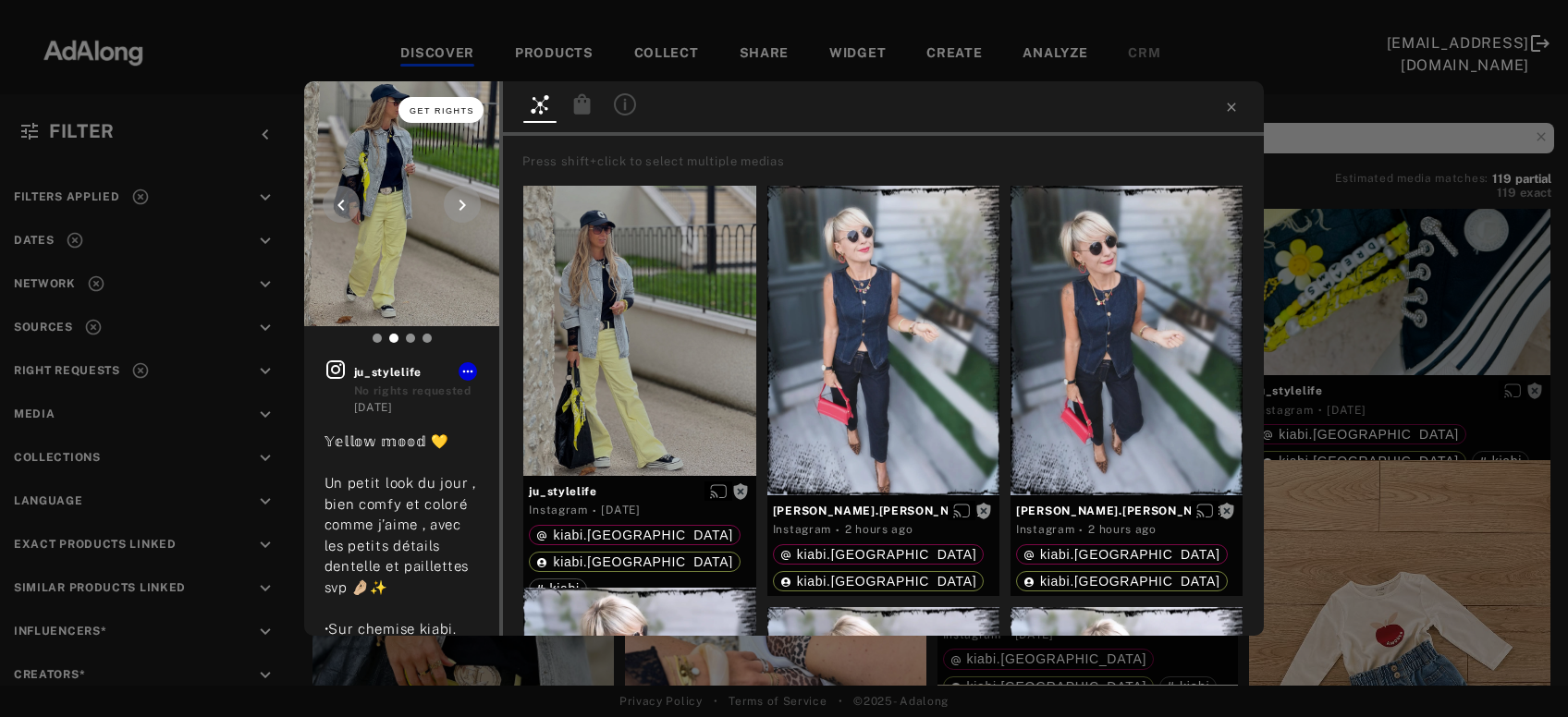
click at [424, 109] on span "Get rights" at bounding box center [442, 110] width 65 height 9
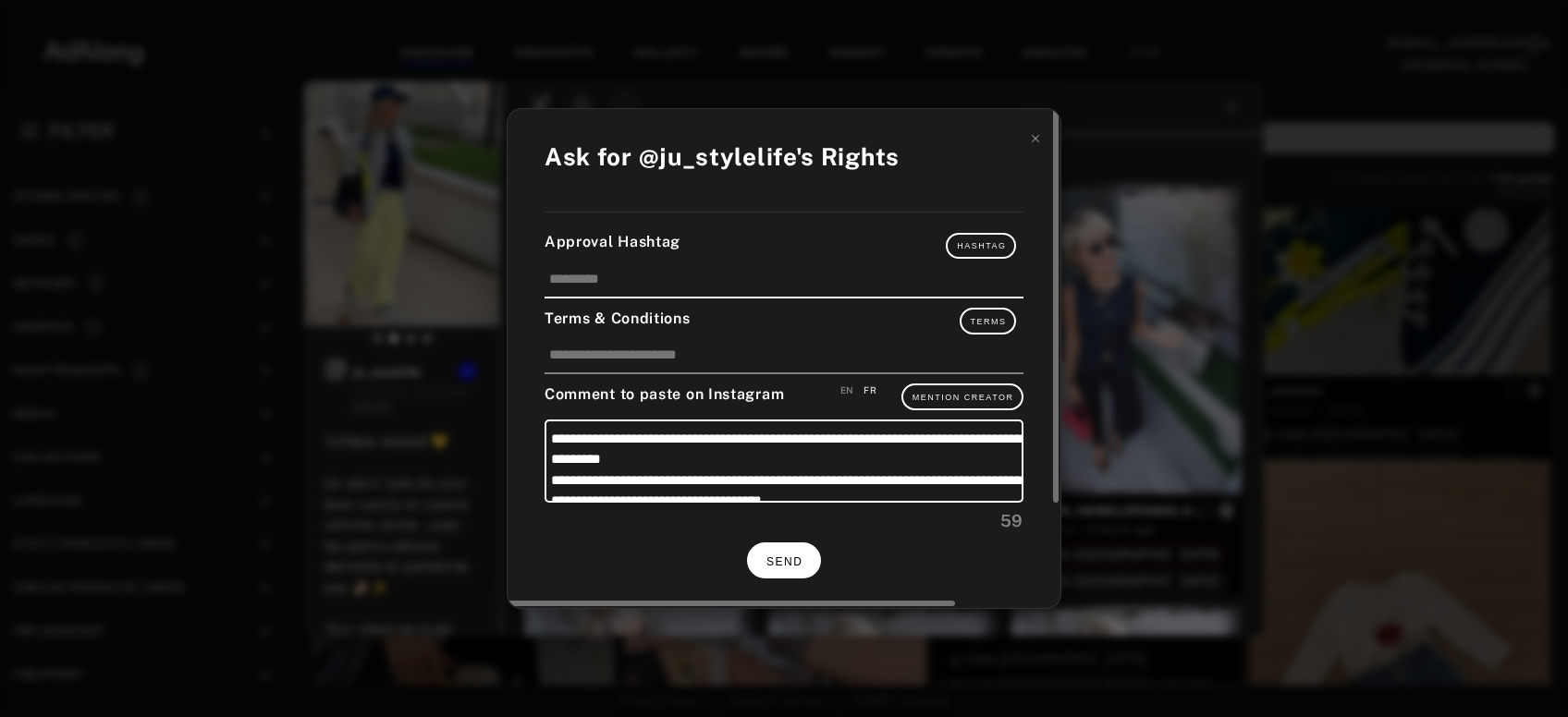
click at [793, 555] on span "SEND" at bounding box center [784, 561] width 36 height 13
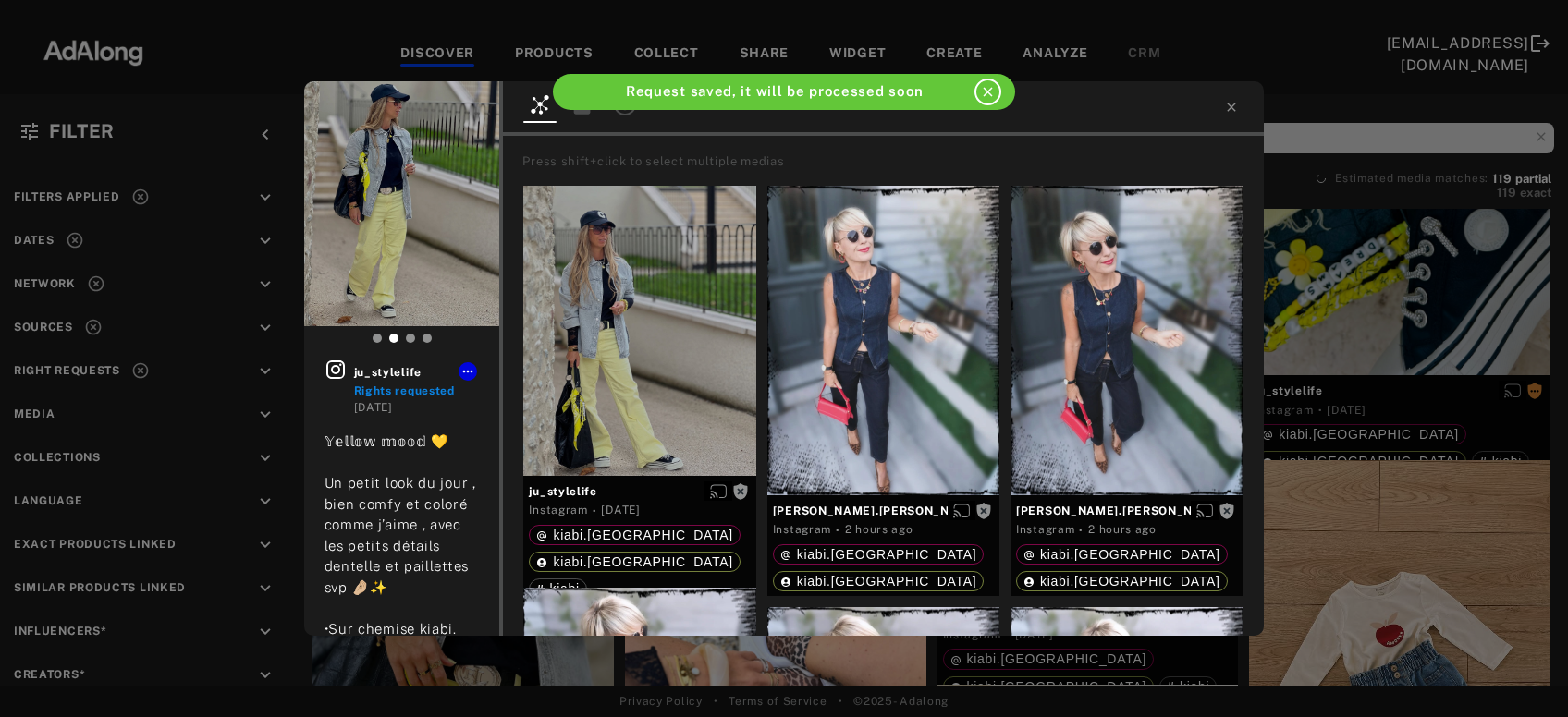
click at [1439, 273] on div "ju_stylelife Rights requested 2 days ago 𝕐𝕖𝕝𝕝𝕠𝕨 𝕞𝕠𝕠𝕕 💛 Un petit look du jour , …" at bounding box center [784, 358] width 1568 height 717
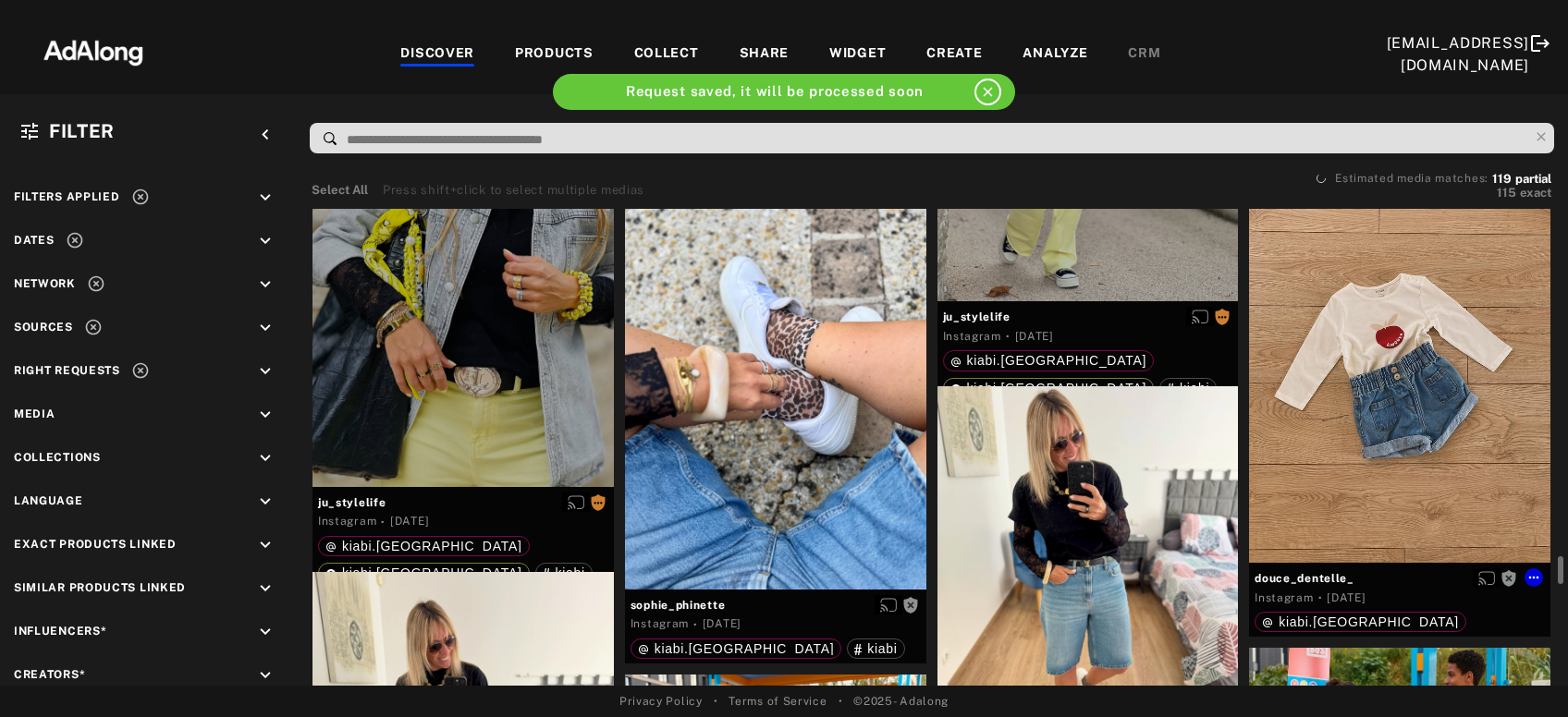
scroll to position [9364, 0]
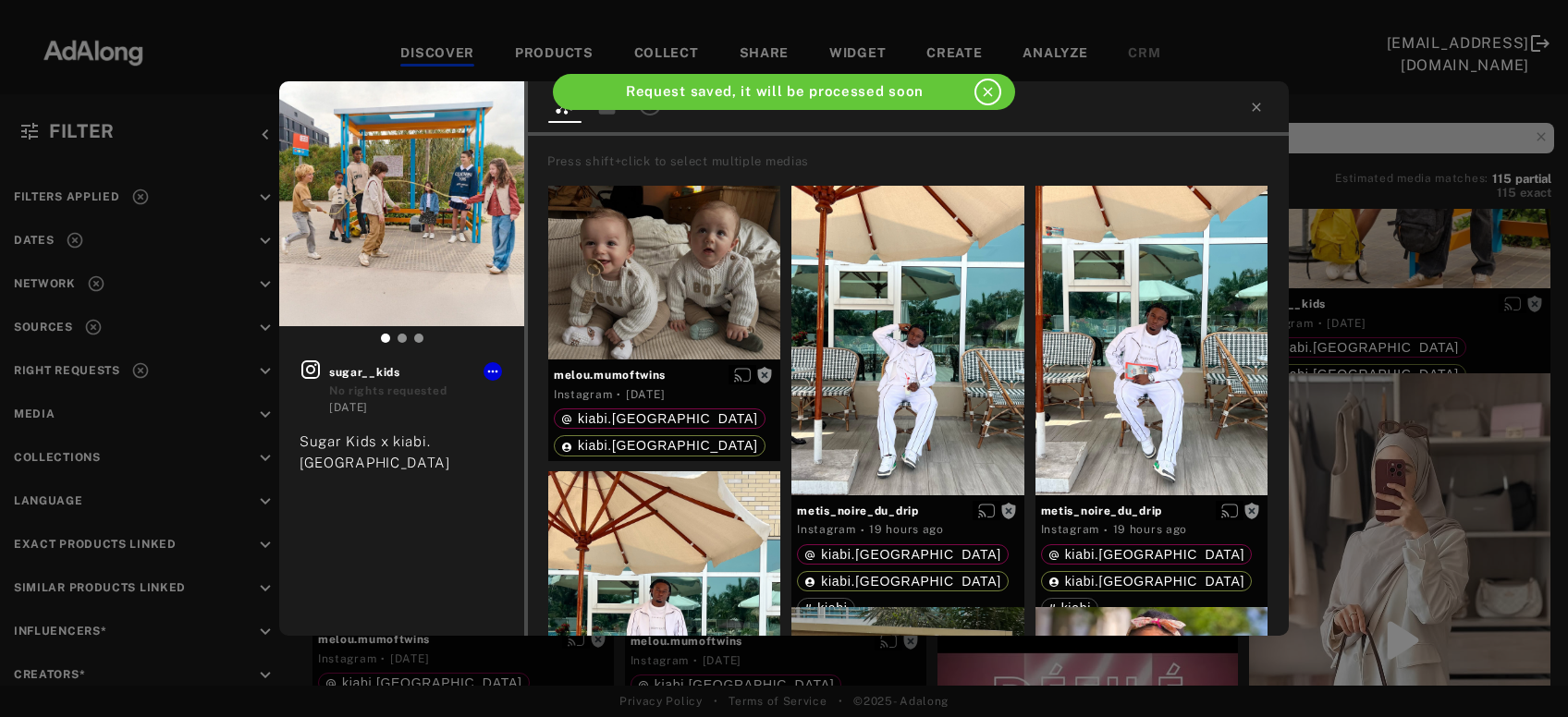
click at [1370, 268] on div "Get rights sugar__kids No rights requested 2 days ago Sugar Kids x kiabi.france…" at bounding box center [784, 358] width 1568 height 717
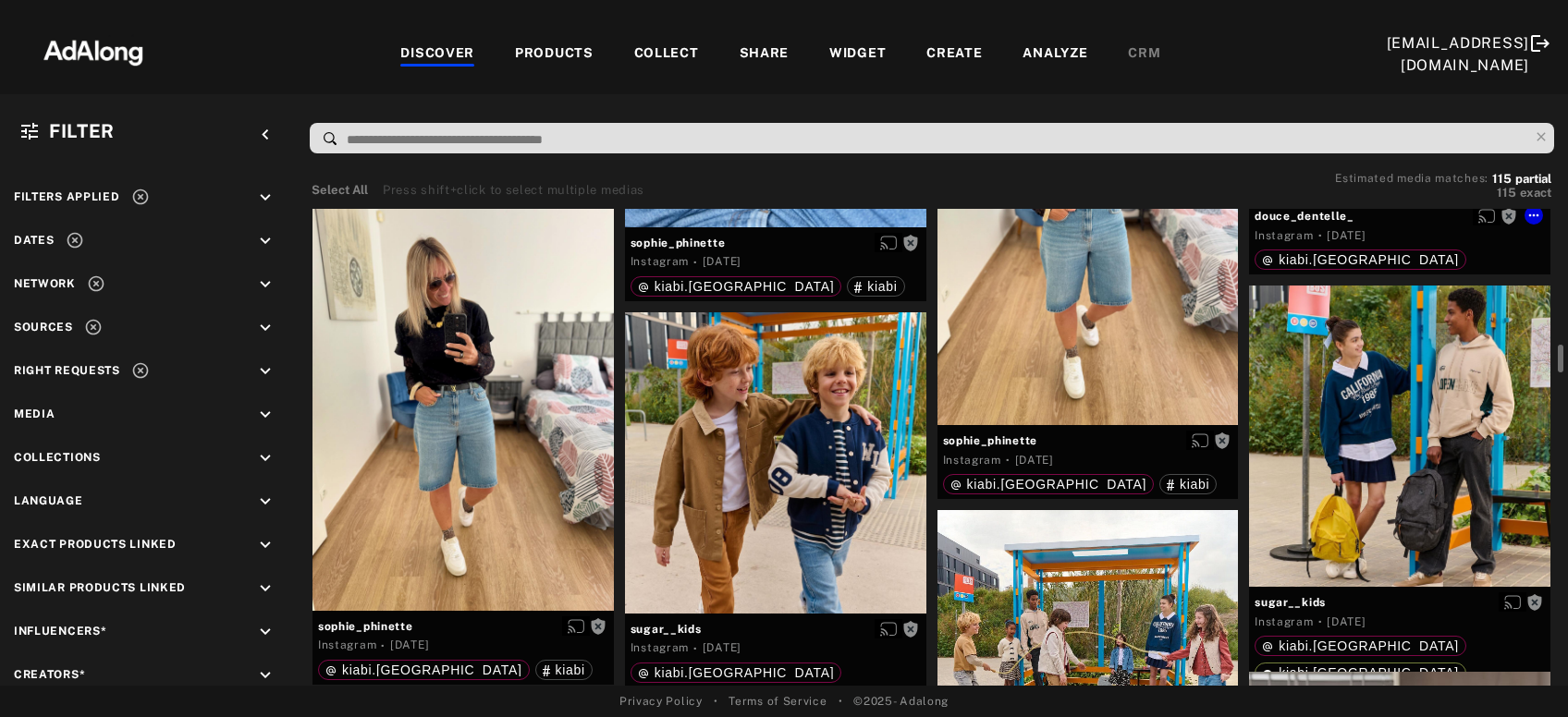
scroll to position [8866, 0]
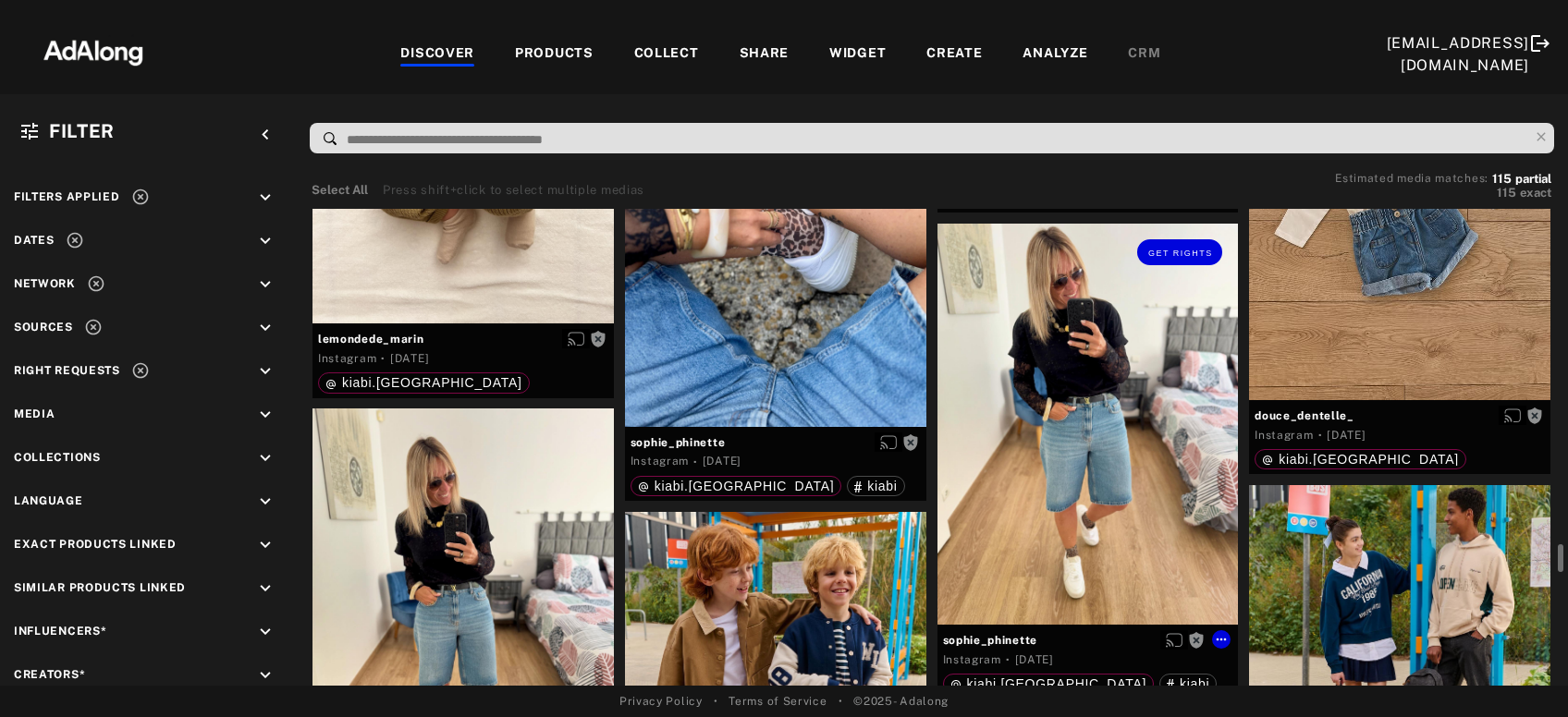
click at [1152, 475] on div "Get rights" at bounding box center [1087, 424] width 301 height 401
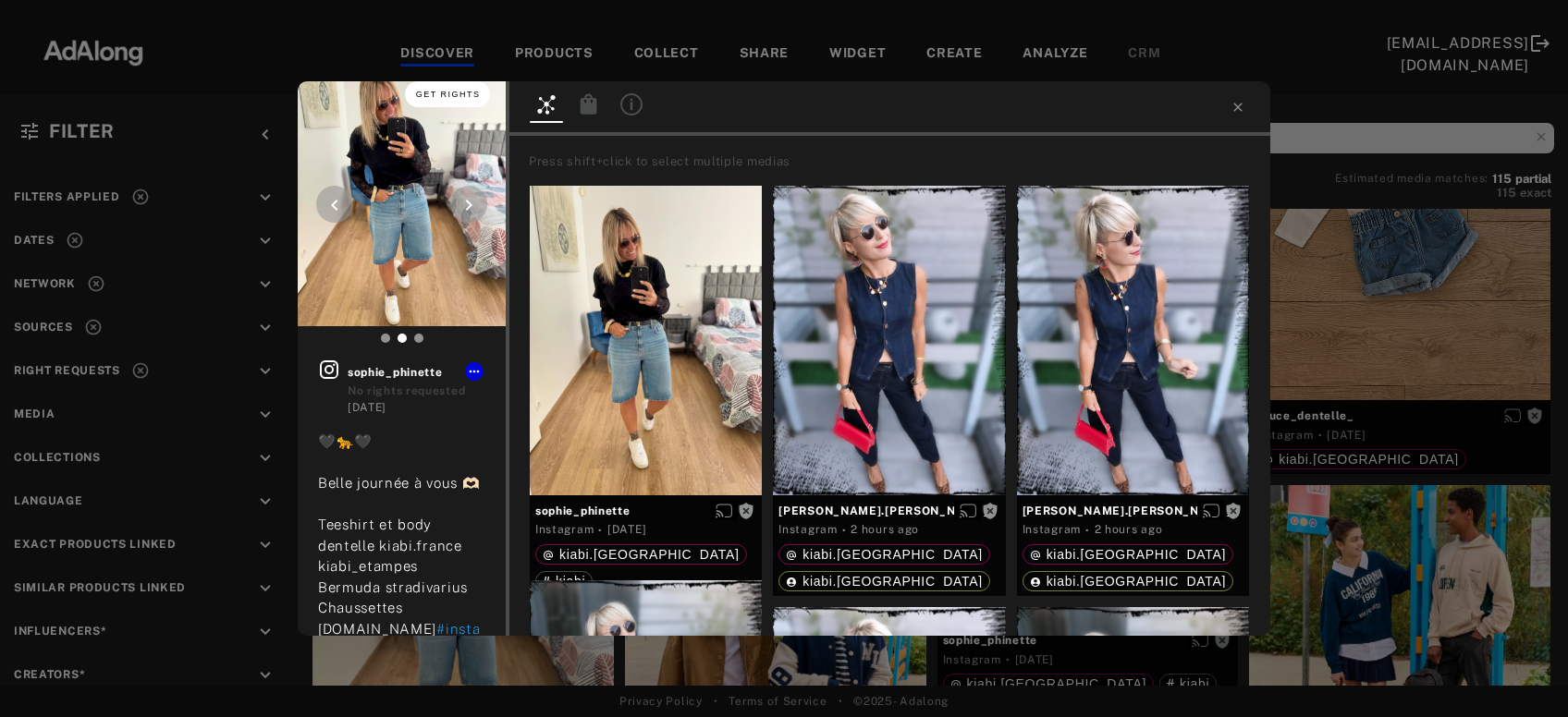
click at [460, 88] on button "Get rights" at bounding box center [447, 94] width 85 height 26
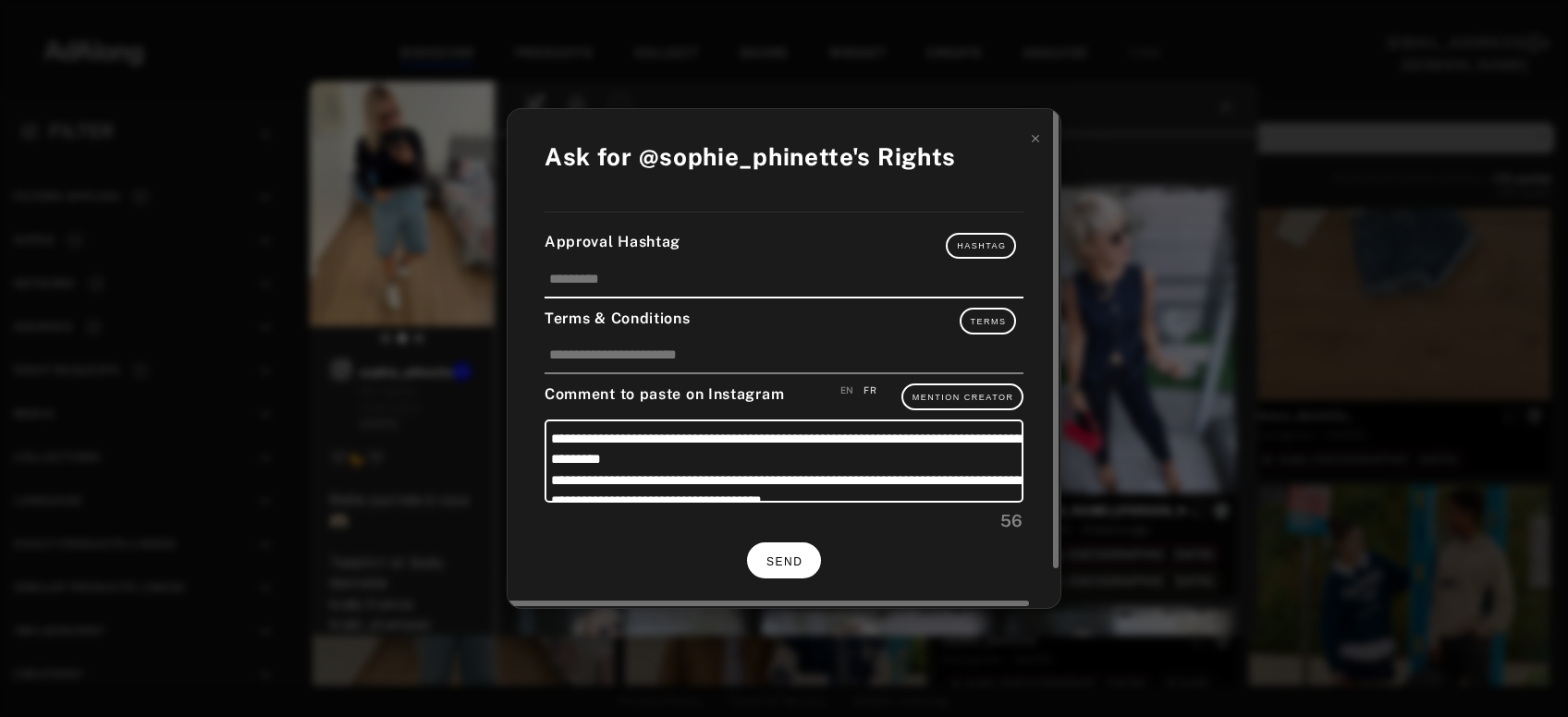
click at [788, 555] on span "SEND" at bounding box center [784, 561] width 36 height 13
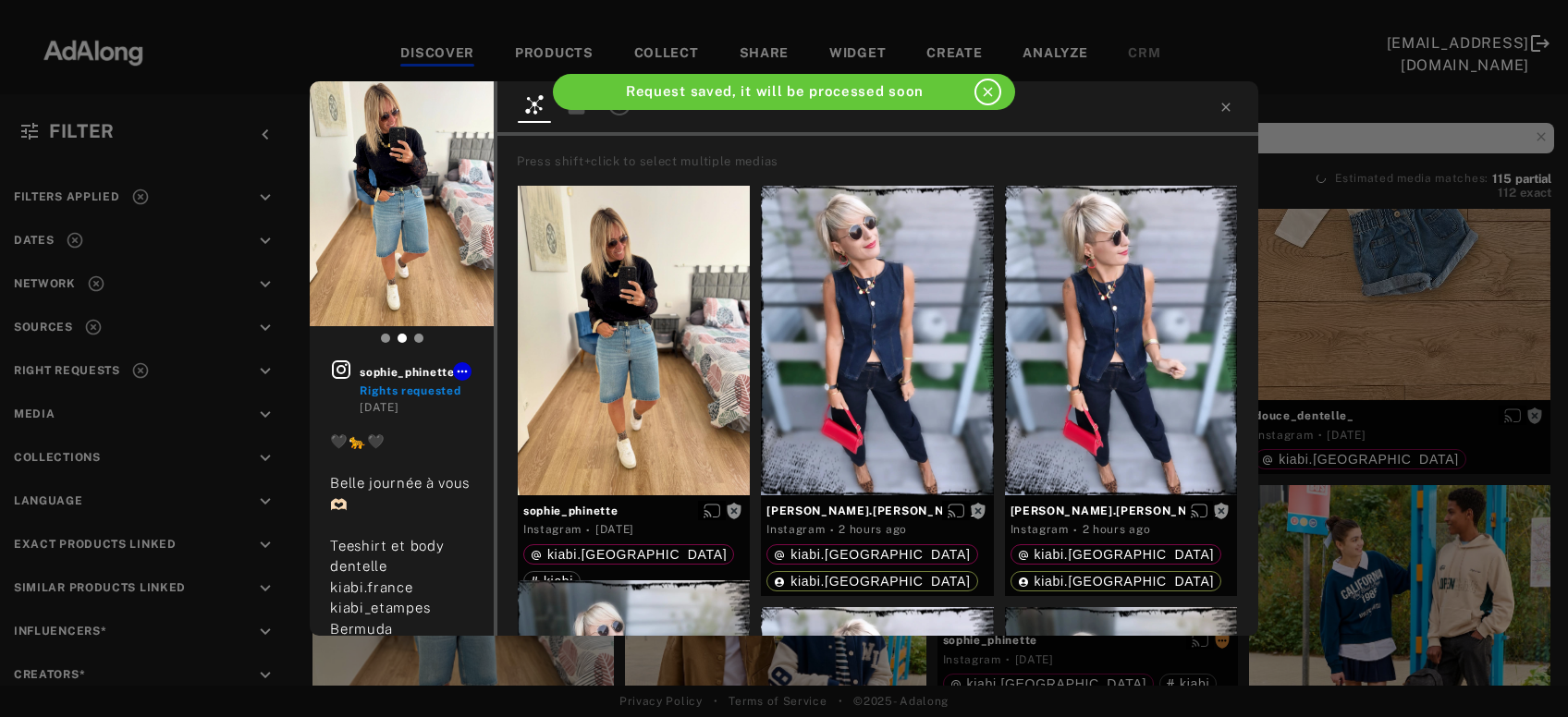
click at [1436, 339] on div "sophie_phinette Rights requested 2 days ago 🖤🐆🖤 Belle journée à vous 🫶🏻 Teeshir…" at bounding box center [784, 358] width 1568 height 717
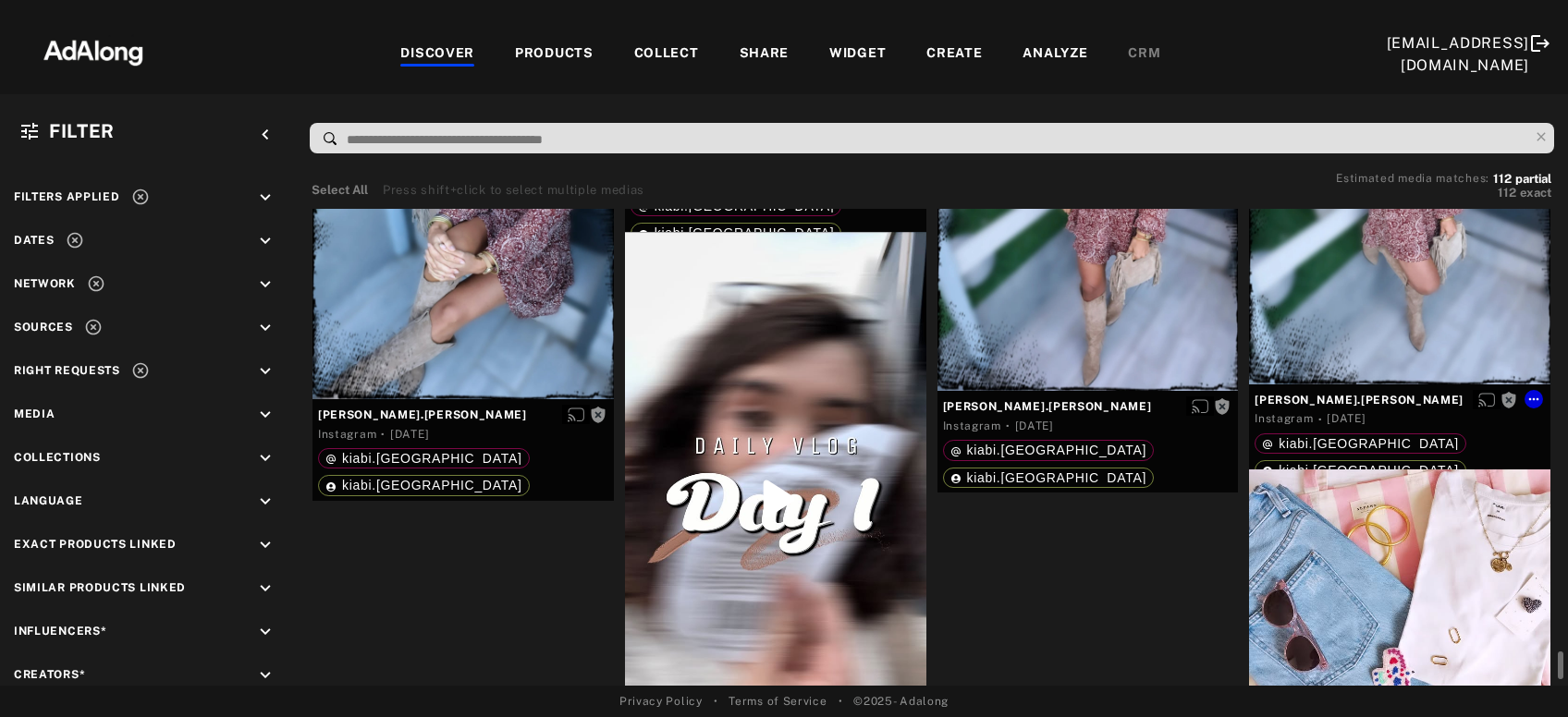
scroll to position [11419, 0]
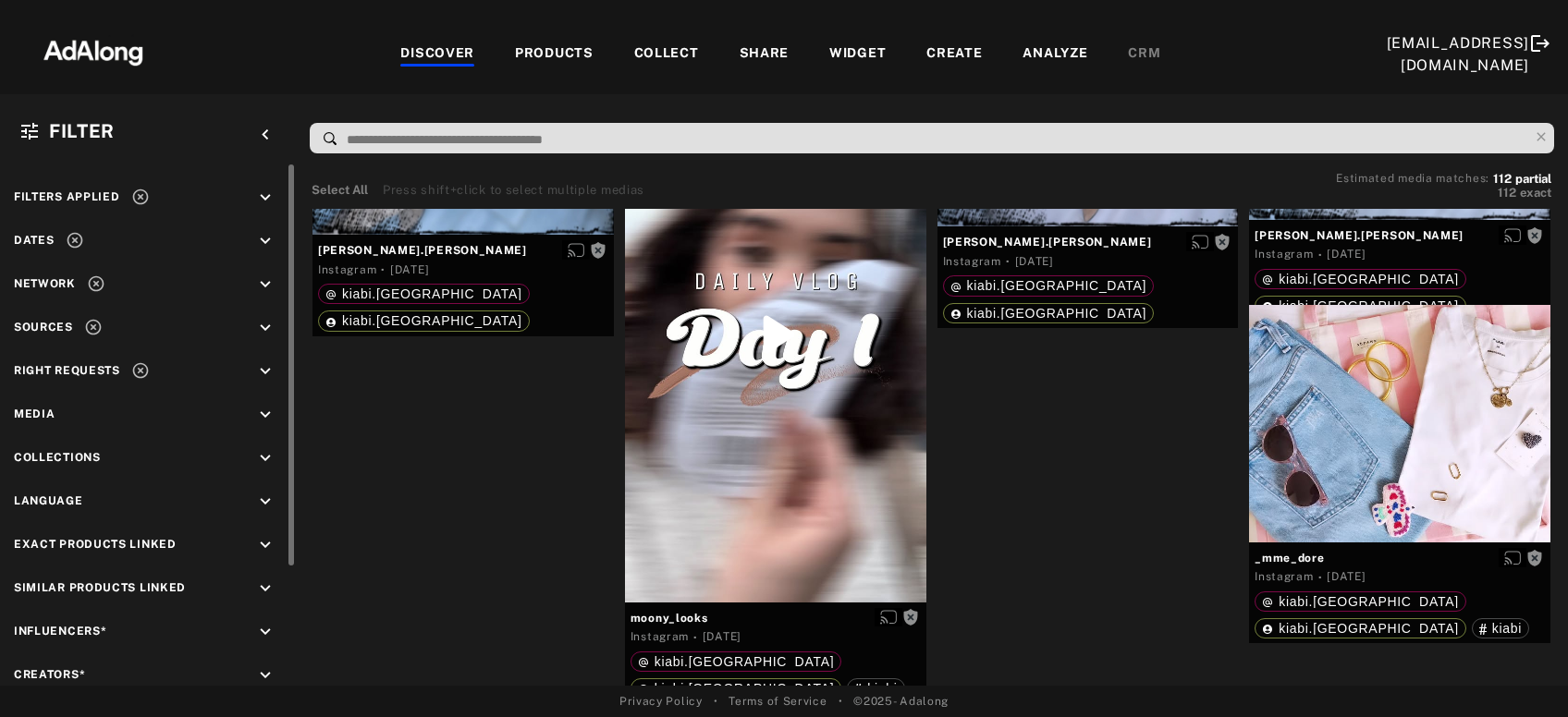
click at [136, 200] on icon at bounding box center [140, 197] width 19 height 19
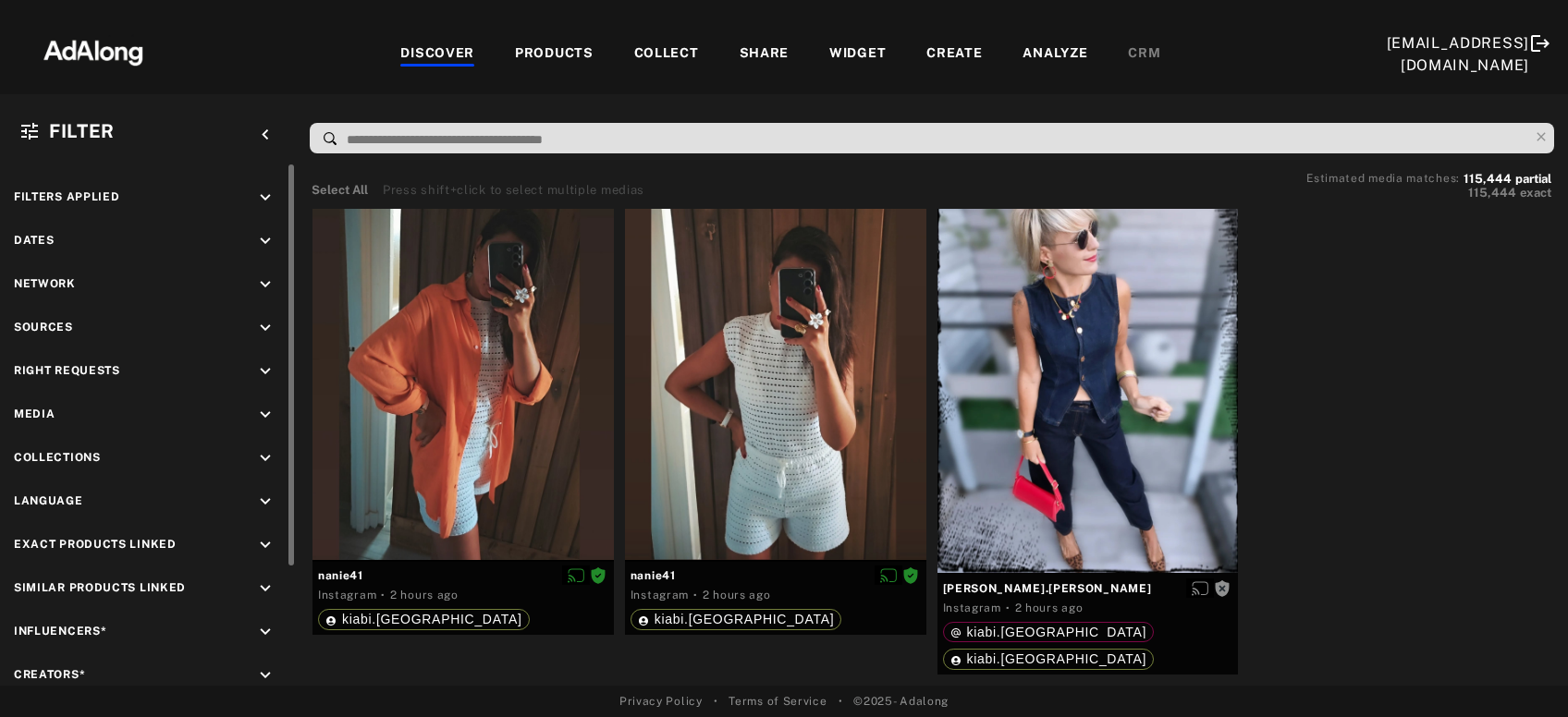
click at [265, 369] on icon "keyboard_arrow_down" at bounding box center [265, 371] width 20 height 20
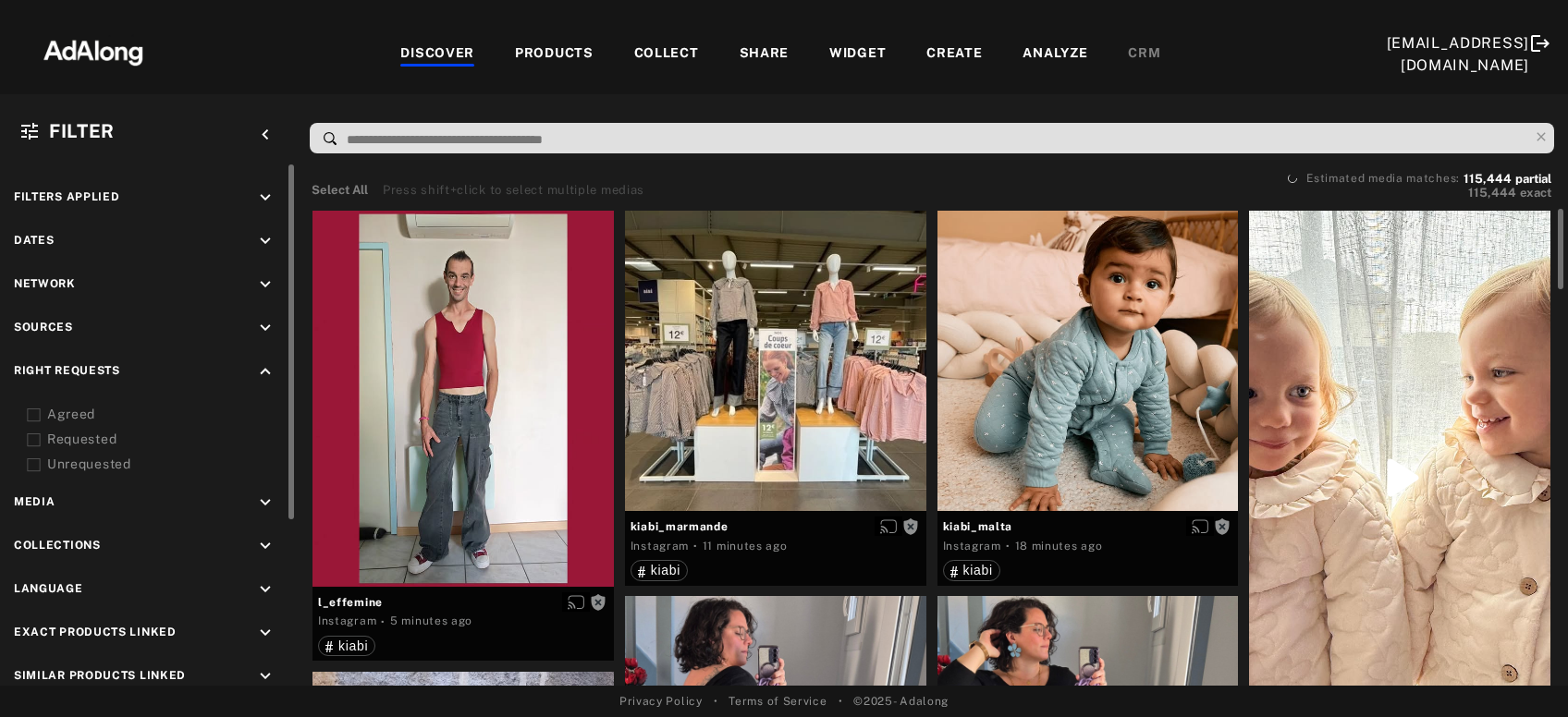
click at [79, 415] on div "Agreed" at bounding box center [164, 415] width 235 height 20
click at [79, 431] on div "Requested" at bounding box center [164, 440] width 235 height 20
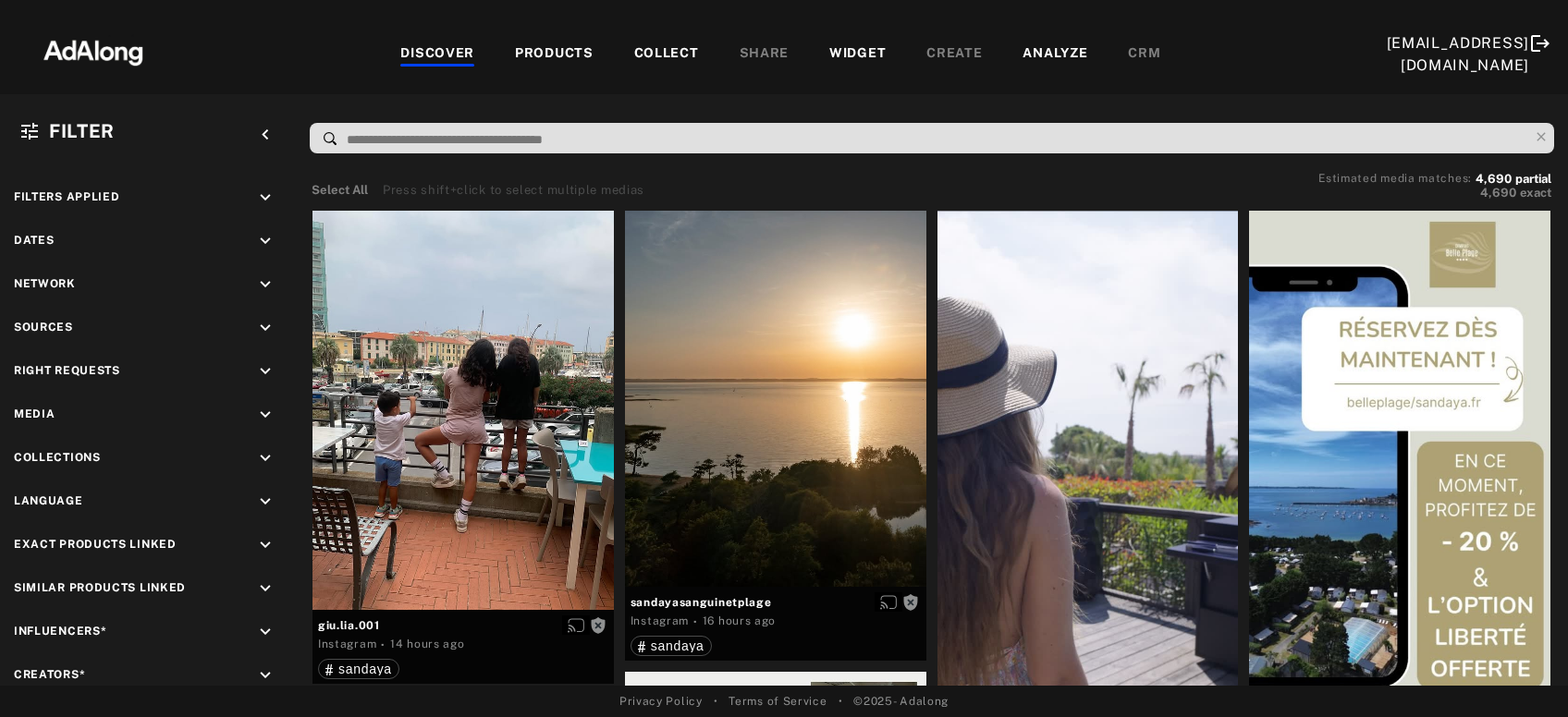
click at [668, 46] on div "COLLECT" at bounding box center [666, 55] width 65 height 22
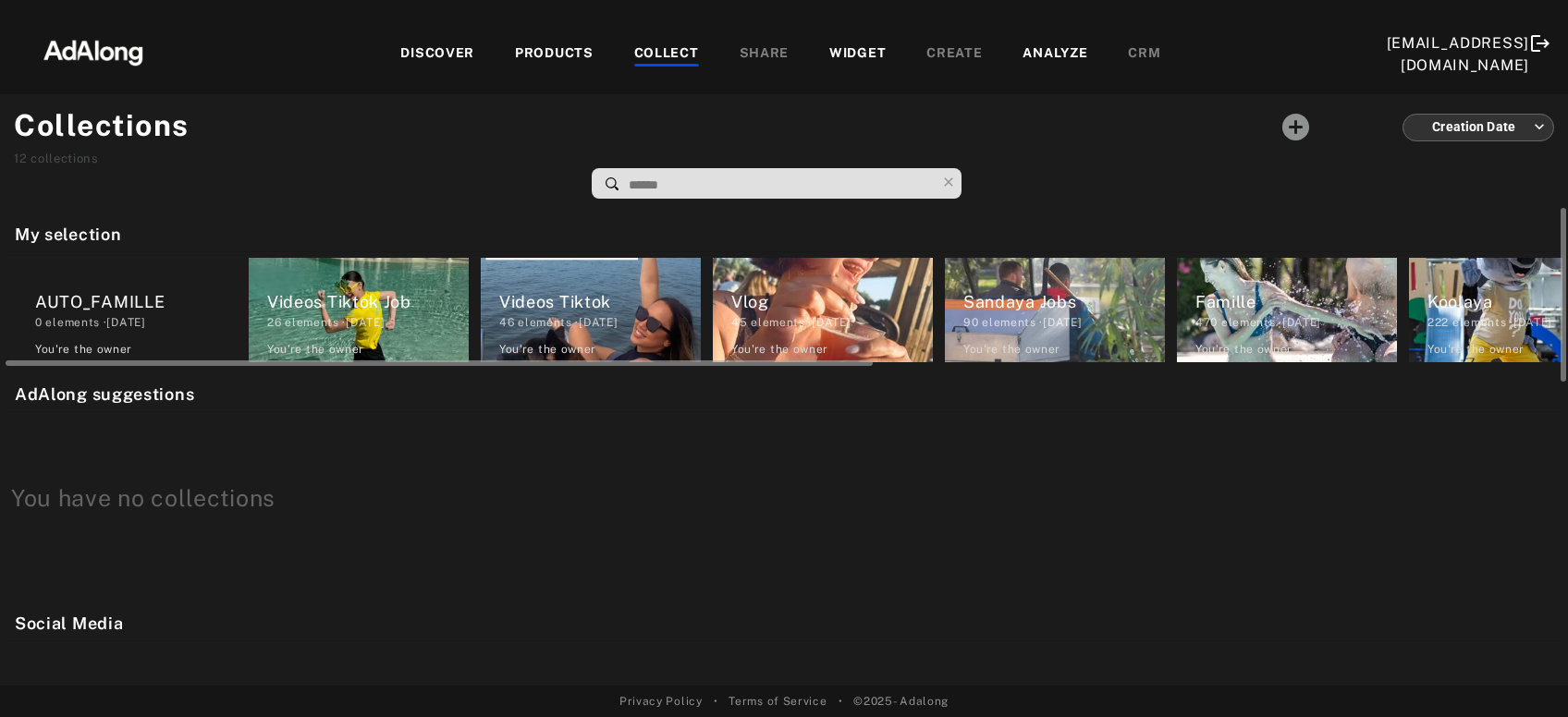
click at [121, 303] on div "AUTO_FAMILLE" at bounding box center [135, 301] width 202 height 25
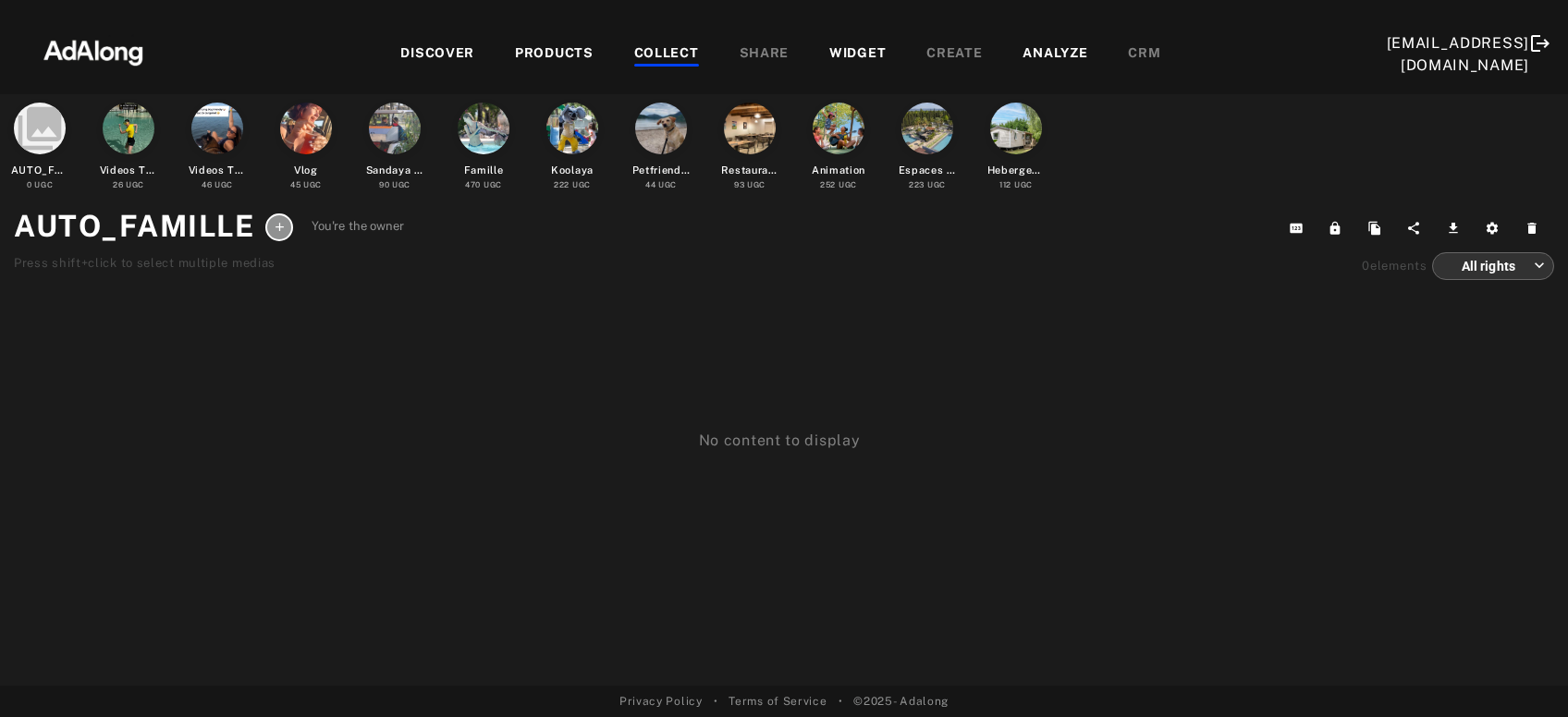
click at [584, 150] on div at bounding box center [572, 128] width 52 height 52
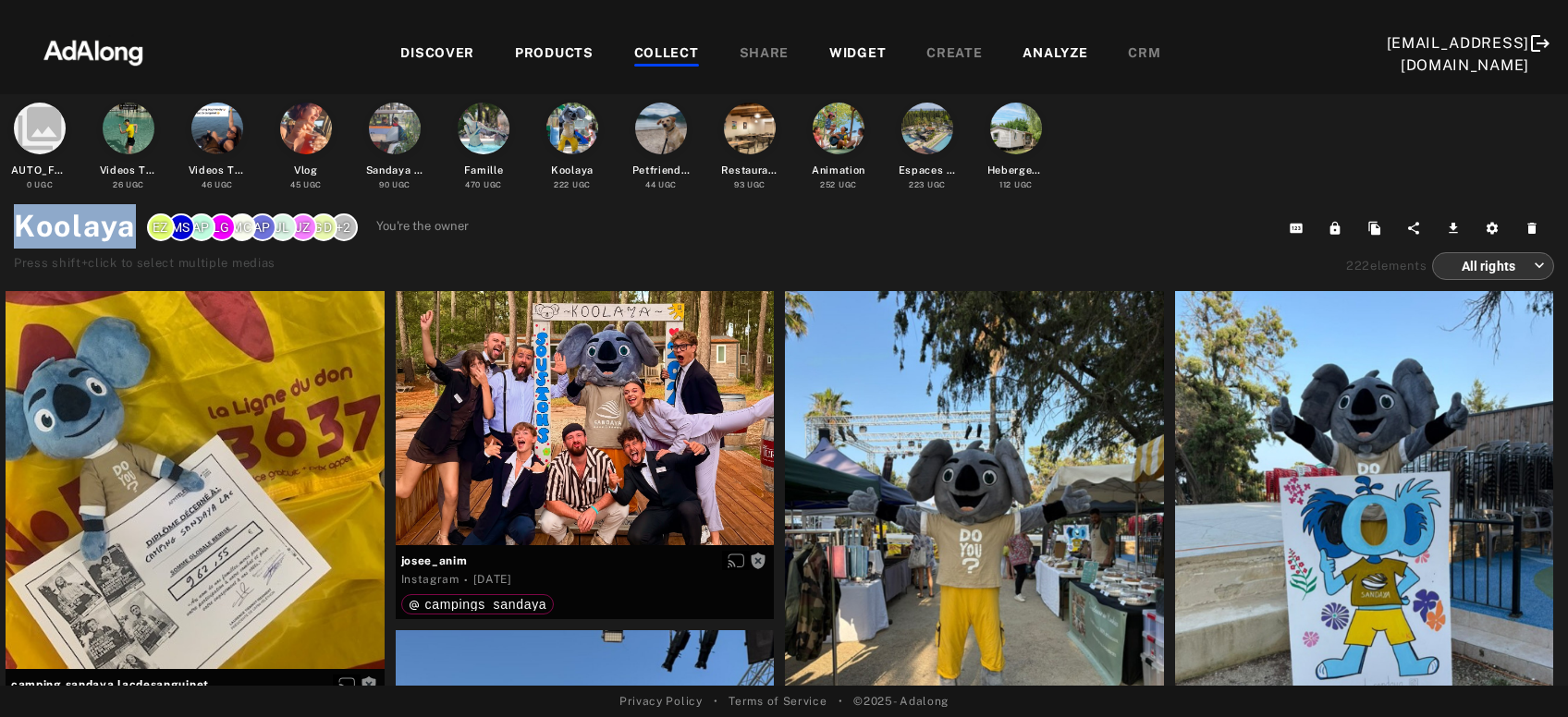
drag, startPoint x: 20, startPoint y: 229, endPoint x: 132, endPoint y: 235, distance: 112.2
click at [132, 235] on h1 "Koolaya" at bounding box center [75, 226] width 122 height 45
copy h1 "Koolaya"
click at [421, 50] on div "DISCOVER" at bounding box center [437, 55] width 74 height 22
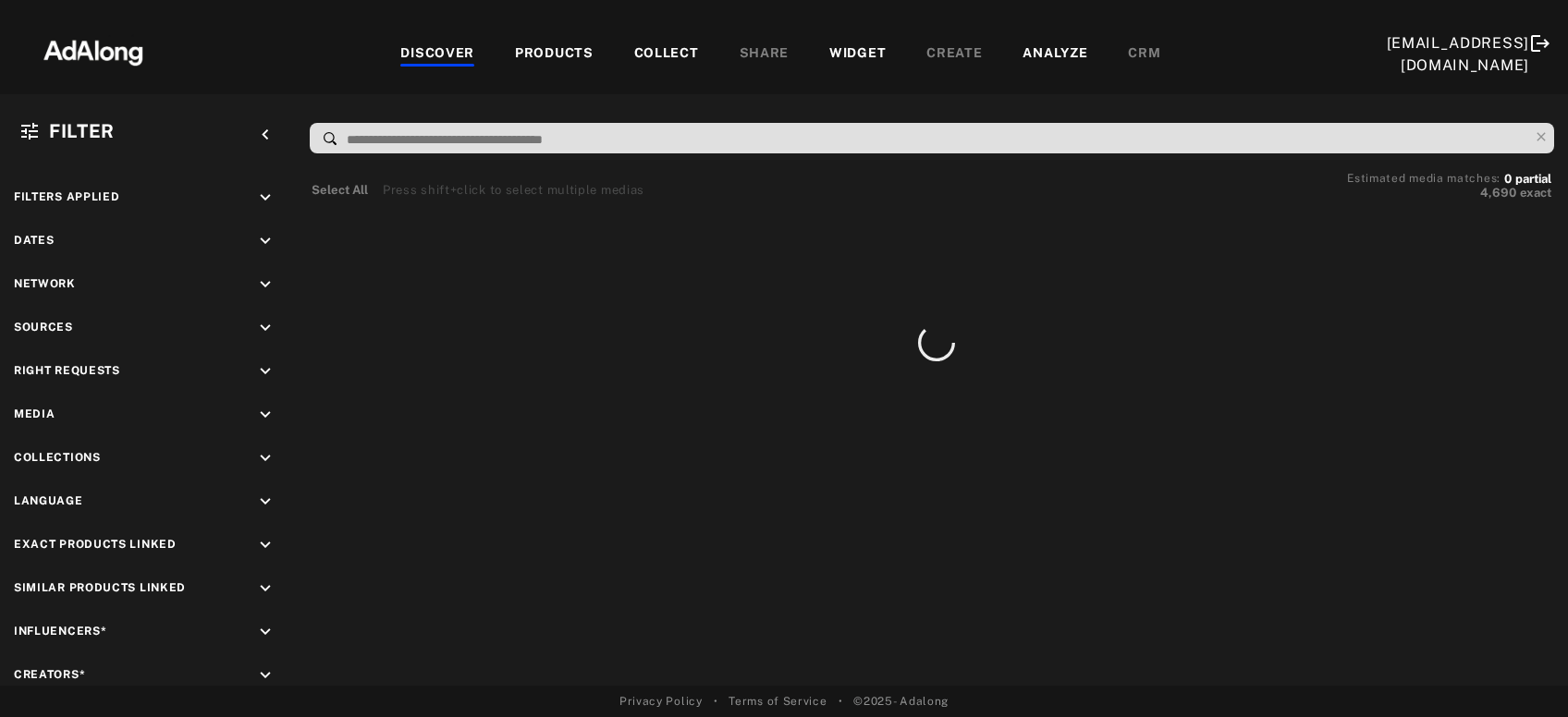
click at [668, 53] on div "COLLECT" at bounding box center [666, 55] width 65 height 22
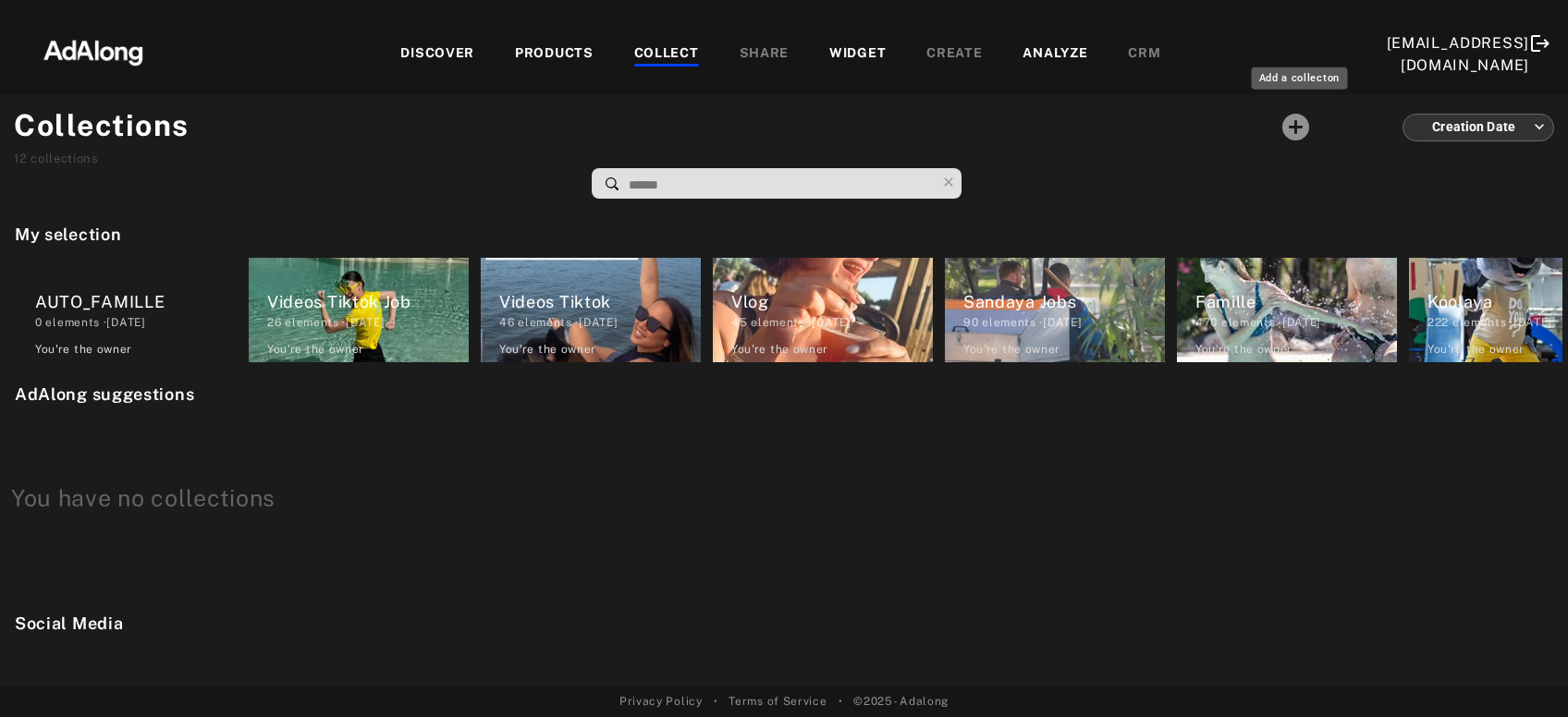
click at [1300, 124] on icon "Add a collecton" at bounding box center [1295, 126] width 27 height 27
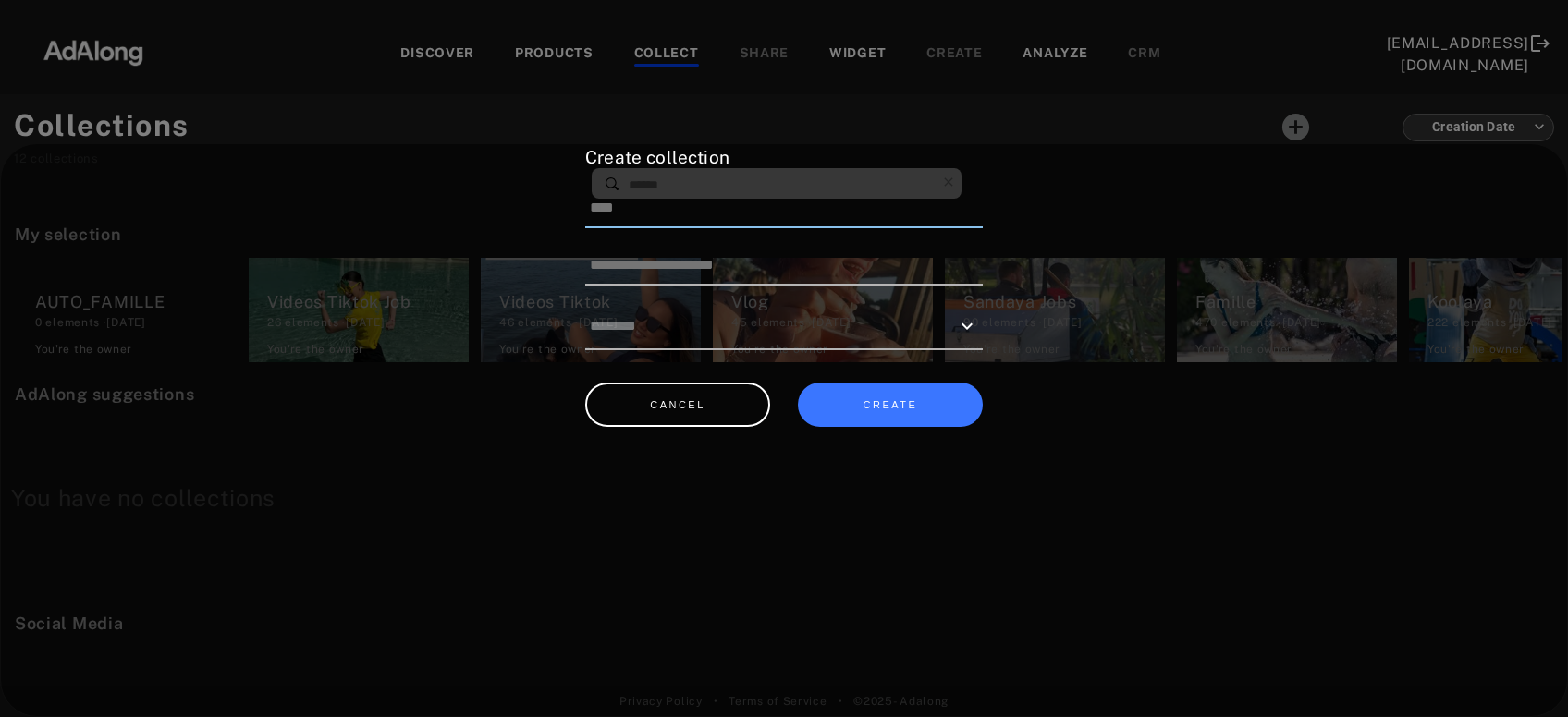
click at [673, 213] on input at bounding box center [783, 208] width 397 height 39
paste input "*******"
type input "**********"
click at [867, 400] on button "CREATE" at bounding box center [890, 406] width 185 height 46
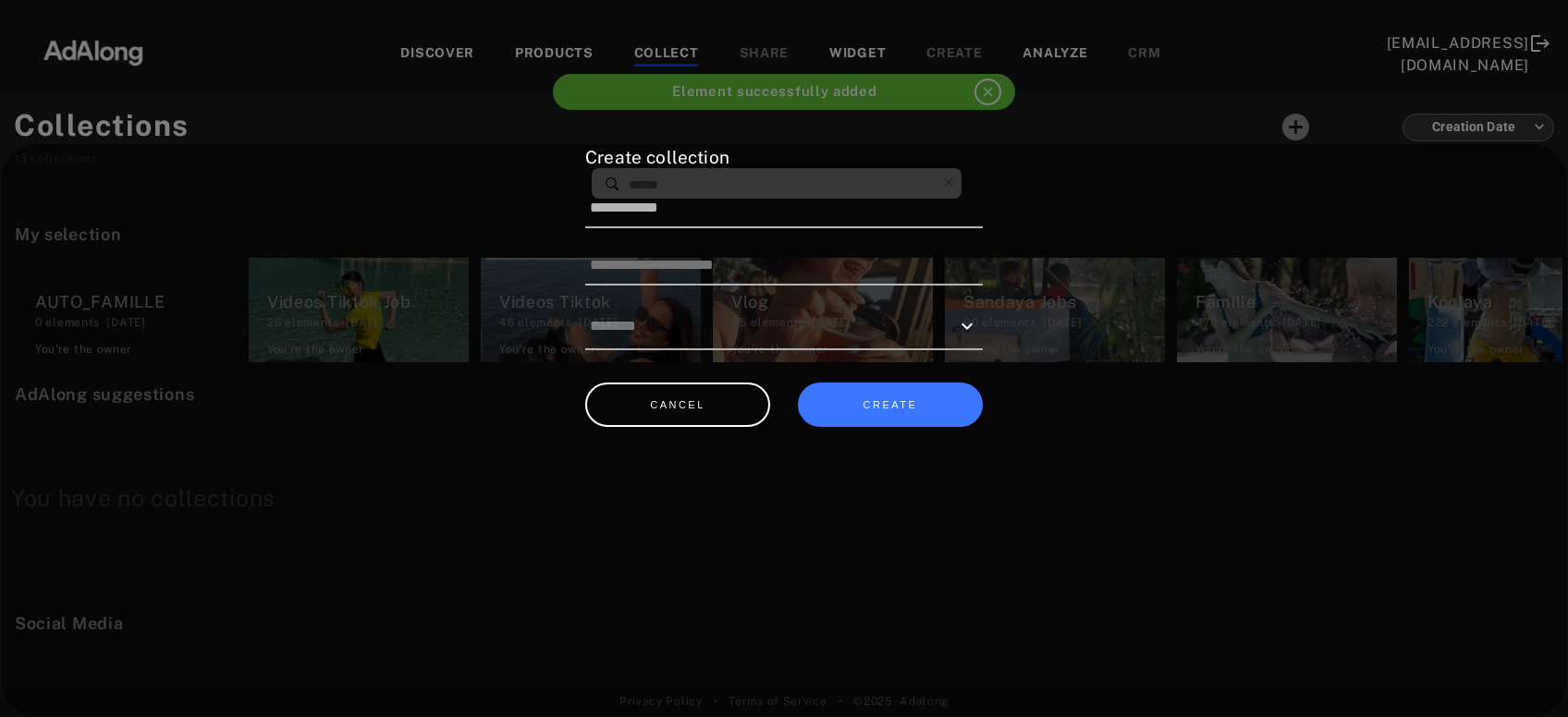
click at [1061, 163] on div at bounding box center [784, 358] width 1568 height 717
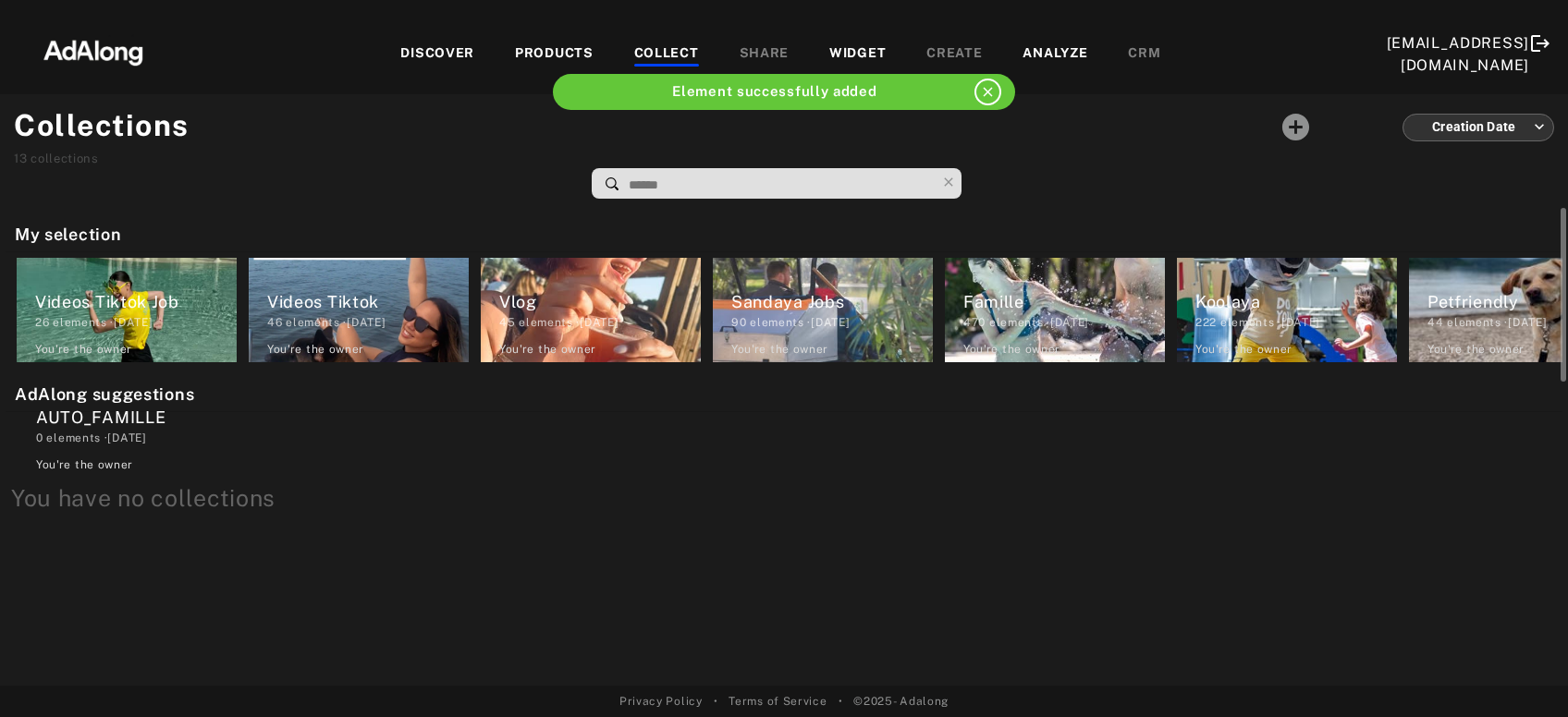
drag, startPoint x: 201, startPoint y: 313, endPoint x: 201, endPoint y: 434, distance: 121.0
click at [201, 434] on div "My selection AUTO_FAMILLE 0 elements · [DATE] You're the owner delete Videos Ti…" at bounding box center [784, 447] width 1568 height 477
drag, startPoint x: 115, startPoint y: 310, endPoint x: 124, endPoint y: 440, distance: 130.3
click at [124, 440] on div "My selection AUTO_FAMILLE 0 elements · [DATE] You're the owner delete Videos Ti…" at bounding box center [784, 447] width 1568 height 477
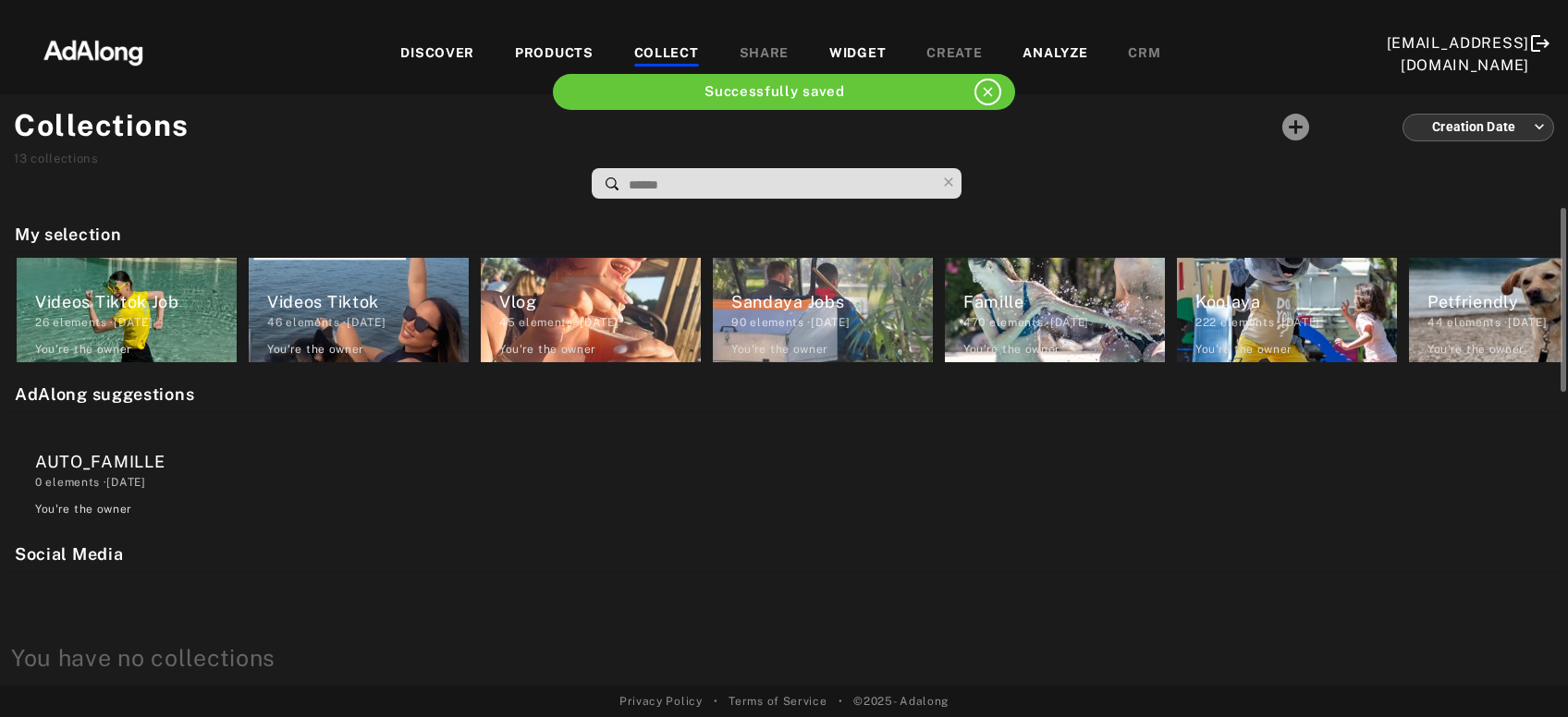
click at [421, 450] on div "AUTO_FAMILLE 0 elements · [DATE] You're the owner delete" at bounding box center [784, 469] width 1557 height 115
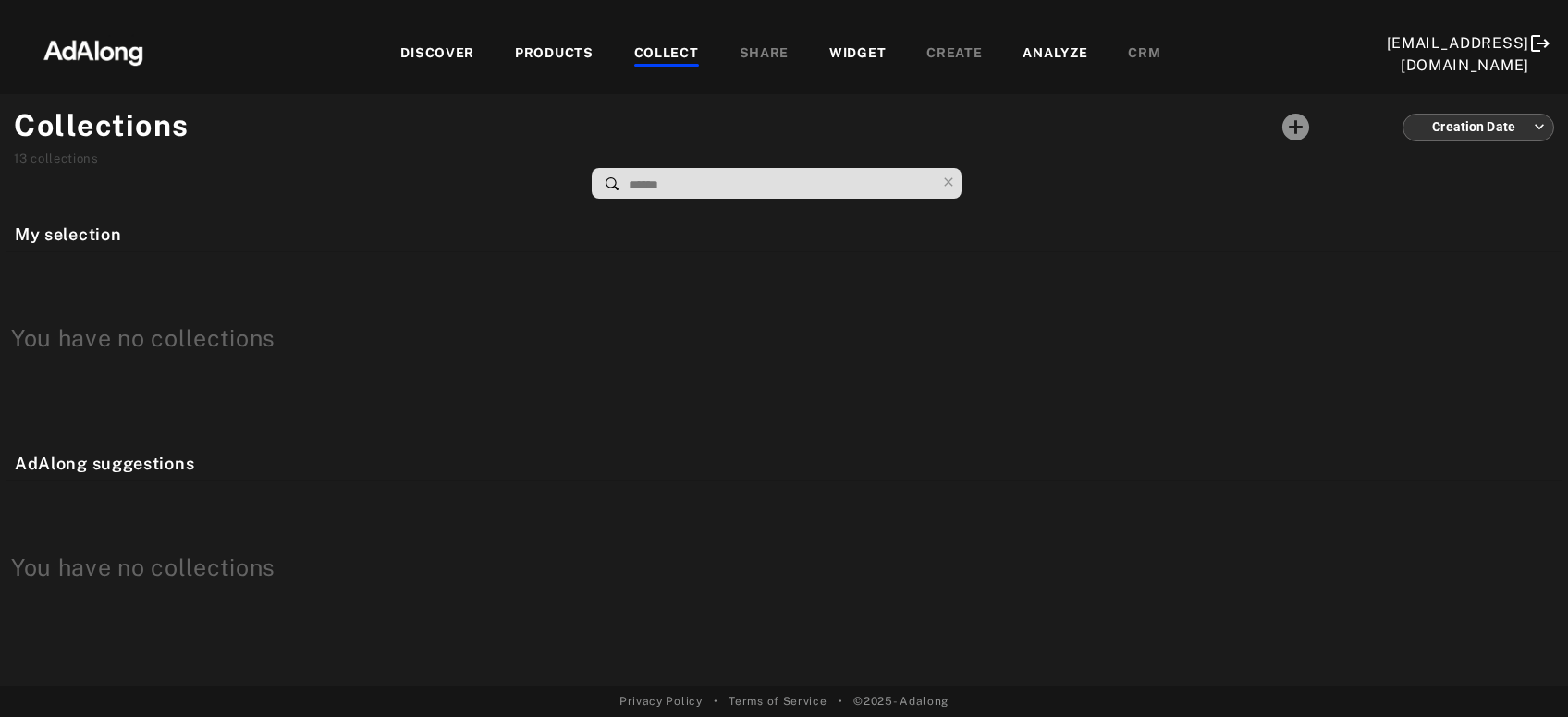
click at [430, 54] on div "DISCOVER" at bounding box center [437, 55] width 74 height 22
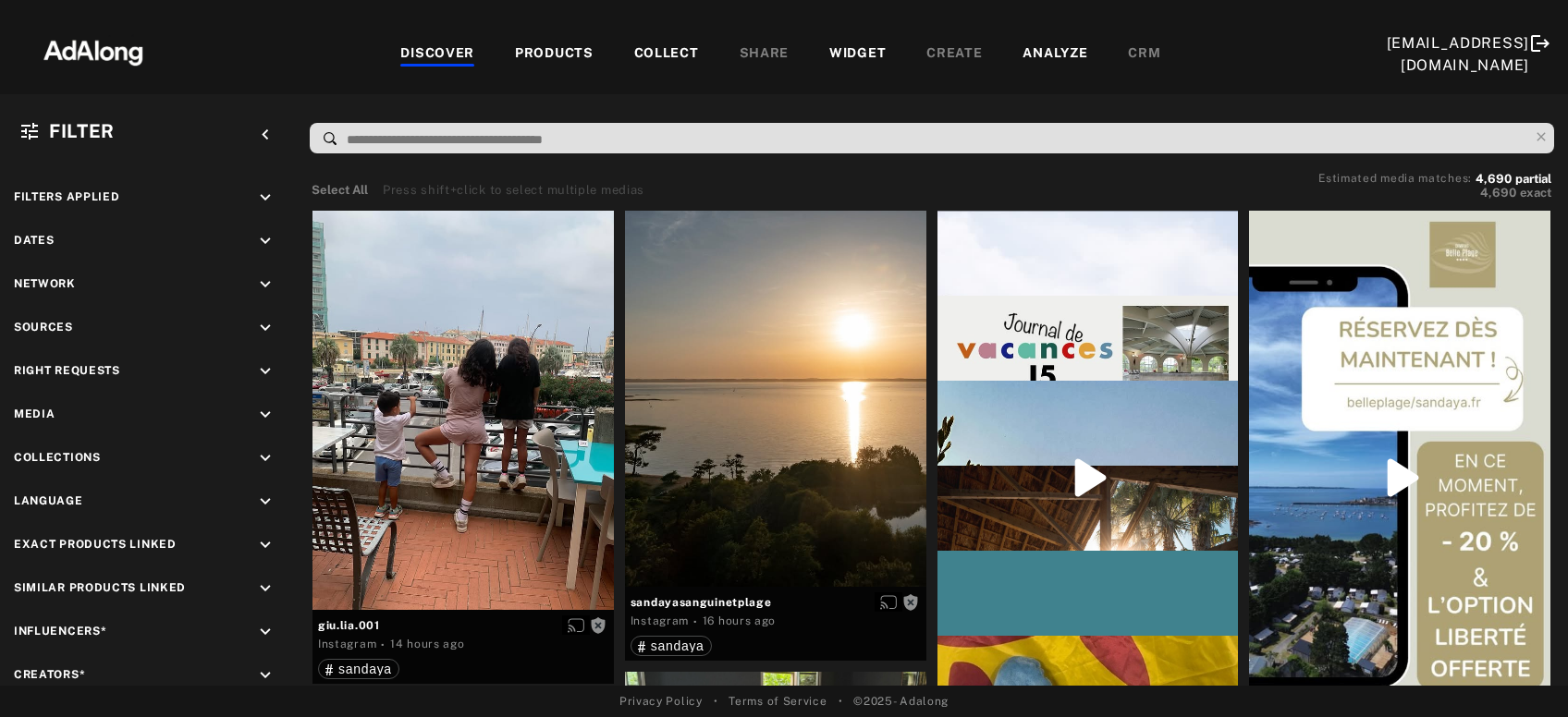
click at [657, 51] on div "COLLECT" at bounding box center [666, 55] width 65 height 22
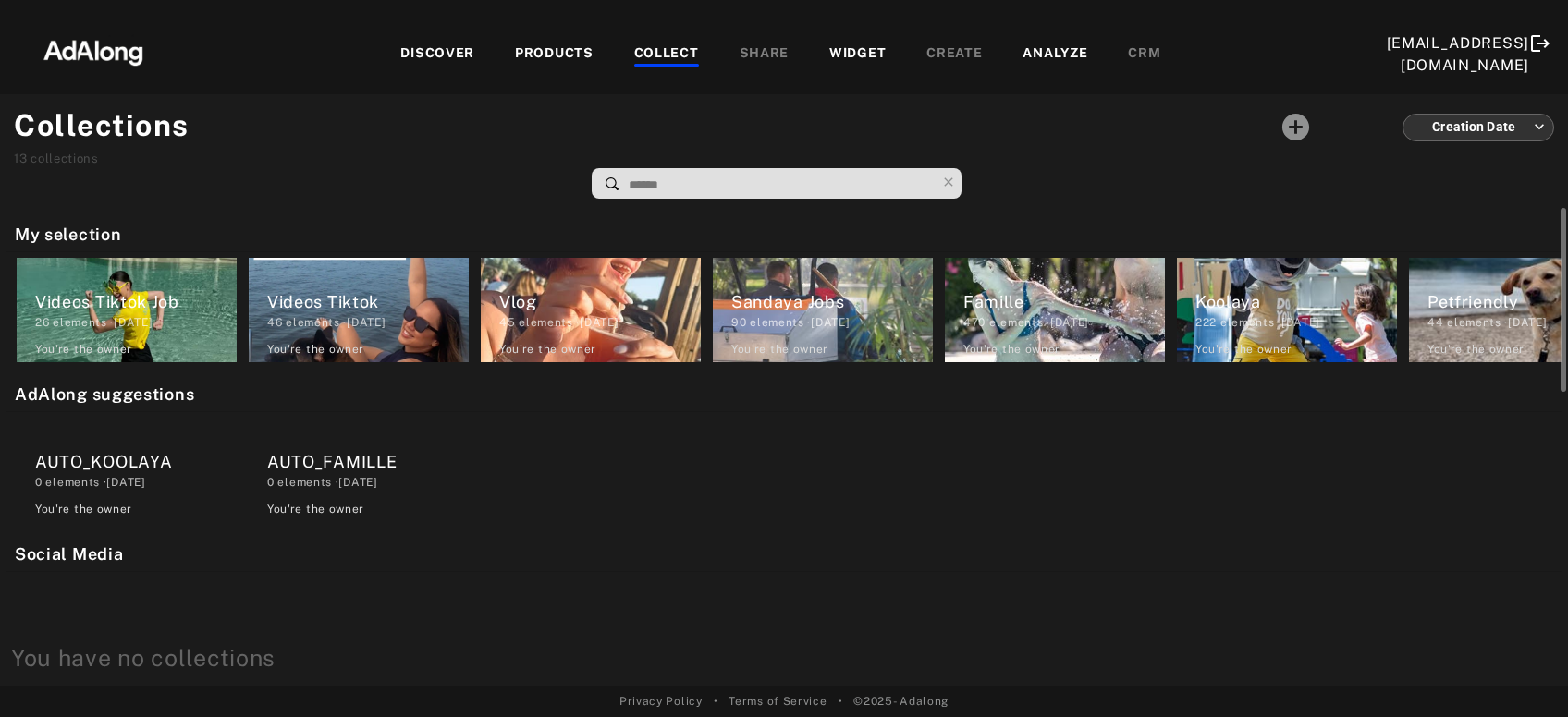
click at [112, 472] on div "AUTO_KOOLAYA" at bounding box center [135, 461] width 202 height 25
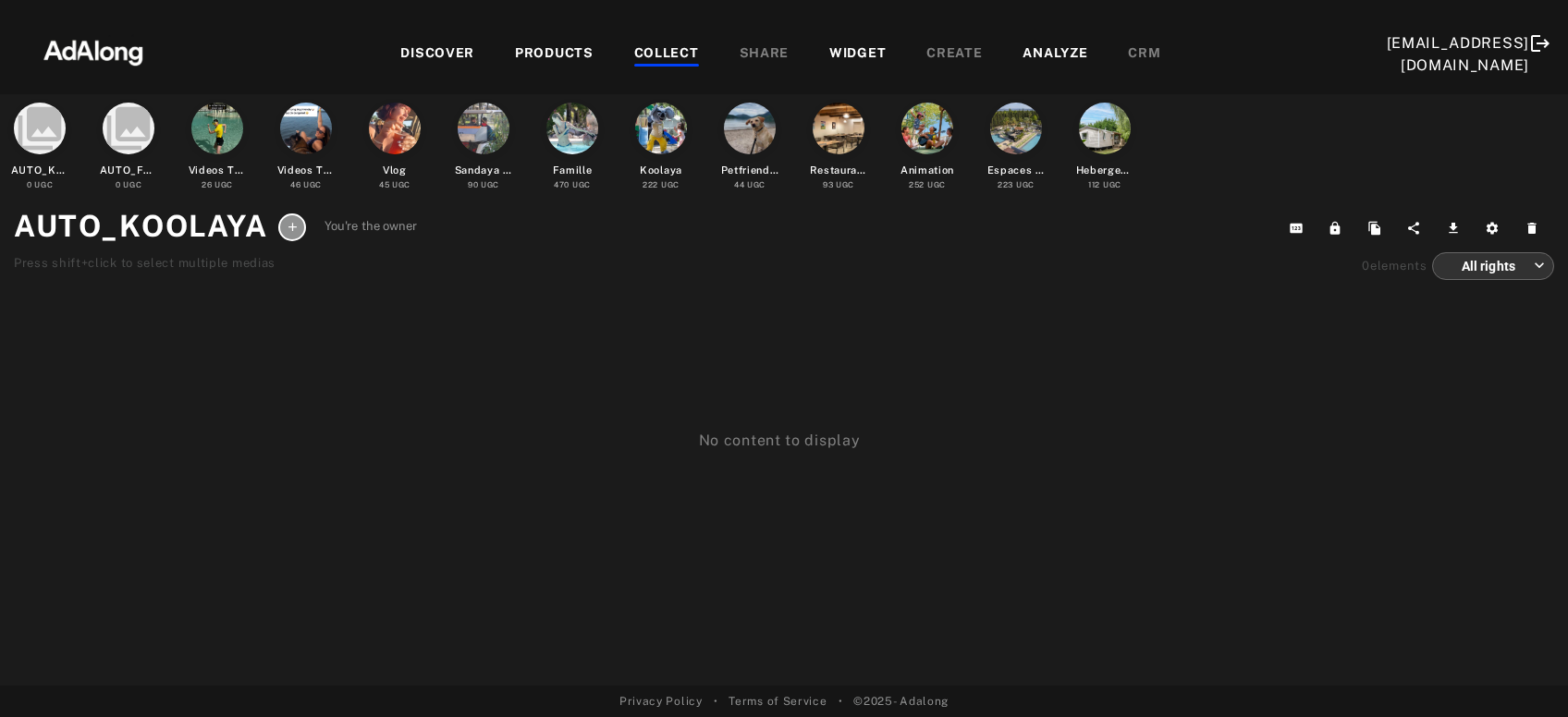
click at [652, 139] on div at bounding box center [661, 128] width 52 height 52
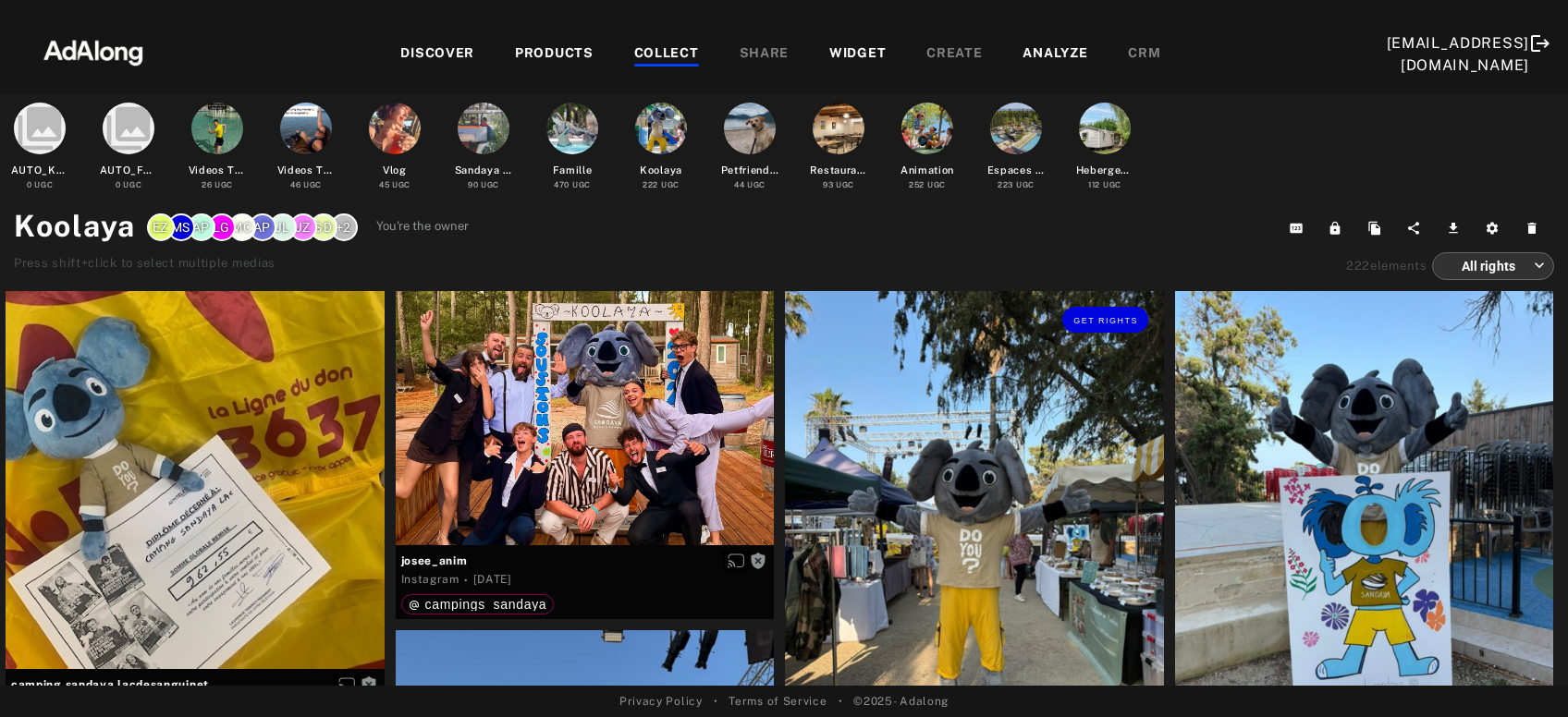
scroll to position [98, 0]
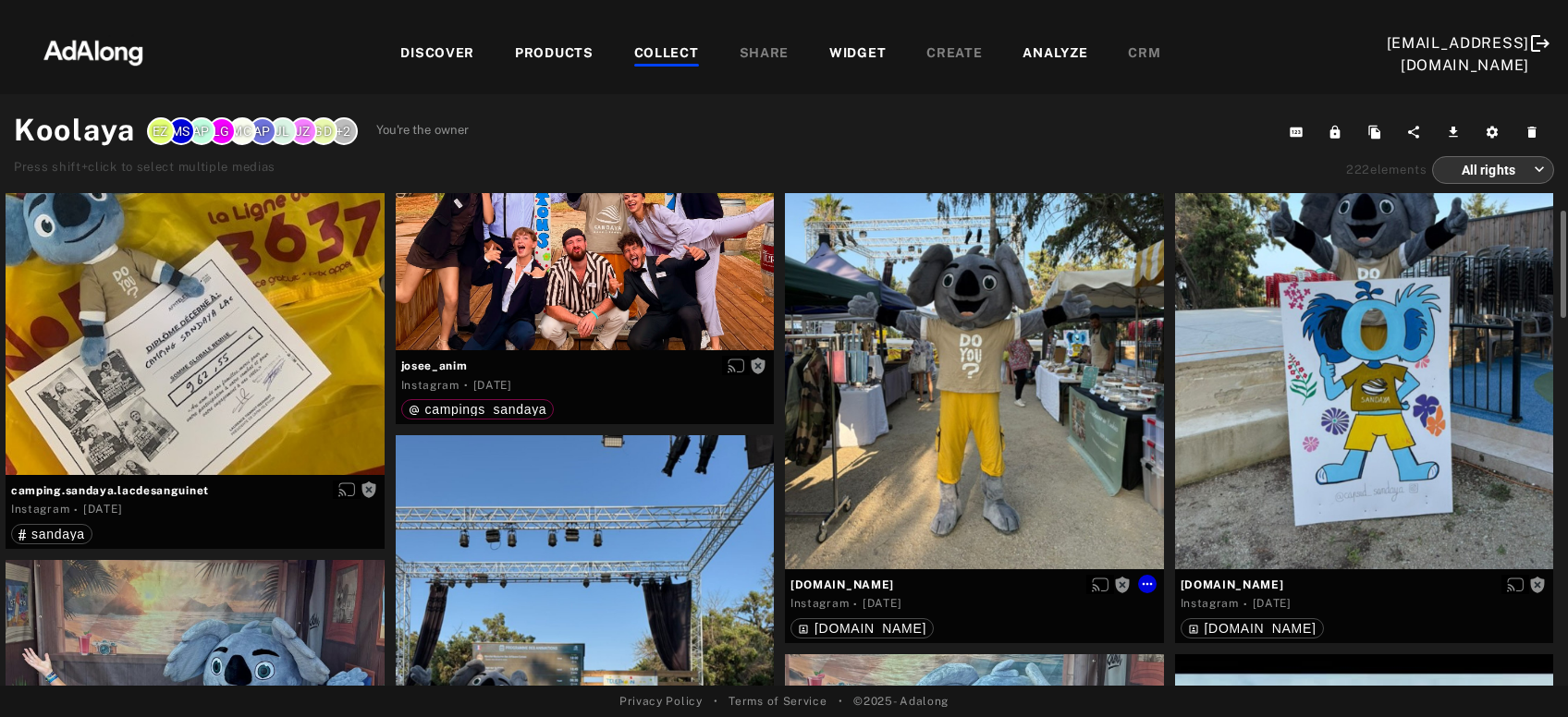
click at [887, 413] on div "Get rights" at bounding box center [974, 333] width 379 height 473
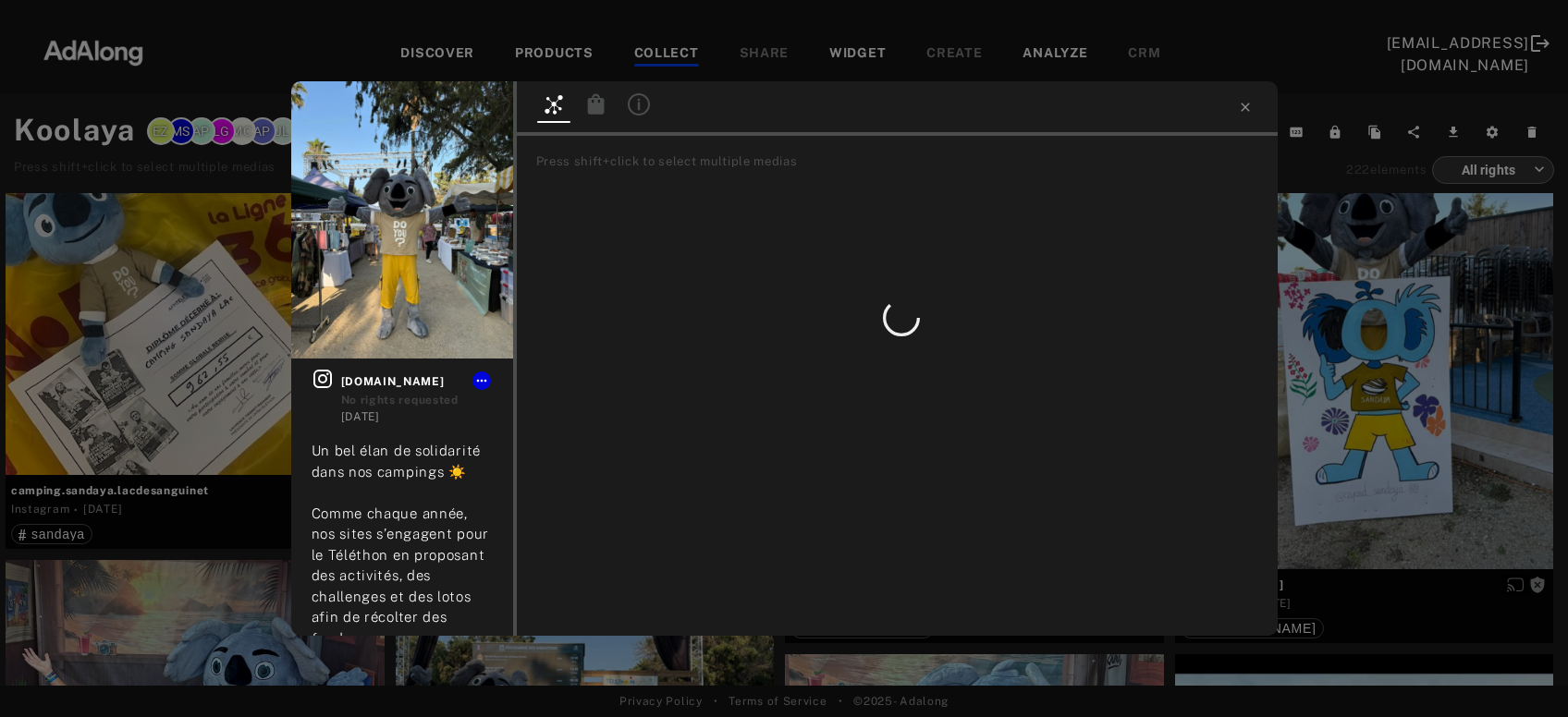
click at [645, 100] on icon at bounding box center [639, 104] width 22 height 22
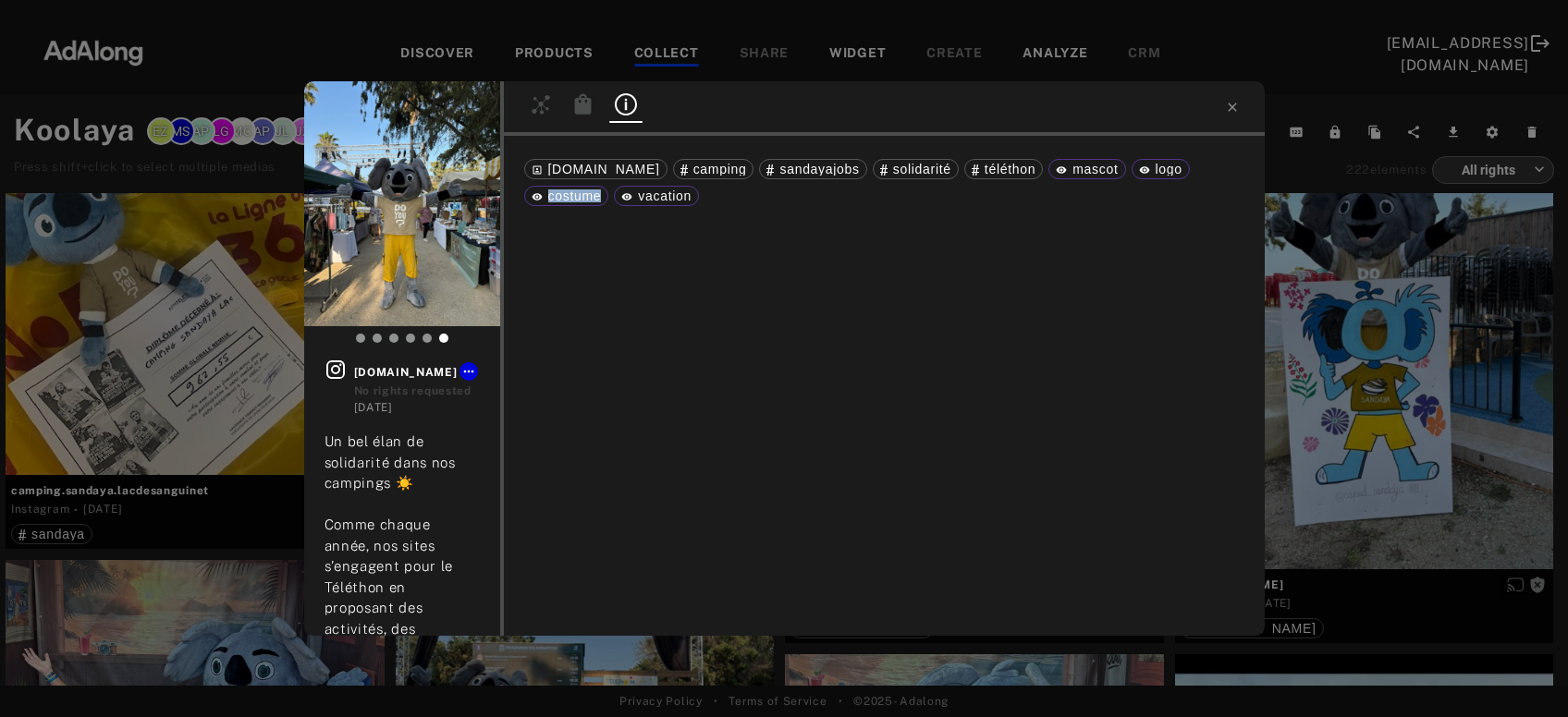
drag, startPoint x: 550, startPoint y: 197, endPoint x: 606, endPoint y: 197, distance: 56.0
click at [602, 197] on div "costume" at bounding box center [566, 195] width 71 height 13
copy span "costume"
click at [1355, 343] on div "Get rights [DOMAIN_NAME] No rights requested [DATE] Un bel élan de solidarité d…" at bounding box center [784, 358] width 1568 height 717
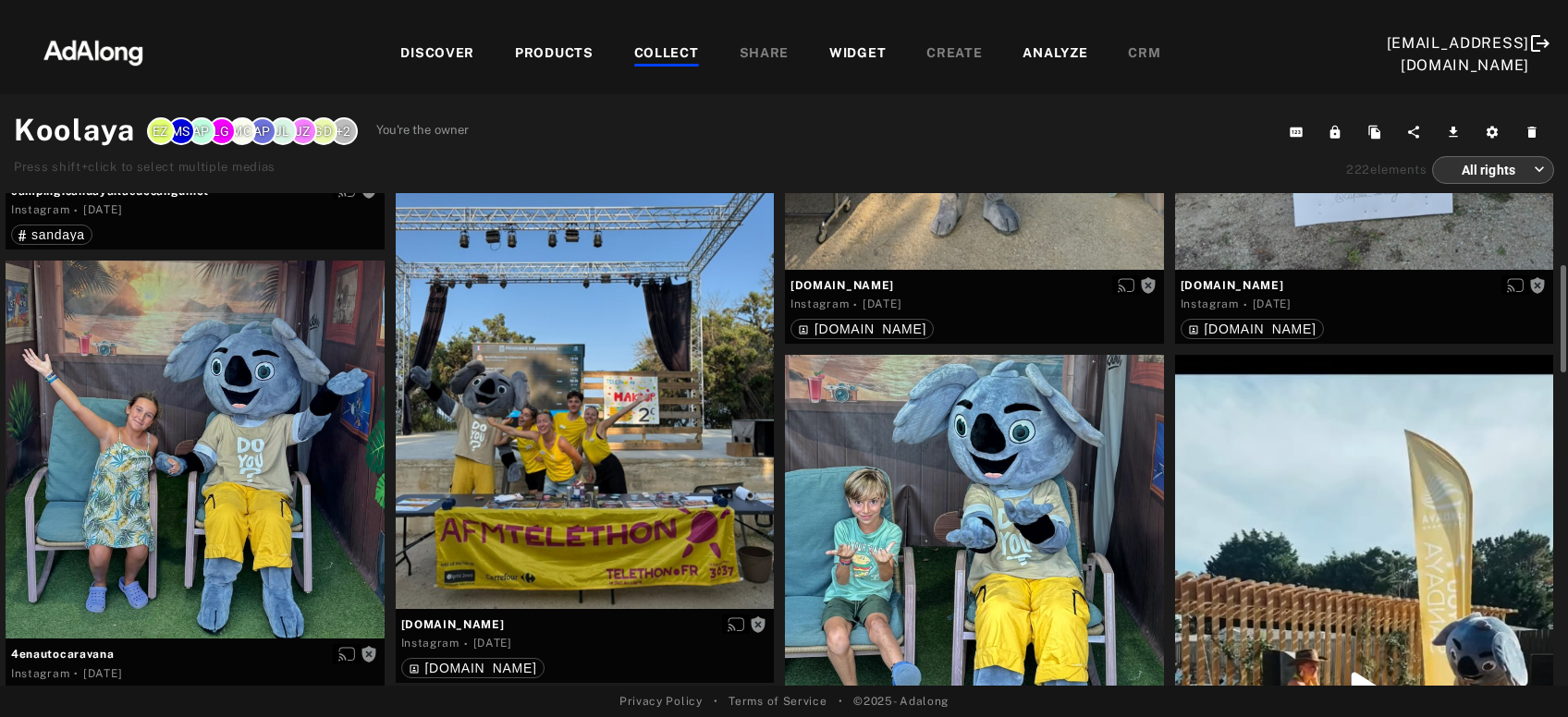
scroll to position [497, 0]
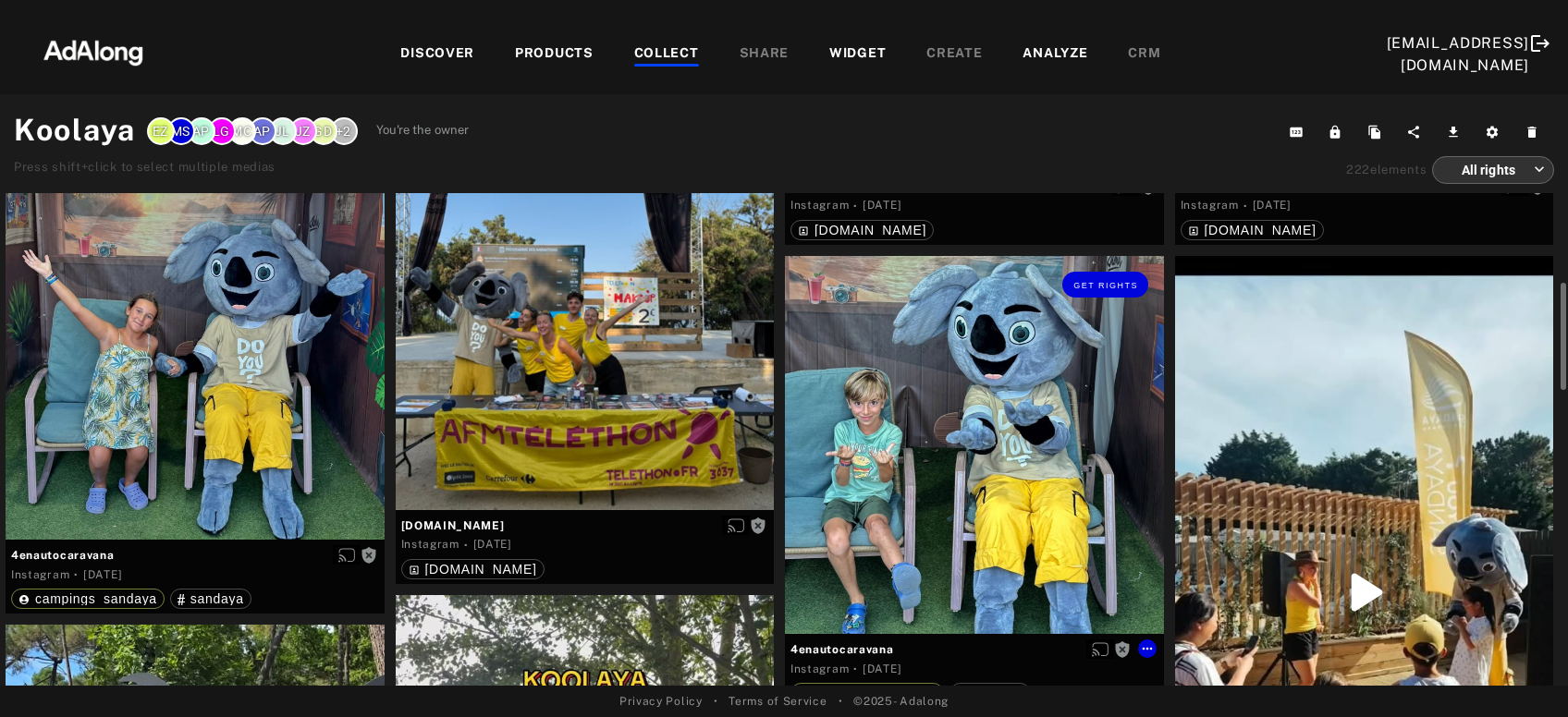
click at [1039, 474] on div "Get rights" at bounding box center [974, 445] width 379 height 379
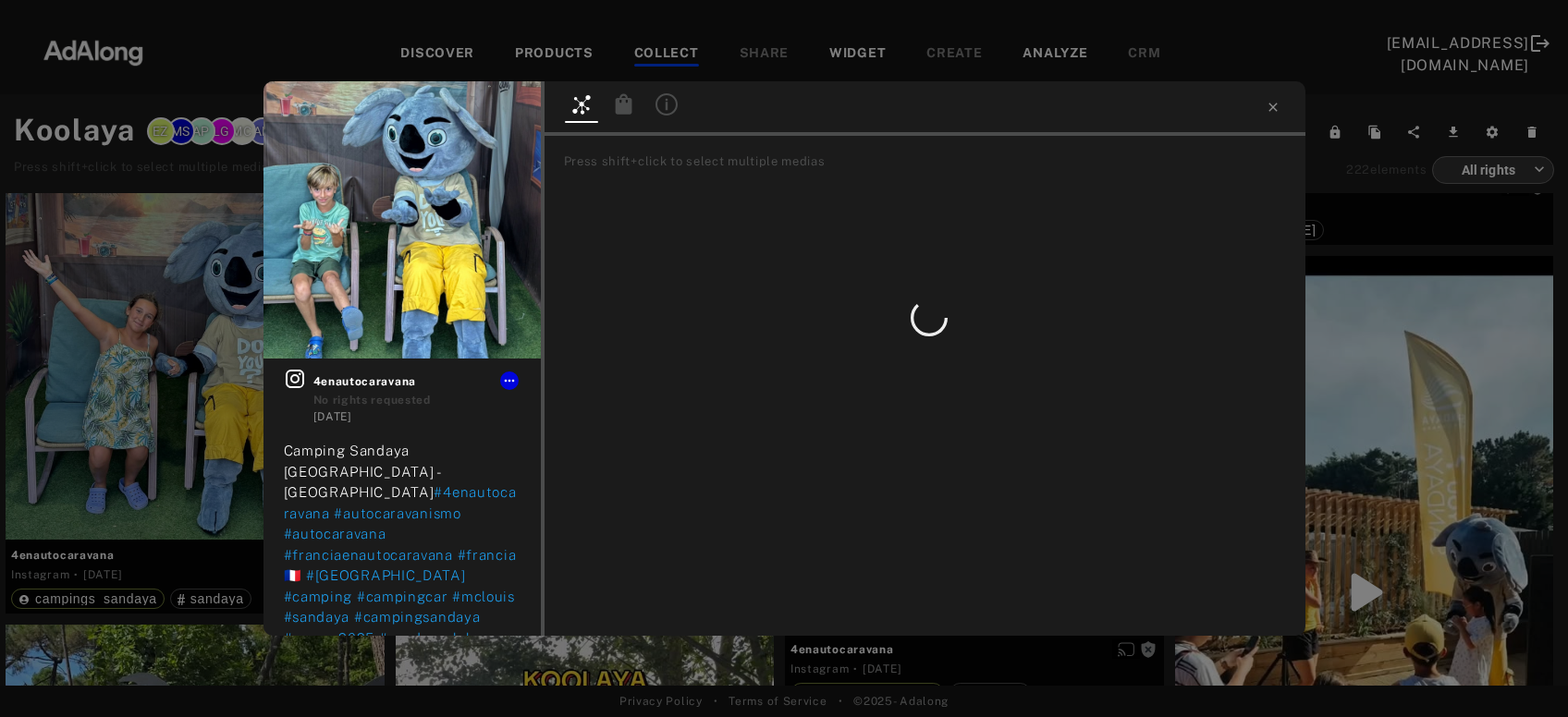
click at [671, 111] on icon at bounding box center [667, 104] width 22 height 22
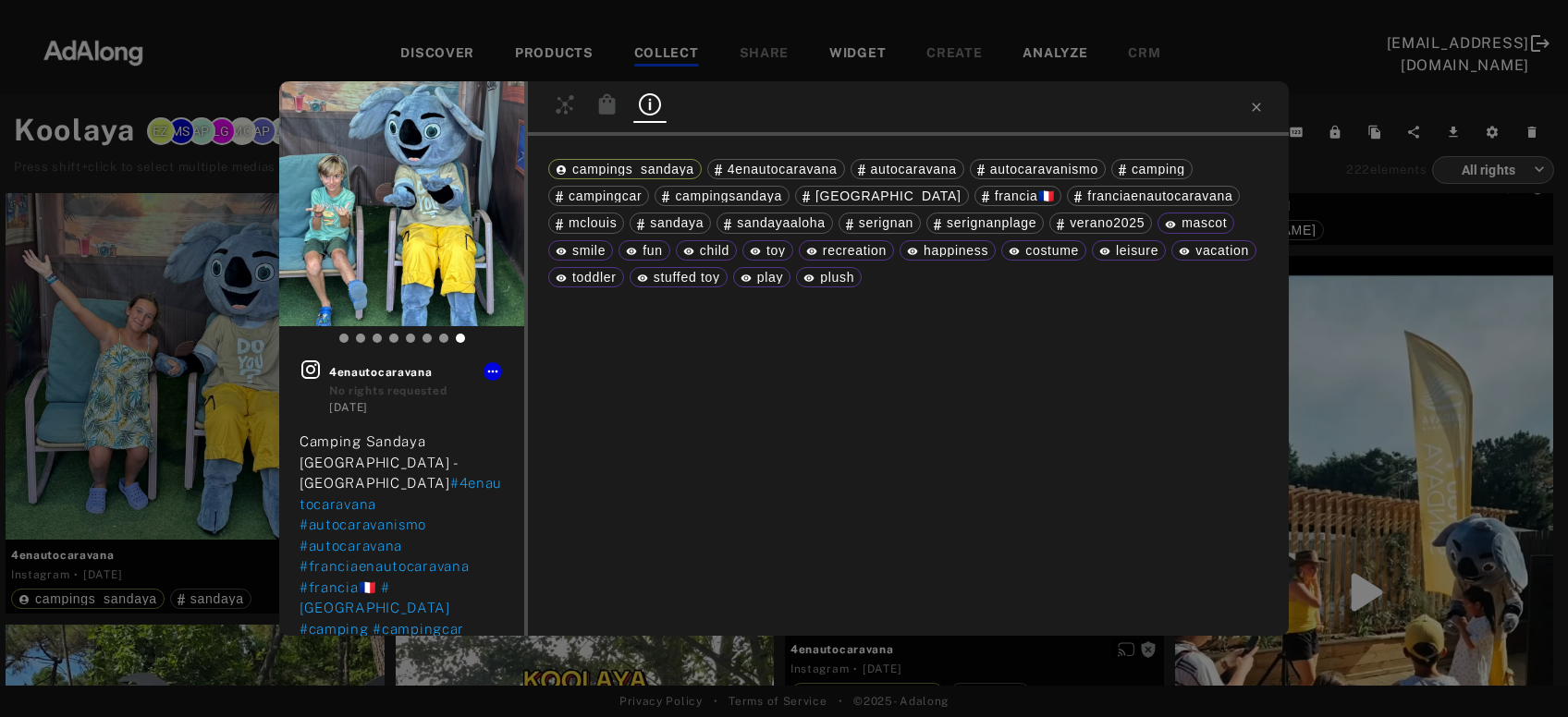
click at [1361, 394] on div "Get rights 4enautocaravana No rights requested 3 days ago Camping Sandaya Aloha…" at bounding box center [784, 358] width 1568 height 717
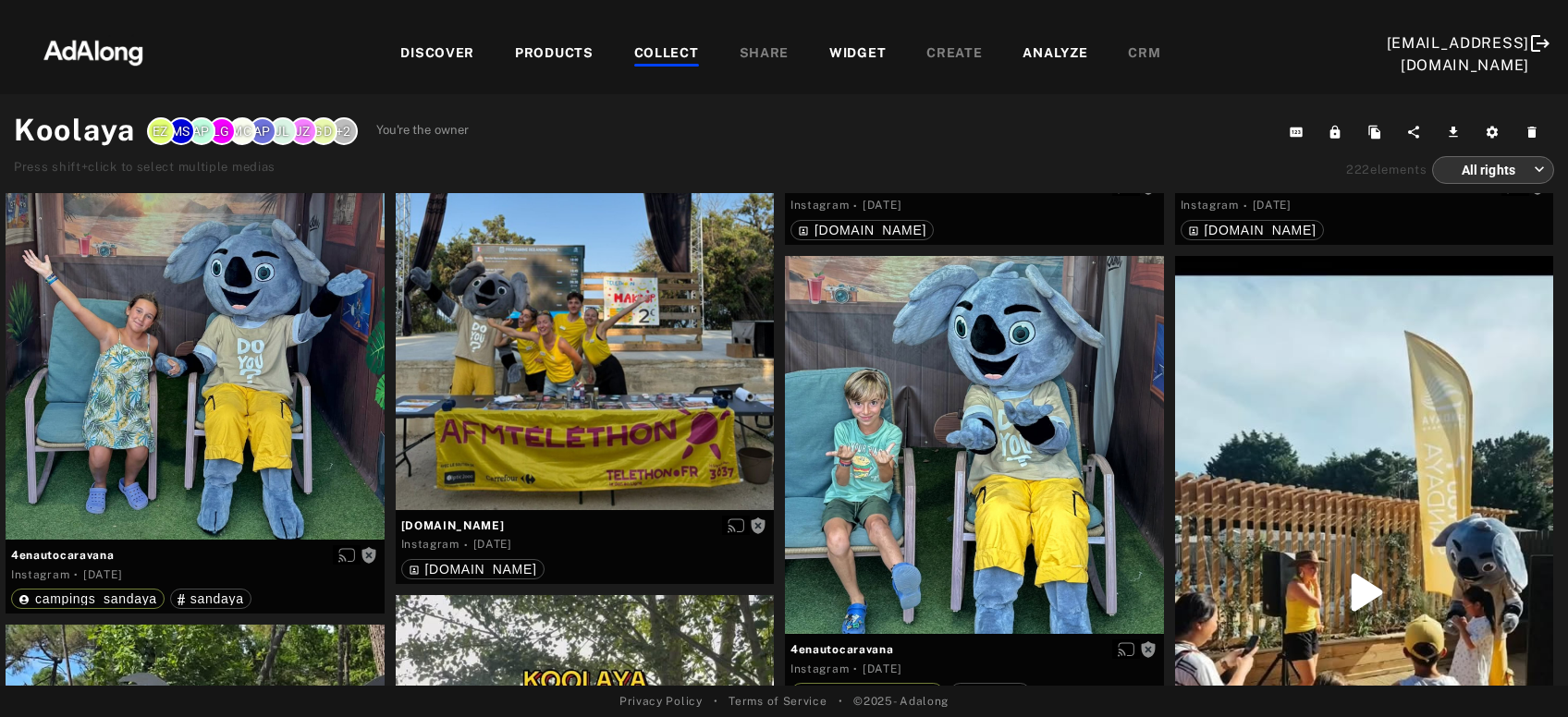
click at [424, 56] on div "DISCOVER" at bounding box center [437, 55] width 74 height 22
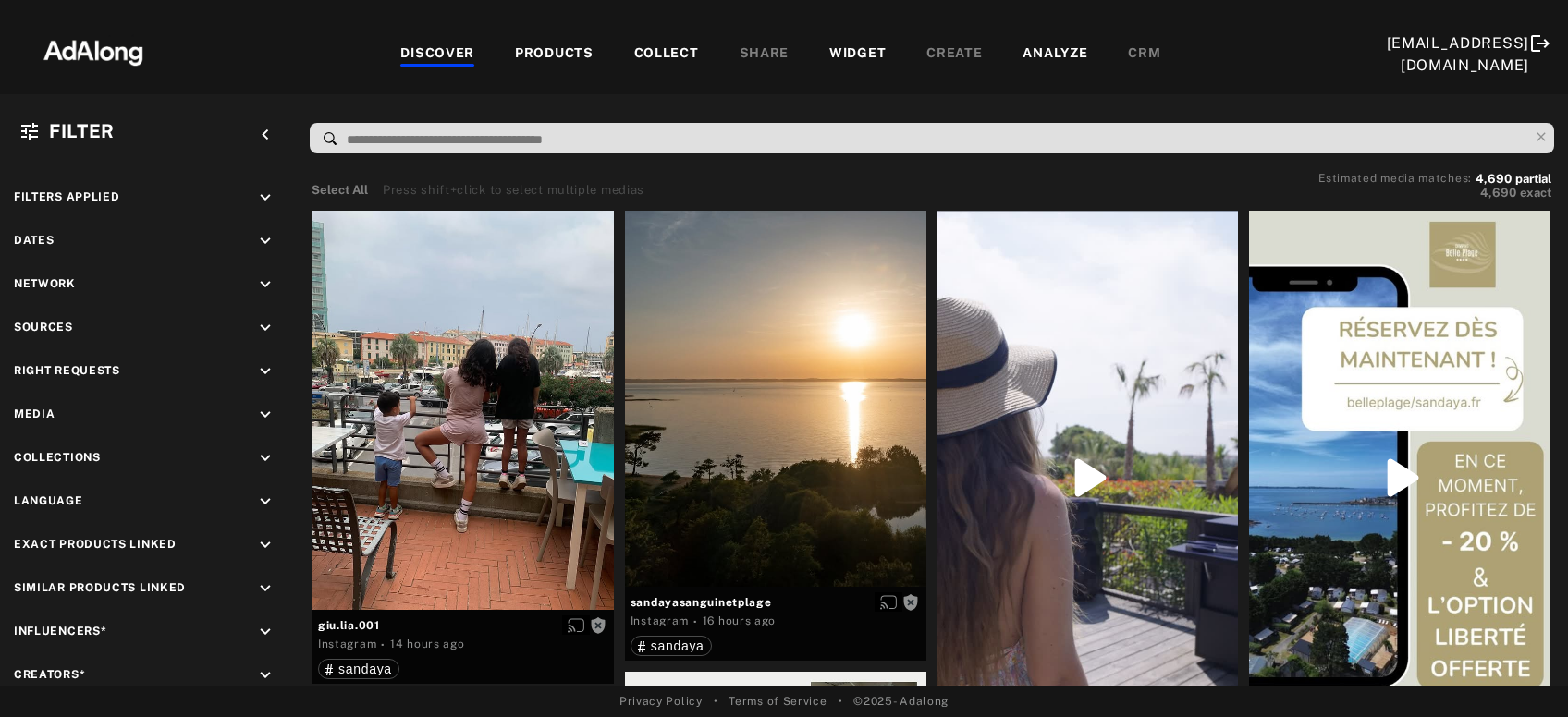
click at [474, 142] on input at bounding box center [936, 139] width 1183 height 25
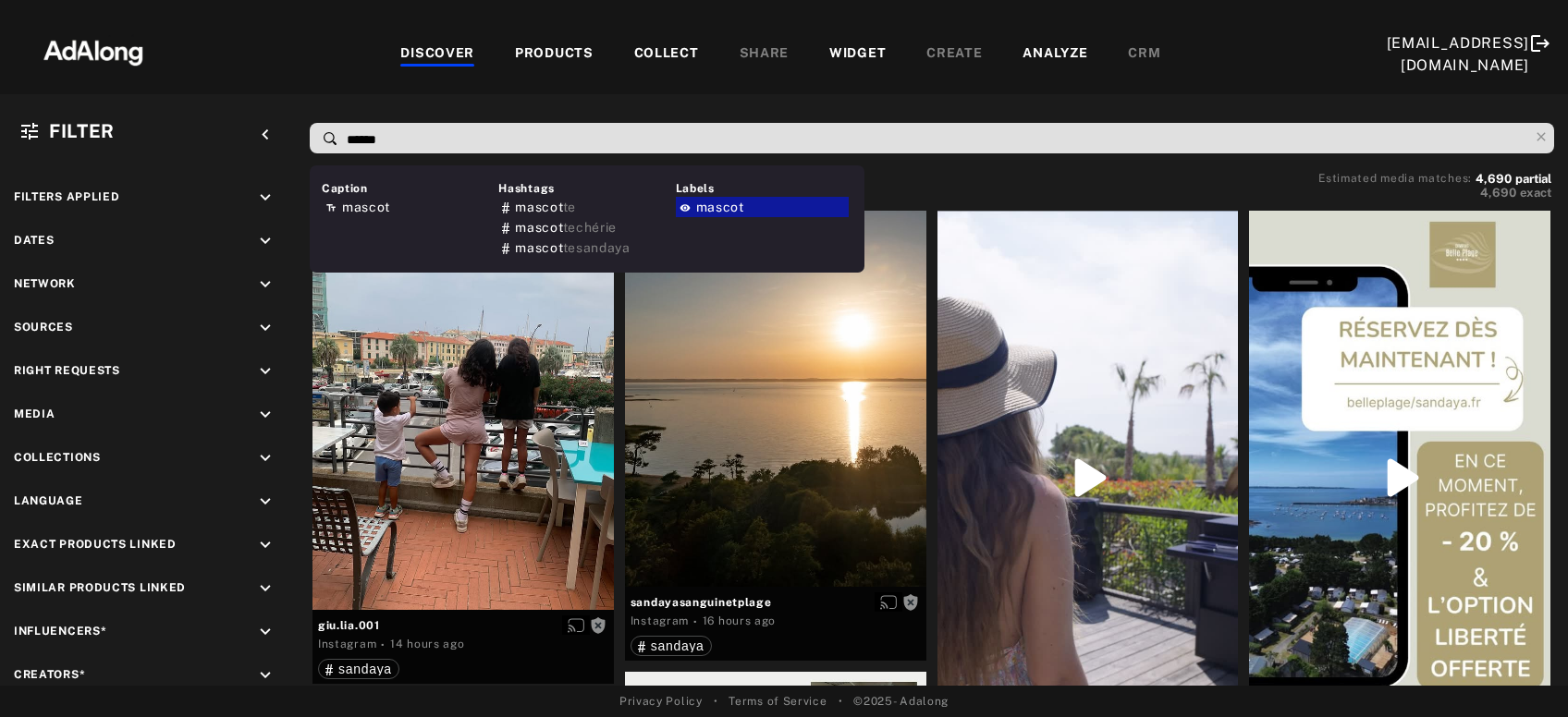
type input "******"
click at [729, 205] on span "mascot" at bounding box center [720, 207] width 48 height 15
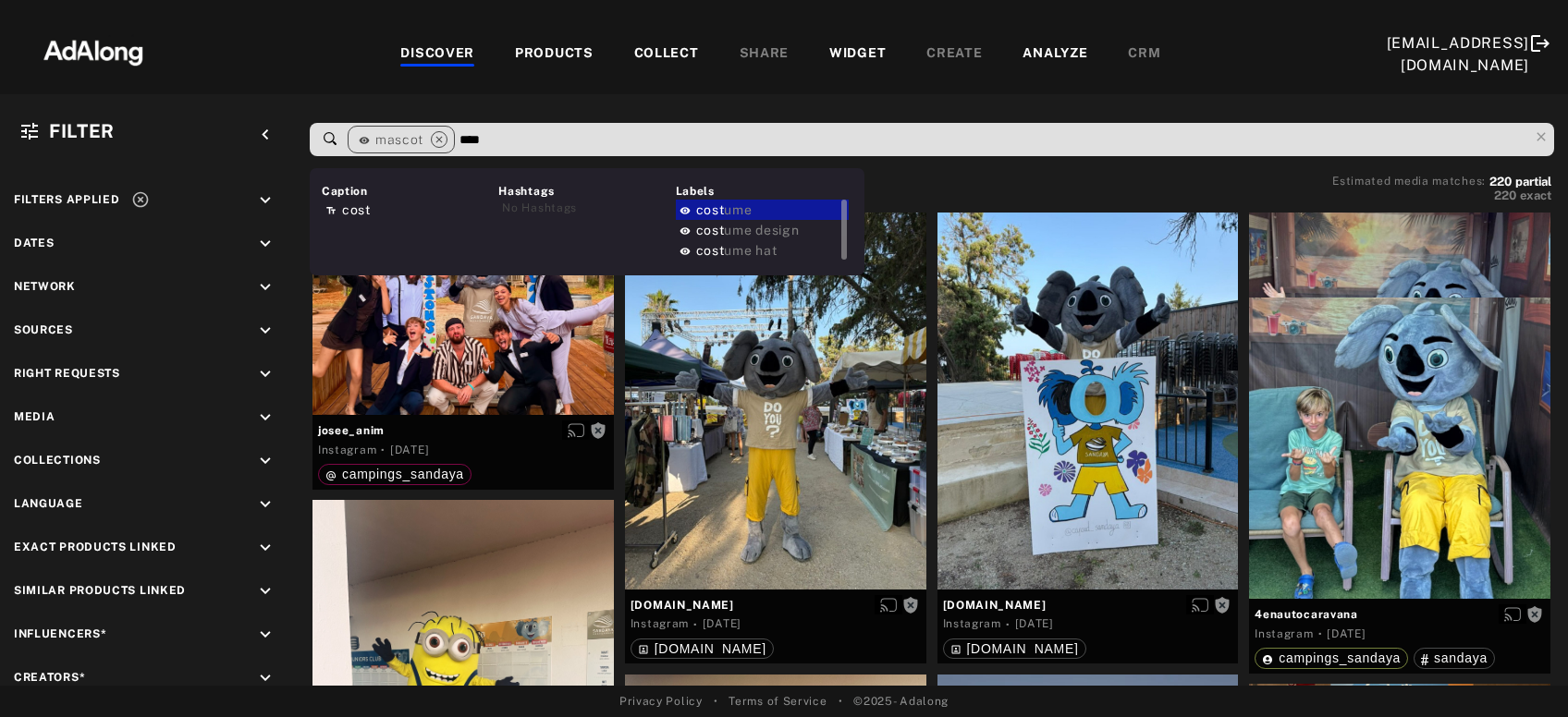
type input "****"
click at [788, 218] on div "cost ume" at bounding box center [762, 210] width 173 height 20
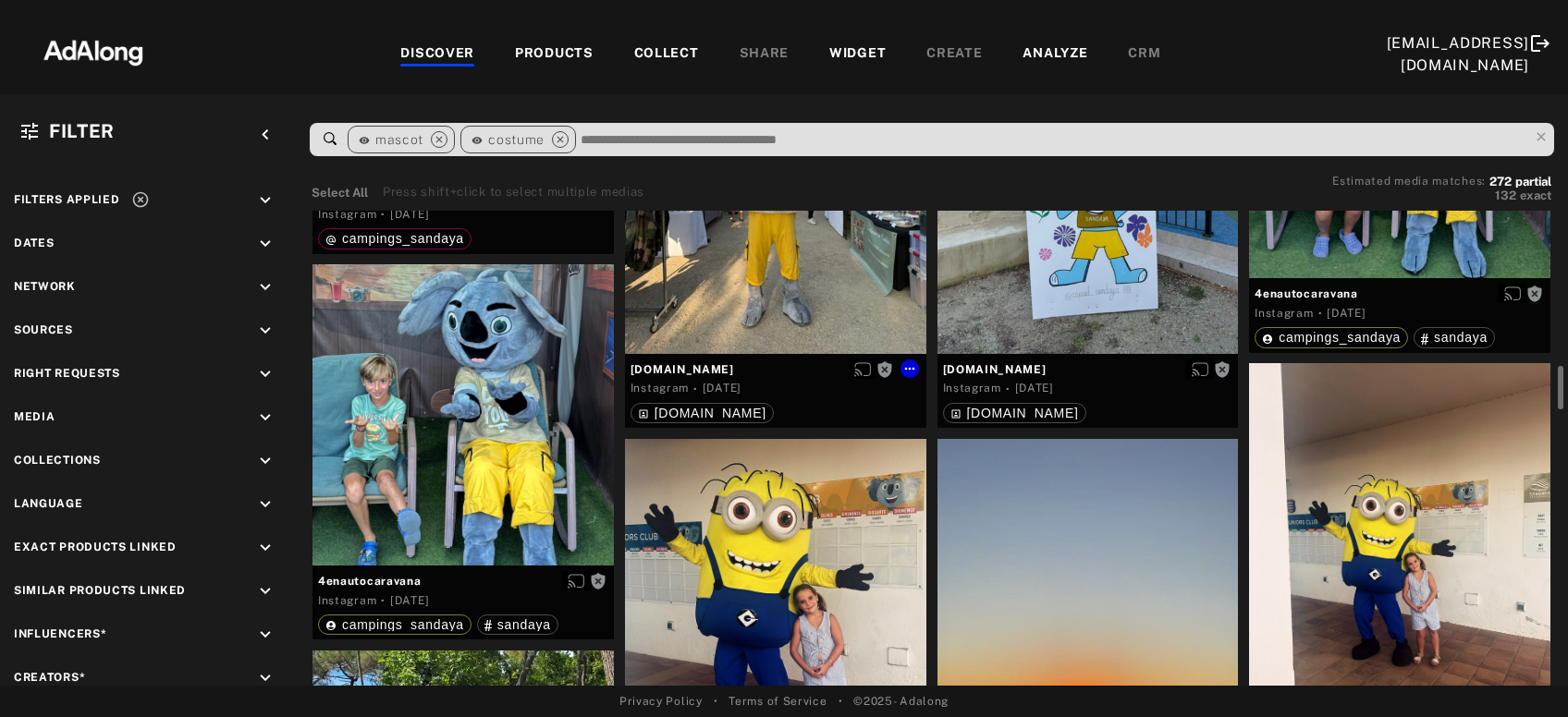
scroll to position [392, 0]
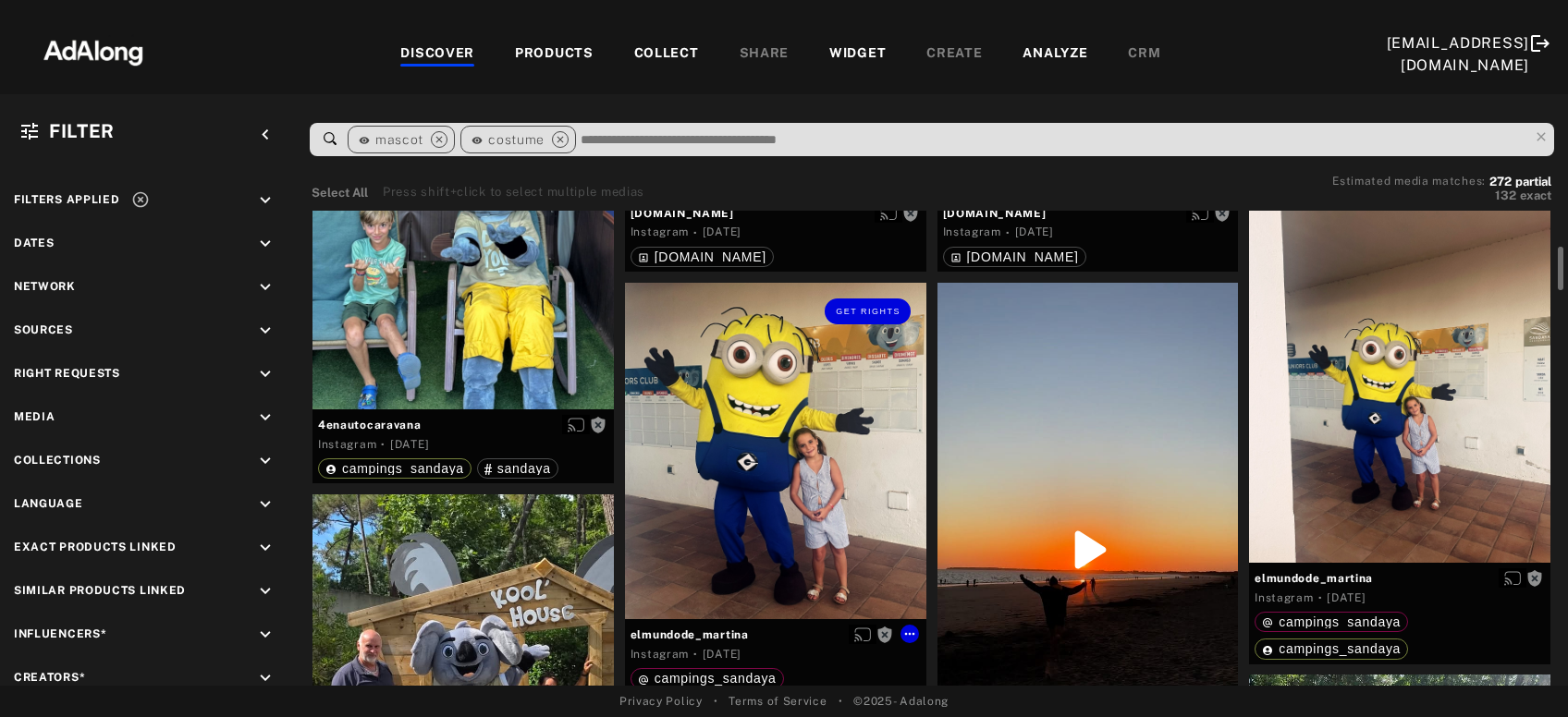
click at [798, 474] on div "Get rights" at bounding box center [775, 450] width 301 height 337
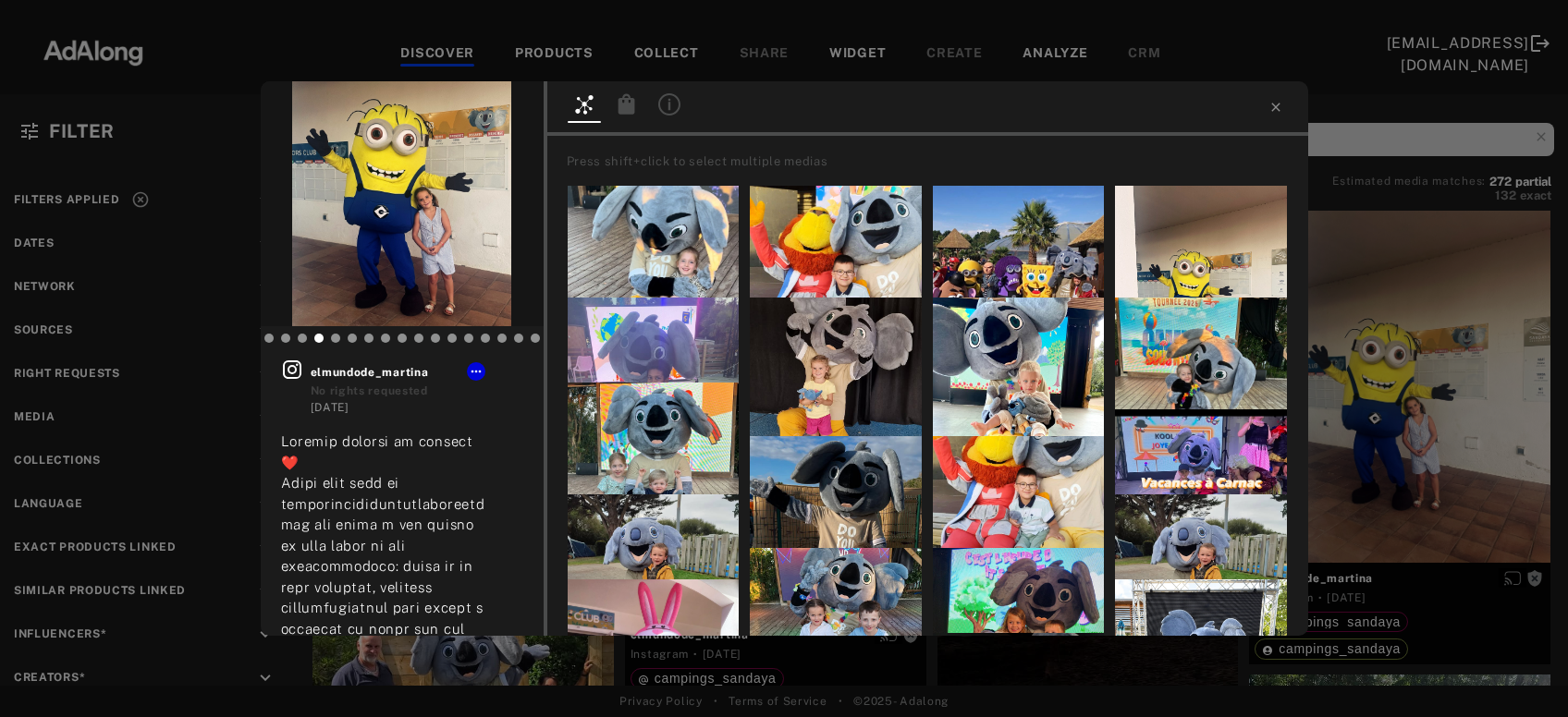
click at [676, 107] on icon at bounding box center [669, 104] width 22 height 22
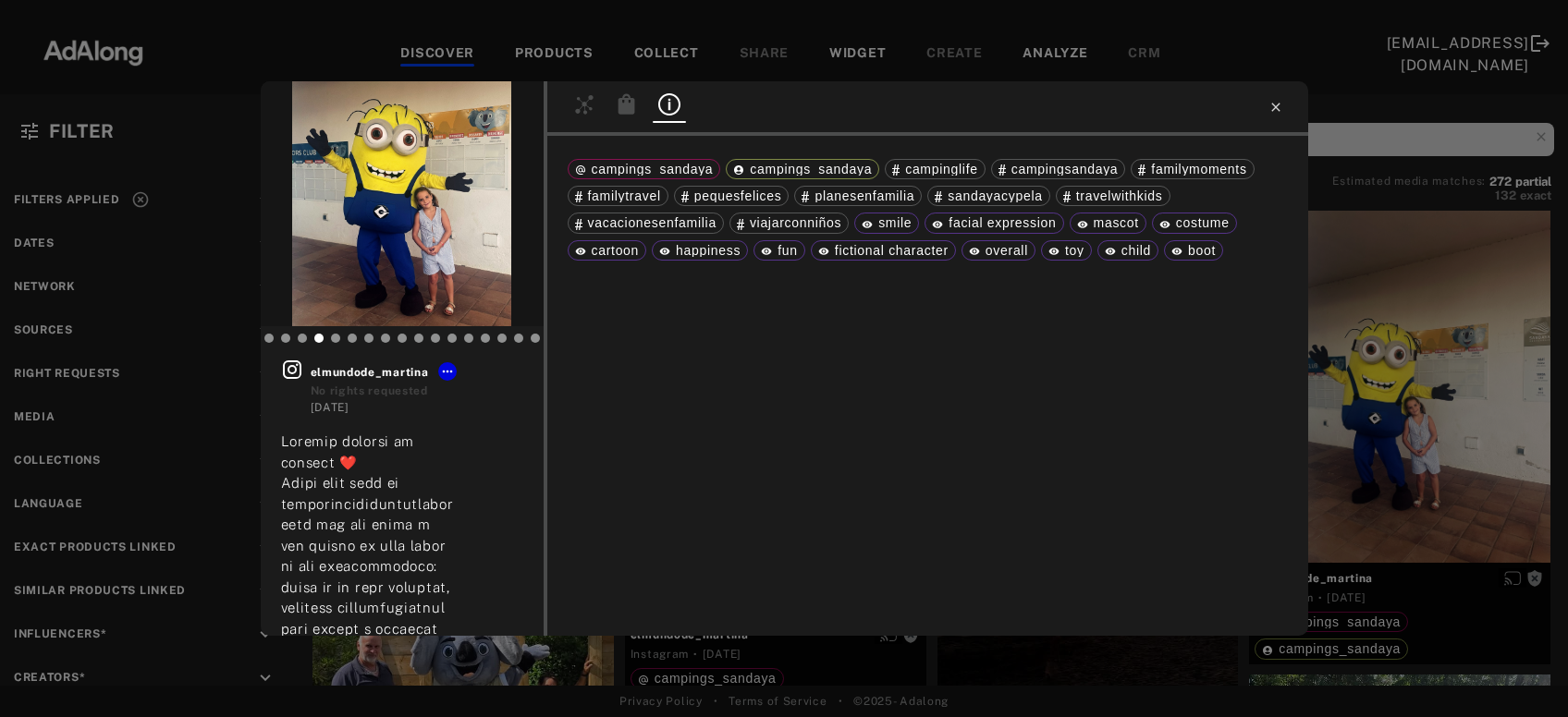
click at [1273, 110] on icon at bounding box center [1275, 106] width 15 height 15
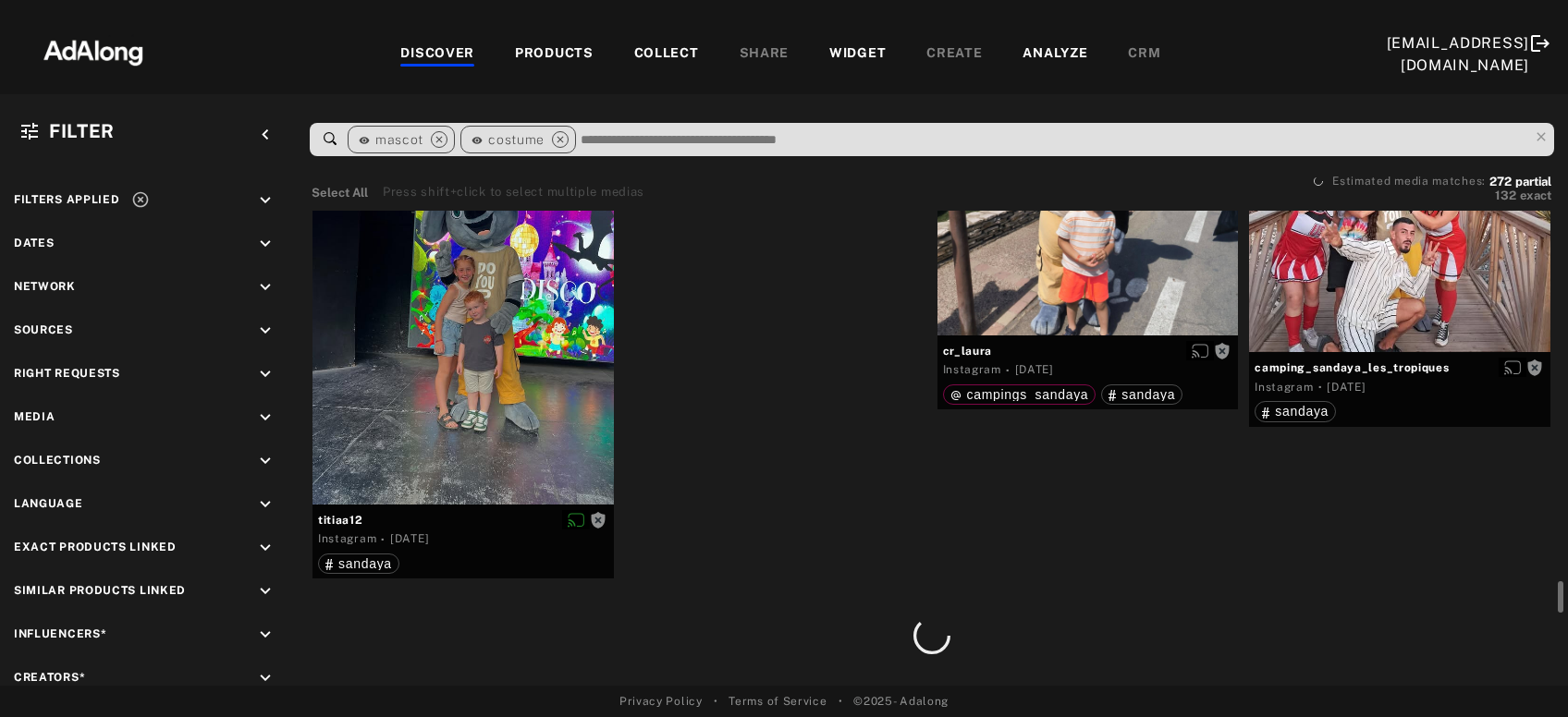
scroll to position [6356, 0]
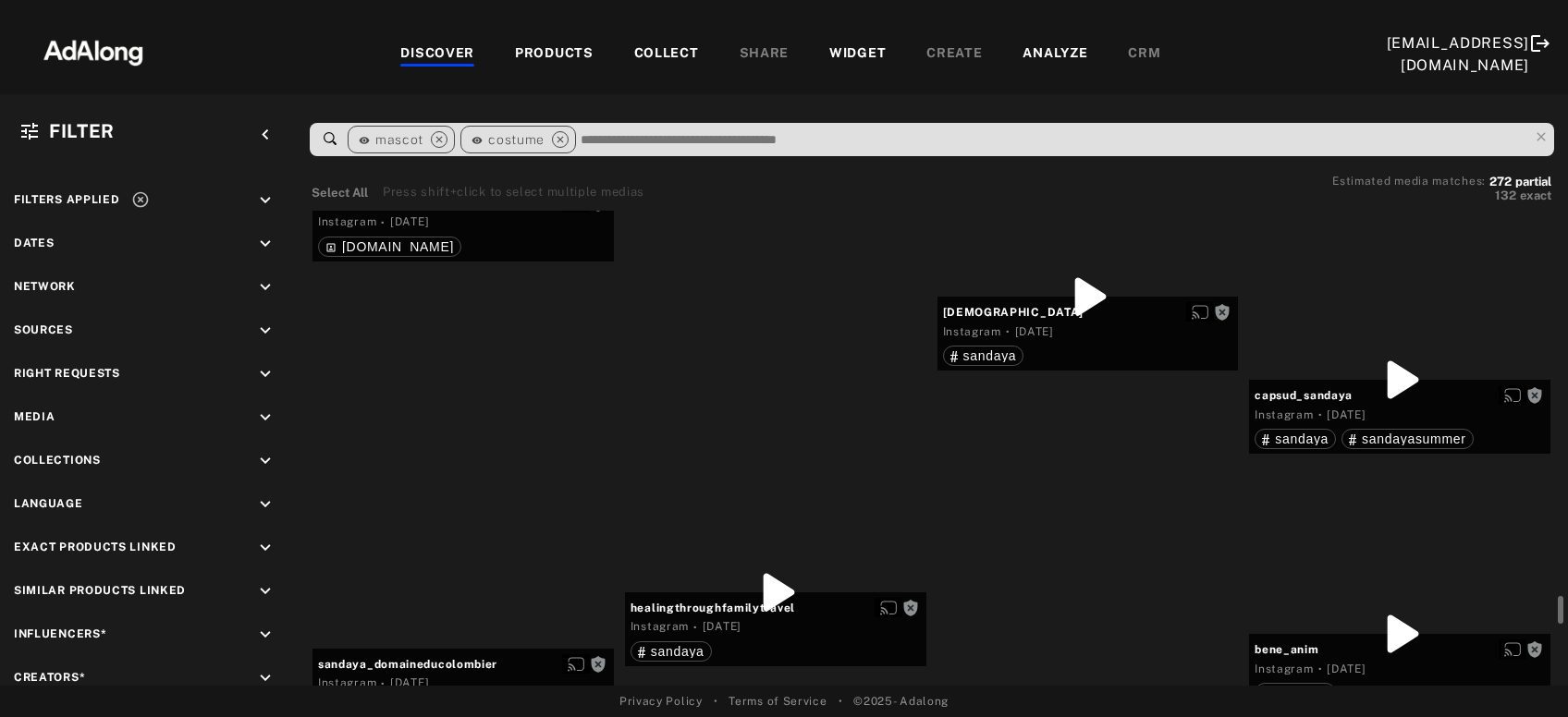
scroll to position [12493, 0]
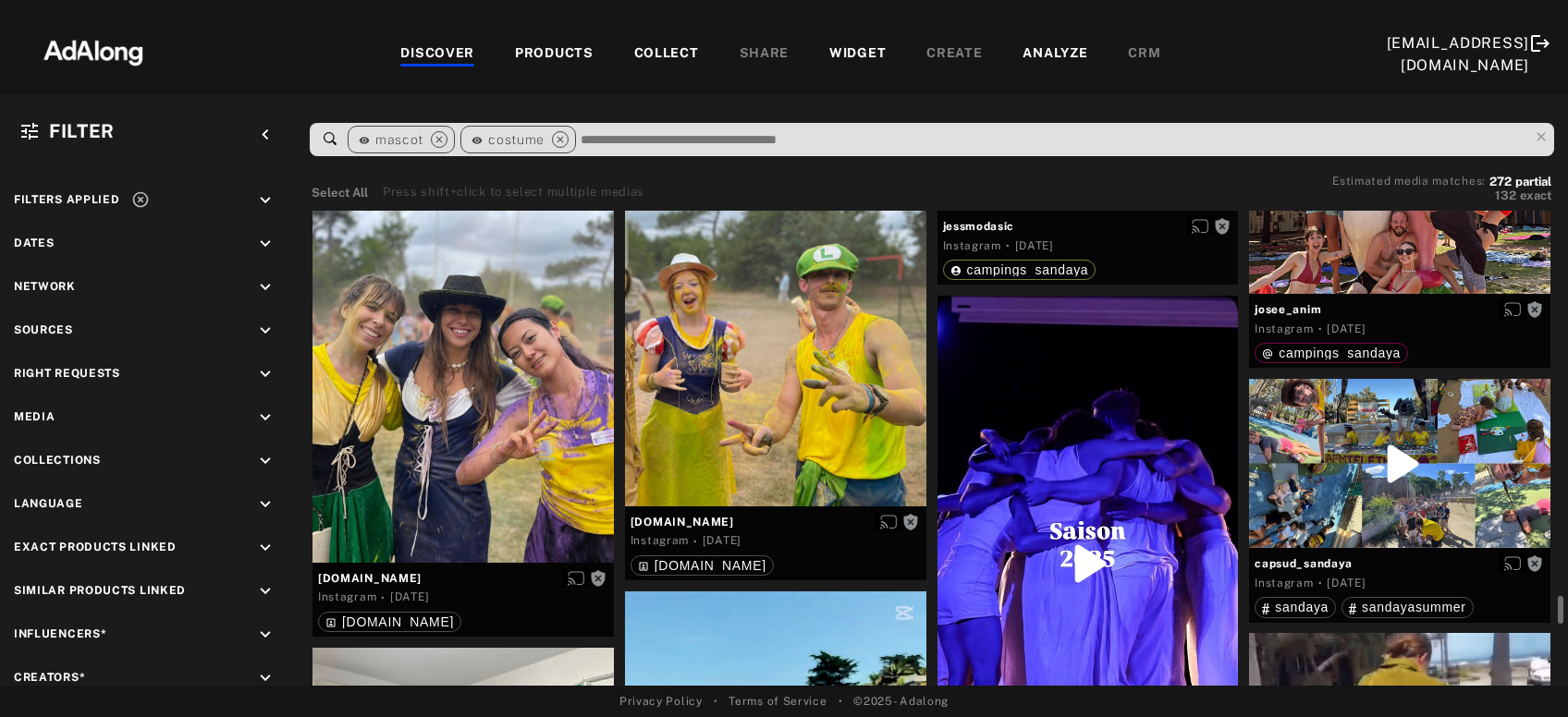
click at [843, 372] on div at bounding box center [775, 318] width 301 height 376
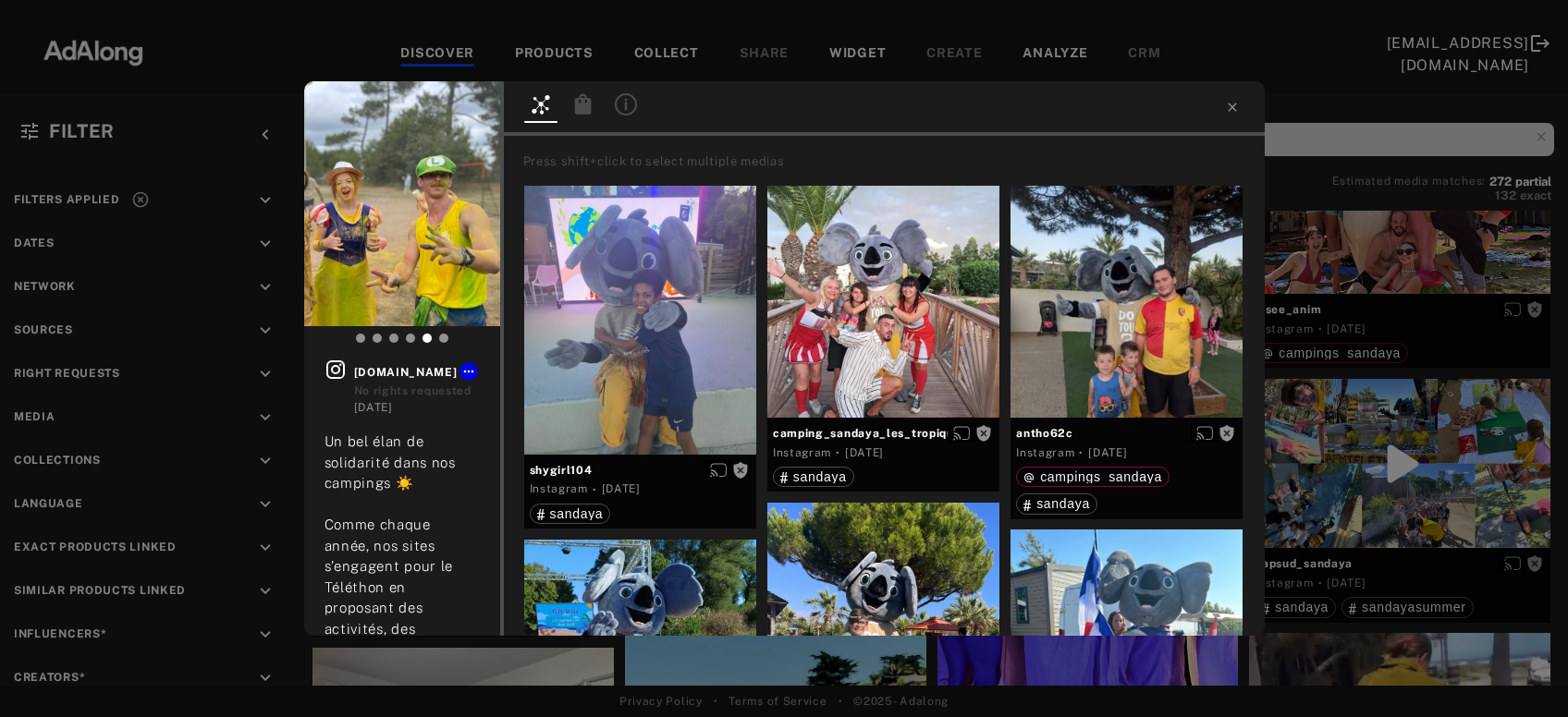
click at [624, 103] on icon at bounding box center [626, 104] width 22 height 22
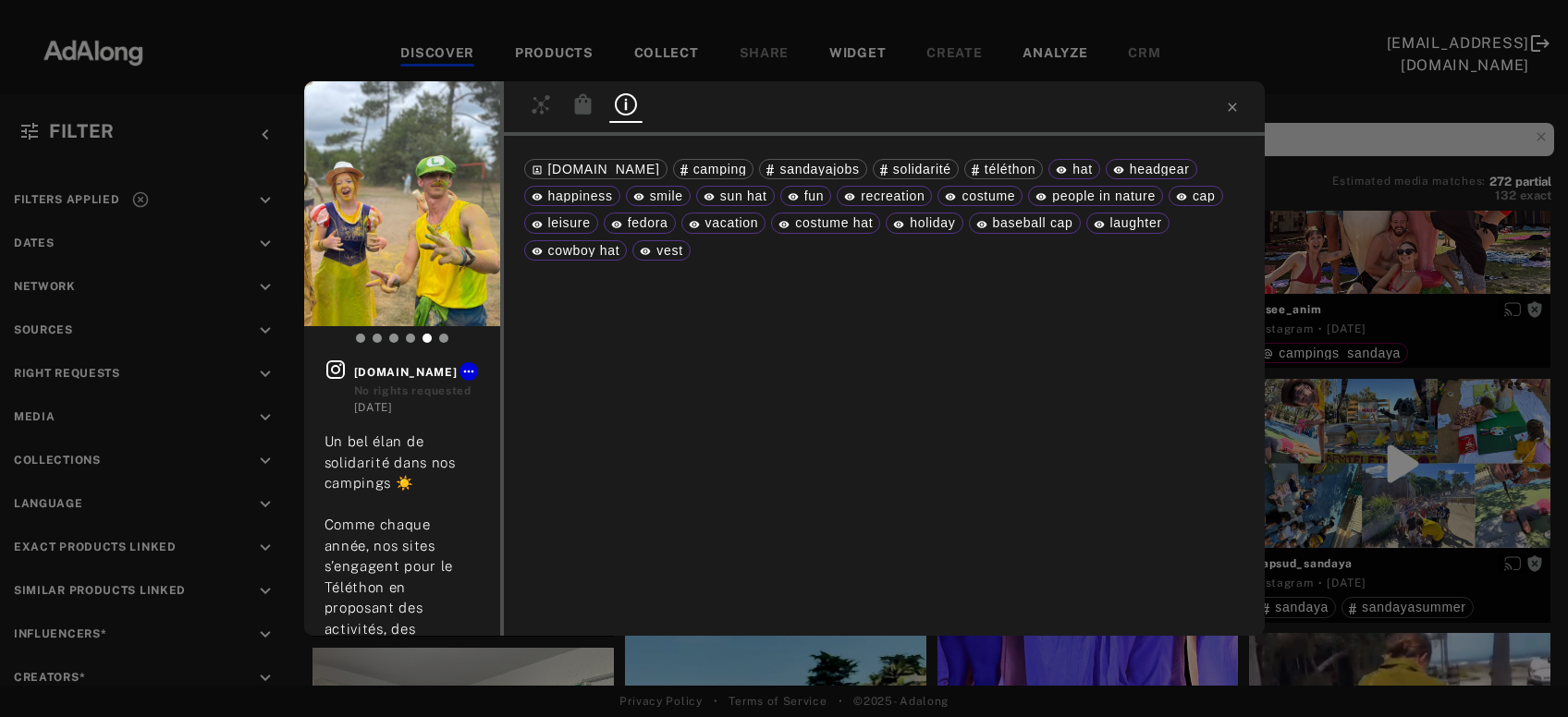
click at [1486, 490] on div "Get rights [DOMAIN_NAME] No rights requested [DATE] Un bel élan de solidarité d…" at bounding box center [784, 358] width 1568 height 717
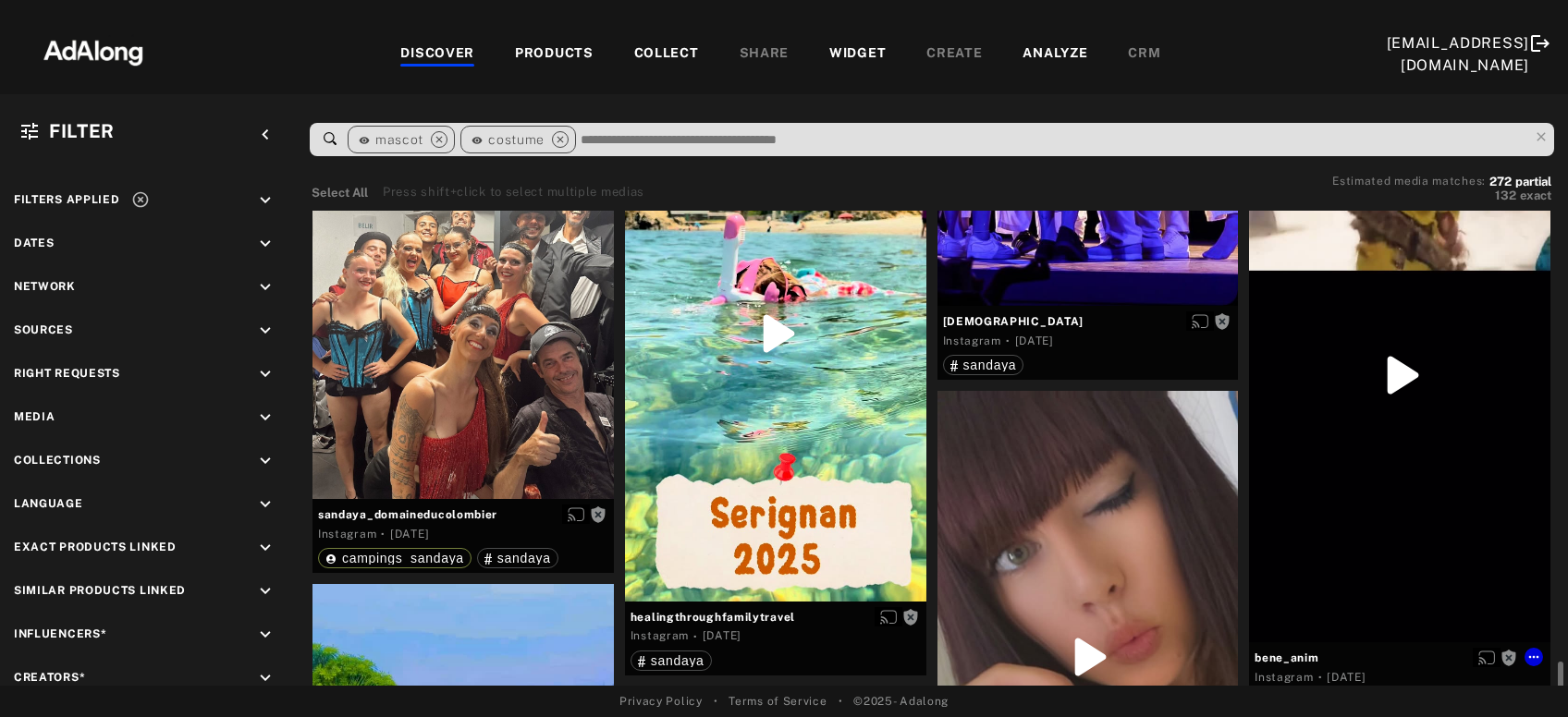
scroll to position [13078, 0]
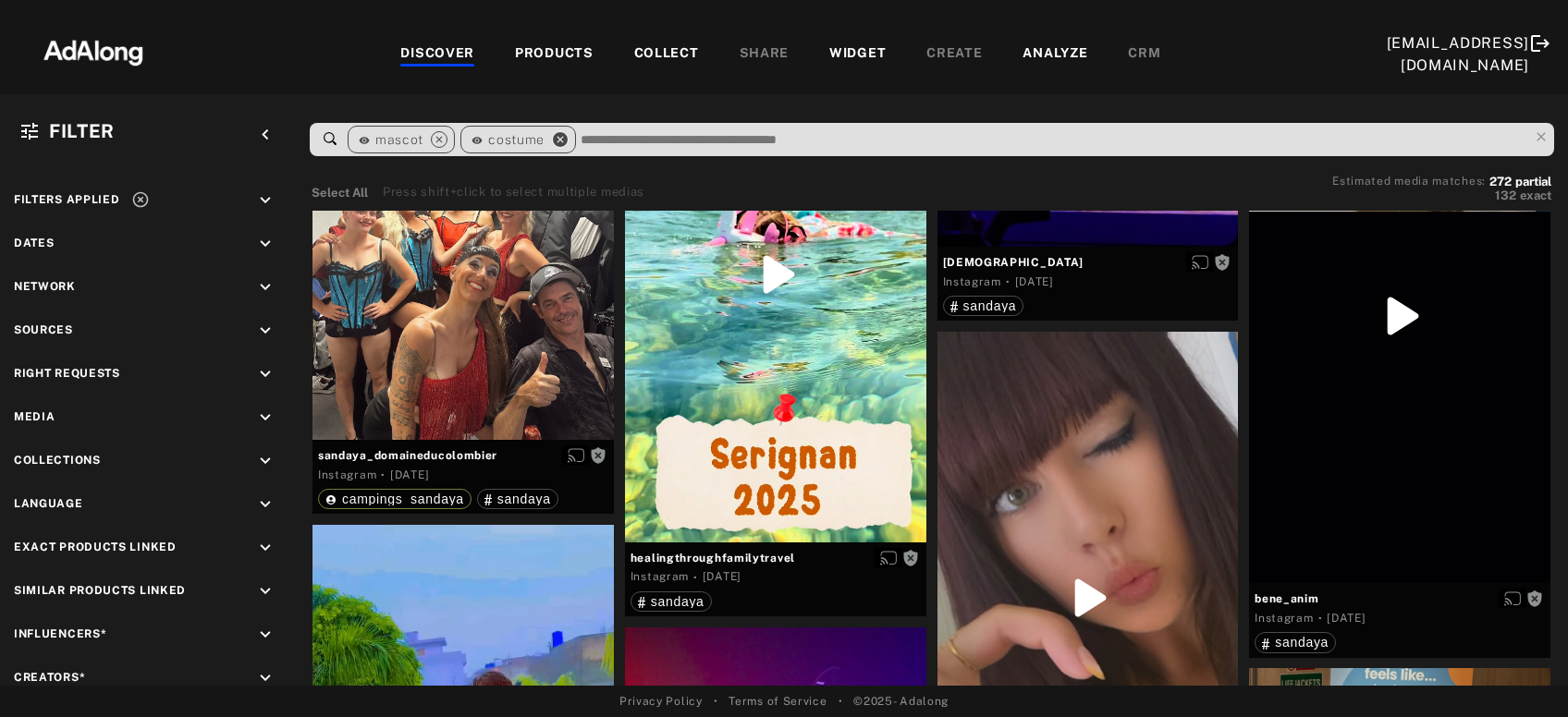
click at [552, 138] on icon "close" at bounding box center [560, 139] width 17 height 17
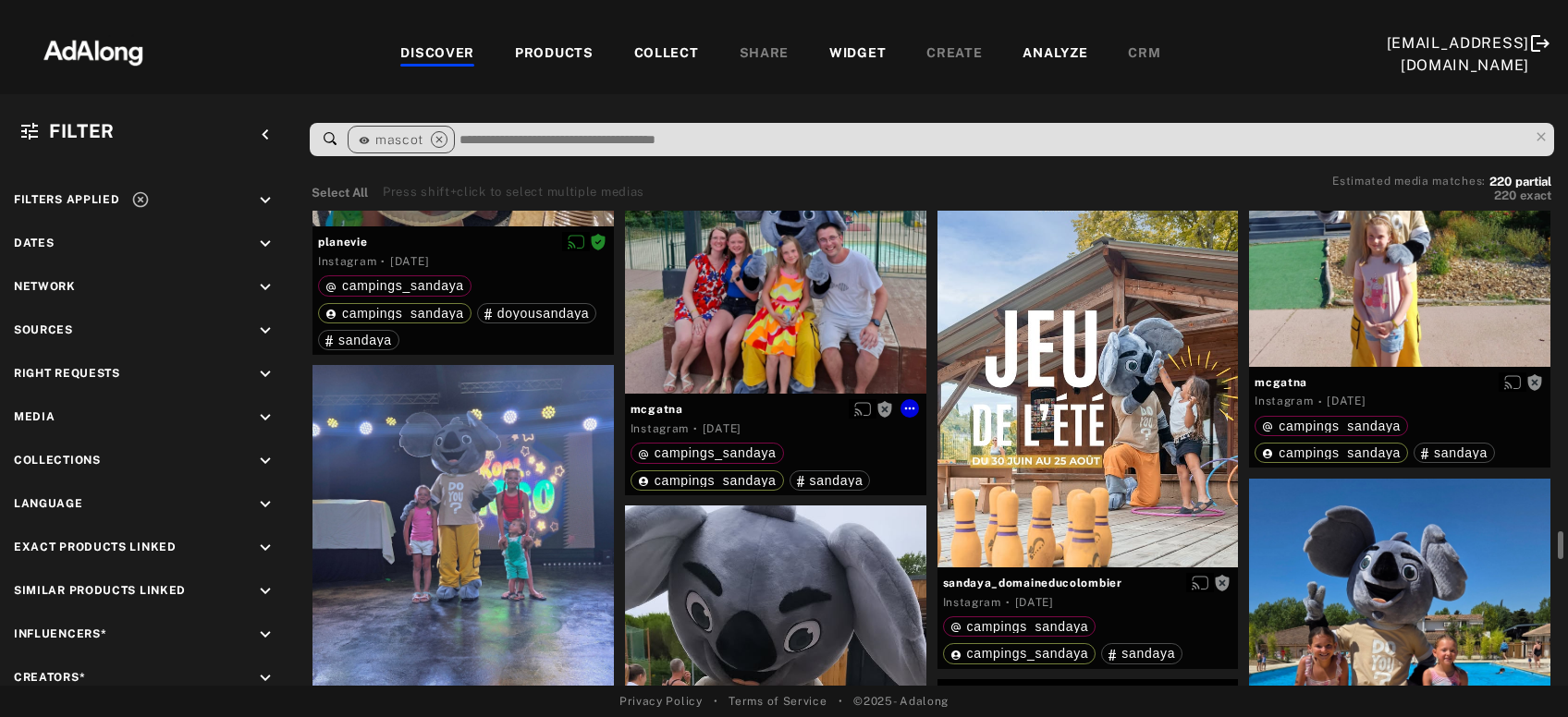
scroll to position [8570, 0]
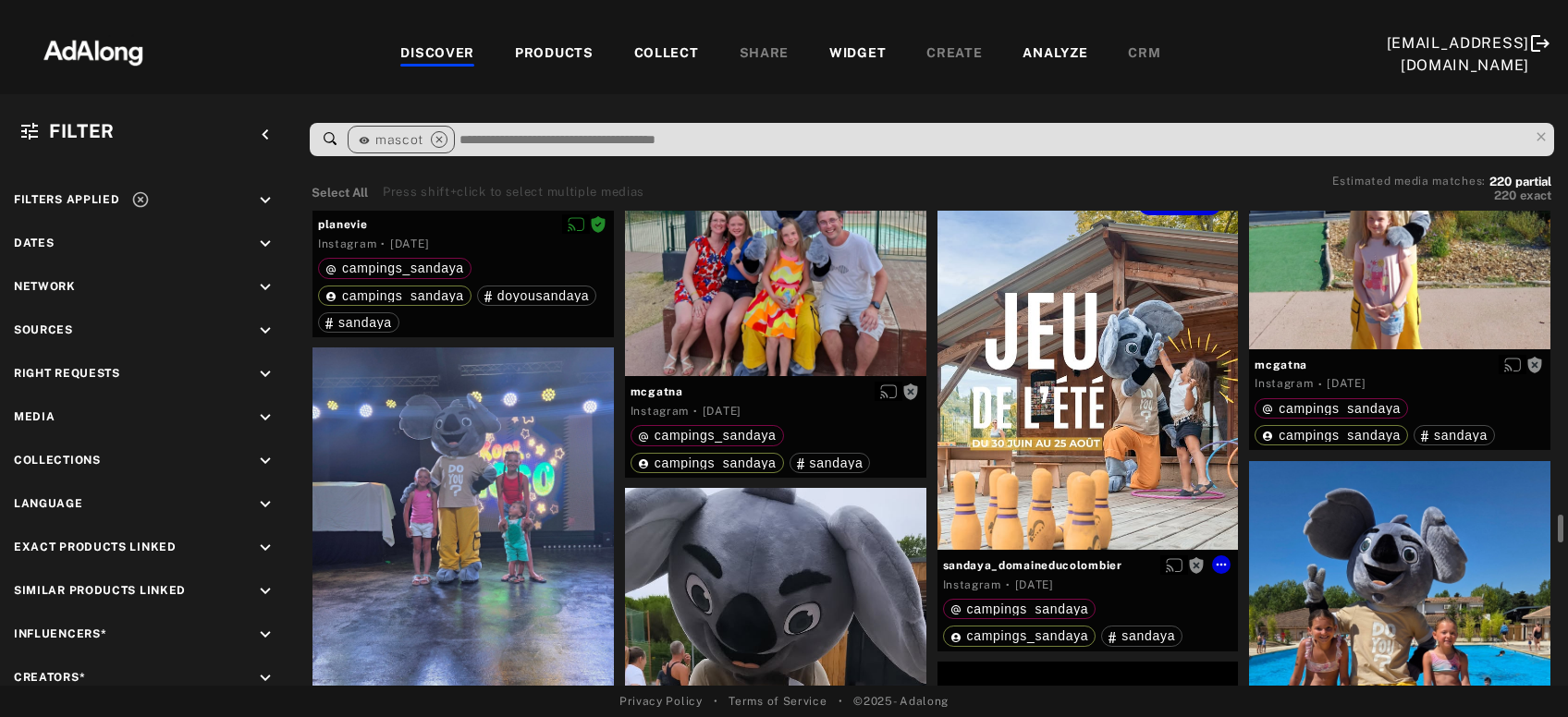
click at [1071, 430] on div "Get rights" at bounding box center [1087, 362] width 301 height 376
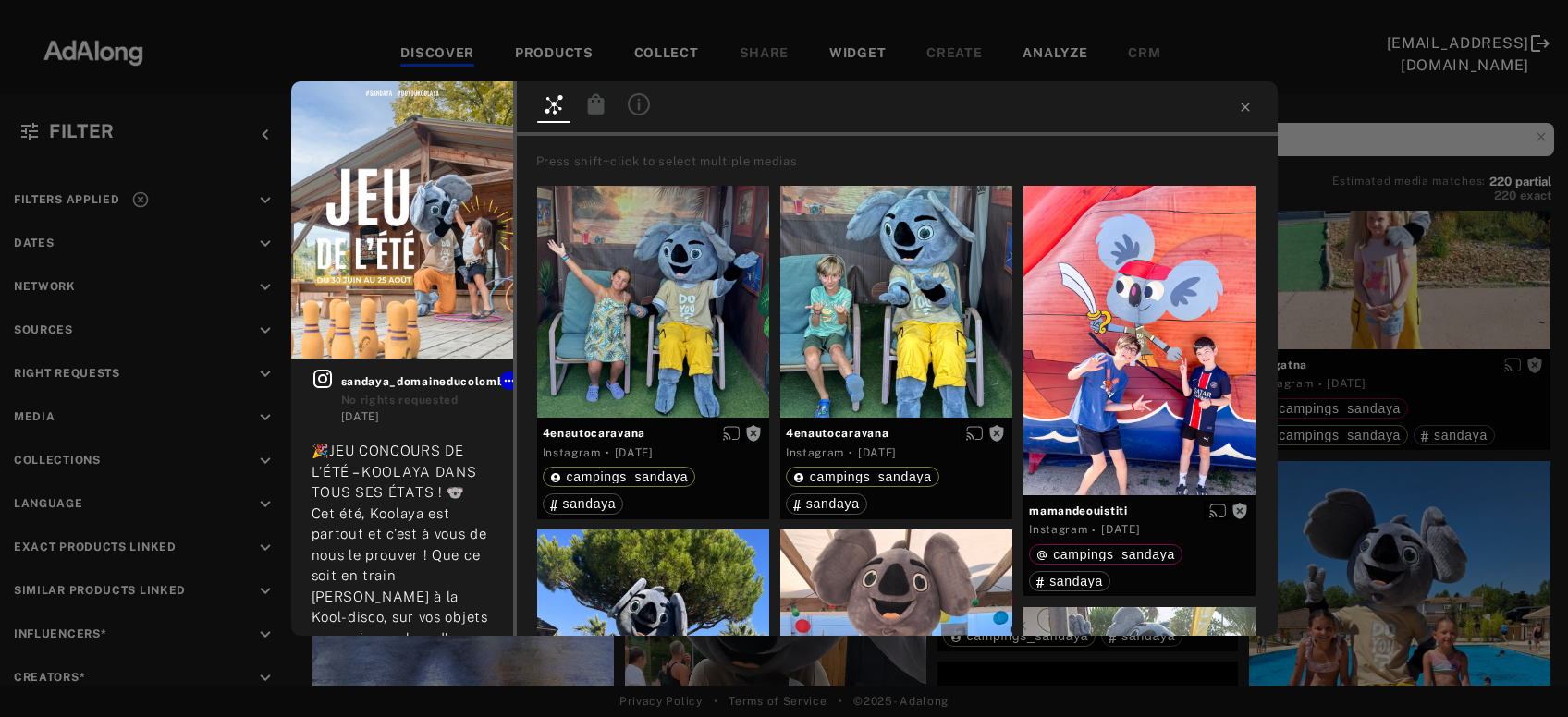
click at [639, 109] on icon at bounding box center [638, 102] width 3 height 11
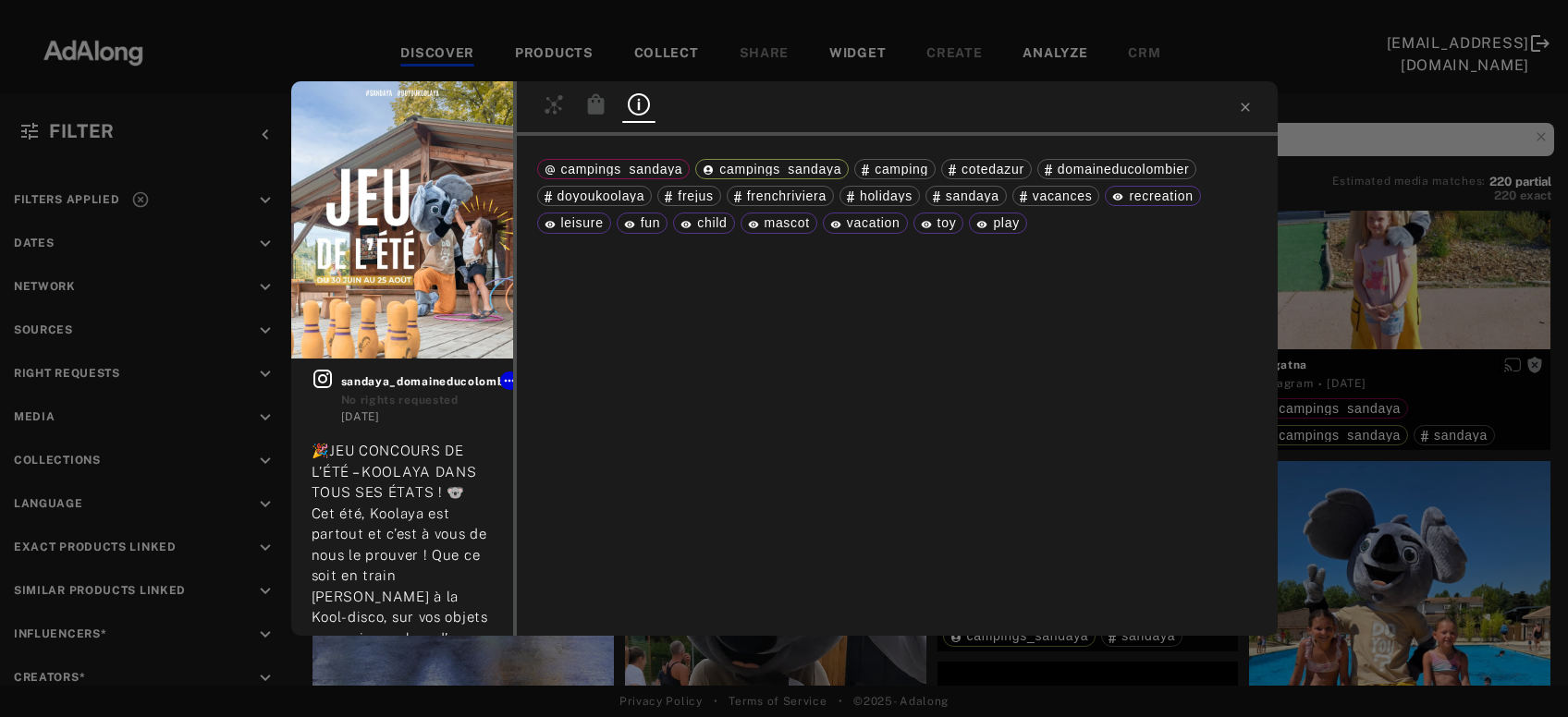
click at [1387, 294] on div "Get rights sandaya_domaineducolombier No rights requested [DATE] 🎉JEU CONCOURS …" at bounding box center [784, 358] width 1568 height 717
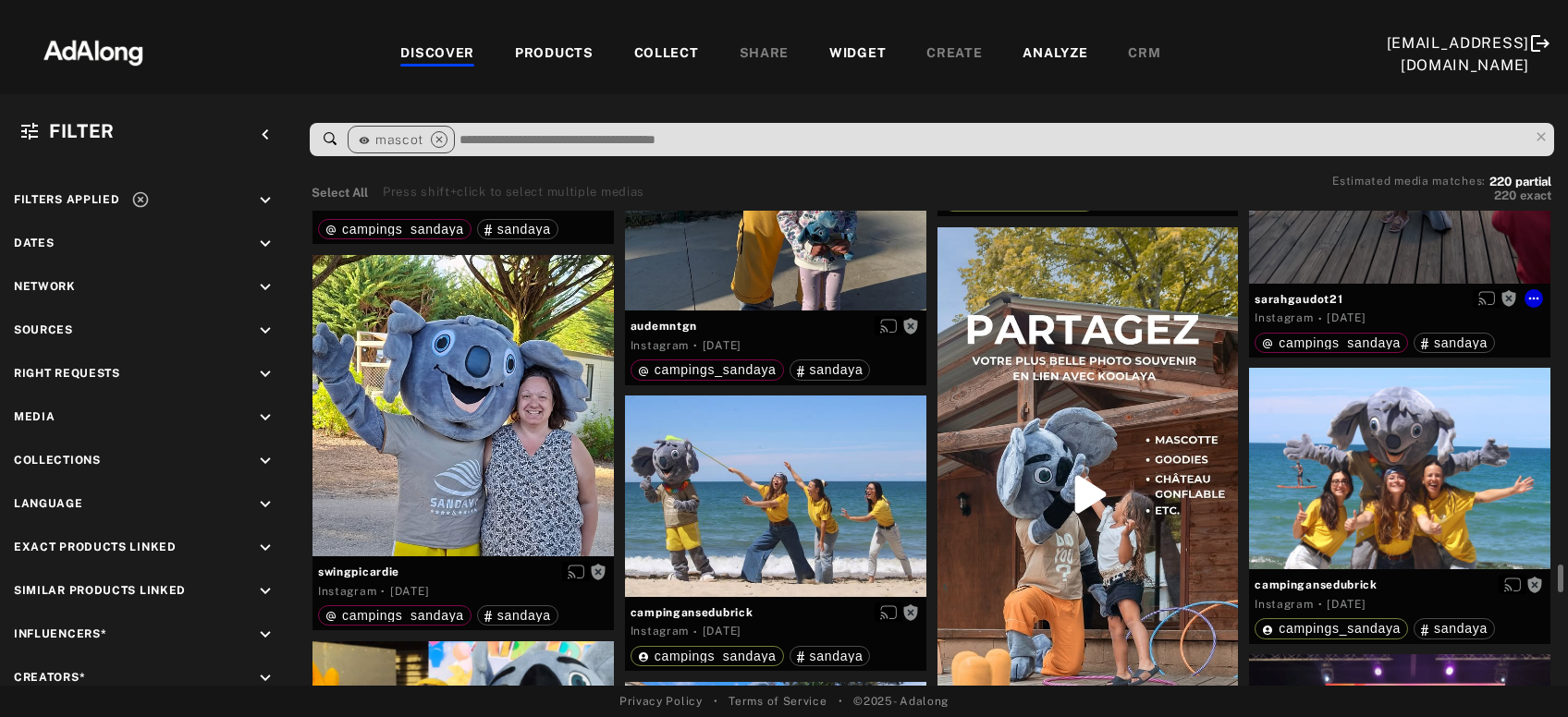
scroll to position [9995, 0]
click at [1202, 363] on div "Get rights" at bounding box center [1087, 495] width 301 height 535
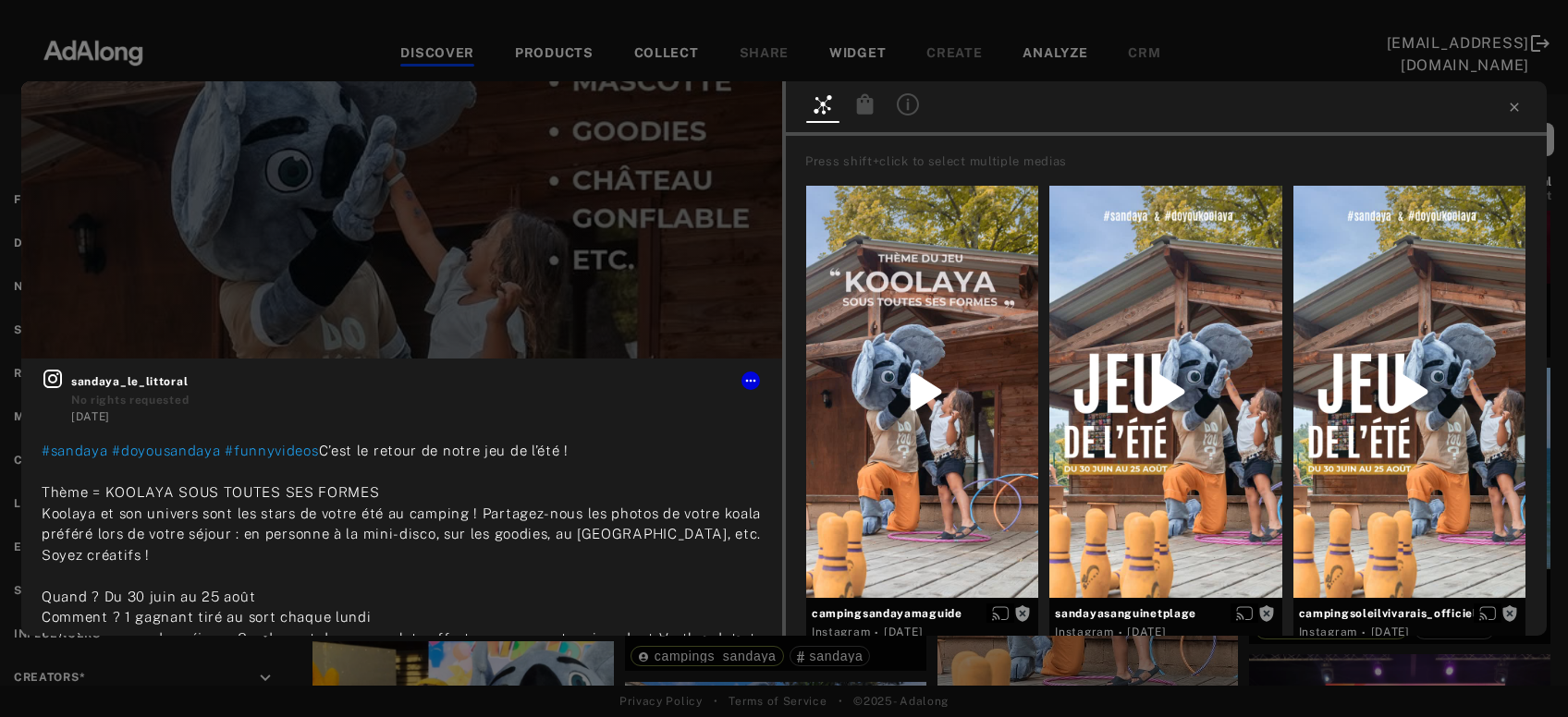
click at [906, 106] on icon at bounding box center [907, 102] width 3 height 11
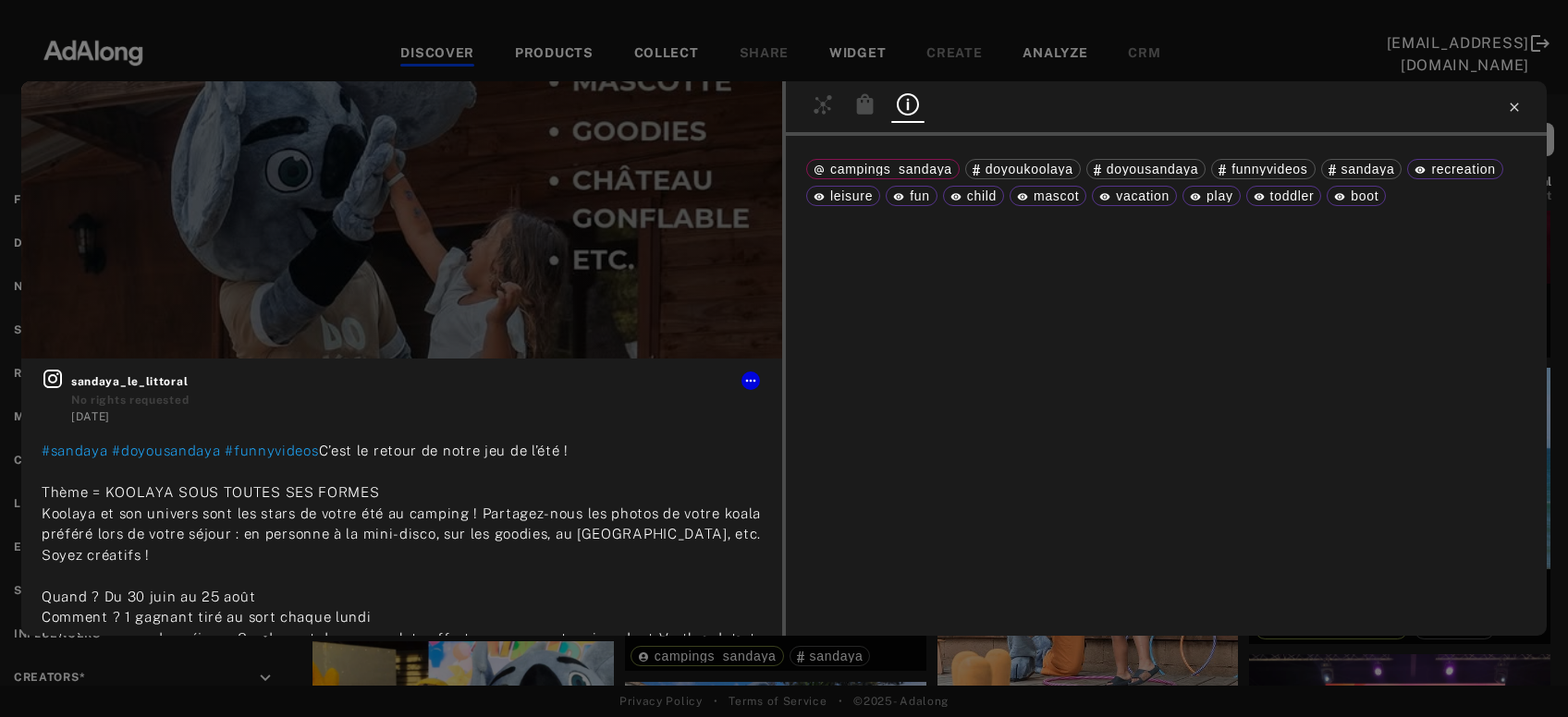
click at [1510, 109] on icon at bounding box center [1513, 106] width 15 height 15
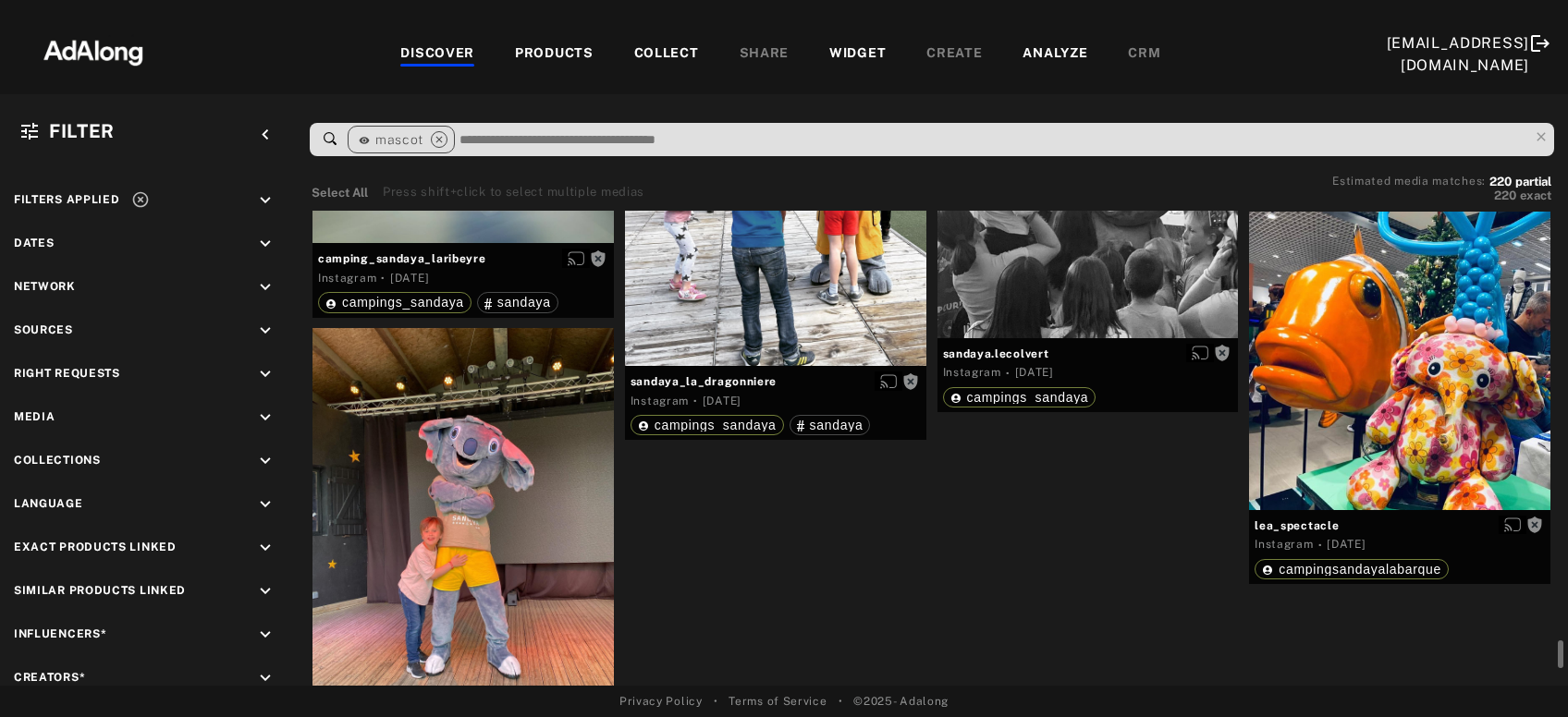
scroll to position [19640, 0]
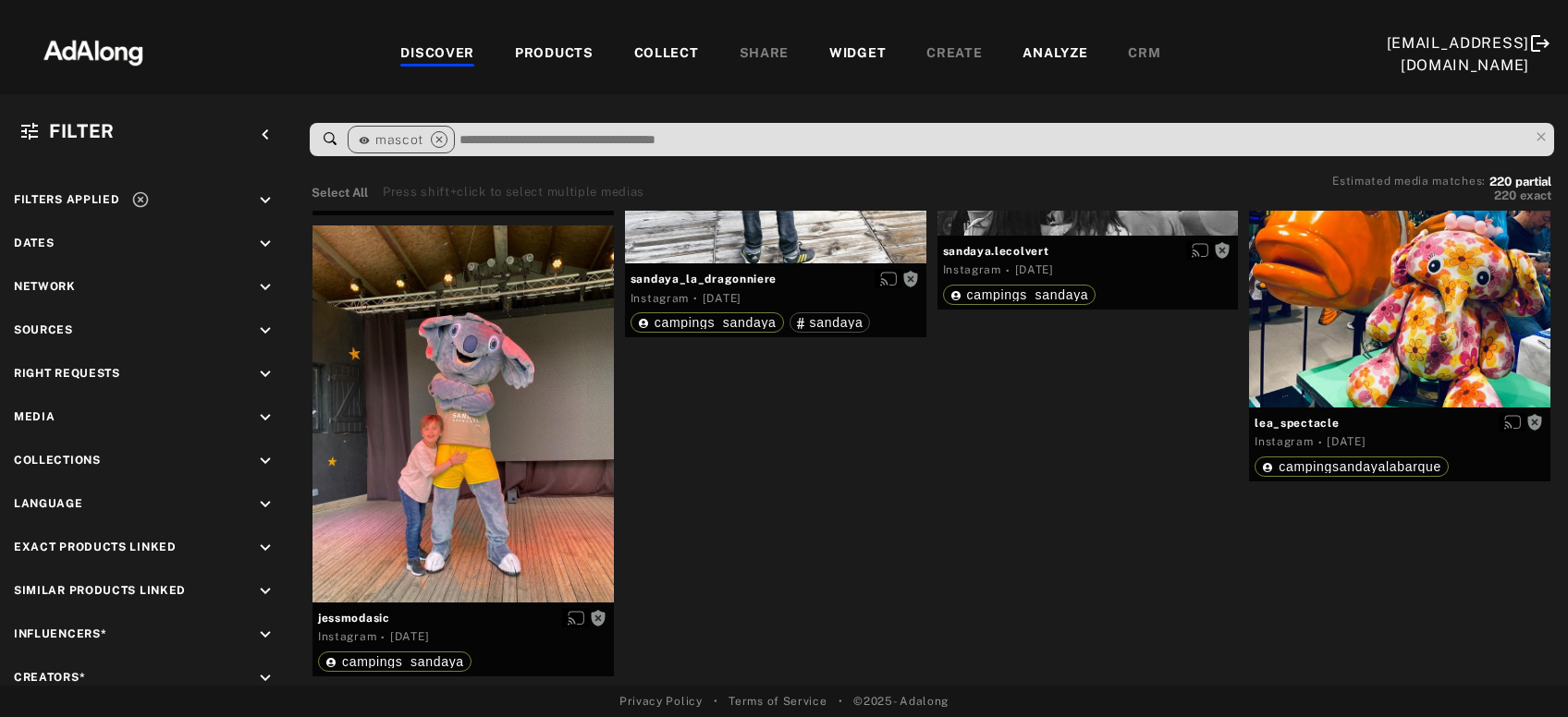
click at [674, 52] on div "COLLECT" at bounding box center [666, 55] width 65 height 22
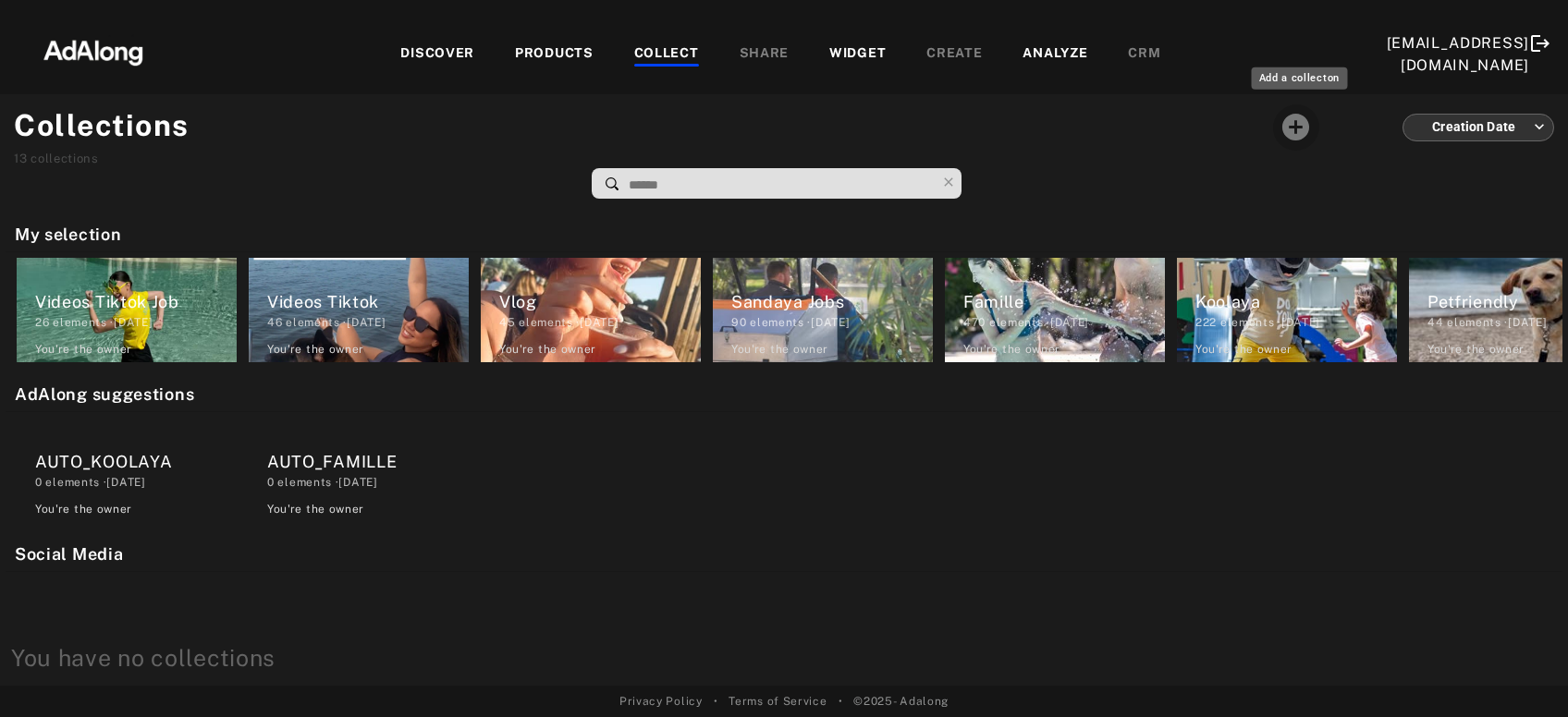
click at [1304, 127] on icon "Add a collecton" at bounding box center [1295, 126] width 33 height 33
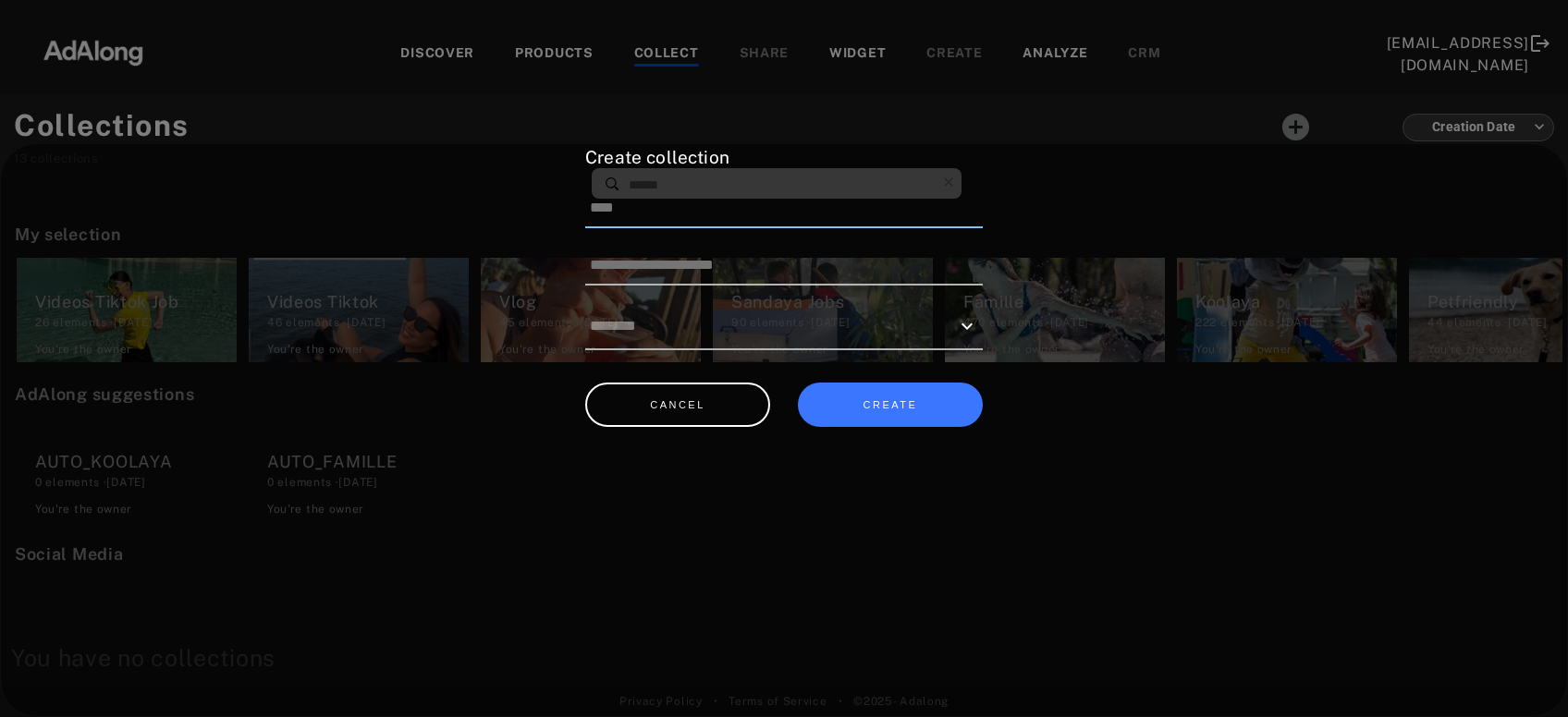
click at [937, 212] on input at bounding box center [783, 208] width 397 height 39
type input "**********"
click at [908, 392] on button "CREATE" at bounding box center [890, 406] width 185 height 46
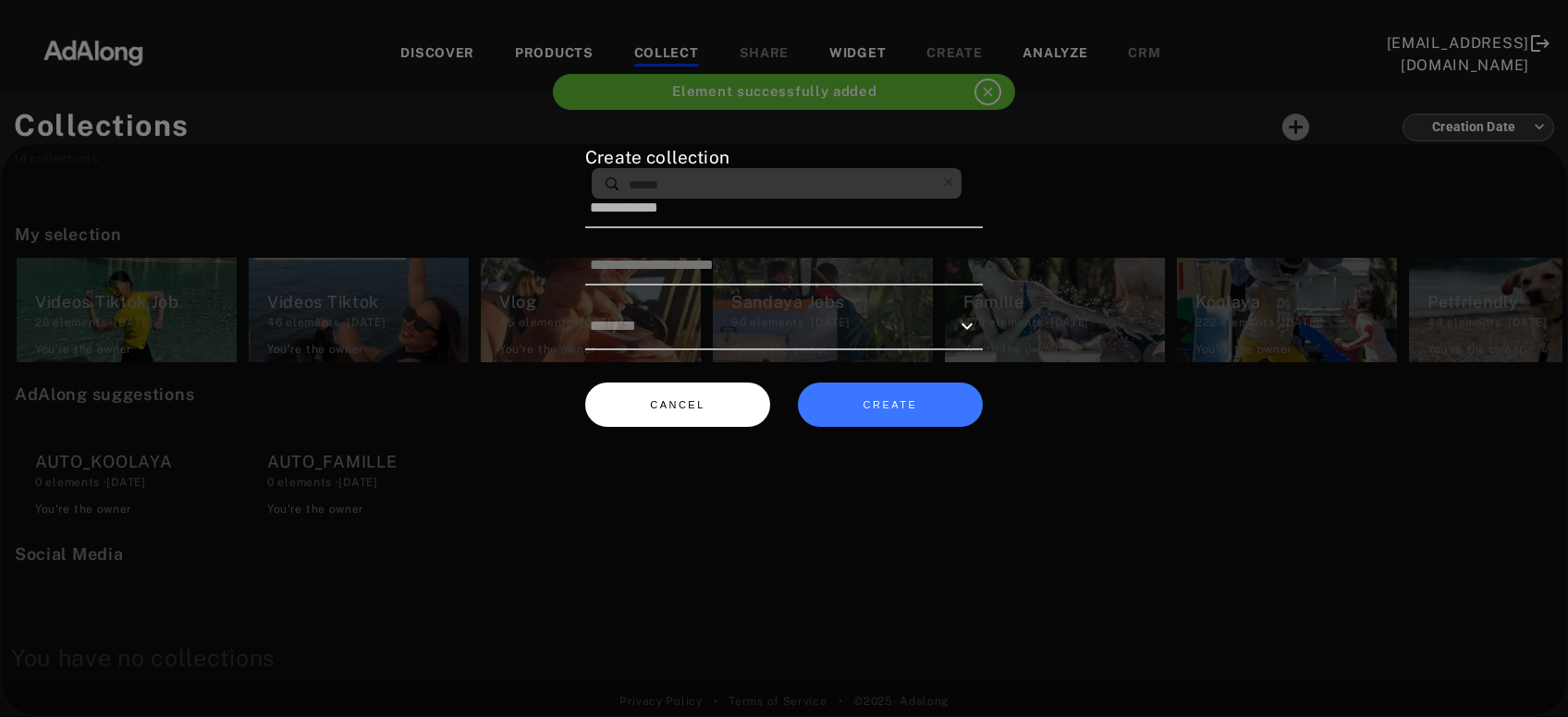
click at [718, 410] on button "CANCEL" at bounding box center [678, 406] width 185 height 46
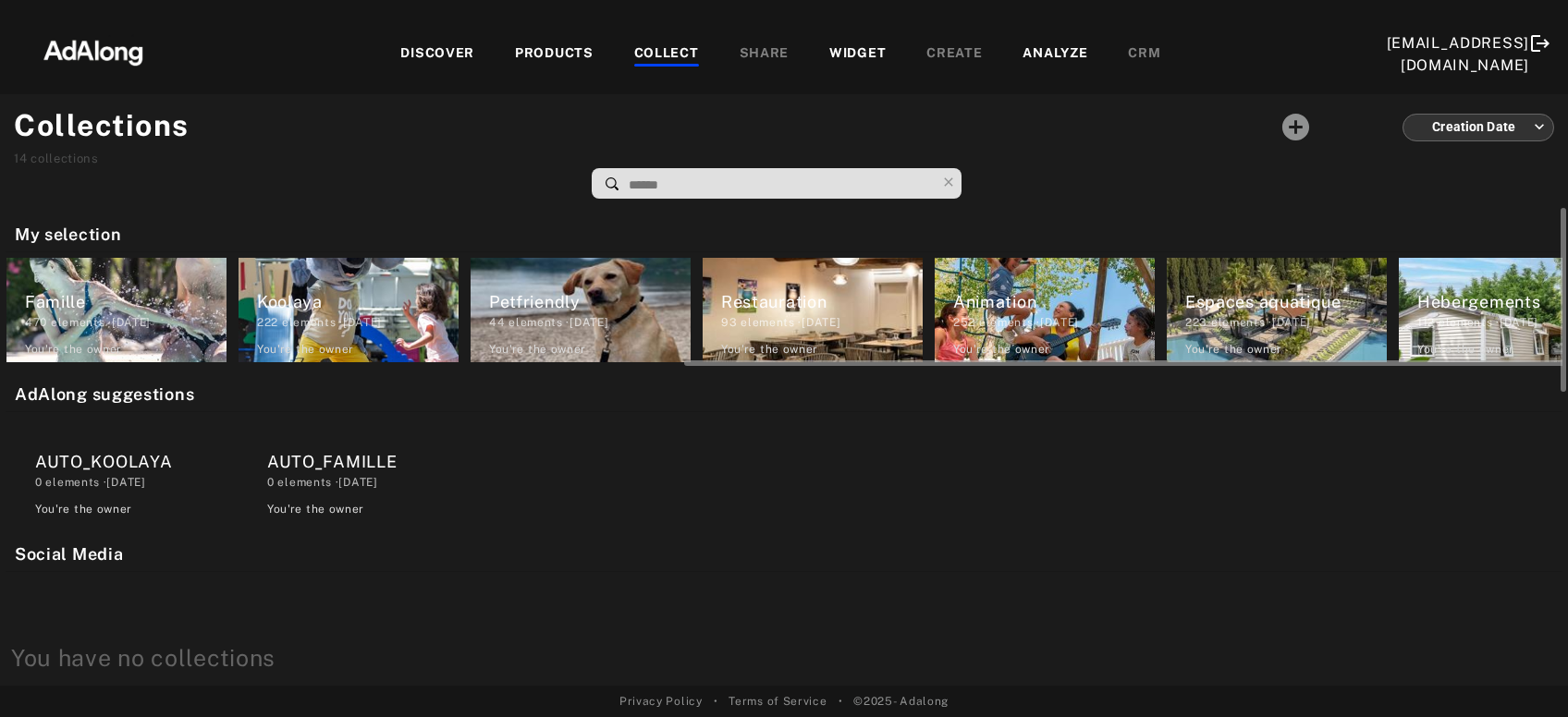
scroll to position [0, 1006]
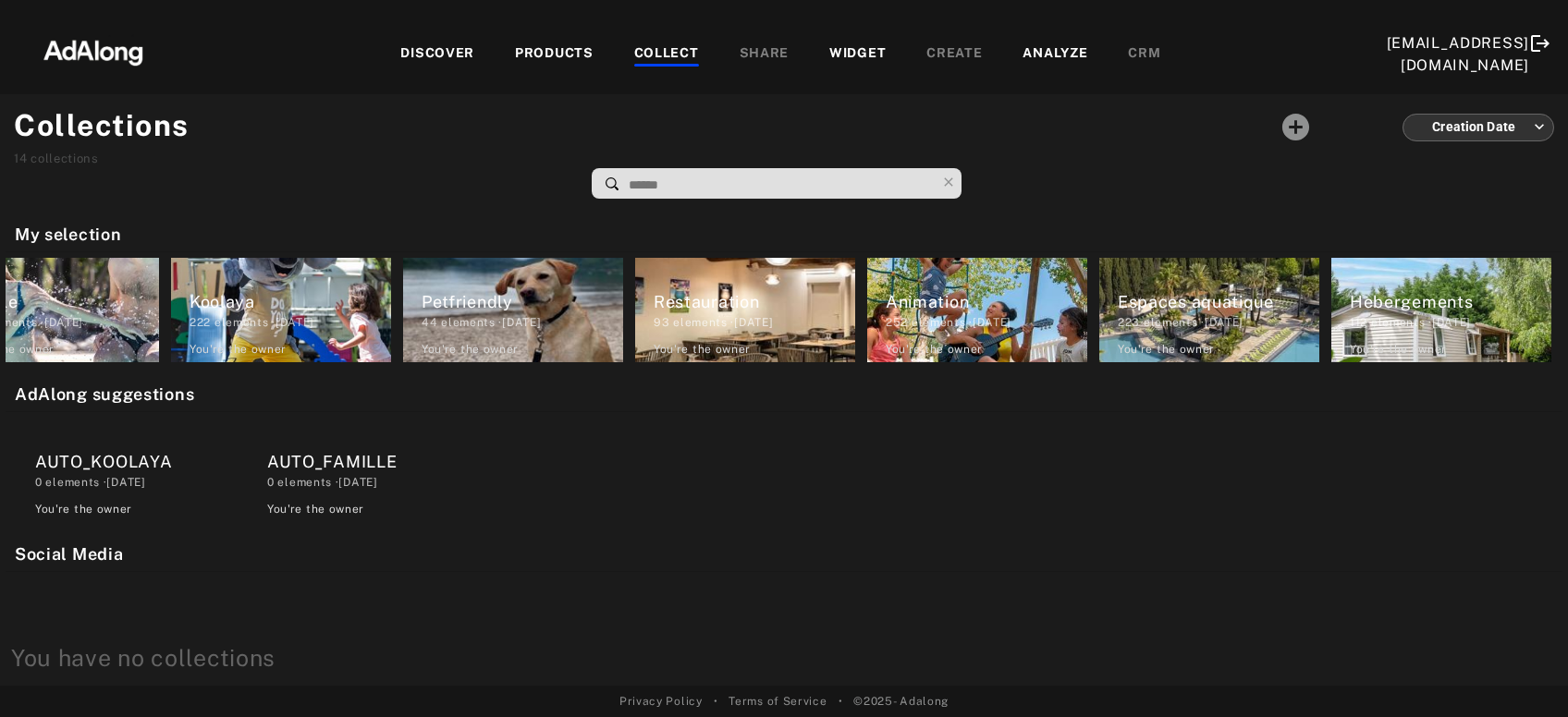
click at [650, 46] on div "COLLECT" at bounding box center [666, 55] width 65 height 22
click at [452, 50] on div "DISCOVER" at bounding box center [437, 55] width 74 height 22
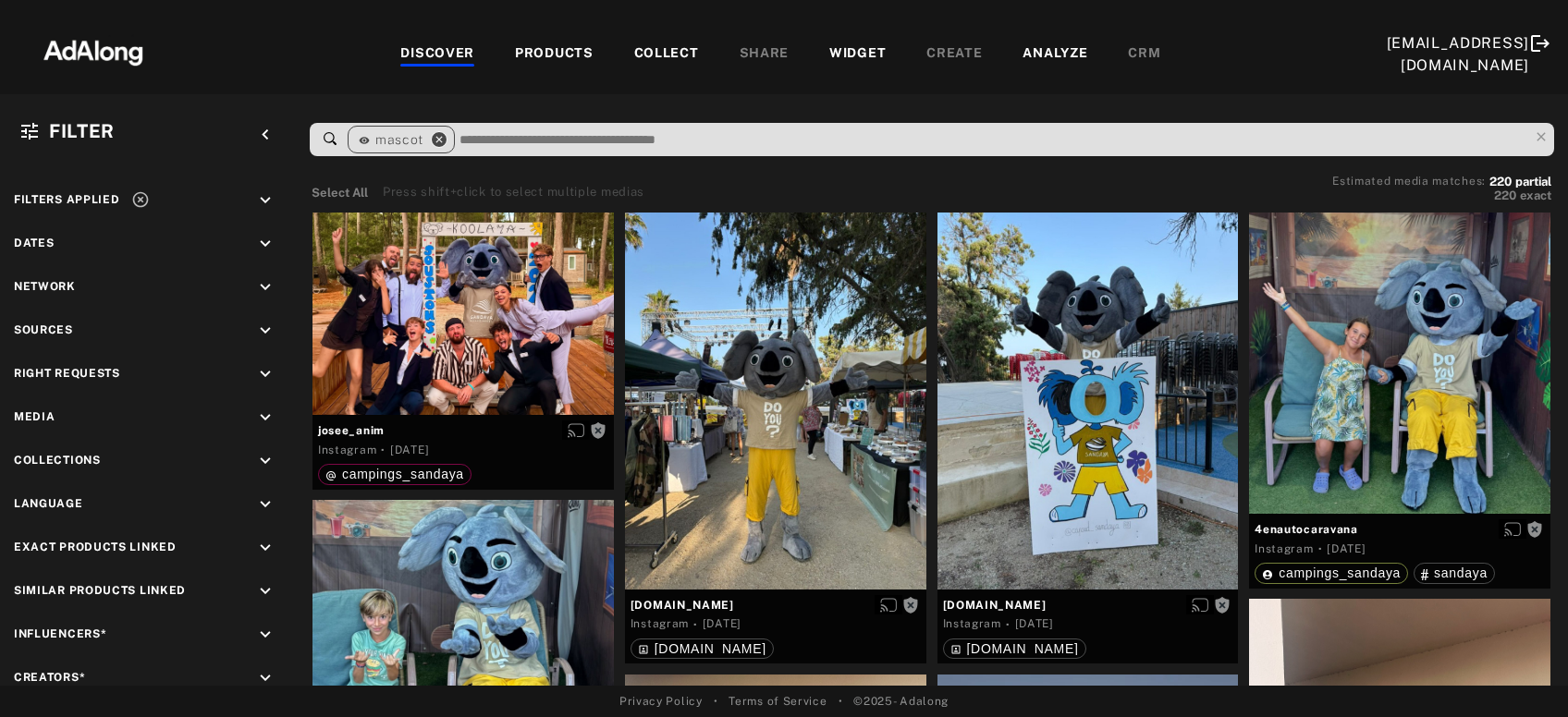
click at [437, 139] on icon "close" at bounding box center [439, 139] width 17 height 17
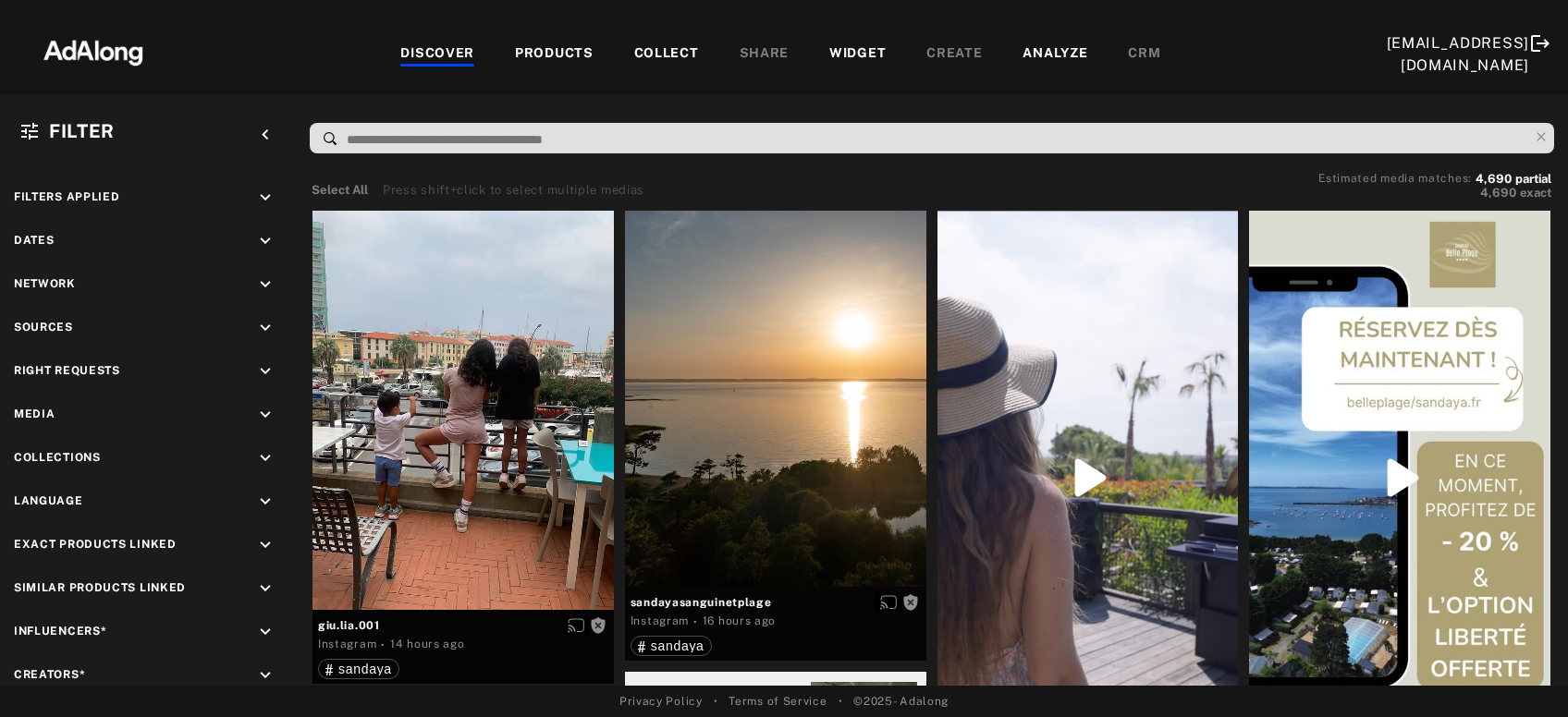
click at [644, 52] on div "COLLECT" at bounding box center [666, 55] width 65 height 22
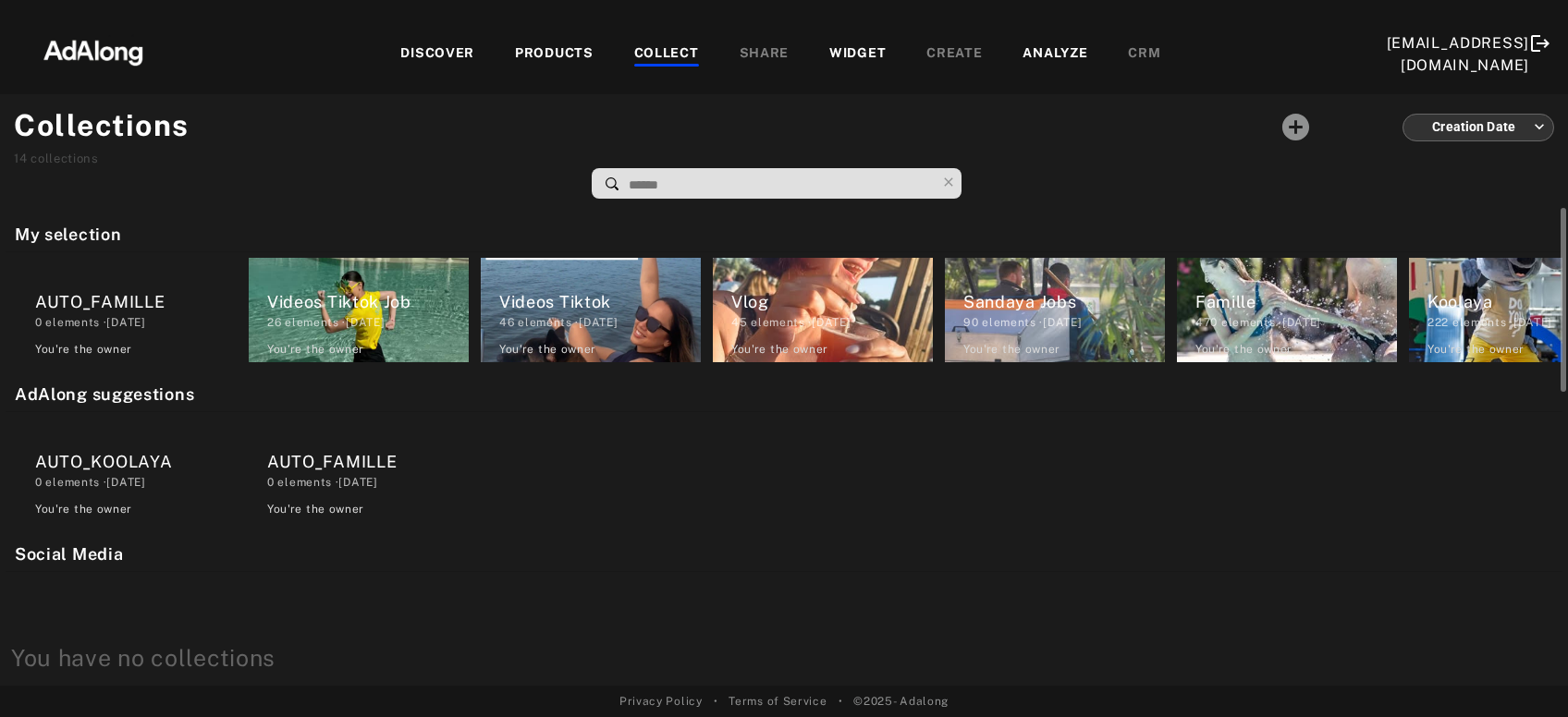
click at [339, 465] on div "AUTO_FAMILLE" at bounding box center [367, 461] width 202 height 25
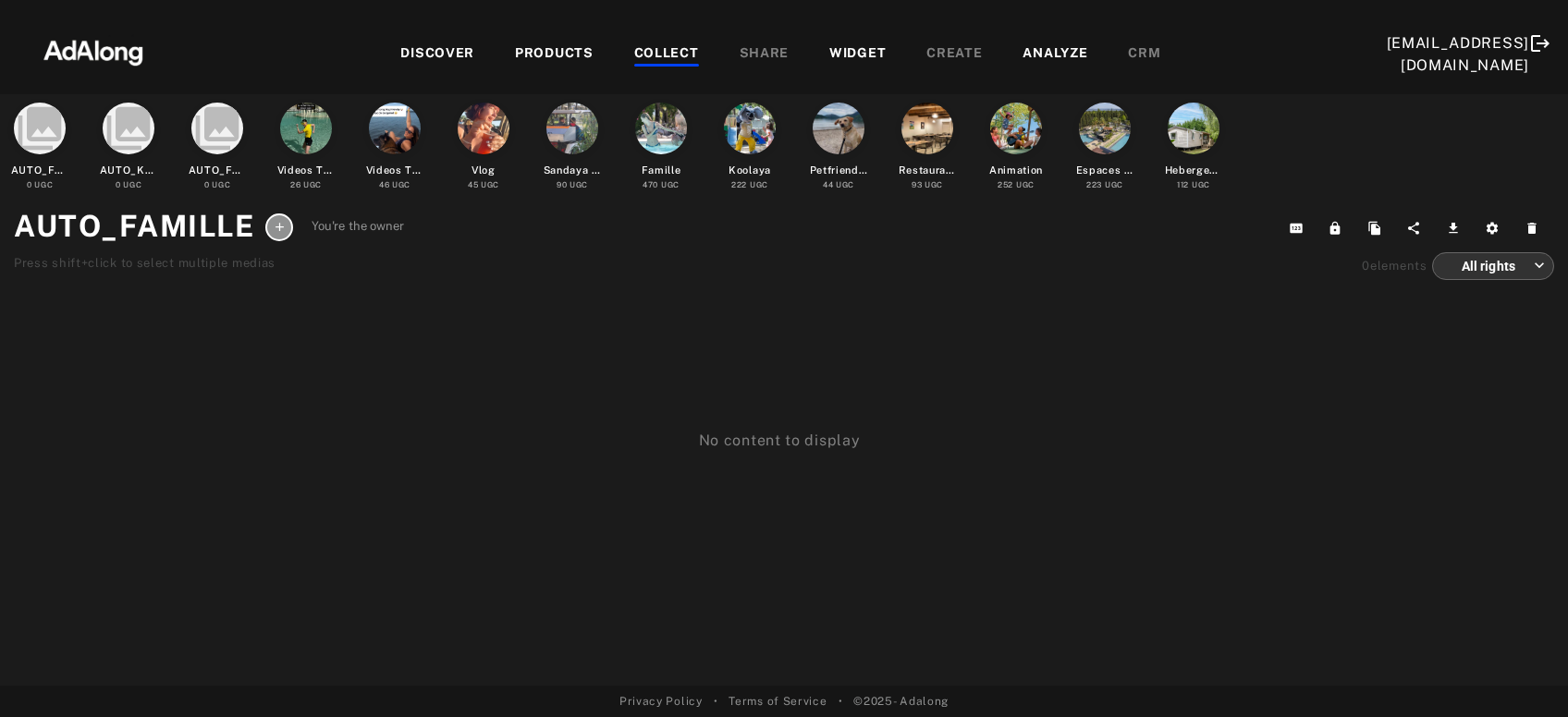
click at [681, 46] on div "COLLECT" at bounding box center [666, 55] width 65 height 22
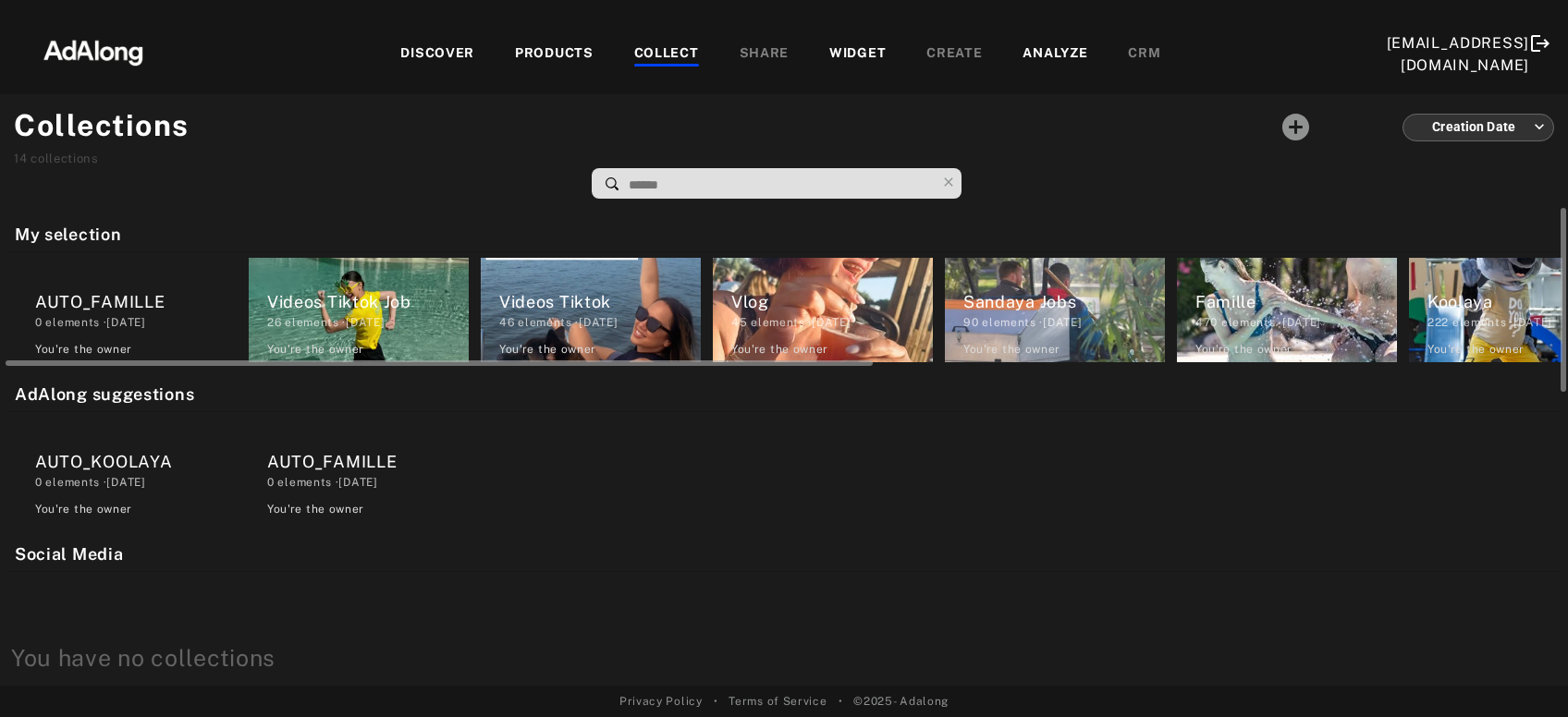
click at [184, 317] on div "0 elements · [DATE]" at bounding box center [135, 322] width 202 height 17
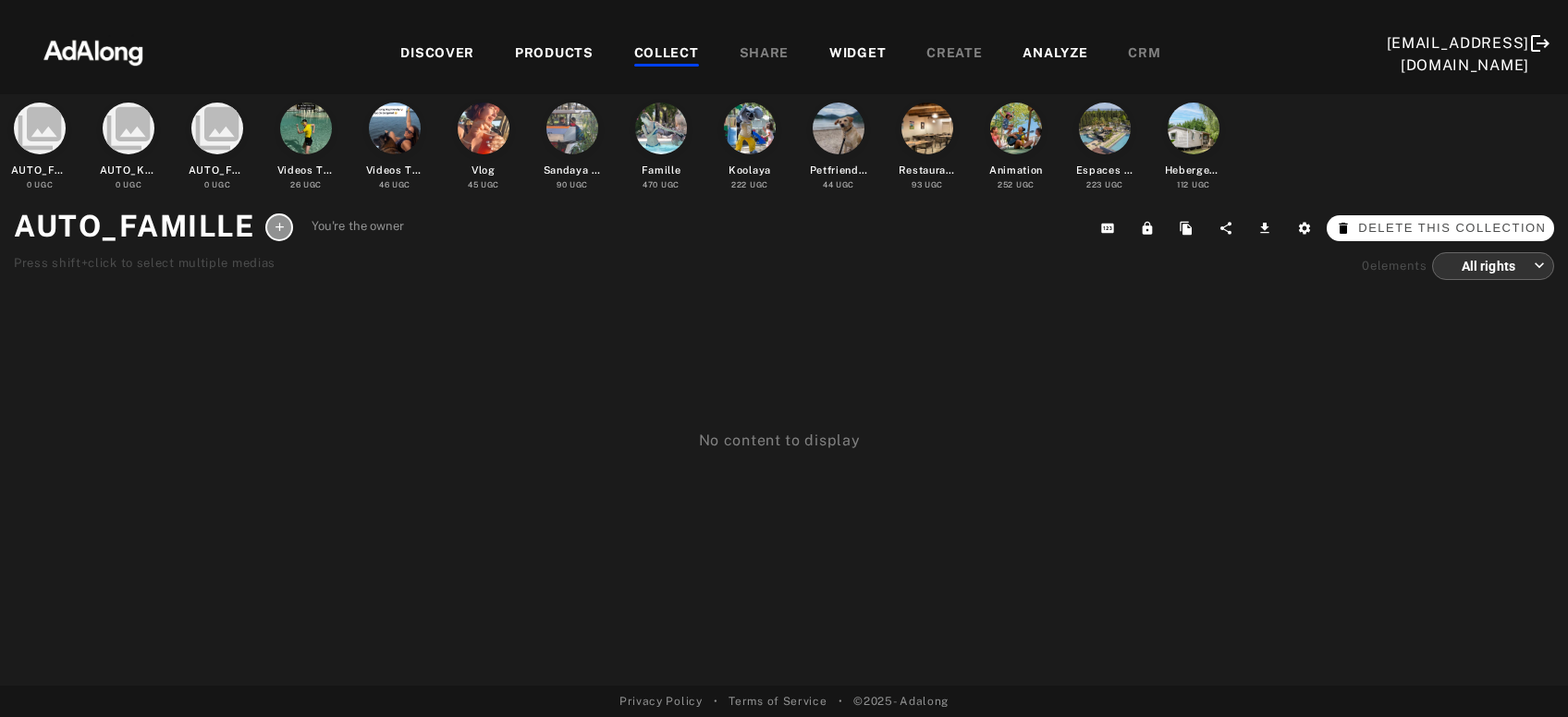
click at [1530, 228] on span "Delete this collection" at bounding box center [1452, 228] width 188 height 19
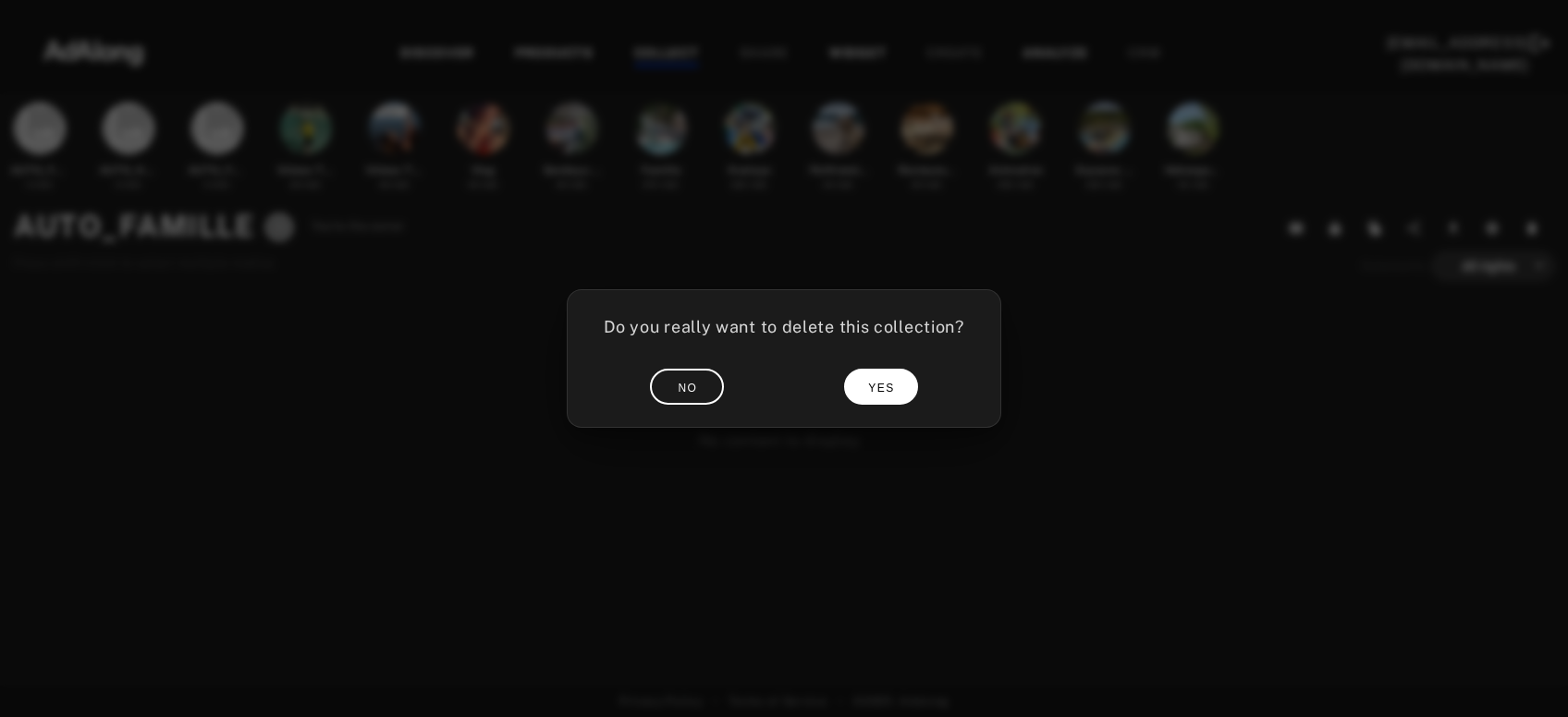
click at [903, 387] on button "YES" at bounding box center [881, 387] width 74 height 36
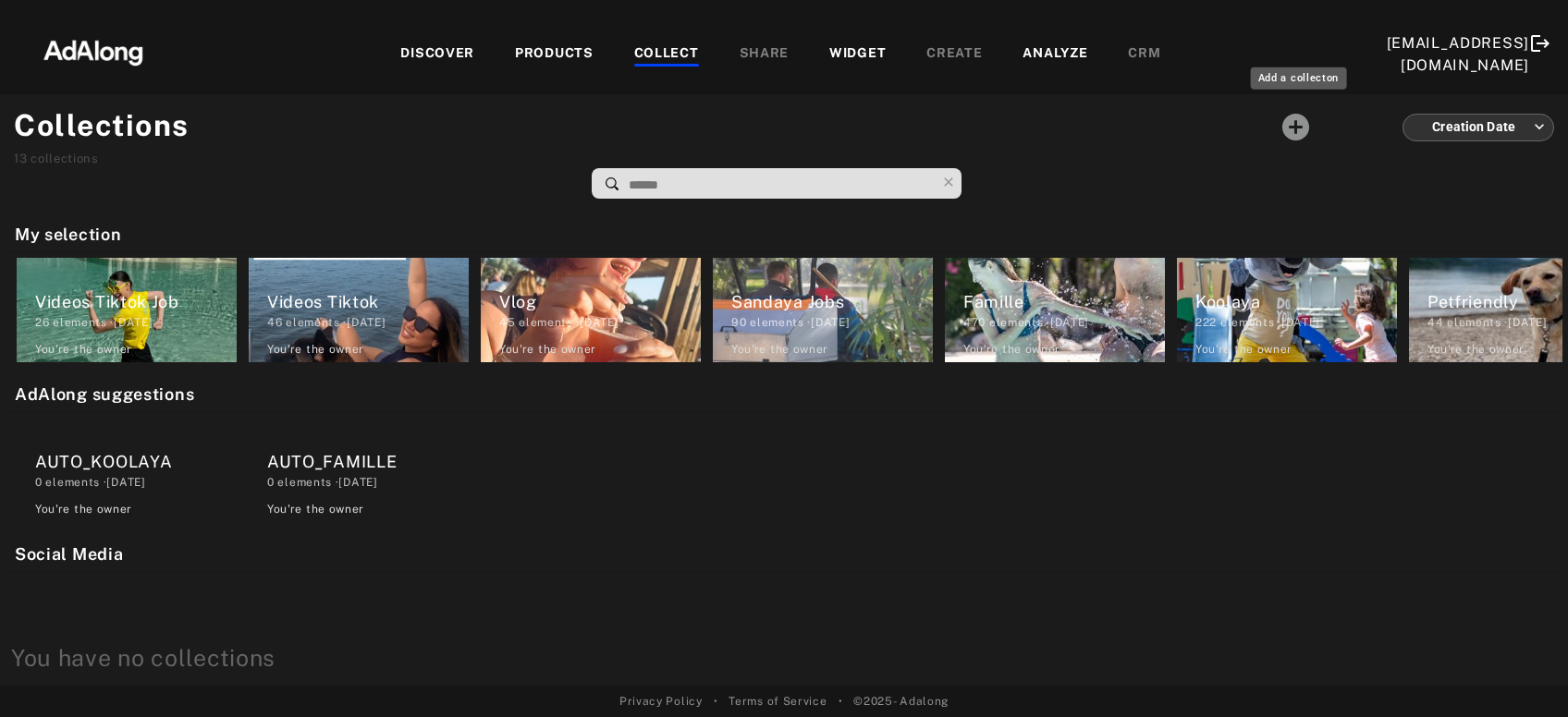
click at [1298, 118] on icon "Add a collecton" at bounding box center [1295, 126] width 27 height 27
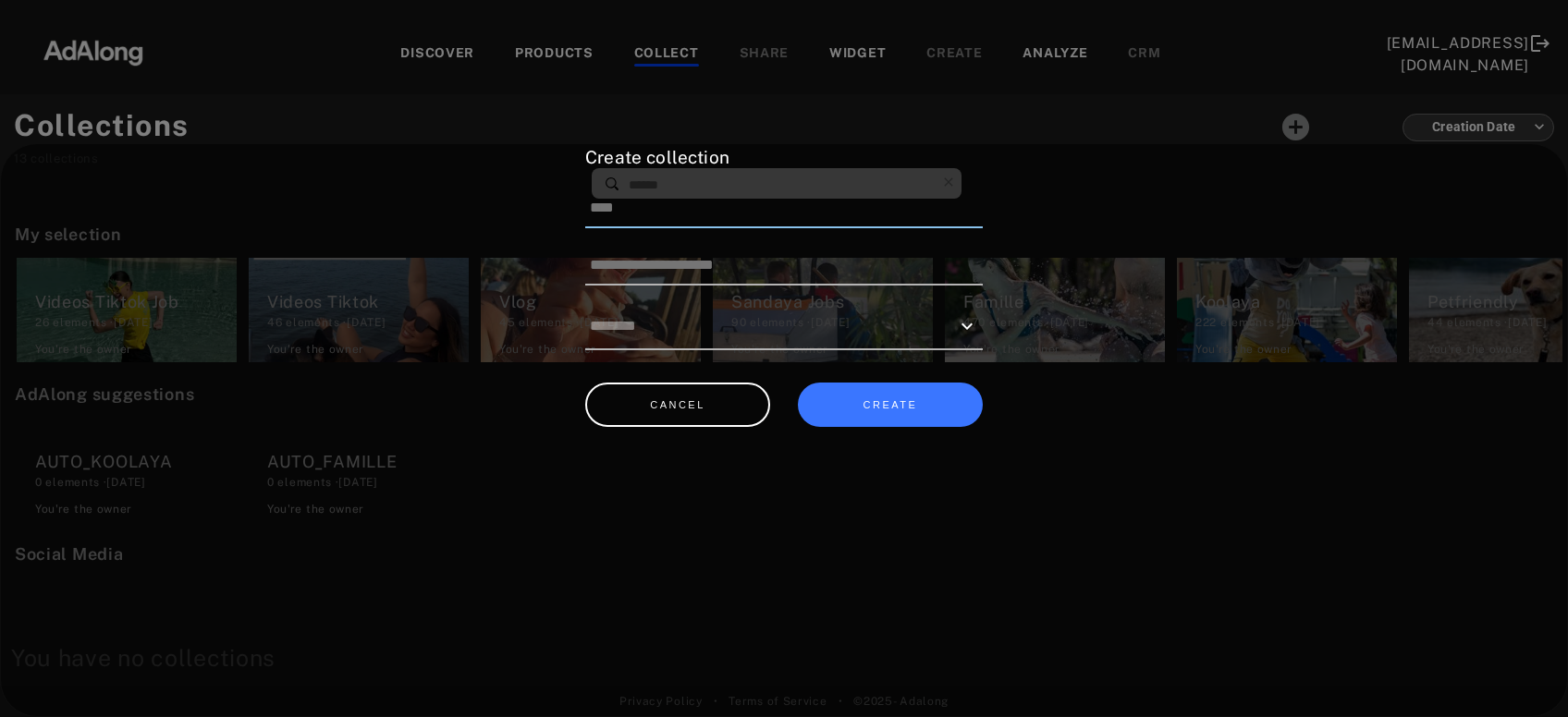
click at [918, 214] on input at bounding box center [783, 208] width 397 height 39
click at [869, 417] on button "CREATE" at bounding box center [890, 406] width 185 height 46
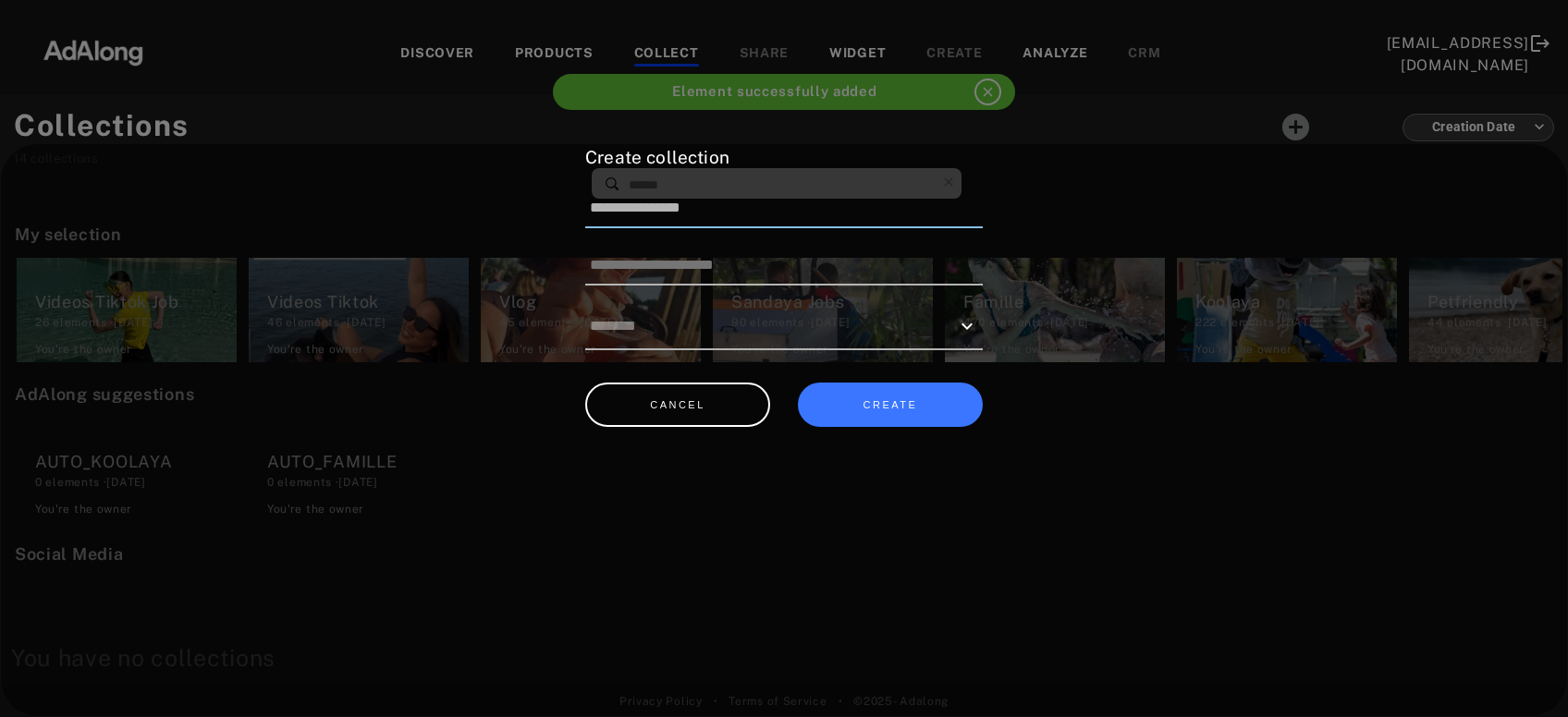
click at [761, 214] on input "**********" at bounding box center [783, 208] width 397 height 39
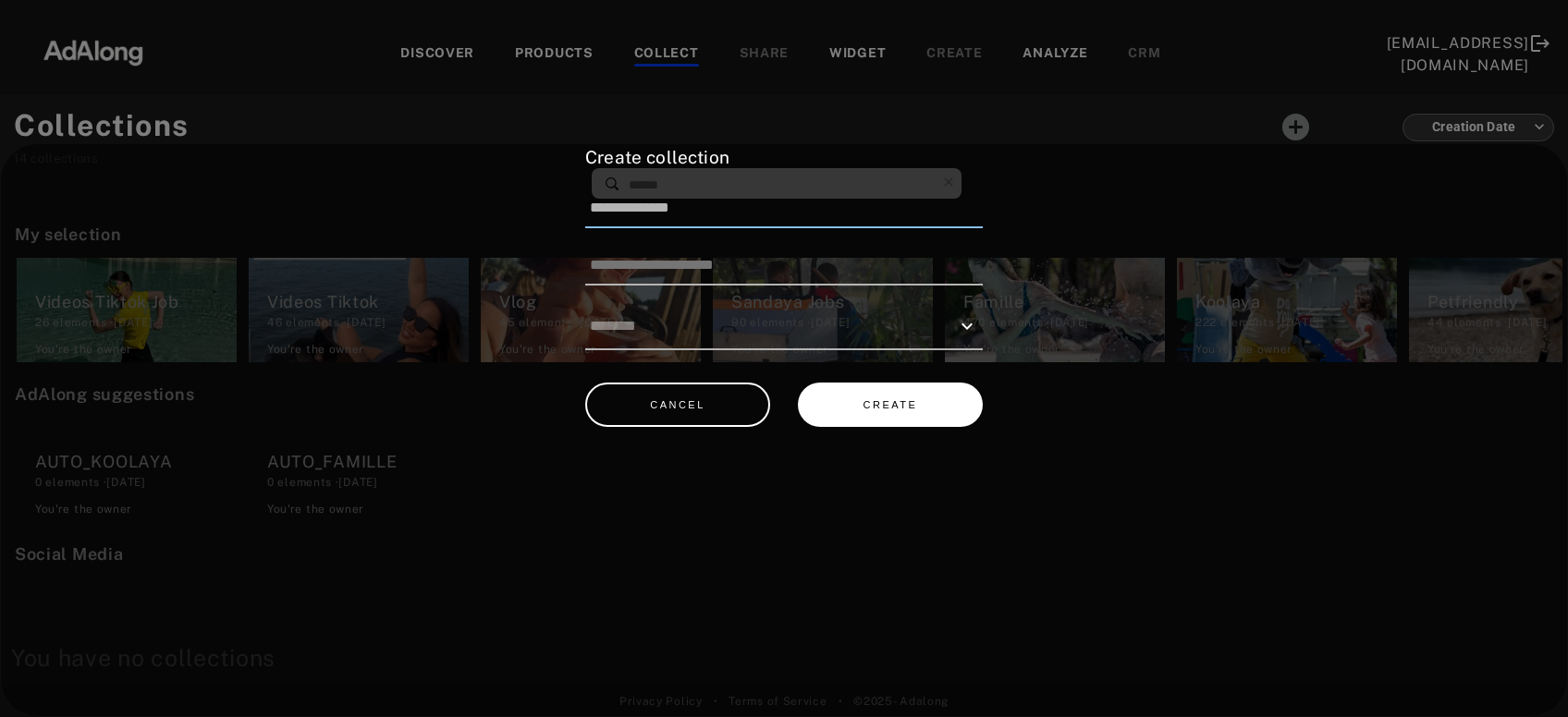
type input "**********"
click at [898, 401] on button "CREATE" at bounding box center [890, 406] width 185 height 46
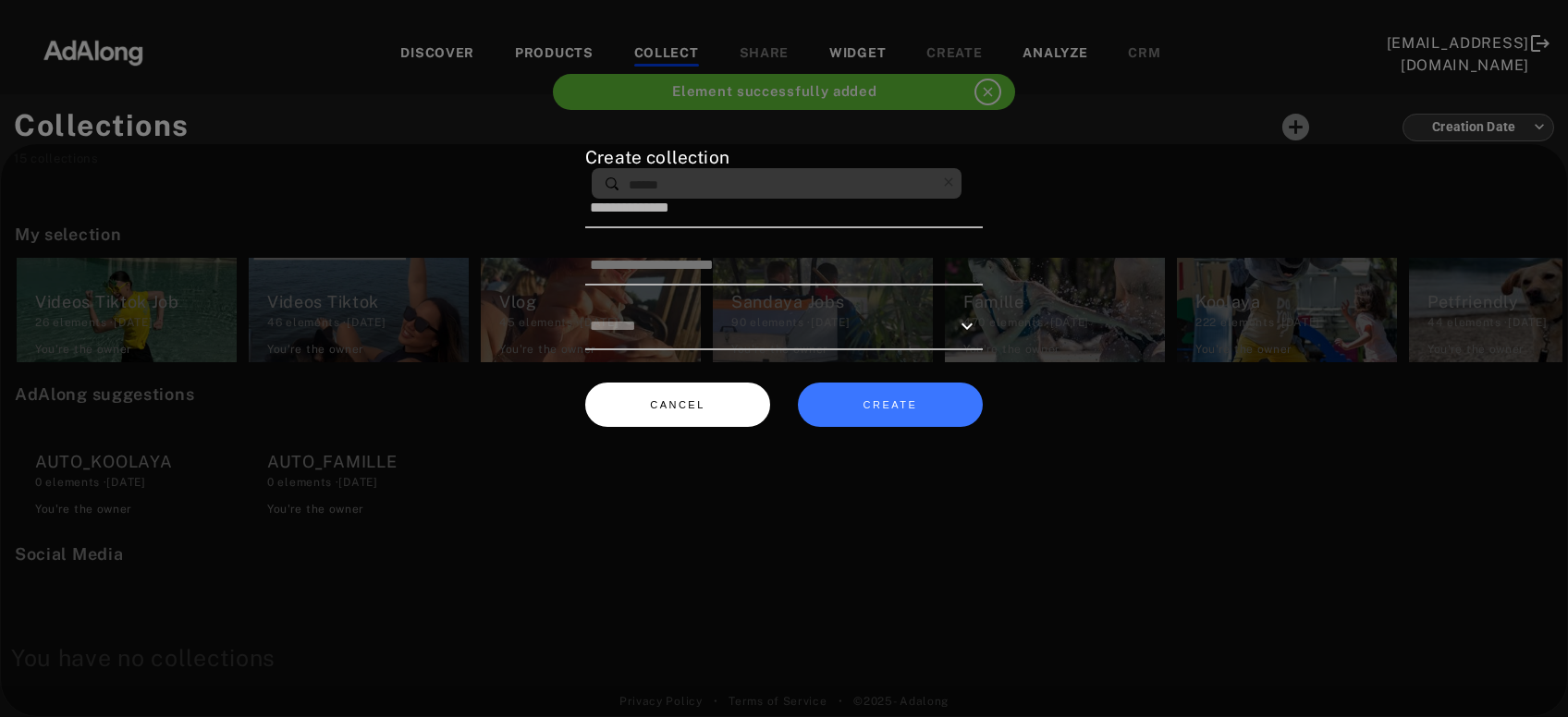
click at [710, 422] on button "CANCEL" at bounding box center [678, 406] width 185 height 46
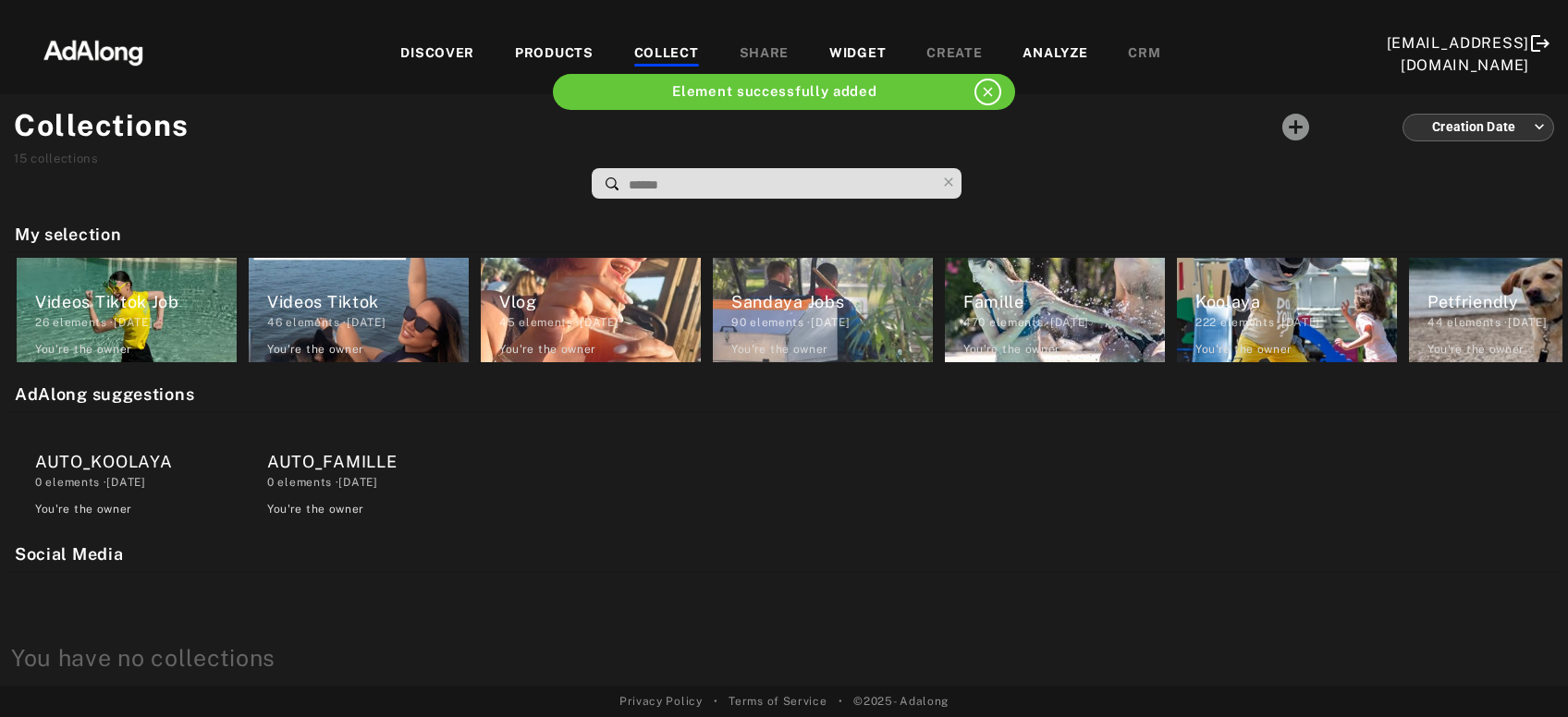
click at [445, 46] on div "DISCOVER" at bounding box center [437, 55] width 74 height 22
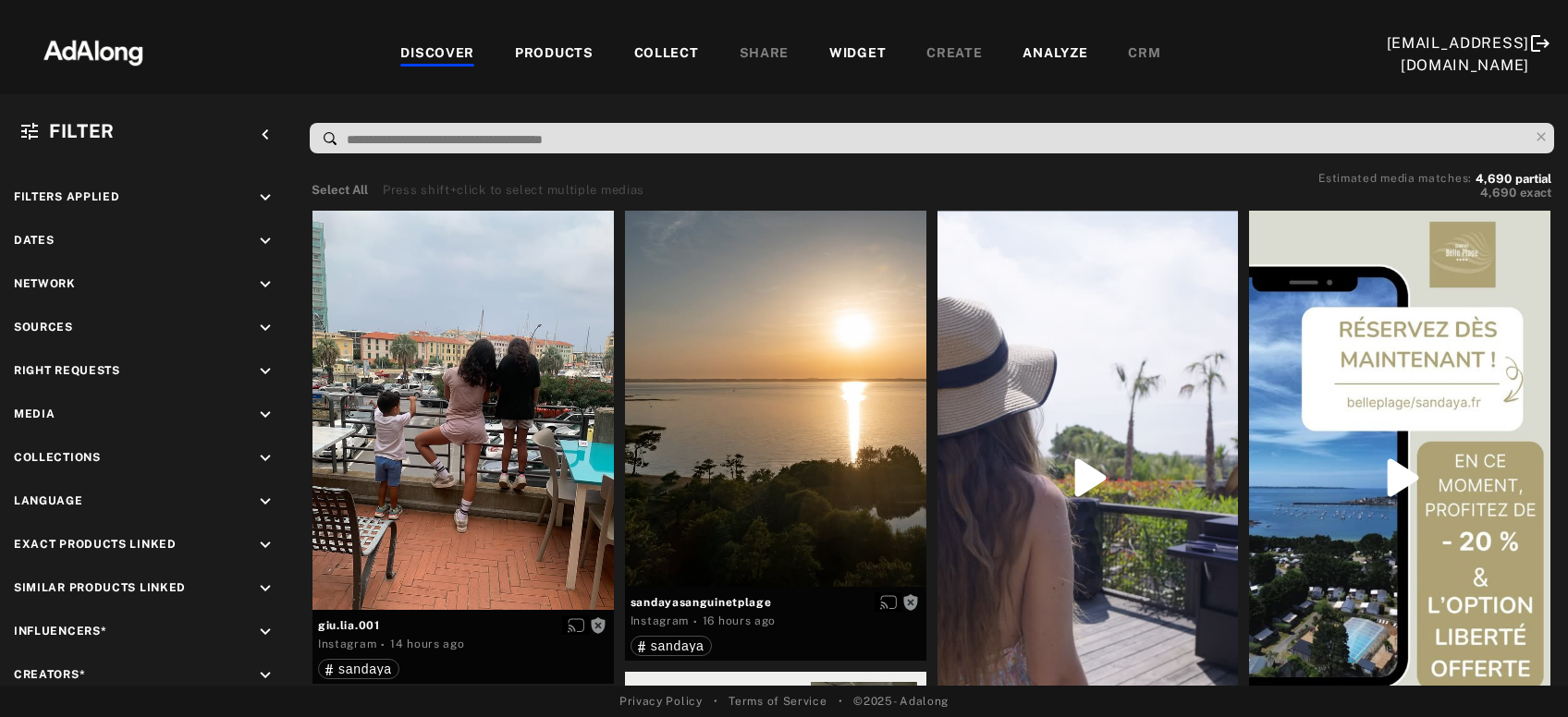
click at [664, 60] on div "COLLECT" at bounding box center [666, 55] width 65 height 22
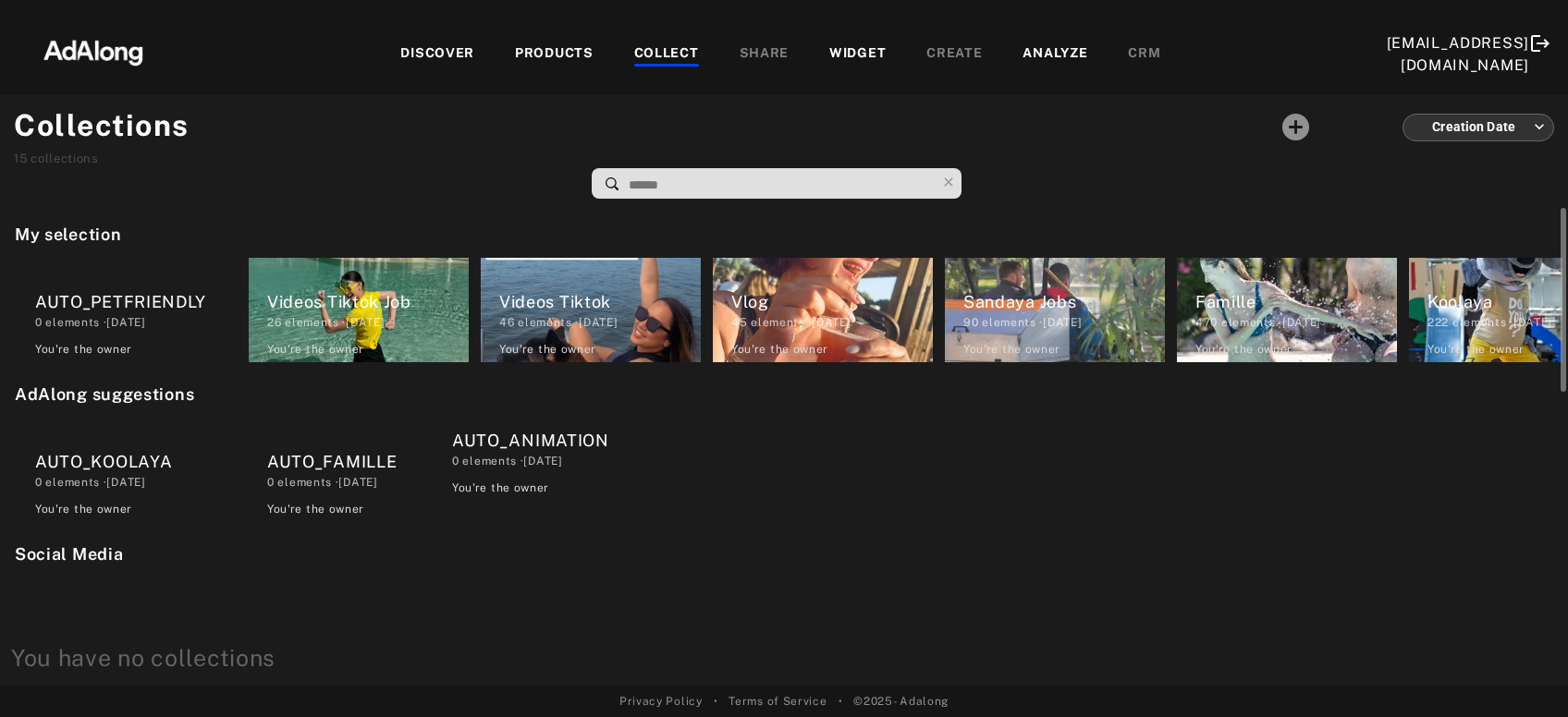
drag, startPoint x: 134, startPoint y: 330, endPoint x: 557, endPoint y: 472, distance: 446.2
click at [557, 472] on div "My selection AUTO_ANIMATION 0 elements · [DATE] You're the owner delete AUTO_PE…" at bounding box center [784, 447] width 1568 height 477
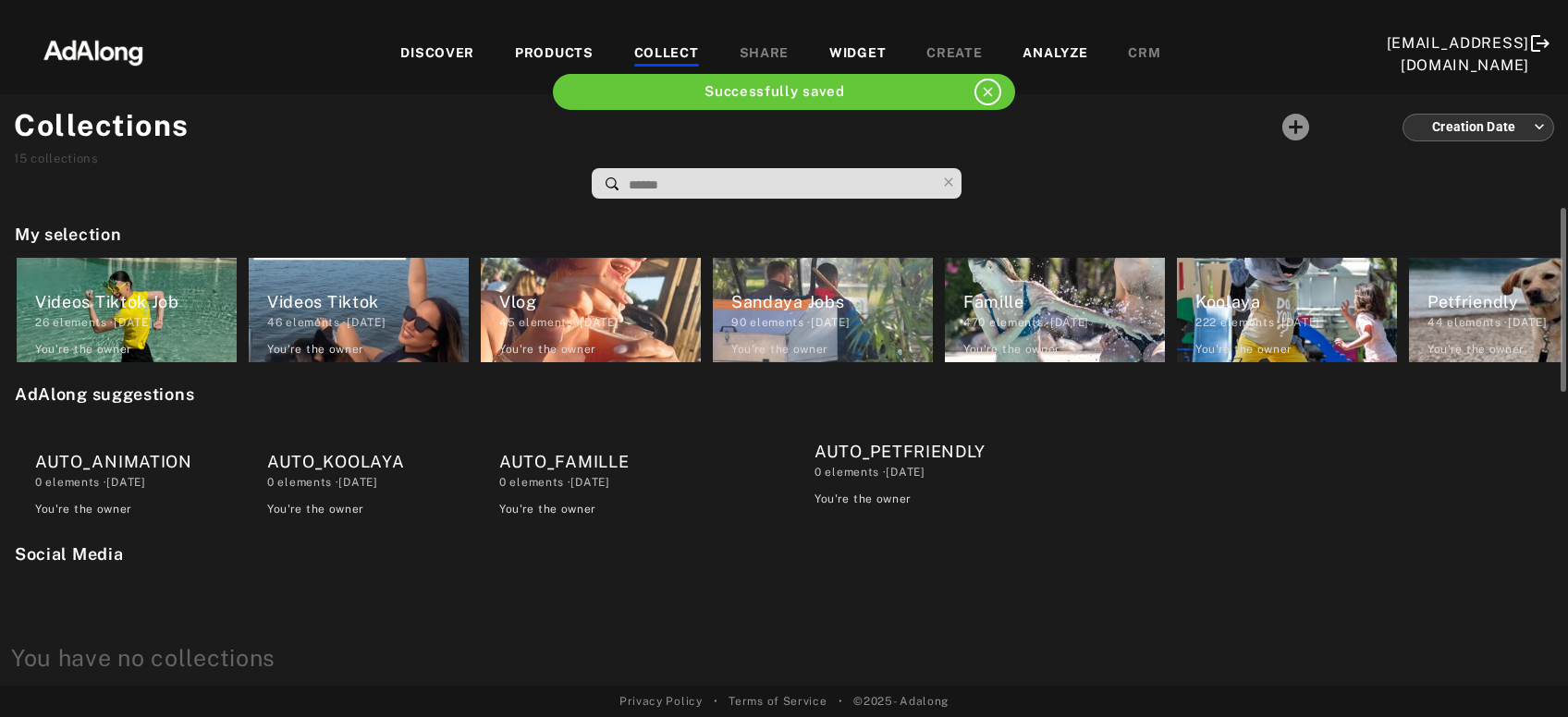
drag, startPoint x: 139, startPoint y: 296, endPoint x: 927, endPoint y: 449, distance: 802.7
click at [927, 449] on div "My selection AUTO_PETFRIENDLY 0 elements · [DATE] You're the owner delete Video…" at bounding box center [784, 447] width 1568 height 477
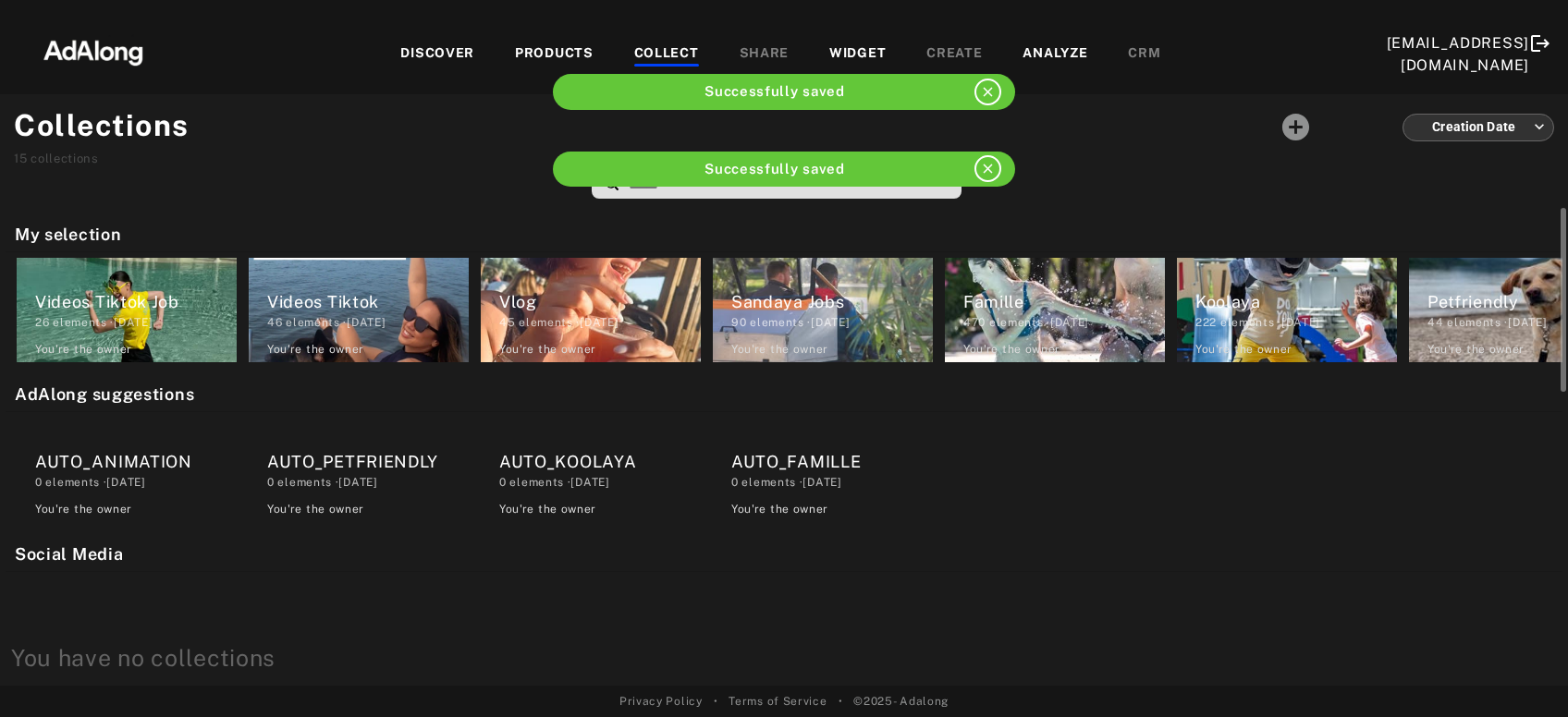
click at [619, 601] on div at bounding box center [784, 664] width 1557 height 185
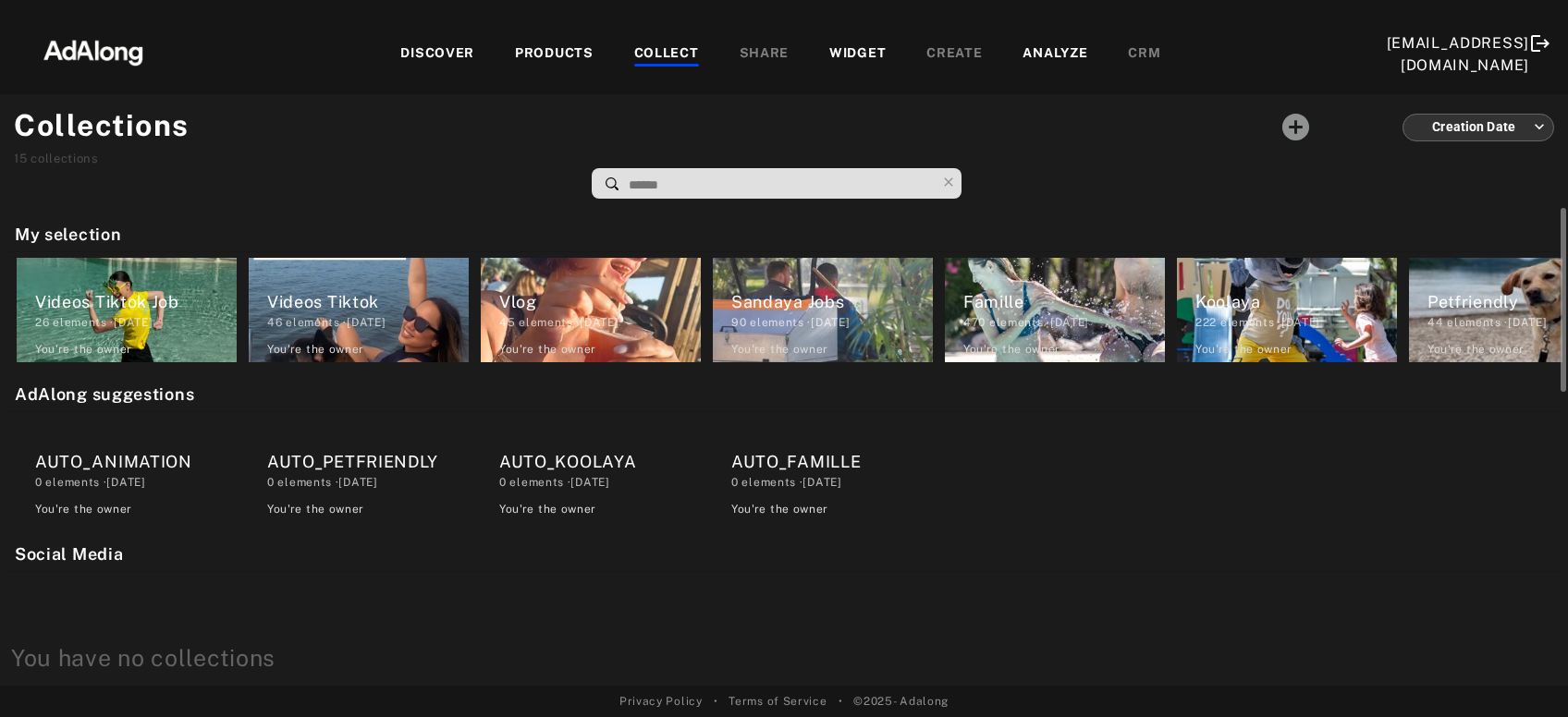
click at [347, 448] on div "AUTO_PETFRIENDLY 0 elements · [DATE] You're the owner delete" at bounding box center [358, 469] width 220 height 104
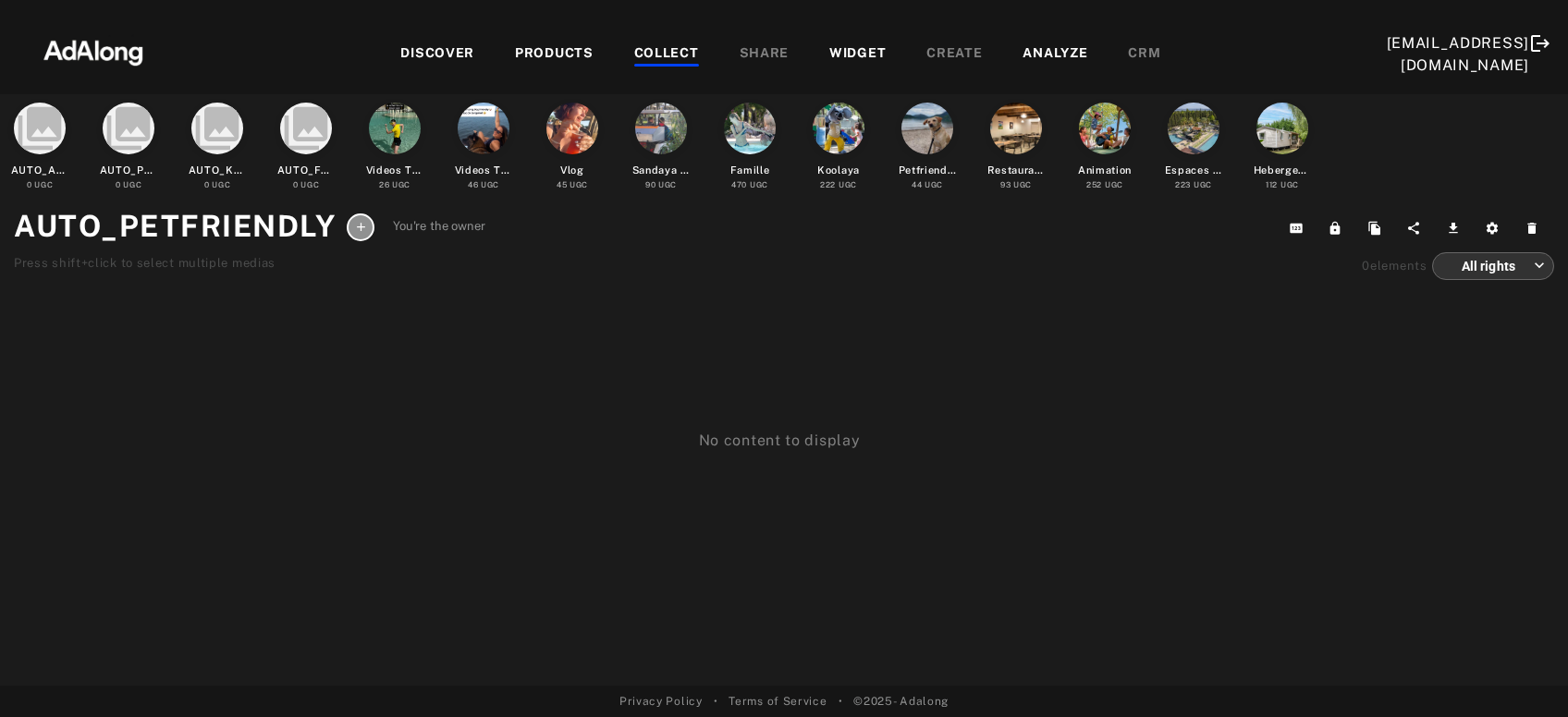
click at [944, 132] on div at bounding box center [927, 128] width 52 height 52
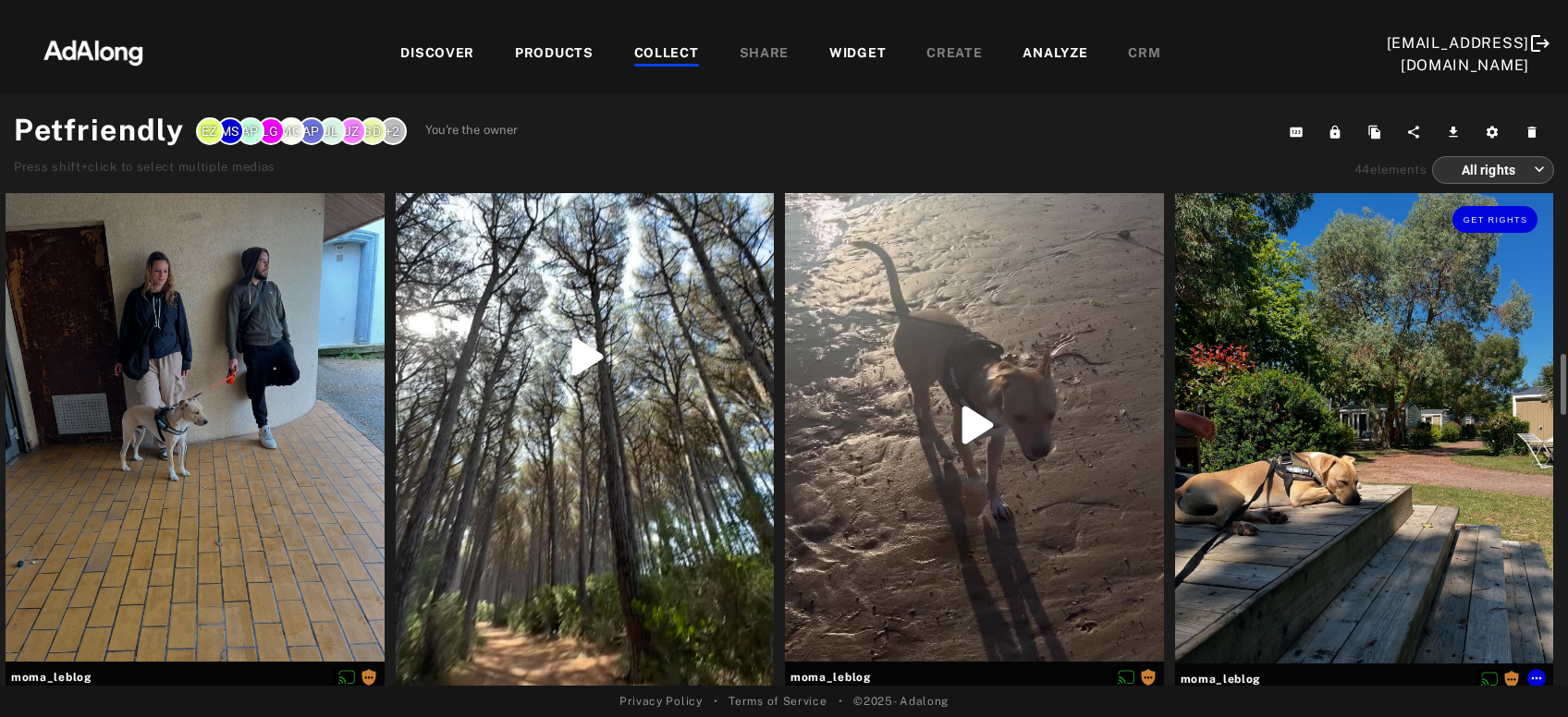
scroll to position [2043, 0]
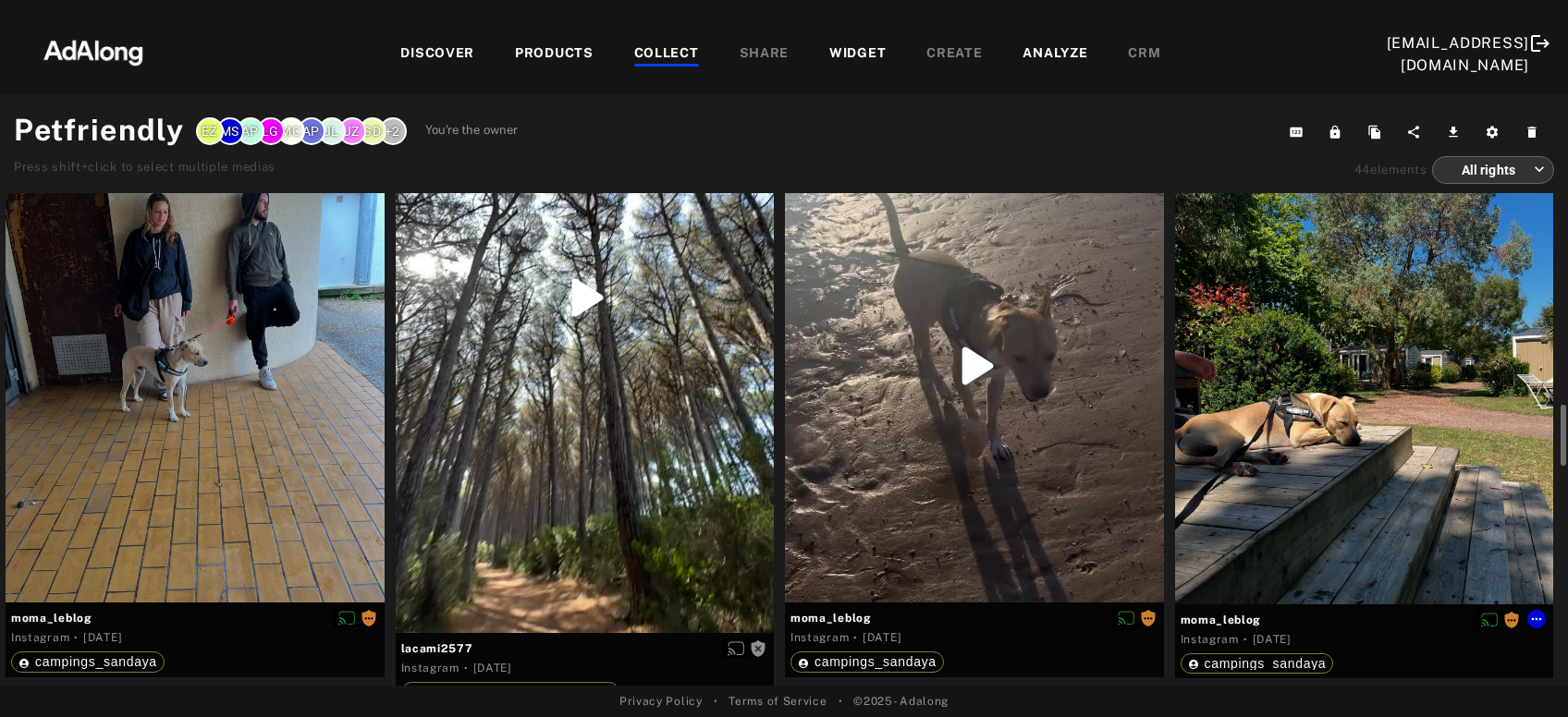
click at [1284, 504] on div "Get rights" at bounding box center [1364, 368] width 379 height 473
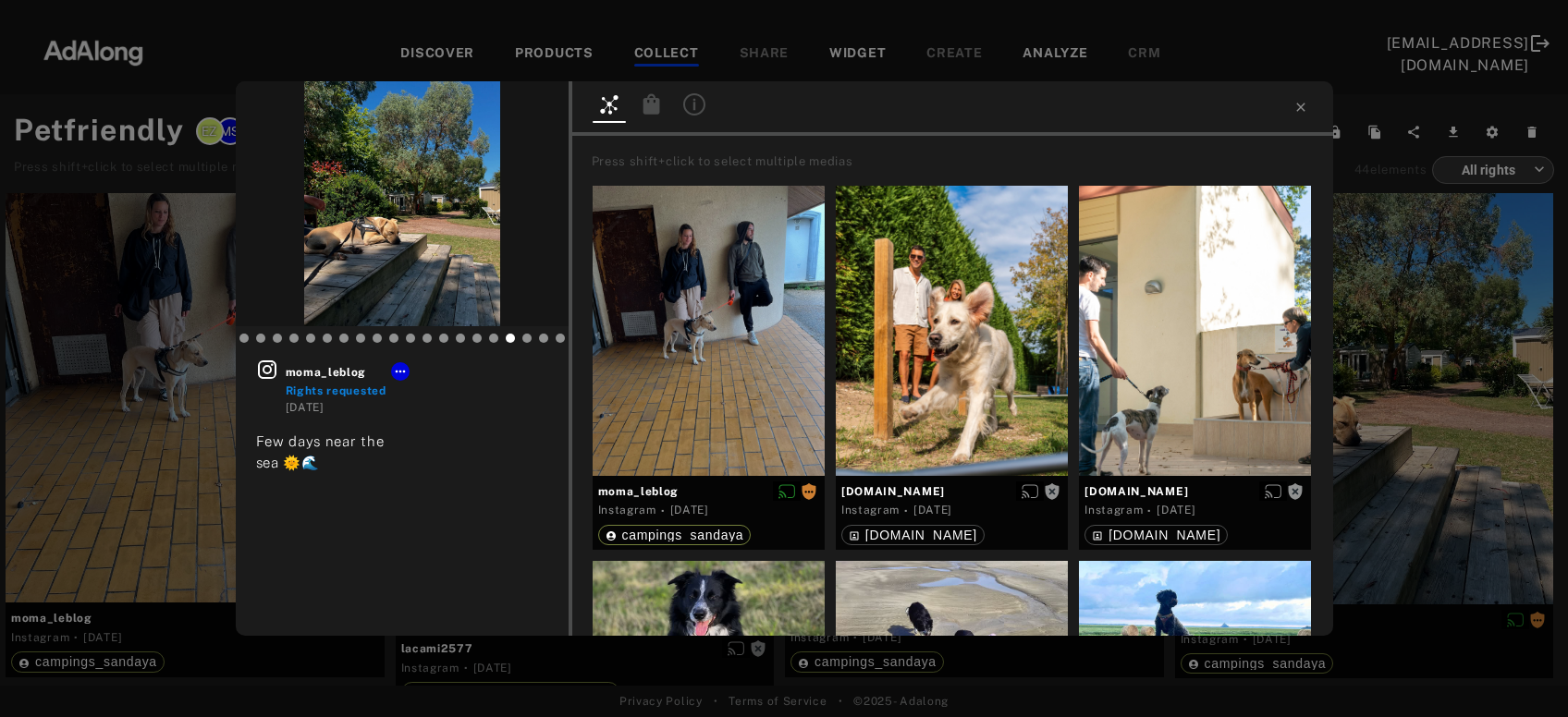
click at [684, 108] on icon at bounding box center [694, 104] width 22 height 22
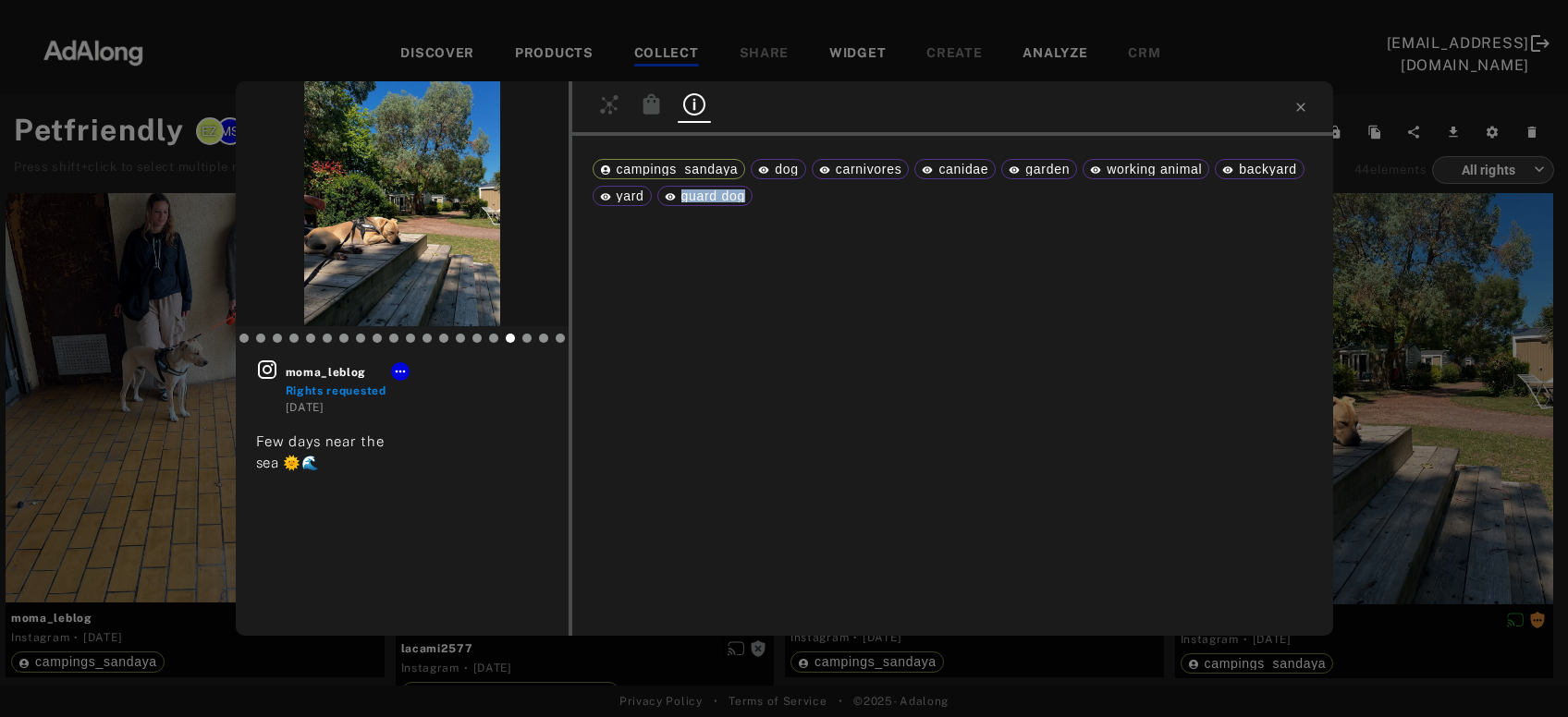
drag, startPoint x: 683, startPoint y: 198, endPoint x: 743, endPoint y: 198, distance: 60.0
click at [743, 198] on span "guard dog" at bounding box center [713, 196] width 64 height 15
copy span "guard dog"
click at [1454, 355] on div "moma_leblog Rights requested [DATE] Few days near the sea 🌞🌊 campings_sandaya d…" at bounding box center [784, 358] width 1568 height 717
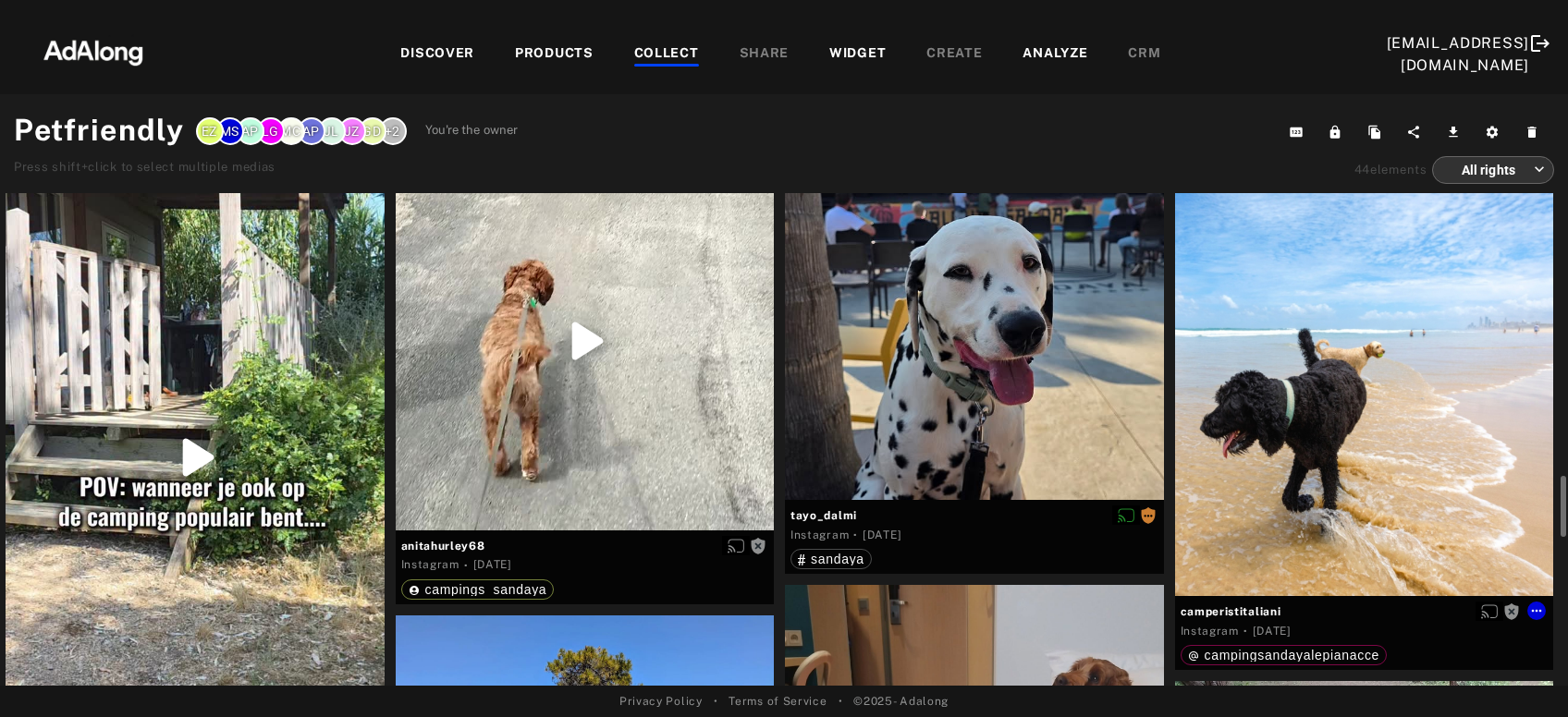
scroll to position [2622, 0]
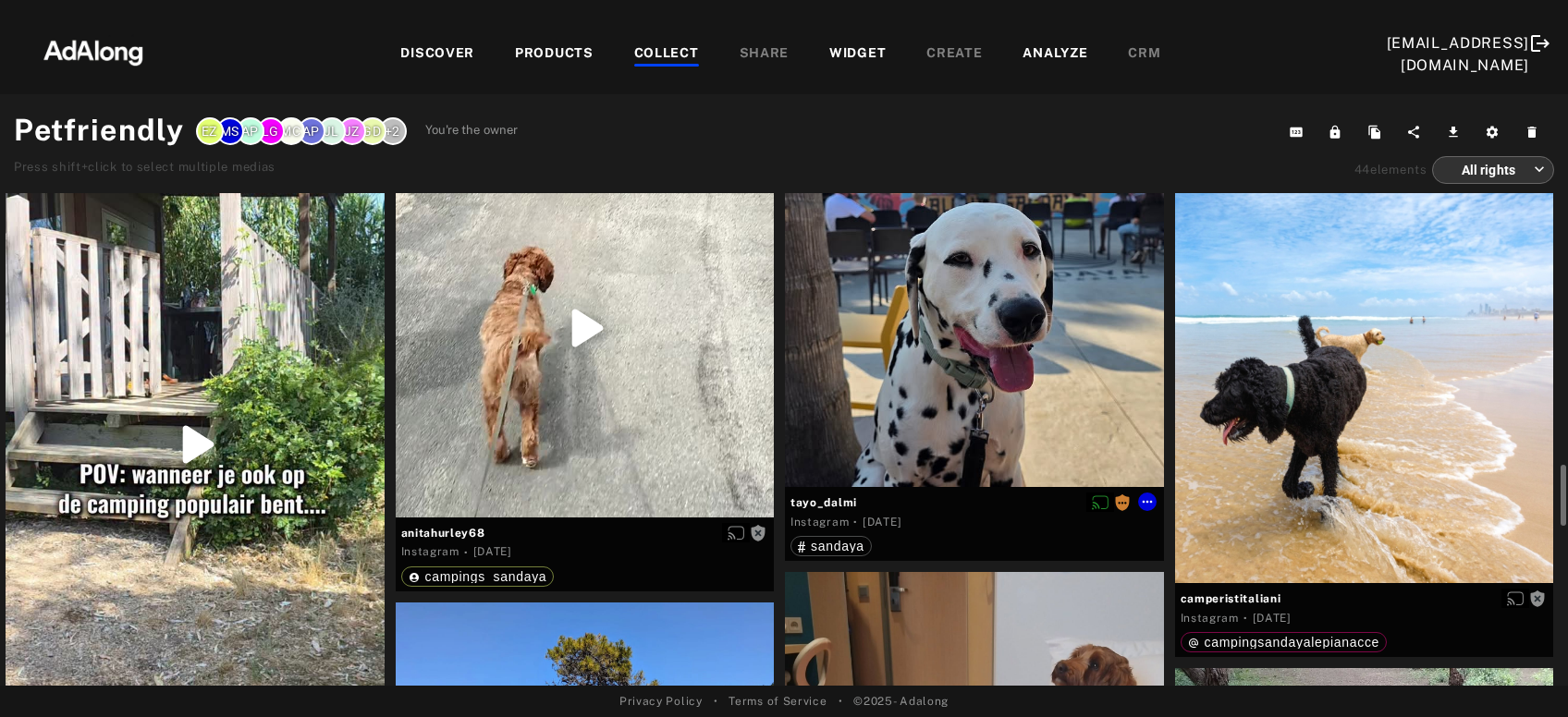
click at [1022, 358] on div "Get rights" at bounding box center [974, 297] width 379 height 379
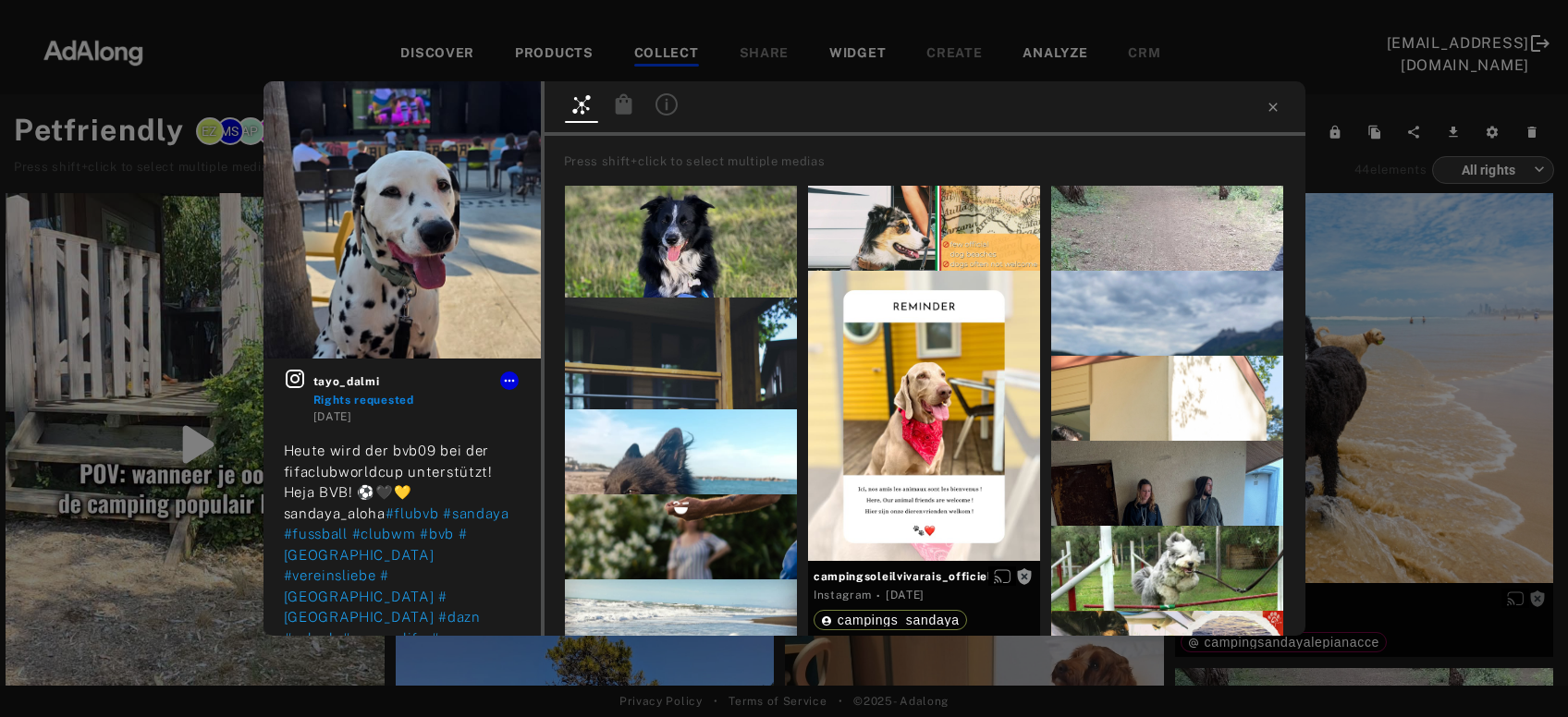
click at [667, 102] on icon at bounding box center [666, 102] width 3 height 11
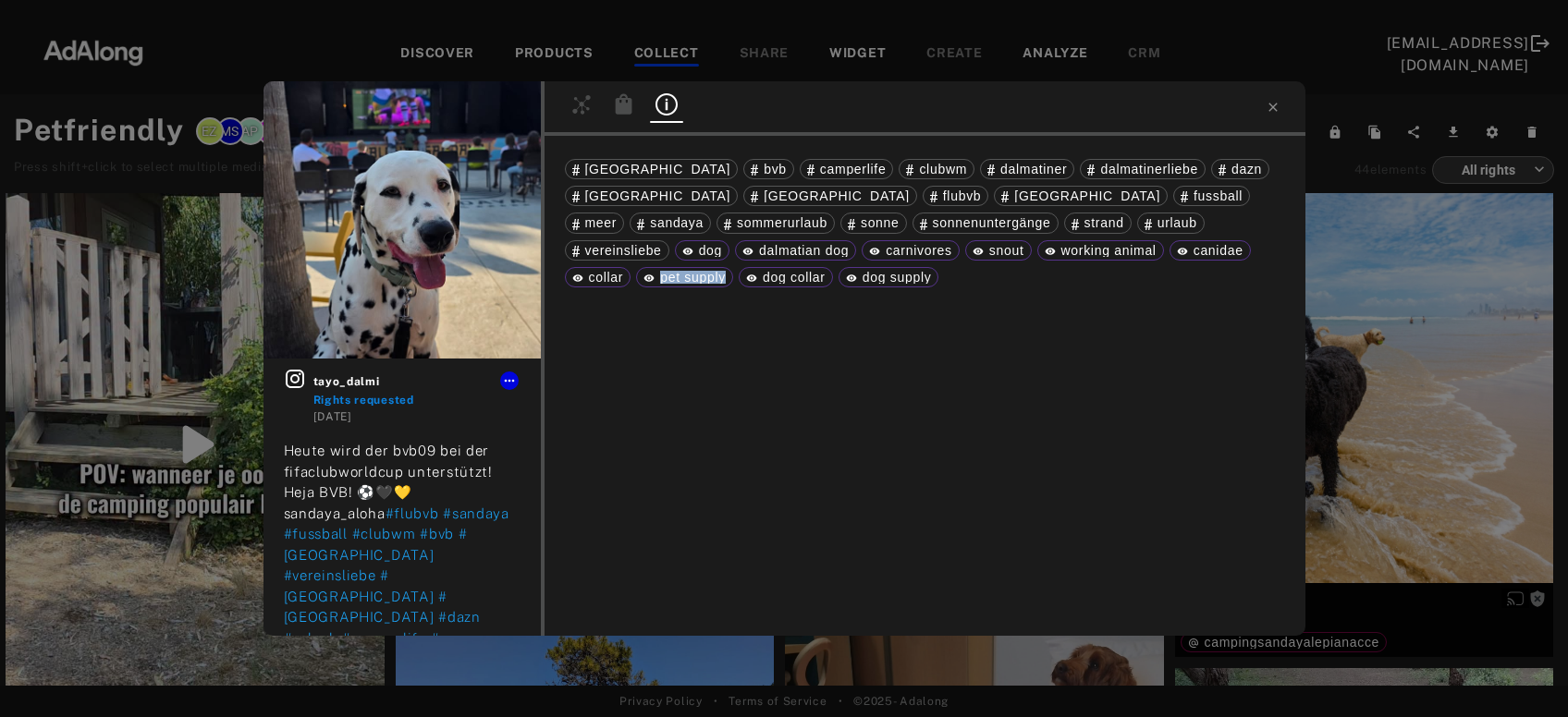
drag, startPoint x: 1179, startPoint y: 252, endPoint x: 1264, endPoint y: 246, distance: 85.2
click at [725, 270] on div "pet supply" at bounding box center [685, 276] width 83 height 13
copy span "pet supply"
click at [1392, 323] on div "tayo_dalmi Rights requested [DATE] Heute wird der bvb09 bei der fifaclubworldcu…" at bounding box center [784, 358] width 1568 height 717
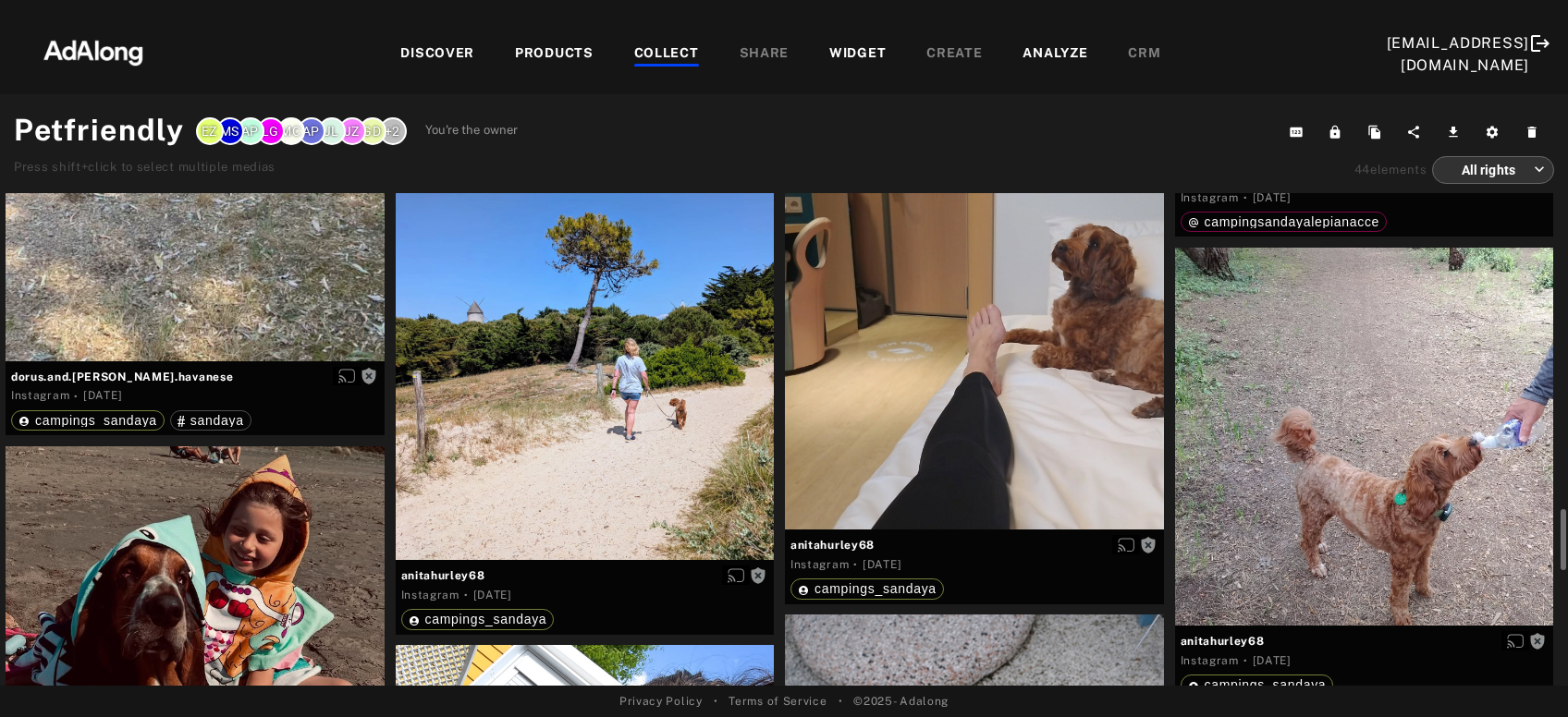
scroll to position [3044, 0]
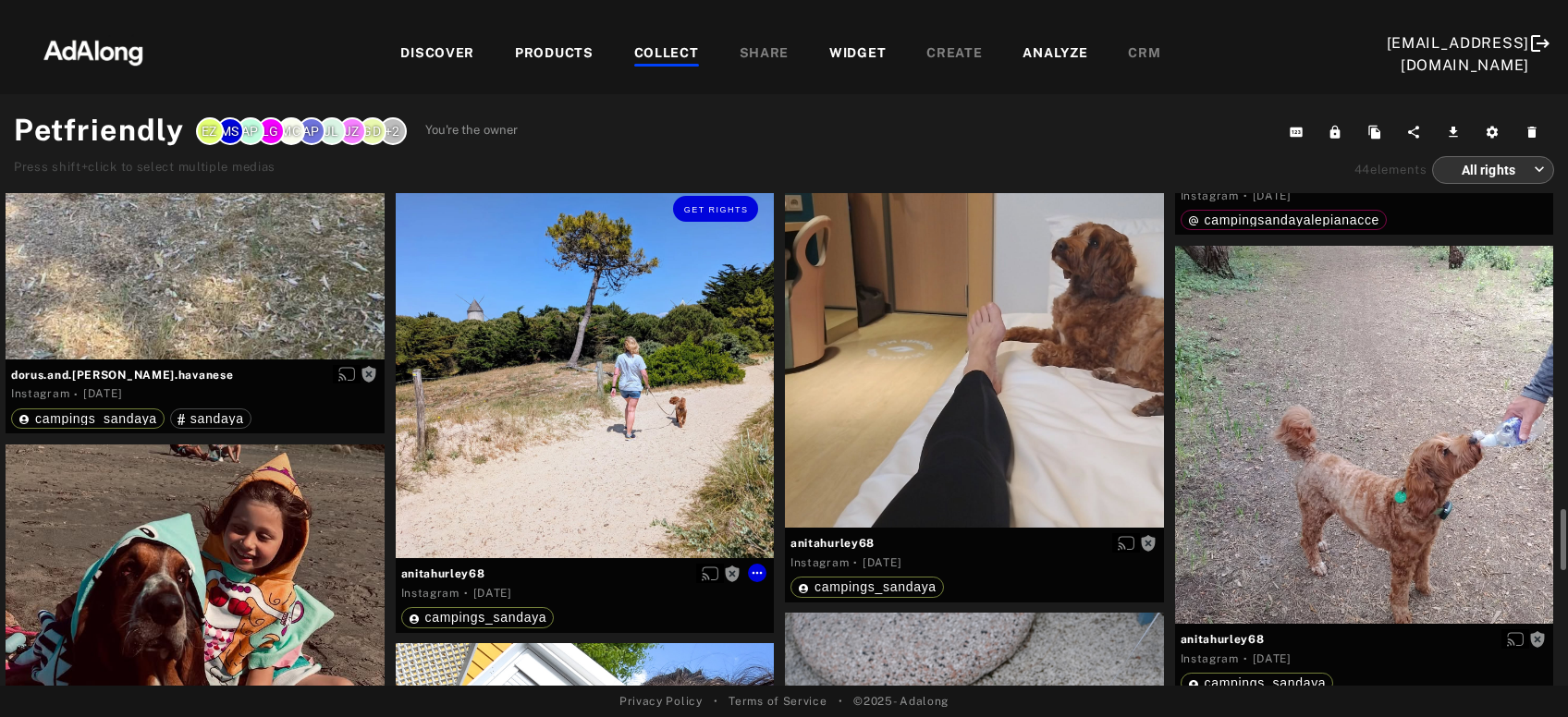
click at [604, 385] on div "Get rights" at bounding box center [585, 369] width 379 height 379
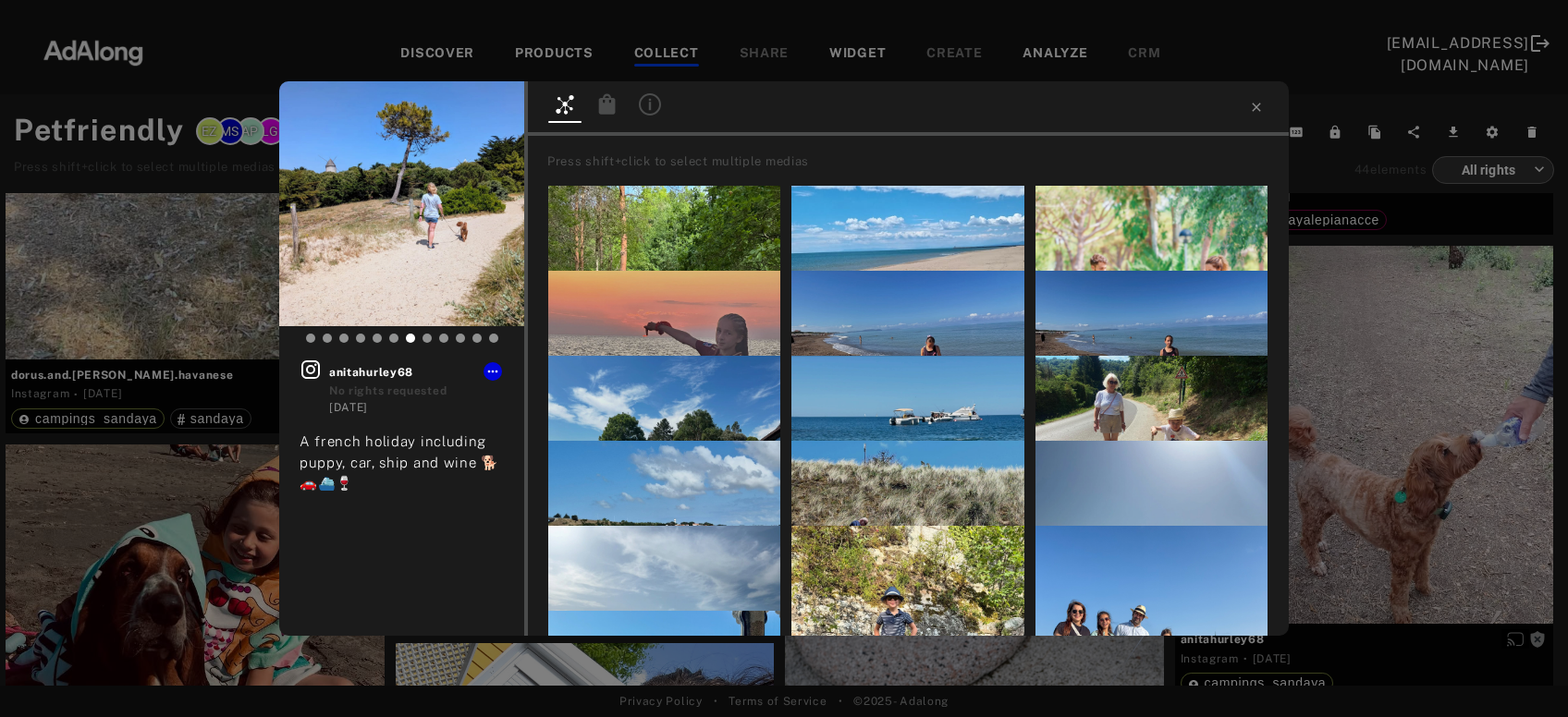
click at [661, 114] on icon at bounding box center [650, 104] width 22 height 22
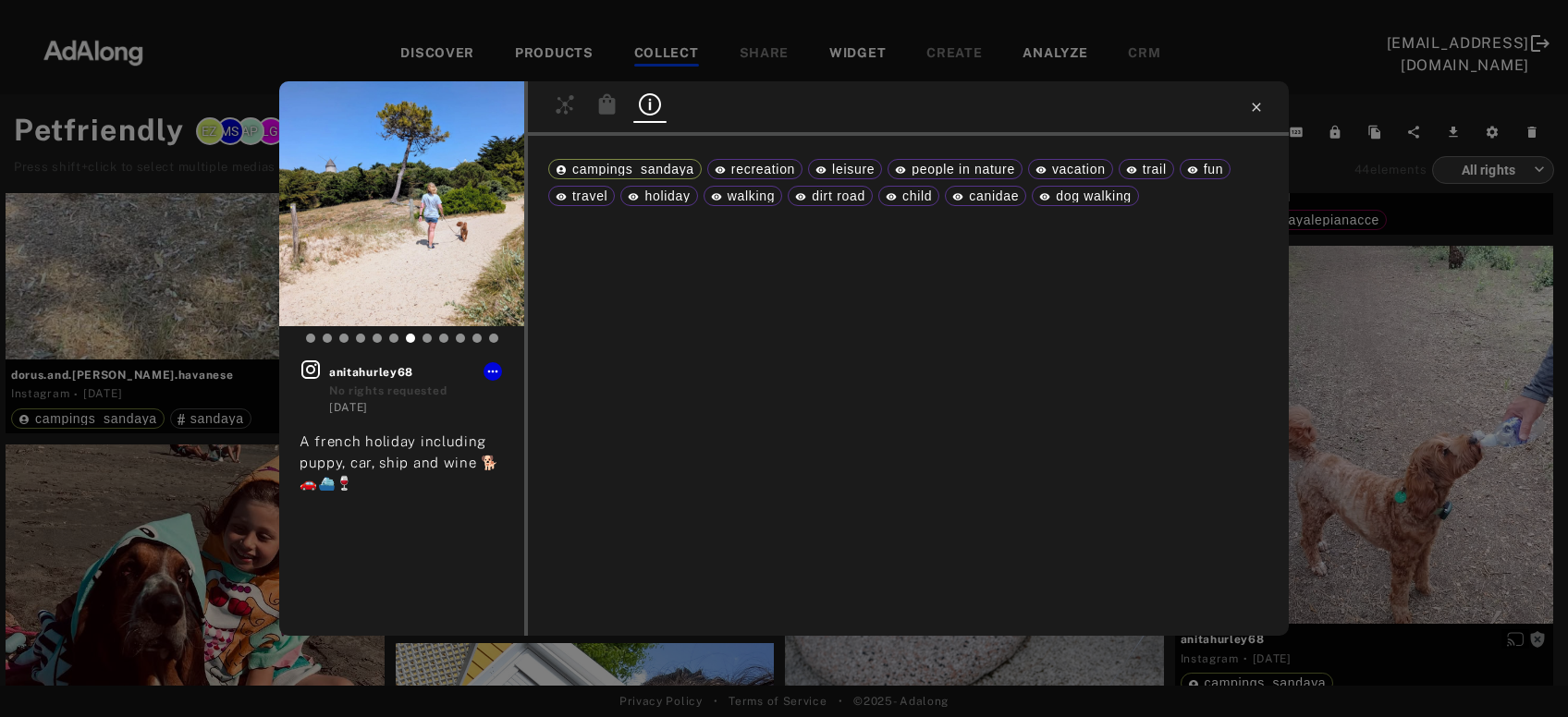
click at [1261, 101] on icon at bounding box center [1256, 106] width 15 height 15
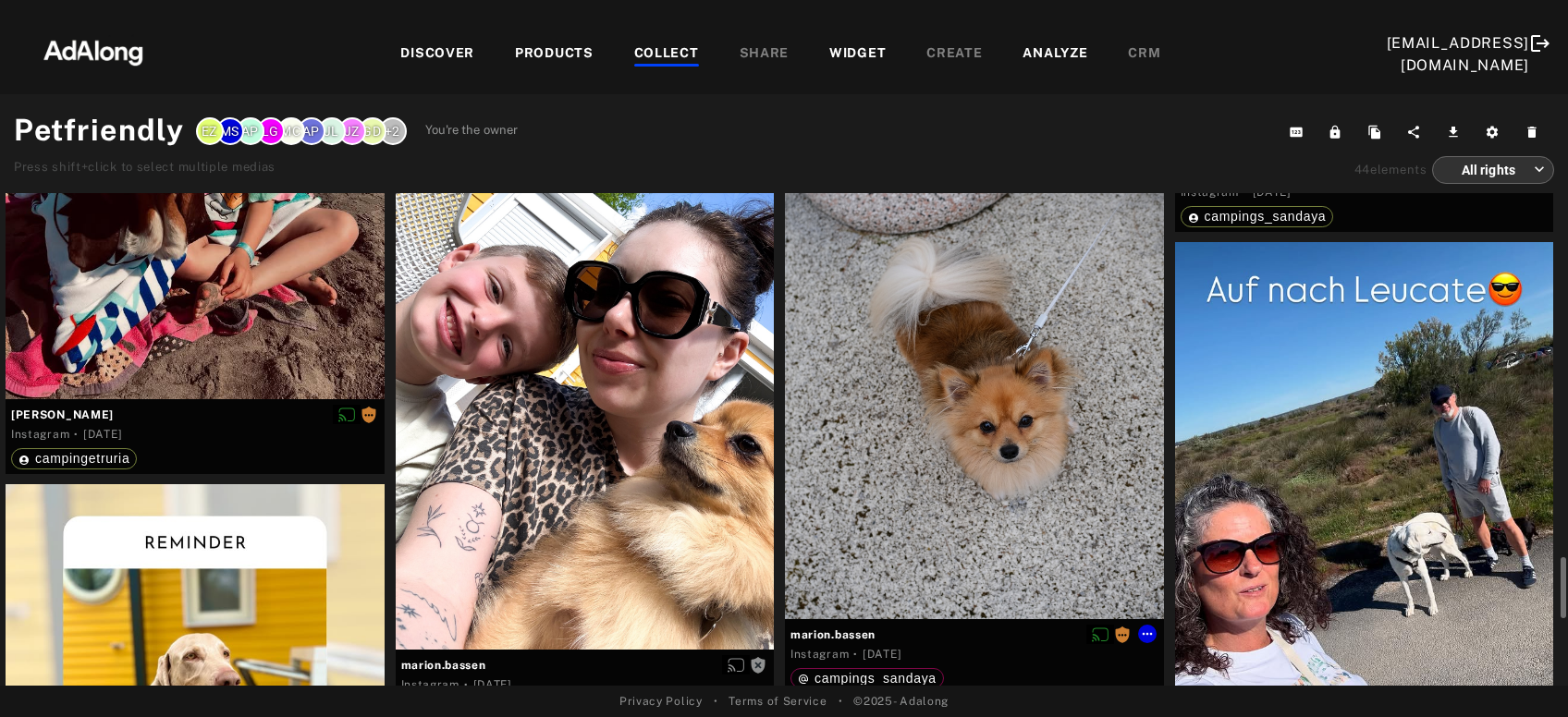
scroll to position [3511, 0]
click at [1069, 346] on div "Get rights" at bounding box center [974, 382] width 379 height 473
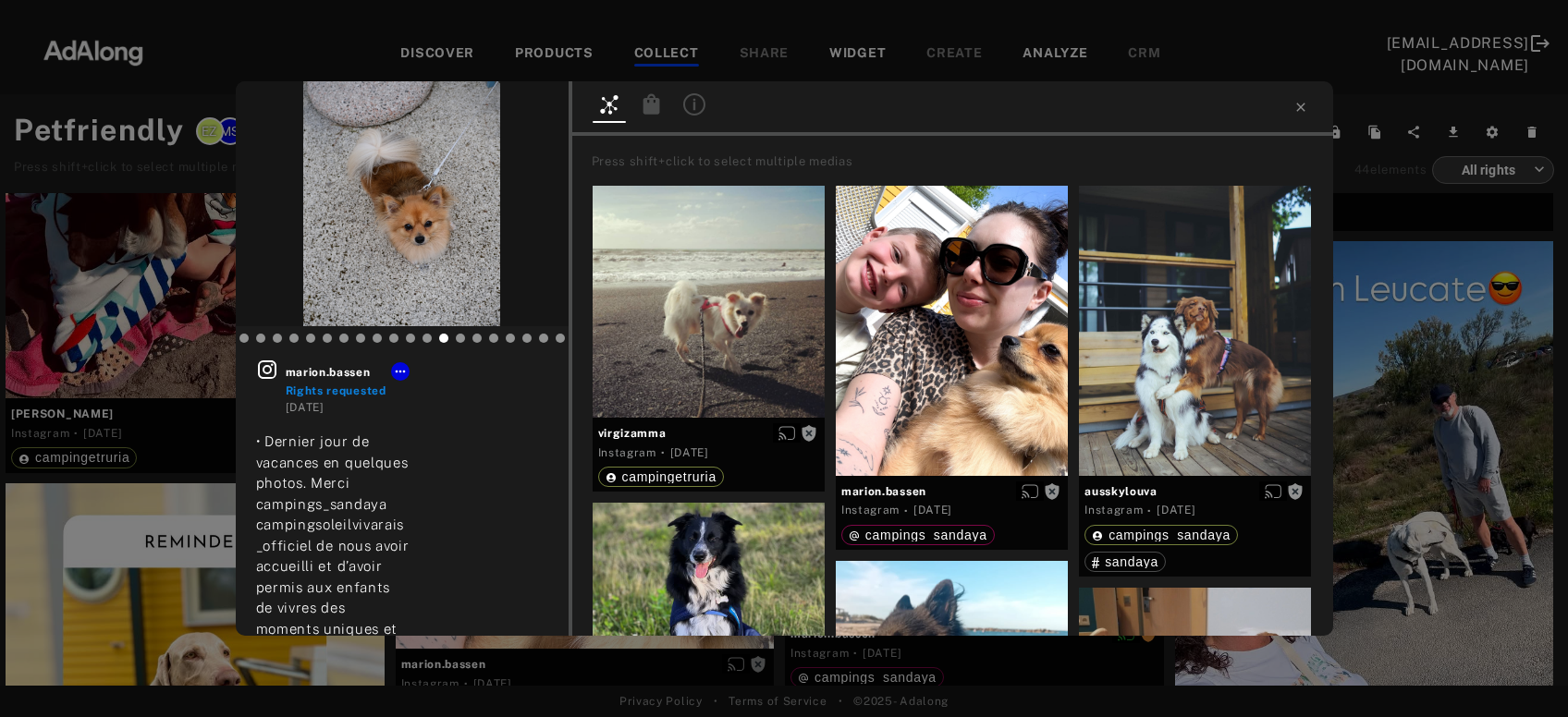
click at [687, 108] on icon at bounding box center [694, 104] width 22 height 22
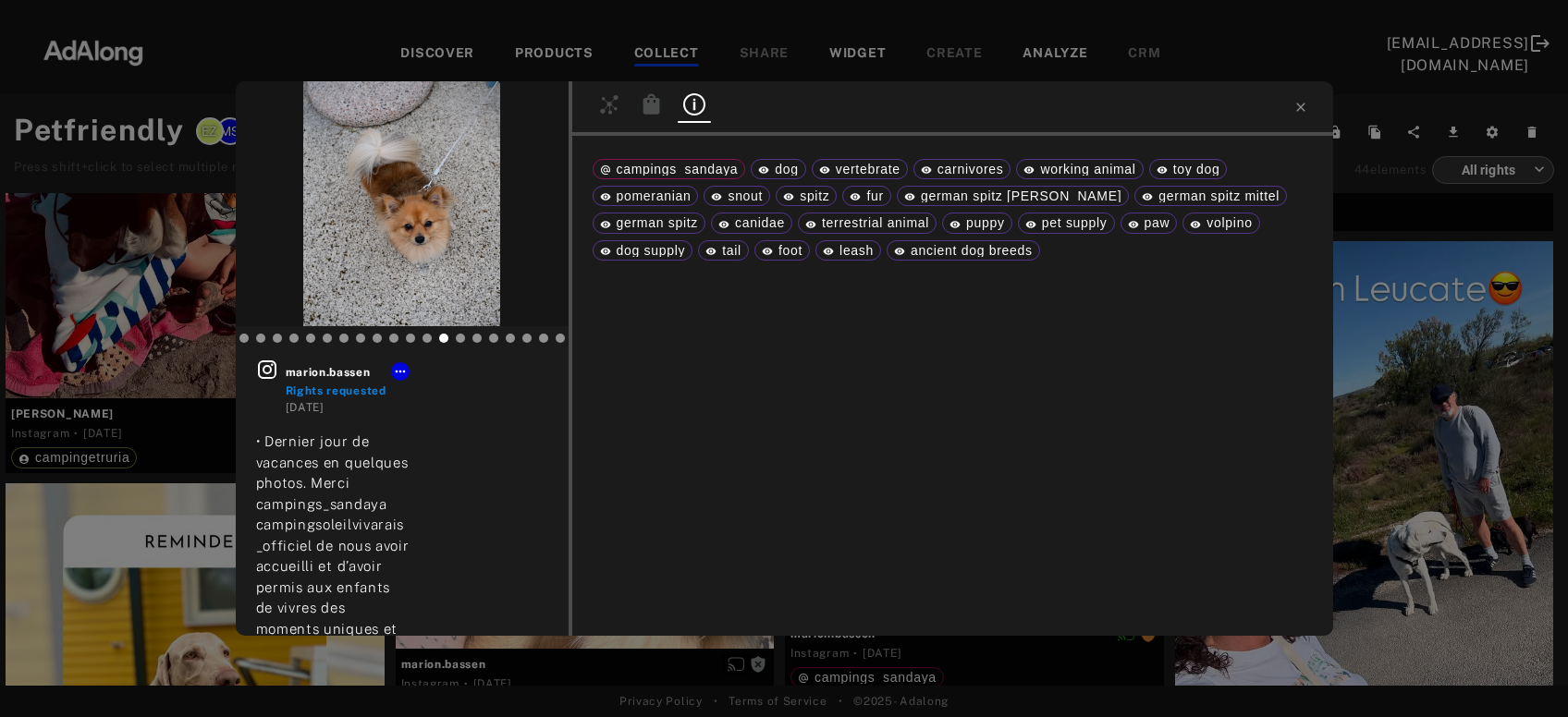
click at [1400, 359] on div "[PERSON_NAME].[PERSON_NAME] Rights requested [DATE] • Dernier jour de vacances …" at bounding box center [784, 358] width 1568 height 717
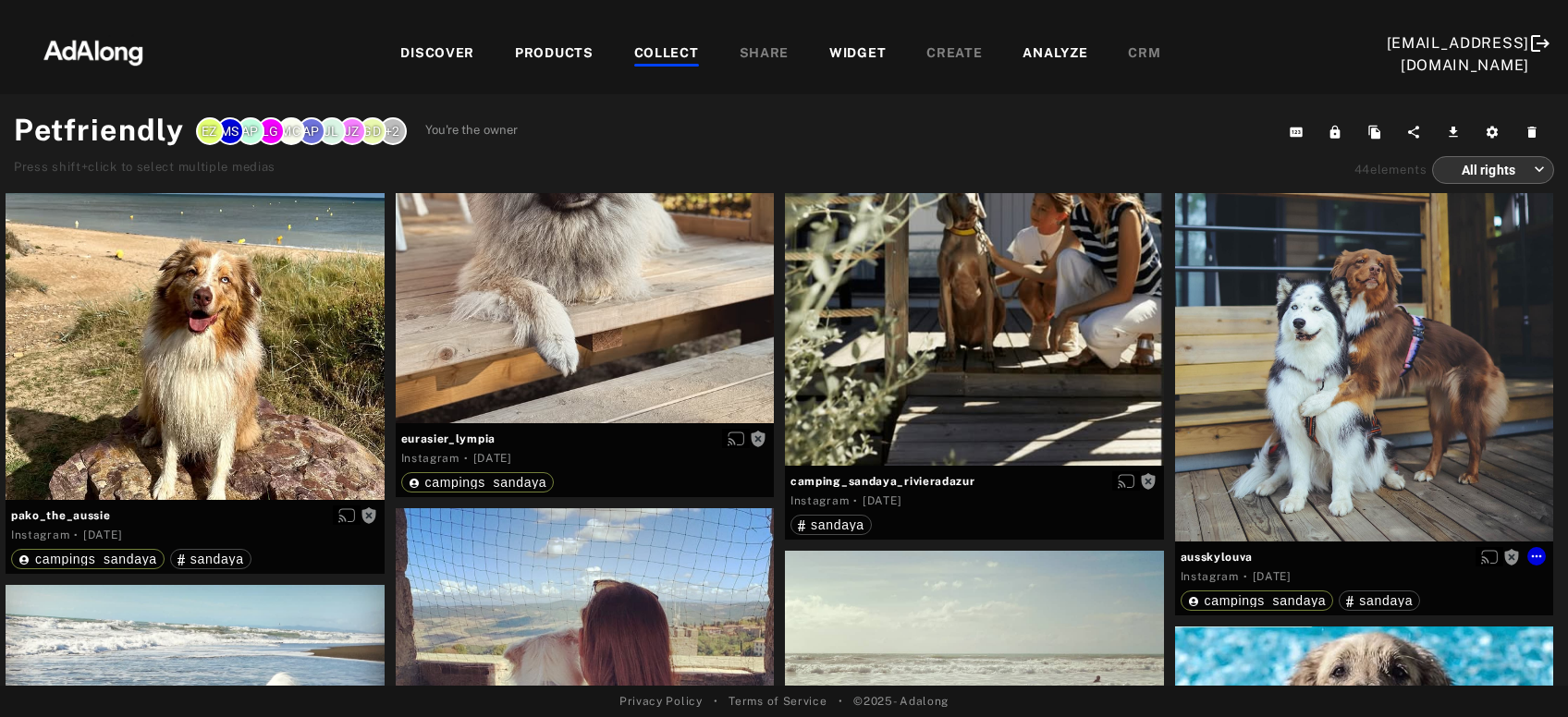
scroll to position [4801, 0]
click at [1069, 334] on div "Get rights" at bounding box center [974, 218] width 379 height 493
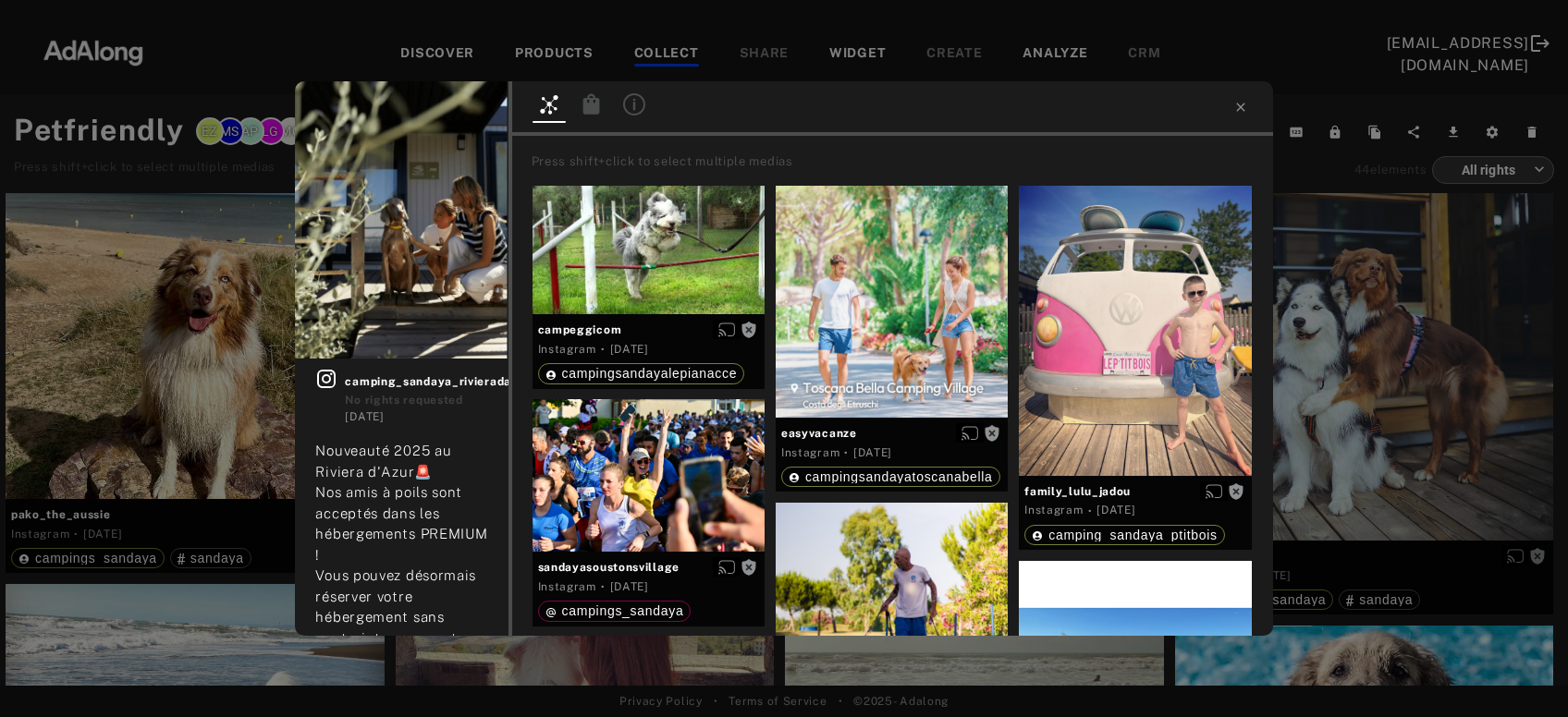
click at [637, 108] on icon at bounding box center [634, 104] width 22 height 22
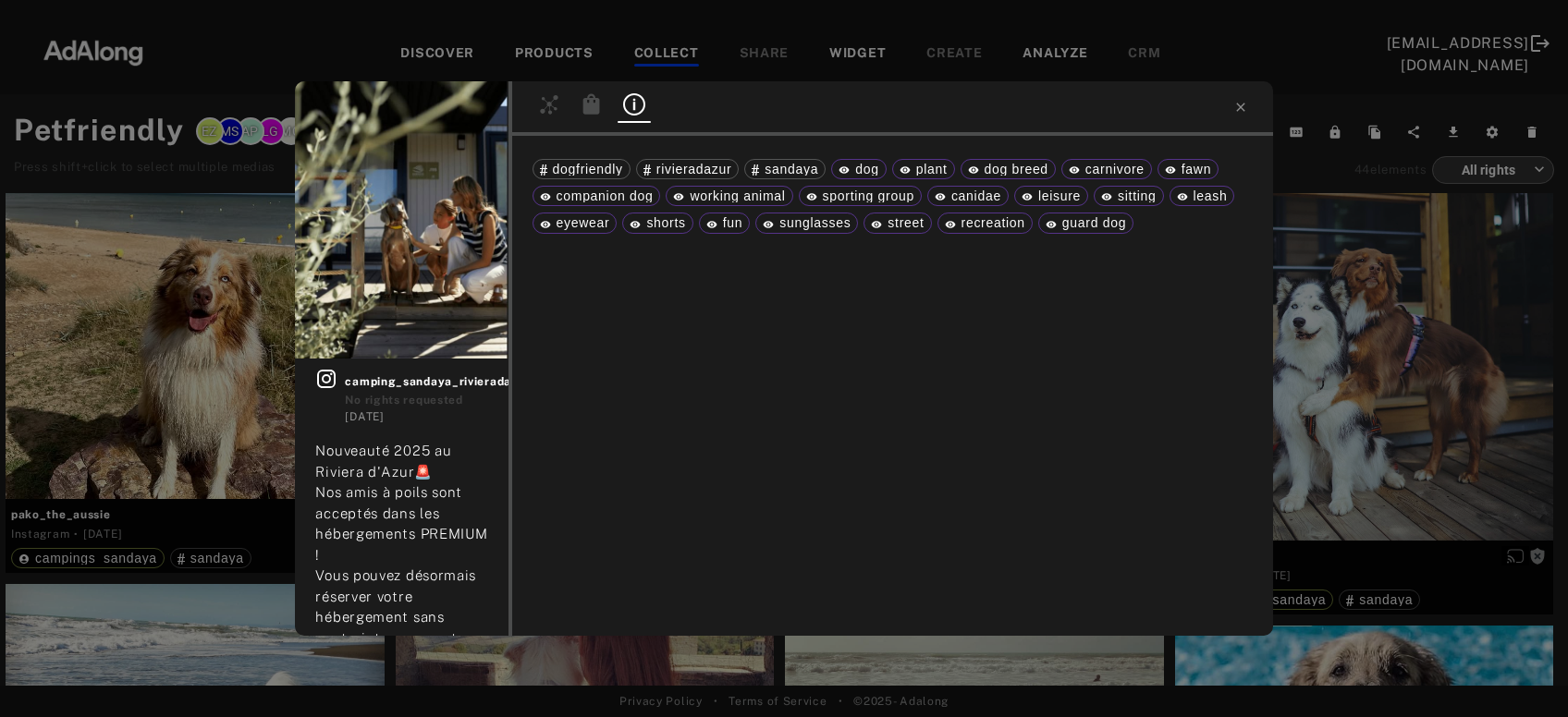
click at [1470, 469] on div "Get rights camping_sandaya_rivieradazur No rights requested [DATE] Nouveauté 20…" at bounding box center [784, 358] width 1568 height 717
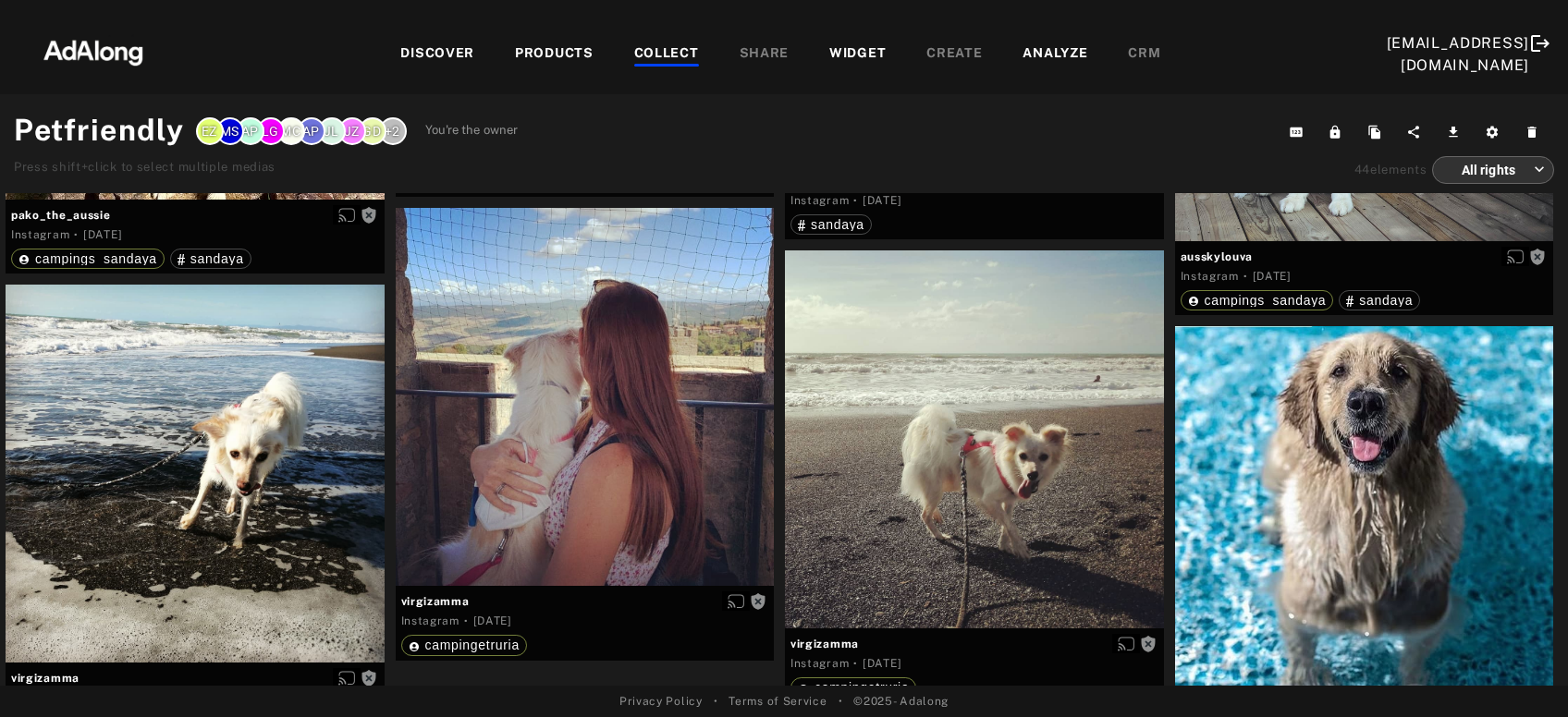
scroll to position [5106, 0]
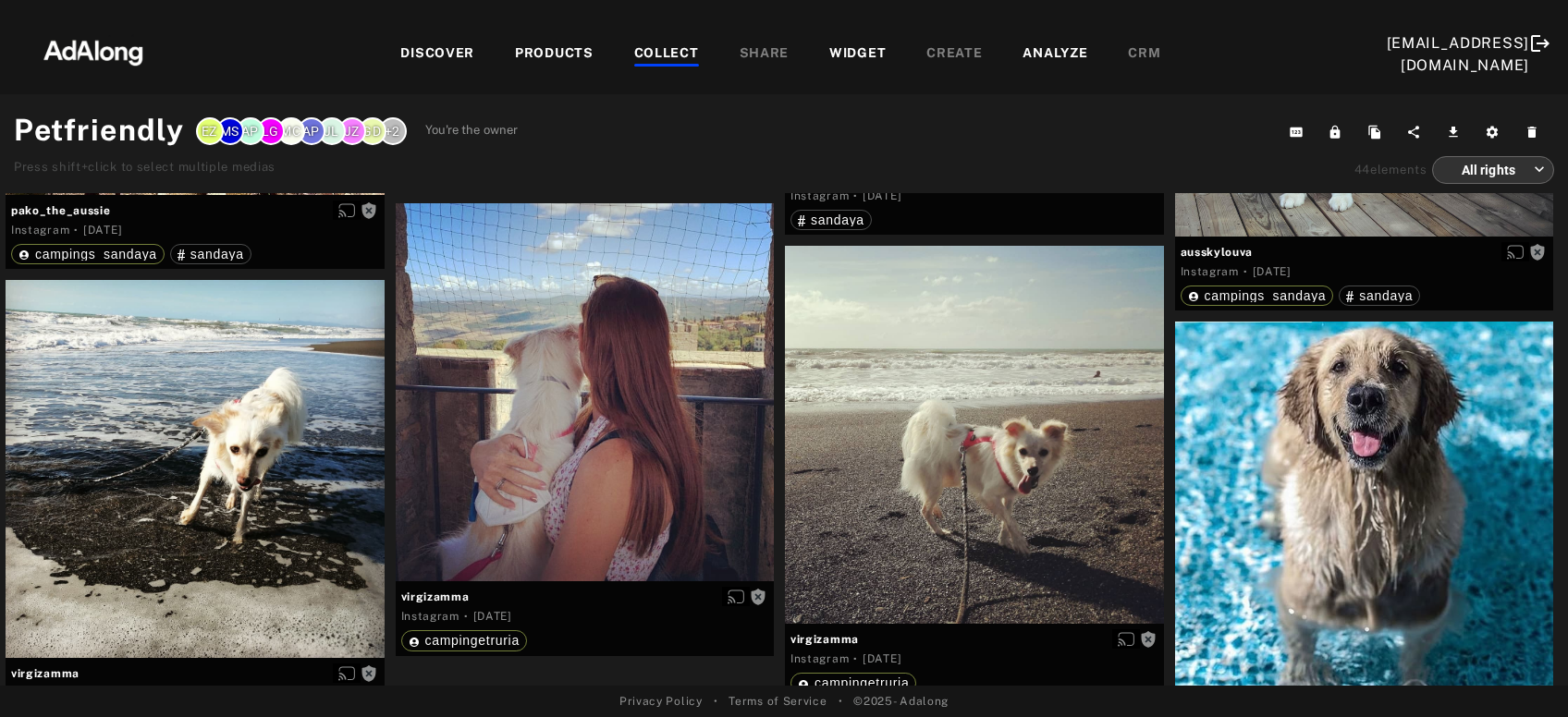
click at [451, 59] on div "DISCOVER" at bounding box center [437, 55] width 74 height 22
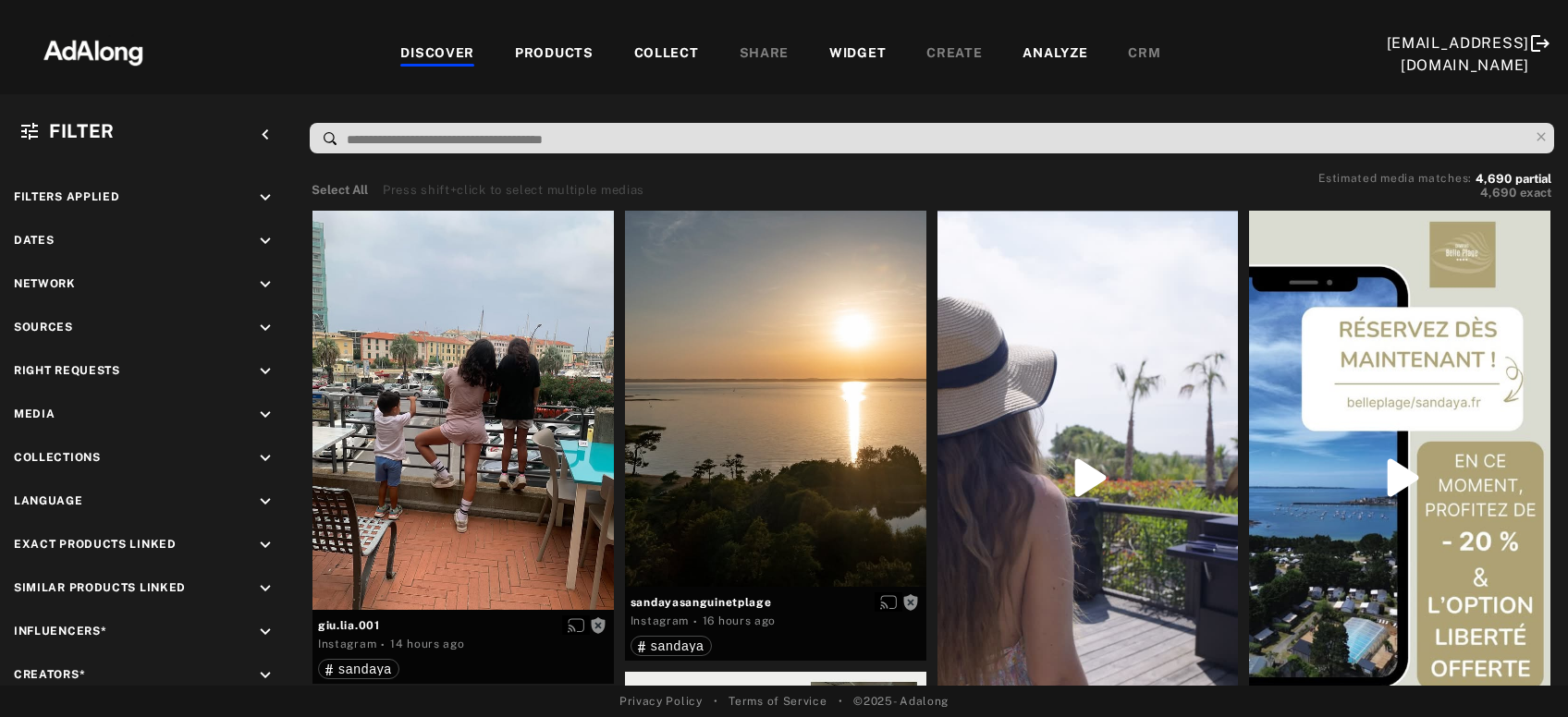
click at [723, 147] on input at bounding box center [936, 139] width 1183 height 25
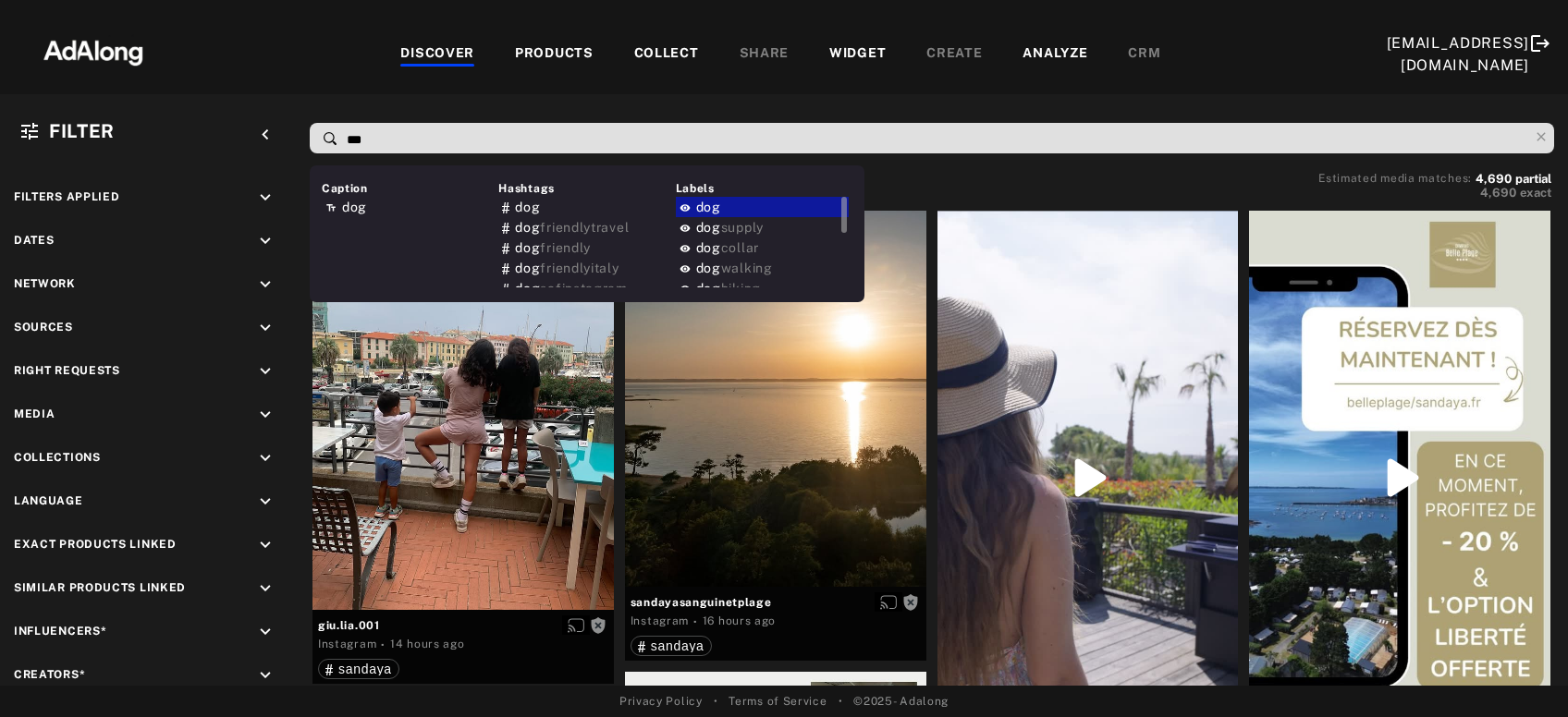
type input "***"
click at [765, 202] on div "dog" at bounding box center [762, 207] width 173 height 20
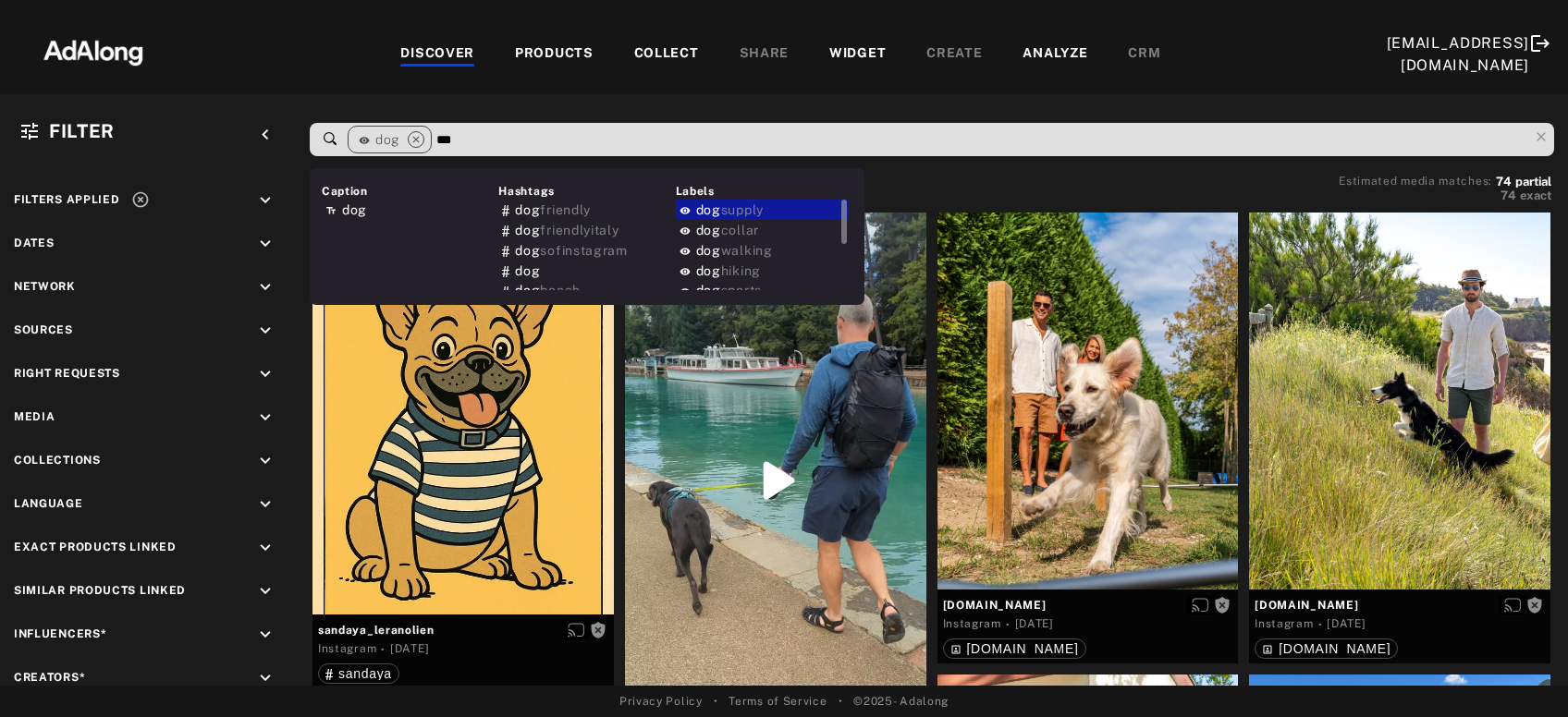
type input "***"
click at [772, 211] on div "dog supply" at bounding box center [762, 210] width 173 height 20
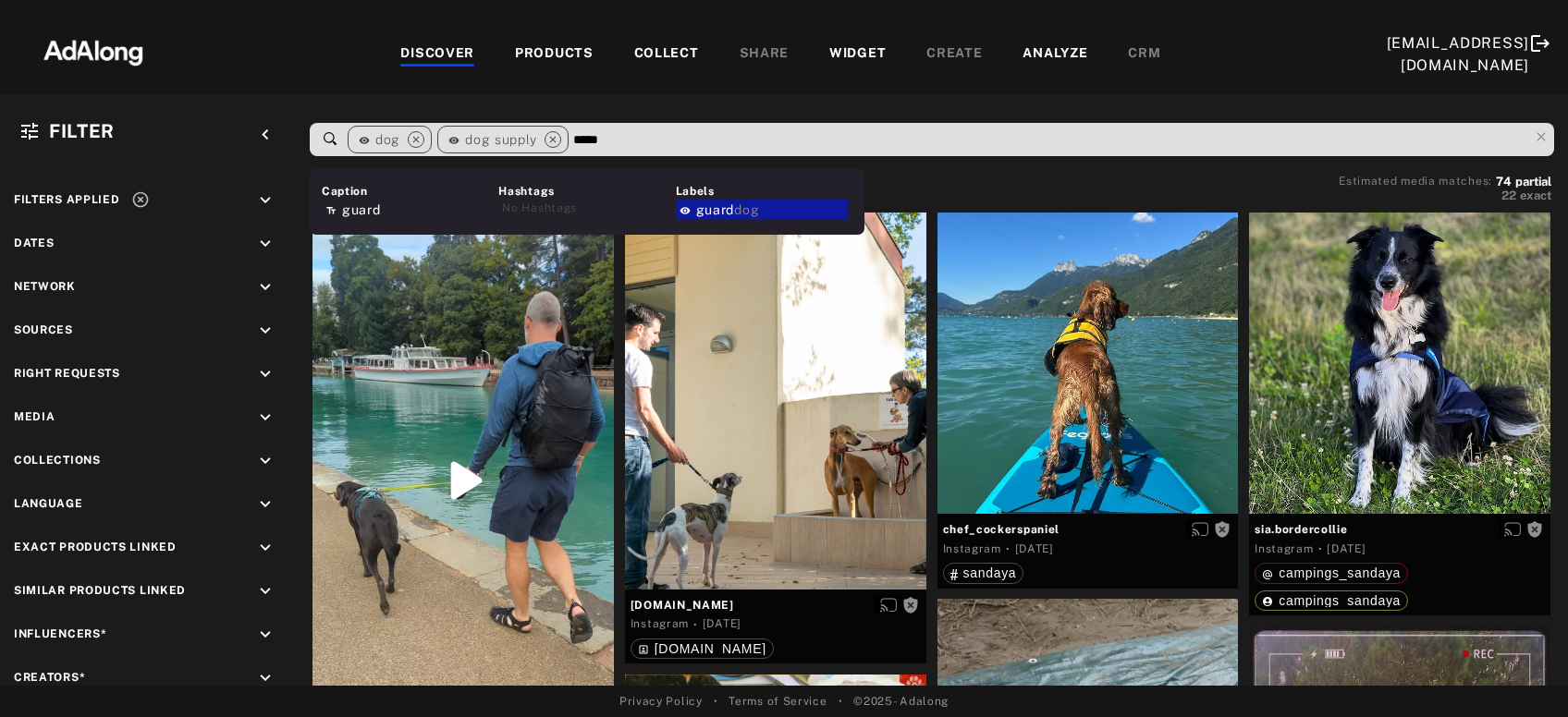
type input "*****"
click at [748, 207] on span "dog" at bounding box center [746, 209] width 25 height 15
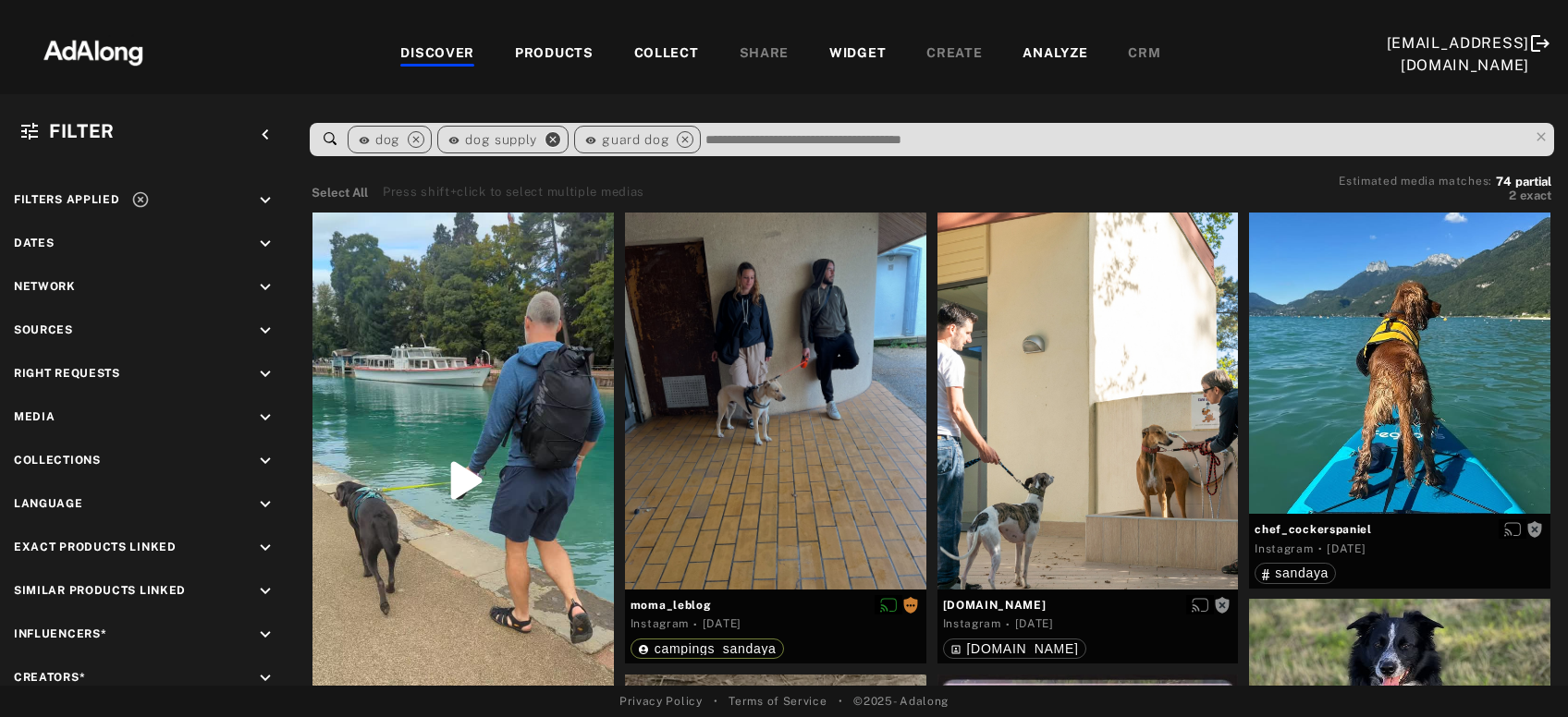
click at [552, 144] on icon "close" at bounding box center [552, 139] width 17 height 17
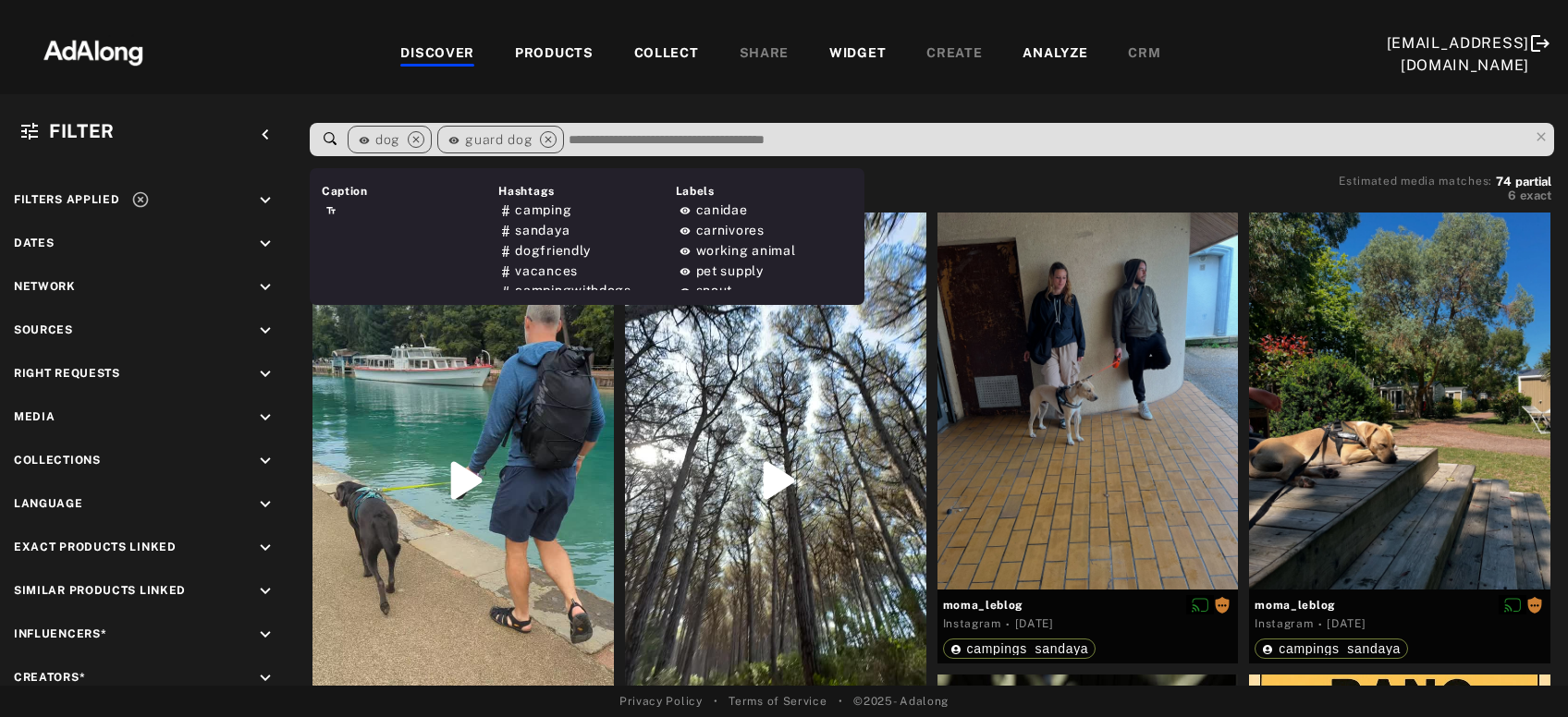
click at [720, 142] on input at bounding box center [1048, 139] width 961 height 25
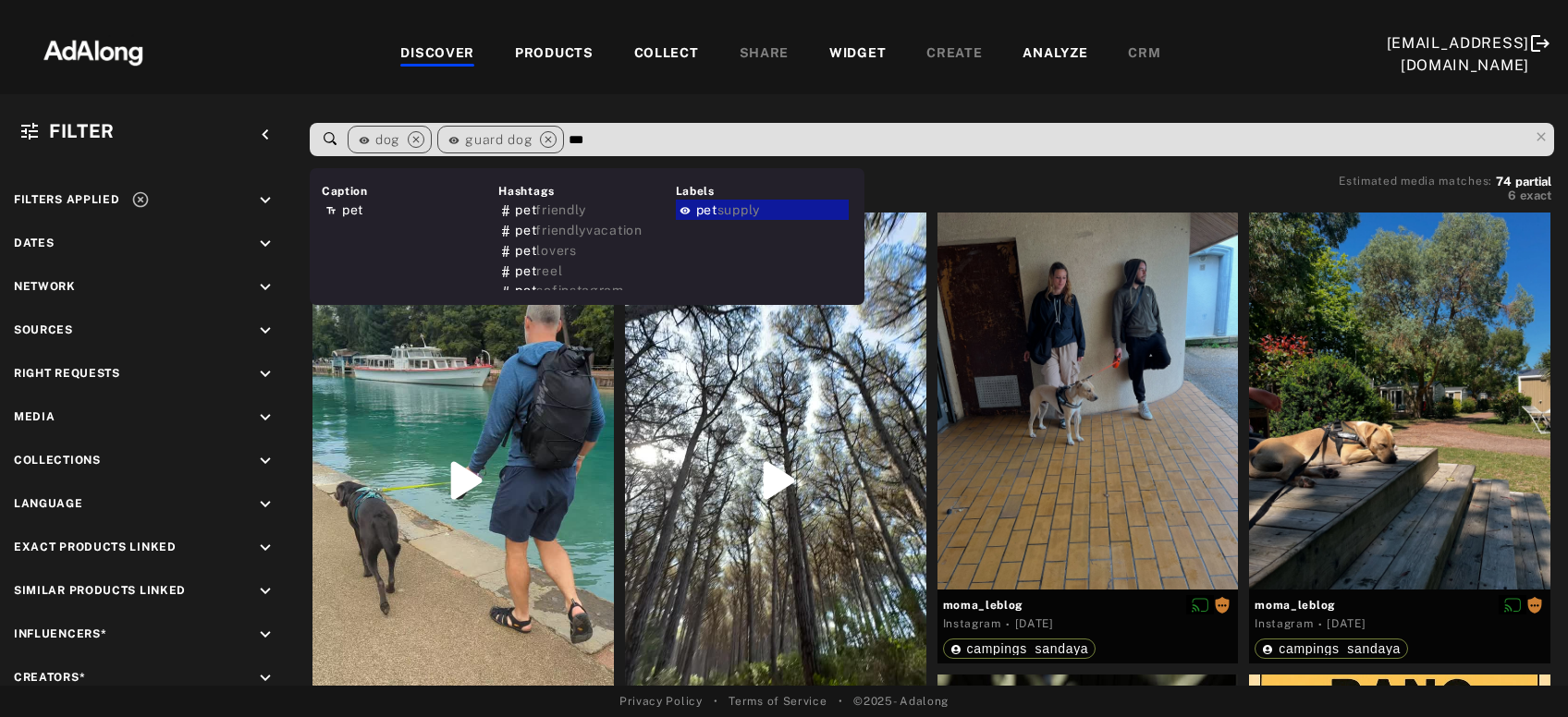
type input "***"
click at [760, 206] on span "supply" at bounding box center [738, 209] width 43 height 15
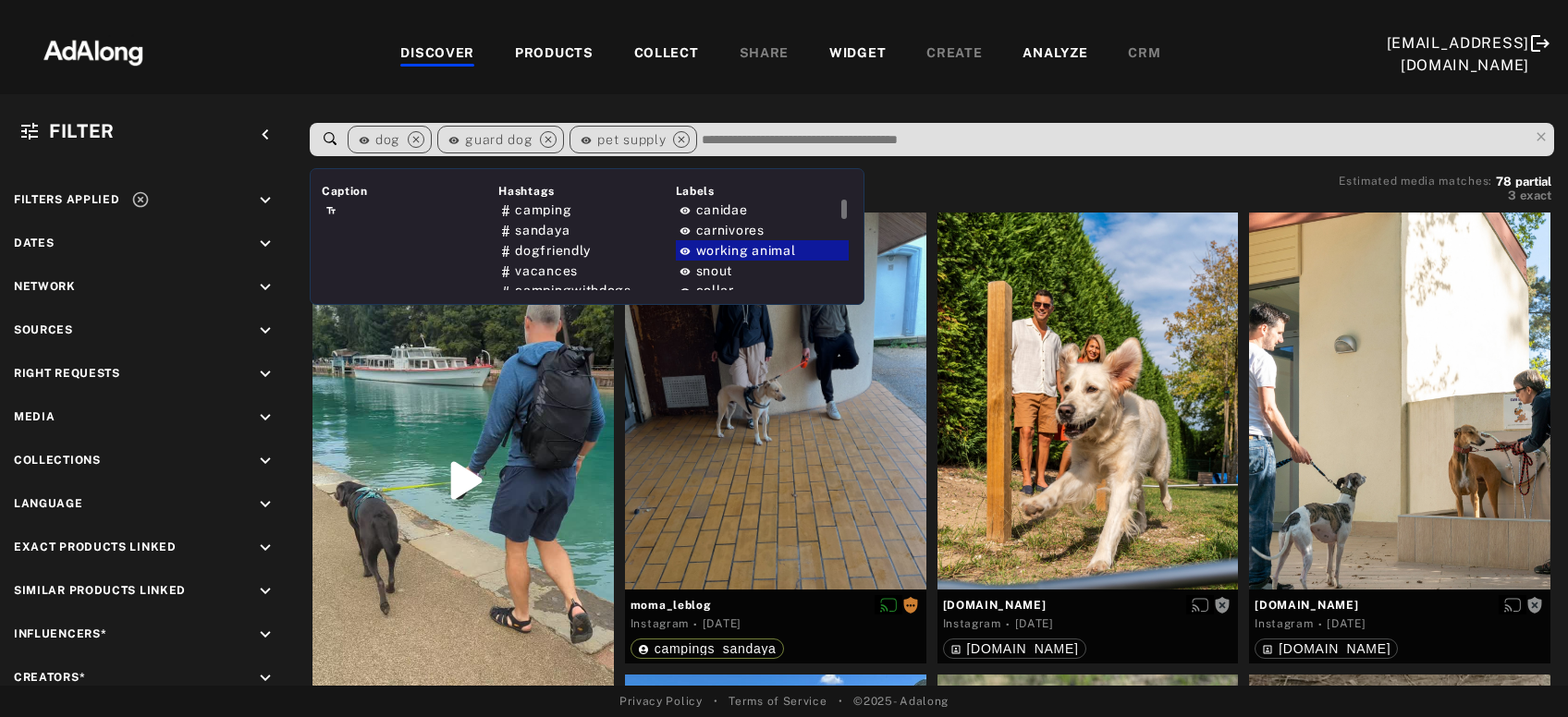
click at [783, 248] on span "working animal" at bounding box center [746, 250] width 99 height 15
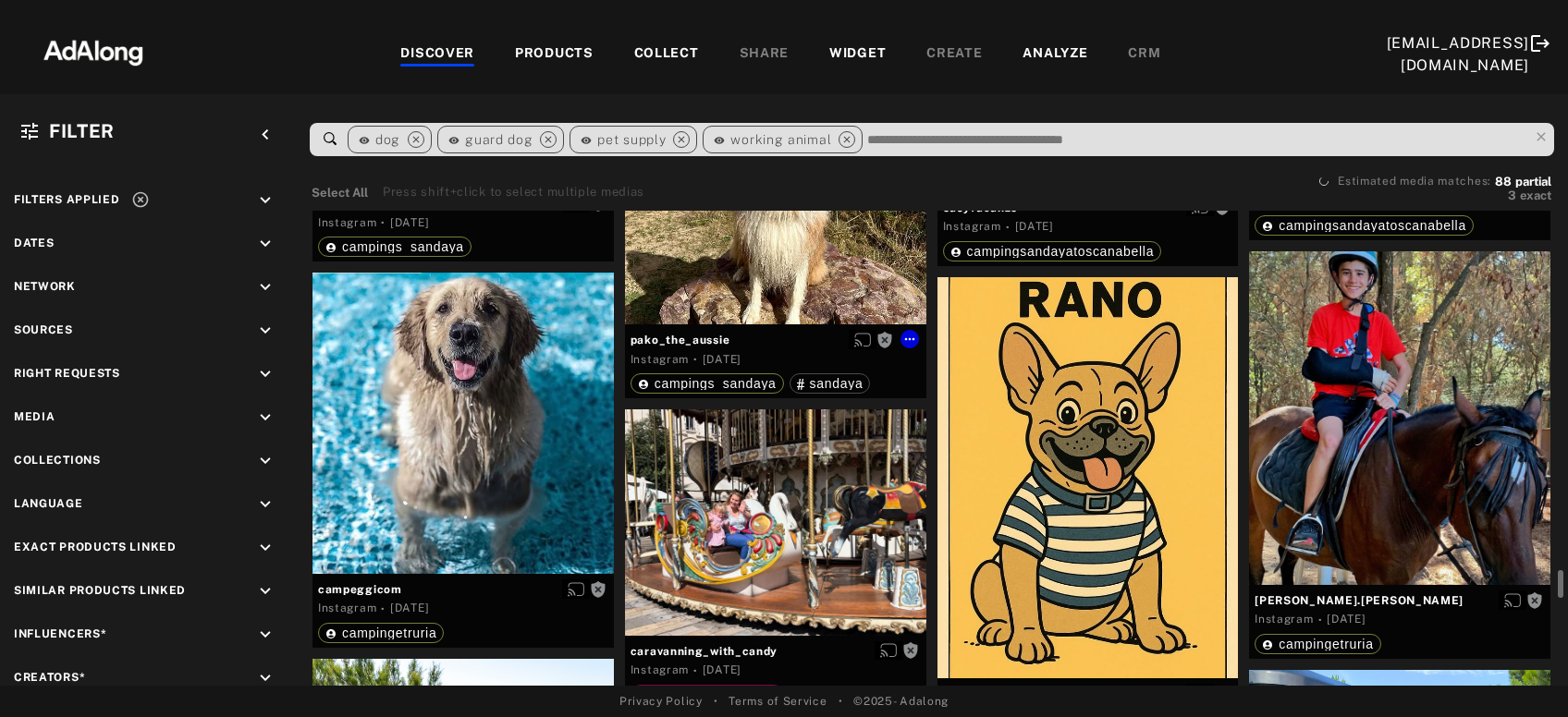
scroll to position [6387, 0]
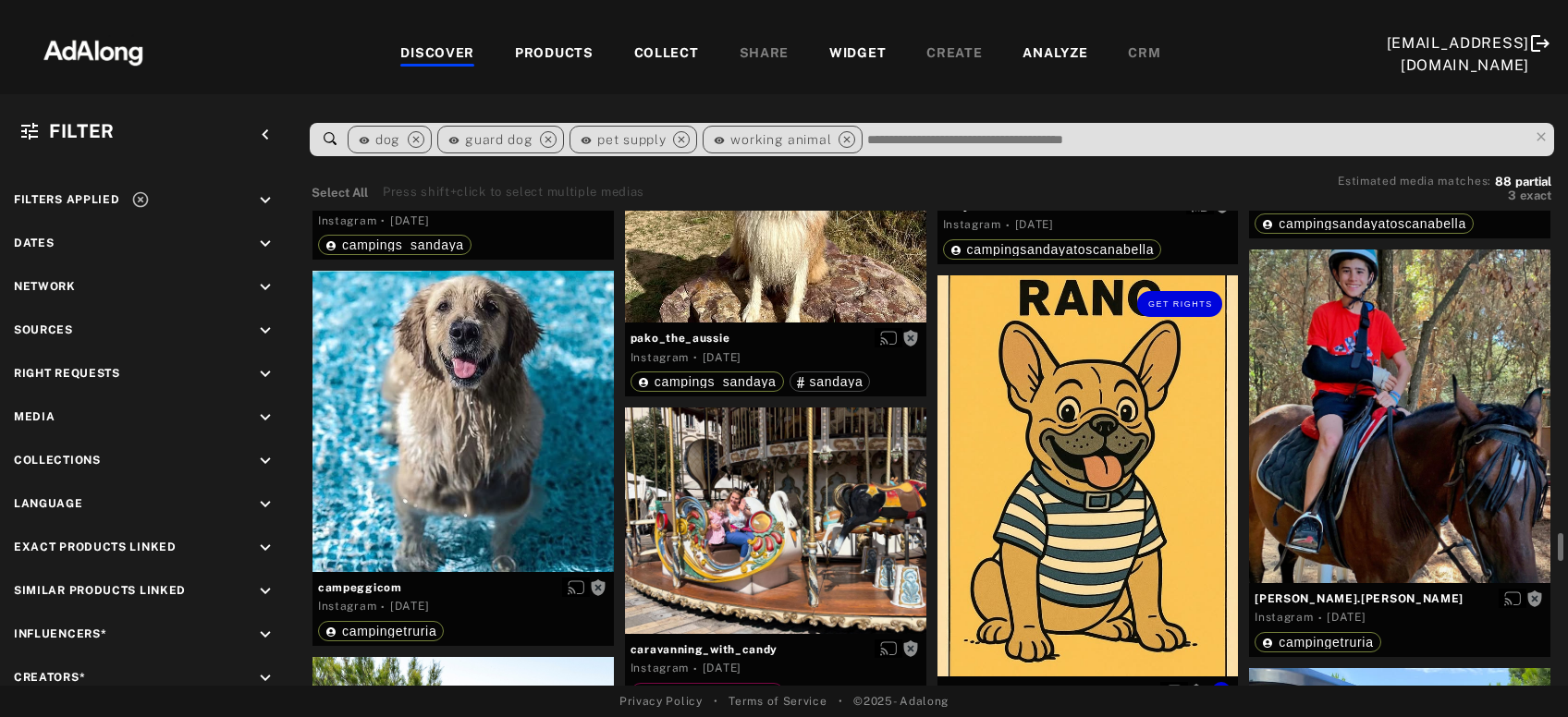
click at [1049, 474] on div "Get rights" at bounding box center [1087, 475] width 301 height 401
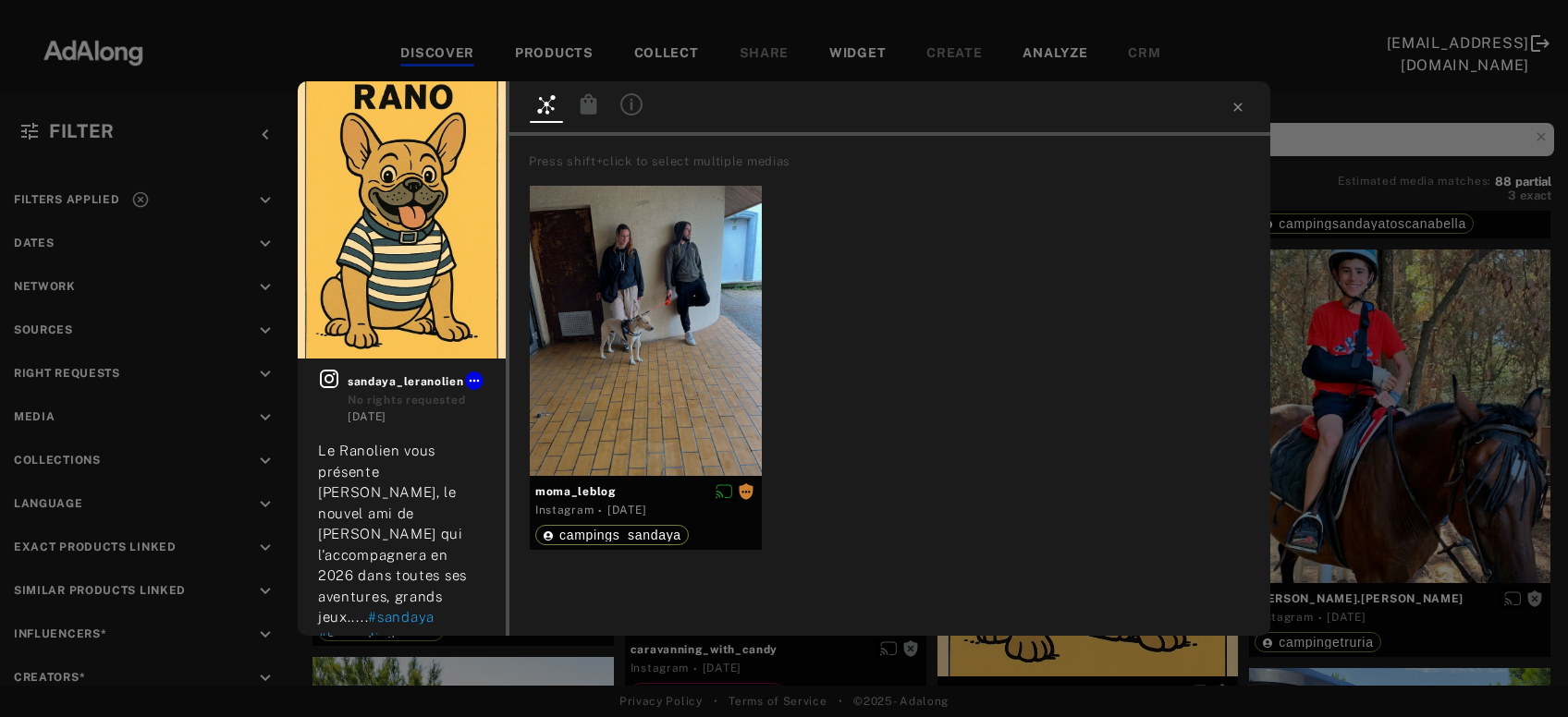
click at [632, 100] on icon at bounding box center [632, 102] width 3 height 11
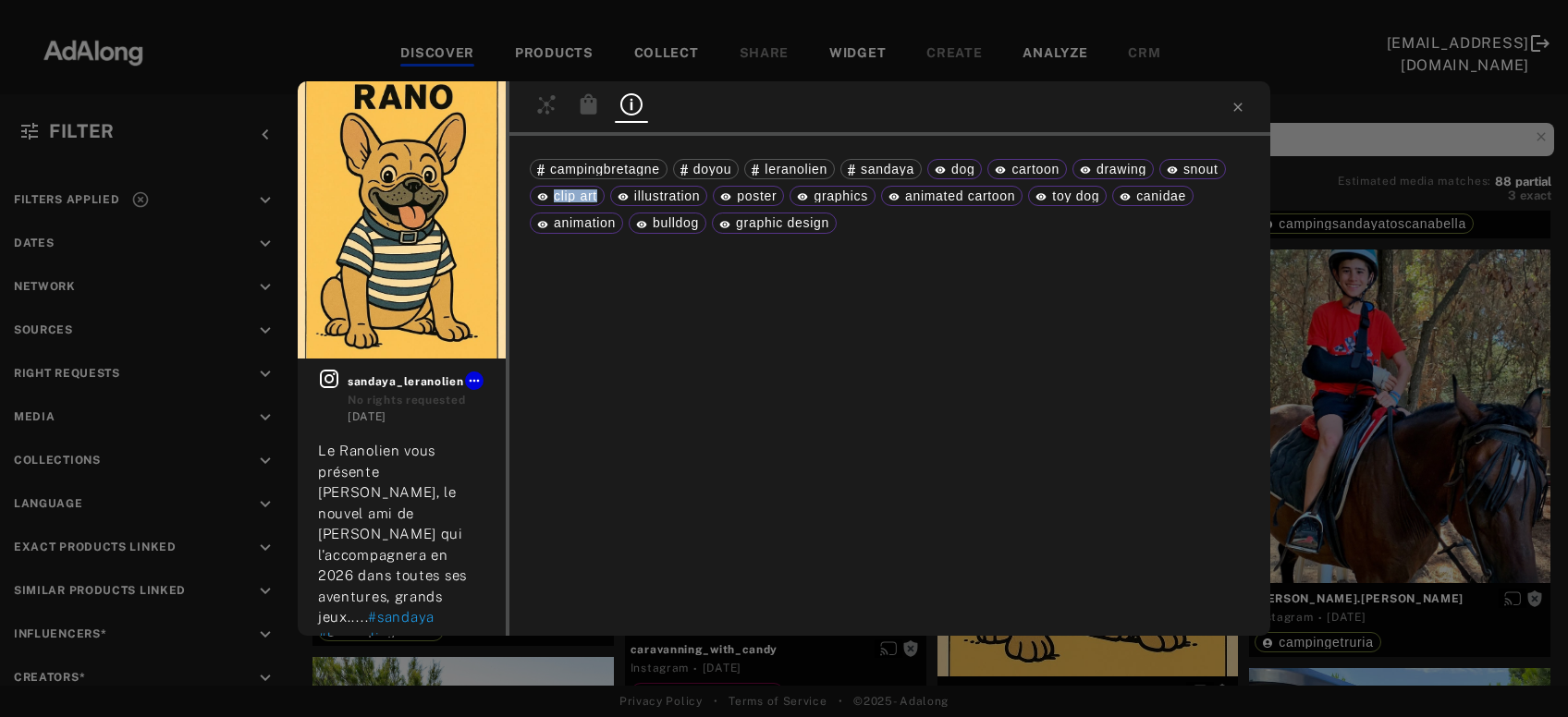
drag, startPoint x: 553, startPoint y: 198, endPoint x: 596, endPoint y: 196, distance: 43.0
click at [596, 196] on span "clip art" at bounding box center [575, 196] width 44 height 15
copy span "clip art"
drag, startPoint x: 735, startPoint y: 221, endPoint x: 838, endPoint y: 224, distance: 103.0
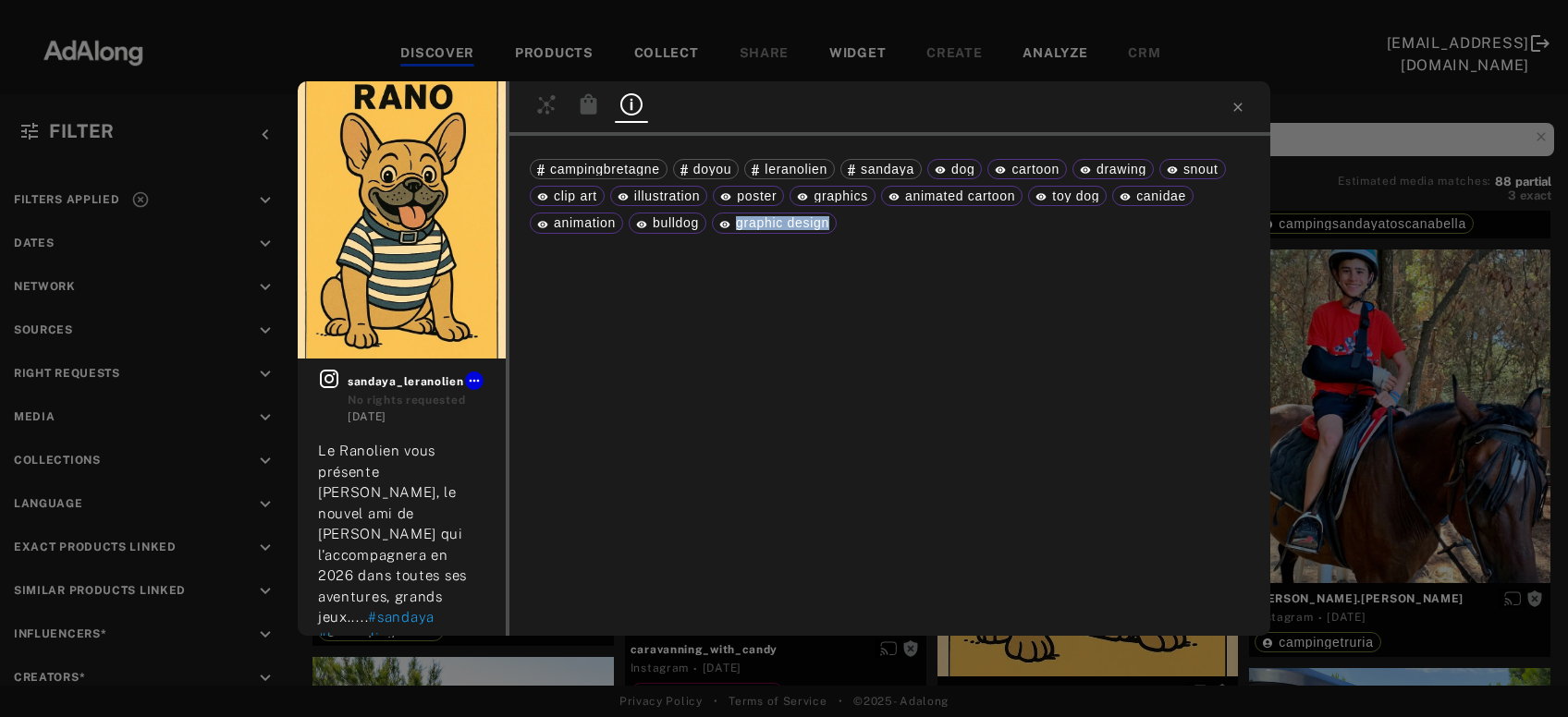
click at [829, 224] on div "graphic design" at bounding box center [774, 222] width 110 height 13
copy span "graphic design"
click at [1448, 372] on div "Get rights sandaya_leranolien No rights requested [DATE] Le Ranolien vous prése…" at bounding box center [784, 358] width 1568 height 717
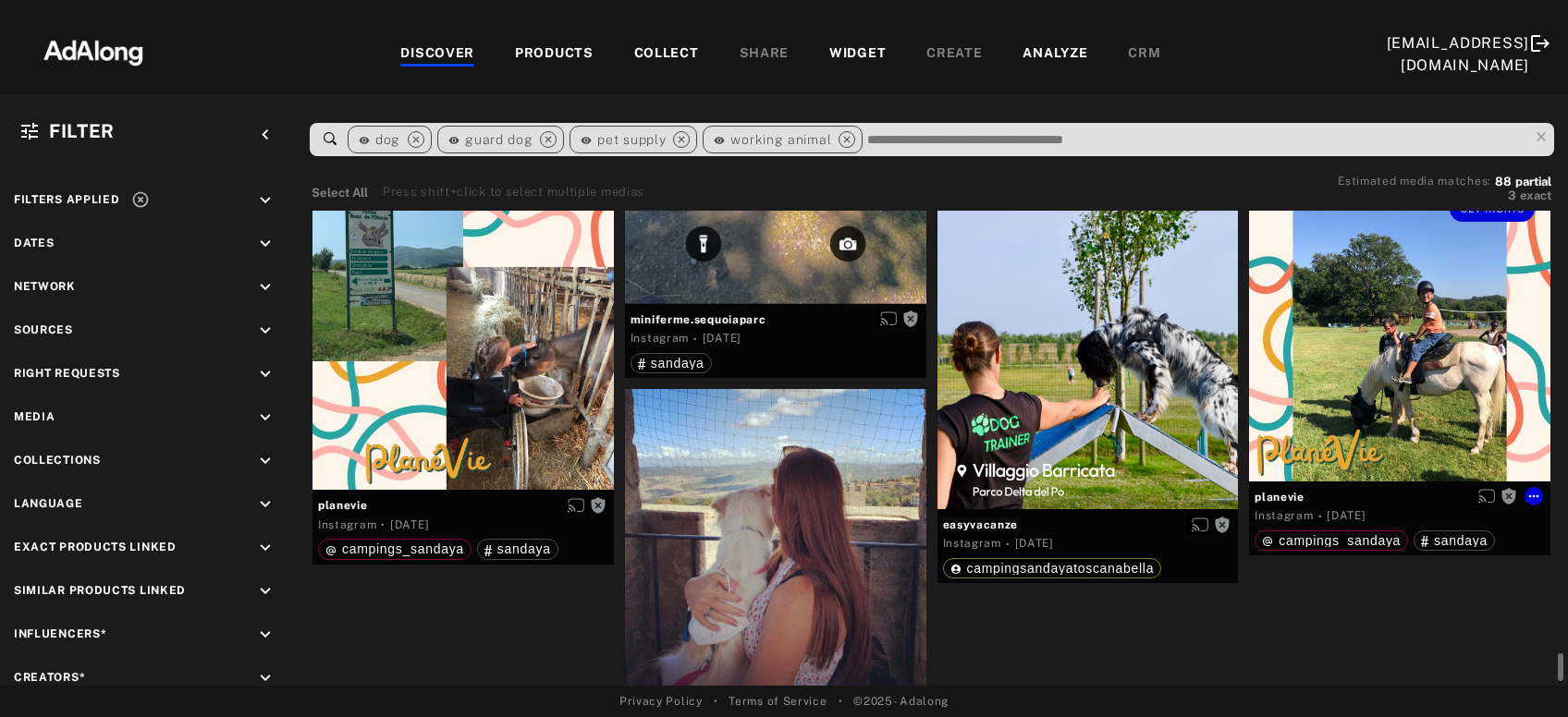
scroll to position [8842, 0]
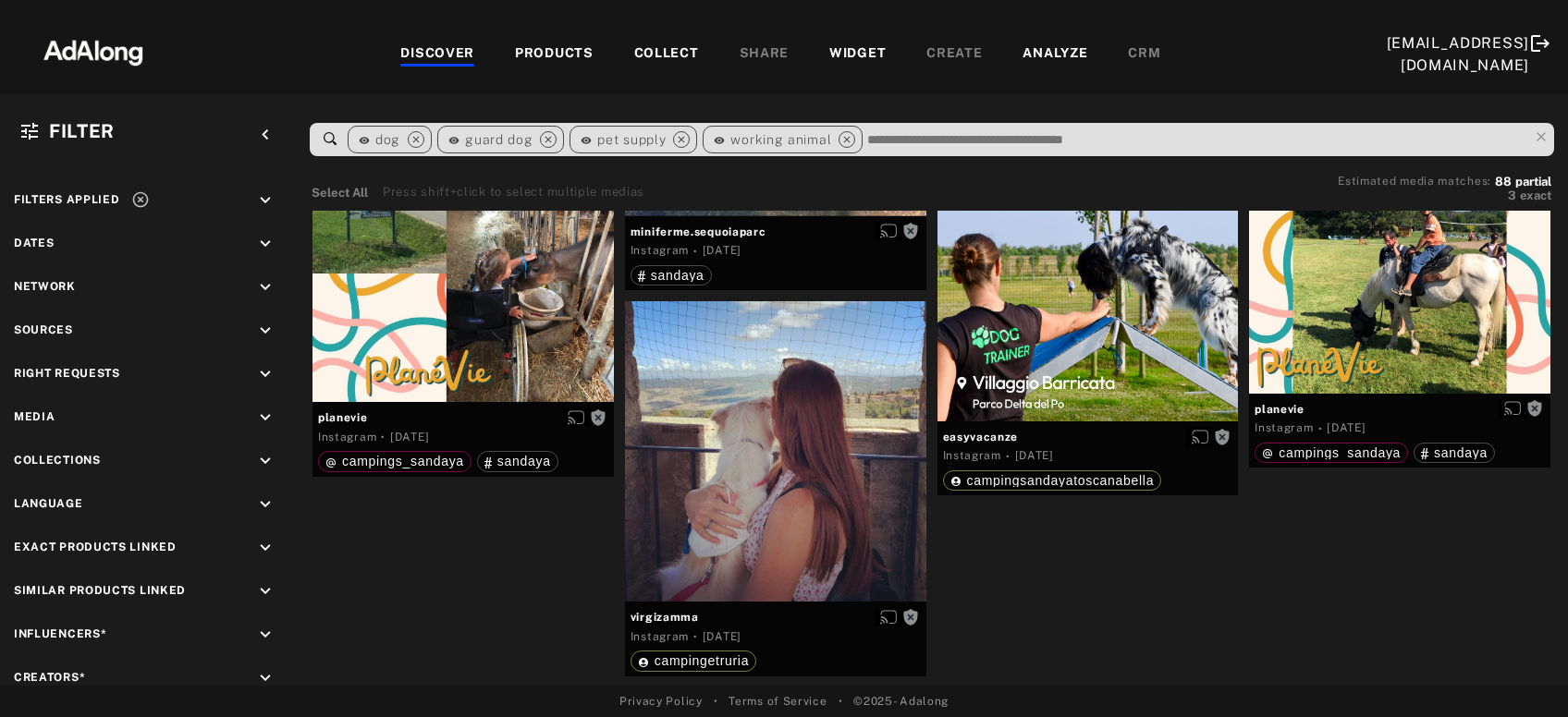
click at [935, 138] on input at bounding box center [1197, 139] width 663 height 25
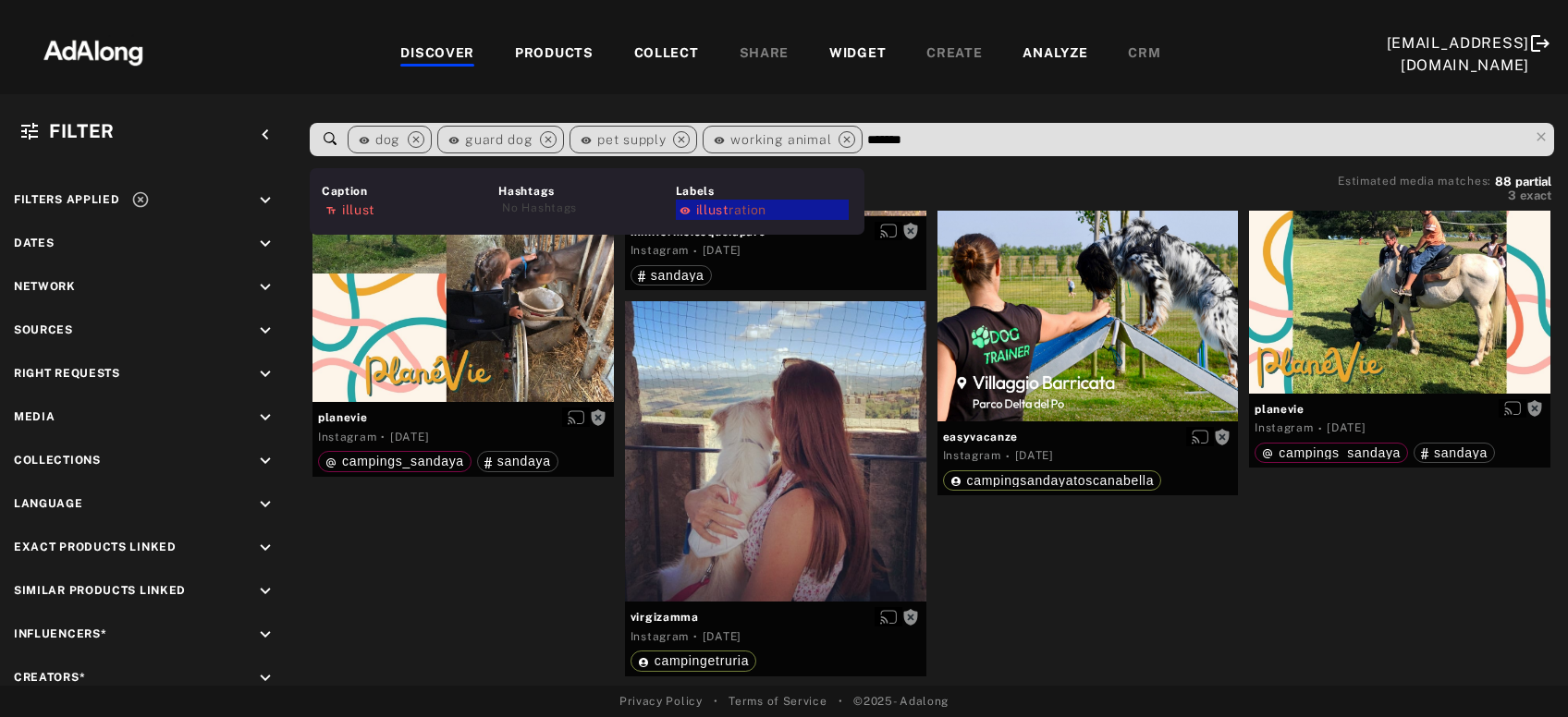
type input "*******"
click at [799, 206] on div "illust ration" at bounding box center [762, 210] width 173 height 20
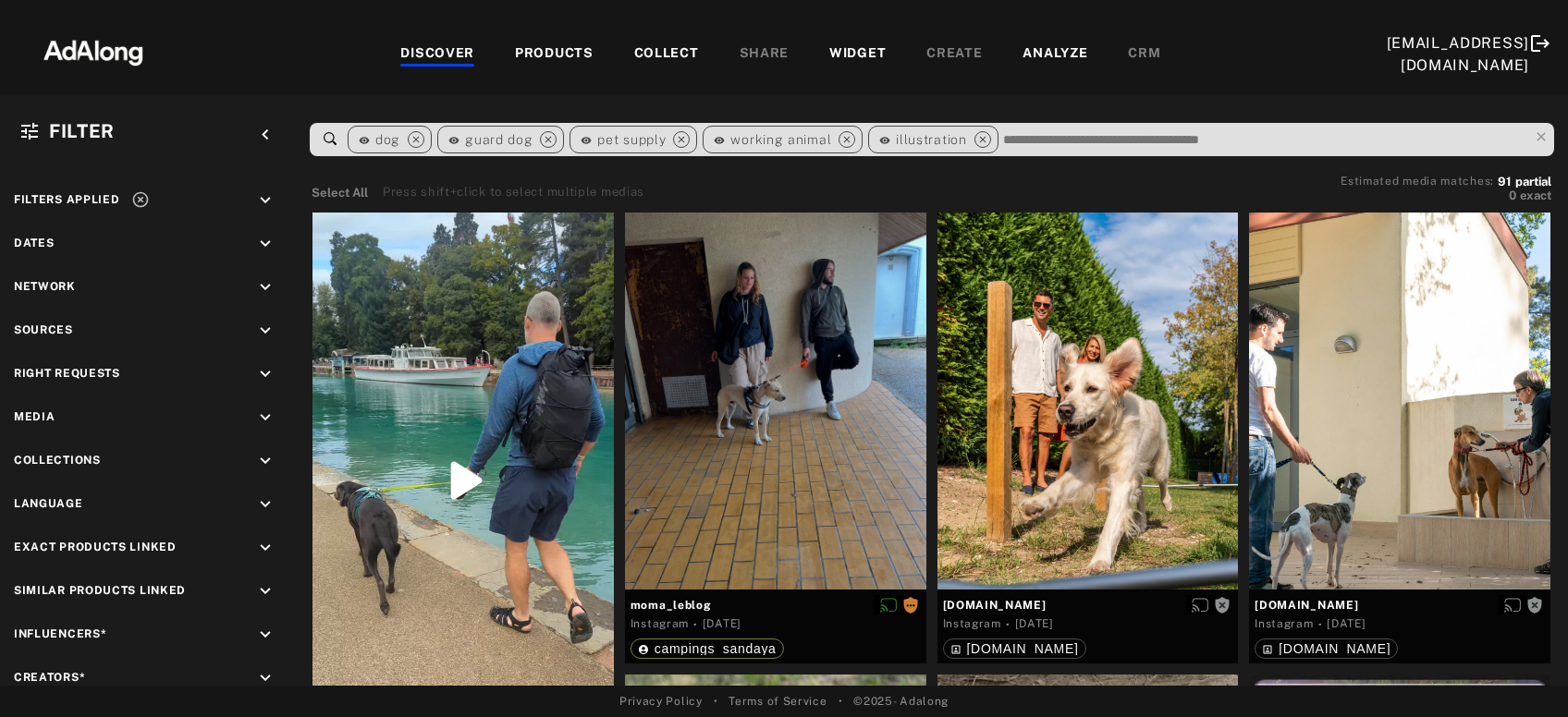
click at [880, 136] on icon at bounding box center [884, 140] width 11 height 11
click at [974, 139] on icon "close" at bounding box center [982, 139] width 17 height 17
click at [658, 43] on div "DISCOVER PRODUCTS COLLECT SHARE WIDGET CREATE ANALYZE CRM" at bounding box center [780, 54] width 1211 height 62
click at [661, 53] on div "COLLECT" at bounding box center [666, 55] width 65 height 22
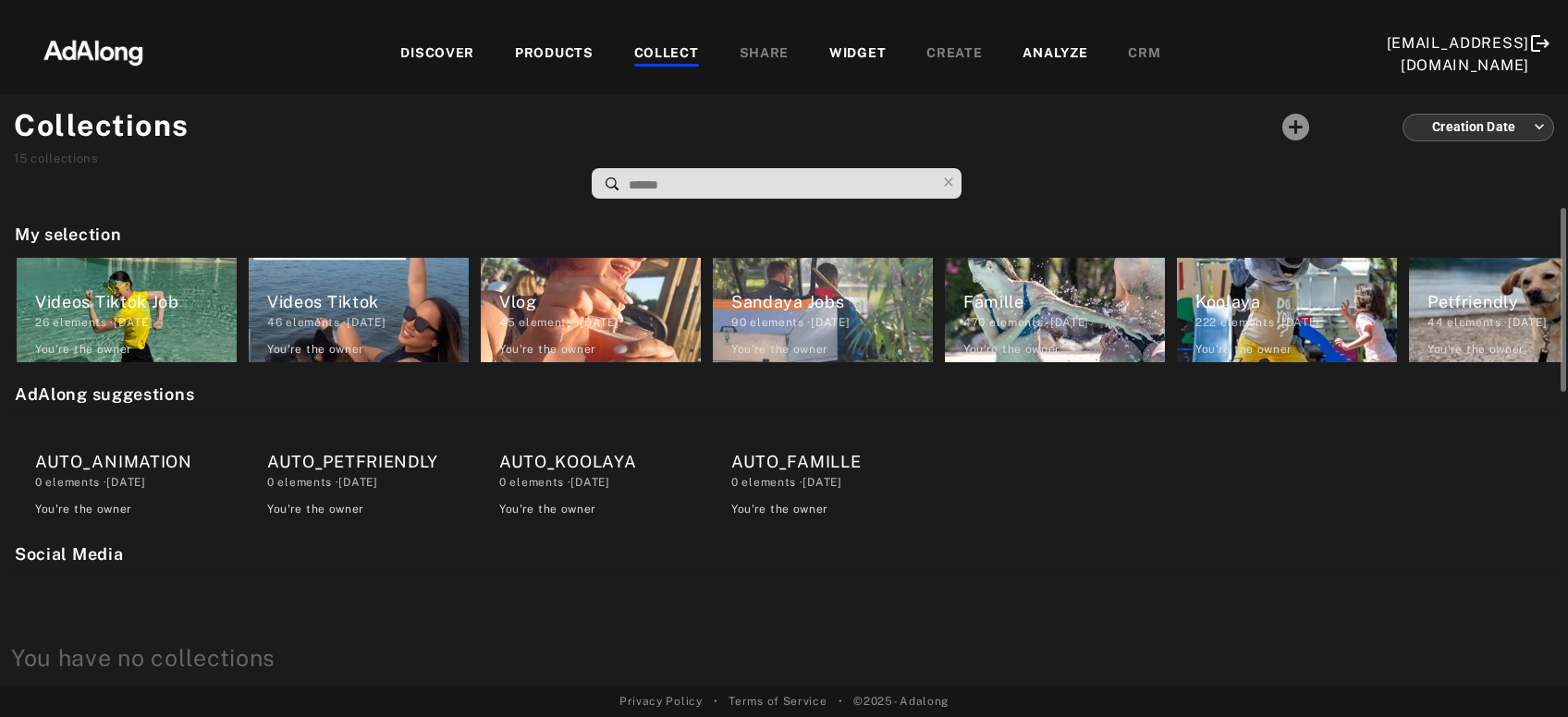
click at [158, 473] on div "AUTO_ANIMATION" at bounding box center [135, 461] width 202 height 25
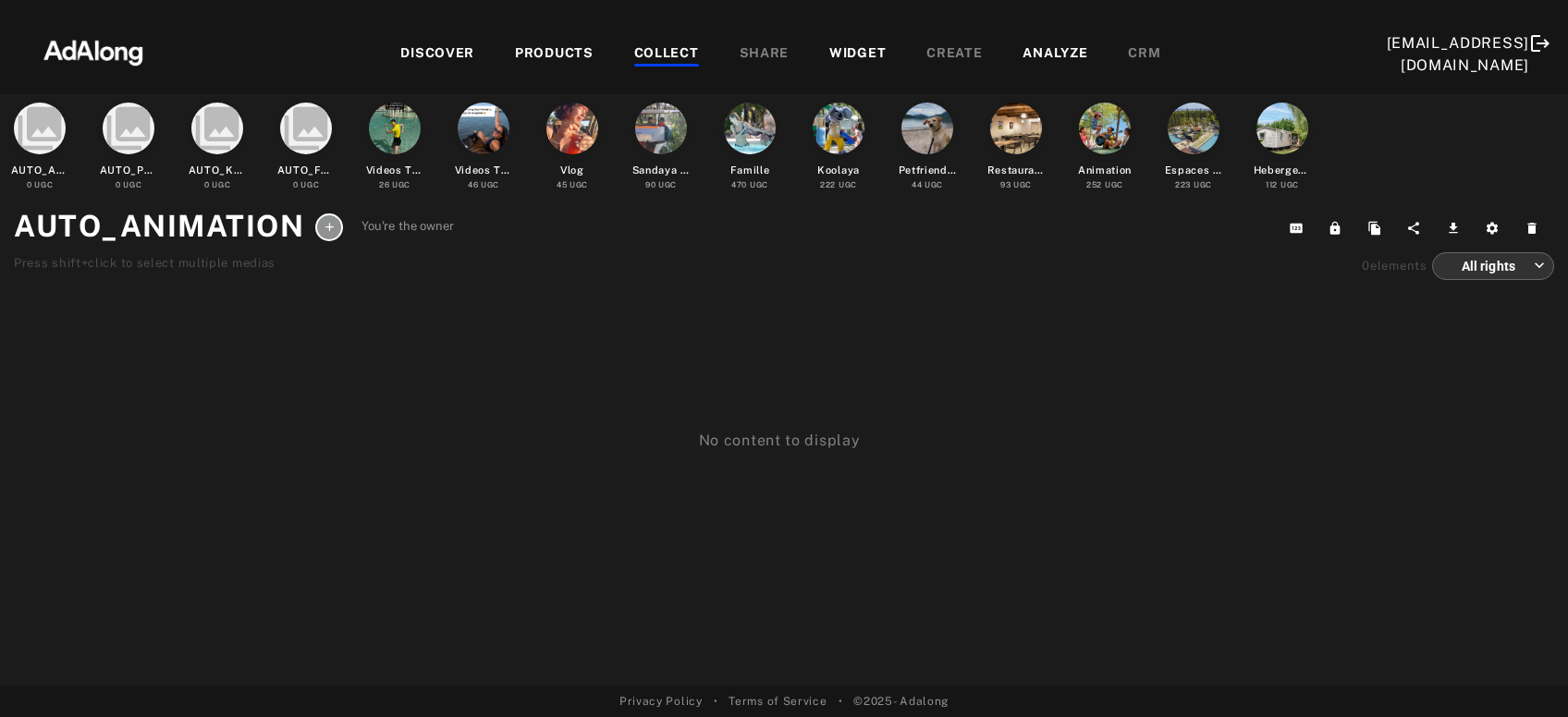
click at [1102, 136] on div at bounding box center [1104, 128] width 52 height 52
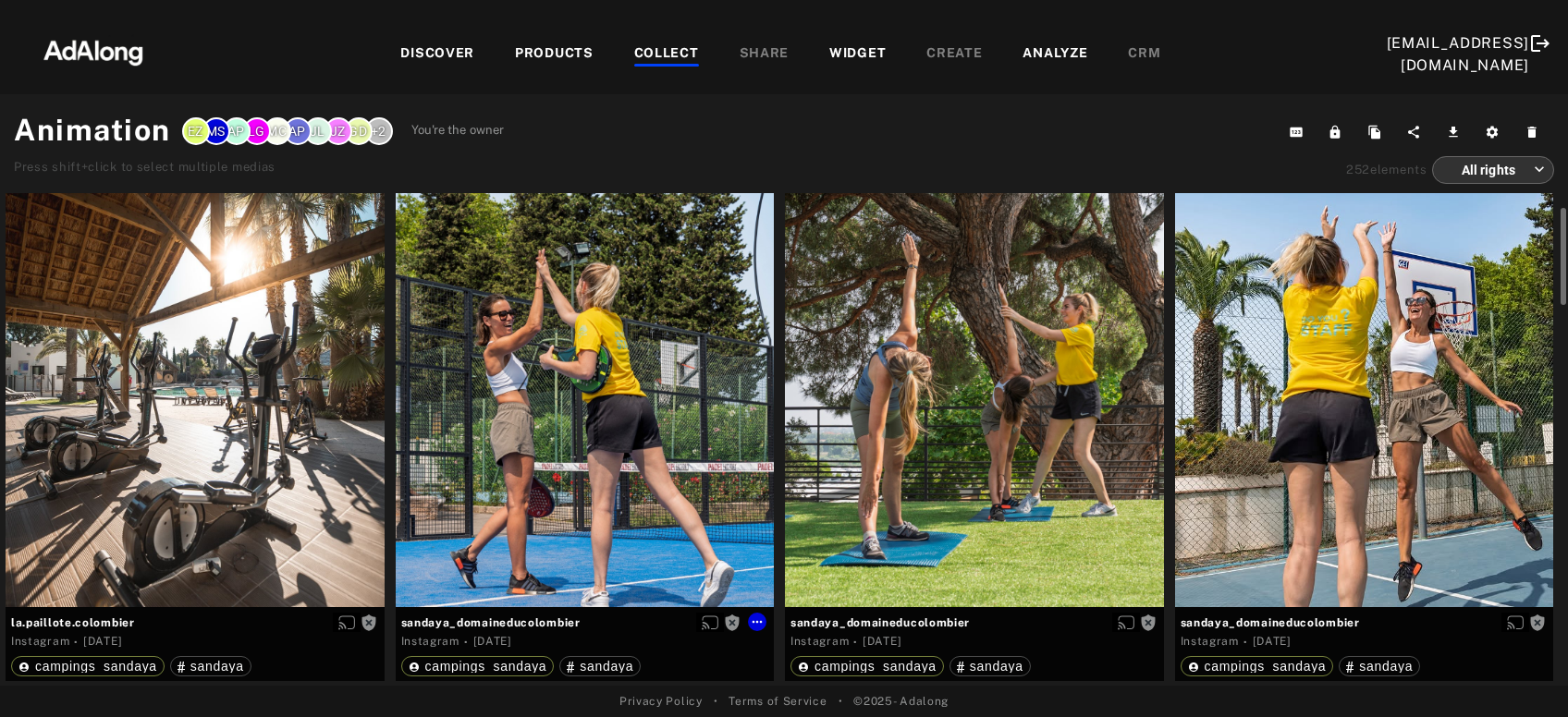
scroll to position [67, 0]
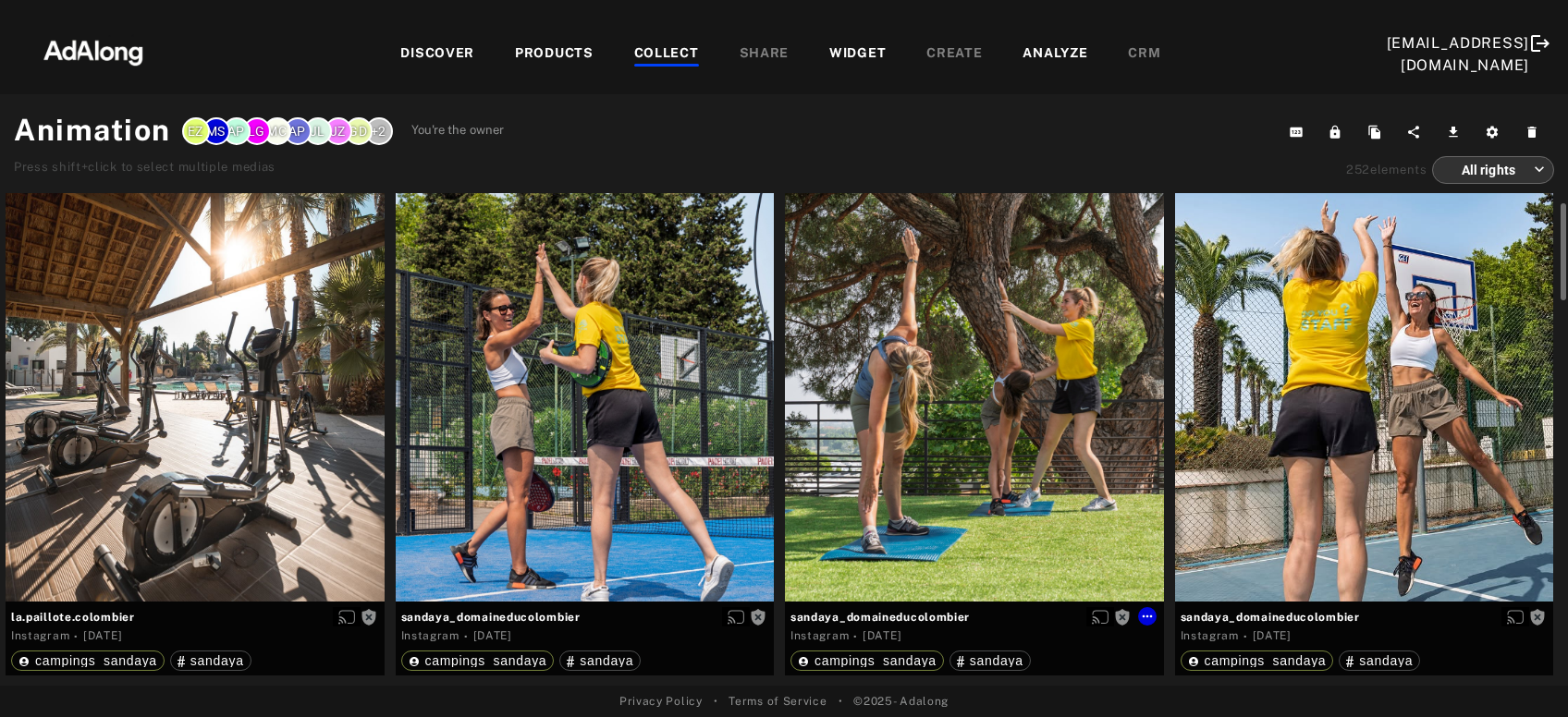
click at [1031, 498] on div "Get rights" at bounding box center [974, 365] width 379 height 473
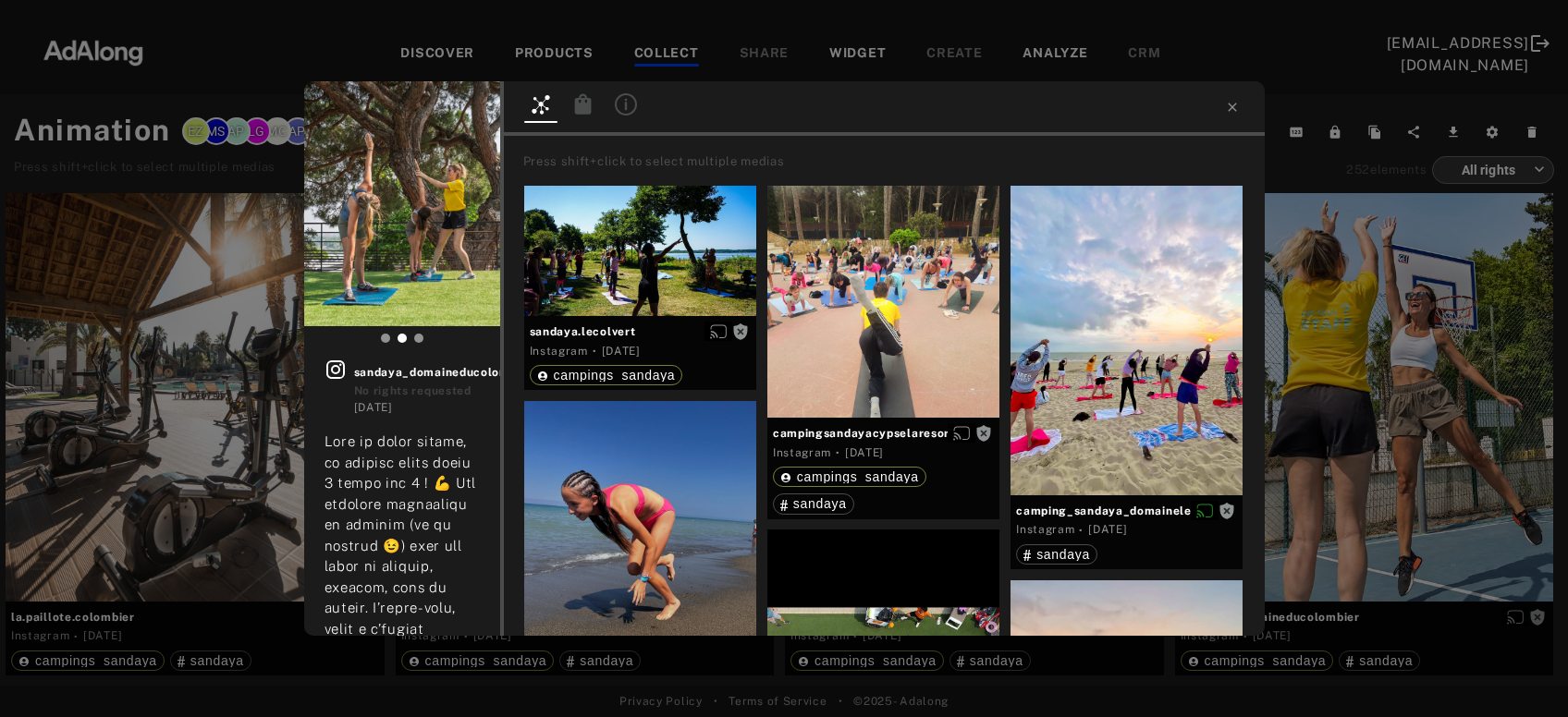
click at [624, 103] on icon at bounding box center [626, 104] width 22 height 22
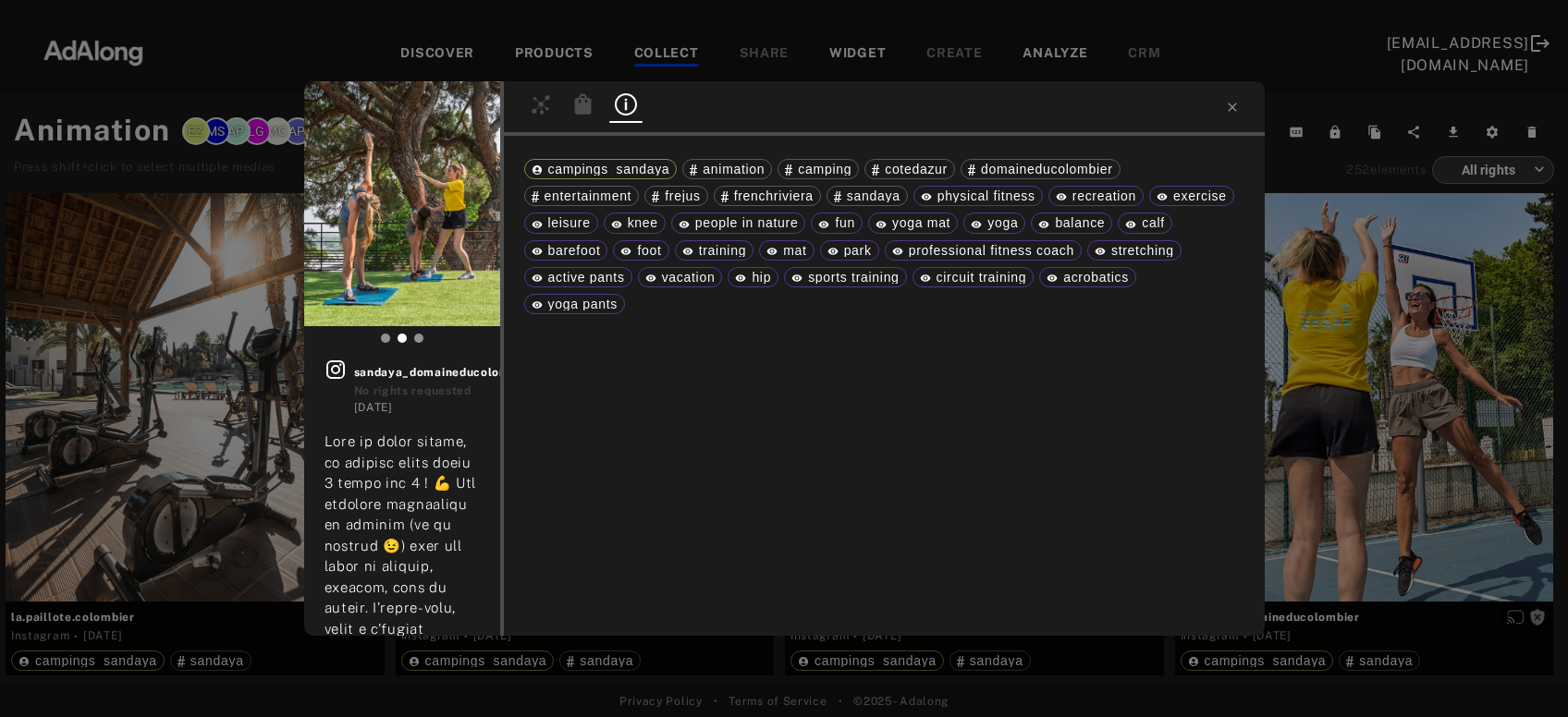
click at [719, 250] on span "training" at bounding box center [722, 250] width 48 height 15
copy span "training"
drag, startPoint x: 937, startPoint y: 198, endPoint x: 1033, endPoint y: 196, distance: 96.0
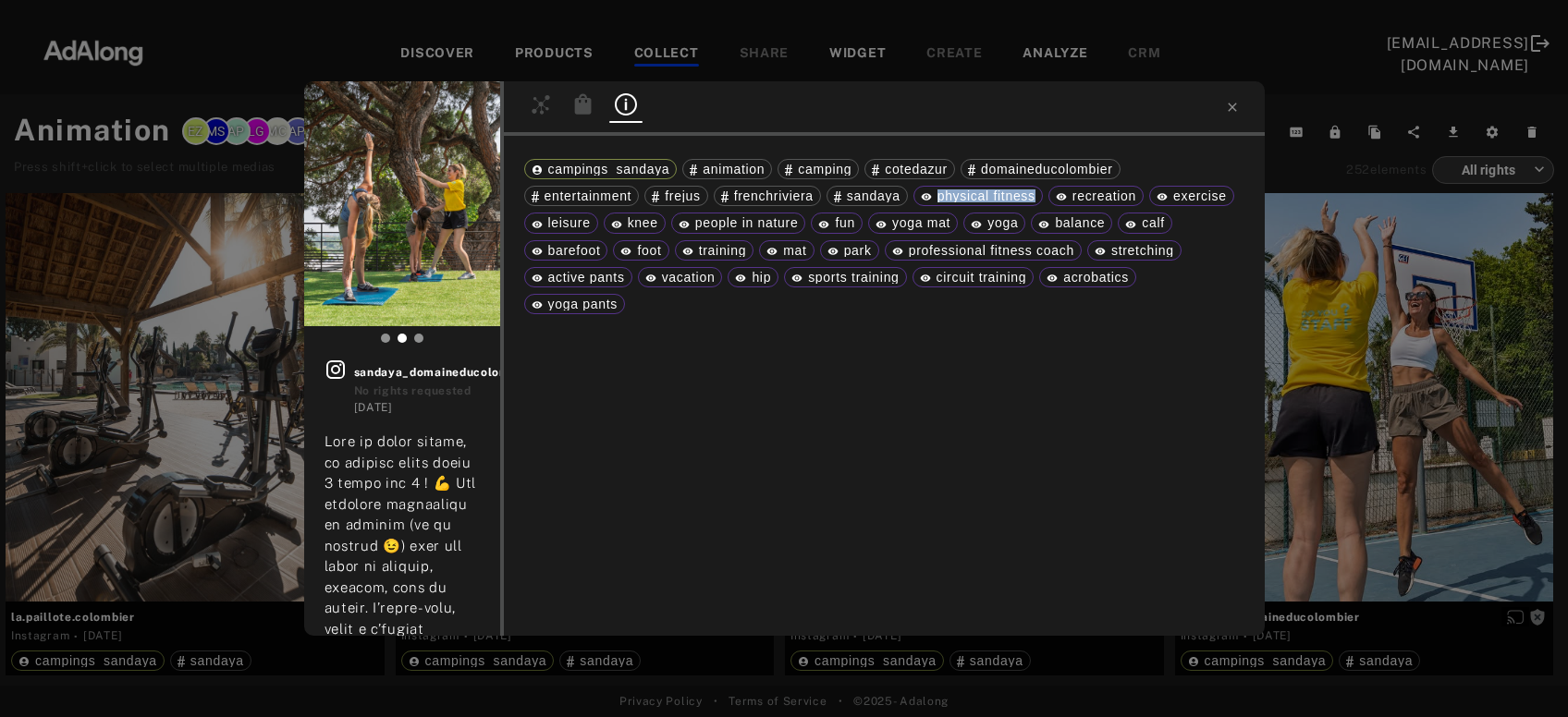
click at [1033, 196] on span "physical fitness" at bounding box center [986, 196] width 98 height 15
copy span "physical fitness"
click at [1113, 191] on span "recreation" at bounding box center [1104, 196] width 64 height 15
copy span "recreation"
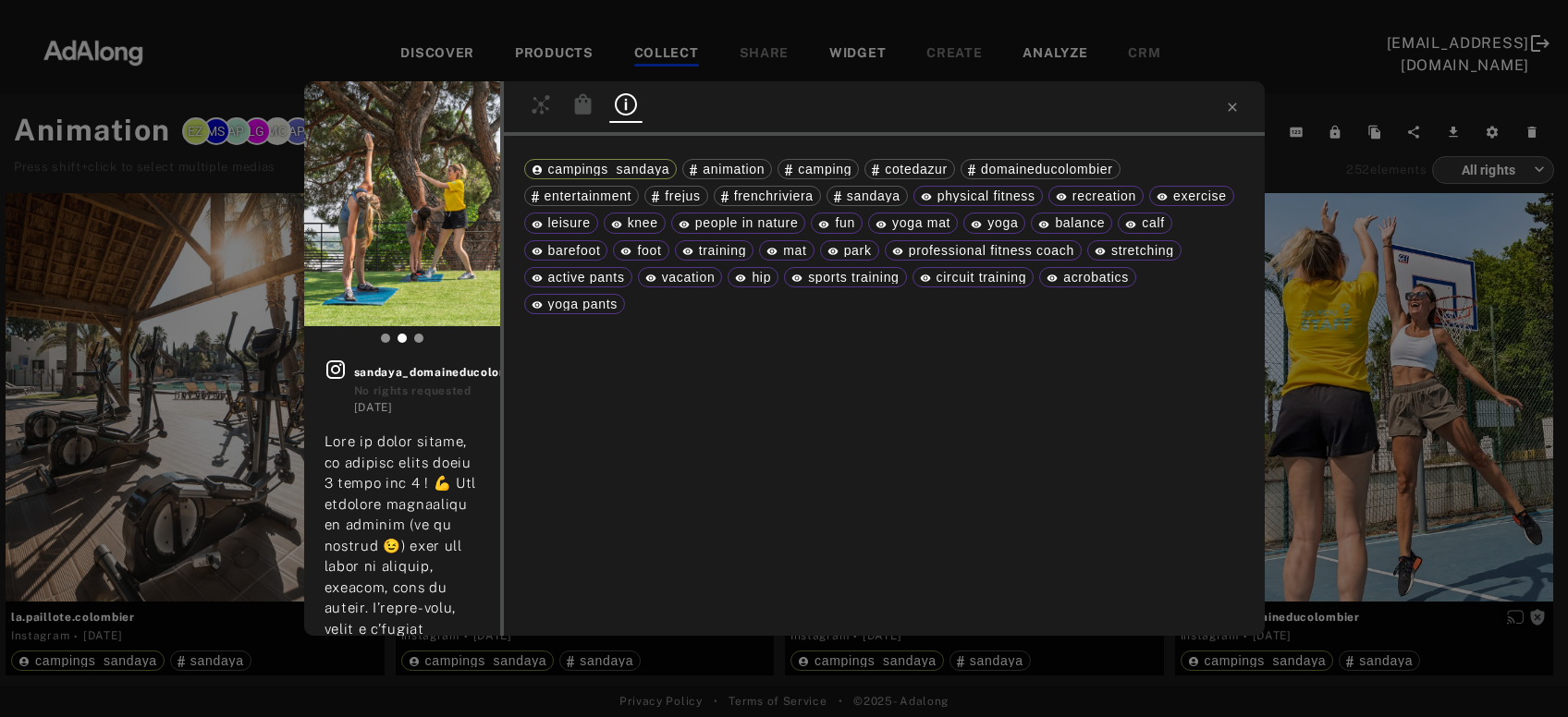
click at [570, 221] on span "leisure" at bounding box center [569, 222] width 43 height 15
copy span "leisure"
click at [841, 220] on span "fun" at bounding box center [845, 222] width 20 height 15
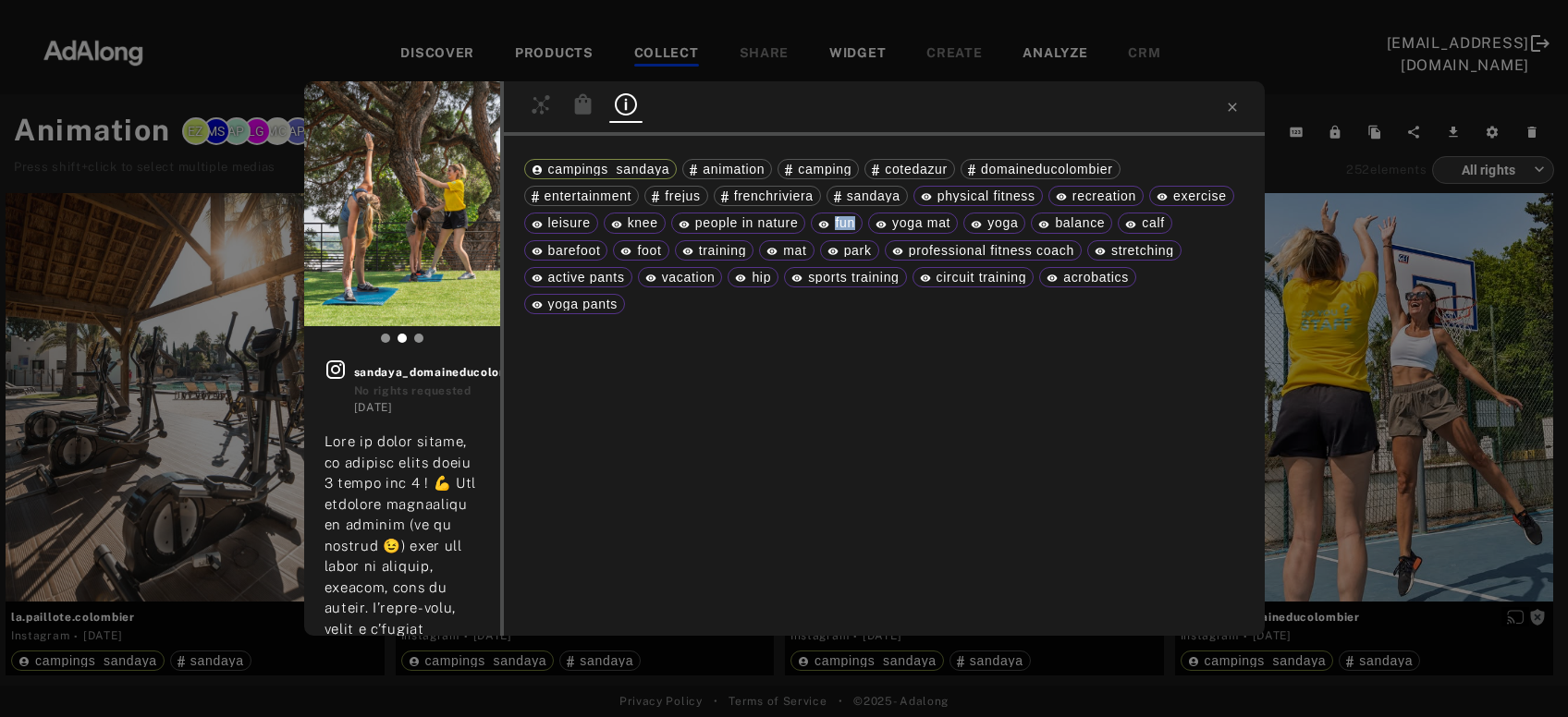
copy span "fun"
click at [1363, 368] on div "Get rights sandaya_domaineducolombier No rights requested [DATE] #domaineducolo…" at bounding box center [784, 358] width 1568 height 717
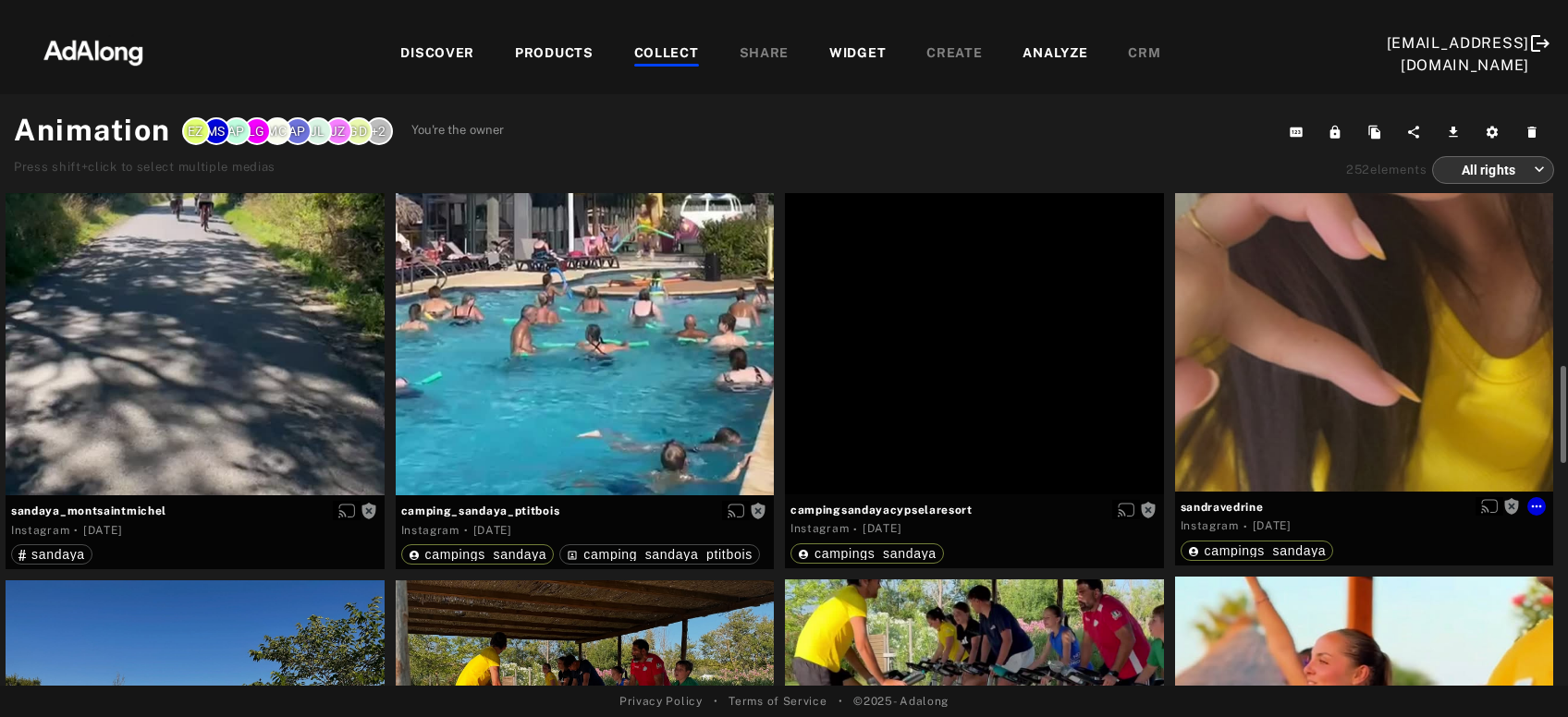
scroll to position [952, 0]
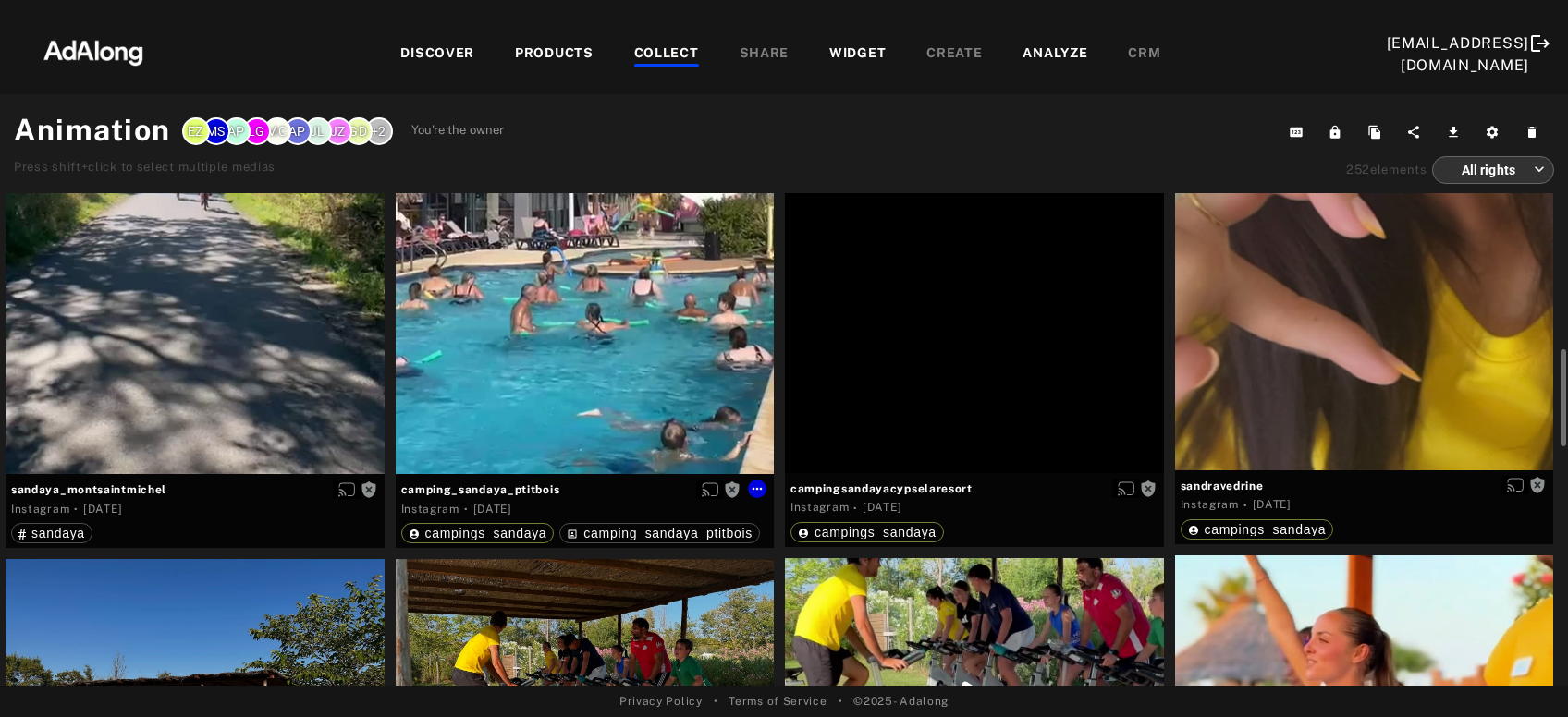
click at [662, 331] on div "Get rights" at bounding box center [585, 137] width 379 height 672
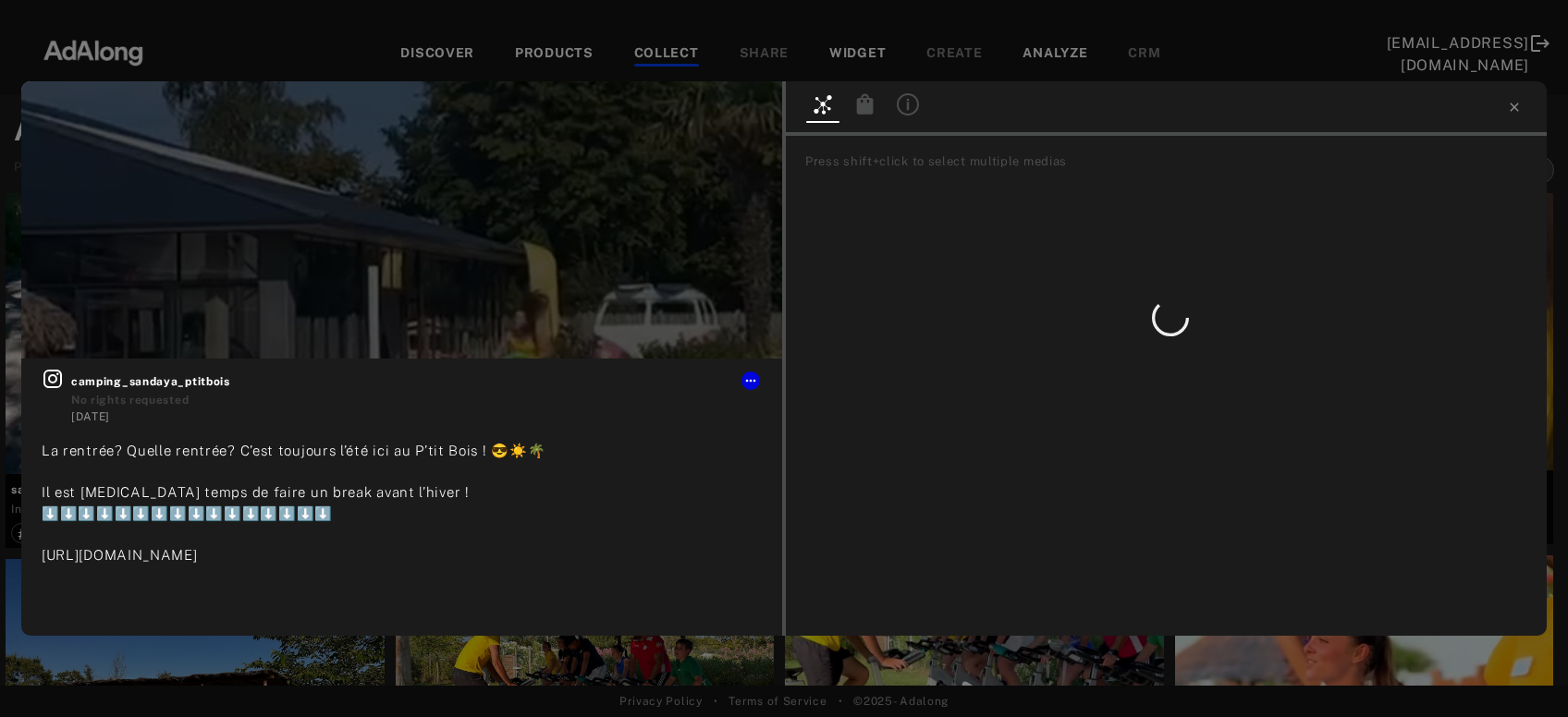
click at [913, 104] on icon at bounding box center [907, 104] width 22 height 22
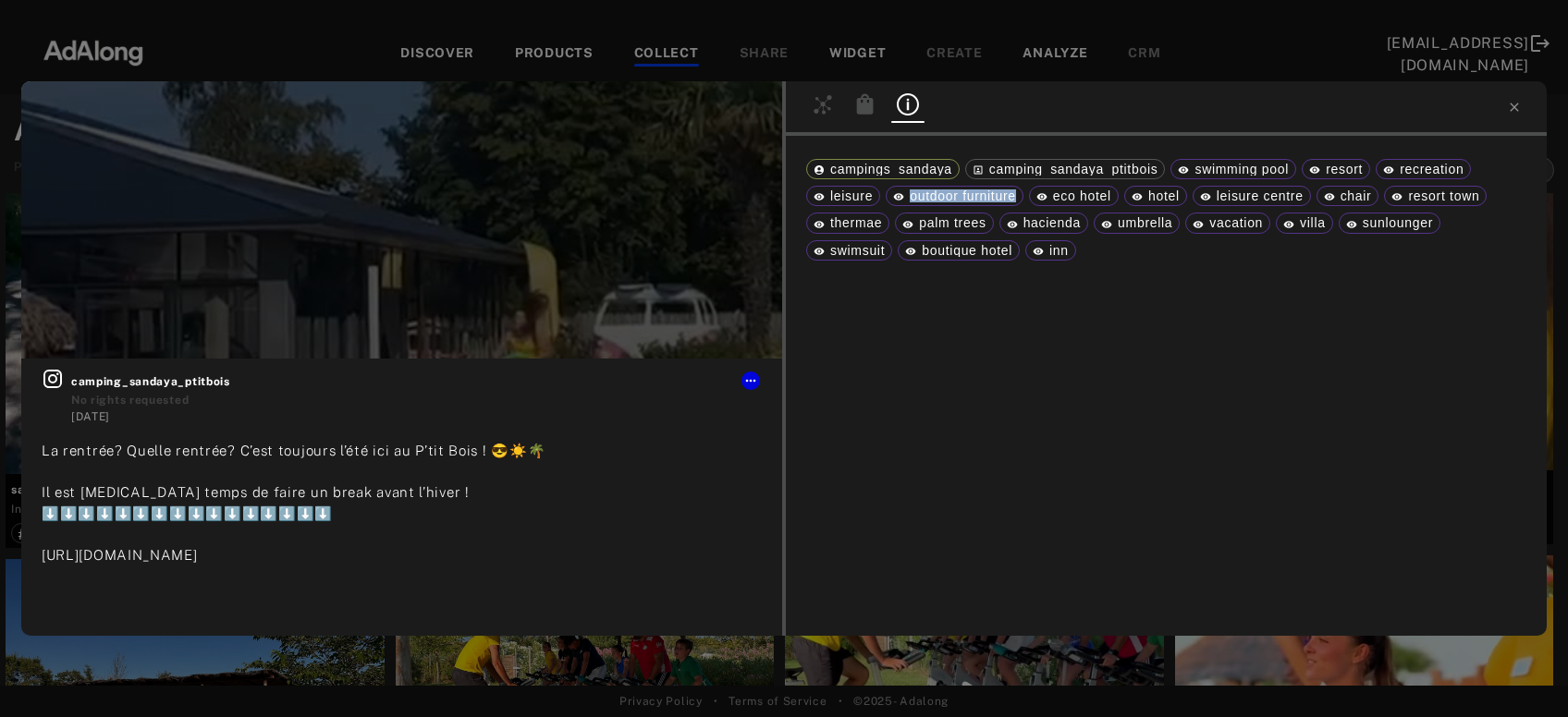
drag, startPoint x: 908, startPoint y: 199, endPoint x: 1031, endPoint y: 195, distance: 123.1
click at [1016, 195] on div "outdoor furniture" at bounding box center [954, 195] width 123 height 13
copy span "outdoor furniture"
drag, startPoint x: 830, startPoint y: 249, endPoint x: 892, endPoint y: 247, distance: 62.0
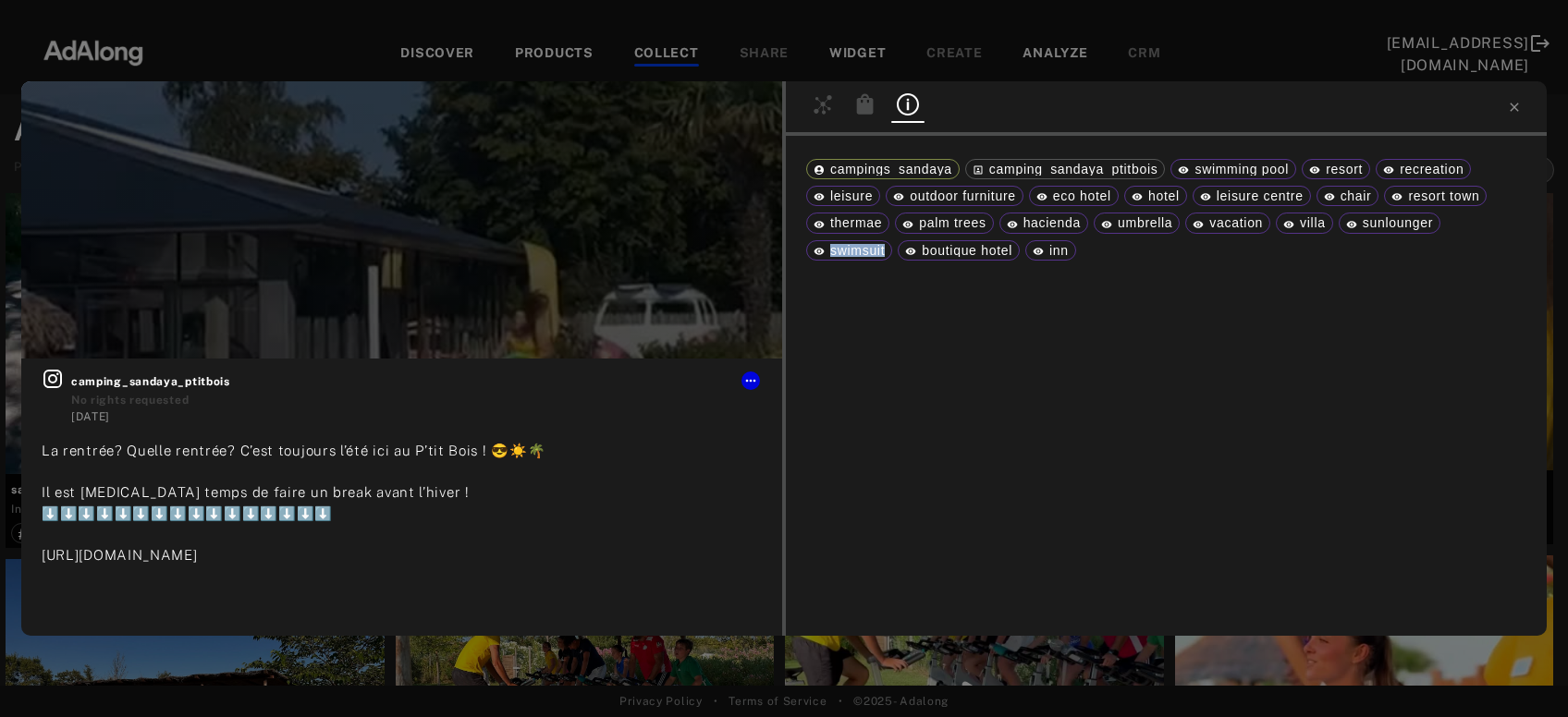
click at [884, 247] on div "swimsuit" at bounding box center [850, 250] width 72 height 13
click at [1511, 103] on icon at bounding box center [1513, 106] width 8 height 8
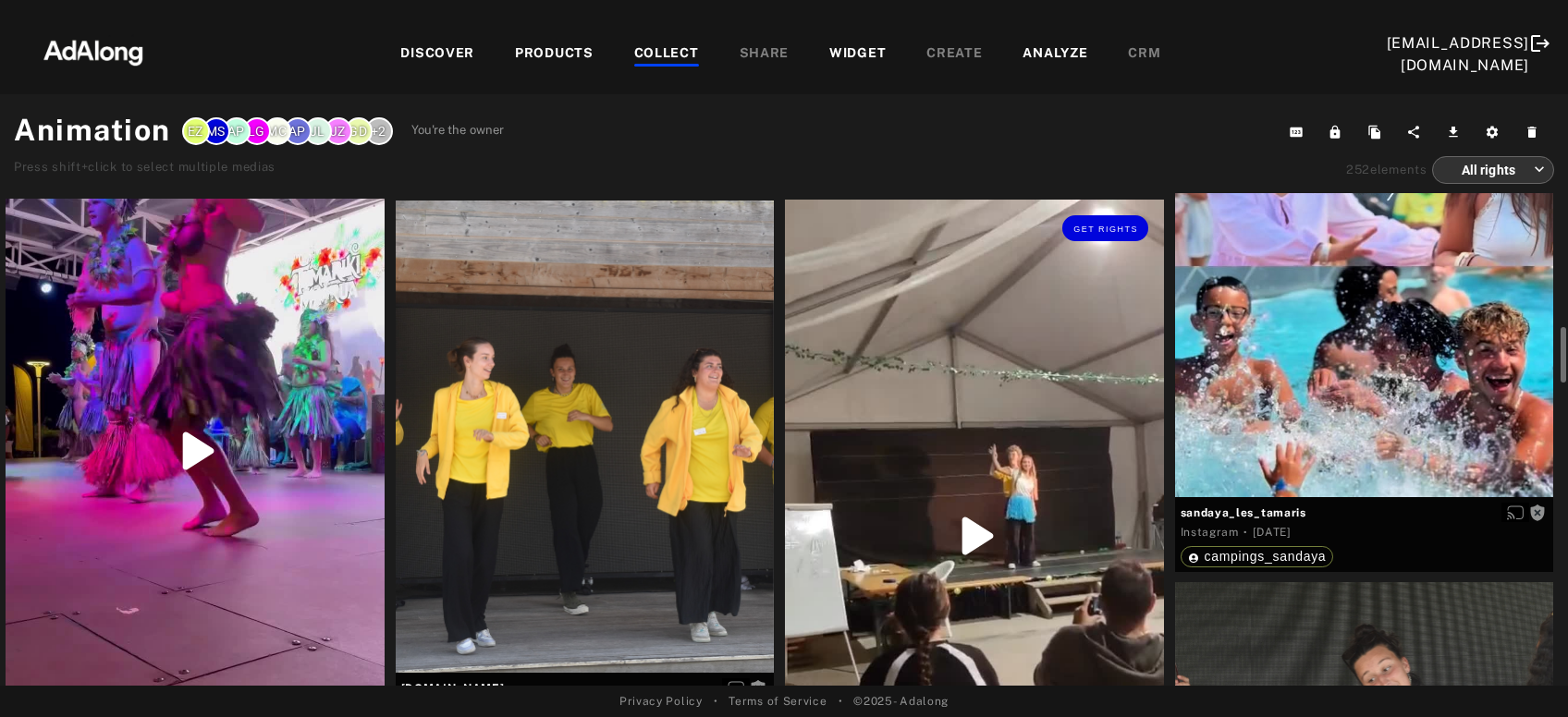
scroll to position [1719, 0]
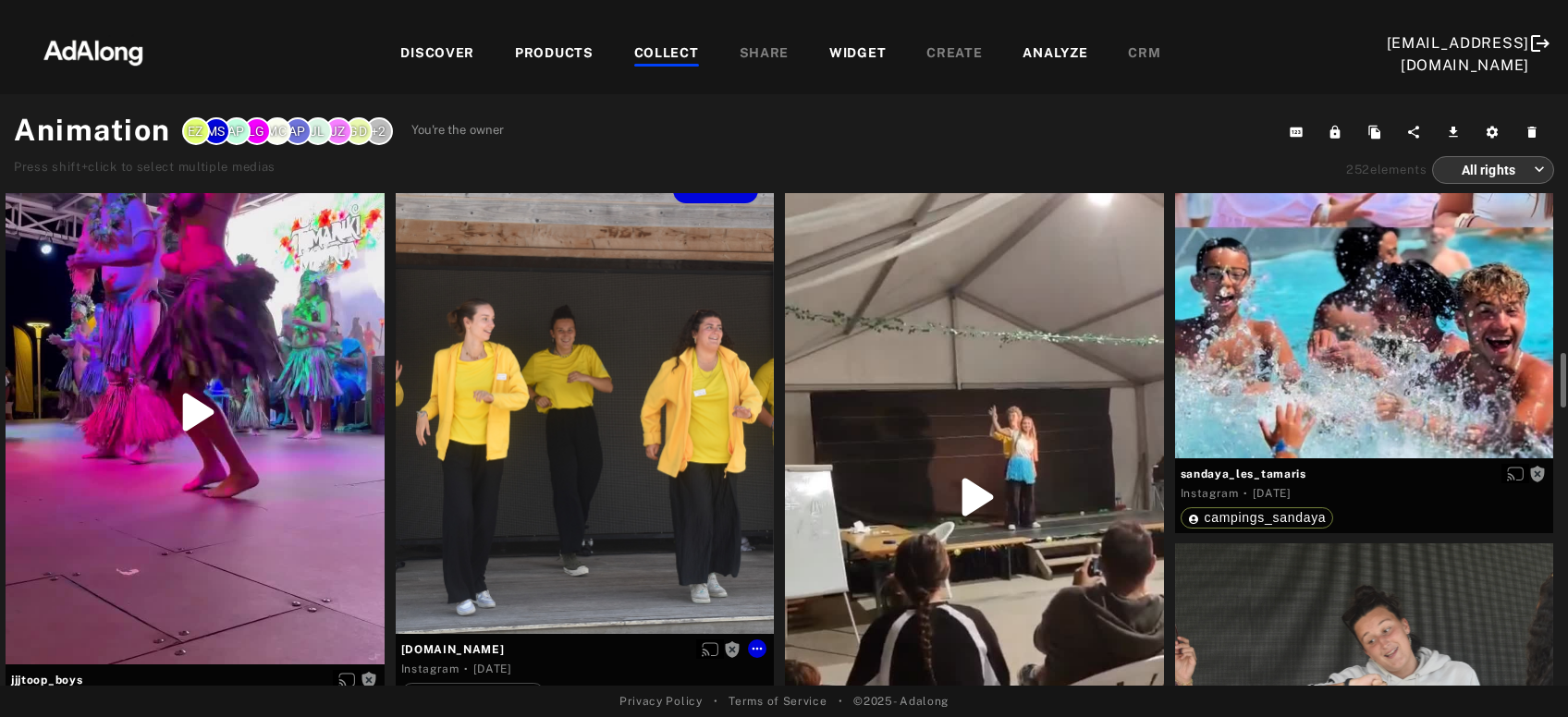
click at [598, 417] on div "Get rights" at bounding box center [585, 399] width 379 height 473
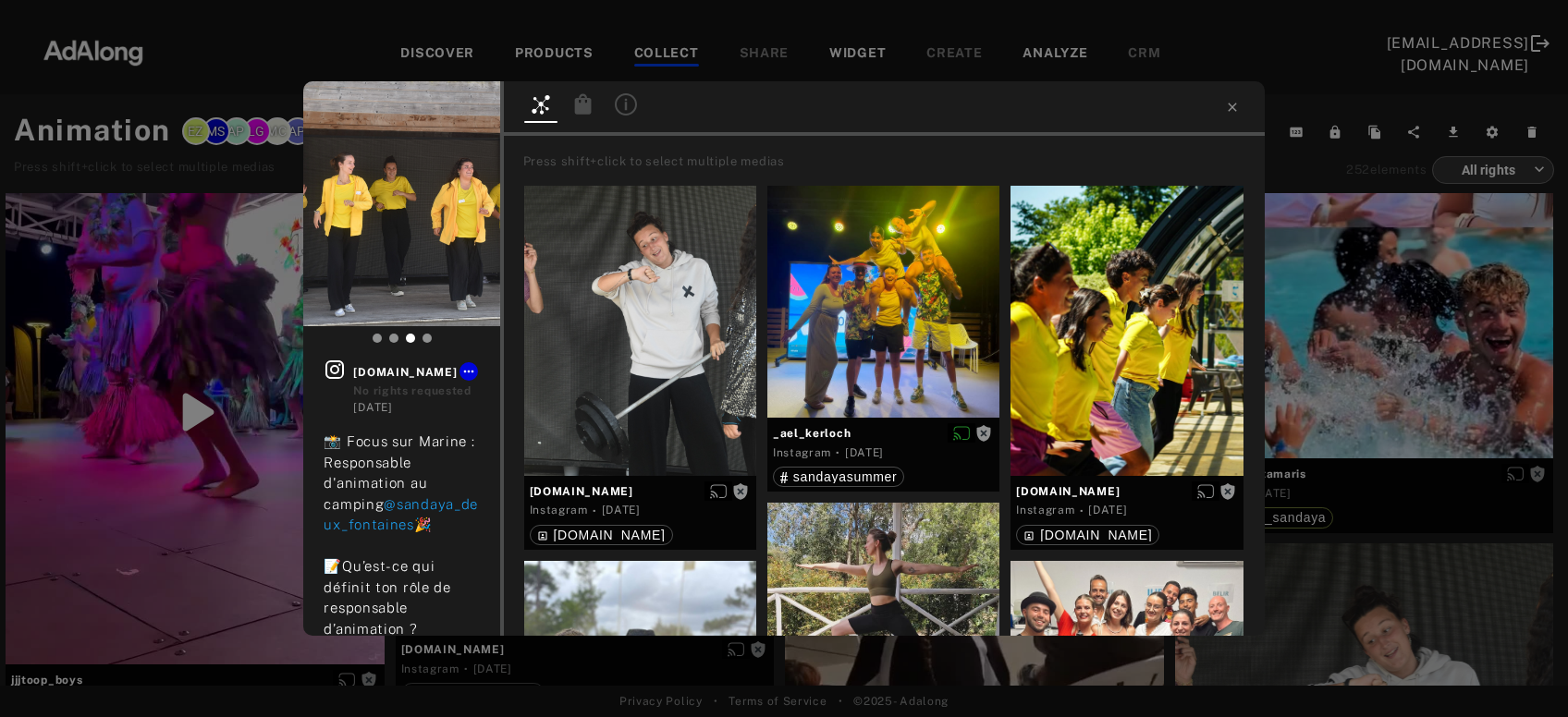
click at [634, 113] on icon at bounding box center [626, 104] width 22 height 22
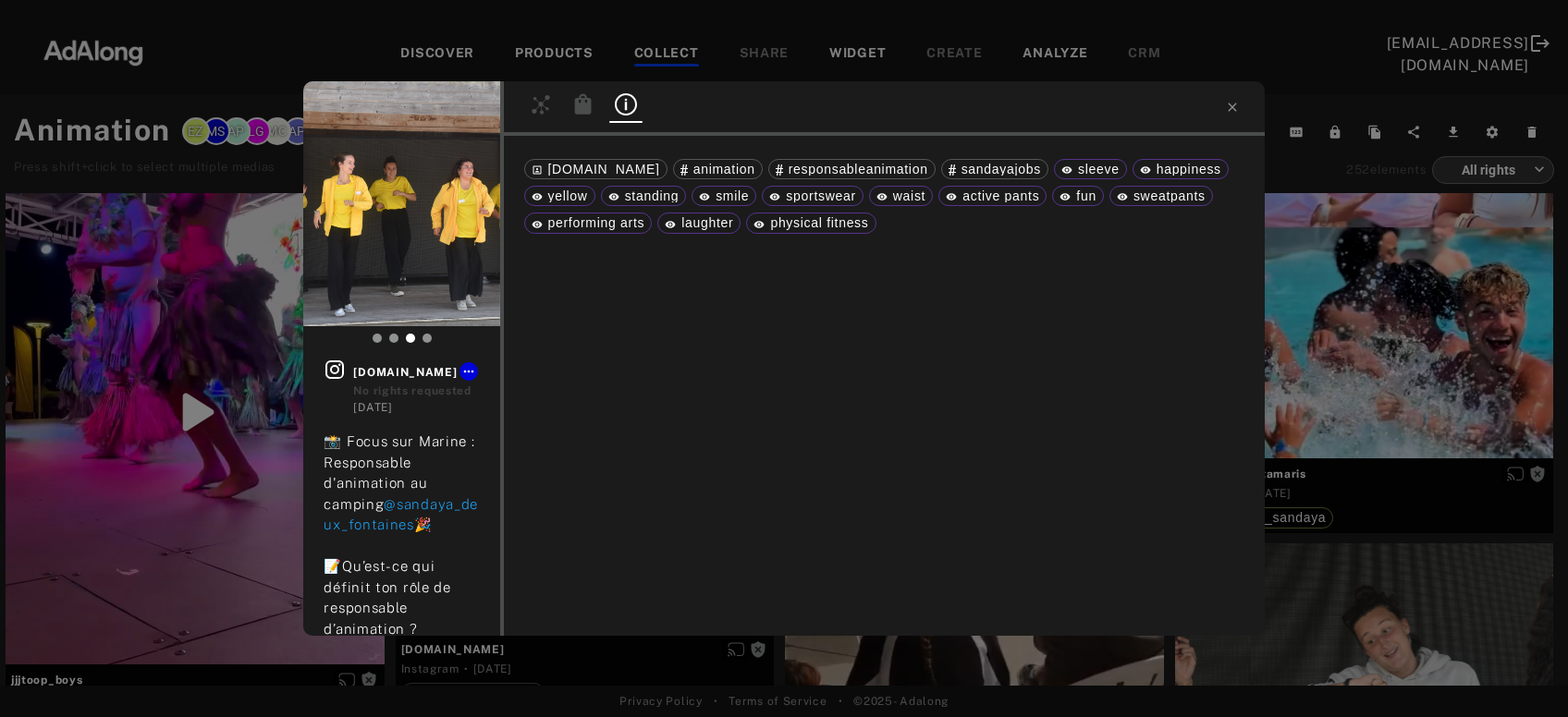
click at [1411, 375] on div "Get rights [DOMAIN_NAME] No rights requested [DATE] 📸 Focus sur Marine : Respon…" at bounding box center [784, 358] width 1568 height 717
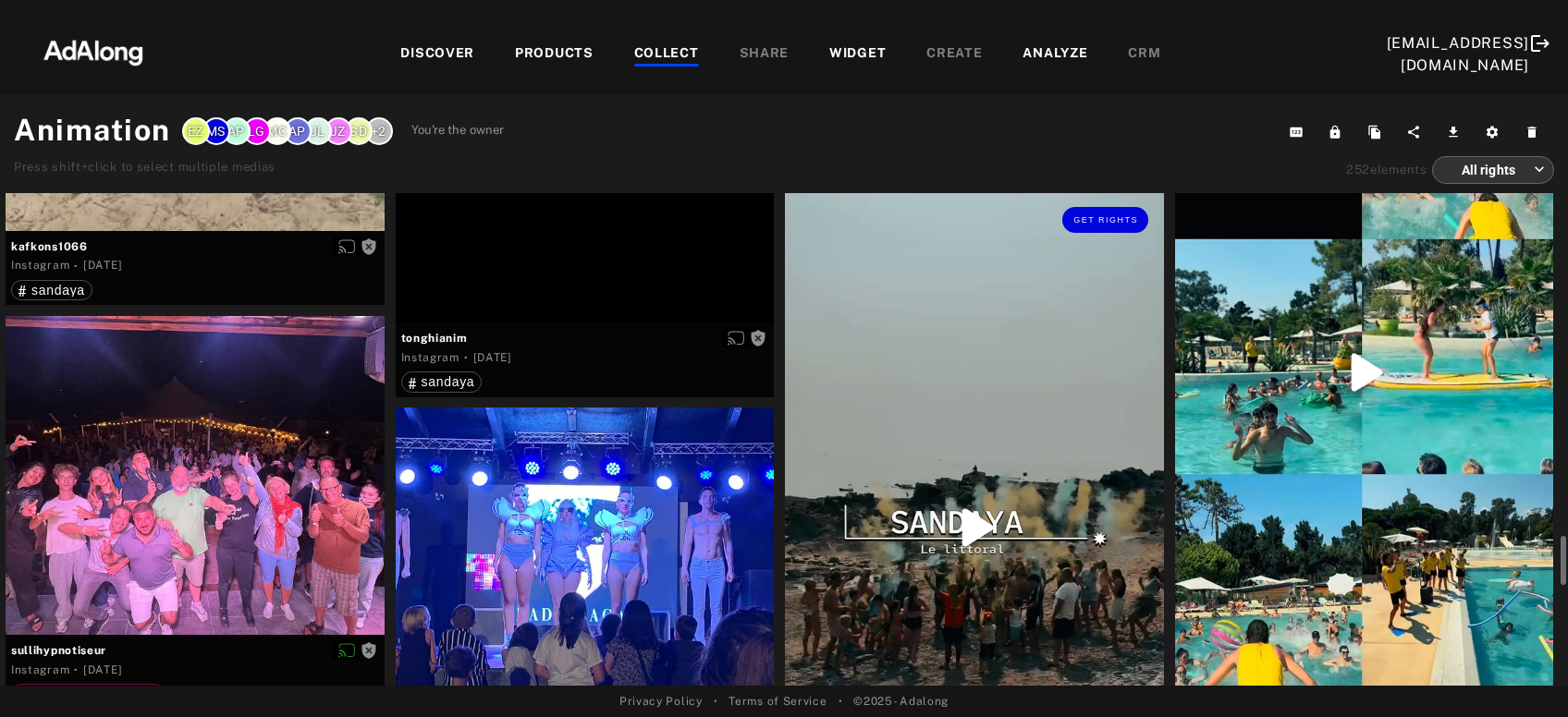
scroll to position [4134, 0]
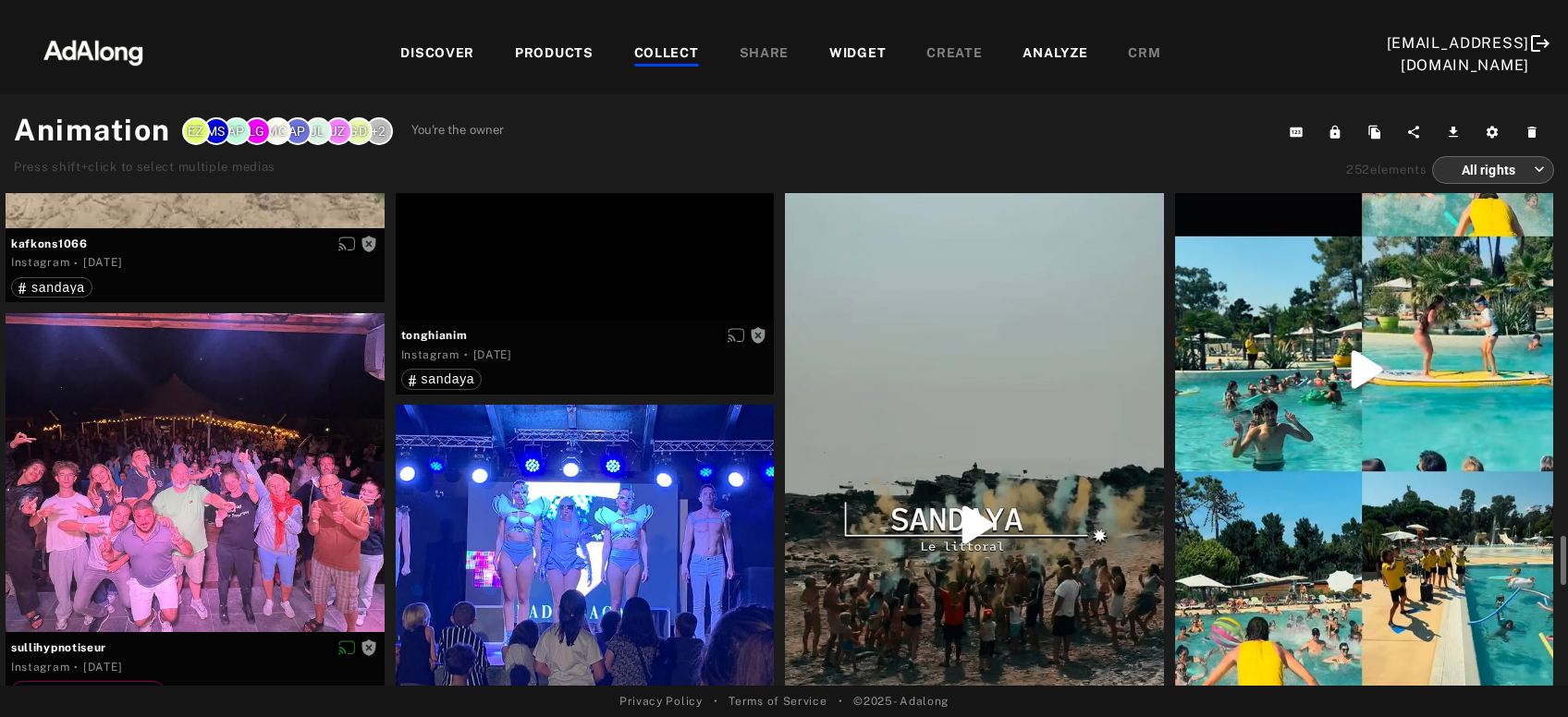
click at [1348, 523] on div "Get rights" at bounding box center [1364, 369] width 379 height 672
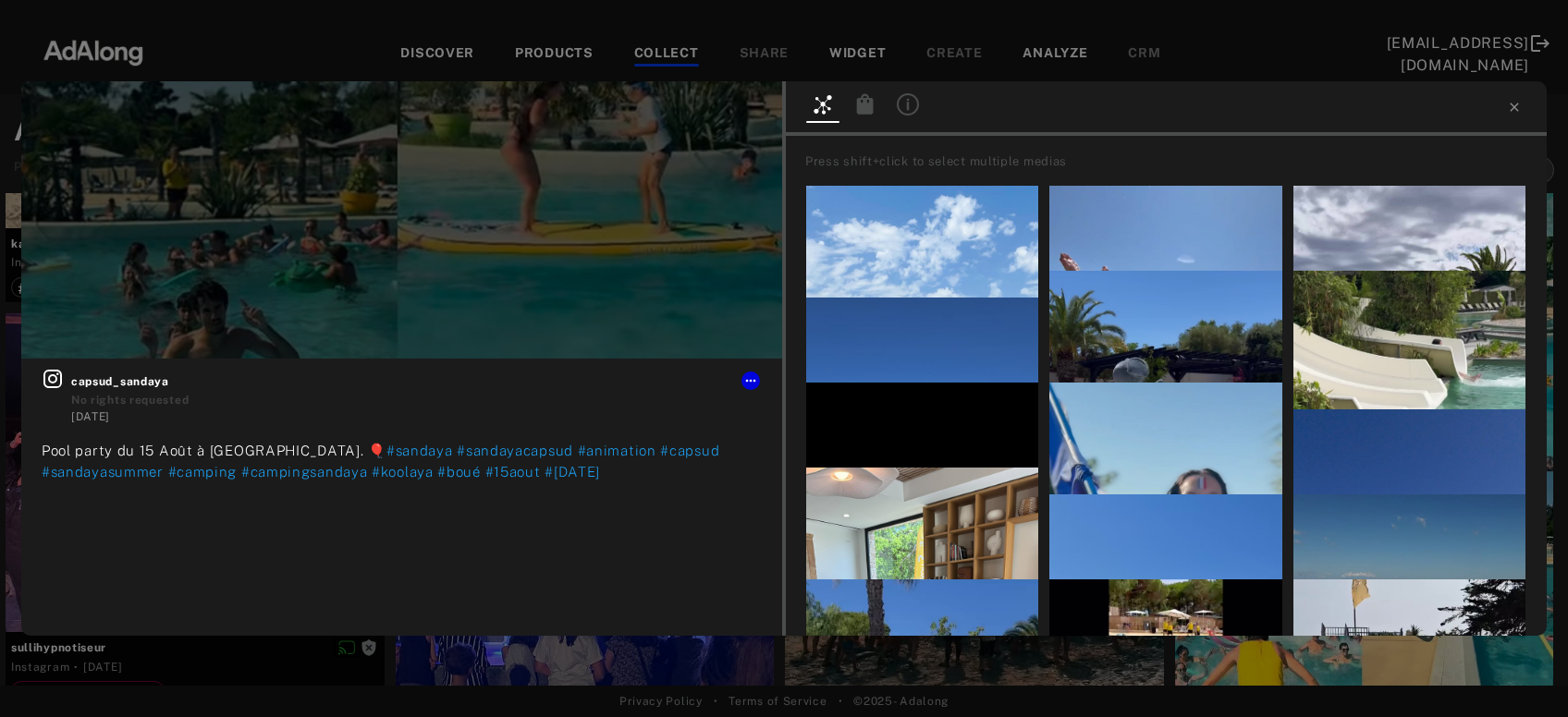
click at [912, 109] on icon at bounding box center [907, 104] width 22 height 22
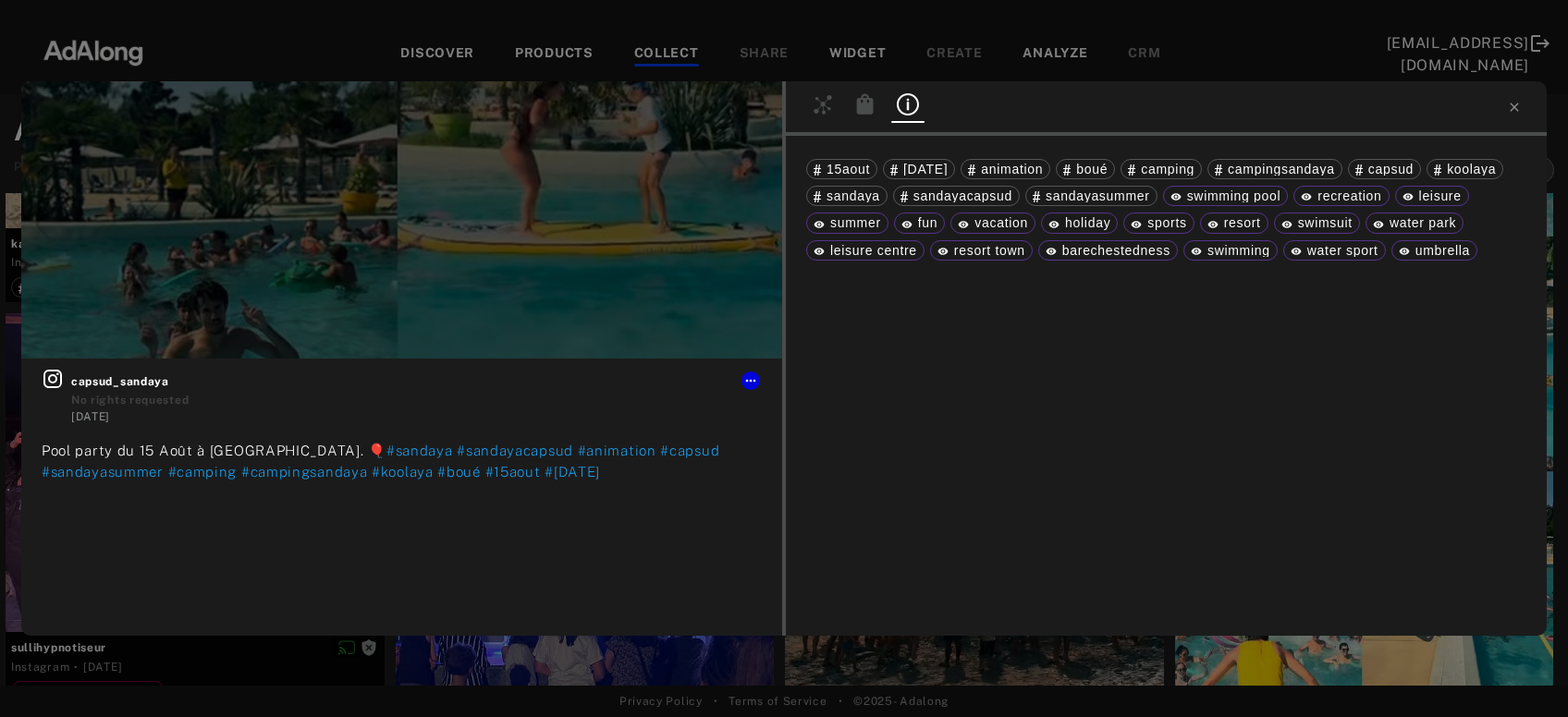
click at [1207, 246] on span "swimming" at bounding box center [1238, 250] width 63 height 15
drag, startPoint x: 1188, startPoint y: 193, endPoint x: 1294, endPoint y: 192, distance: 106.0
click at [1281, 192] on div "swimming pool" at bounding box center [1225, 195] width 110 height 13
click at [1512, 104] on icon at bounding box center [1513, 106] width 8 height 8
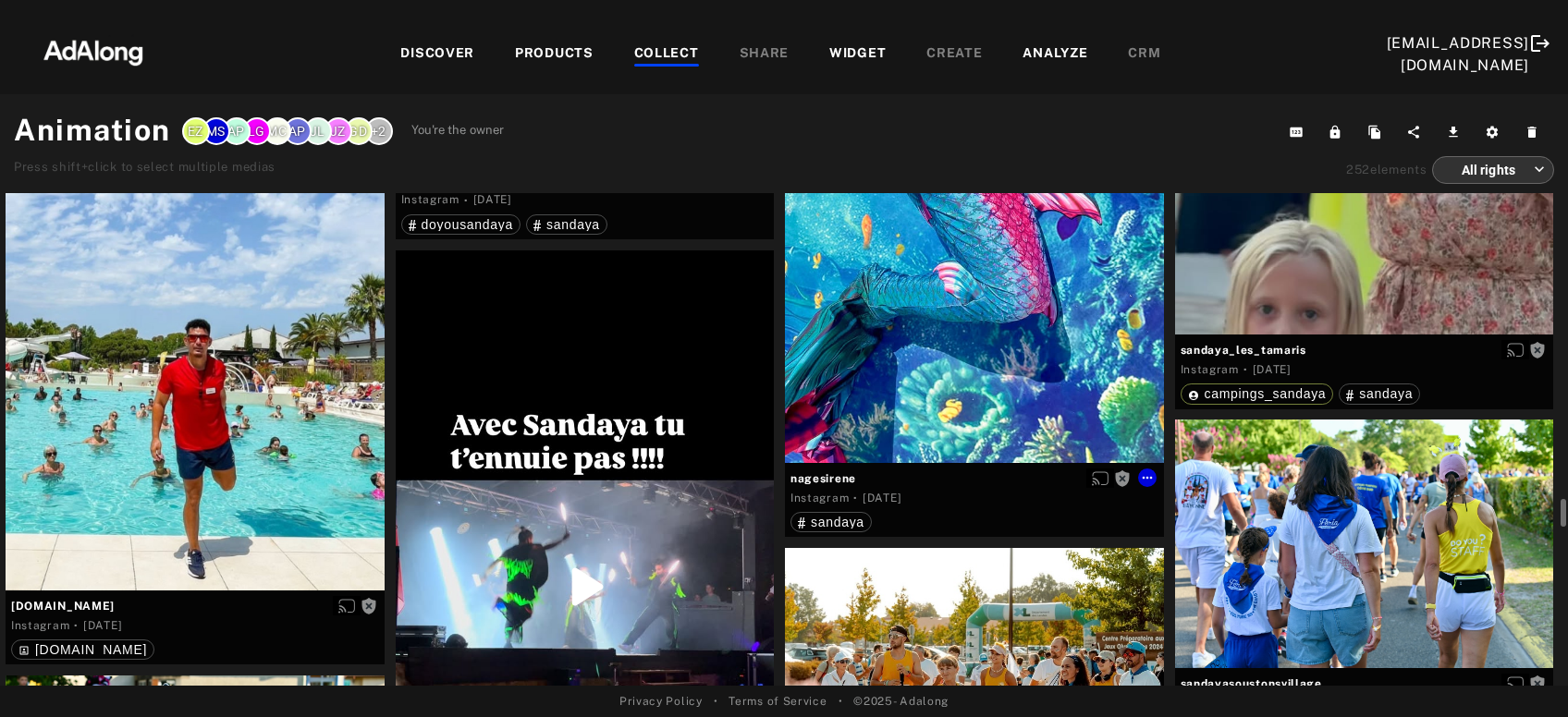
scroll to position [6668, 0]
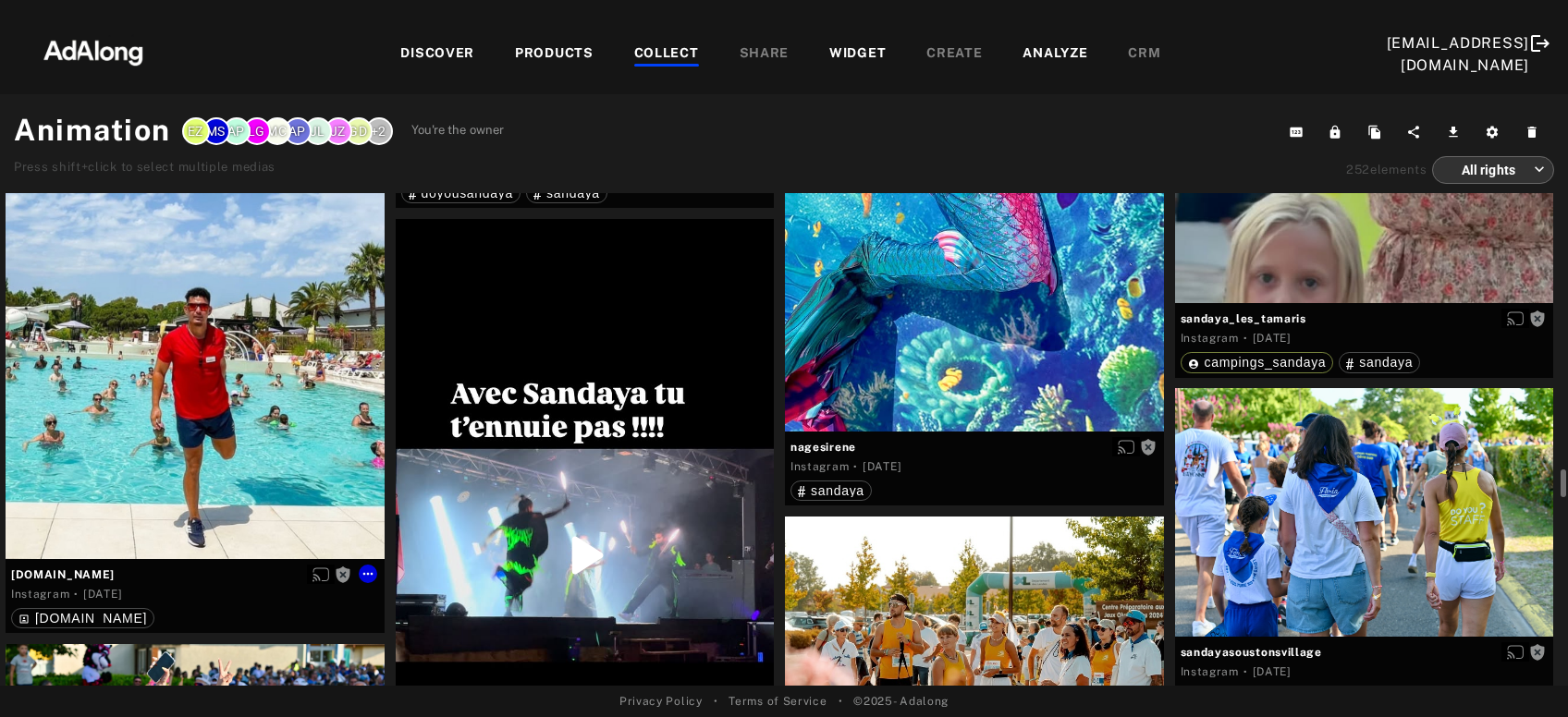
click at [210, 433] on div "Get rights" at bounding box center [195, 322] width 379 height 473
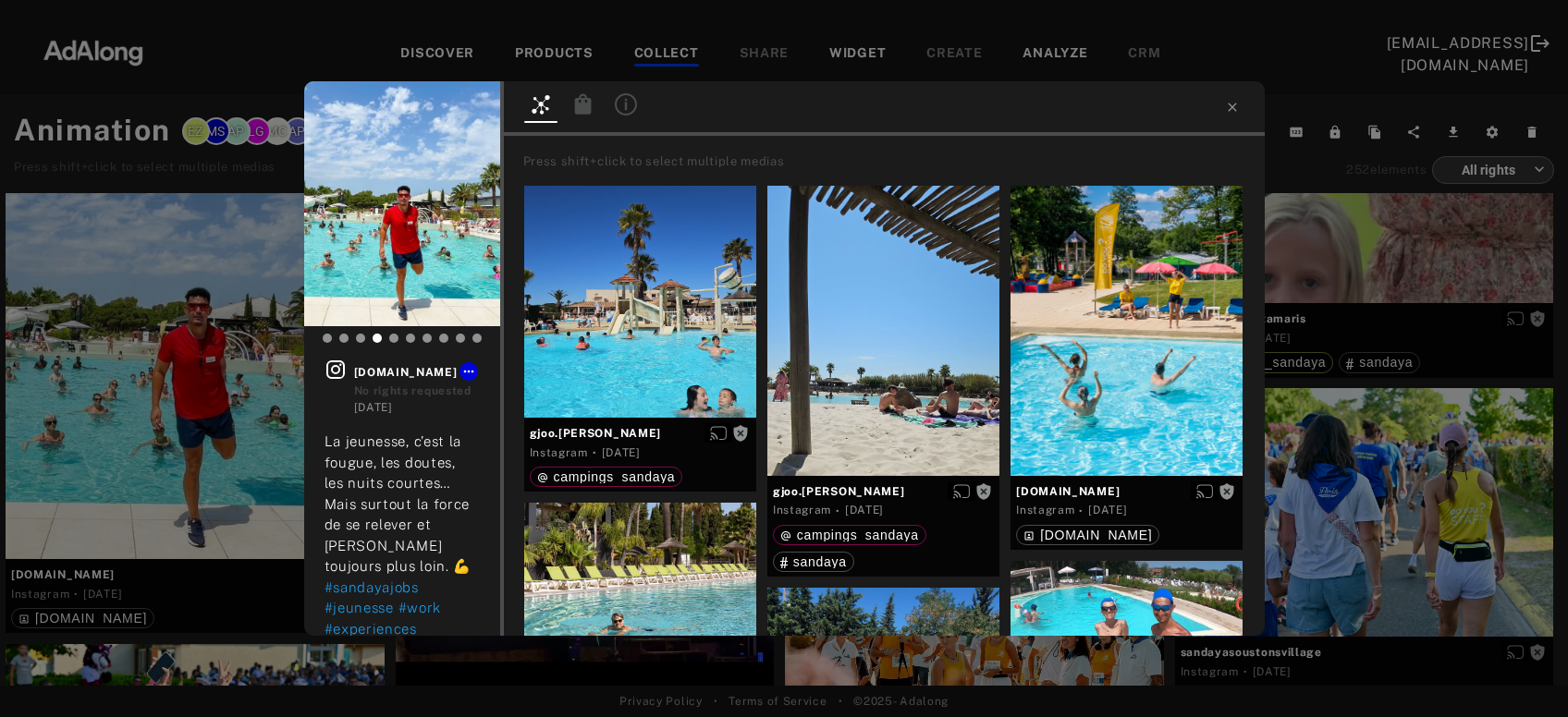
click at [632, 104] on icon at bounding box center [626, 104] width 22 height 22
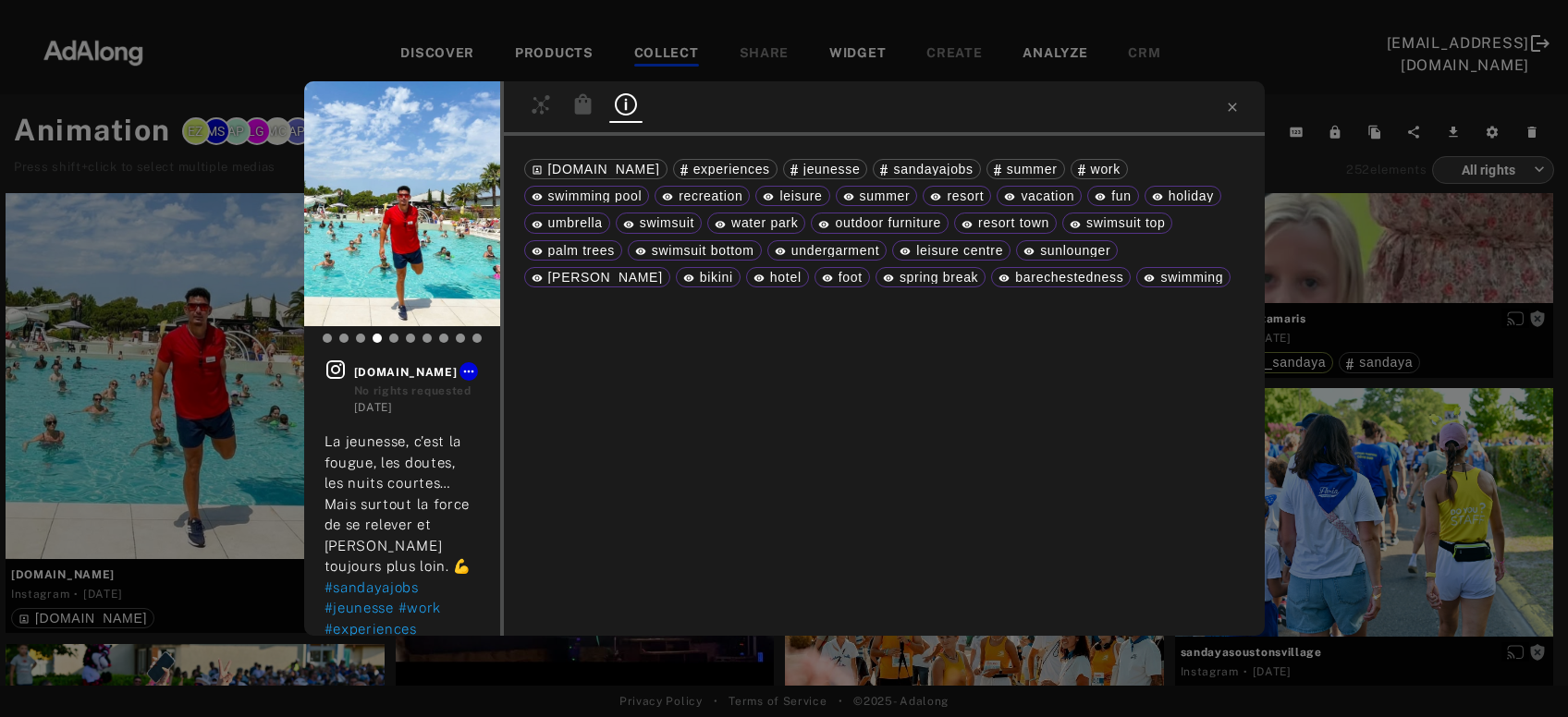
click at [1021, 201] on span "vacation" at bounding box center [1048, 196] width 54 height 15
click at [1286, 241] on div "Get rights [DOMAIN_NAME] No rights requested [DATE] La jeunesse, c’est la fougu…" at bounding box center [784, 358] width 1568 height 717
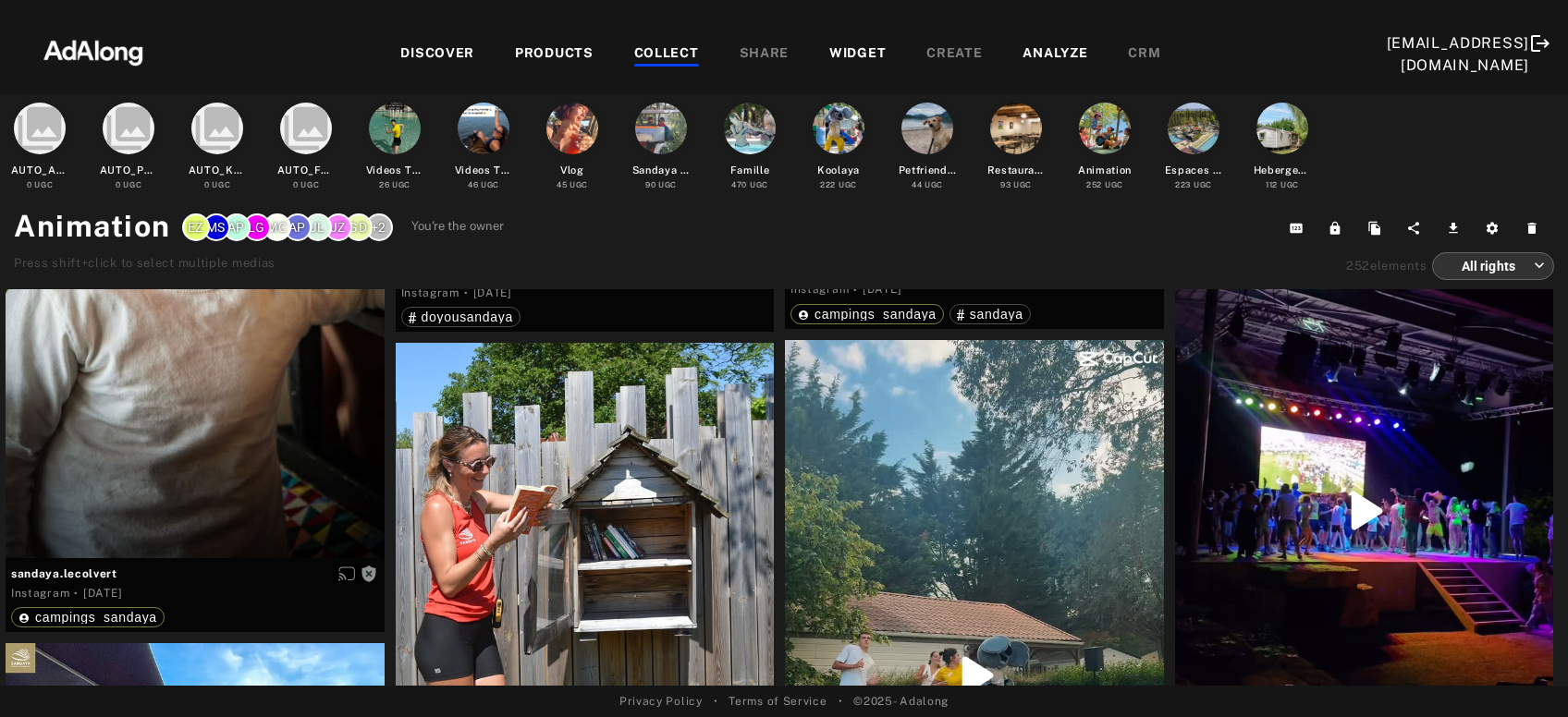
scroll to position [24334, 0]
click at [209, 439] on div "Get rights" at bounding box center [195, 223] width 379 height 672
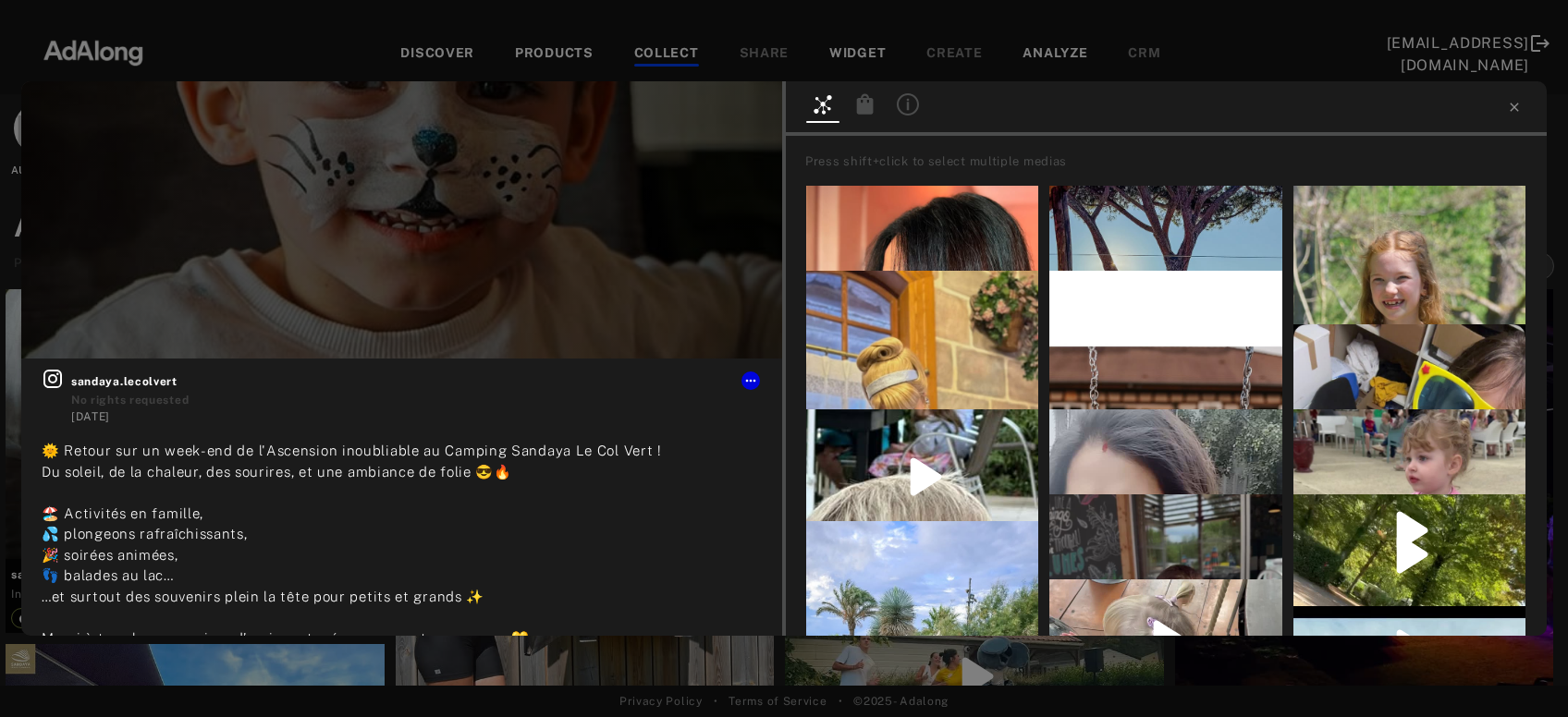
click at [909, 102] on icon at bounding box center [907, 104] width 22 height 22
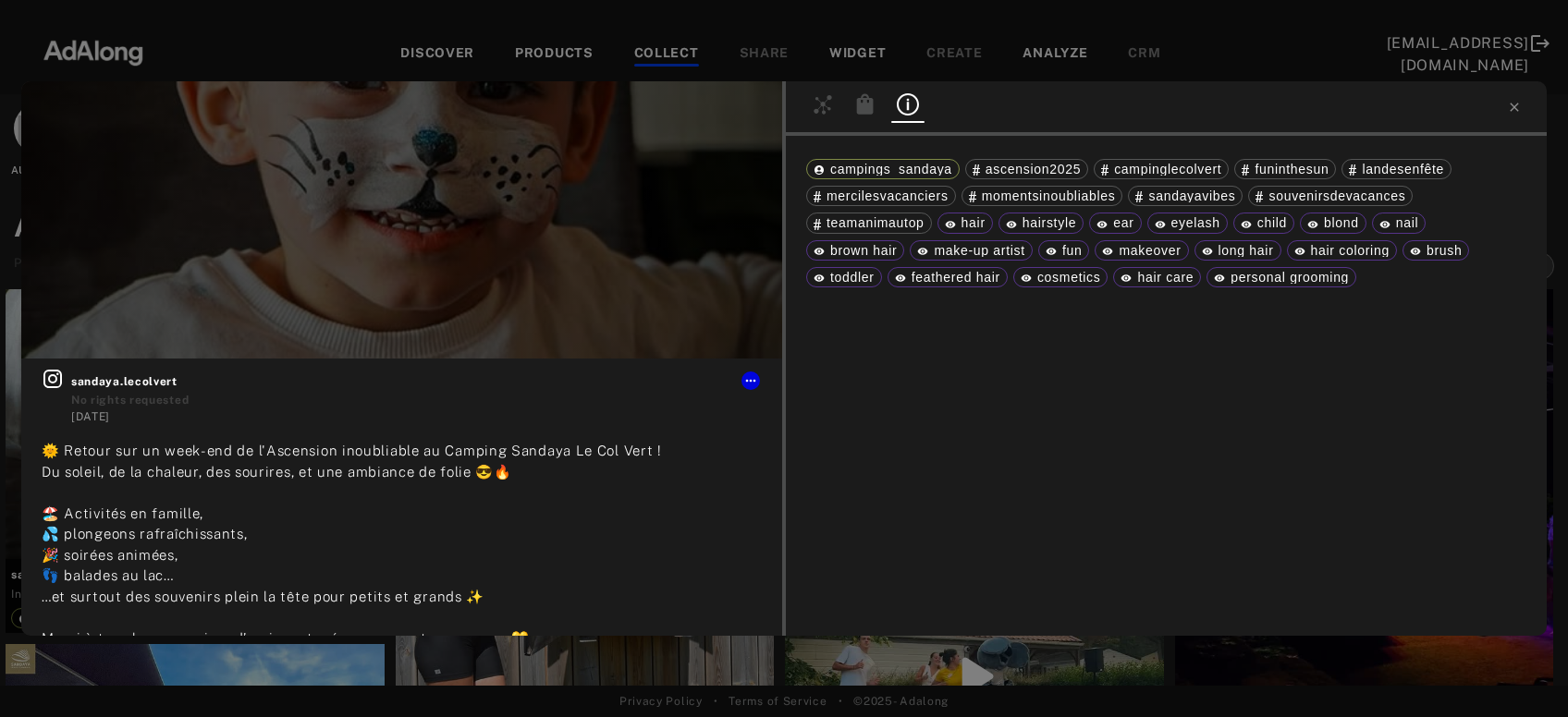
click at [975, 640] on div "Get rights sandaya.lecolvert No rights requested [DATE] 🌞 Retour sur un week-en…" at bounding box center [784, 358] width 1568 height 717
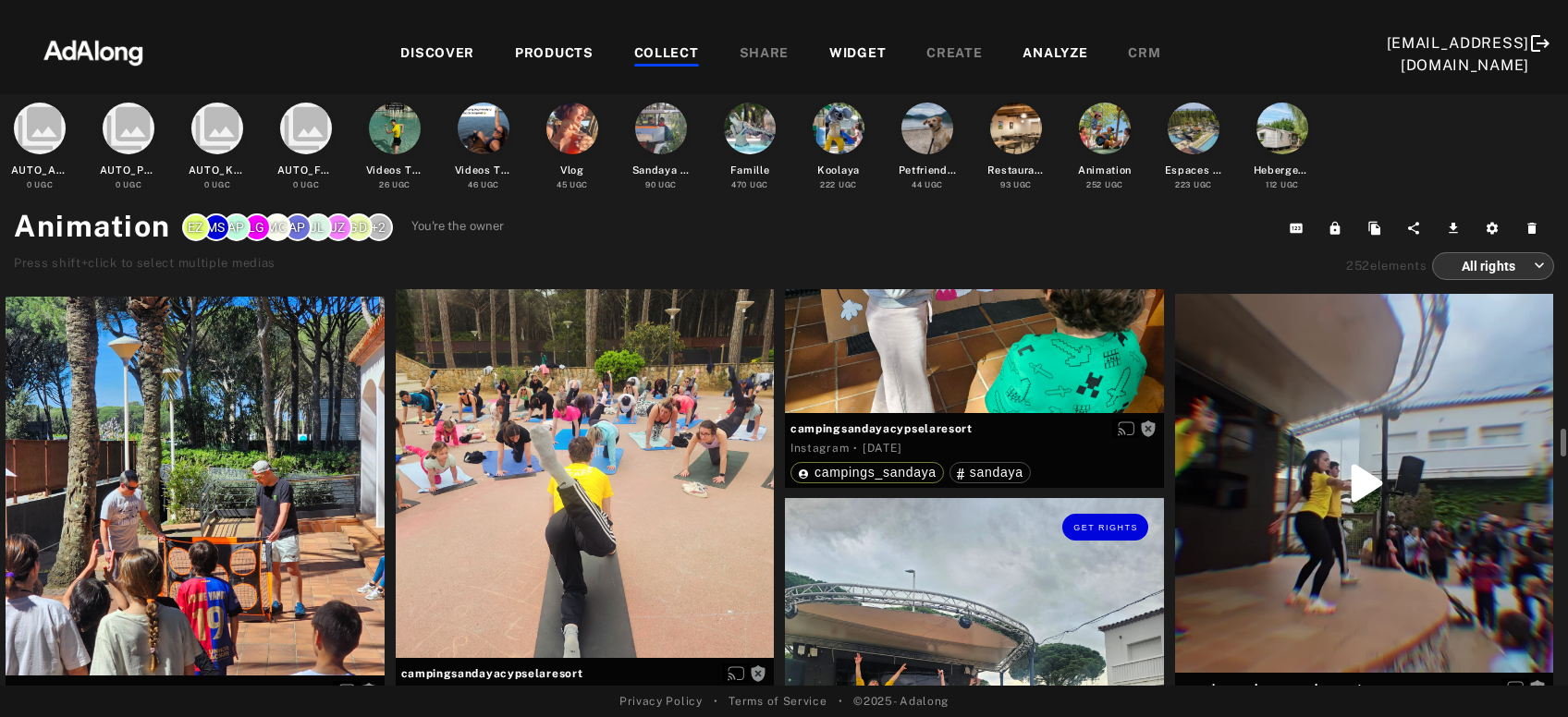
scroll to position [28956, 0]
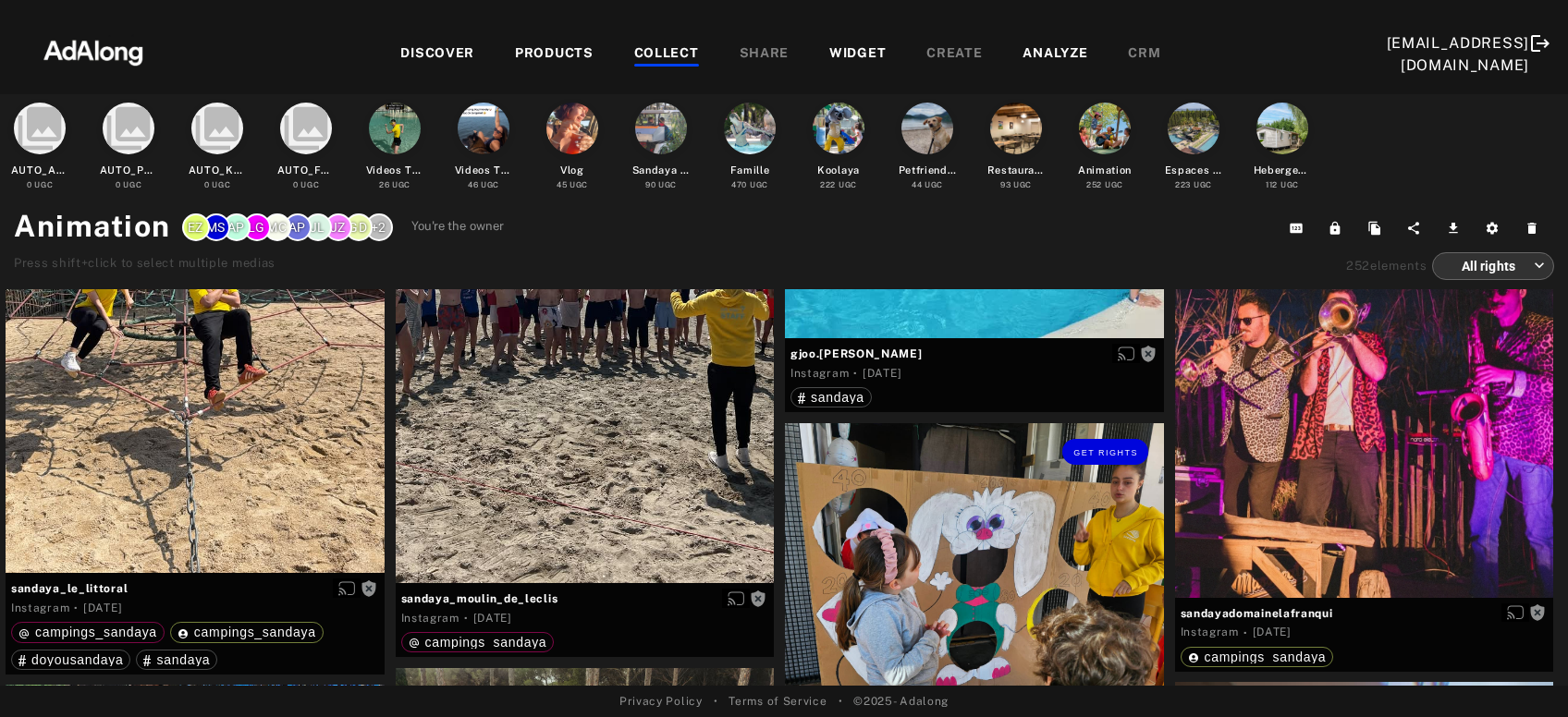
click at [997, 594] on div "Get rights" at bounding box center [974, 613] width 379 height 379
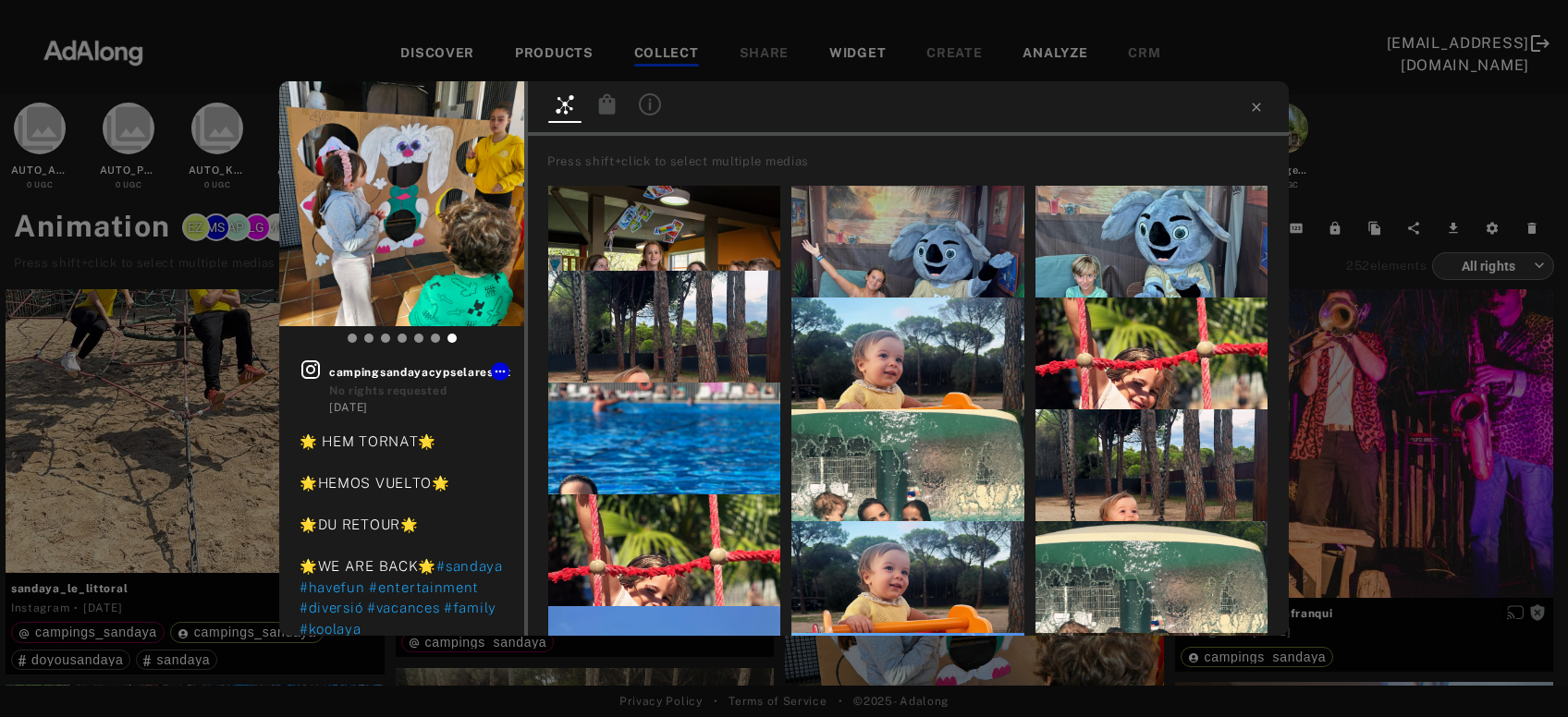
click at [663, 104] on div at bounding box center [649, 106] width 33 height 27
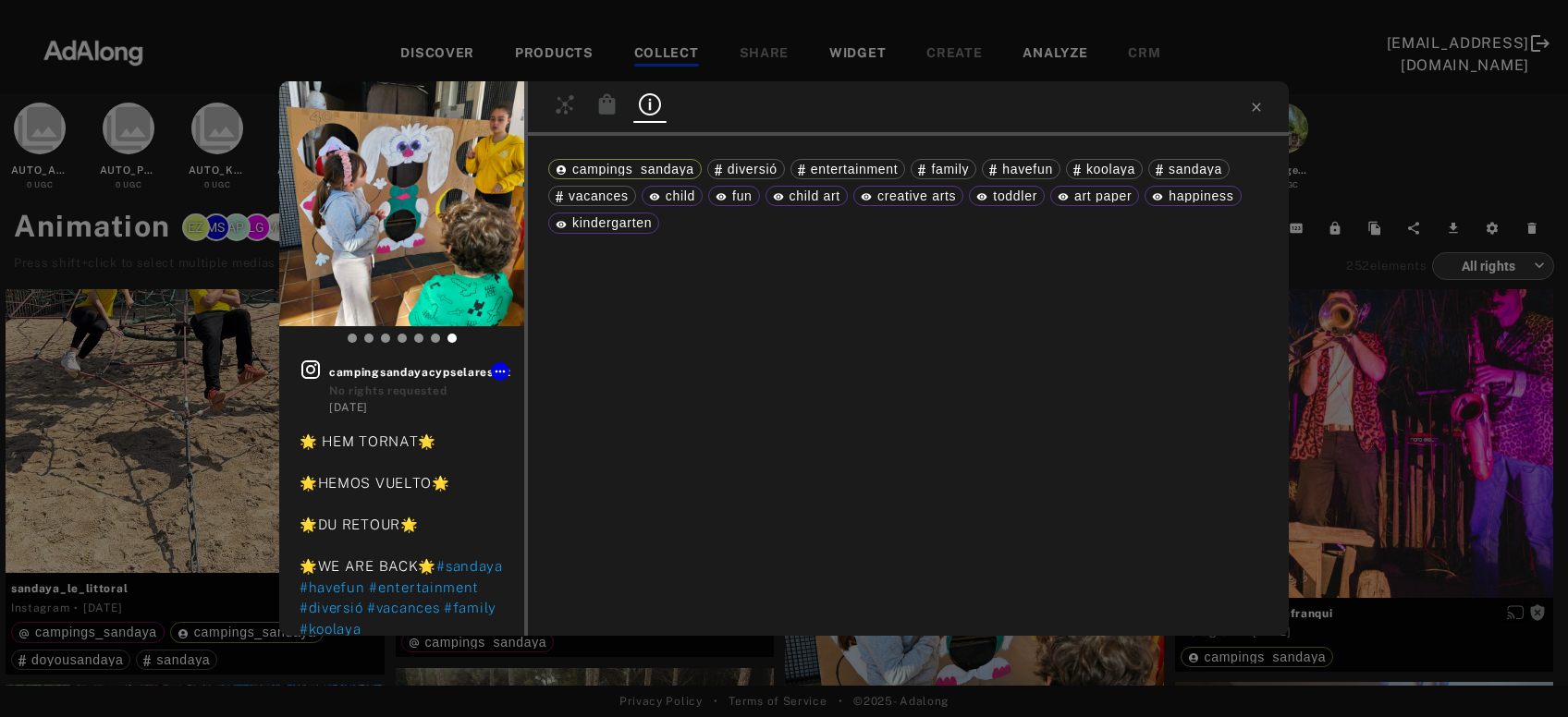
click at [1339, 378] on div "Get rights campingsandayacypselaresort No rights requested [DATE] 🌟 HEM TORNAT🌟…" at bounding box center [784, 358] width 1568 height 717
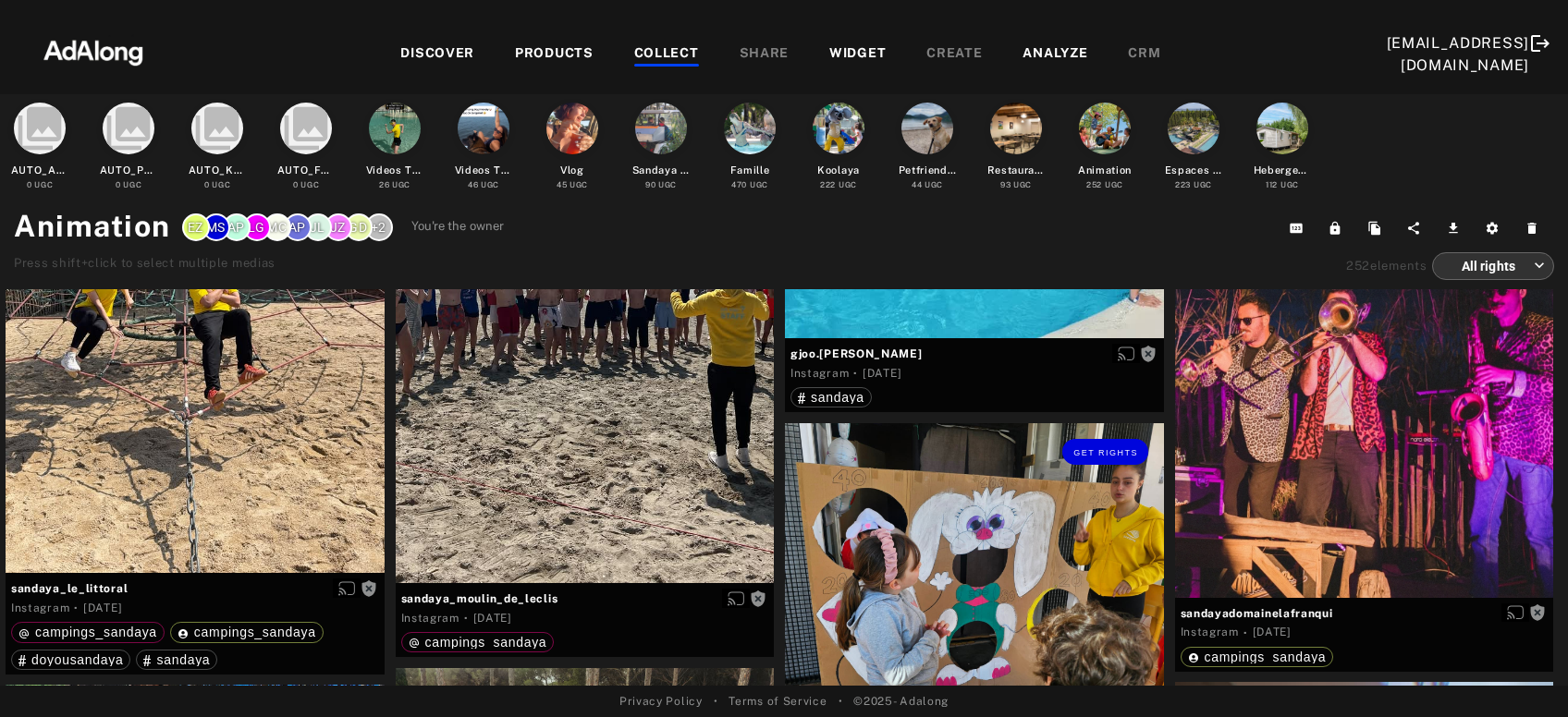
click at [898, 526] on div "Get rights" at bounding box center [974, 613] width 379 height 379
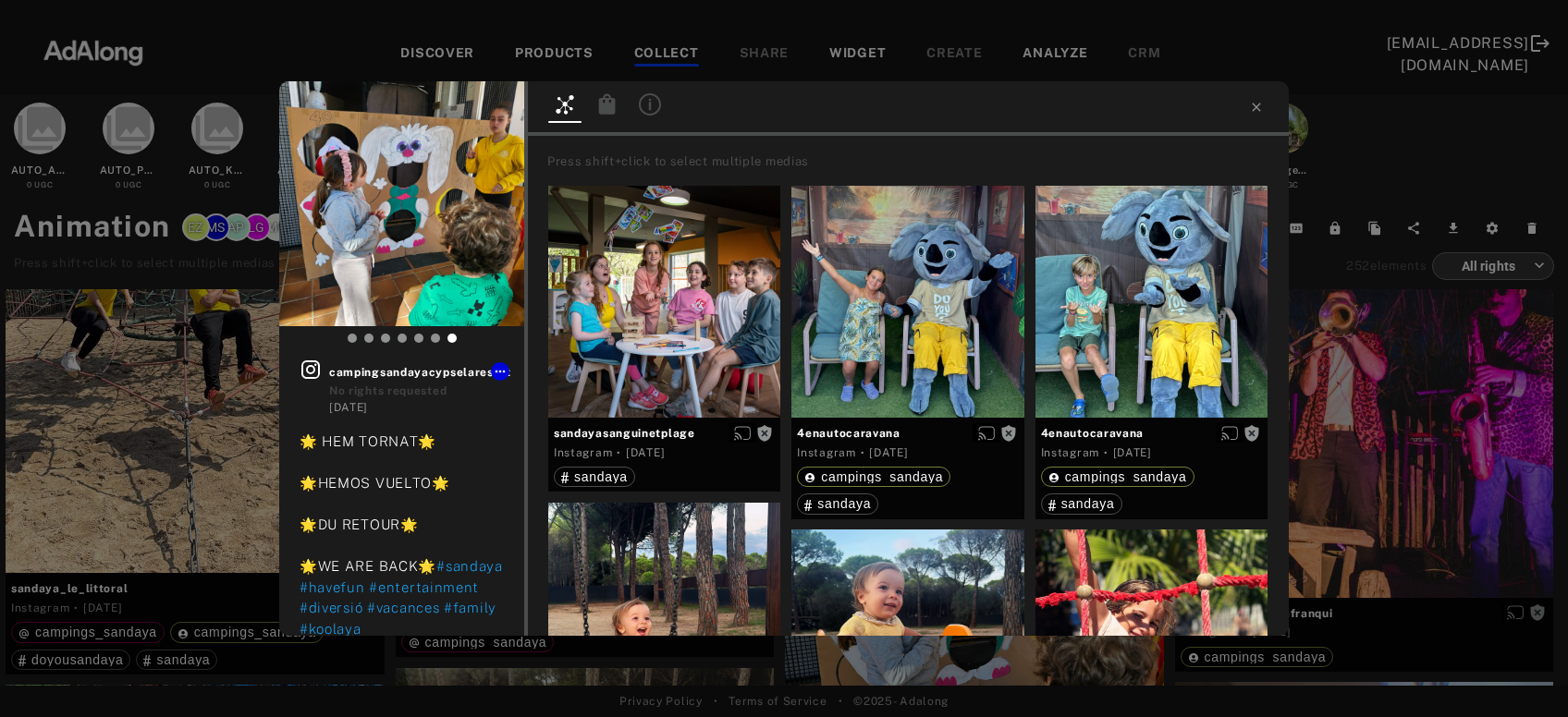
click at [648, 105] on icon at bounding box center [650, 104] width 22 height 22
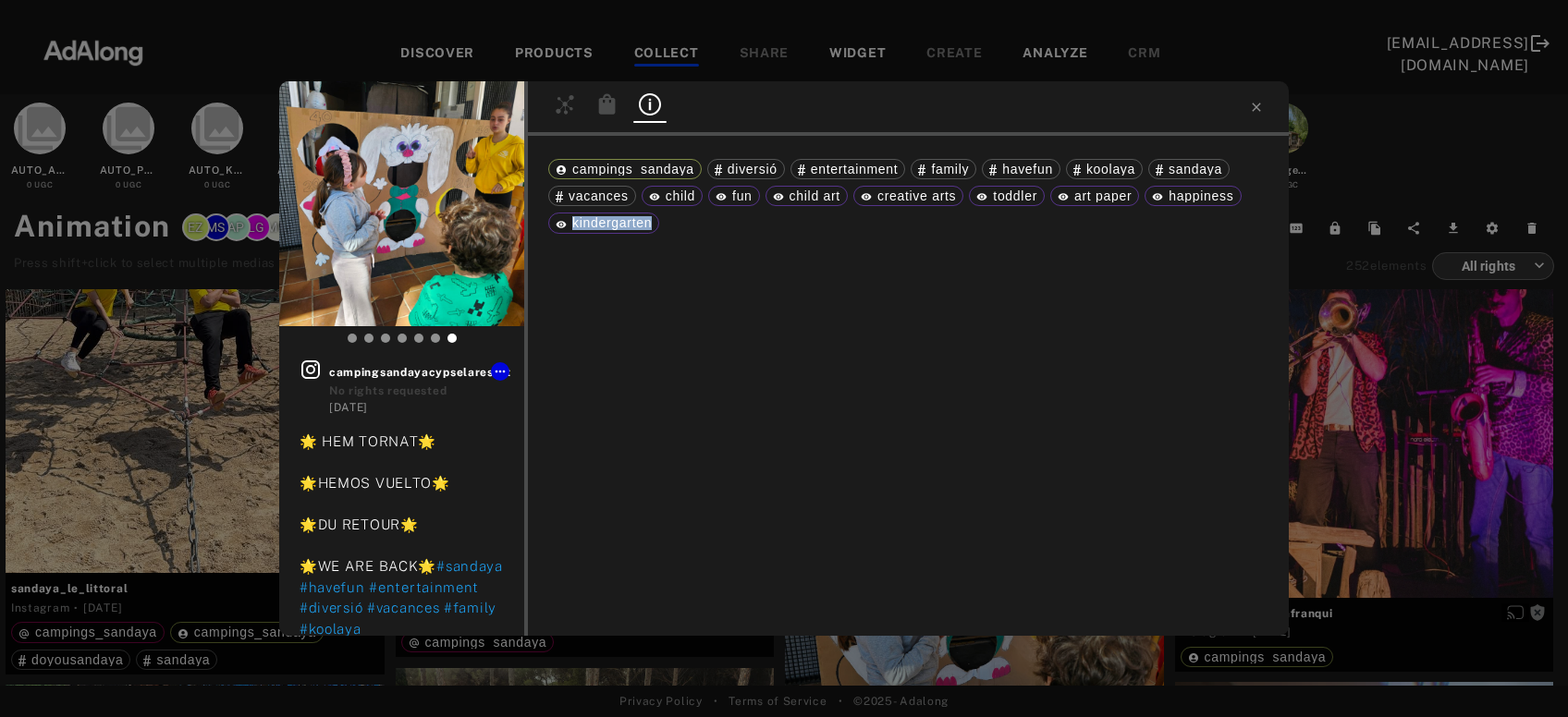
drag, startPoint x: 574, startPoint y: 221, endPoint x: 654, endPoint y: 226, distance: 80.2
click at [652, 226] on div "kindergarten" at bounding box center [603, 222] width 97 height 13
